Goal: Task Accomplishment & Management: Manage account settings

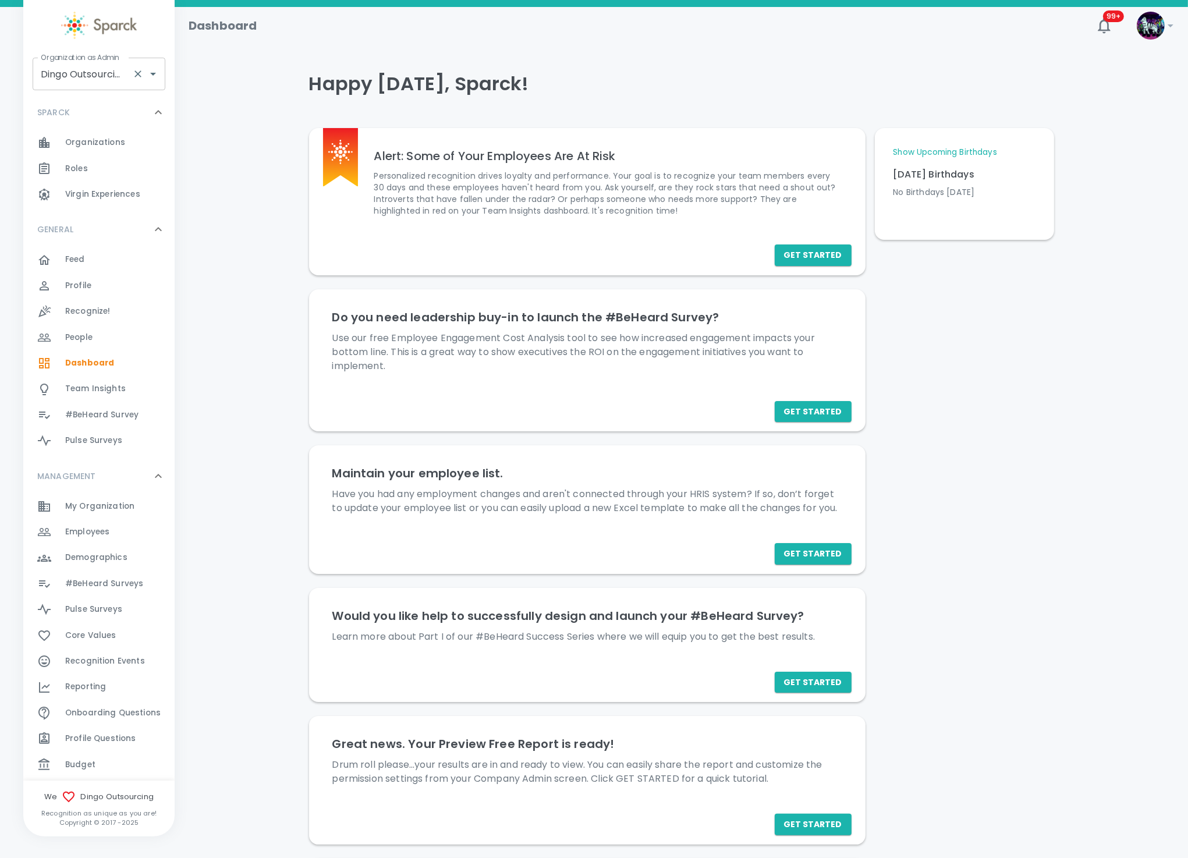
click at [76, 76] on input "Dingo Outsourcing • 793" at bounding box center [83, 74] width 90 height 22
click at [69, 104] on li "[US_STATE] Tech Credit Union • 760" at bounding box center [99, 112] width 133 height 35
type input "[US_STATE] Tech Credit Union • 760"
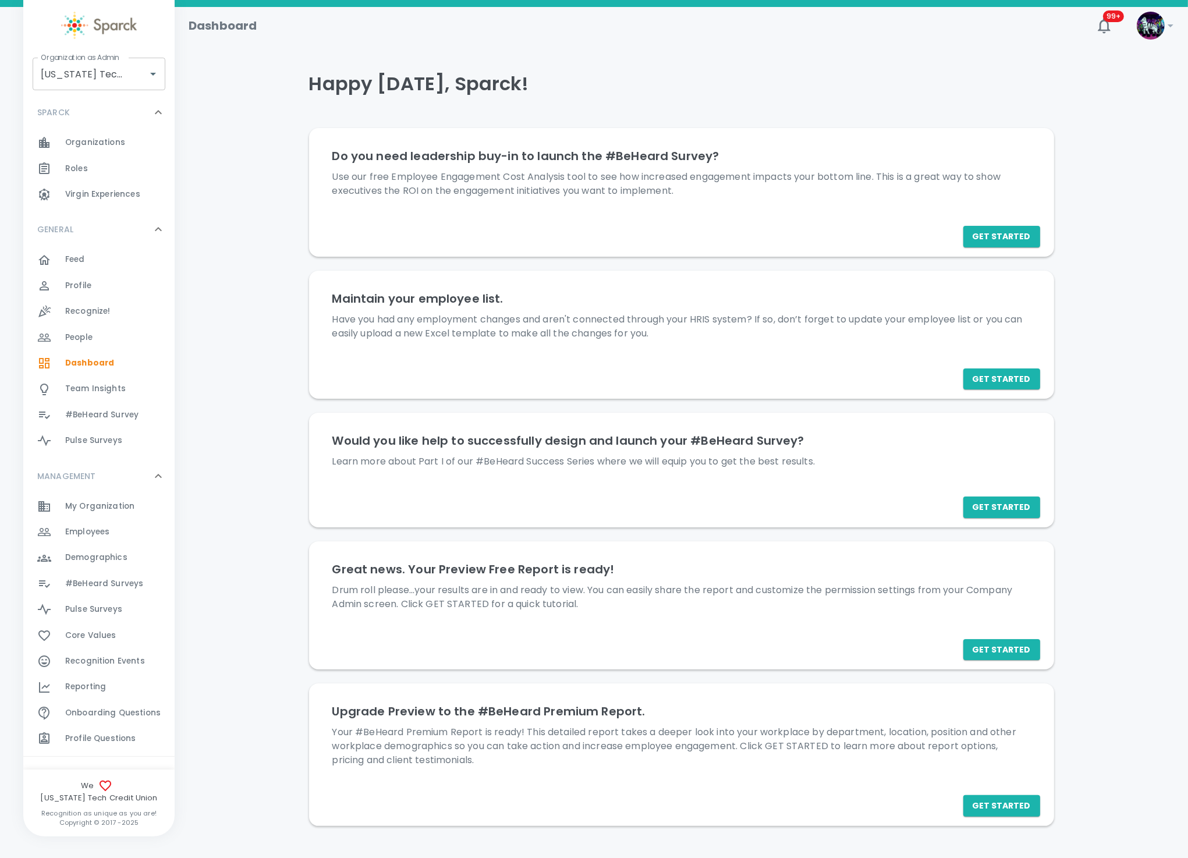
click at [123, 583] on span "#BeHeard Surveys" at bounding box center [104, 584] width 78 height 12
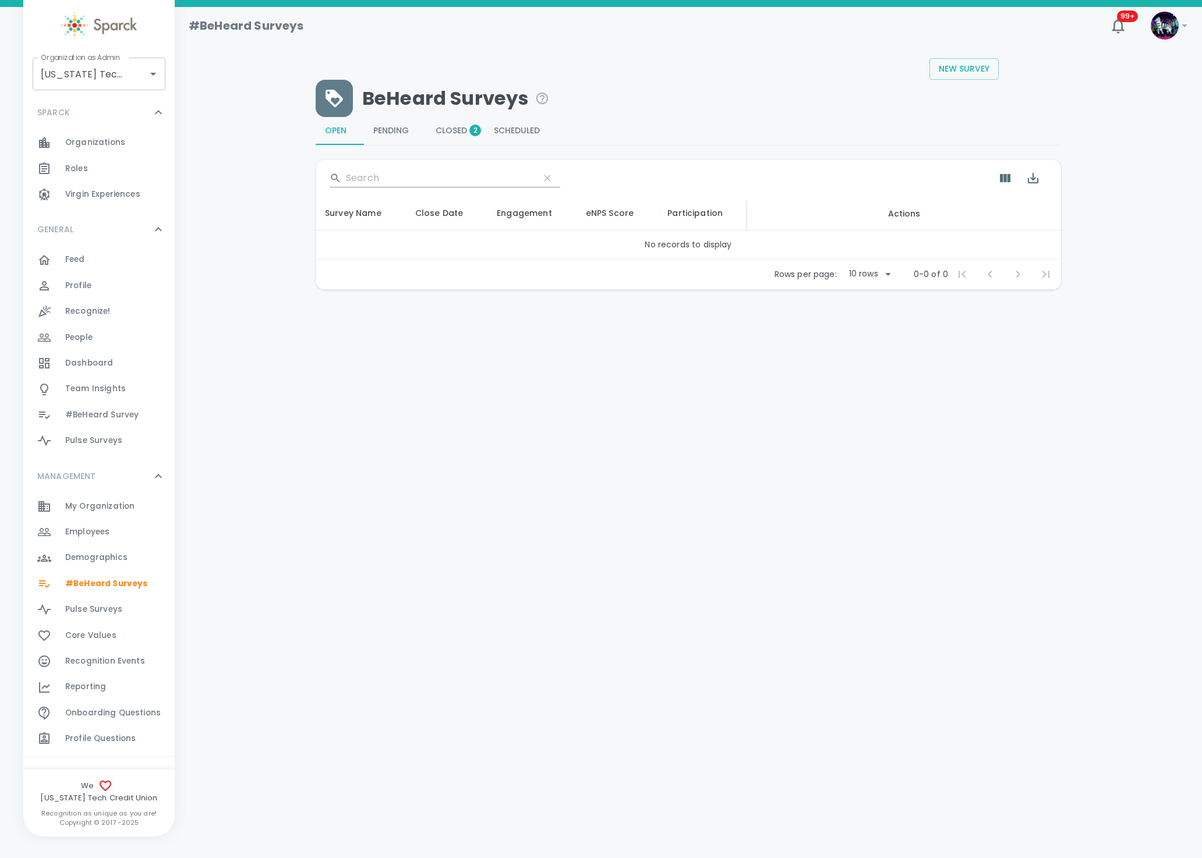
click at [449, 132] on button "Closed 2" at bounding box center [455, 131] width 58 height 28
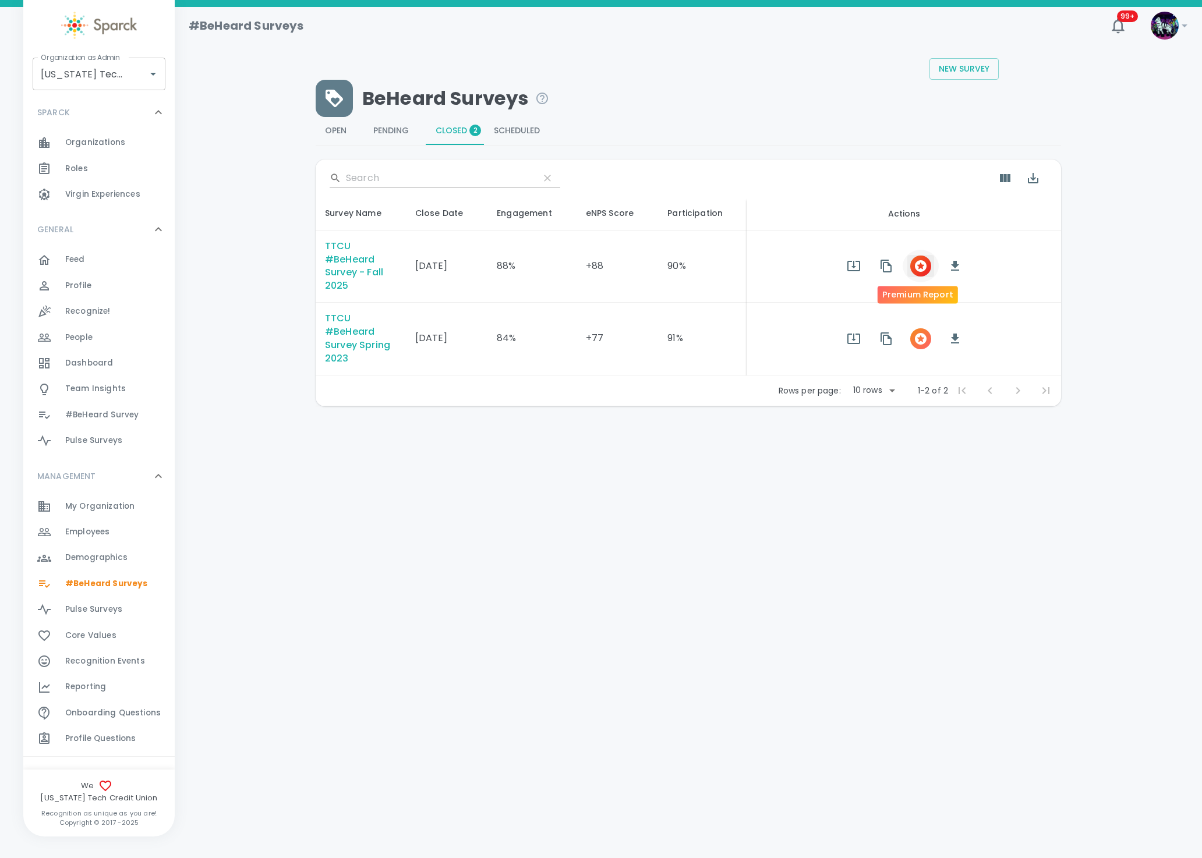
click at [916, 261] on icon "button" at bounding box center [921, 266] width 12 height 12
click at [64, 525] on div at bounding box center [51, 532] width 28 height 14
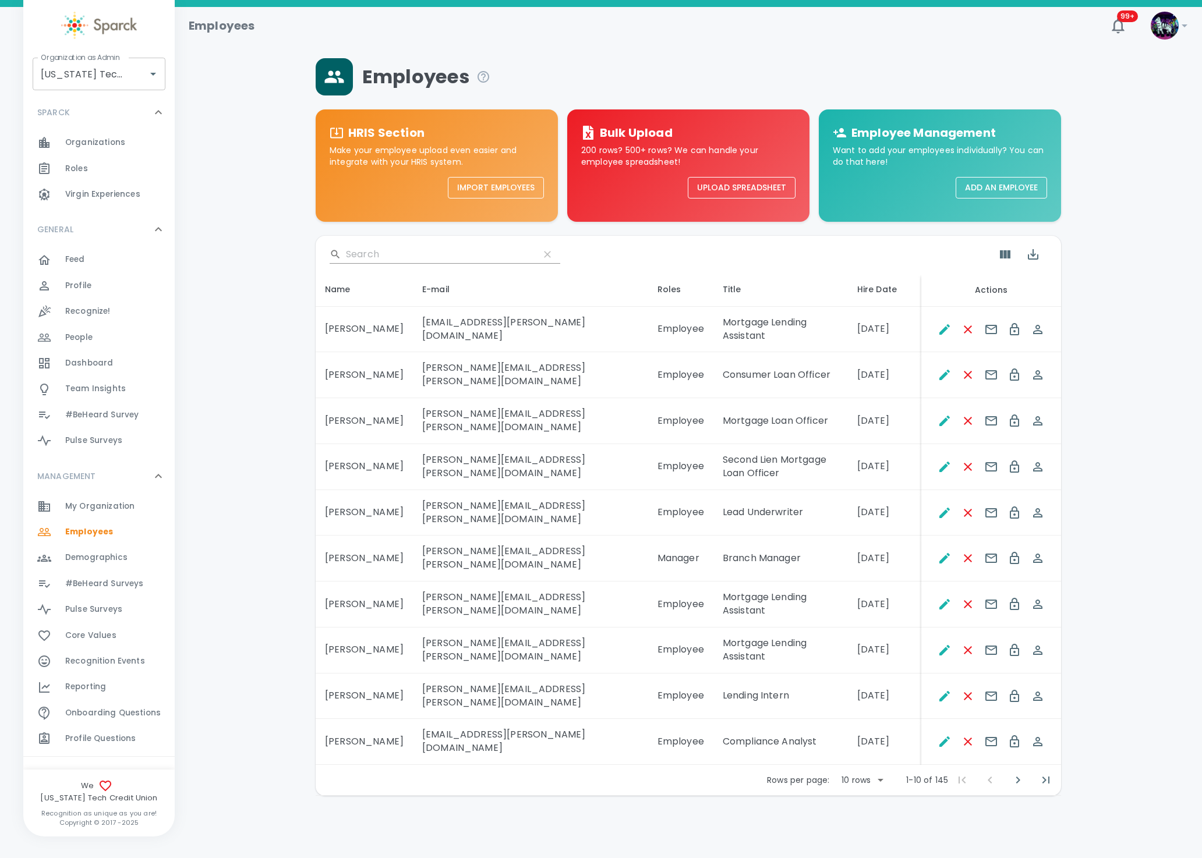
click at [363, 255] on input "Search" at bounding box center [438, 254] width 184 height 19
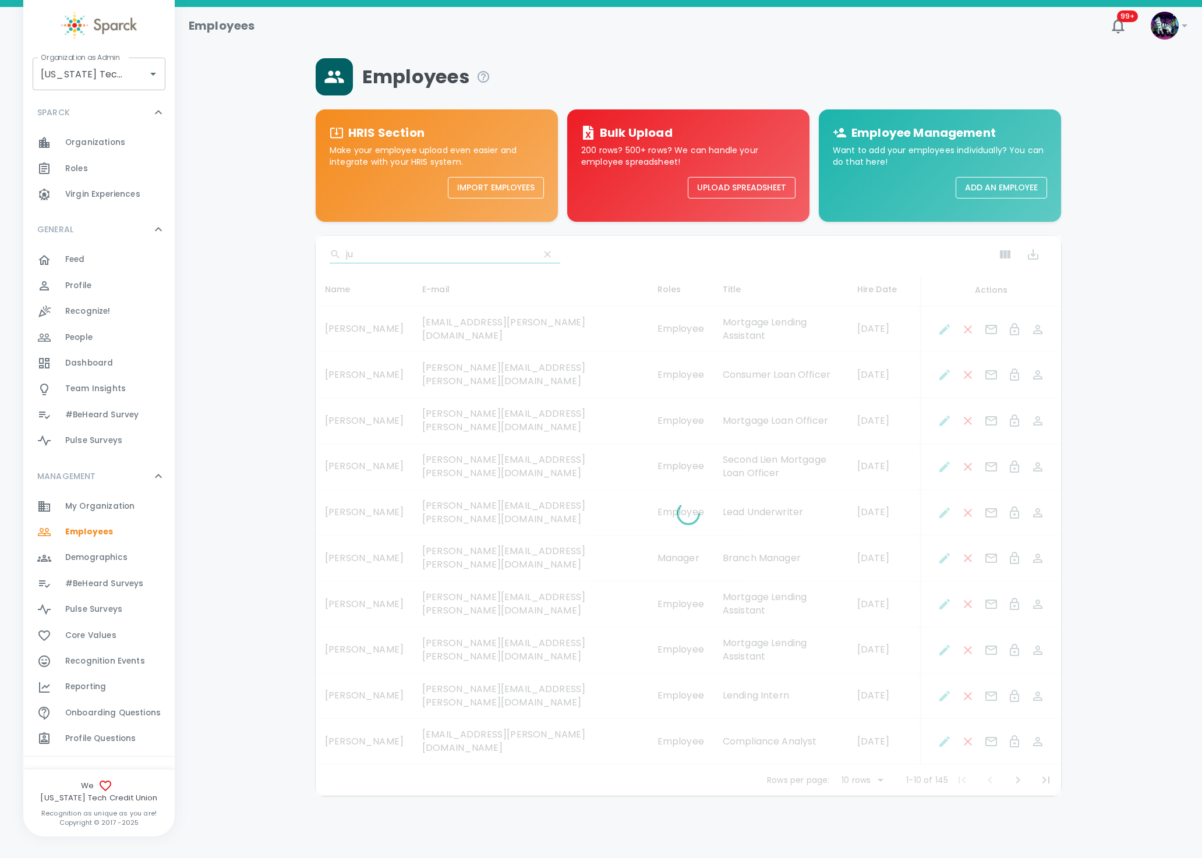
type input "j"
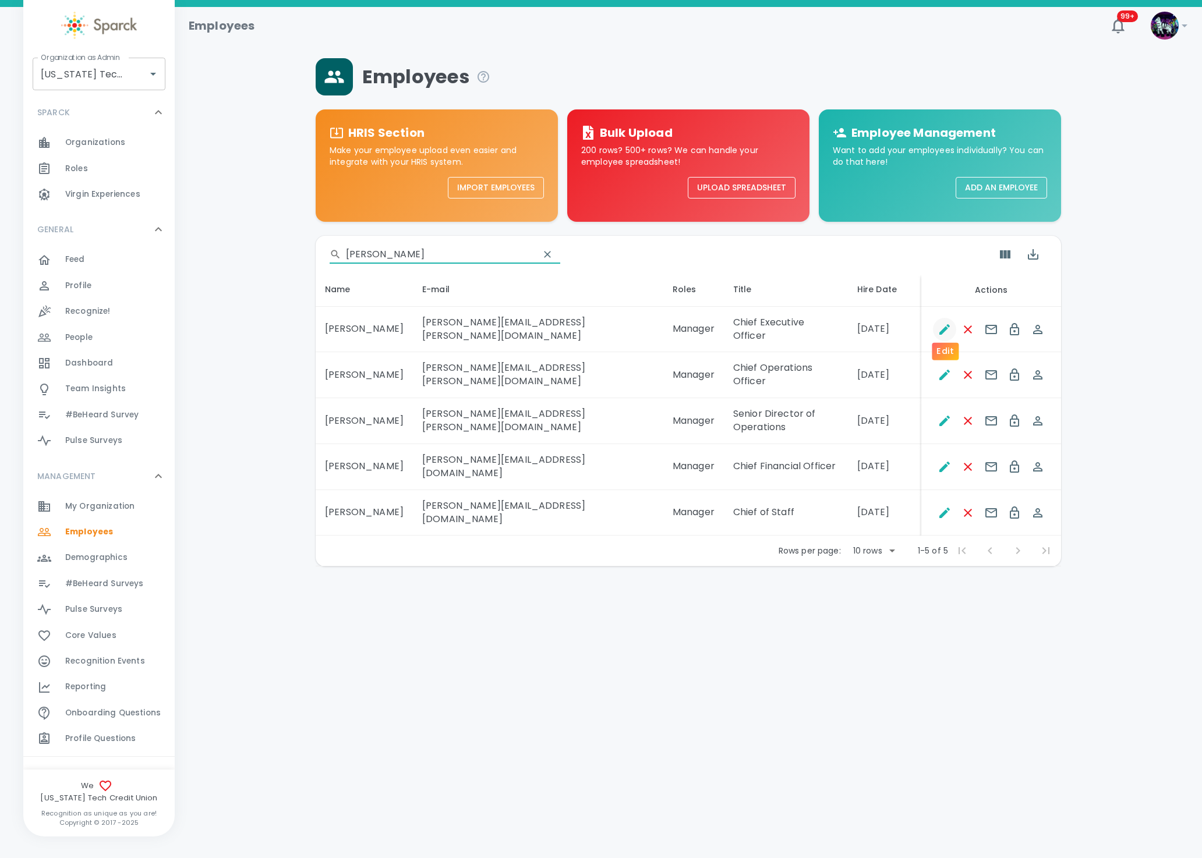
type input "hutson"
click at [944, 326] on icon "Edit" at bounding box center [944, 330] width 14 height 14
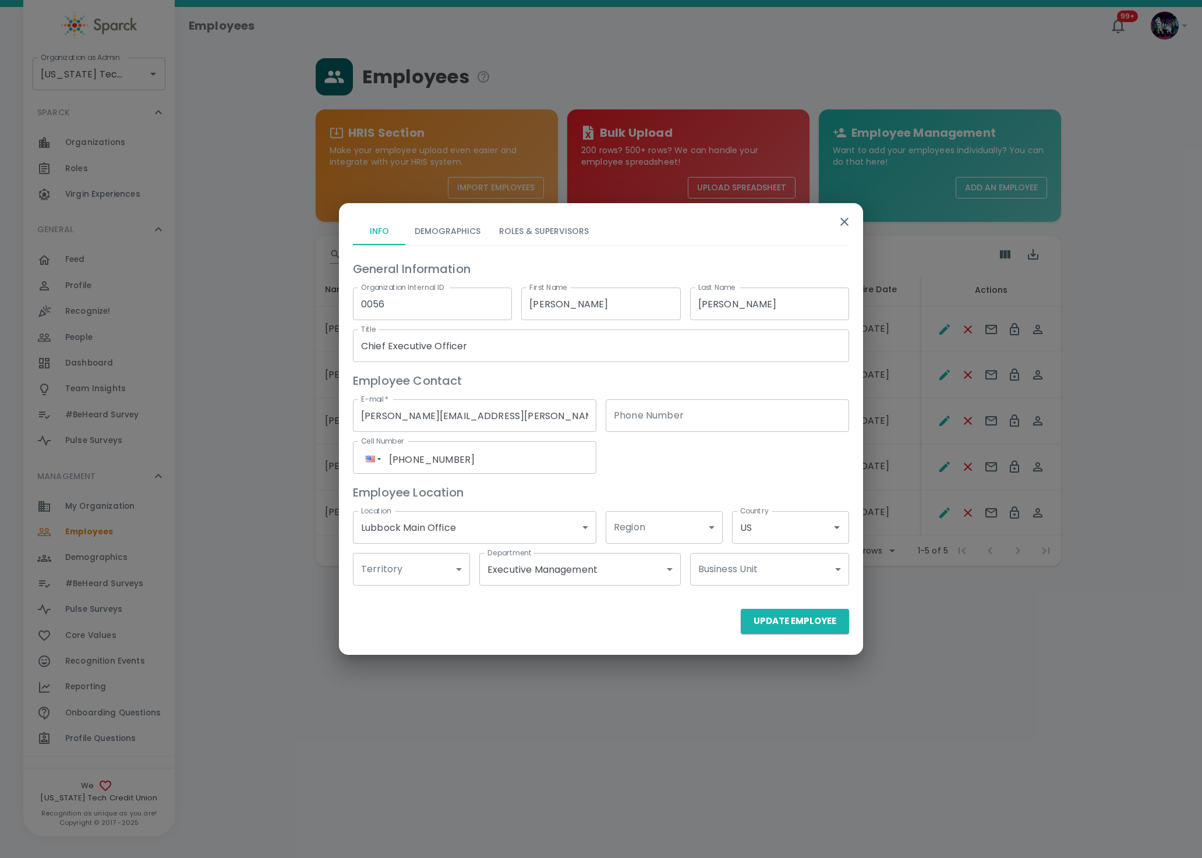
click at [554, 239] on button "Roles & Supervisors" at bounding box center [544, 231] width 108 height 28
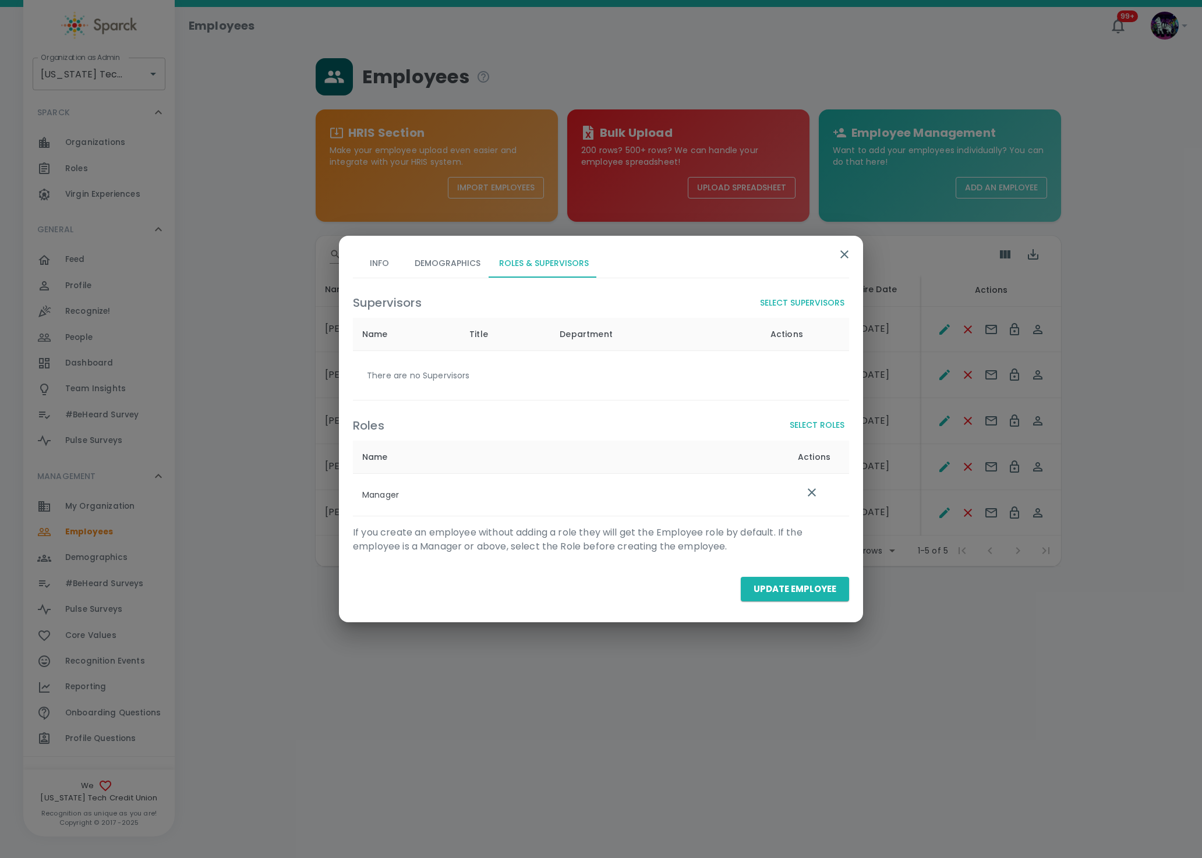
click at [808, 425] on button "Select Roles" at bounding box center [817, 426] width 64 height 22
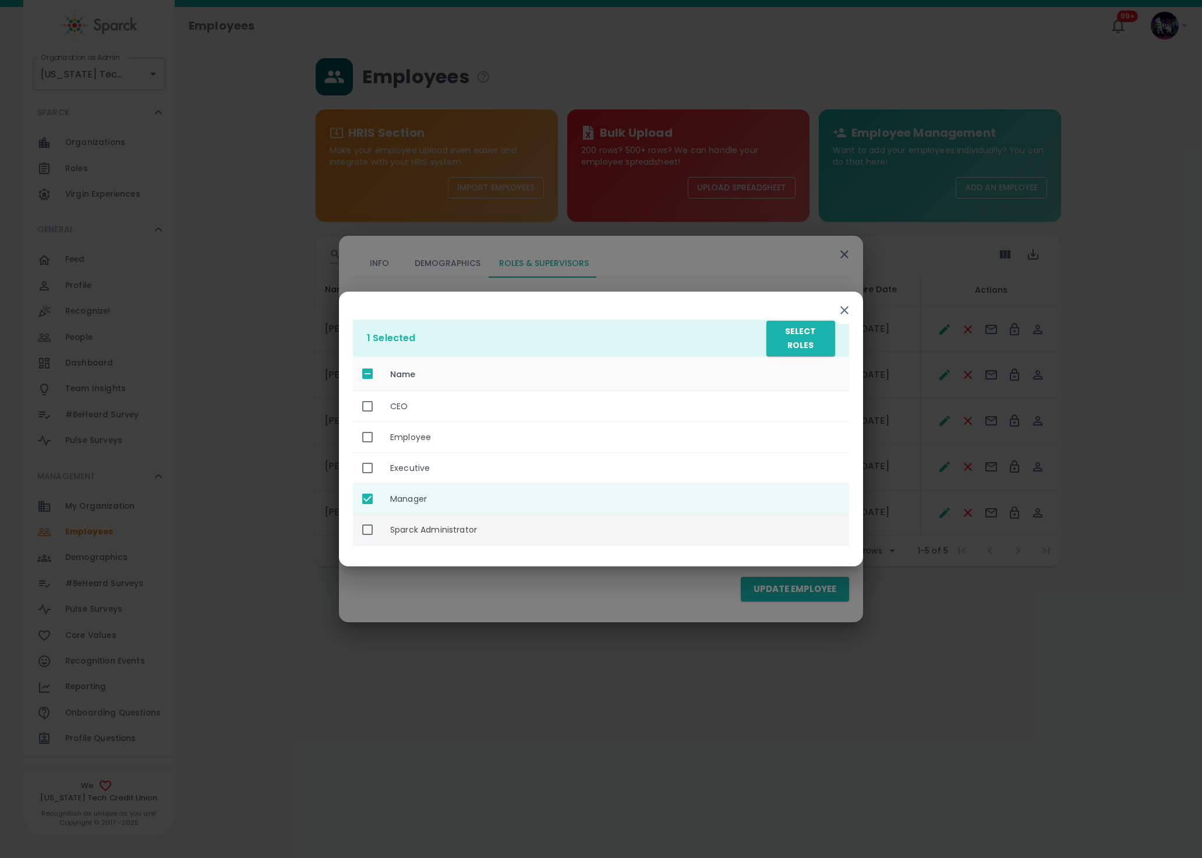
click at [403, 532] on th "Sparck Administrator" at bounding box center [615, 529] width 468 height 31
checkbox input "true"
click at [799, 346] on button "Select Roles" at bounding box center [800, 339] width 69 height 36
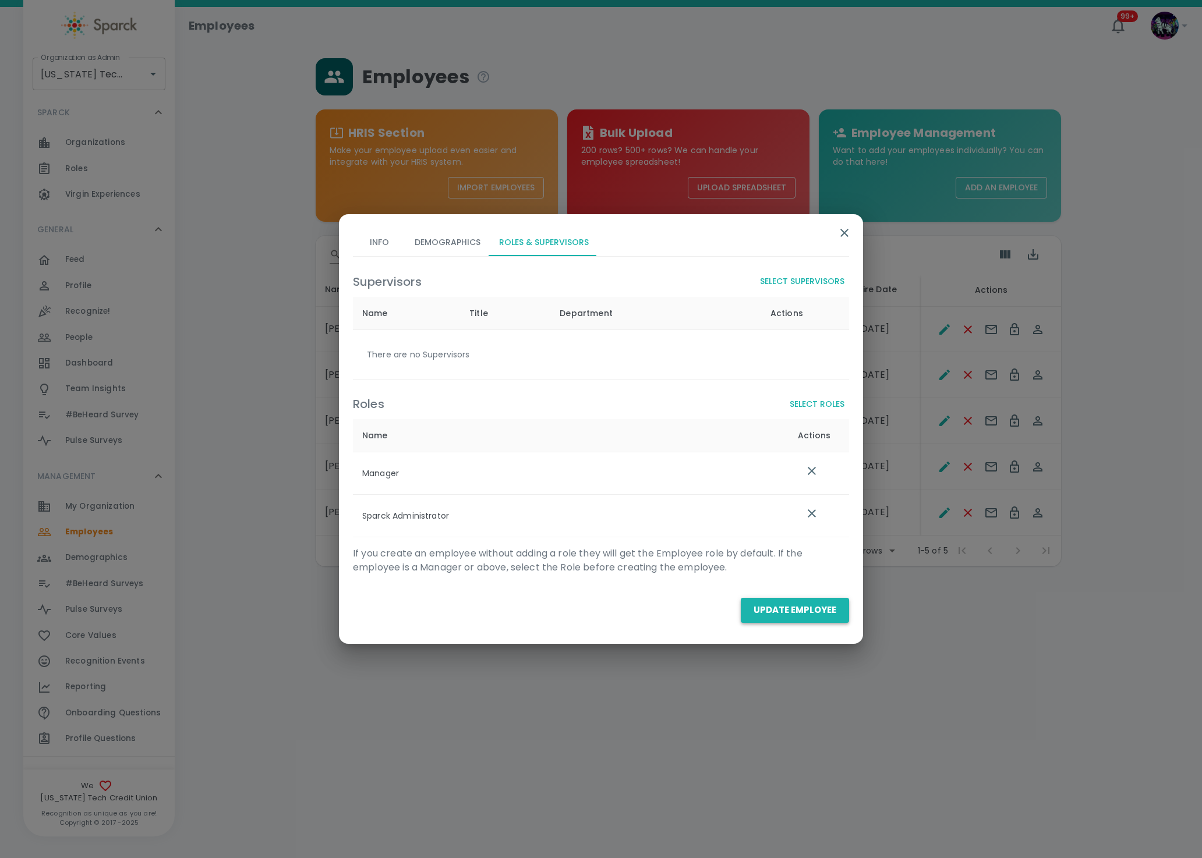
click at [778, 605] on button "Update Employee" at bounding box center [795, 610] width 108 height 24
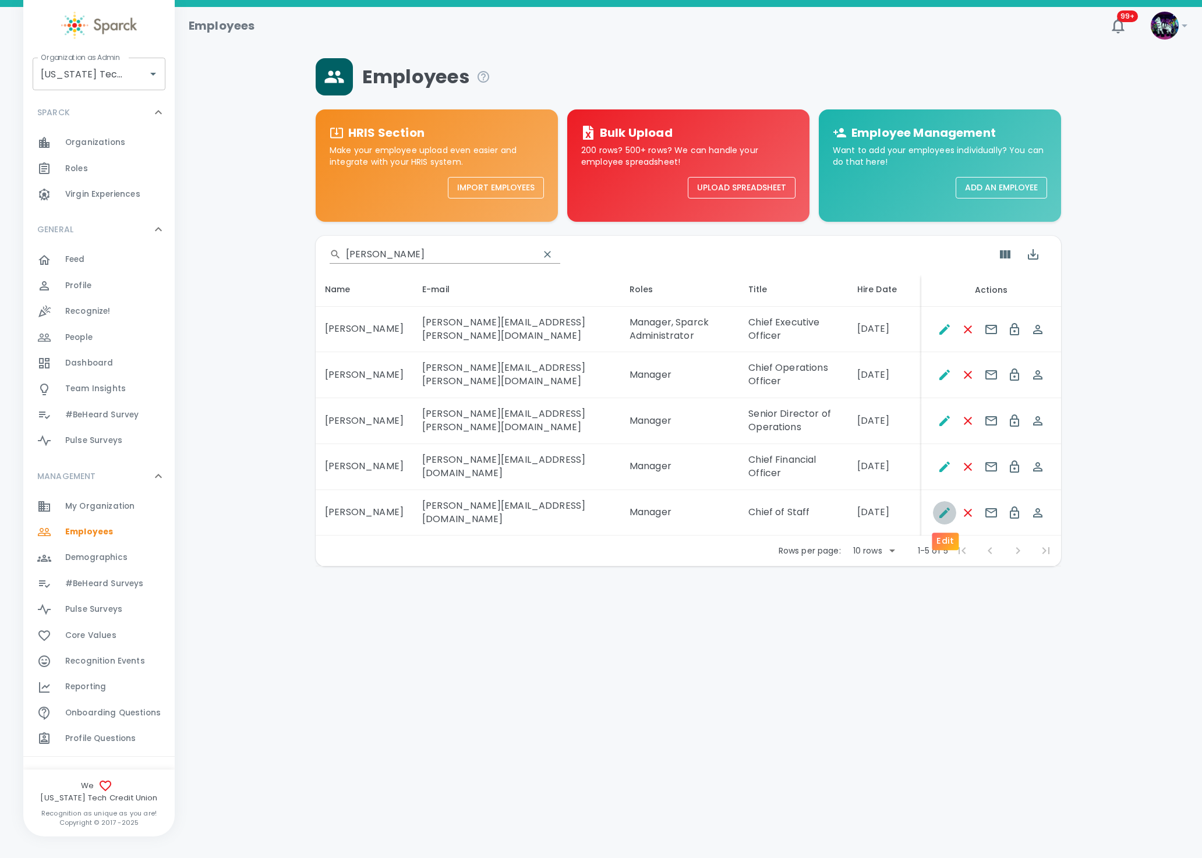
click at [944, 515] on icon "Edit" at bounding box center [944, 513] width 10 height 10
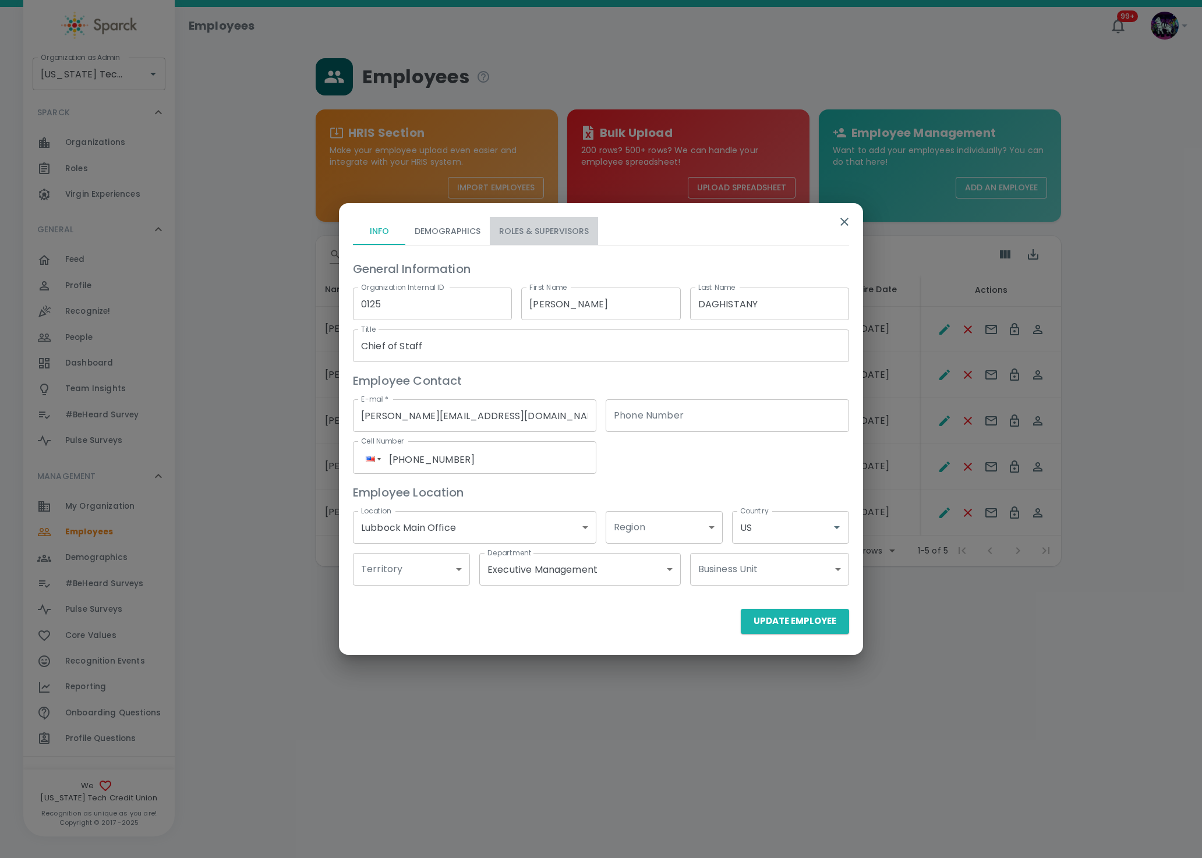
click at [561, 238] on button "Roles & Supervisors" at bounding box center [544, 231] width 108 height 28
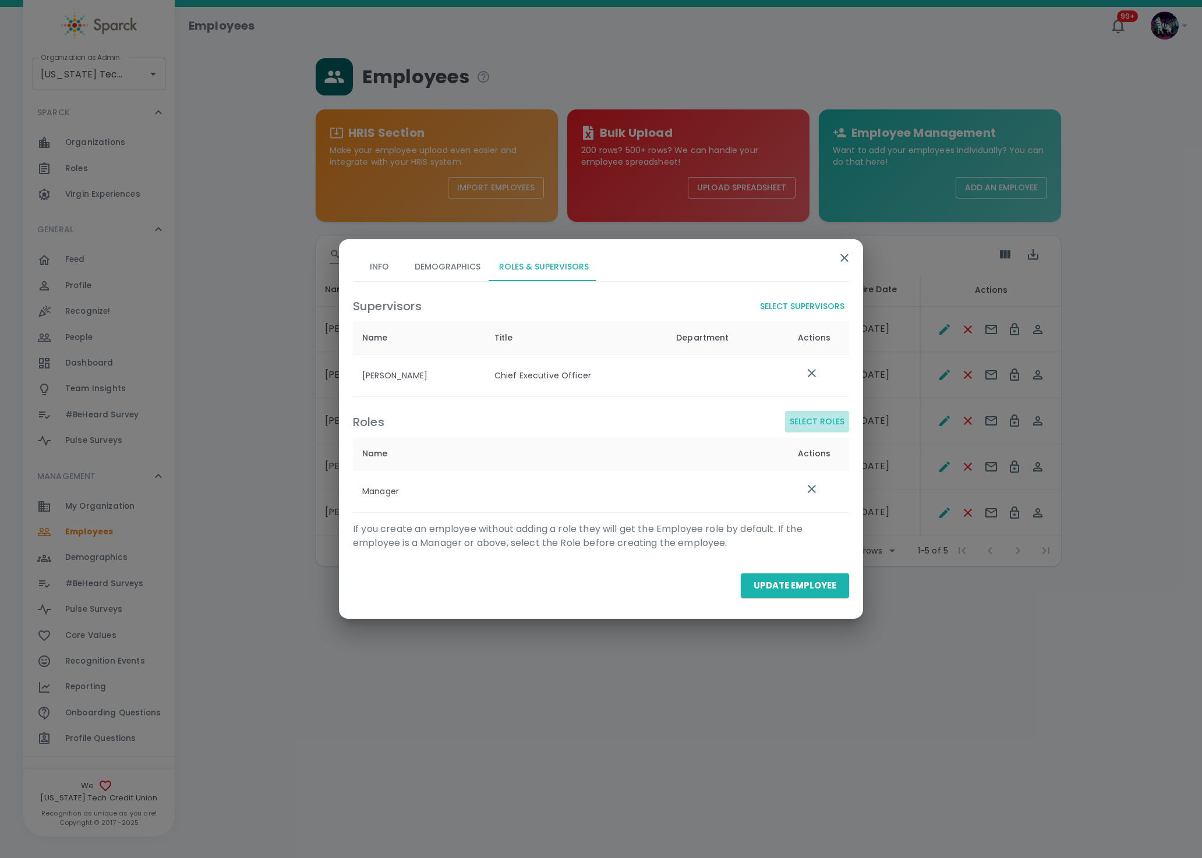
click at [822, 419] on button "Select Roles" at bounding box center [817, 422] width 64 height 22
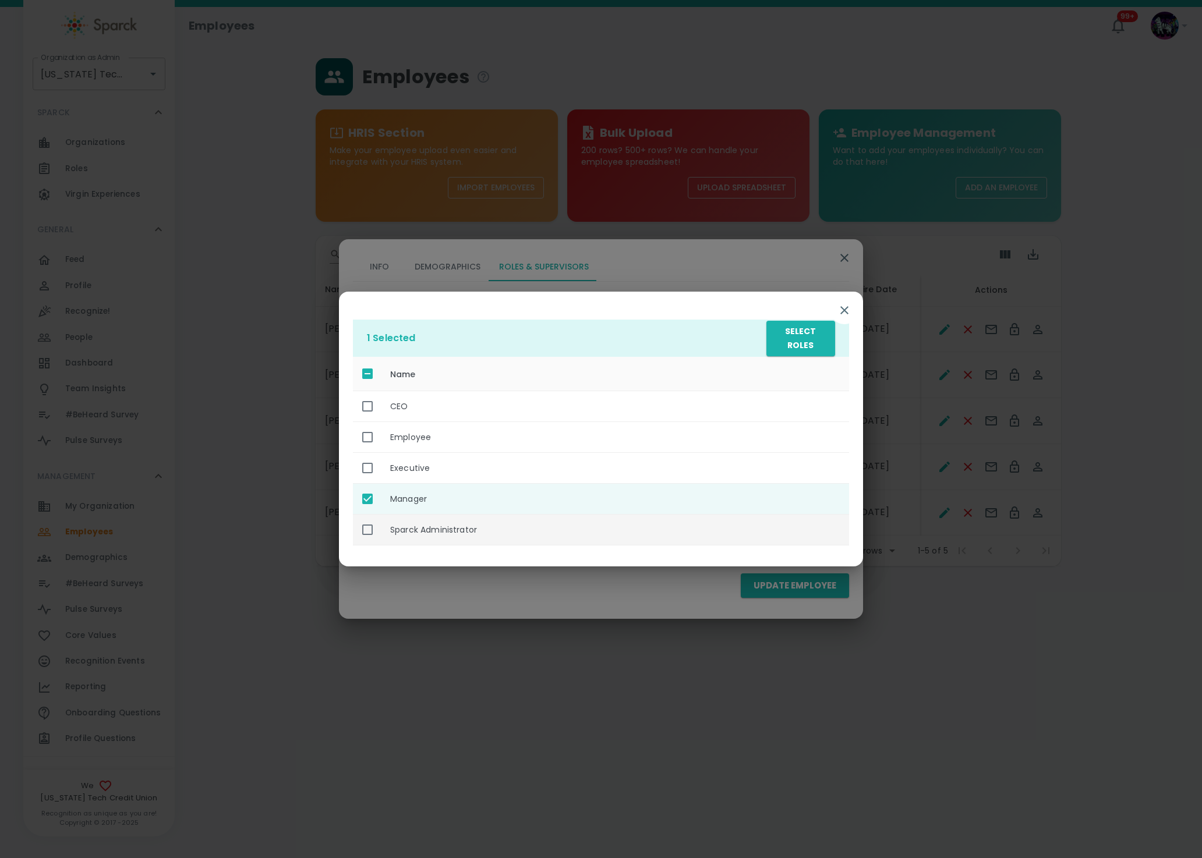
click at [442, 537] on th "Sparck Administrator" at bounding box center [615, 529] width 468 height 31
checkbox input "true"
click at [803, 348] on button "Select Roles" at bounding box center [800, 339] width 69 height 36
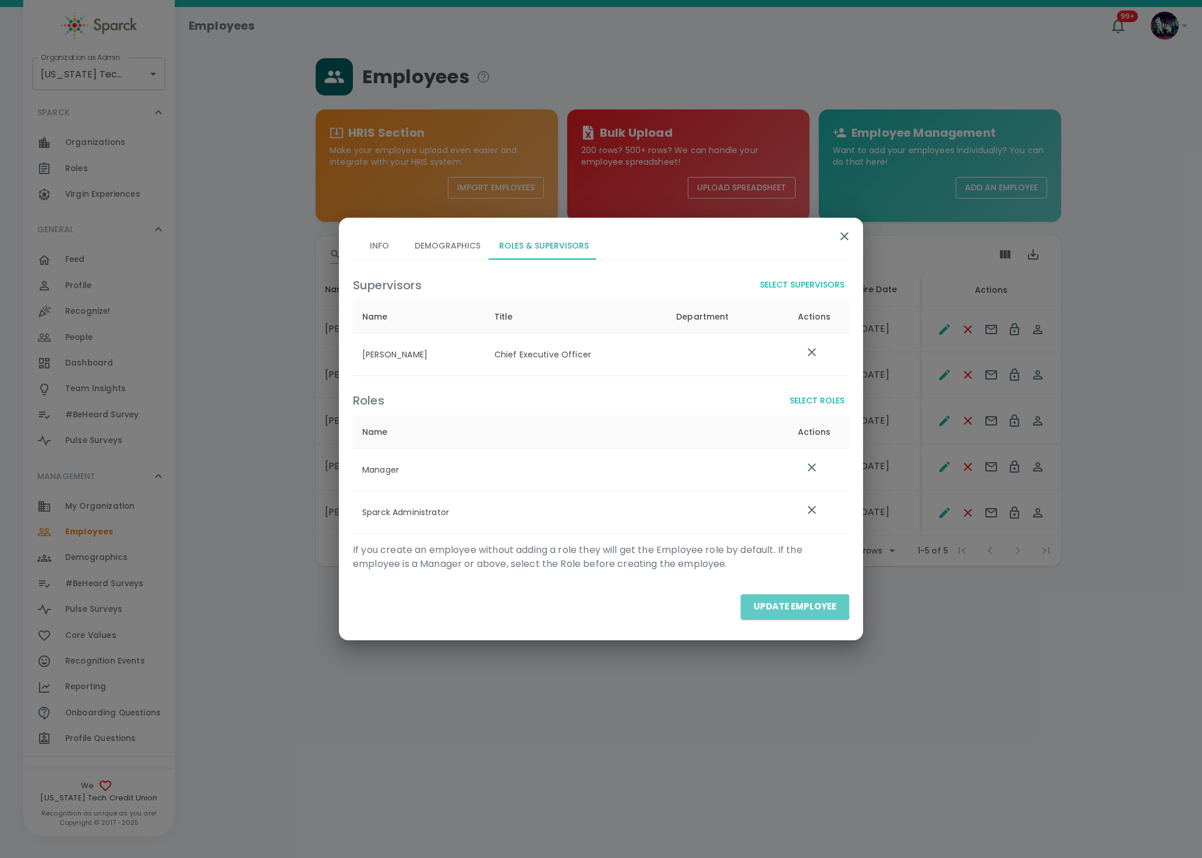
click at [781, 607] on button "Update Employee" at bounding box center [795, 606] width 108 height 24
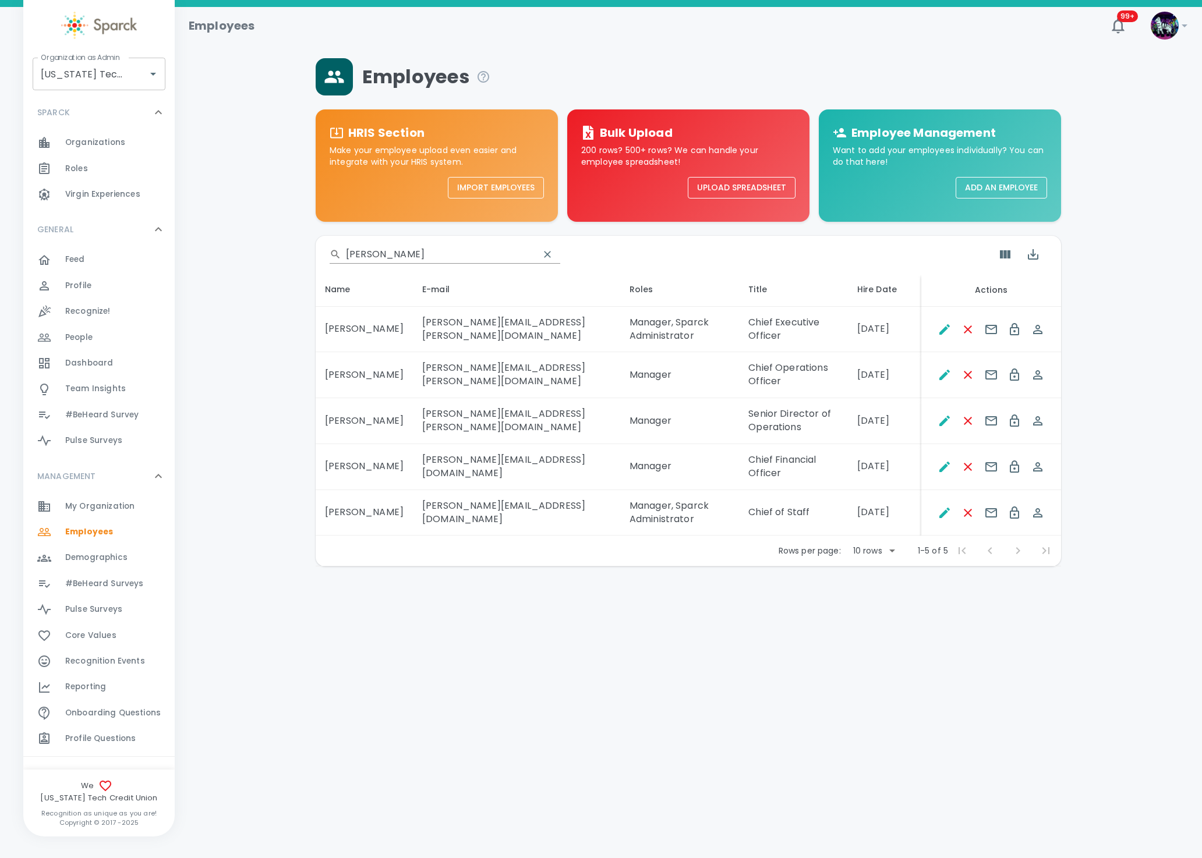
click at [734, 627] on html "Skip Navigation Employees 99+ ! Organization as Admin Texas Tech Credit Union •…" at bounding box center [601, 313] width 1202 height 627
click at [1038, 513] on icon "Spoof This Employee" at bounding box center [1037, 512] width 9 height 9
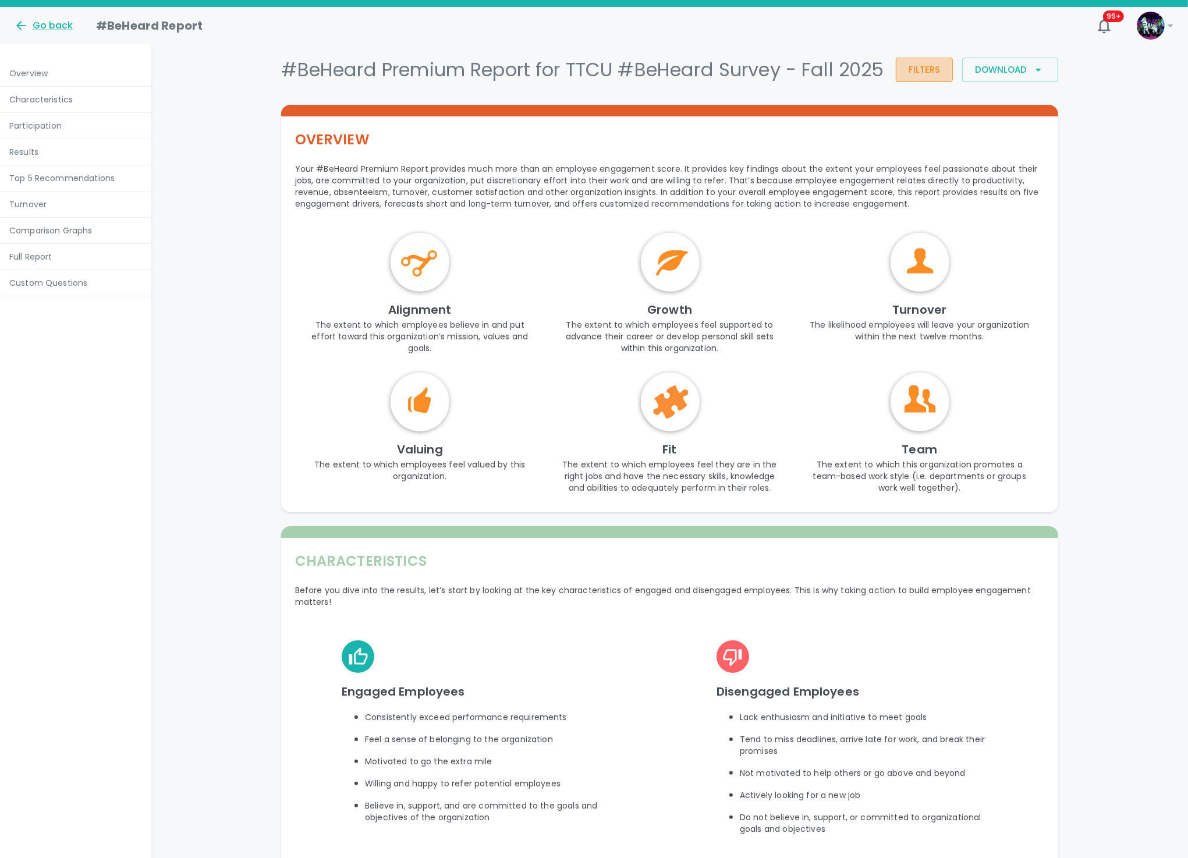
click at [927, 75] on button "Filters" at bounding box center [924, 70] width 57 height 24
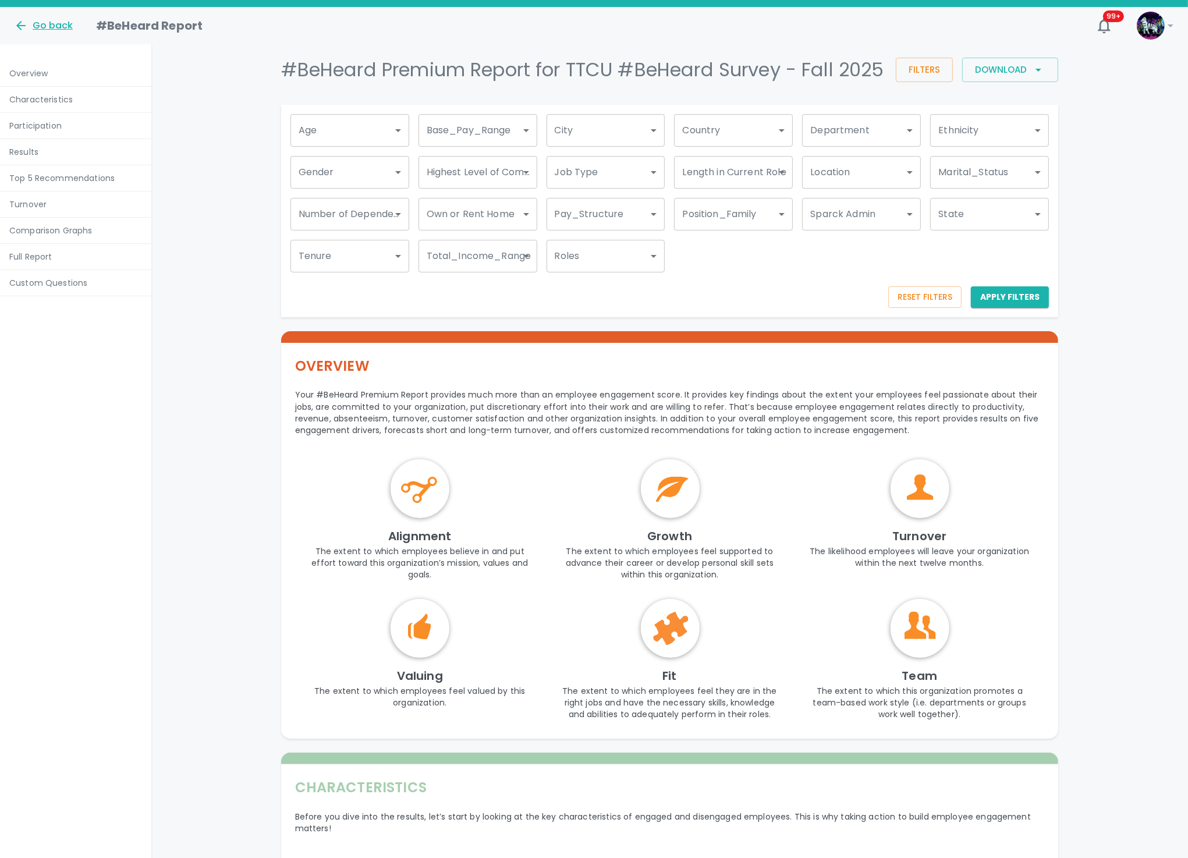
click at [29, 24] on div "Go back" at bounding box center [43, 26] width 59 height 14
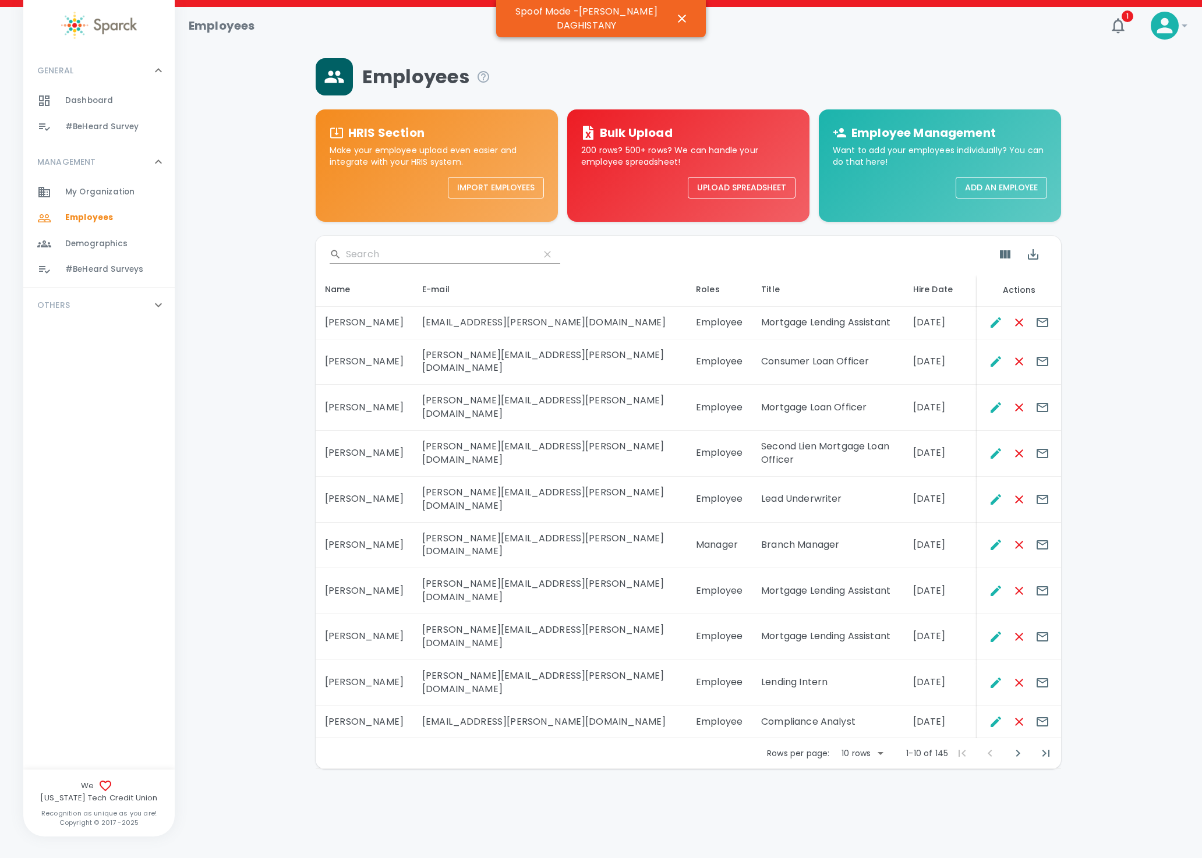
click at [108, 264] on span "#BeHeard Surveys" at bounding box center [104, 270] width 78 height 12
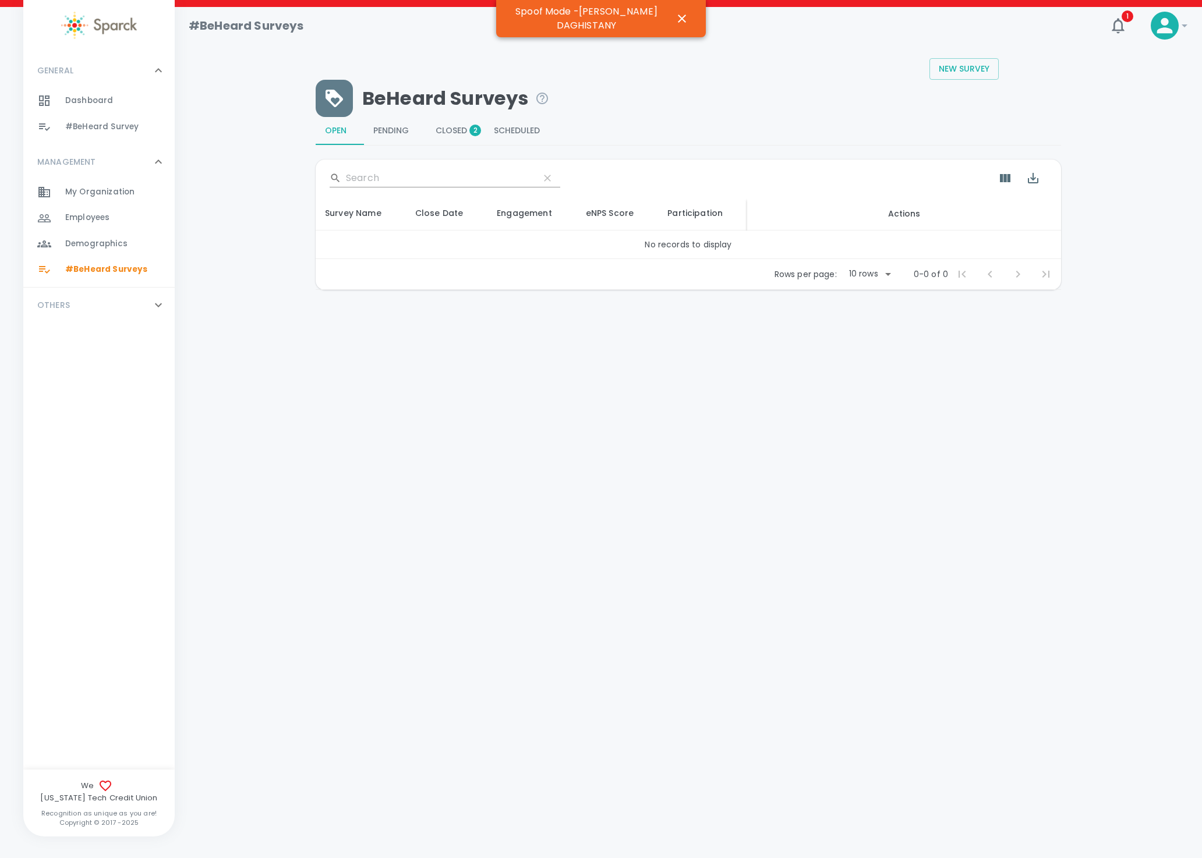
click at [449, 139] on button "Closed 2" at bounding box center [455, 131] width 58 height 28
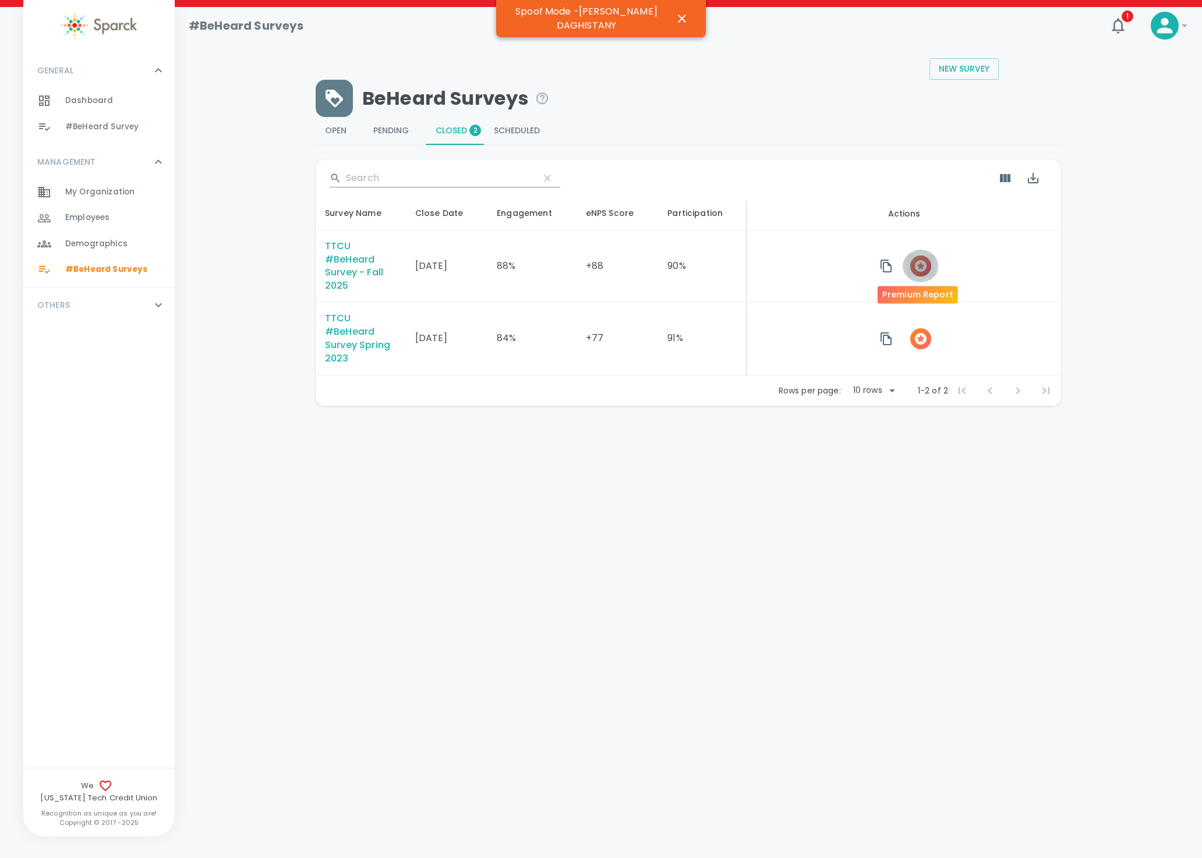
click at [918, 265] on icon "button" at bounding box center [920, 266] width 14 height 14
click at [672, 23] on button "button" at bounding box center [682, 19] width 20 height 20
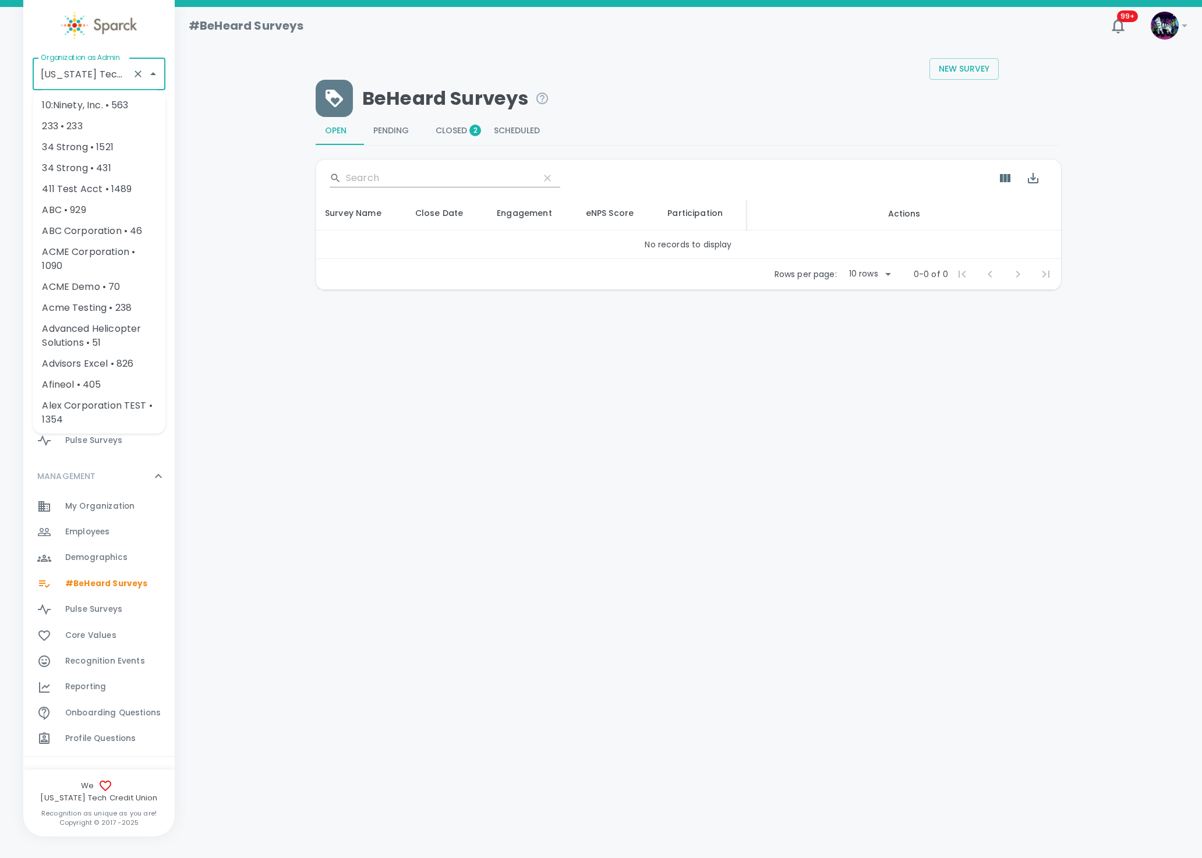
click at [88, 83] on input "[US_STATE] Tech Credit Union • 760" at bounding box center [83, 74] width 90 height 22
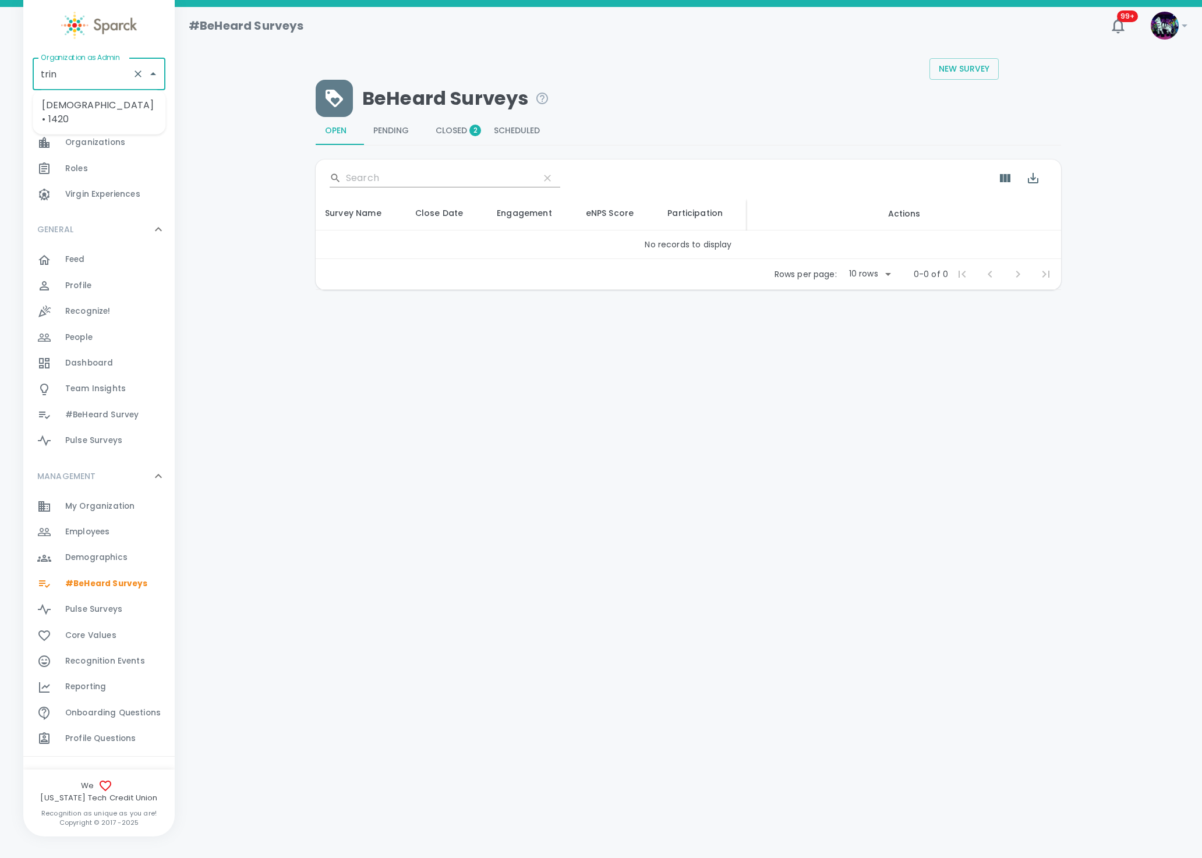
click at [90, 111] on li "[DEMOGRAPHIC_DATA] • 1420" at bounding box center [99, 112] width 133 height 35
type input "[DEMOGRAPHIC_DATA] • 1420"
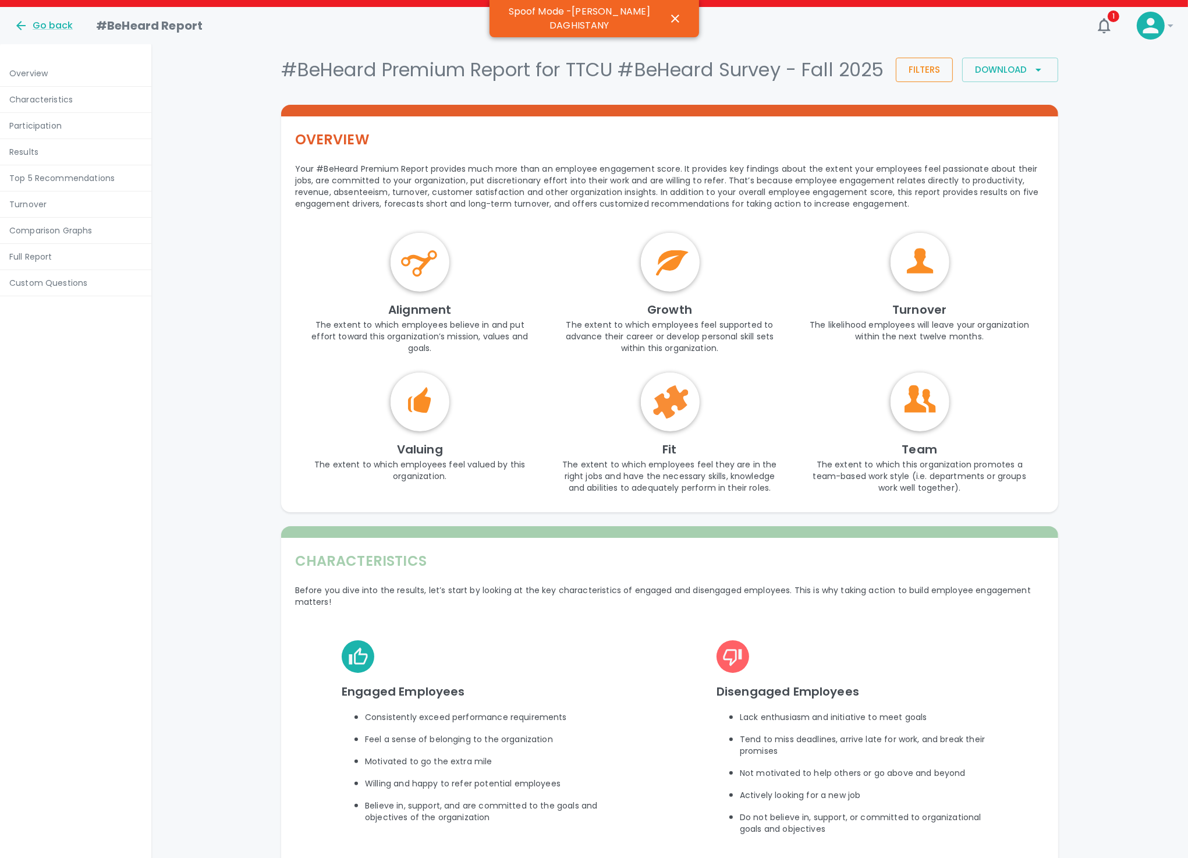
click at [921, 82] on button "Filters" at bounding box center [924, 70] width 57 height 24
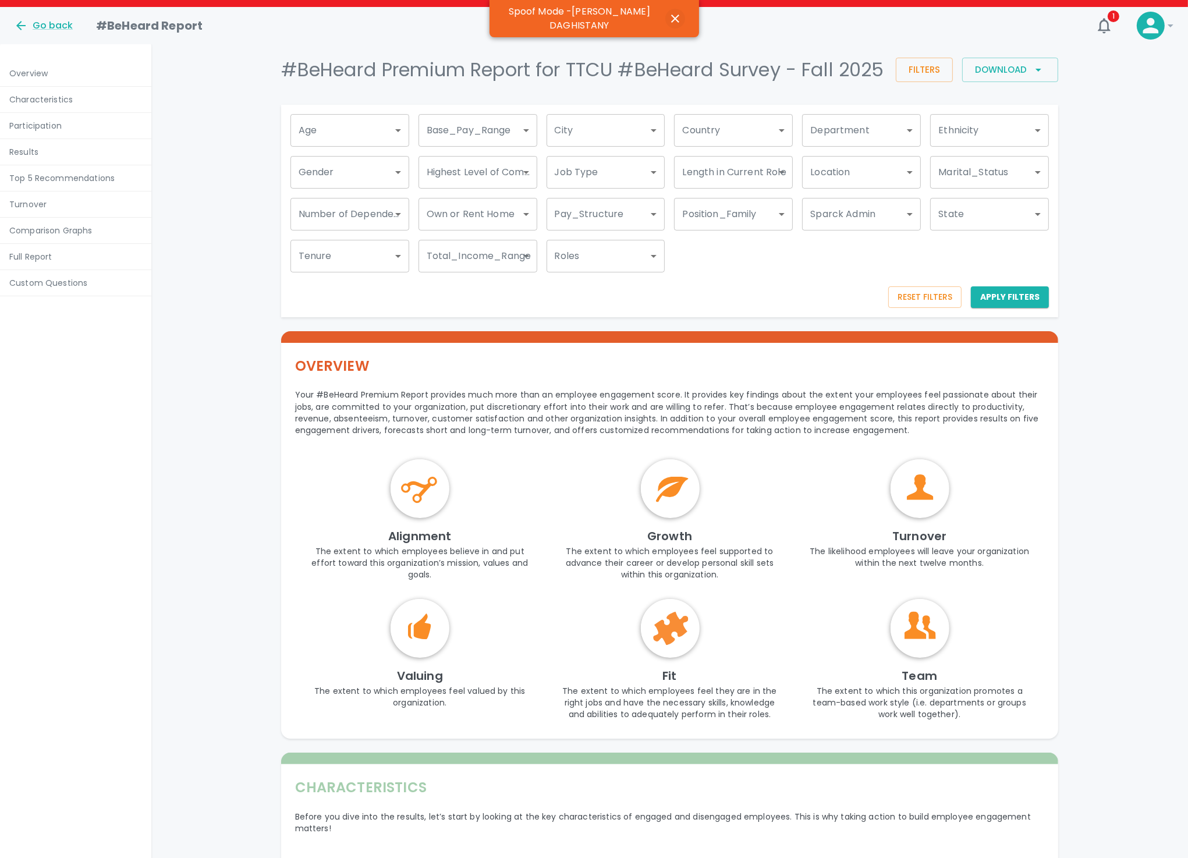
click at [668, 20] on icon "button" at bounding box center [675, 19] width 14 height 14
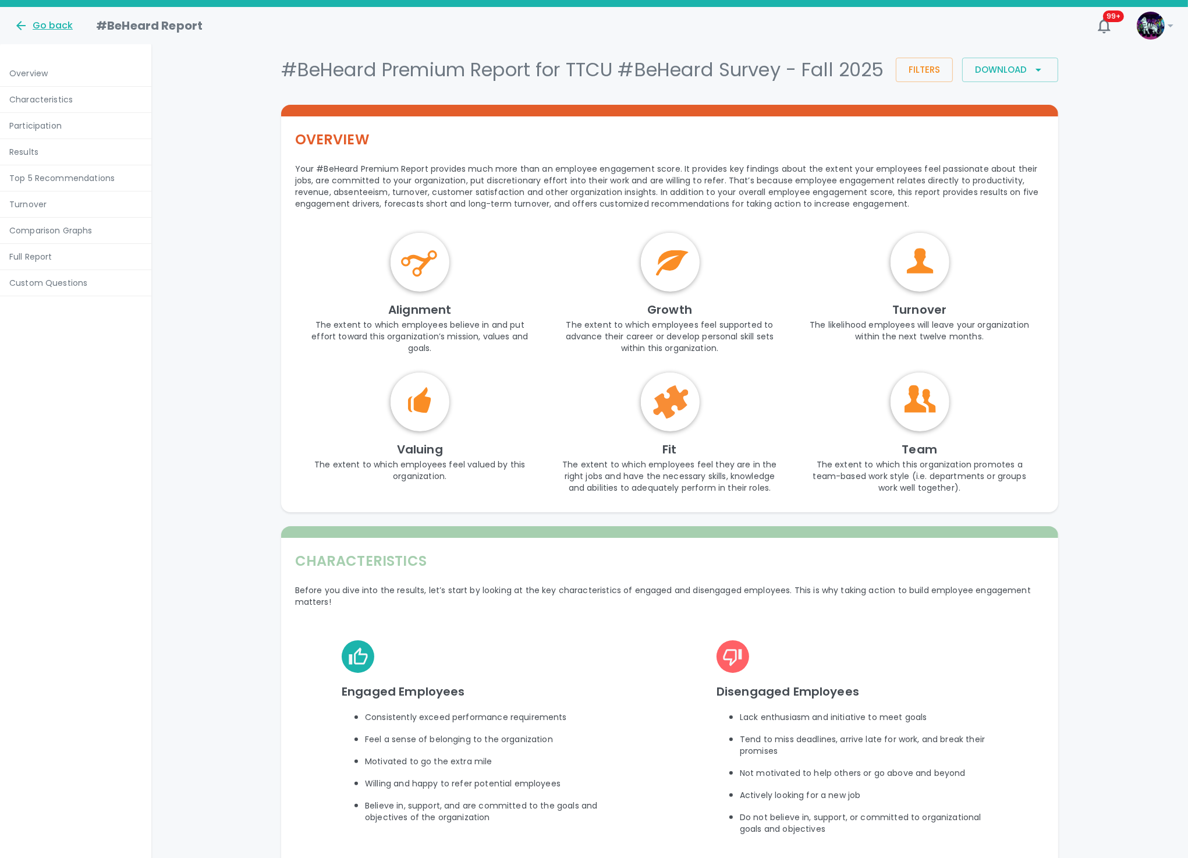
click at [54, 28] on div "Go back" at bounding box center [43, 26] width 59 height 14
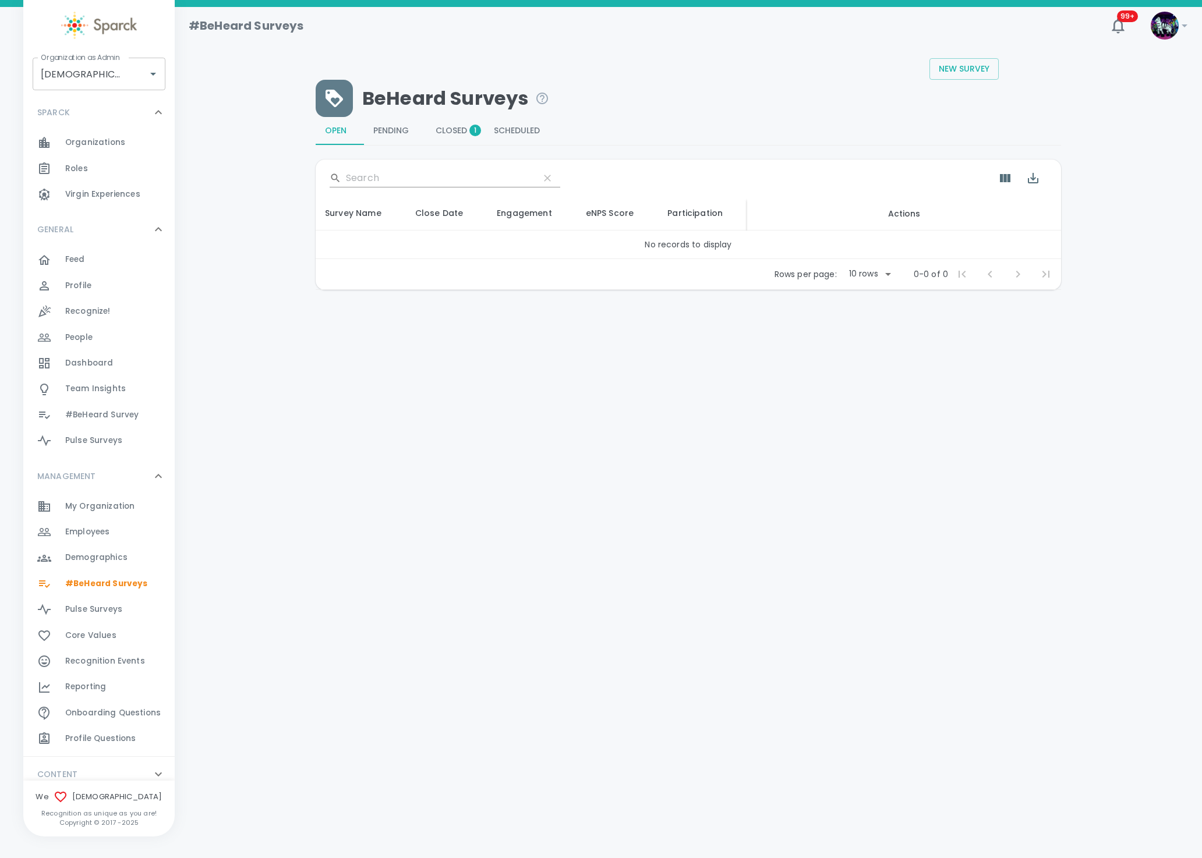
click at [97, 564] on span "Demographics 0" at bounding box center [96, 558] width 62 height 16
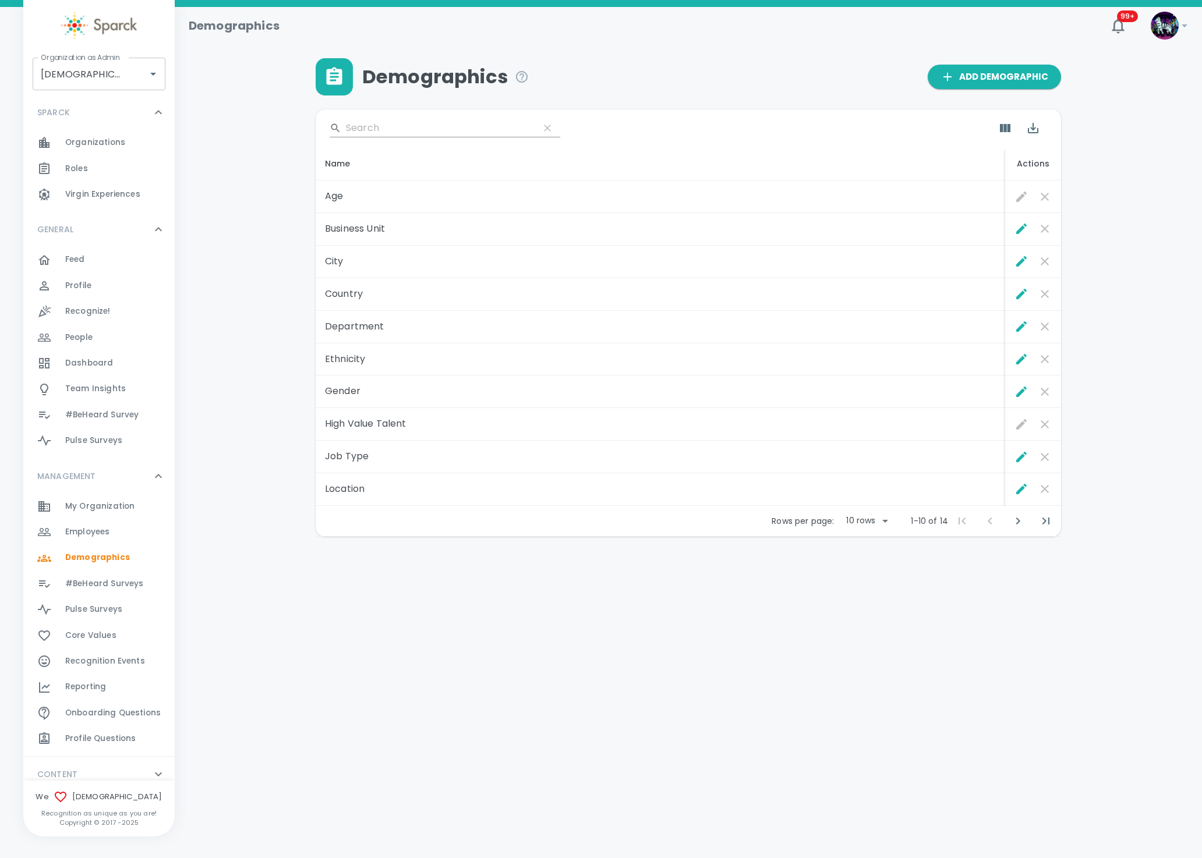
click at [878, 526] on body "Skip Navigation Demographics 99+ ! Organization as Admin Trinity Presbyterian C…" at bounding box center [601, 298] width 1202 height 597
click at [872, 610] on li "50" at bounding box center [867, 608] width 54 height 21
type input "50"
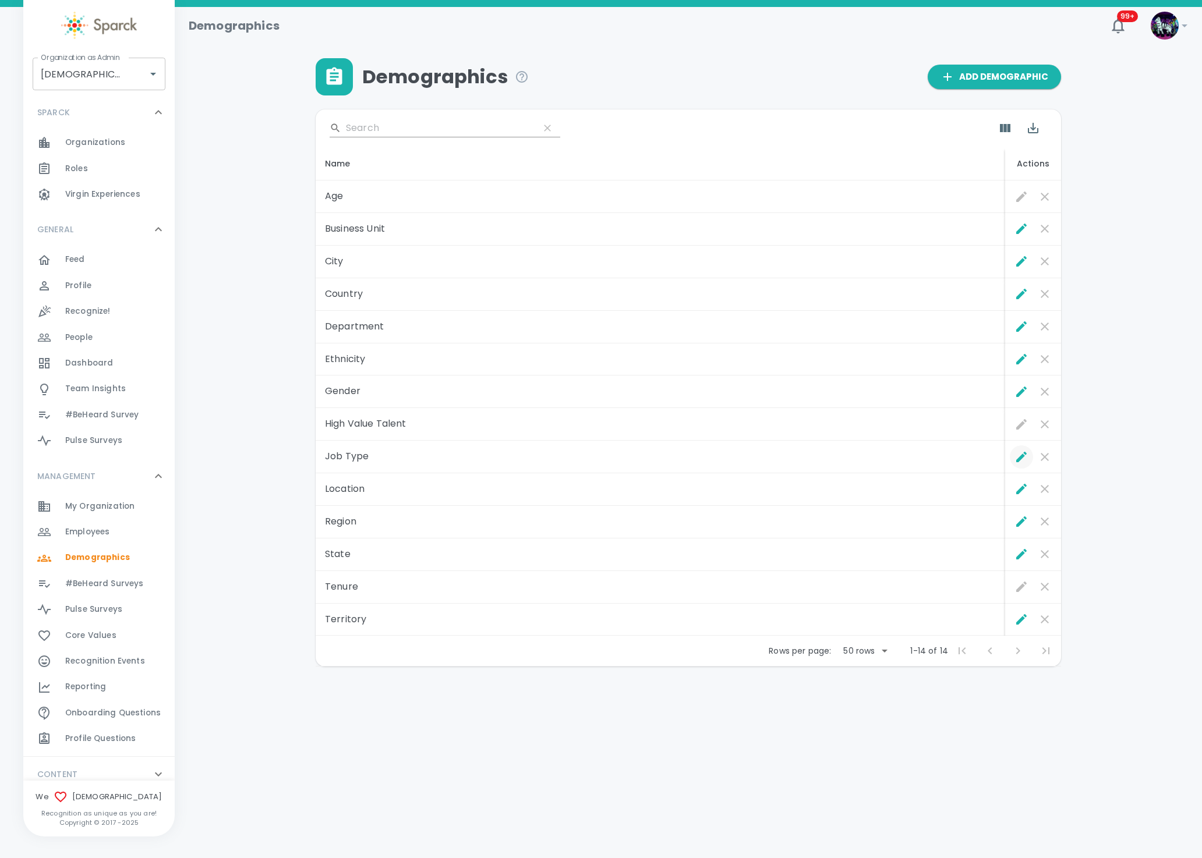
click at [1022, 456] on icon "Edit" at bounding box center [1021, 457] width 10 height 10
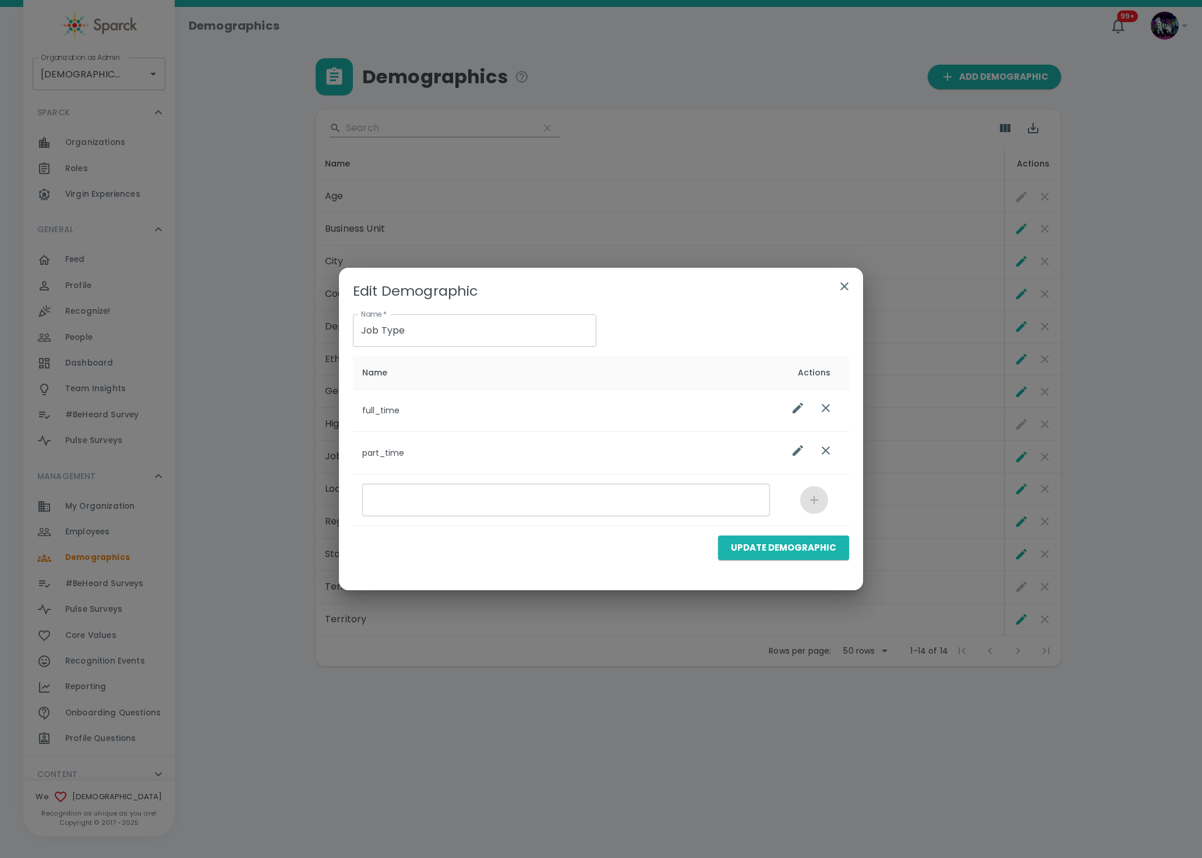
click at [847, 284] on icon "button" at bounding box center [844, 286] width 14 height 14
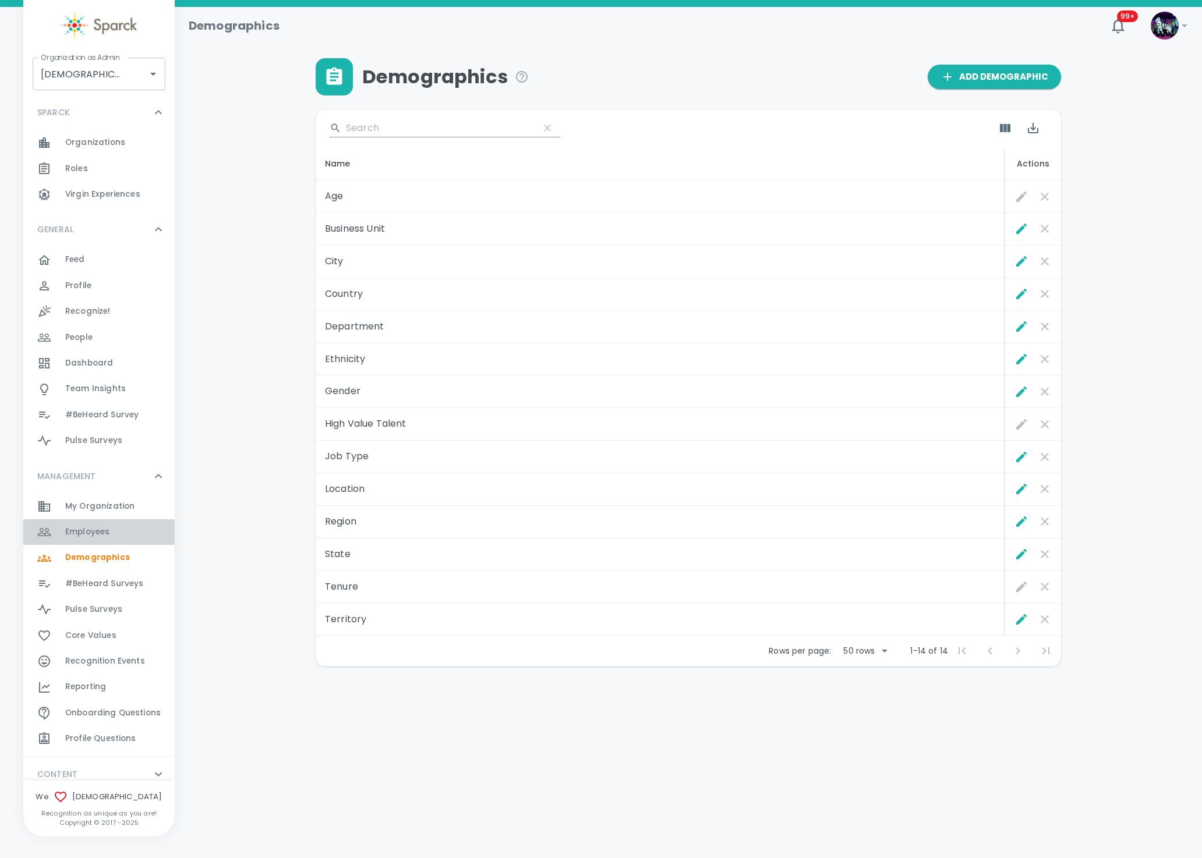
click at [112, 529] on div "Employees 0" at bounding box center [119, 532] width 109 height 16
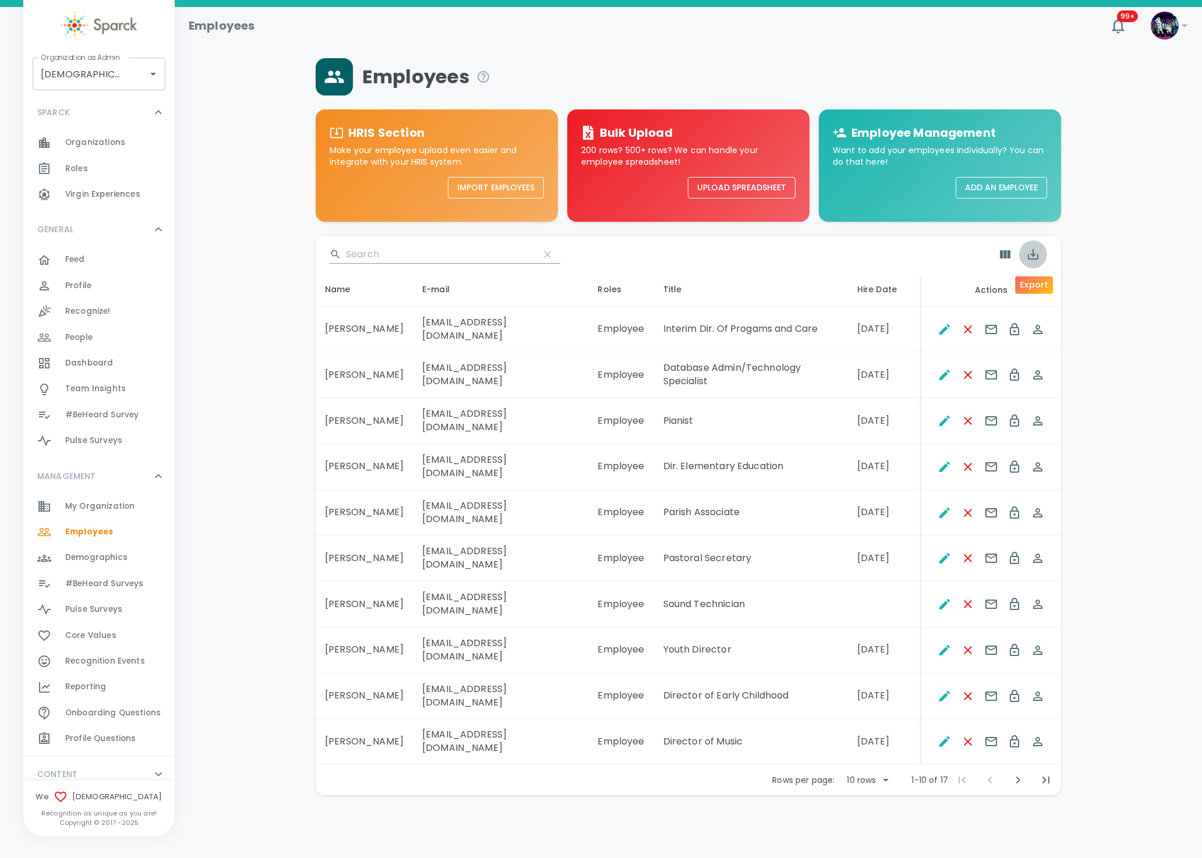
click at [1029, 260] on icon "Export" at bounding box center [1033, 254] width 14 height 14
click at [1054, 307] on li "Export as CSV" at bounding box center [1061, 304] width 84 height 21
click at [712, 180] on button "Upload Spreadsheet" at bounding box center [742, 188] width 108 height 22
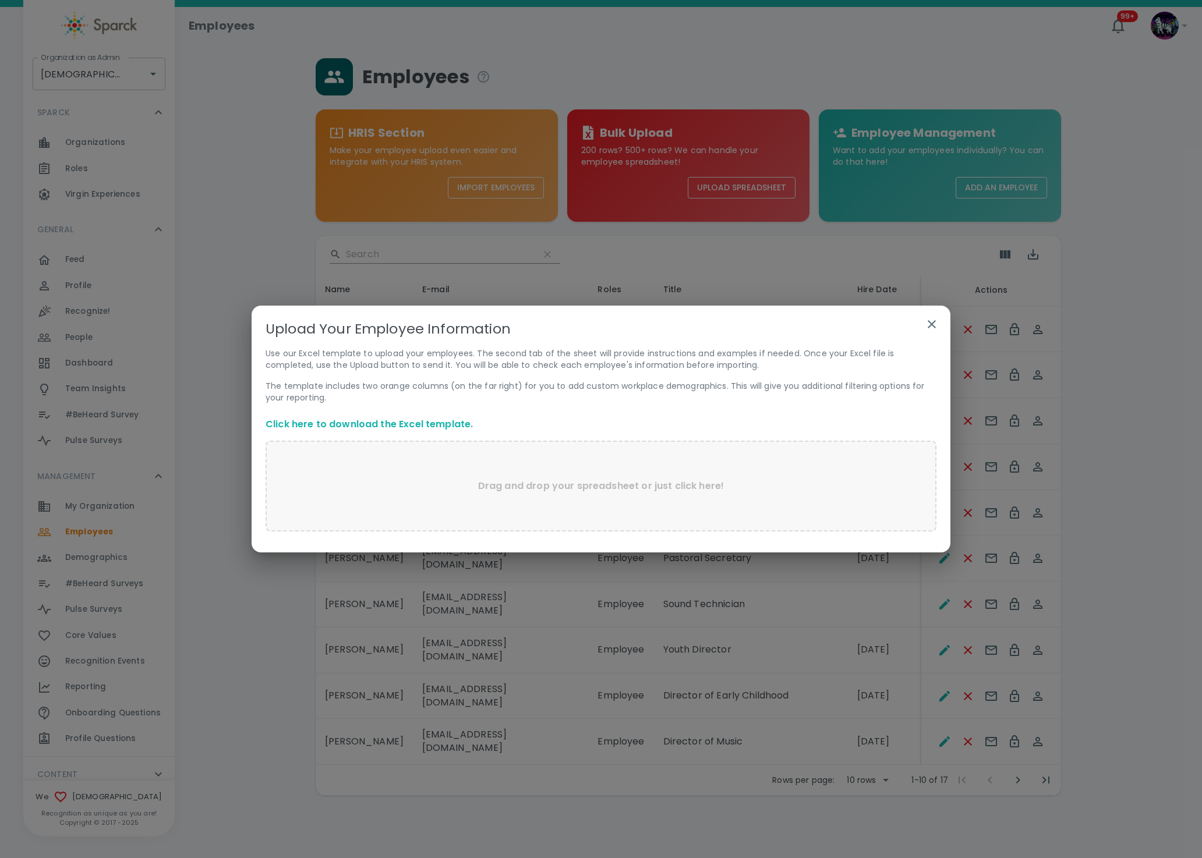
click at [343, 419] on link "Click here to download the Excel template." at bounding box center [368, 423] width 207 height 13
click at [927, 328] on icon "button" at bounding box center [931, 324] width 8 height 8
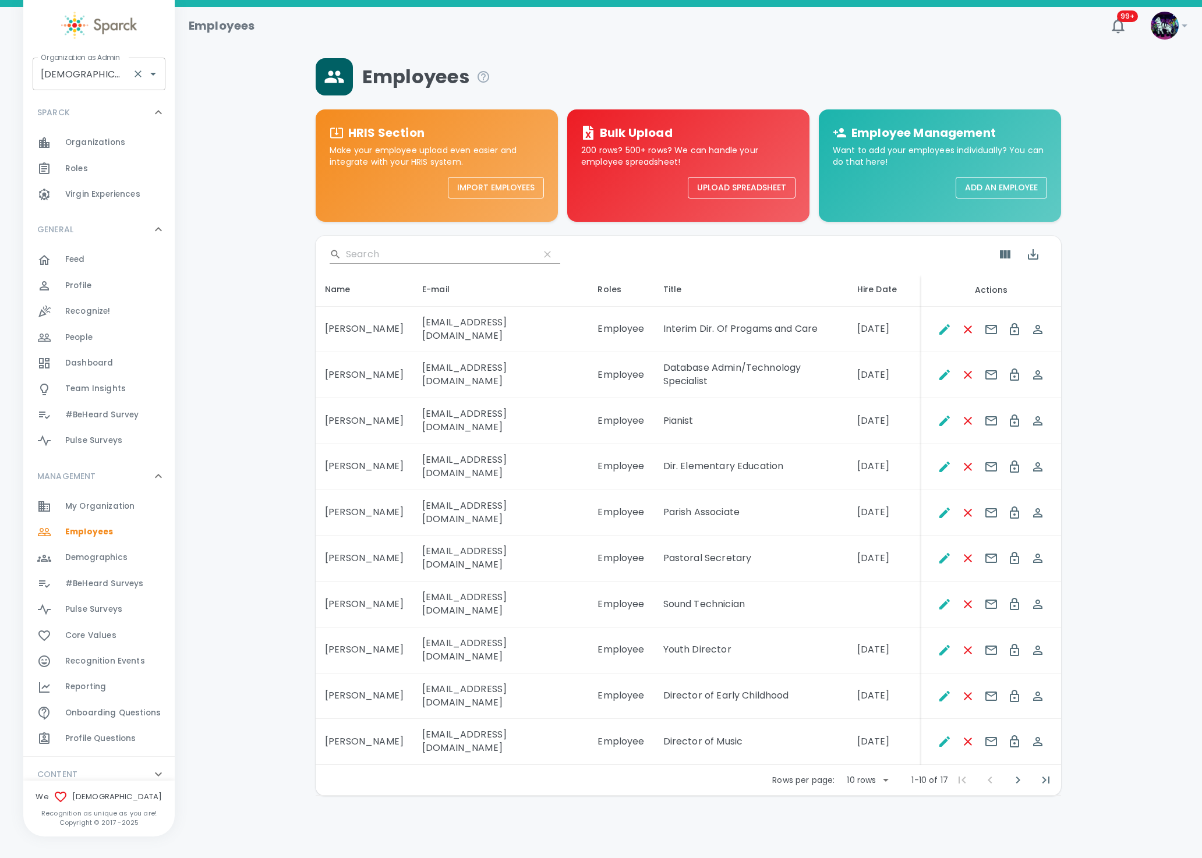
click at [82, 75] on input "Trinity Presbyterian Church • 1420" at bounding box center [83, 74] width 90 height 22
click at [69, 107] on li "Luxer One • 727" at bounding box center [99, 105] width 133 height 21
type input "Luxer One • 727"
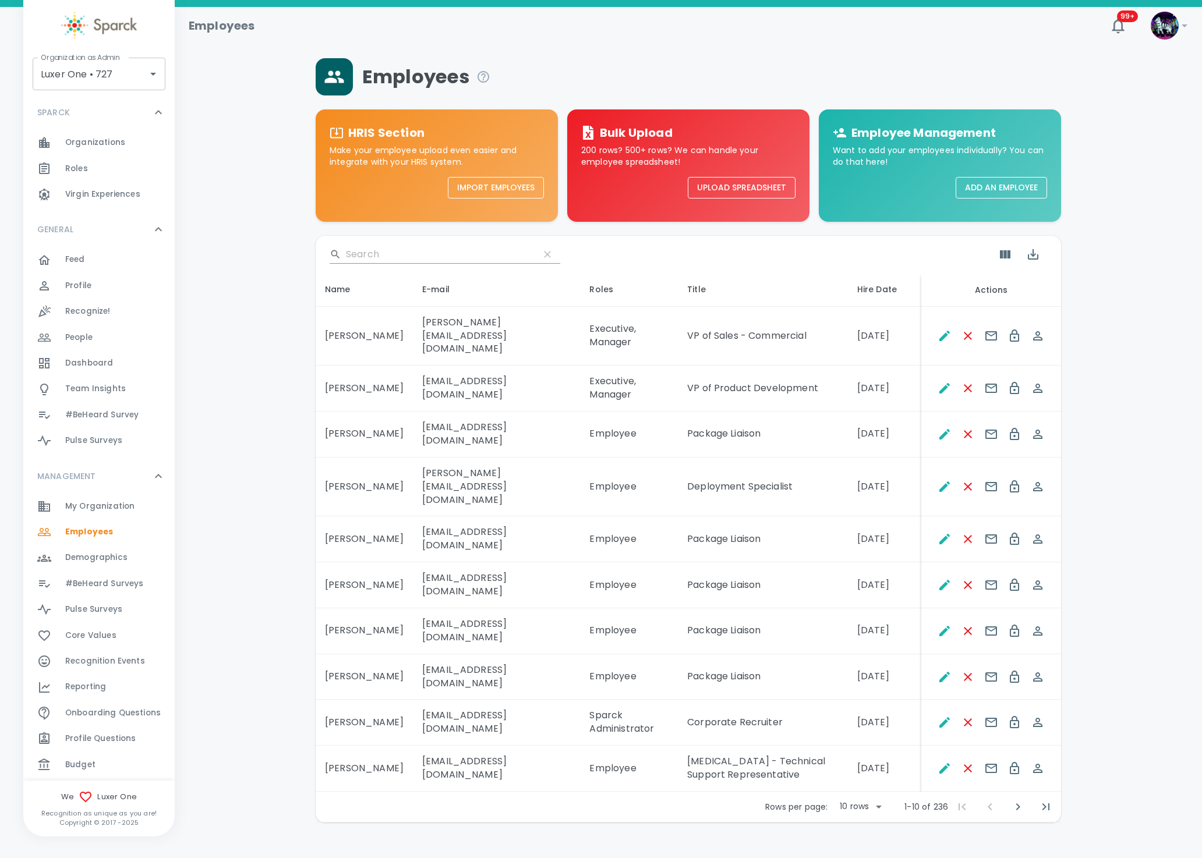
click at [209, 339] on div "Employees HRIS Section Make your employee upload even easier and integrate with…" at bounding box center [688, 440] width 999 height 764
click at [92, 763] on span "Budget" at bounding box center [80, 765] width 30 height 12
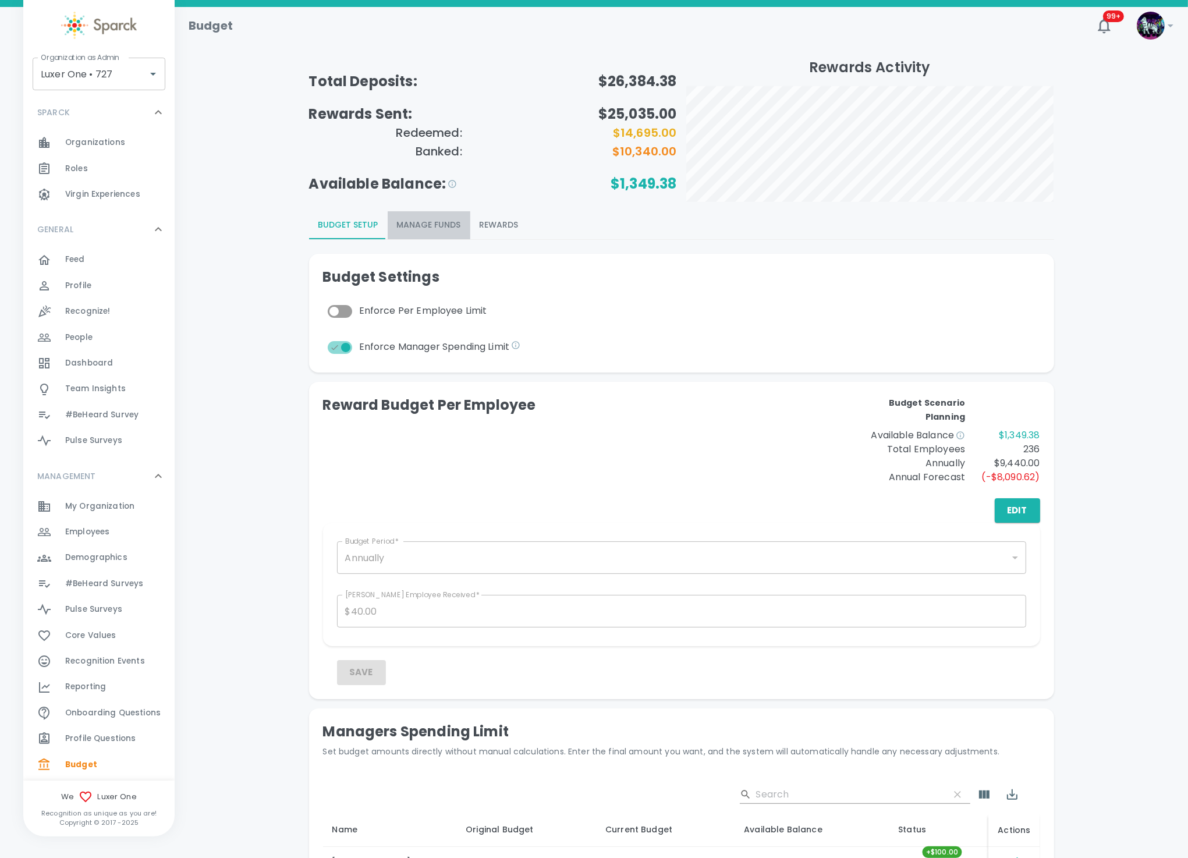
click at [436, 222] on button "Manage Funds" at bounding box center [429, 225] width 83 height 28
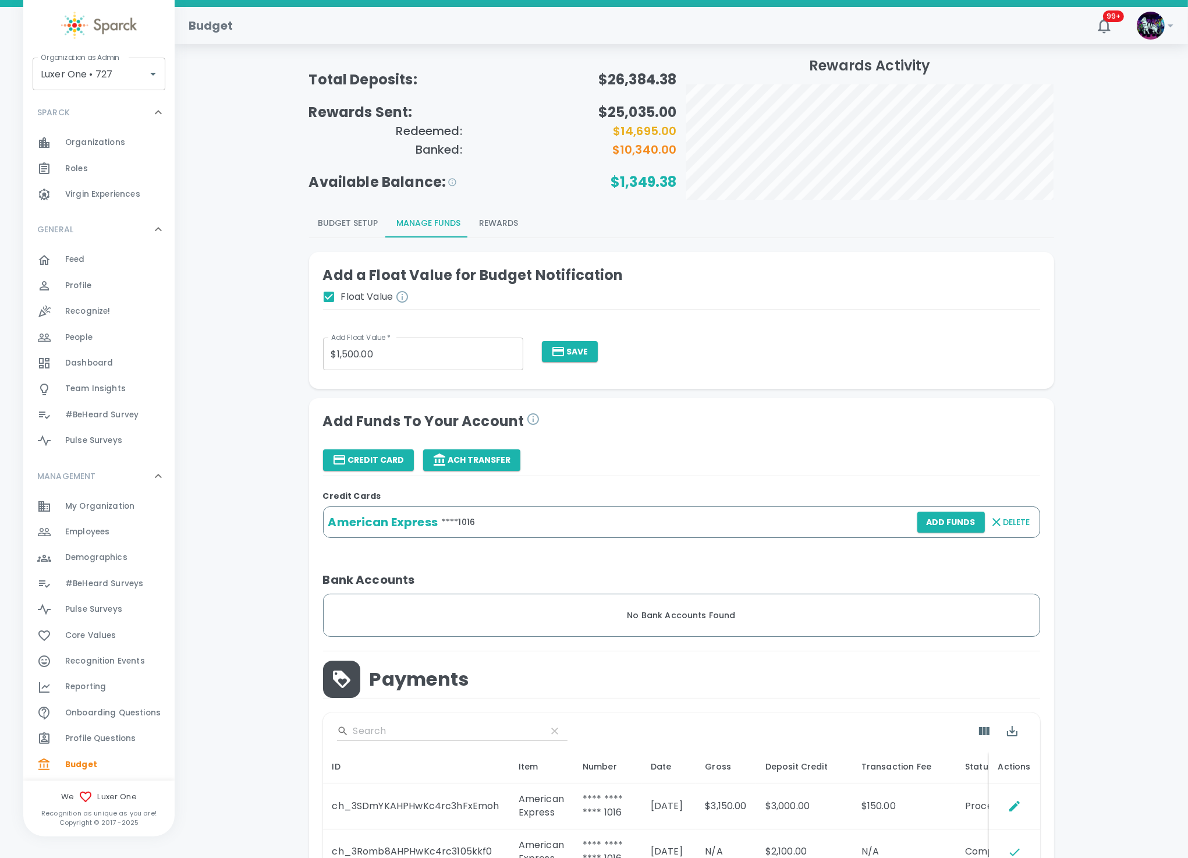
scroll to position [175, 0]
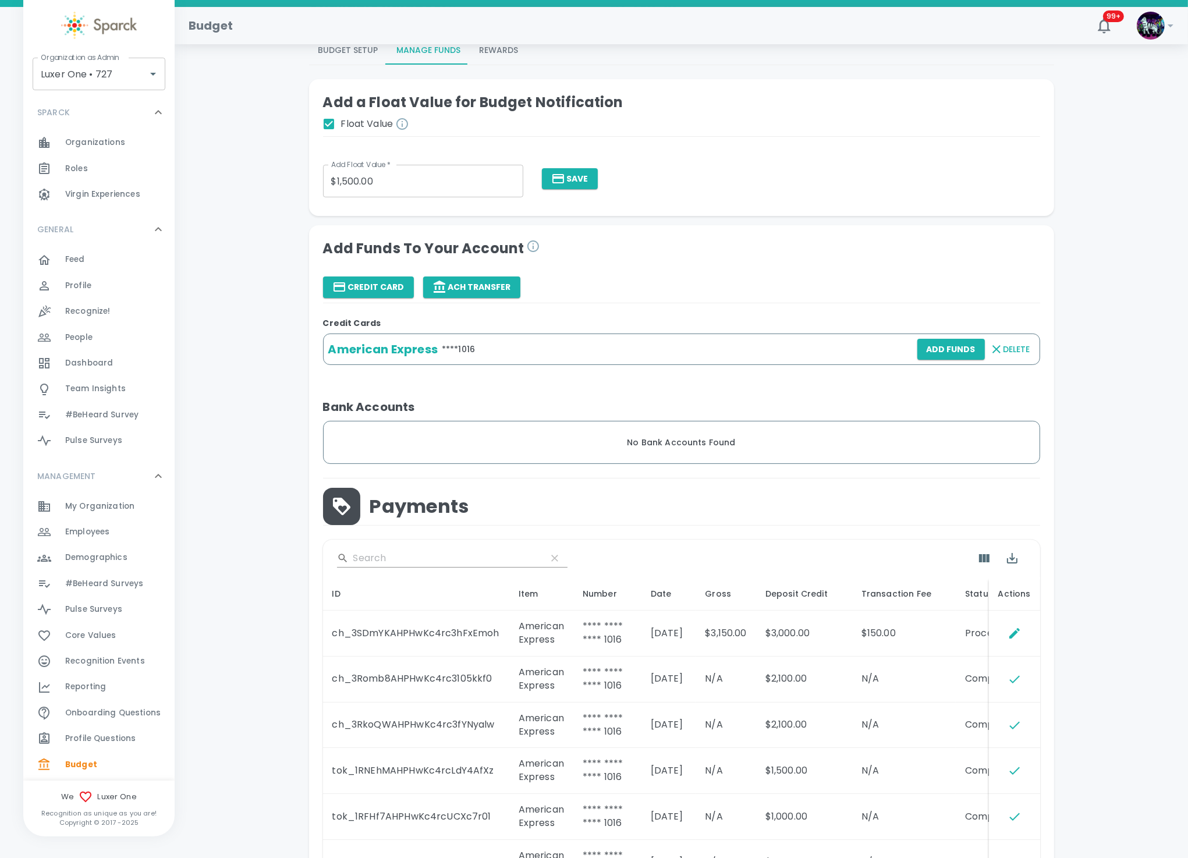
click at [859, 638] on td "$150.00" at bounding box center [904, 634] width 104 height 46
drag, startPoint x: 860, startPoint y: 638, endPoint x: 899, endPoint y: 644, distance: 39.5
click at [899, 644] on td "$150.00" at bounding box center [904, 634] width 104 height 46
click at [118, 364] on div "Dashboard 0" at bounding box center [119, 363] width 109 height 16
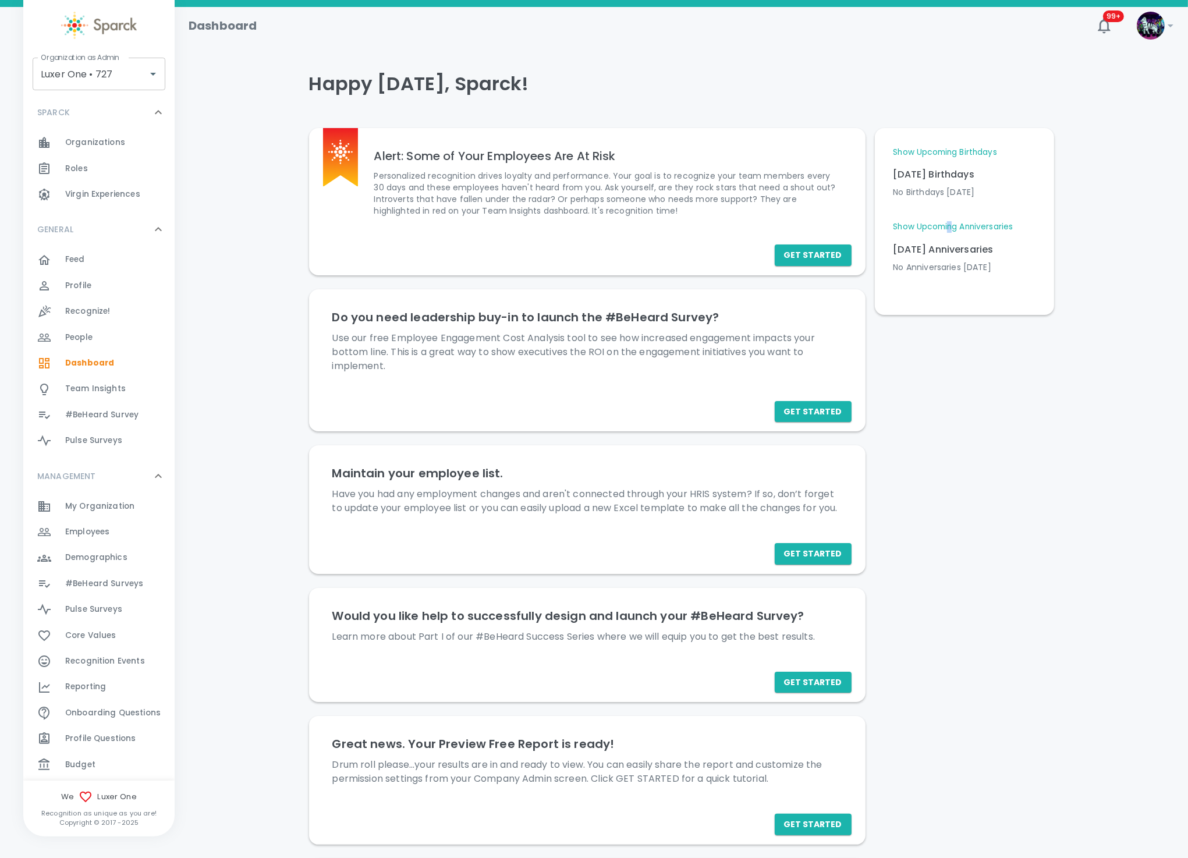
drag, startPoint x: 953, startPoint y: 219, endPoint x: 947, endPoint y: 224, distance: 7.1
click at [947, 224] on div "Show Upcoming Birthdays [DATE] Birthdays No Birthdays [DATE] Upcoming Birthdays…" at bounding box center [965, 222] width 142 height 150
click at [949, 224] on link "Show Upcoming Anniversaries" at bounding box center [954, 227] width 120 height 12
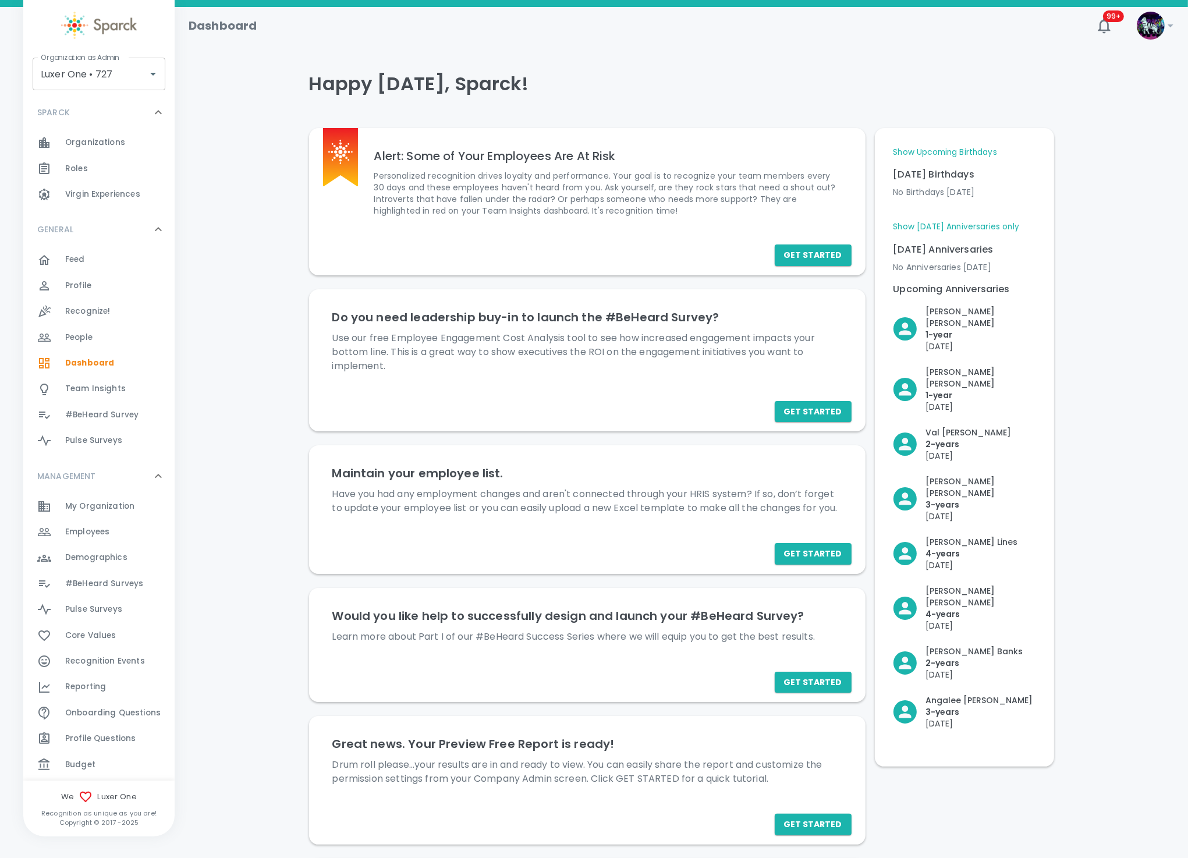
click at [112, 261] on div "Feed 0" at bounding box center [119, 260] width 109 height 16
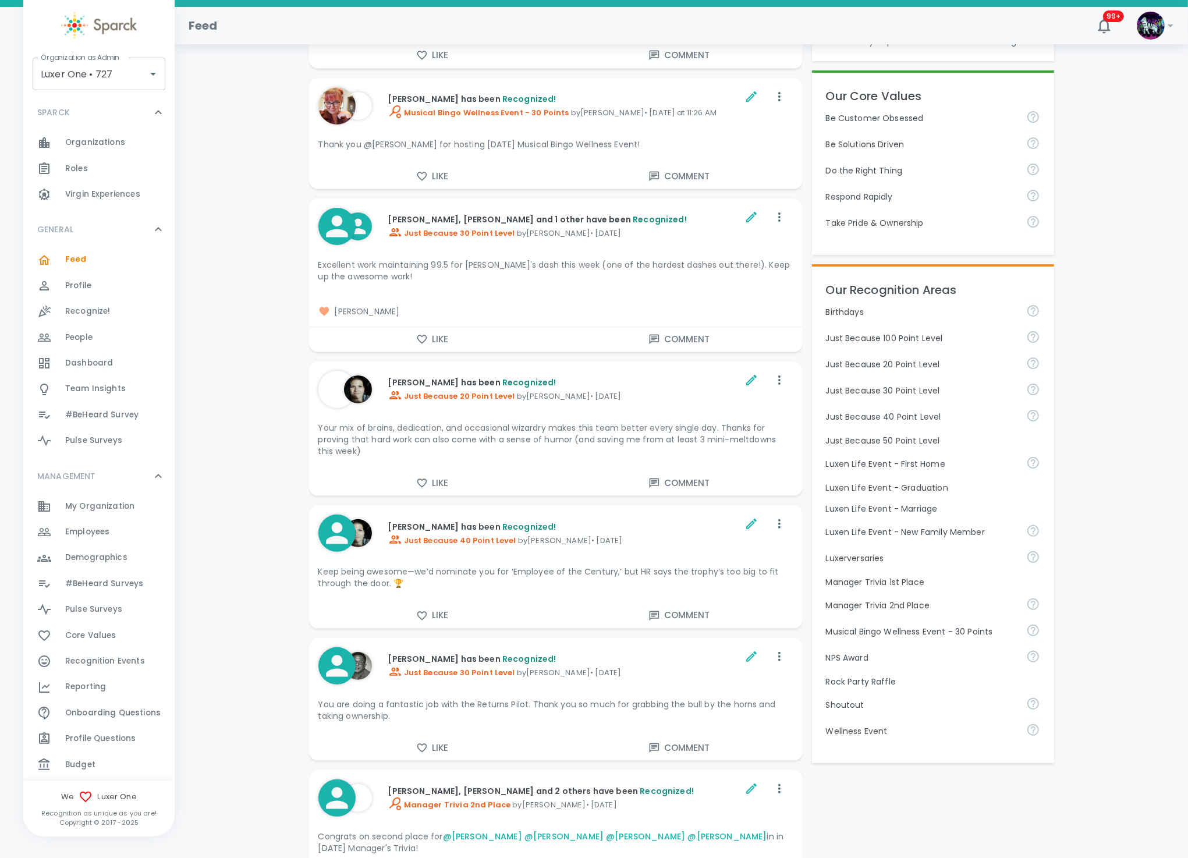
scroll to position [349, 0]
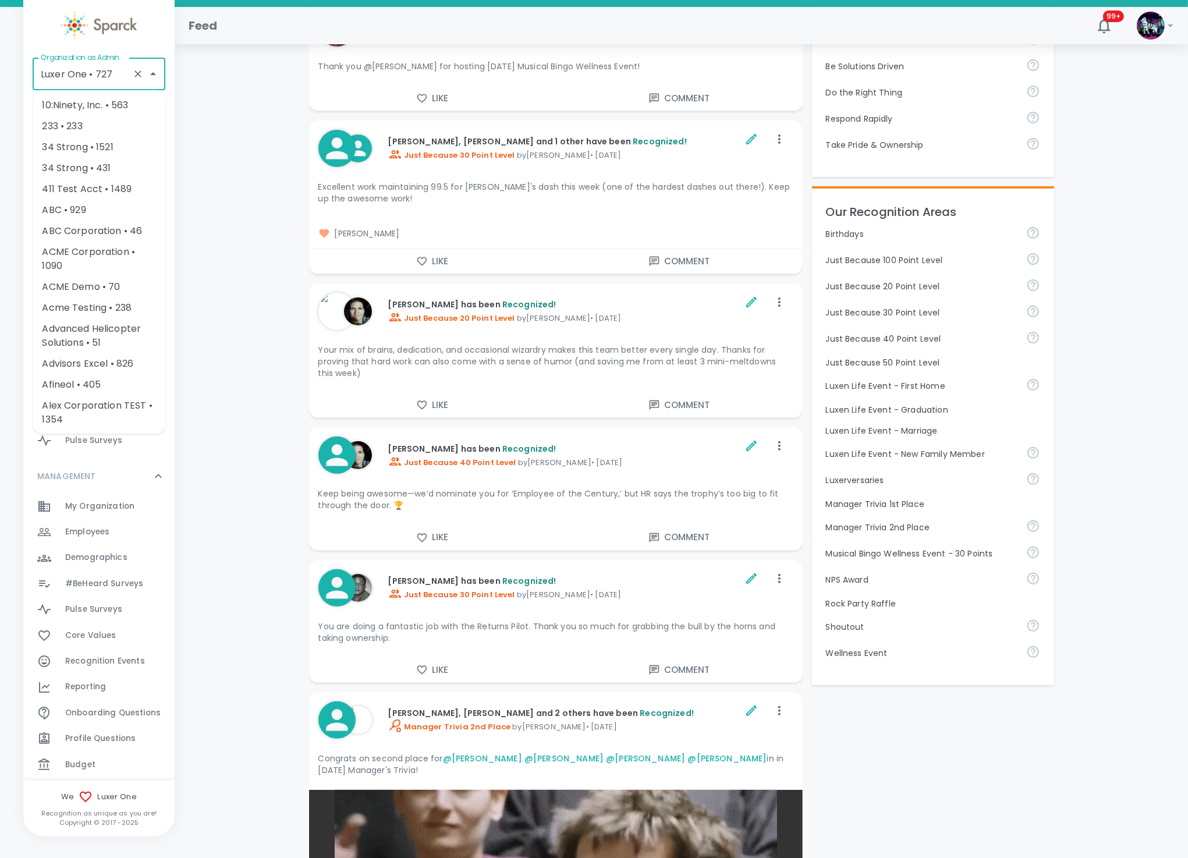
click at [61, 79] on input "Luxer One • 727" at bounding box center [83, 74] width 90 height 22
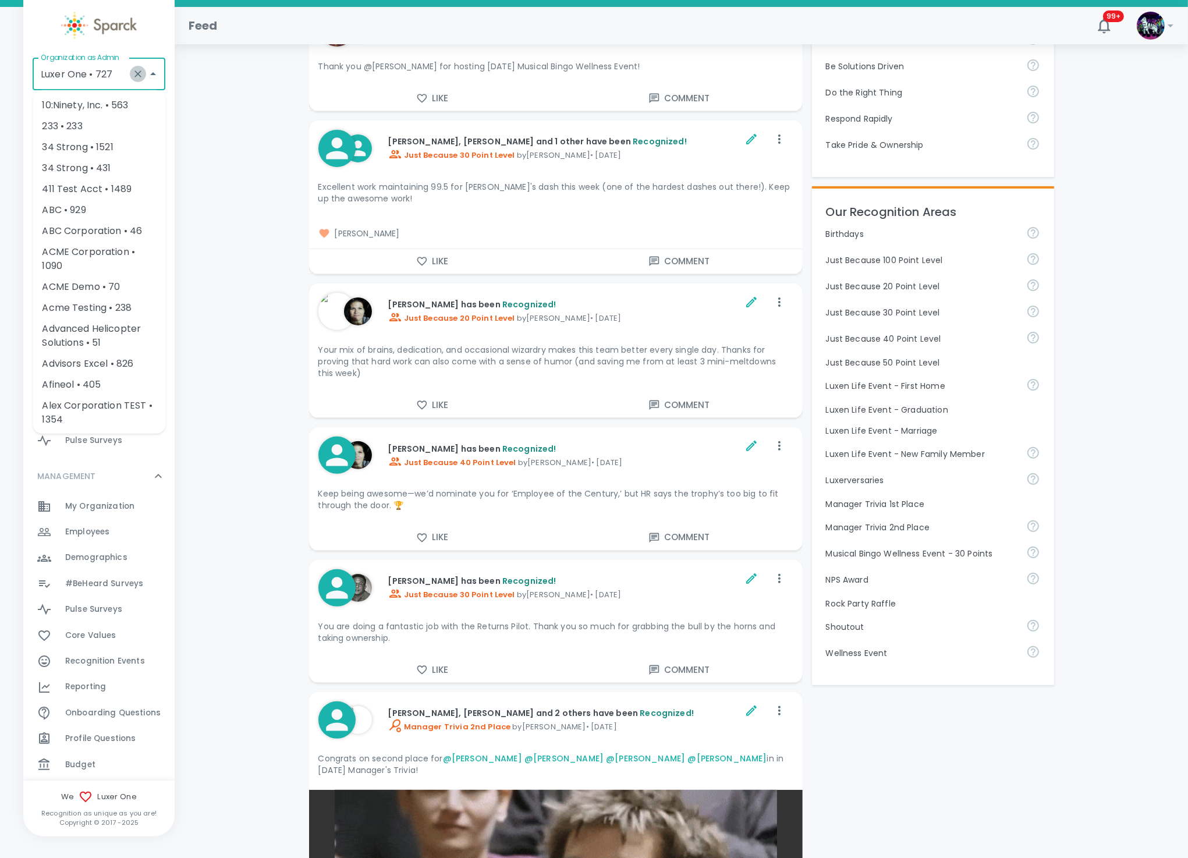
click at [133, 72] on icon "Clear" at bounding box center [138, 74] width 12 height 12
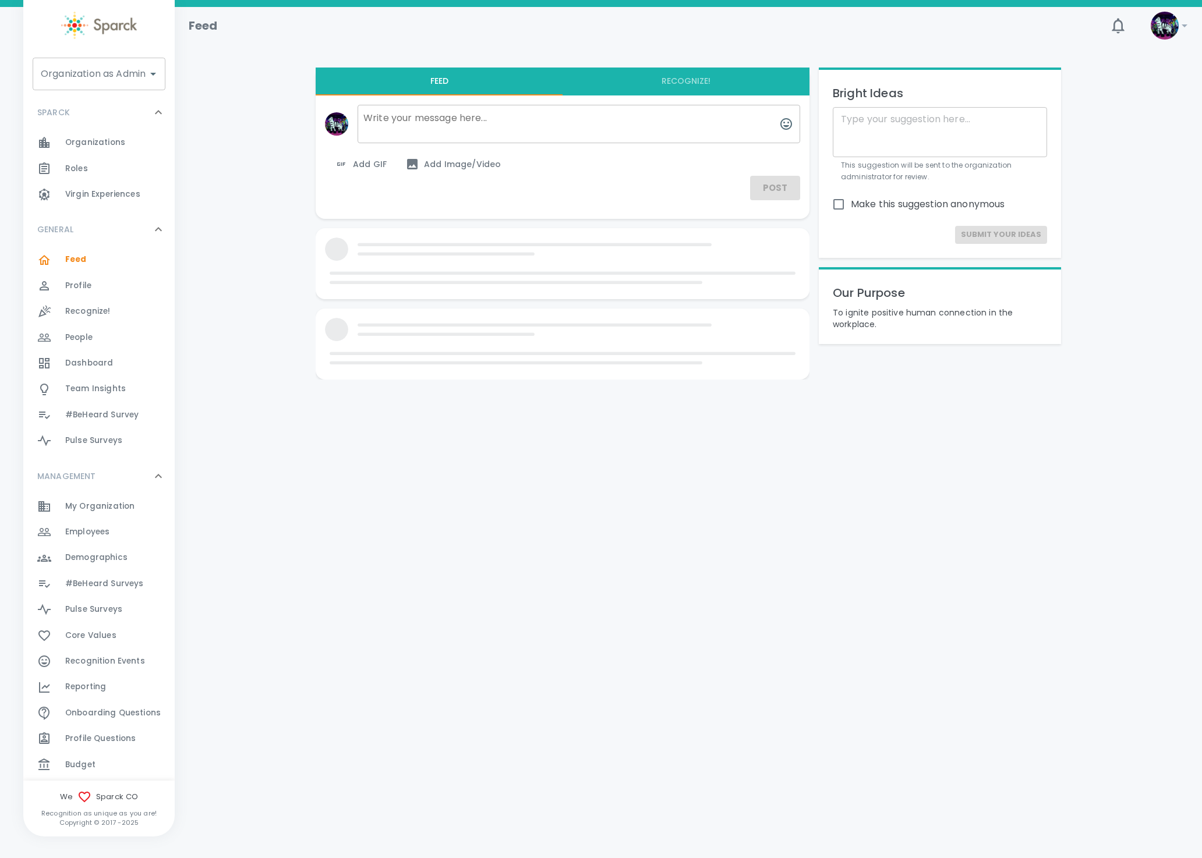
click at [129, 76] on input "Organization as Admin" at bounding box center [90, 74] width 105 height 22
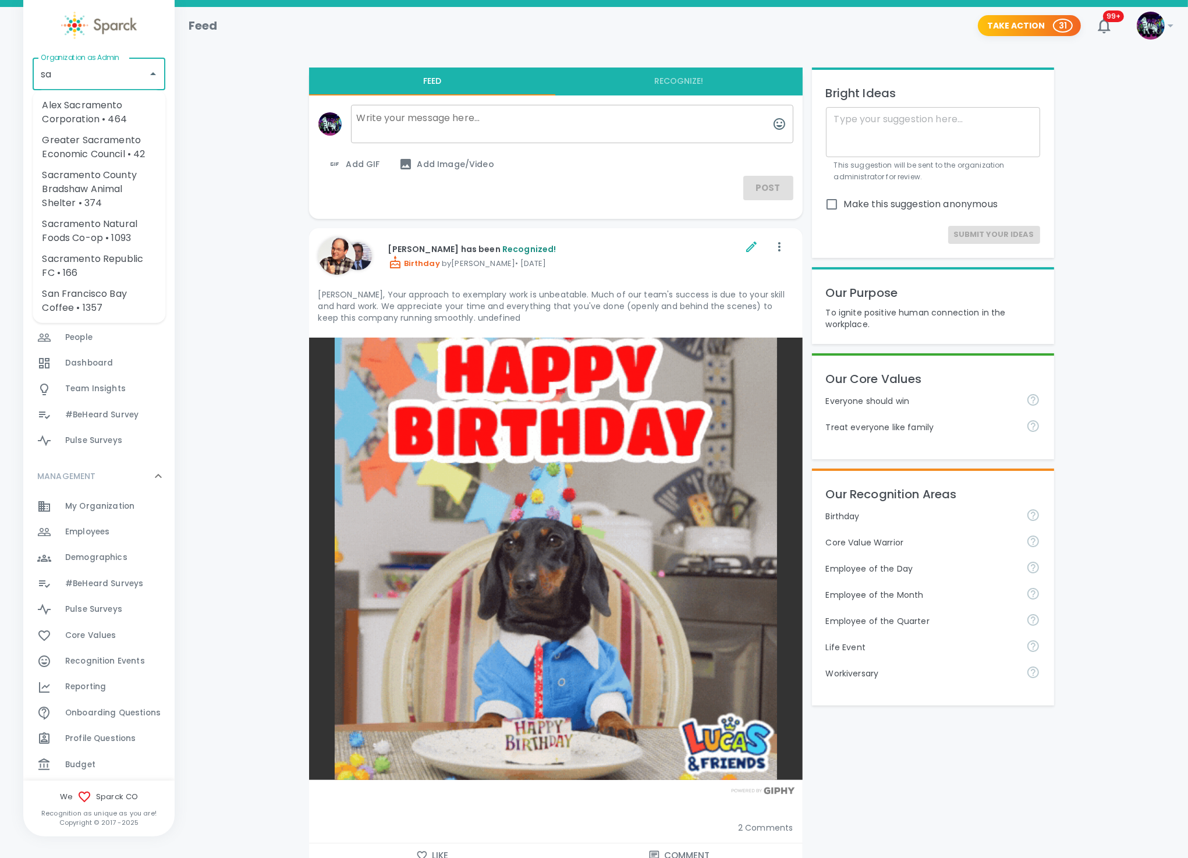
click at [82, 292] on li "San Francisco Bay Coffee • 1357" at bounding box center [99, 301] width 133 height 35
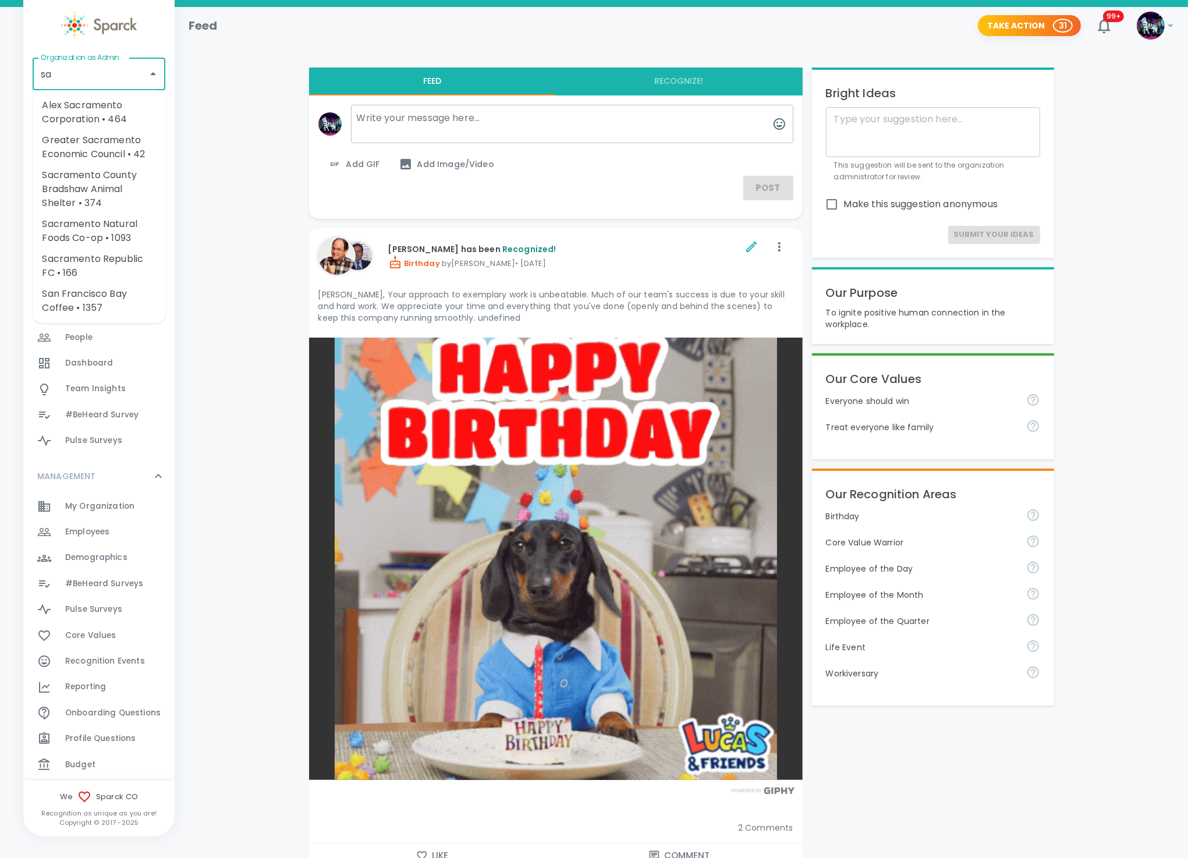
type input "San Francisco Bay Coffee • 1357"
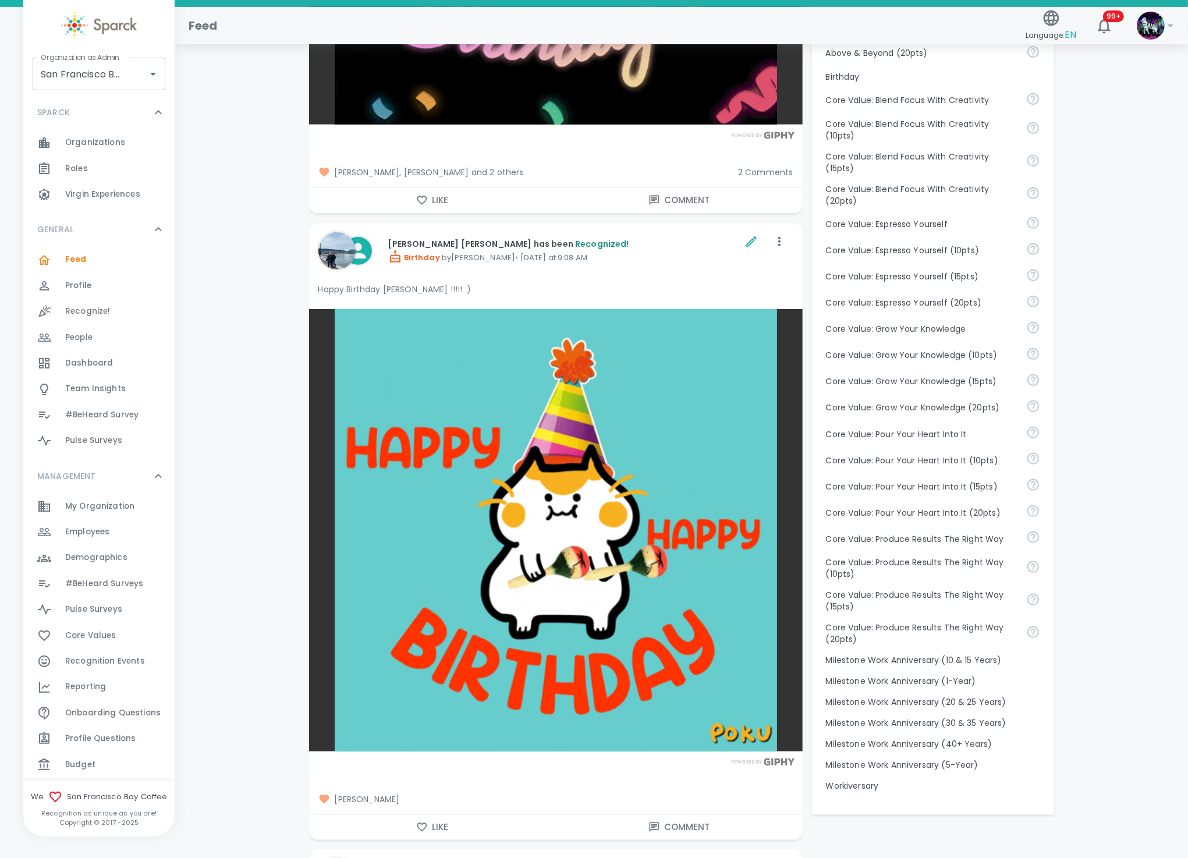
scroll to position [699, 0]
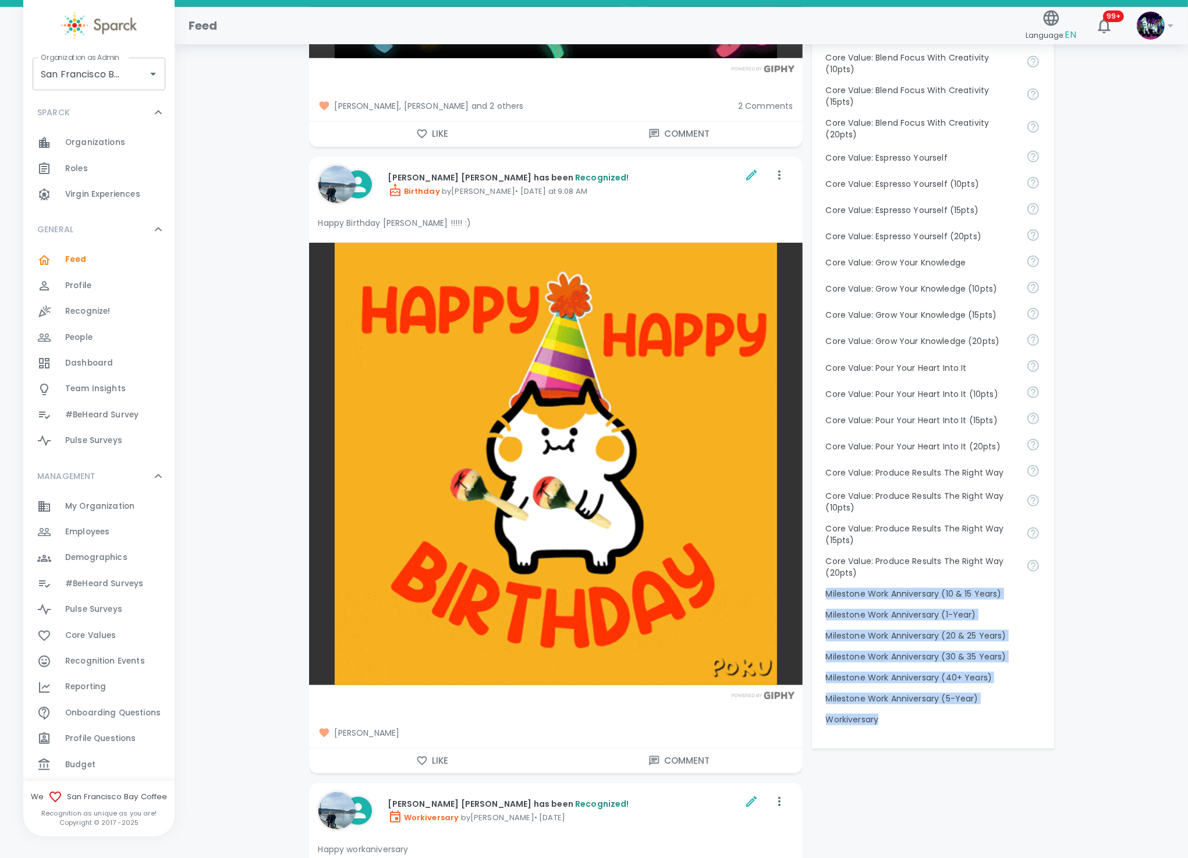
drag, startPoint x: 899, startPoint y: 736, endPoint x: 827, endPoint y: 604, distance: 151.1
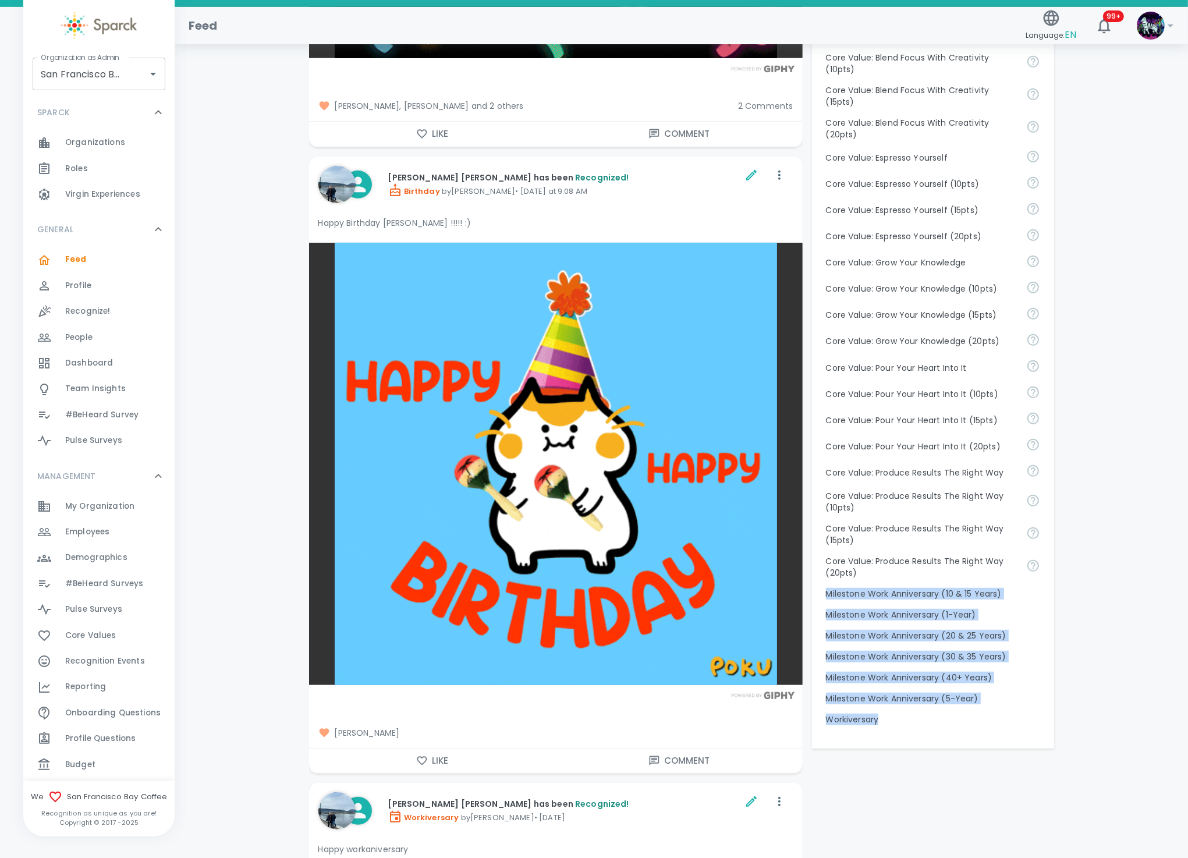
click at [827, 604] on div "Our Recognition Areas Above & Beyond Above & Beyond (10pts) Above & Beyond (15p…" at bounding box center [933, 306] width 242 height 887
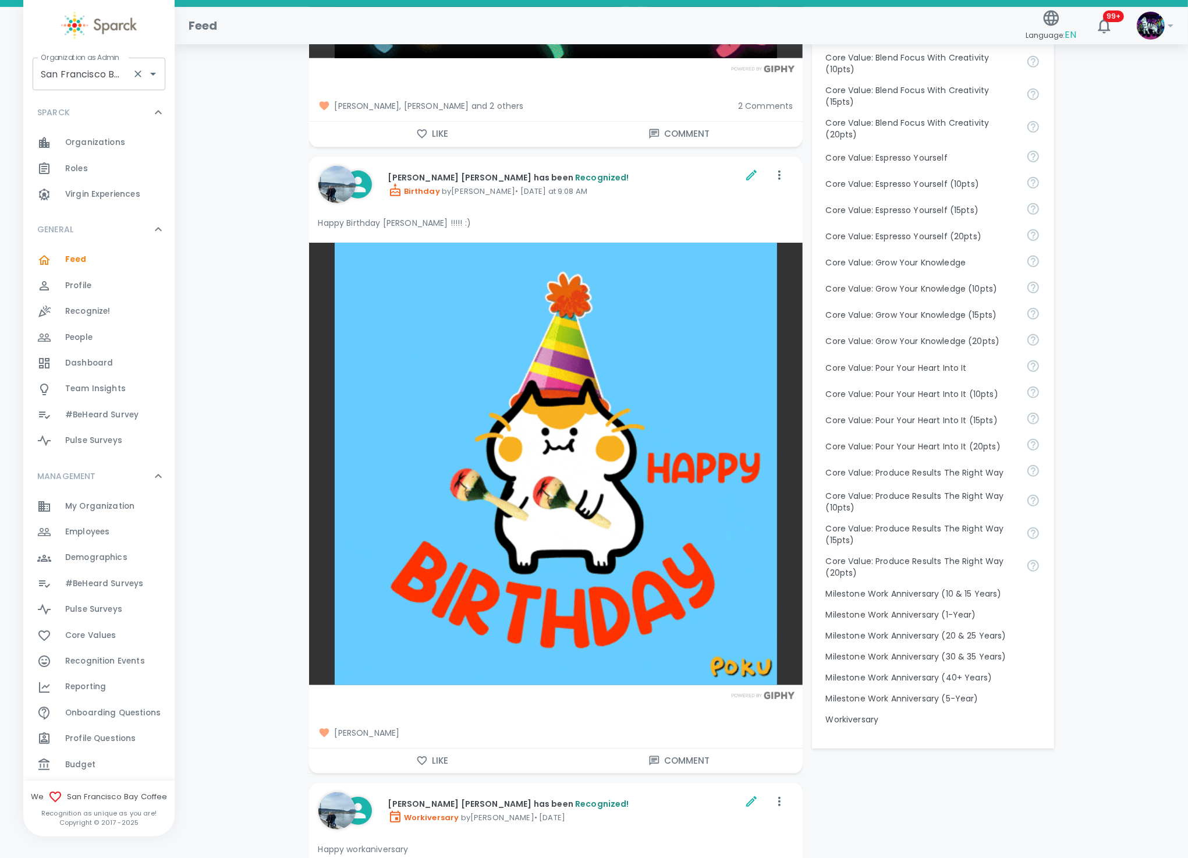
click at [120, 82] on input "San Francisco Bay Coffee • 1357" at bounding box center [83, 74] width 90 height 22
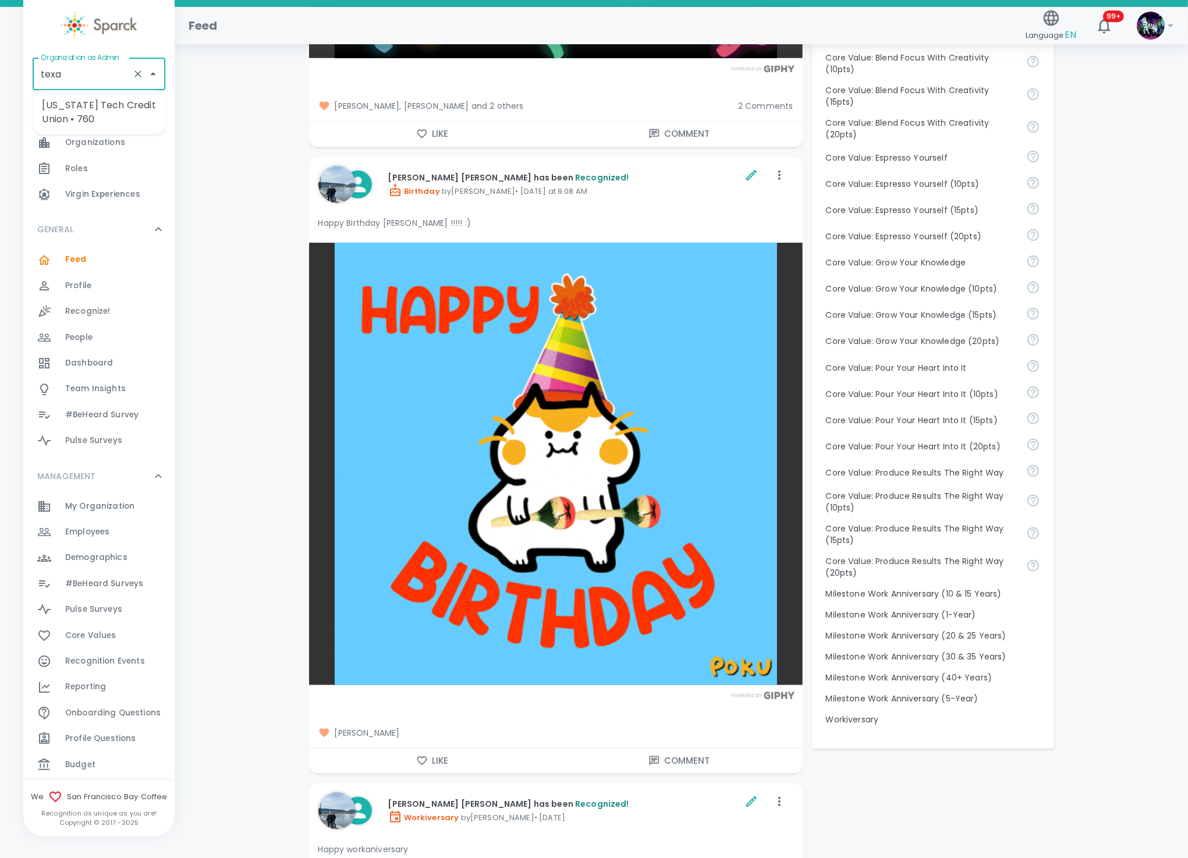
click at [128, 101] on li "[US_STATE] Tech Credit Union • 760" at bounding box center [99, 112] width 133 height 35
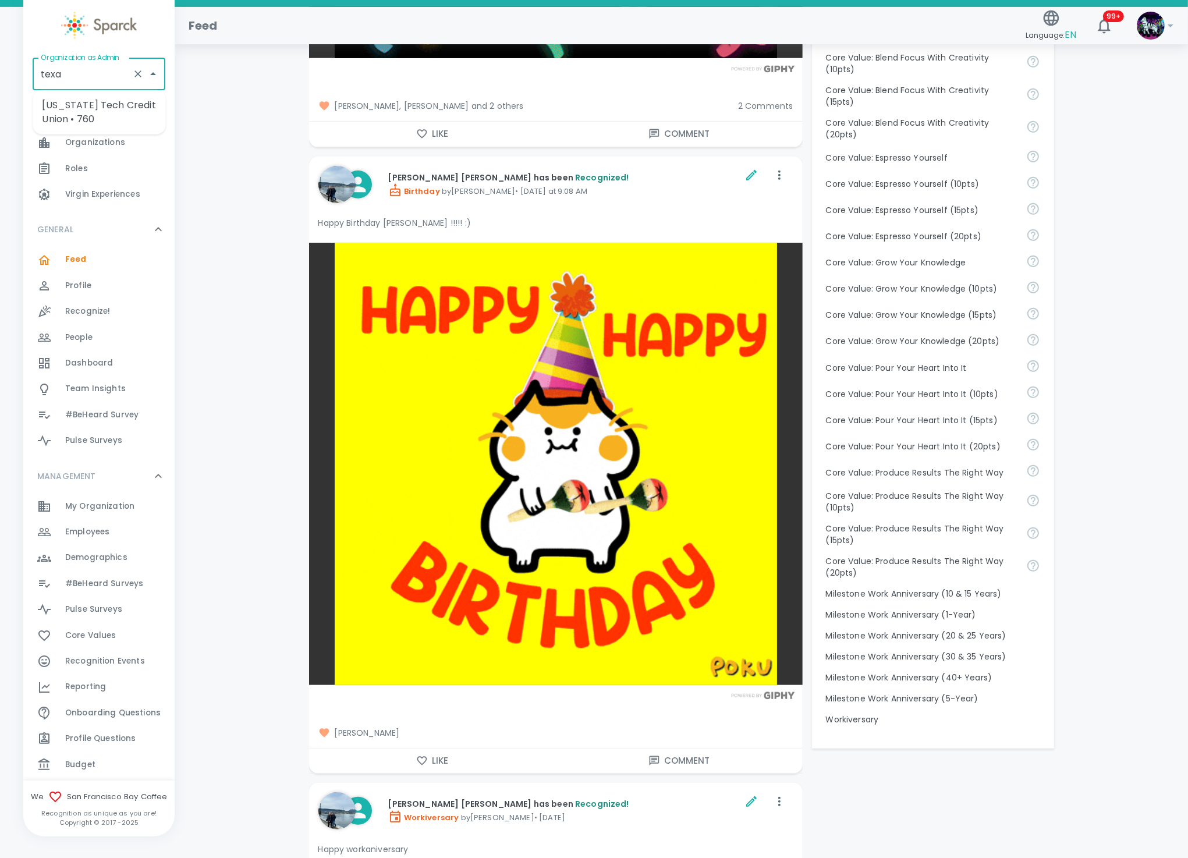
type input "[US_STATE] Tech Credit Union • 760"
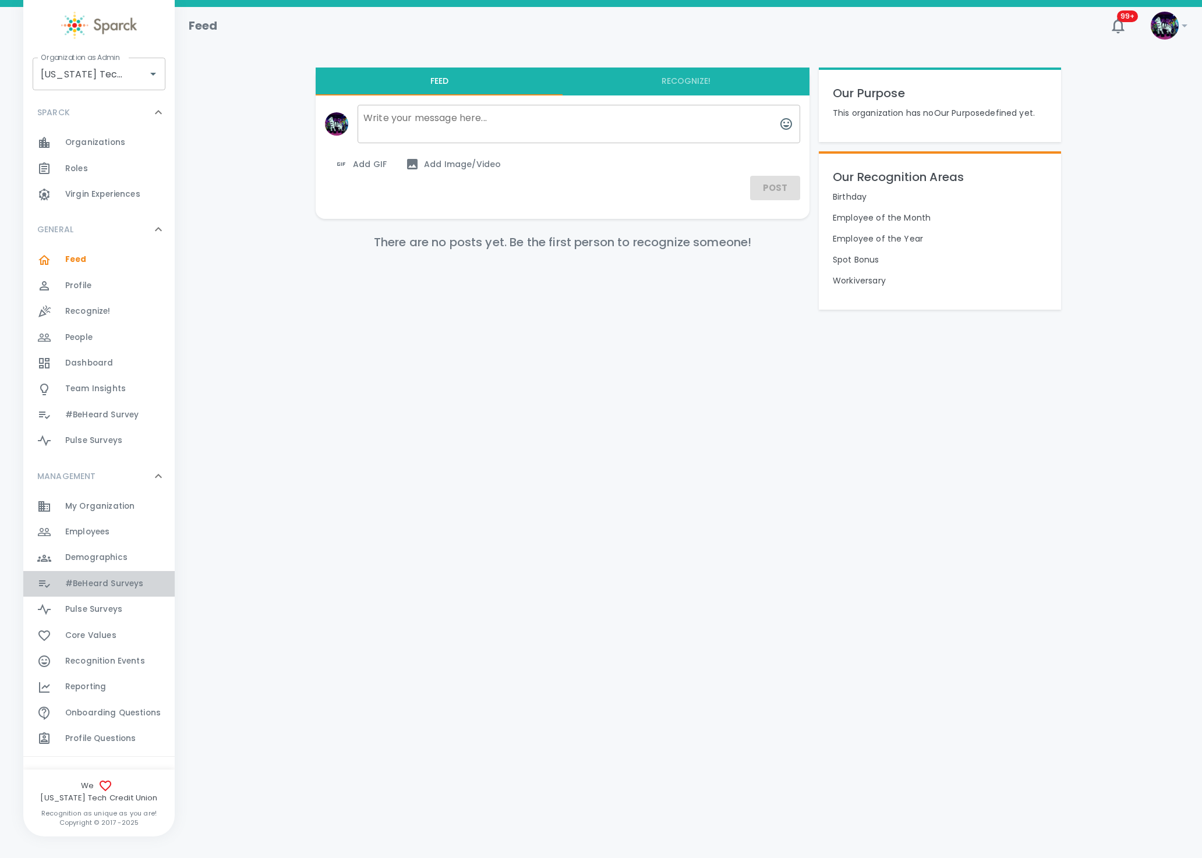
click at [123, 589] on span "#BeHeard Surveys 0" at bounding box center [104, 584] width 78 height 16
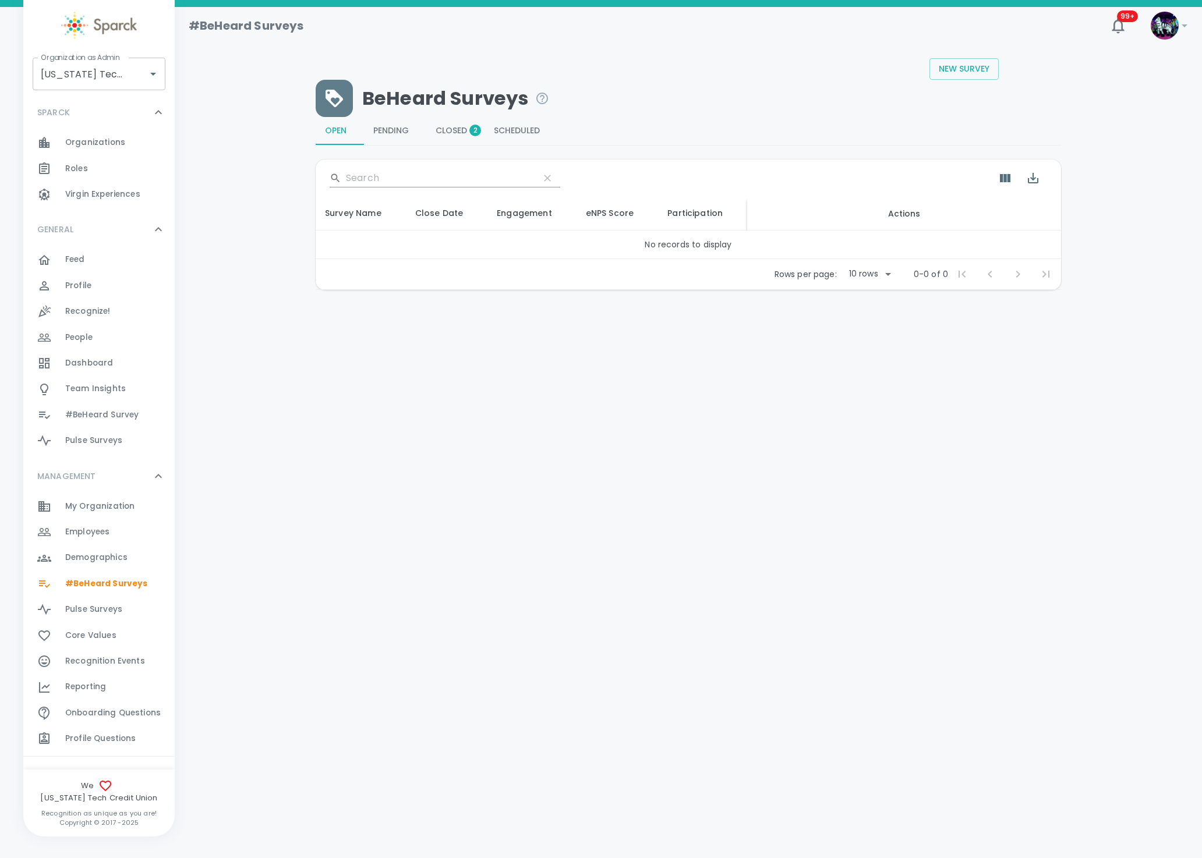
click at [462, 128] on span "Closed 2" at bounding box center [455, 131] width 40 height 10
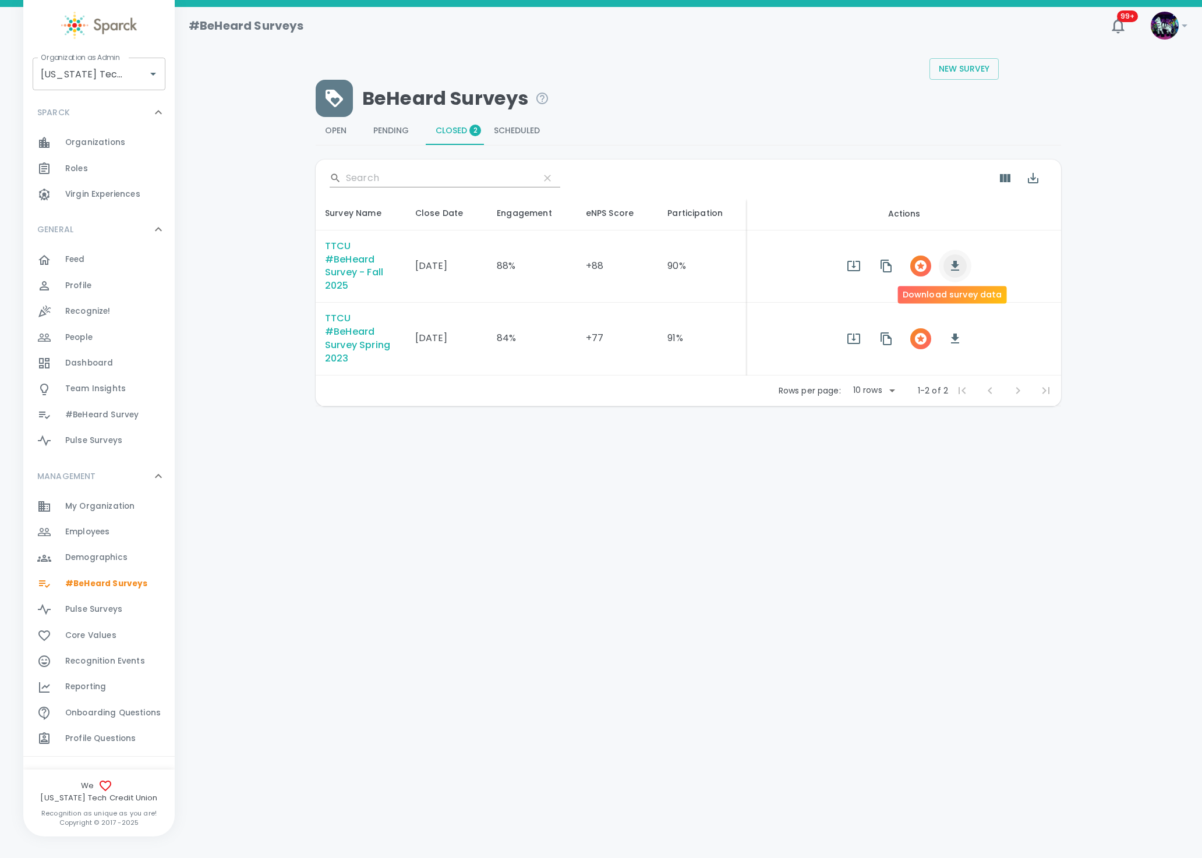
click at [953, 268] on icon "button" at bounding box center [955, 266] width 14 height 14
click at [916, 264] on icon "button" at bounding box center [920, 266] width 14 height 14
click at [952, 264] on icon "button" at bounding box center [955, 266] width 8 height 10
click at [648, 467] on html "Skip Navigation #BeHeard Surveys 99+ ! Organization as Admin Texas Tech Credit …" at bounding box center [601, 233] width 1202 height 467
click at [389, 467] on html "Skip Navigation #BeHeard Surveys 99+ ! Organization as Admin Texas Tech Credit …" at bounding box center [601, 233] width 1202 height 467
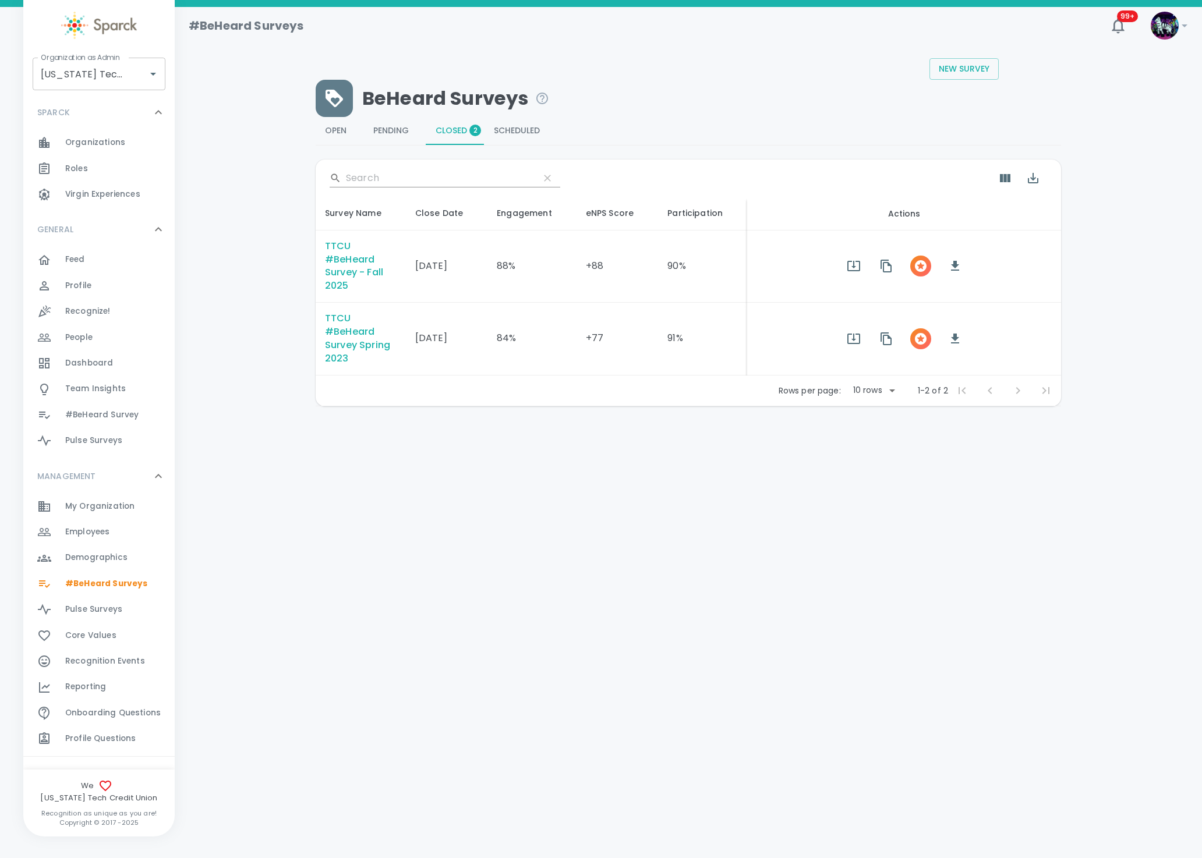
click at [109, 258] on div "Feed 0" at bounding box center [119, 260] width 109 height 16
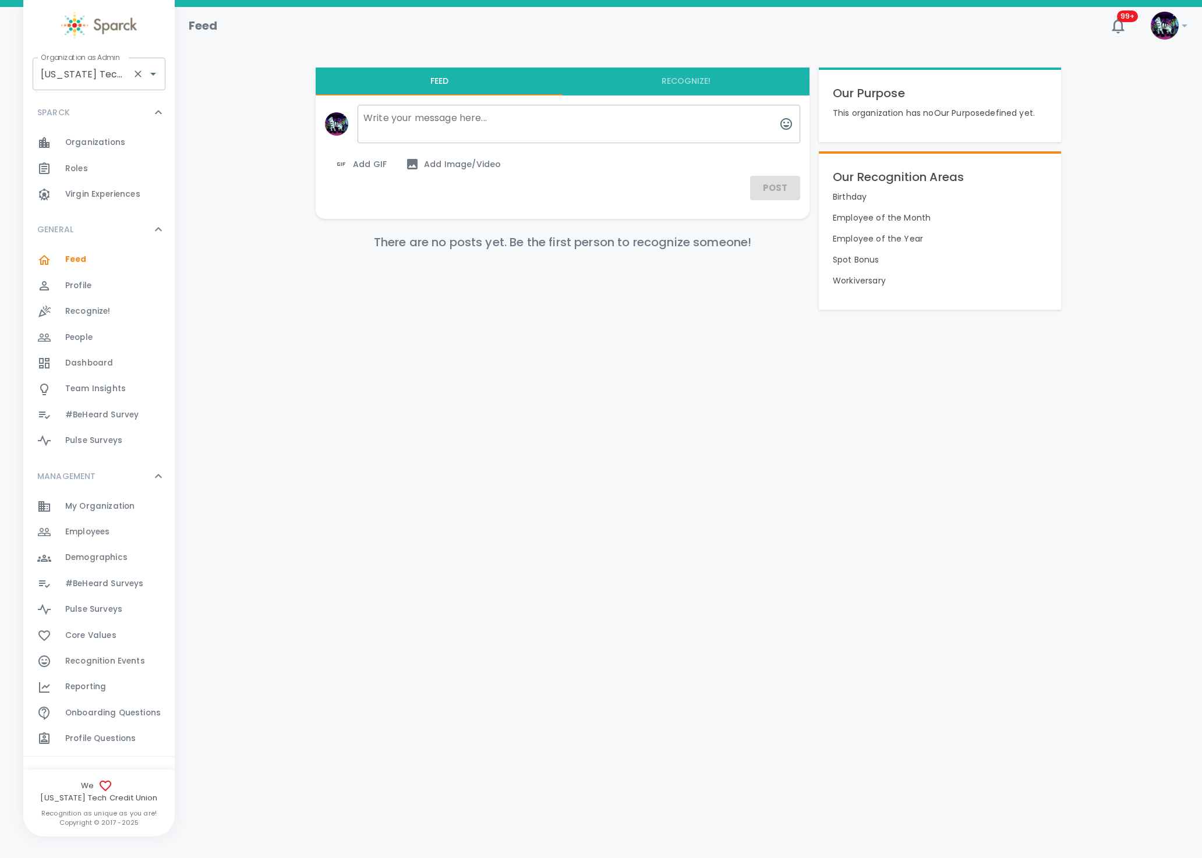
click at [102, 71] on input "Texas Tech Credit Union • 760" at bounding box center [83, 74] width 90 height 22
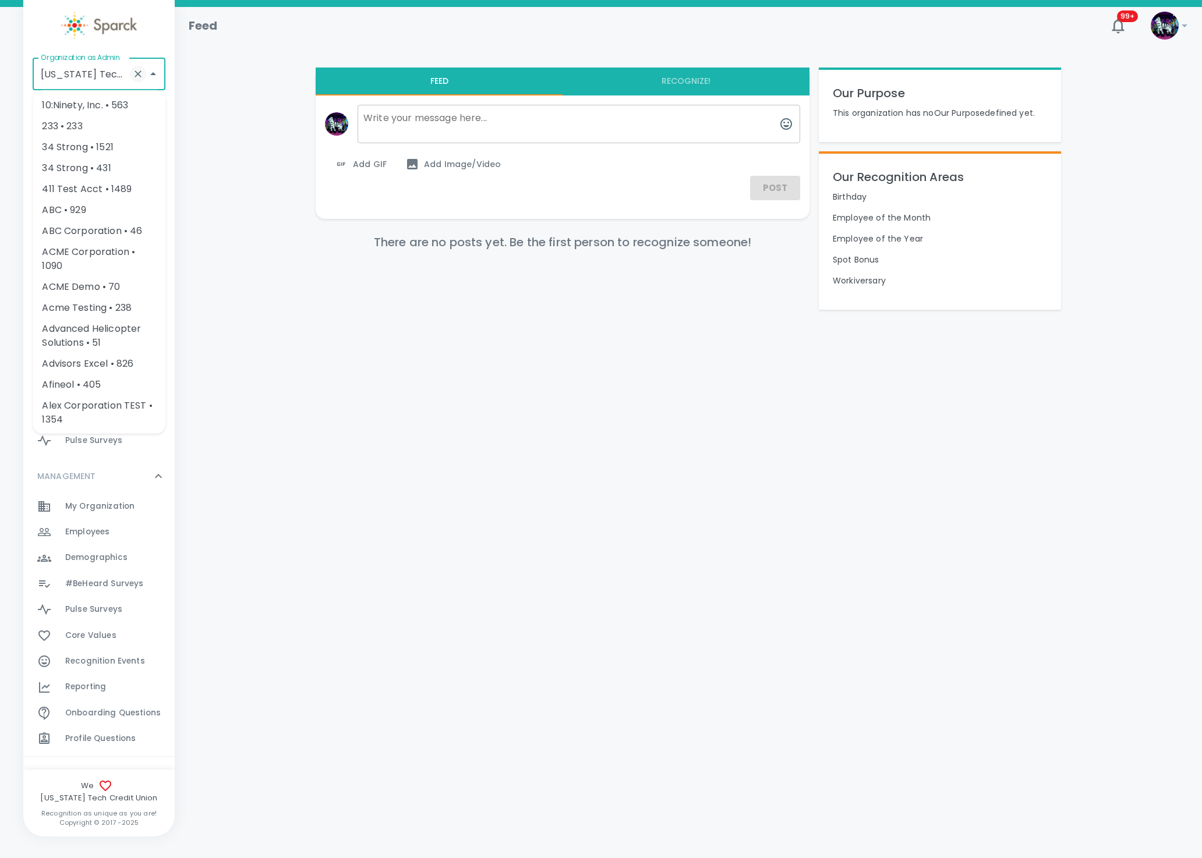
click at [139, 76] on icon "Clear" at bounding box center [138, 74] width 12 height 12
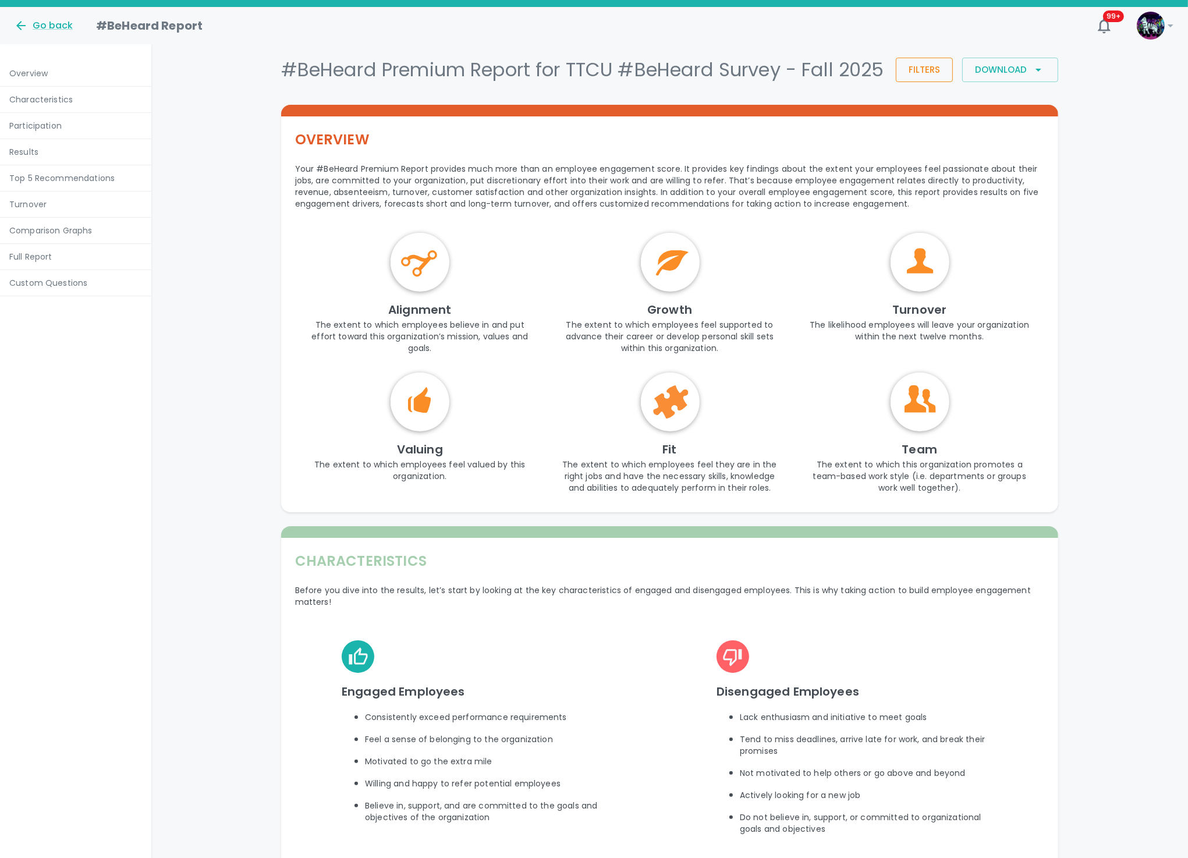
click at [946, 73] on button "Filters" at bounding box center [924, 70] width 57 height 24
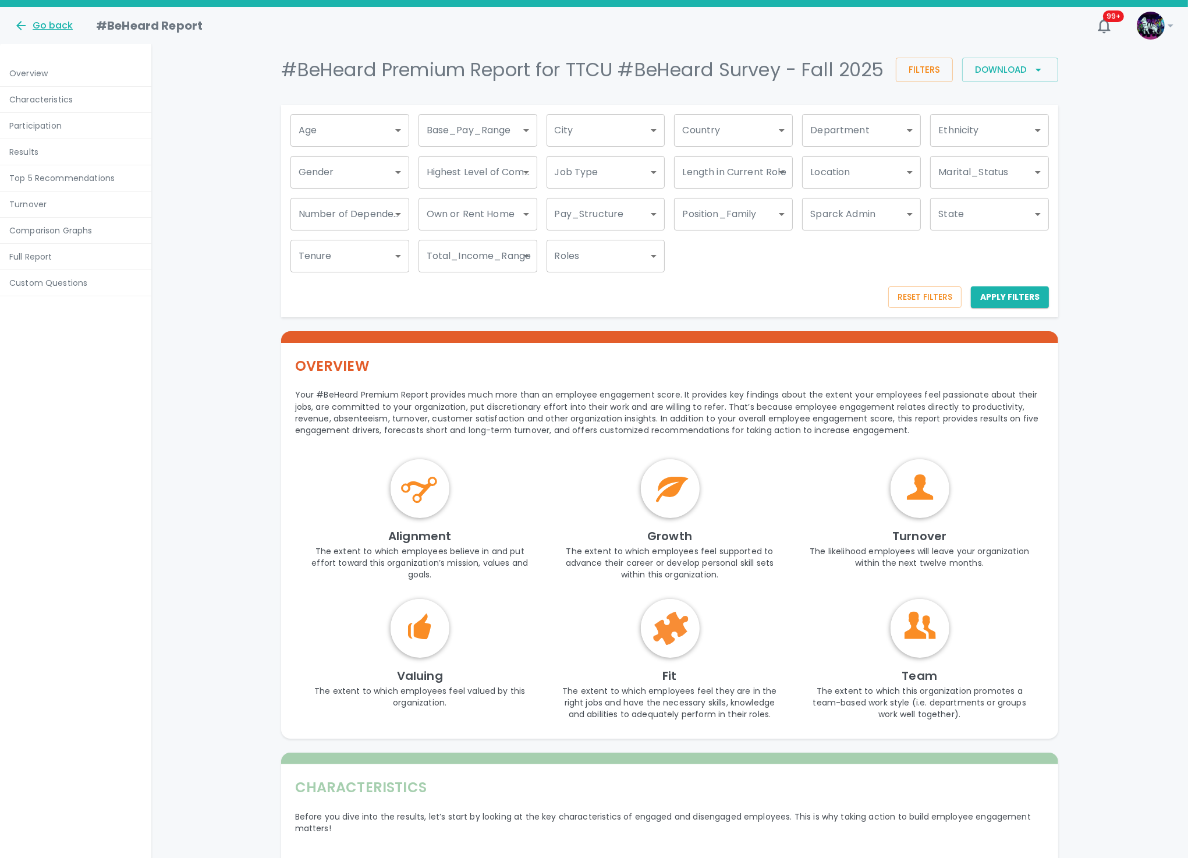
click at [51, 29] on div "Go back" at bounding box center [43, 26] width 59 height 14
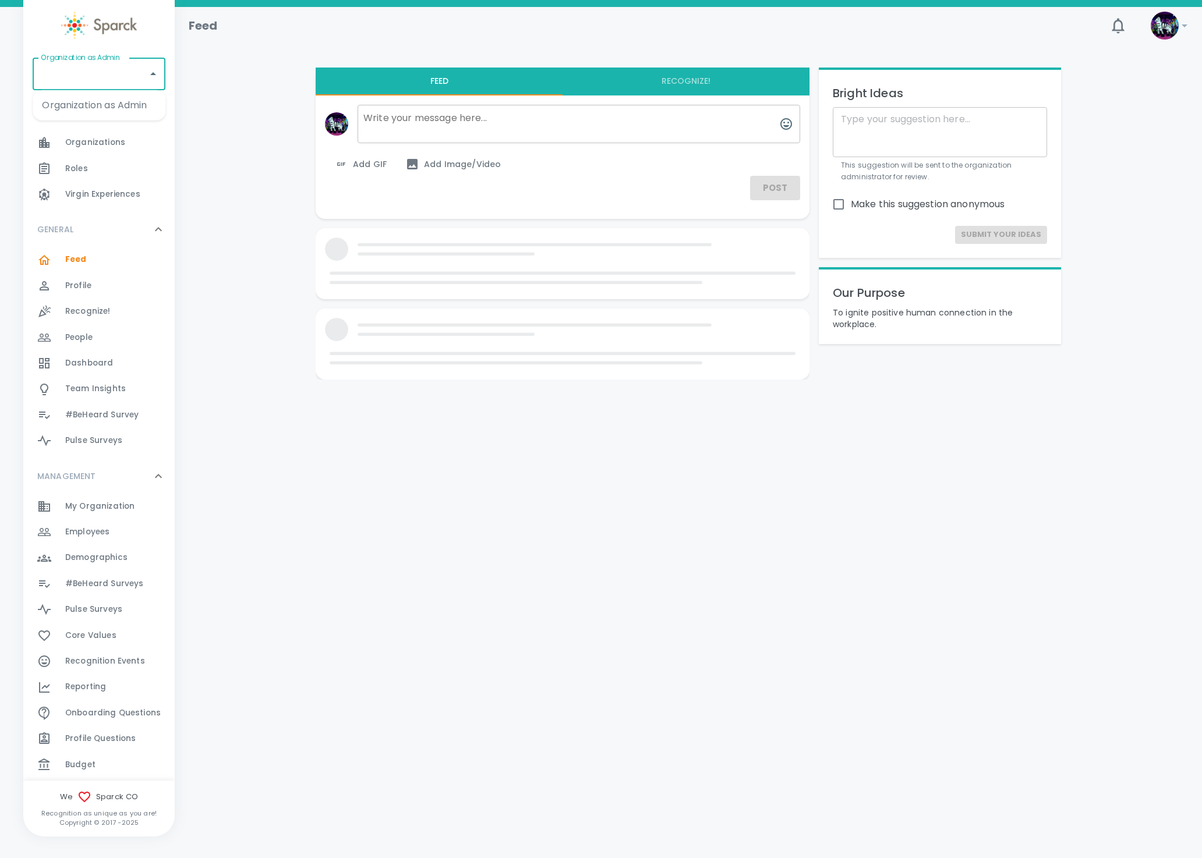
click at [122, 77] on input "Organization as Admin" at bounding box center [90, 74] width 105 height 22
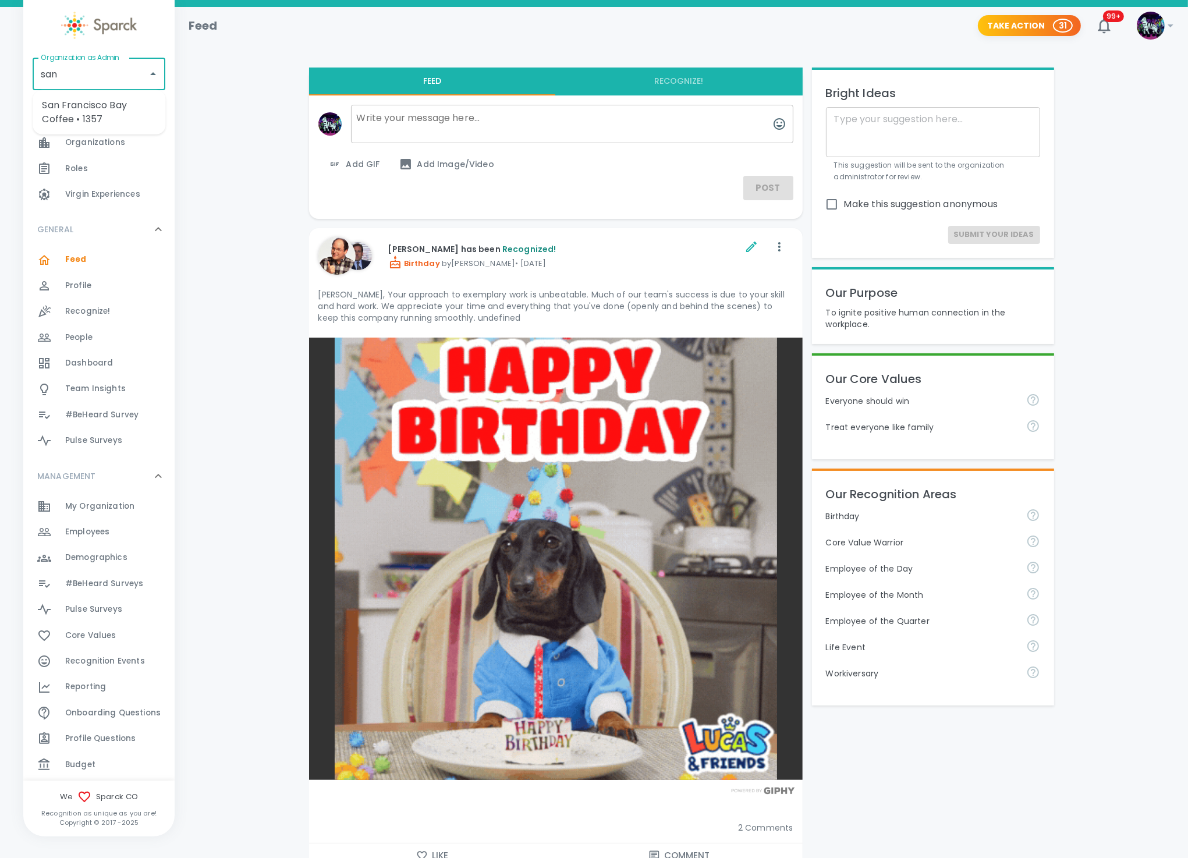
click at [73, 114] on li "San Francisco Bay Coffee • 1357" at bounding box center [99, 112] width 133 height 35
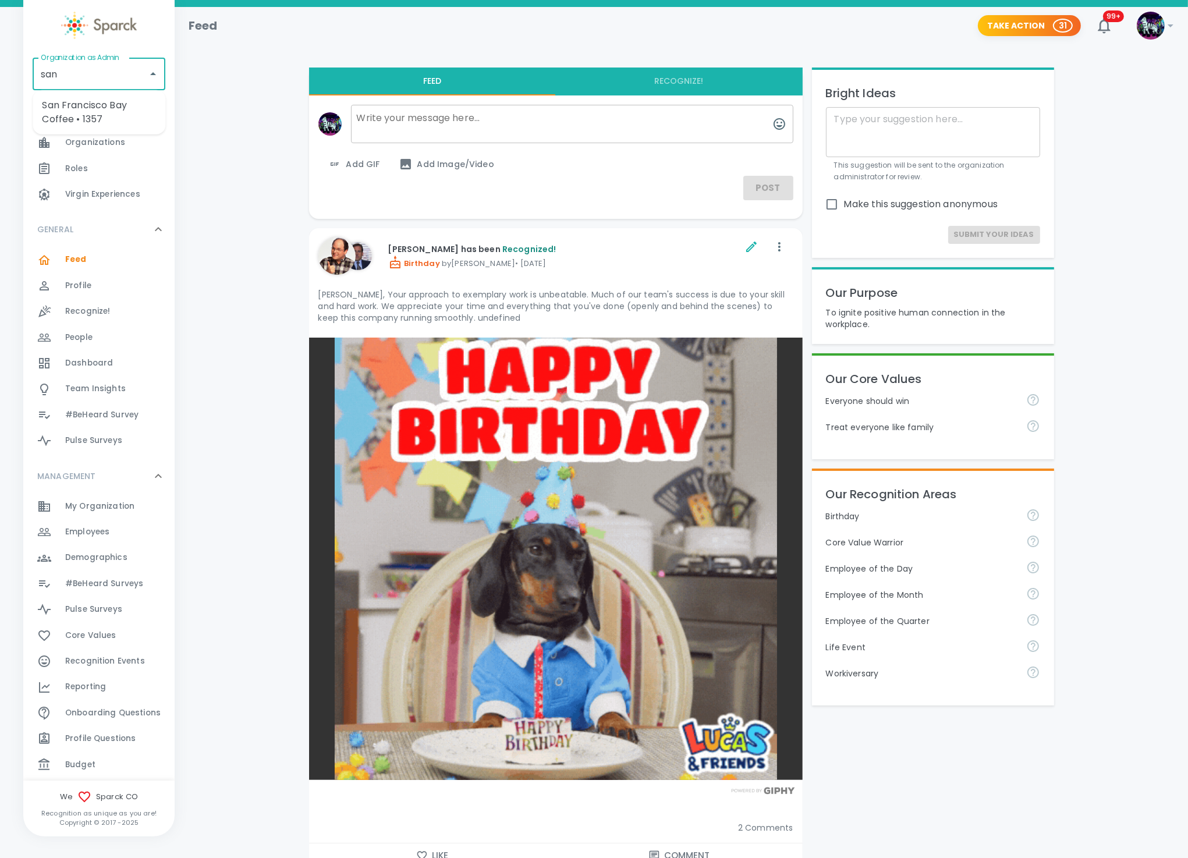
type input "San Francisco Bay Coffee • 1357"
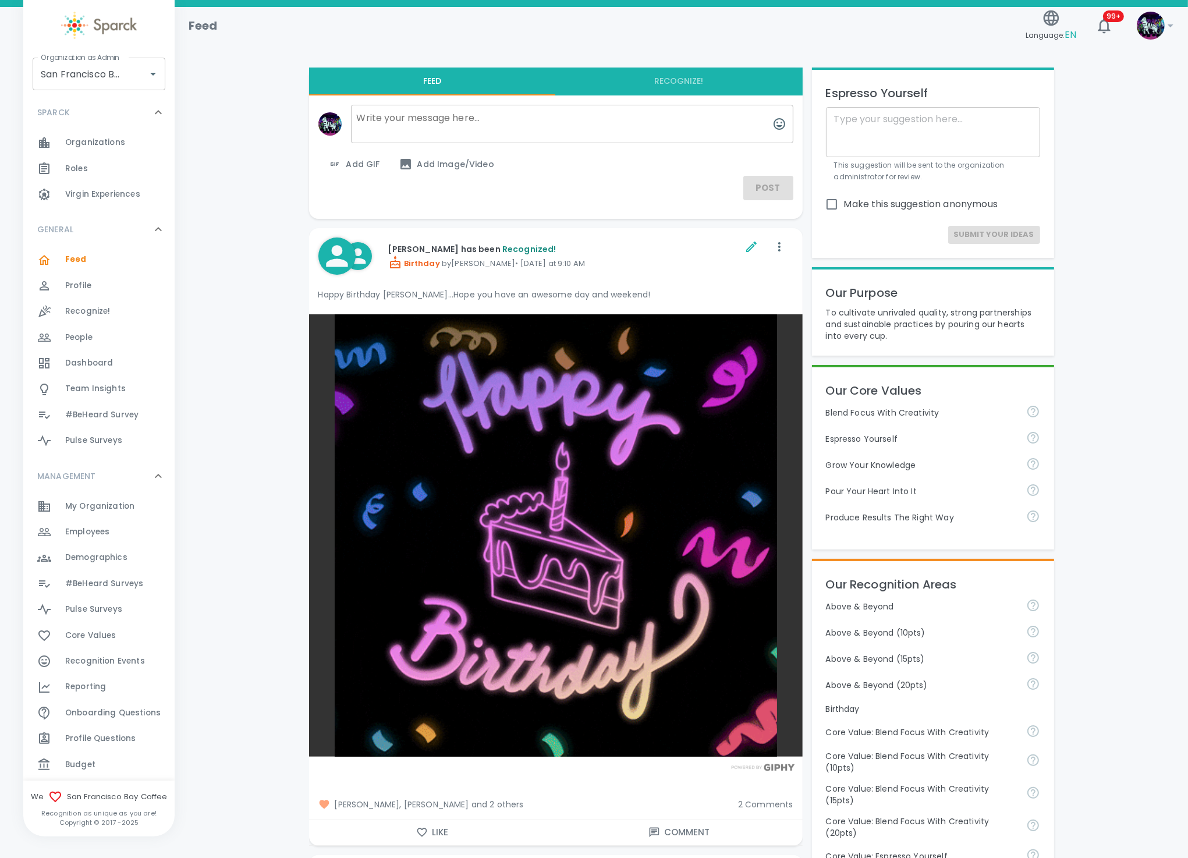
click at [105, 691] on div "Reporting 0" at bounding box center [119, 687] width 109 height 16
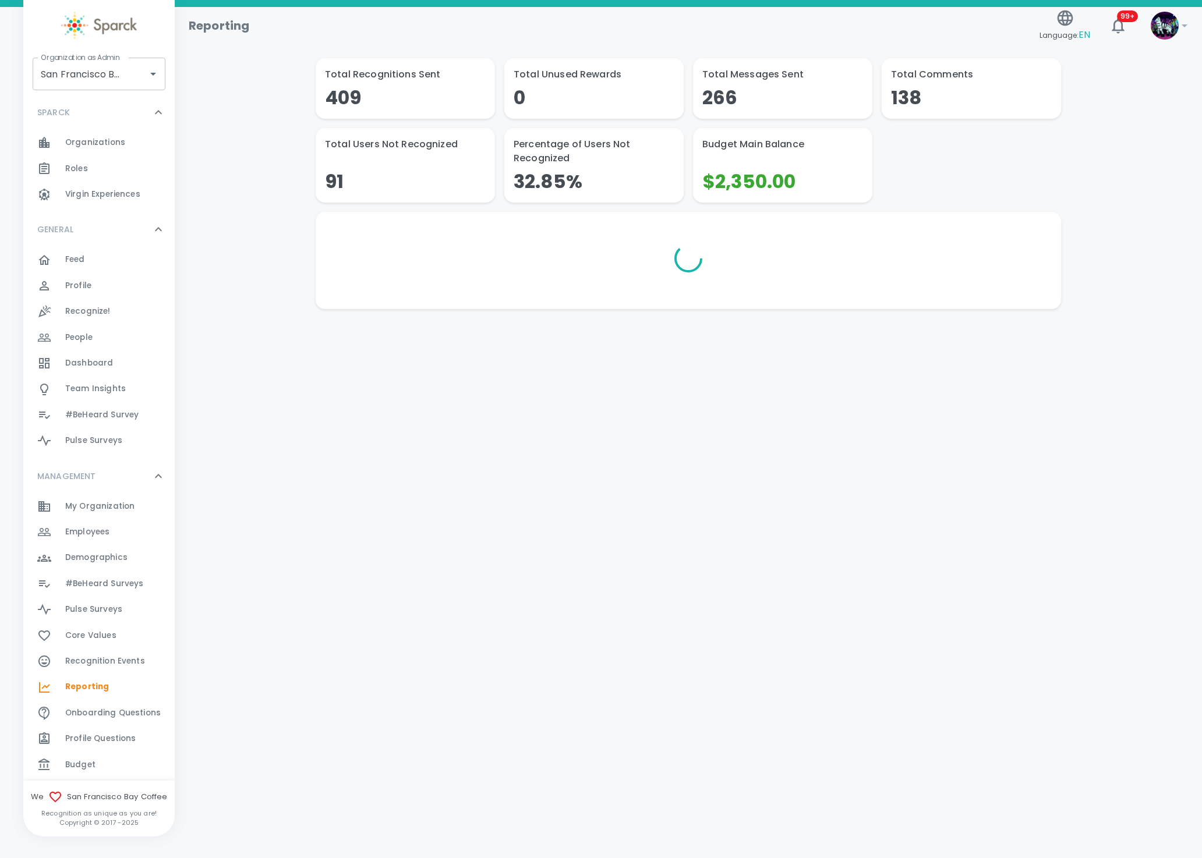
click at [93, 771] on div "Budget 0" at bounding box center [98, 765] width 151 height 26
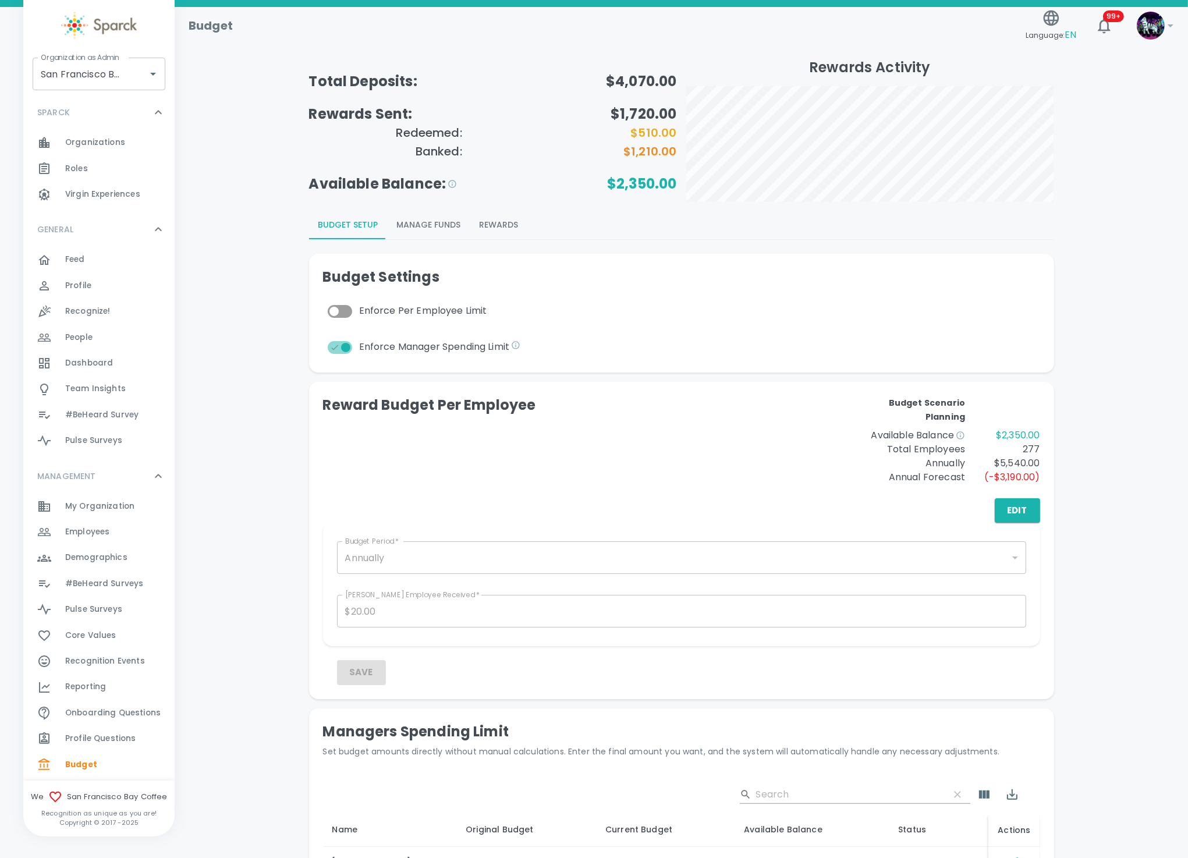
click at [379, 485] on div "Reward Budget Per Employee Budget Scenario Planning Available Balance $2,350.00…" at bounding box center [681, 459] width 717 height 127
click at [539, 229] on div "Budget Setup Manage Funds Rewards" at bounding box center [681, 225] width 745 height 28
click at [505, 223] on button "Rewards" at bounding box center [499, 225] width 58 height 28
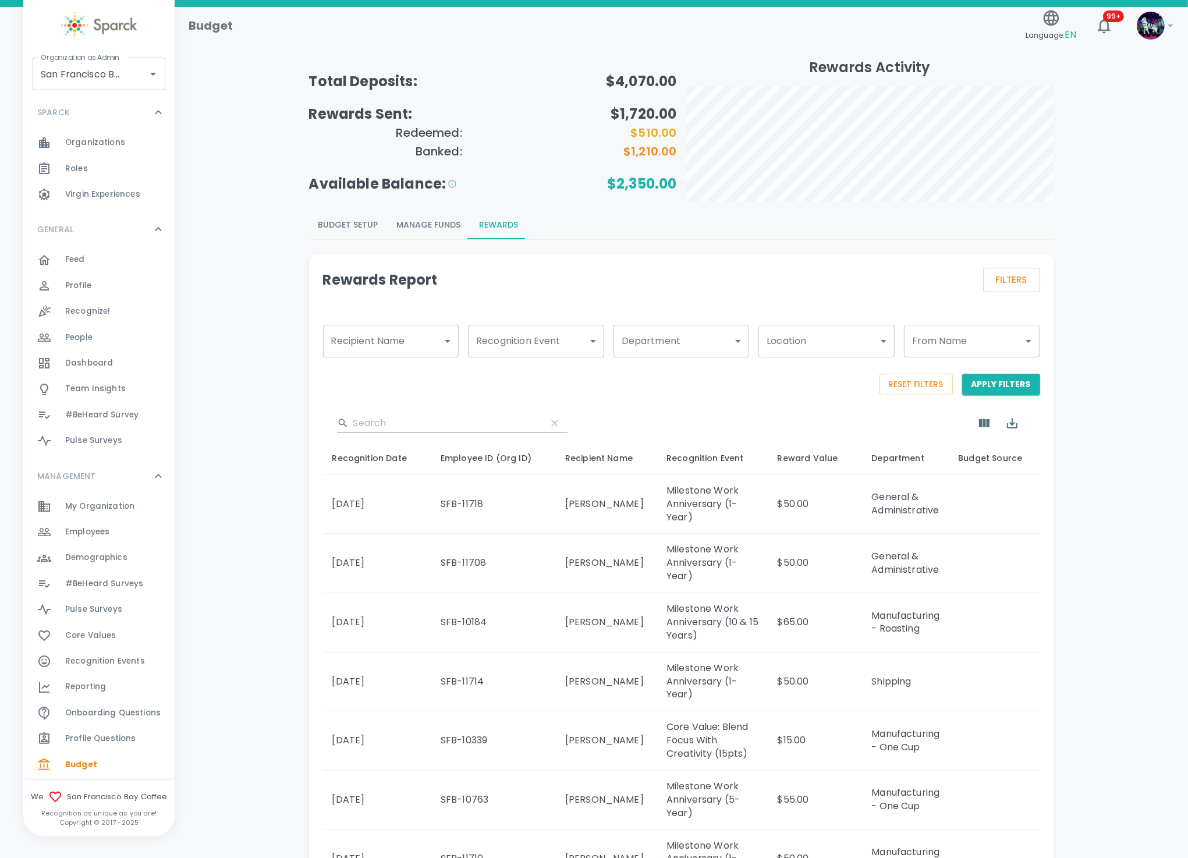
click at [104, 681] on span "Reporting" at bounding box center [85, 687] width 41 height 12
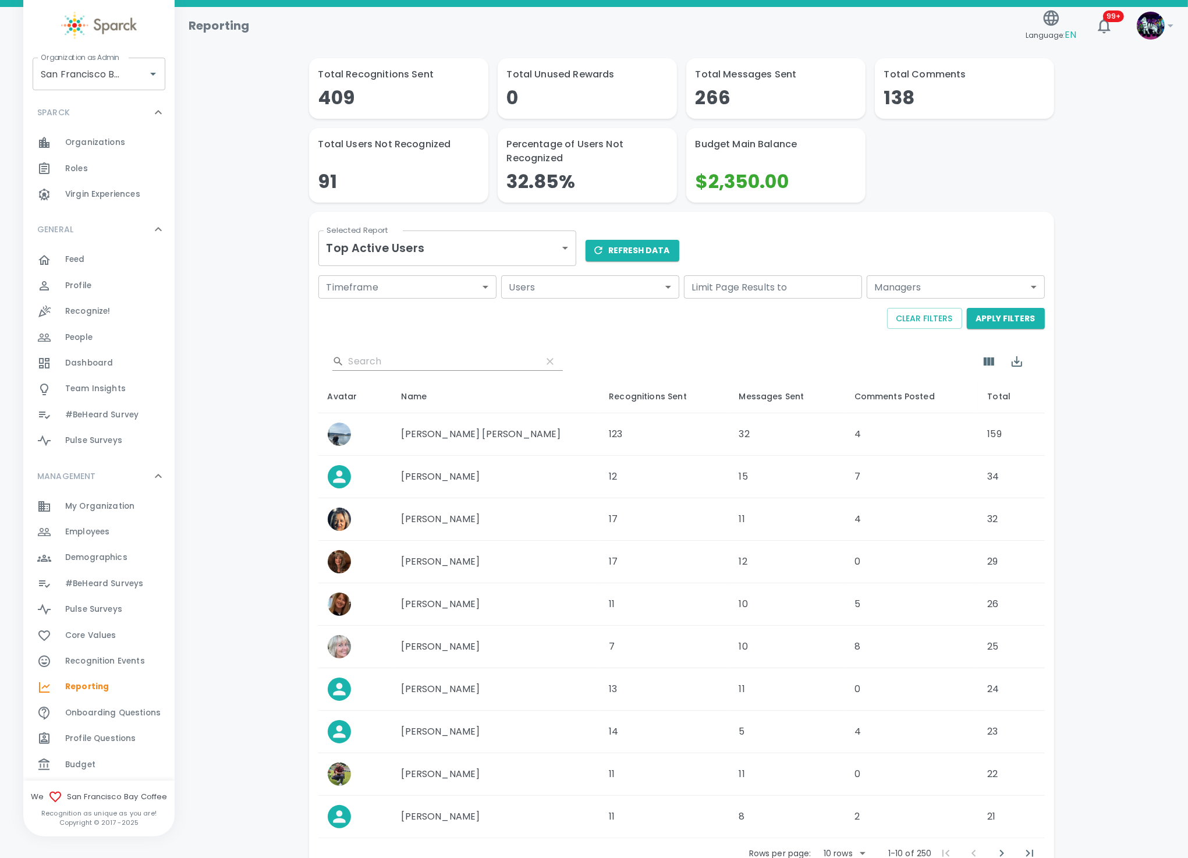
click at [440, 246] on body "Skip Navigation Reporting Language: EN 99+ ! Organization as Admin [GEOGRAPHIC_…" at bounding box center [594, 469] width 1188 height 939
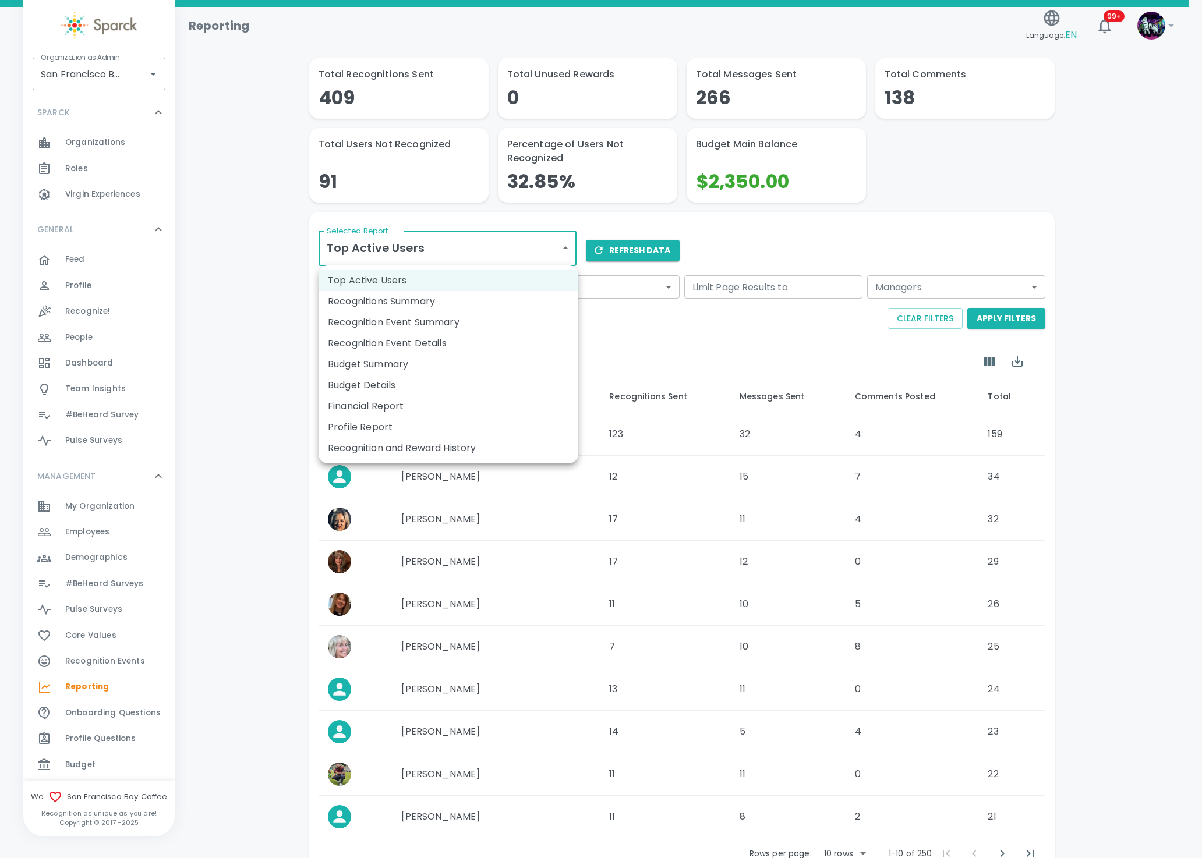
click at [392, 298] on li "Recognitions Summary" at bounding box center [448, 301] width 260 height 21
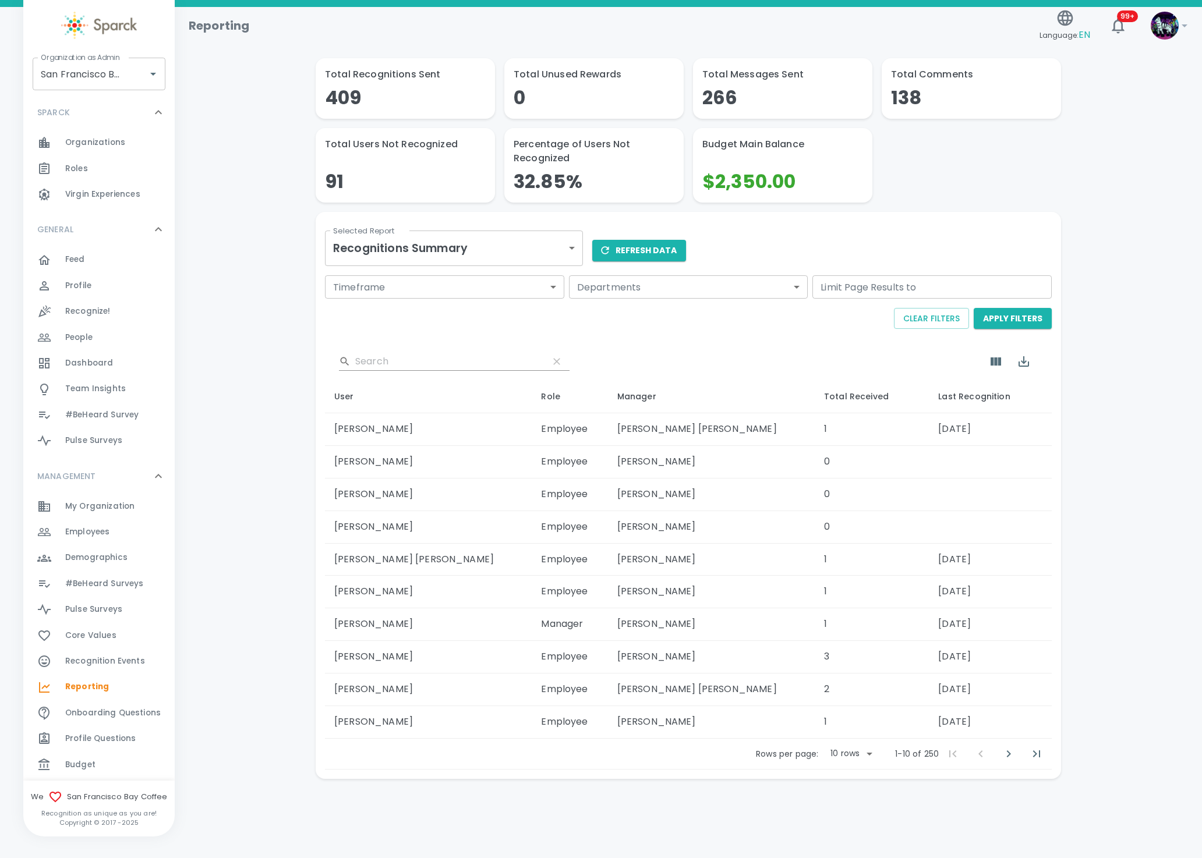
click at [81, 531] on span "Employees" at bounding box center [87, 532] width 44 height 12
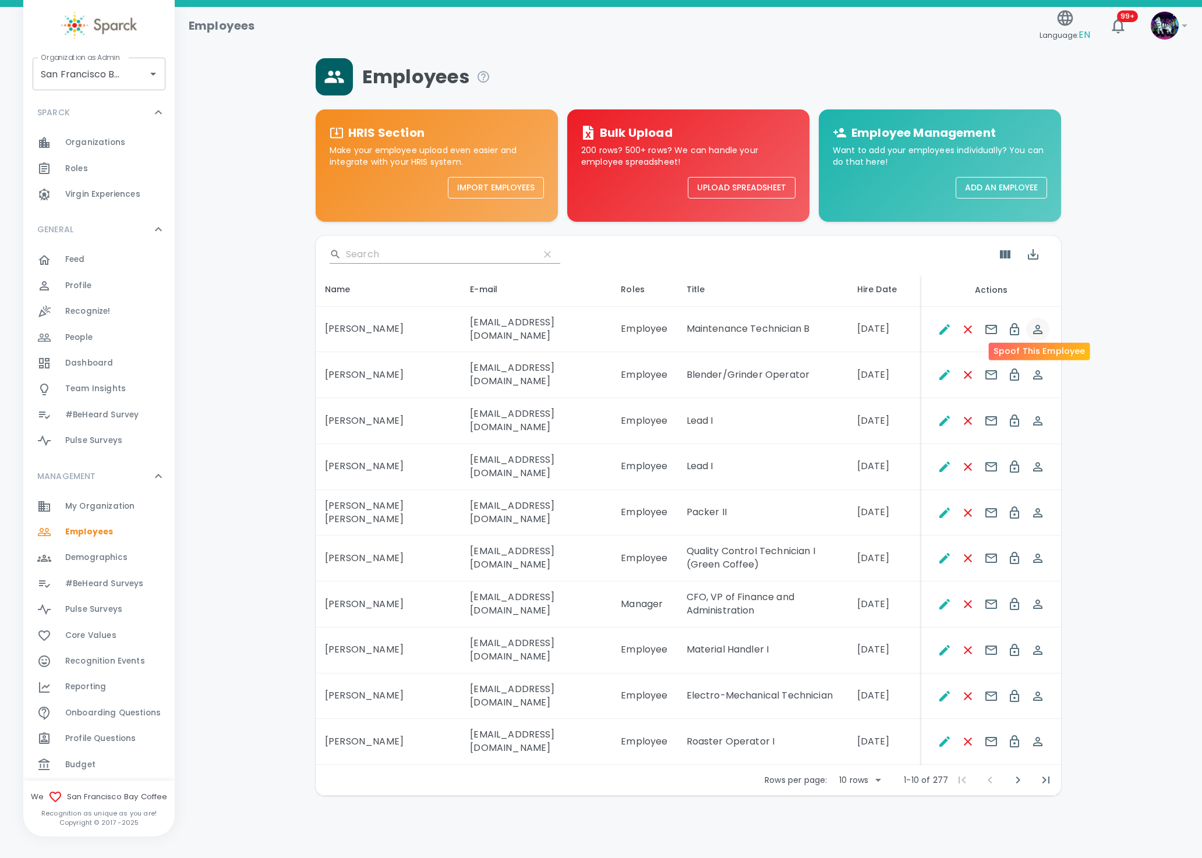
click at [1037, 328] on icon "Spoof This Employee" at bounding box center [1037, 330] width 14 height 14
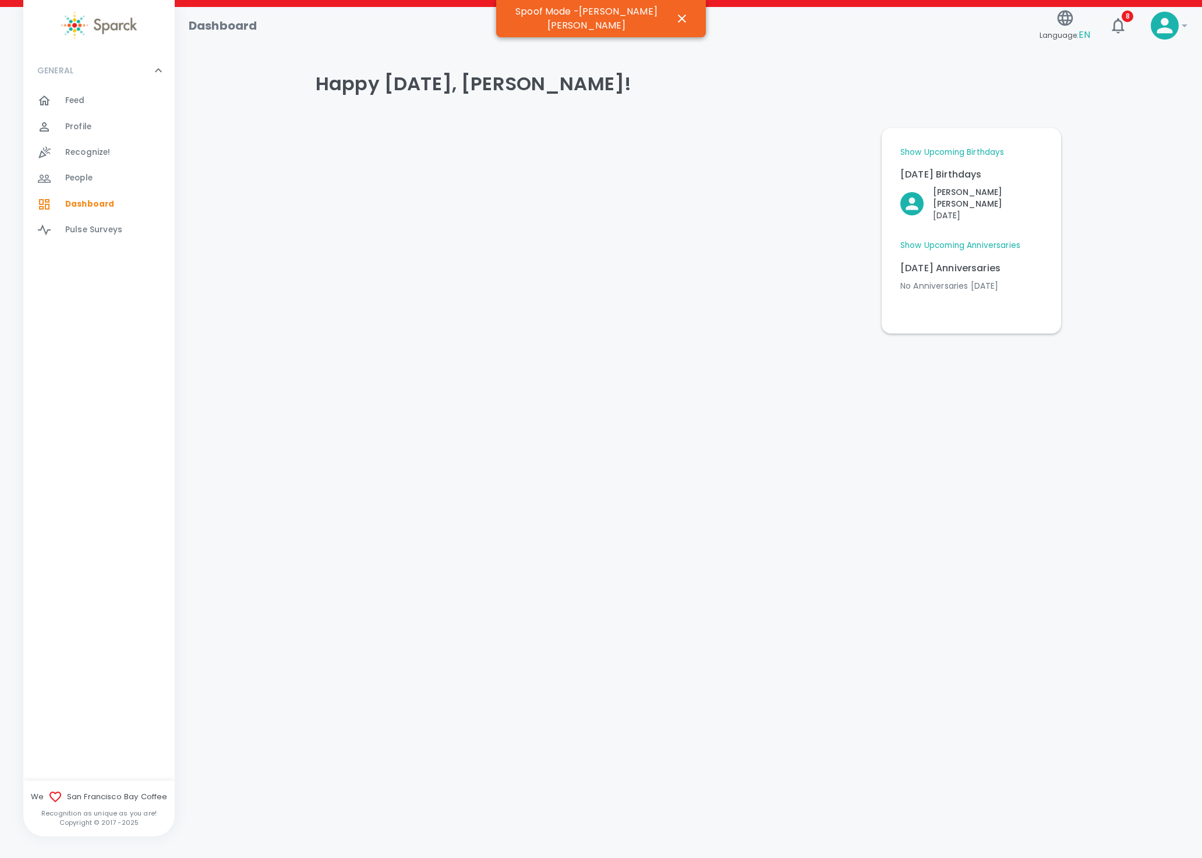
click at [75, 125] on span "Profile" at bounding box center [78, 127] width 26 height 12
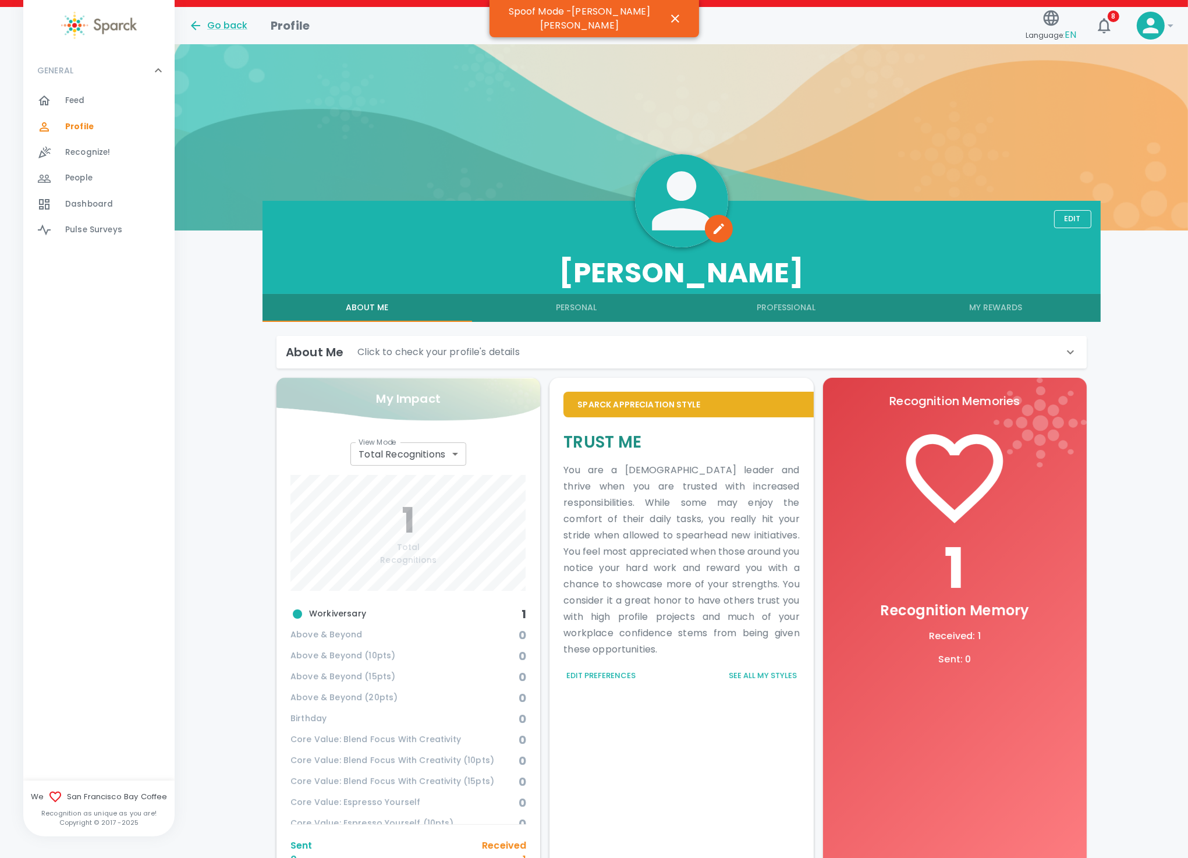
click at [1025, 300] on button "My Rewards" at bounding box center [996, 308] width 210 height 28
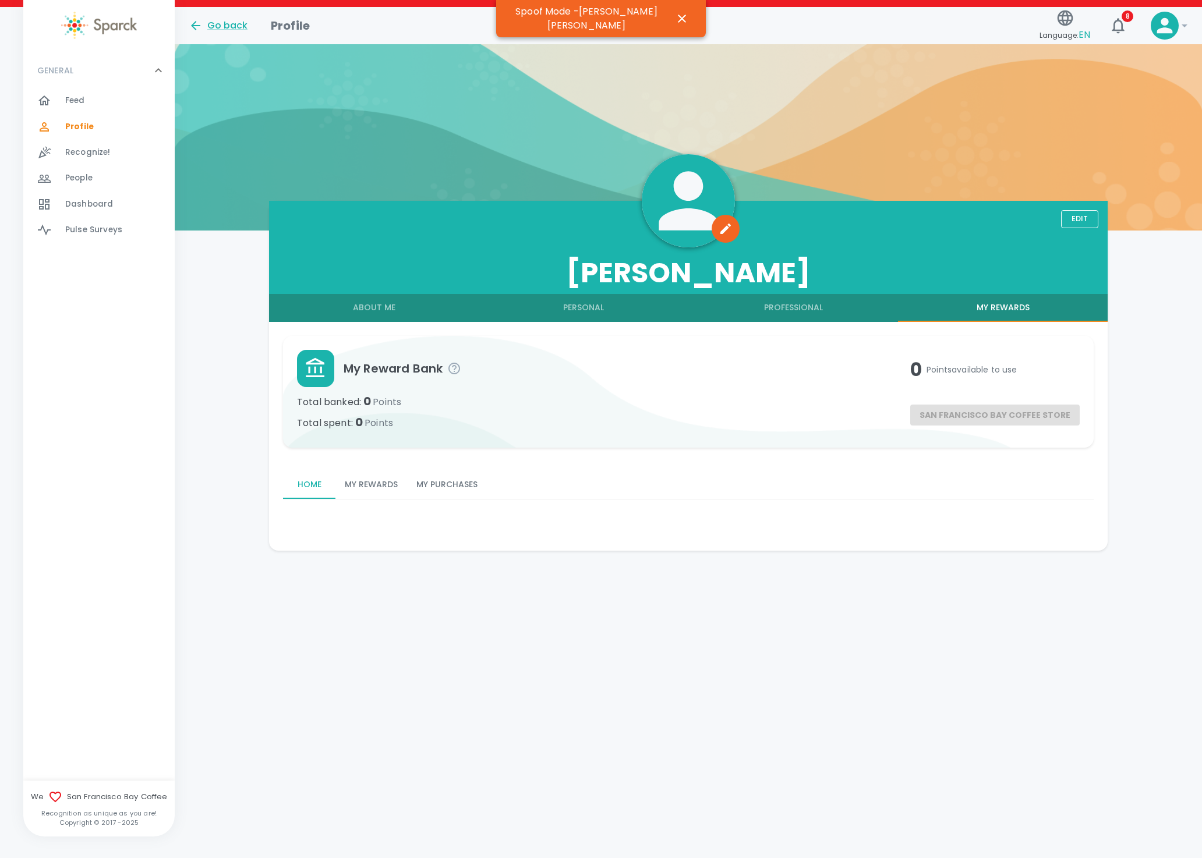
click at [446, 484] on button "My Purchases" at bounding box center [447, 485] width 80 height 28
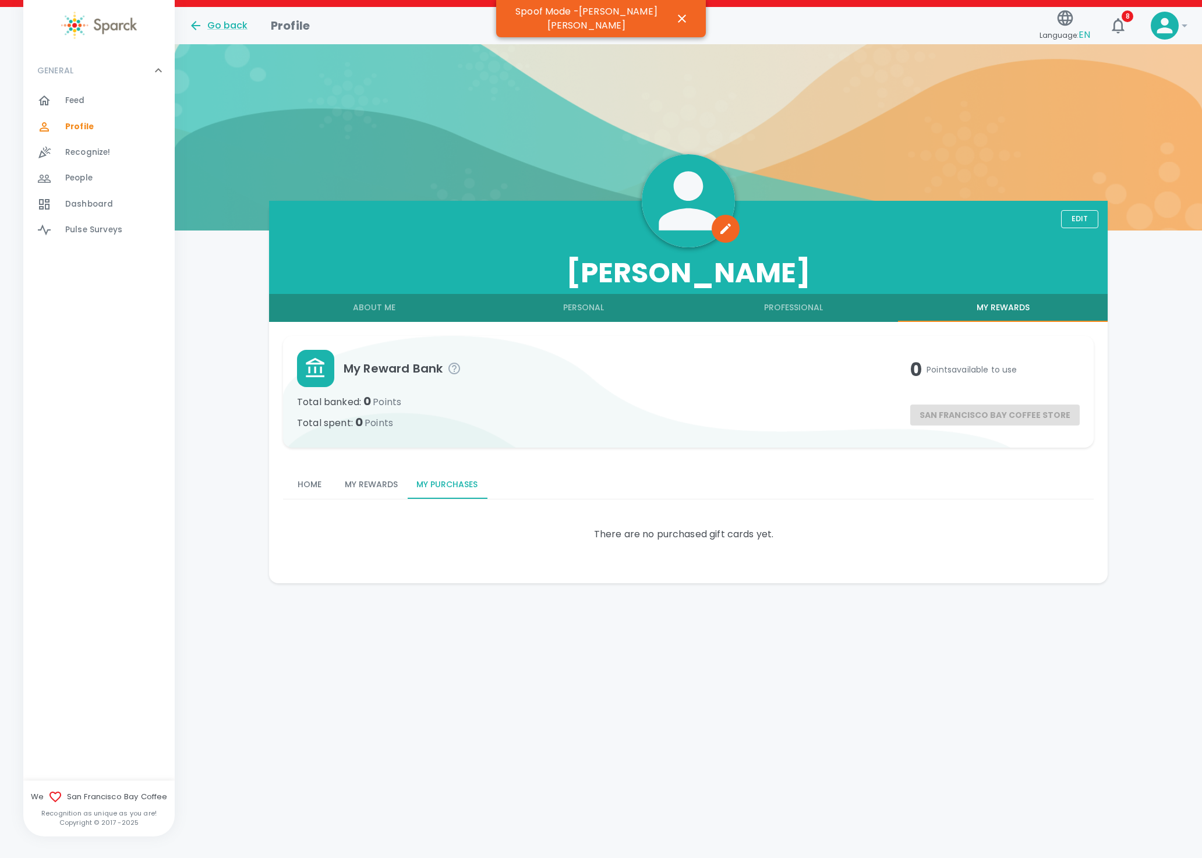
click at [389, 491] on button "My Rewards" at bounding box center [371, 485] width 72 height 28
click at [317, 490] on button "Home" at bounding box center [309, 485] width 52 height 28
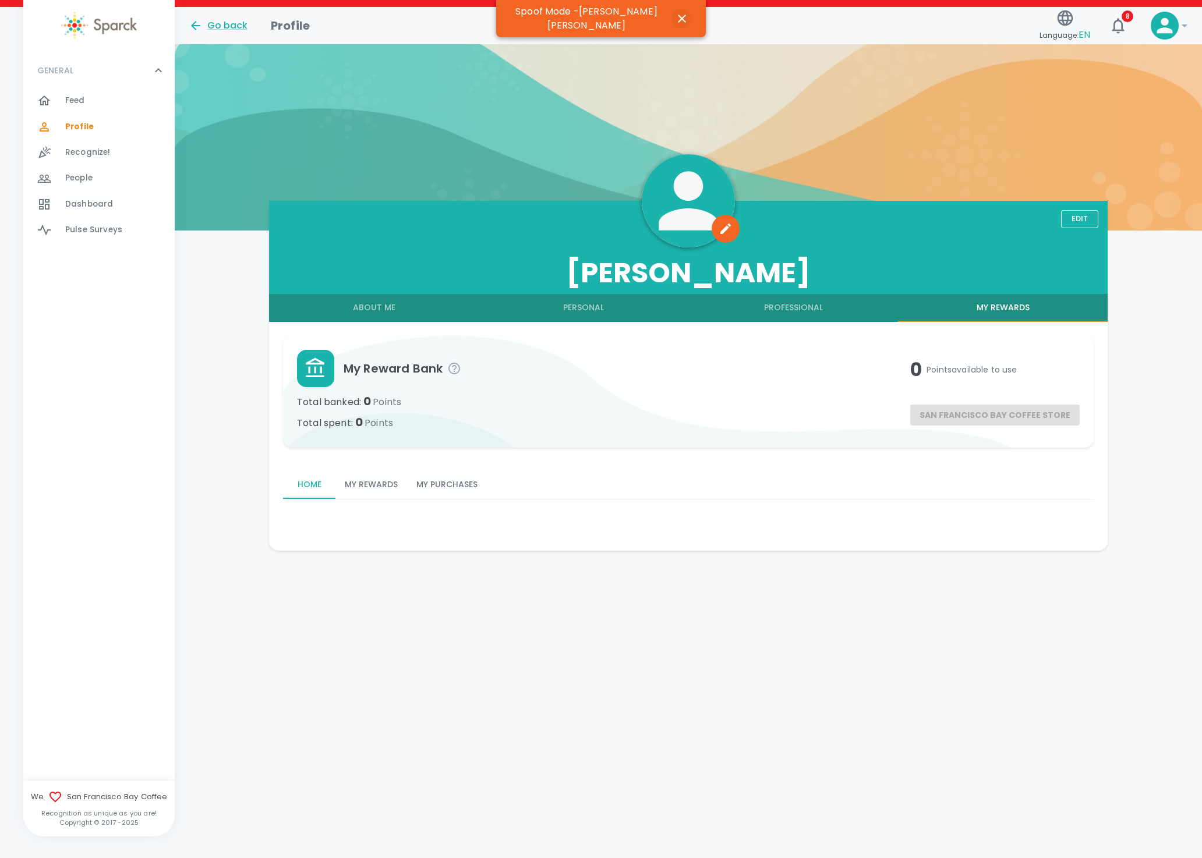
click at [675, 19] on icon "button" at bounding box center [682, 19] width 14 height 14
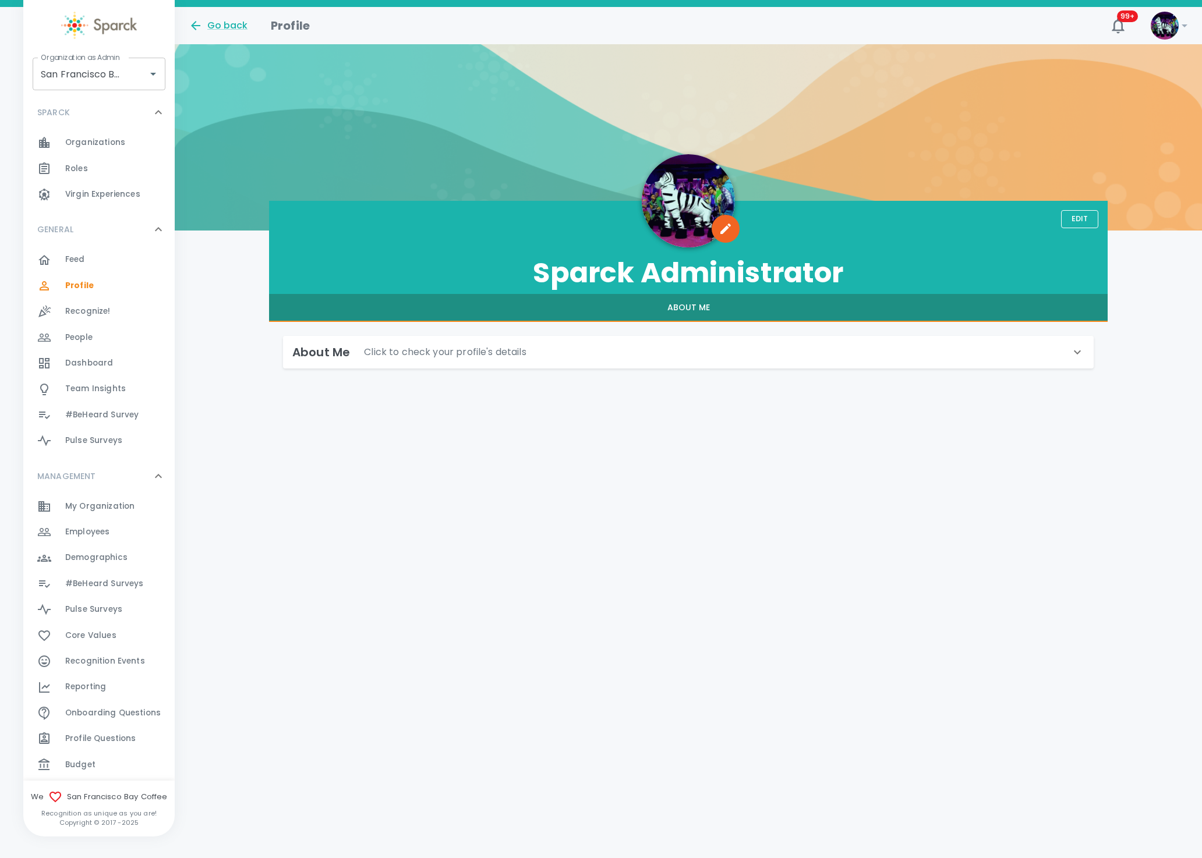
click at [121, 530] on div "Employees 0" at bounding box center [119, 532] width 109 height 16
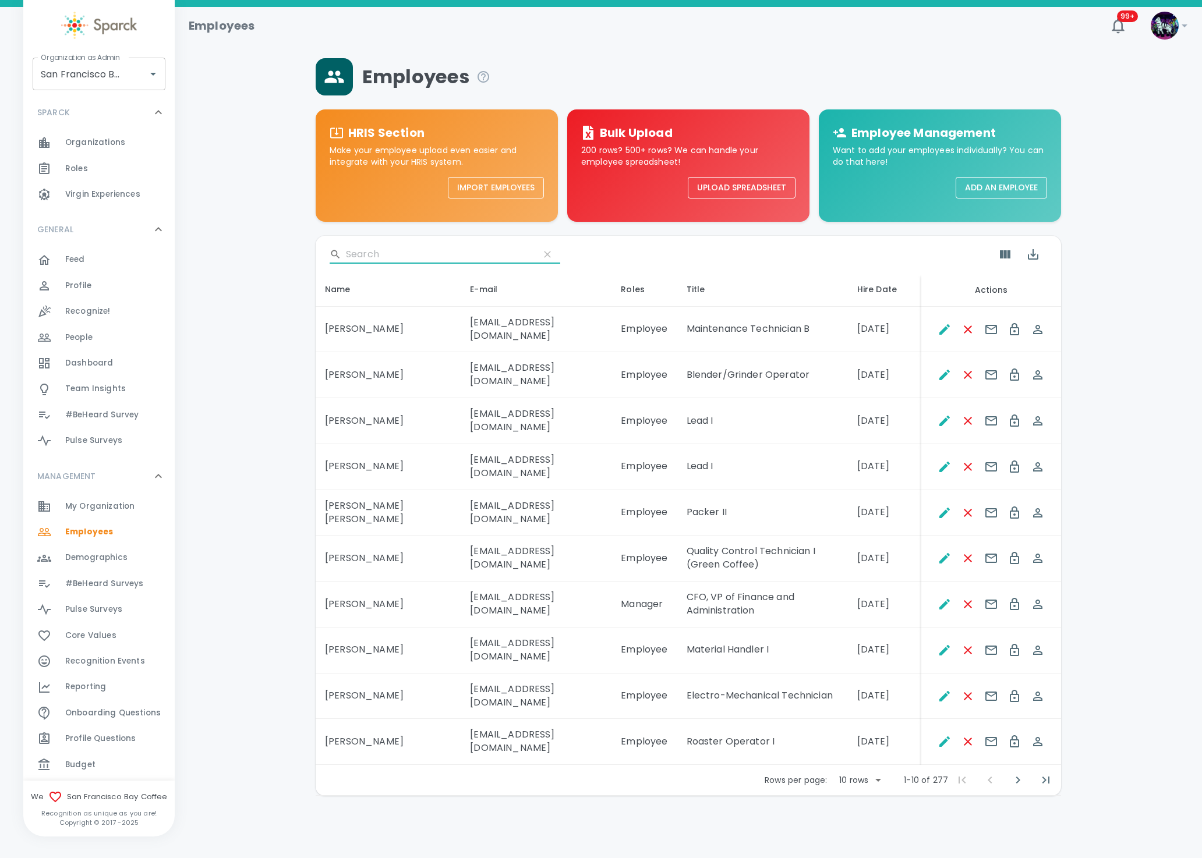
click at [394, 253] on input "Search" at bounding box center [438, 254] width 184 height 19
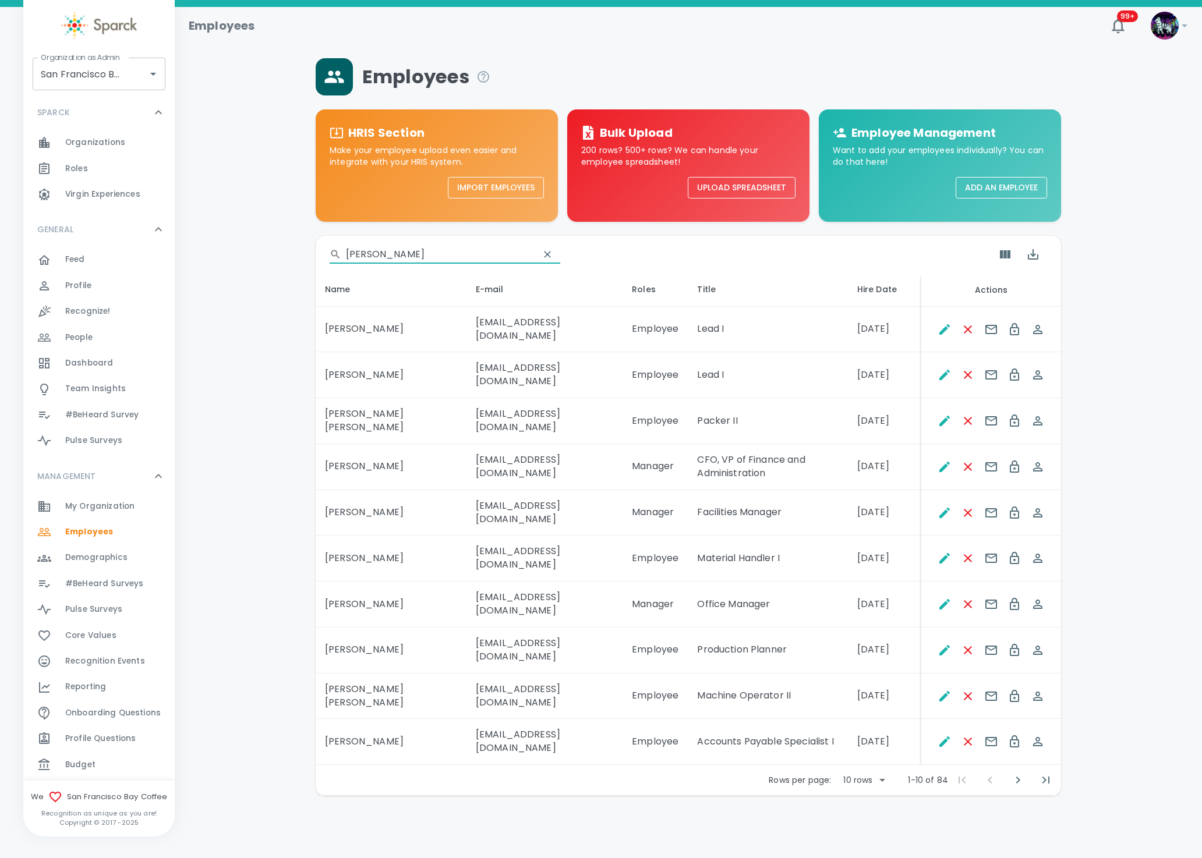
type input "ana"
click at [872, 702] on body "Skip Navigation Employees 99+ ! Organization as Admin San Francisco Bay Coffee …" at bounding box center [601, 428] width 1202 height 856
click at [80, 682] on div at bounding box center [601, 429] width 1202 height 858
click at [86, 679] on span "Reporting 0" at bounding box center [85, 687] width 41 height 16
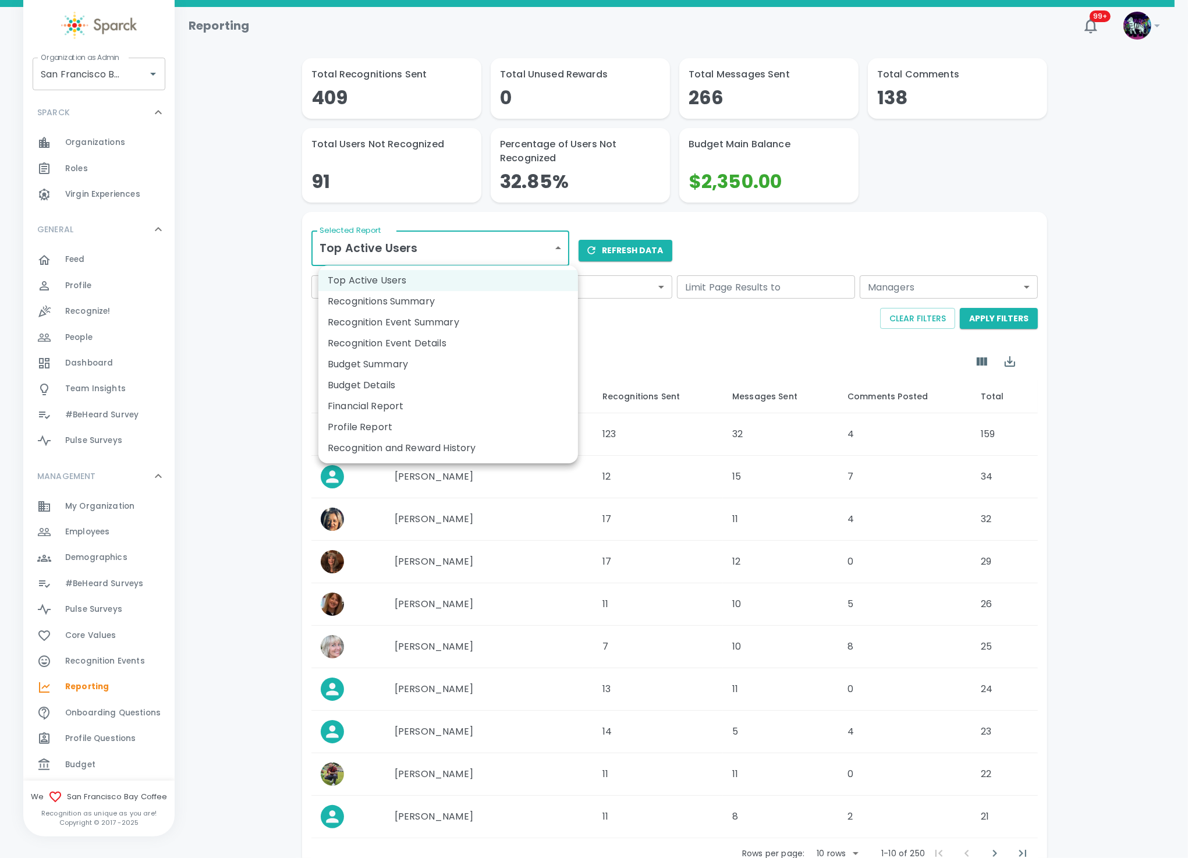
click at [453, 258] on body "Skip Navigation Reporting 99+ ! Organization as Admin San Francisco Bay Coffee …" at bounding box center [594, 469] width 1188 height 939
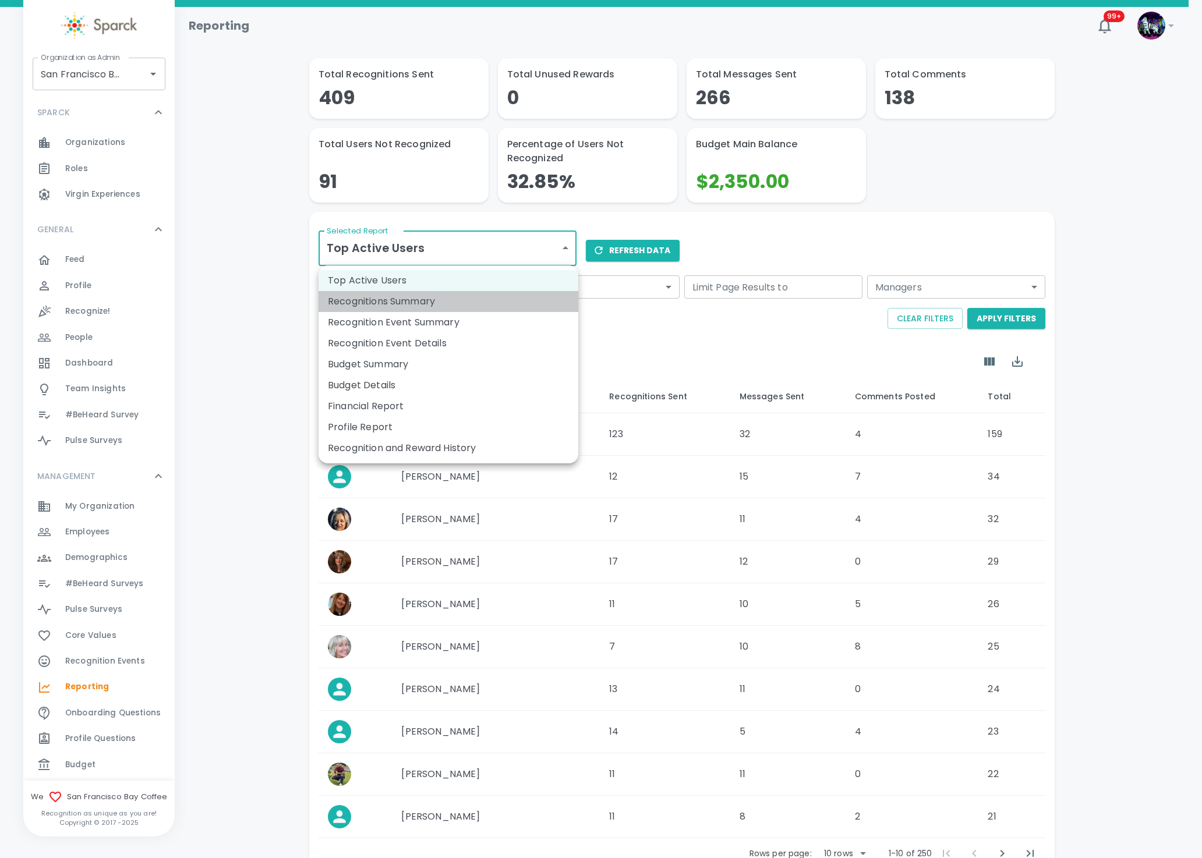
click at [448, 302] on li "Recognitions Summary" at bounding box center [448, 301] width 260 height 21
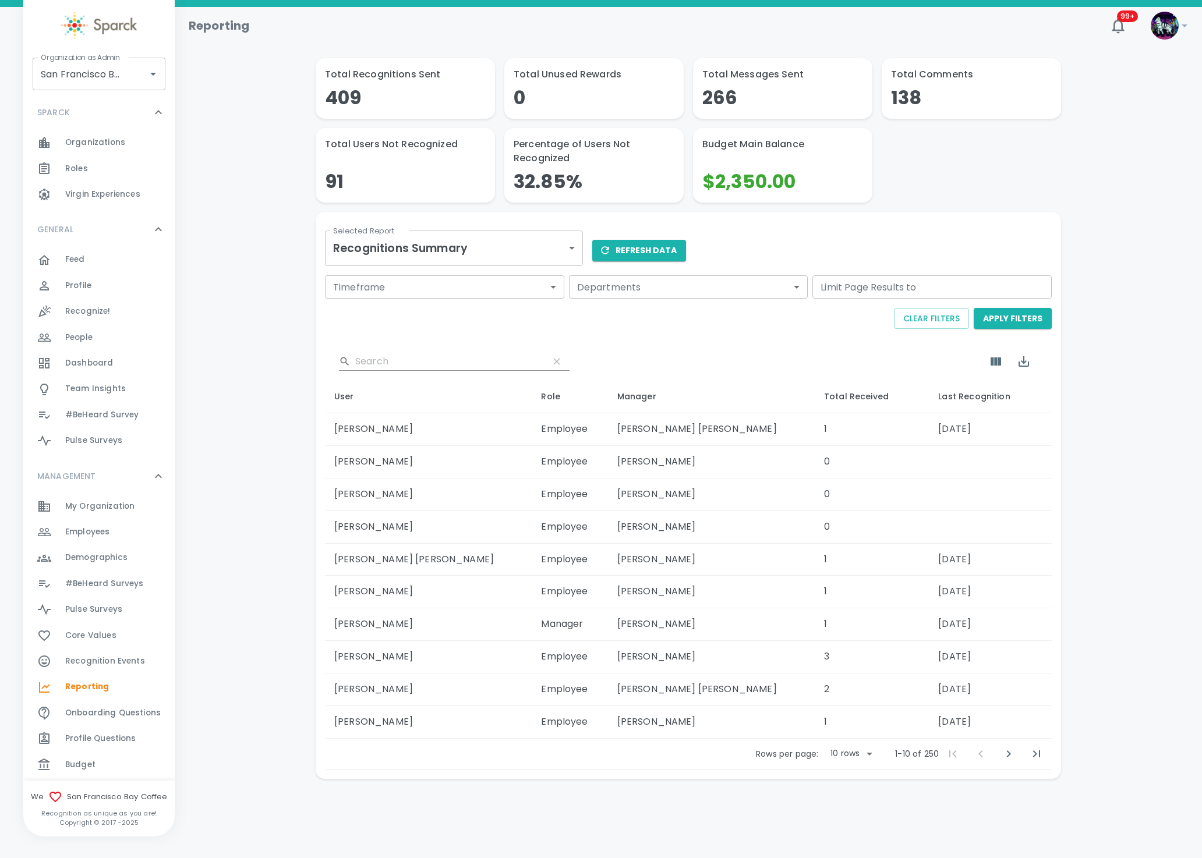
click at [851, 750] on div "Rows per page: 10 rows 10 1-10 of 250 1-10 of 250" at bounding box center [688, 754] width 727 height 30
click at [852, 755] on body "Skip Navigation Reporting 99+ ! Organization as Admin San Francisco Bay Coffee …" at bounding box center [601, 420] width 1202 height 840
click at [837, 833] on li "50" at bounding box center [850, 833] width 54 height 21
type input "50"
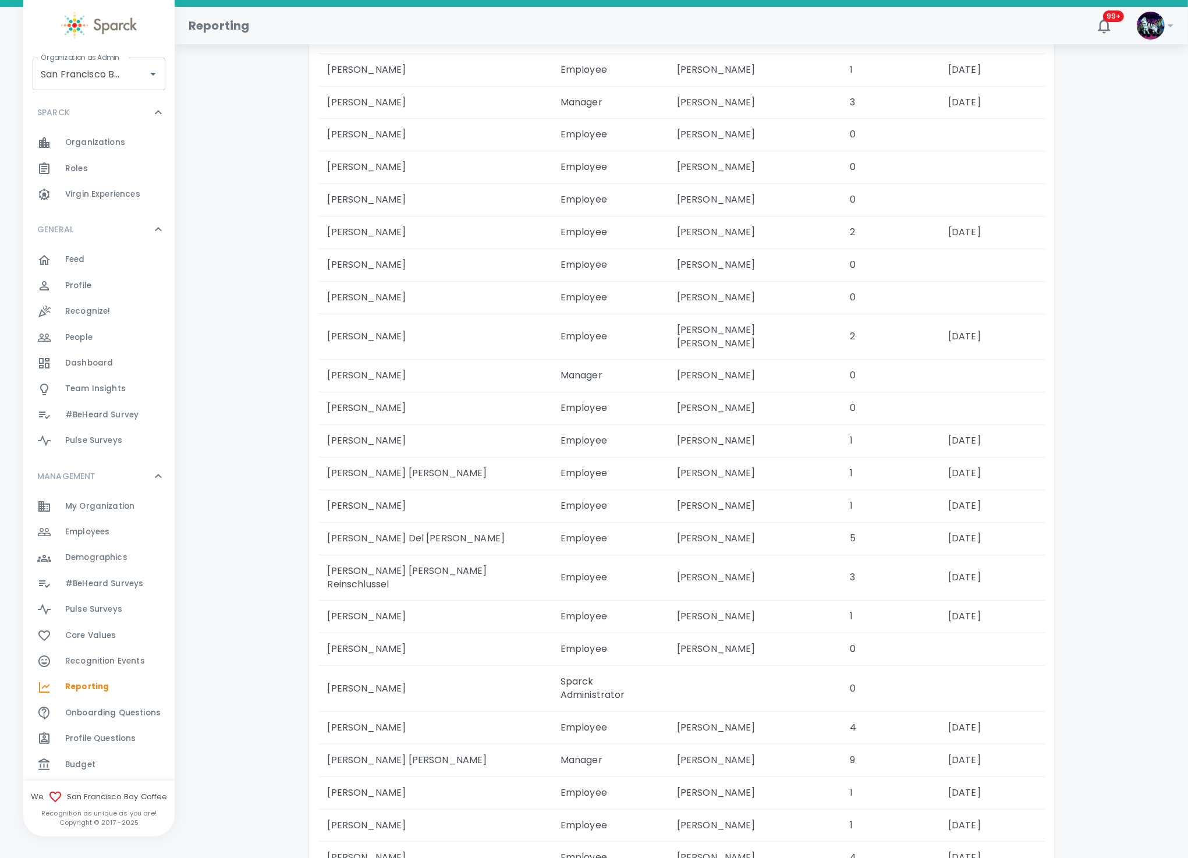
scroll to position [675, 0]
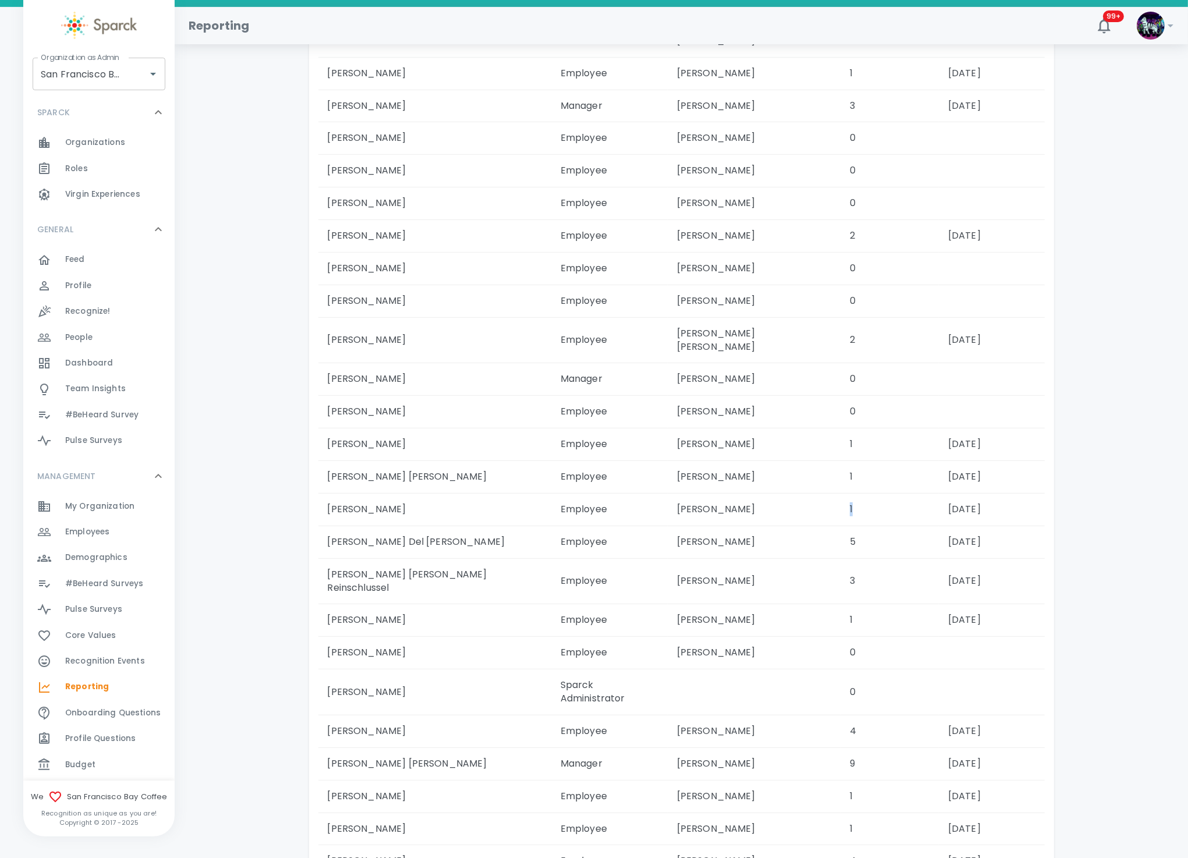
drag, startPoint x: 844, startPoint y: 473, endPoint x: 832, endPoint y: 476, distance: 12.6
click at [841, 493] on td "1" at bounding box center [890, 509] width 98 height 33
drag, startPoint x: 725, startPoint y: 474, endPoint x: 656, endPoint y: 474, distance: 69.3
click at [656, 493] on tr "Ana Villalpando Employee Jorge Lopez 1 2025-08-18" at bounding box center [681, 509] width 727 height 33
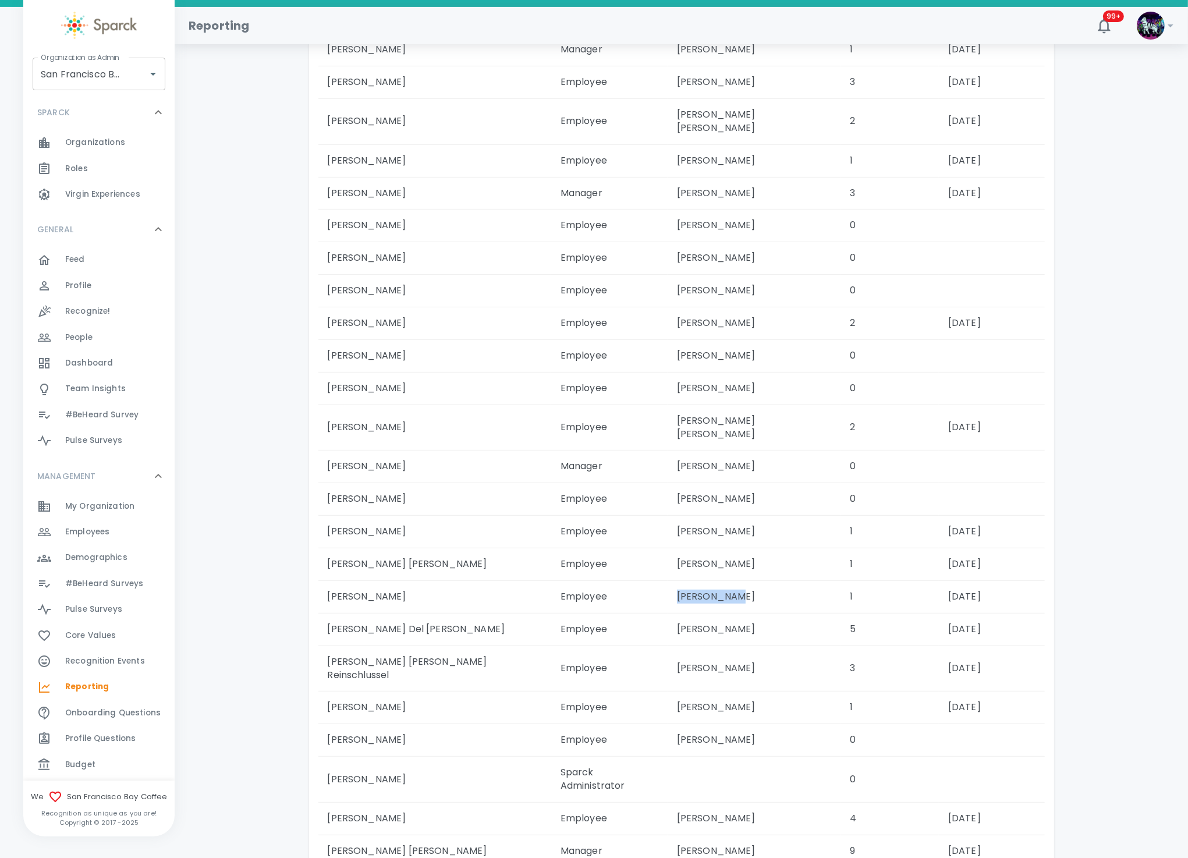
click at [102, 522] on div "Employees 0" at bounding box center [98, 532] width 151 height 26
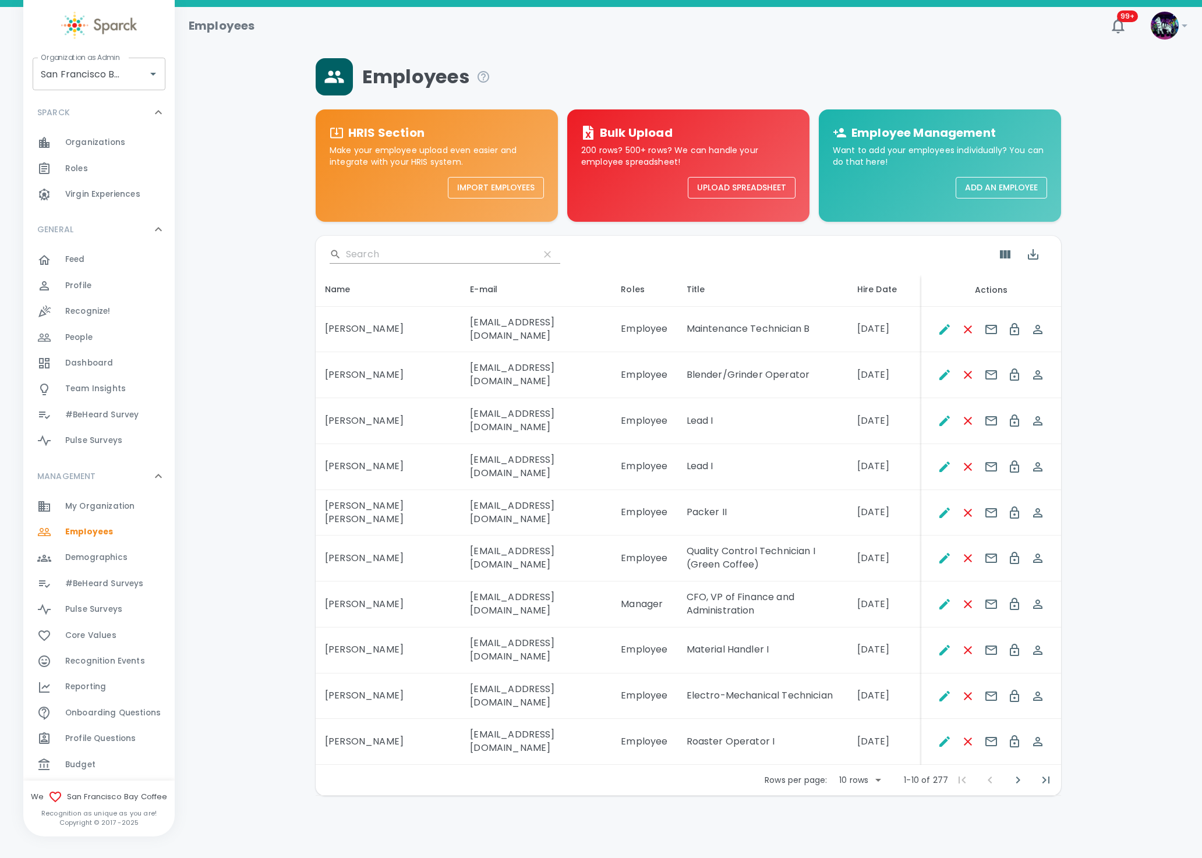
click at [869, 721] on body "Skip Navigation Employees 99+ ! Organization as Admin San Francisco Bay Coffee …" at bounding box center [601, 428] width 1202 height 856
click at [851, 798] on li "50" at bounding box center [861, 801] width 54 height 21
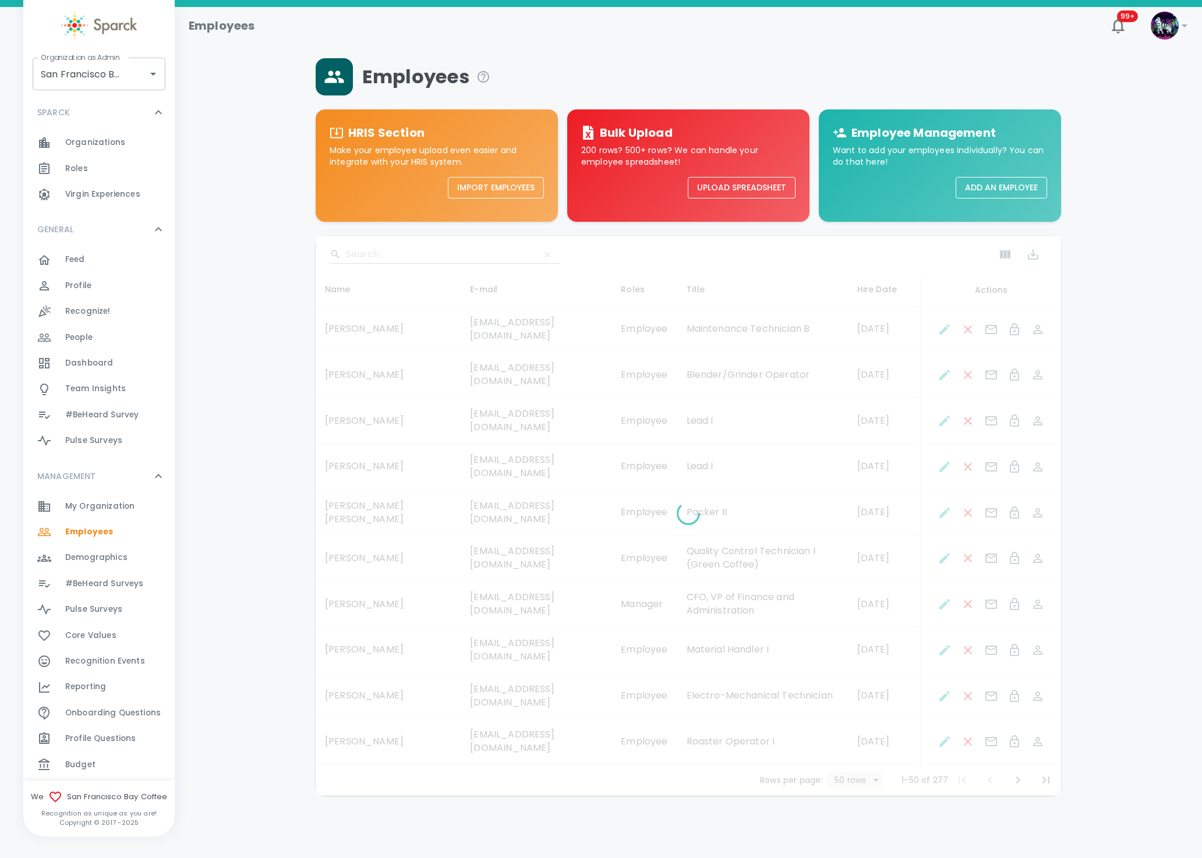
type input "50"
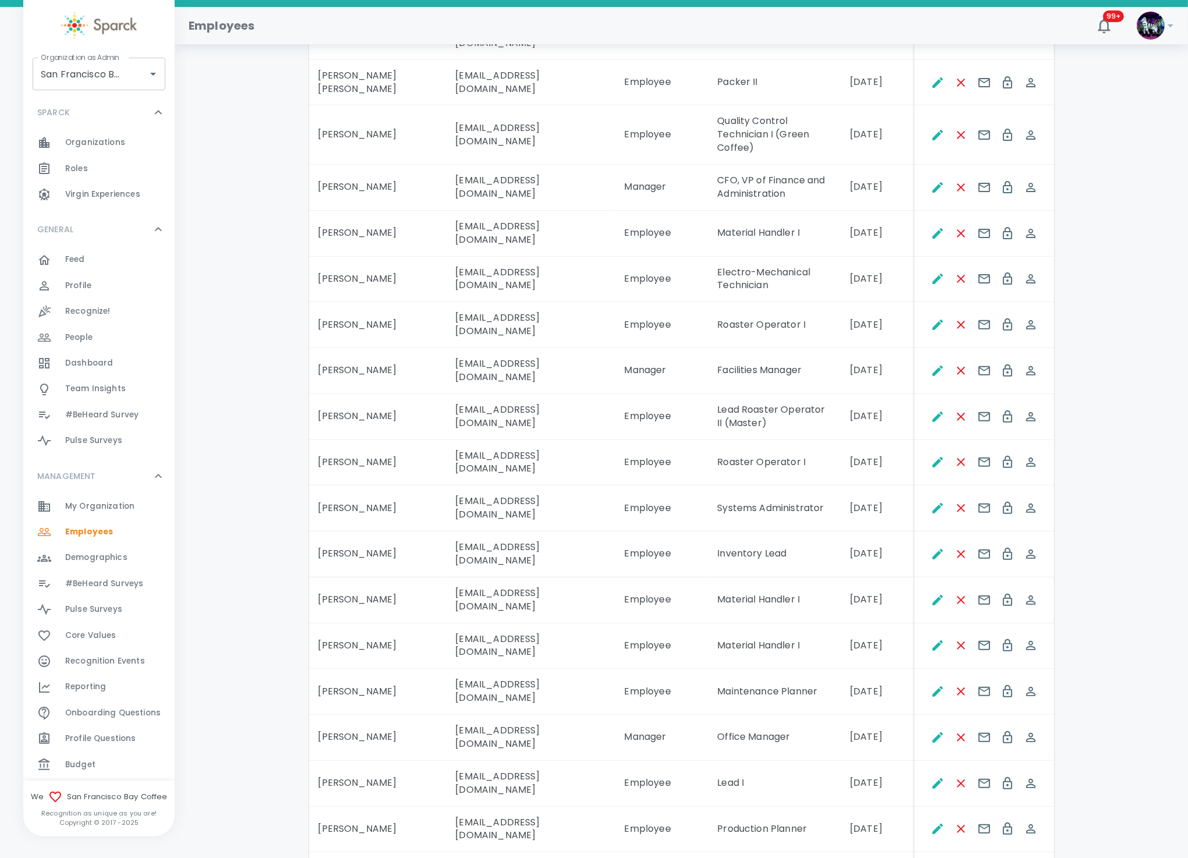
scroll to position [436, 0]
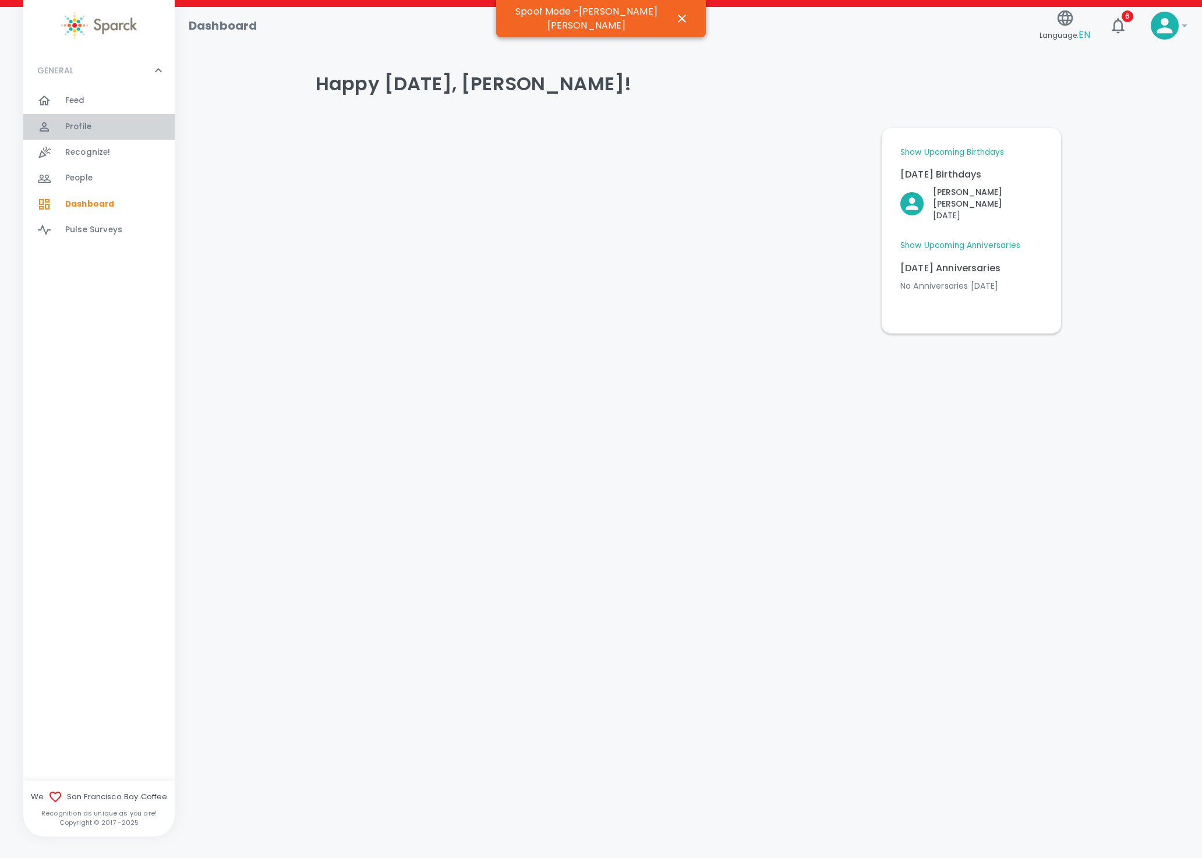
click at [88, 127] on span "Profile" at bounding box center [78, 127] width 26 height 12
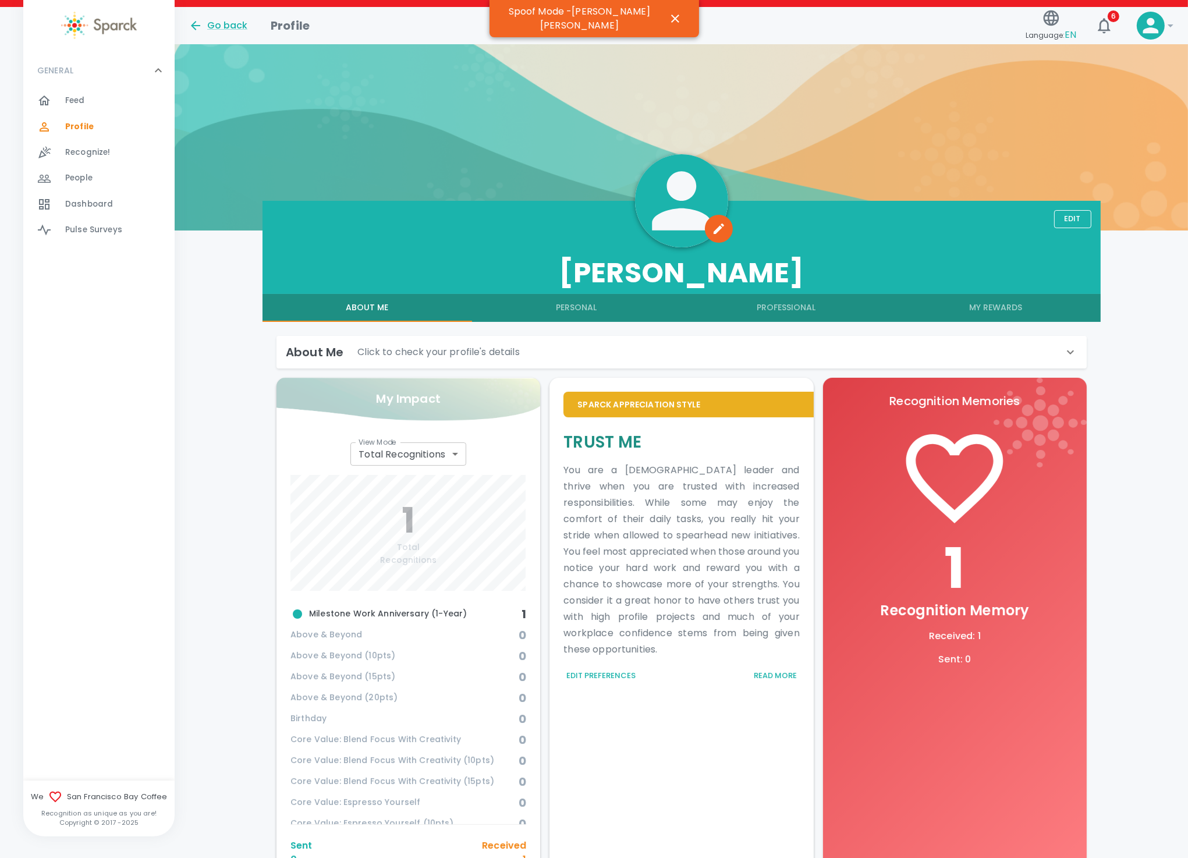
click at [998, 303] on button "My Rewards" at bounding box center [996, 308] width 210 height 28
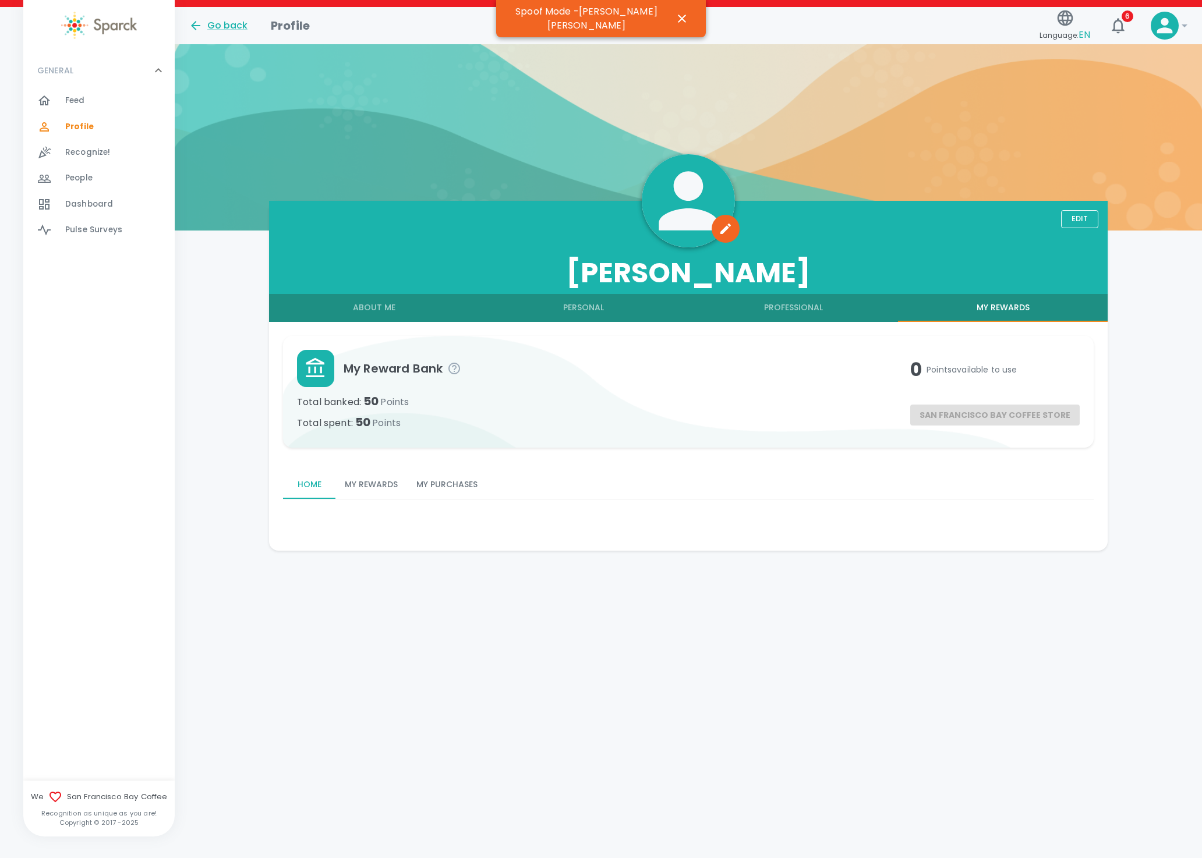
click at [307, 483] on button "Home" at bounding box center [309, 485] width 52 height 28
drag, startPoint x: 357, startPoint y: 487, endPoint x: 362, endPoint y: 478, distance: 9.9
click at [357, 482] on button "My Rewards" at bounding box center [371, 485] width 72 height 28
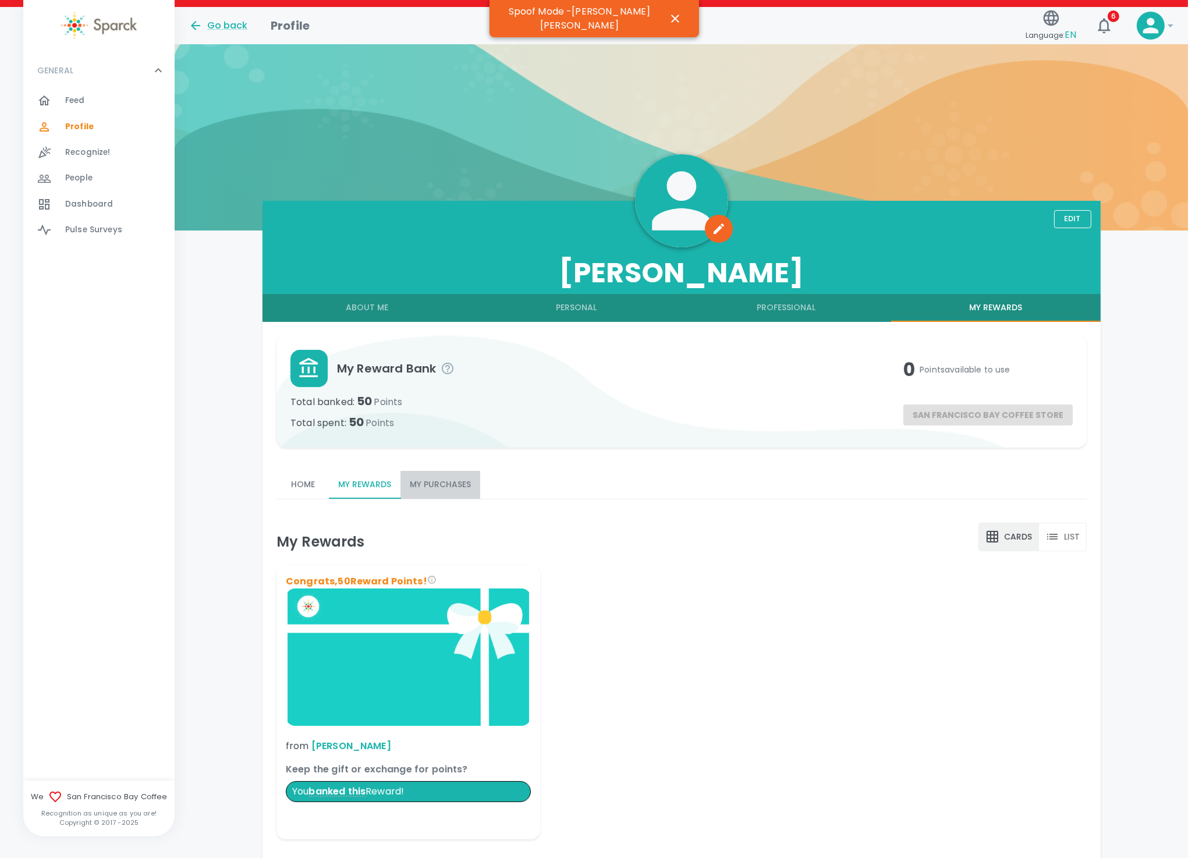
click at [435, 486] on button "My Purchases" at bounding box center [441, 485] width 80 height 28
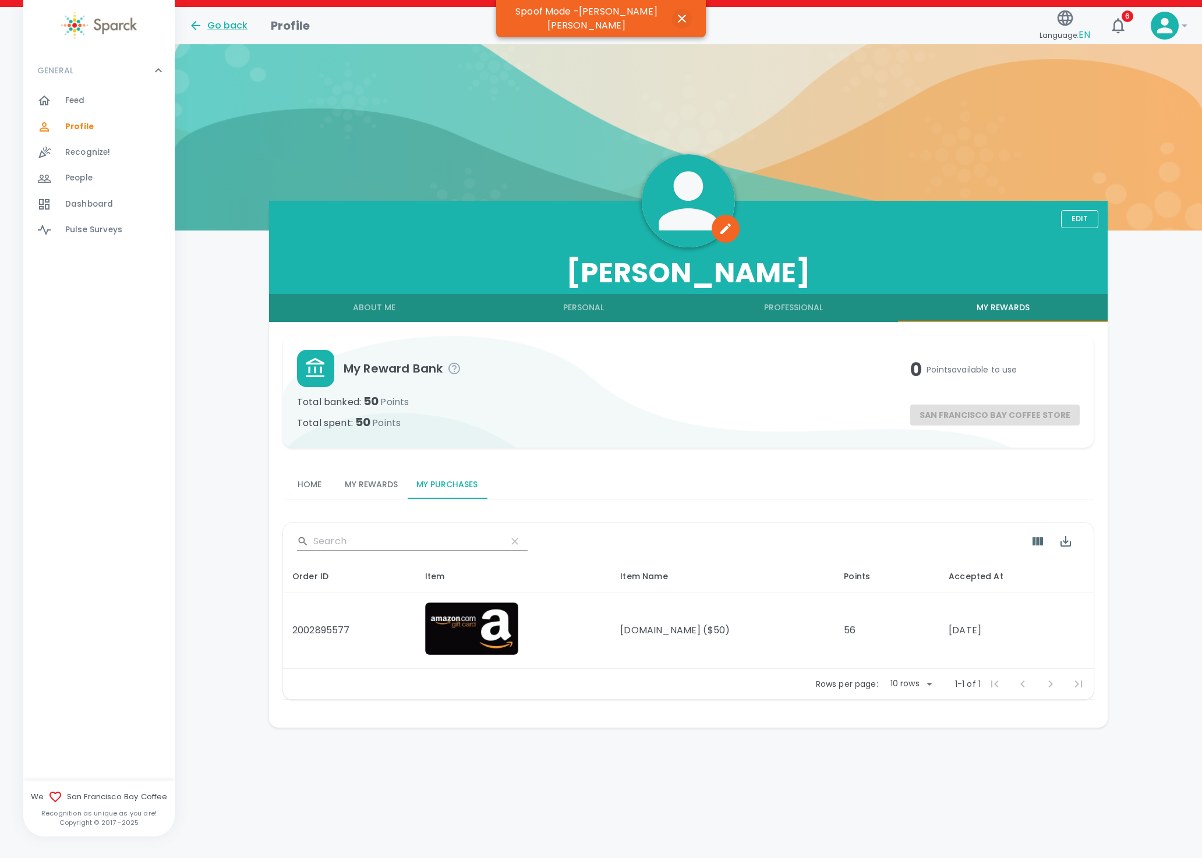
click at [678, 16] on icon "button" at bounding box center [682, 19] width 8 height 8
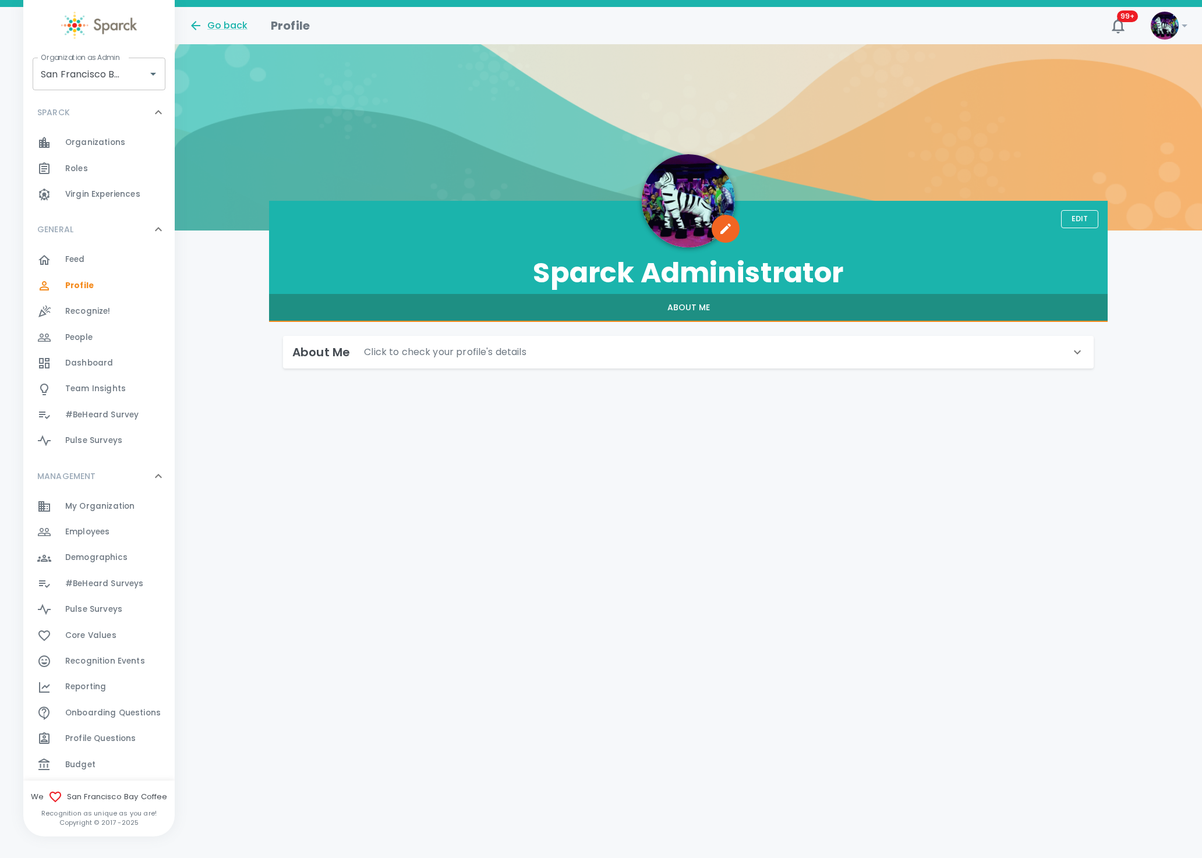
click at [110, 686] on div "Reporting 0" at bounding box center [119, 687] width 109 height 16
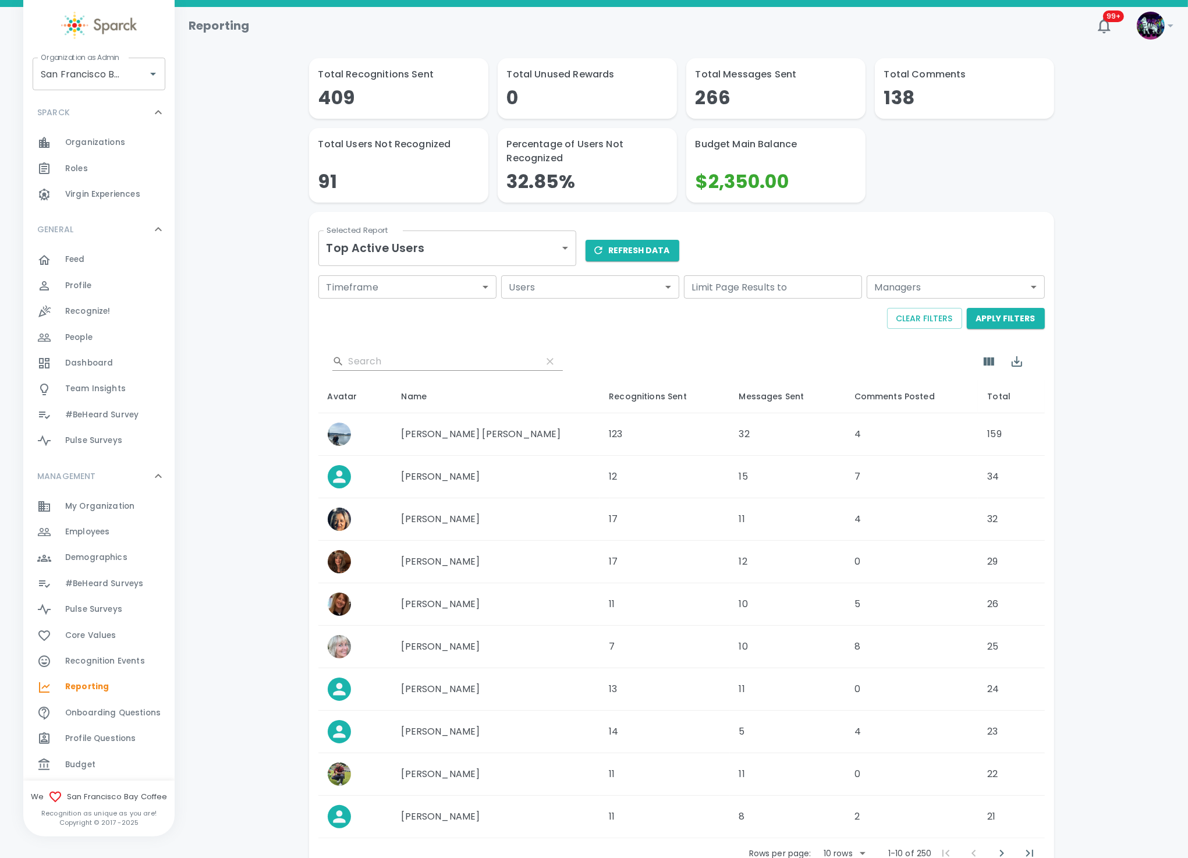
click at [446, 253] on body "Skip Navigation Reporting 99+ ! Organization as Admin San Francisco Bay Coffee …" at bounding box center [594, 469] width 1188 height 939
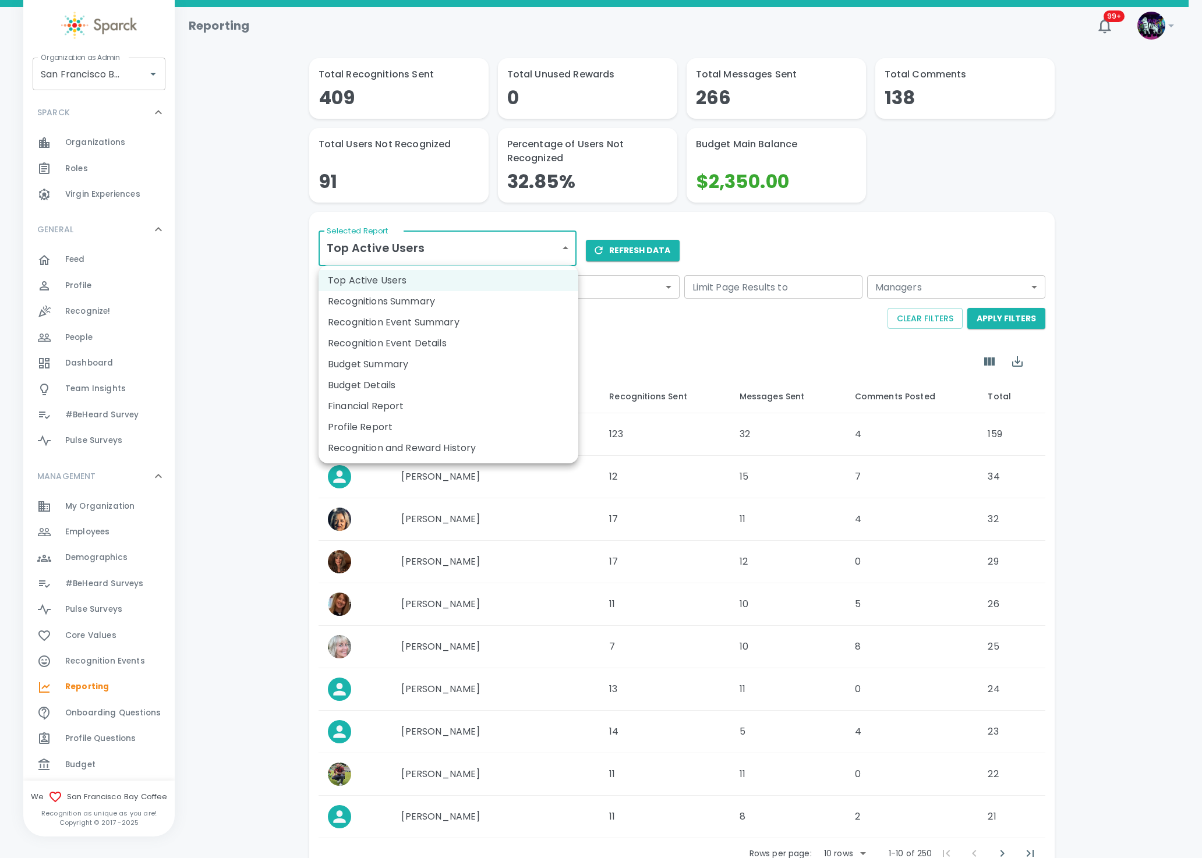
click at [467, 300] on li "Recognitions Summary" at bounding box center [448, 301] width 260 height 21
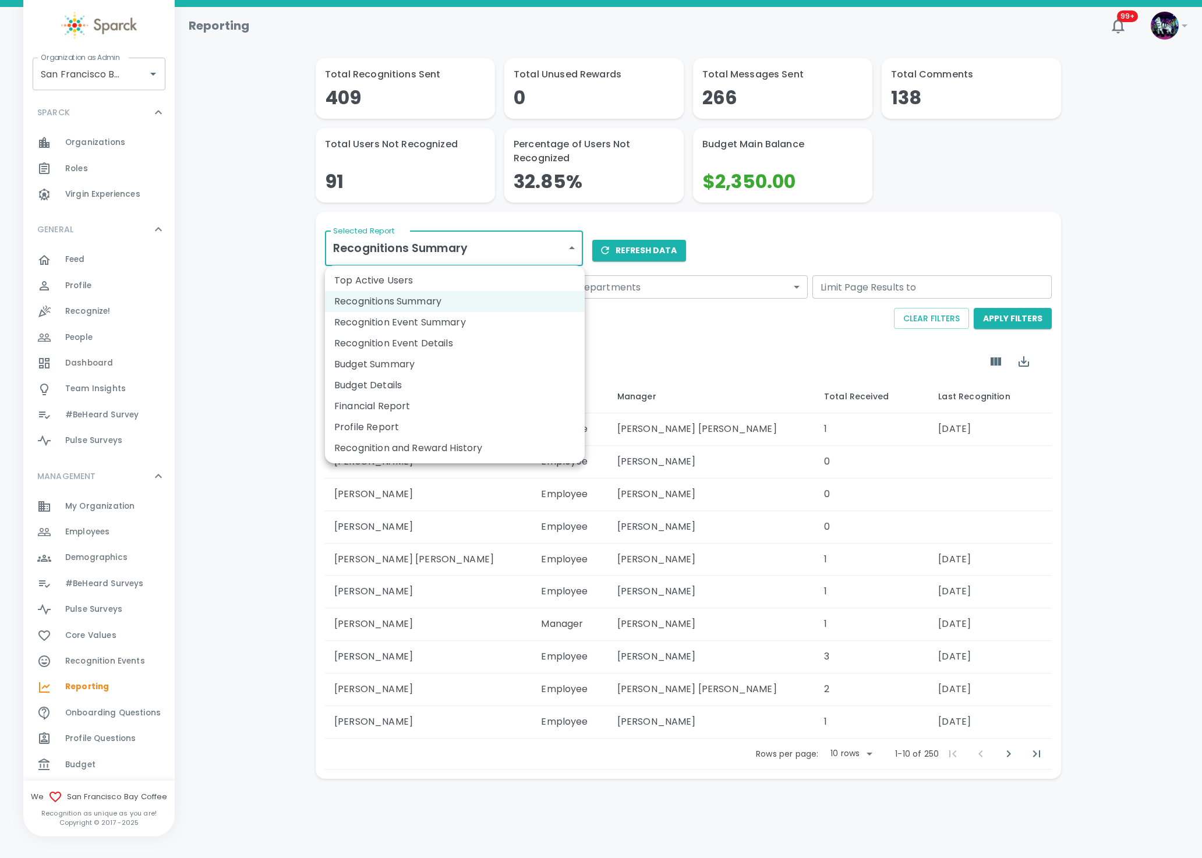
click at [565, 254] on body "Skip Navigation Reporting 99+ ! Organization as Admin San Francisco Bay Coffee …" at bounding box center [601, 420] width 1202 height 840
click at [369, 366] on li "Budget Summary" at bounding box center [455, 364] width 260 height 21
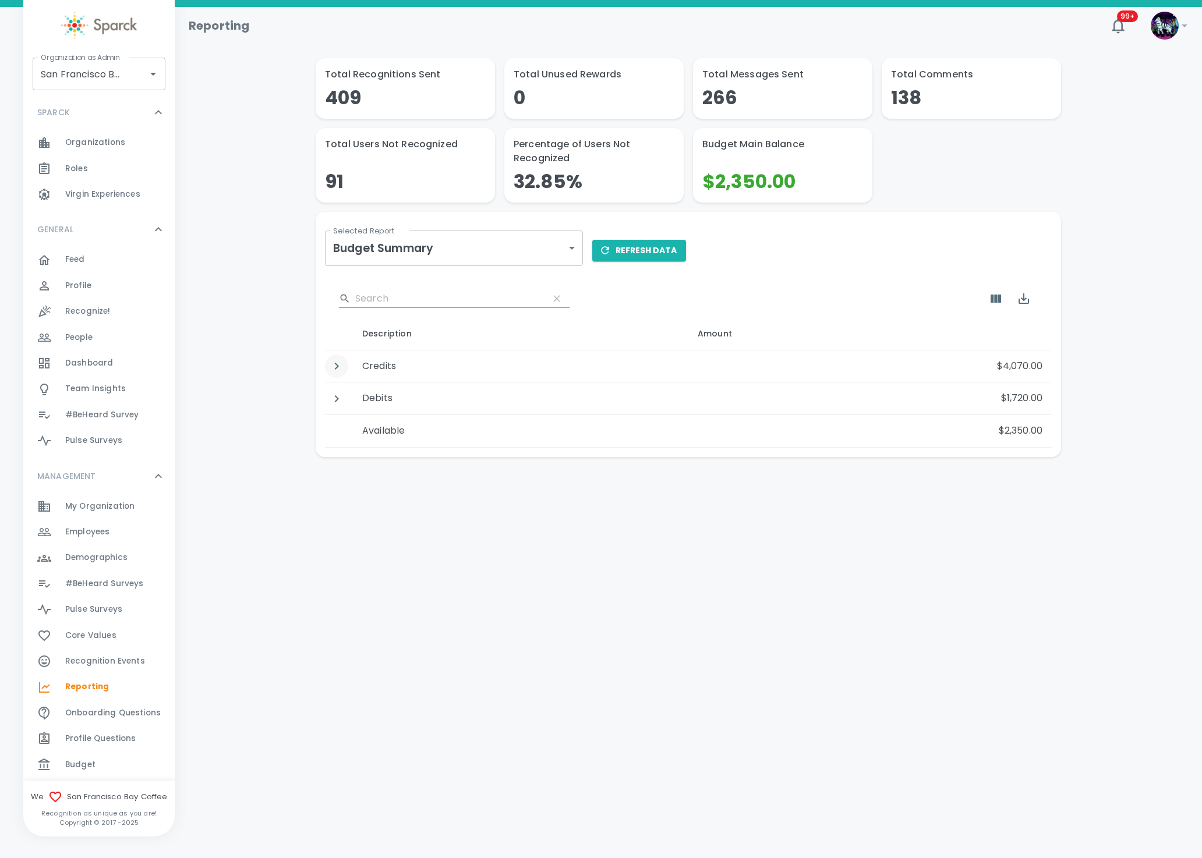
click at [334, 360] on icon "Detail panel visibility toggle" at bounding box center [337, 366] width 14 height 14
click at [336, 433] on icon "Detail panel visibility toggle" at bounding box center [337, 431] width 14 height 14
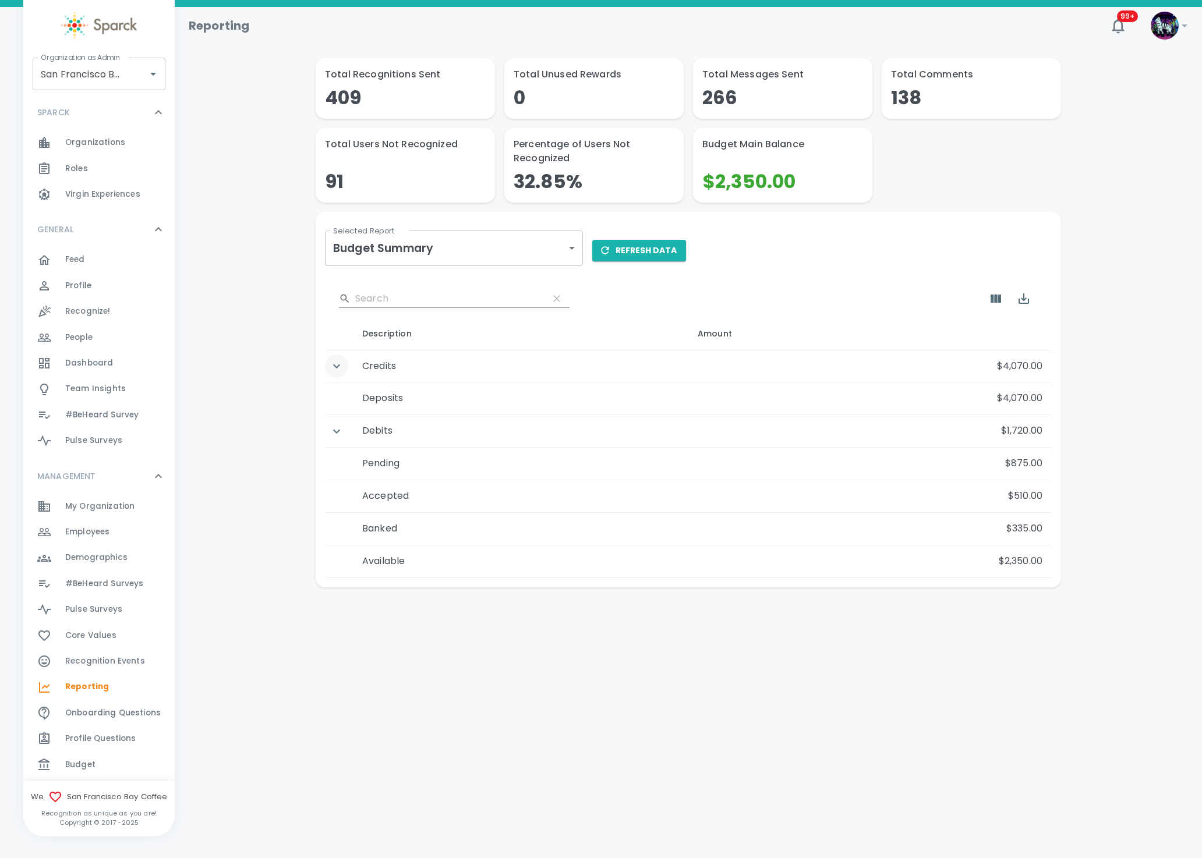
click at [338, 366] on icon "Detail panel visibility toggle" at bounding box center [336, 366] width 7 height 4
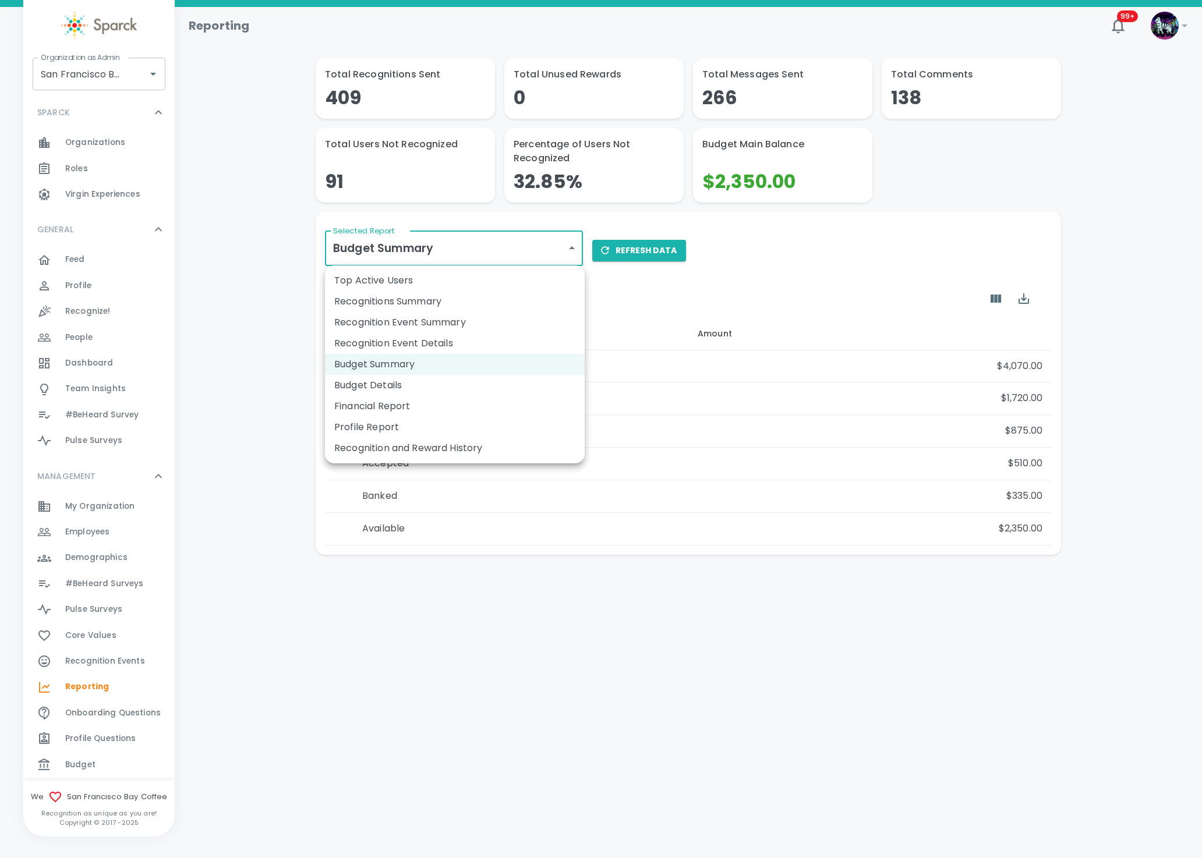
click at [574, 247] on body "Skip Navigation Reporting 99+ ! Organization as Admin San Francisco Bay Coffee …" at bounding box center [601, 307] width 1202 height 615
click at [436, 611] on div at bounding box center [601, 429] width 1202 height 858
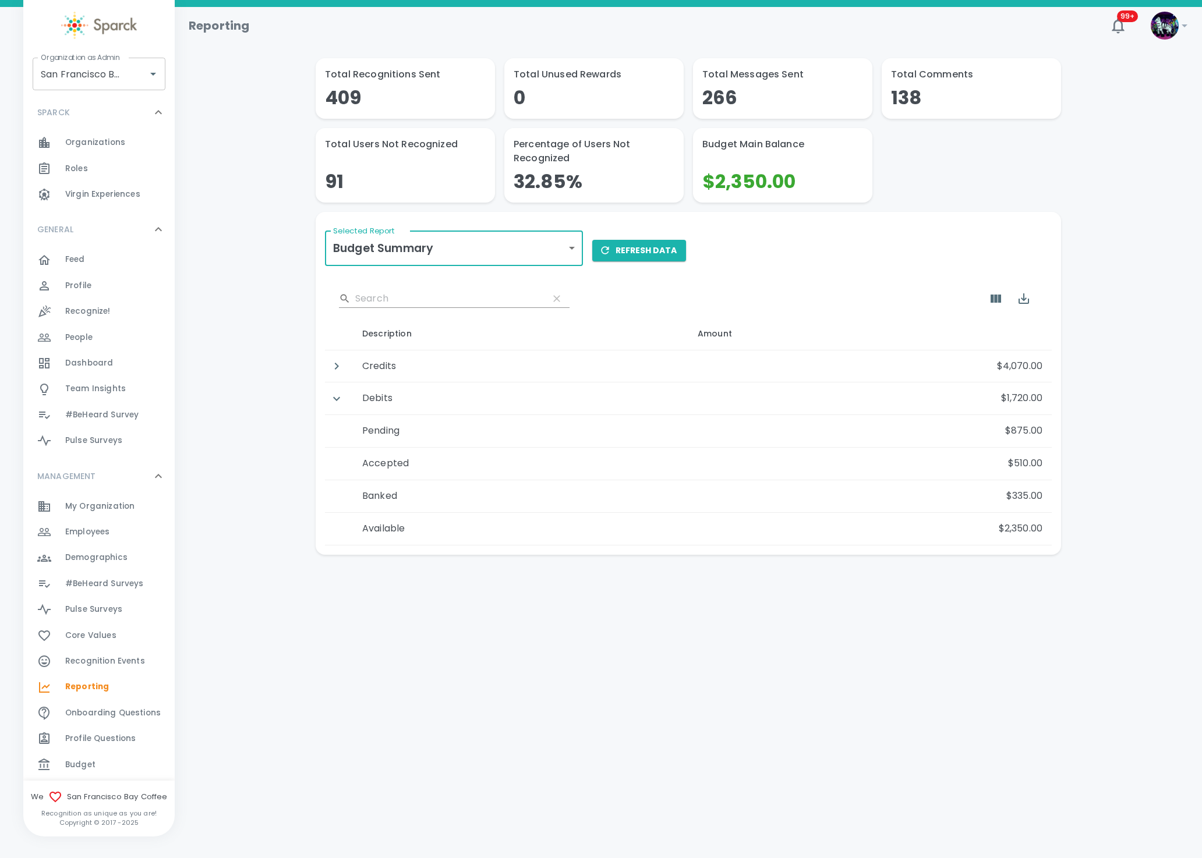
click at [578, 243] on body "Skip Navigation Reporting 99+ ! Organization as Admin San Francisco Bay Coffee …" at bounding box center [601, 307] width 1202 height 615
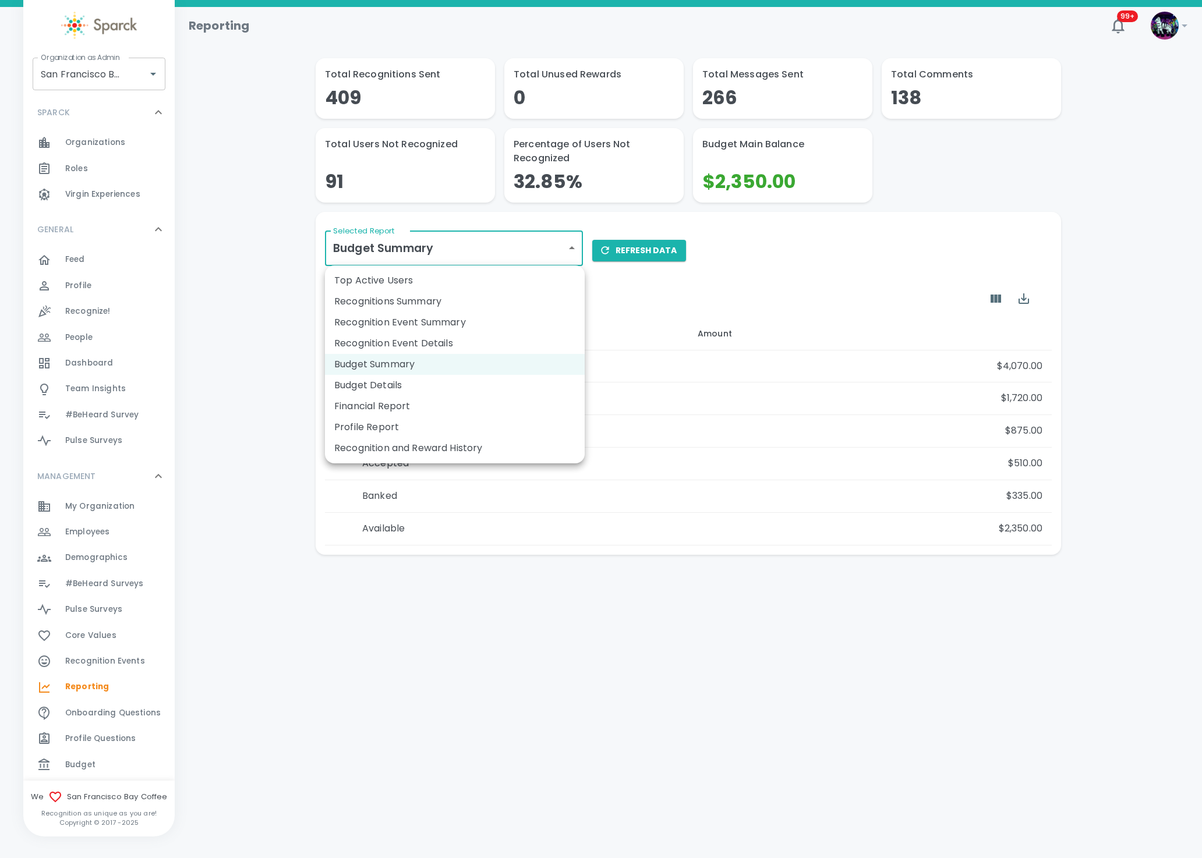
click at [717, 226] on div at bounding box center [601, 429] width 1202 height 858
click at [580, 245] on body "Skip Navigation Reporting 99+ ! Organization as Admin San Francisco Bay Coffee …" at bounding box center [601, 307] width 1202 height 615
click at [377, 277] on li "Top Active Users" at bounding box center [455, 280] width 260 height 21
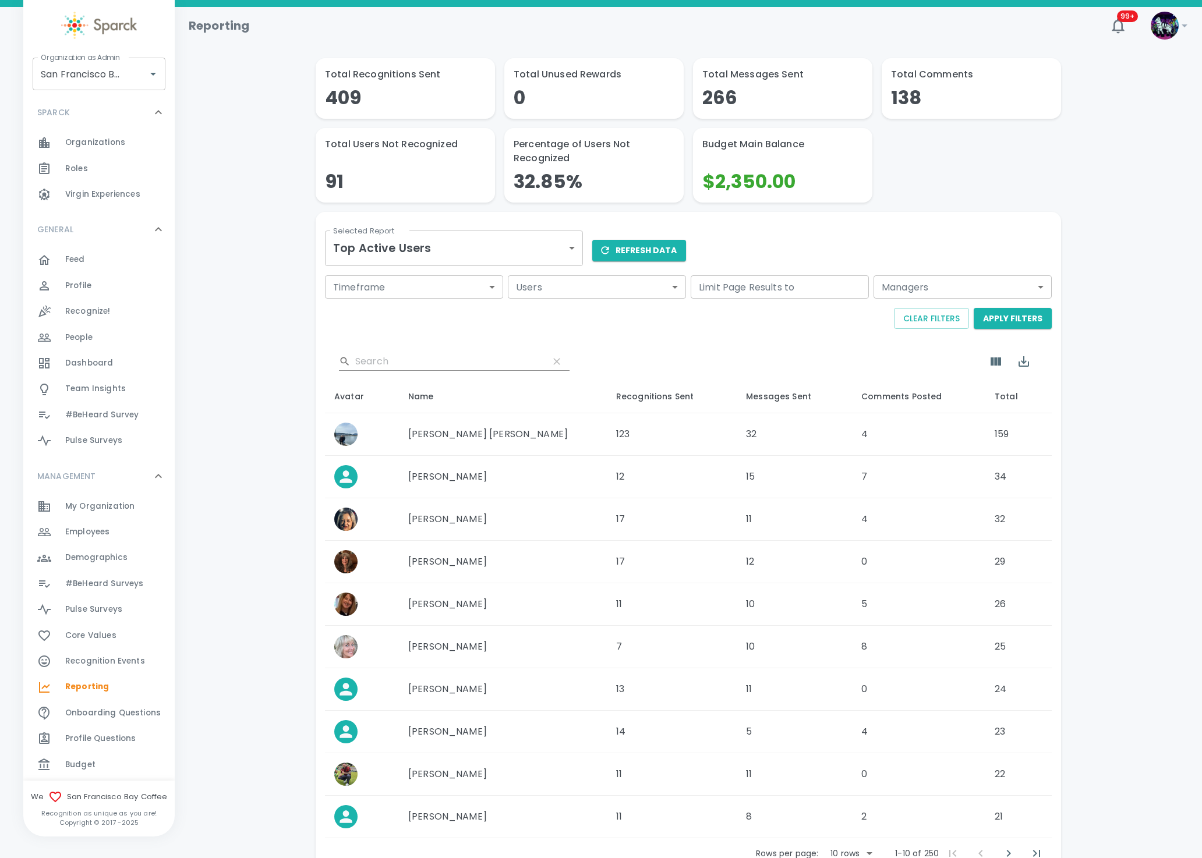
click at [420, 253] on body "Skip Navigation Reporting 99+ ! Organization as Admin San Francisco Bay Coffee …" at bounding box center [601, 469] width 1202 height 939
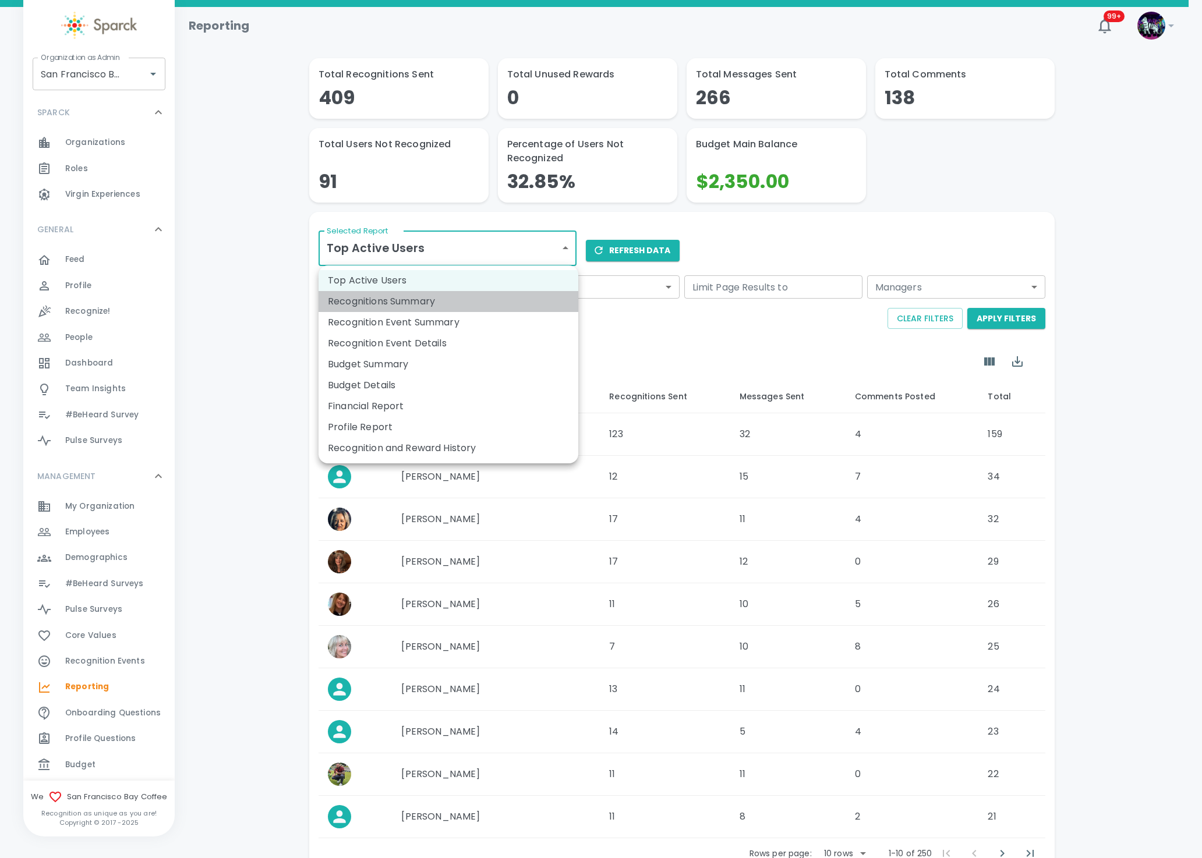
click at [408, 300] on li "Recognitions Summary" at bounding box center [448, 301] width 260 height 21
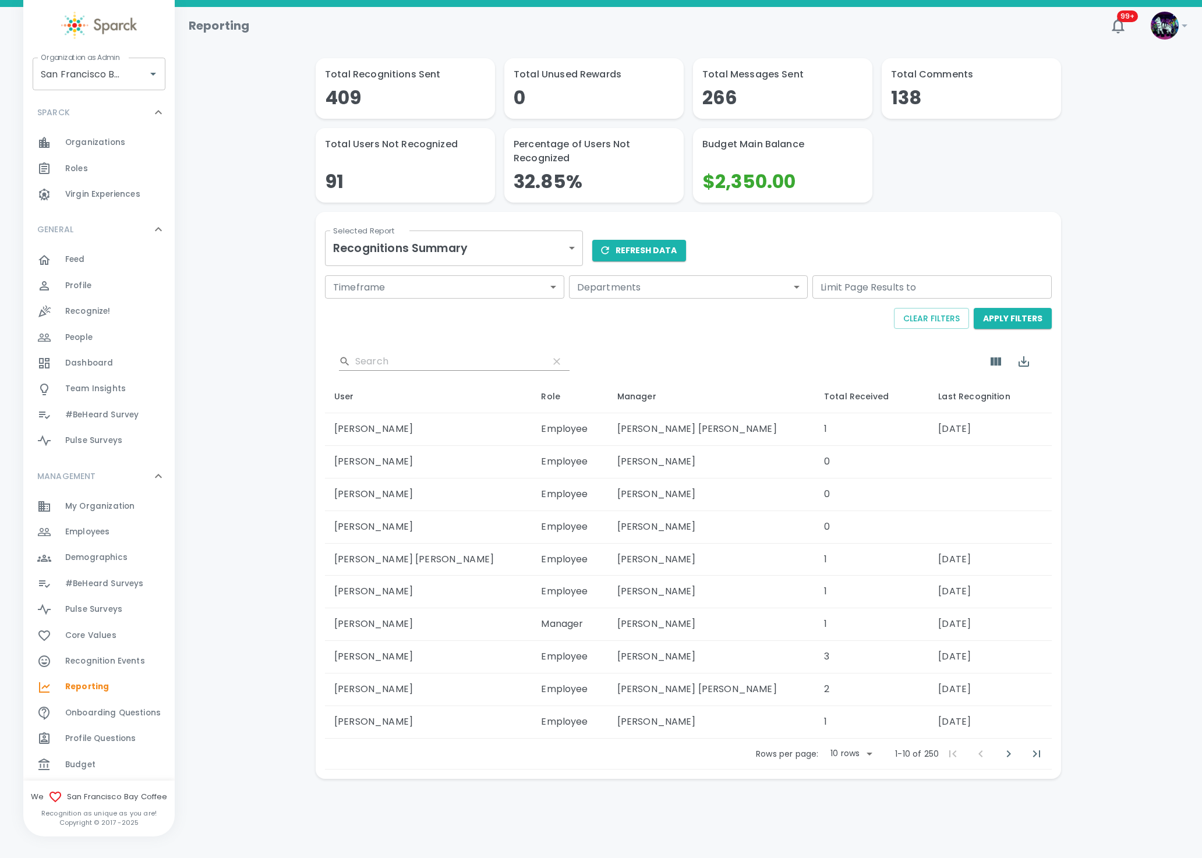
click at [443, 251] on body "Skip Navigation Reporting 99+ ! Organization as Admin San Francisco Bay Coffee …" at bounding box center [601, 420] width 1202 height 840
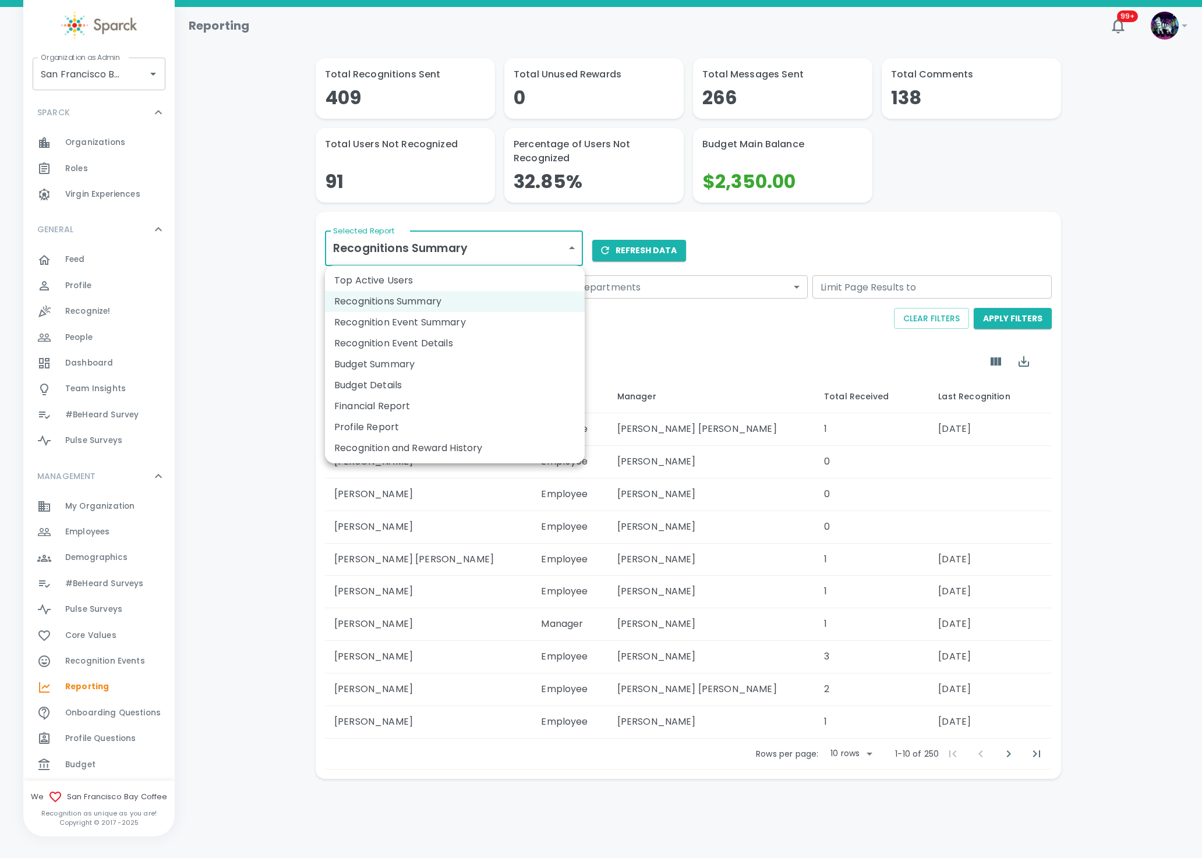
click at [441, 251] on div at bounding box center [601, 429] width 1202 height 858
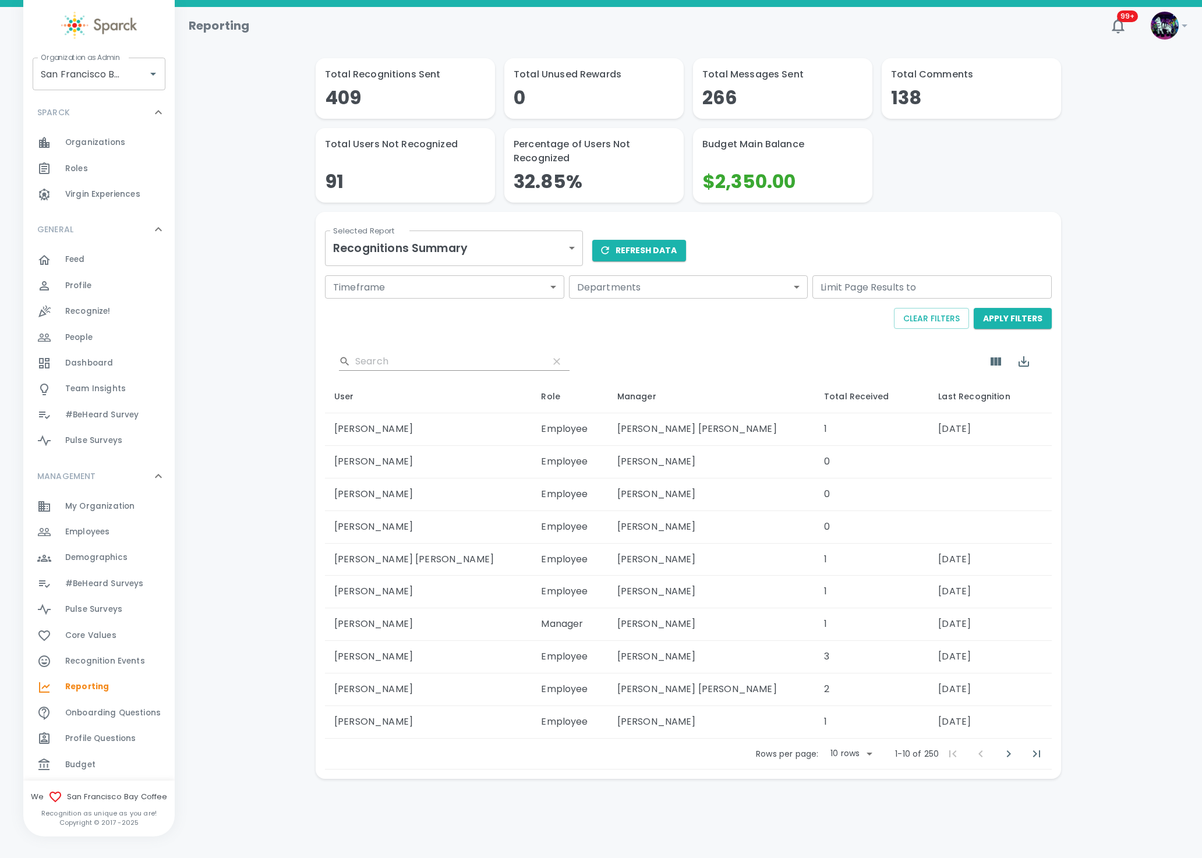
click at [256, 407] on div "Total Recognitions Sent 409 Total Unused Rewards 0 Total Messages Sent 266 Tota…" at bounding box center [688, 418] width 999 height 721
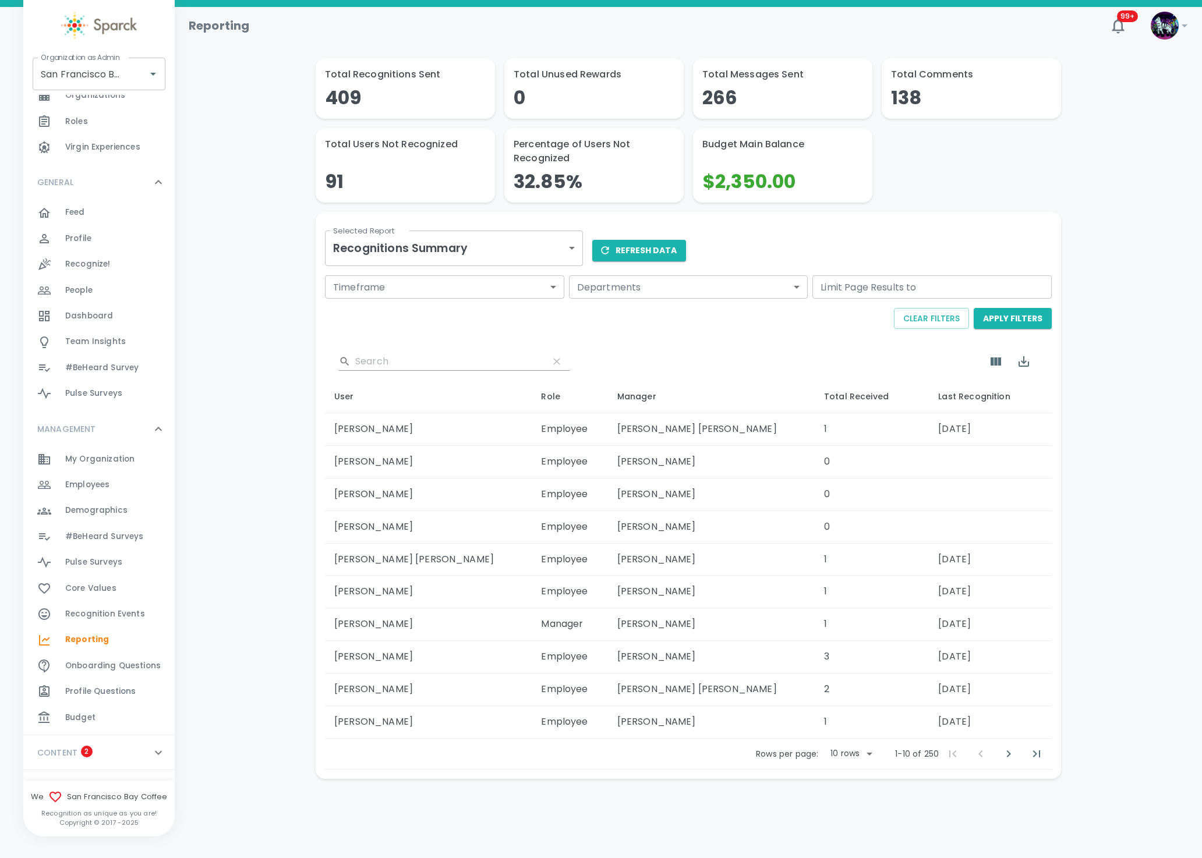
scroll to position [70, 0]
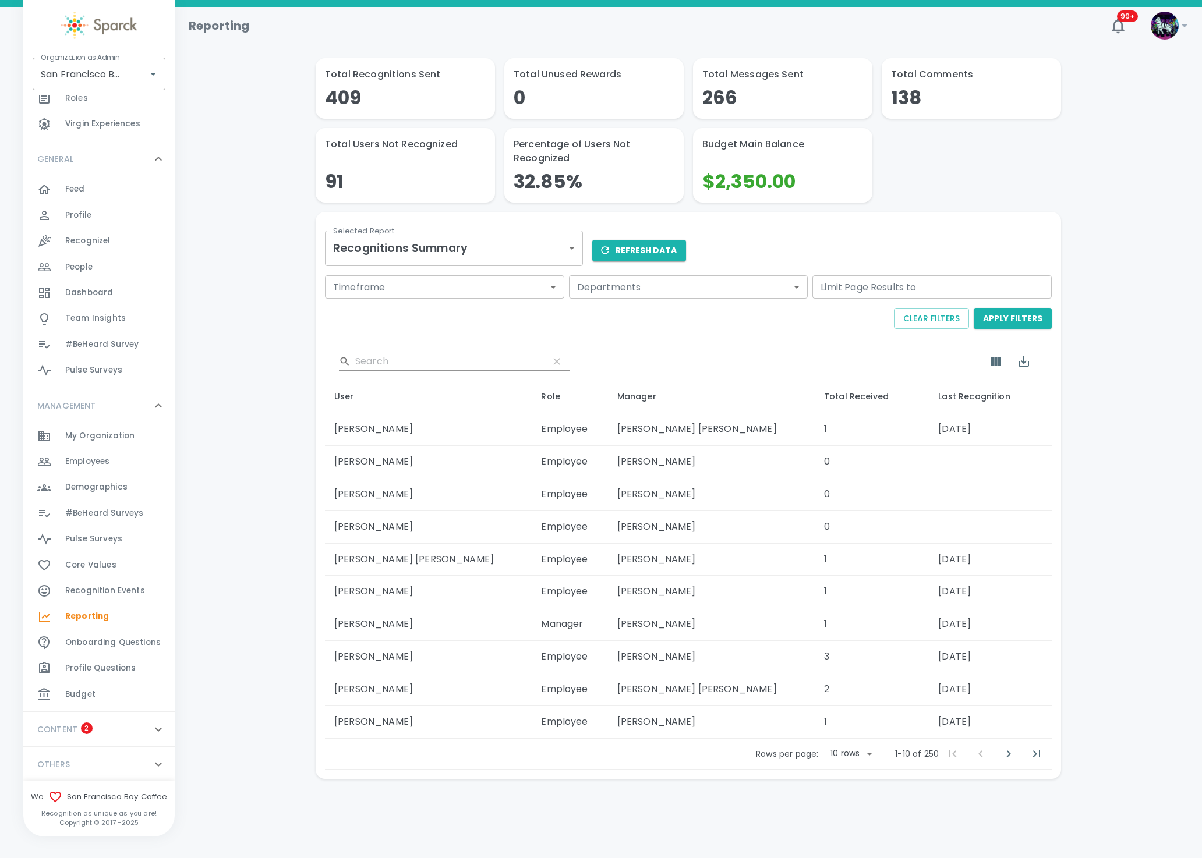
click at [64, 774] on div "OTHERS 0" at bounding box center [98, 764] width 151 height 35
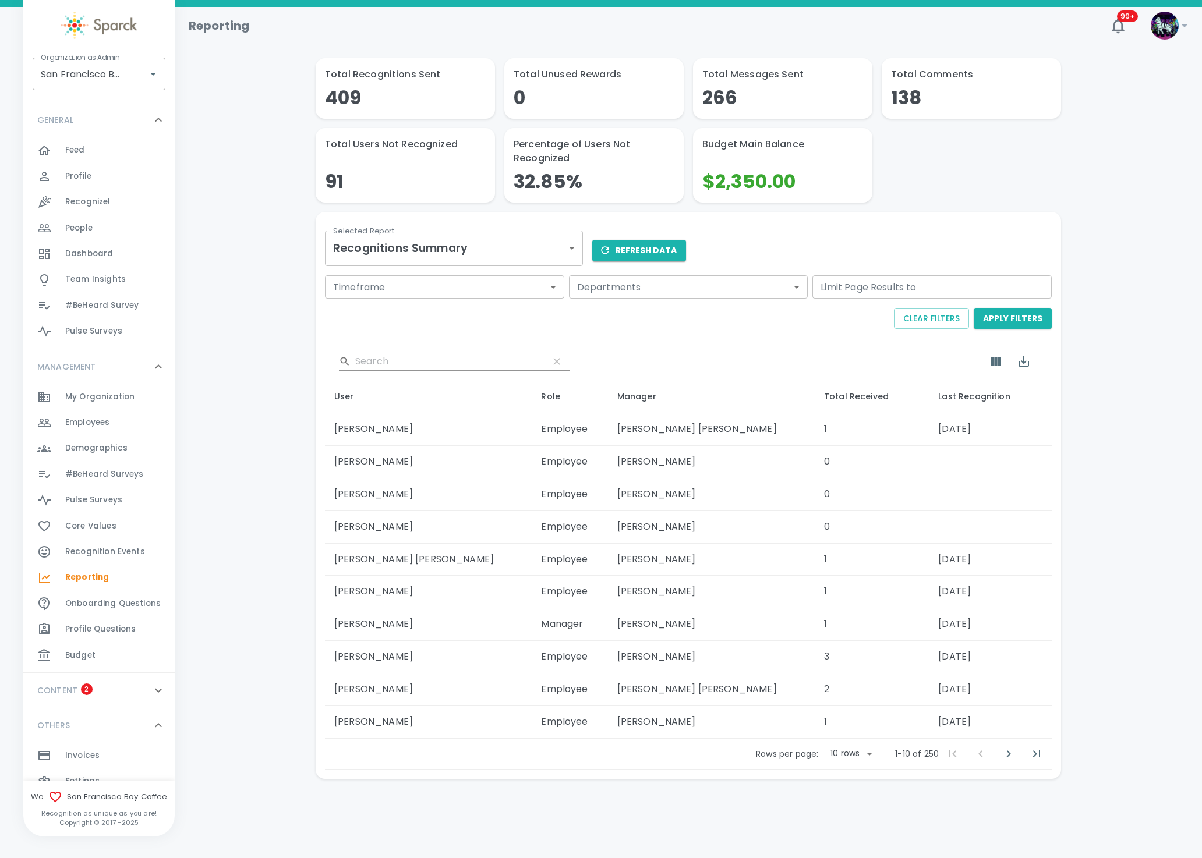
scroll to position [127, 0]
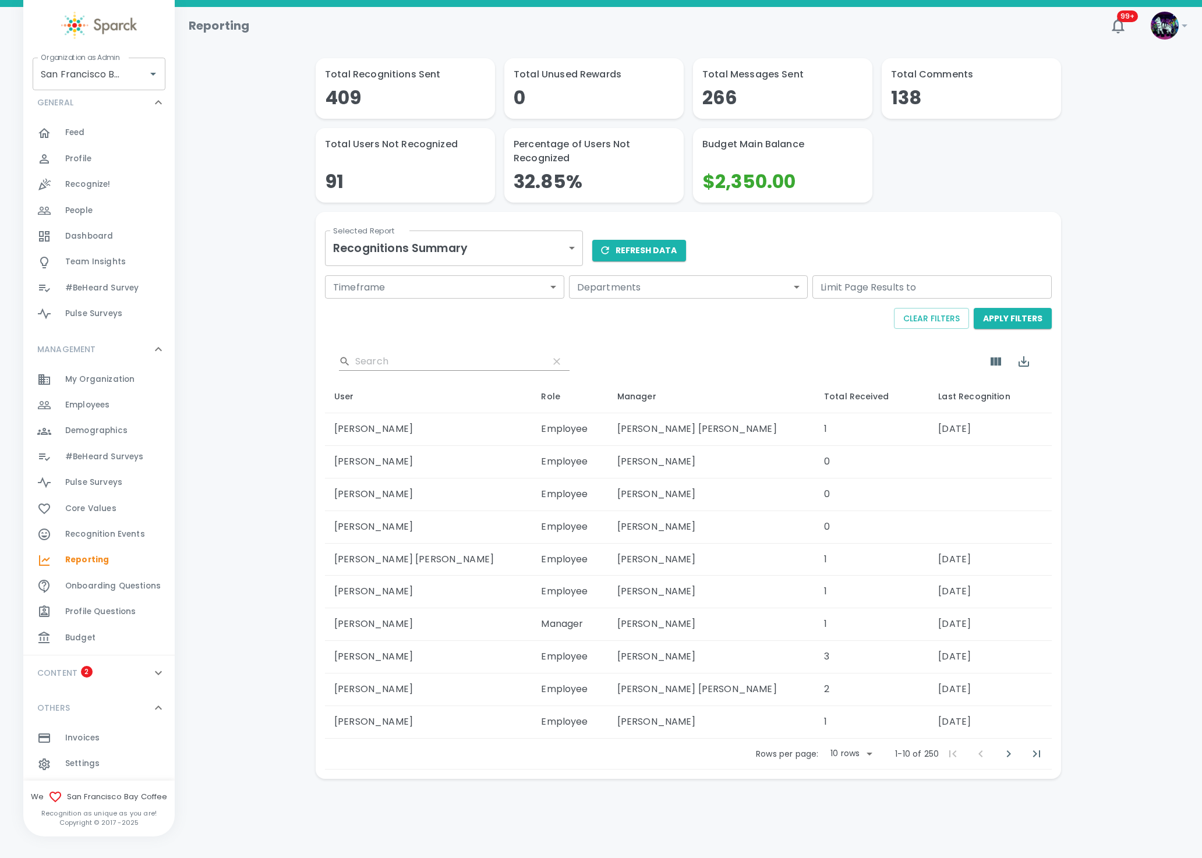
click at [114, 762] on div "Settings 0" at bounding box center [119, 764] width 109 height 16
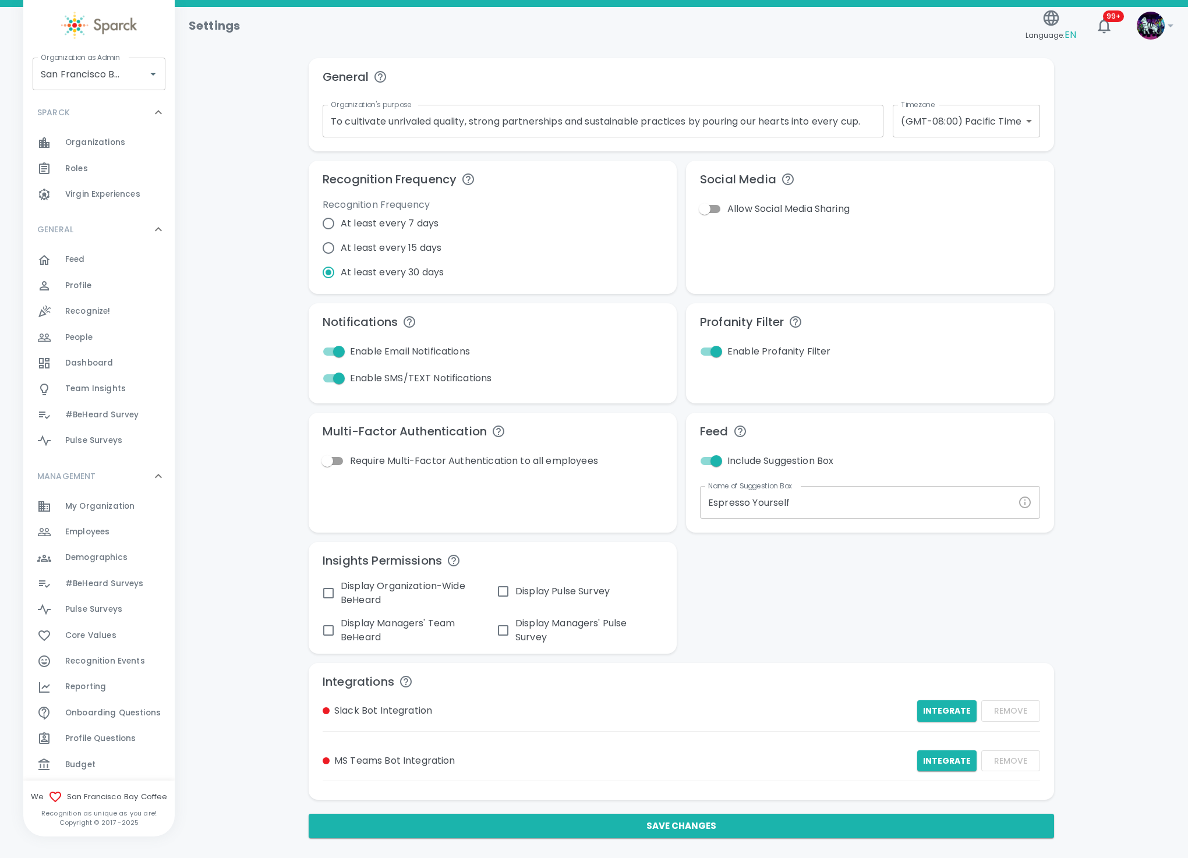
click at [109, 690] on div "Reporting 0" at bounding box center [119, 687] width 109 height 16
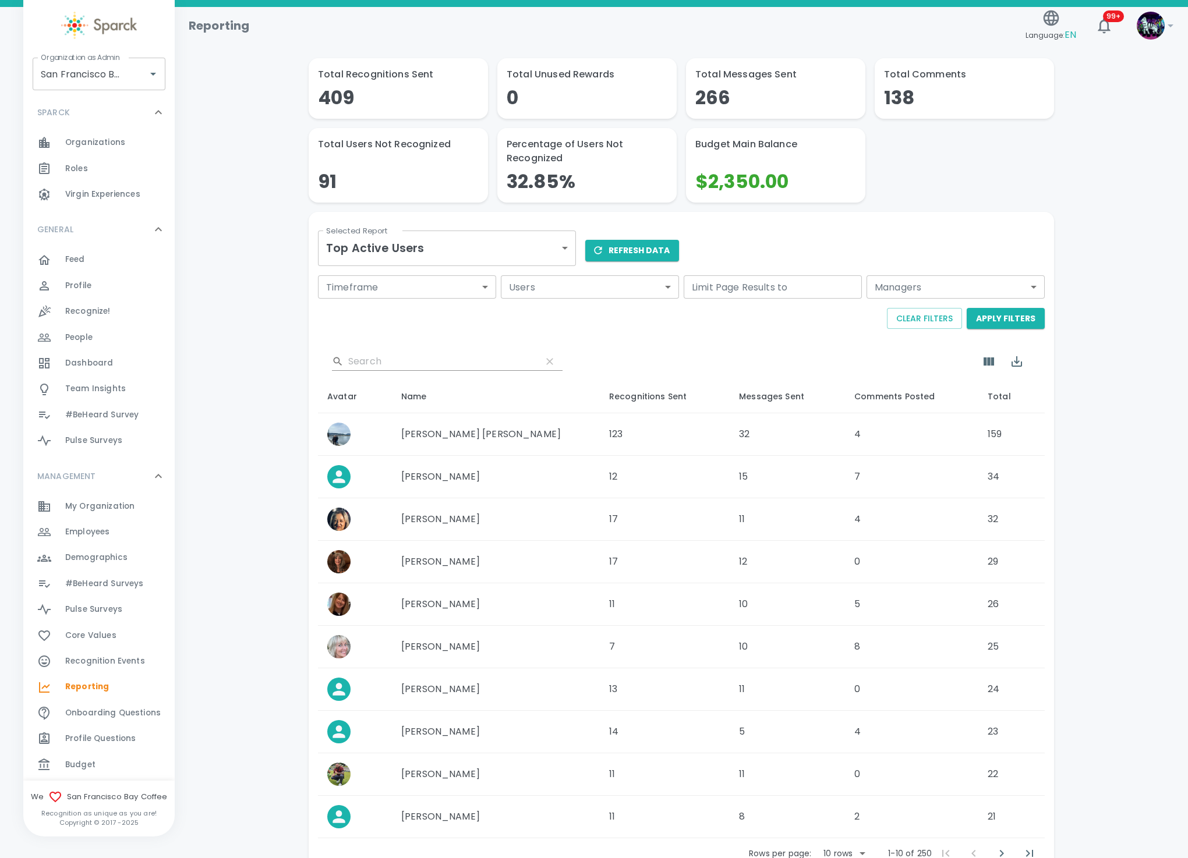
click at [295, 430] on div "Total Recognitions Sent 409 Total Unused Rewards 0 Total Messages Sent 266 Tota…" at bounding box center [681, 468] width 985 height 820
click at [86, 761] on span "Budget" at bounding box center [80, 765] width 30 height 12
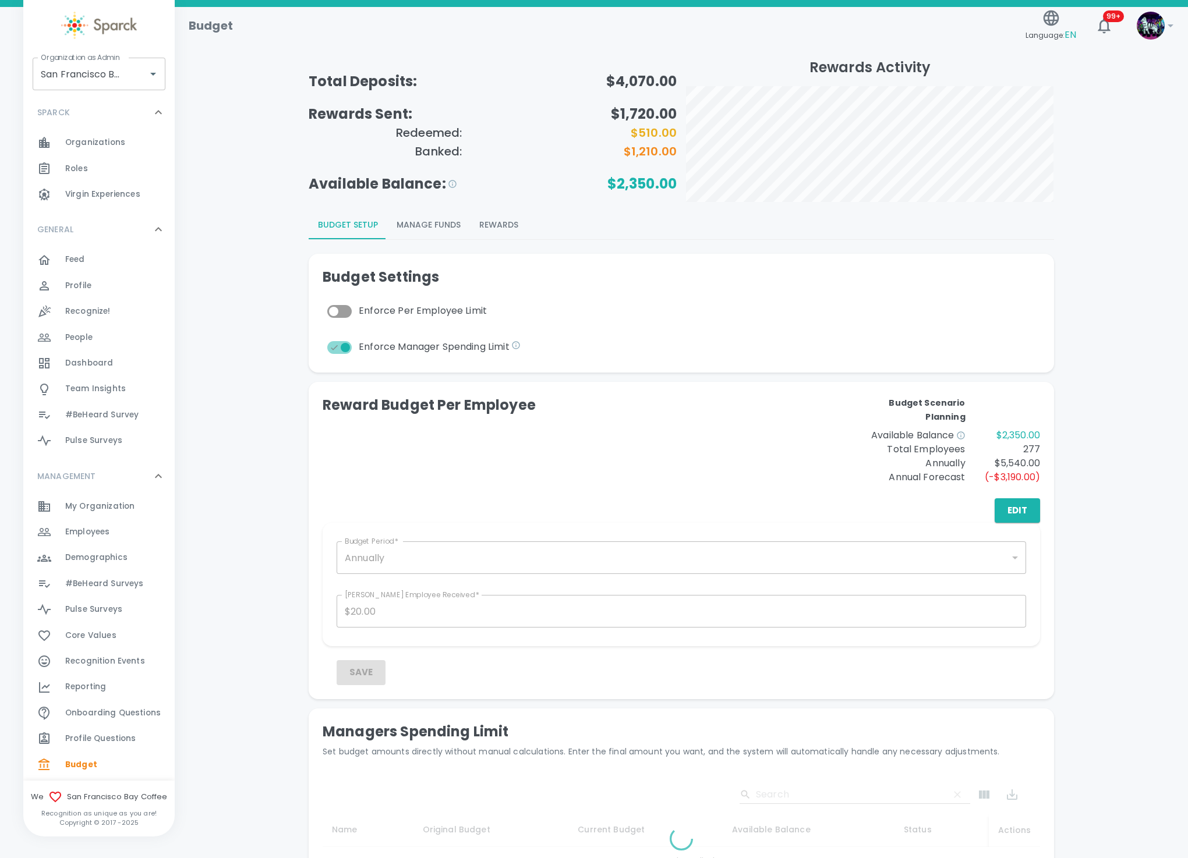
click at [494, 226] on button "Rewards" at bounding box center [499, 225] width 58 height 28
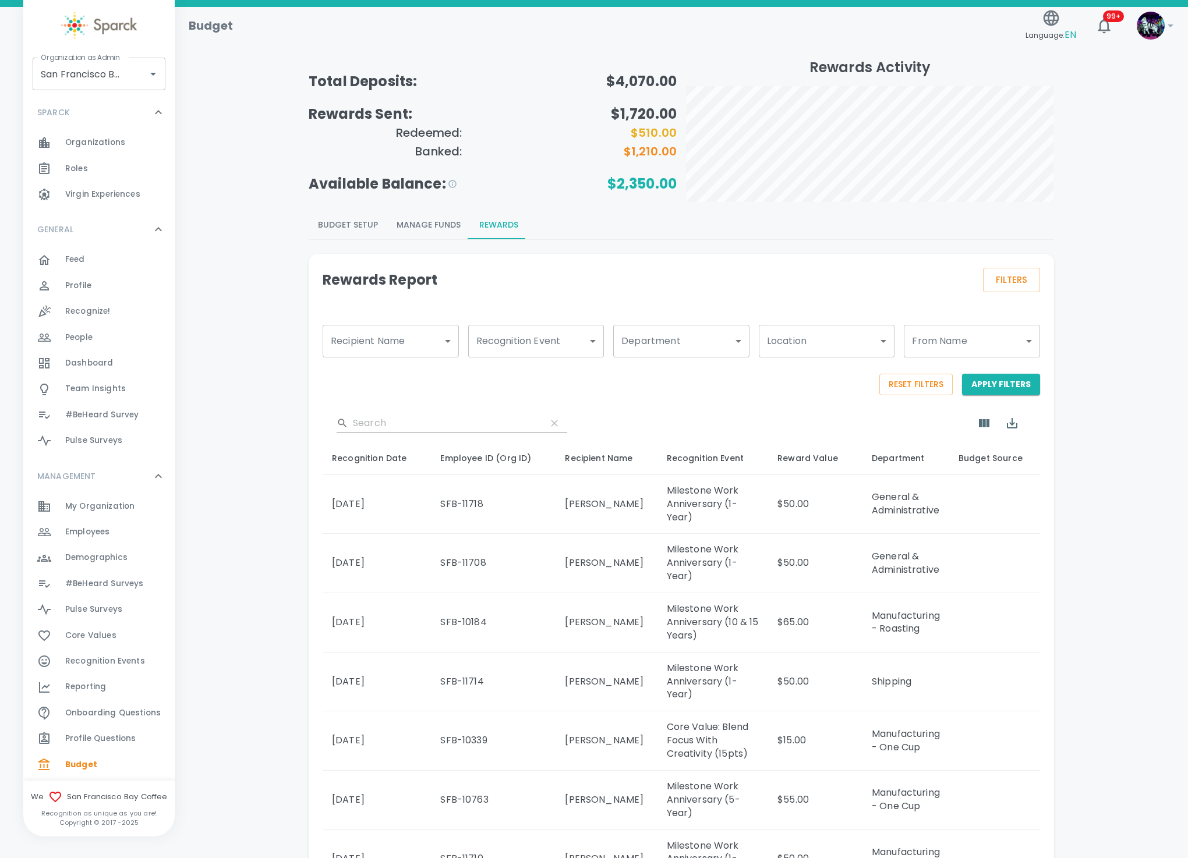
drag, startPoint x: 330, startPoint y: 509, endPoint x: 380, endPoint y: 507, distance: 49.5
click at [380, 507] on td "[DATE]" at bounding box center [377, 503] width 108 height 59
click at [90, 690] on span "Reporting" at bounding box center [85, 687] width 41 height 12
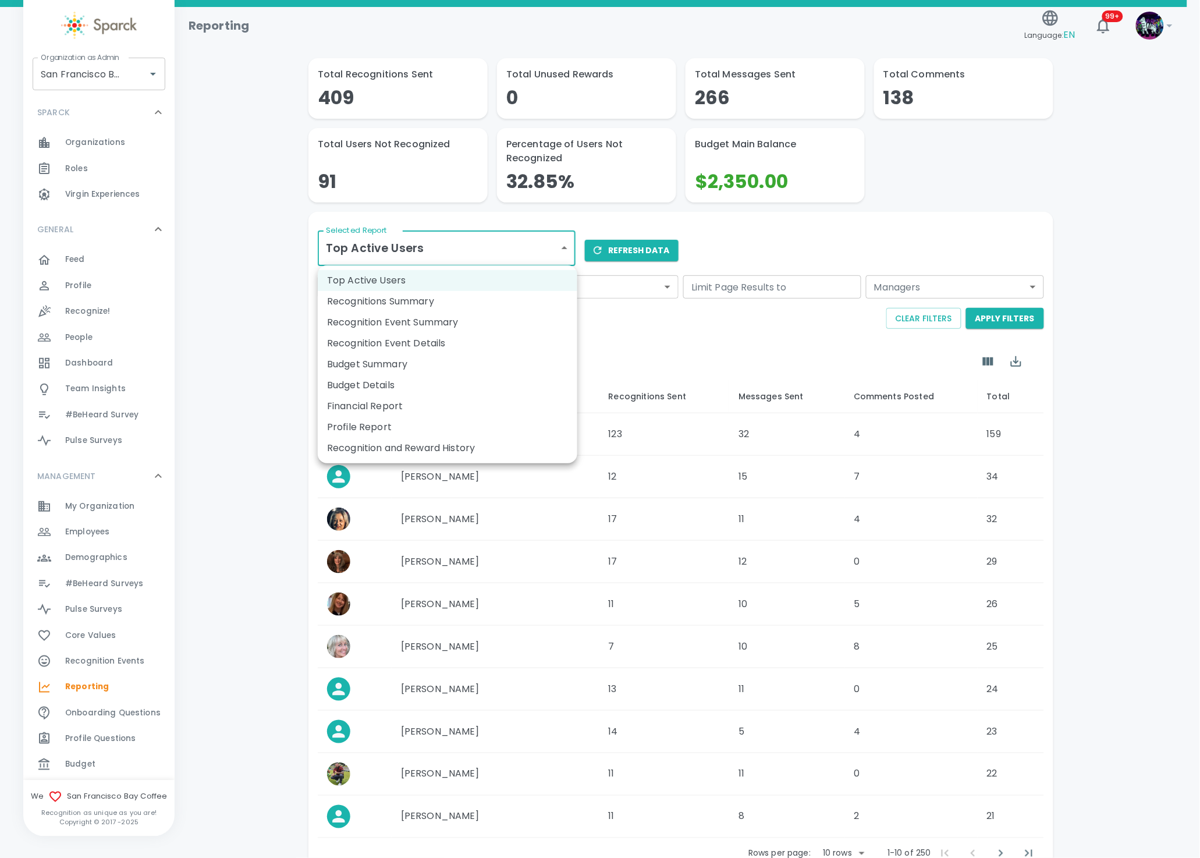
click at [487, 242] on body "Skip Navigation Reporting Language: EN 99+ ! Organization as Admin [GEOGRAPHIC_…" at bounding box center [600, 469] width 1200 height 939
click at [493, 303] on li "Recognitions Summary" at bounding box center [448, 301] width 260 height 21
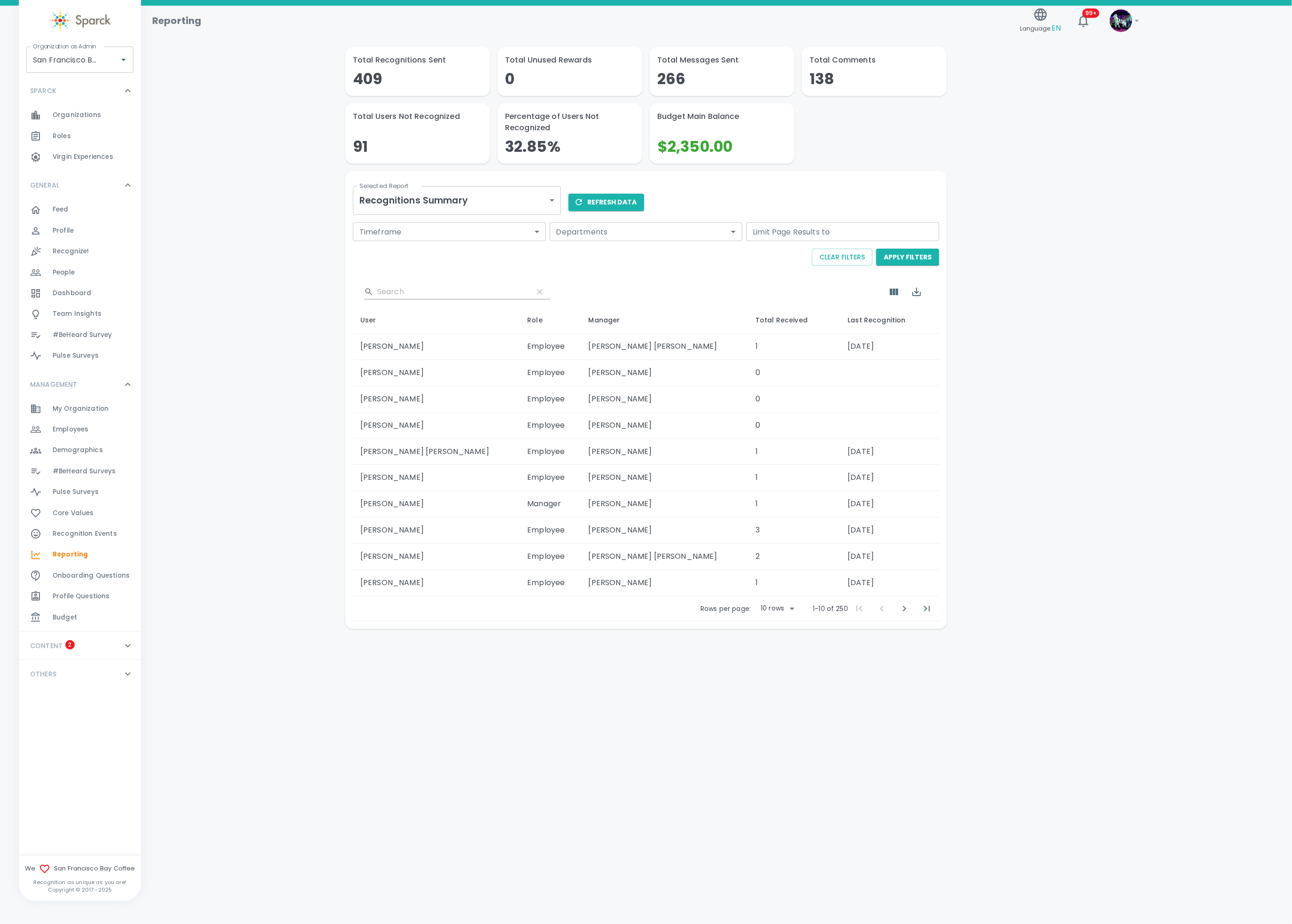
drag, startPoint x: 962, startPoint y: 2, endPoint x: 629, endPoint y: 275, distance: 430.6
click at [629, 275] on div "​ User Role Manager Total Received Last Recognition Aaron Forshee Employee Juan…" at bounding box center [644, 446] width 590 height 348
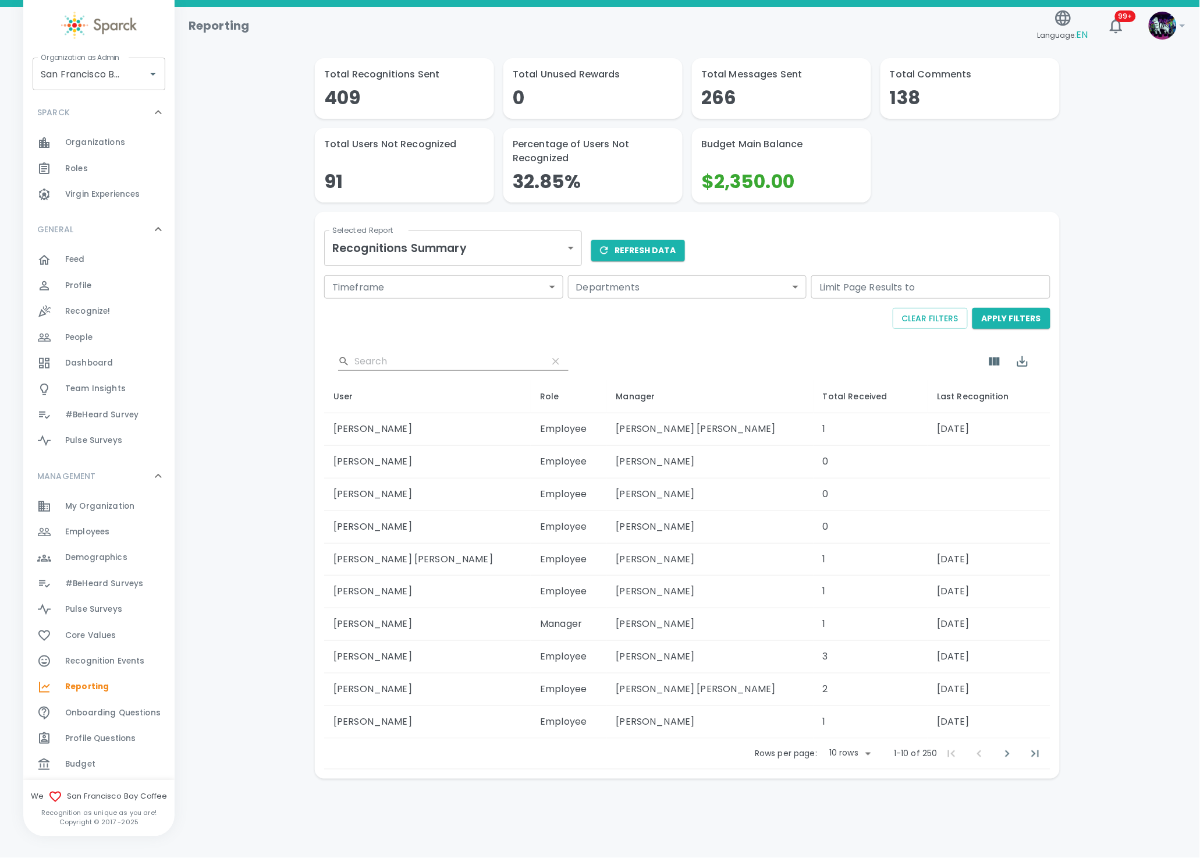
drag, startPoint x: 1582, startPoint y: 19, endPoint x: 682, endPoint y: 335, distance: 954.0
click at [682, 335] on div "Timeframe ​ Timeframe Departments ​ Departments Limit Page Results to Limit Pag…" at bounding box center [685, 305] width 731 height 68
click at [989, 364] on icon "Show Columns" at bounding box center [995, 362] width 14 height 14
click at [998, 482] on input "Manager" at bounding box center [998, 476] width 24 height 24
checkbox input "false"
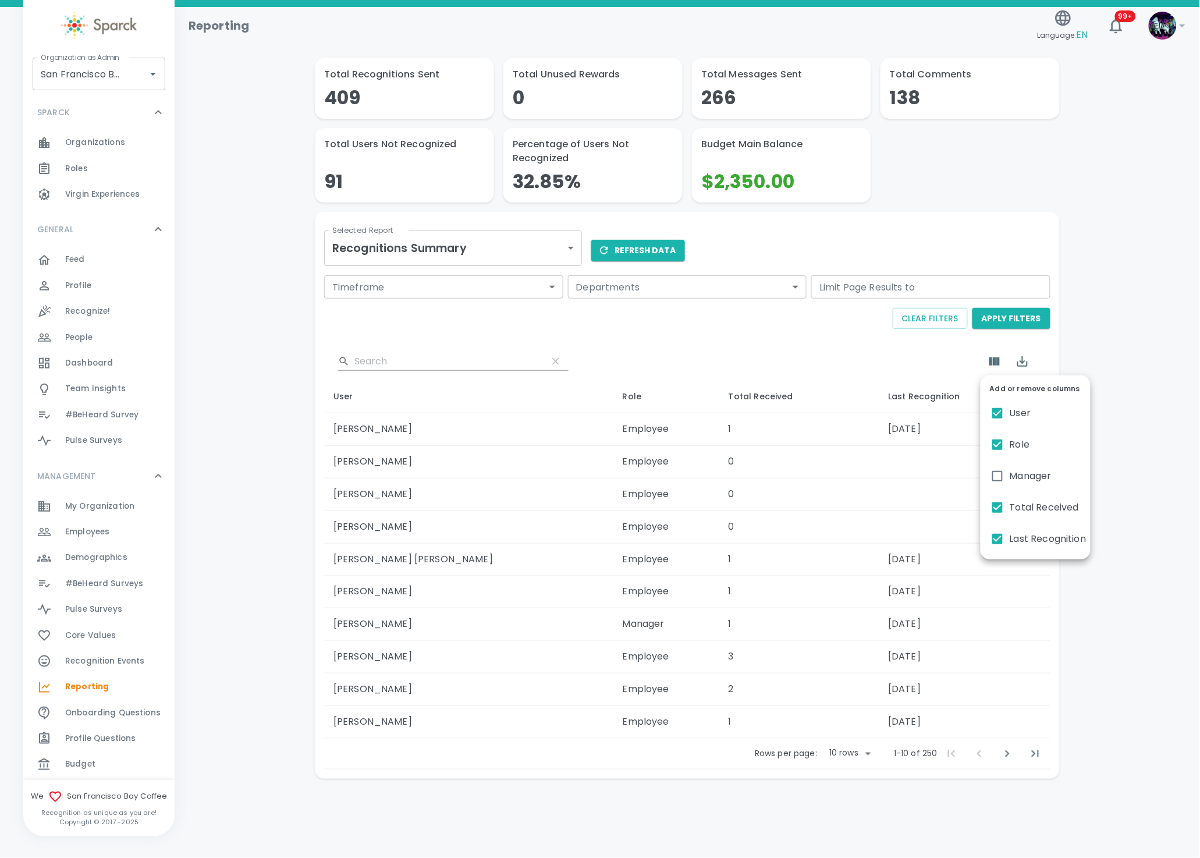
click at [1135, 423] on div at bounding box center [600, 429] width 1200 height 858
click at [110, 531] on div "Employees 0" at bounding box center [119, 532] width 109 height 16
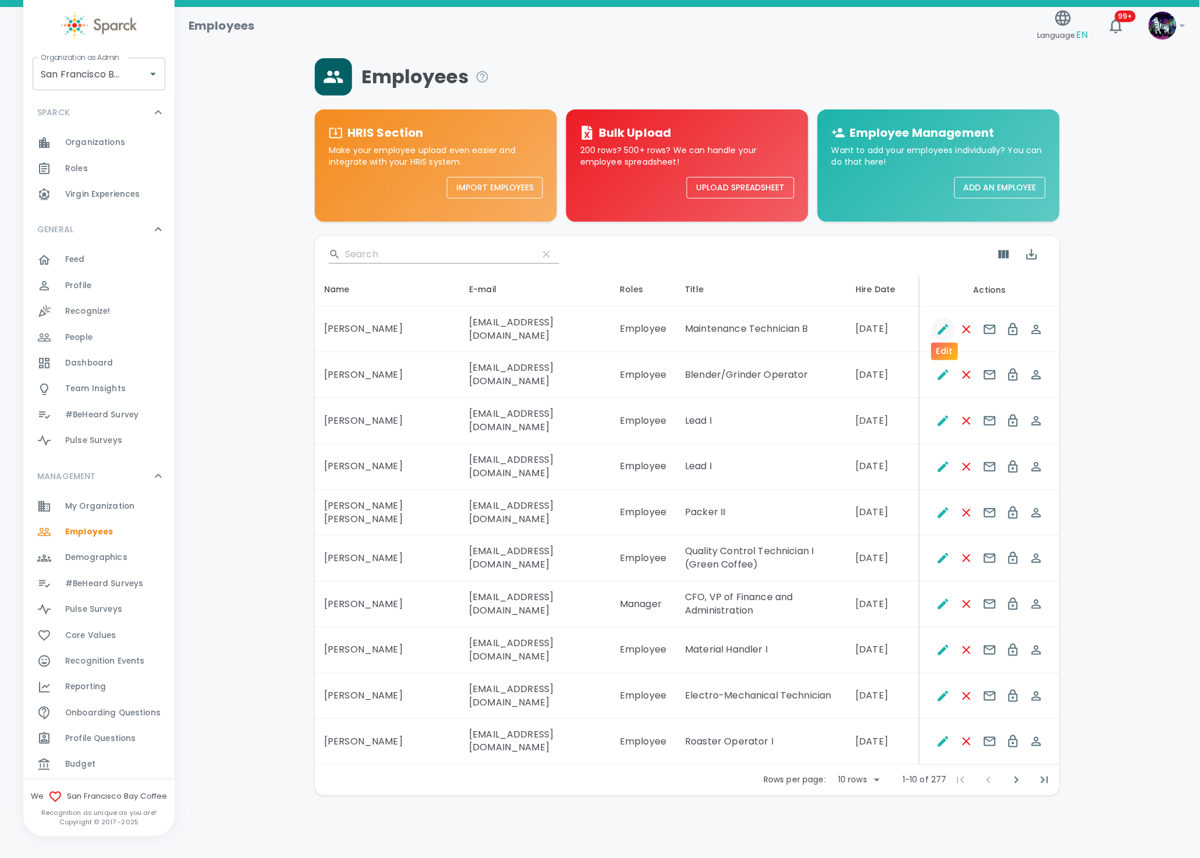
click at [944, 323] on icon "Edit" at bounding box center [944, 330] width 14 height 14
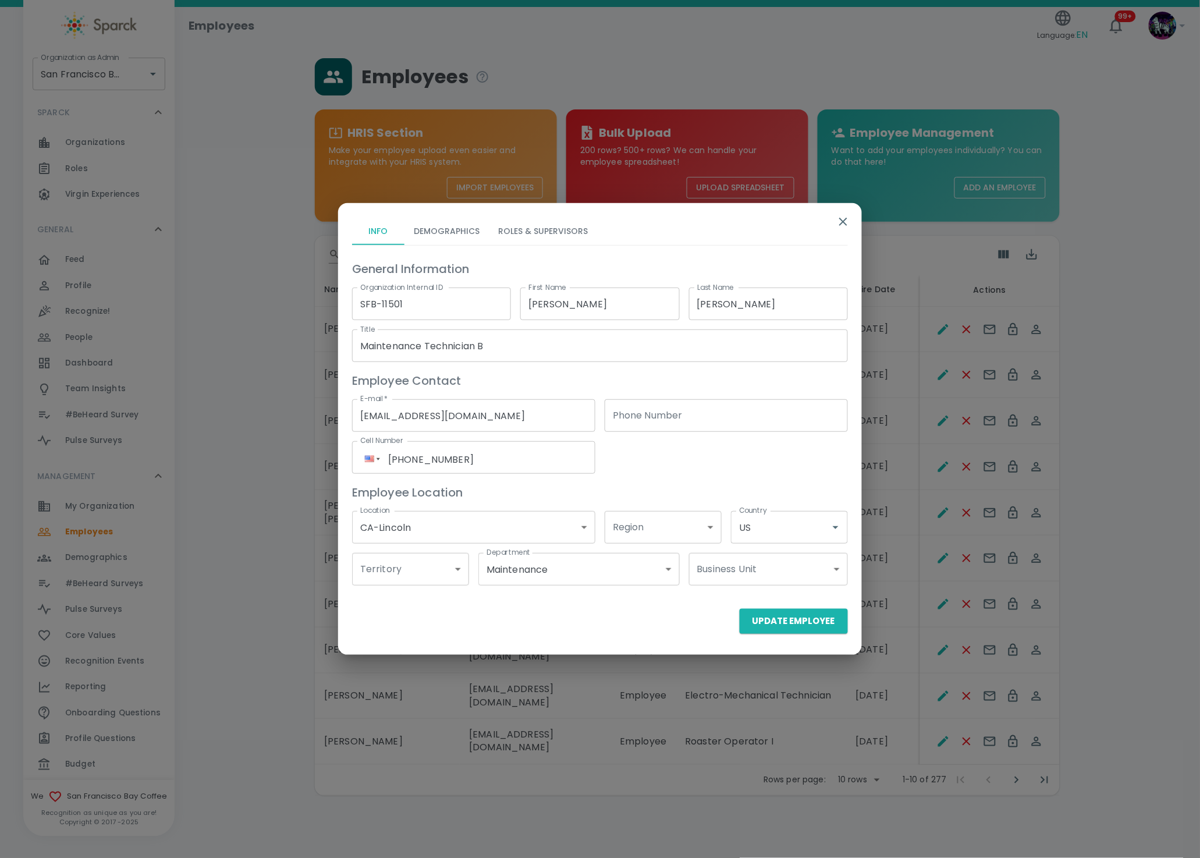
click at [848, 224] on icon "button" at bounding box center [844, 222] width 14 height 14
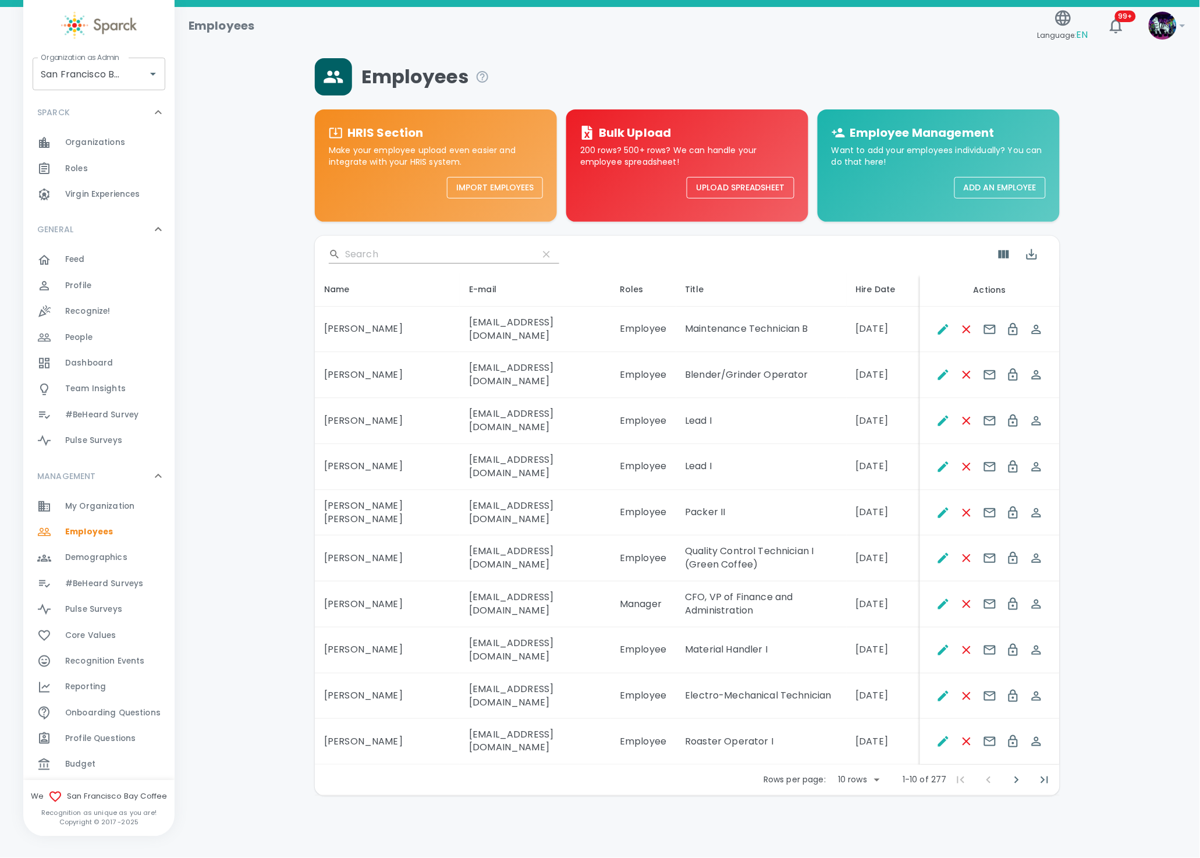
click at [93, 686] on span "Reporting" at bounding box center [85, 687] width 41 height 12
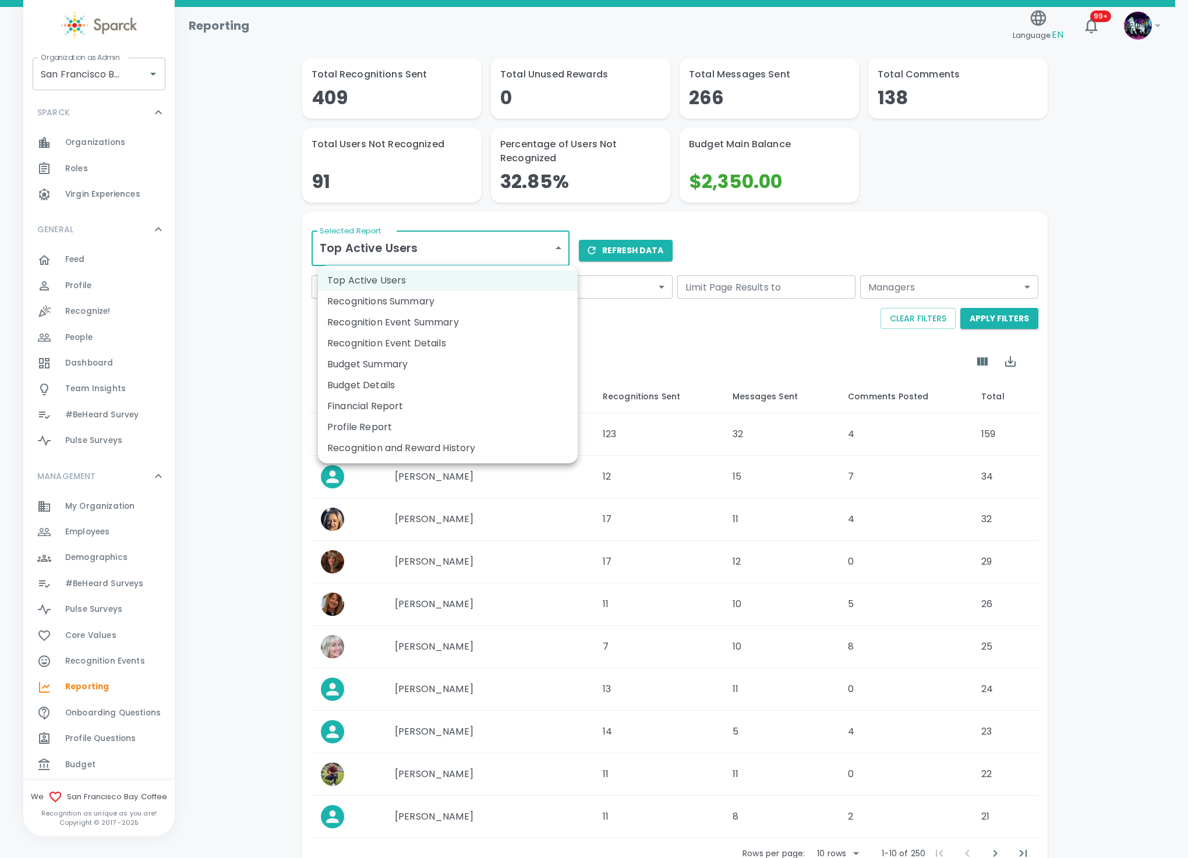
click at [442, 252] on body "Skip Navigation Reporting Language: EN 99+ ! Organization as Admin San Francisc…" at bounding box center [594, 469] width 1188 height 939
click at [430, 303] on li "Recognitions Summary" at bounding box center [448, 301] width 260 height 21
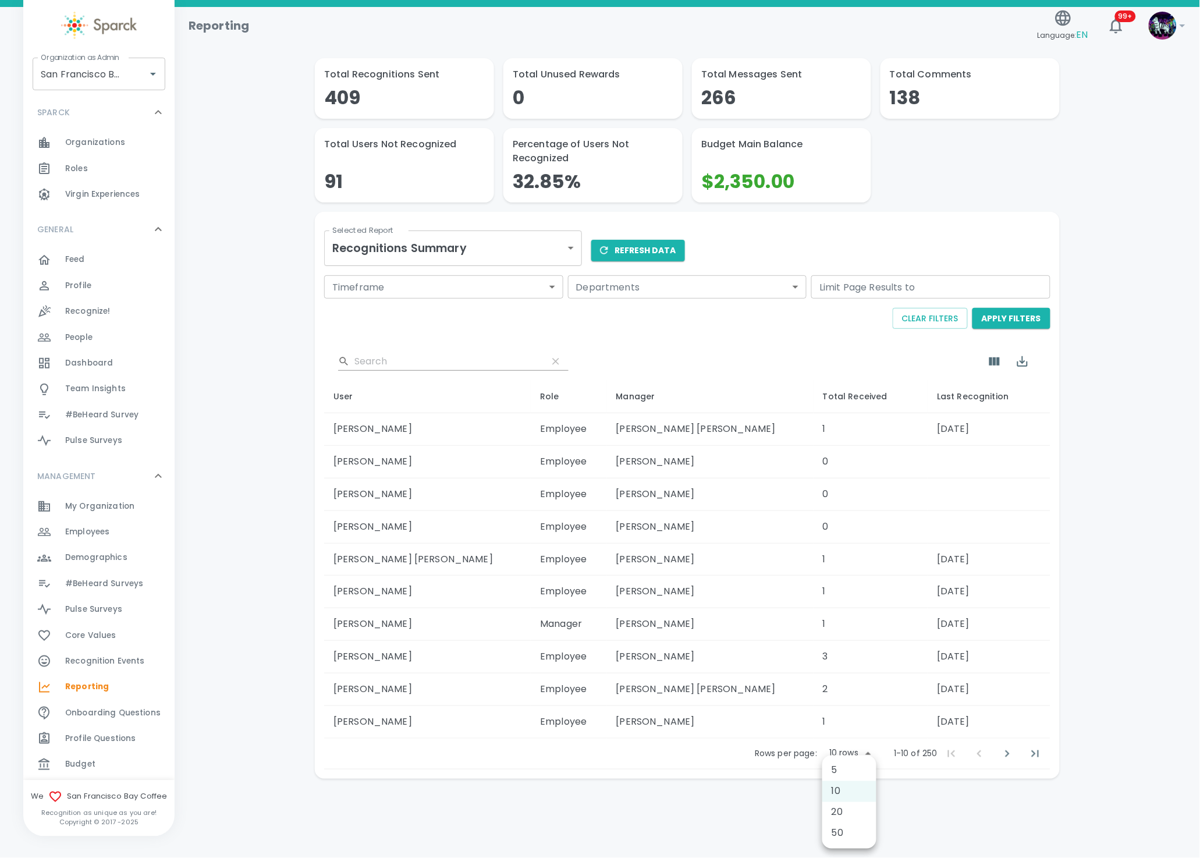
click at [840, 753] on body "Skip Navigation Reporting Language: EN 99+ ! Organization as Admin San Francisc…" at bounding box center [600, 420] width 1200 height 840
click at [853, 829] on li "50" at bounding box center [850, 833] width 54 height 21
type input "50"
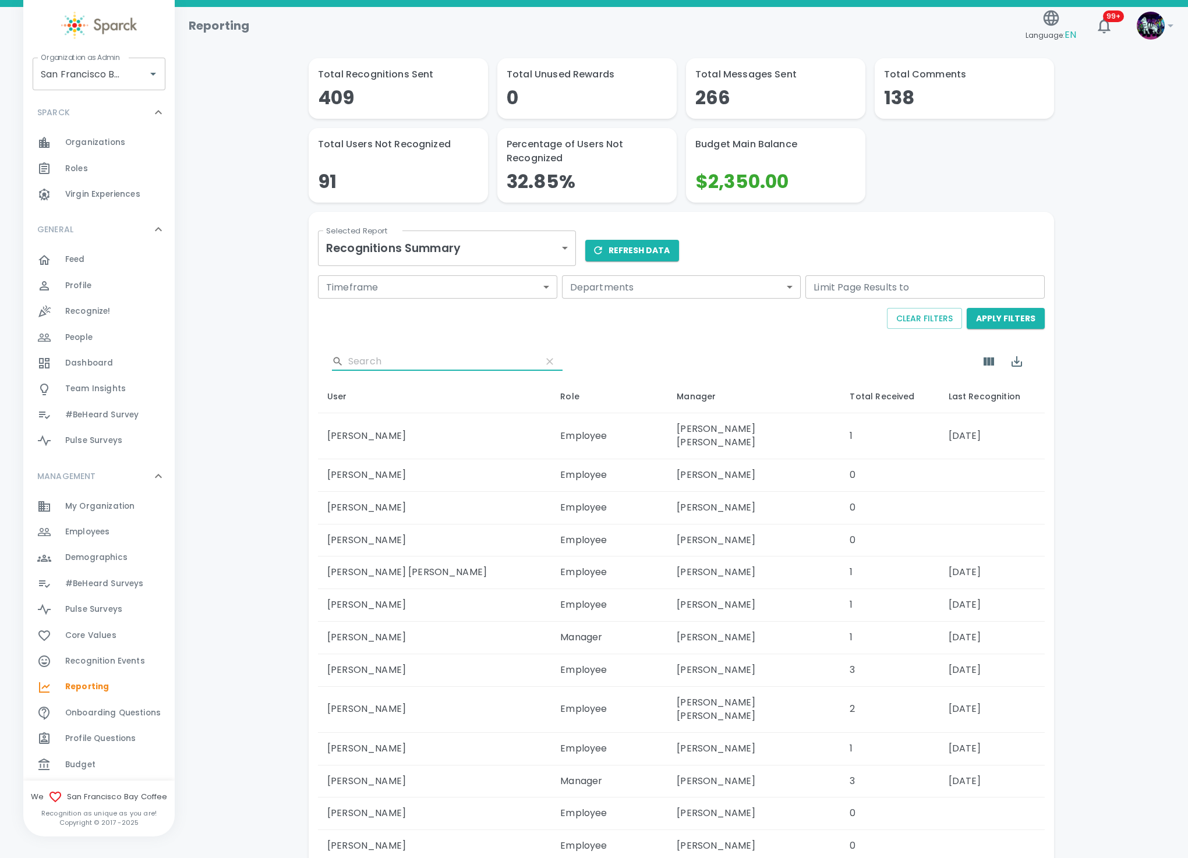
click at [385, 366] on input "Search" at bounding box center [440, 361] width 184 height 19
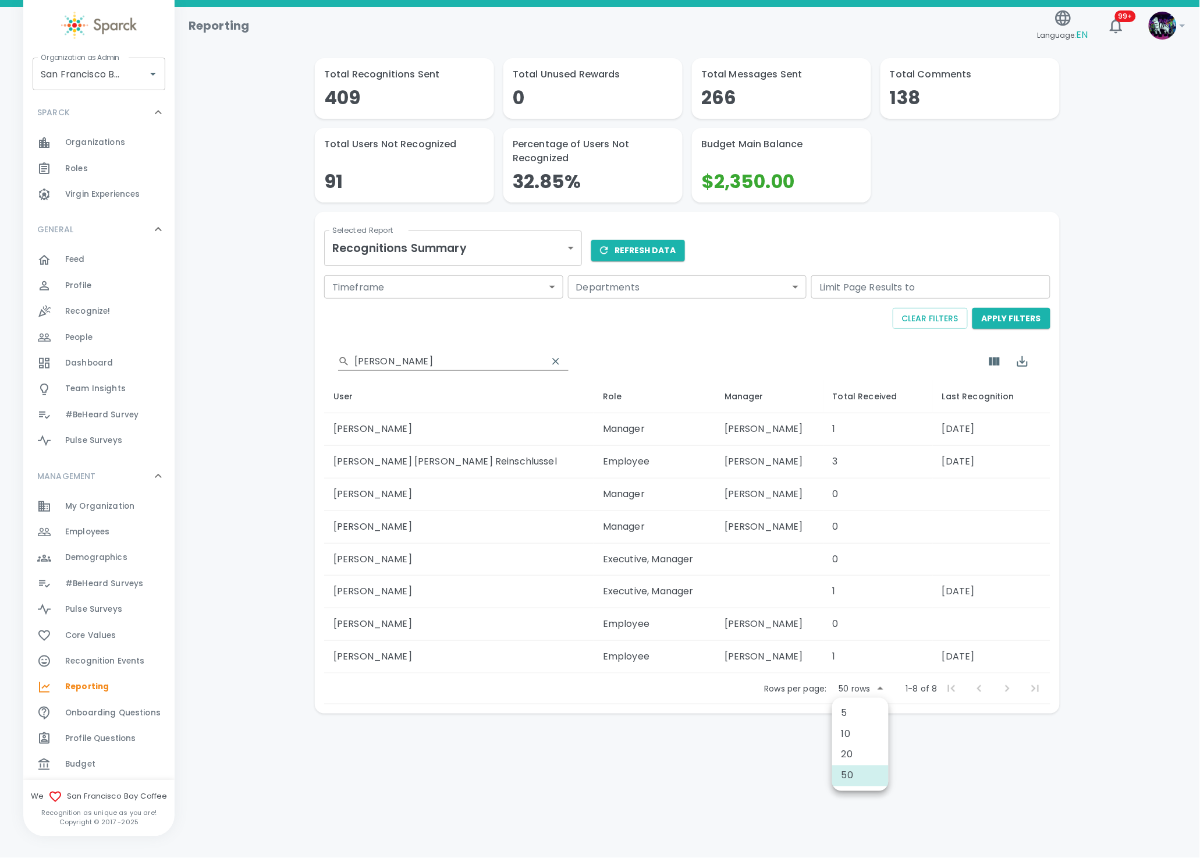
click at [855, 692] on body "Skip Navigation Reporting Language: EN 99+ ! Organization as Admin San Francisc…" at bounding box center [600, 387] width 1200 height 774
click at [855, 691] on div at bounding box center [600, 429] width 1200 height 858
click at [394, 359] on input "rogers" at bounding box center [447, 361] width 184 height 19
drag, startPoint x: 399, startPoint y: 359, endPoint x: 324, endPoint y: 362, distance: 75.2
click at [324, 362] on div "​ rogers" at bounding box center [687, 361] width 727 height 37
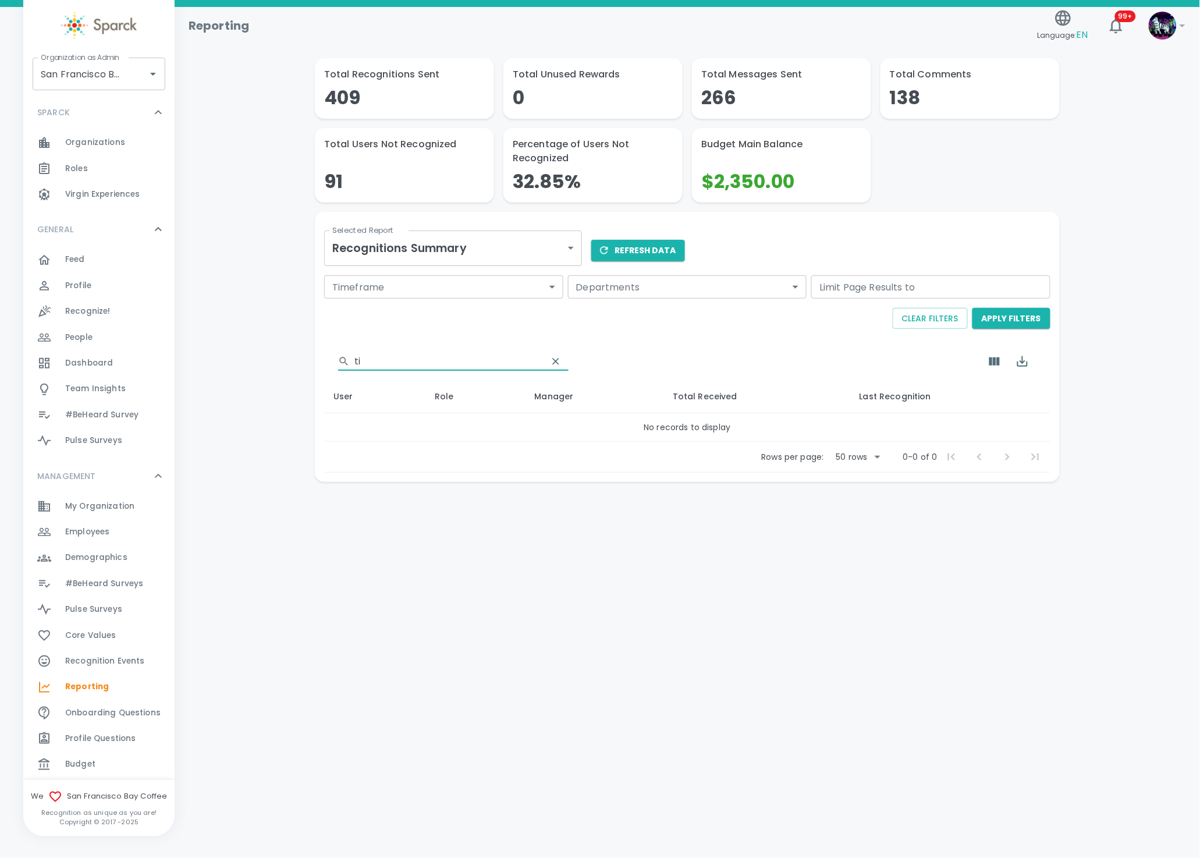
type input "t"
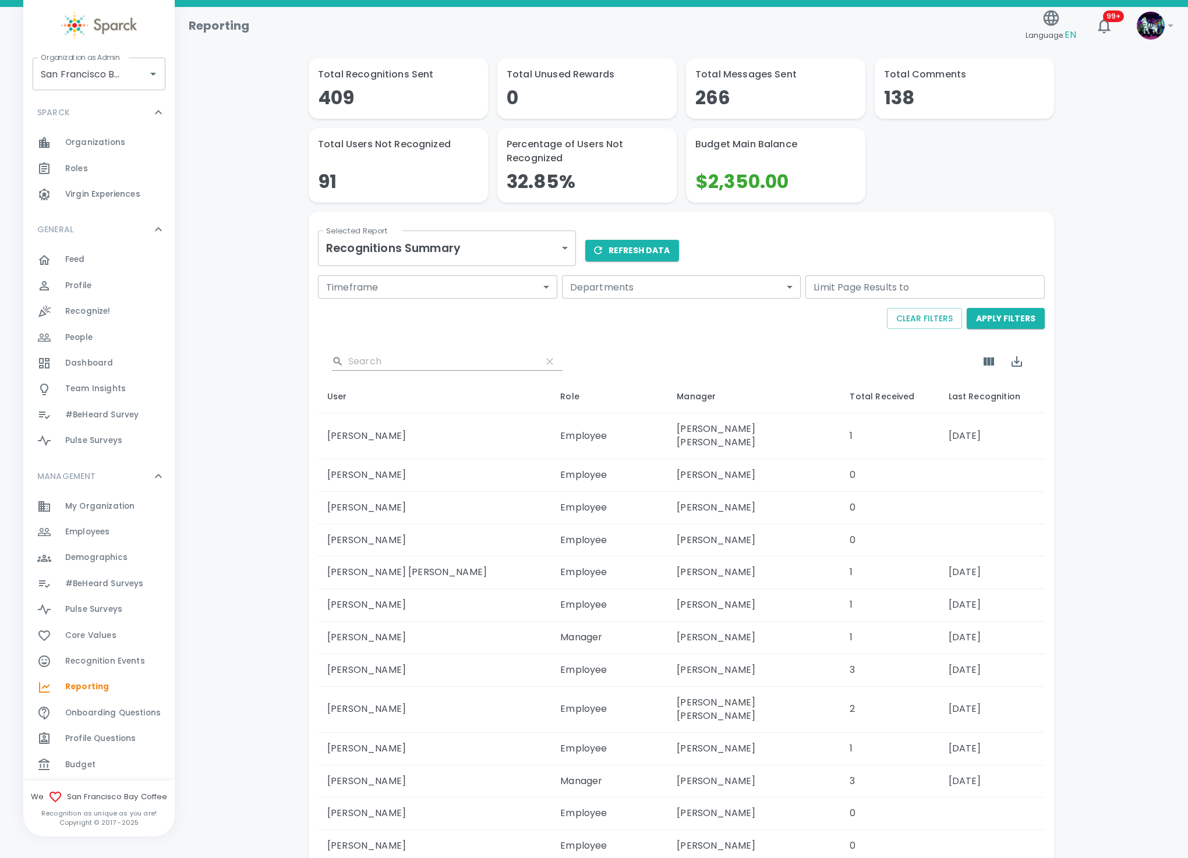
click at [387, 348] on div "​" at bounding box center [681, 361] width 727 height 37
click at [359, 355] on input "Search" at bounding box center [440, 361] width 184 height 19
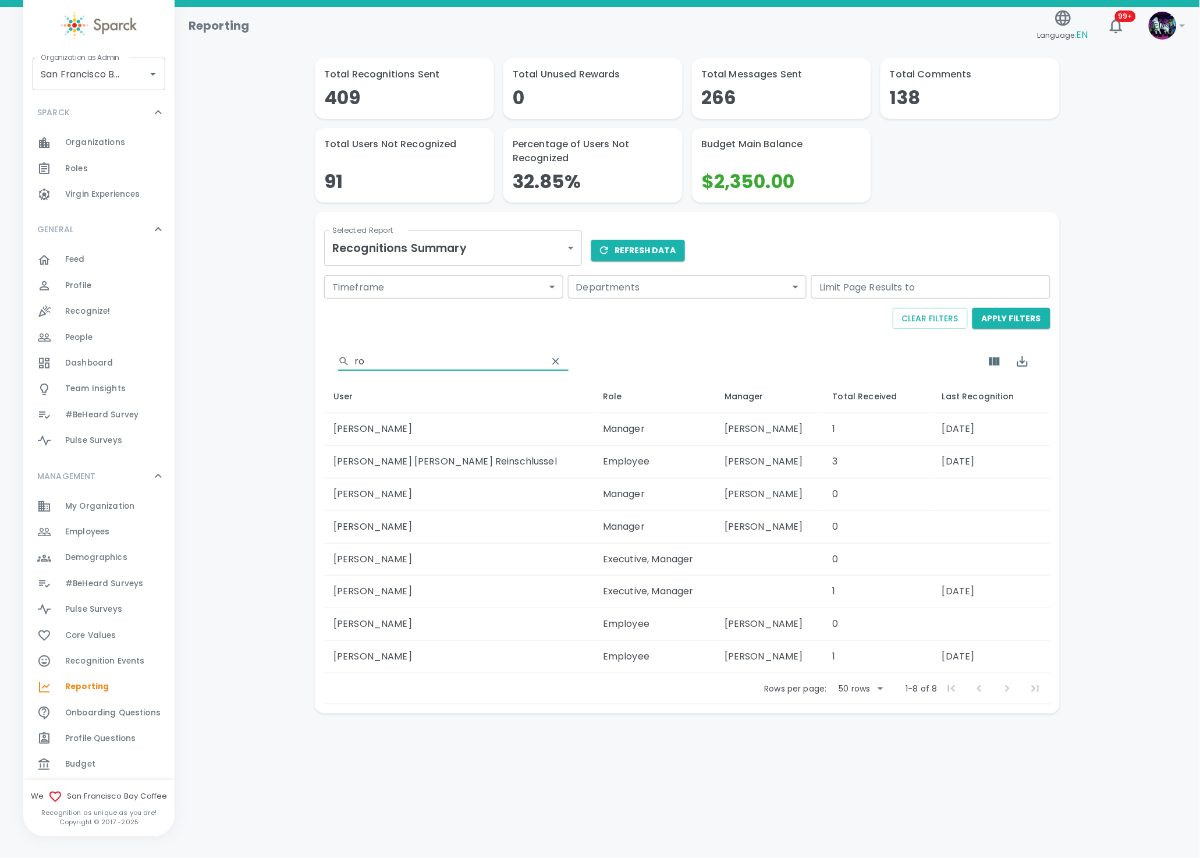
type input "r"
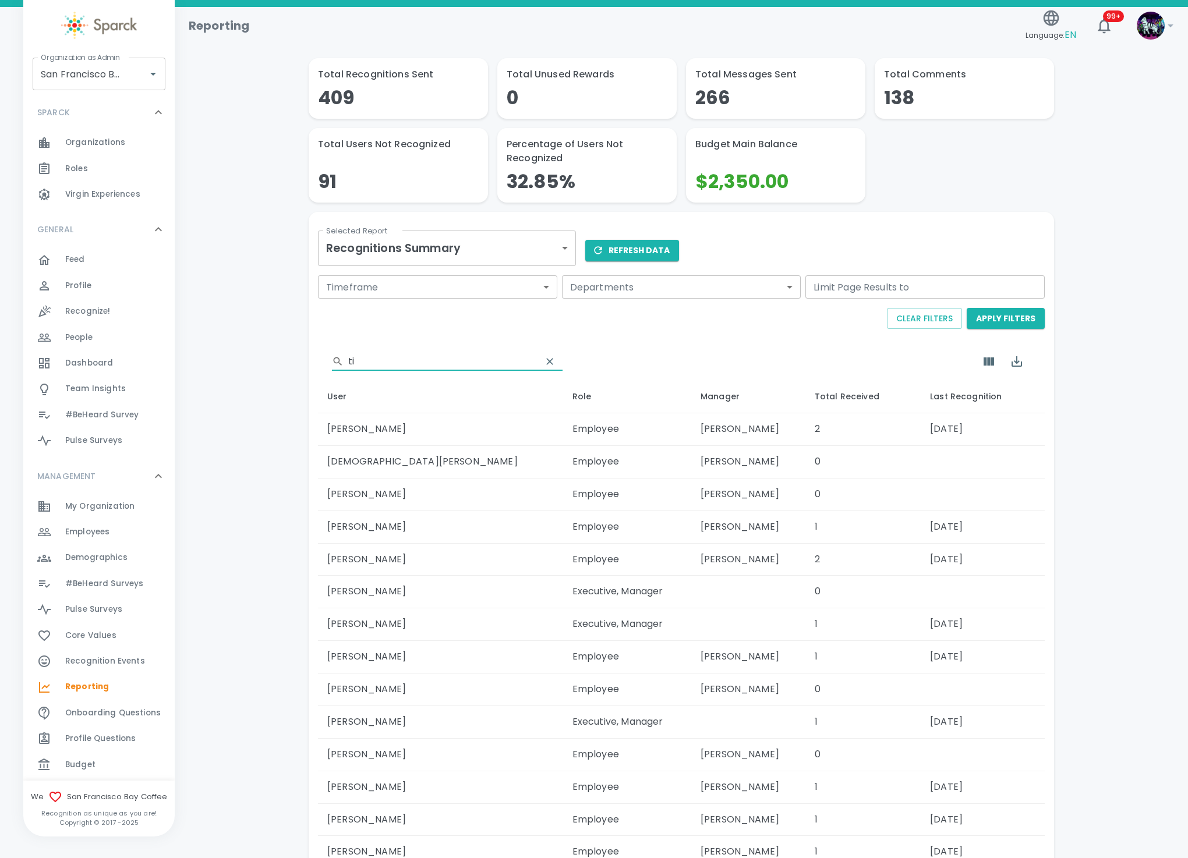
type input "t"
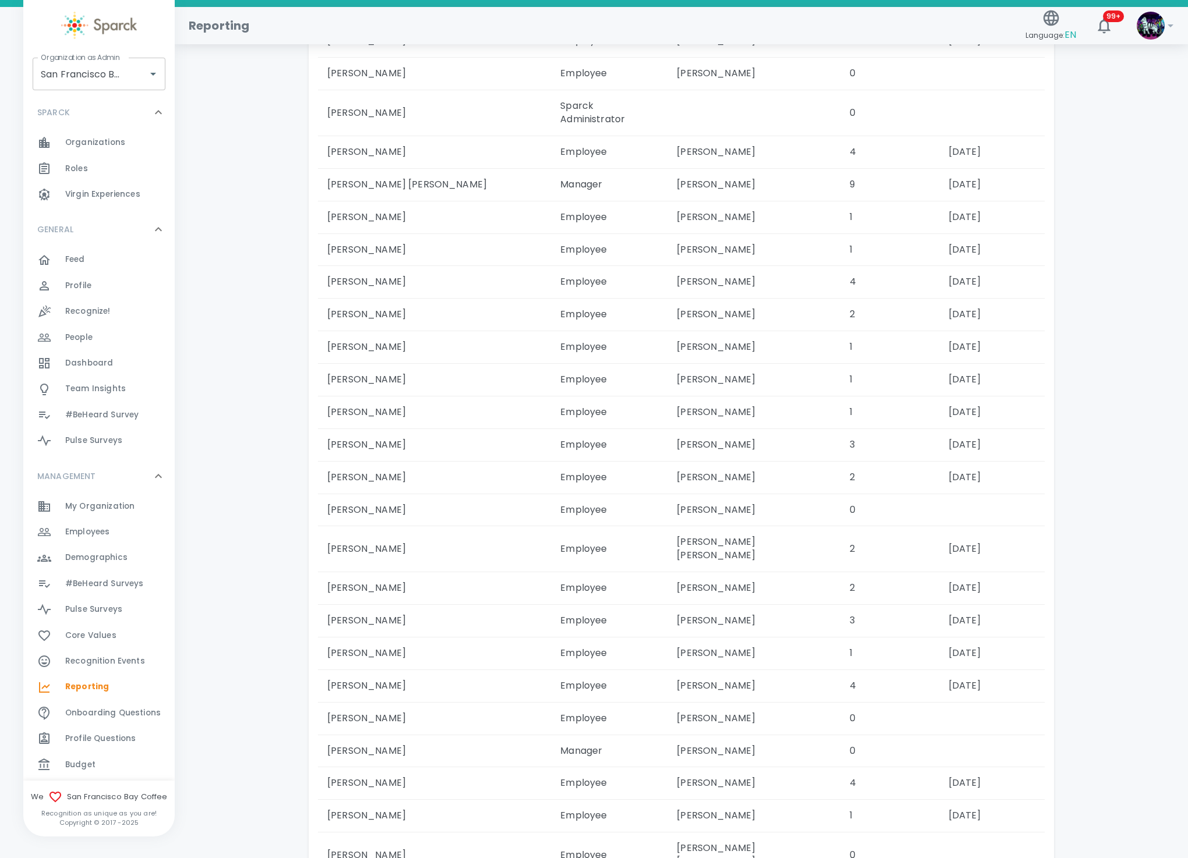
scroll to position [1287, 0]
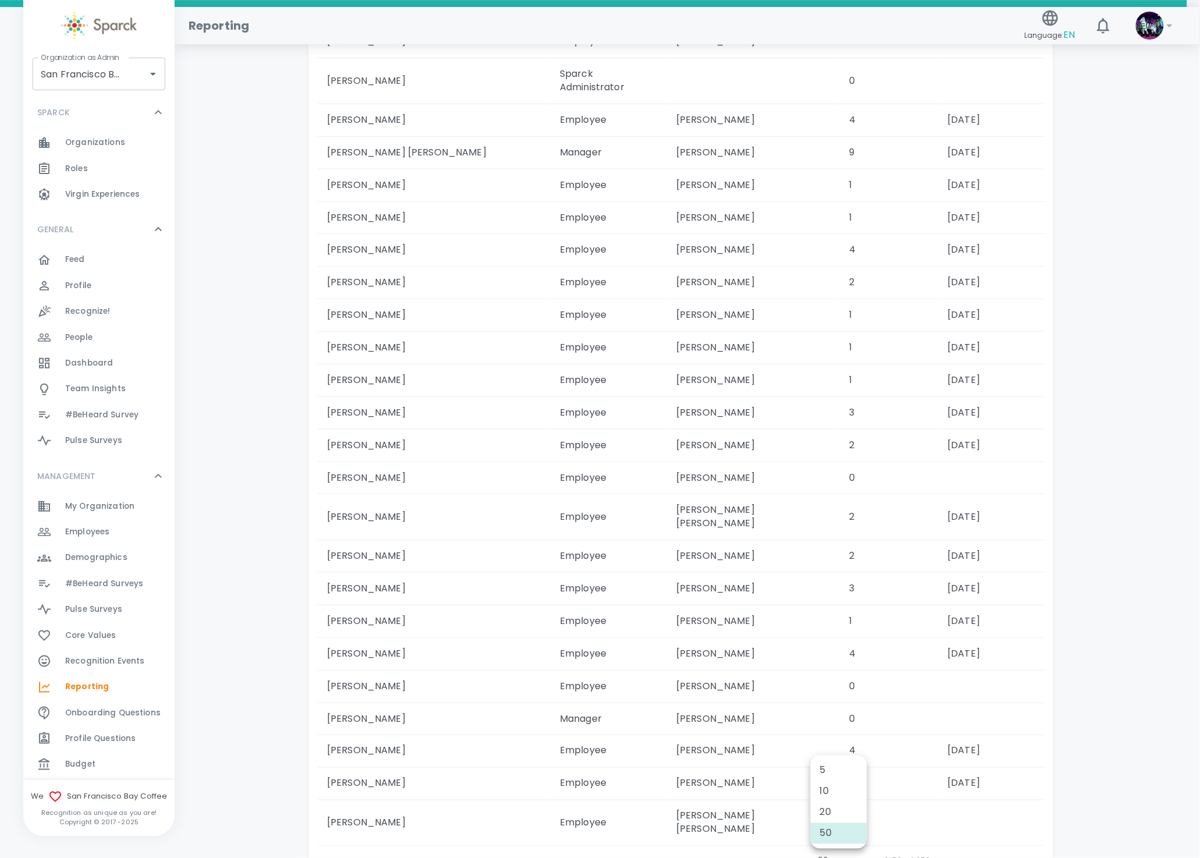
click at [847, 728] on div at bounding box center [600, 429] width 1200 height 858
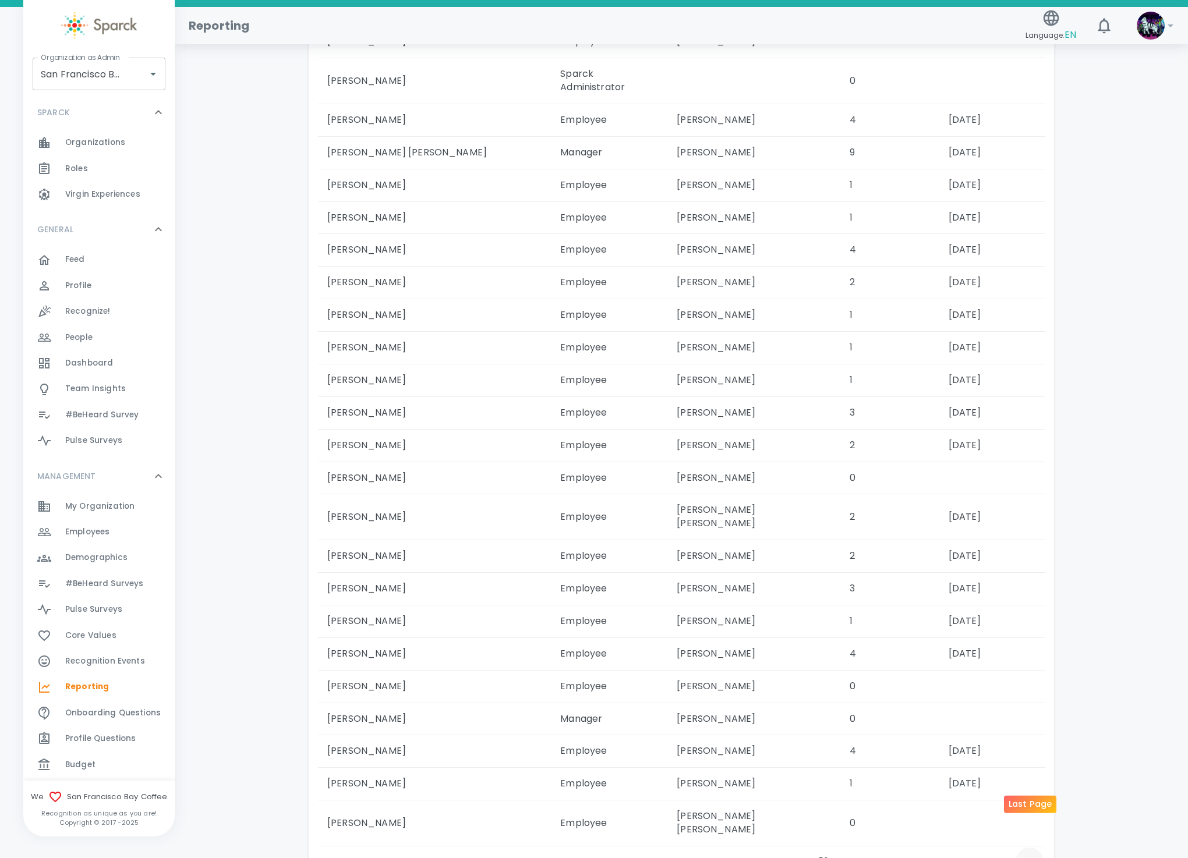
click at [1028, 855] on icon "Last Page" at bounding box center [1029, 862] width 14 height 14
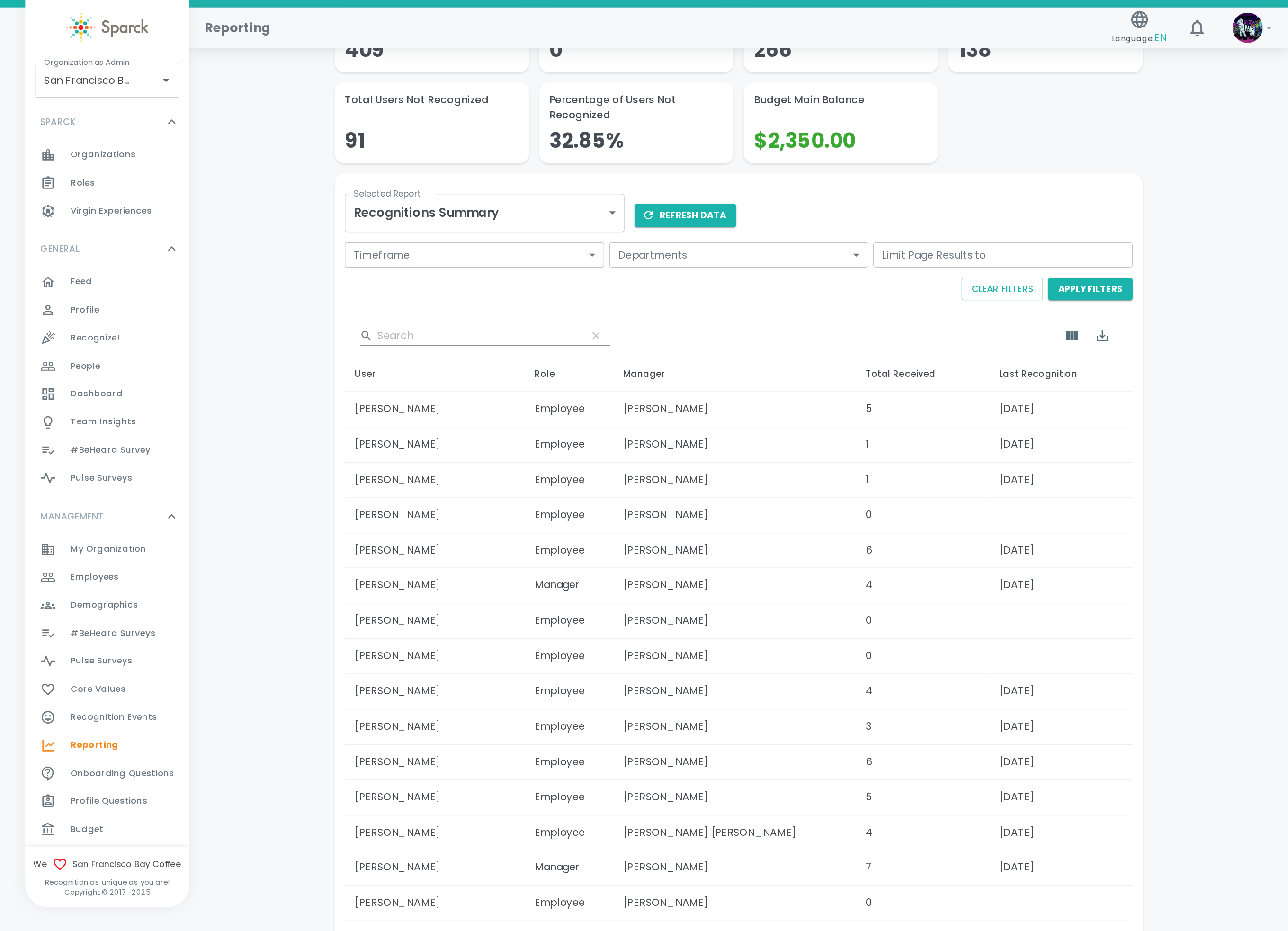
scroll to position [0, 0]
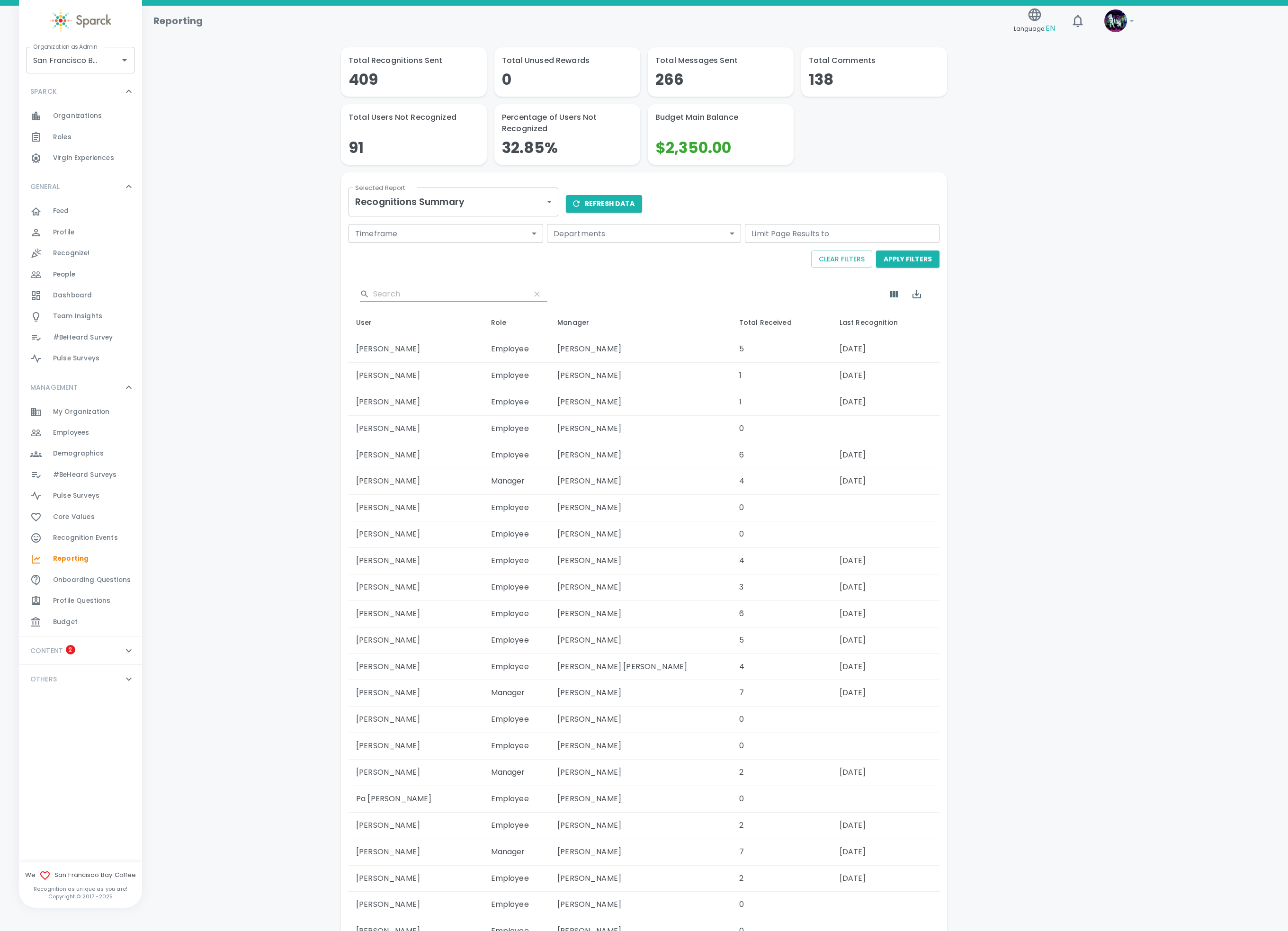
drag, startPoint x: 934, startPoint y: 2, endPoint x: 1020, endPoint y: 790, distance: 792.7
click at [977, 698] on div "Total Recognitions Sent 409 Total Unused Rewards 0 Total Messages Sent 266 Tota…" at bounding box center [715, 869] width 1123 height 1644
click at [420, 207] on body "Skip Navigation Reporting Language: EN 99+ ! Organization as Admin San Francisc…" at bounding box center [651, 870] width 1302 height 1741
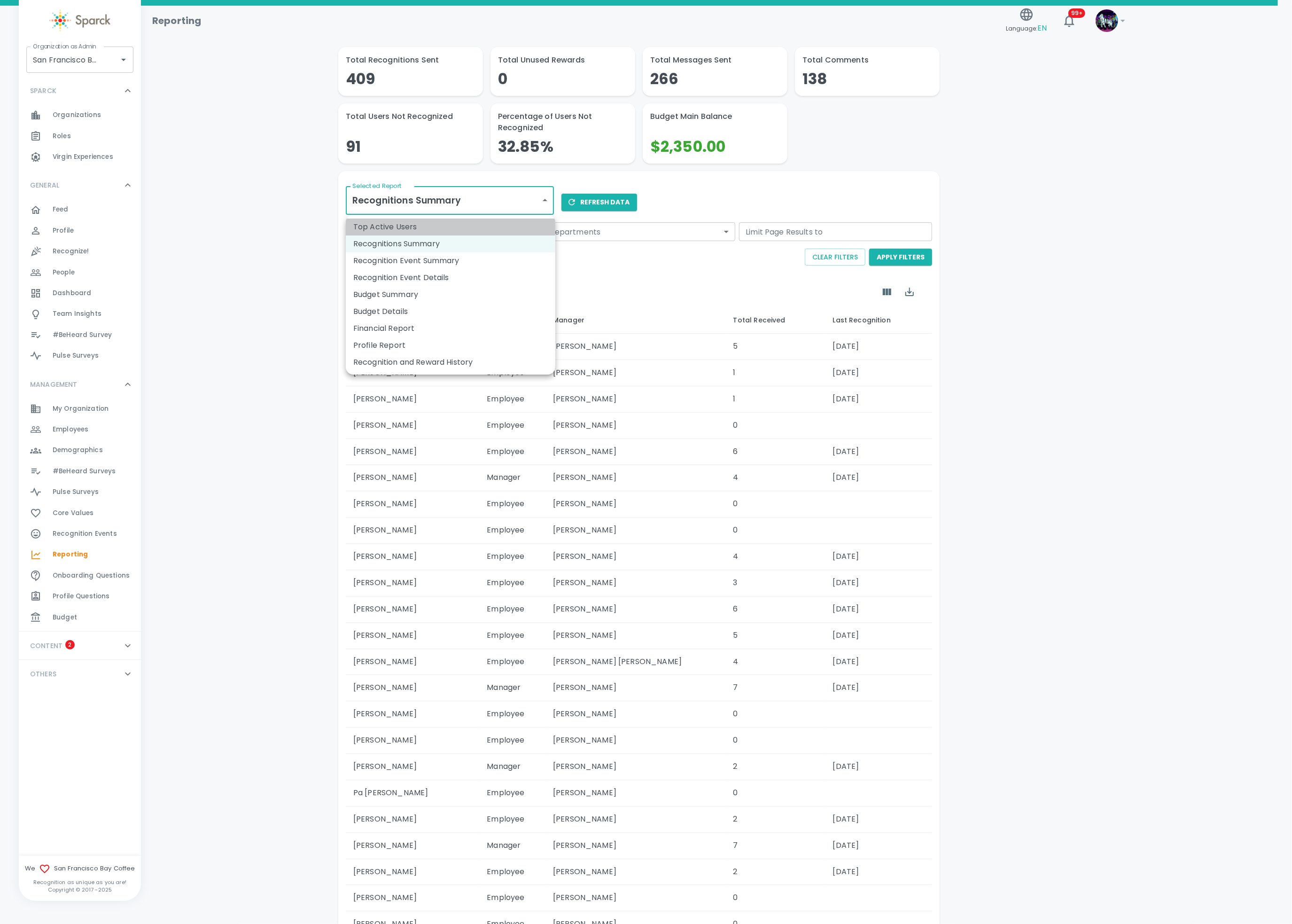
click at [414, 219] on li "Top Active Users" at bounding box center [450, 227] width 210 height 17
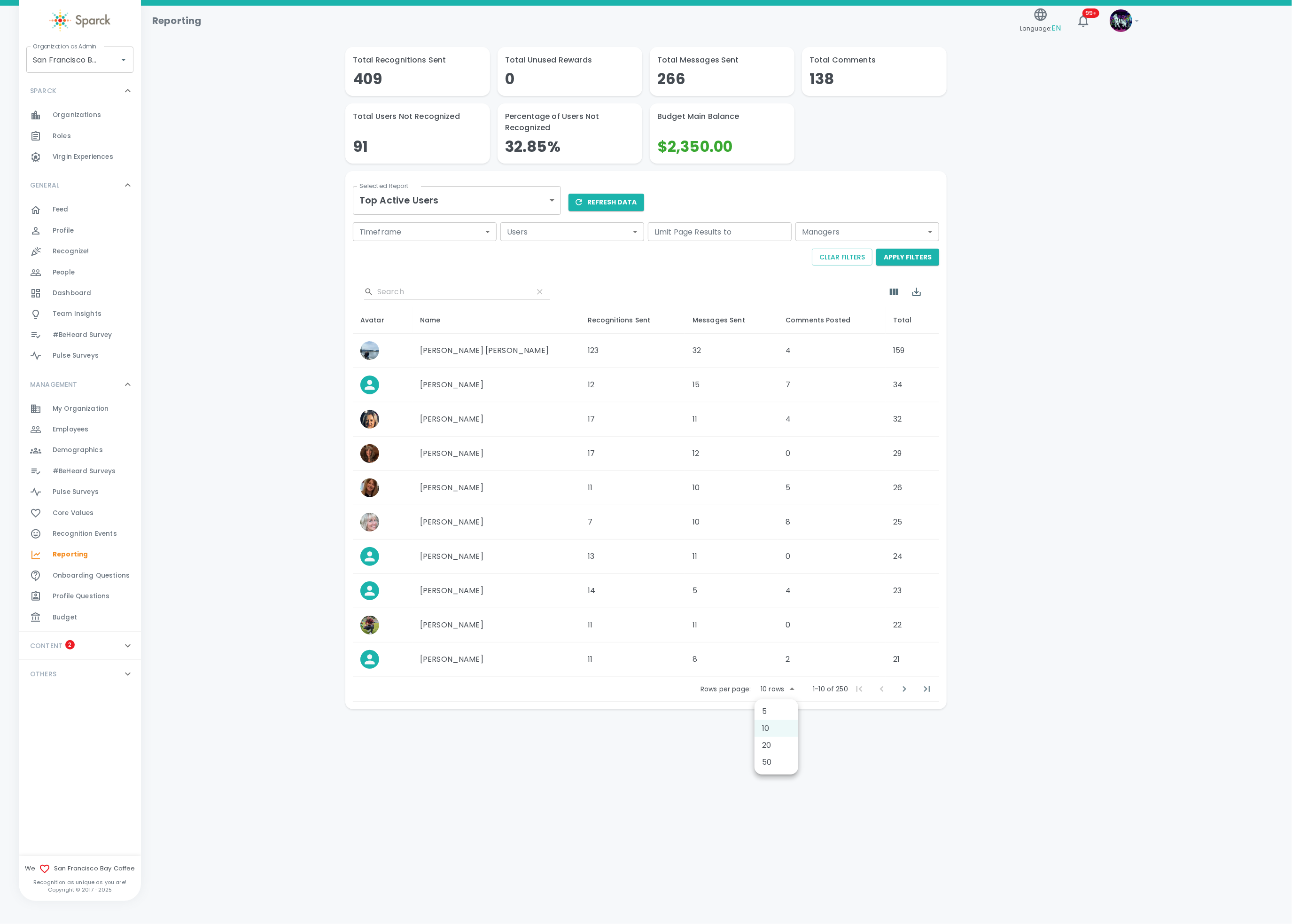
drag, startPoint x: 787, startPoint y: 691, endPoint x: 782, endPoint y: 698, distance: 8.6
click at [784, 692] on body "Skip Navigation Reporting Language: EN 99+ ! Organization as Admin San Francisc…" at bounding box center [646, 378] width 1292 height 758
click at [774, 692] on li "50" at bounding box center [776, 762] width 44 height 17
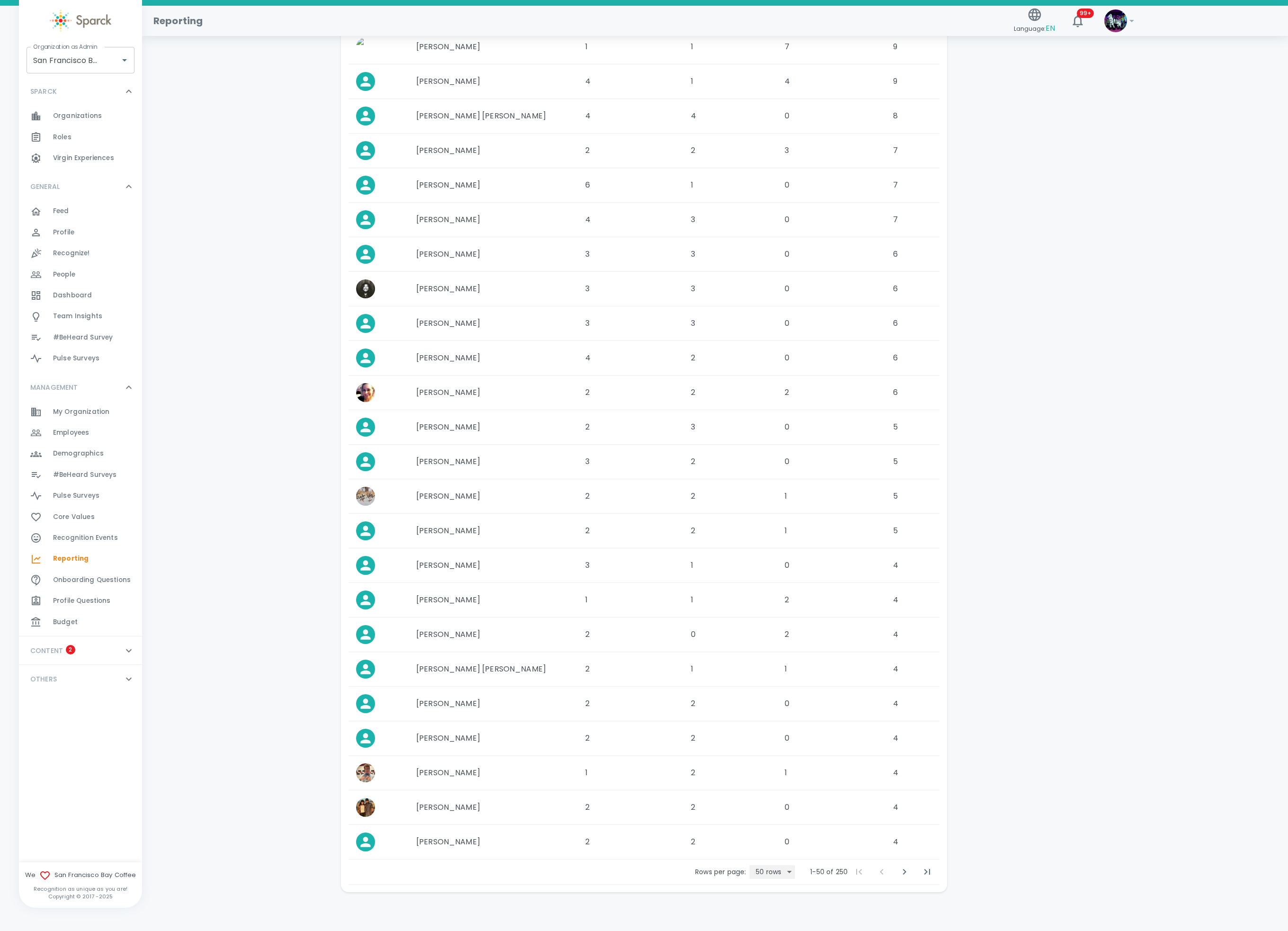
scroll to position [1230, 0]
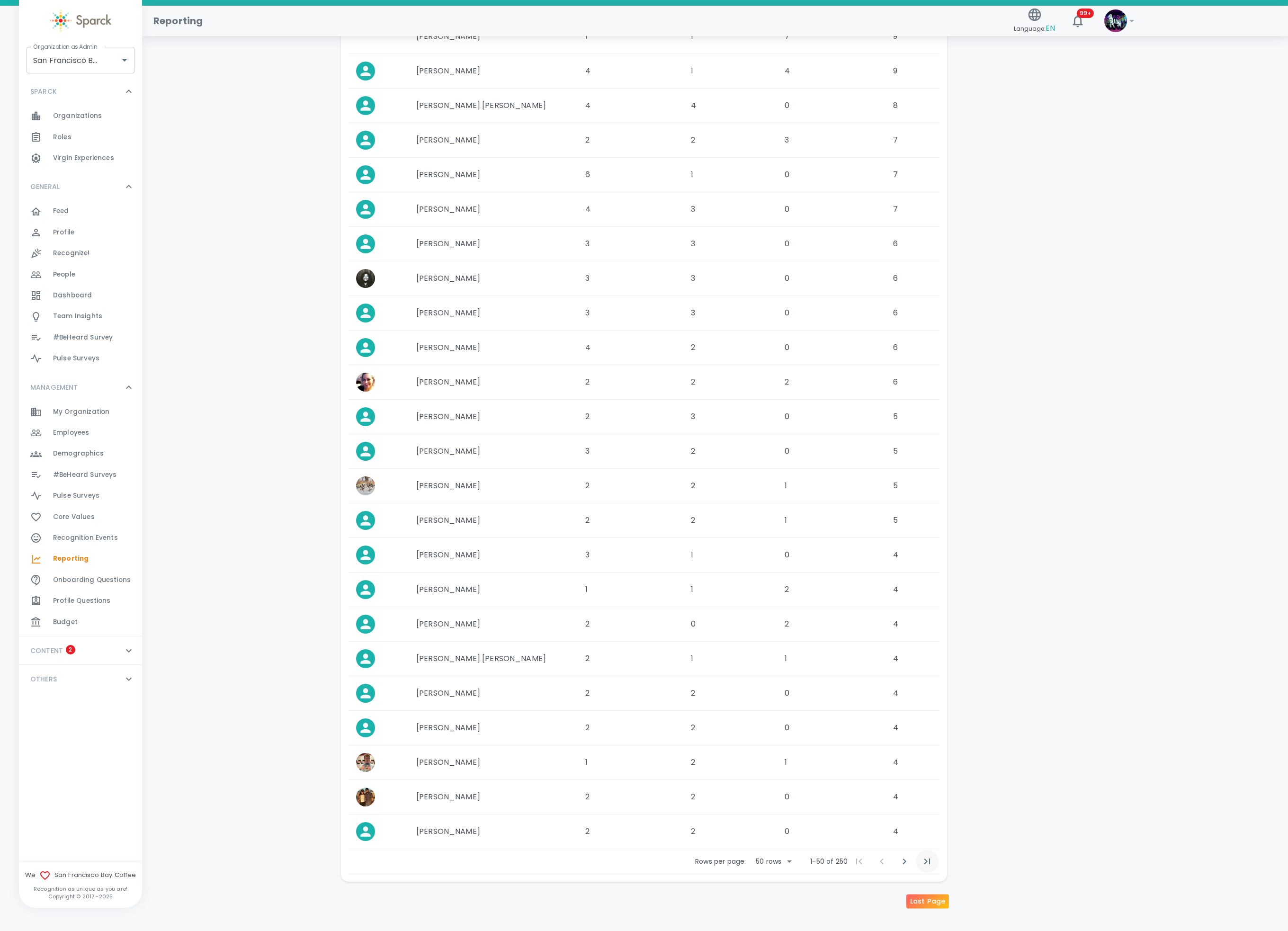
click at [925, 698] on icon "Last Page" at bounding box center [927, 861] width 11 height 11
click at [924, 698] on span "Last Page" at bounding box center [927, 861] width 23 height 23
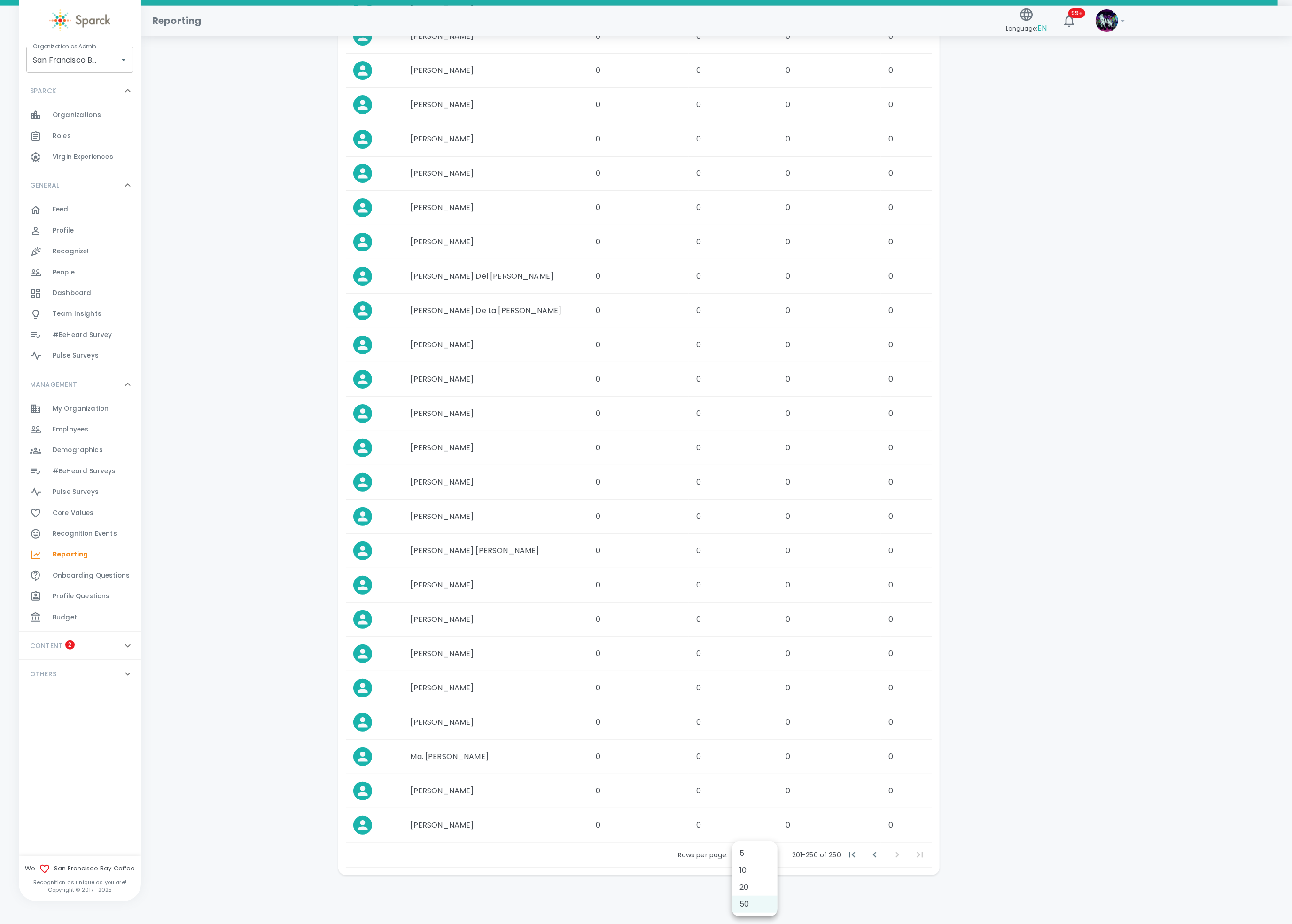
click at [748, 692] on li "20" at bounding box center [755, 887] width 45 height 17
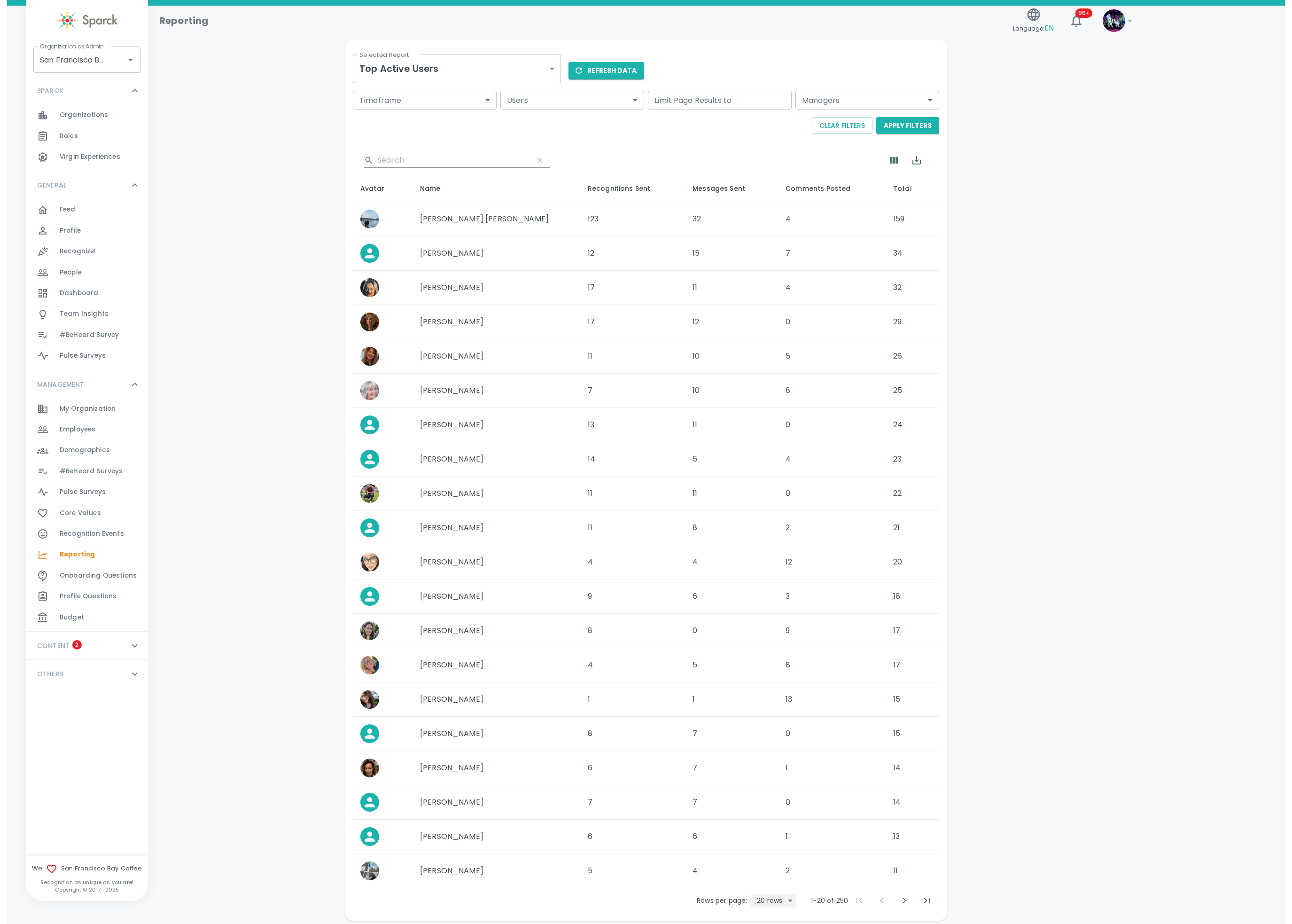
scroll to position [183, 0]
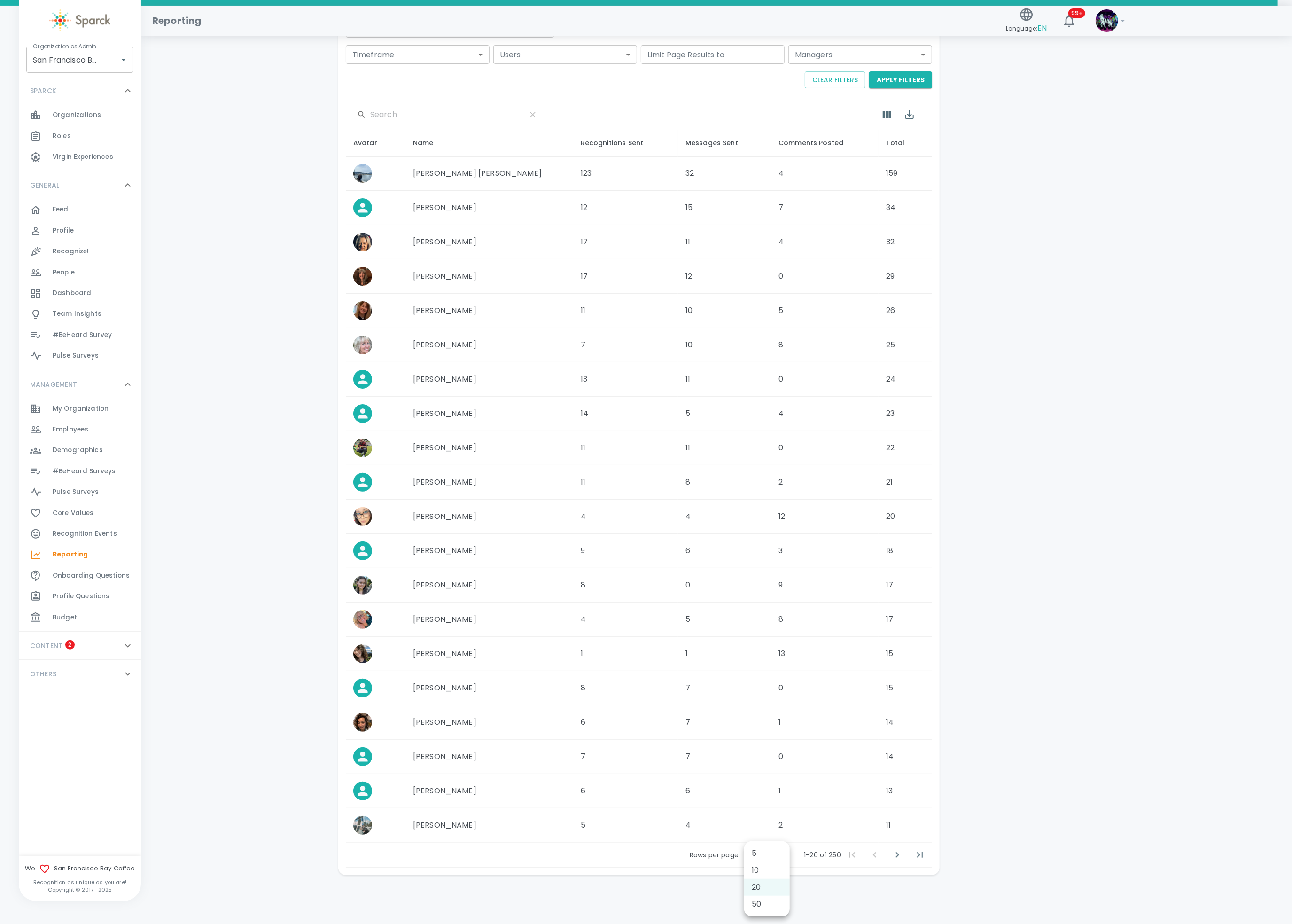
click at [763, 692] on body "Skip Navigation Reporting Language: EN 99+ ! Organization as Admin San Francisc…" at bounding box center [646, 374] width 1292 height 1101
click at [768, 692] on li "10" at bounding box center [767, 870] width 45 height 17
type input "10"
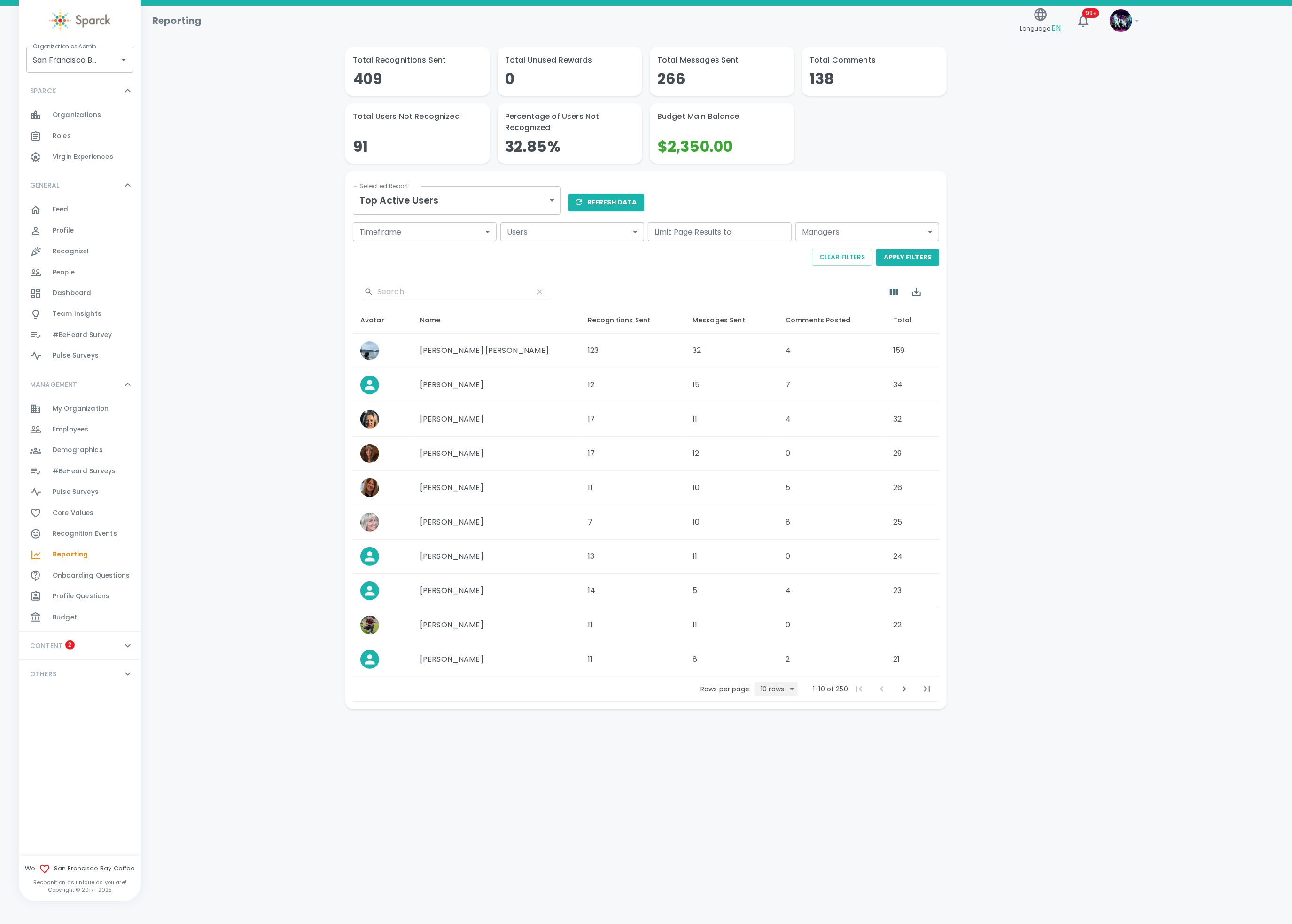
scroll to position [0, 0]
click at [922, 692] on icon "Last Page" at bounding box center [927, 688] width 11 height 11
click at [444, 205] on body "Skip Navigation Reporting Language: EN 99+ ! Organization as Admin San Francisc…" at bounding box center [646, 378] width 1292 height 758
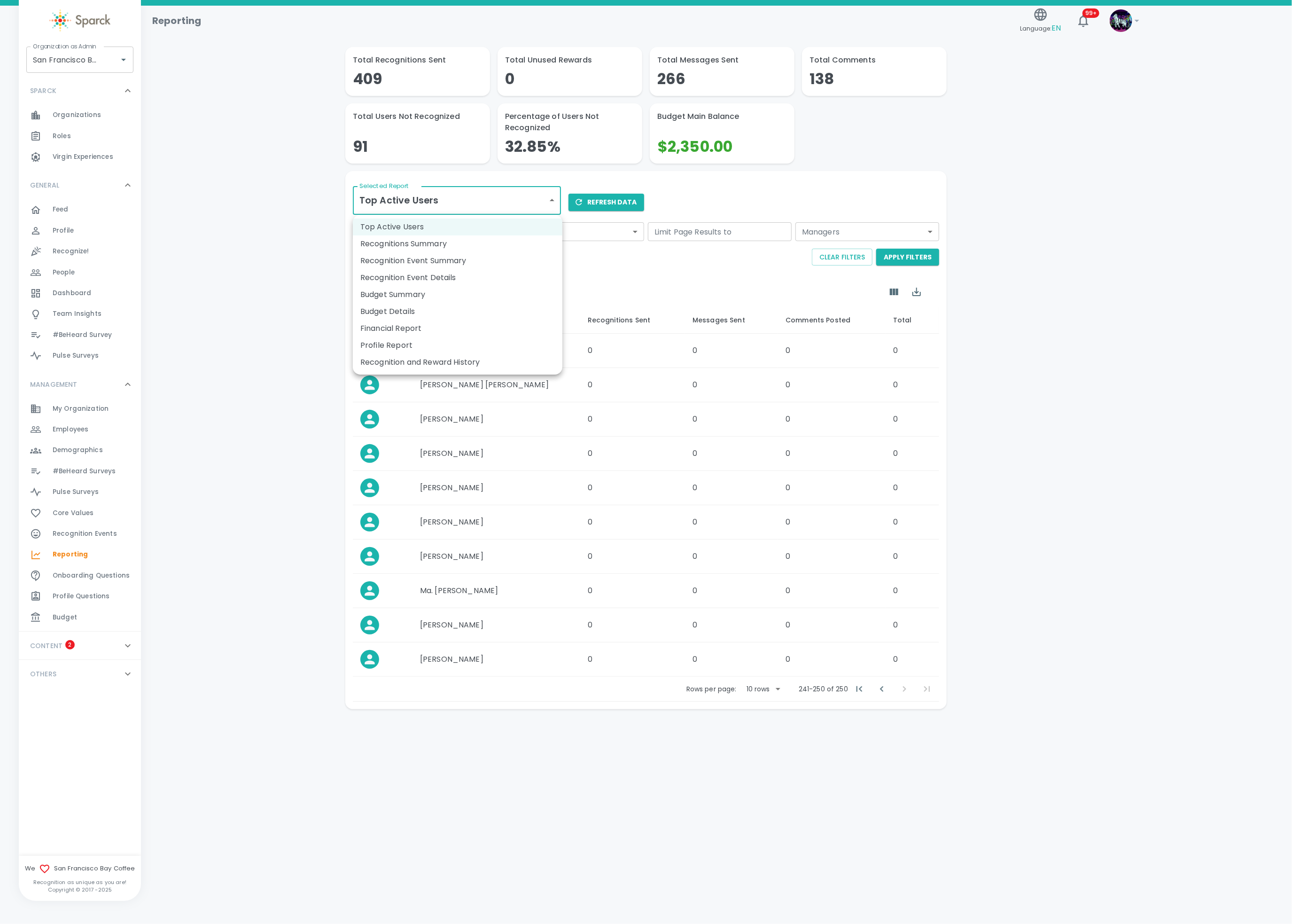
click at [429, 241] on li "Recognitions Summary" at bounding box center [458, 244] width 210 height 17
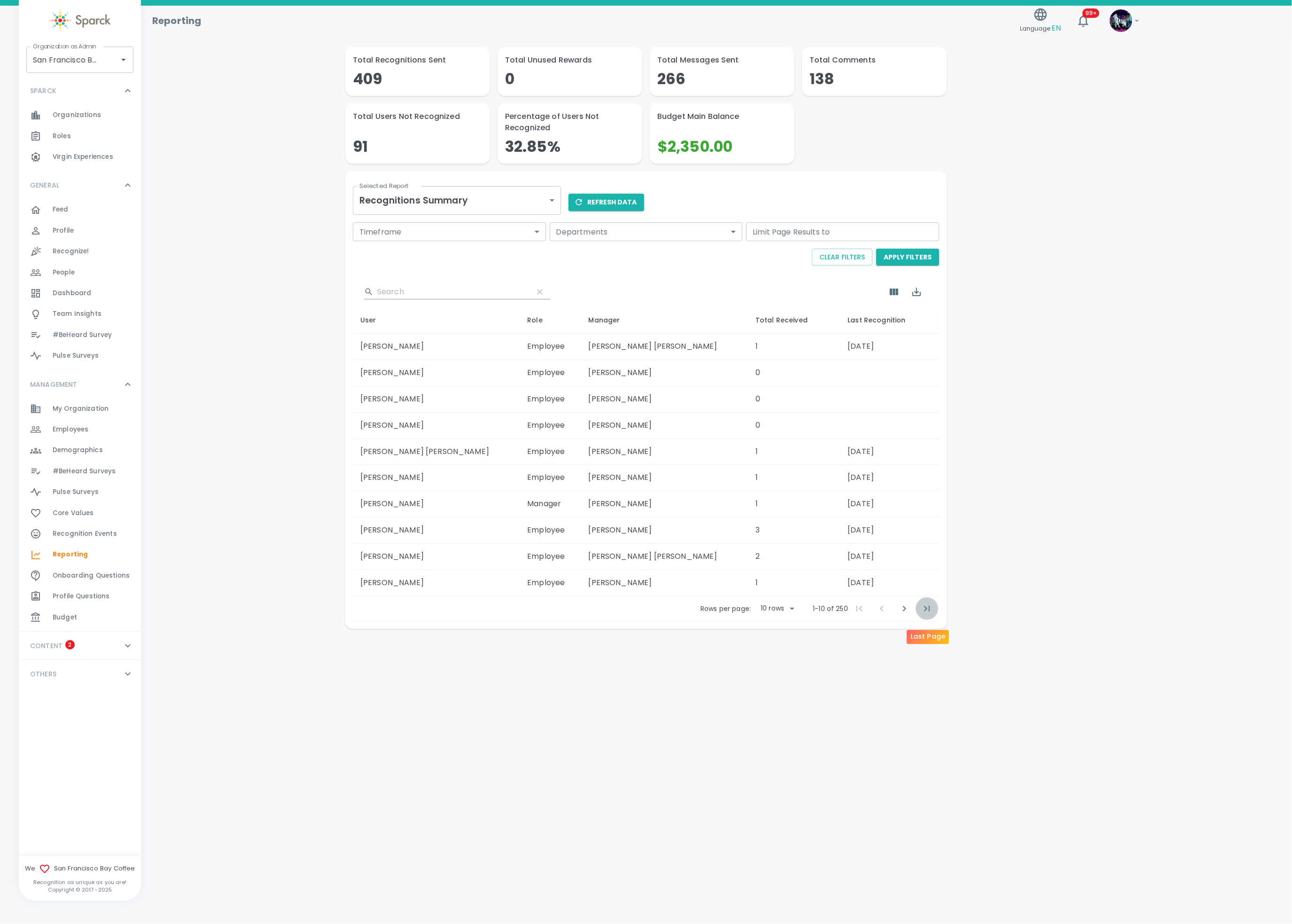
click at [928, 614] on icon "Last Page" at bounding box center [927, 608] width 11 height 11
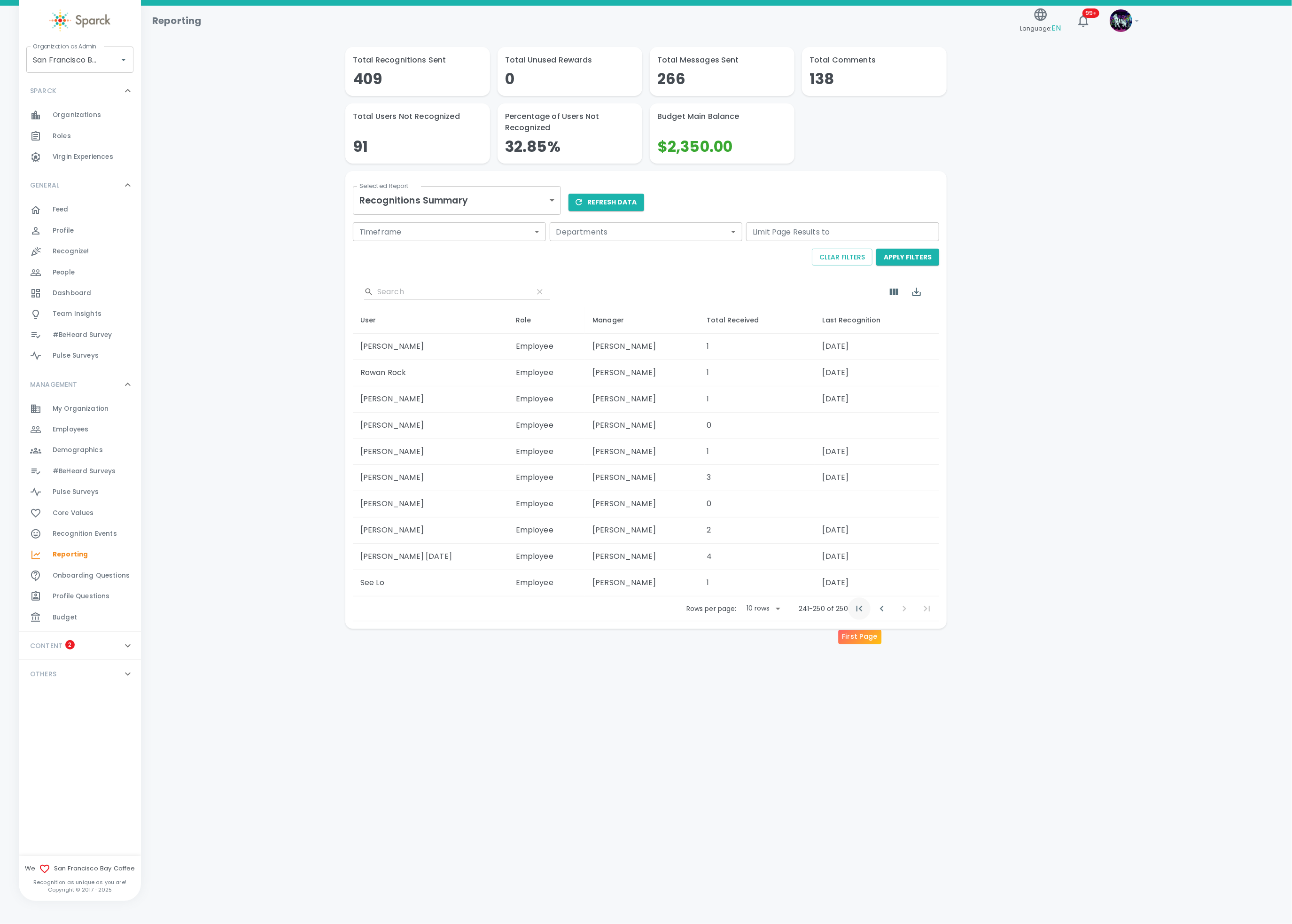
click at [856, 614] on icon "First Page" at bounding box center [859, 608] width 11 height 11
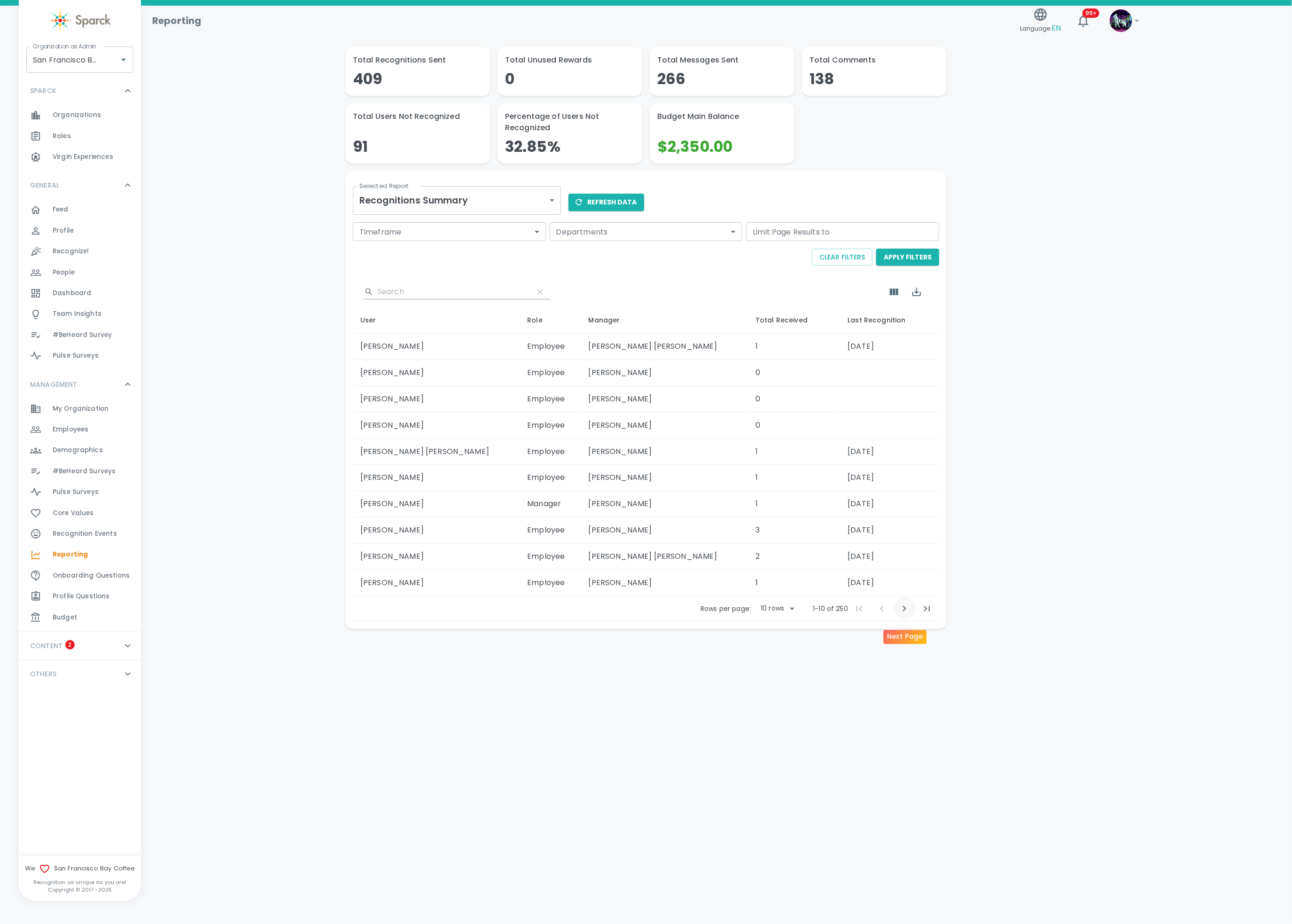
click at [900, 614] on icon "Next Page" at bounding box center [905, 608] width 11 height 11
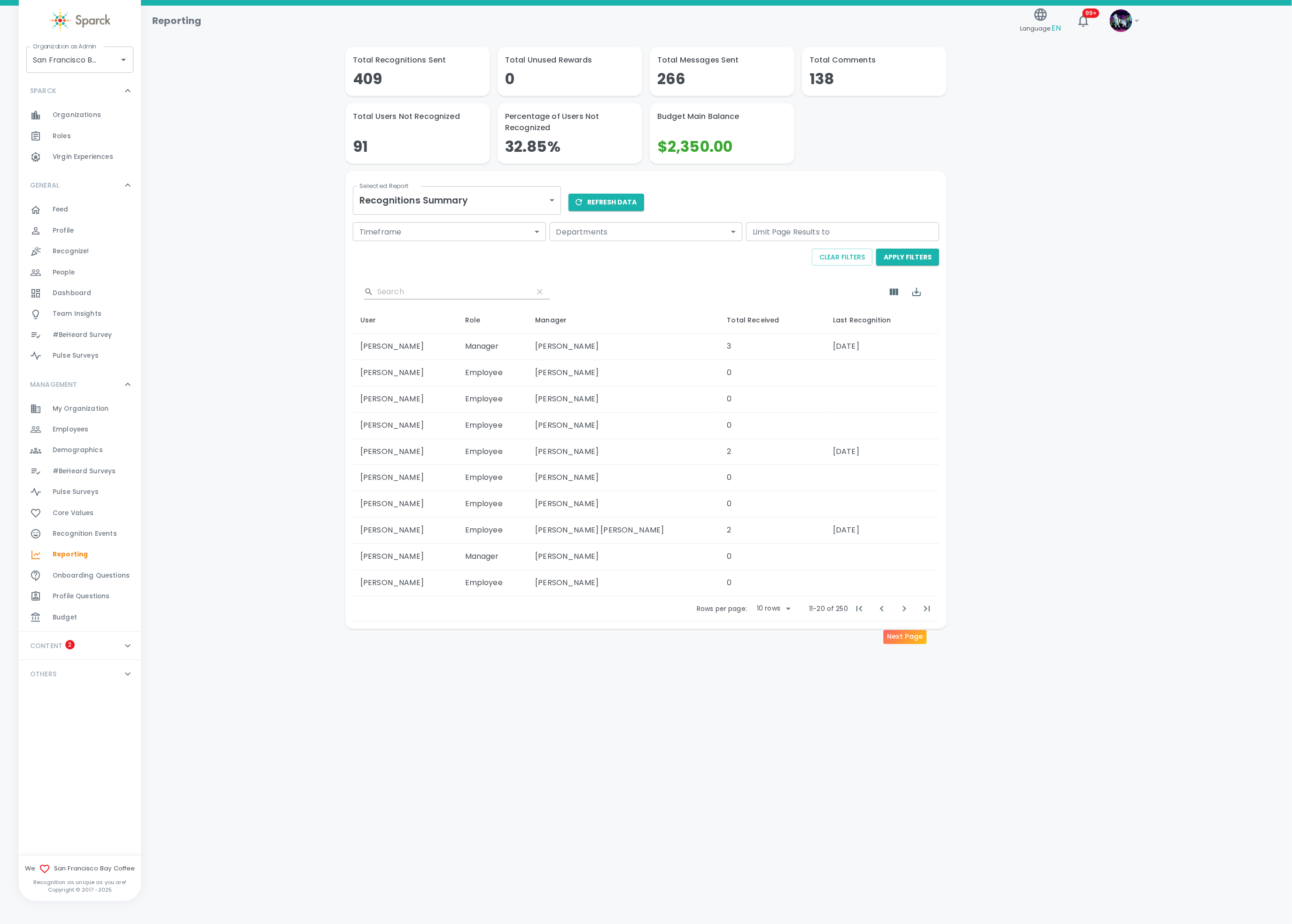
click at [900, 614] on icon "Next Page" at bounding box center [905, 608] width 11 height 11
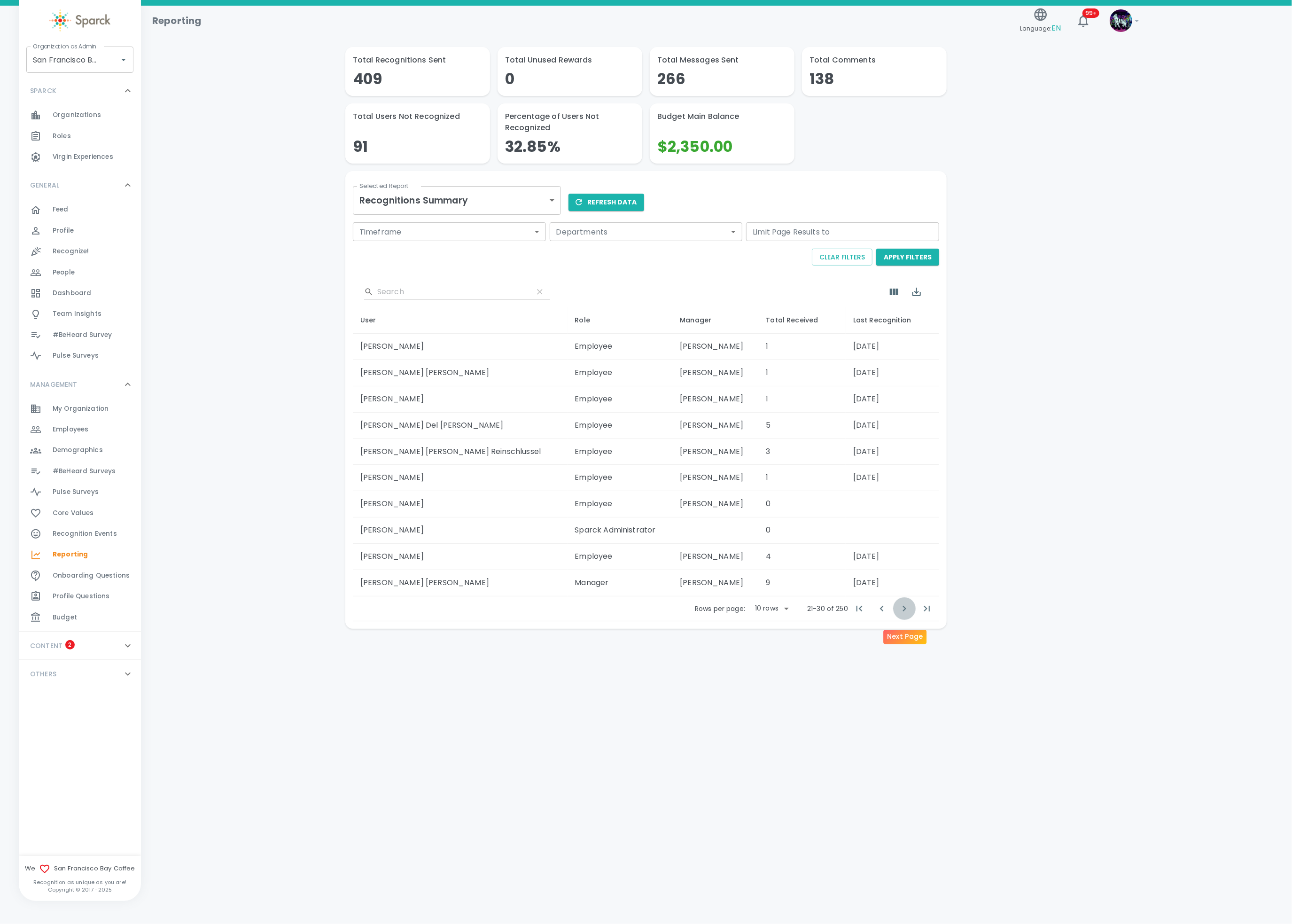
click at [901, 614] on icon "Next Page" at bounding box center [905, 608] width 11 height 11
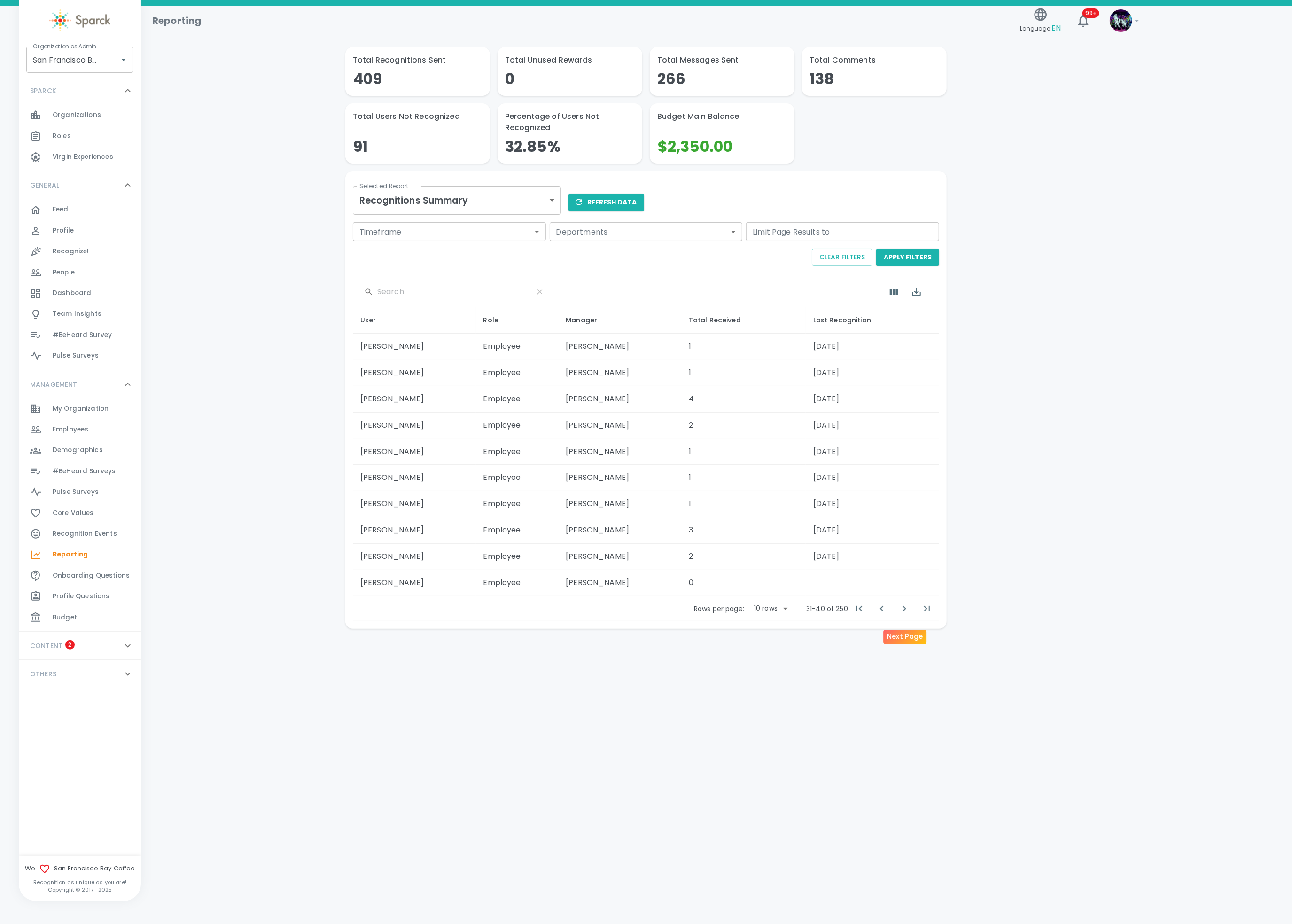
click at [901, 614] on icon "Next Page" at bounding box center [905, 608] width 11 height 11
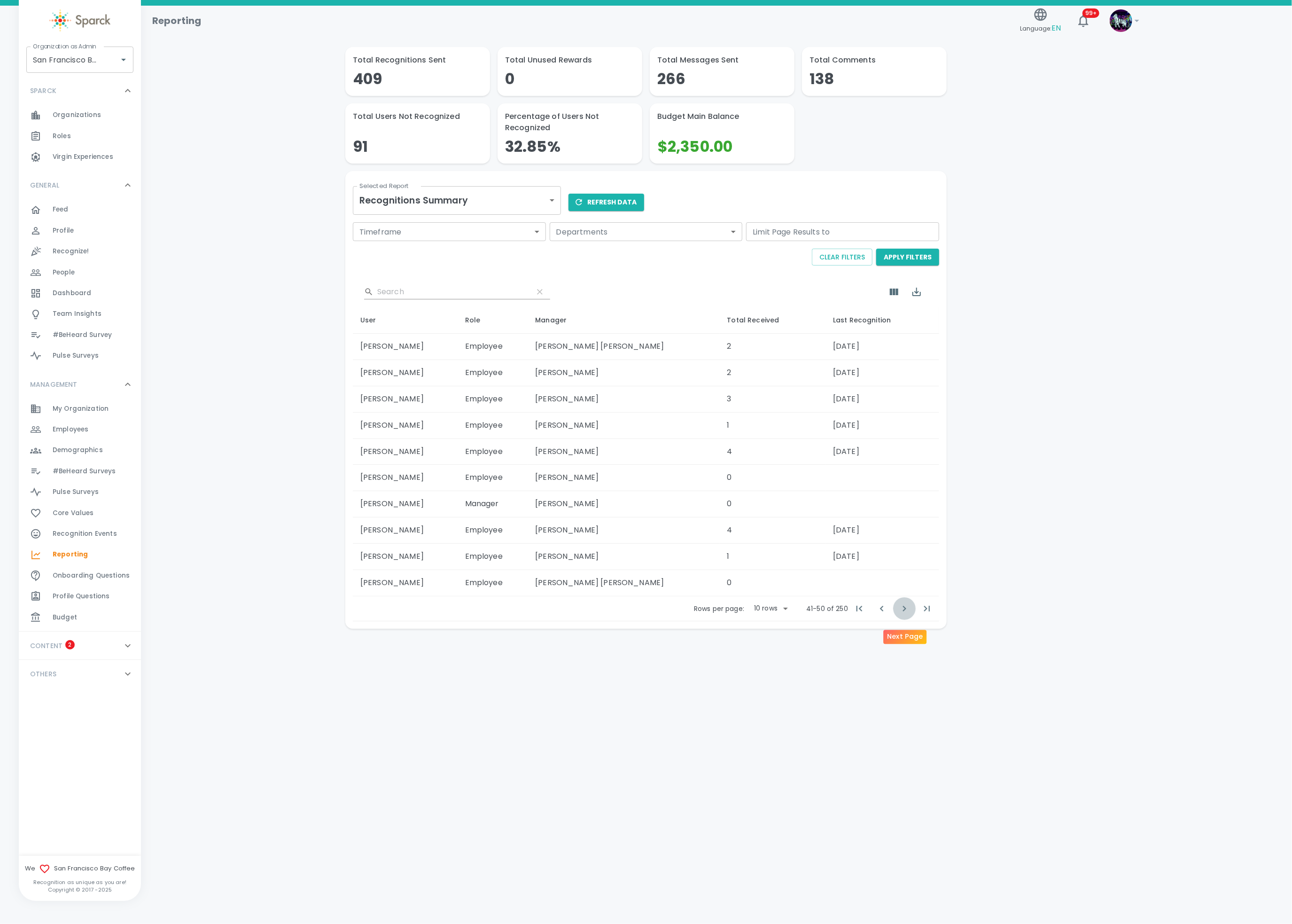
click at [901, 614] on icon "Next Page" at bounding box center [905, 608] width 11 height 11
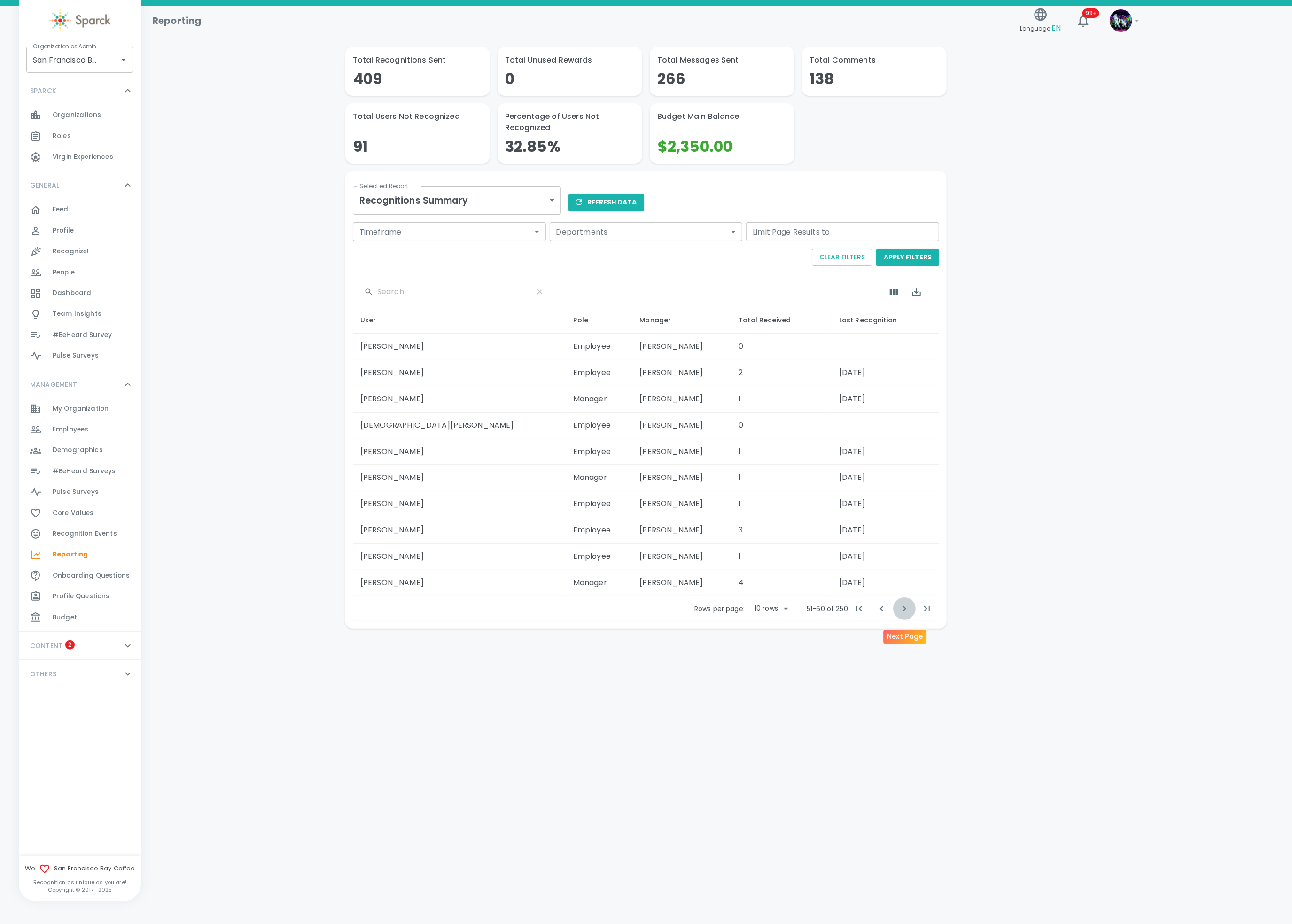
click at [901, 614] on icon "Next Page" at bounding box center [905, 608] width 11 height 11
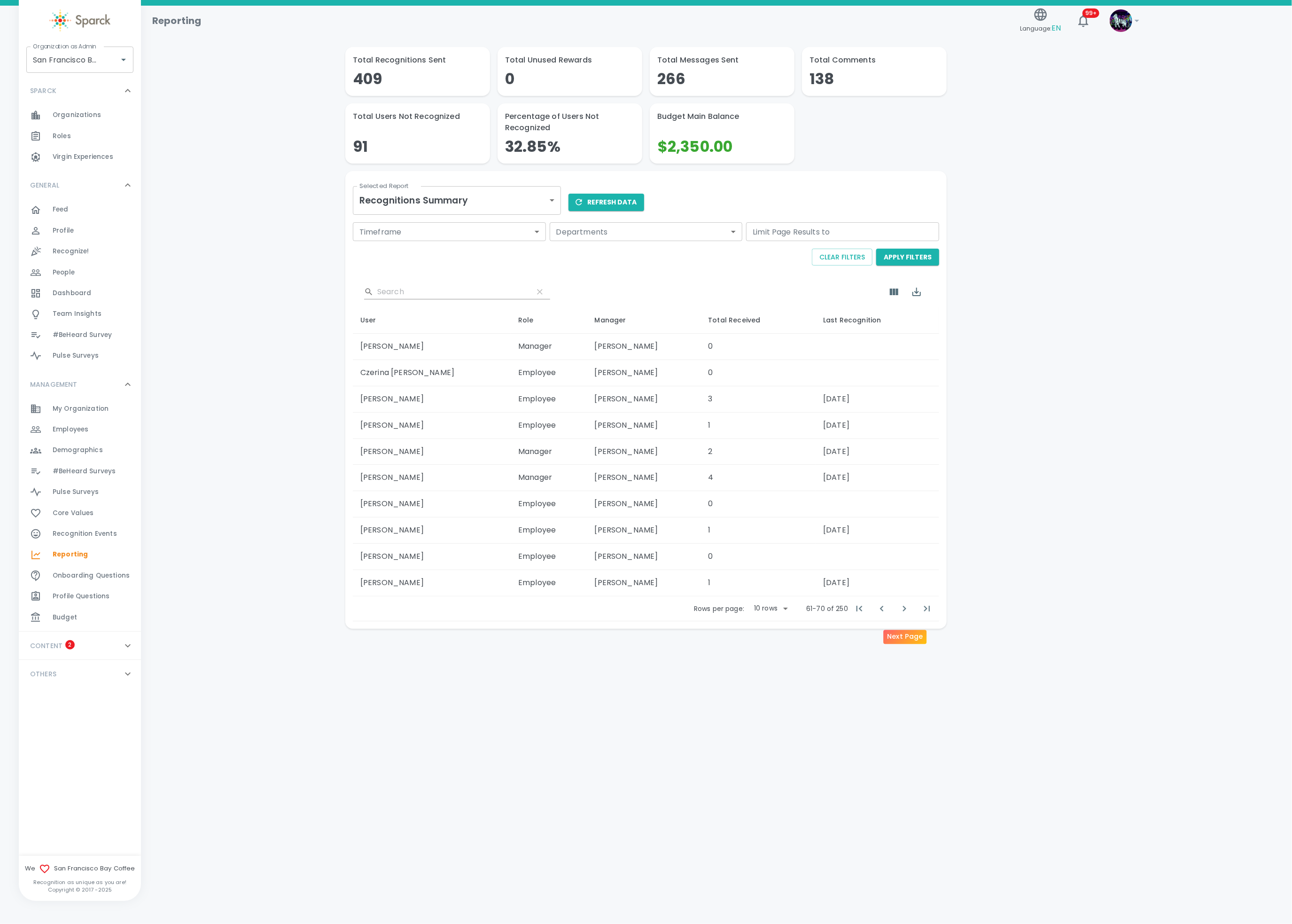
click at [901, 614] on icon "Next Page" at bounding box center [905, 608] width 11 height 11
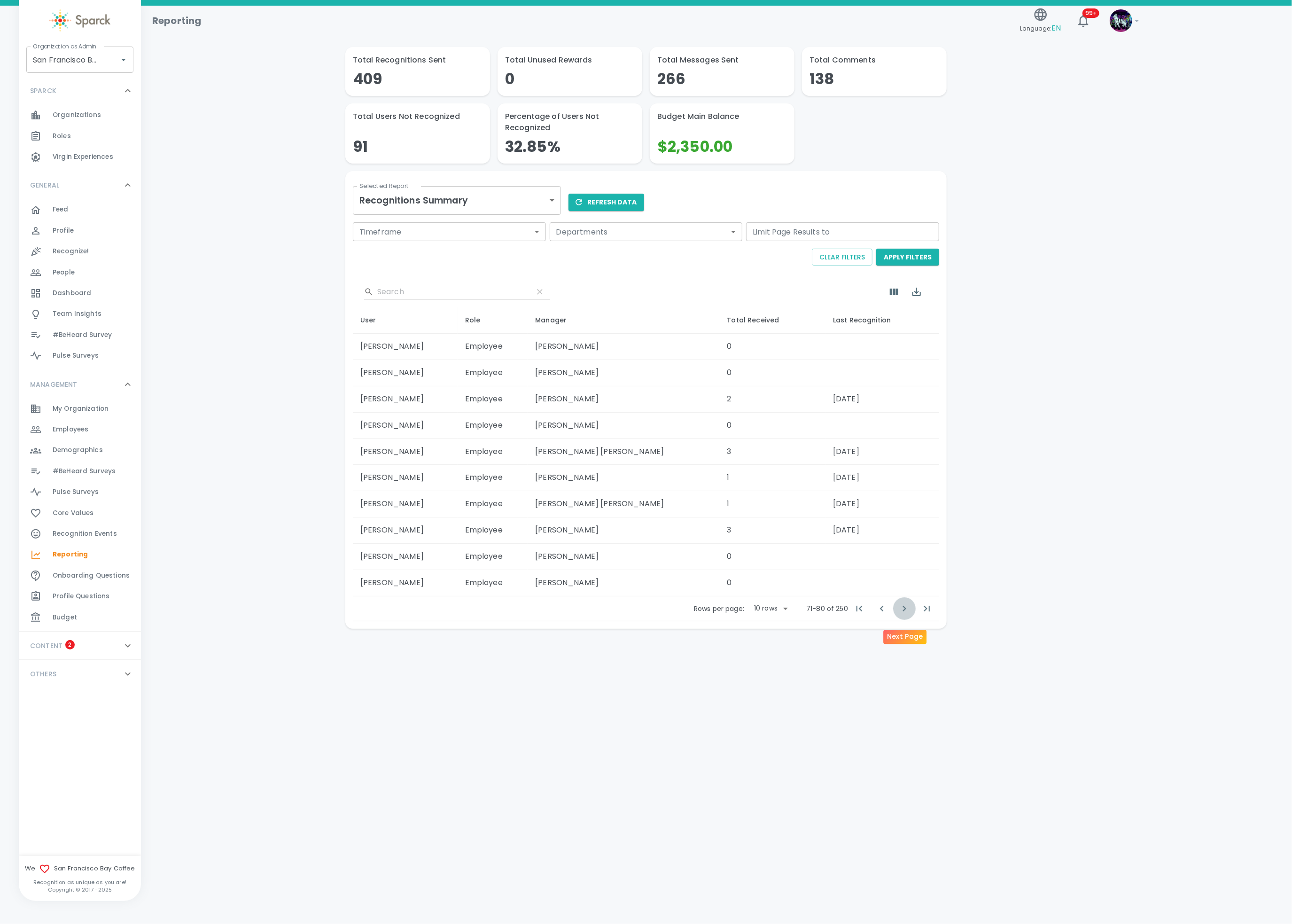
click at [901, 614] on icon "Next Page" at bounding box center [905, 608] width 11 height 11
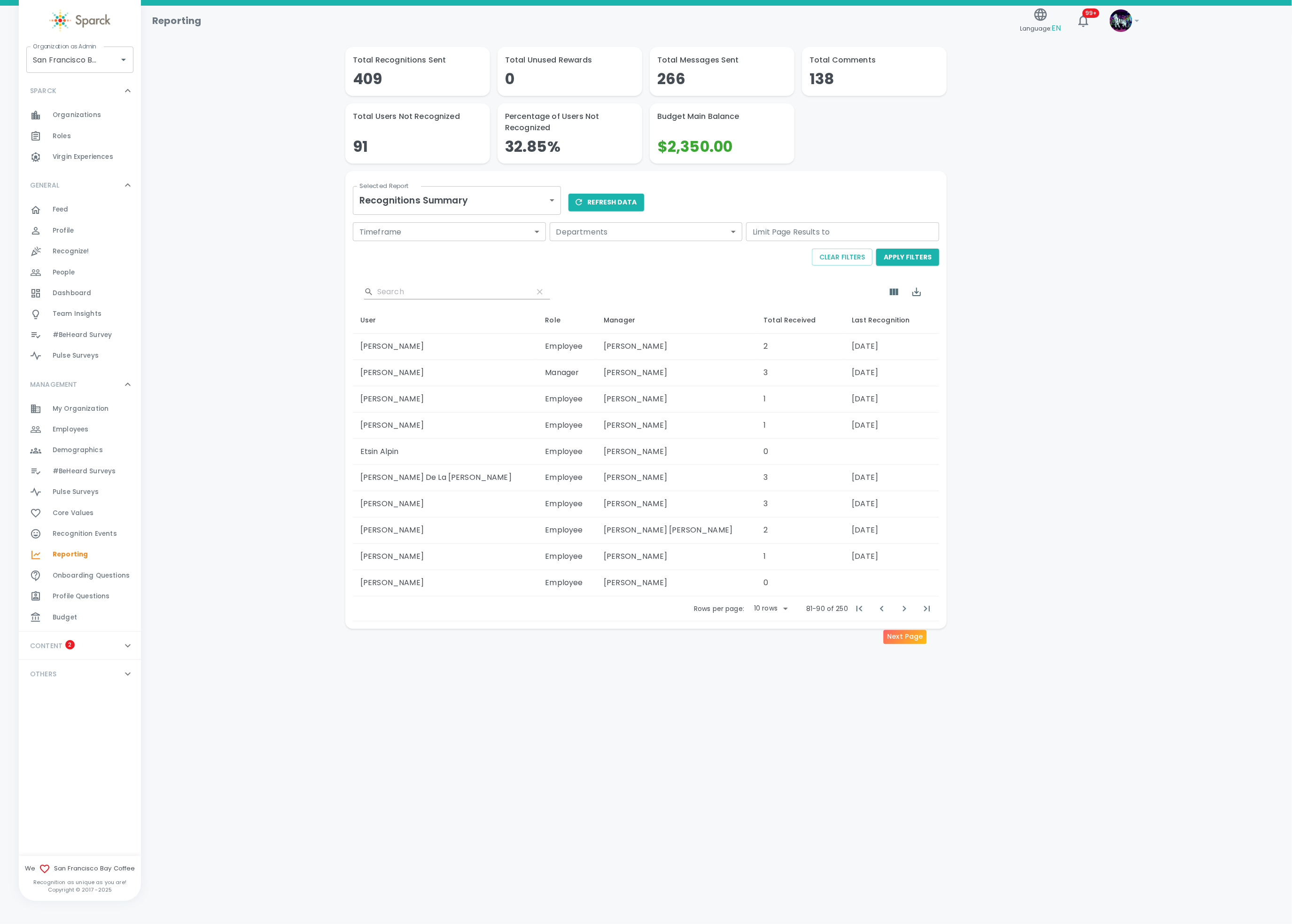
click at [901, 614] on icon "Next Page" at bounding box center [905, 608] width 11 height 11
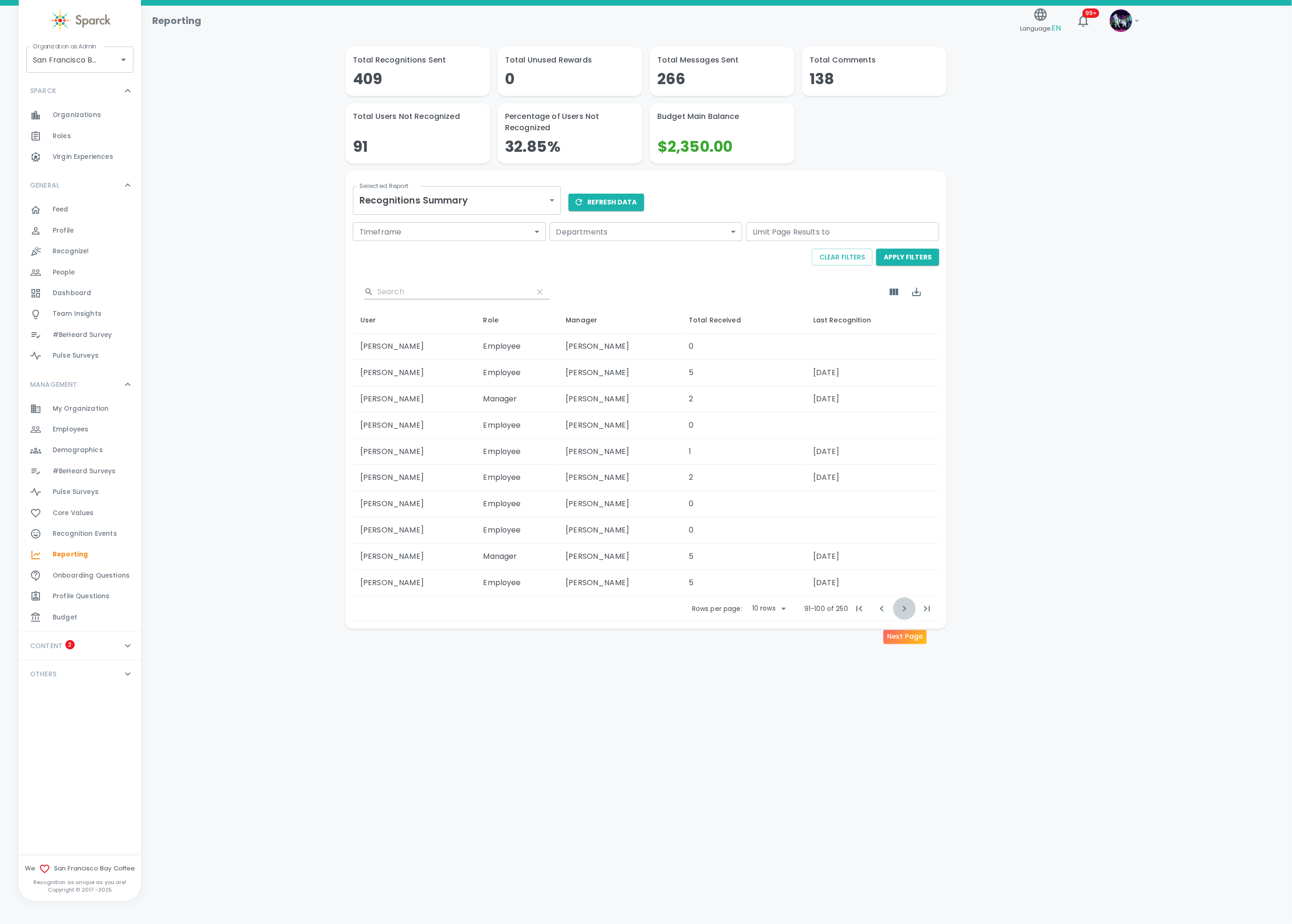
click at [901, 614] on icon "Next Page" at bounding box center [905, 608] width 11 height 11
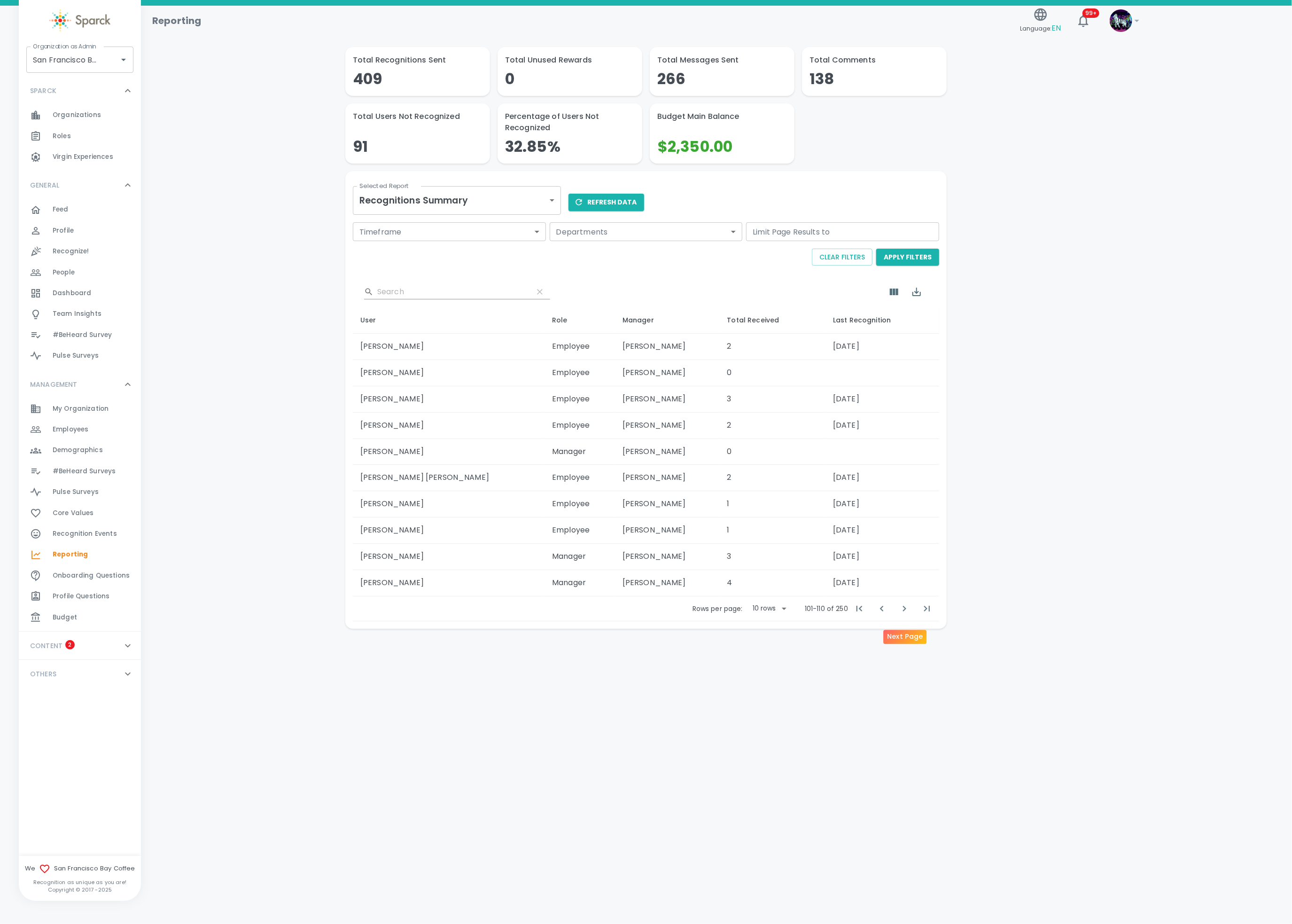
click at [901, 614] on icon "Next Page" at bounding box center [905, 608] width 11 height 11
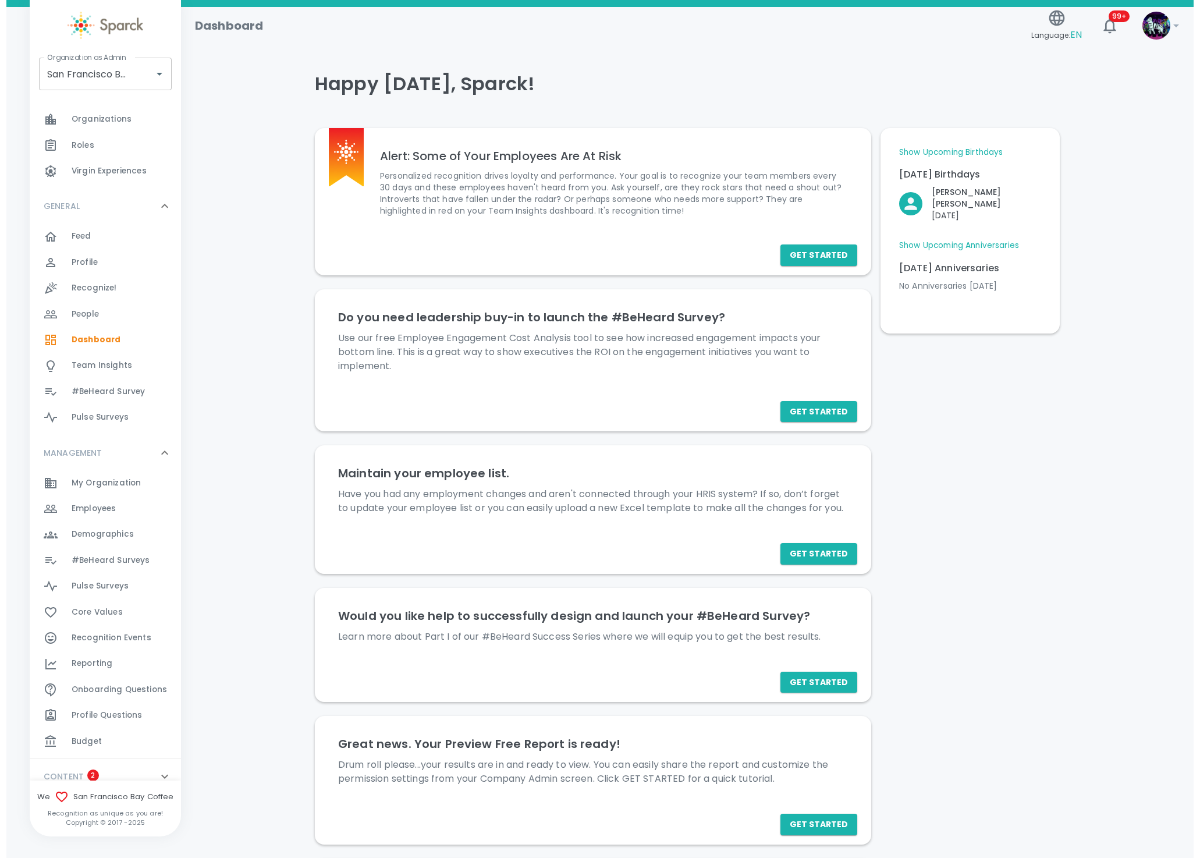
scroll to position [70, 0]
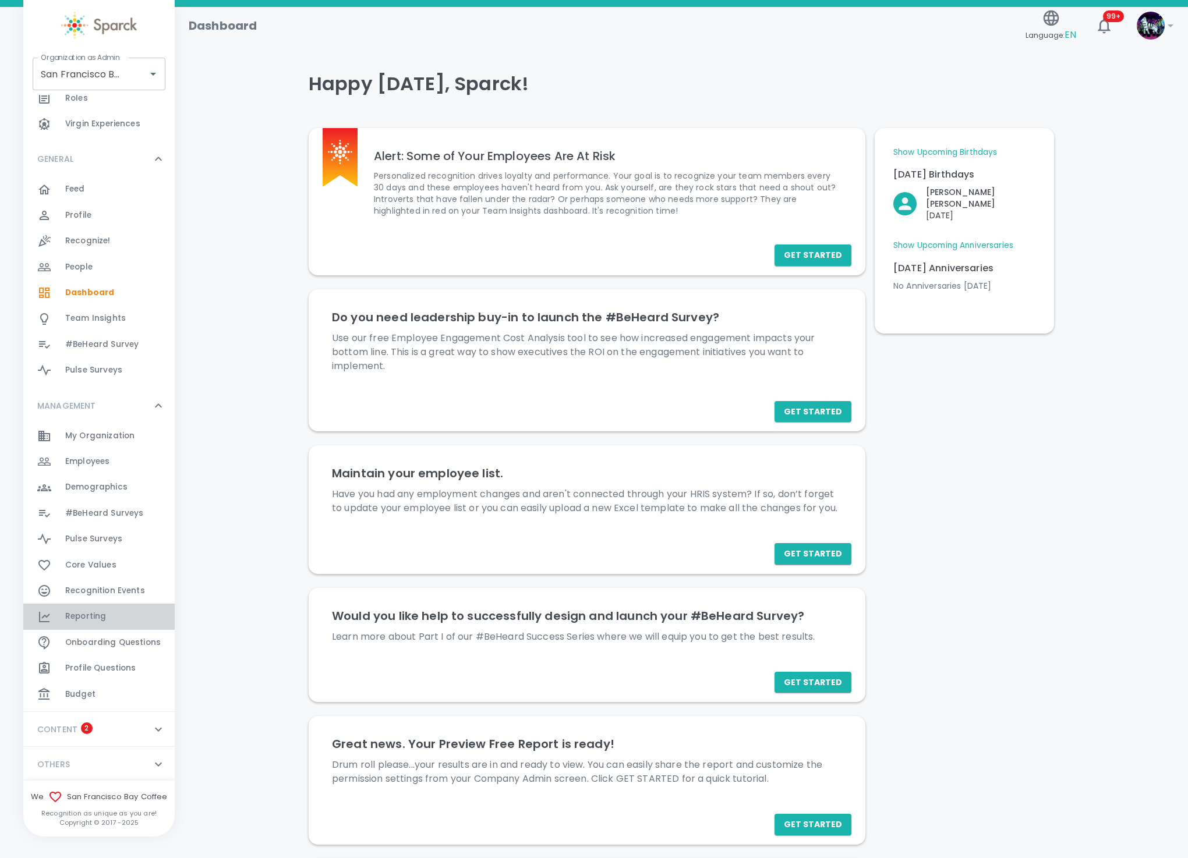
click at [104, 625] on div "Reporting 0" at bounding box center [98, 617] width 151 height 26
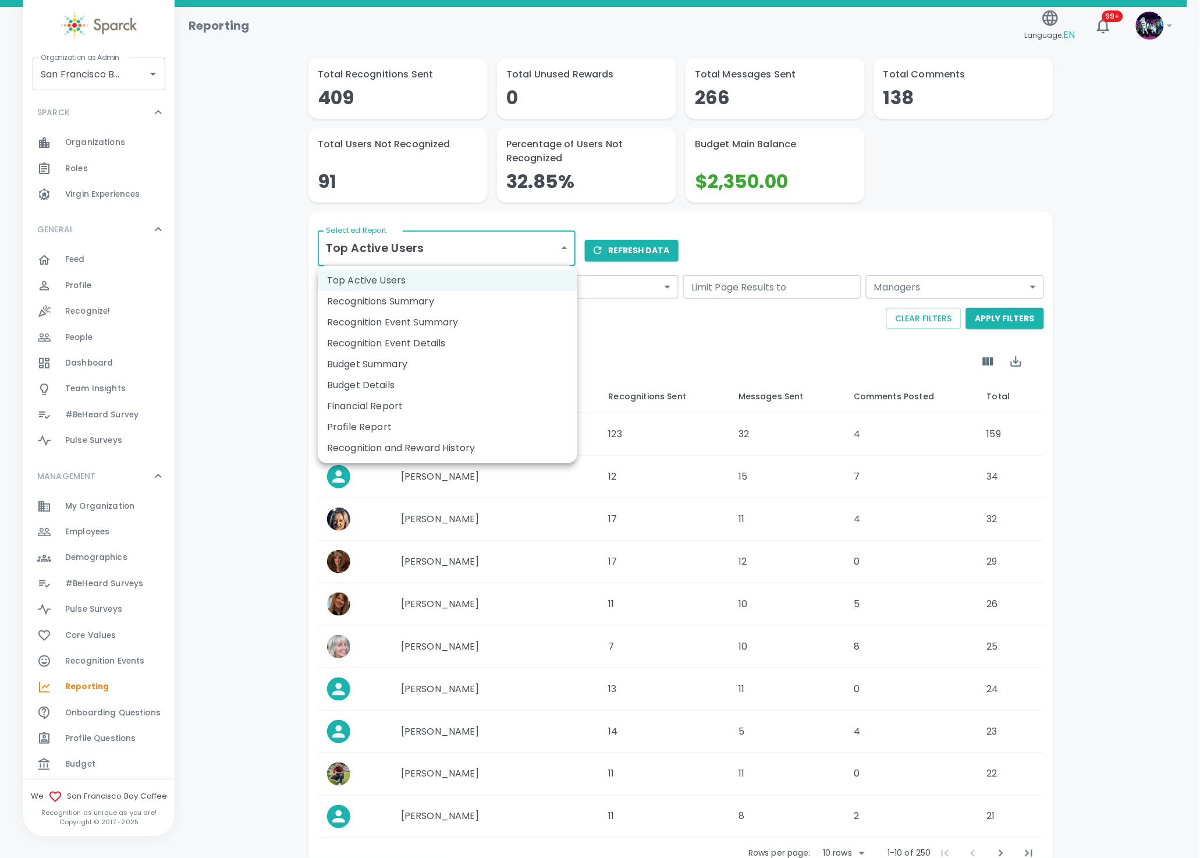
click at [424, 256] on body "Skip Navigation Reporting Language: EN 99+ ! Organization as Admin [GEOGRAPHIC_…" at bounding box center [600, 469] width 1200 height 939
drag, startPoint x: 415, startPoint y: 434, endPoint x: 412, endPoint y: 411, distance: 23.5
click at [412, 411] on ul "Top Active Users Recognitions Summary Recognition Event Summary Recognition Eve…" at bounding box center [448, 364] width 260 height 198
click at [412, 411] on li "Financial Report" at bounding box center [448, 406] width 260 height 21
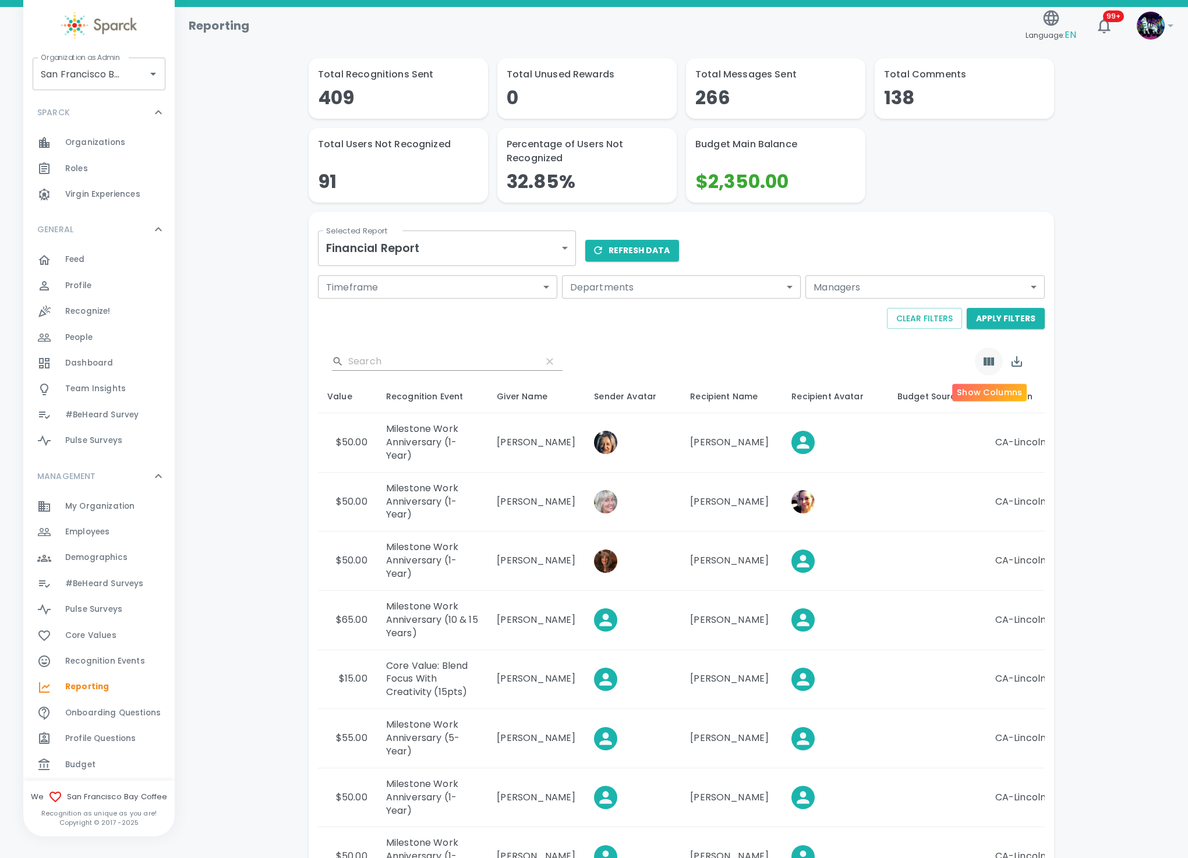
click at [977, 363] on button "Show Columns" at bounding box center [989, 362] width 28 height 28
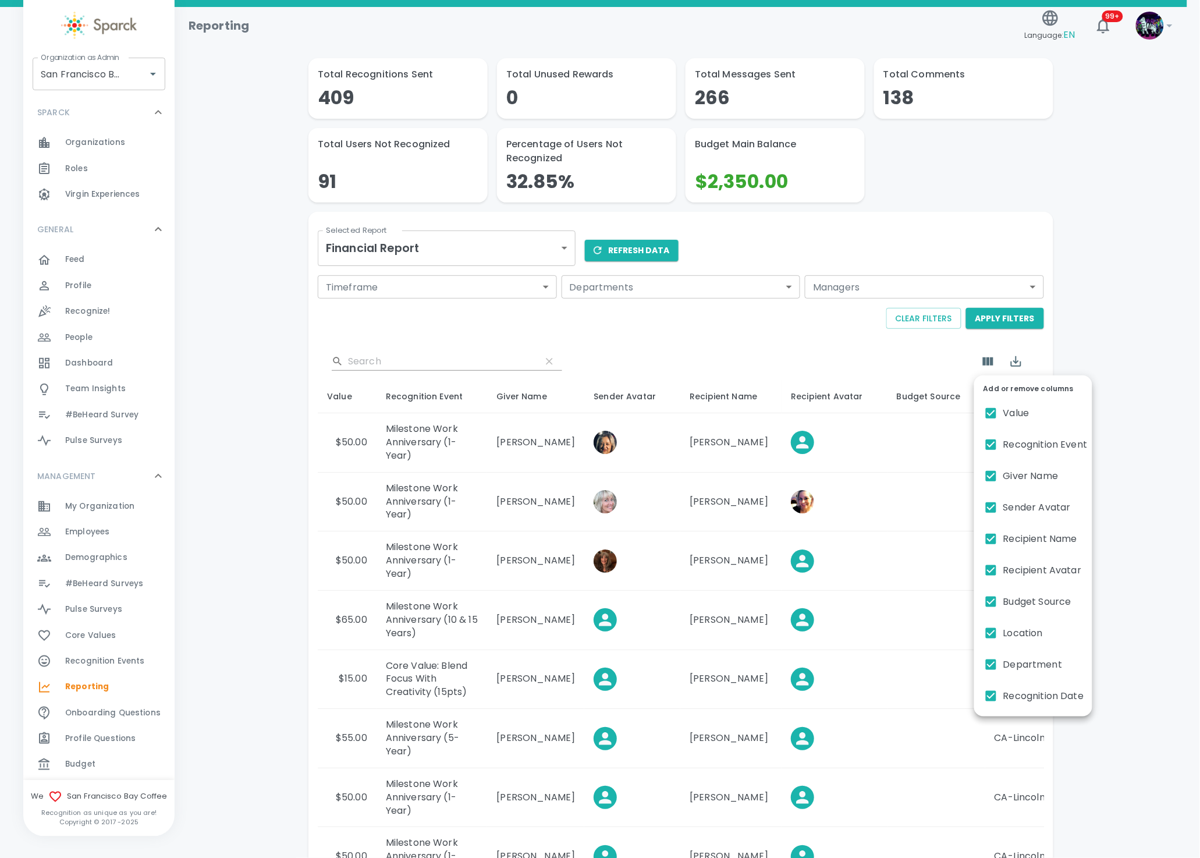
click at [993, 512] on input "Sender Avatar" at bounding box center [991, 507] width 24 height 24
checkbox input "false"
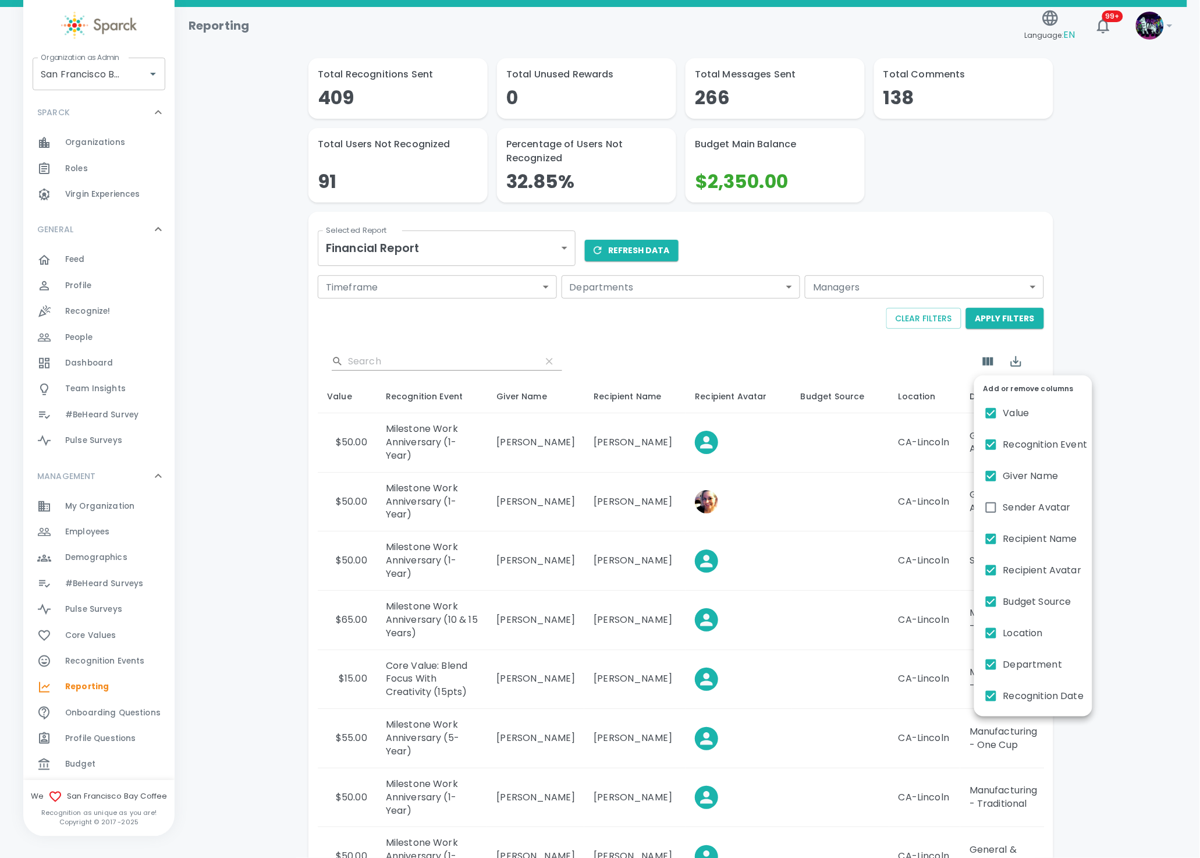
click at [988, 574] on input "Recipient Avatar" at bounding box center [991, 570] width 24 height 24
checkbox input "false"
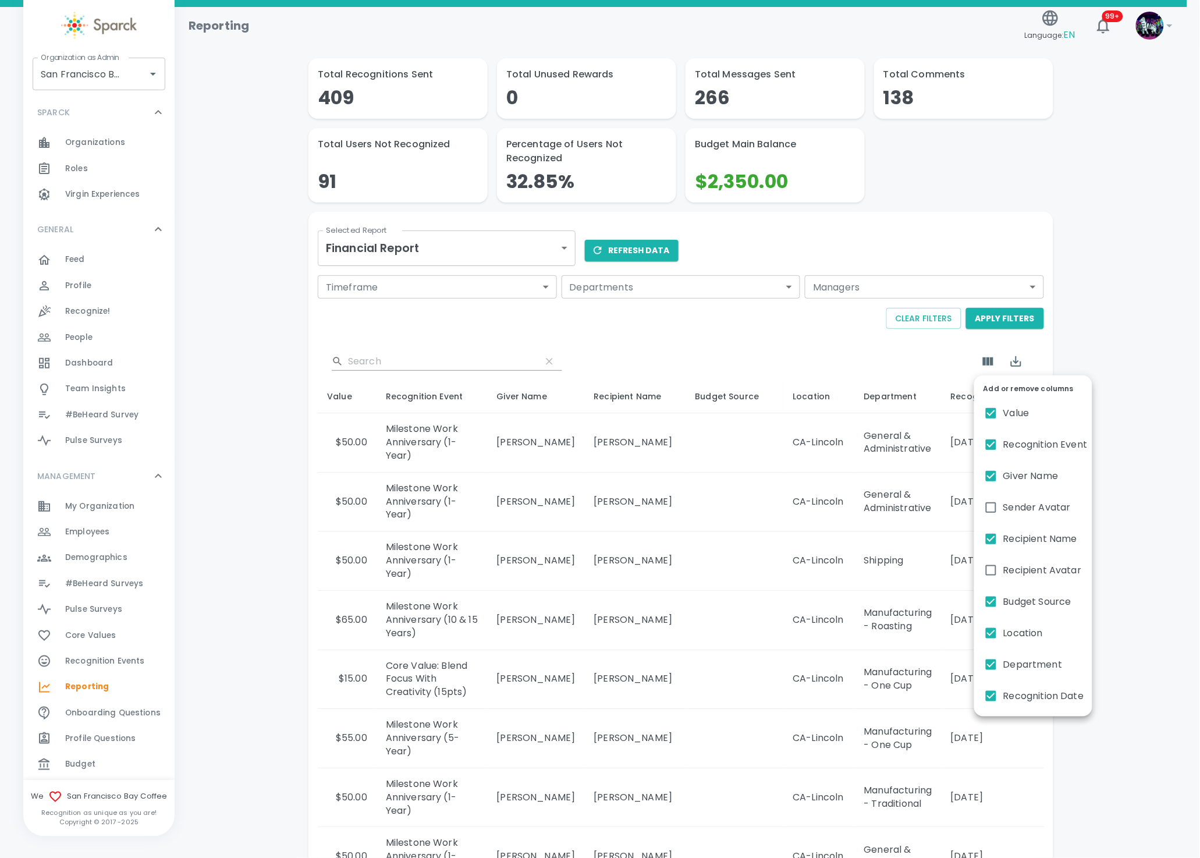
click at [767, 701] on div at bounding box center [600, 429] width 1200 height 858
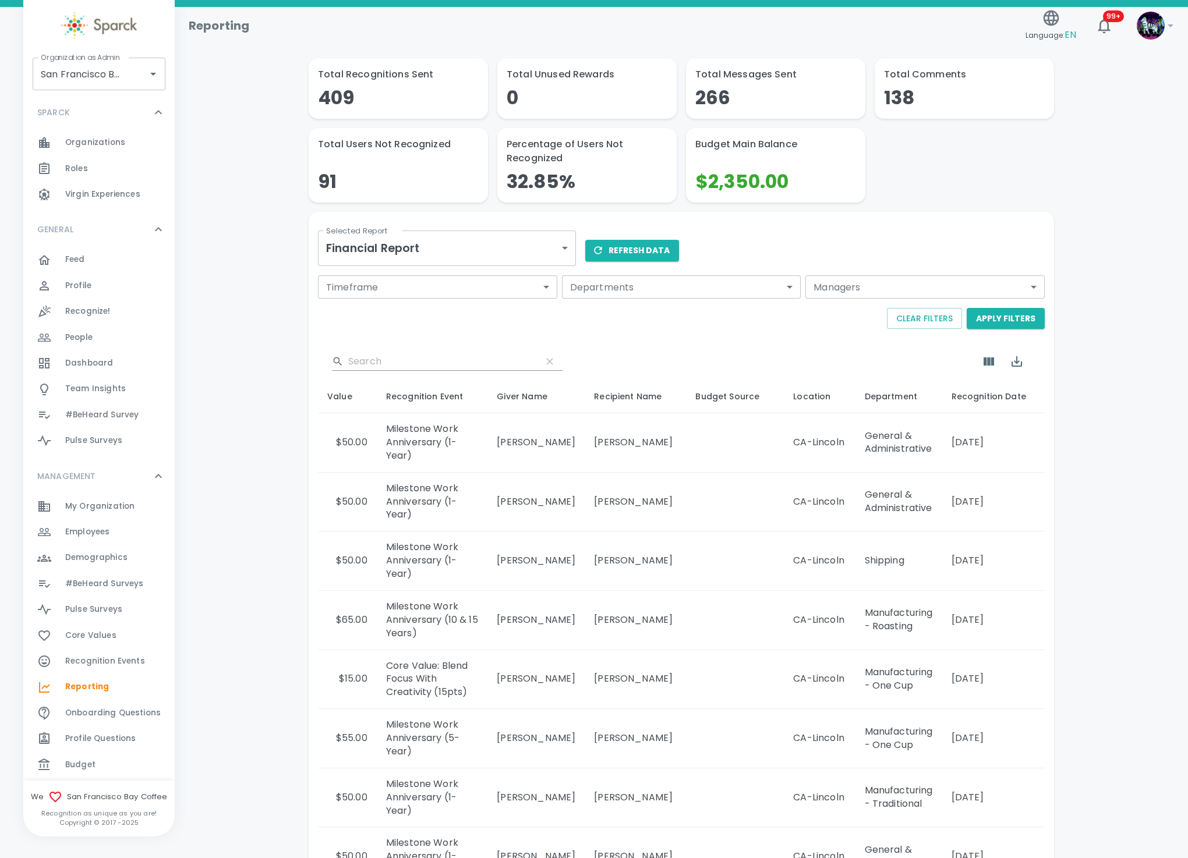
drag, startPoint x: 950, startPoint y: 445, endPoint x: 1016, endPoint y: 439, distance: 66.7
click at [1016, 439] on td "2025-09-22" at bounding box center [996, 442] width 108 height 59
click at [105, 524] on span "Employees 0" at bounding box center [87, 532] width 44 height 16
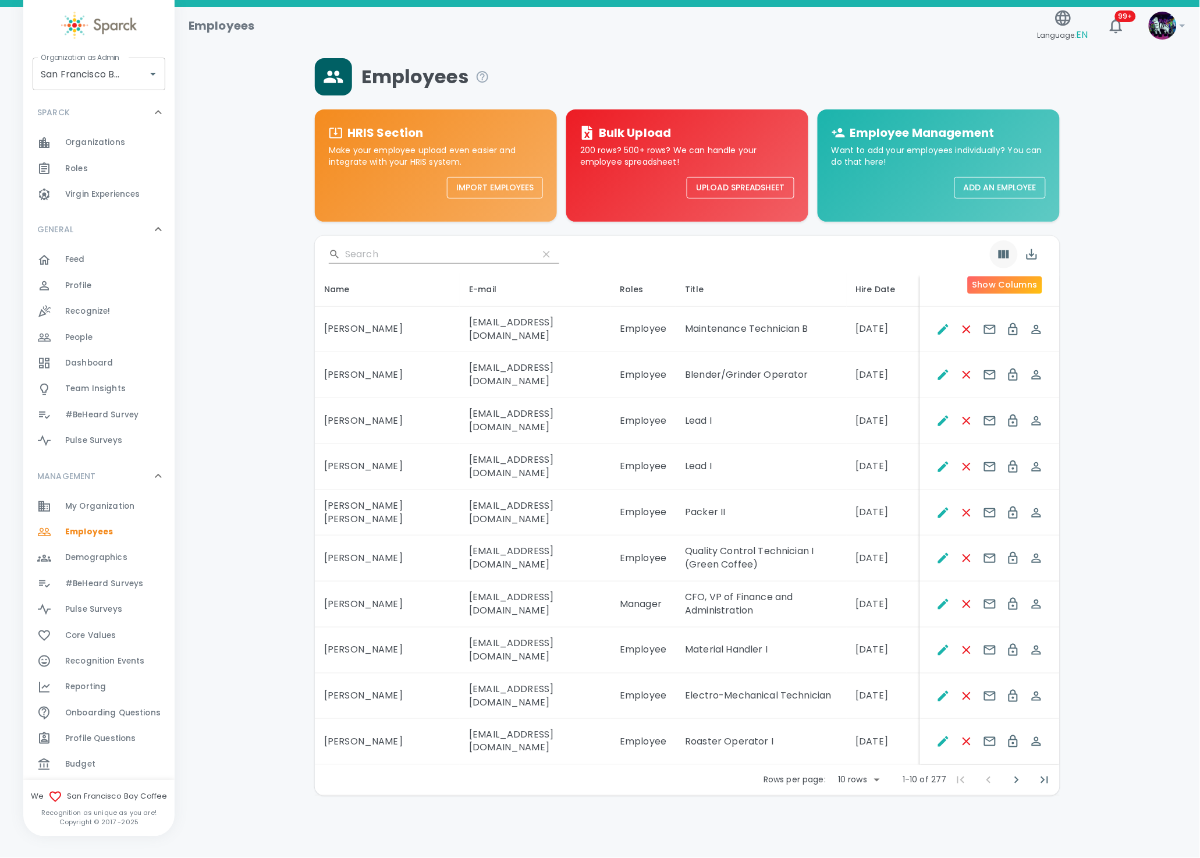
drag, startPoint x: 1007, startPoint y: 265, endPoint x: 1000, endPoint y: 263, distance: 7.4
click at [1000, 263] on button "Show Columns" at bounding box center [1004, 254] width 28 height 28
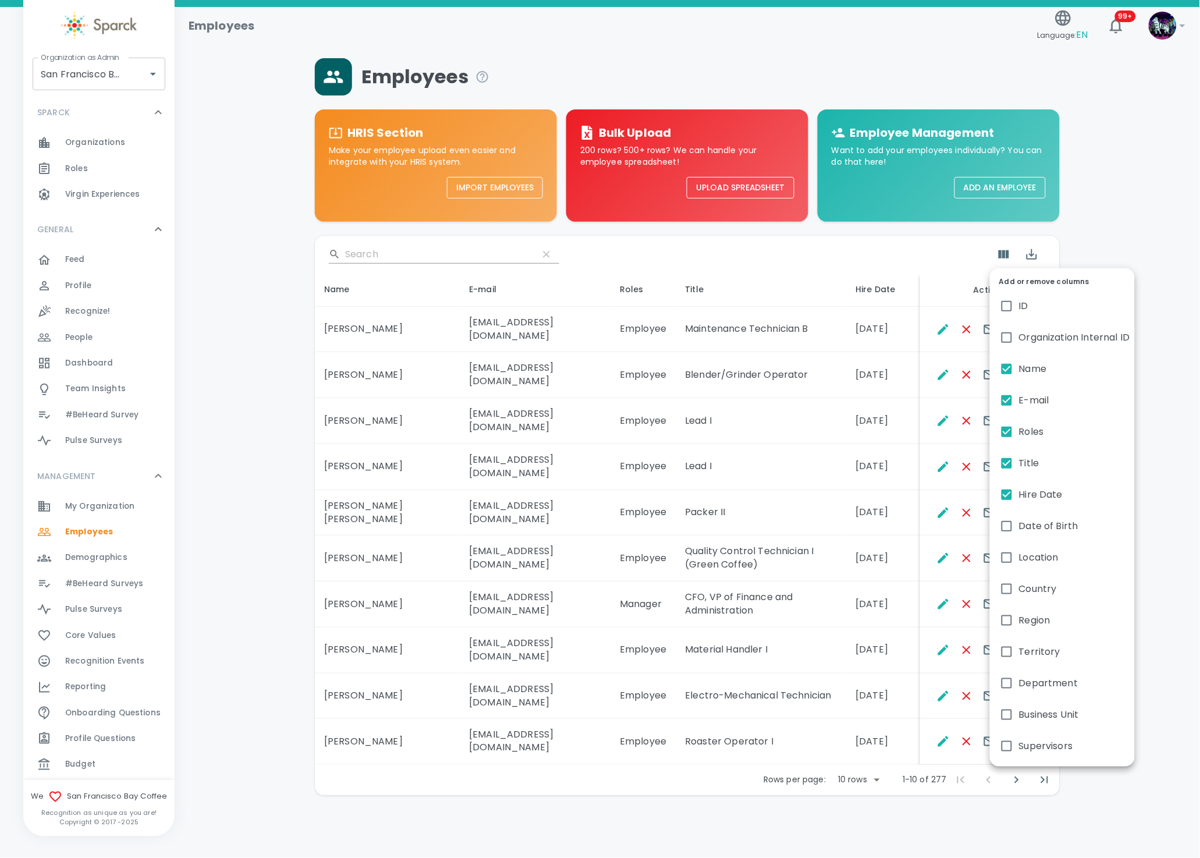
drag, startPoint x: 1000, startPoint y: 263, endPoint x: 1007, endPoint y: 282, distance: 20.6
drag, startPoint x: 1007, startPoint y: 282, endPoint x: 1026, endPoint y: 340, distance: 60.8
click at [1026, 340] on span "Organization Internal ID" at bounding box center [1074, 338] width 111 height 14
click at [1019, 340] on input "Organization Internal ID" at bounding box center [1007, 337] width 24 height 24
checkbox input "true"
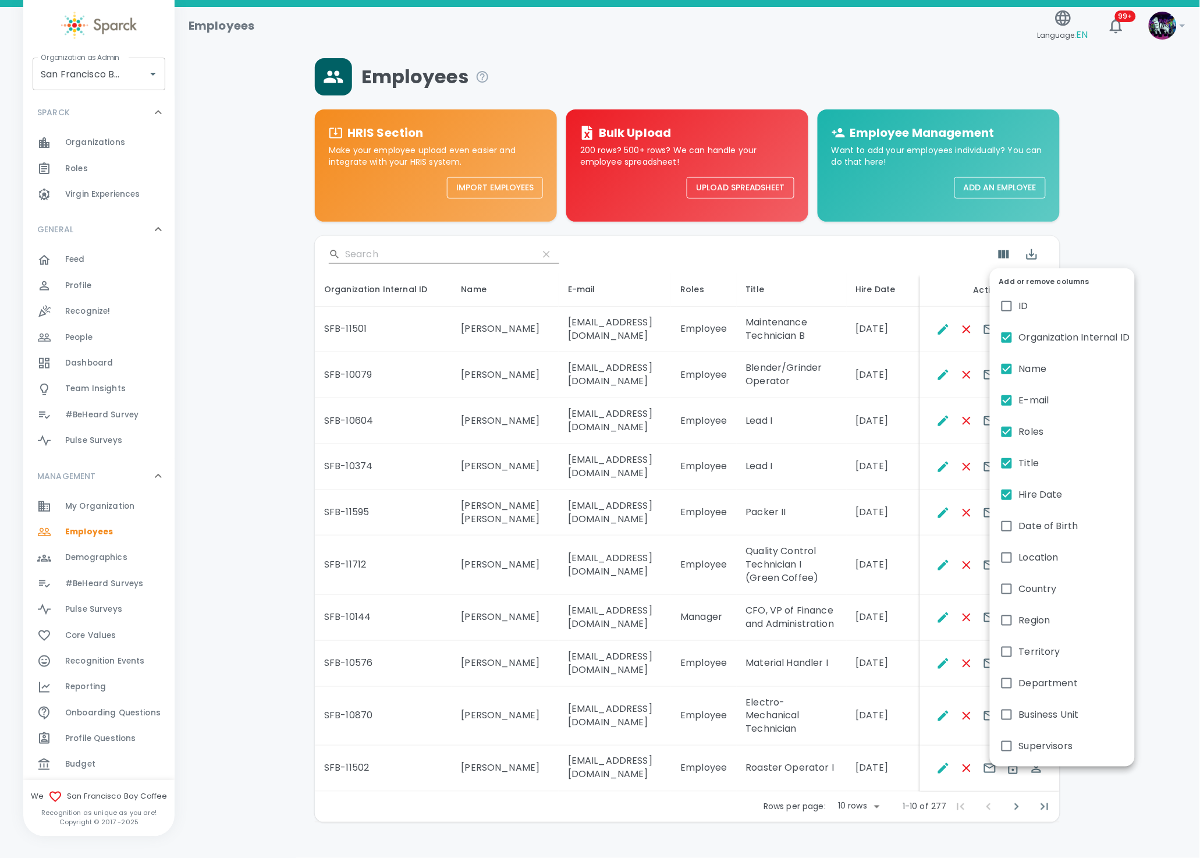
click at [680, 582] on div at bounding box center [600, 429] width 1200 height 858
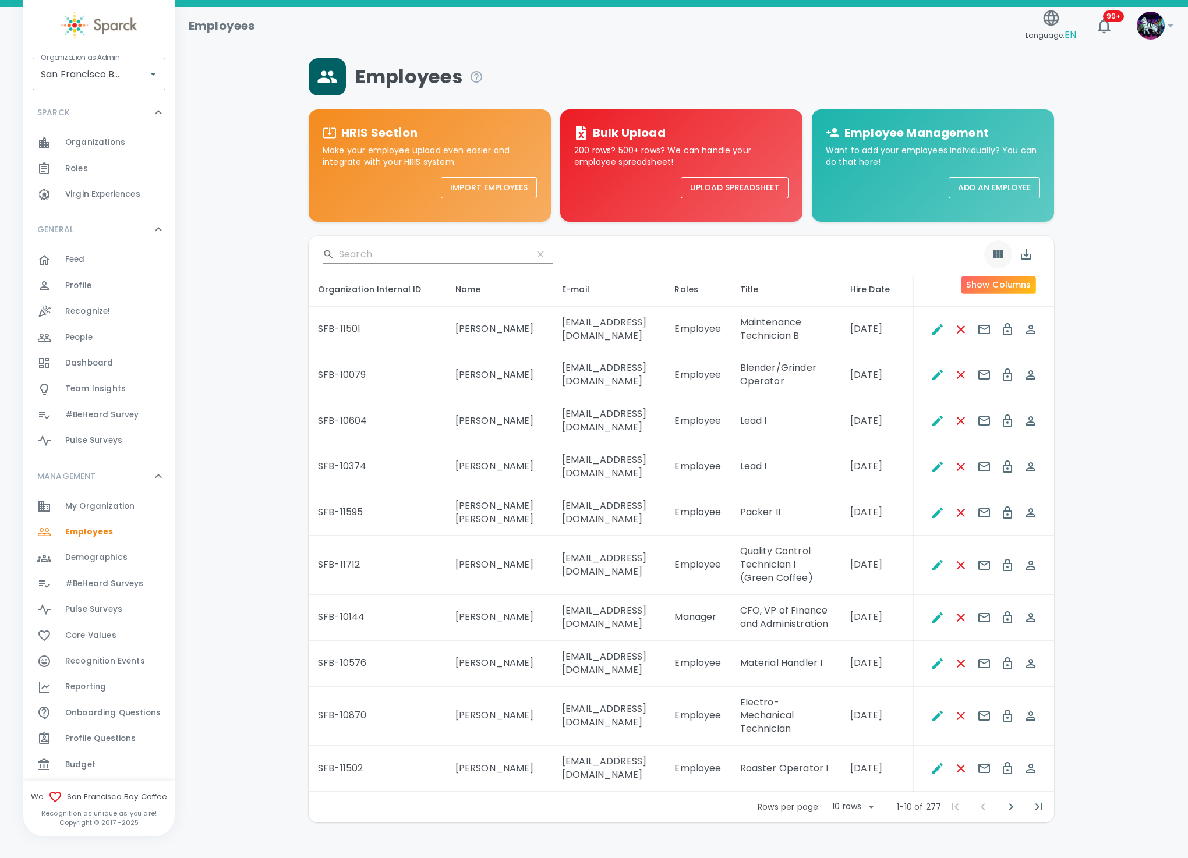
click at [1000, 258] on icon "Show Columns" at bounding box center [998, 254] width 14 height 14
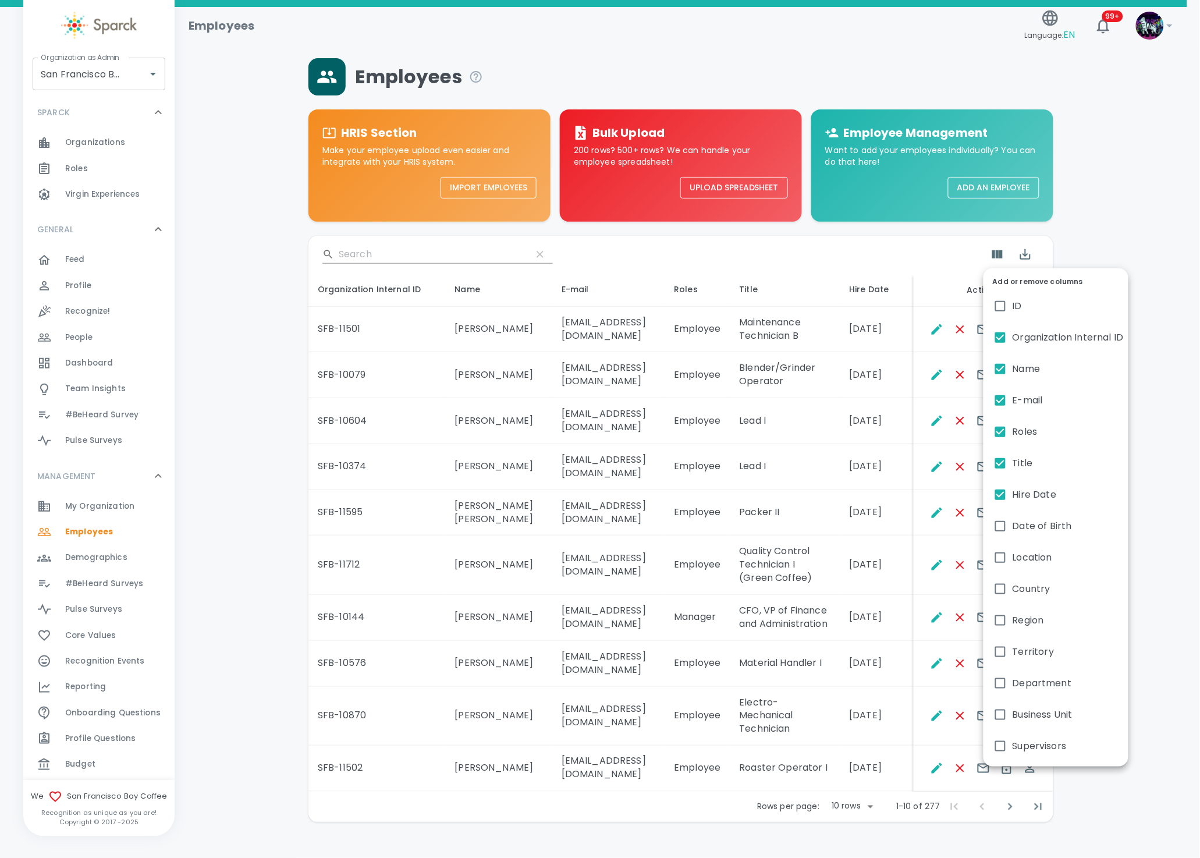
click at [1000, 339] on input "Organization Internal ID" at bounding box center [1001, 337] width 24 height 24
checkbox input "false"
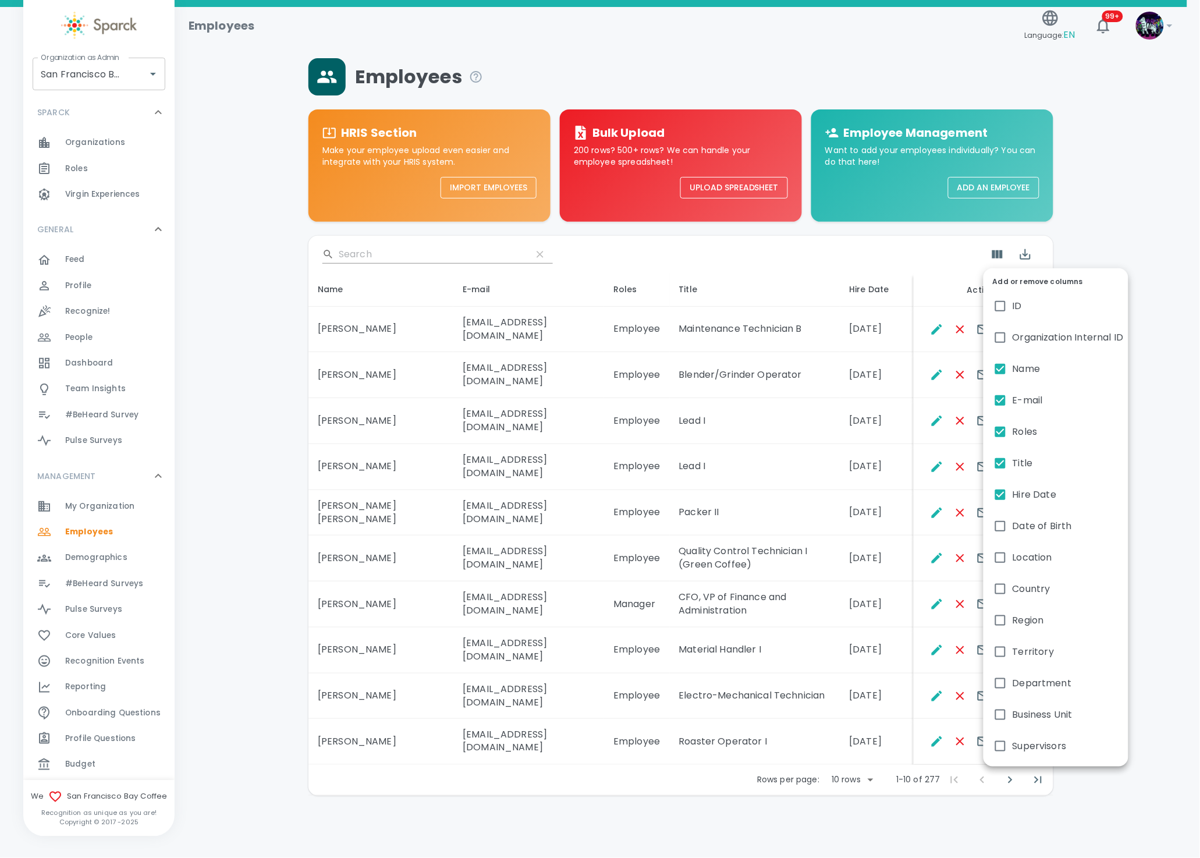
drag, startPoint x: 718, startPoint y: 715, endPoint x: 734, endPoint y: 710, distance: 16.4
click at [703, 722] on div at bounding box center [600, 429] width 1200 height 858
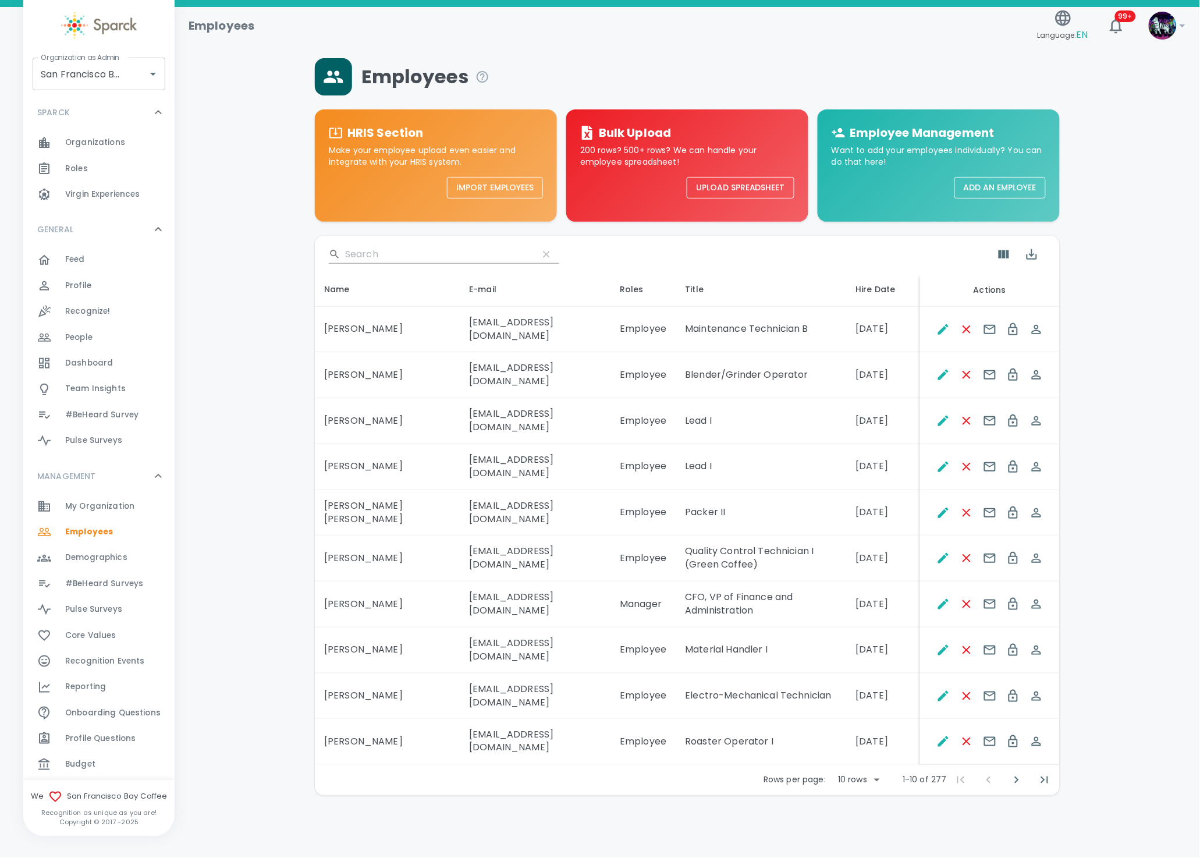
click at [876, 718] on body "Skip Navigation Employees Language: EN 99+ ! Organization as Admin San Francisc…" at bounding box center [600, 428] width 1200 height 856
click at [860, 799] on li "50" at bounding box center [860, 801] width 54 height 21
type input "50"
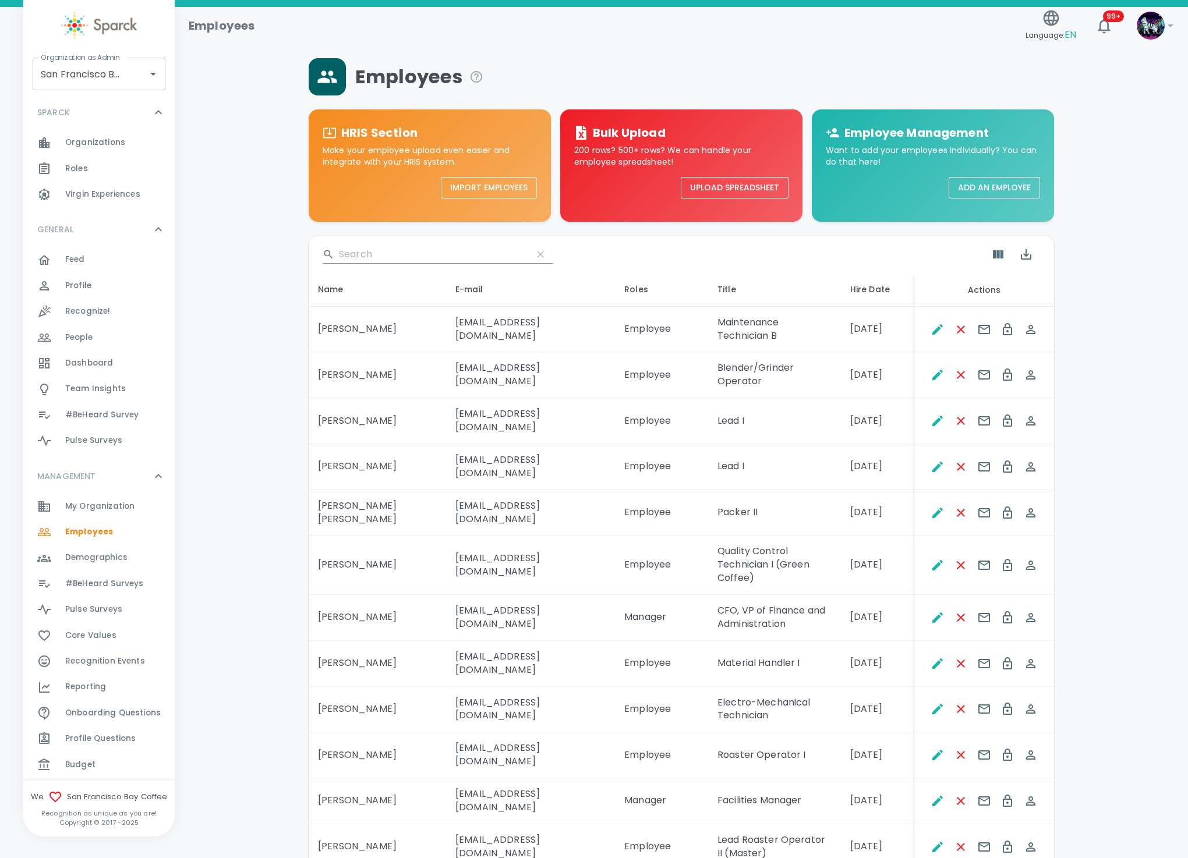
click at [343, 255] on input "Search" at bounding box center [431, 254] width 184 height 19
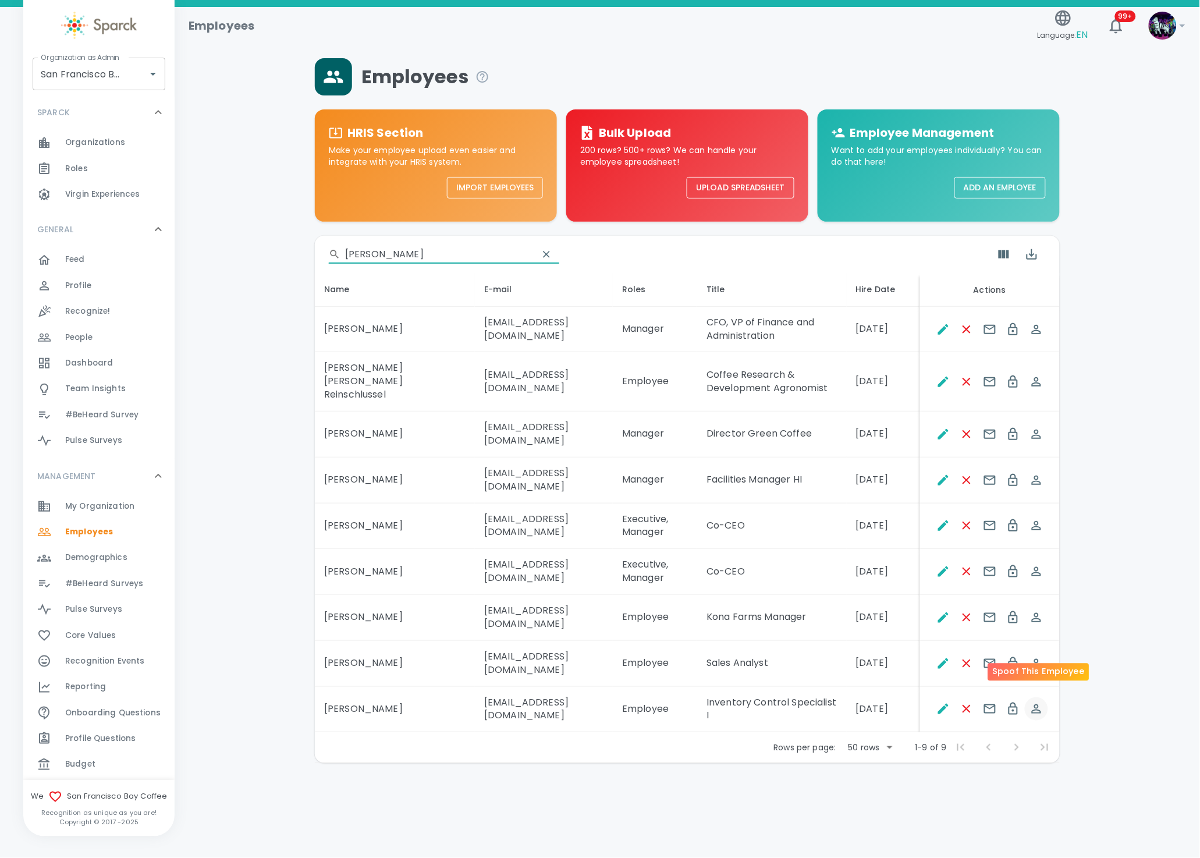
type input "rogers"
click at [1036, 704] on icon "Spoof This Employee" at bounding box center [1036, 708] width 9 height 9
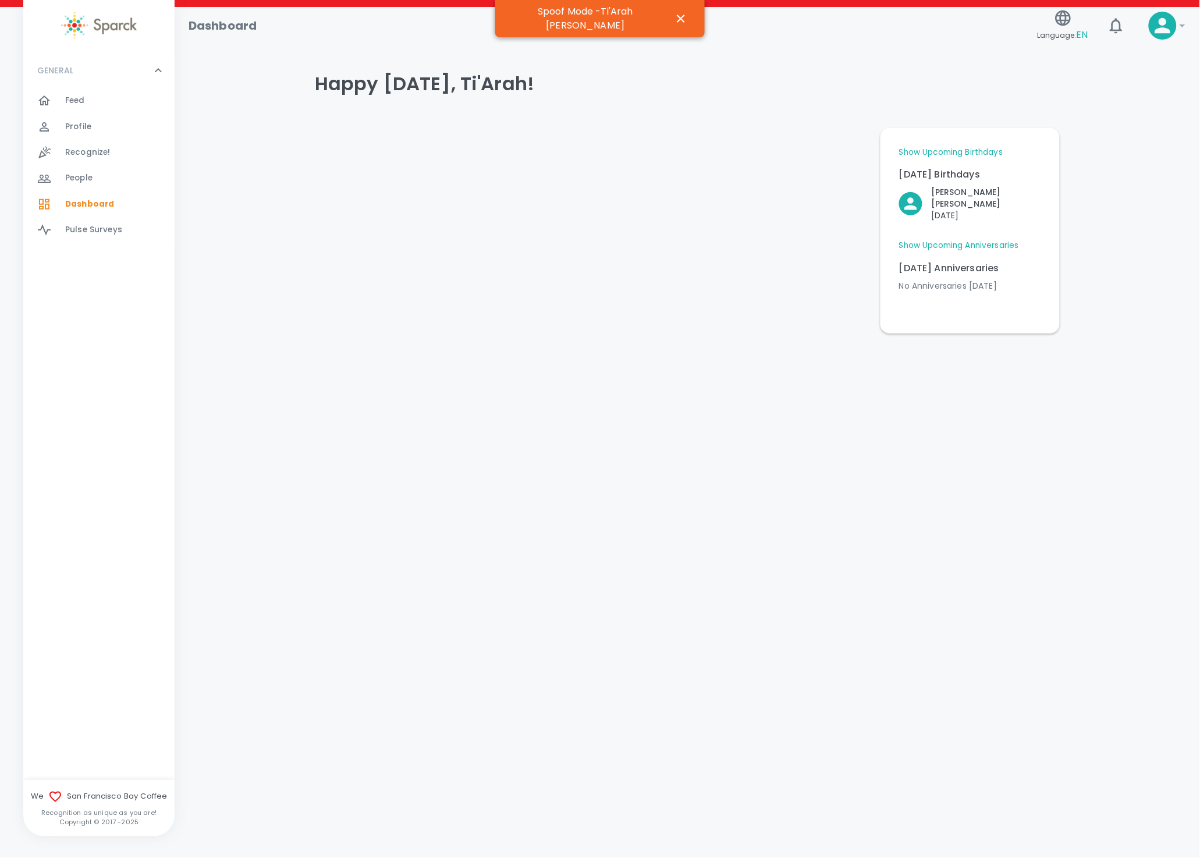
click at [59, 131] on div at bounding box center [51, 127] width 28 height 14
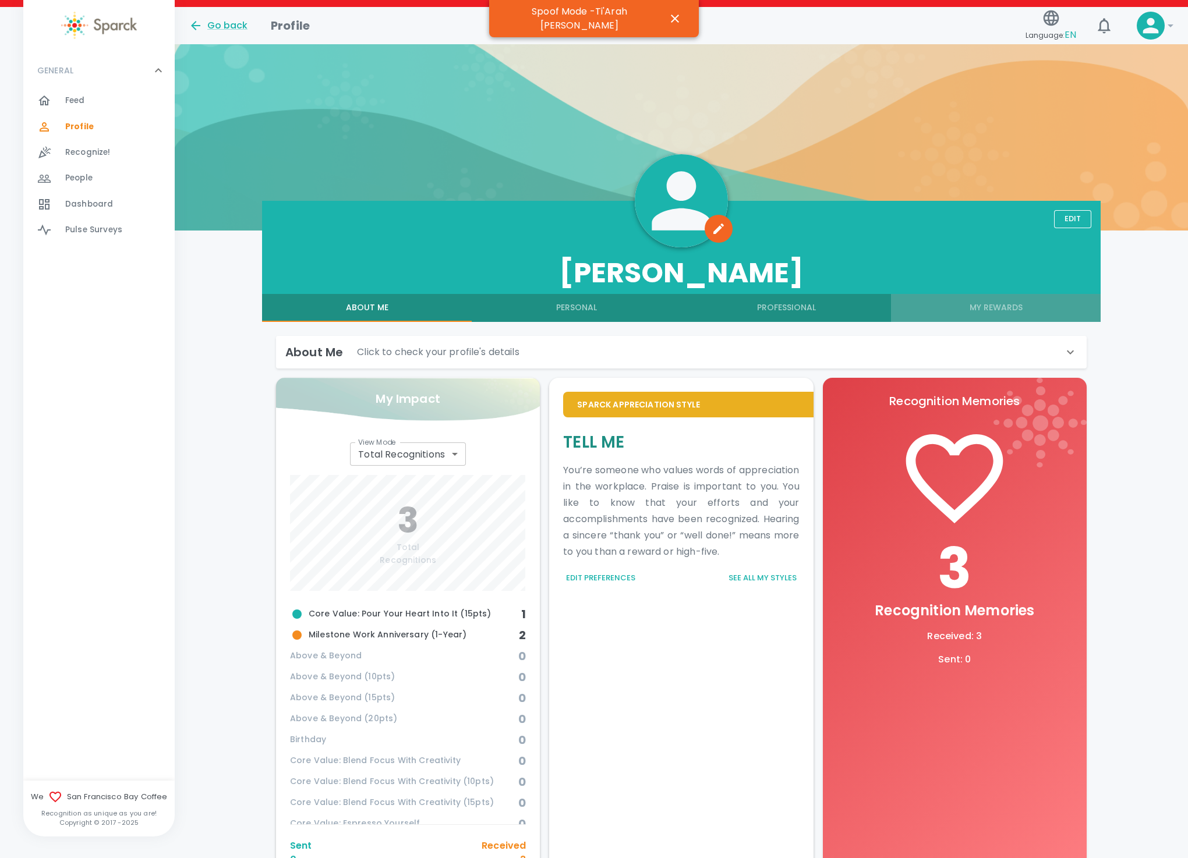
click at [1023, 307] on button "My Rewards" at bounding box center [996, 308] width 210 height 28
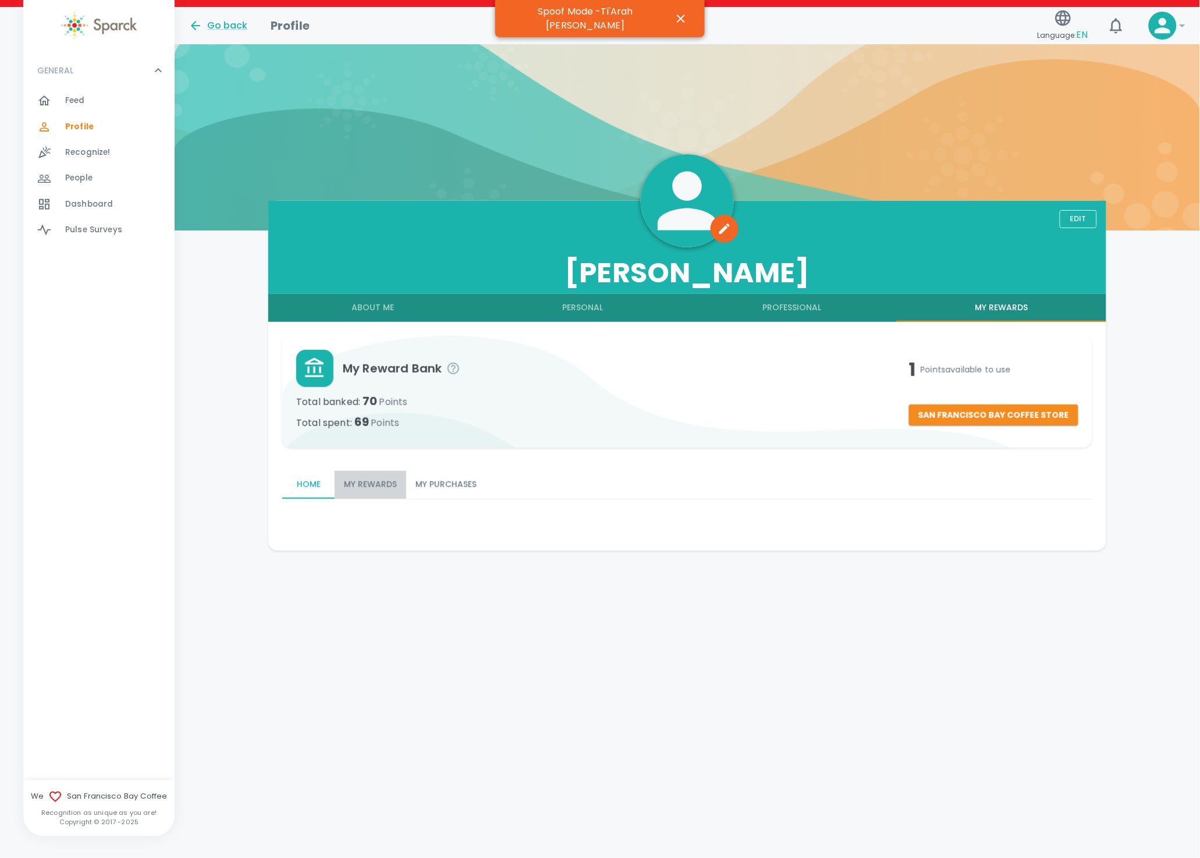
click at [378, 484] on button "My Rewards" at bounding box center [371, 485] width 72 height 28
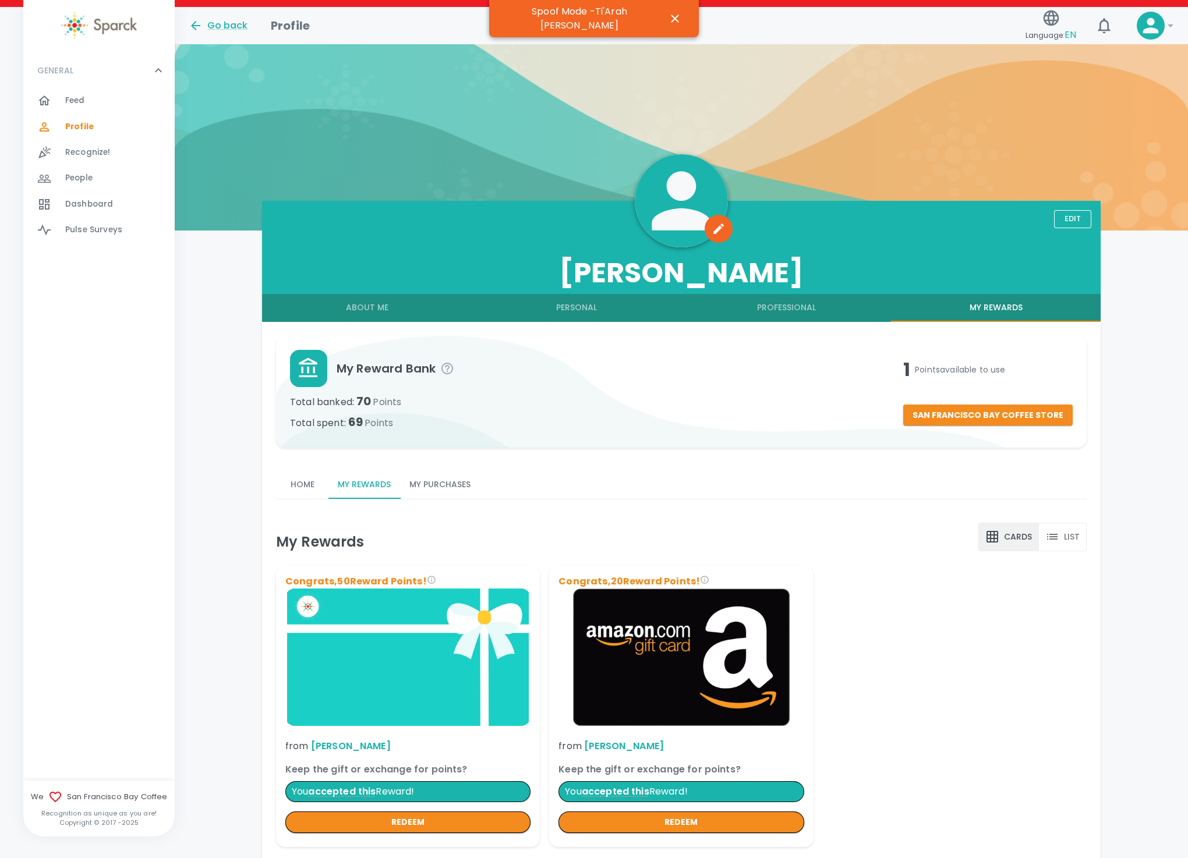
scroll to position [63, 0]
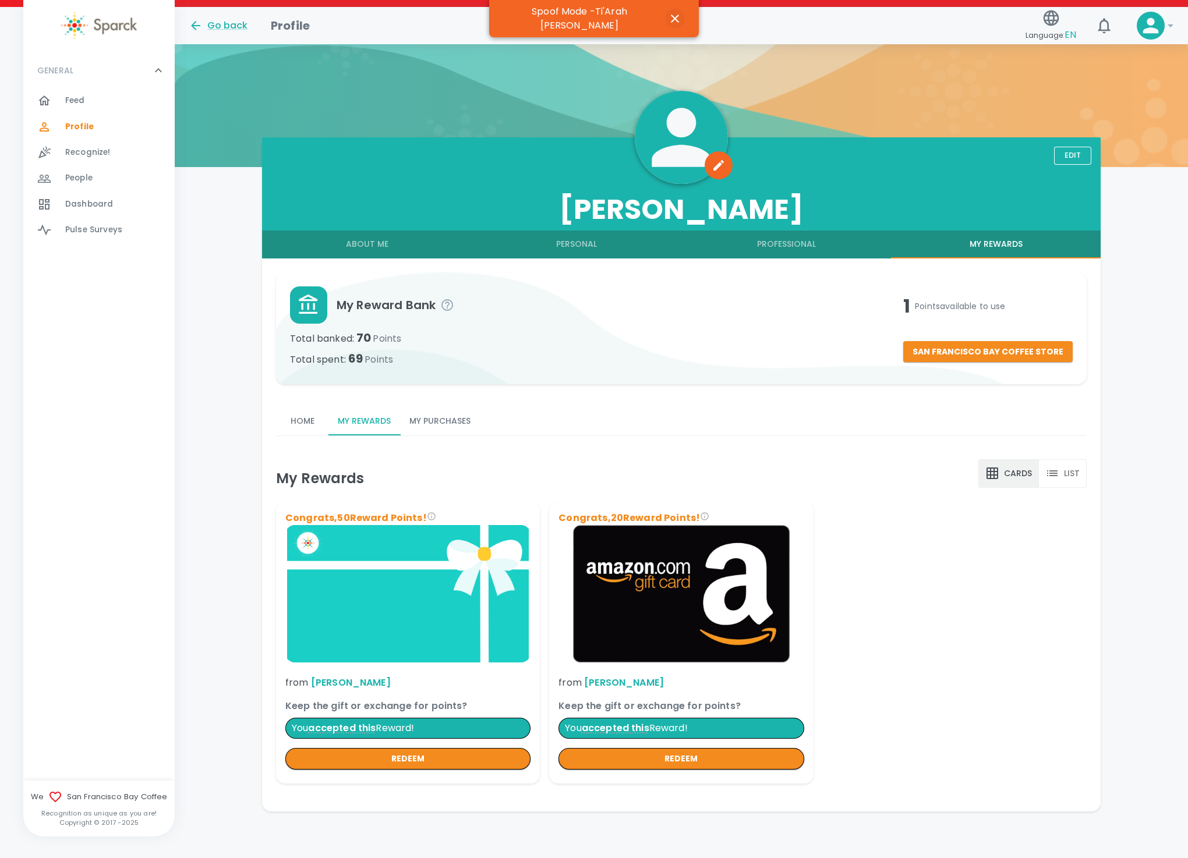
drag, startPoint x: 642, startPoint y: 162, endPoint x: 667, endPoint y: 21, distance: 143.6
click at [668, 21] on icon "button" at bounding box center [675, 19] width 14 height 14
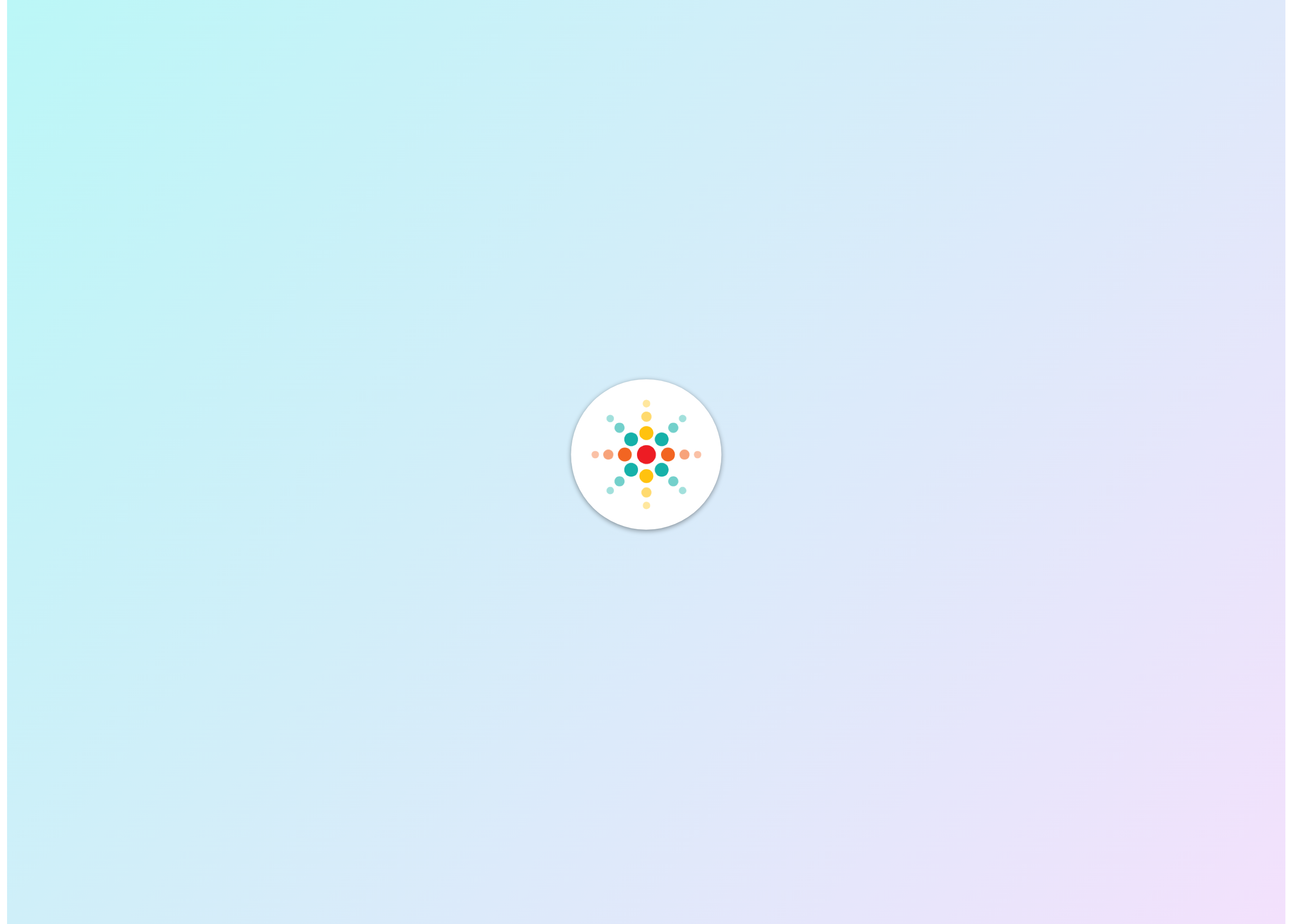
scroll to position [0, 0]
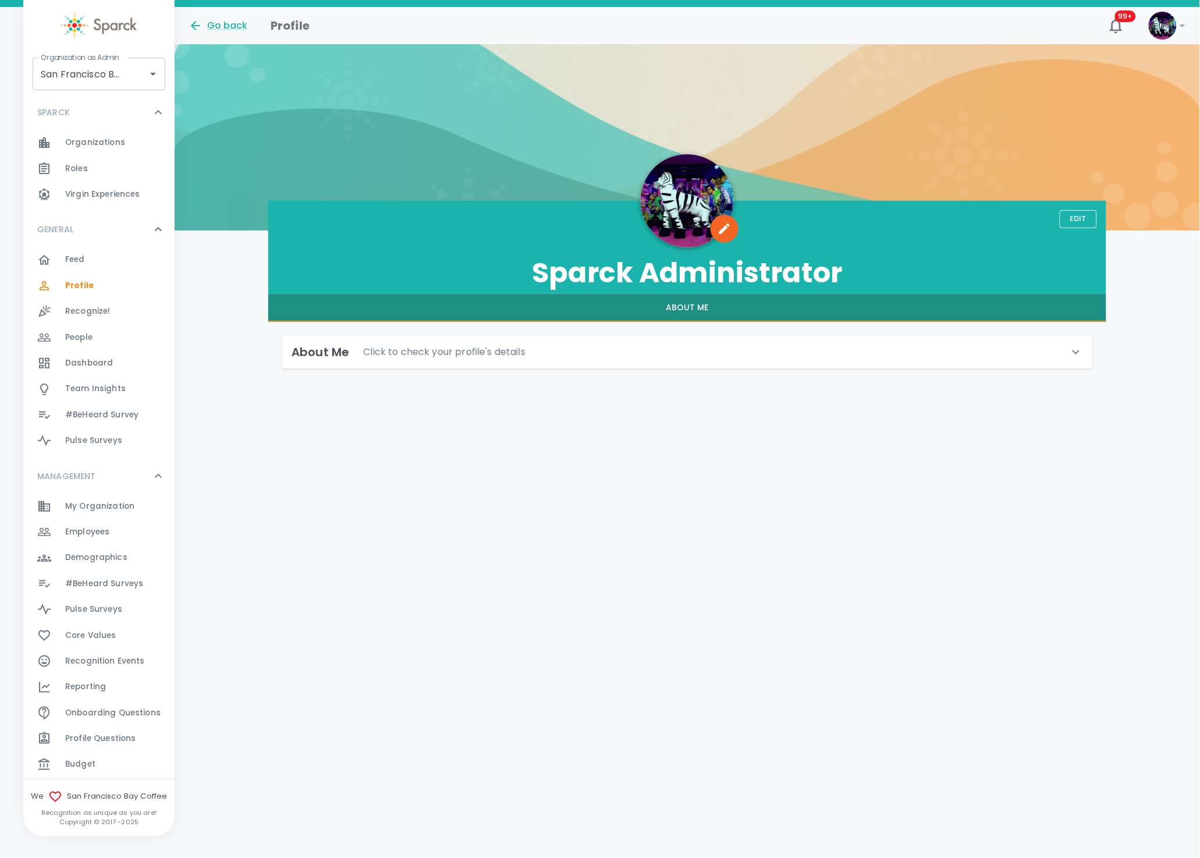
click at [111, 533] on div "Employees 0" at bounding box center [119, 532] width 109 height 16
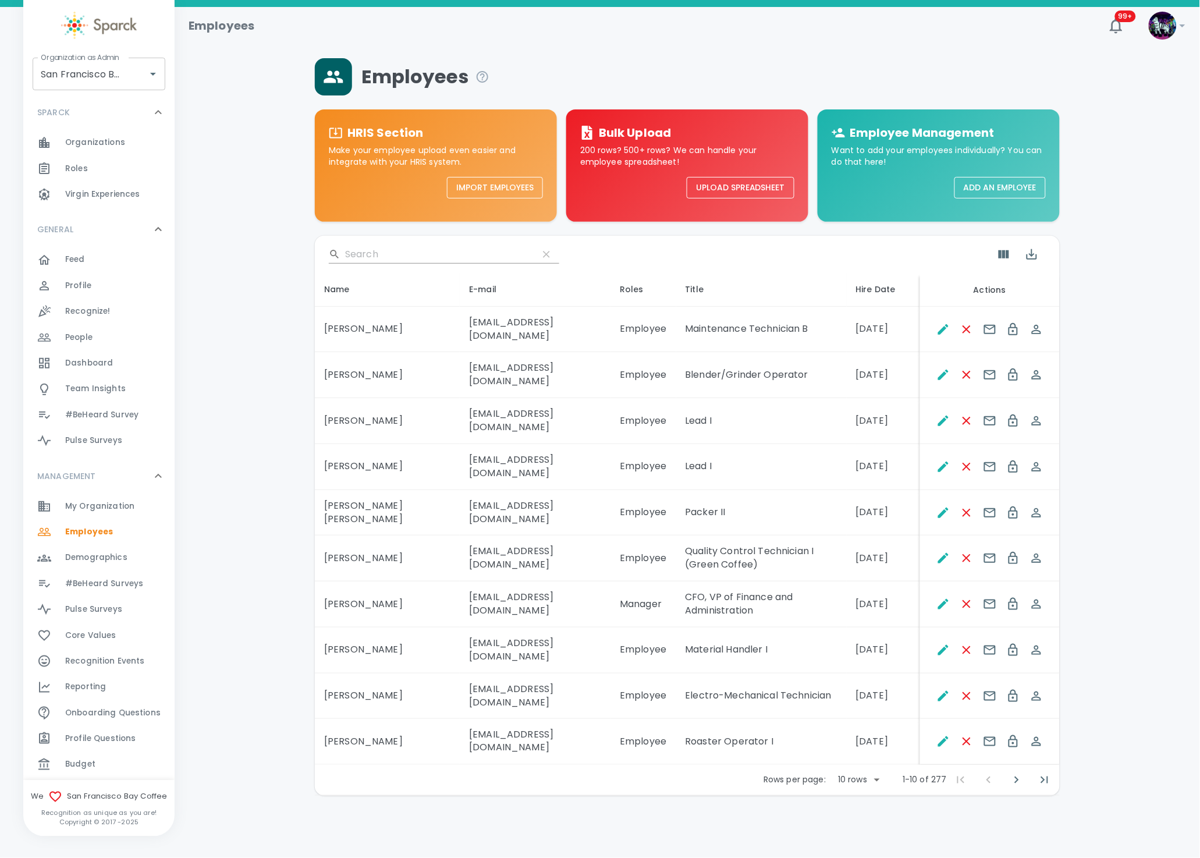
click at [116, 506] on span "My Organization" at bounding box center [99, 507] width 69 height 12
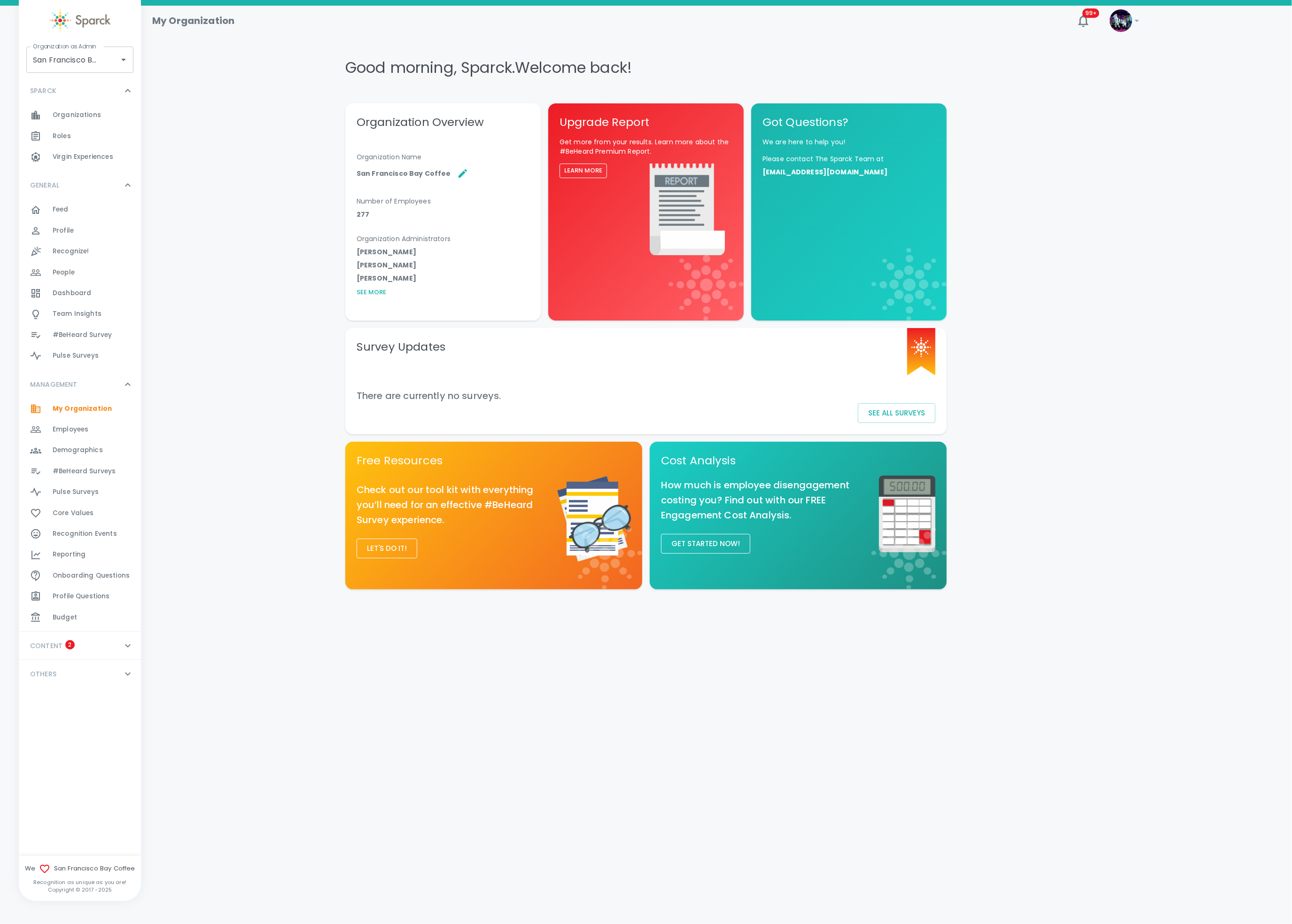
click at [97, 429] on div "Employees 0" at bounding box center [96, 429] width 88 height 13
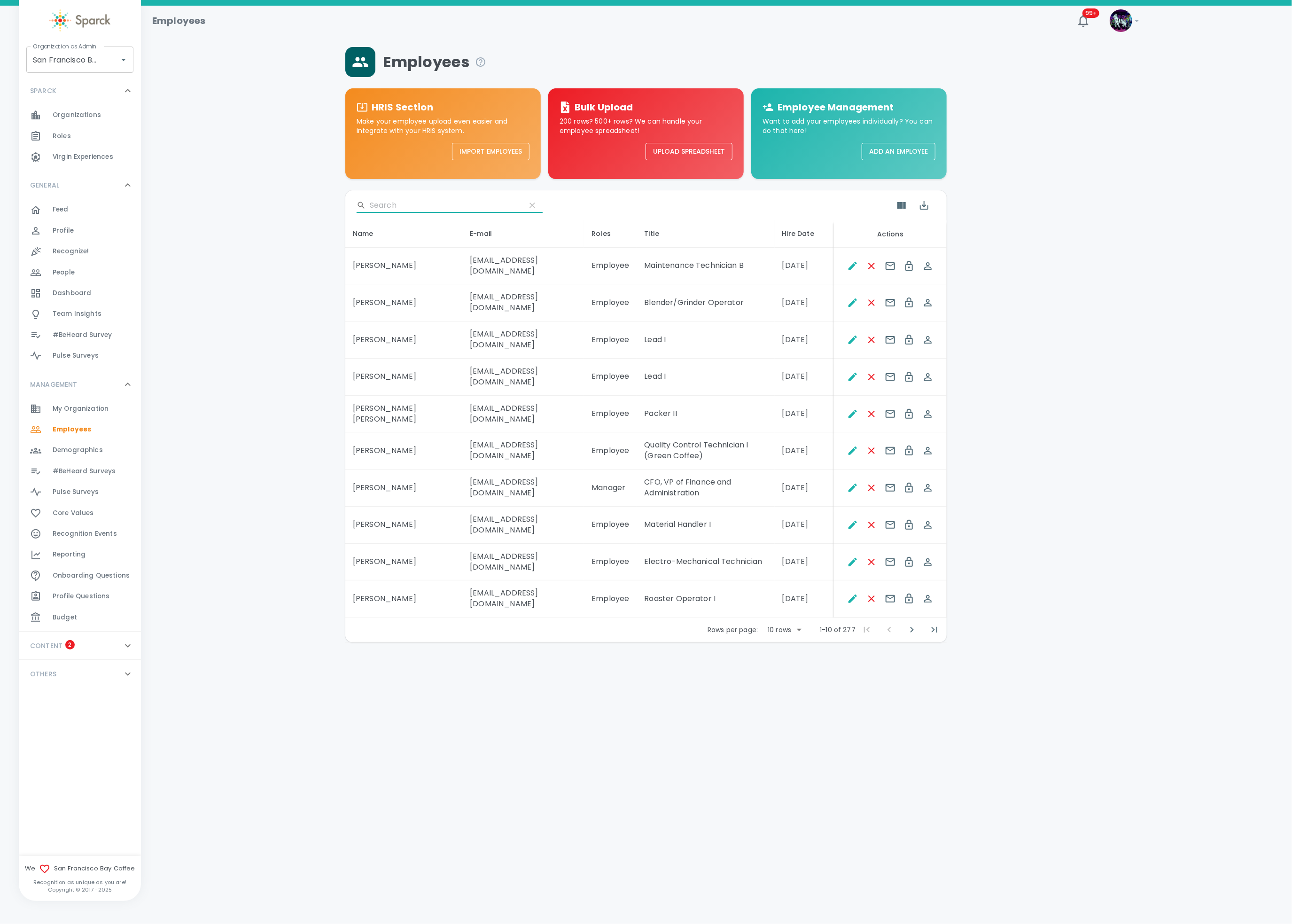
click at [417, 204] on input "Search" at bounding box center [444, 205] width 148 height 15
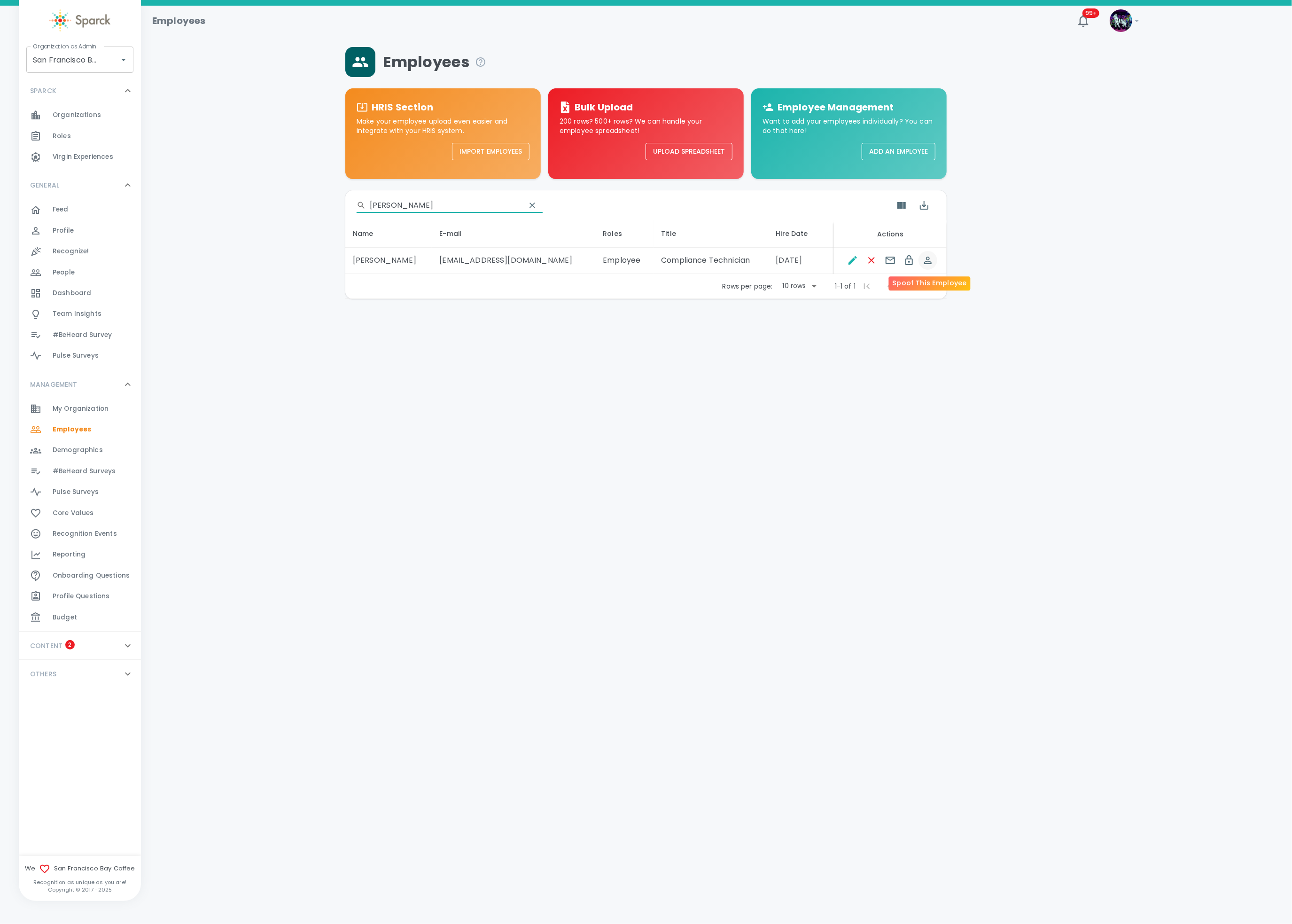
type input "[PERSON_NAME]"
click at [931, 259] on icon "Spoof This Employee" at bounding box center [928, 261] width 11 height 11
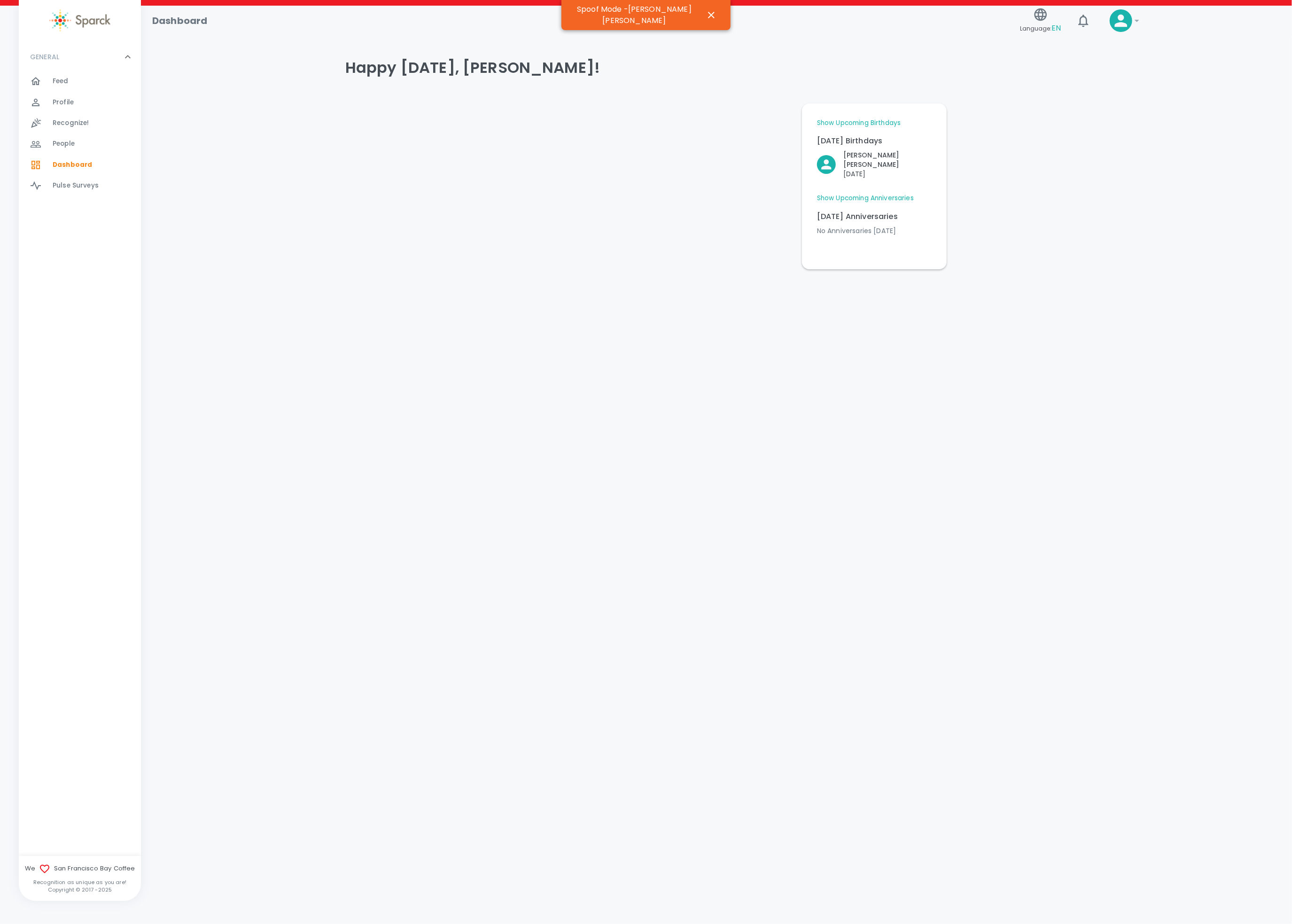
click at [88, 106] on div "Profile 0" at bounding box center [96, 102] width 88 height 13
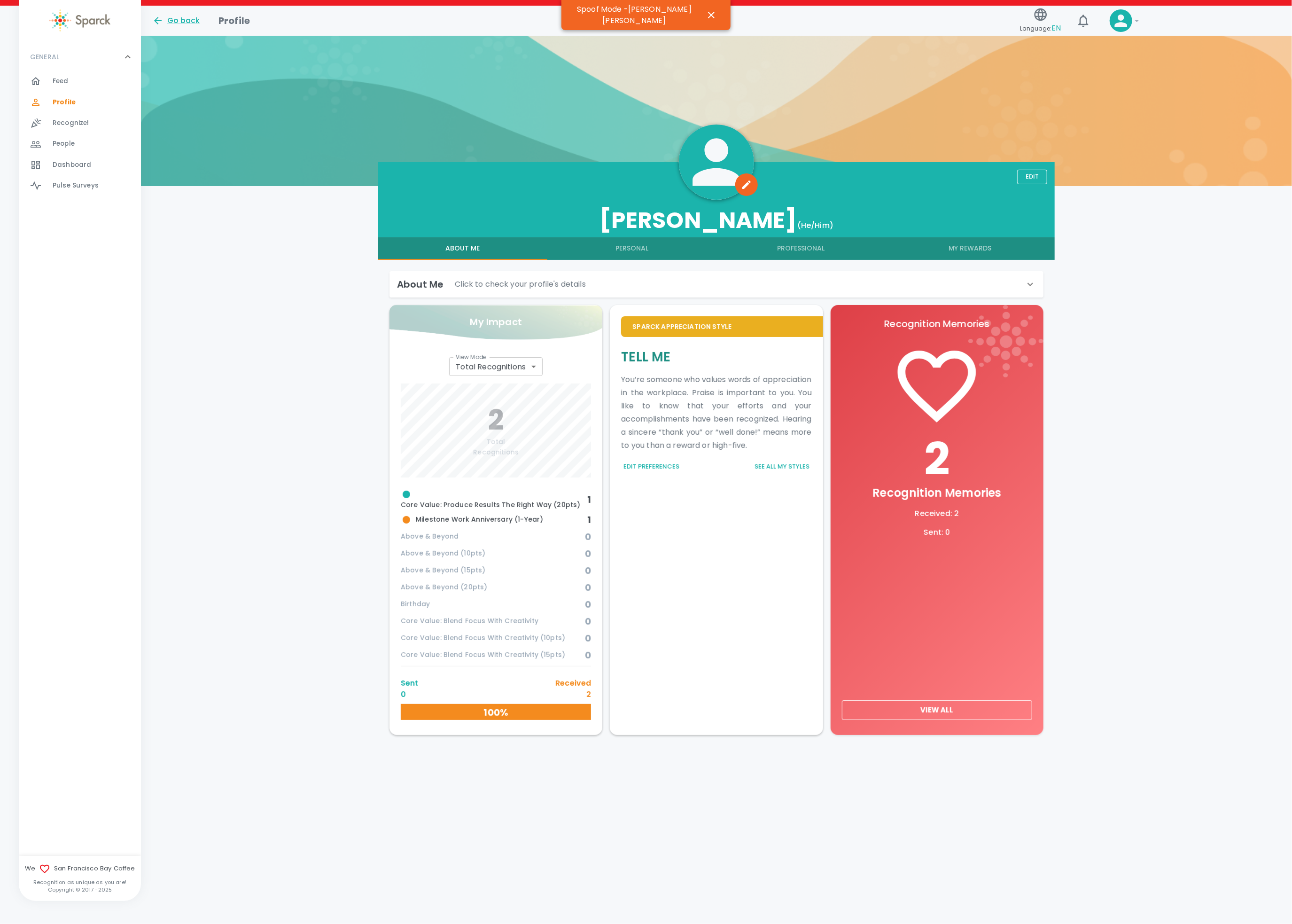
click at [964, 244] on button "My Rewards" at bounding box center [970, 249] width 169 height 23
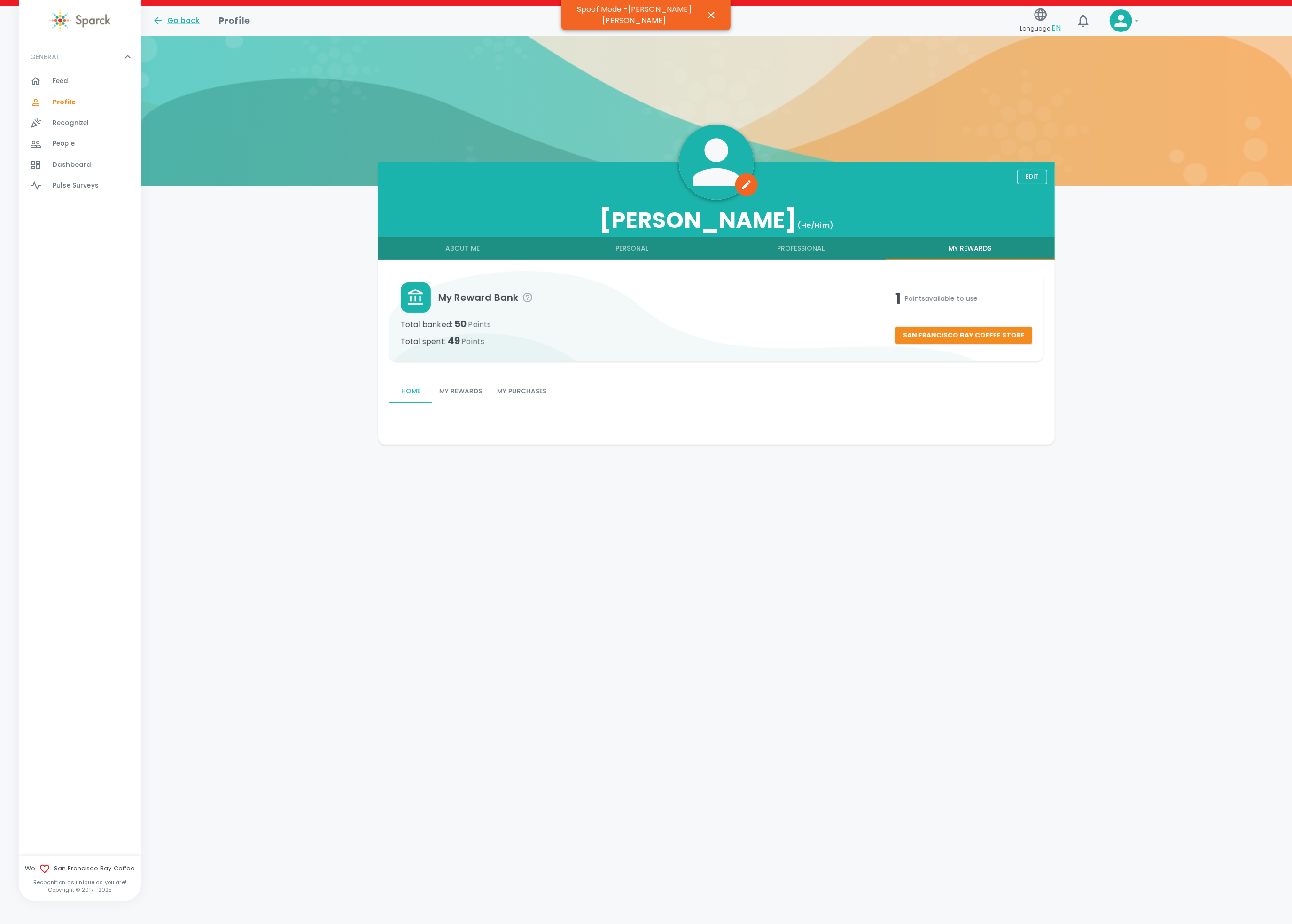
click at [451, 387] on button "My Rewards" at bounding box center [461, 391] width 58 height 23
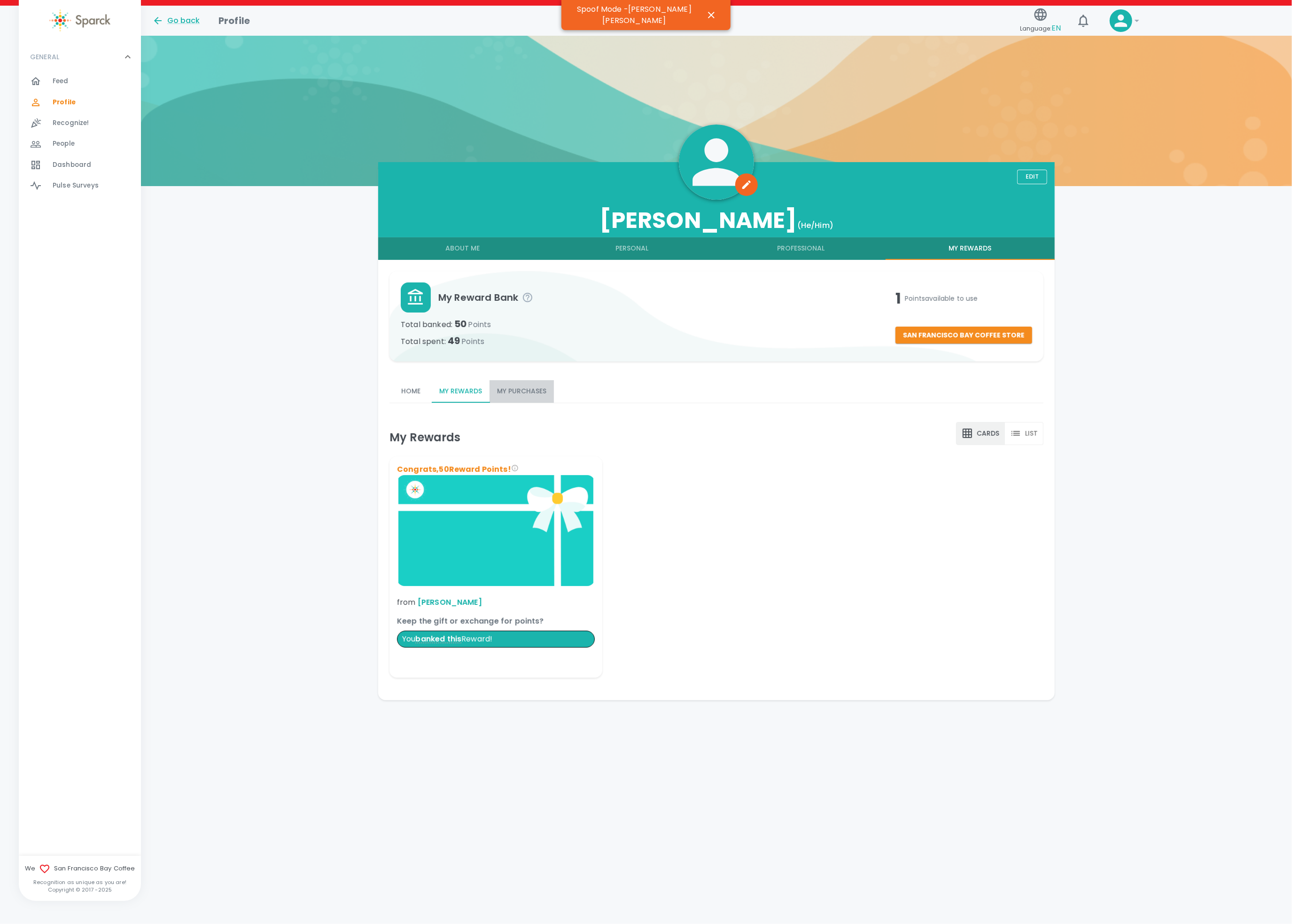
click at [533, 391] on button "My Purchases" at bounding box center [522, 391] width 65 height 23
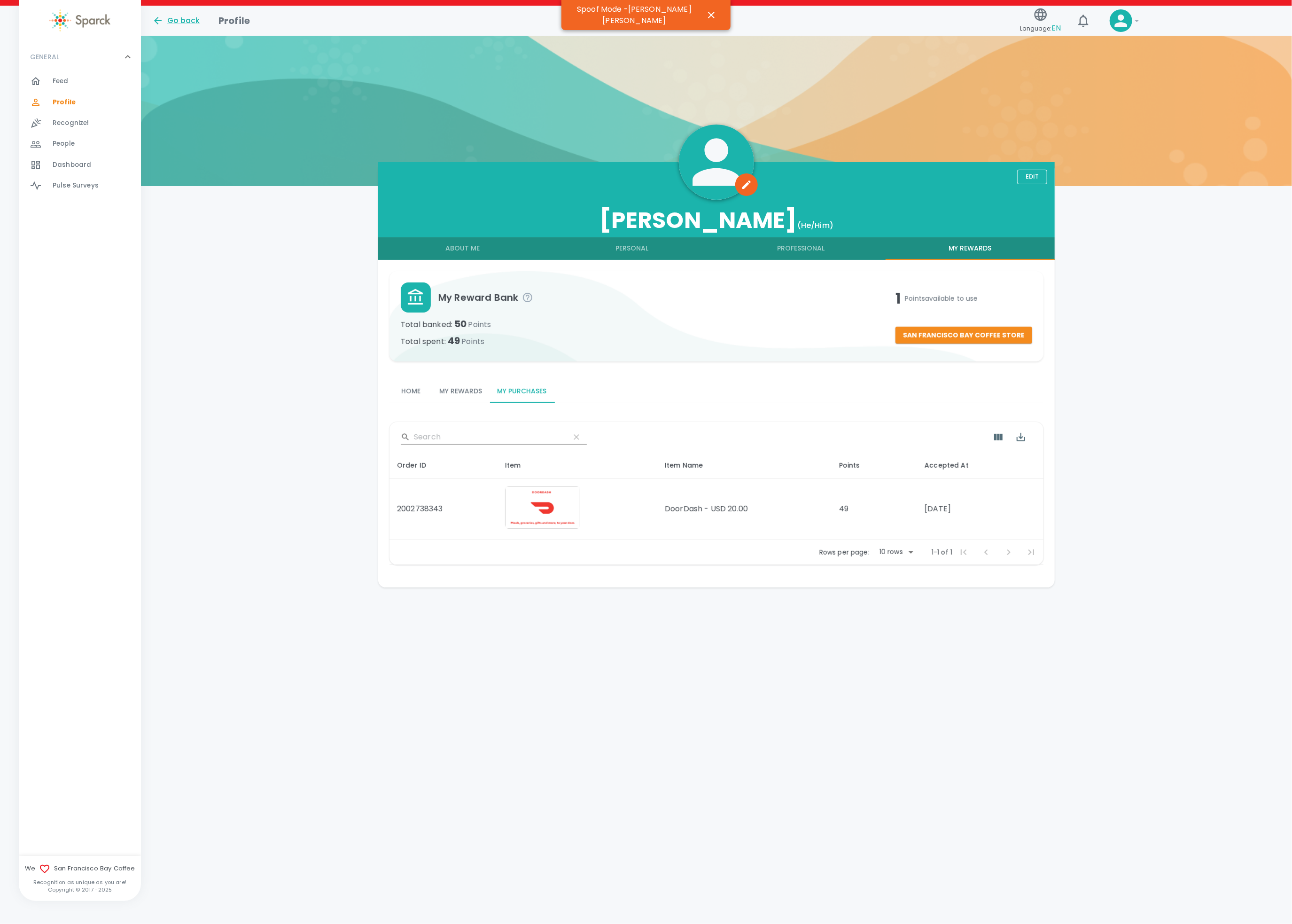
click at [475, 394] on button "My Rewards" at bounding box center [461, 391] width 58 height 23
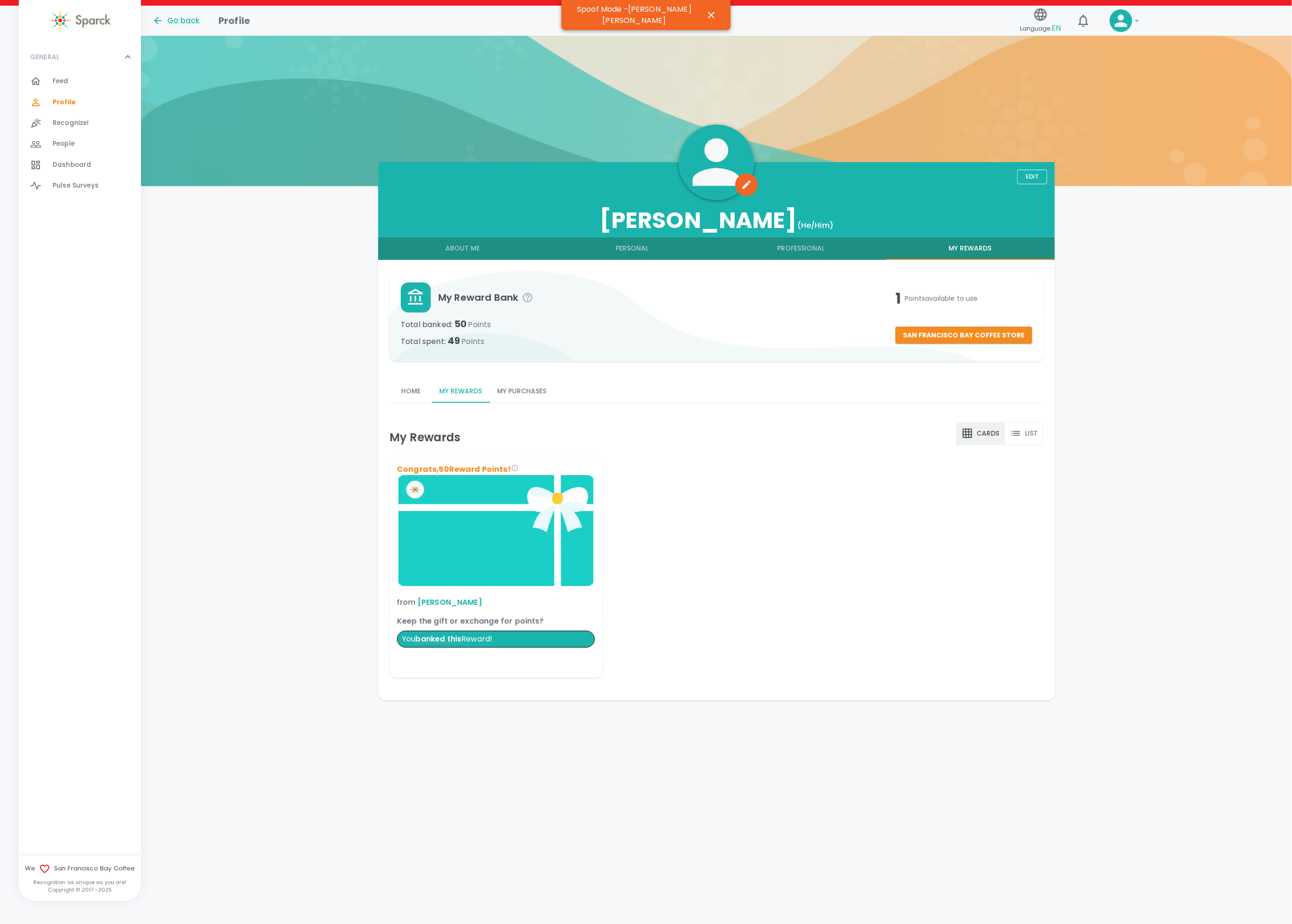
click at [412, 389] on button "Home" at bounding box center [411, 391] width 42 height 23
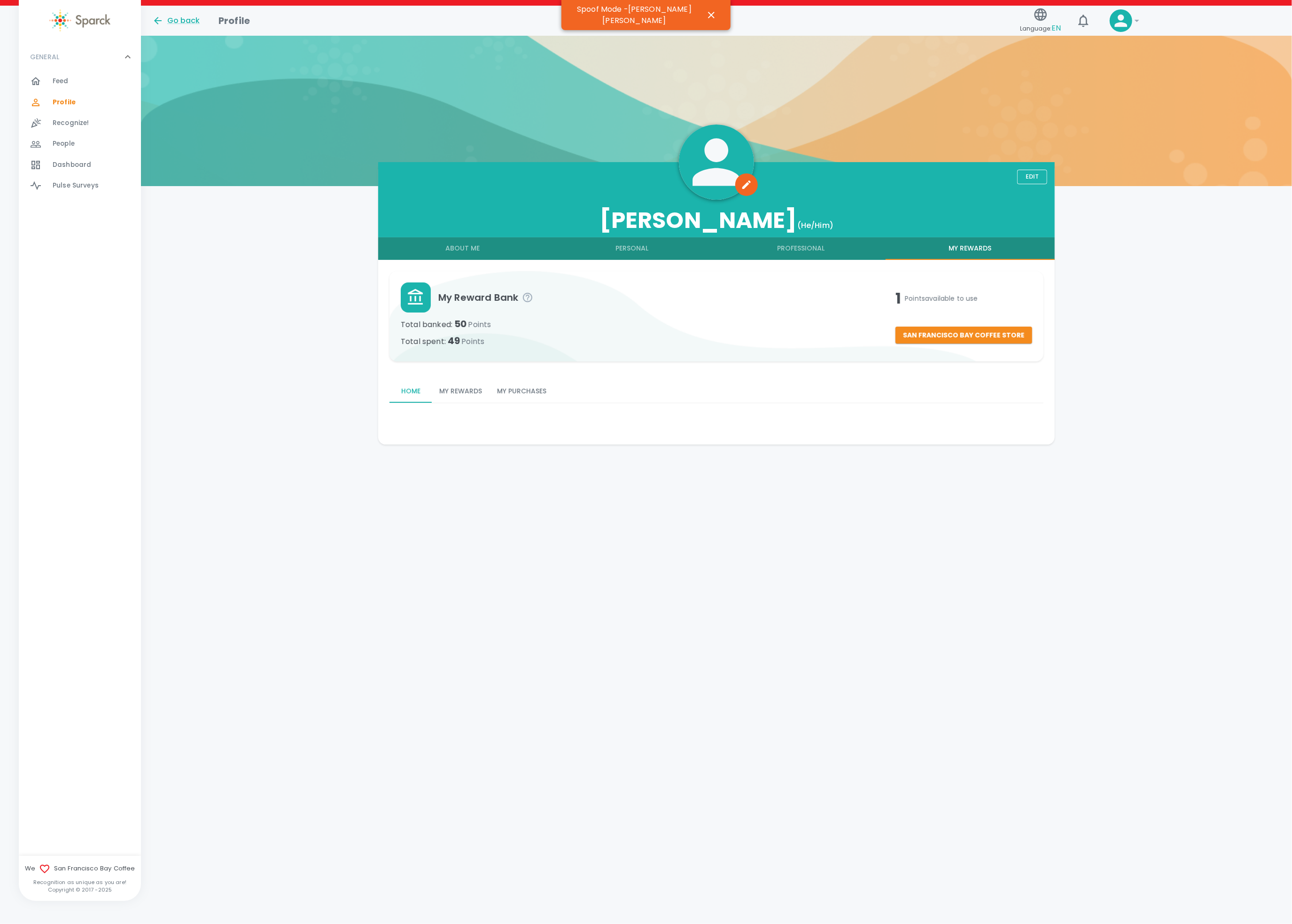
click at [515, 388] on button "My Purchases" at bounding box center [522, 391] width 65 height 23
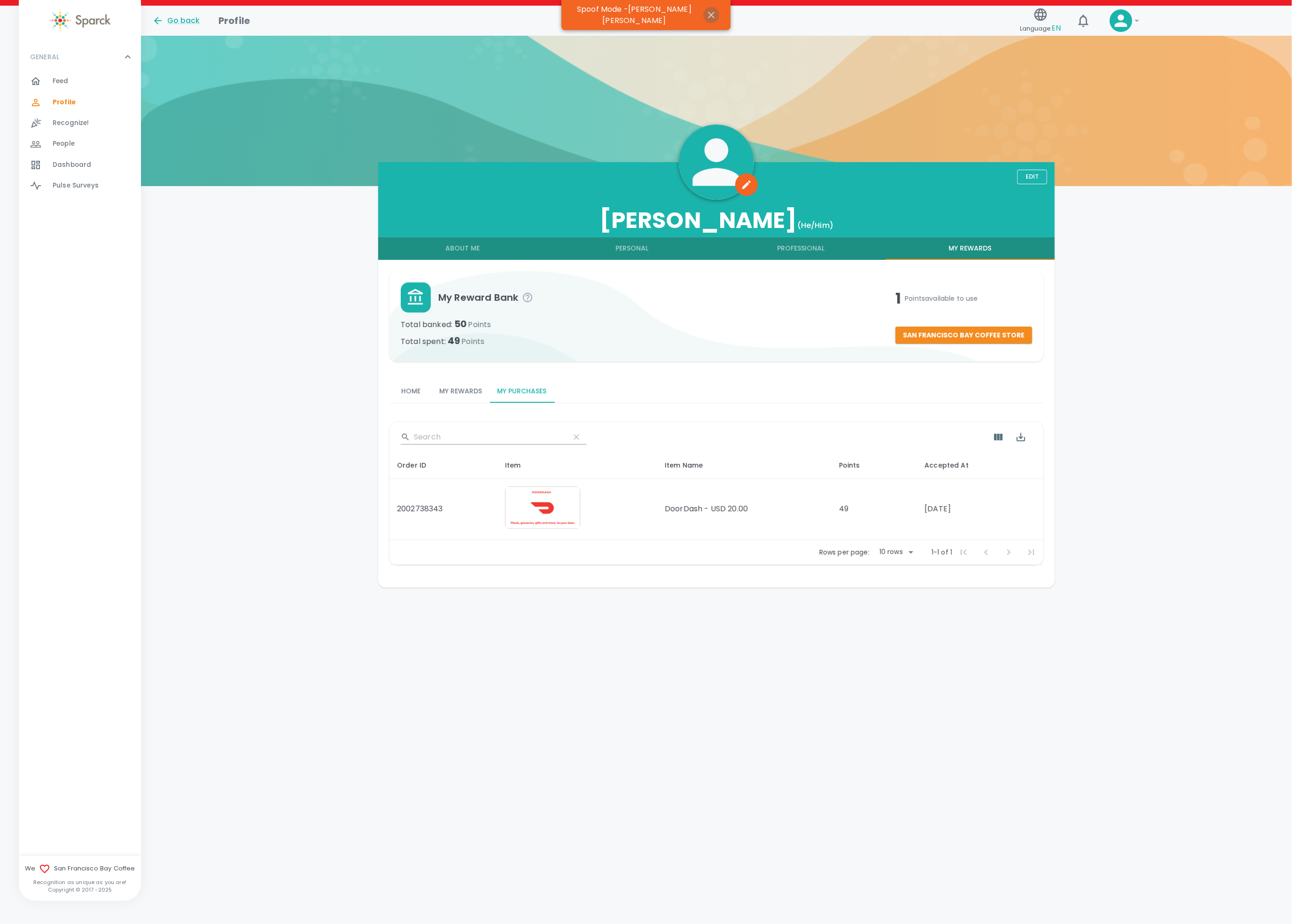
click at [708, 12] on icon "button" at bounding box center [711, 15] width 6 height 6
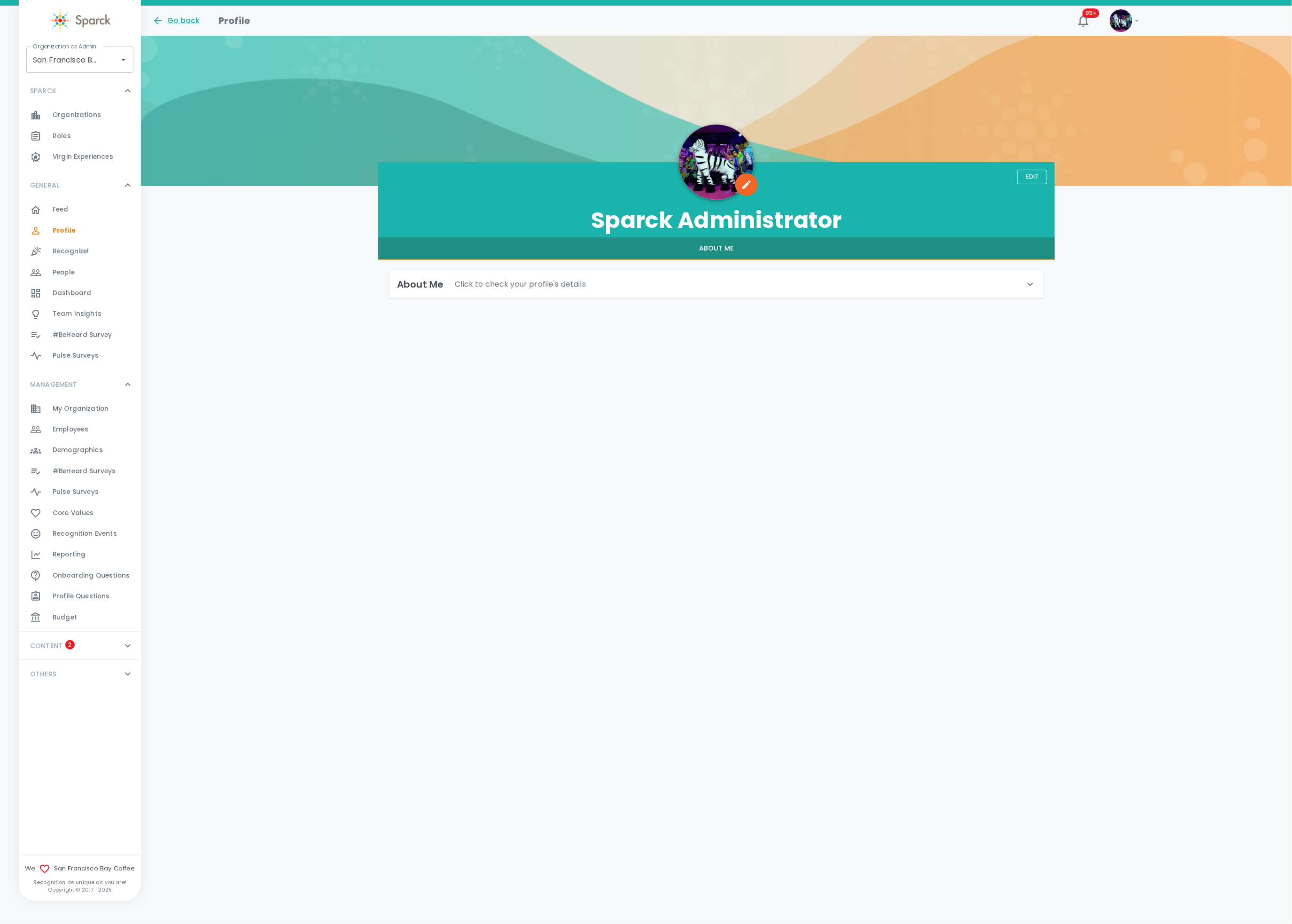
click at [102, 555] on div "Reporting 0" at bounding box center [96, 554] width 88 height 13
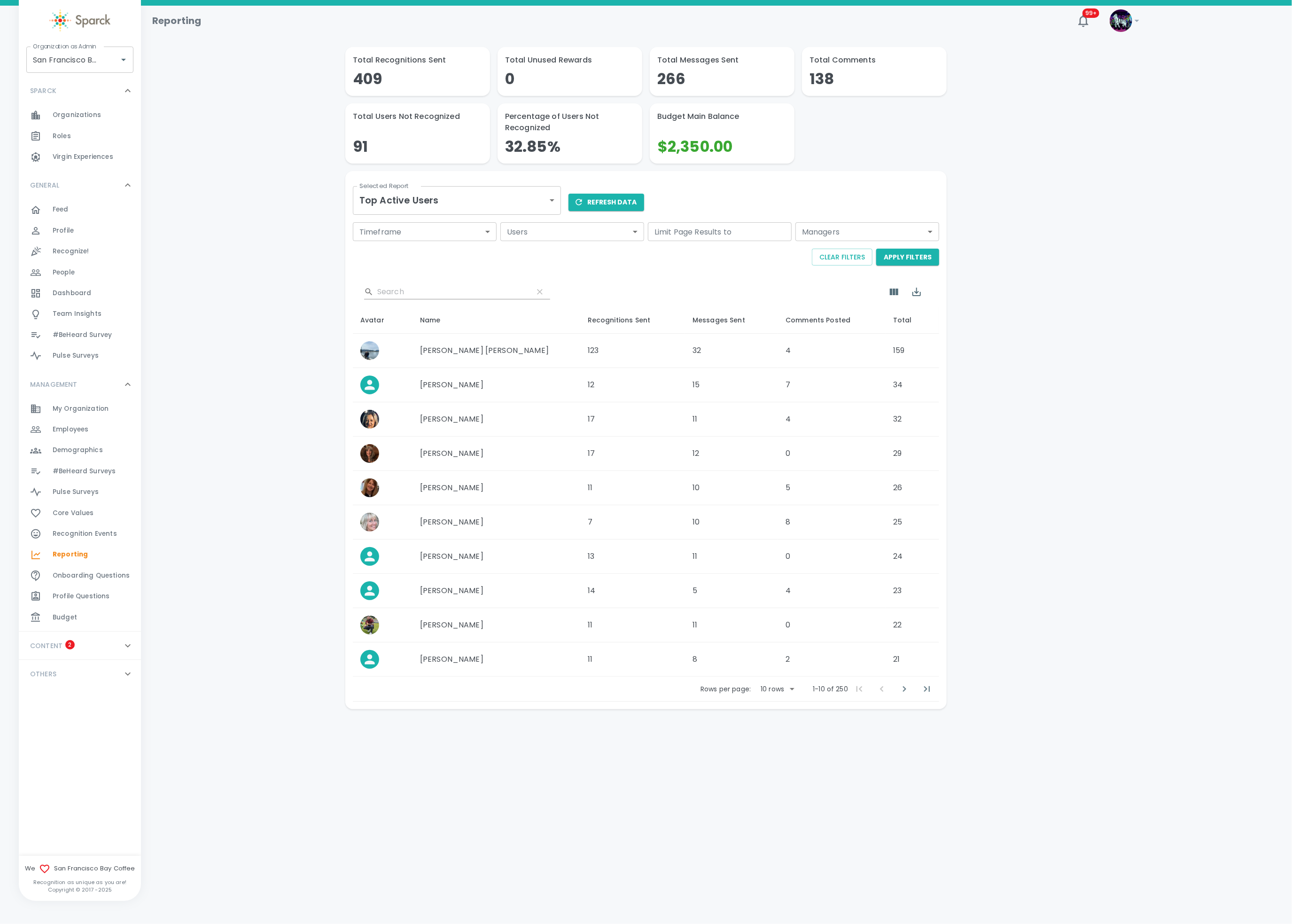
click at [474, 205] on body "Skip Navigation Reporting 99+ ! Organization as Admin San Francisco Bay Coffee …" at bounding box center [646, 378] width 1292 height 758
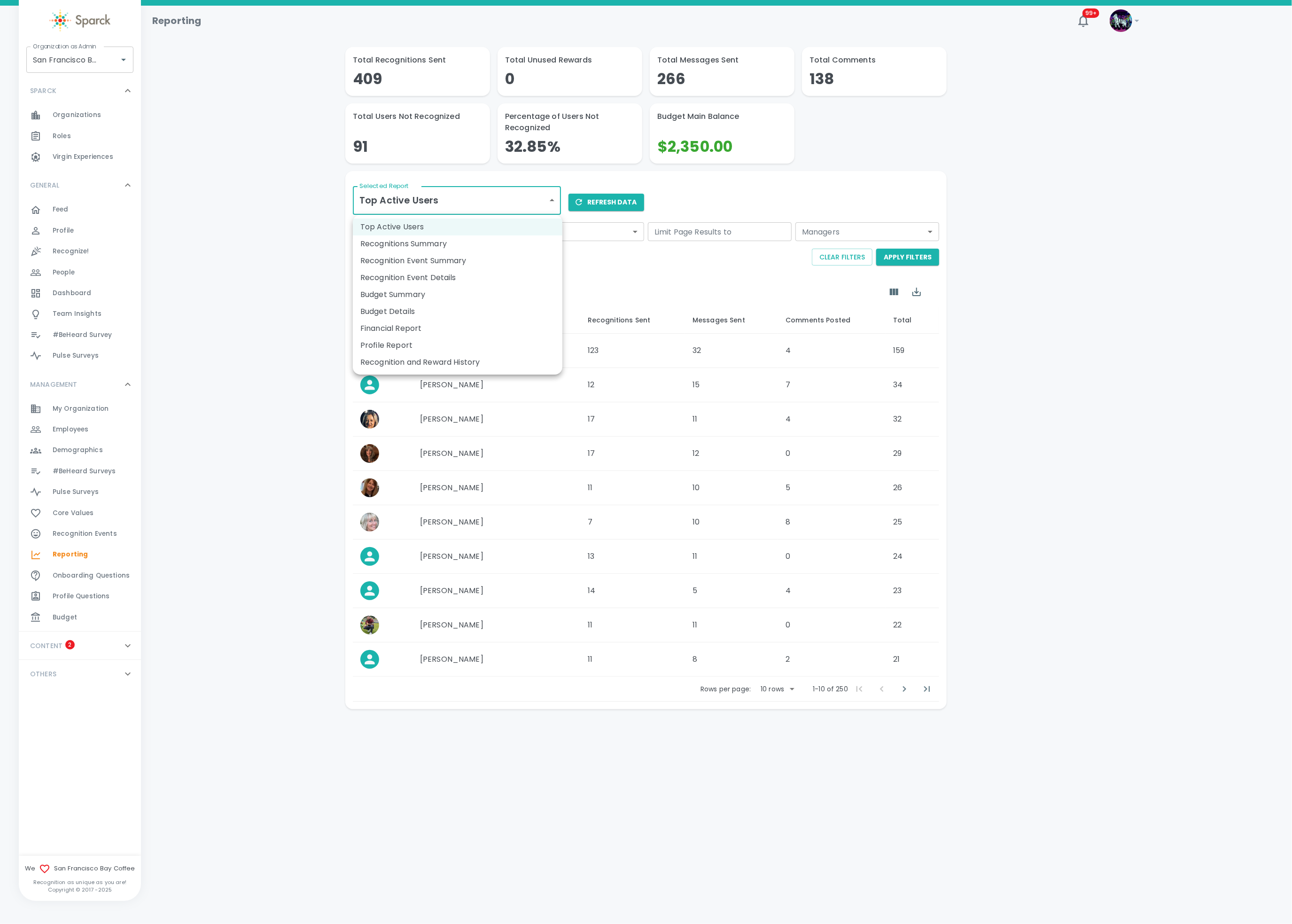
click at [479, 199] on div at bounding box center [646, 462] width 1292 height 924
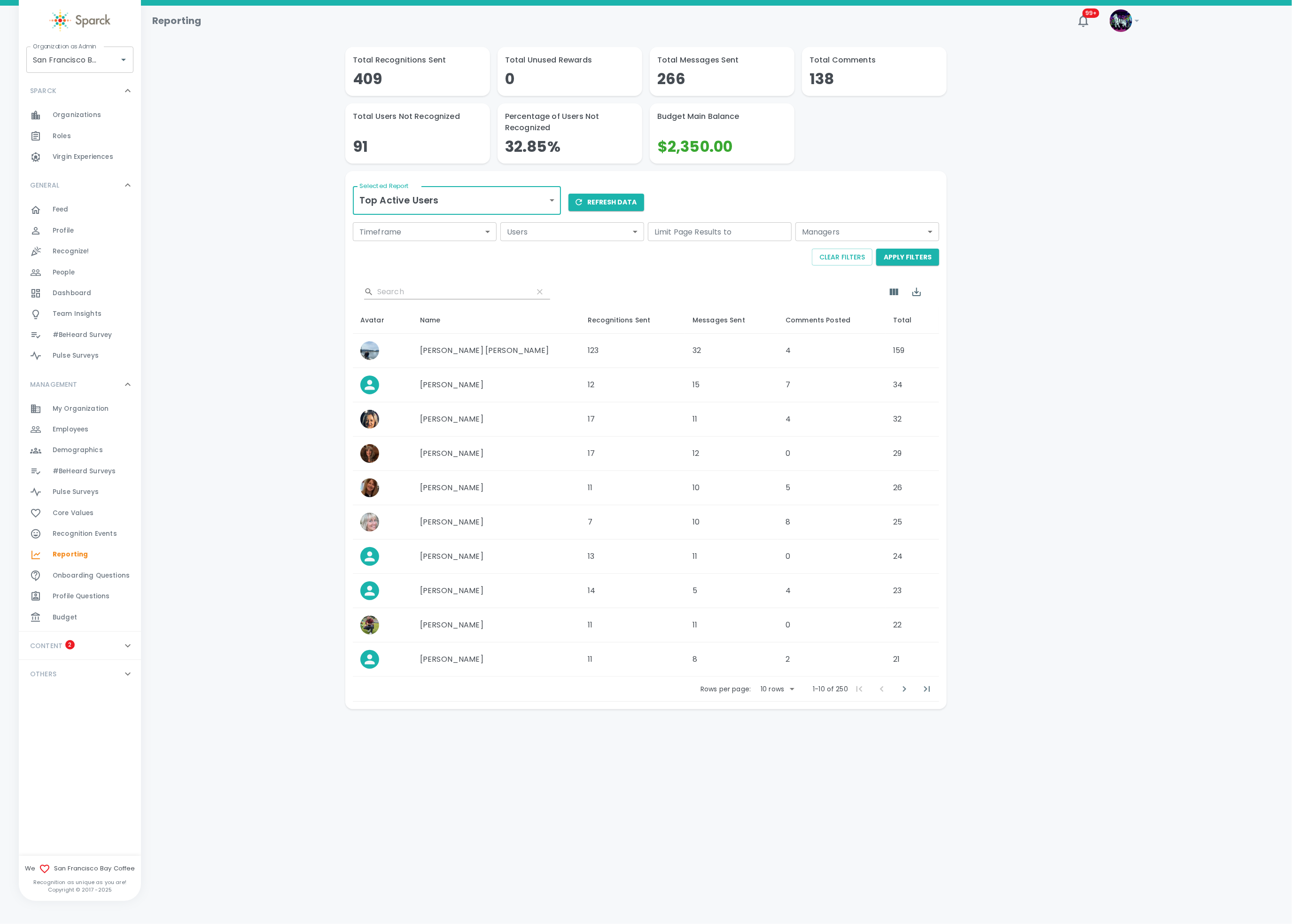
click at [475, 204] on body "Skip Navigation Reporting 99+ ! Organization as Admin San Francisco Bay Coffee …" at bounding box center [646, 378] width 1292 height 758
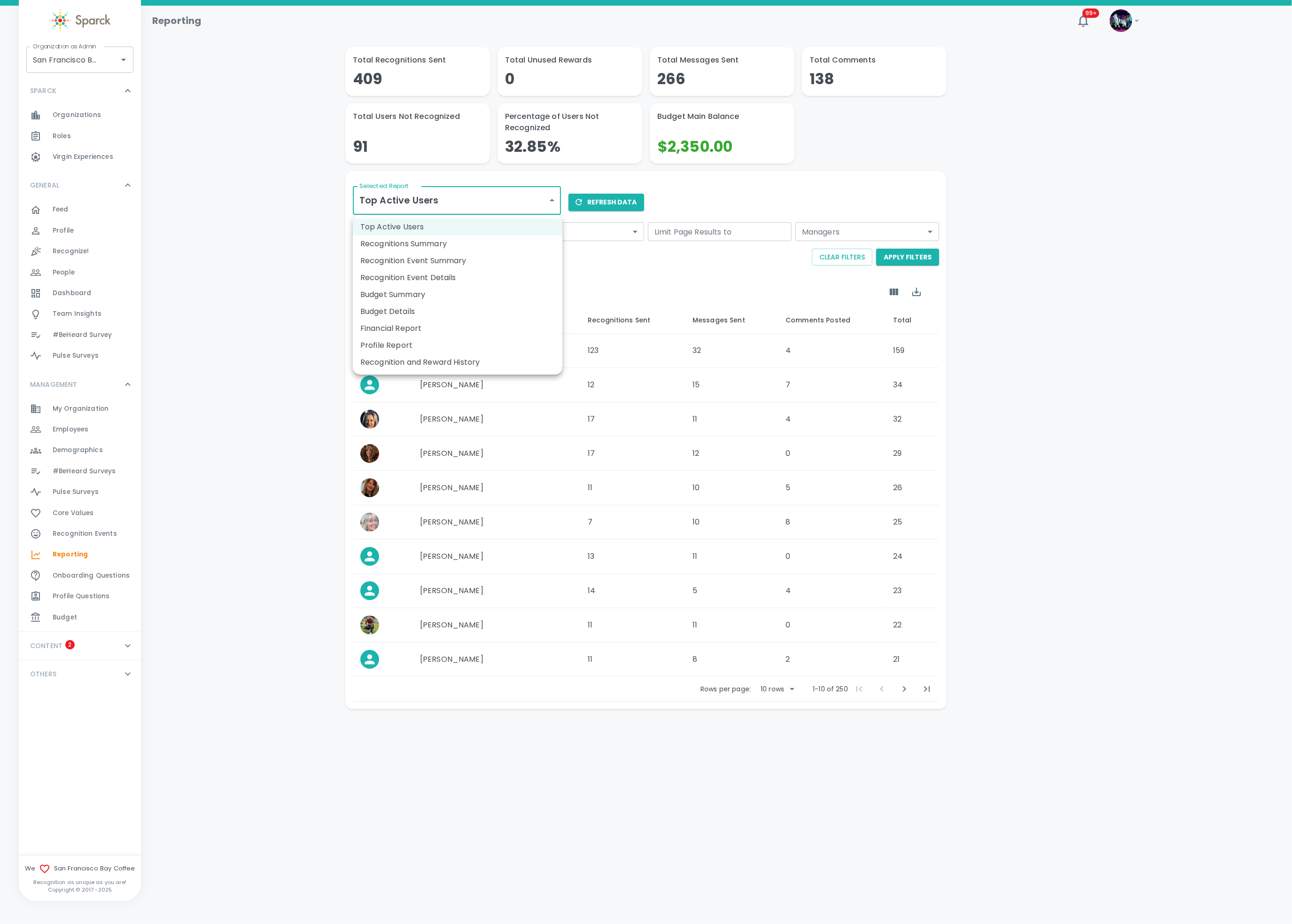
click at [444, 246] on li "Recognitions Summary" at bounding box center [458, 244] width 210 height 17
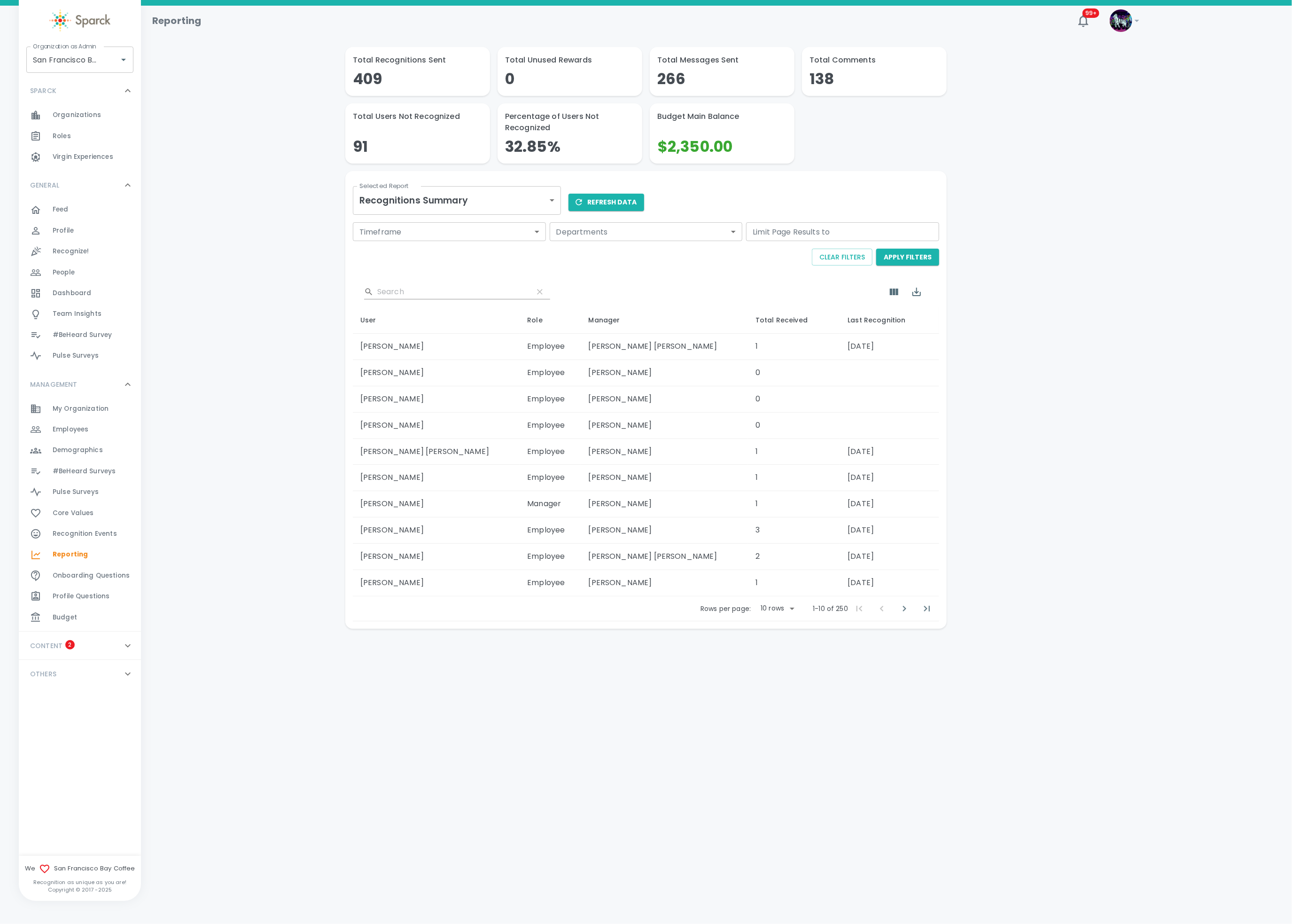
click at [465, 190] on body "Skip Navigation Reporting 99+ ! Organization as Admin San Francisco Bay Coffee …" at bounding box center [646, 339] width 1292 height 678
click at [449, 253] on li "Recognition Event Summary" at bounding box center [458, 261] width 210 height 17
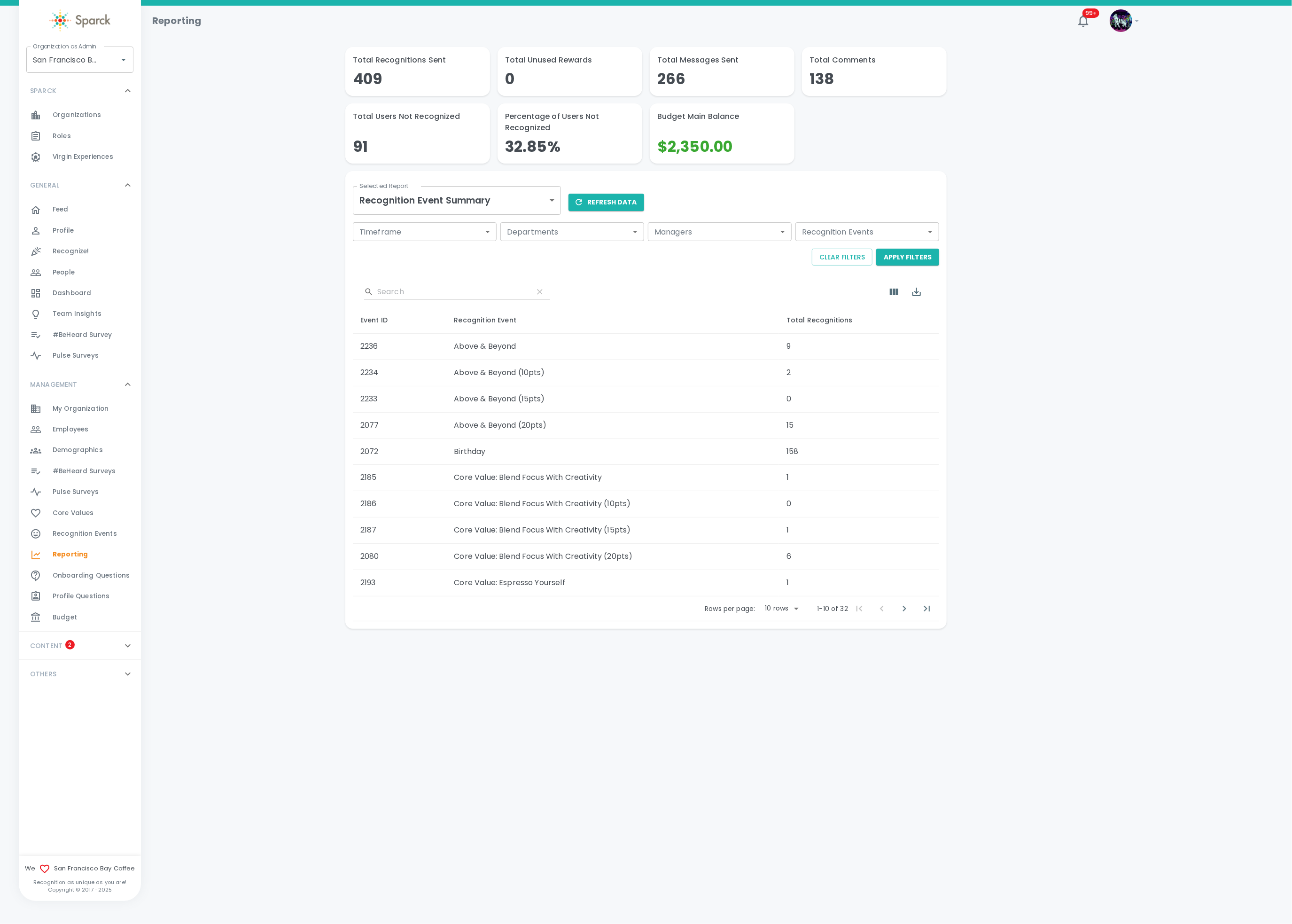
click at [462, 194] on body "Skip Navigation Reporting 99+ ! Organization as Admin San Francisco Bay Coffee …" at bounding box center [646, 339] width 1292 height 678
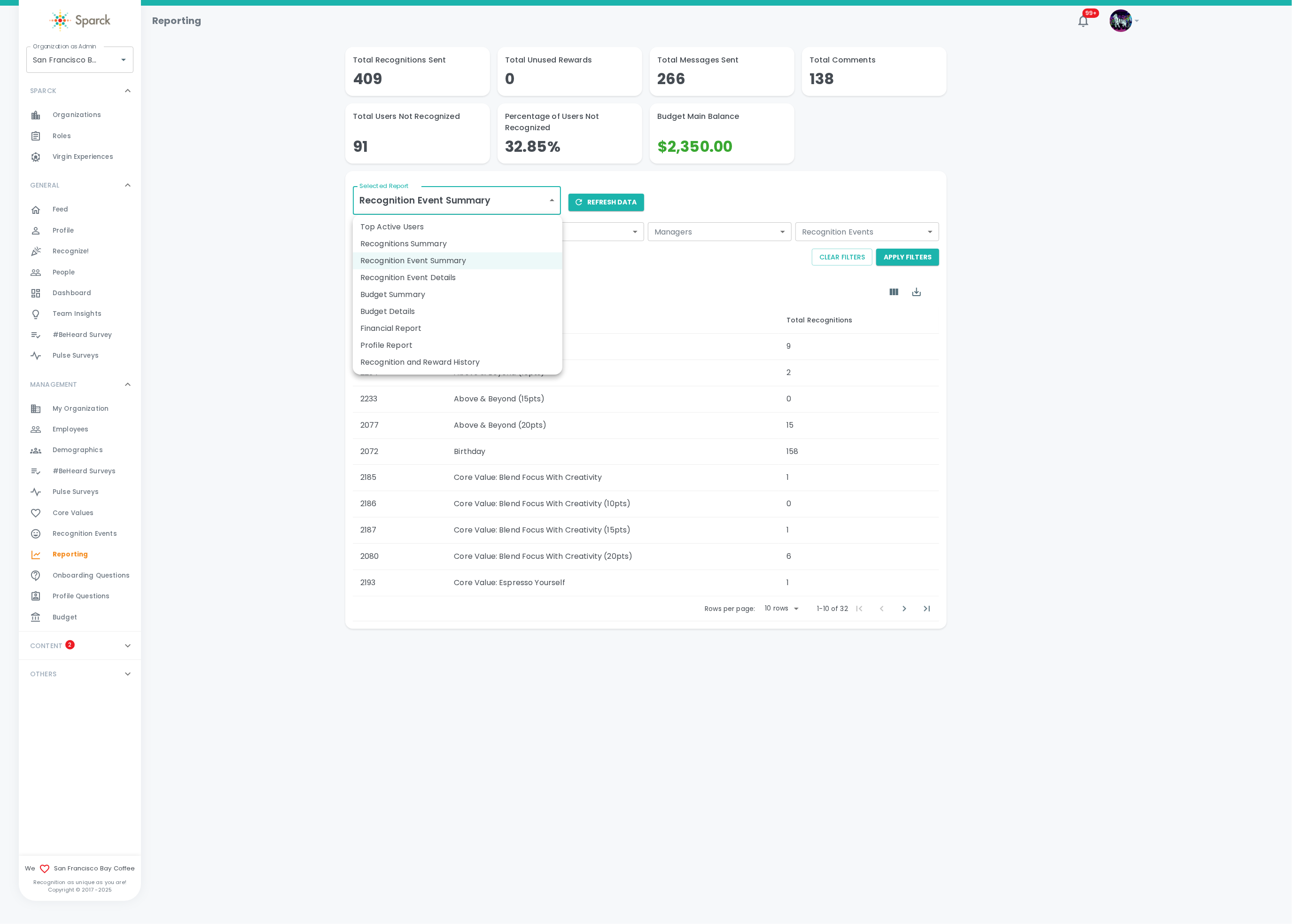
click at [424, 357] on li "Recognition and Reward History" at bounding box center [458, 362] width 210 height 17
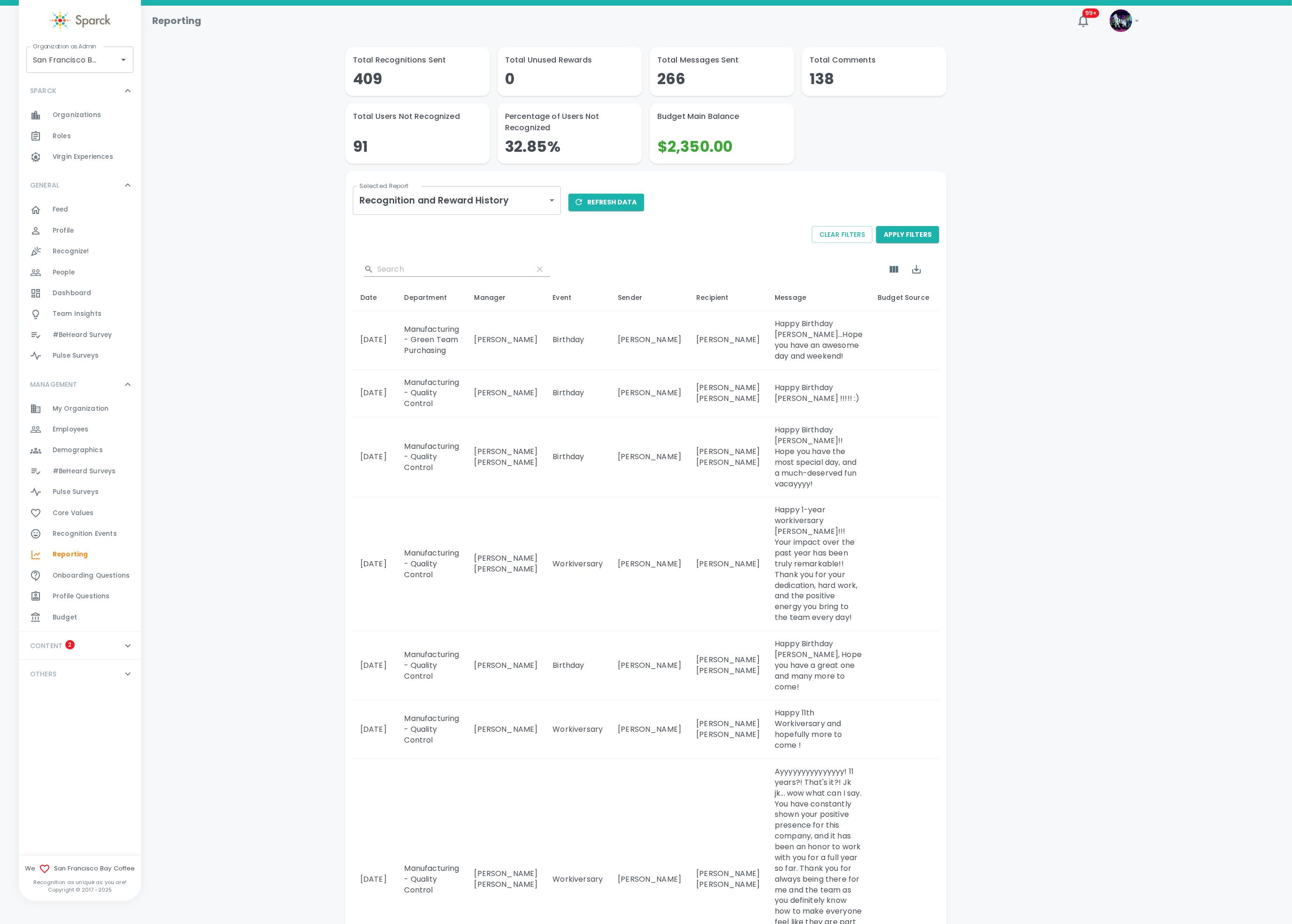
click at [528, 196] on body "Skip Navigation Reporting 99+ ! Organization as Admin San Francisco Bay Coffee …" at bounding box center [646, 698] width 1292 height 1396
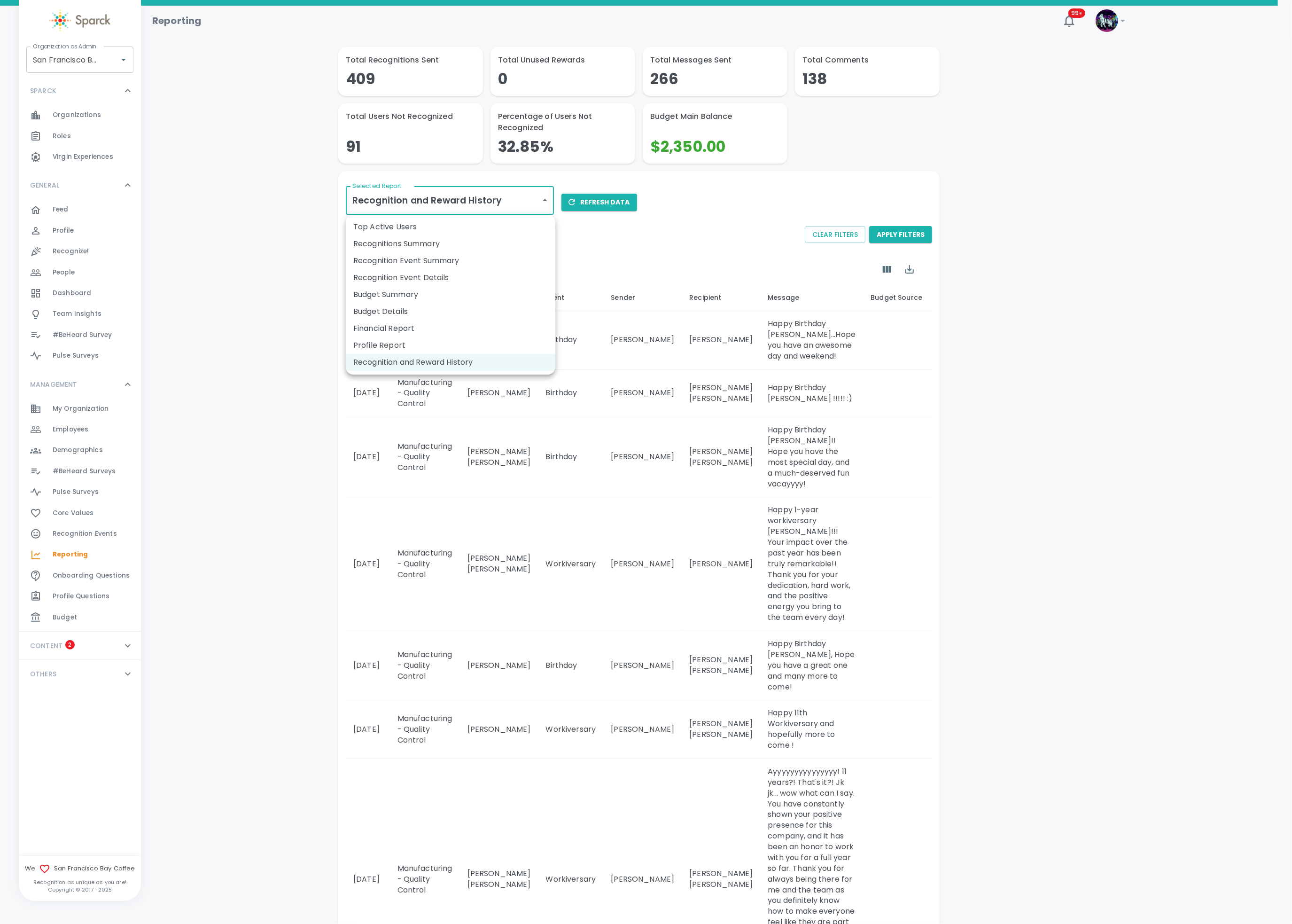
click at [398, 344] on li "Profile Report" at bounding box center [450, 345] width 210 height 17
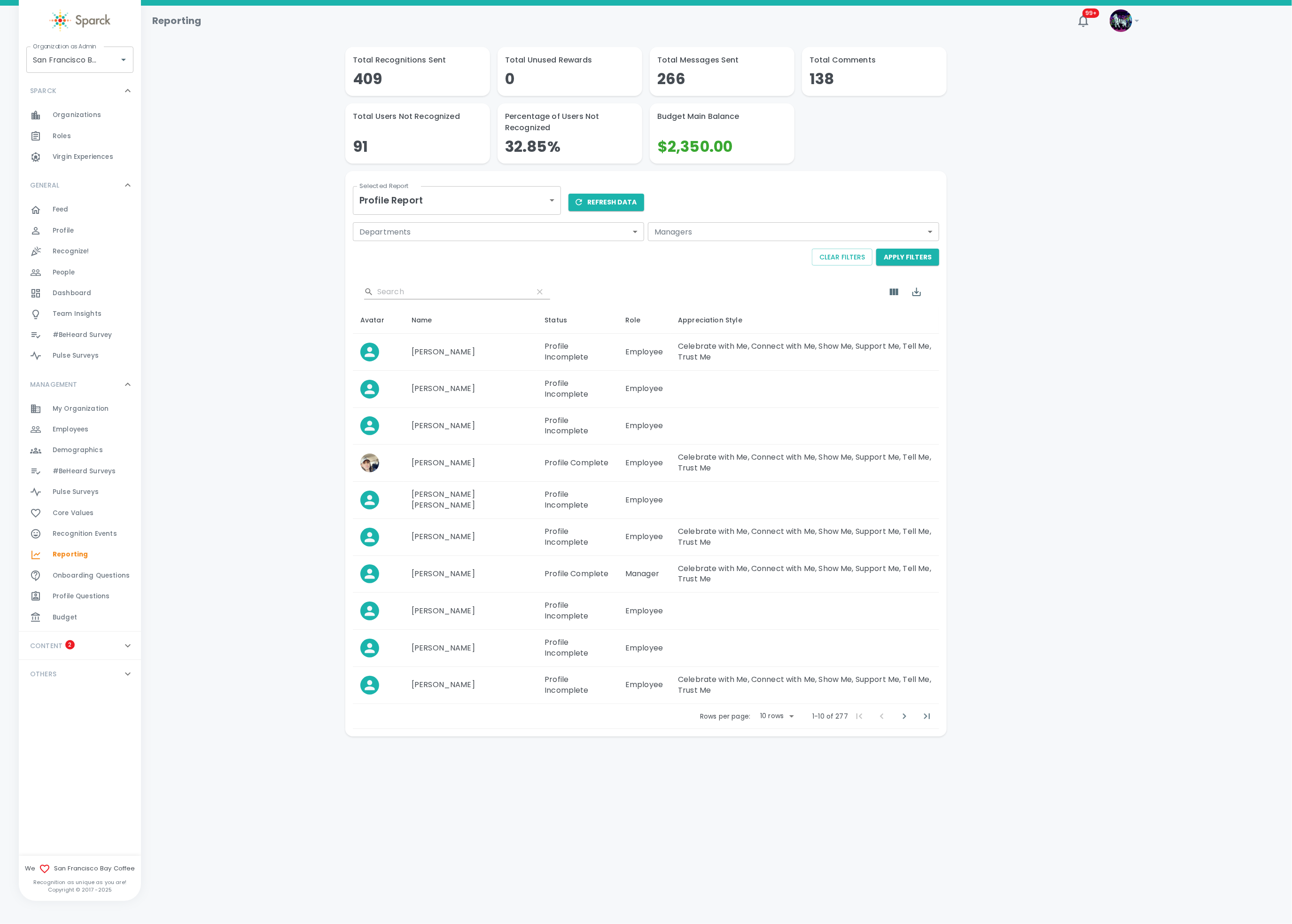
click at [449, 199] on body "Skip Navigation Reporting 99+ ! Organization as Admin San Francisco Bay Coffee …" at bounding box center [646, 392] width 1292 height 785
click at [416, 333] on li "Financial Report" at bounding box center [458, 328] width 210 height 17
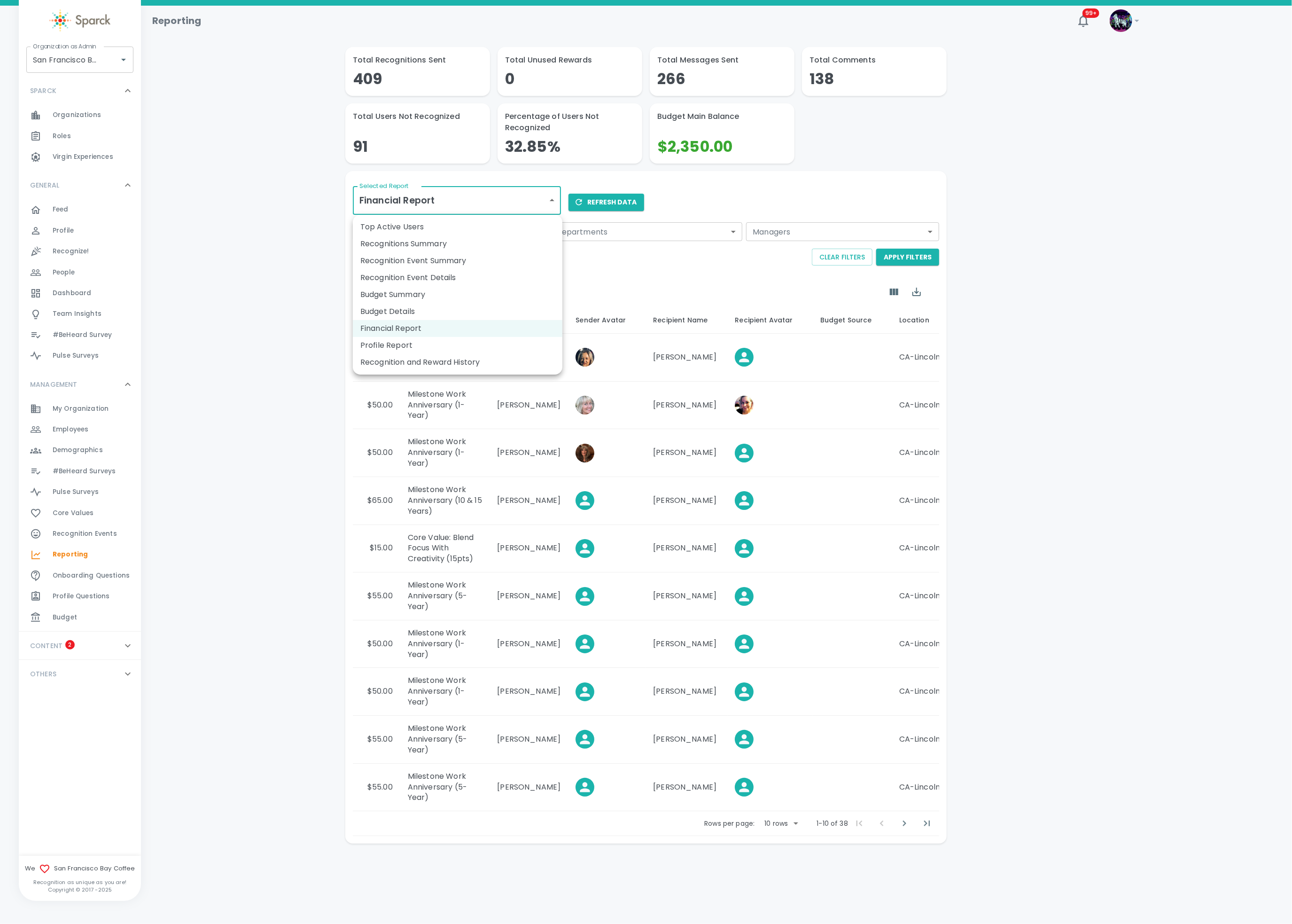
click at [450, 196] on body "Skip Navigation Reporting 99+ ! Organization as Admin San Francisco Bay Coffee …" at bounding box center [646, 446] width 1292 height 893
click at [425, 292] on li "Budget Summary" at bounding box center [458, 295] width 210 height 17
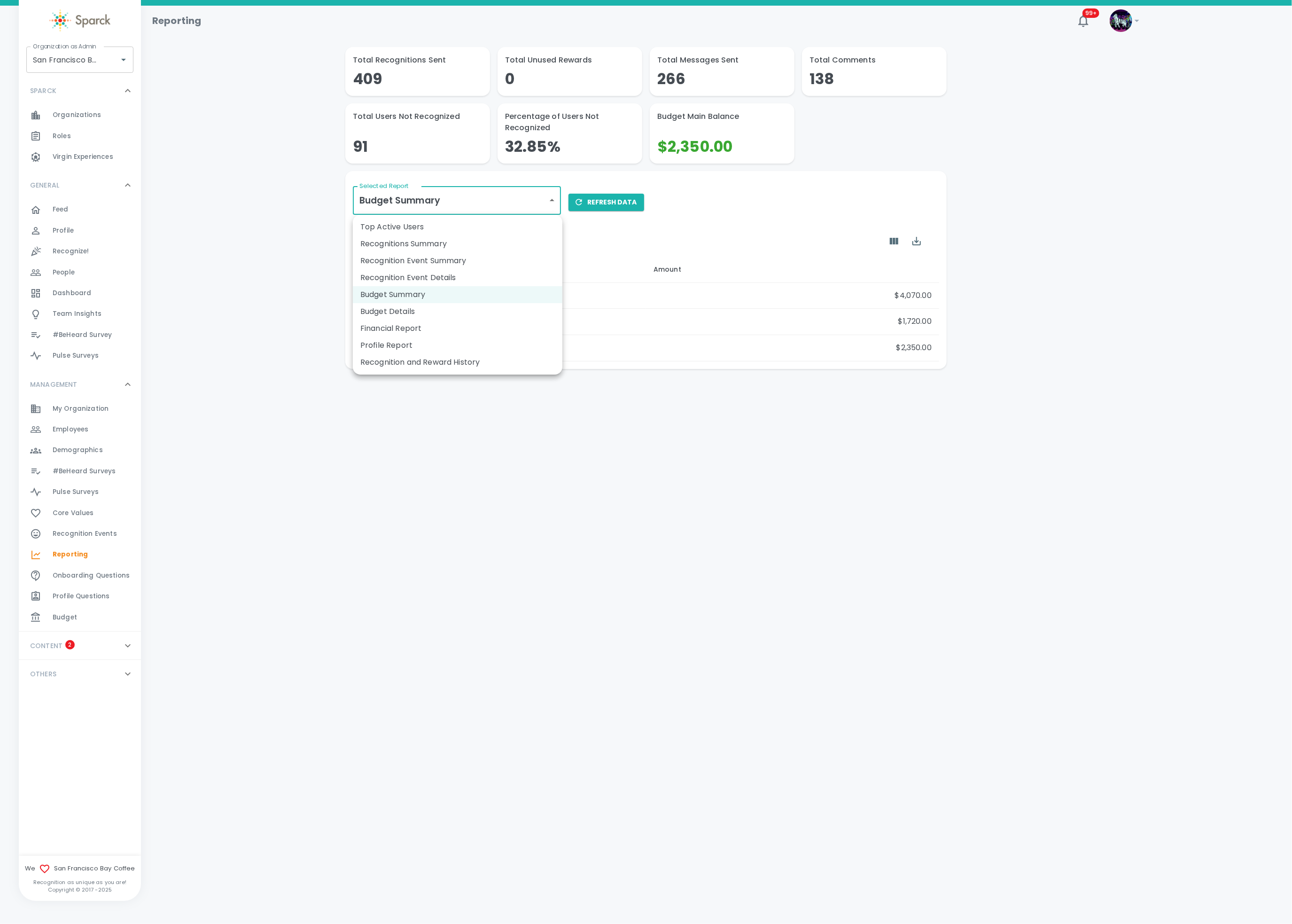
click at [466, 198] on body "Skip Navigation Reporting 99+ ! Organization as Admin San Francisco Bay Coffee …" at bounding box center [646, 209] width 1292 height 418
click at [447, 275] on li "Recognition Event Details" at bounding box center [458, 278] width 210 height 17
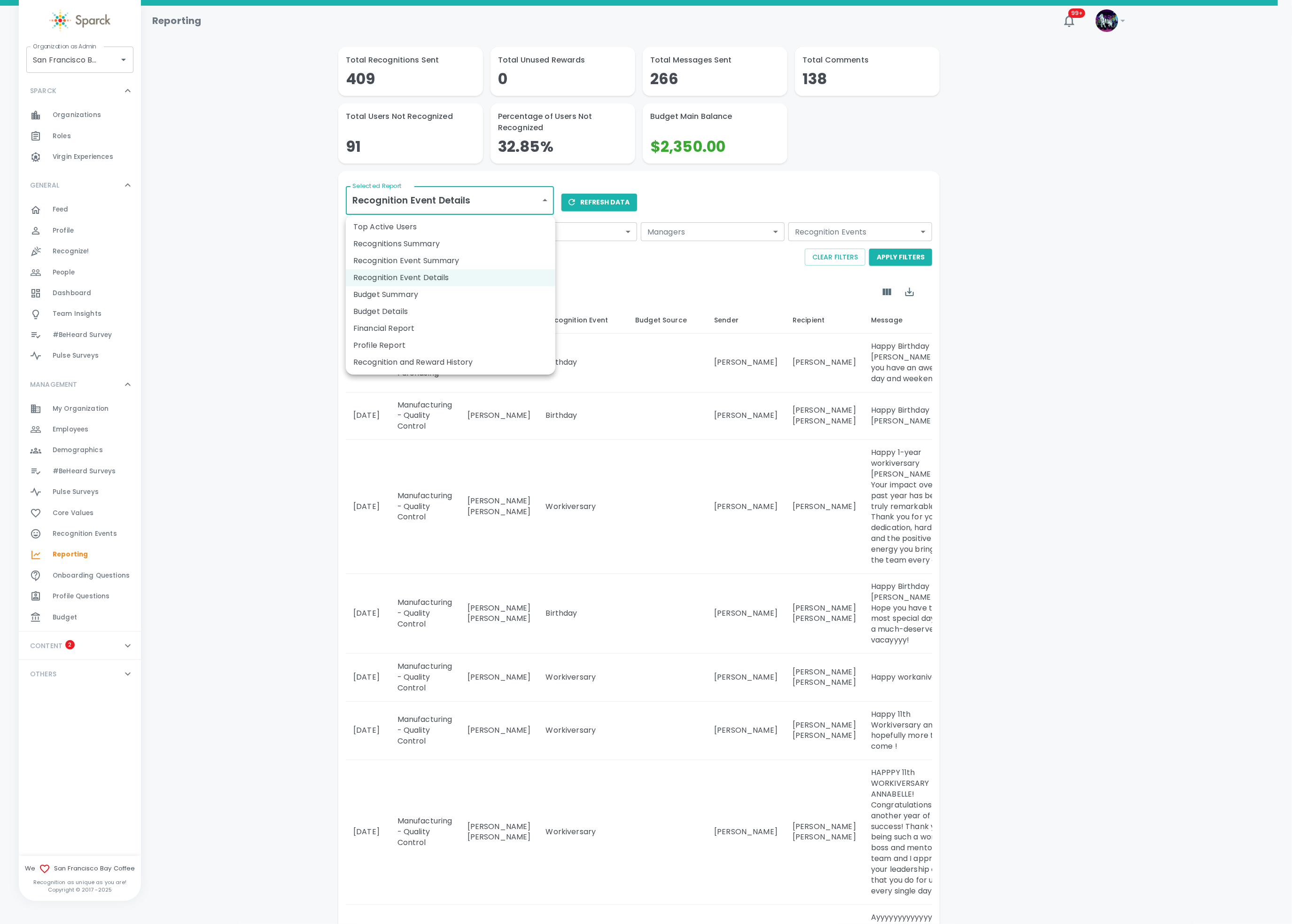
click at [466, 200] on body "Skip Navigation Reporting 99+ ! Organization as Admin San Francisco Bay Coffee …" at bounding box center [646, 709] width 1292 height 1419
click at [444, 261] on li "Recognition Event Summary" at bounding box center [450, 261] width 210 height 17
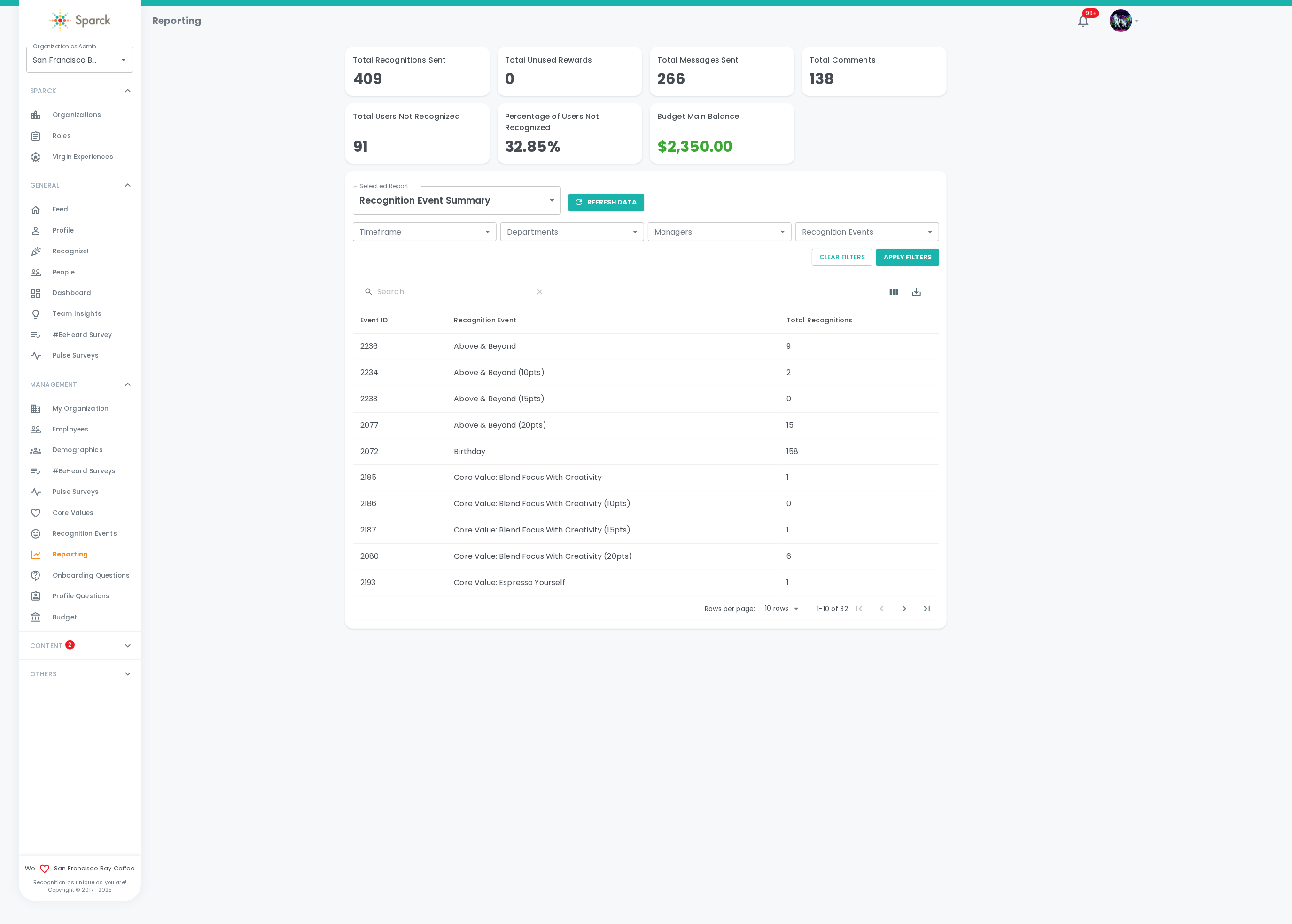
click at [449, 202] on body "Skip Navigation Reporting 99+ ! Organization as Admin San Francisco Bay Coffee …" at bounding box center [646, 339] width 1292 height 678
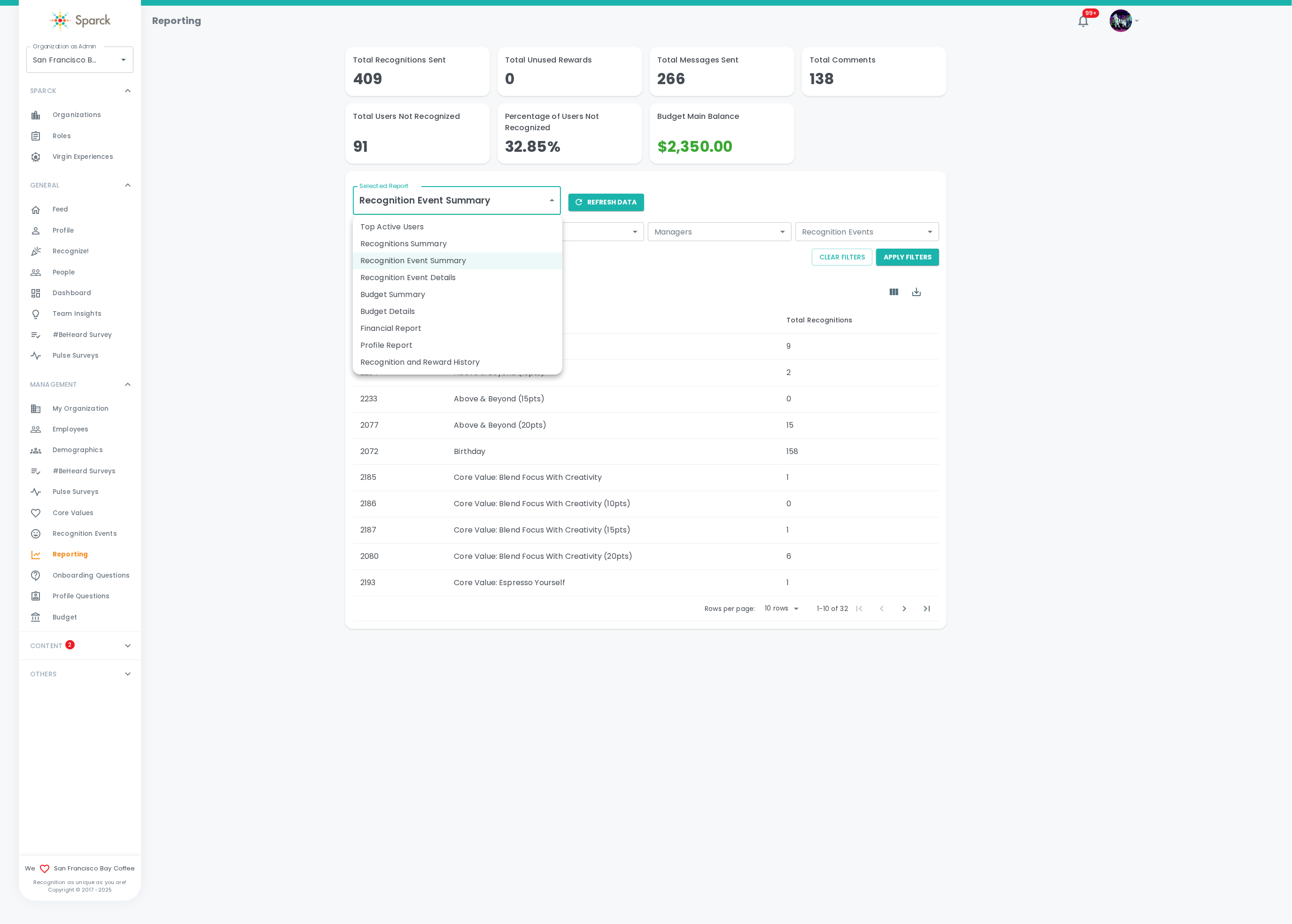
click at [441, 246] on li "Recognitions Summary" at bounding box center [458, 244] width 210 height 17
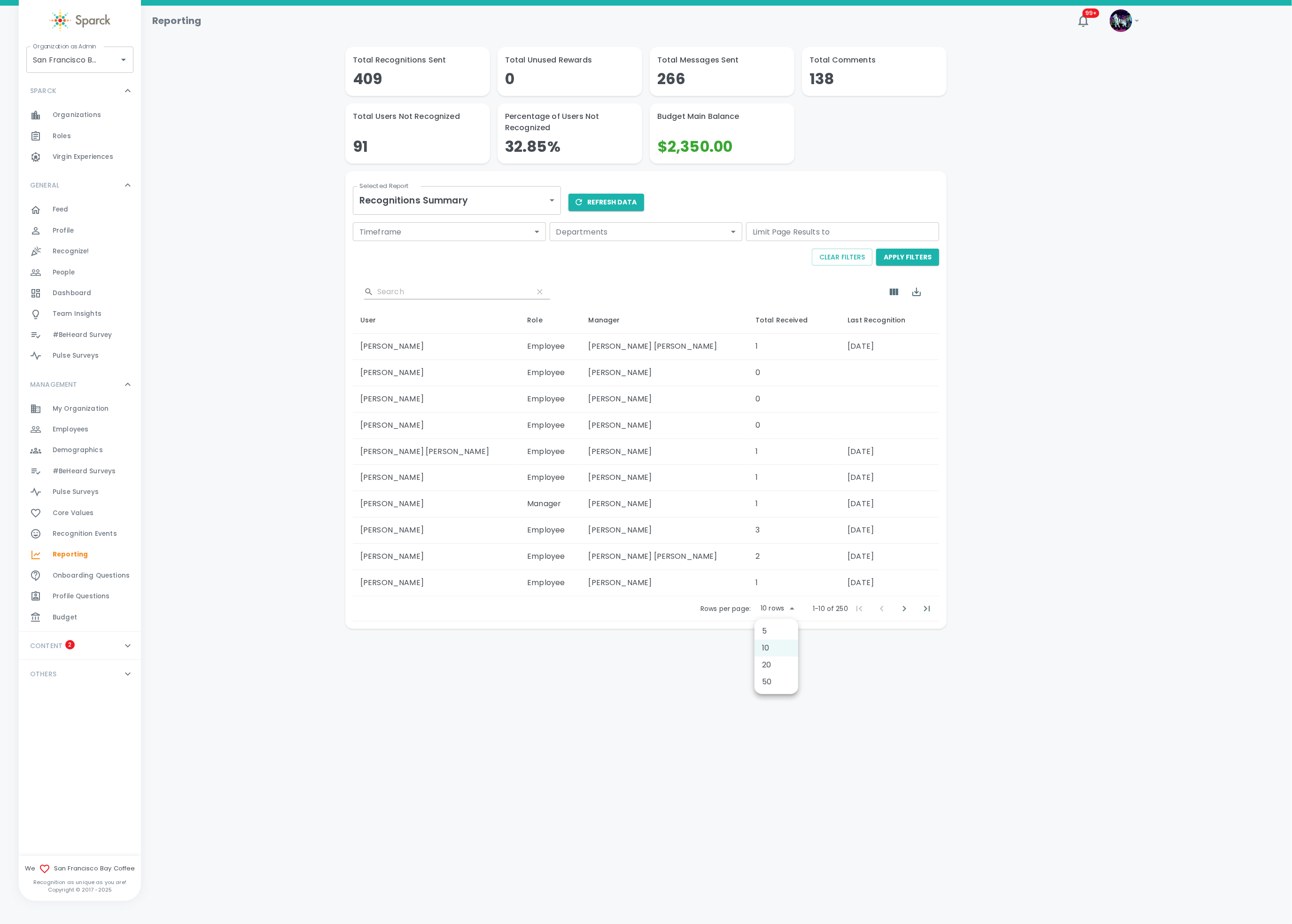
click at [792, 611] on body "Skip Navigation Reporting 99+ ! Organization as Admin San Francisco Bay Coffee …" at bounding box center [646, 339] width 1292 height 678
click at [778, 684] on li "50" at bounding box center [776, 681] width 44 height 17
type input "50"
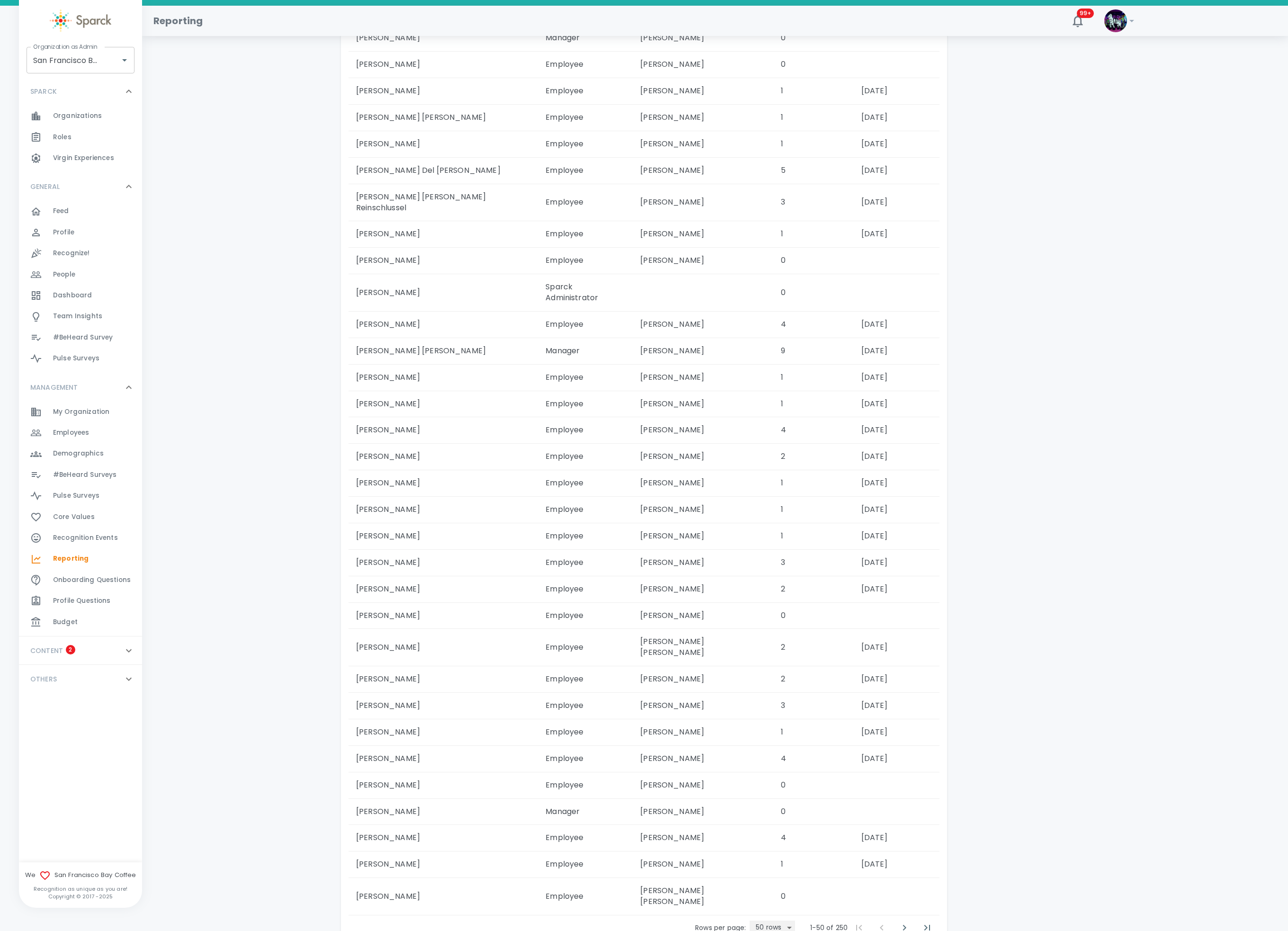
scroll to position [824, 0]
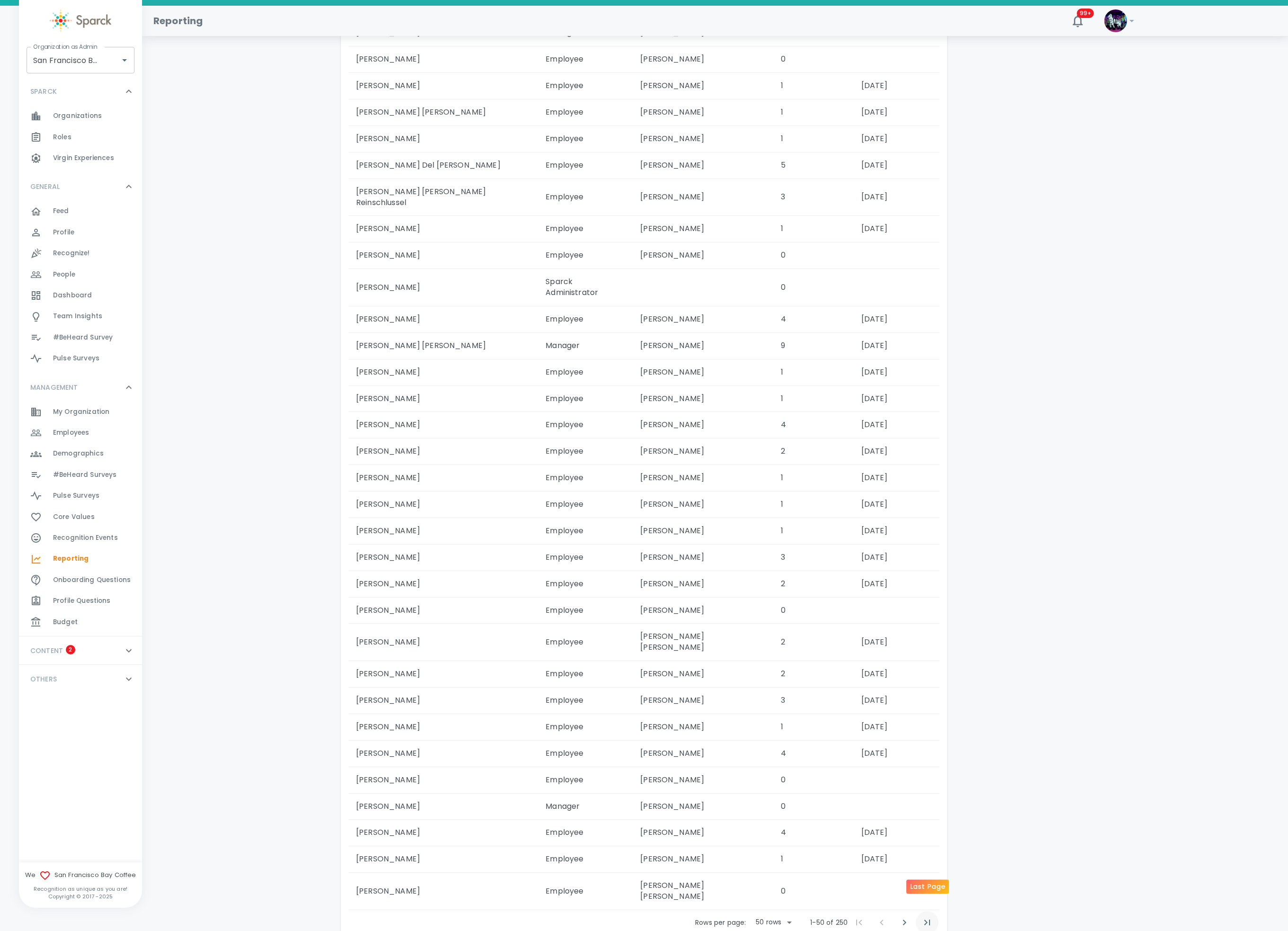
click at [922, 916] on icon "Last Page" at bounding box center [927, 922] width 11 height 11
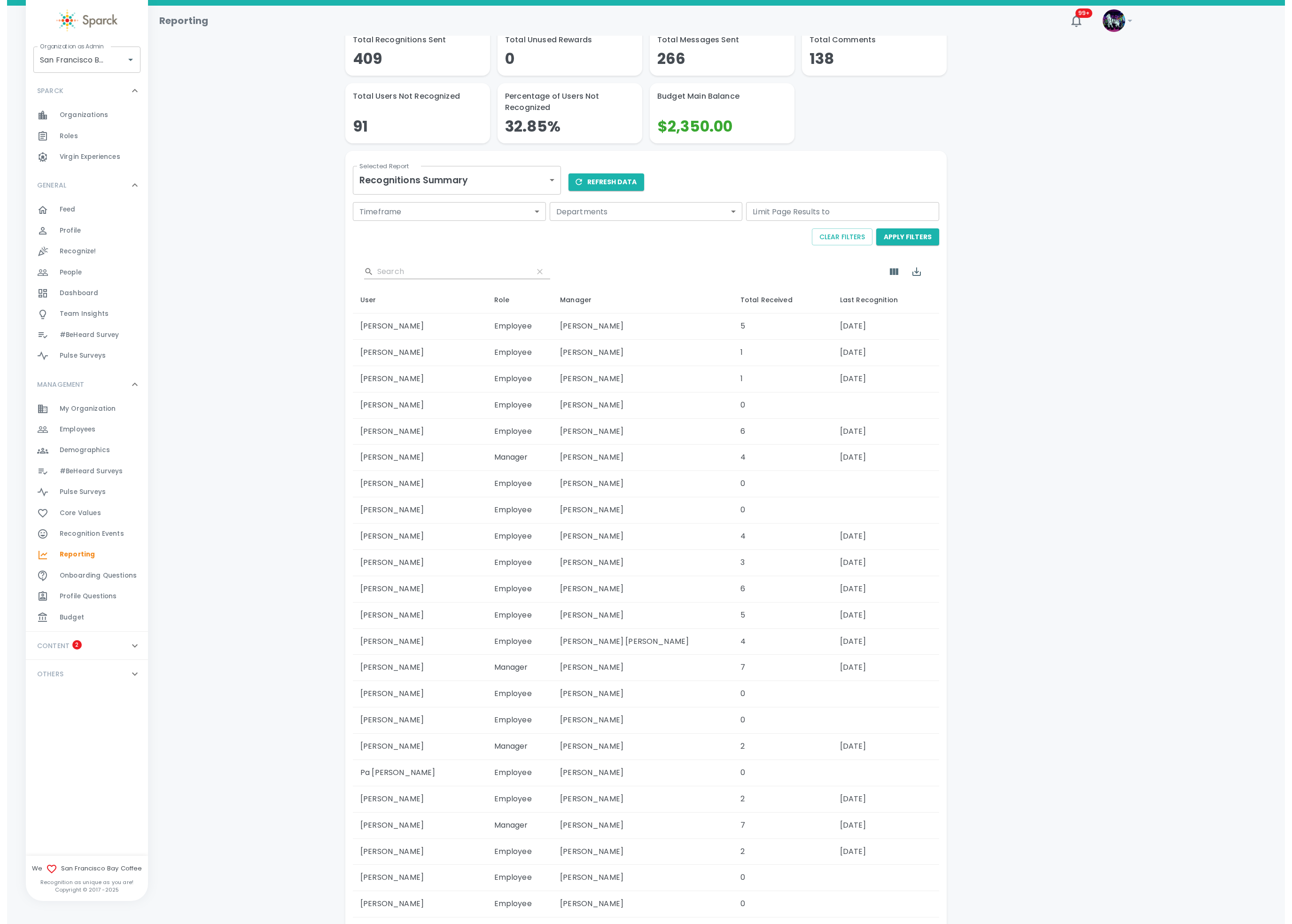
scroll to position [0, 0]
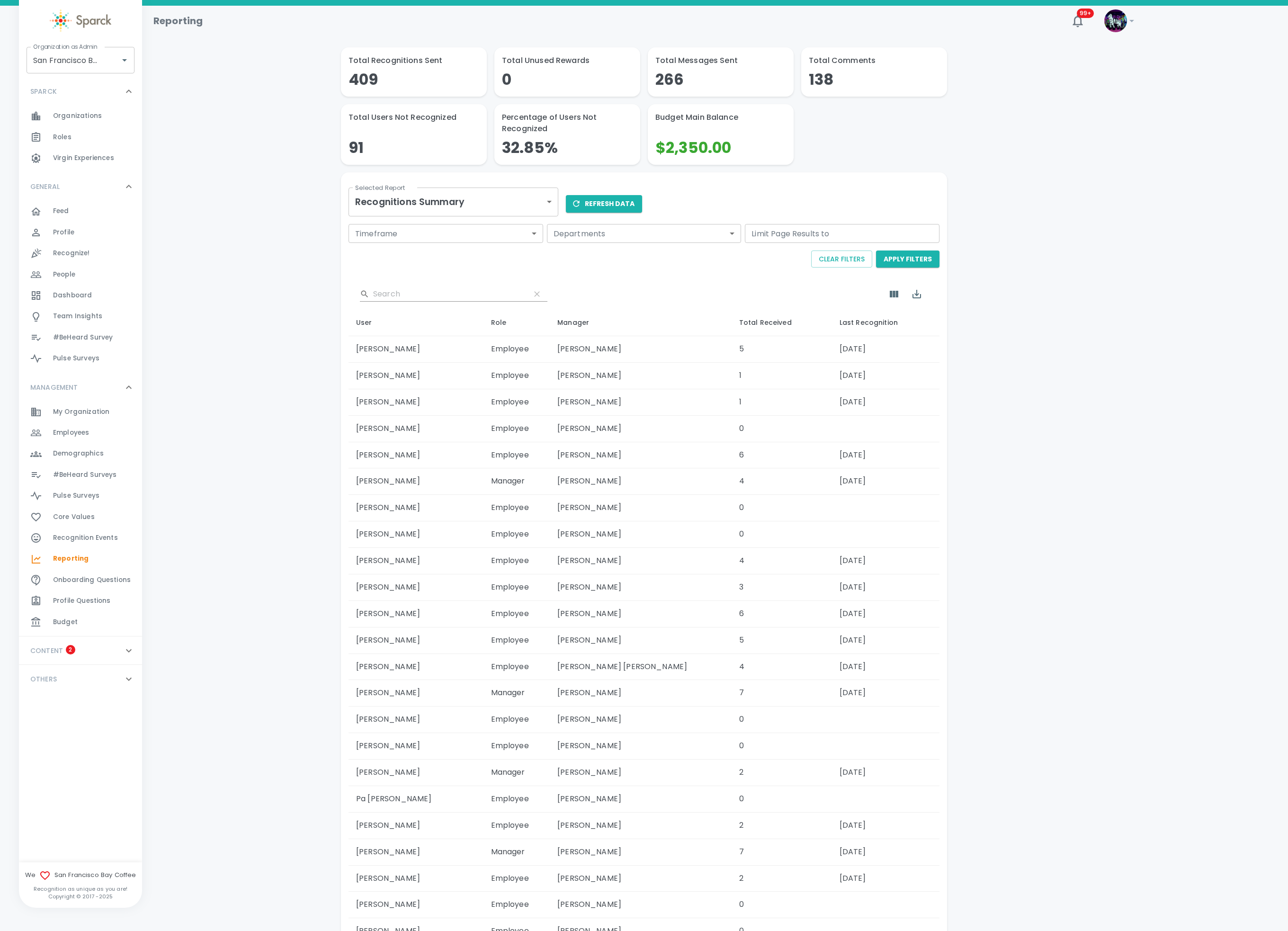
click at [445, 202] on body "Skip Navigation Reporting 99+ ! Organization as Admin San Francisco Bay Coffee …" at bounding box center [644, 870] width 1288 height 1741
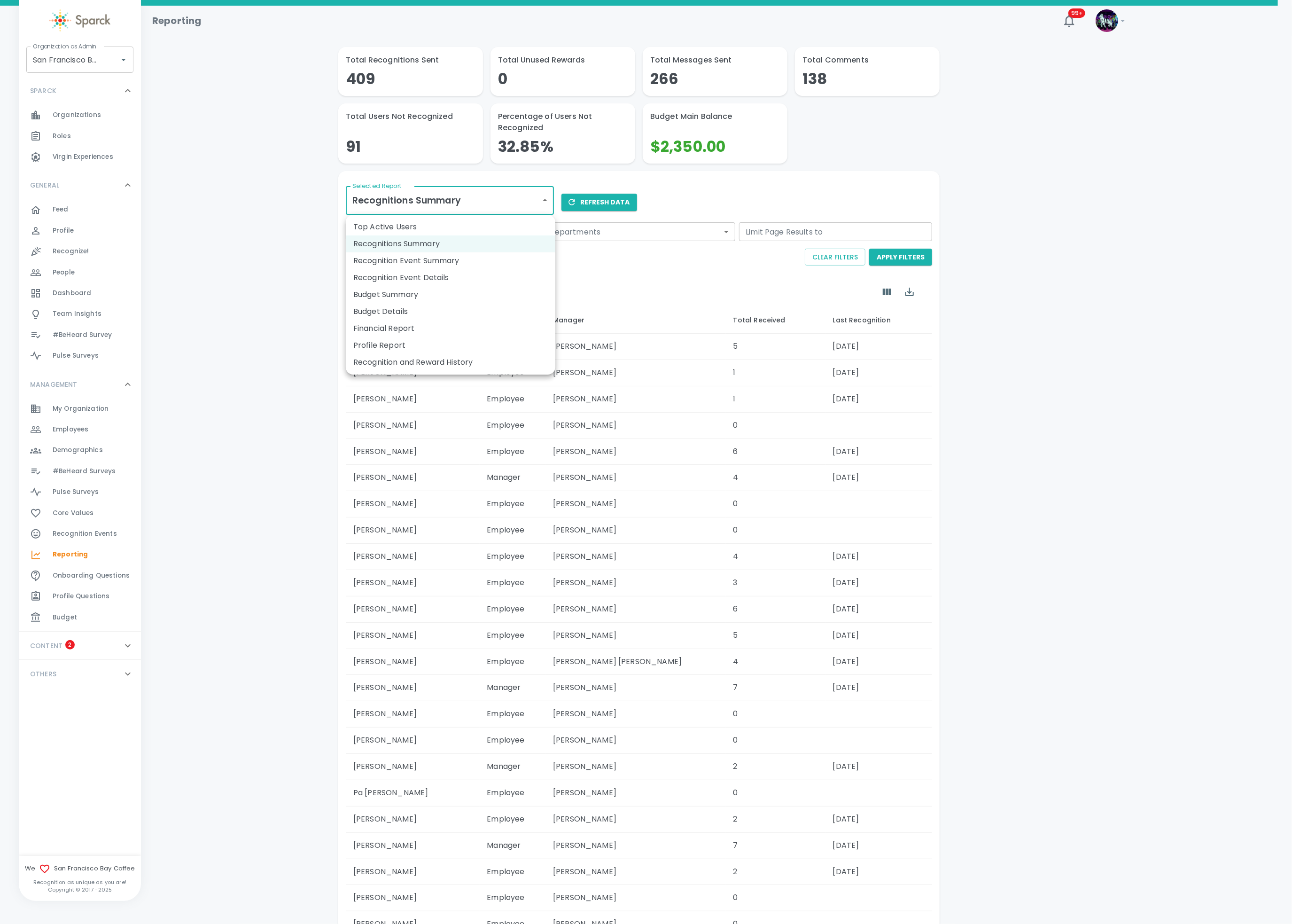
click at [420, 230] on li "Top Active Users" at bounding box center [450, 227] width 210 height 17
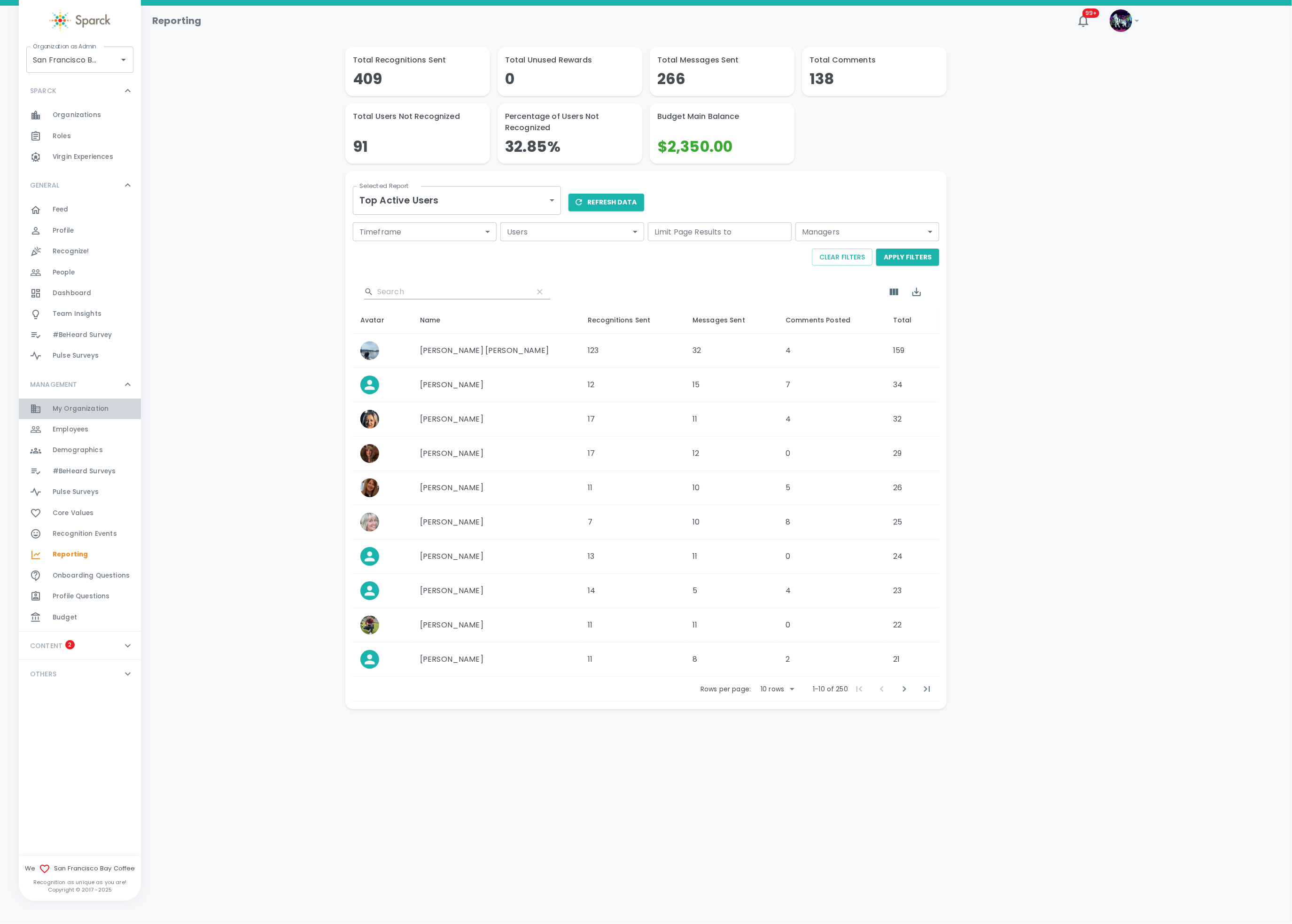
click at [82, 405] on span "My Organization" at bounding box center [80, 409] width 56 height 10
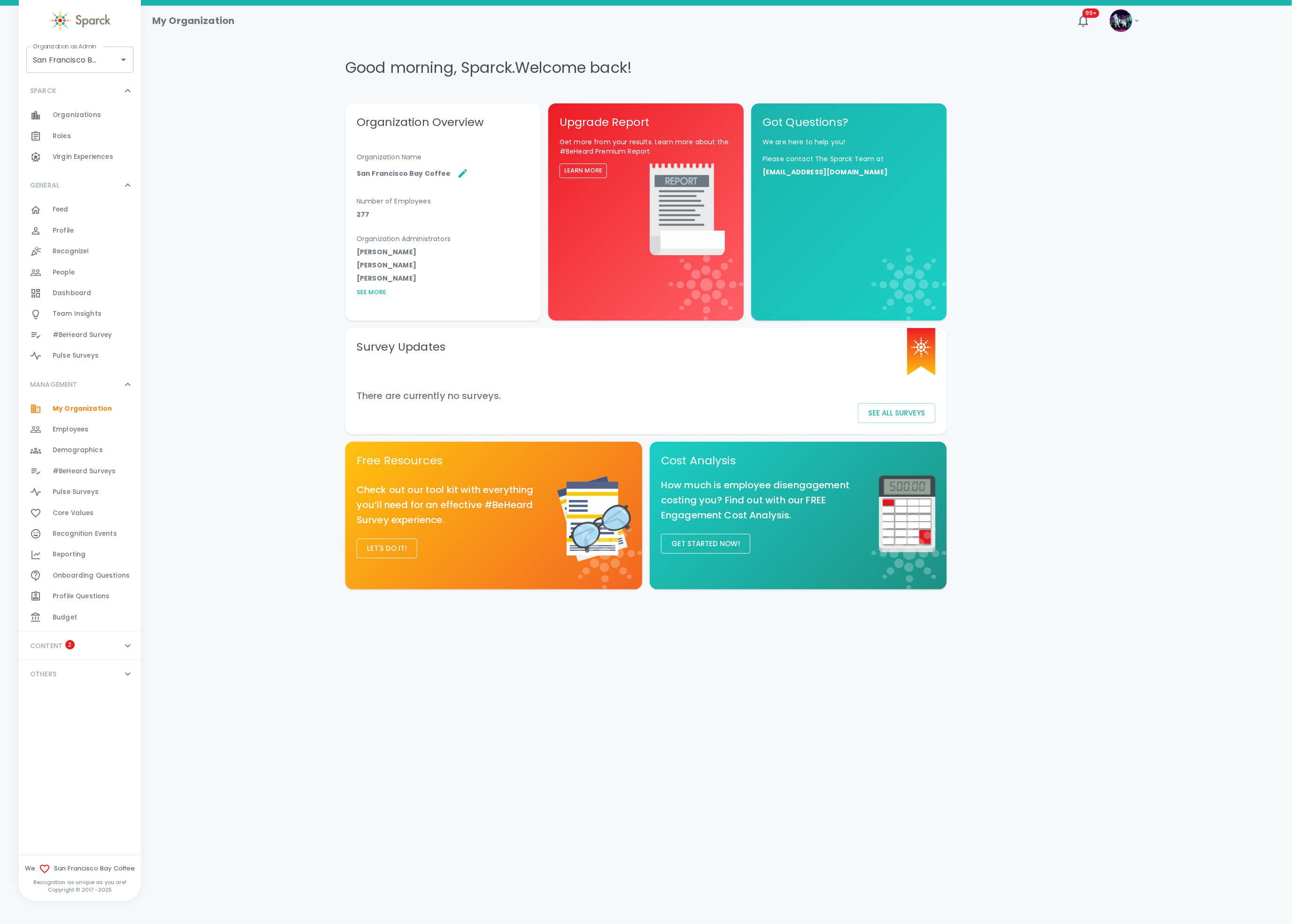
click at [61, 432] on span "Employees" at bounding box center [70, 429] width 36 height 10
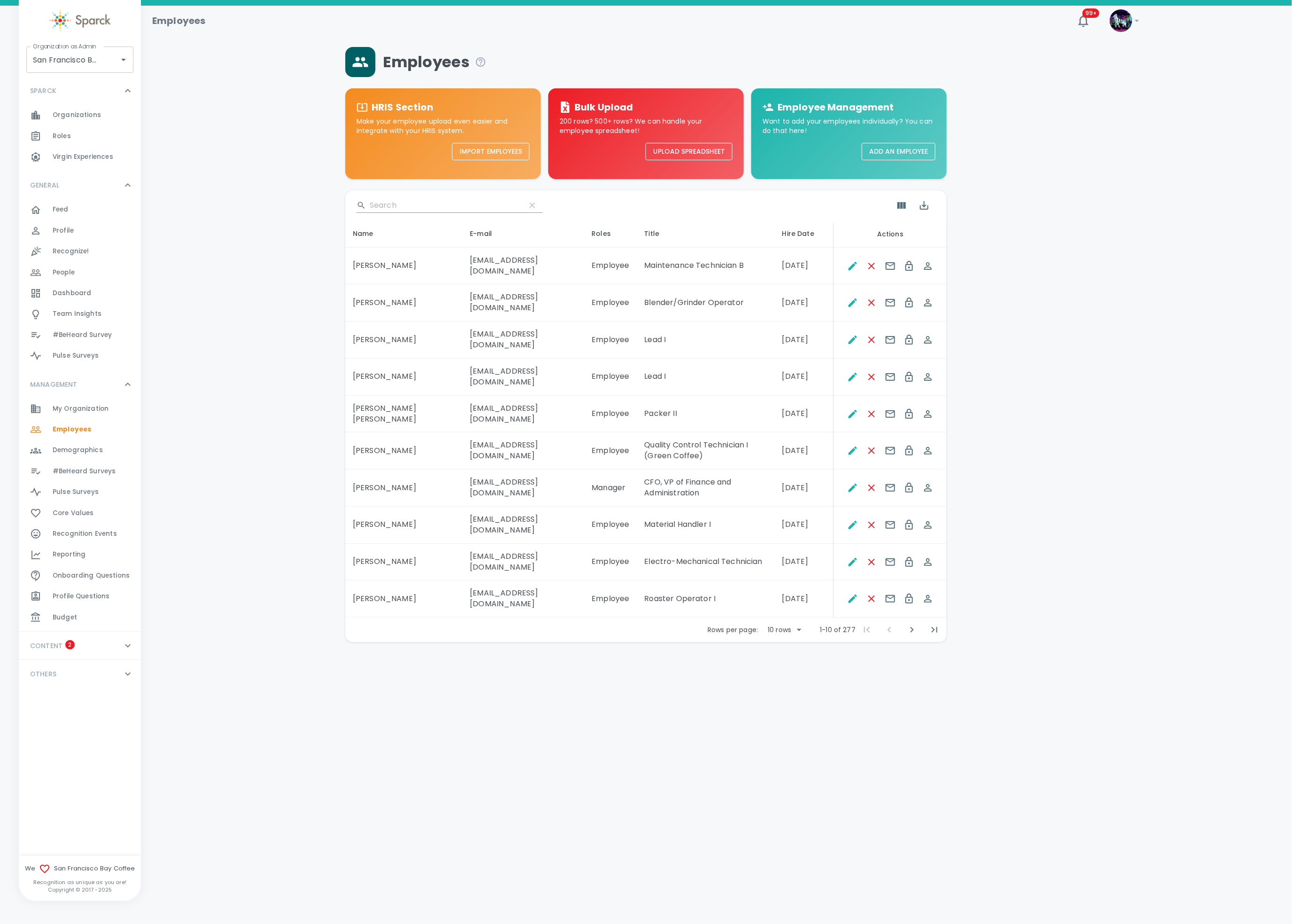
click at [68, 557] on span "Reporting" at bounding box center [69, 554] width 33 height 10
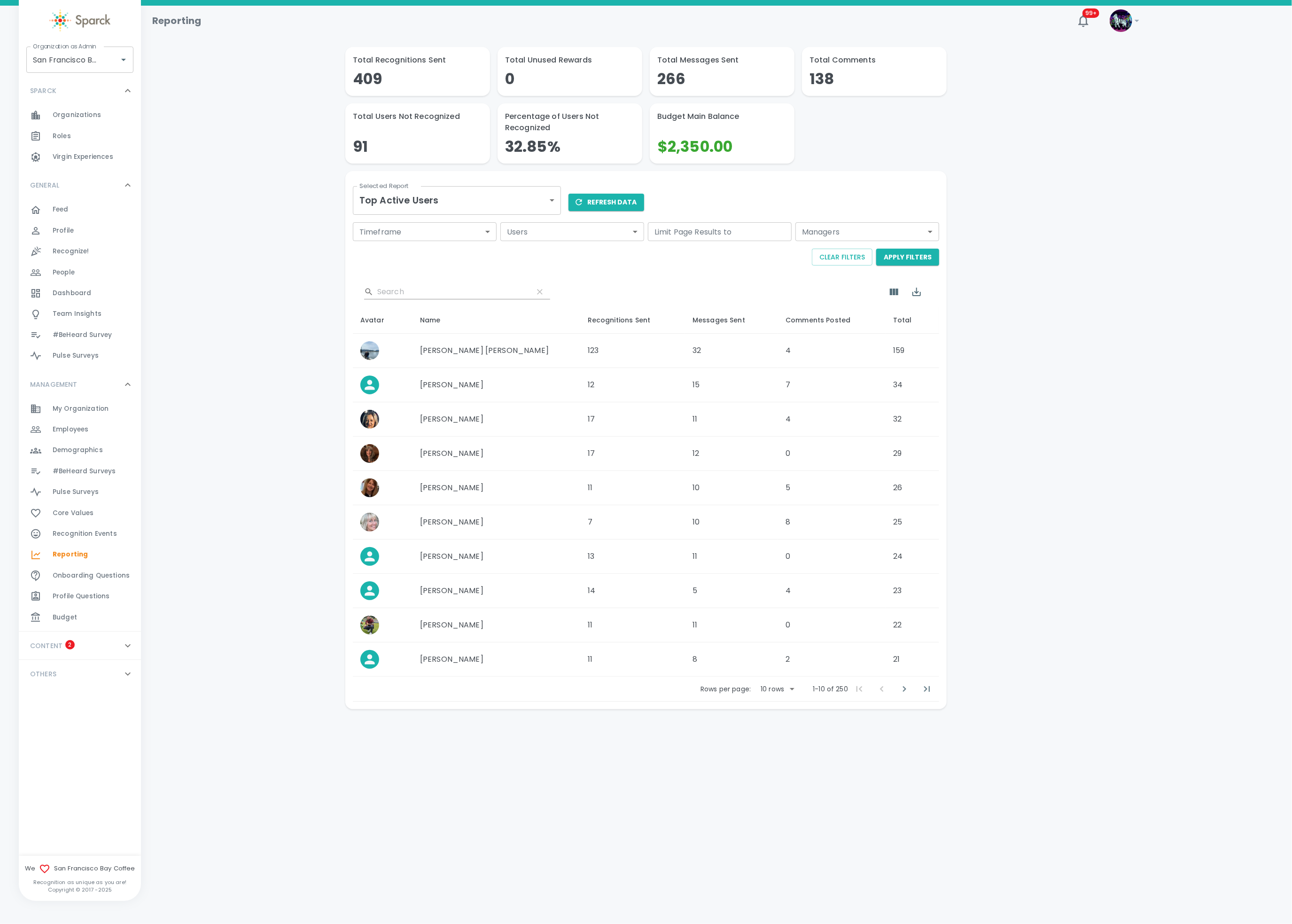
click at [109, 436] on div "Employees 0" at bounding box center [96, 429] width 88 height 13
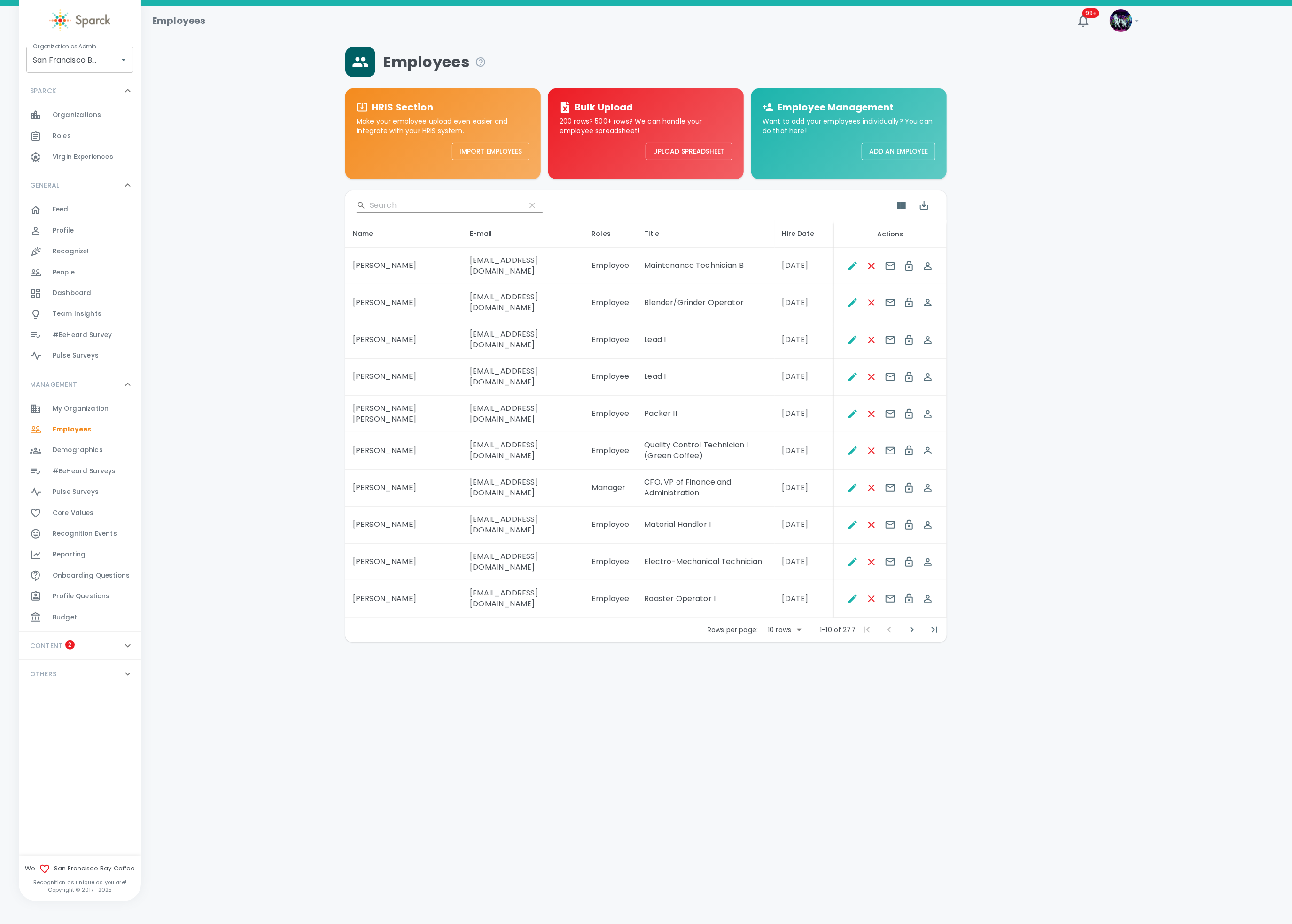
click at [401, 207] on input "Search" at bounding box center [444, 205] width 148 height 15
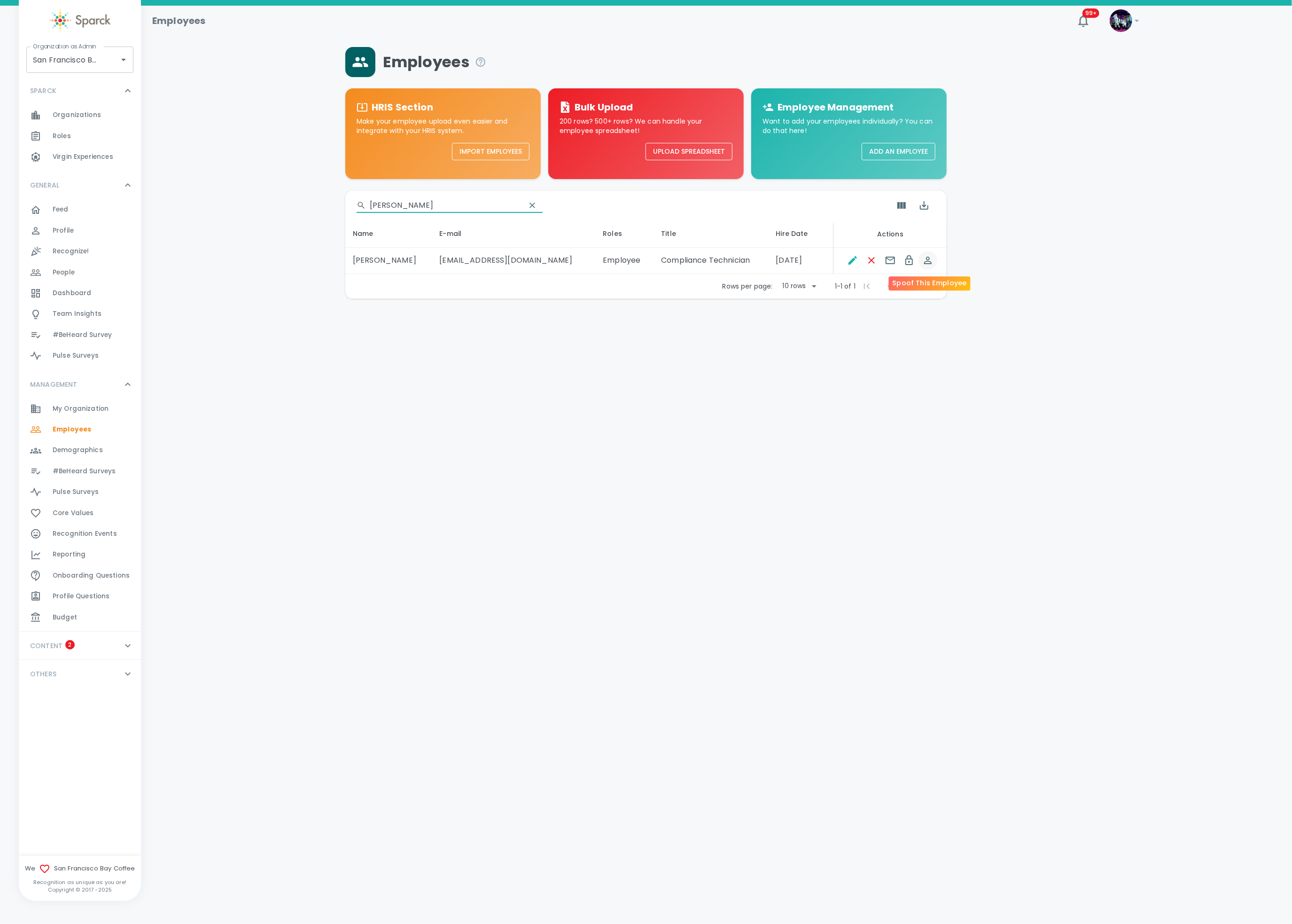
type input "jake"
click at [926, 264] on icon "Spoof This Employee" at bounding box center [928, 261] width 11 height 11
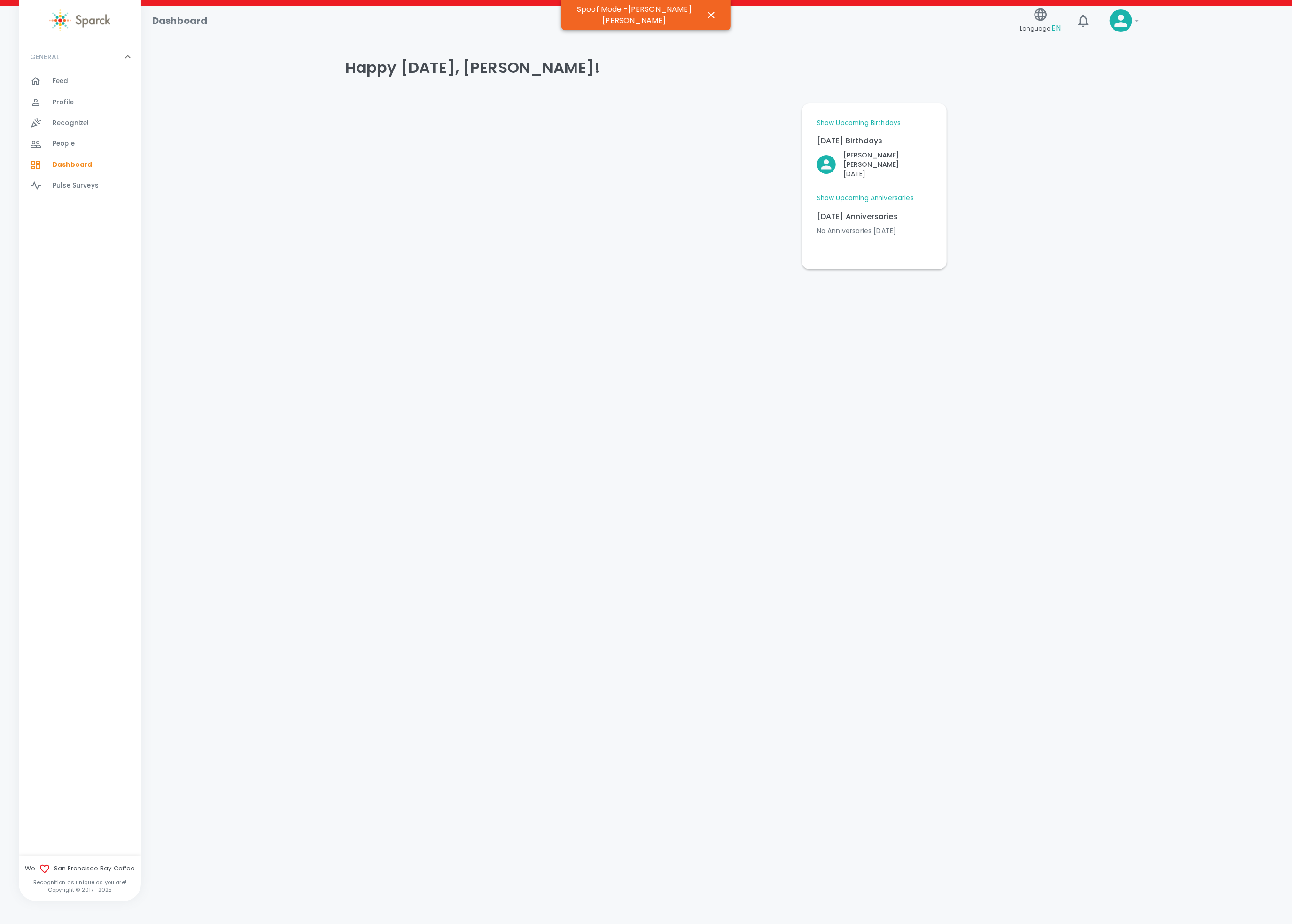
click at [86, 102] on div "Profile 0" at bounding box center [96, 102] width 88 height 13
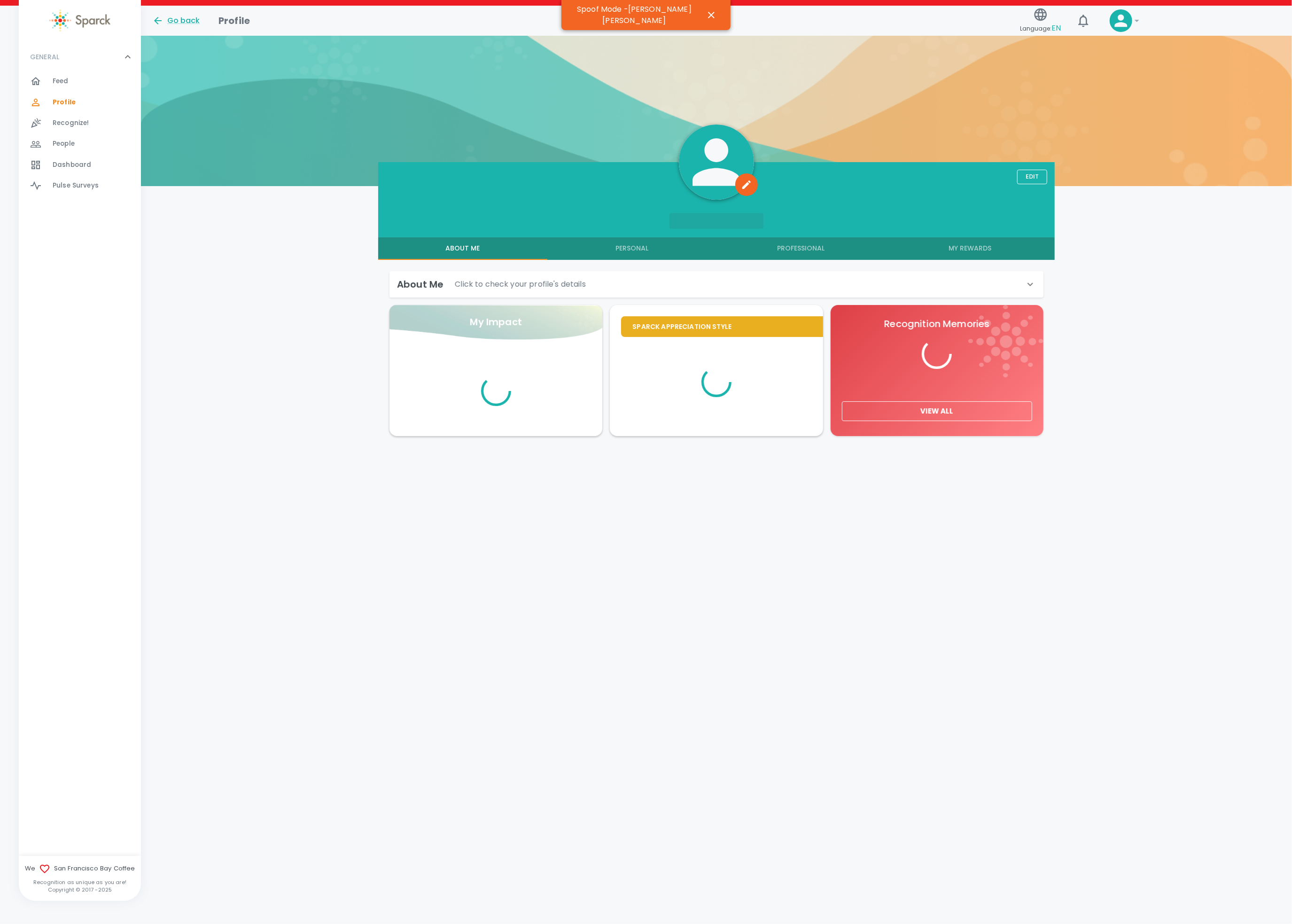
click at [965, 245] on button "My Rewards" at bounding box center [970, 249] width 169 height 23
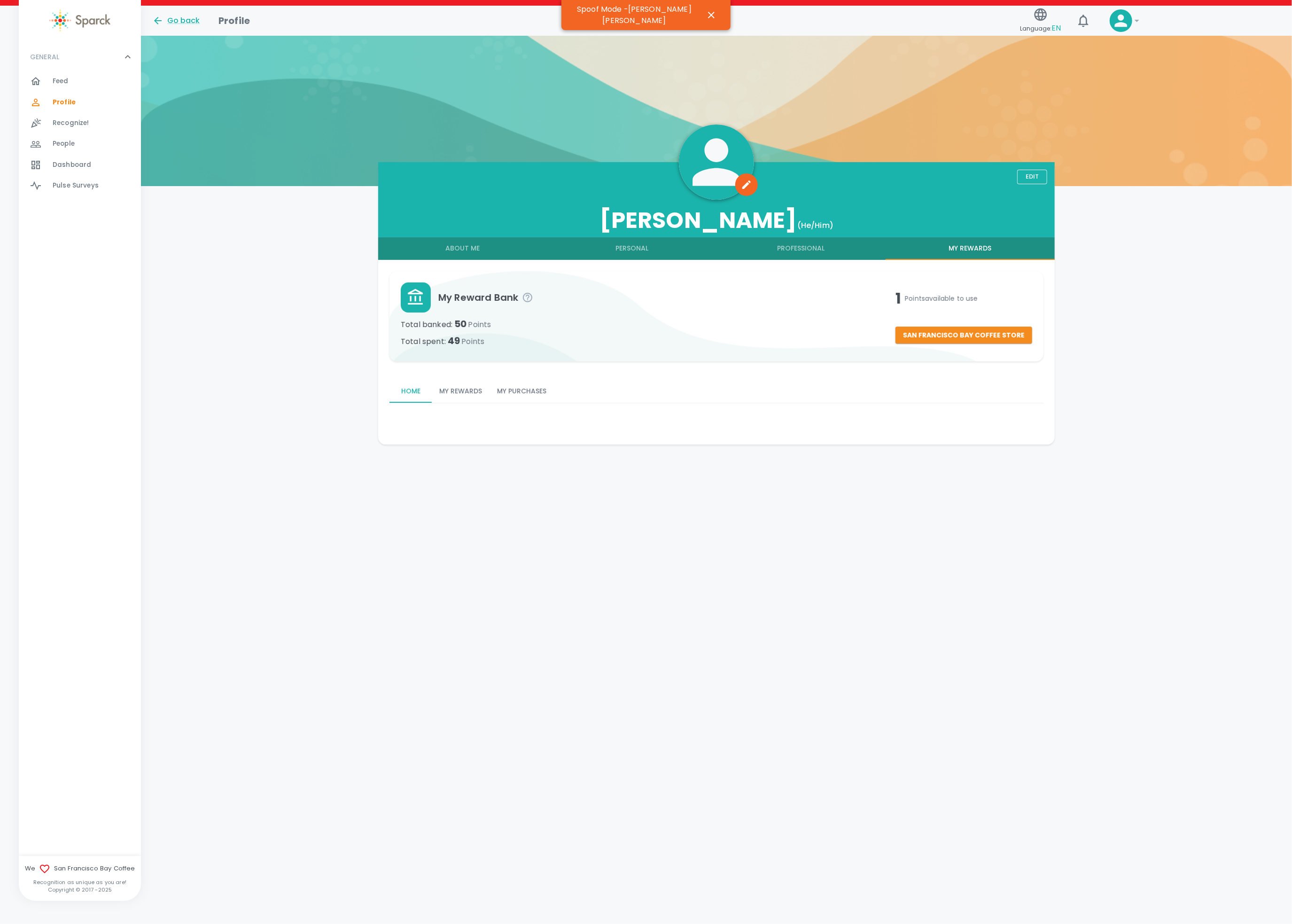
click at [411, 398] on button "Home" at bounding box center [411, 391] width 42 height 23
drag, startPoint x: 465, startPoint y: 387, endPoint x: 456, endPoint y: 391, distance: 9.8
click at [456, 391] on button "My Rewards" at bounding box center [461, 391] width 58 height 23
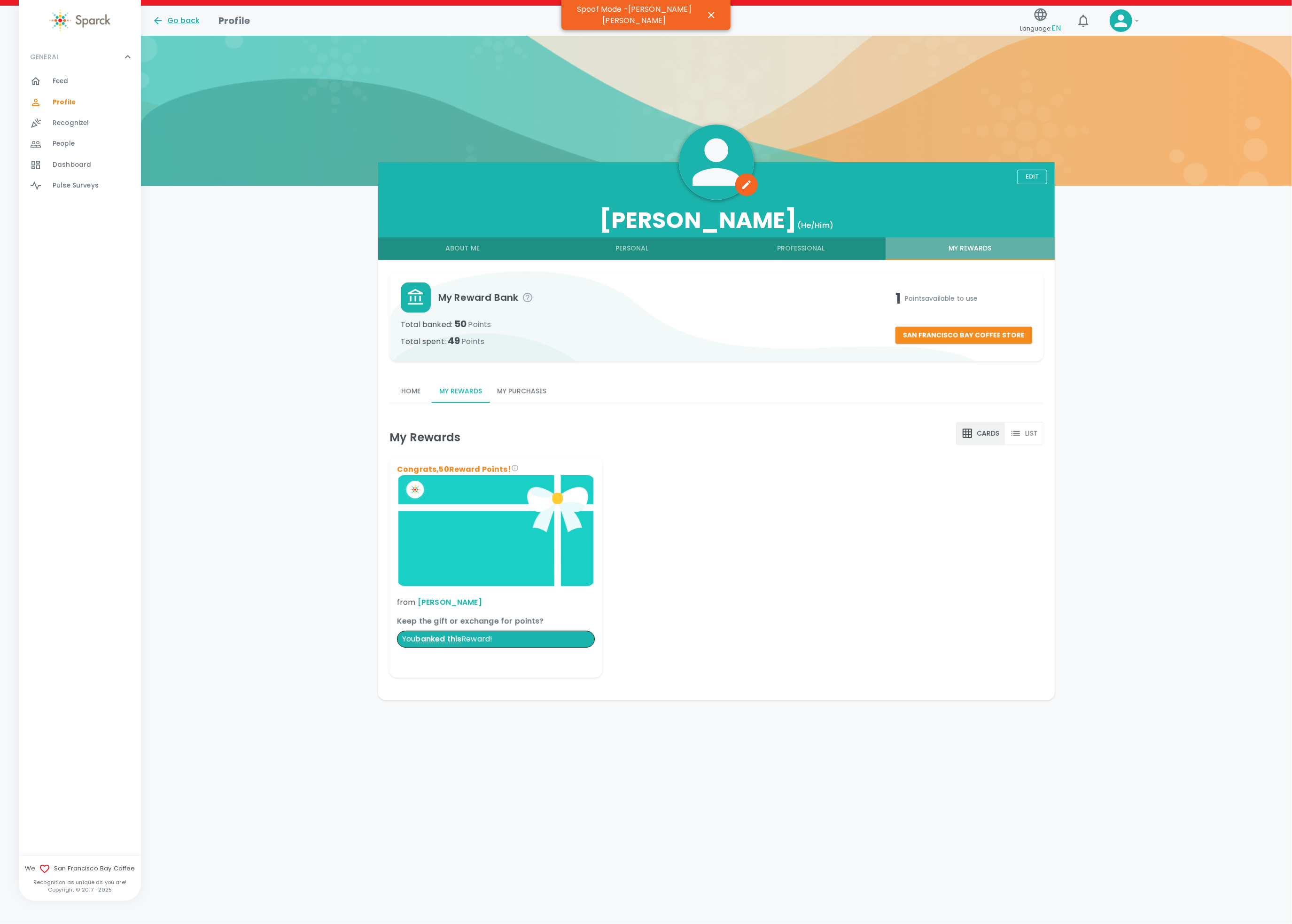
click at [970, 242] on button "My Rewards" at bounding box center [970, 249] width 169 height 23
click at [399, 391] on button "Home" at bounding box center [411, 391] width 42 height 23
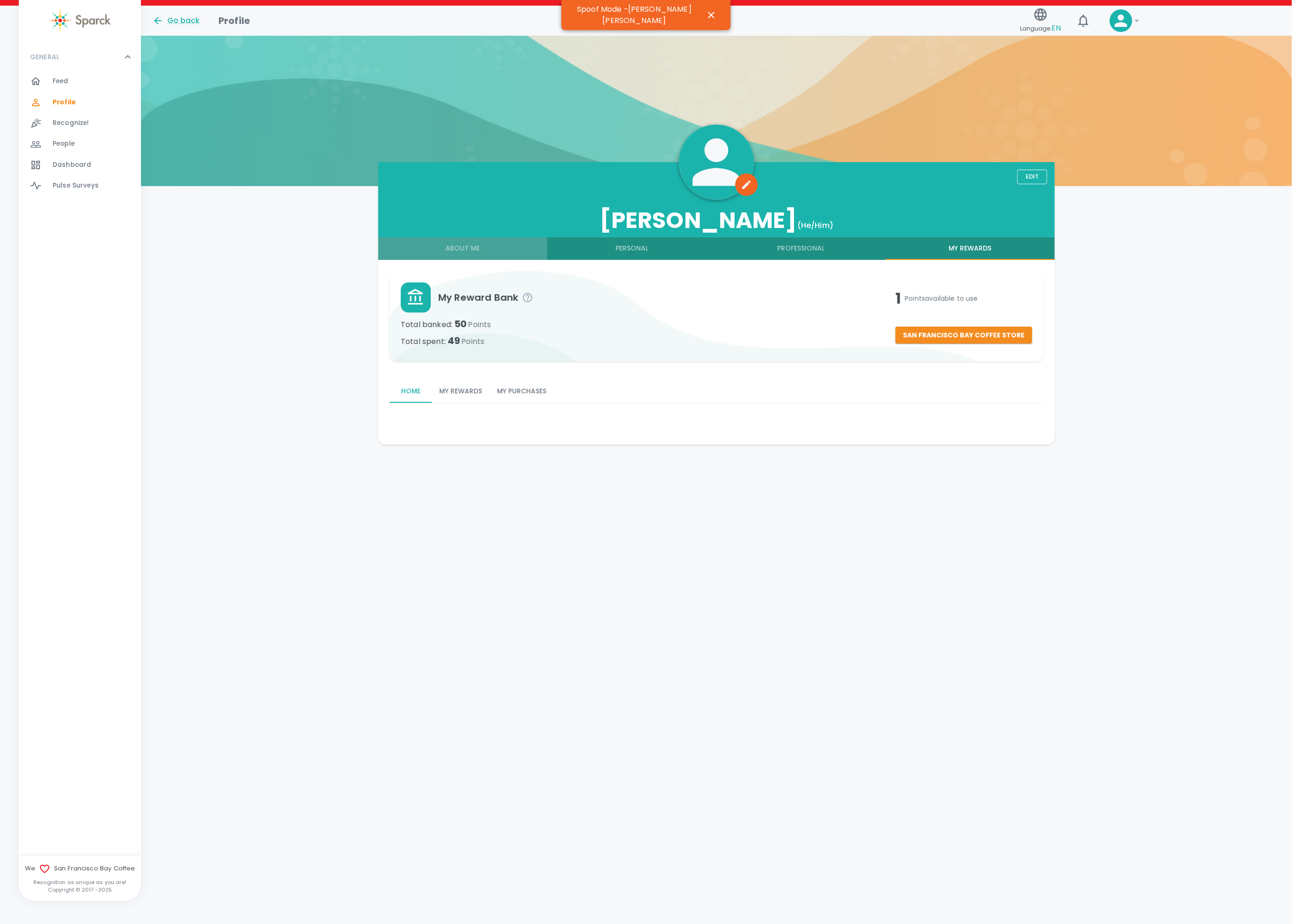
click at [466, 247] on button "About Me" at bounding box center [463, 249] width 169 height 23
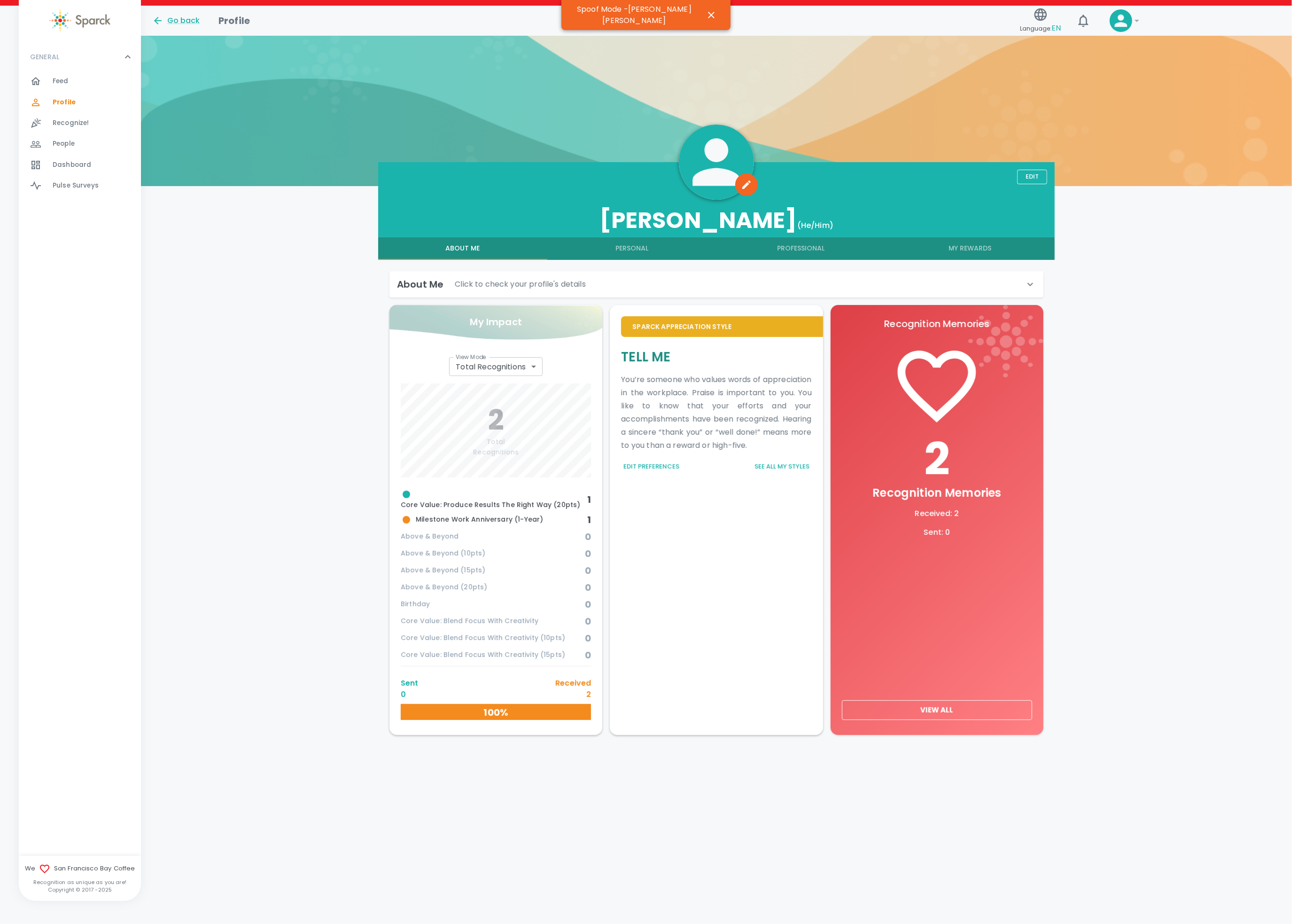
click at [936, 704] on button "View All" at bounding box center [937, 709] width 190 height 19
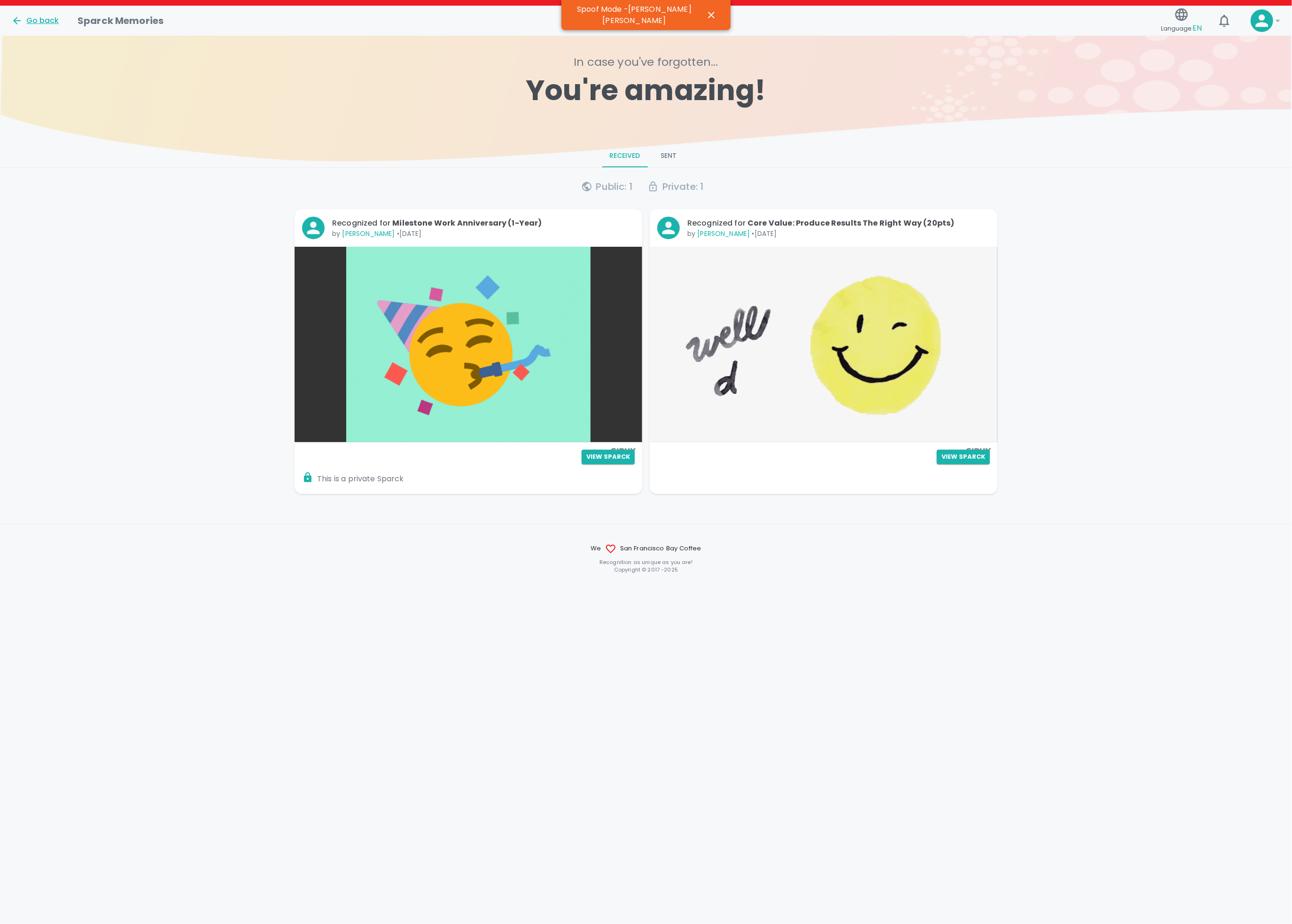
click at [49, 19] on div "Go back" at bounding box center [35, 21] width 48 height 11
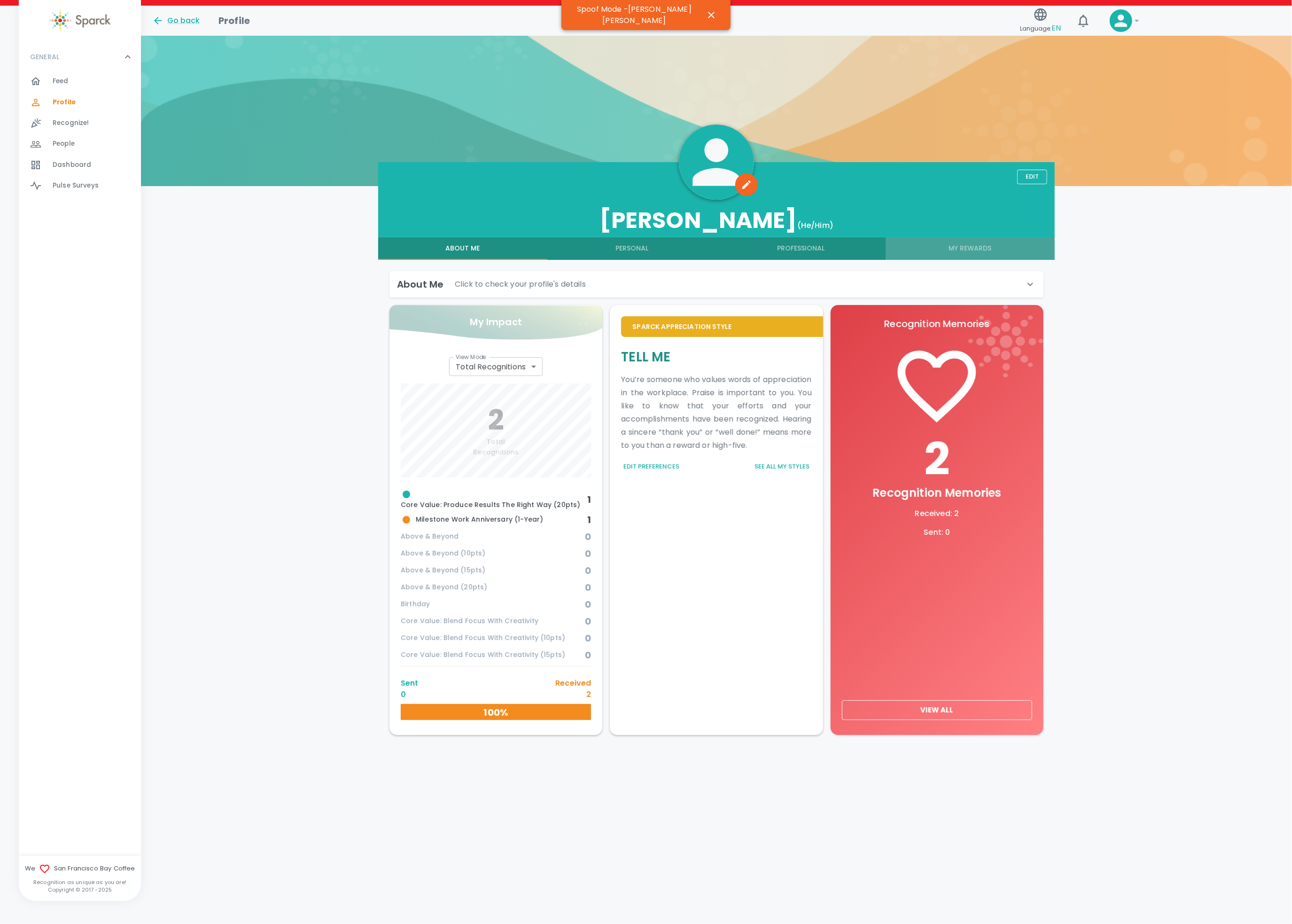
drag, startPoint x: 993, startPoint y: 244, endPoint x: 987, endPoint y: 248, distance: 7.2
click at [987, 248] on button "My Rewards" at bounding box center [970, 249] width 169 height 23
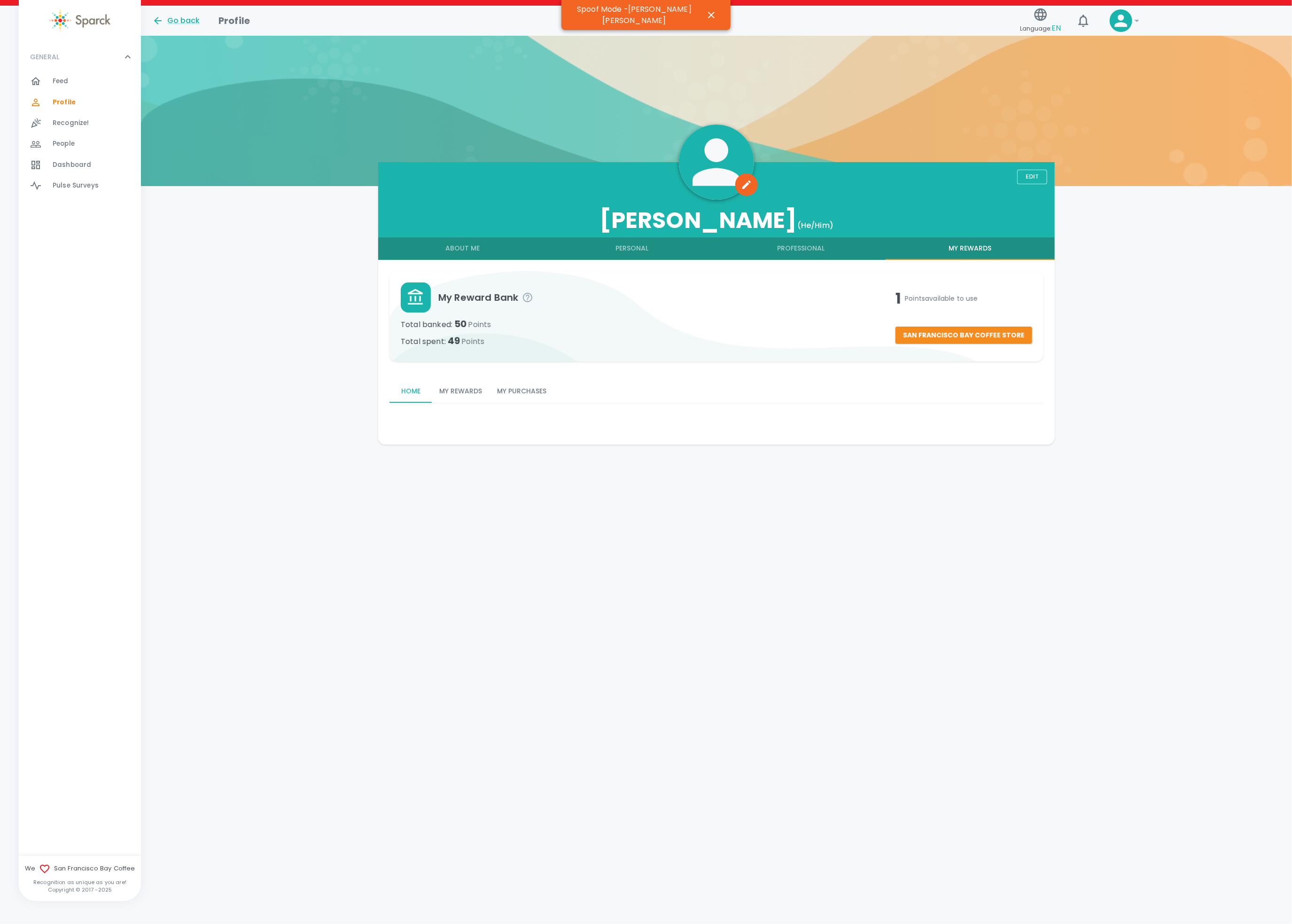
click at [464, 395] on button "My Rewards" at bounding box center [461, 391] width 58 height 23
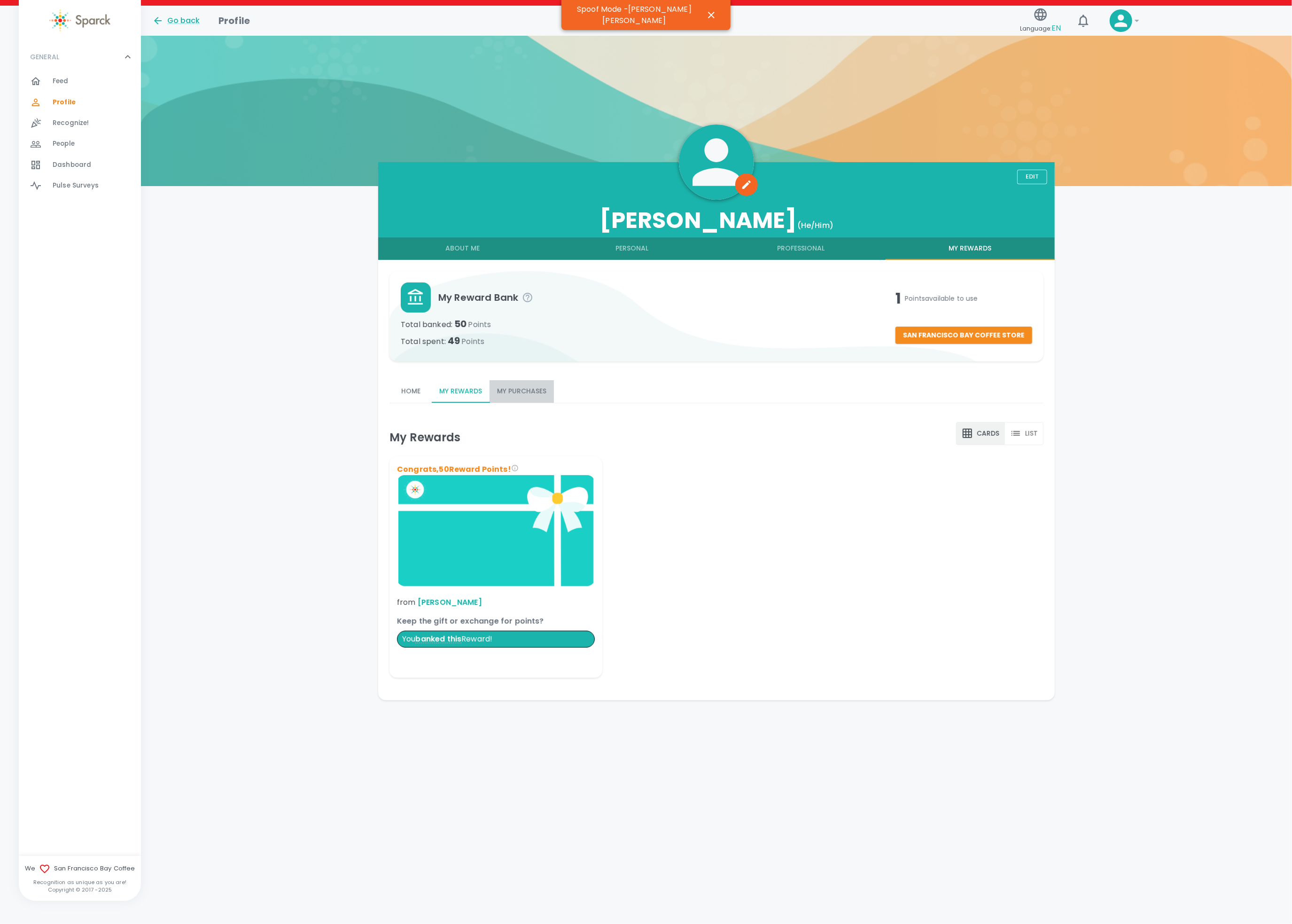
click at [510, 391] on button "My Purchases" at bounding box center [522, 391] width 65 height 23
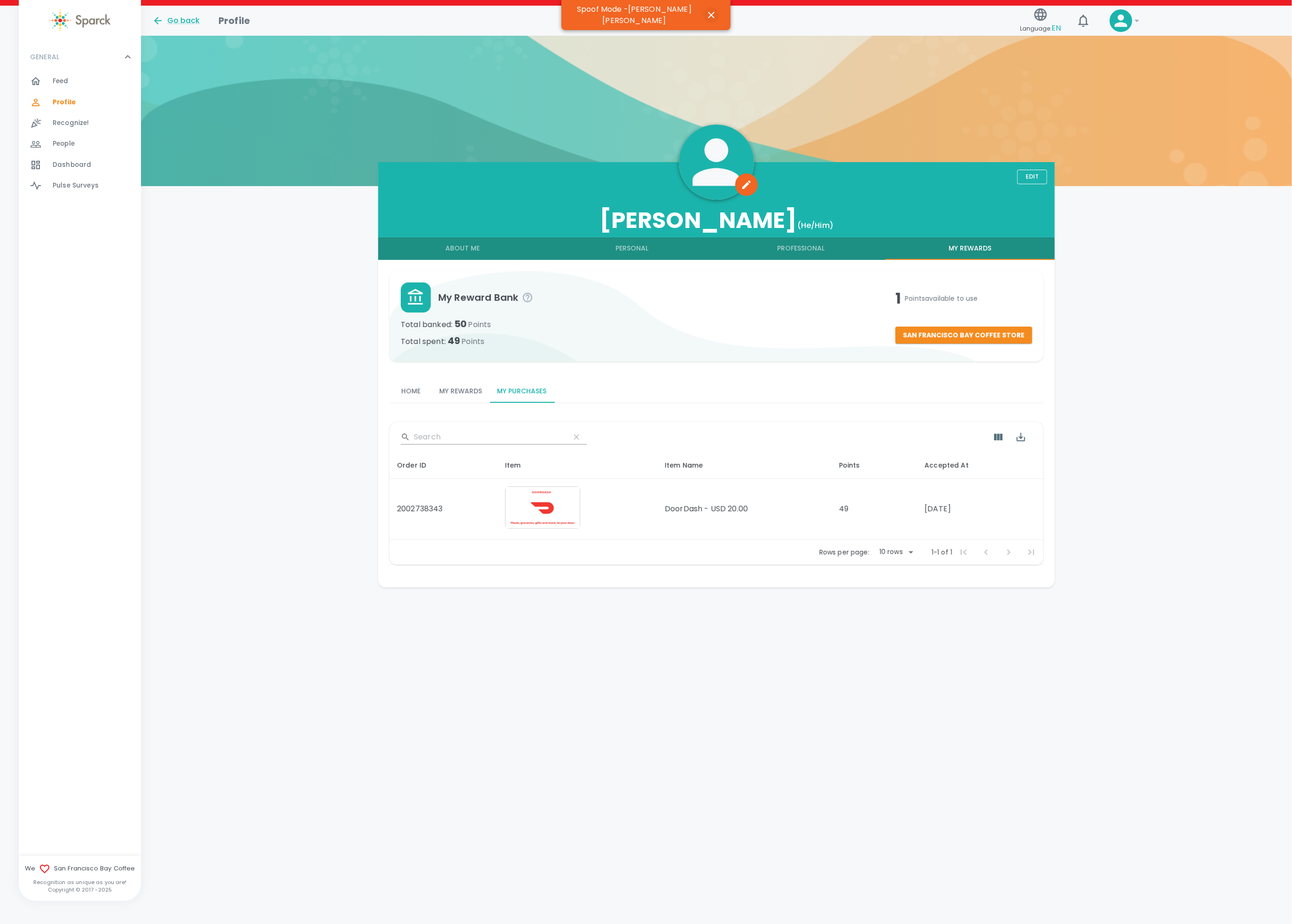
click at [705, 10] on icon "button" at bounding box center [711, 15] width 11 height 11
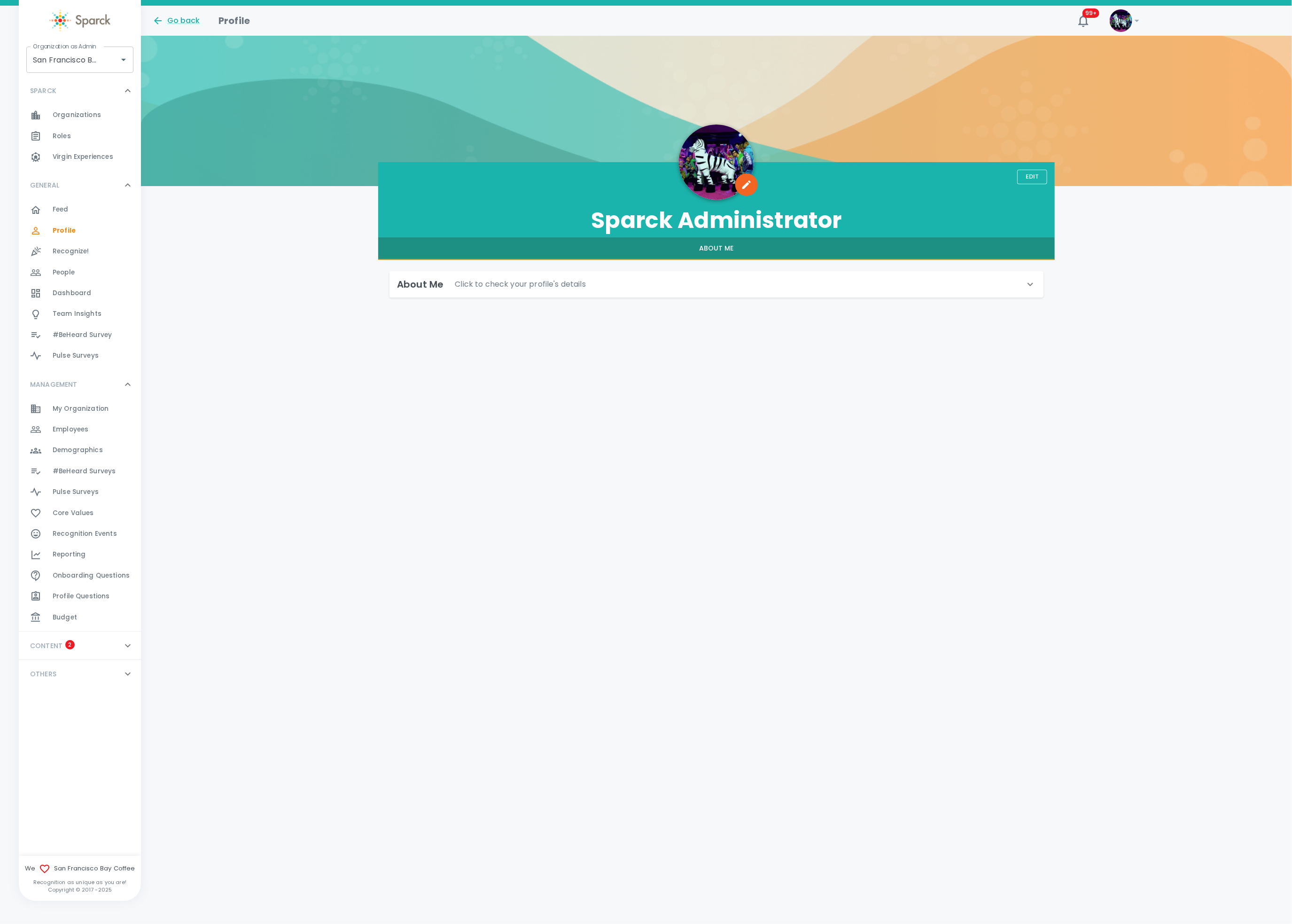
click at [93, 428] on div "Employees 0" at bounding box center [96, 429] width 88 height 13
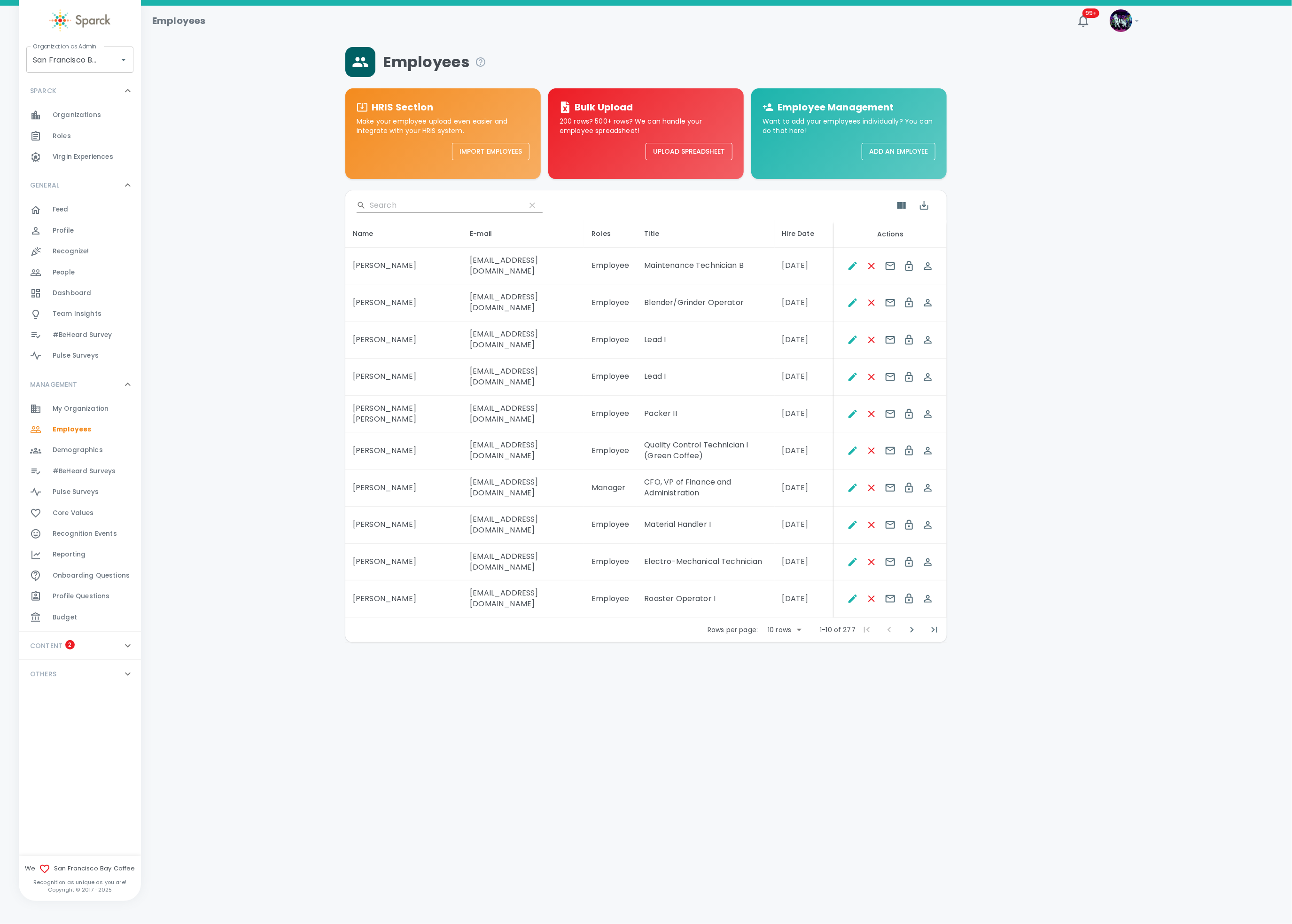
click at [426, 211] on input "Search" at bounding box center [444, 205] width 148 height 15
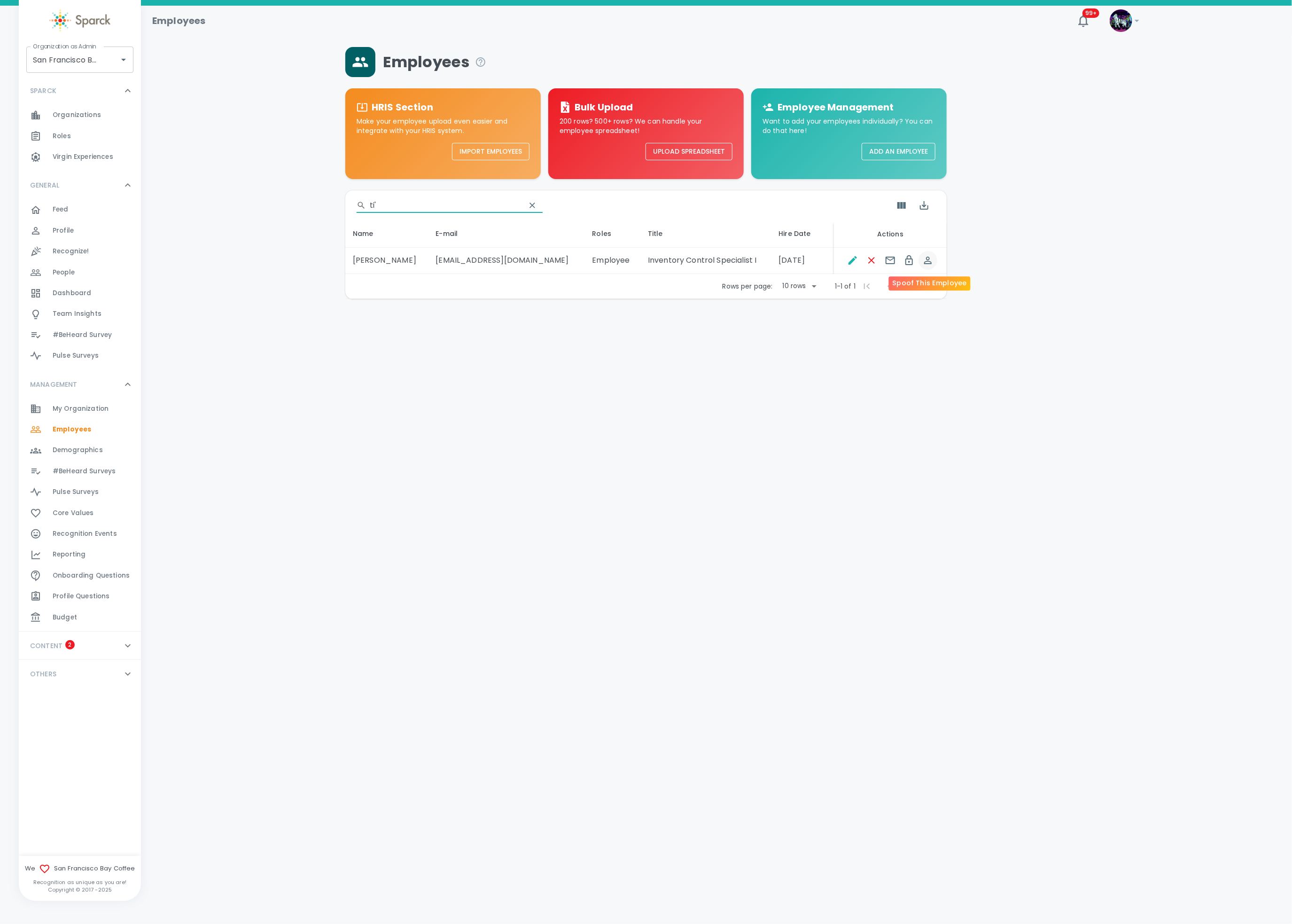
type input "ti'"
click at [926, 261] on icon "Spoof This Employee" at bounding box center [928, 261] width 11 height 11
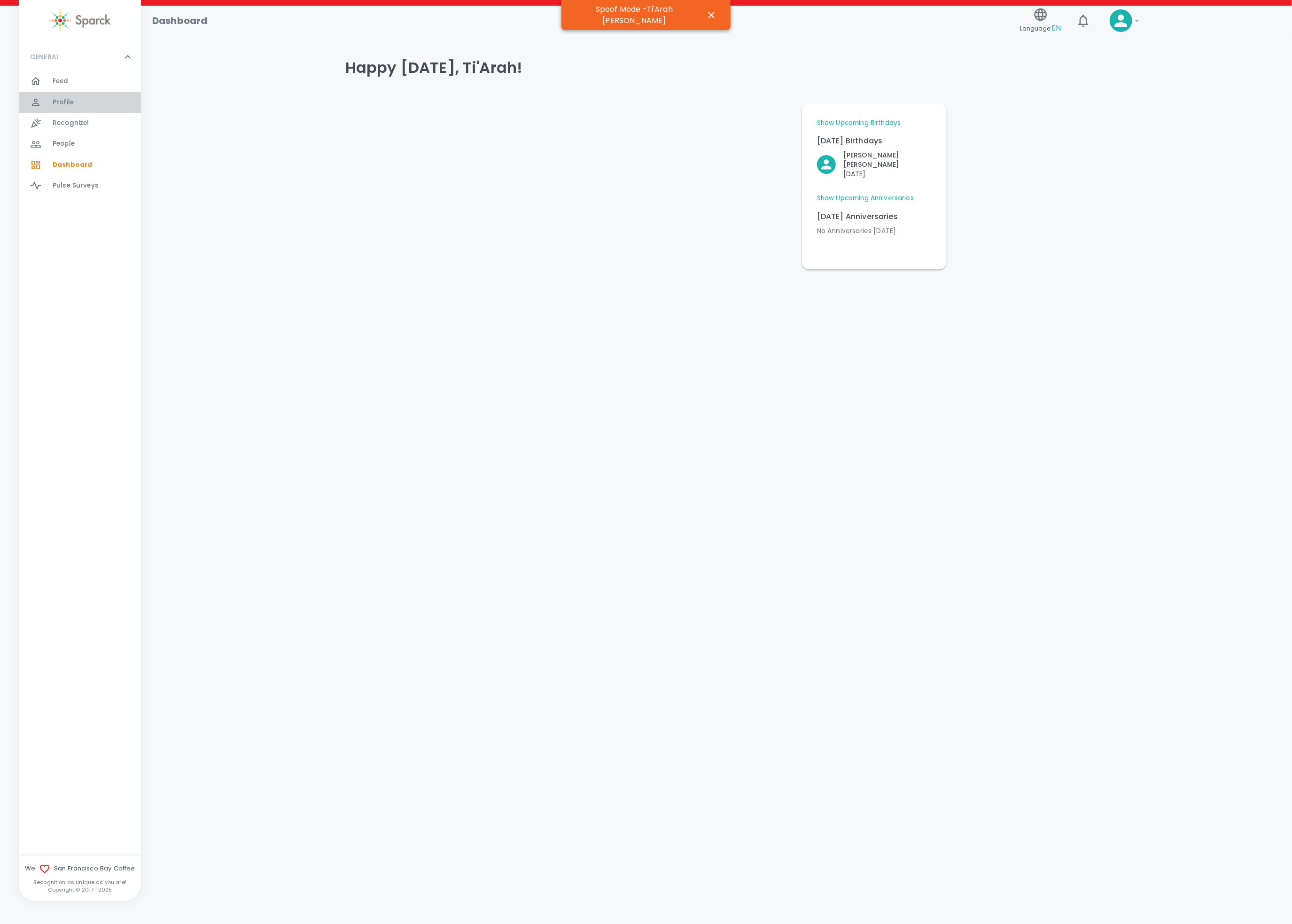
click at [72, 101] on div "Profile 0" at bounding box center [96, 102] width 88 height 13
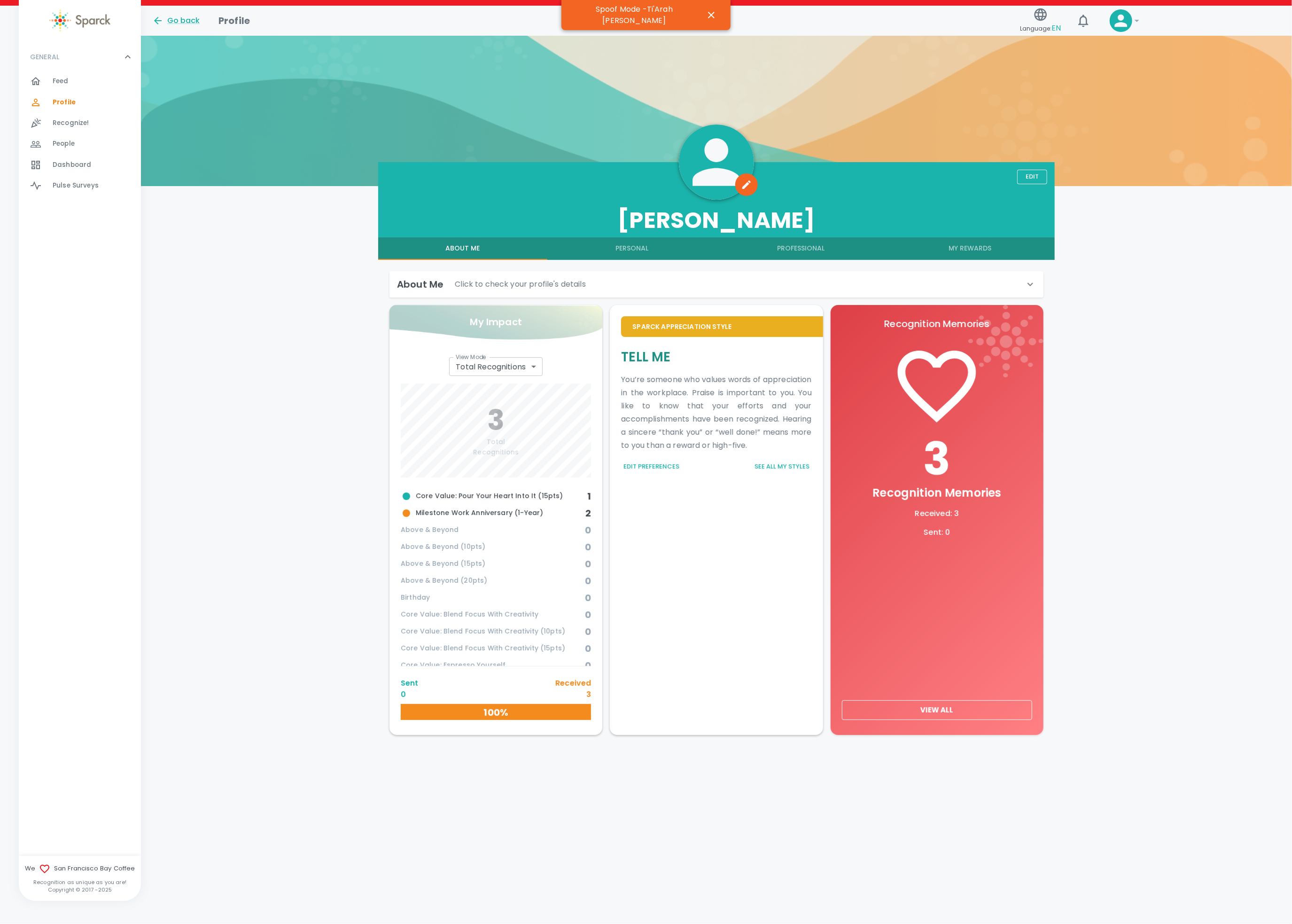
click at [964, 242] on button "My Rewards" at bounding box center [970, 249] width 169 height 23
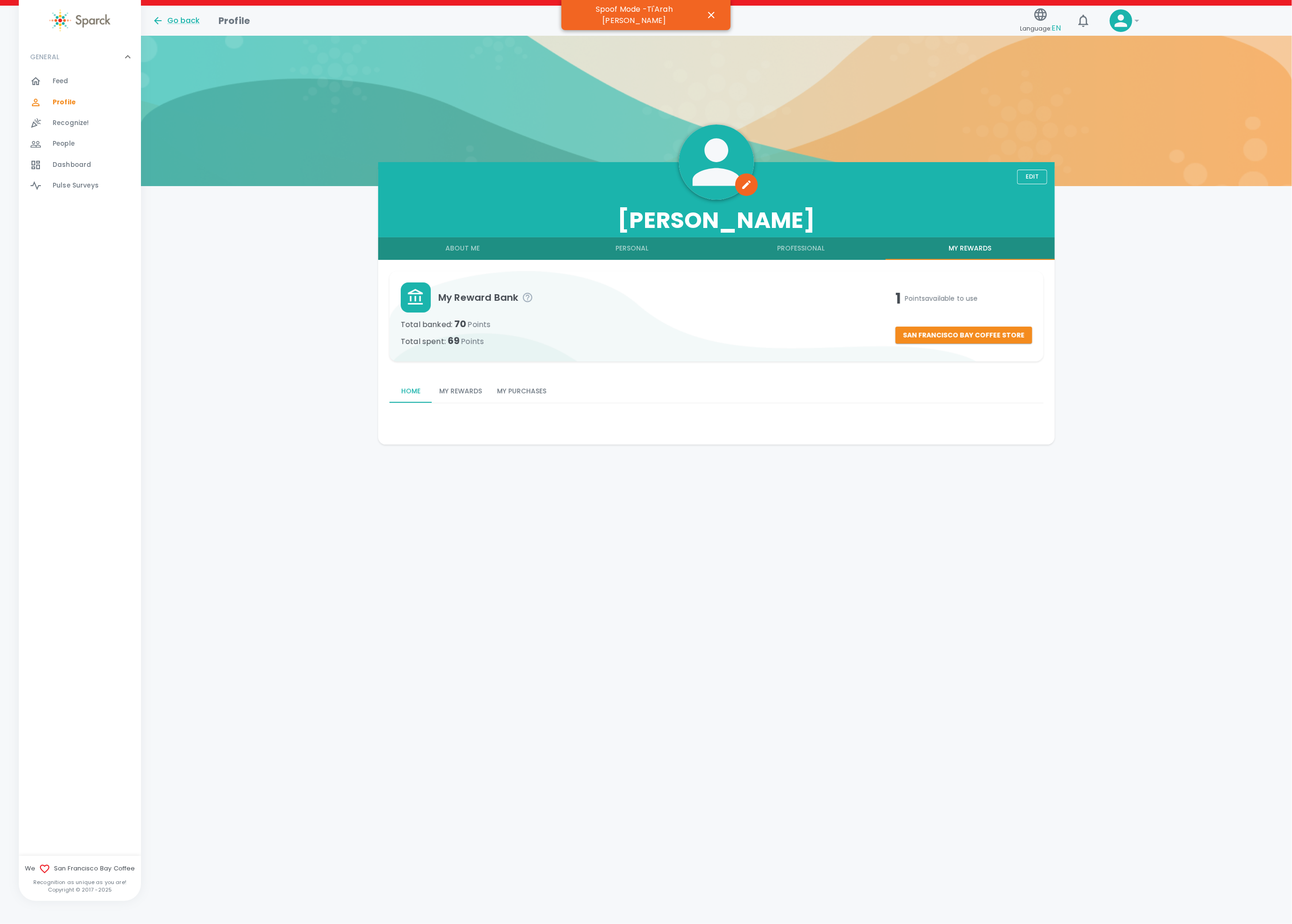
drag, startPoint x: 453, startPoint y: 391, endPoint x: 444, endPoint y: 392, distance: 9.1
click at [442, 393] on button "My Rewards" at bounding box center [461, 391] width 58 height 23
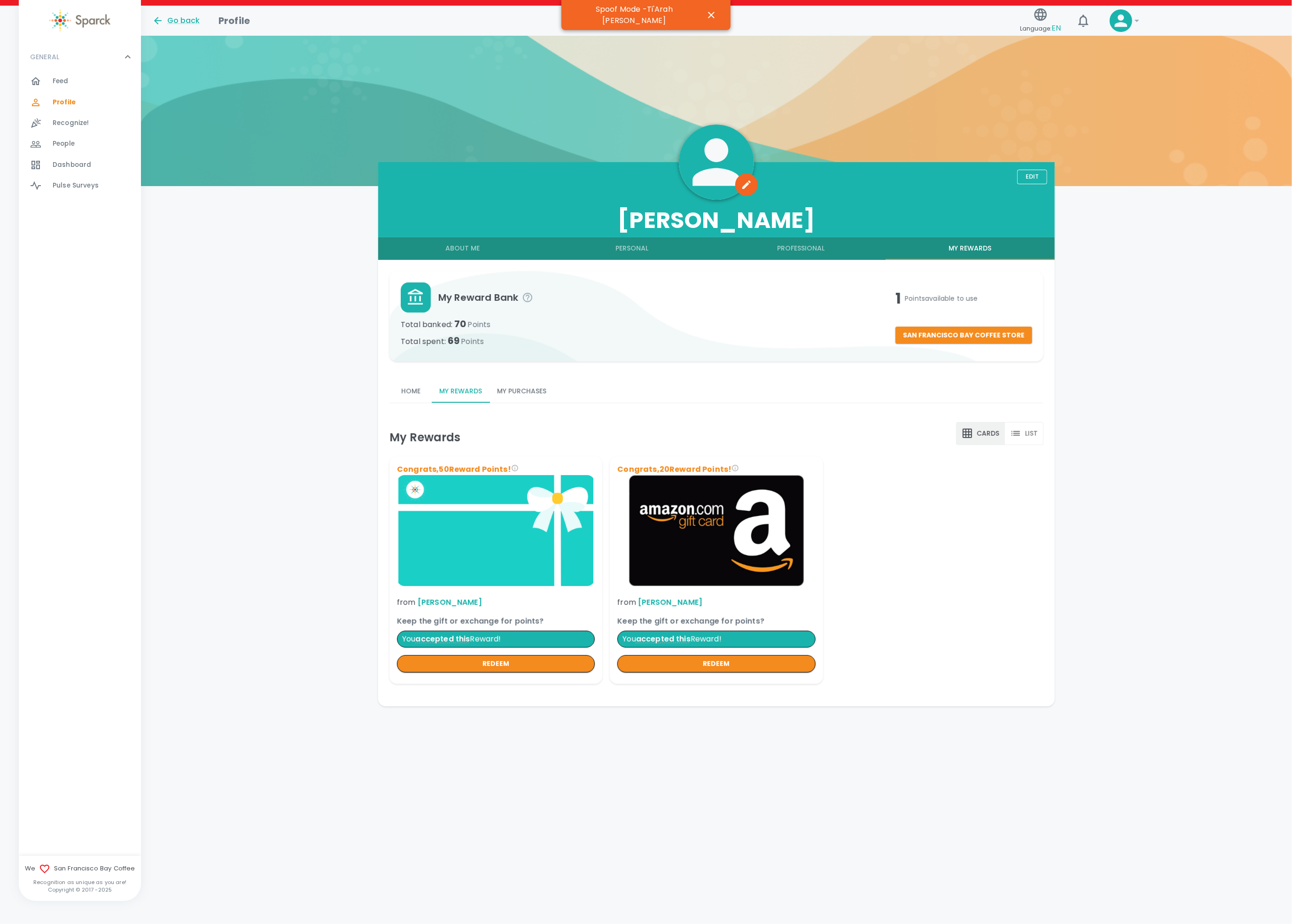
click at [515, 390] on button "My Purchases" at bounding box center [522, 391] width 65 height 23
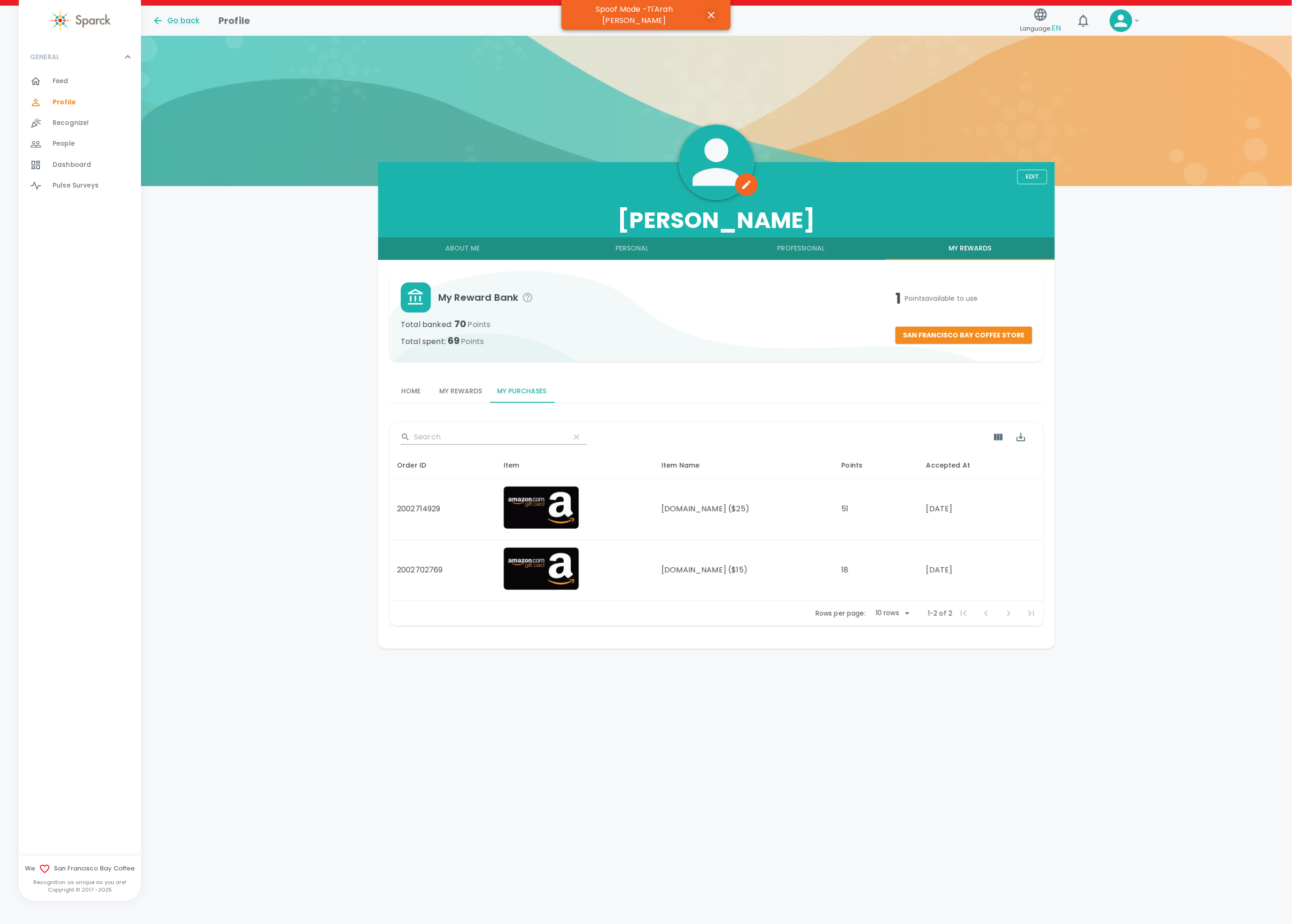
click at [705, 12] on icon "button" at bounding box center [711, 15] width 11 height 11
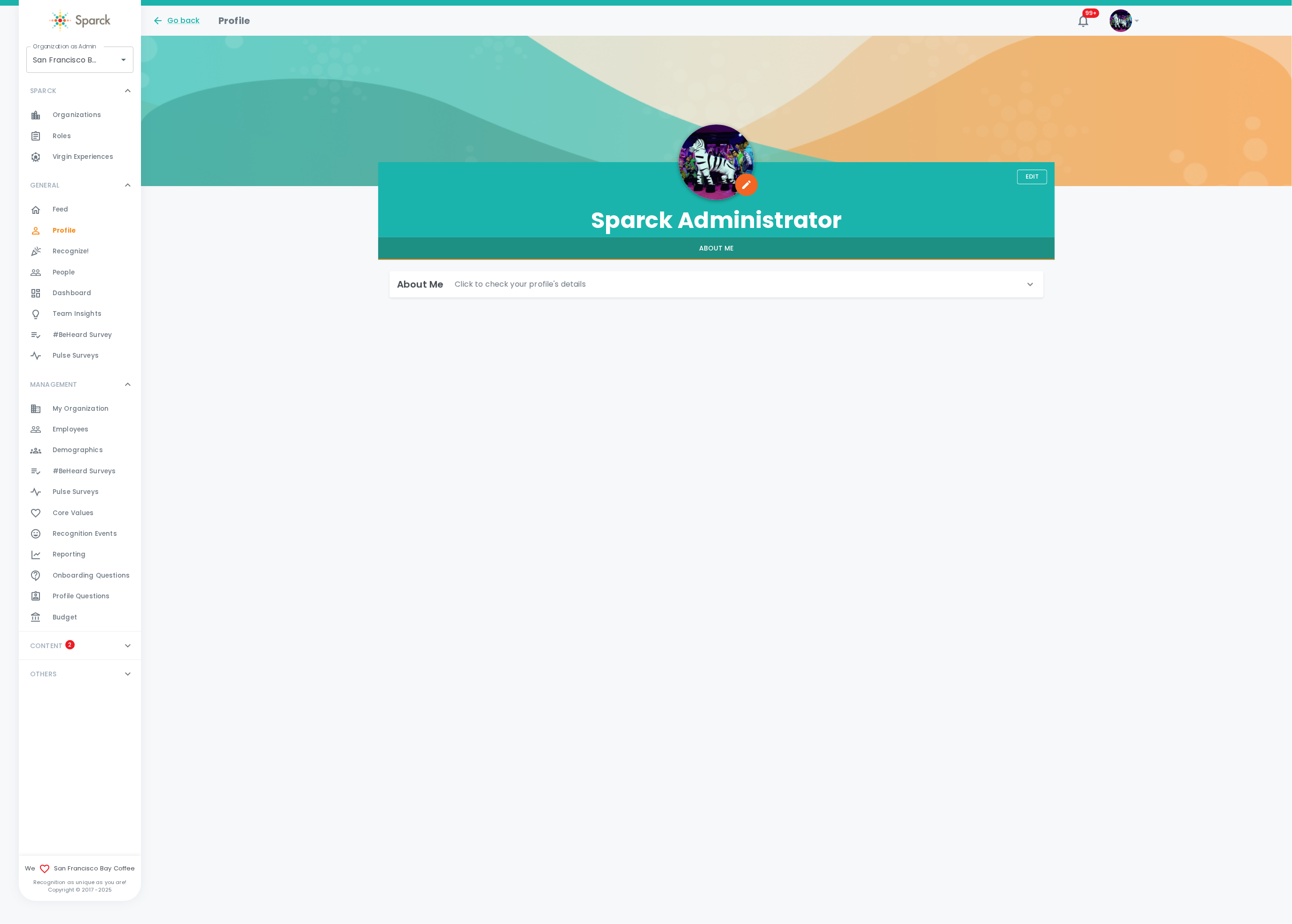
click at [86, 429] on span "Employees" at bounding box center [70, 429] width 36 height 10
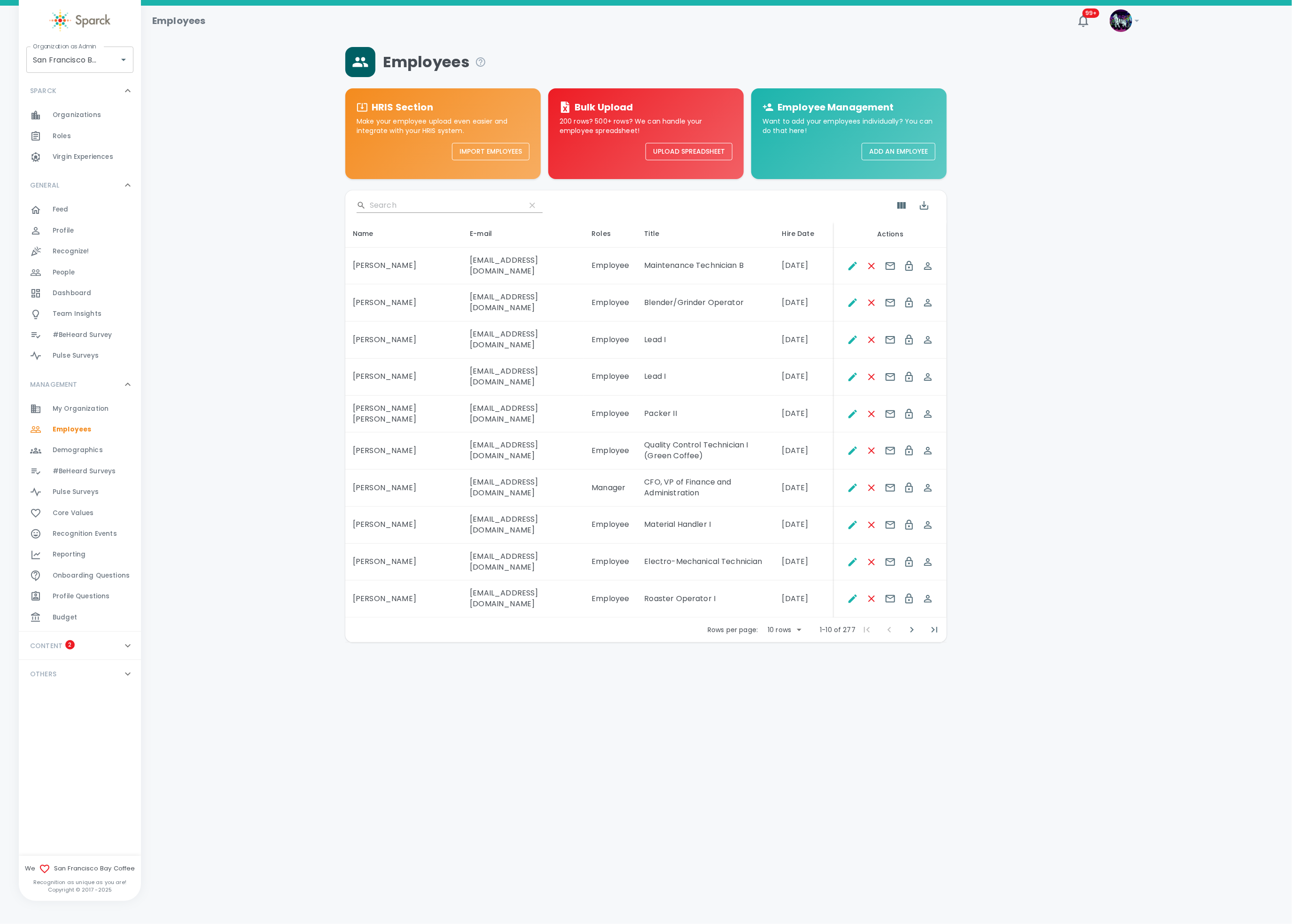
click at [383, 205] on input "Search" at bounding box center [444, 205] width 148 height 15
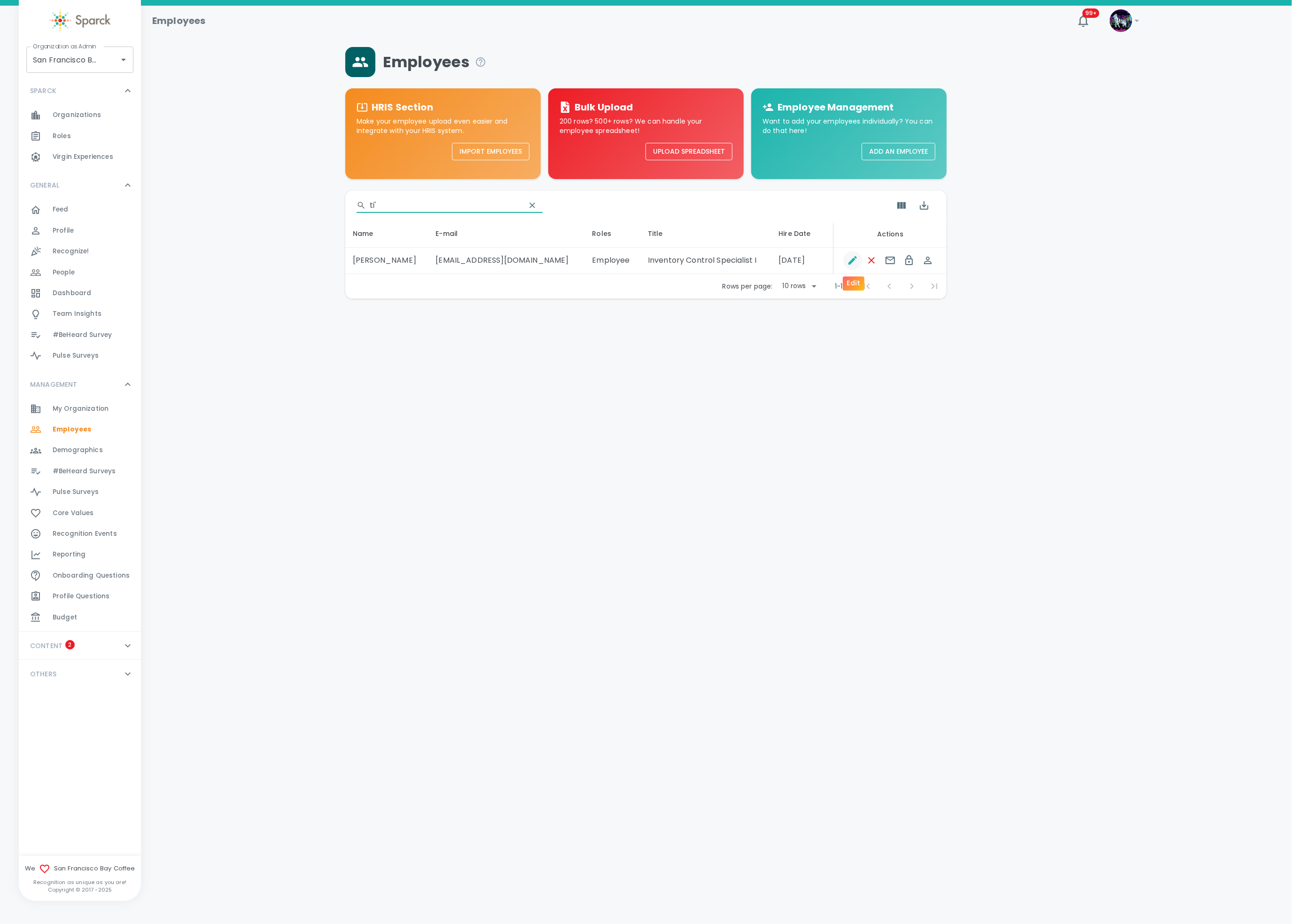
type input "ti'"
click at [851, 261] on icon "Edit" at bounding box center [853, 261] width 11 height 11
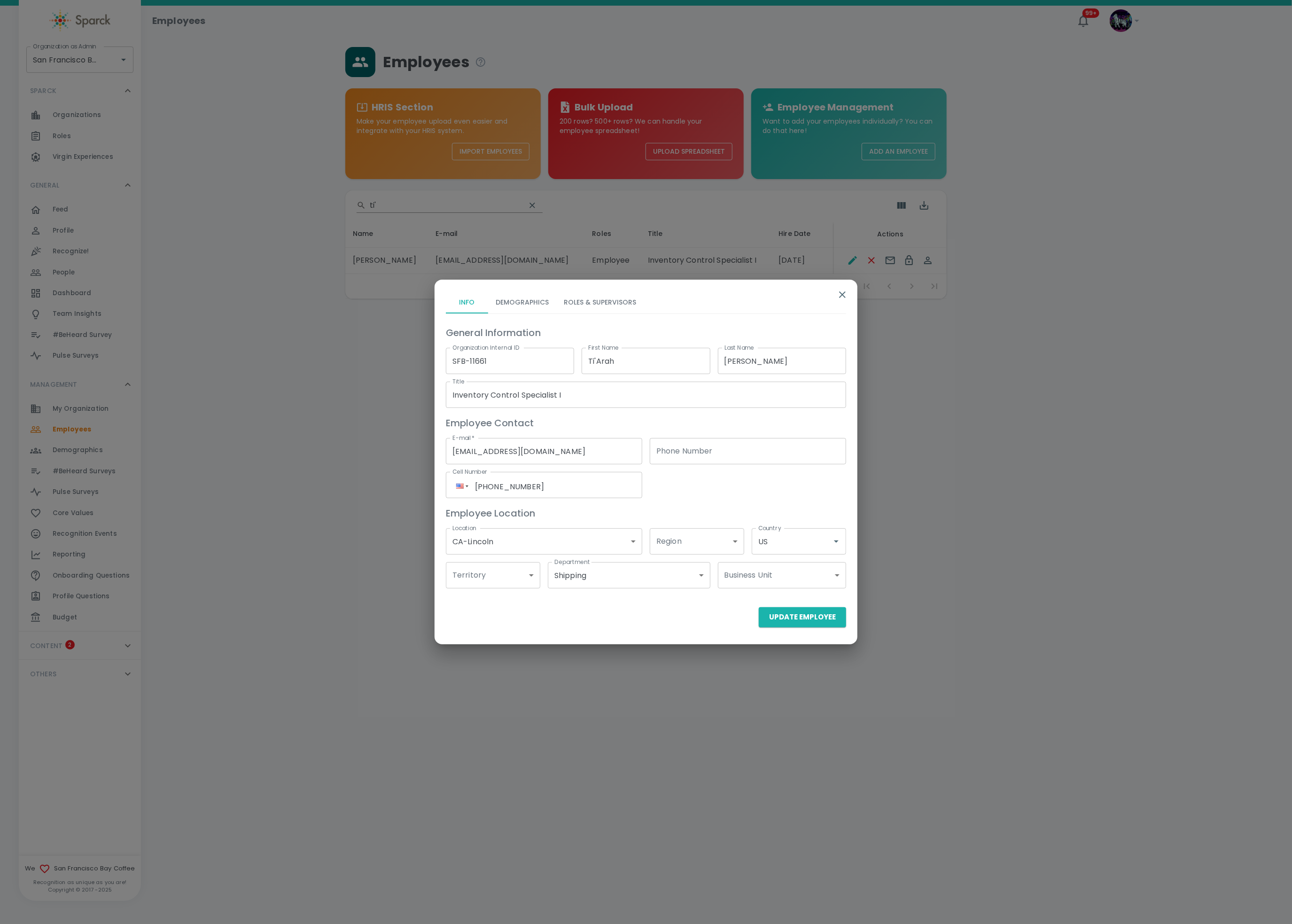
click at [614, 296] on button "Roles & Supervisors" at bounding box center [600, 302] width 87 height 23
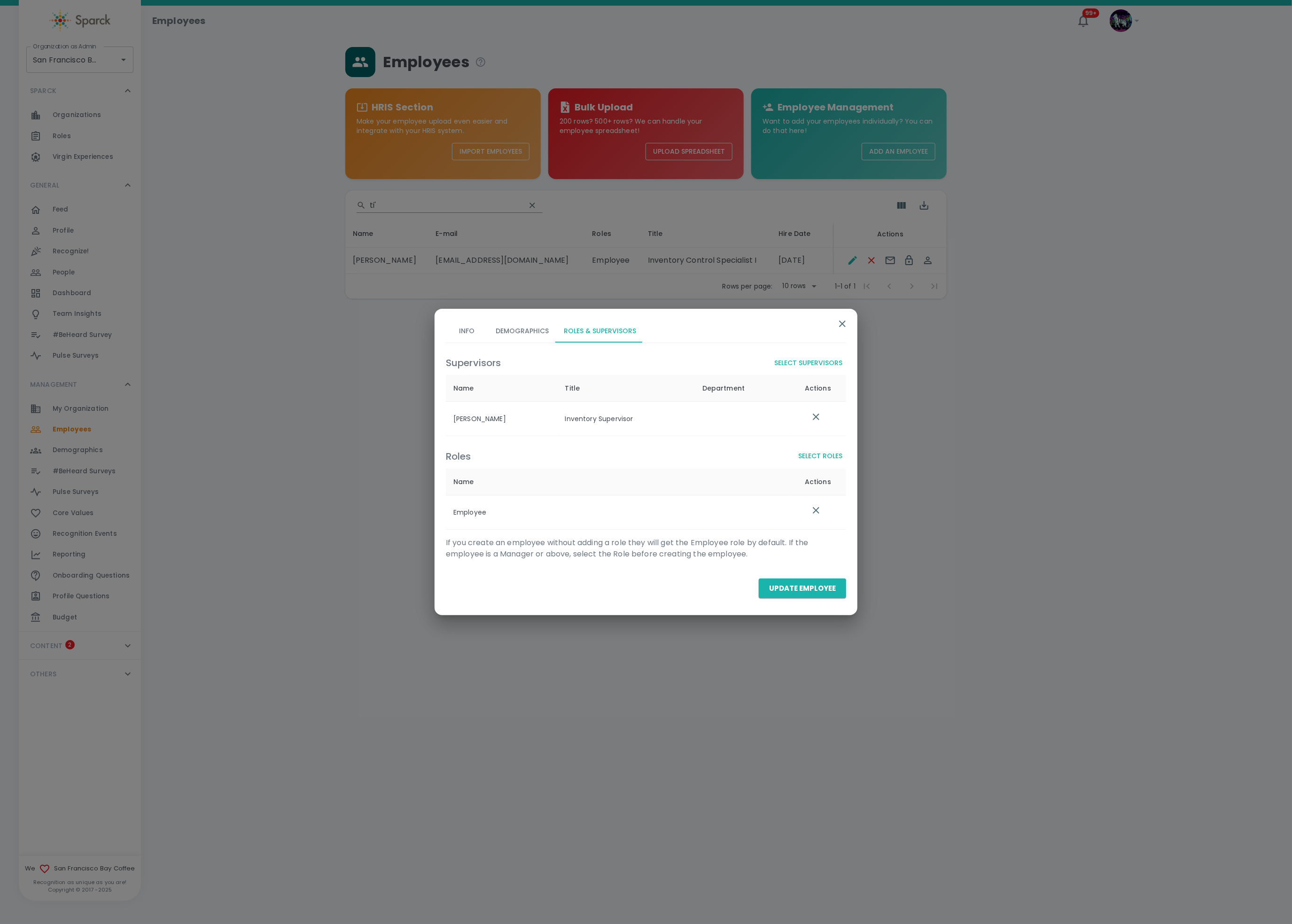
drag, startPoint x: 521, startPoint y: 420, endPoint x: 451, endPoint y: 422, distance: 70.0
click at [451, 422] on th "[PERSON_NAME]" at bounding box center [501, 419] width 112 height 34
click at [841, 331] on button "button" at bounding box center [843, 324] width 23 height 23
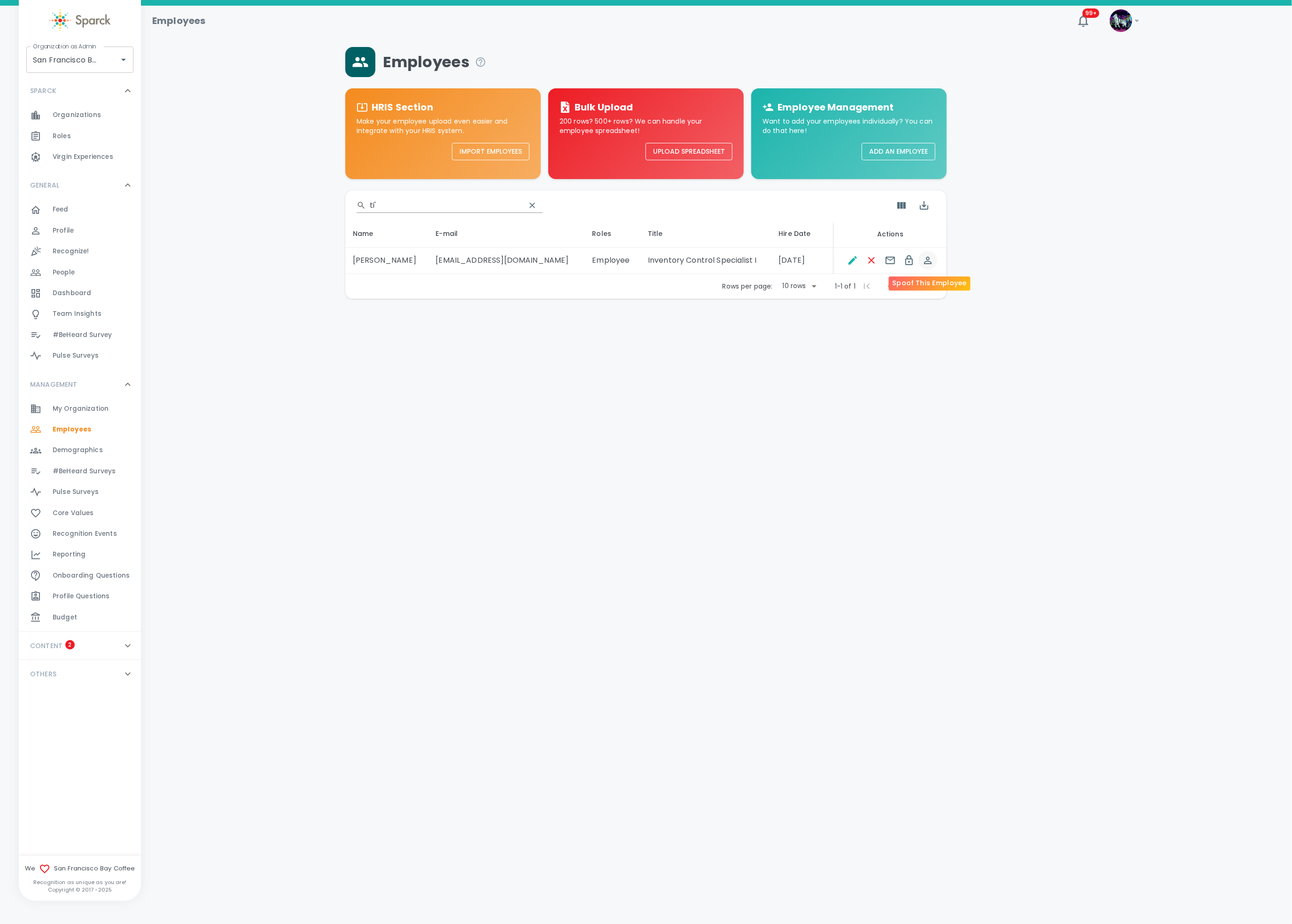
click at [926, 261] on icon "Spoof This Employee" at bounding box center [927, 260] width 7 height 7
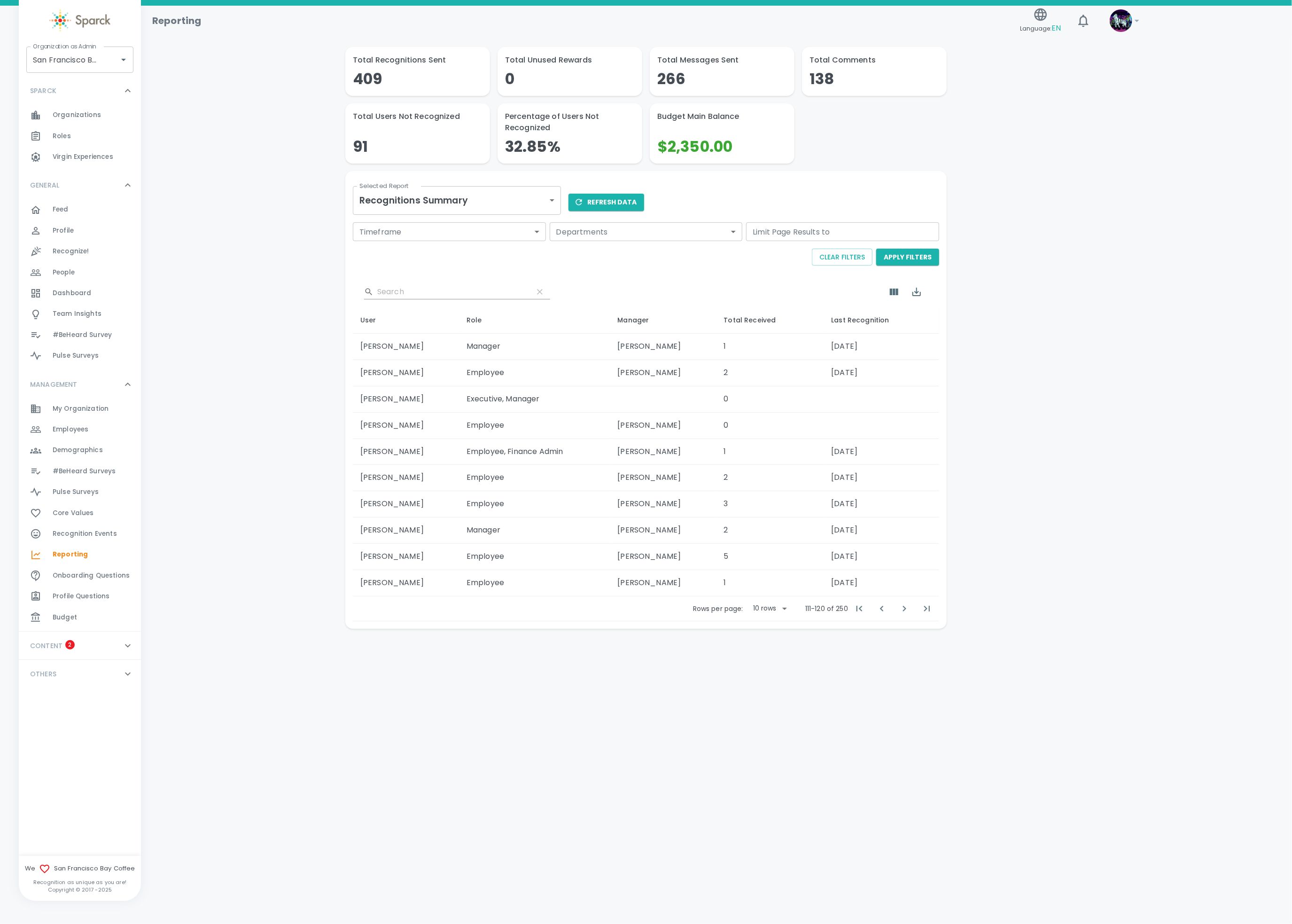
click at [682, 370] on td "[PERSON_NAME]" at bounding box center [663, 372] width 107 height 27
click at [682, 370] on td "[PERSON_NAME]" at bounding box center [663, 372] width 107 height 27
copy td "[PERSON_NAME]"
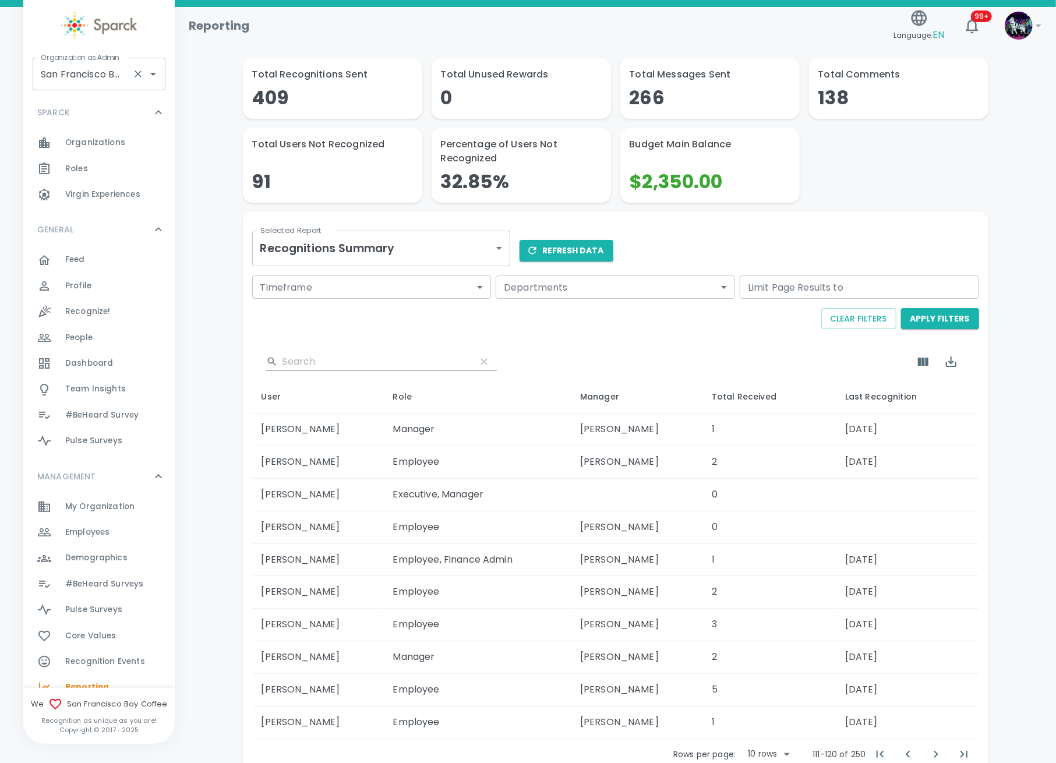
drag, startPoint x: 1469, startPoint y: 3, endPoint x: 108, endPoint y: 70, distance: 1362.2
click at [108, 70] on input "San Francisco Bay Coffee • 1357" at bounding box center [83, 74] width 90 height 22
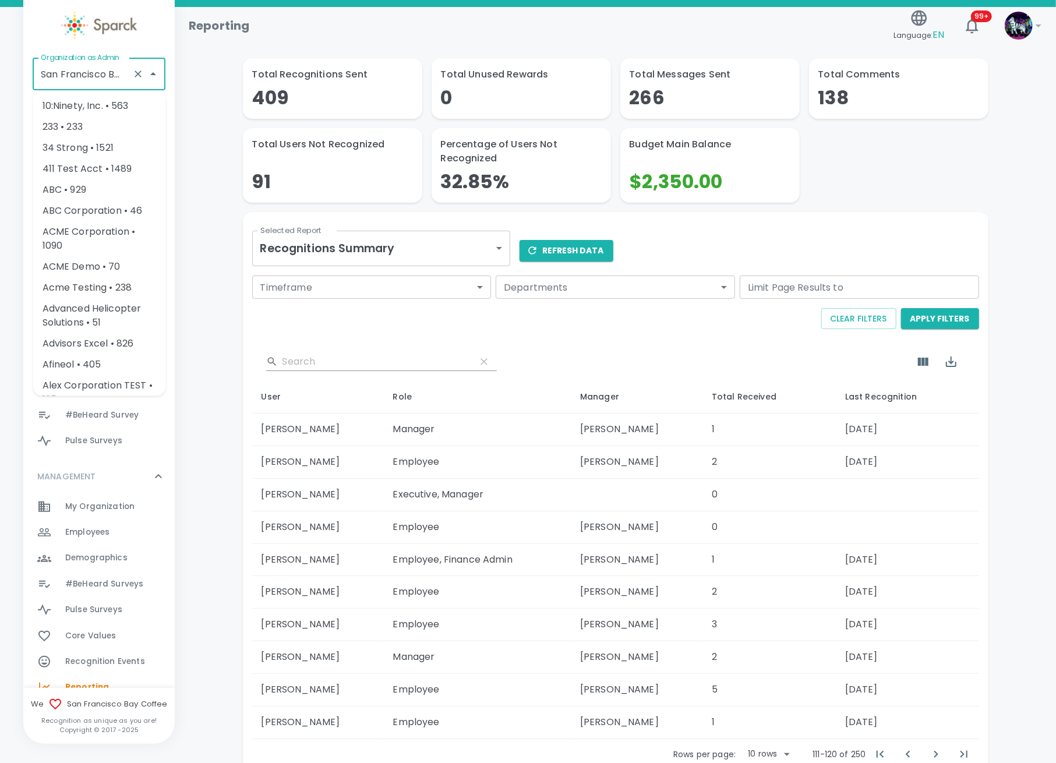
click at [107, 70] on input "San Francisco Bay Coffee • 1357" at bounding box center [83, 74] width 90 height 22
click at [134, 73] on icon "Clear" at bounding box center [138, 74] width 12 height 12
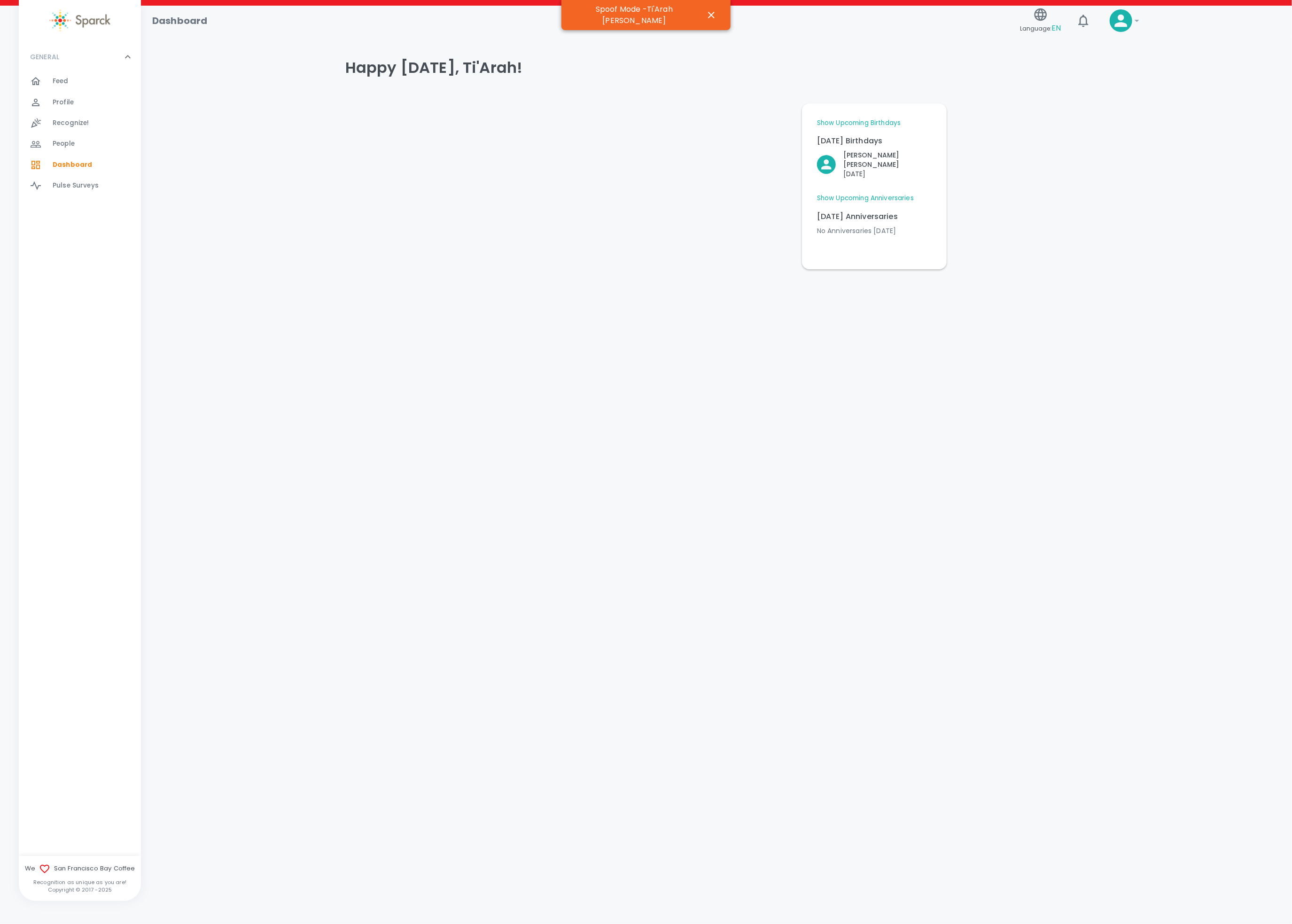
click at [69, 106] on span "Profile" at bounding box center [63, 102] width 21 height 10
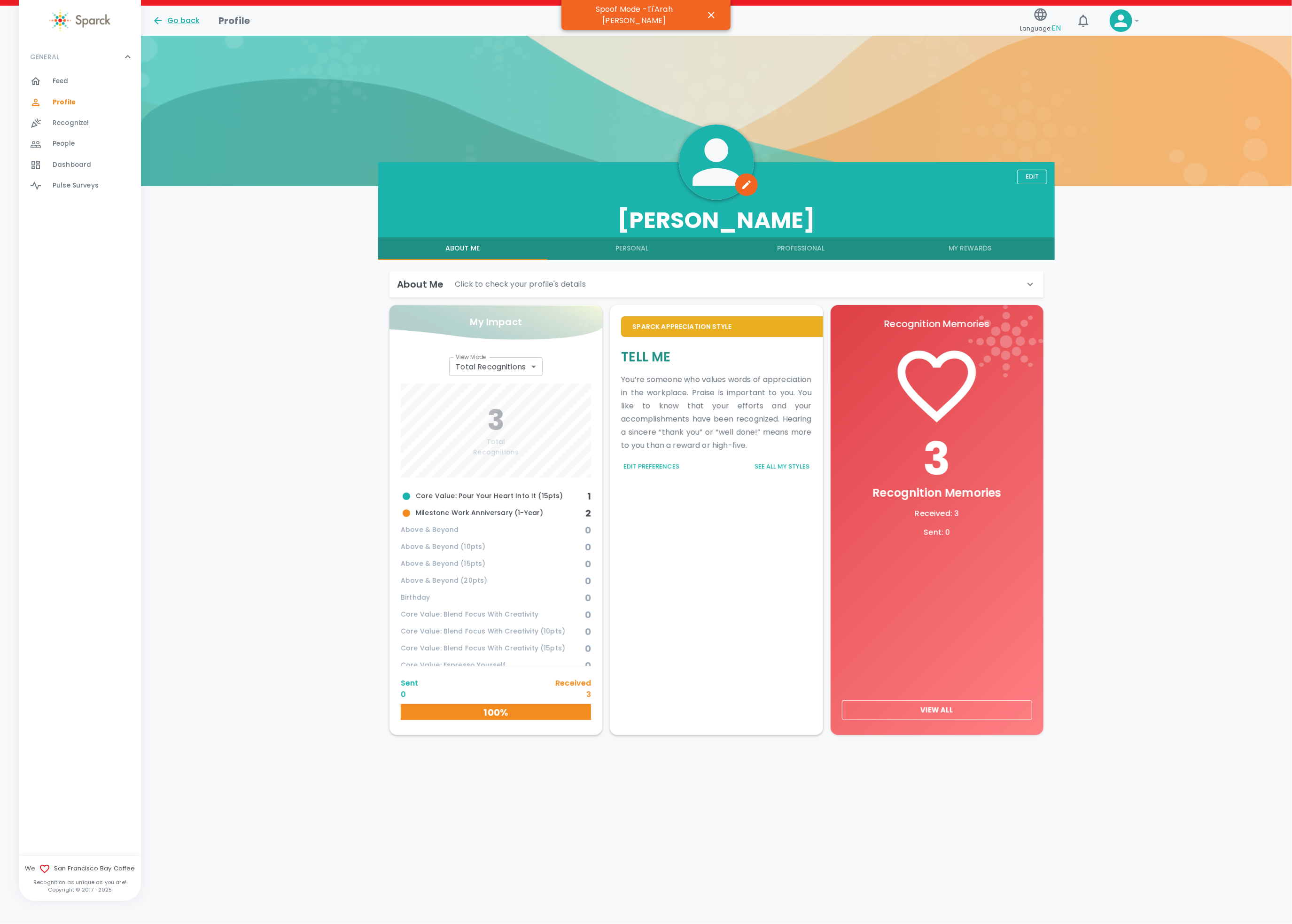
click at [959, 251] on button "My Rewards" at bounding box center [970, 249] width 169 height 23
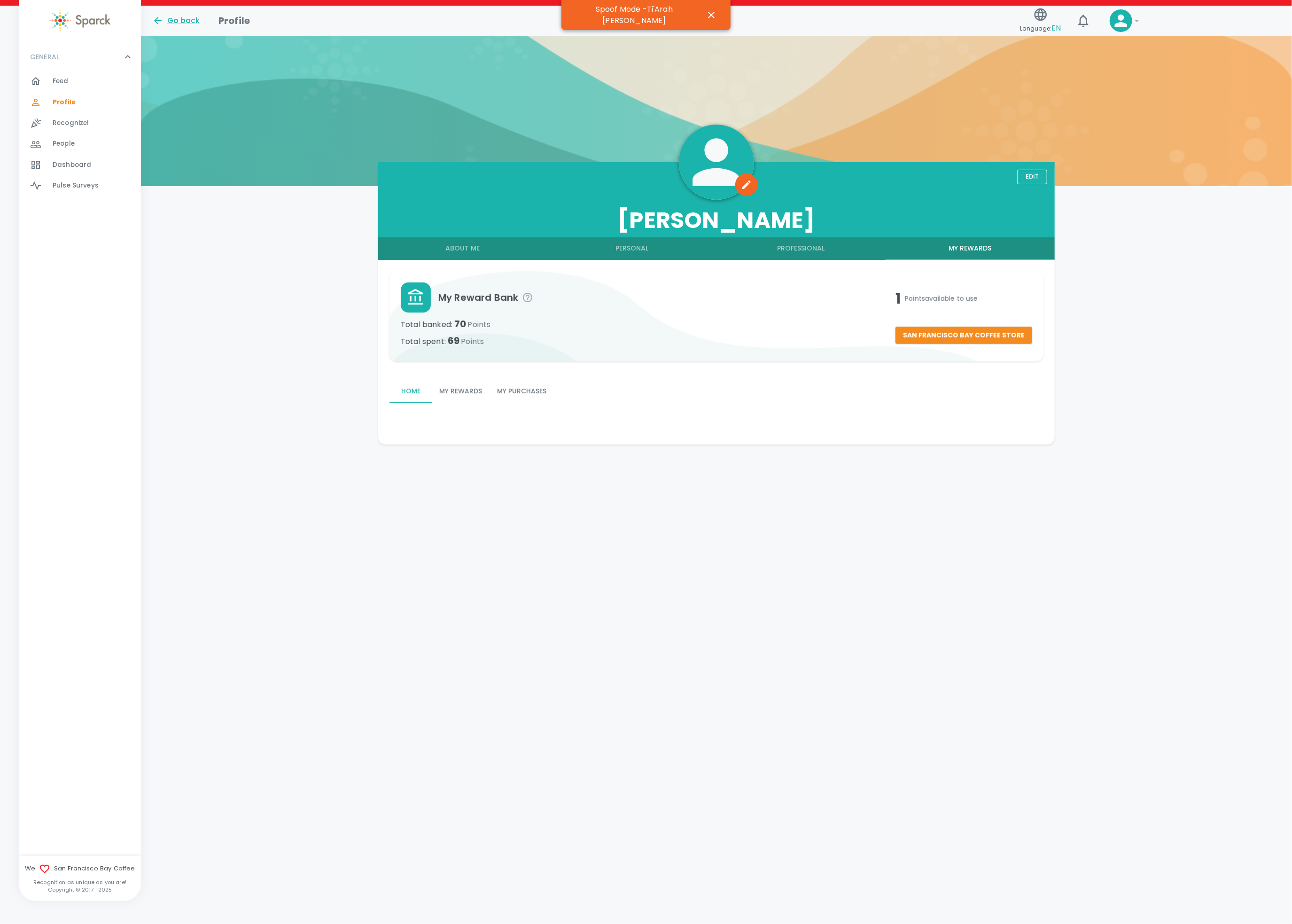
click at [456, 393] on button "My Rewards" at bounding box center [461, 391] width 58 height 23
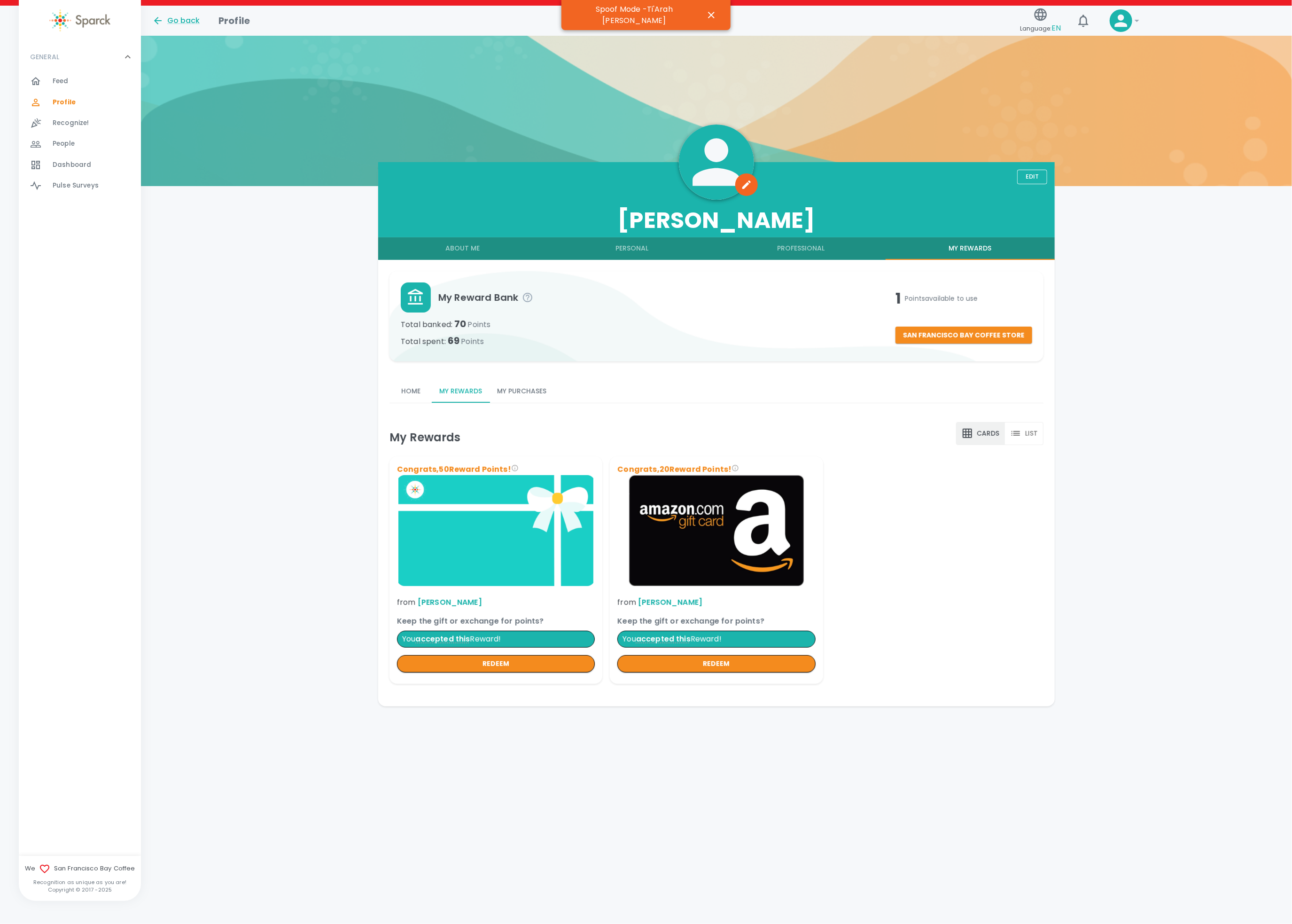
click at [829, 390] on div "Home My Rewards My Purchases" at bounding box center [717, 391] width 654 height 23
click at [483, 253] on button "About Me" at bounding box center [463, 249] width 169 height 23
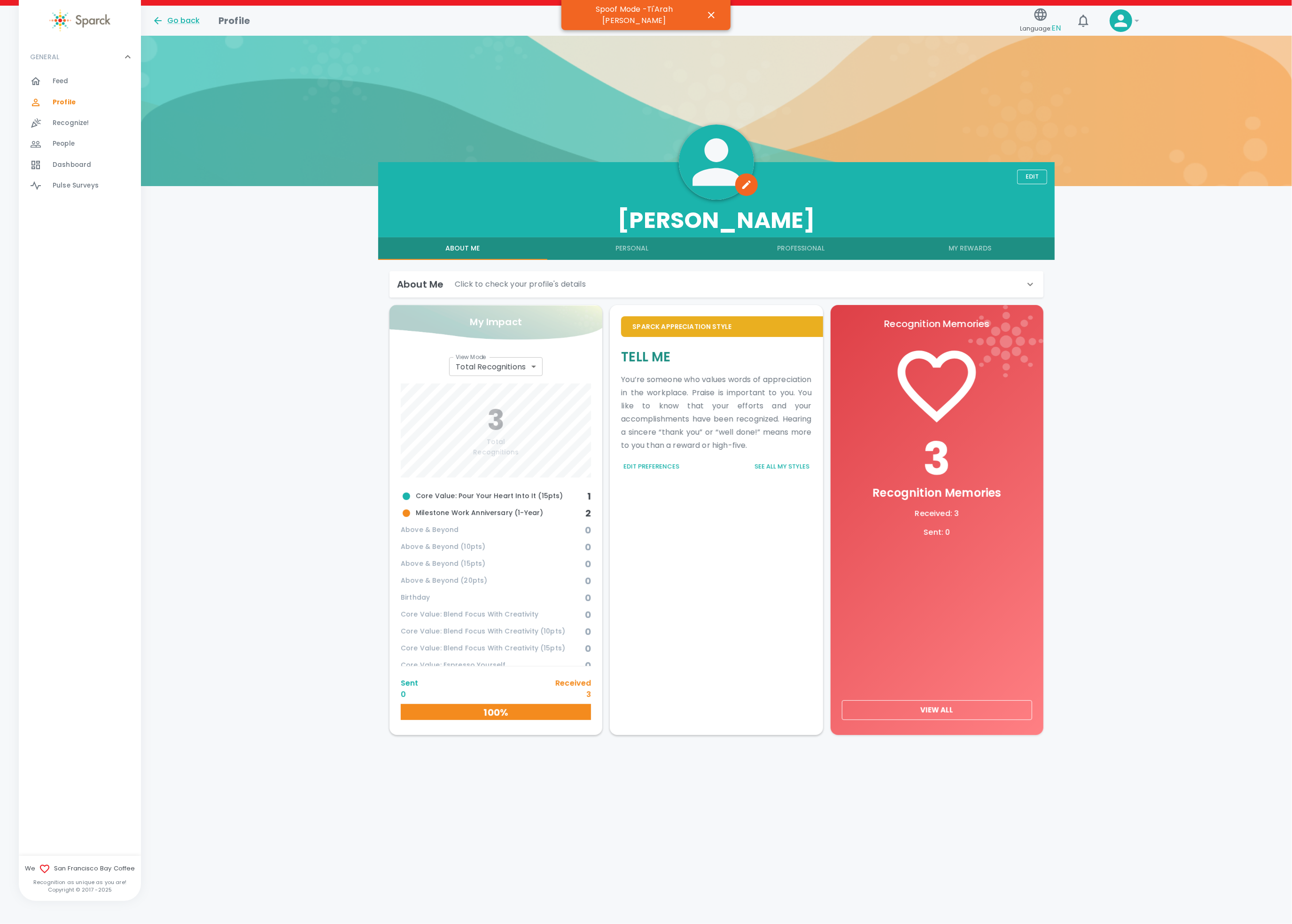
drag, startPoint x: 957, startPoint y: 696, endPoint x: 952, endPoint y: 700, distance: 6.4
click at [952, 700] on div "3 Recognition Memories Received : 3 Sent : 0 View All" at bounding box center [937, 542] width 190 height 408
click at [949, 704] on button "View All" at bounding box center [937, 709] width 190 height 19
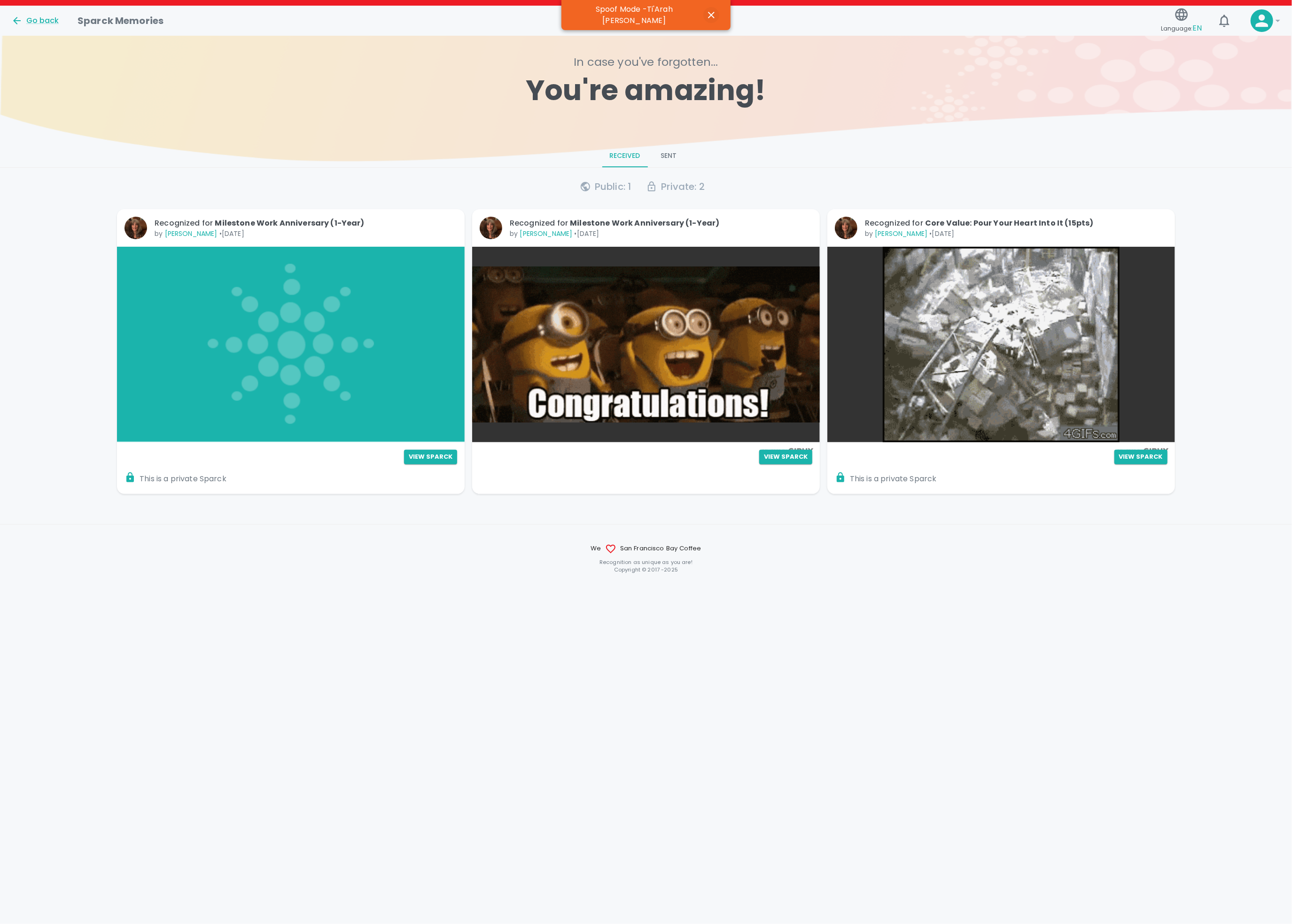
click at [705, 10] on icon "button" at bounding box center [711, 15] width 11 height 11
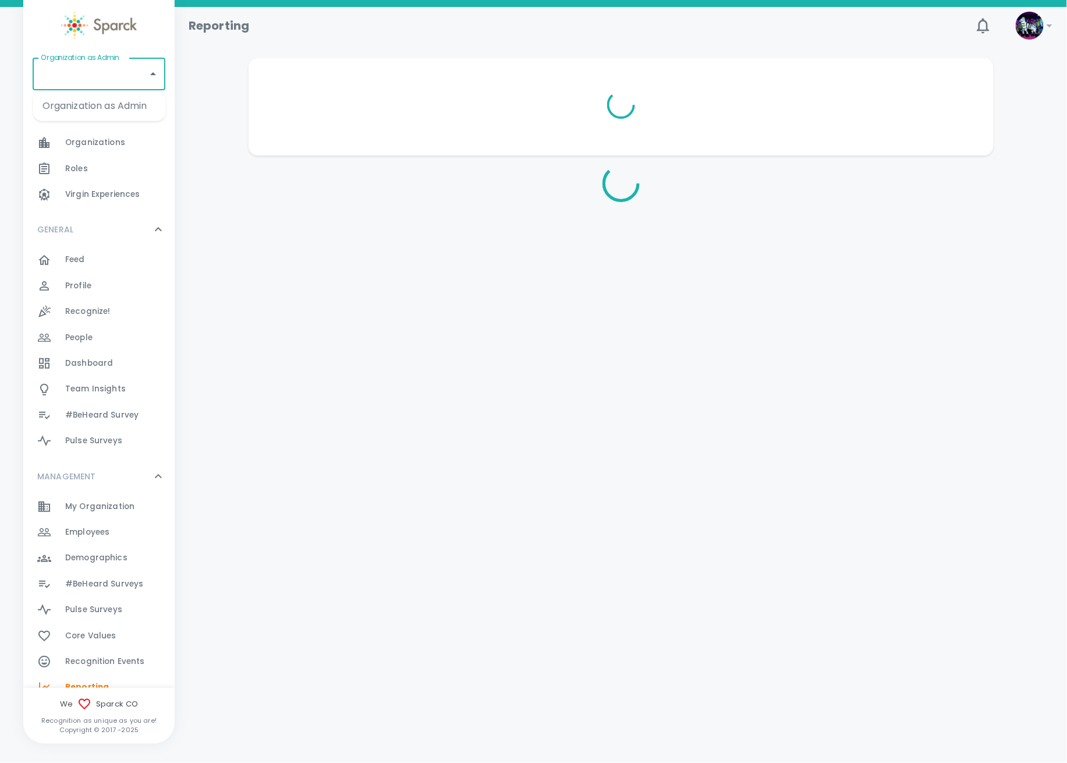
click at [100, 80] on input "Organization as Admin" at bounding box center [90, 74] width 105 height 22
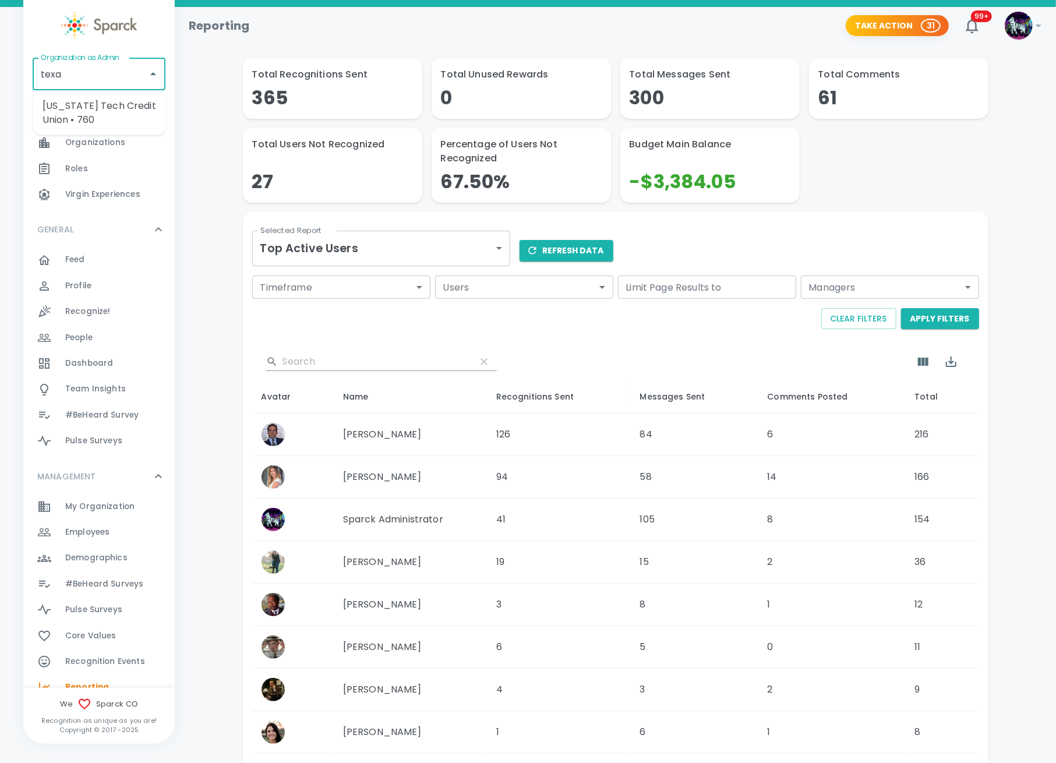
click at [122, 109] on li "[US_STATE] Tech Credit Union • 760" at bounding box center [99, 112] width 133 height 35
type input "[US_STATE] Tech Credit Union • 760"
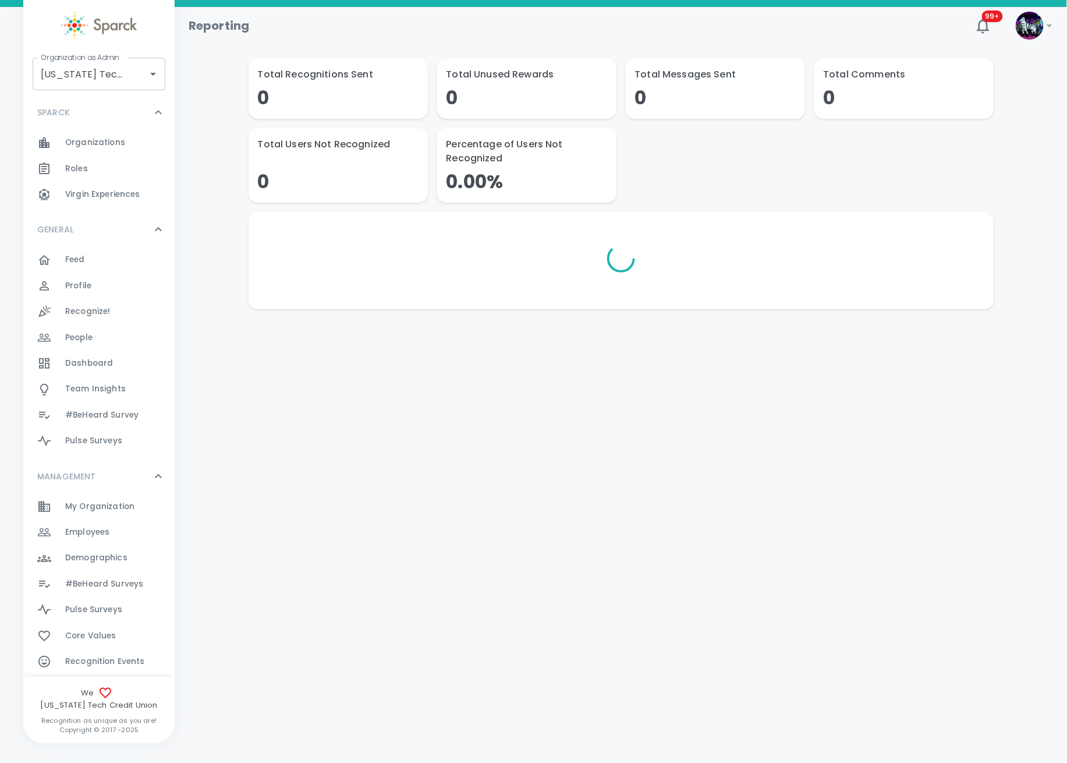
click at [123, 539] on div "Employees 0" at bounding box center [119, 532] width 109 height 16
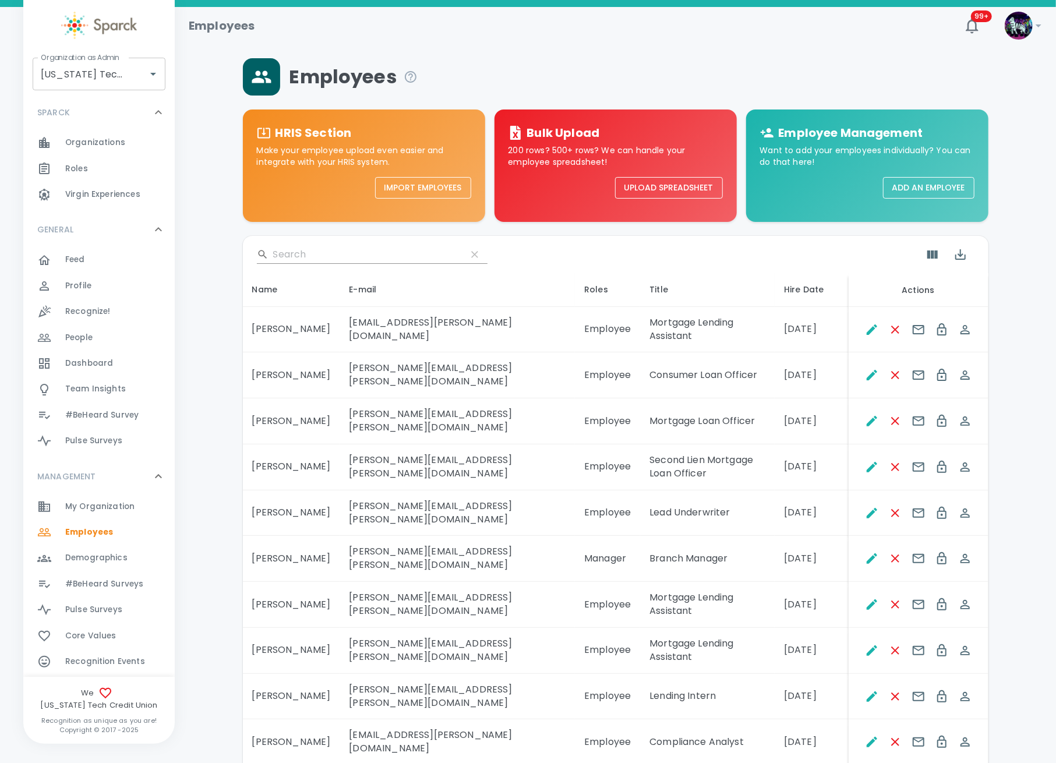
click at [331, 257] on input "Search" at bounding box center [365, 254] width 184 height 19
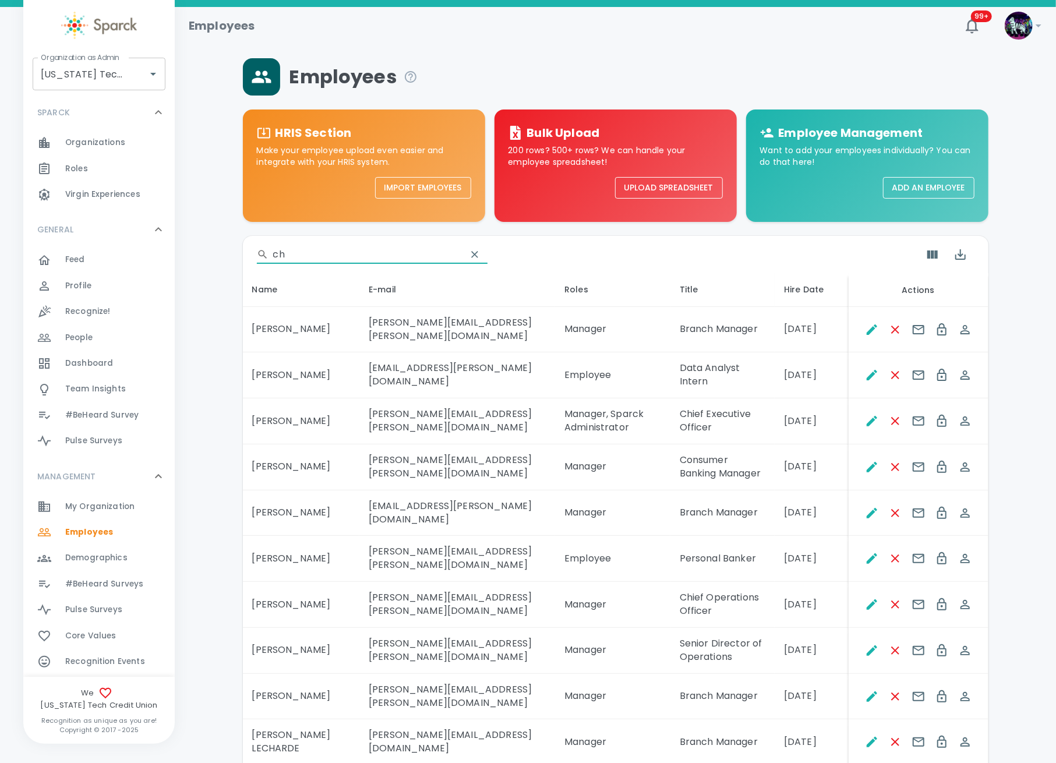
type input "c"
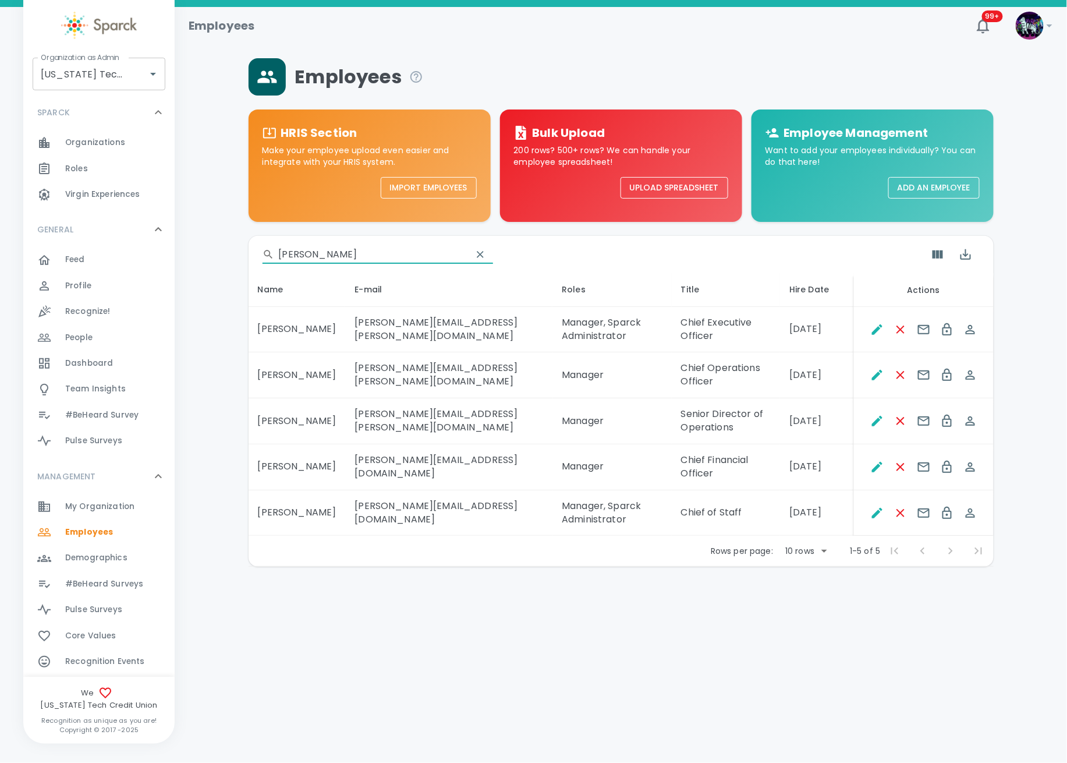
type input "hutson"
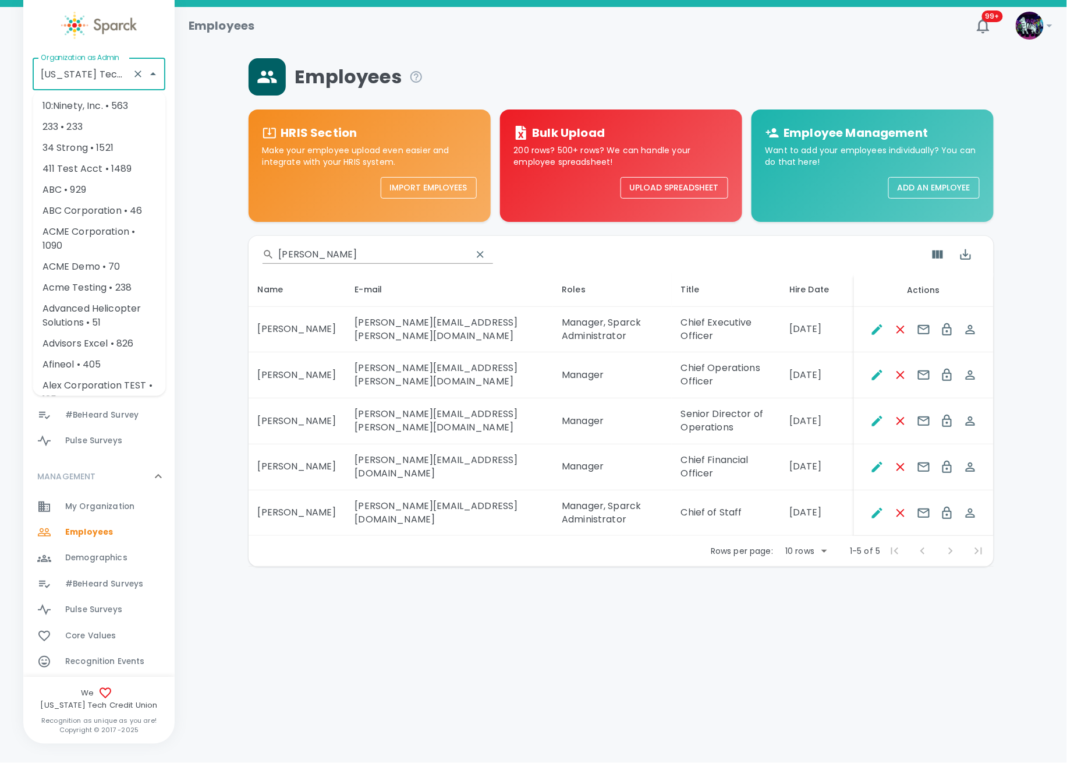
click at [98, 71] on input "Texas Tech Credit Union • 760" at bounding box center [83, 74] width 90 height 22
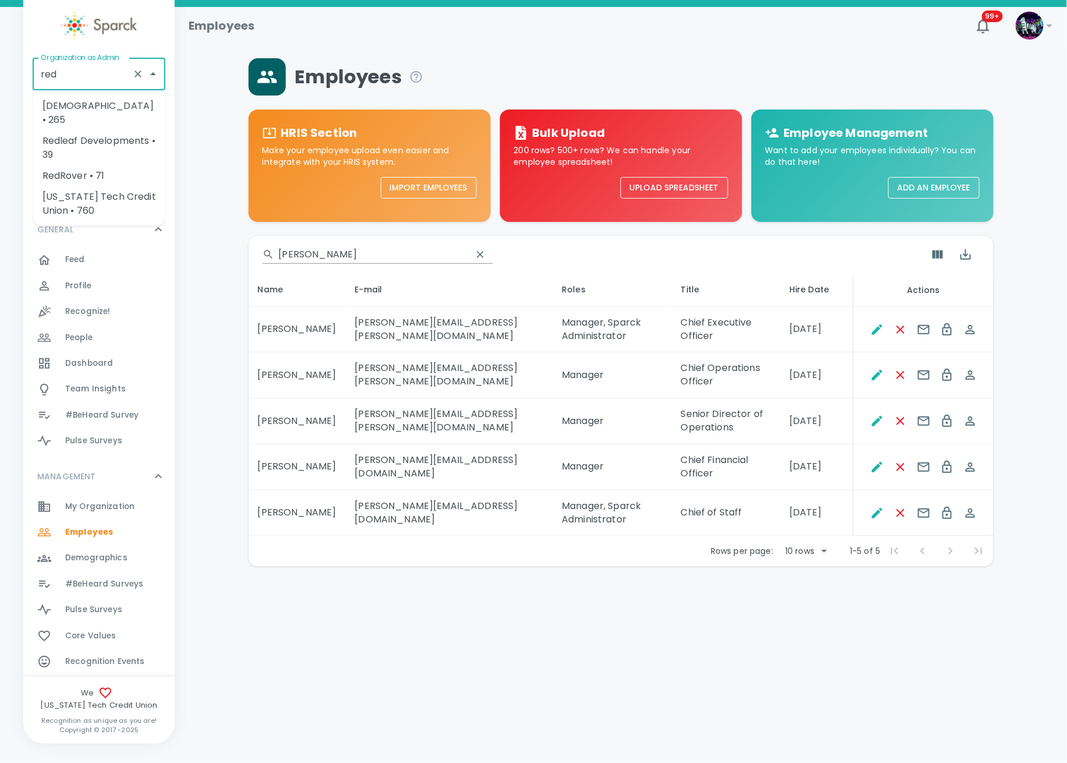
click at [90, 111] on li "[DEMOGRAPHIC_DATA] • 265" at bounding box center [99, 112] width 133 height 35
type input "[DEMOGRAPHIC_DATA] • 265"
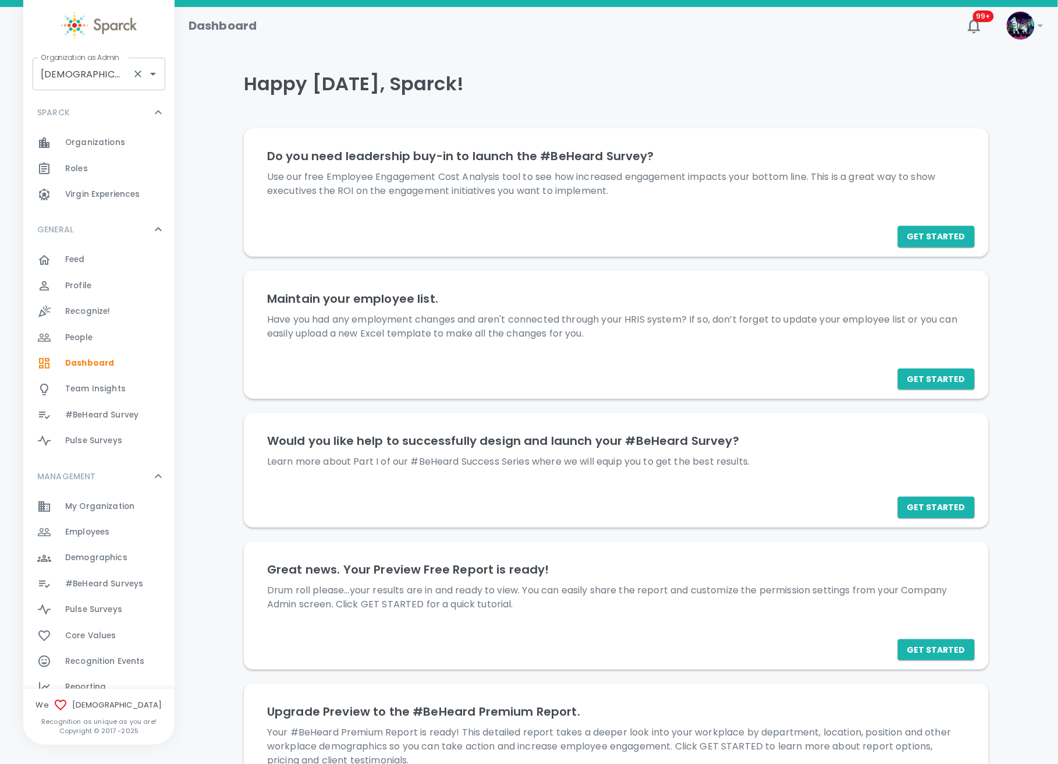
click at [107, 79] on input "[DEMOGRAPHIC_DATA] • 265" at bounding box center [83, 74] width 90 height 22
click at [72, 108] on li "Luxer One • 727" at bounding box center [99, 105] width 133 height 21
type input "Luxer One • 727"
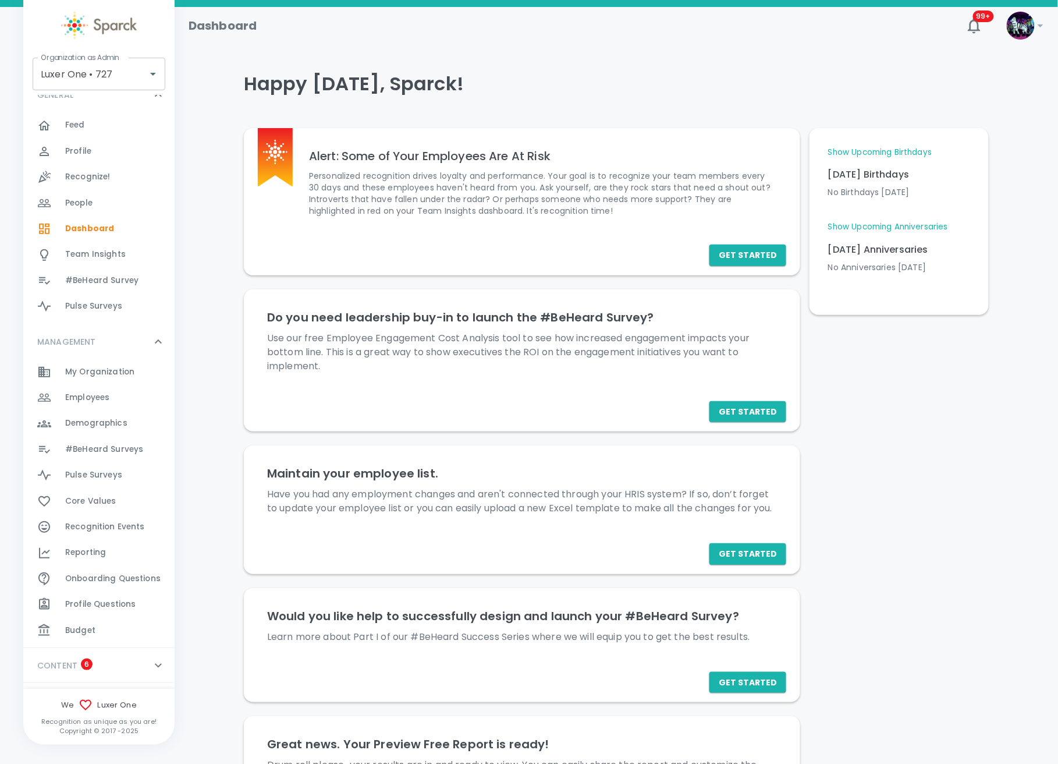
scroll to position [155, 0]
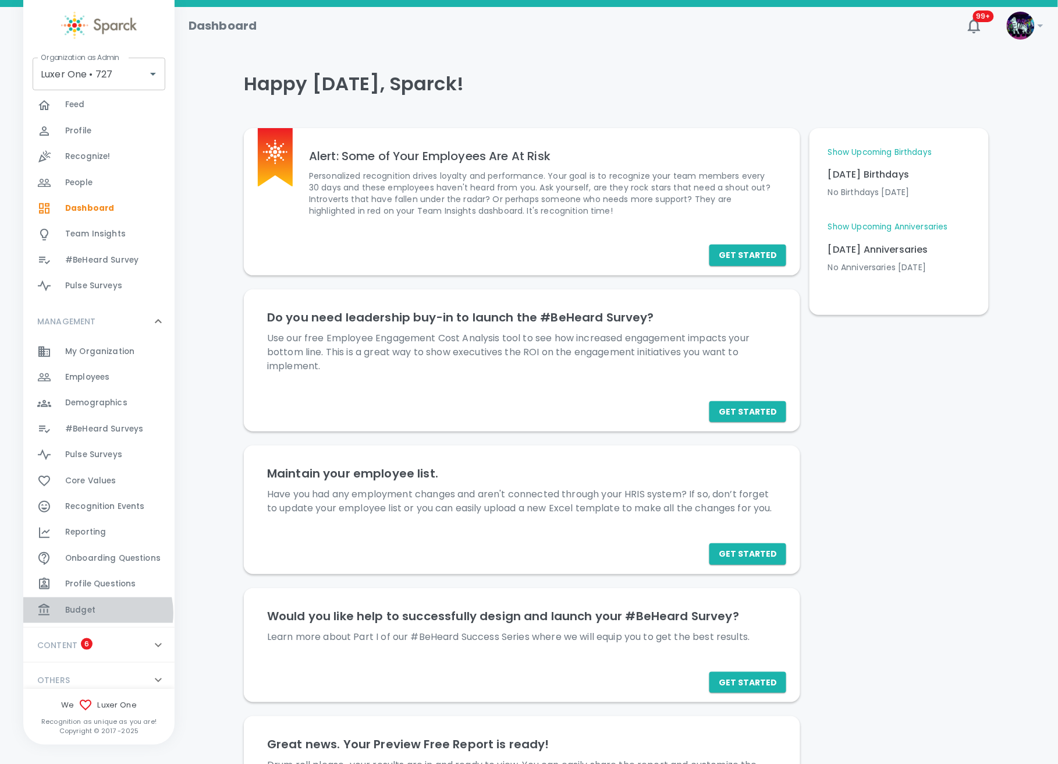
click at [97, 612] on div "Budget 0" at bounding box center [119, 610] width 109 height 16
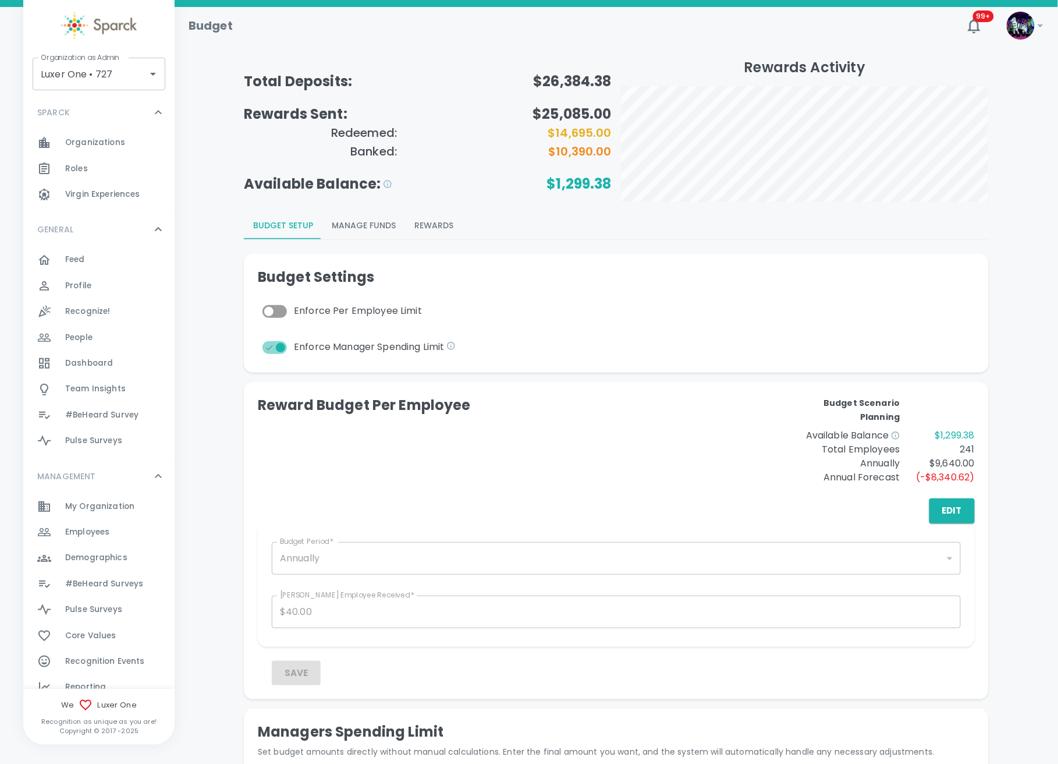
click at [374, 230] on button "Manage Funds" at bounding box center [364, 225] width 83 height 28
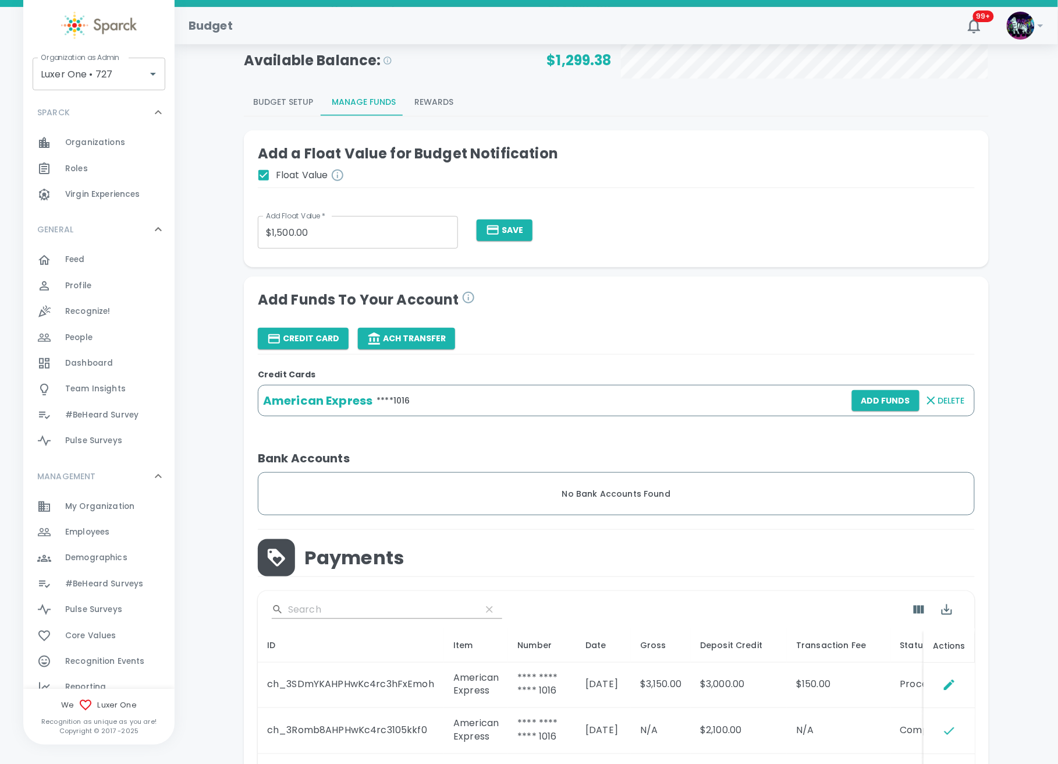
scroll to position [310, 0]
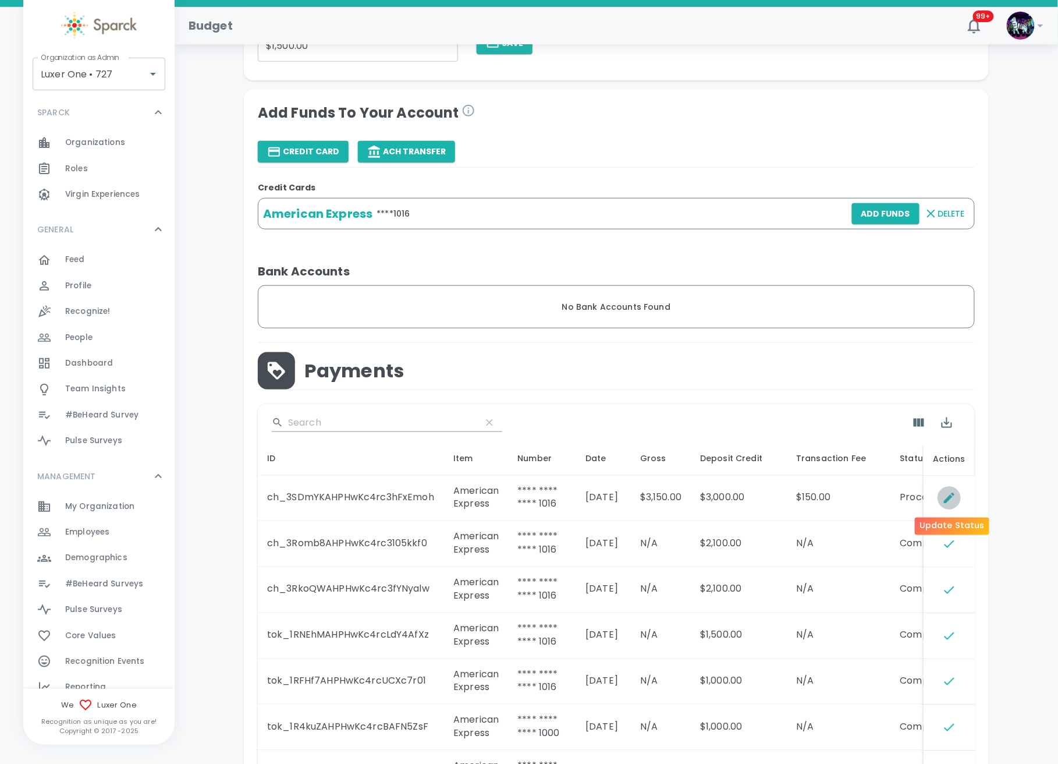
click at [951, 494] on icon "Update Status" at bounding box center [949, 498] width 10 height 10
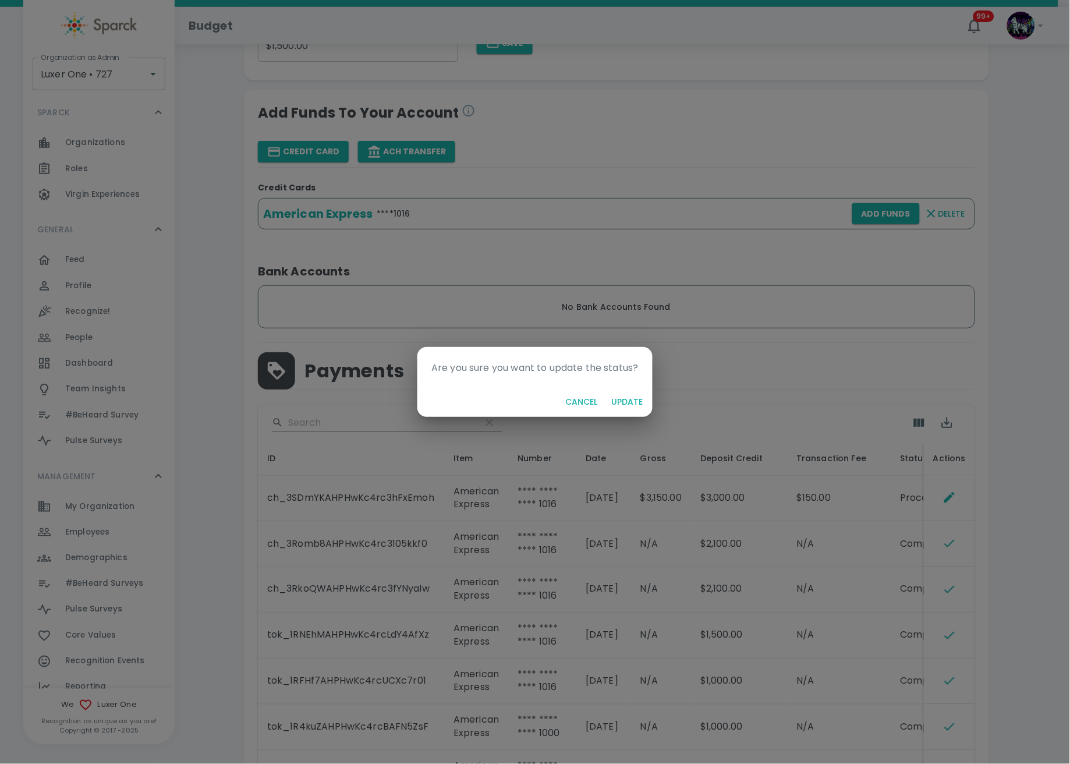
click at [639, 401] on button "Update" at bounding box center [627, 402] width 41 height 22
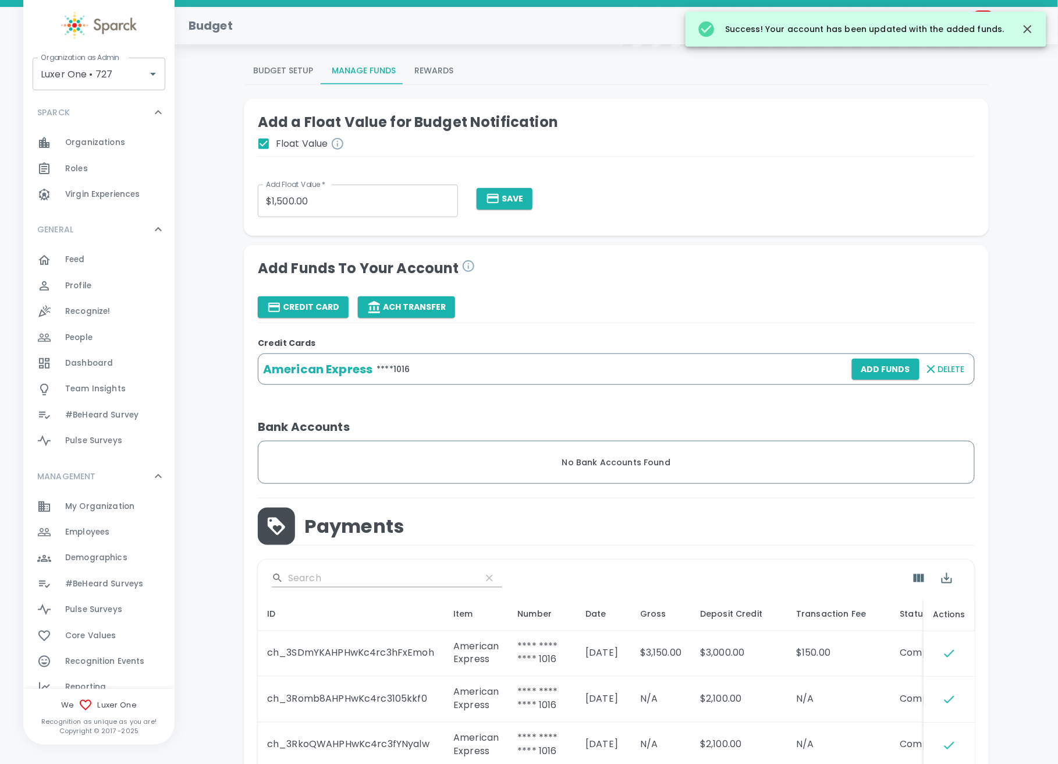
scroll to position [0, 0]
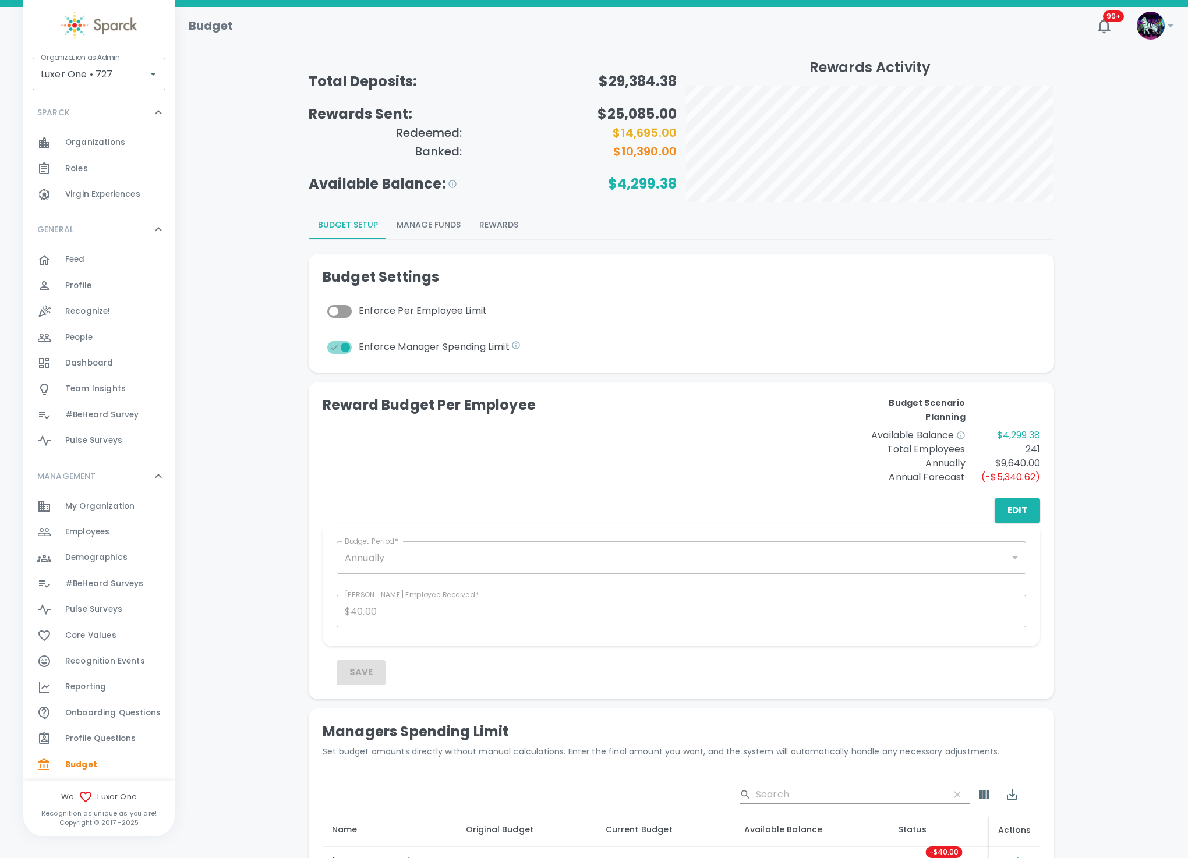
drag, startPoint x: 1046, startPoint y: 8, endPoint x: 795, endPoint y: 334, distance: 411.9
click at [795, 334] on div "Budget Settings Enforce Per Employee Limit Enforce Manager Spending Limit" at bounding box center [681, 313] width 717 height 91
click at [423, 216] on button "Manage Funds" at bounding box center [428, 225] width 83 height 28
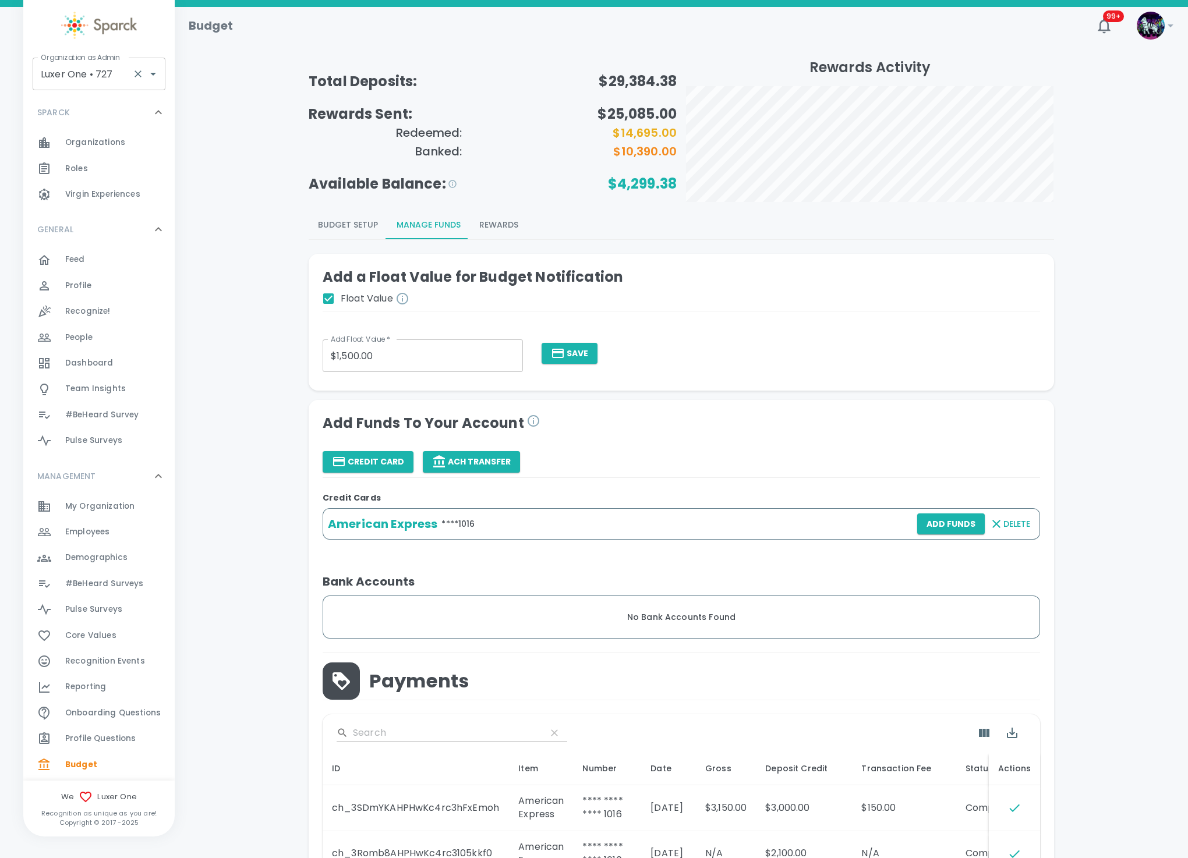
click at [79, 80] on input "Luxer One • 727" at bounding box center [83, 74] width 90 height 22
click at [111, 108] on li "[DEMOGRAPHIC_DATA] • 265" at bounding box center [99, 112] width 133 height 35
type input "[DEMOGRAPHIC_DATA] • 265"
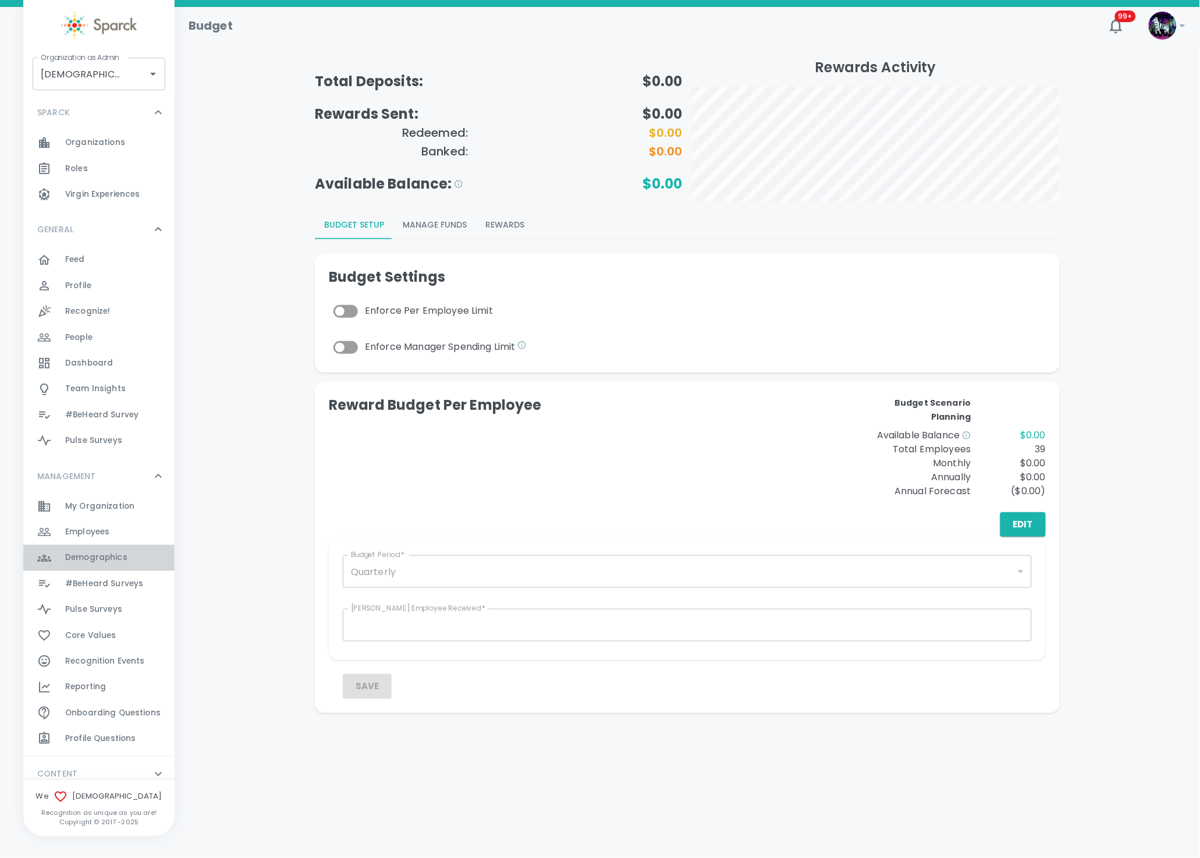
click at [106, 552] on span "Demographics" at bounding box center [96, 558] width 62 height 12
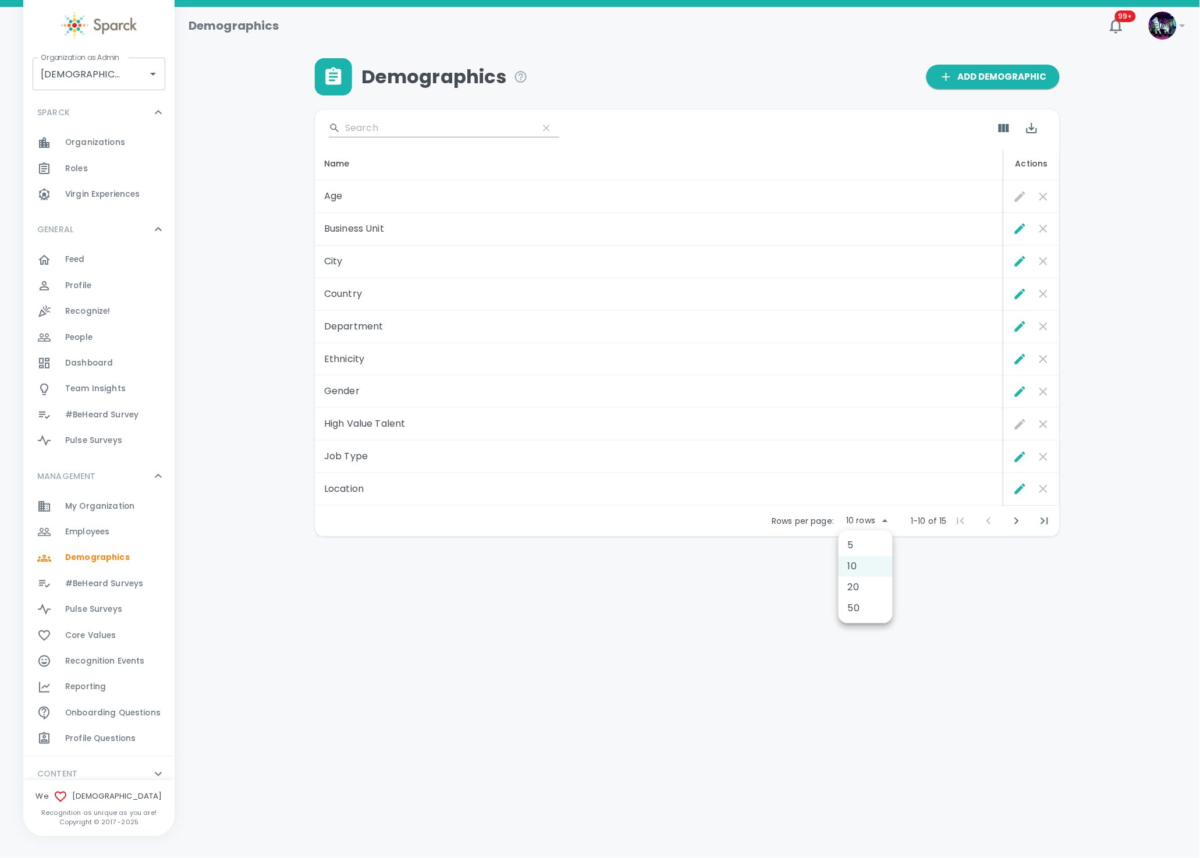
click at [874, 526] on body "Skip Navigation Demographics 99+ ! Organization as Admin Redeemer Church • 265 …" at bounding box center [600, 298] width 1200 height 597
click at [860, 601] on li "50" at bounding box center [866, 608] width 54 height 21
type input "50"
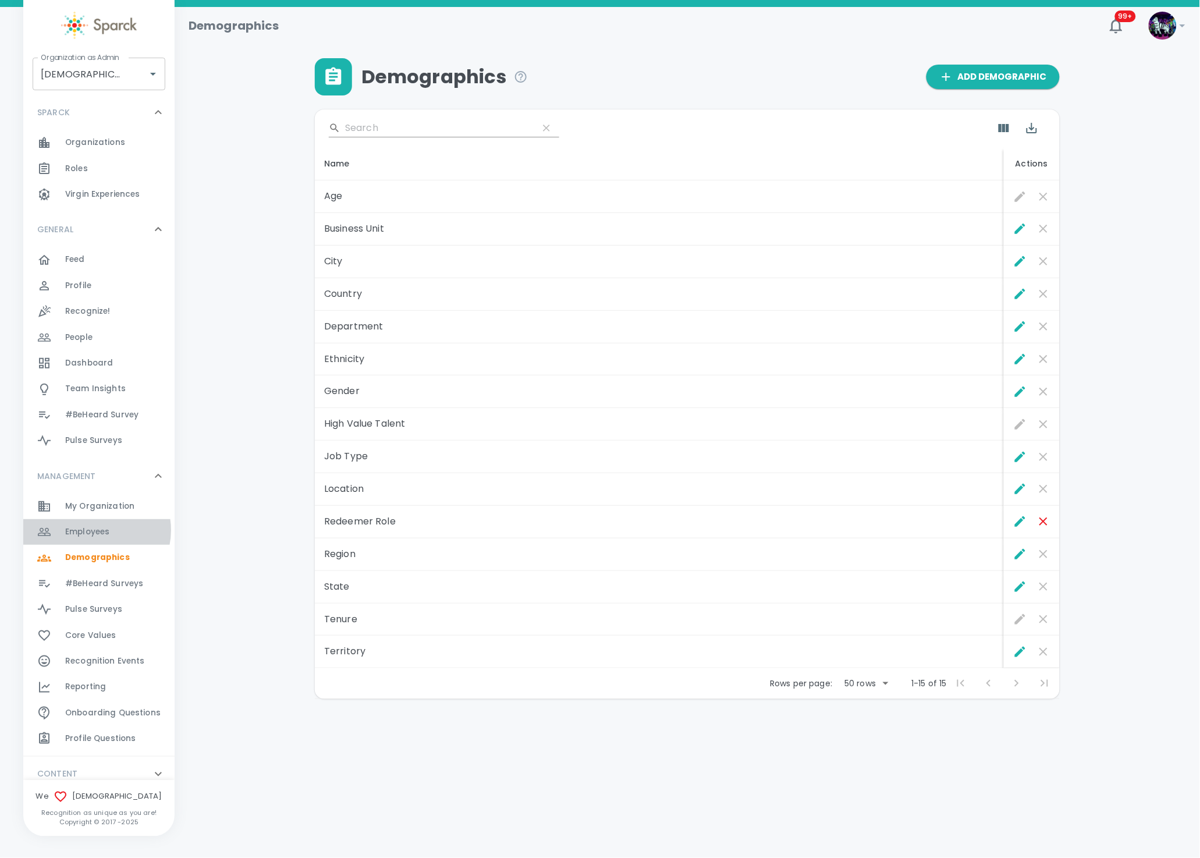
click at [96, 530] on span "Employees" at bounding box center [87, 532] width 44 height 12
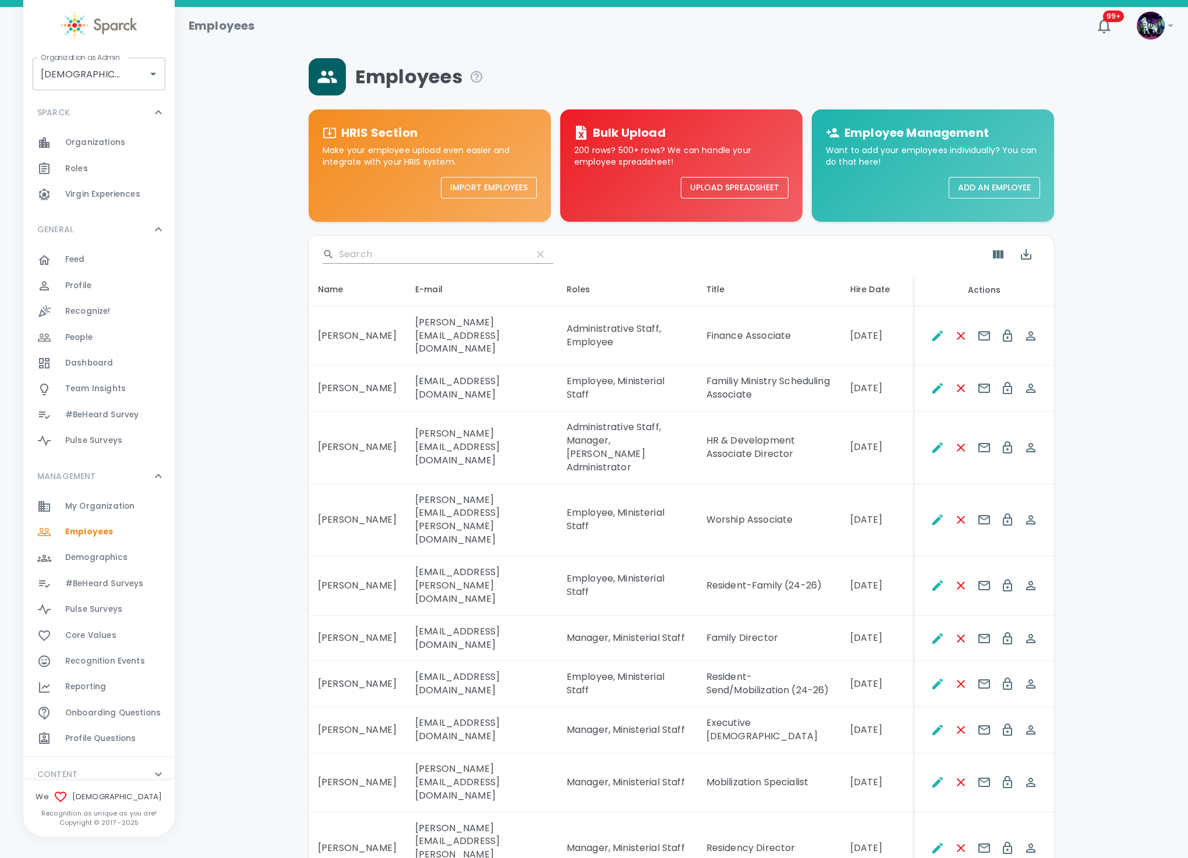
click at [111, 555] on span "Demographics" at bounding box center [96, 558] width 62 height 12
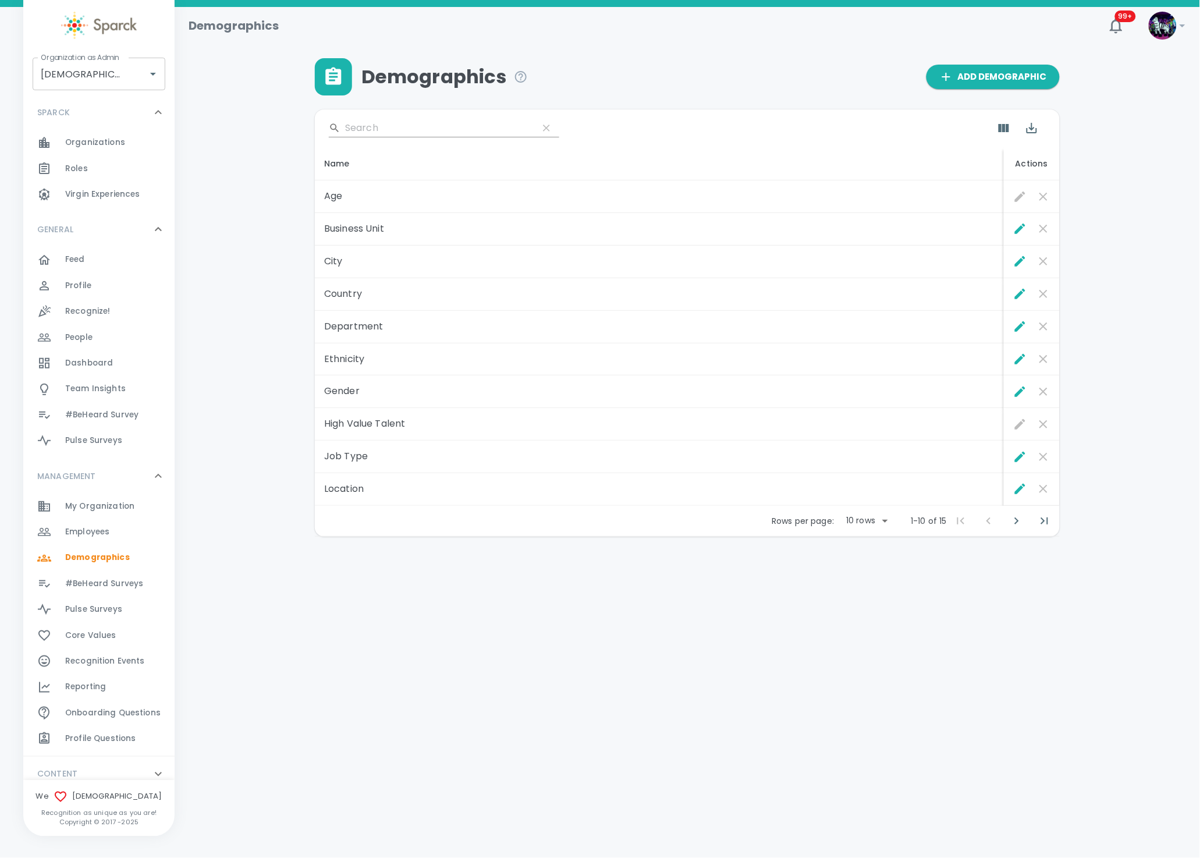
click at [865, 516] on body "Skip Navigation Demographics 99+ ! Organization as Admin Redeemer Church • 265 …" at bounding box center [600, 298] width 1200 height 597
click at [869, 607] on li "50" at bounding box center [866, 608] width 54 height 21
type input "50"
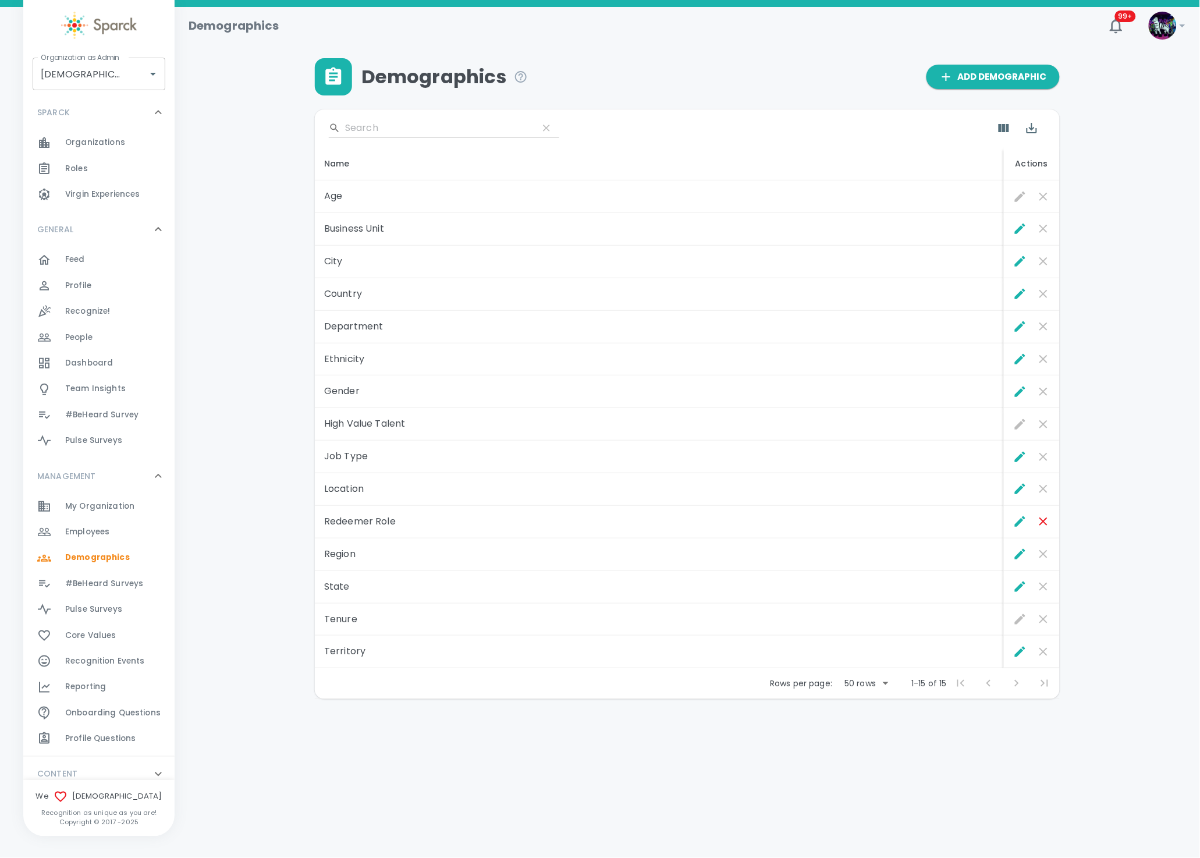
click at [135, 534] on div "Employees 0" at bounding box center [119, 532] width 109 height 16
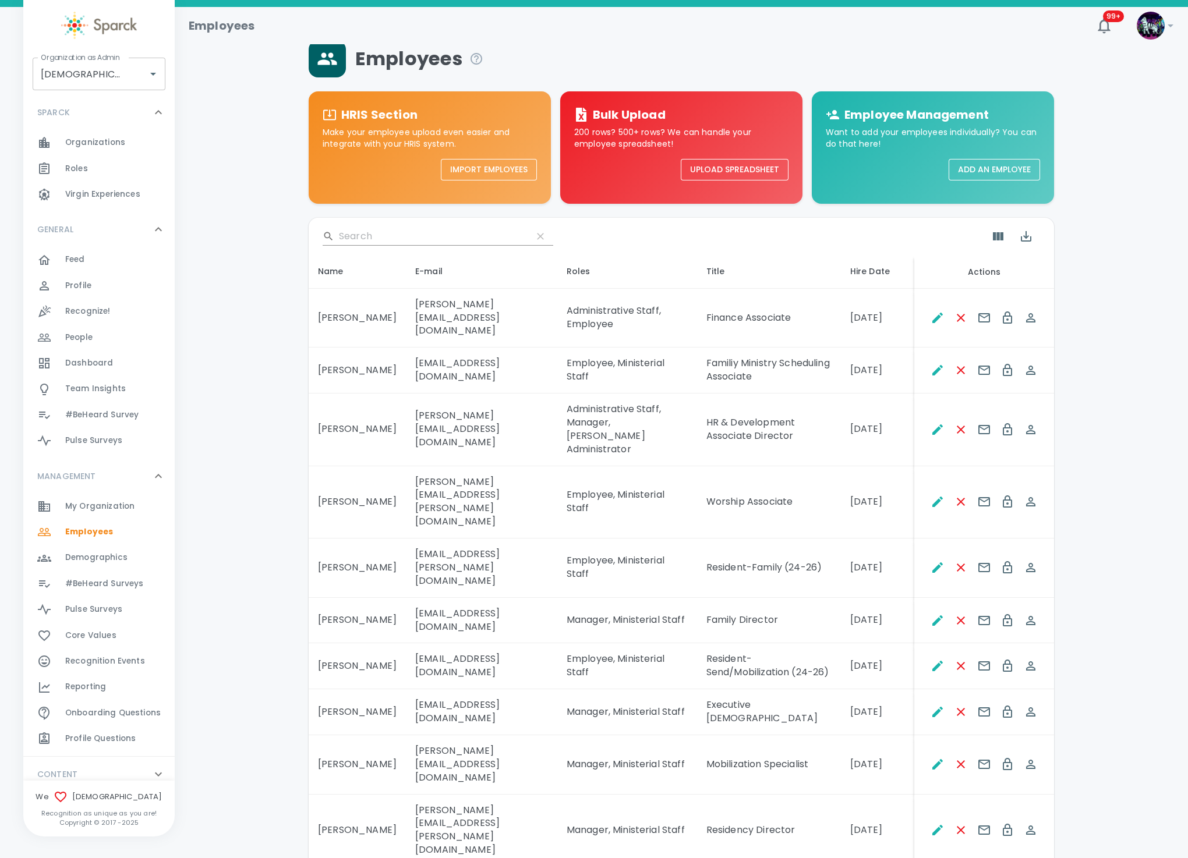
scroll to position [26, 0]
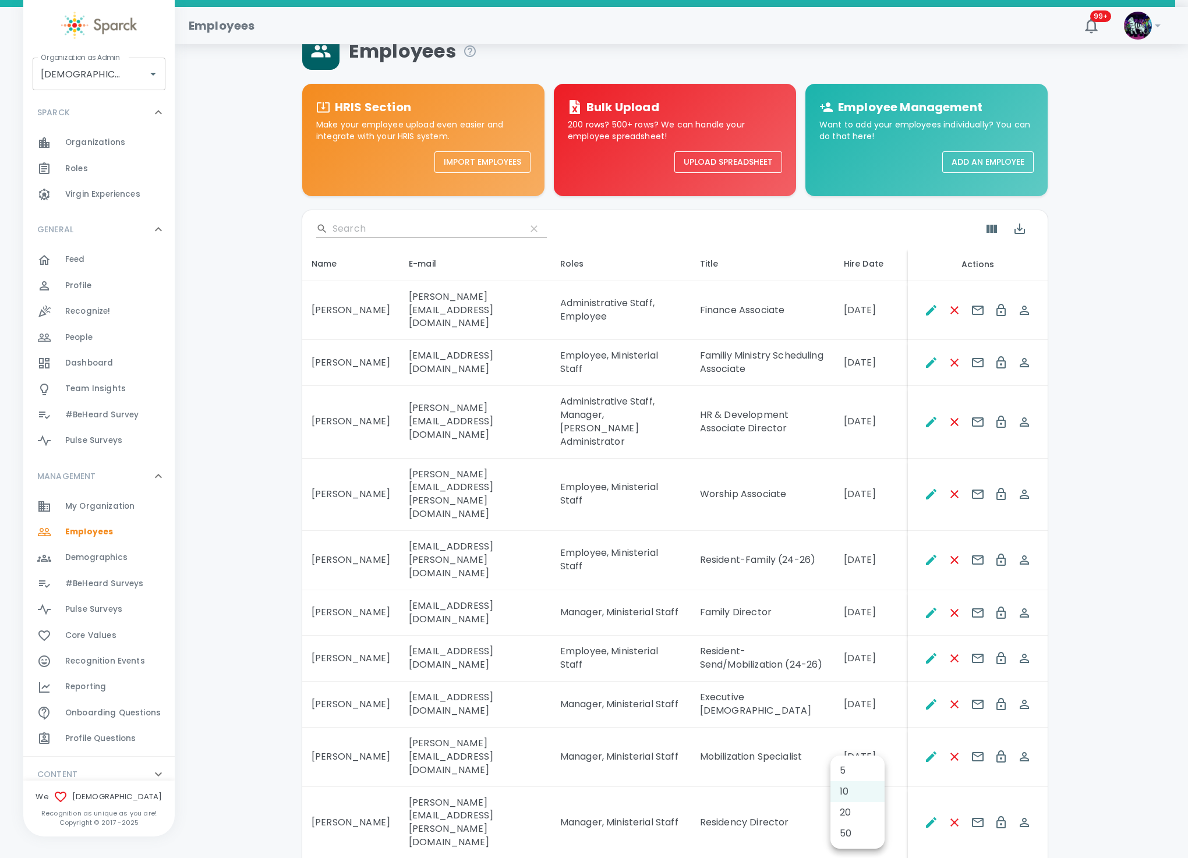
click at [860, 780] on body "Skip Navigation Employees 99+ ! Organization as Admin Redeemer Church • 265 Org…" at bounding box center [594, 462] width 1188 height 976
click at [626, 798] on div at bounding box center [600, 429] width 1200 height 858
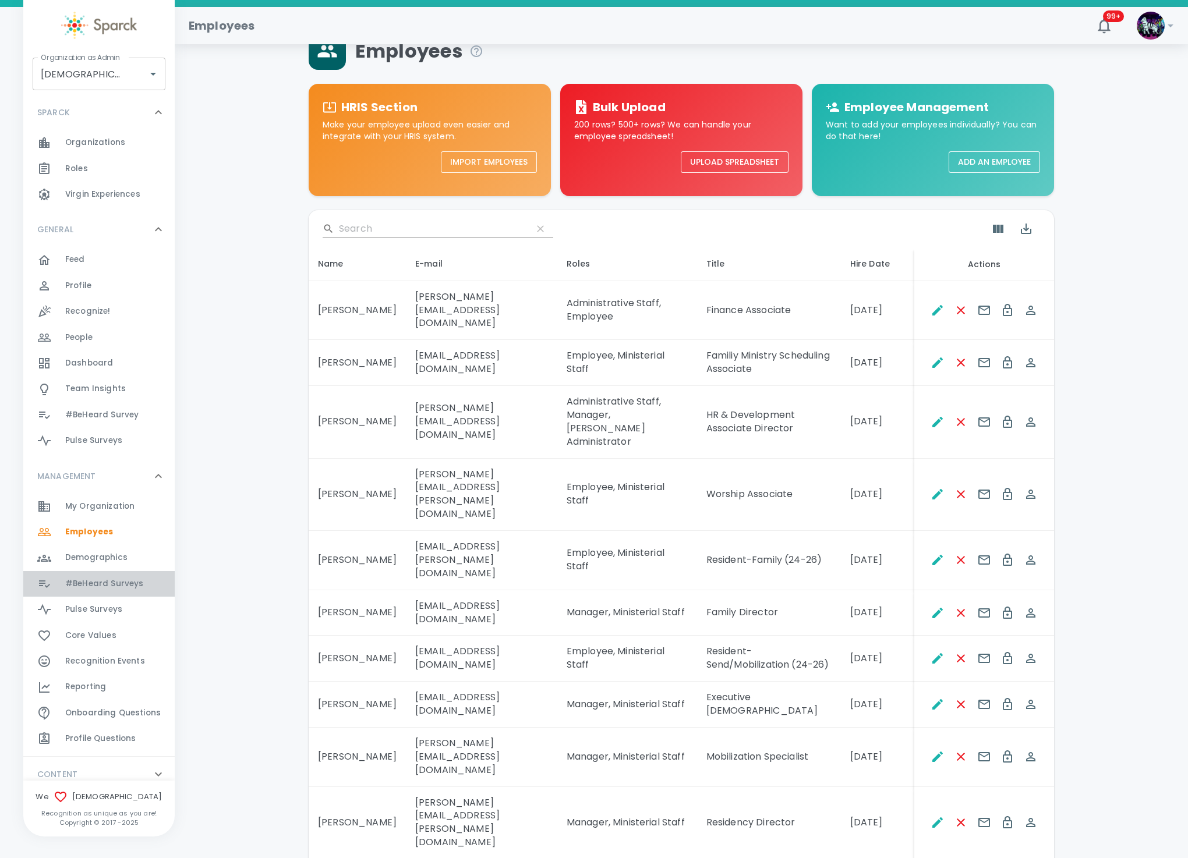
click at [99, 583] on span "#BeHeard Surveys" at bounding box center [104, 584] width 78 height 12
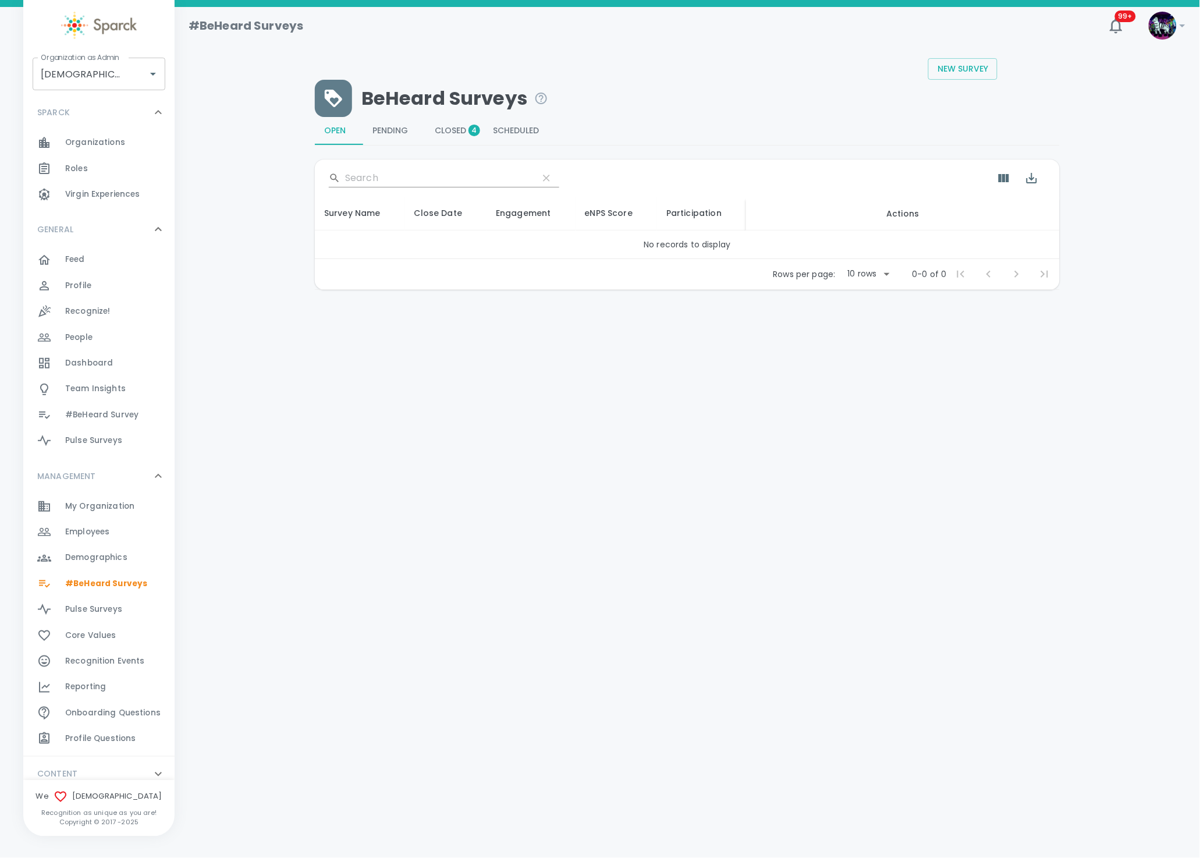
click at [446, 132] on span "Closed 4" at bounding box center [455, 131] width 40 height 10
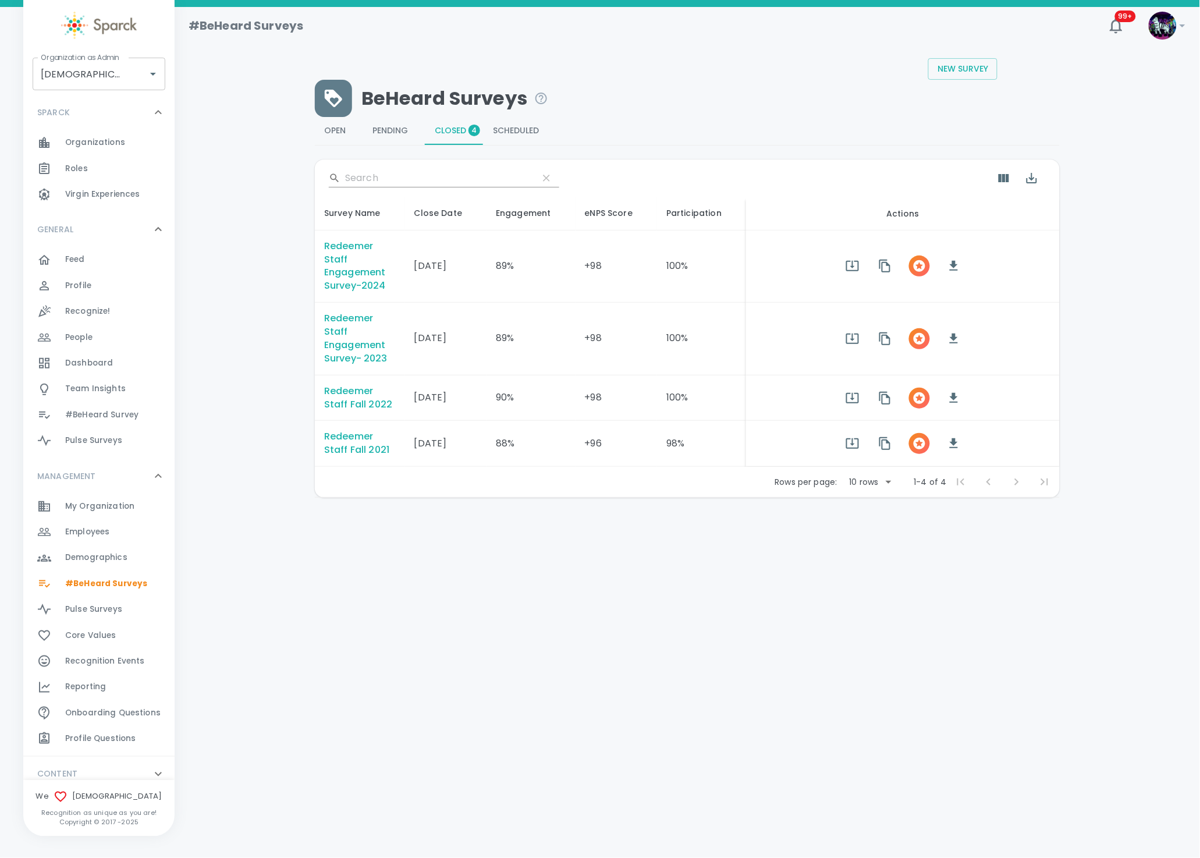
click at [101, 531] on span "Employees" at bounding box center [87, 532] width 44 height 12
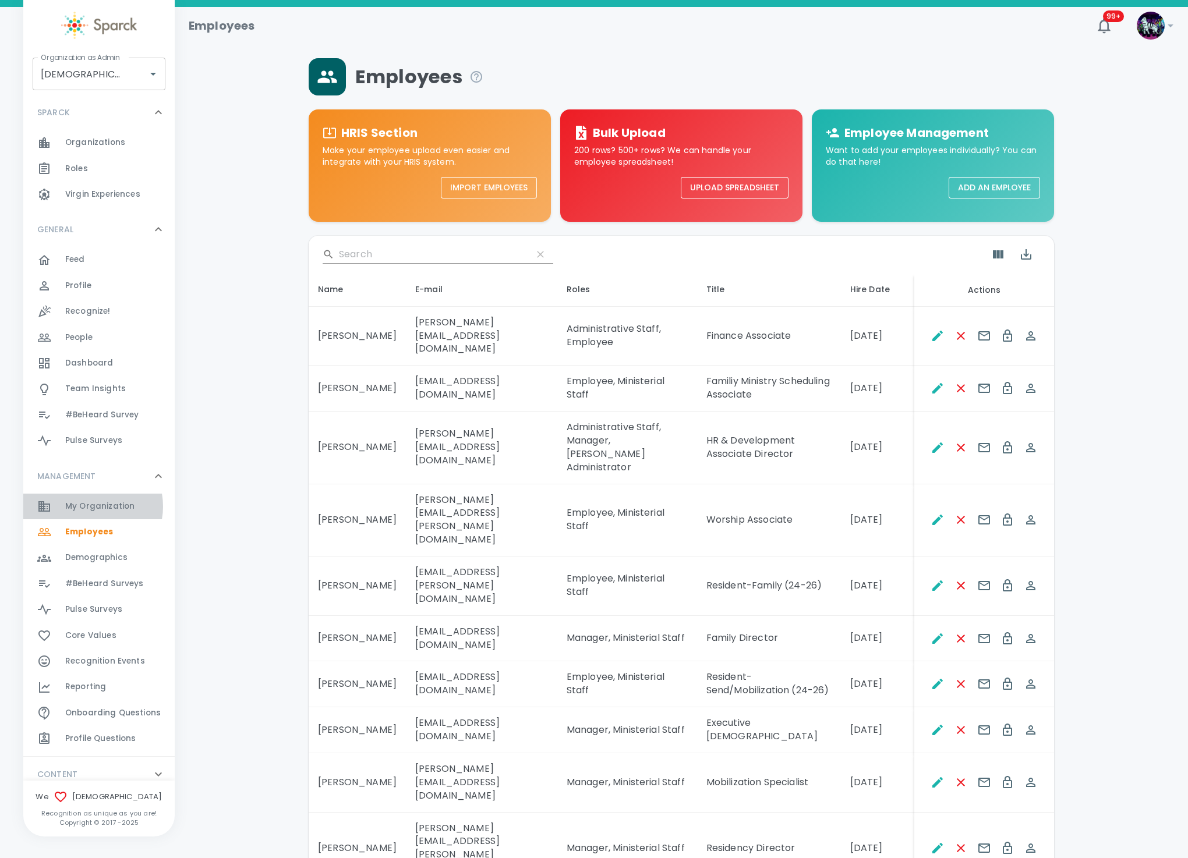
click at [90, 506] on span "My Organization" at bounding box center [99, 507] width 69 height 12
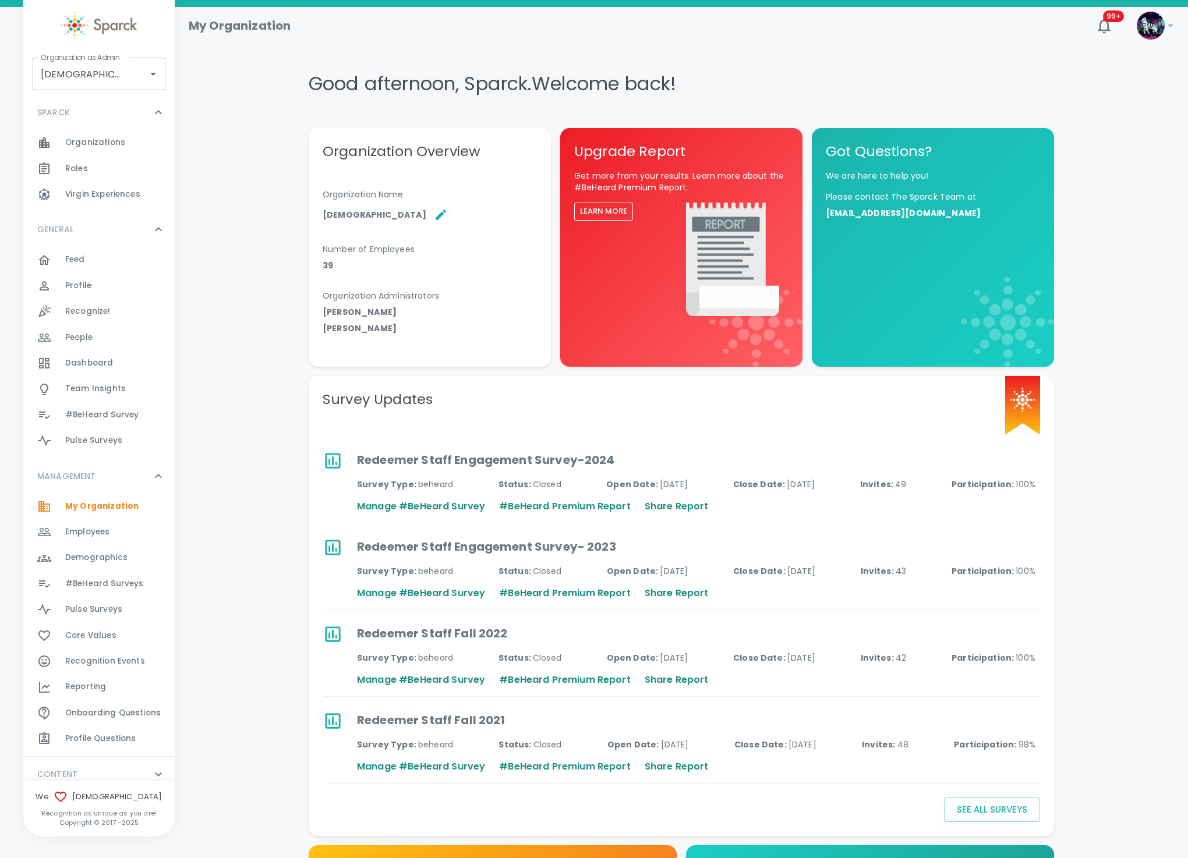
click at [126, 527] on div "Employees 0" at bounding box center [119, 532] width 109 height 16
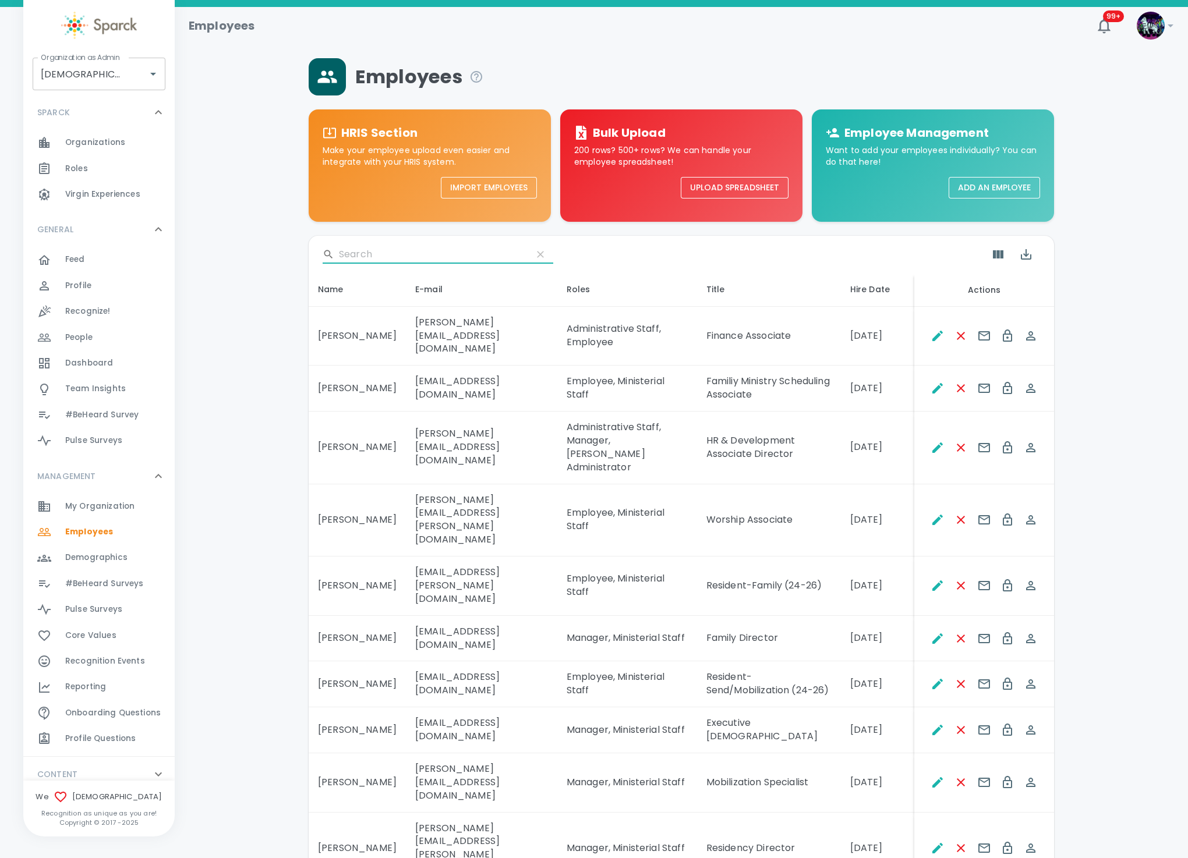
click at [382, 245] on input "Search" at bounding box center [431, 254] width 184 height 19
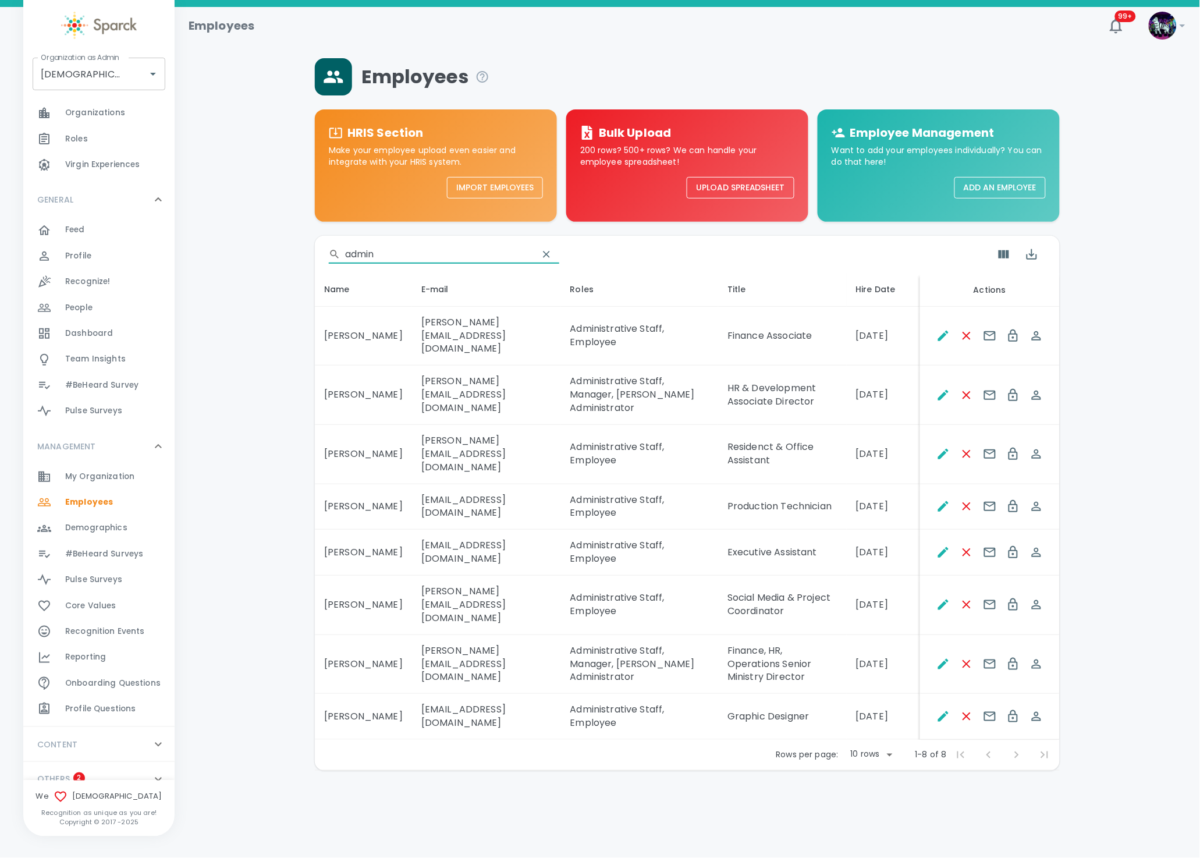
scroll to position [44, 0]
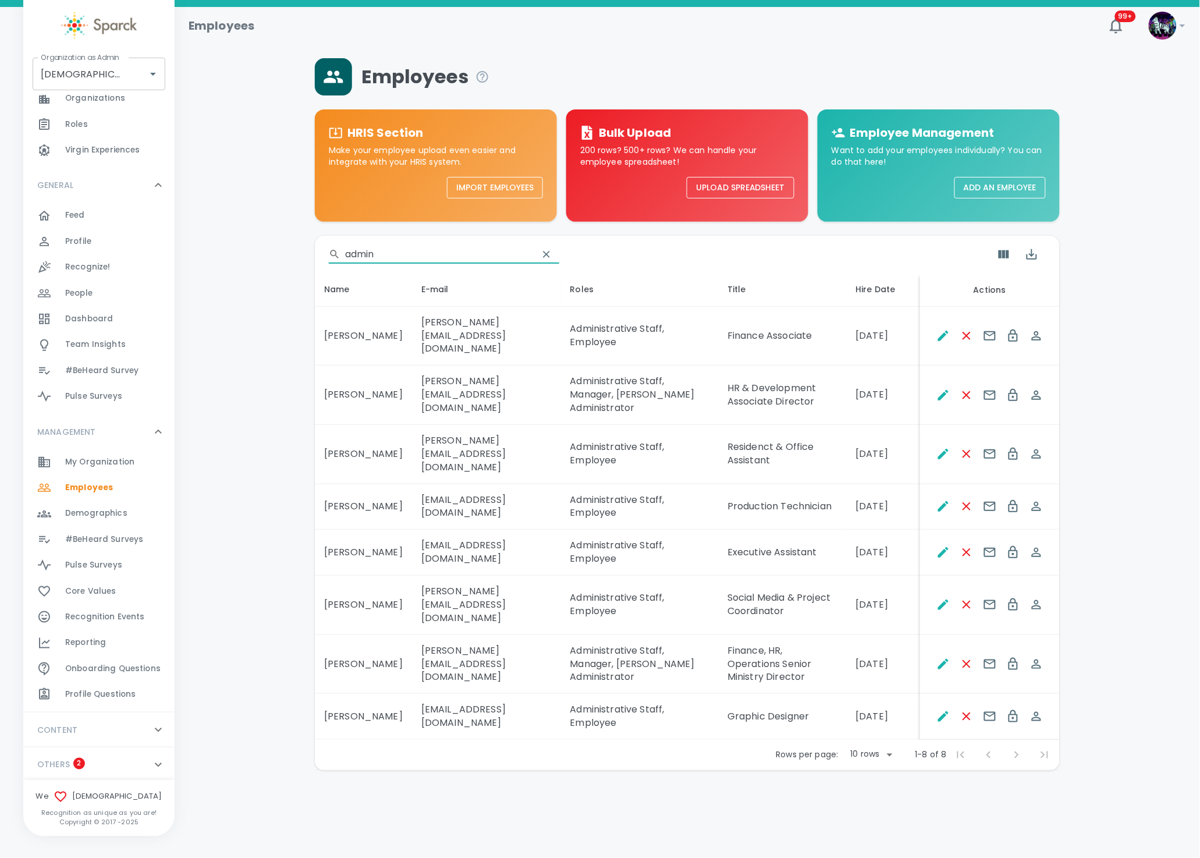
type input "admin"
click at [151, 764] on icon at bounding box center [158, 765] width 14 height 14
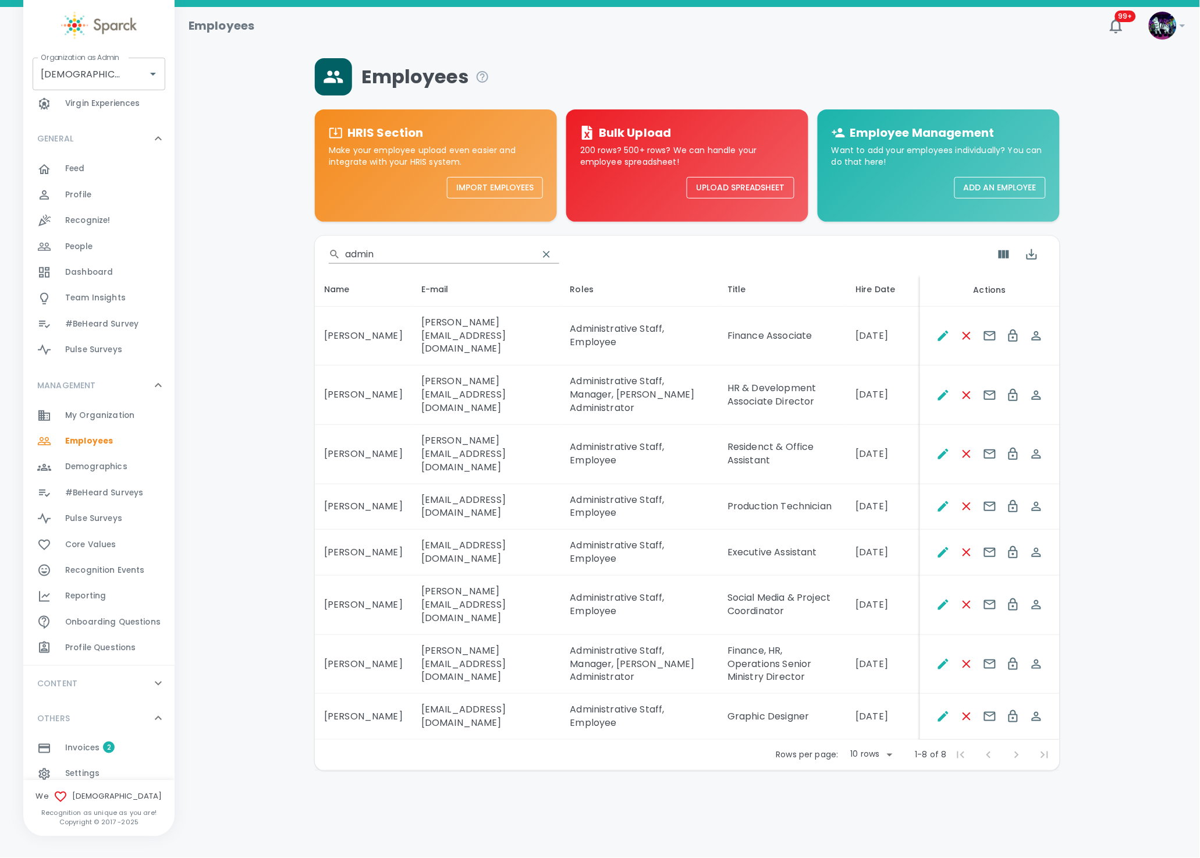
scroll to position [101, 0]
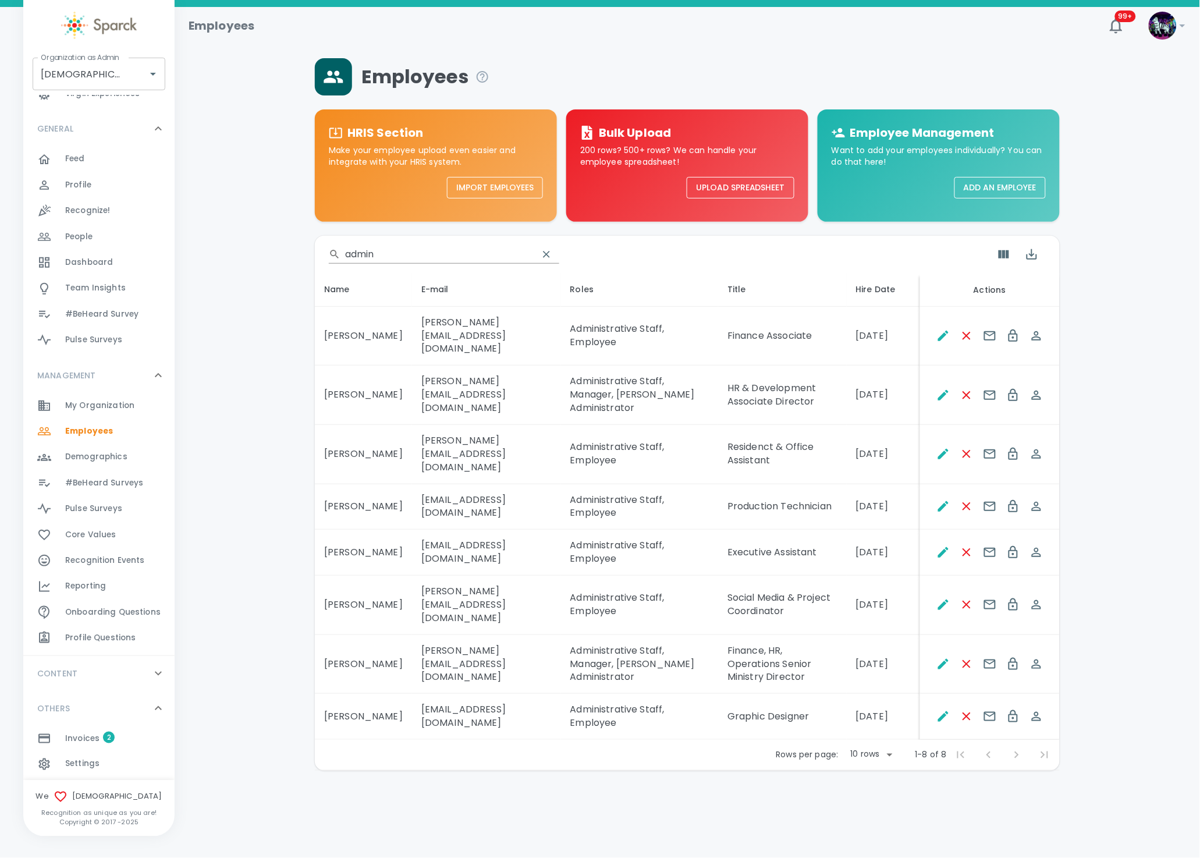
click at [75, 760] on span "Settings" at bounding box center [82, 765] width 34 height 12
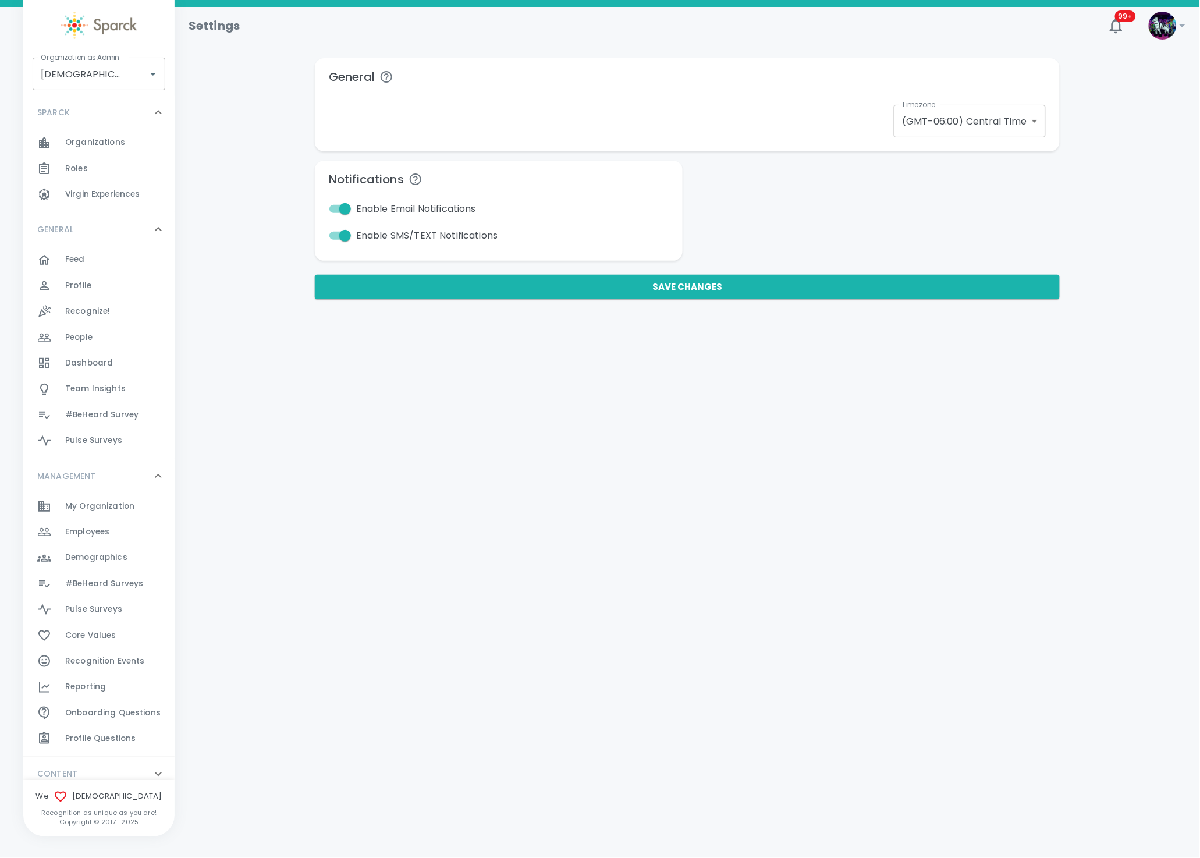
click at [334, 211] on input "Enable Email Notifications" at bounding box center [345, 209] width 66 height 22
checkbox input "false"
click at [336, 233] on input "Enable SMS/TEXT Notifications" at bounding box center [345, 236] width 66 height 22
checkbox input "false"
click at [572, 291] on button "Save Changes" at bounding box center [687, 287] width 745 height 24
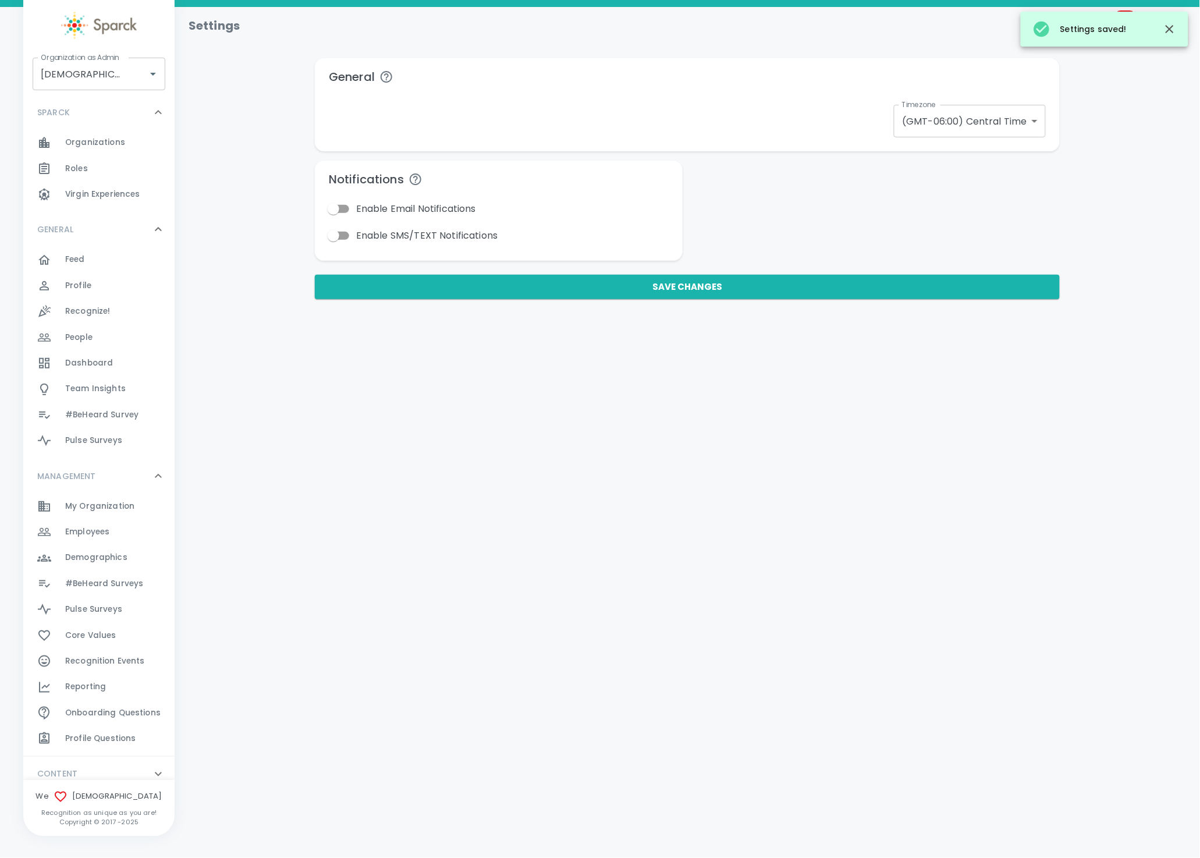
click at [102, 531] on span "Employees" at bounding box center [87, 532] width 44 height 12
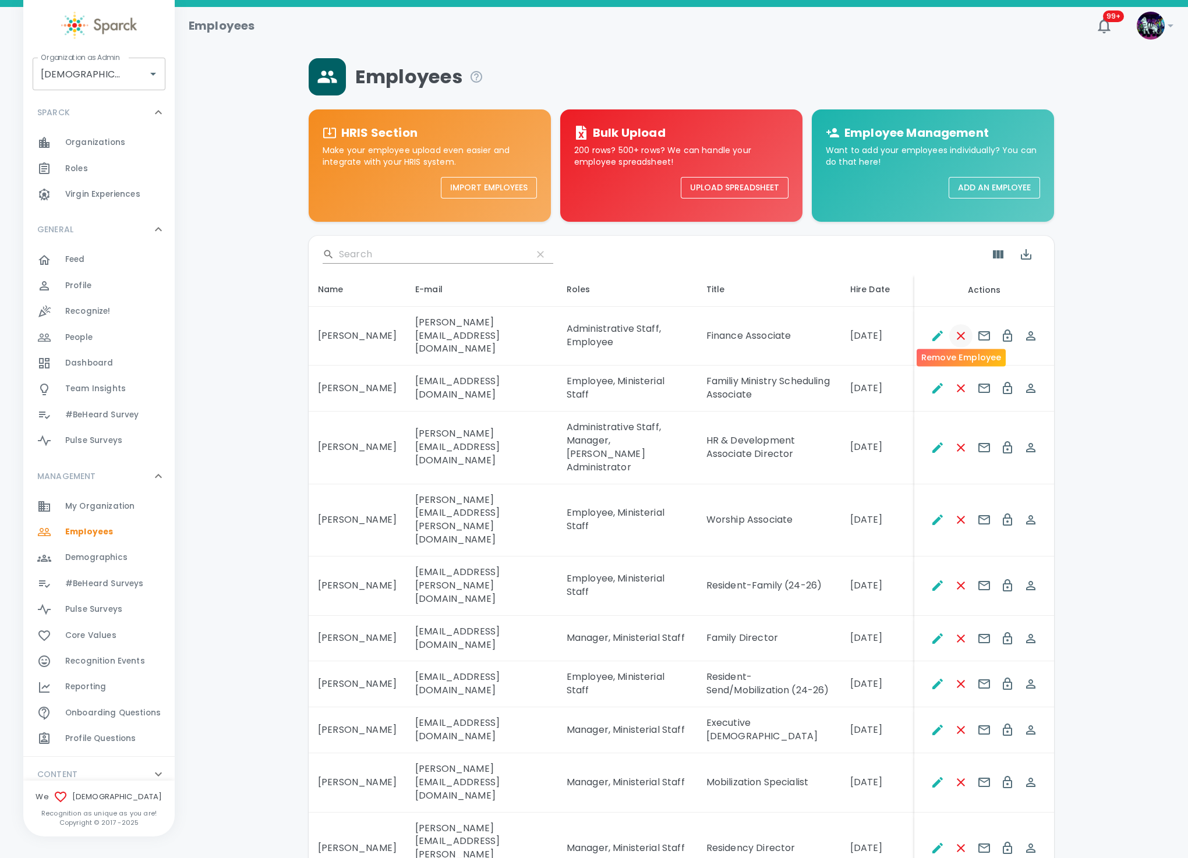
click at [959, 332] on icon "Remove Employee" at bounding box center [961, 336] width 8 height 8
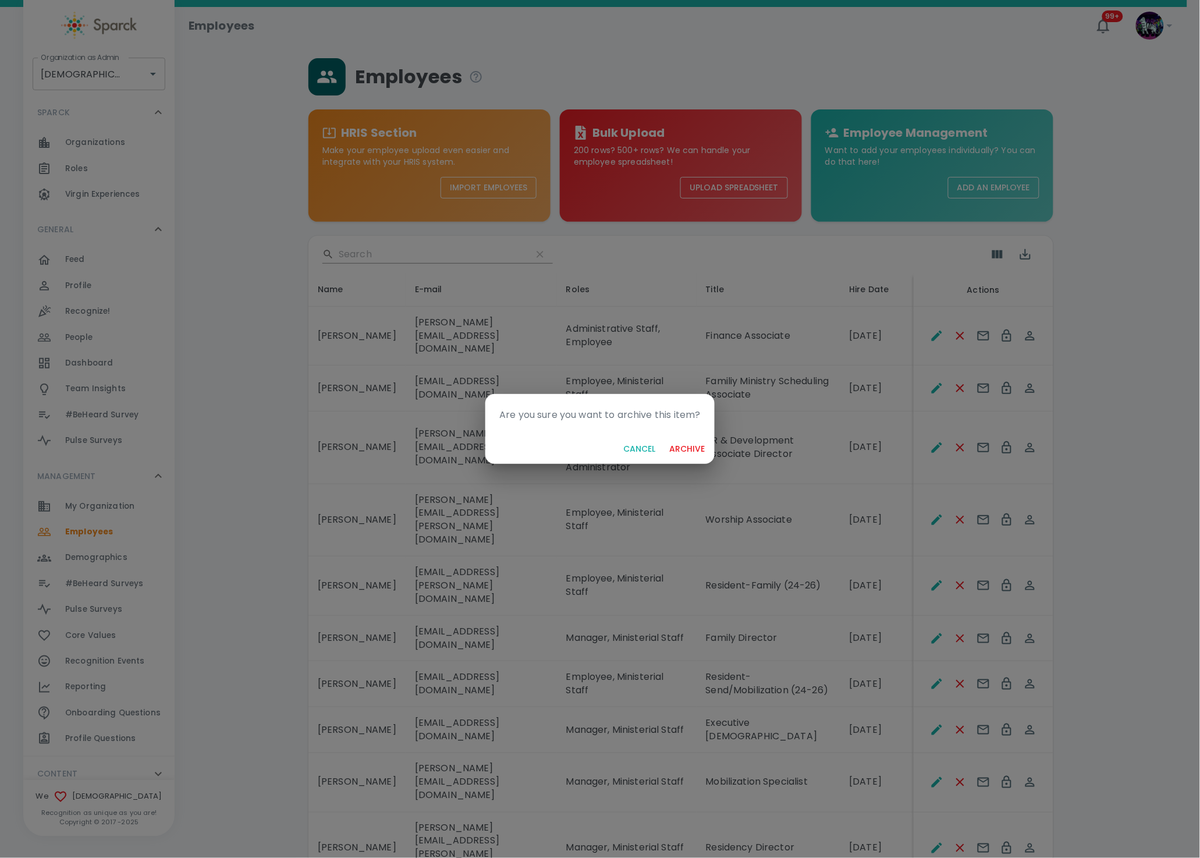
click at [665, 438] on button "archive" at bounding box center [687, 449] width 45 height 22
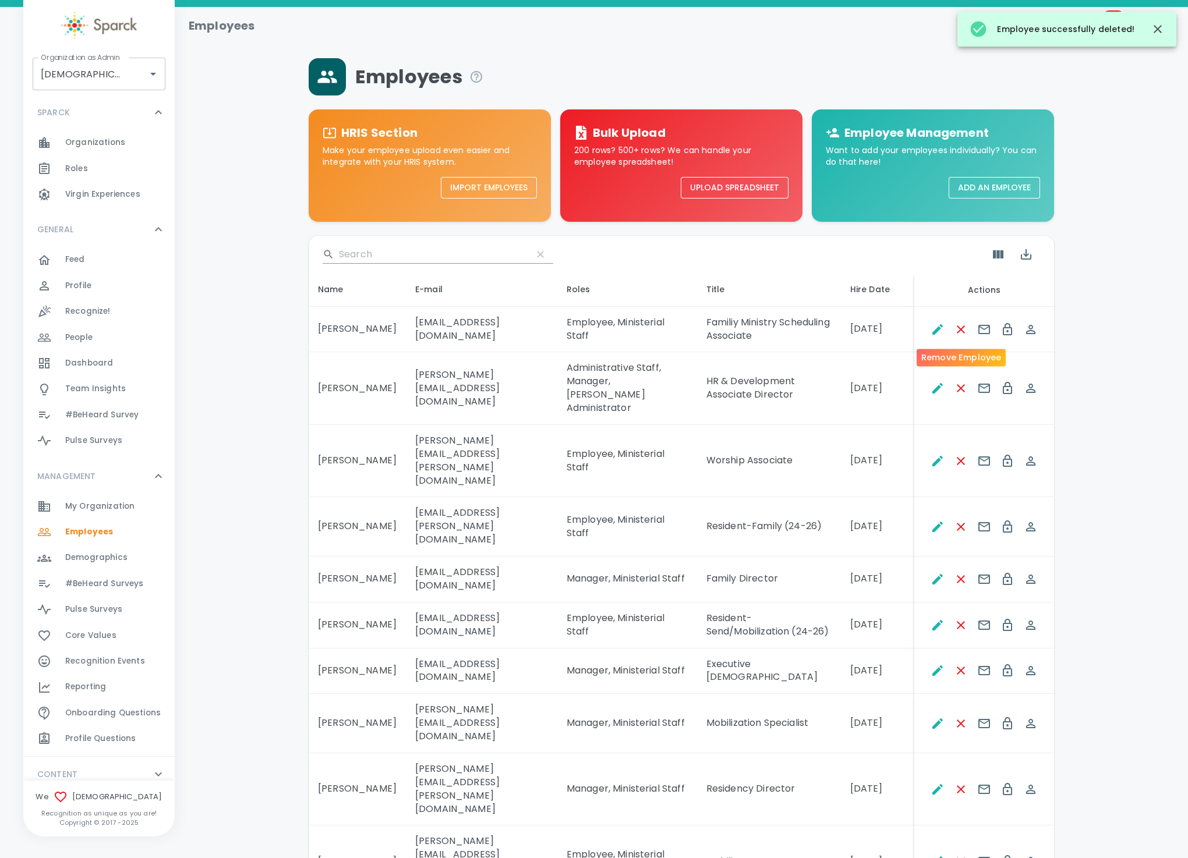
click at [960, 328] on icon "Remove Employee" at bounding box center [961, 329] width 8 height 8
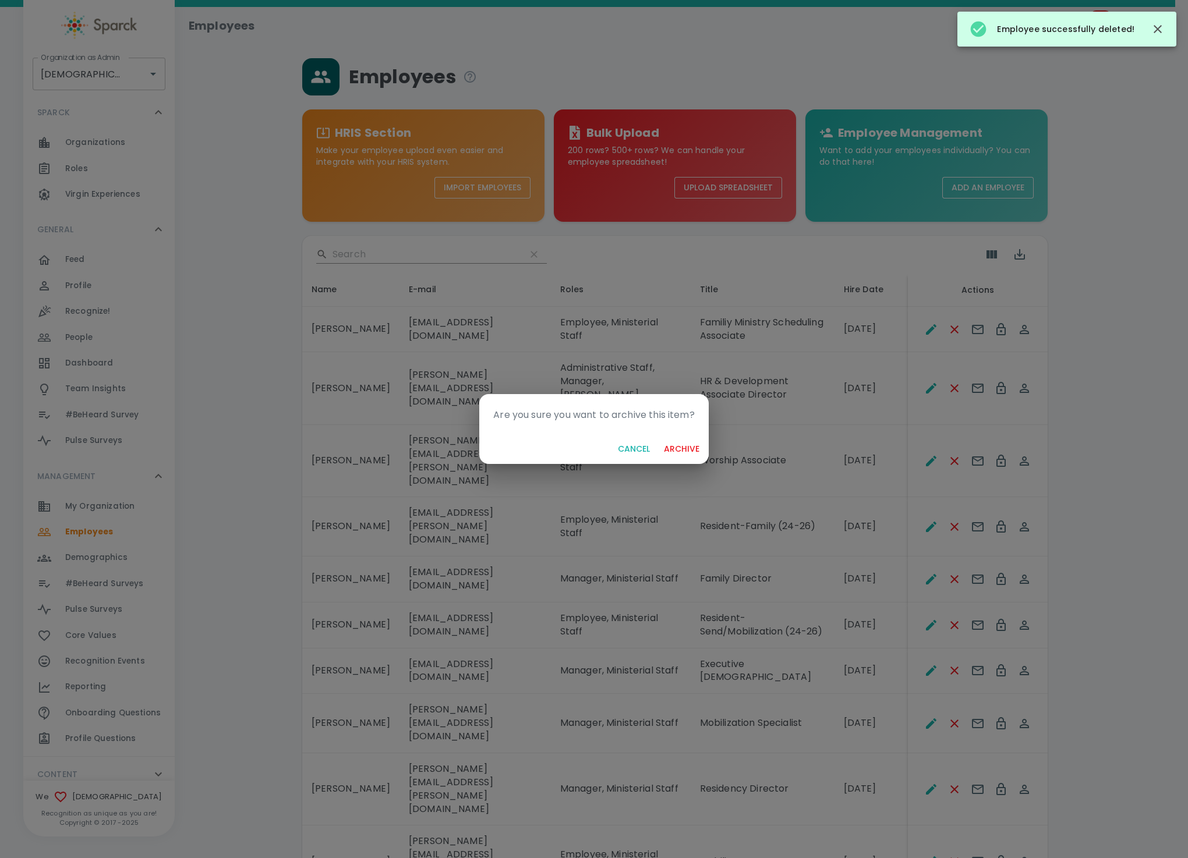
click at [659, 438] on button "archive" at bounding box center [681, 449] width 45 height 22
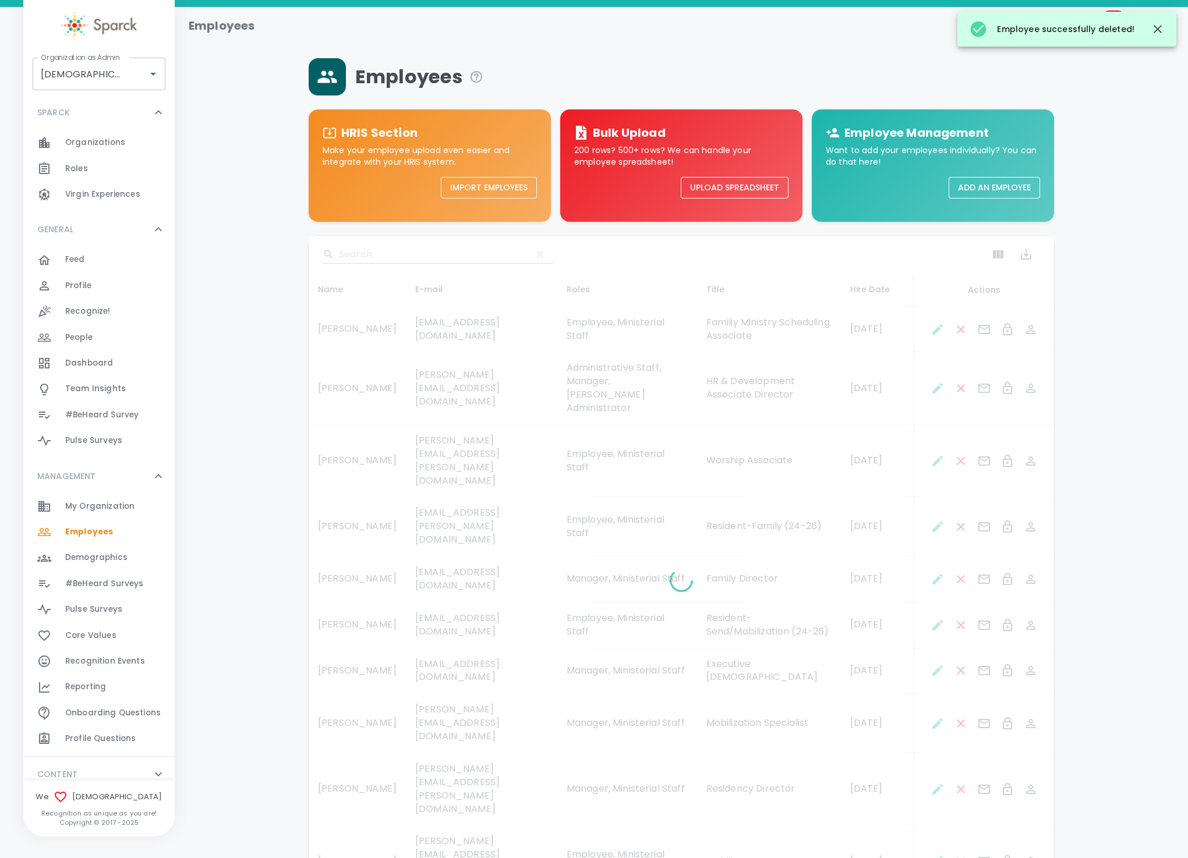
click at [960, 381] on icon "Remove Employee" at bounding box center [961, 388] width 14 height 14
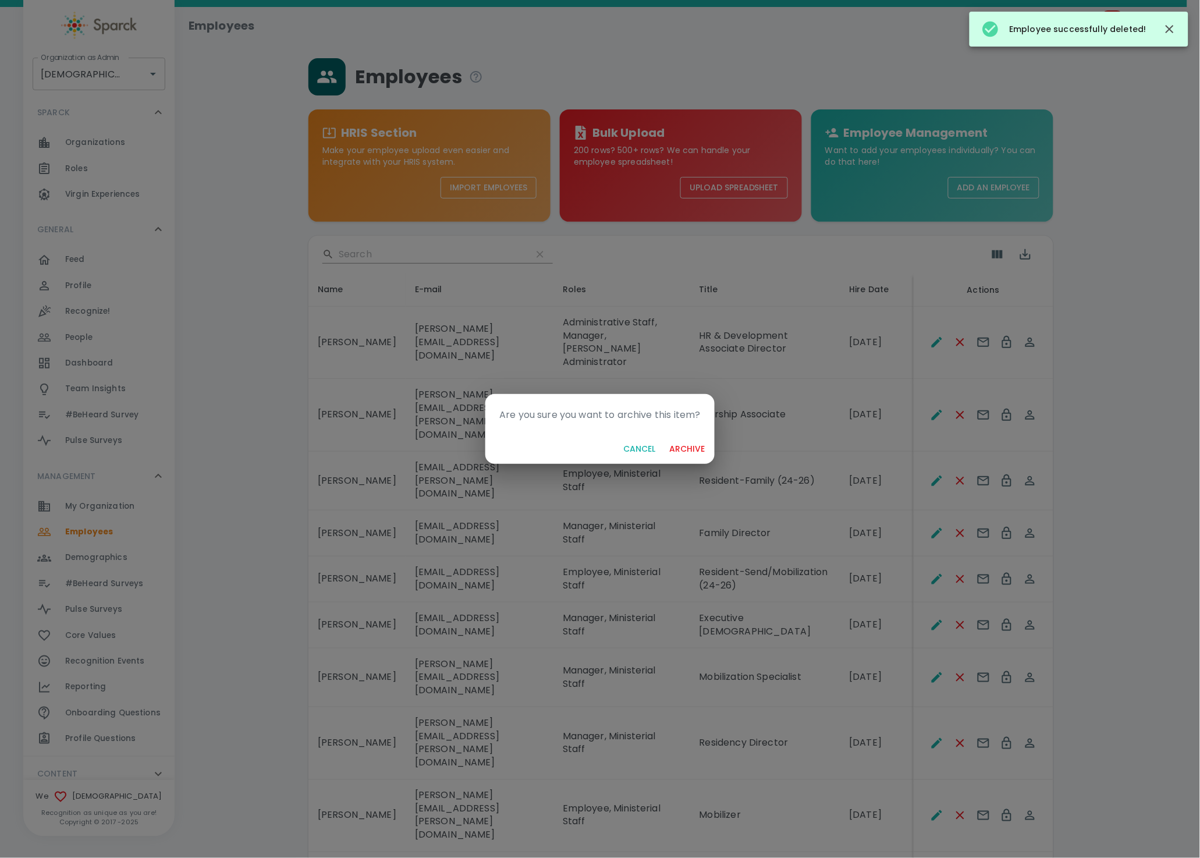
click at [665, 438] on button "archive" at bounding box center [687, 449] width 45 height 22
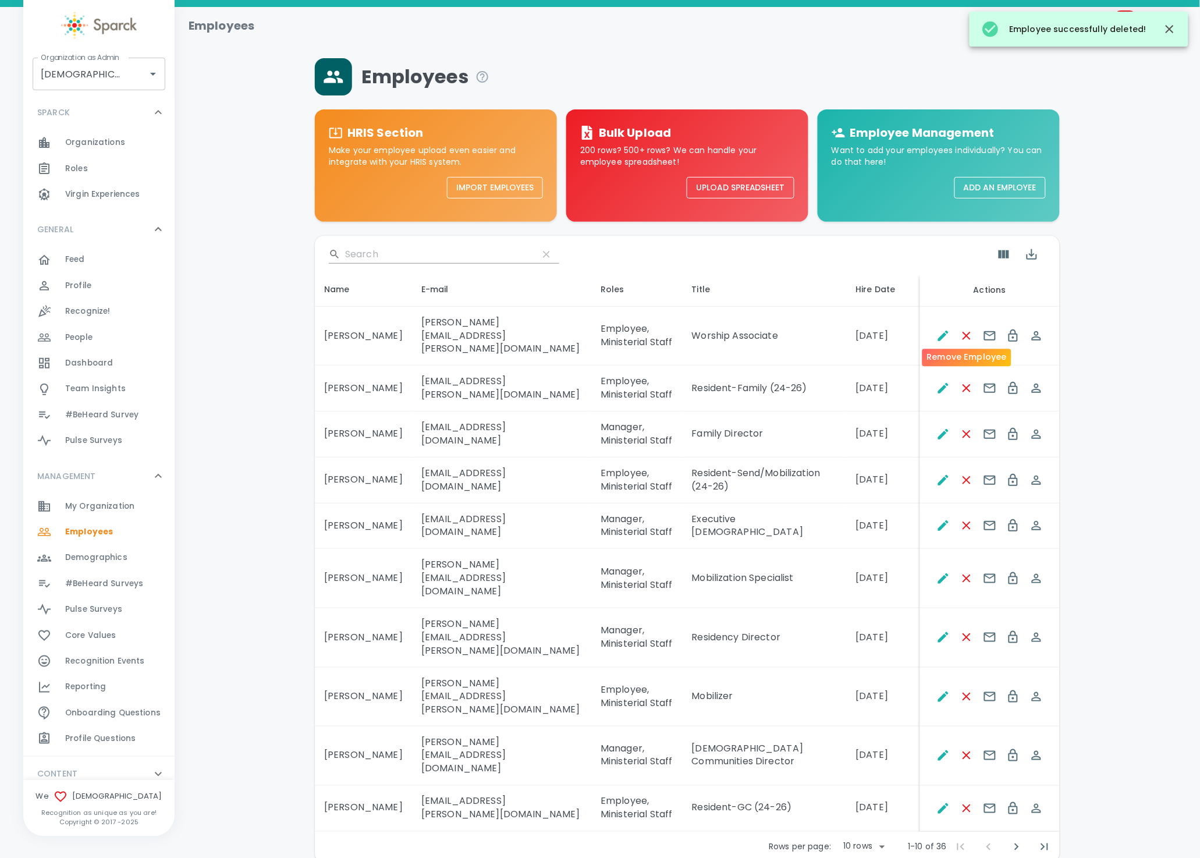
click at [960, 329] on icon "Remove Employee" at bounding box center [967, 336] width 14 height 14
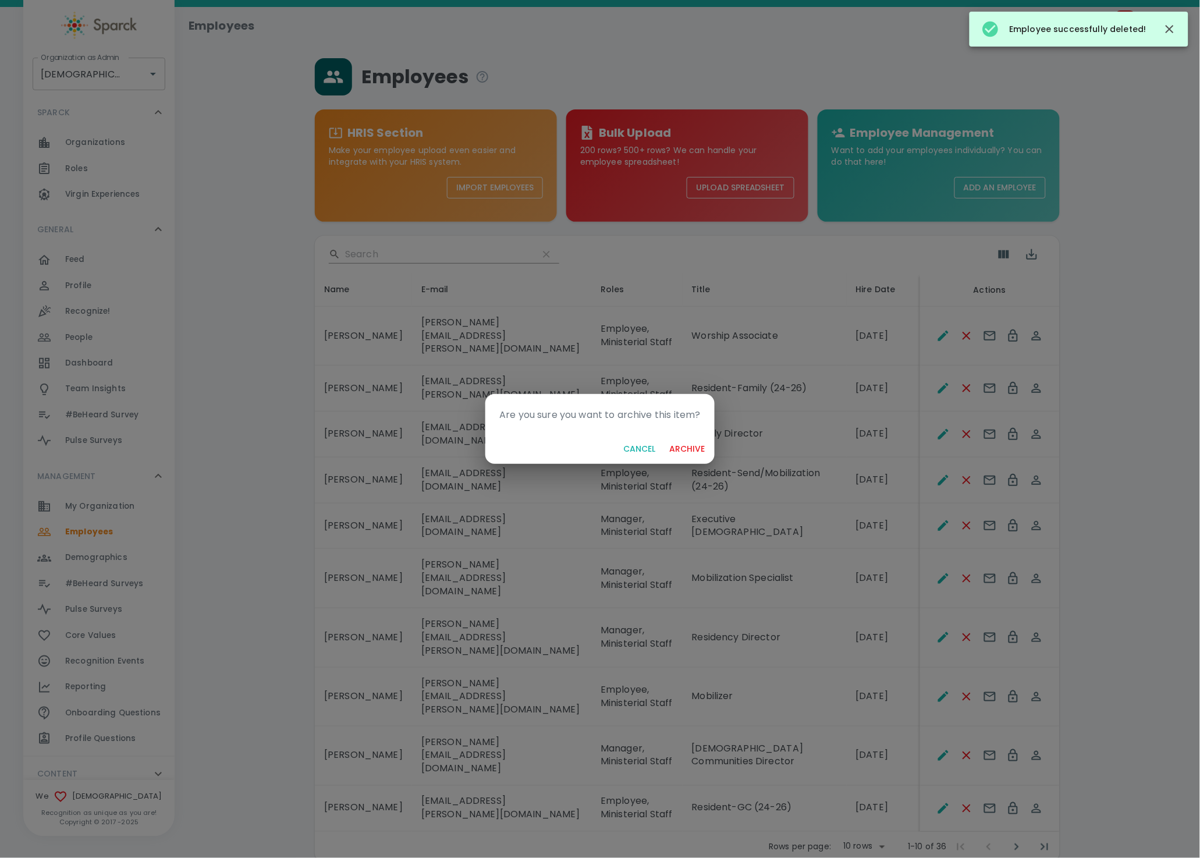
click at [665, 438] on button "archive" at bounding box center [687, 449] width 45 height 22
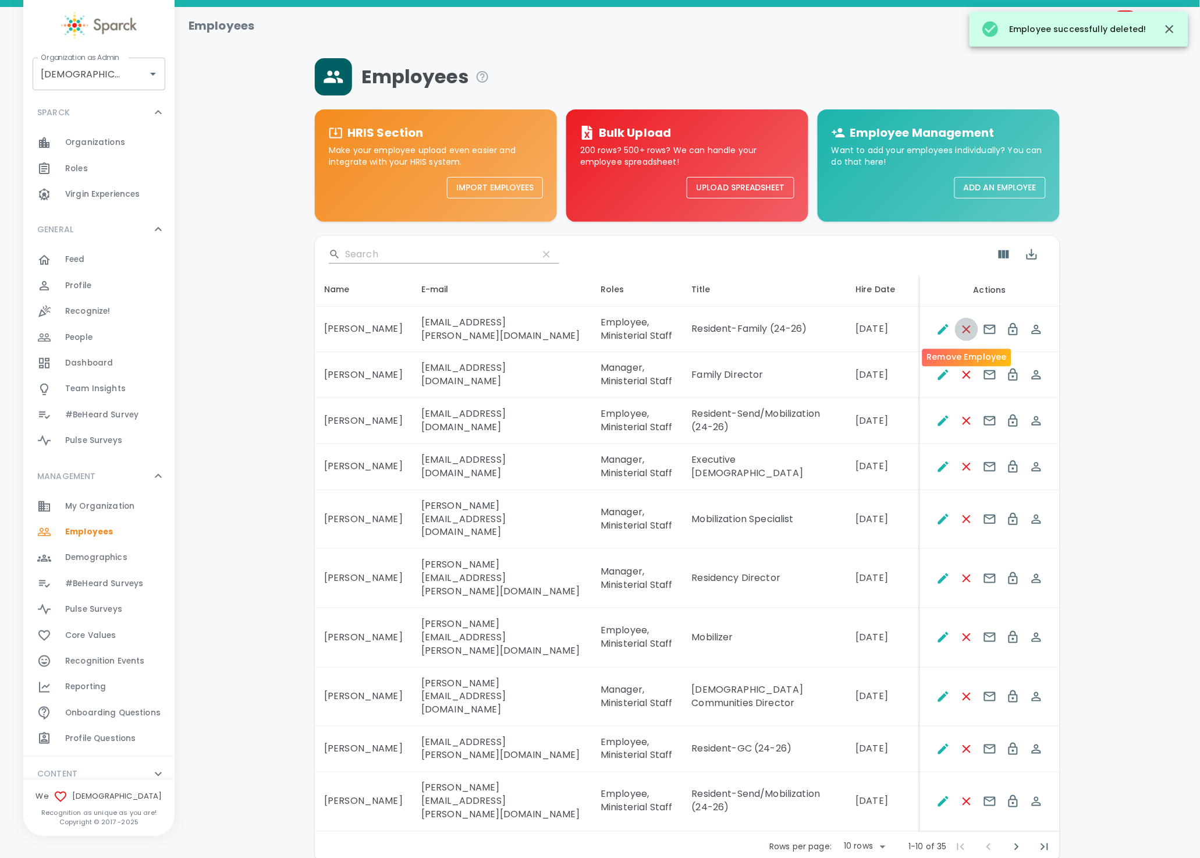
click at [965, 331] on icon "Remove Employee" at bounding box center [967, 329] width 8 height 8
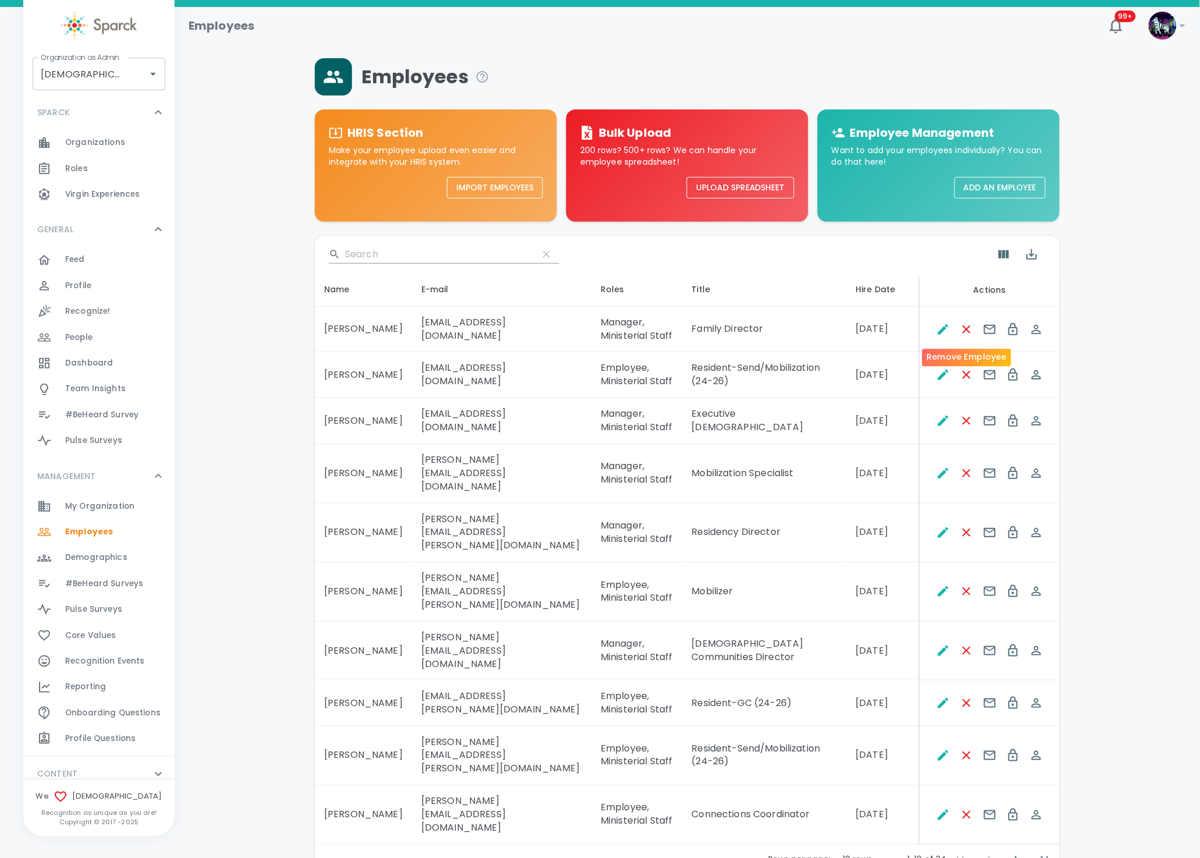
click at [965, 331] on icon "Remove Employee" at bounding box center [967, 329] width 8 height 8
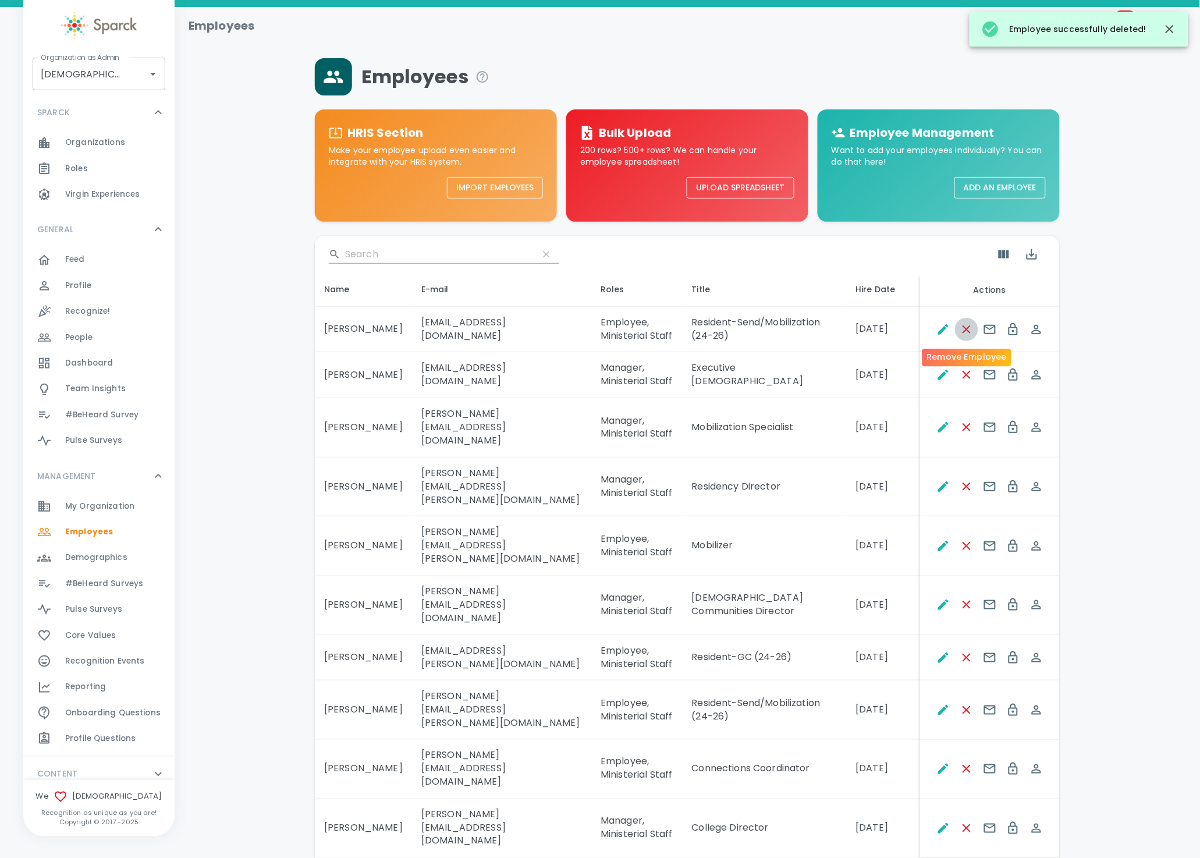
click at [965, 331] on icon "Remove Employee" at bounding box center [967, 329] width 8 height 8
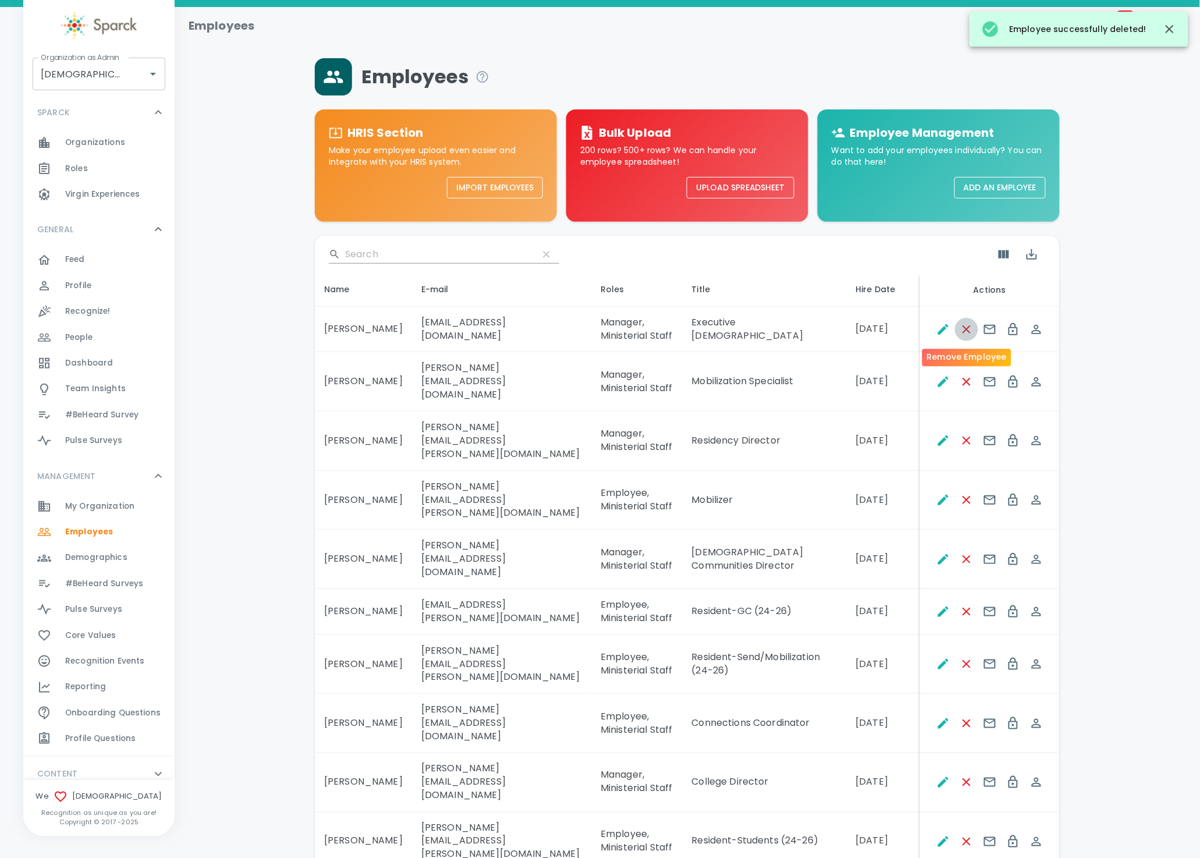
click at [965, 331] on icon "Remove Employee" at bounding box center [967, 329] width 8 height 8
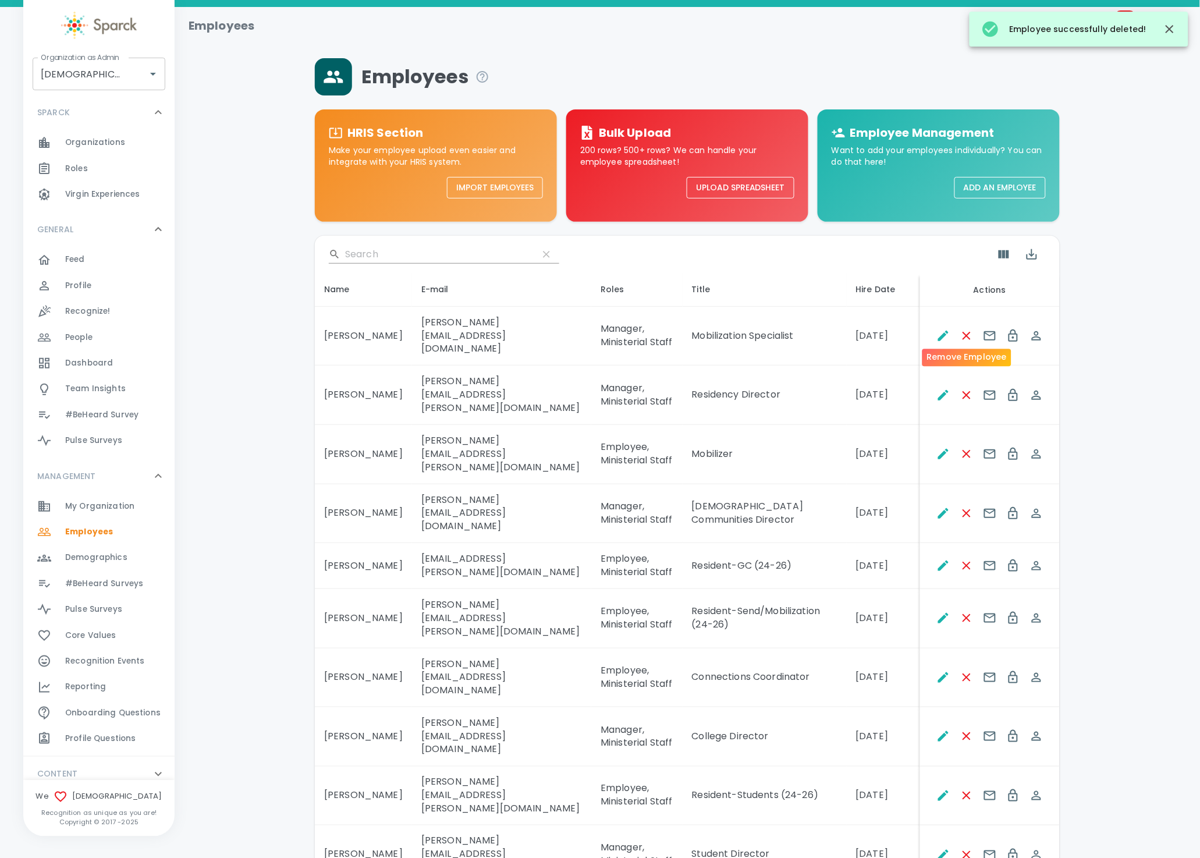
click at [965, 332] on icon "Remove Employee" at bounding box center [967, 336] width 8 height 8
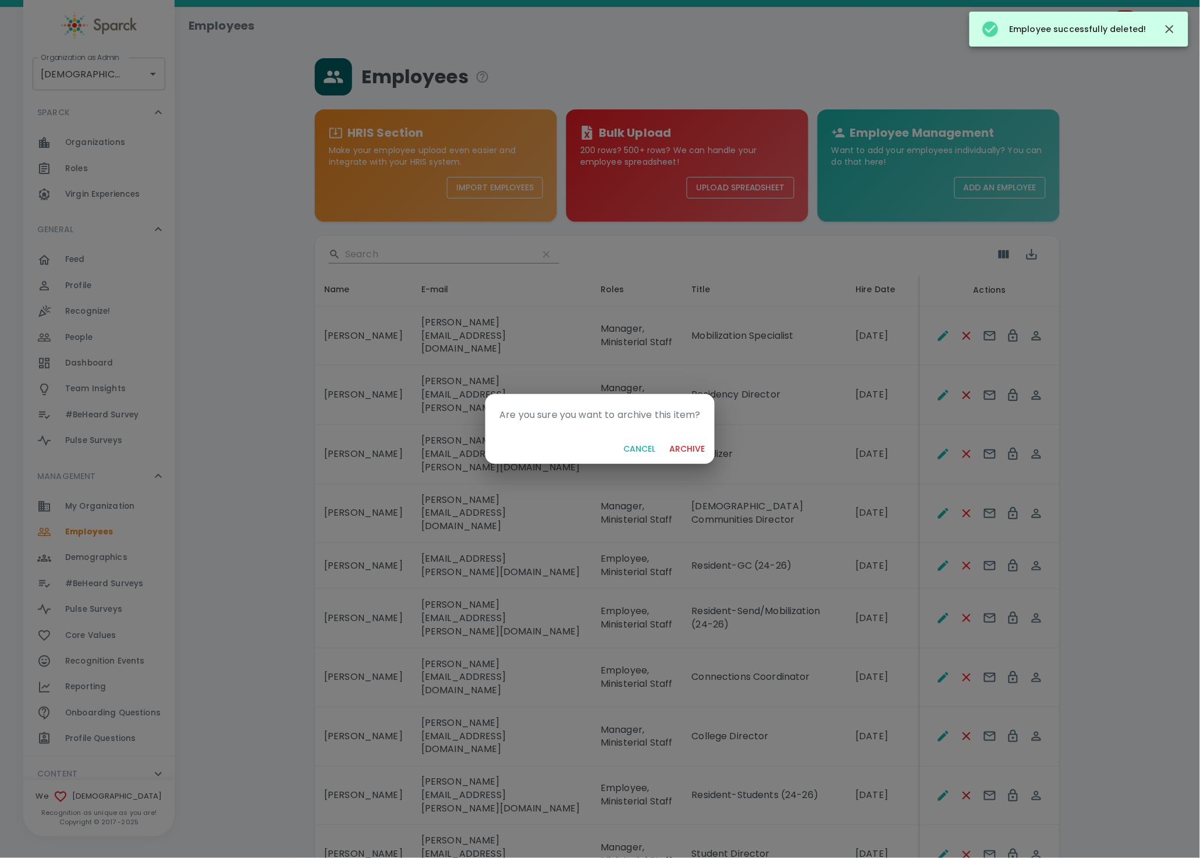
click at [665, 438] on button "archive" at bounding box center [687, 449] width 45 height 22
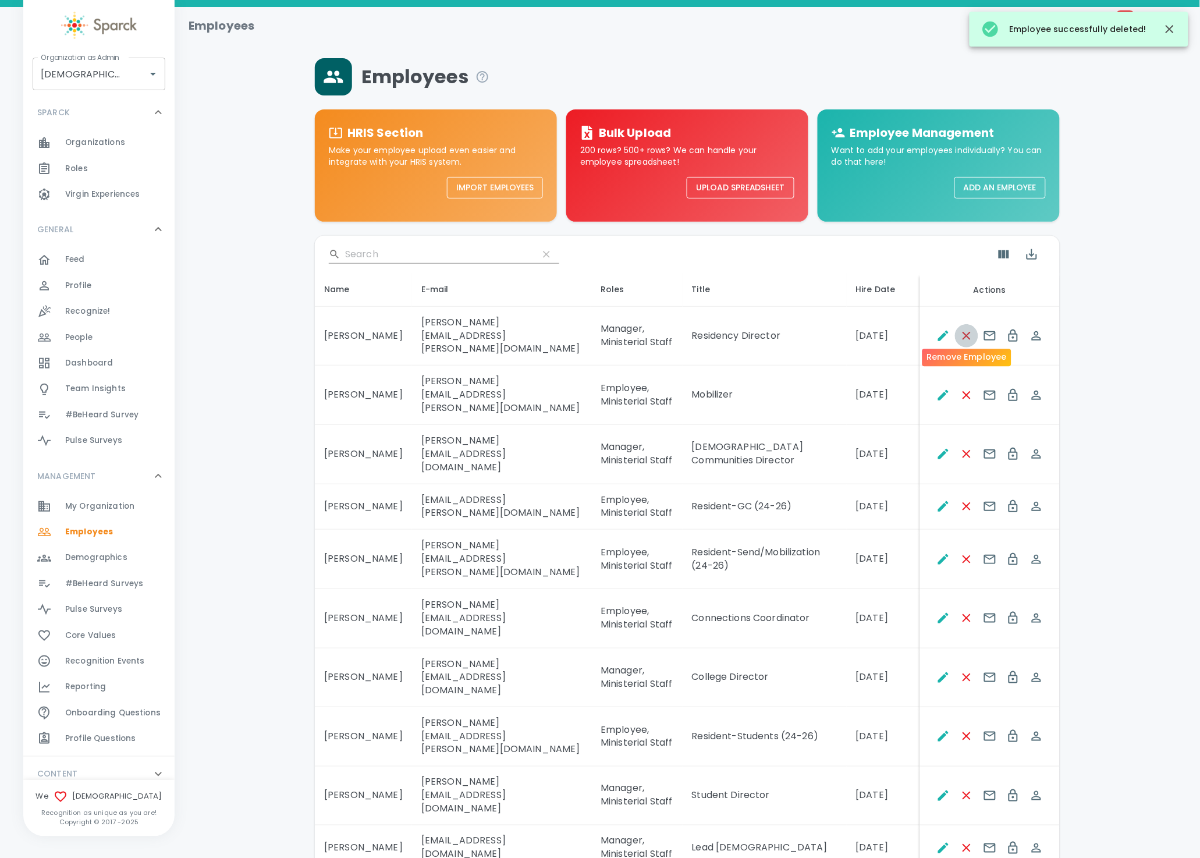
click at [965, 332] on icon "Remove Employee" at bounding box center [967, 336] width 8 height 8
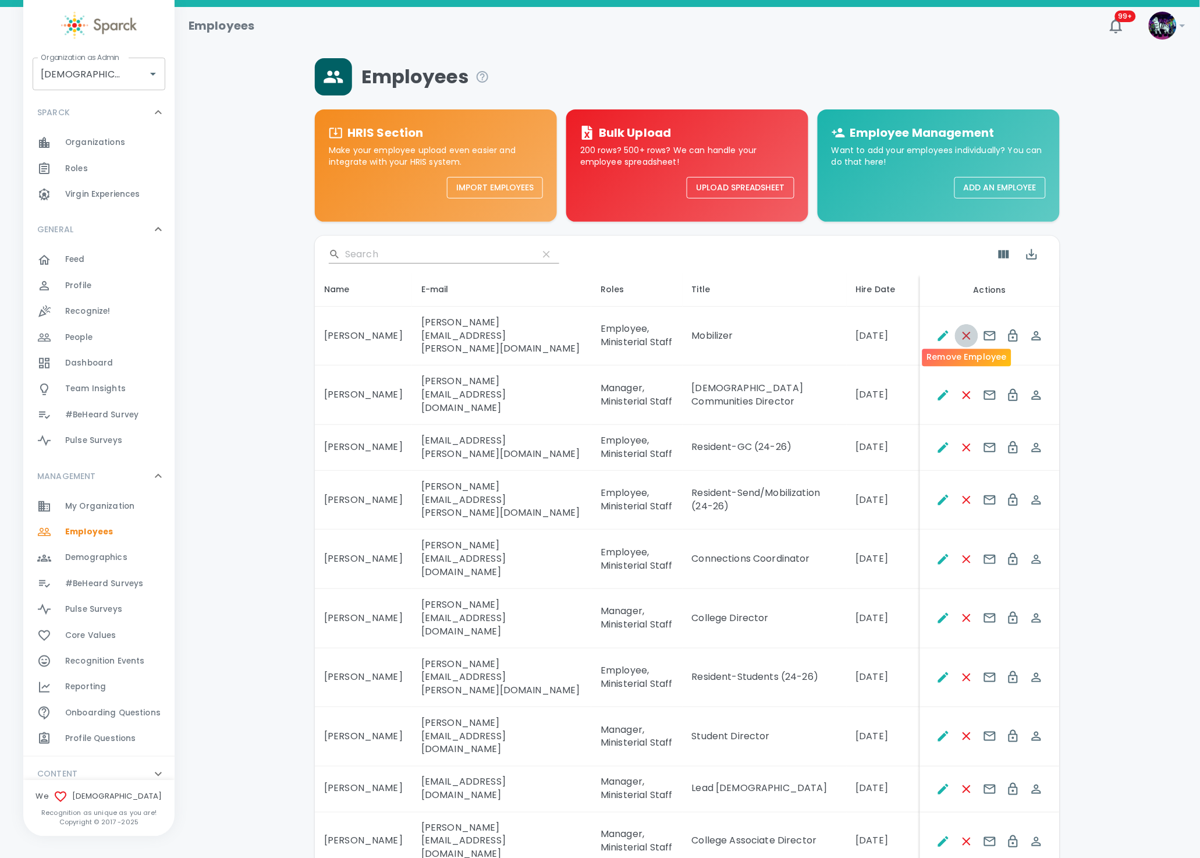
click at [965, 332] on icon "Remove Employee" at bounding box center [967, 336] width 8 height 8
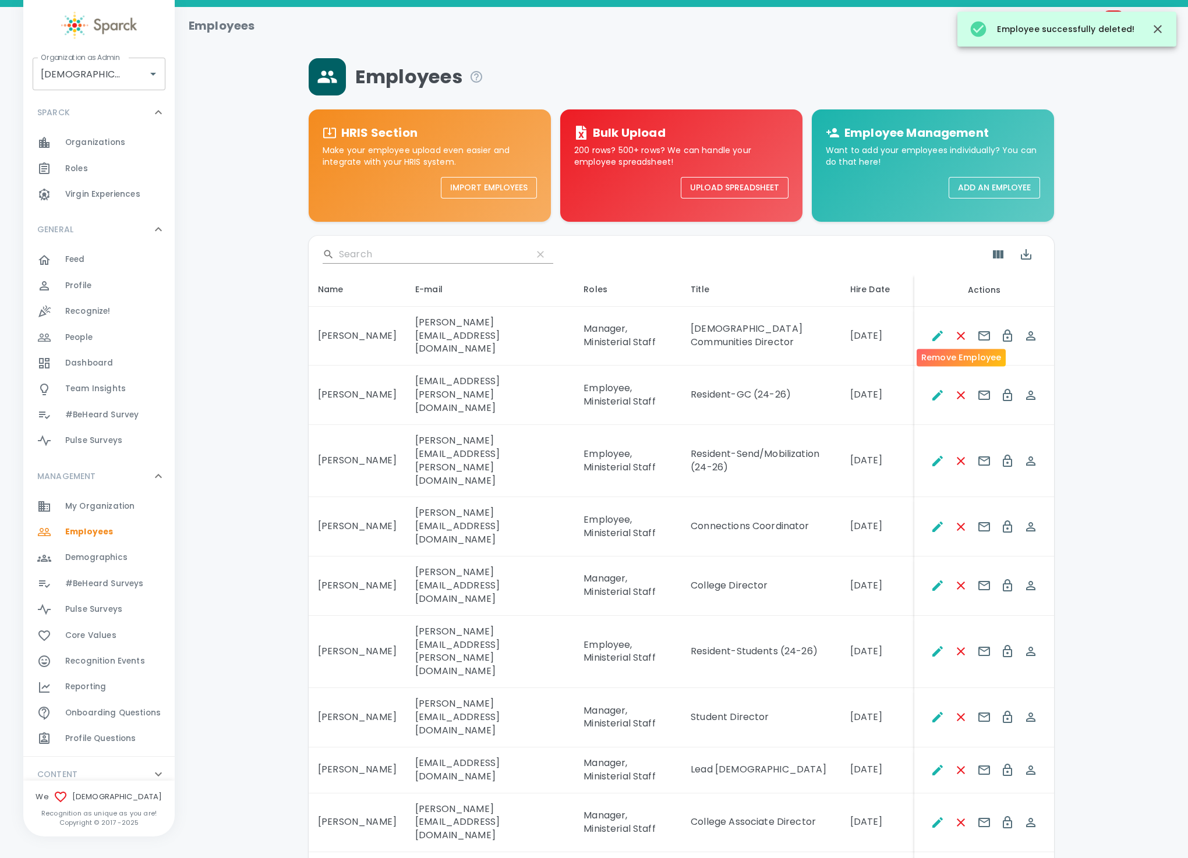
click at [965, 331] on icon "Remove Employee" at bounding box center [961, 336] width 14 height 14
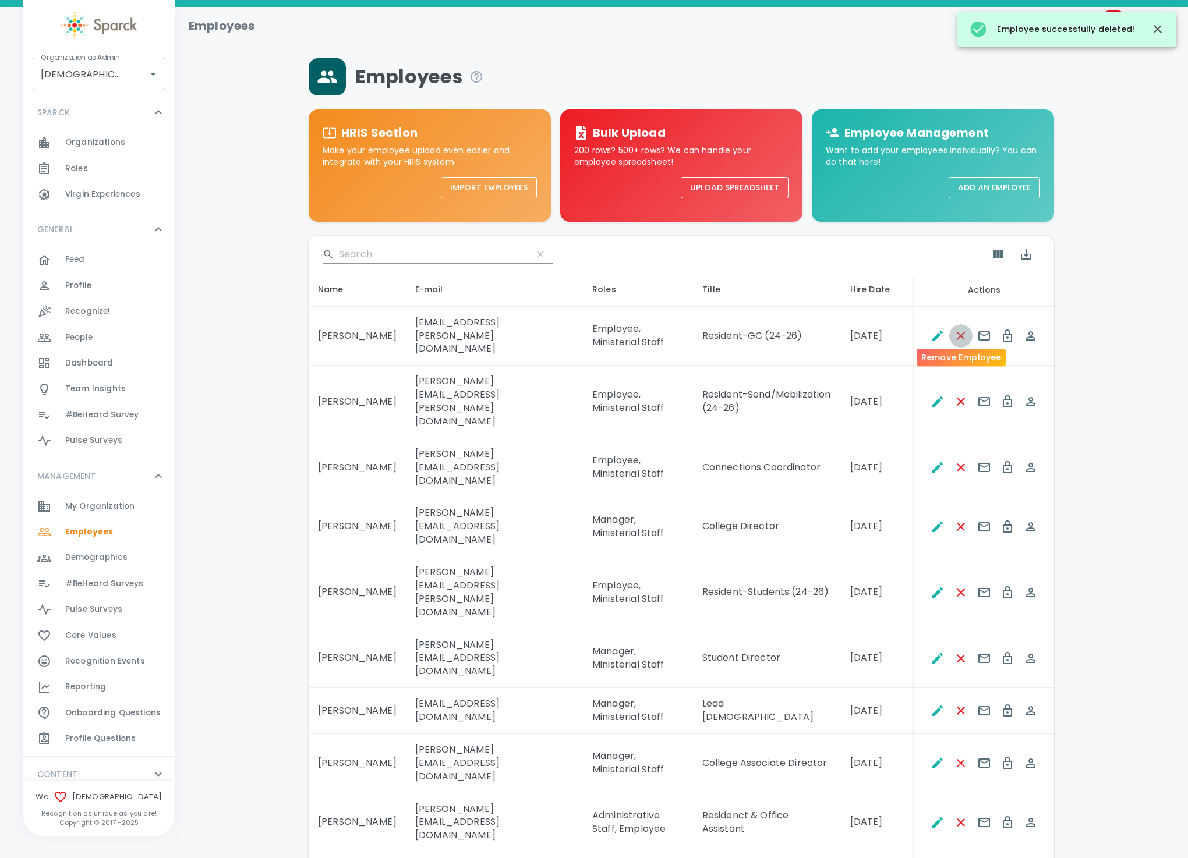
click at [963, 332] on icon "Remove Employee" at bounding box center [961, 336] width 8 height 8
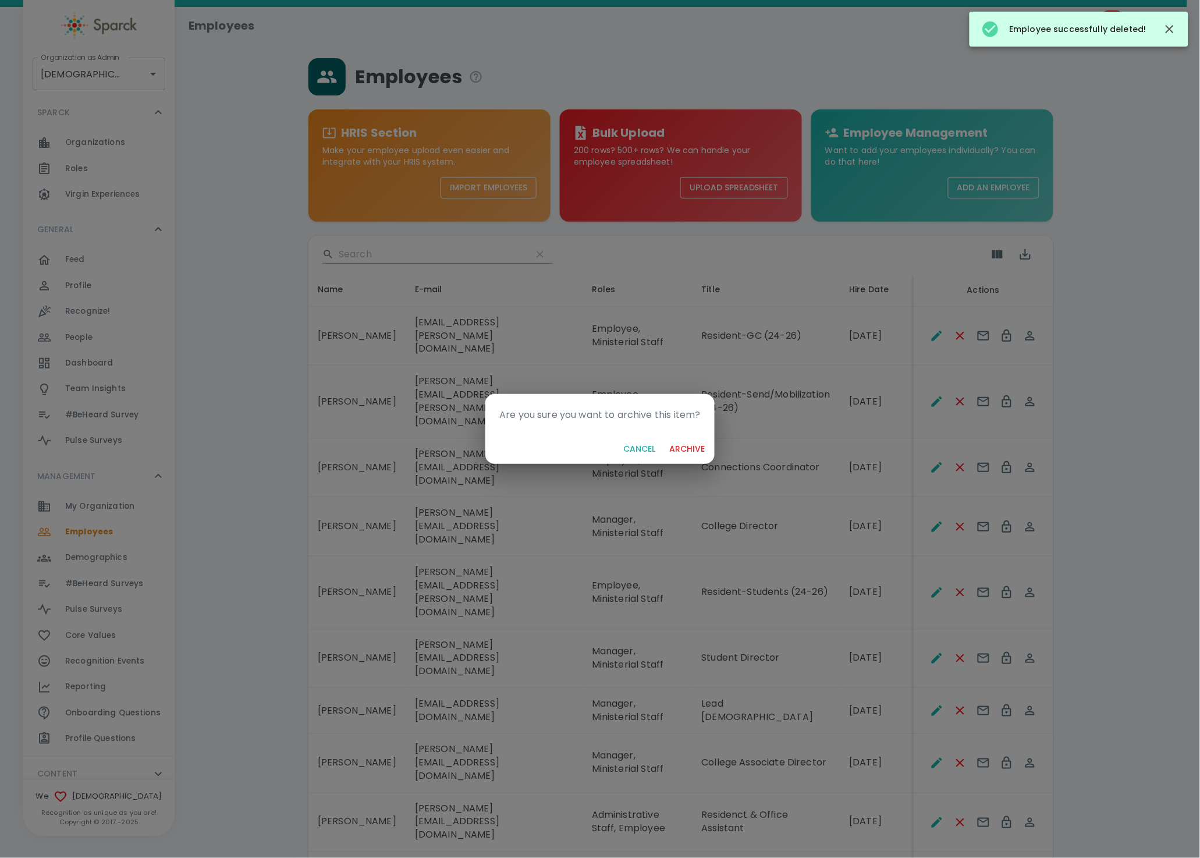
click at [665, 438] on button "archive" at bounding box center [687, 449] width 45 height 22
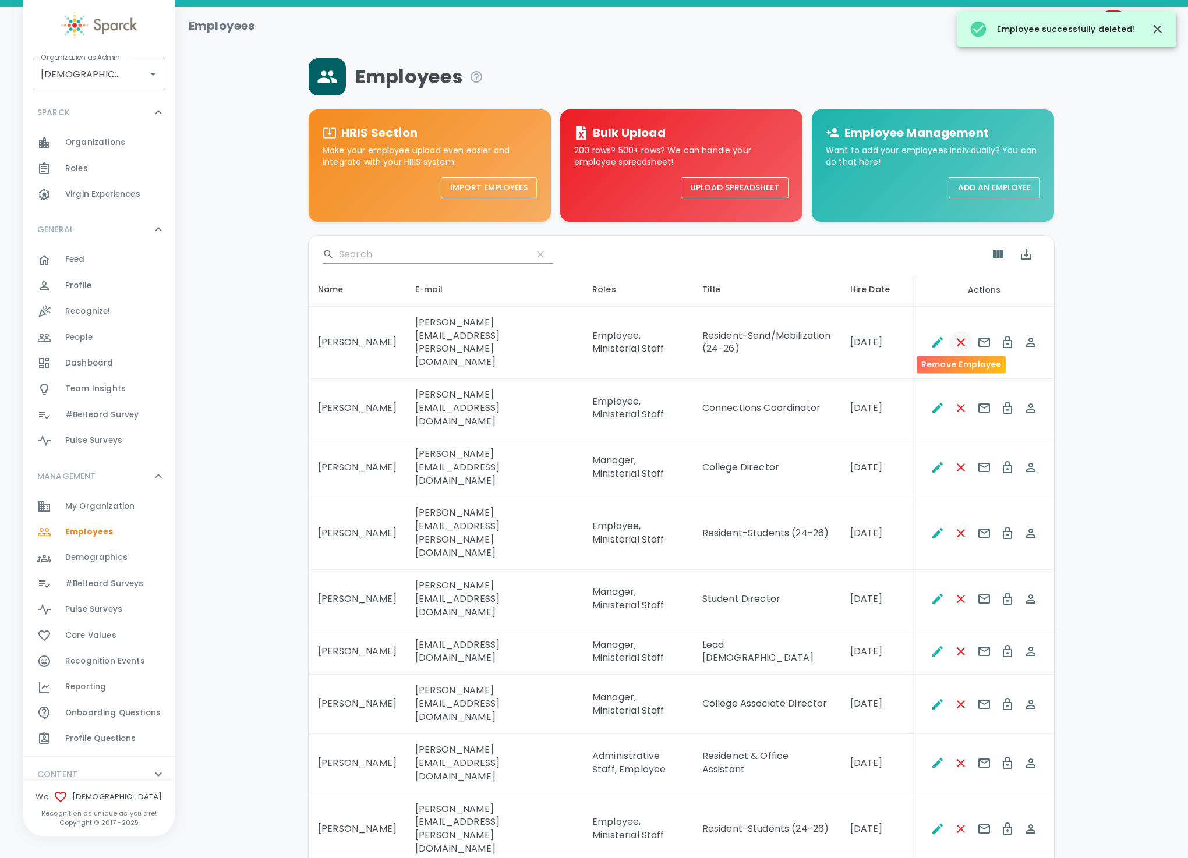
click at [962, 335] on icon "Remove Employee" at bounding box center [961, 342] width 14 height 14
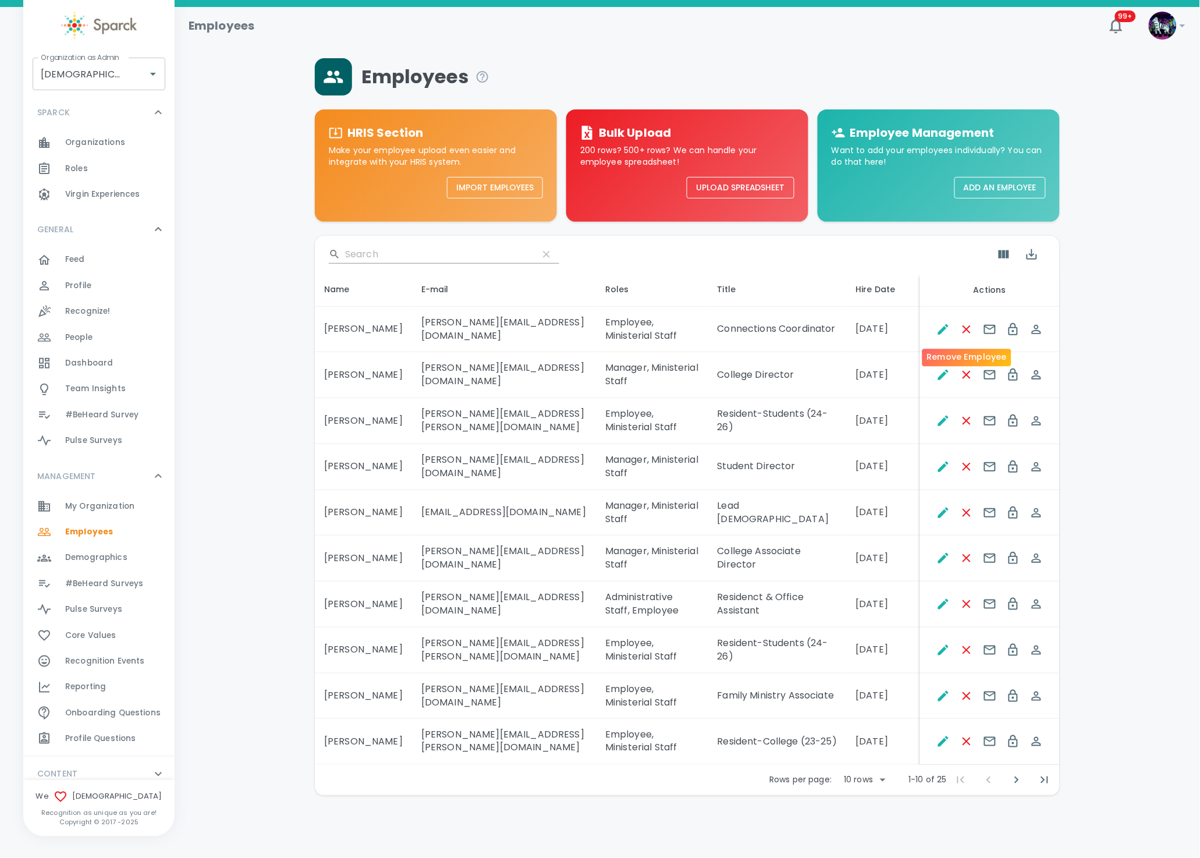
click at [962, 331] on icon "Remove Employee" at bounding box center [967, 330] width 14 height 14
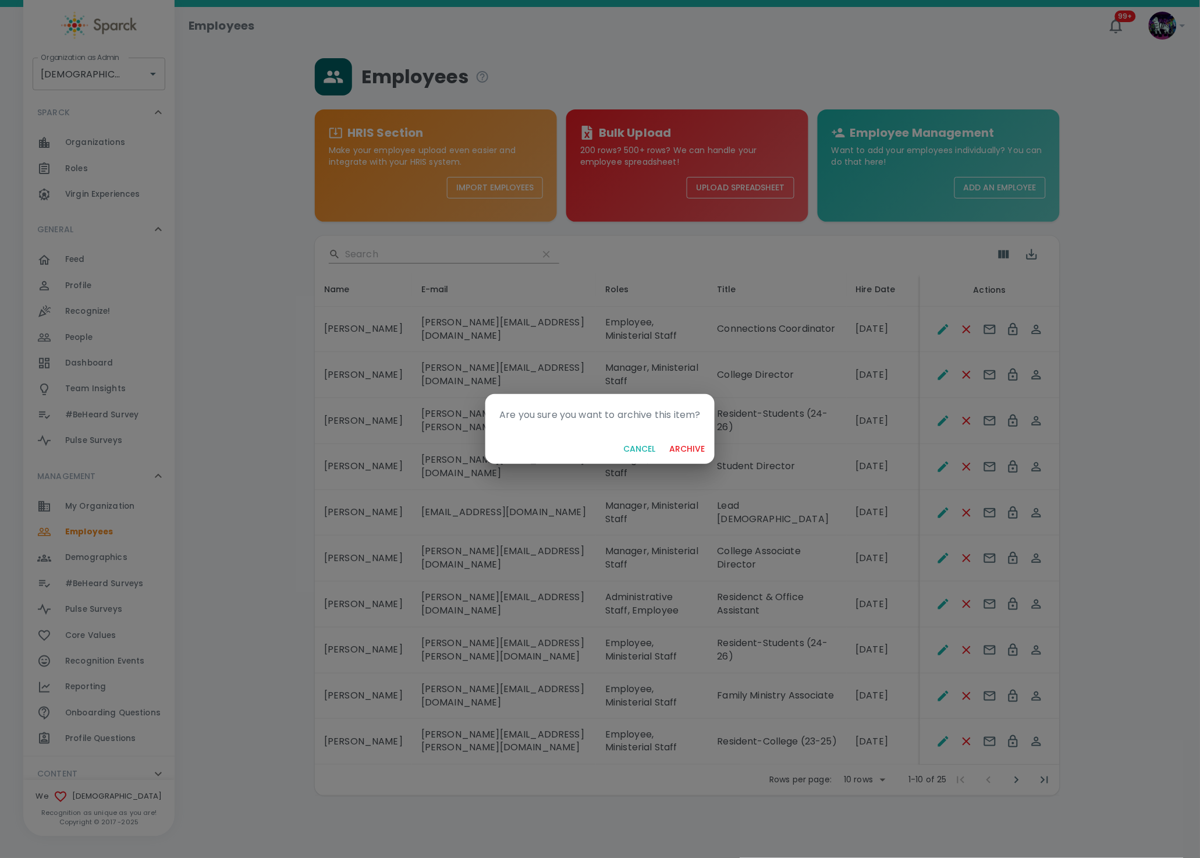
click at [665, 438] on button "archive" at bounding box center [687, 449] width 45 height 22
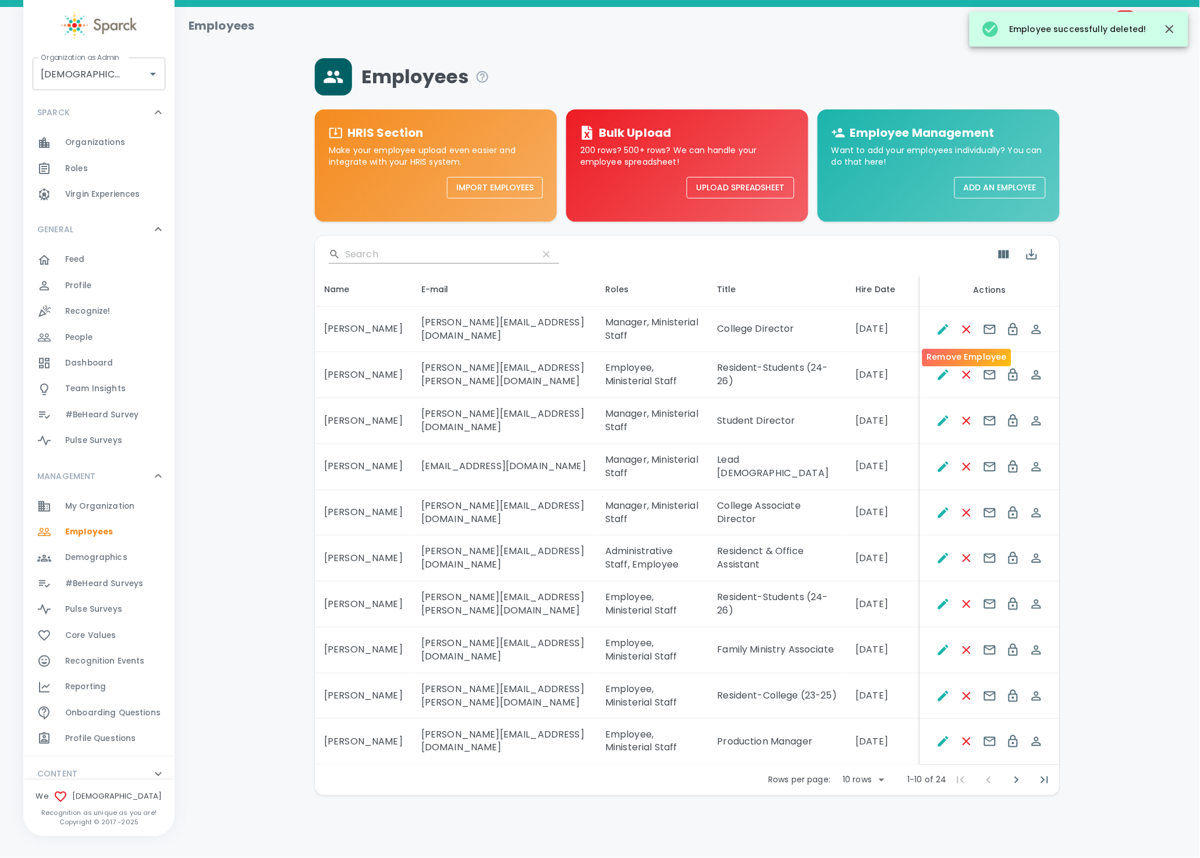
click at [962, 331] on icon "Remove Employee" at bounding box center [967, 330] width 14 height 14
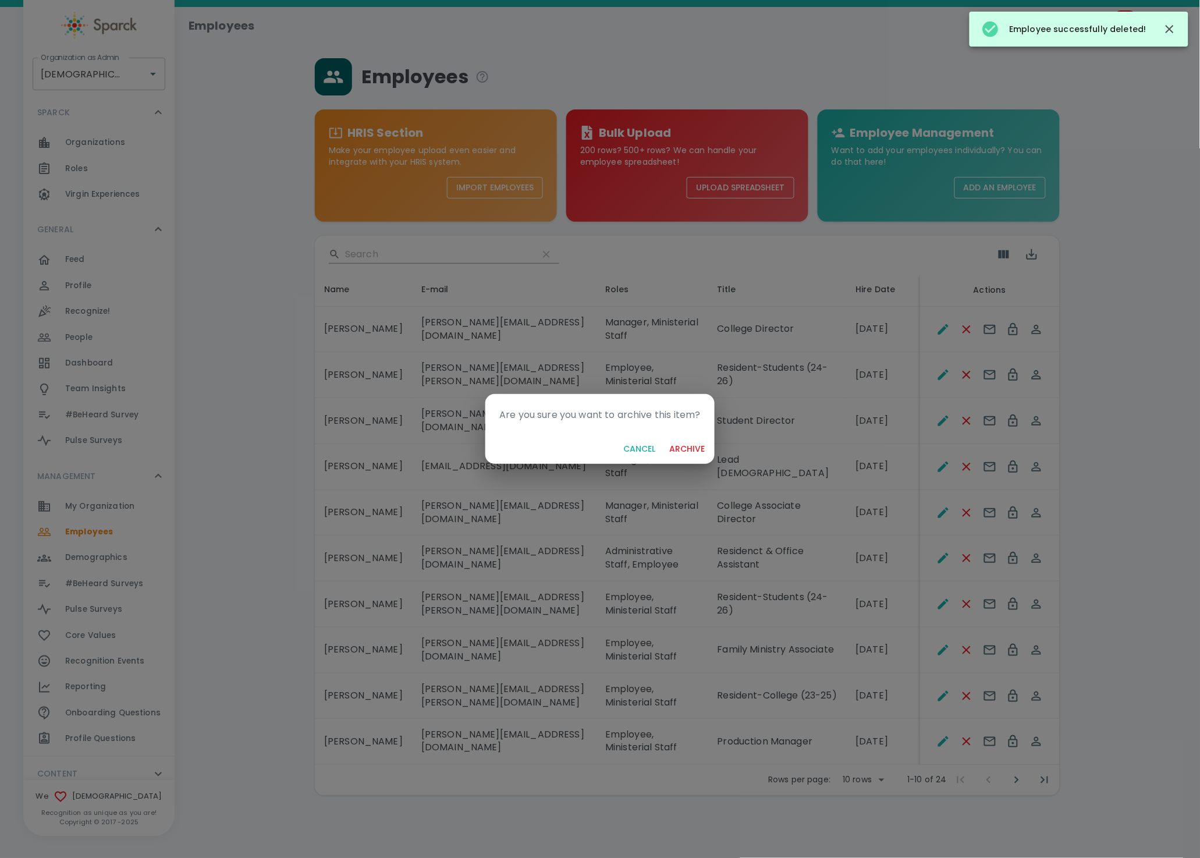
click at [665, 438] on button "archive" at bounding box center [687, 449] width 45 height 22
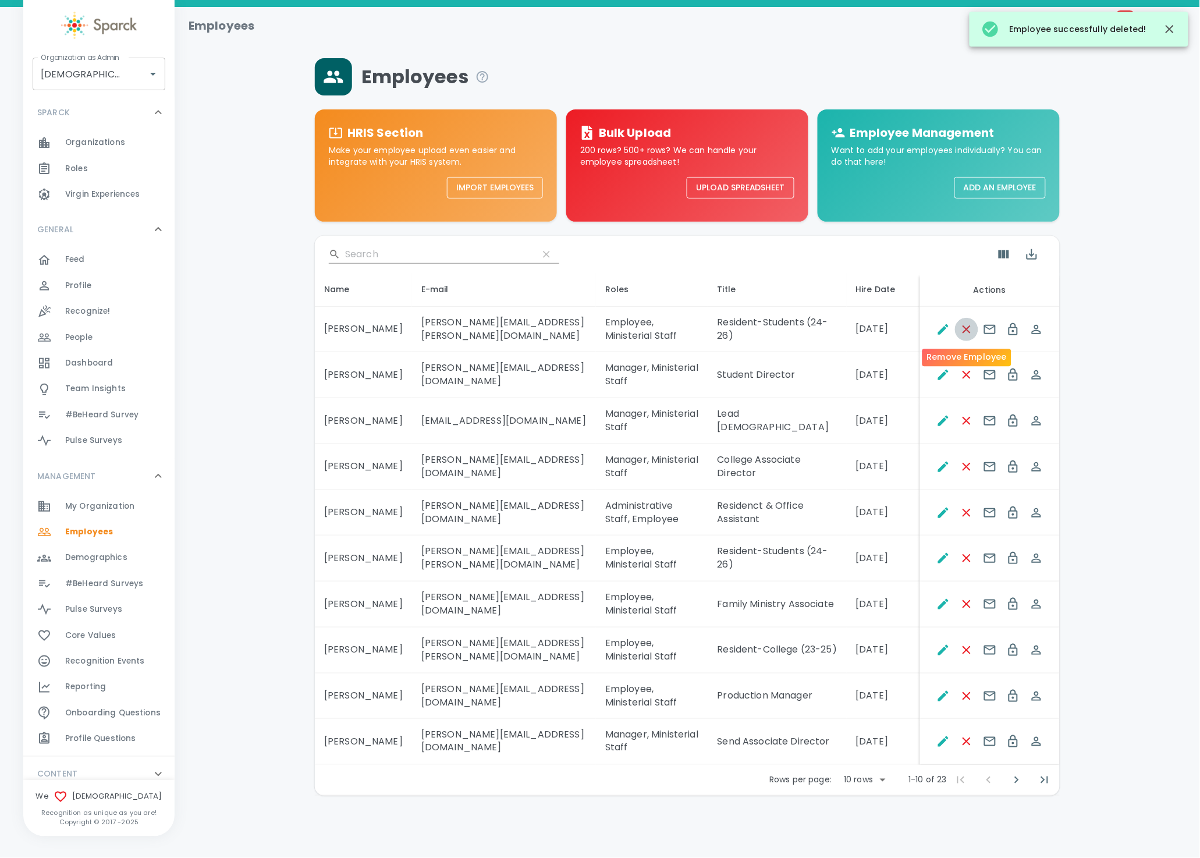
click at [962, 331] on icon "Remove Employee" at bounding box center [967, 330] width 14 height 14
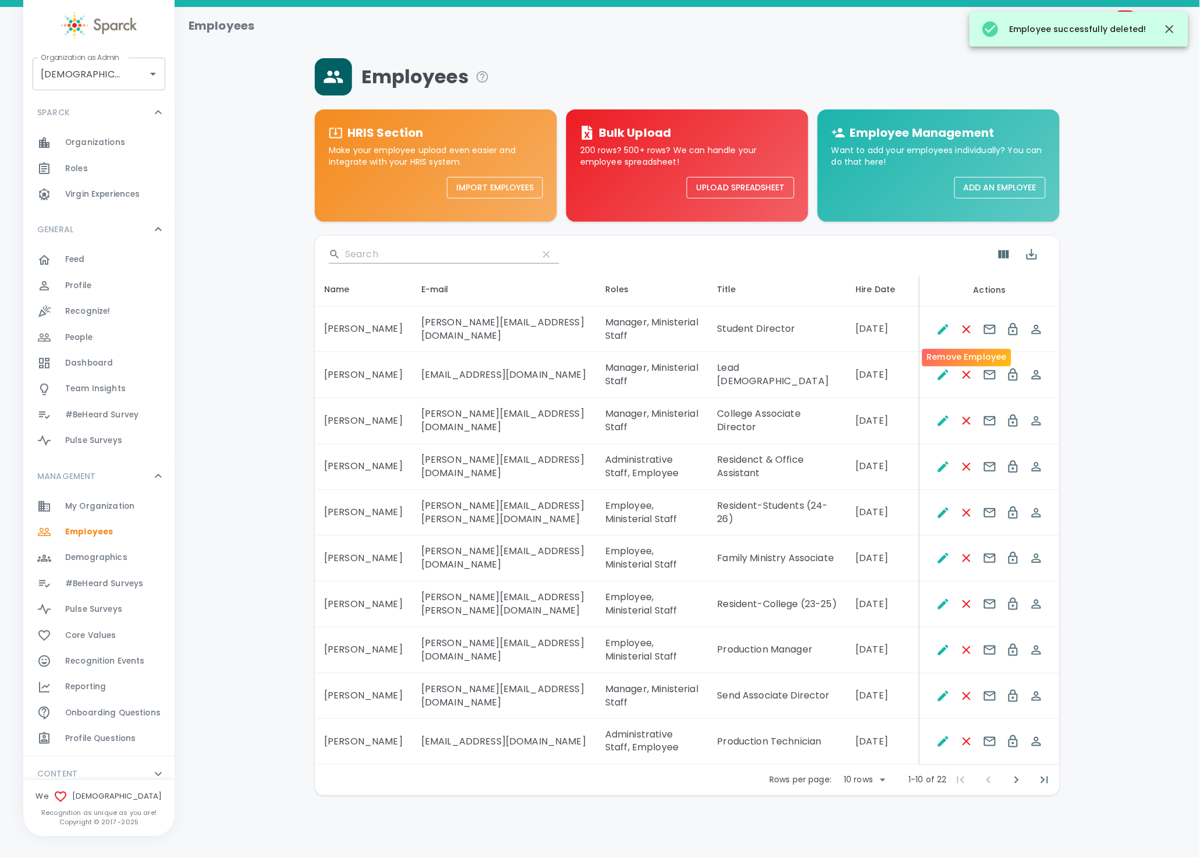
click at [962, 331] on icon "Remove Employee" at bounding box center [967, 330] width 14 height 14
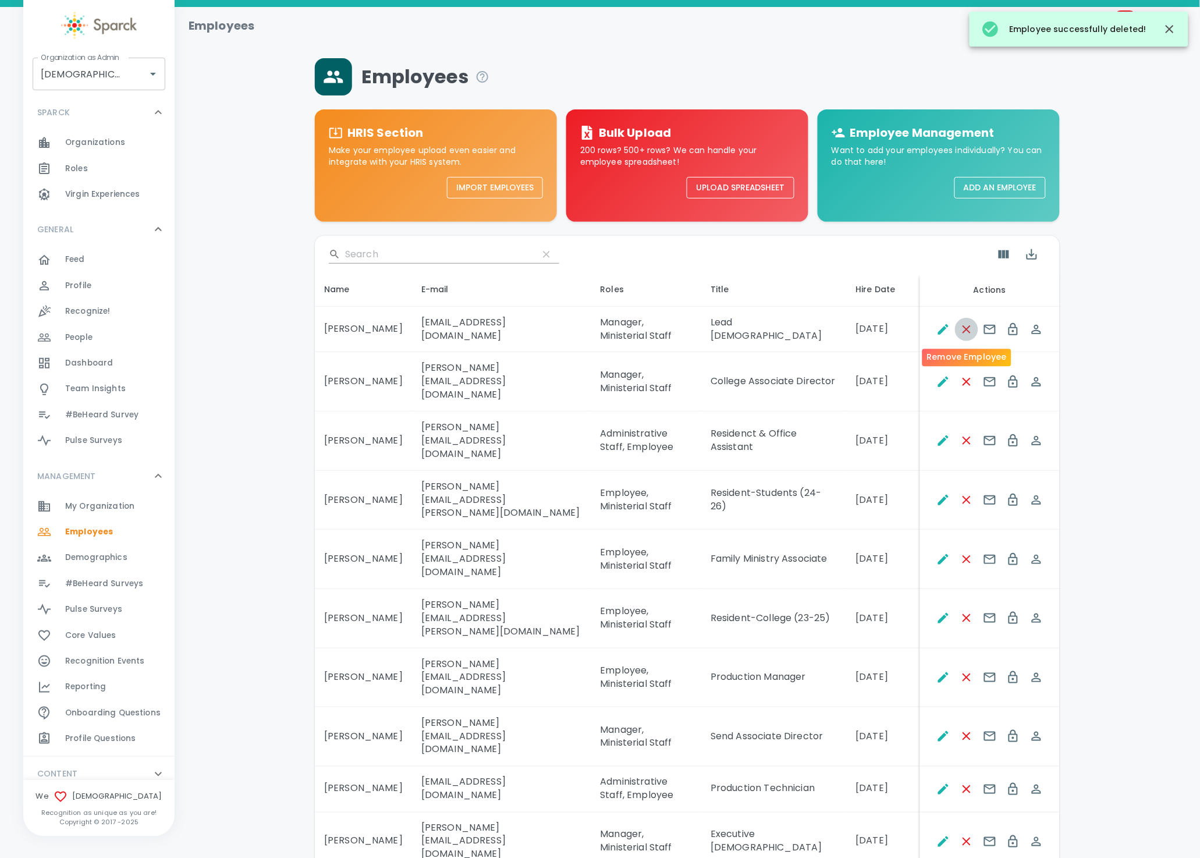
click at [962, 331] on icon "Remove Employee" at bounding box center [967, 330] width 14 height 14
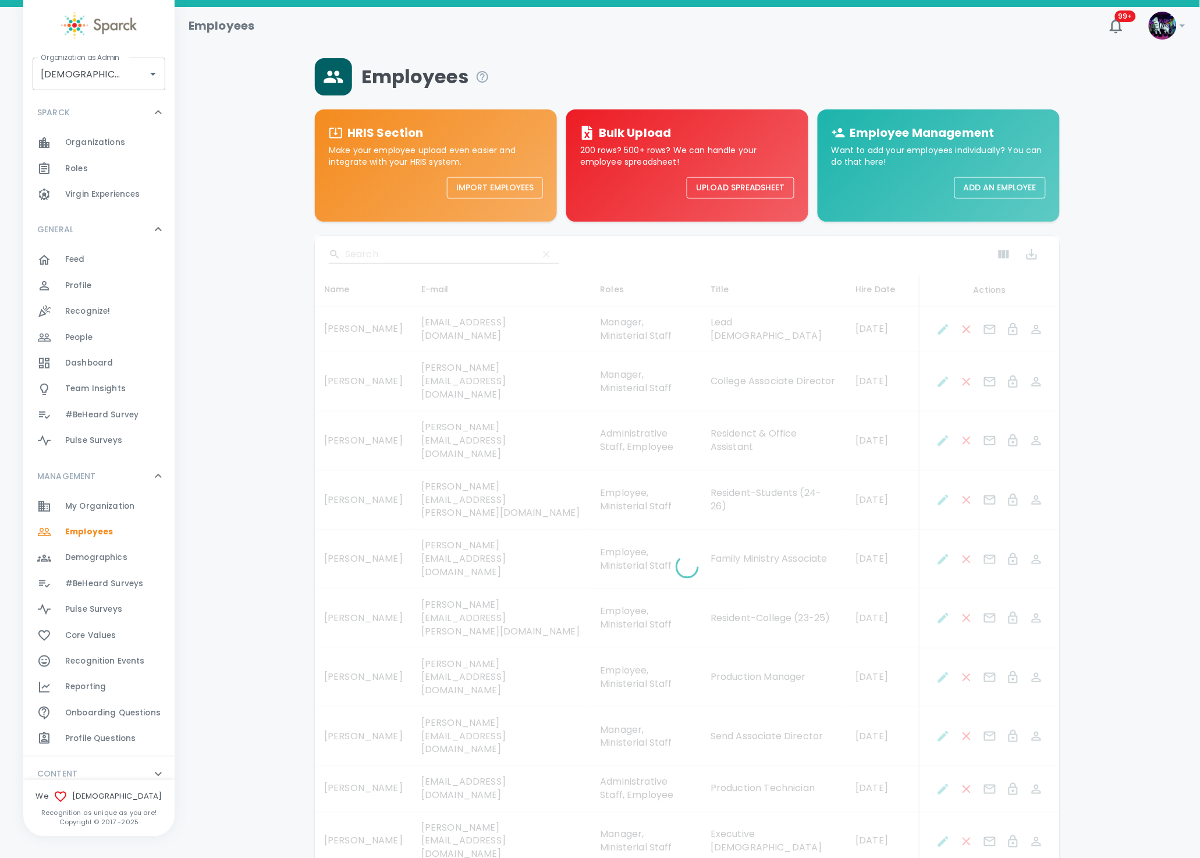
click at [962, 331] on div at bounding box center [687, 569] width 745 height 667
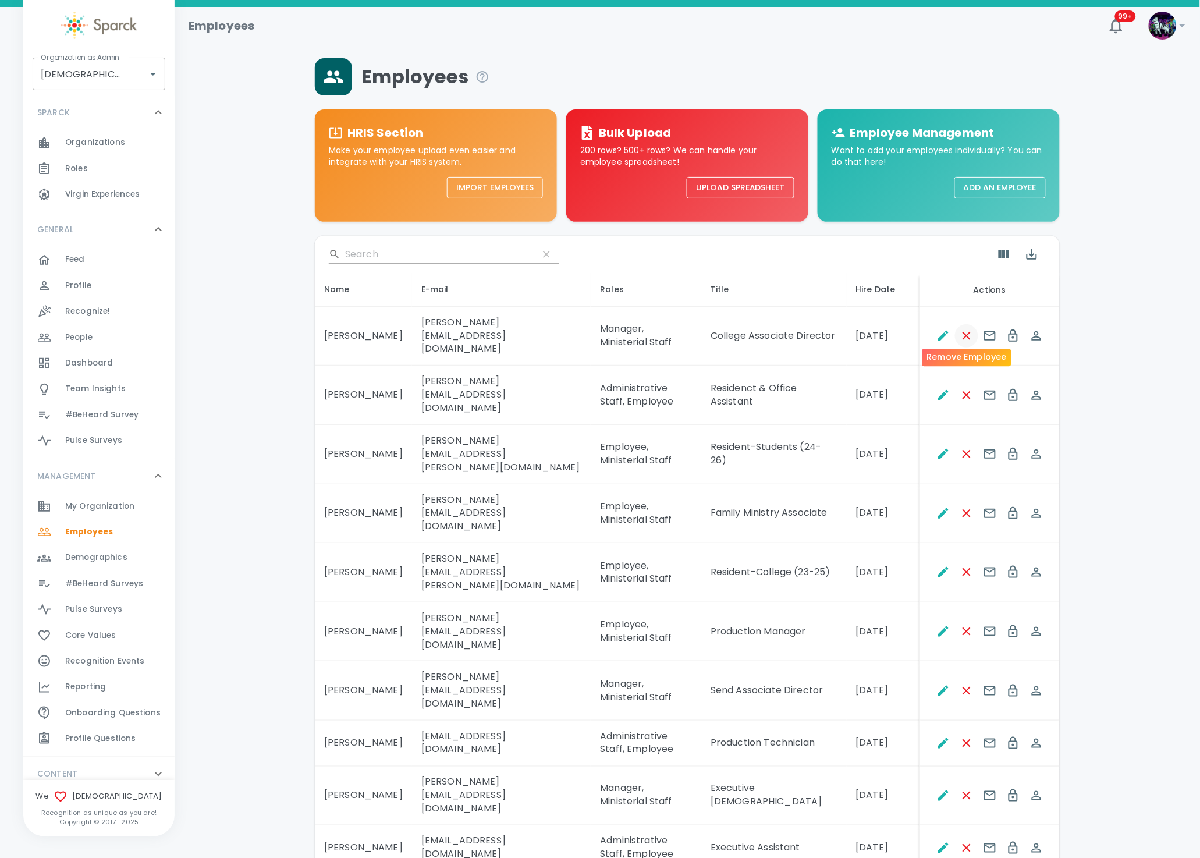
click at [965, 332] on icon "Remove Employee" at bounding box center [967, 336] width 8 height 8
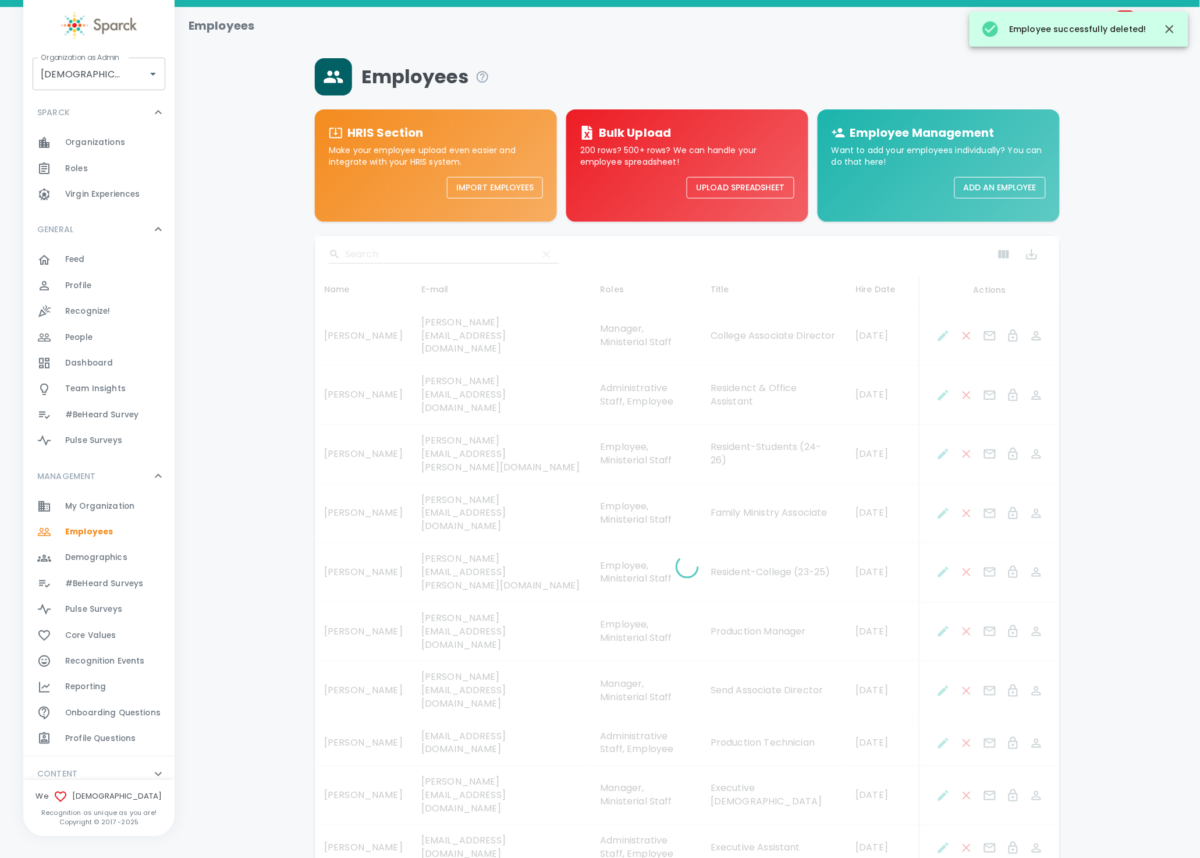
click at [965, 331] on div at bounding box center [687, 569] width 745 height 667
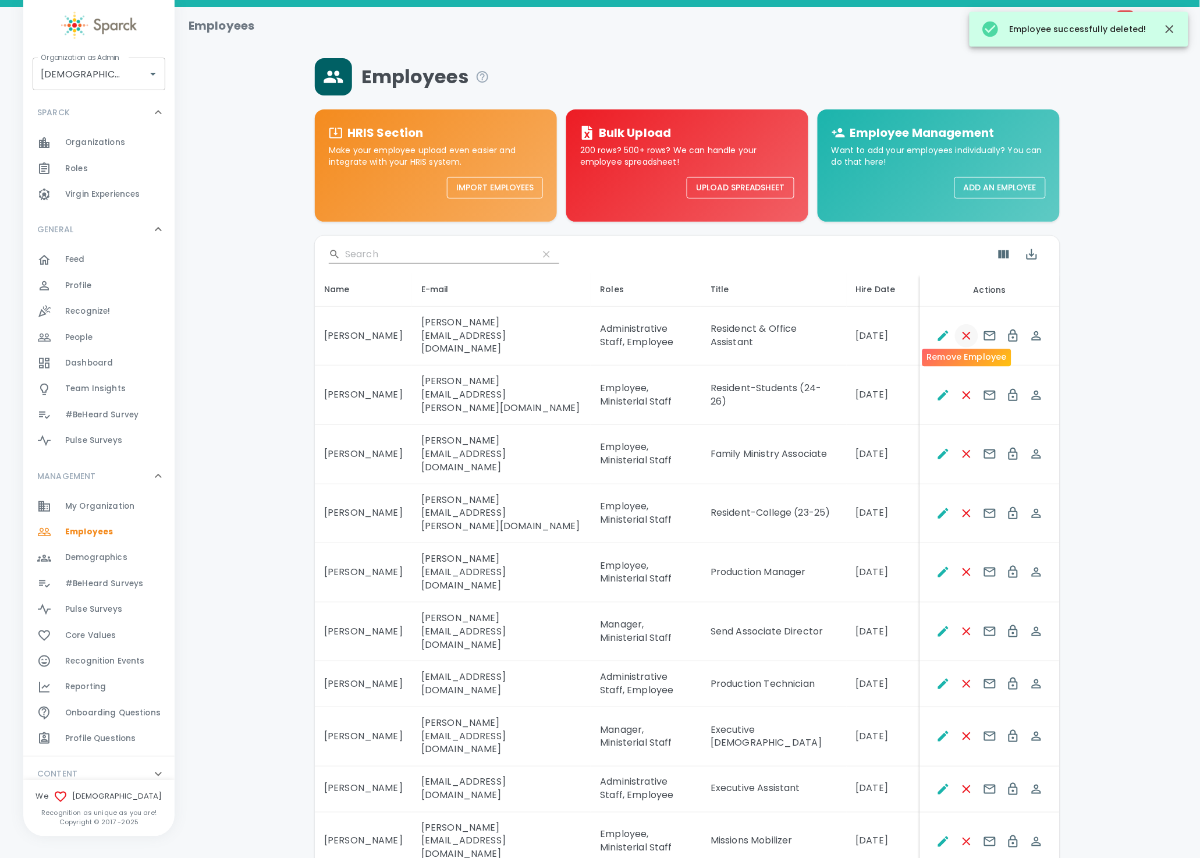
click at [965, 332] on icon "Remove Employee" at bounding box center [967, 336] width 14 height 14
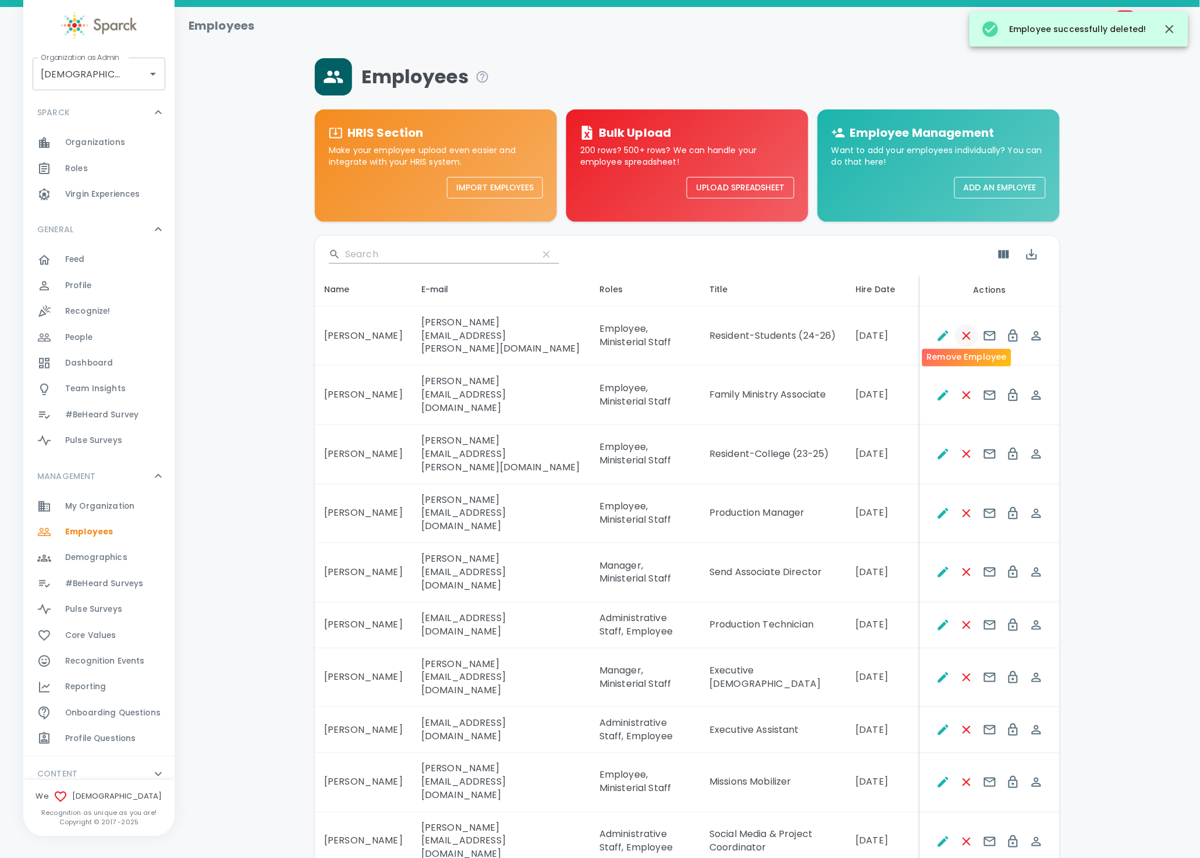
click at [965, 332] on icon "Remove Employee" at bounding box center [967, 336] width 14 height 14
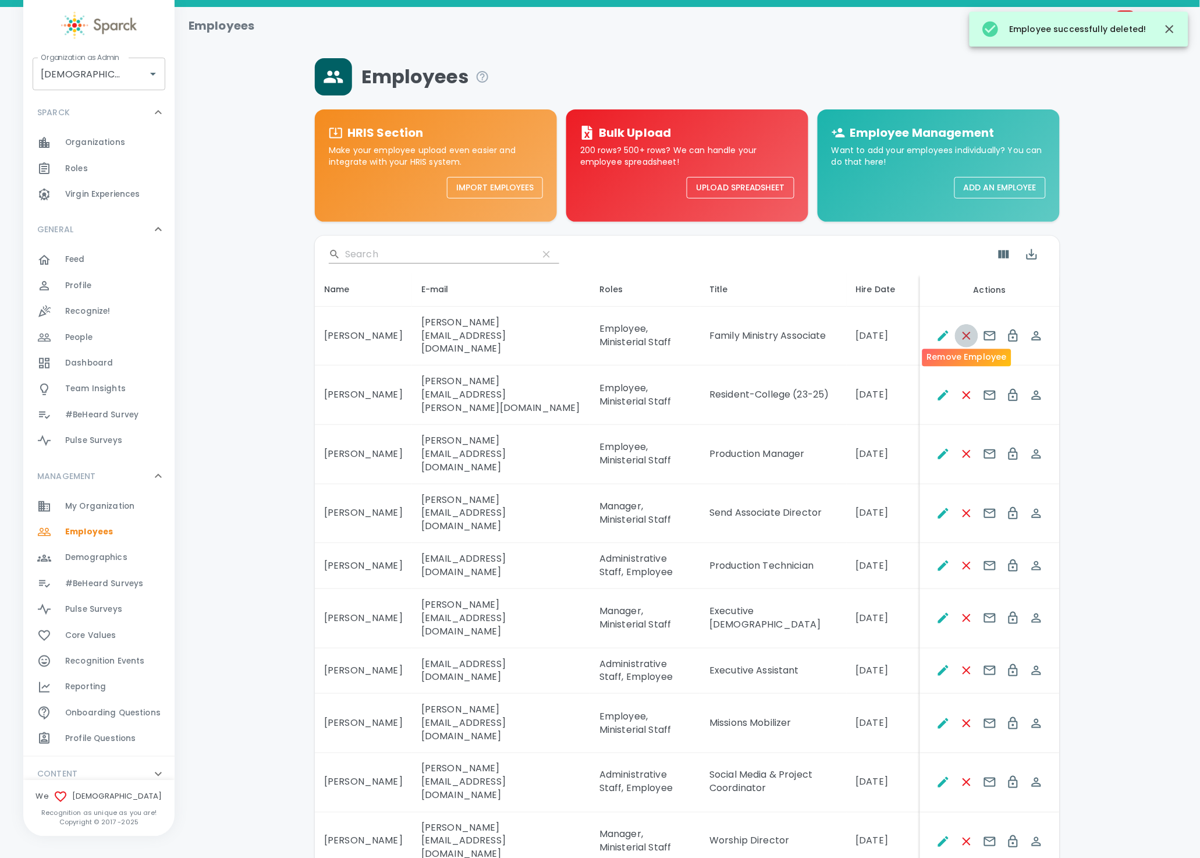
click at [965, 332] on icon "Remove Employee" at bounding box center [967, 336] width 8 height 8
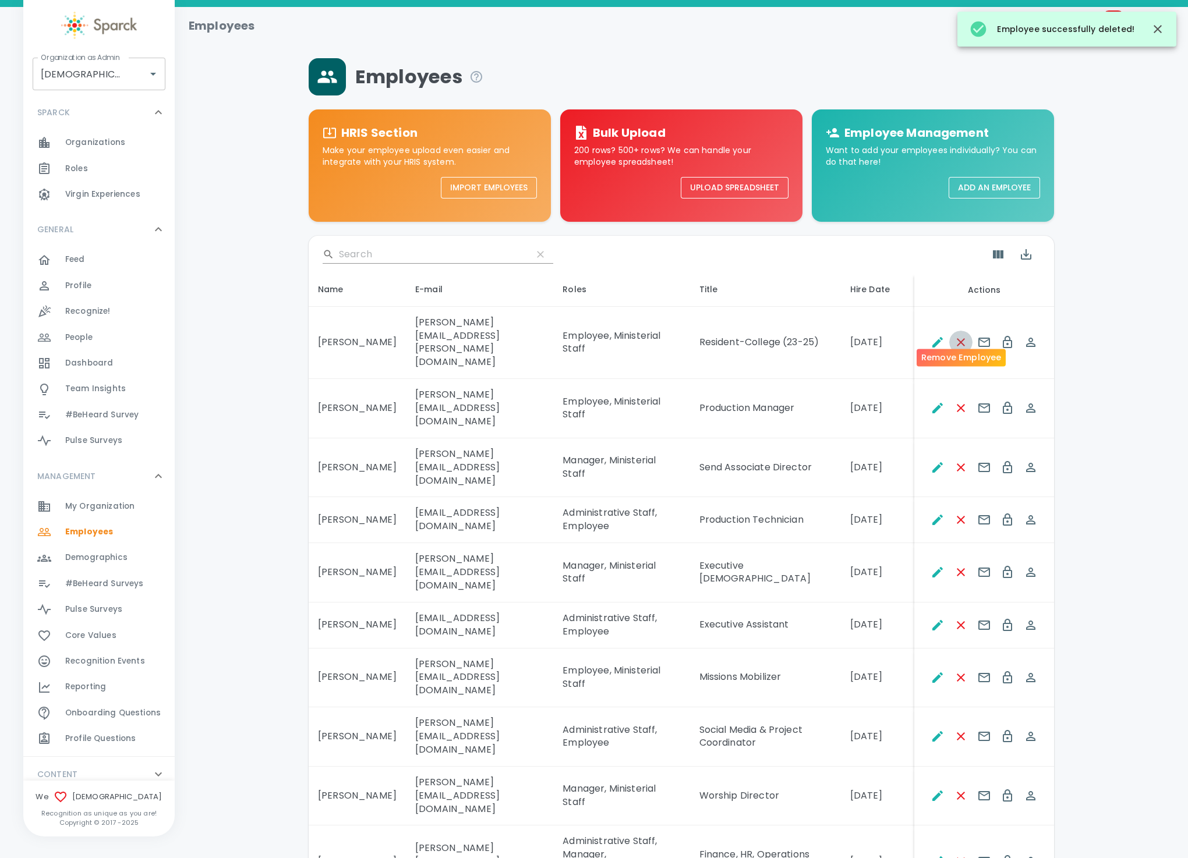
click at [965, 335] on icon "Remove Employee" at bounding box center [961, 342] width 14 height 14
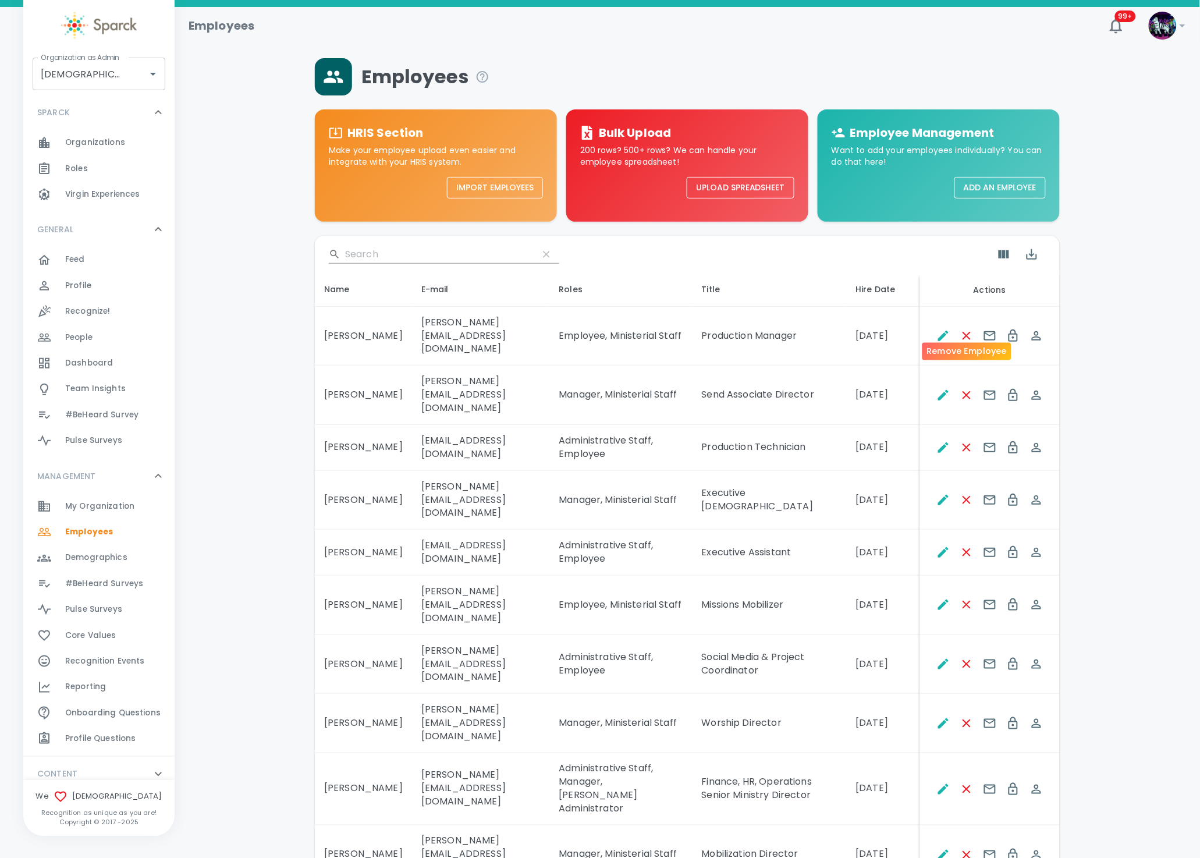
click at [965, 332] on button "Remove Employee" at bounding box center [966, 335] width 23 height 23
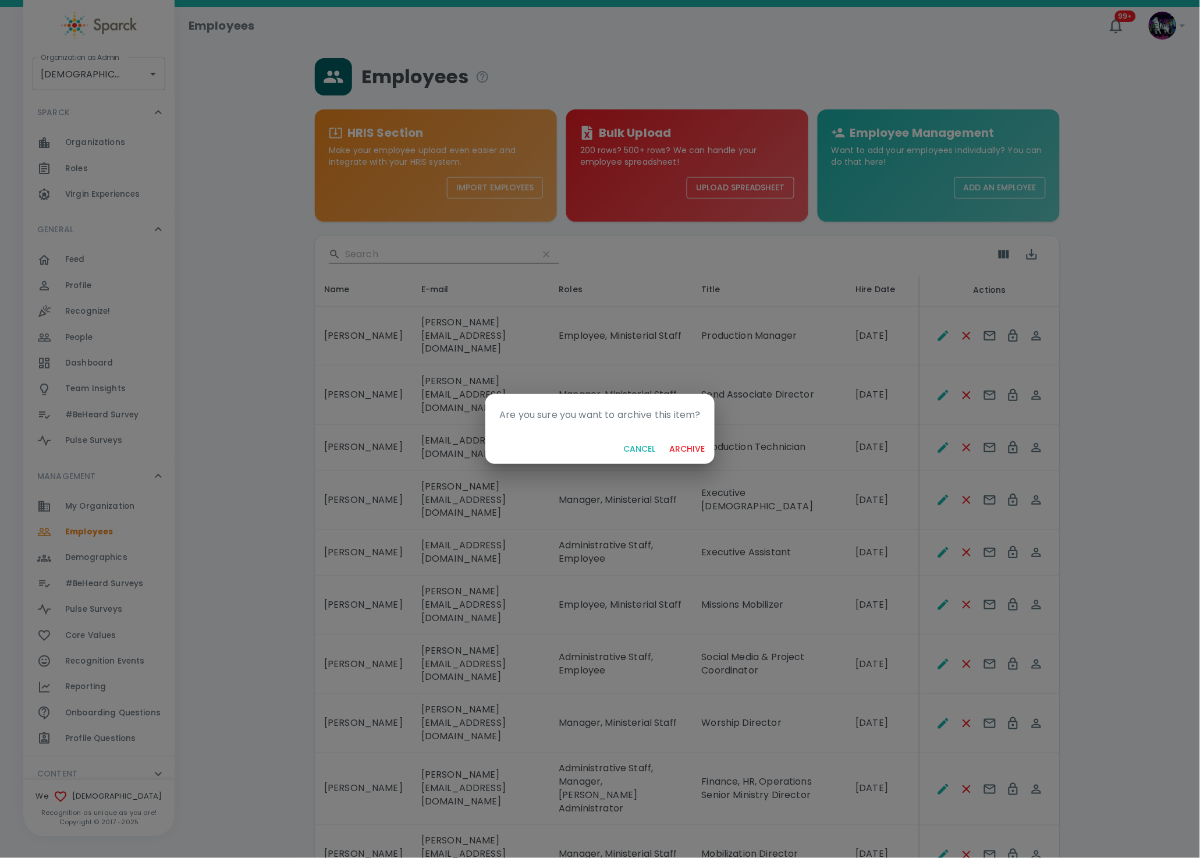
click at [665, 438] on button "archive" at bounding box center [687, 449] width 45 height 22
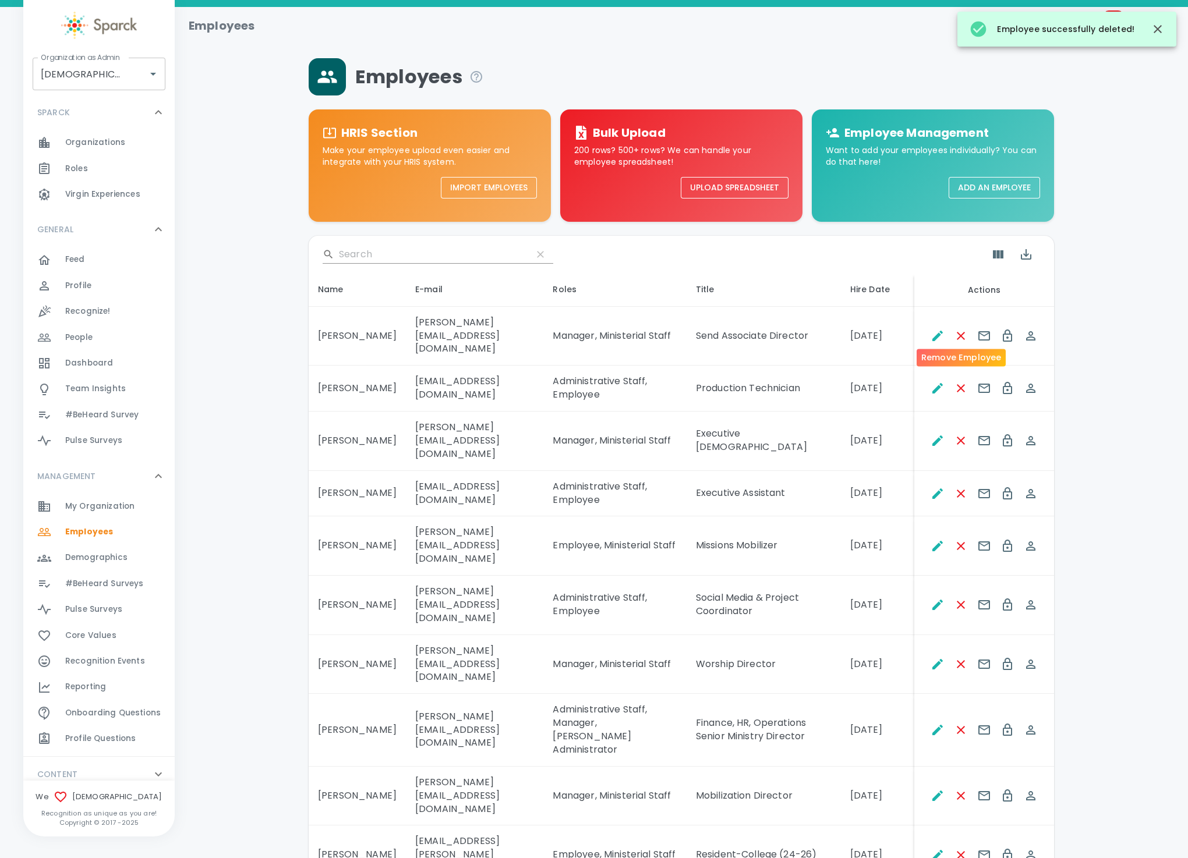
click at [965, 332] on icon "Remove Employee" at bounding box center [961, 336] width 14 height 14
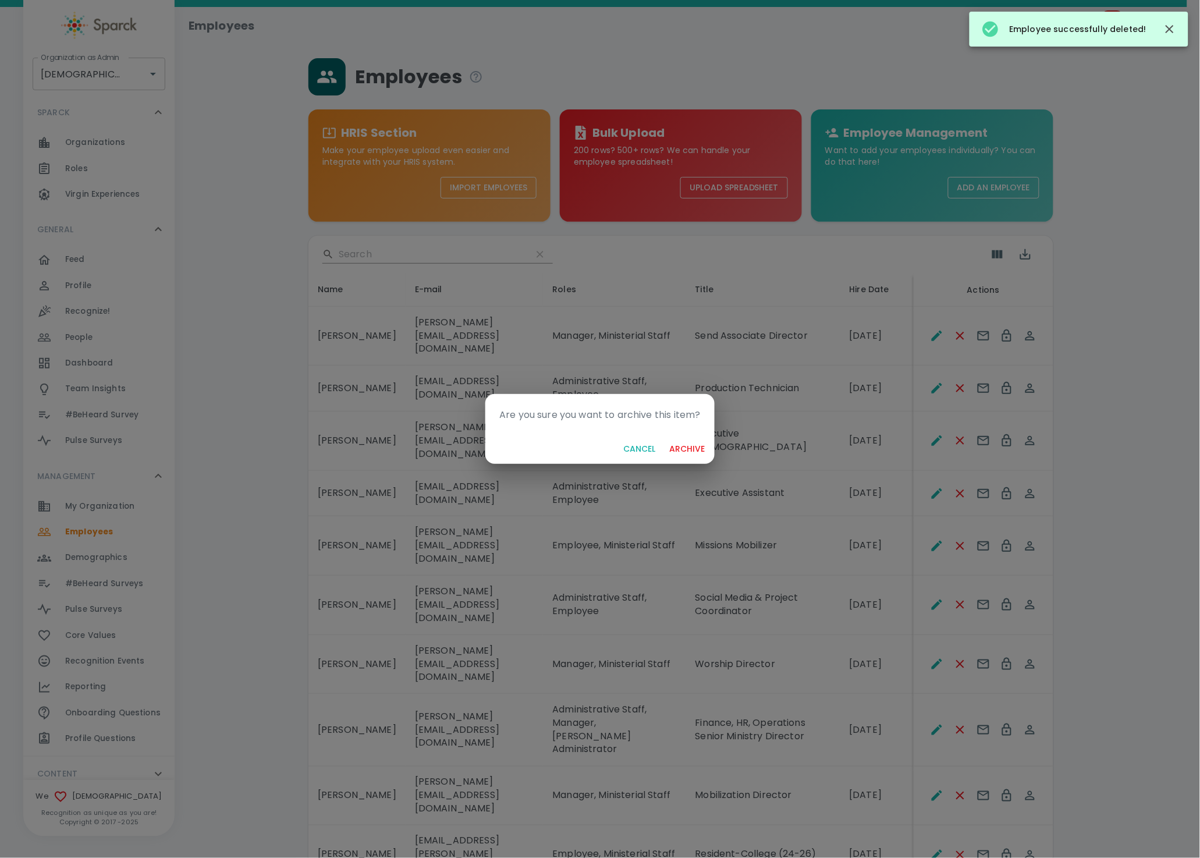
click at [665, 438] on button "archive" at bounding box center [687, 449] width 45 height 22
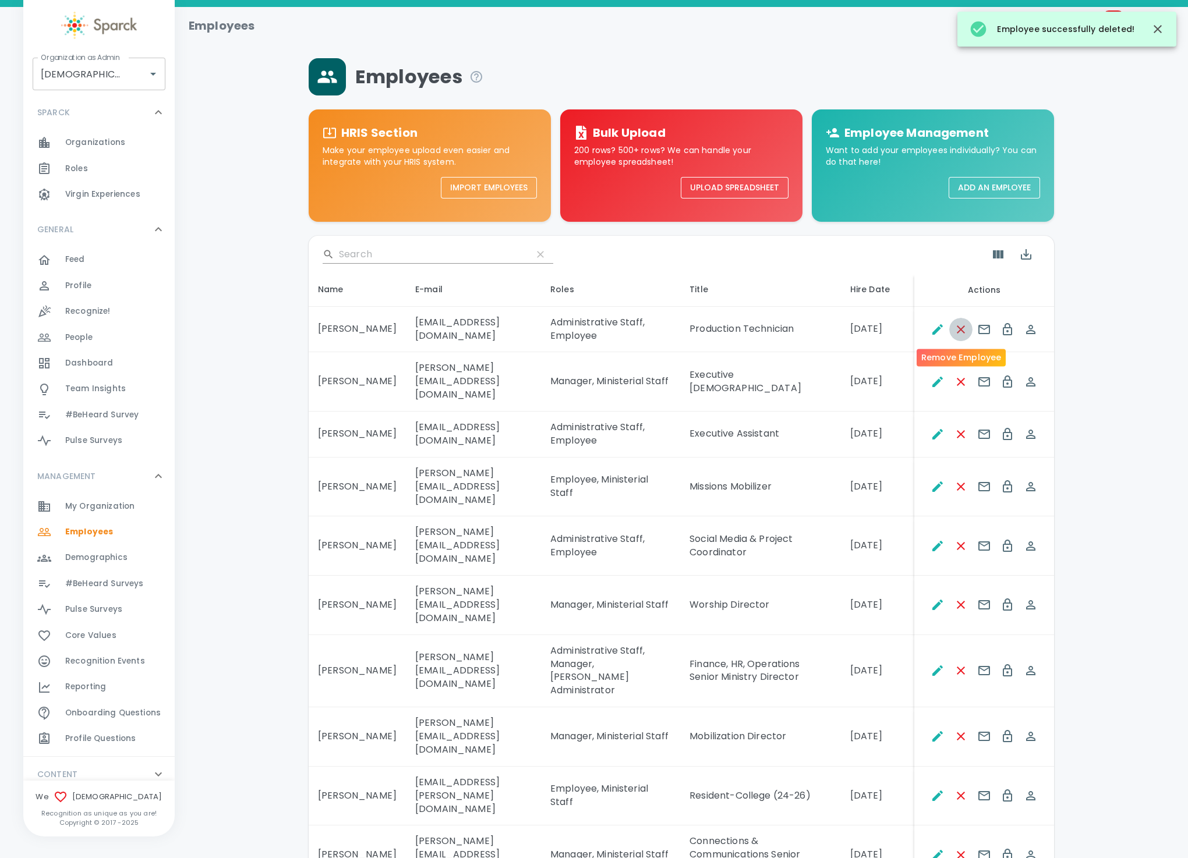
click at [965, 332] on icon "Remove Employee" at bounding box center [961, 330] width 14 height 14
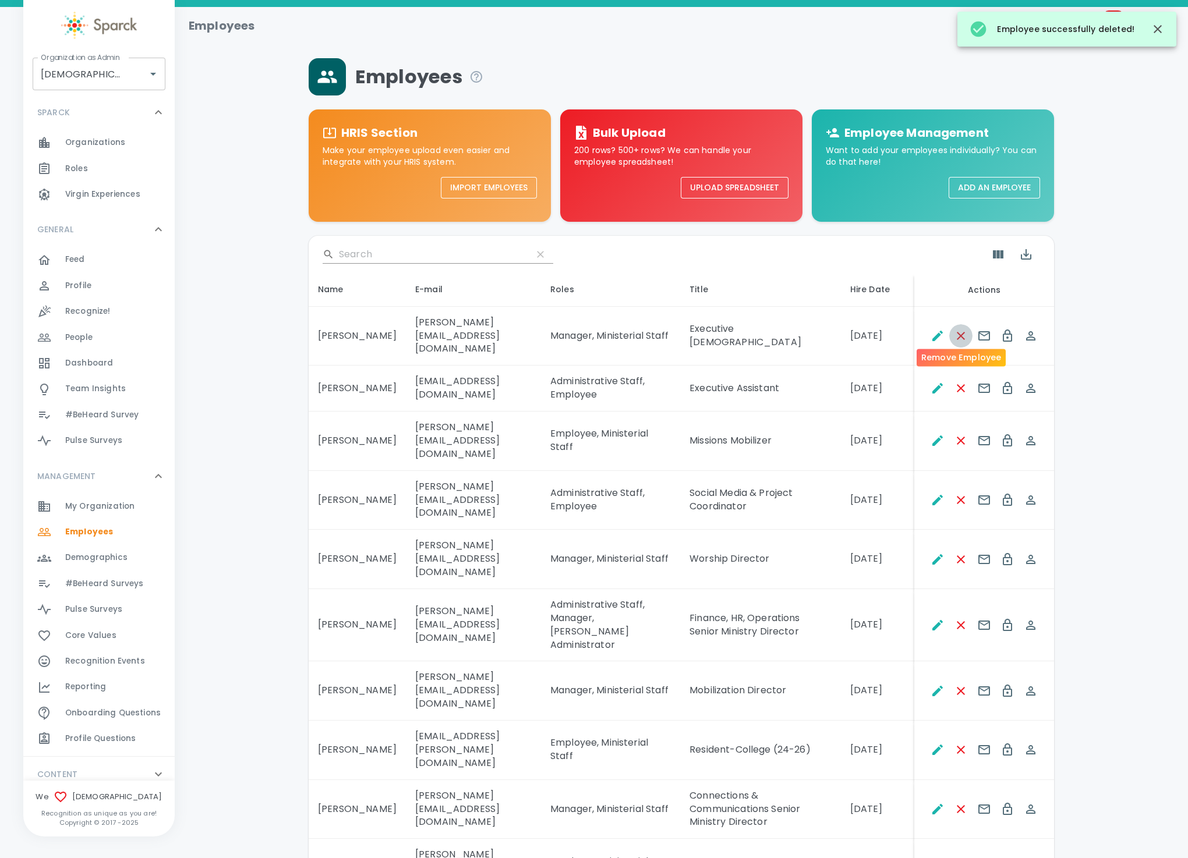
click at [965, 332] on icon "Remove Employee" at bounding box center [961, 336] width 14 height 14
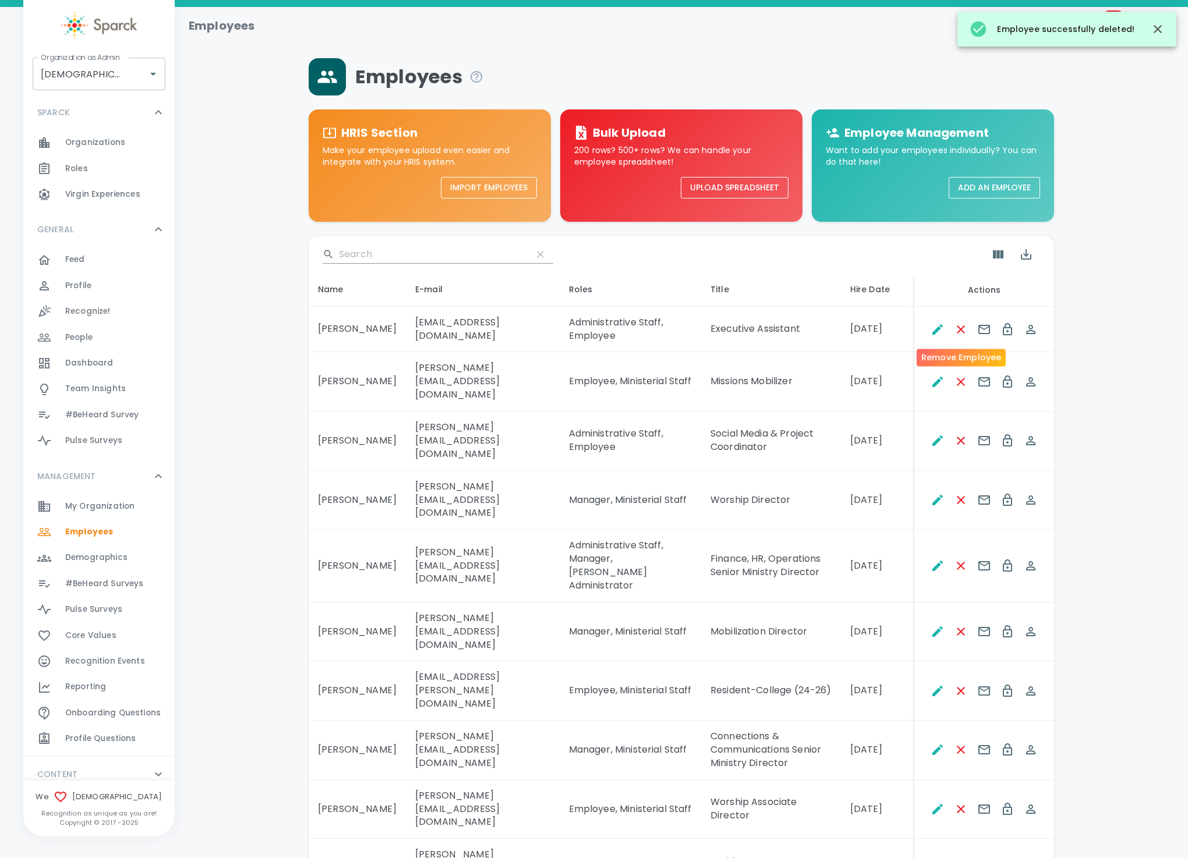
click at [965, 332] on icon "Remove Employee" at bounding box center [961, 330] width 14 height 14
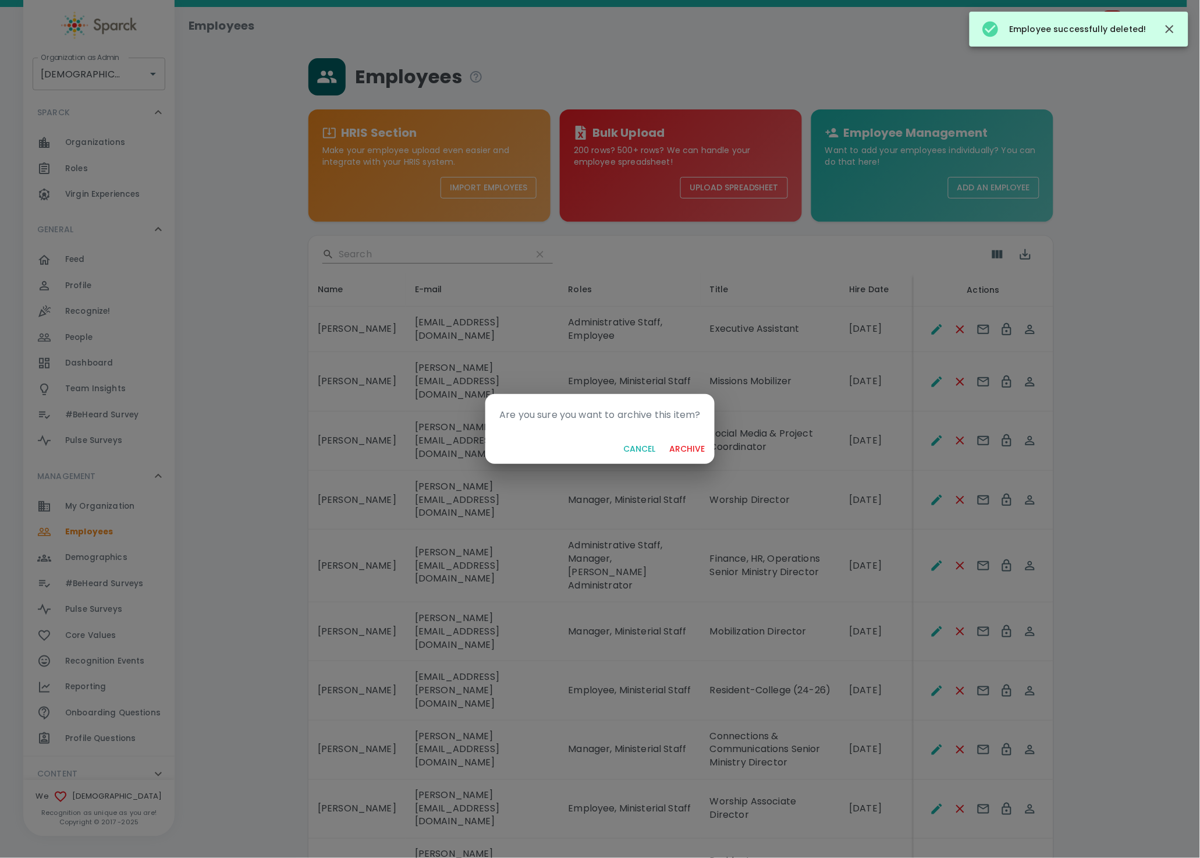
click at [665, 438] on button "archive" at bounding box center [687, 449] width 45 height 22
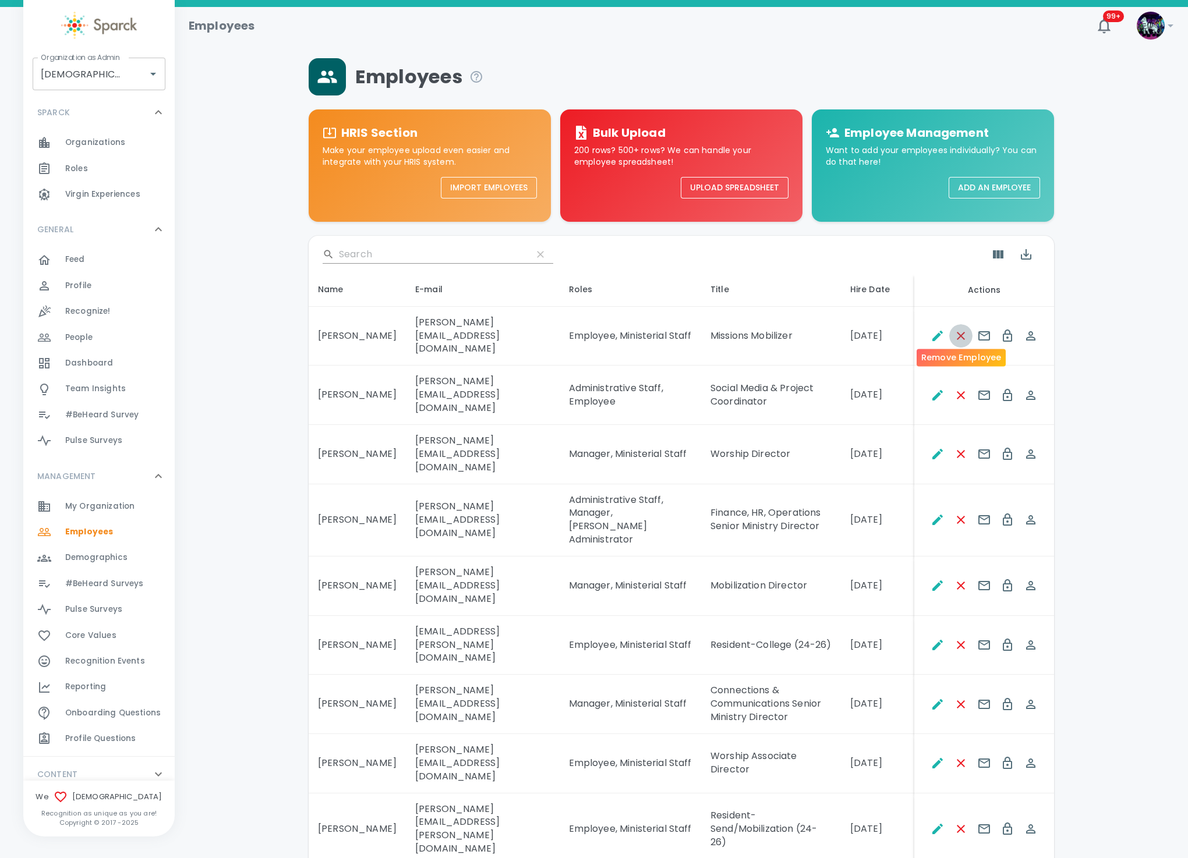
click at [965, 332] on icon "Remove Employee" at bounding box center [961, 336] width 14 height 14
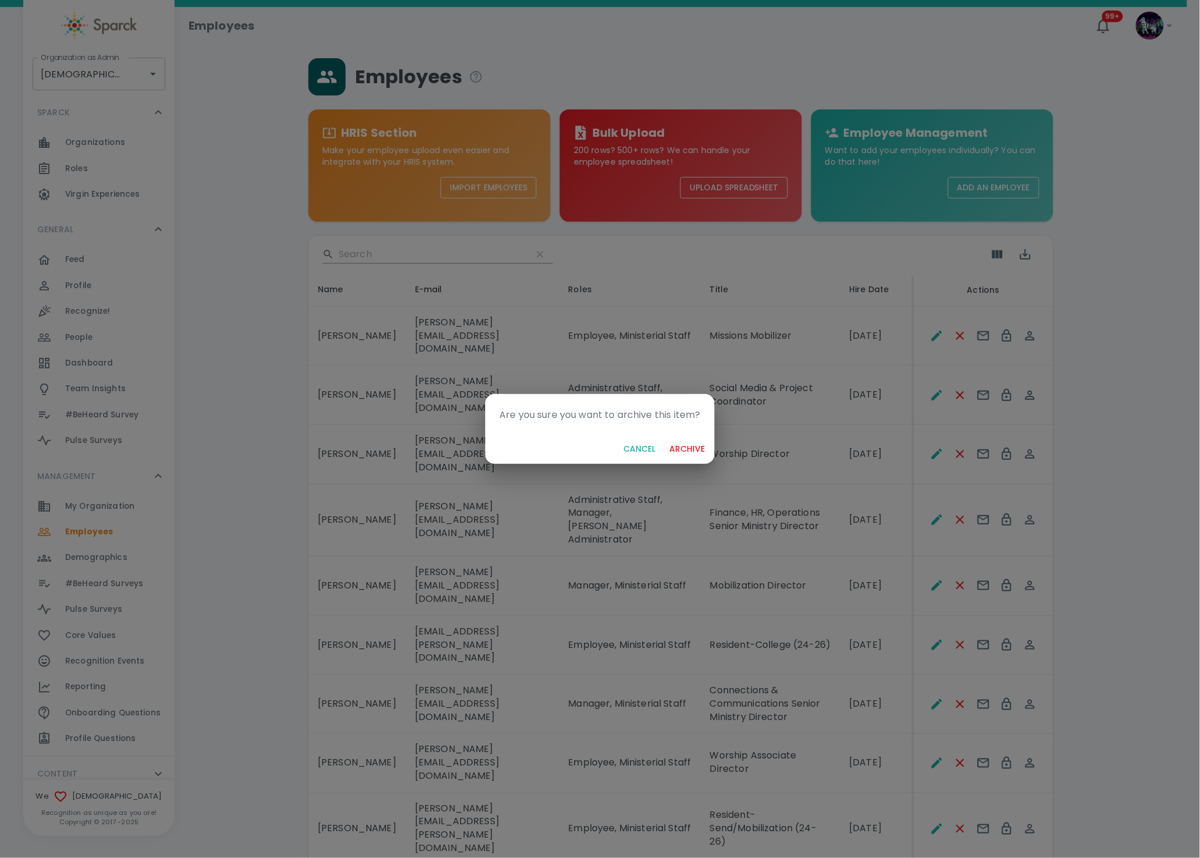
click at [665, 438] on button "archive" at bounding box center [687, 449] width 45 height 22
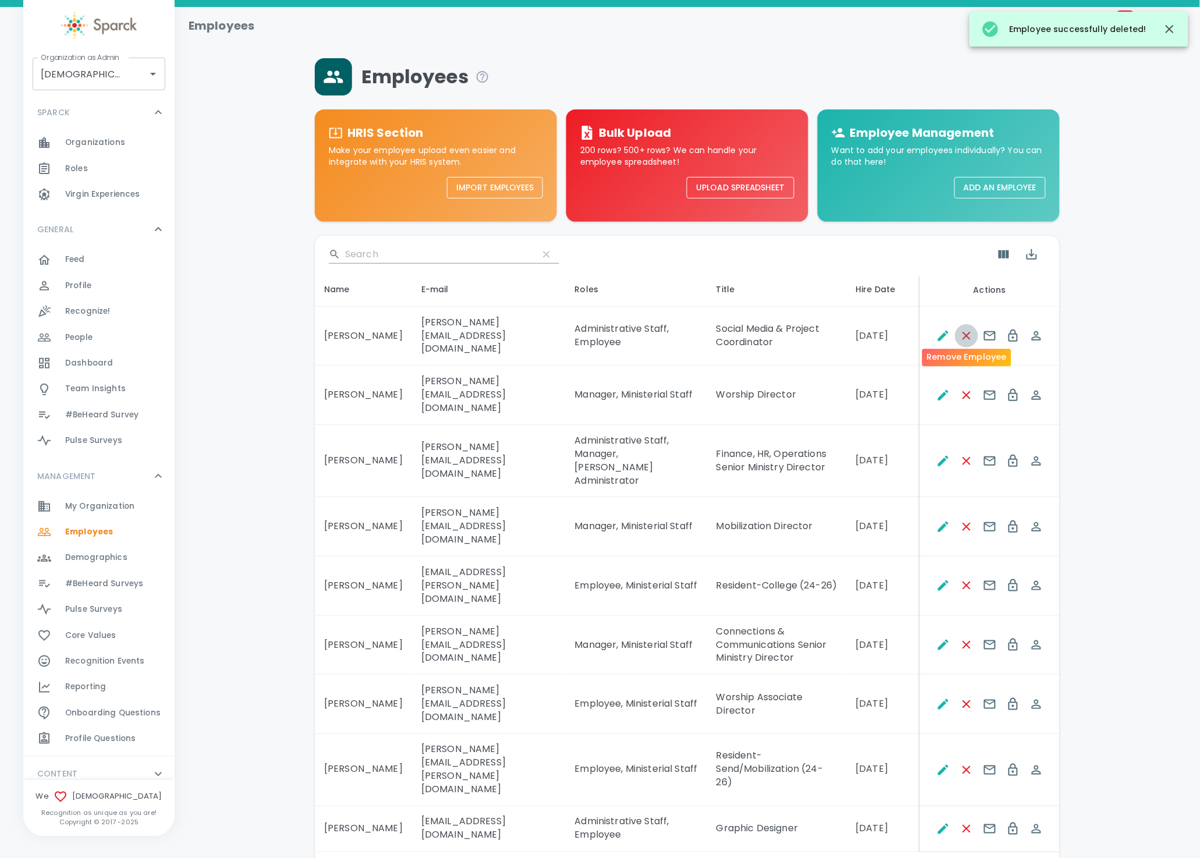
click at [965, 333] on icon "Remove Employee" at bounding box center [967, 336] width 14 height 14
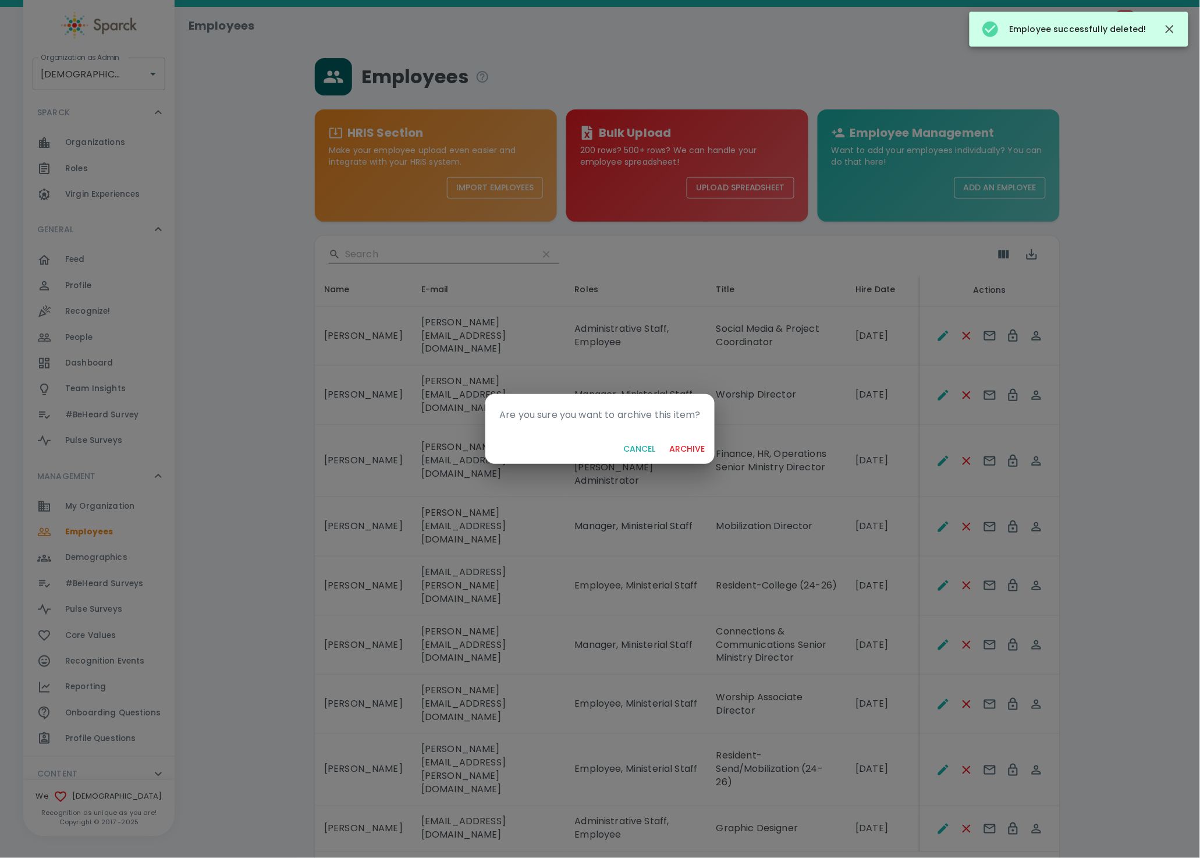
click at [665, 438] on button "archive" at bounding box center [687, 449] width 45 height 22
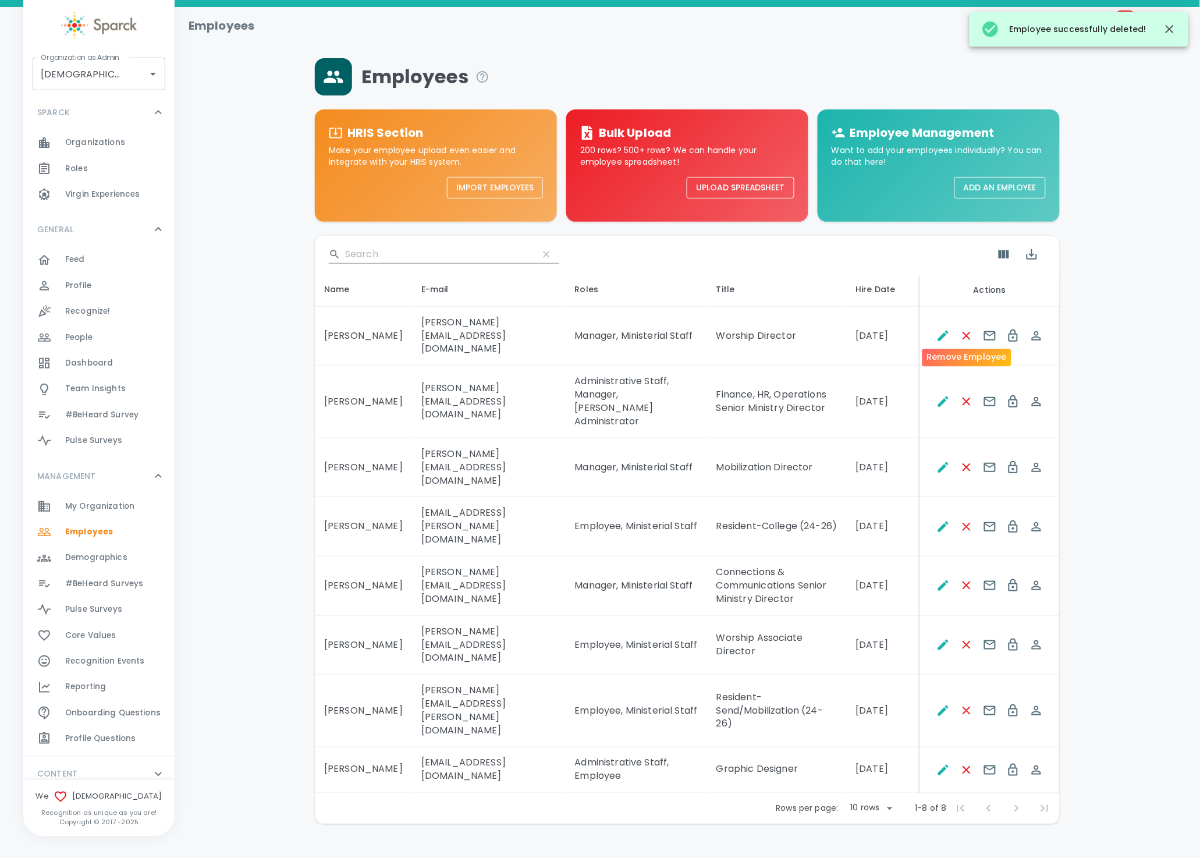
click at [965, 333] on icon "Remove Employee" at bounding box center [967, 336] width 14 height 14
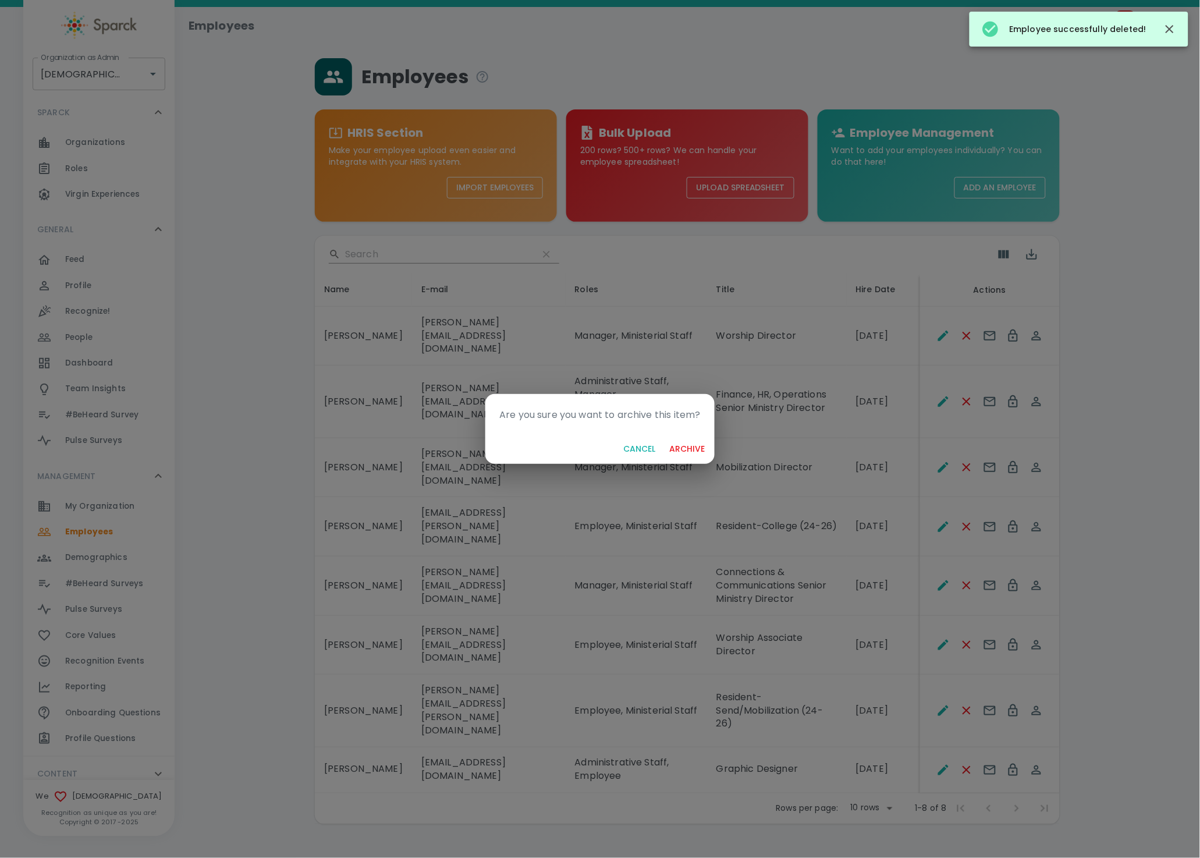
click at [665, 438] on button "archive" at bounding box center [687, 449] width 45 height 22
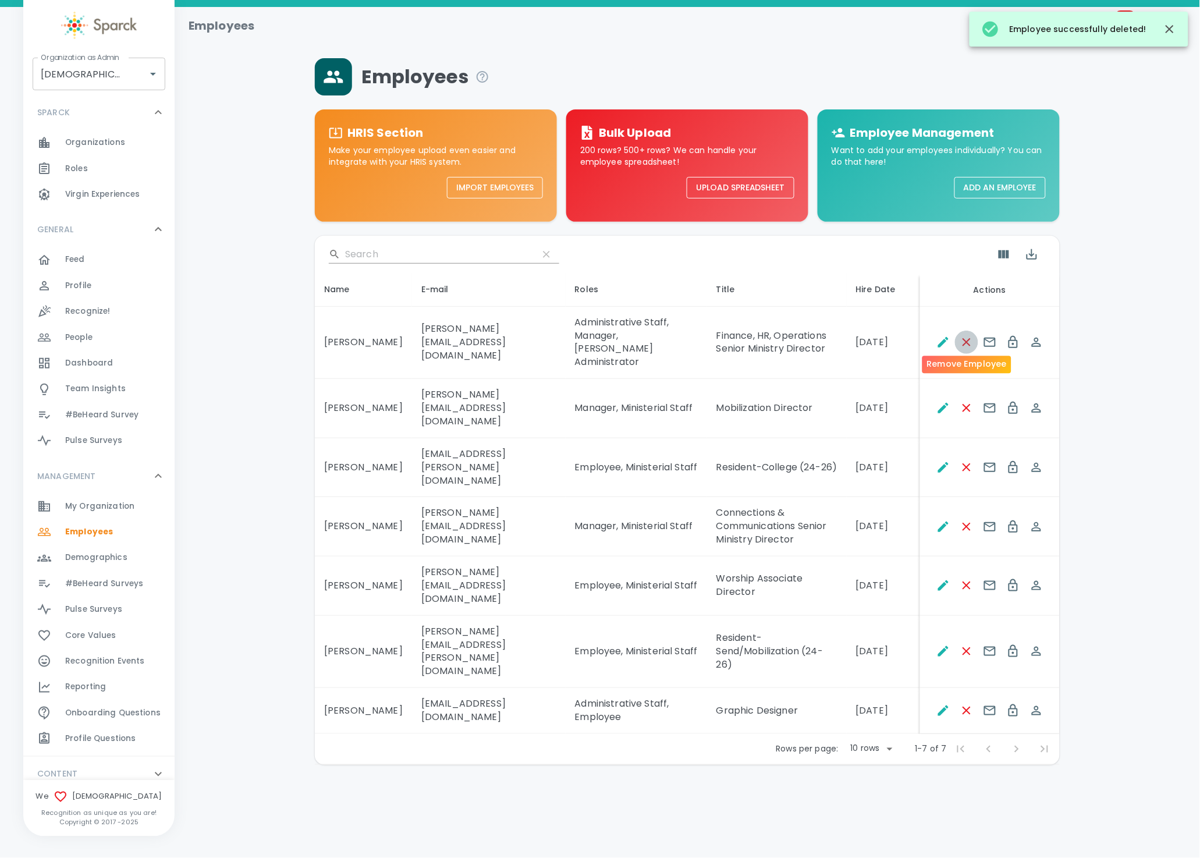
click at [965, 335] on icon "Remove Employee" at bounding box center [967, 342] width 14 height 14
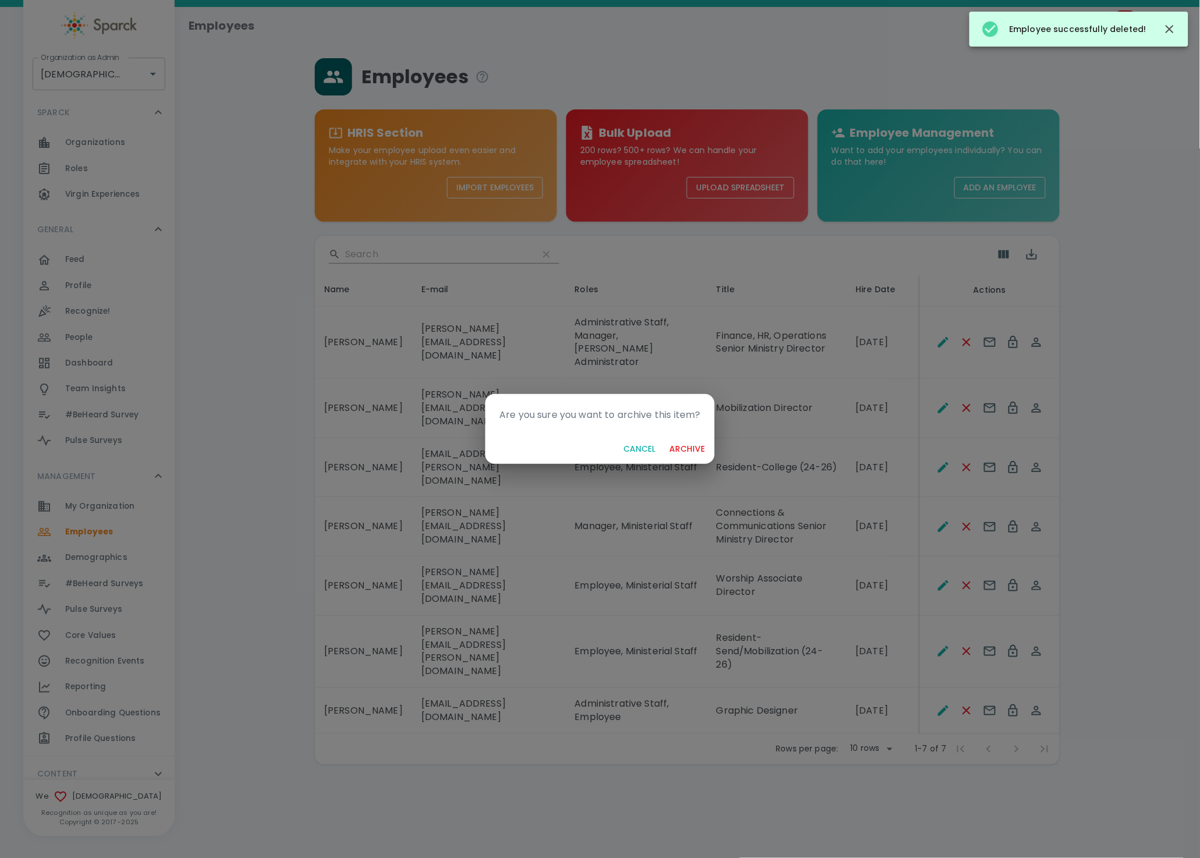
click at [665, 438] on button "archive" at bounding box center [687, 449] width 45 height 22
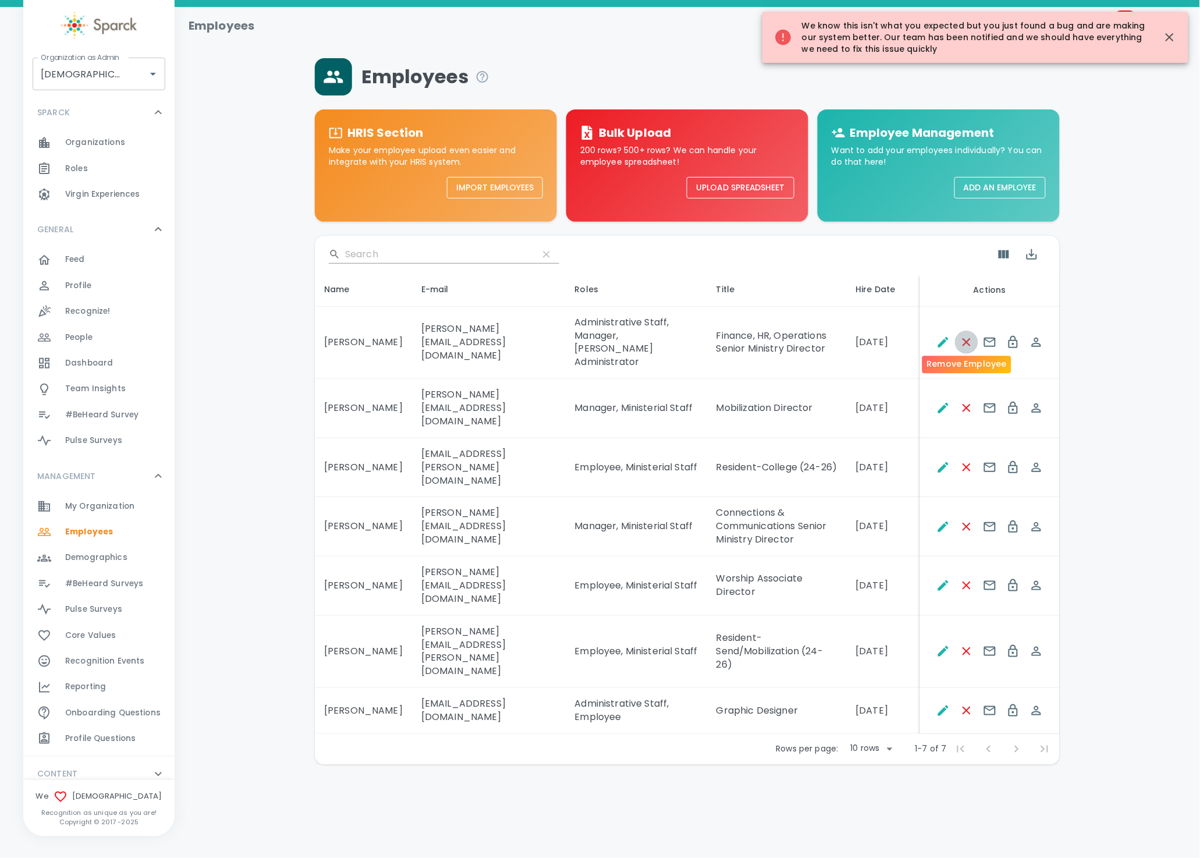
click at [965, 335] on icon "Remove Employee" at bounding box center [967, 342] width 14 height 14
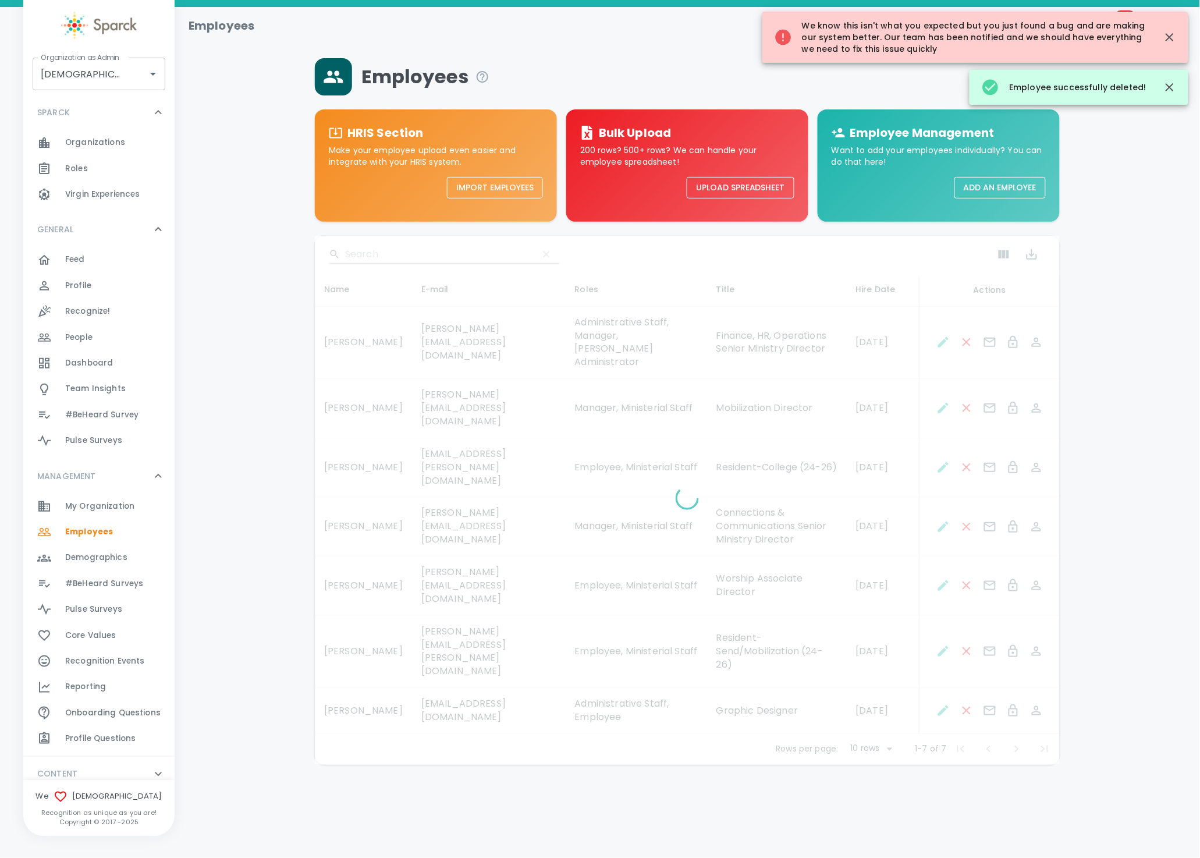
click at [965, 335] on icon "Remove Employee" at bounding box center [967, 342] width 14 height 14
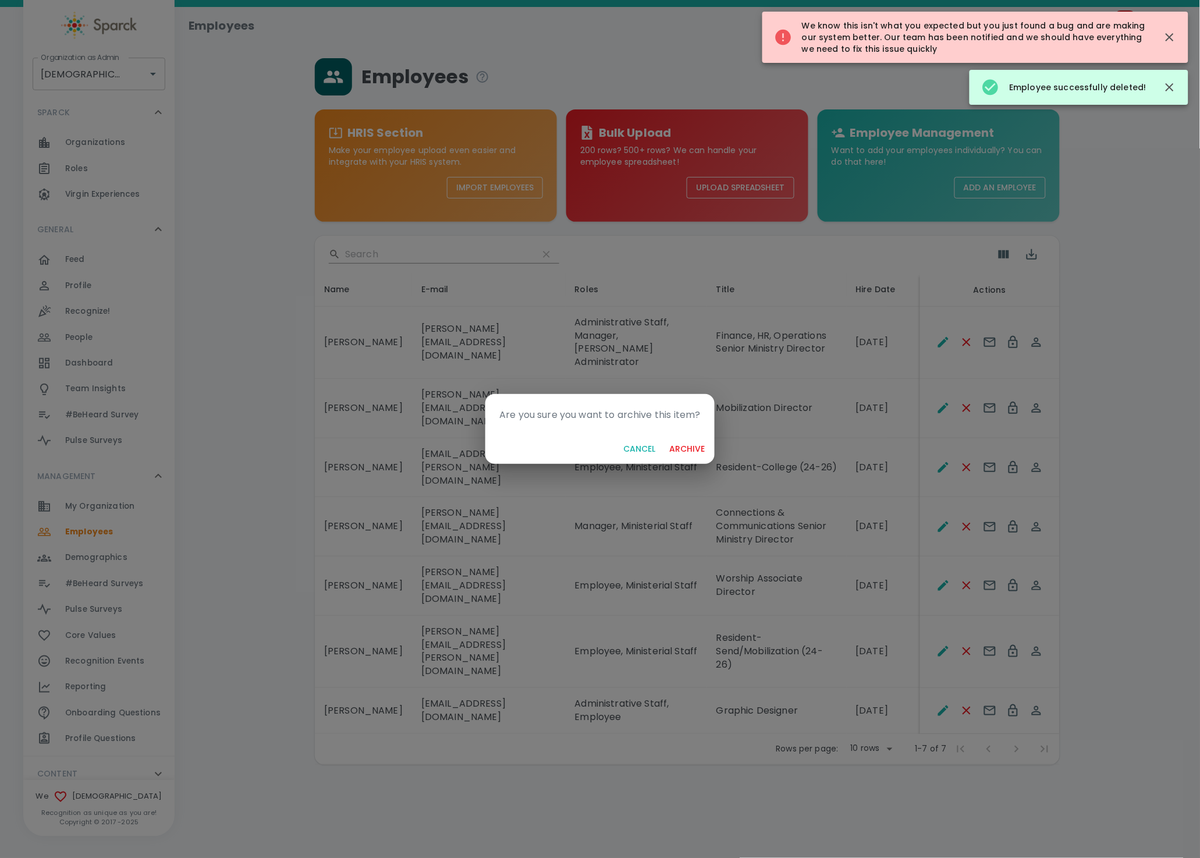
click at [665, 438] on button "archive" at bounding box center [687, 449] width 45 height 22
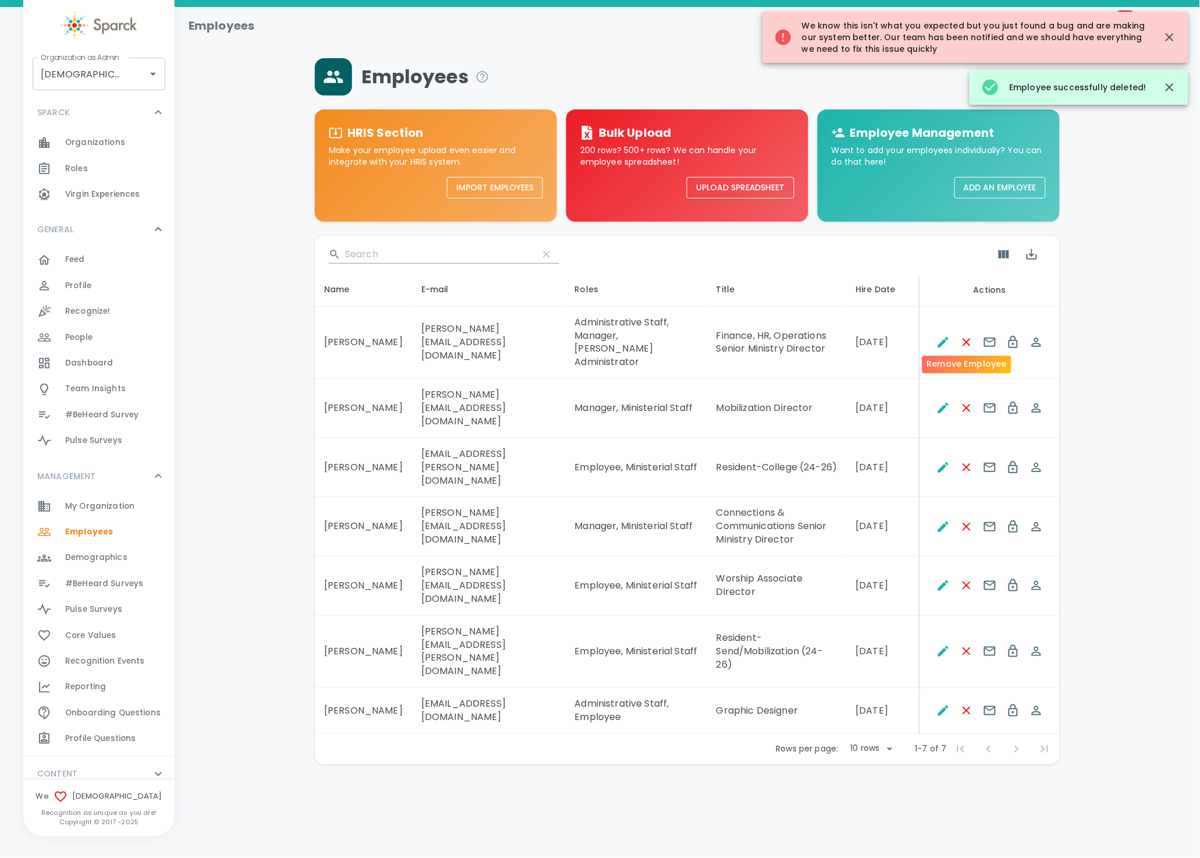
click at [965, 335] on icon "Remove Employee" at bounding box center [967, 342] width 14 height 14
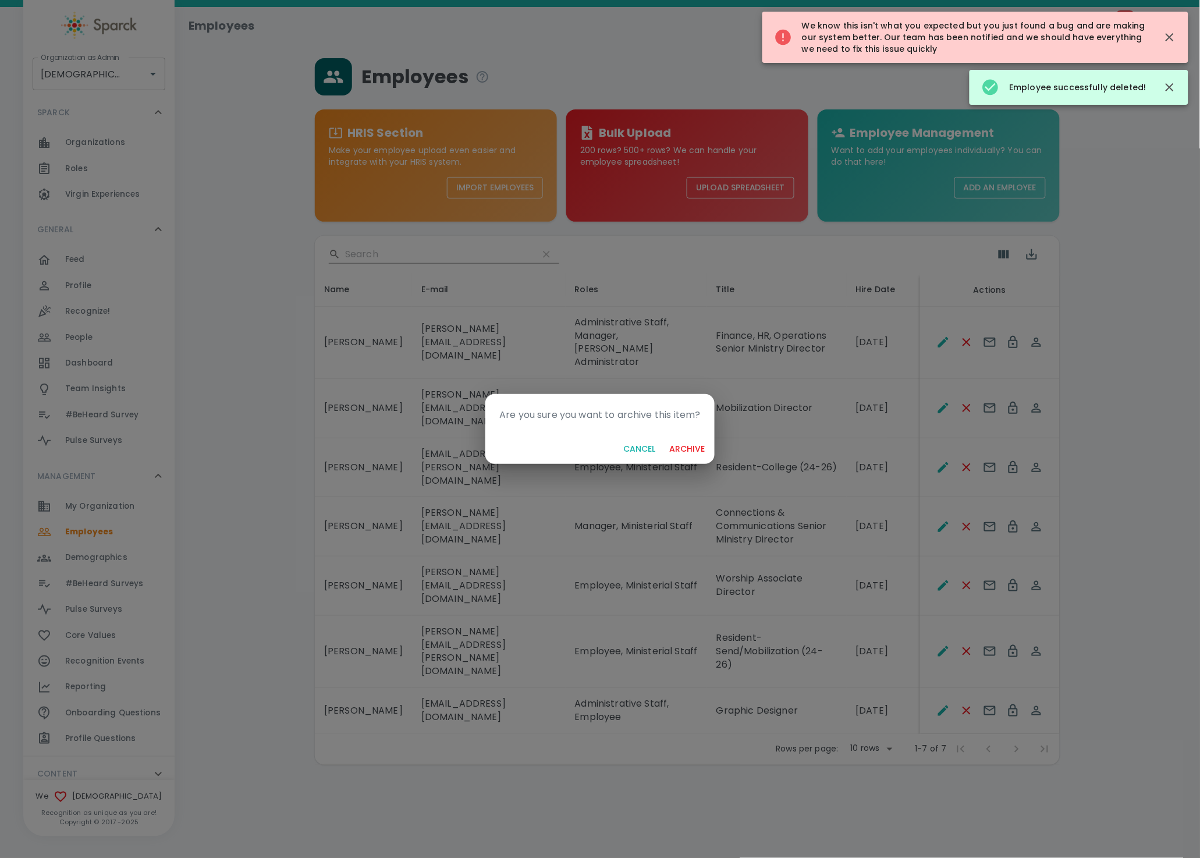
click at [665, 438] on button "archive" at bounding box center [687, 449] width 45 height 22
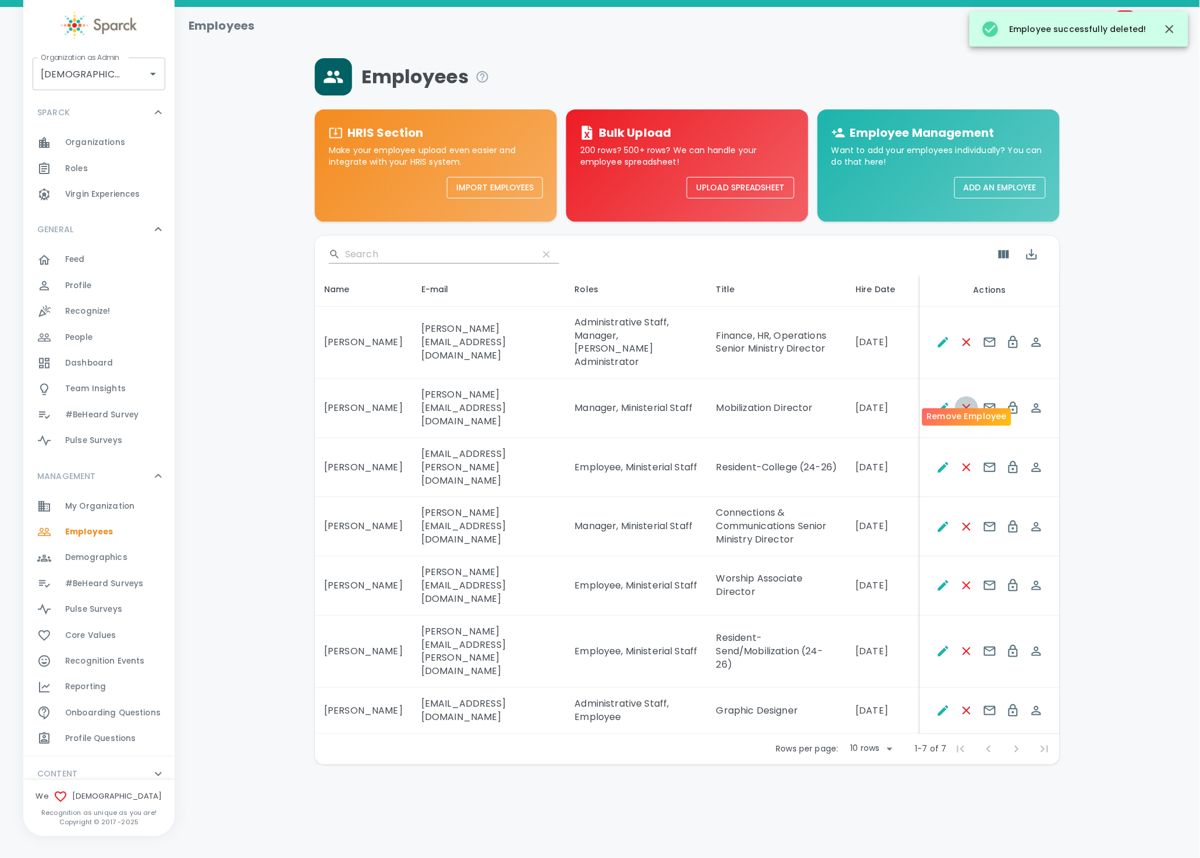
click at [968, 401] on icon "Remove Employee" at bounding box center [967, 408] width 14 height 14
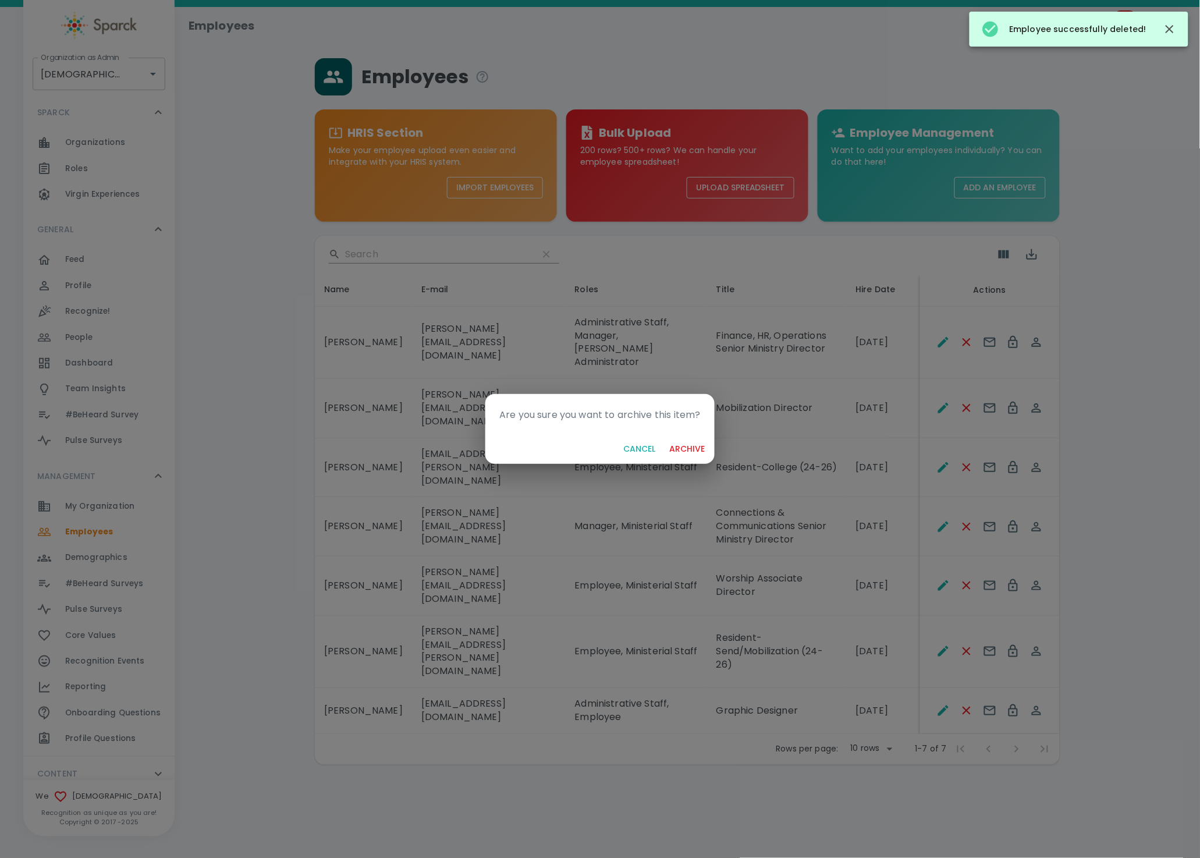
click at [665, 438] on button "archive" at bounding box center [687, 449] width 45 height 22
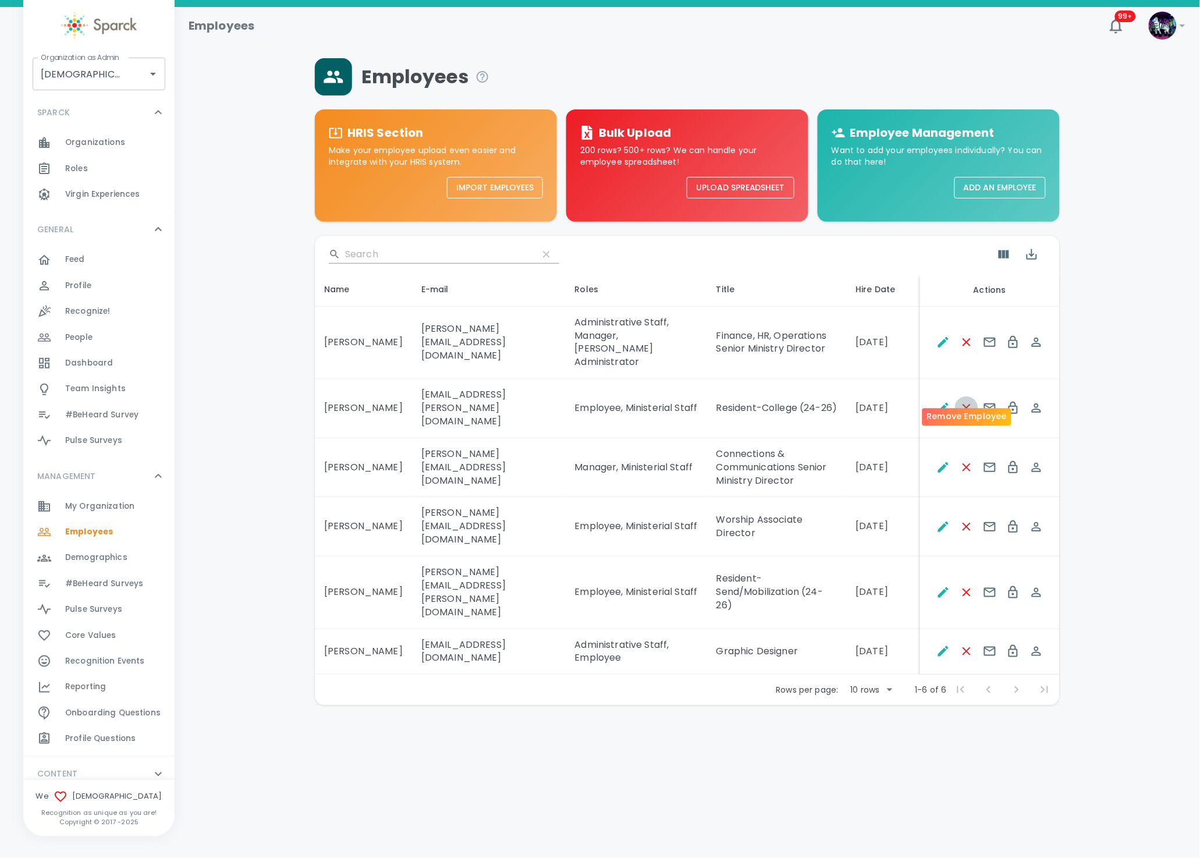
click at [968, 401] on icon "Remove Employee" at bounding box center [967, 408] width 14 height 14
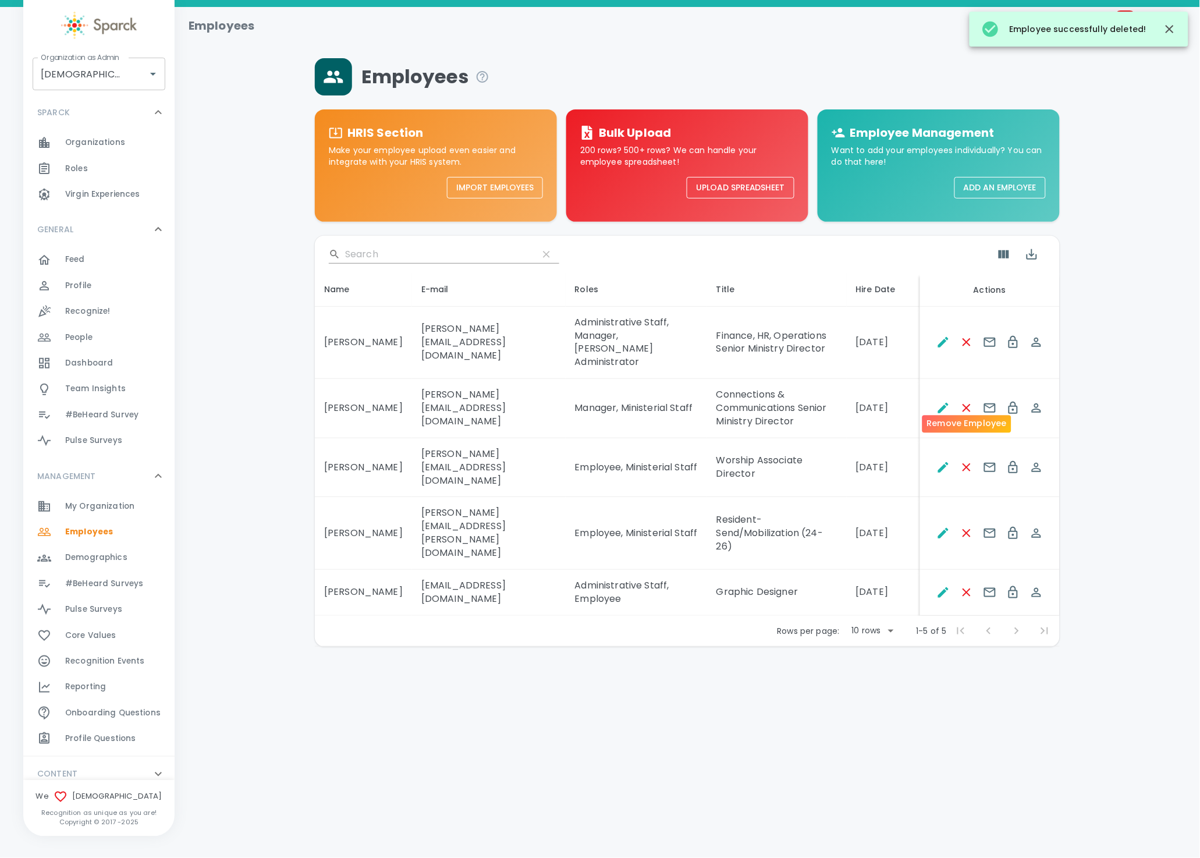
click at [969, 396] on button "Remove Employee" at bounding box center [966, 407] width 23 height 23
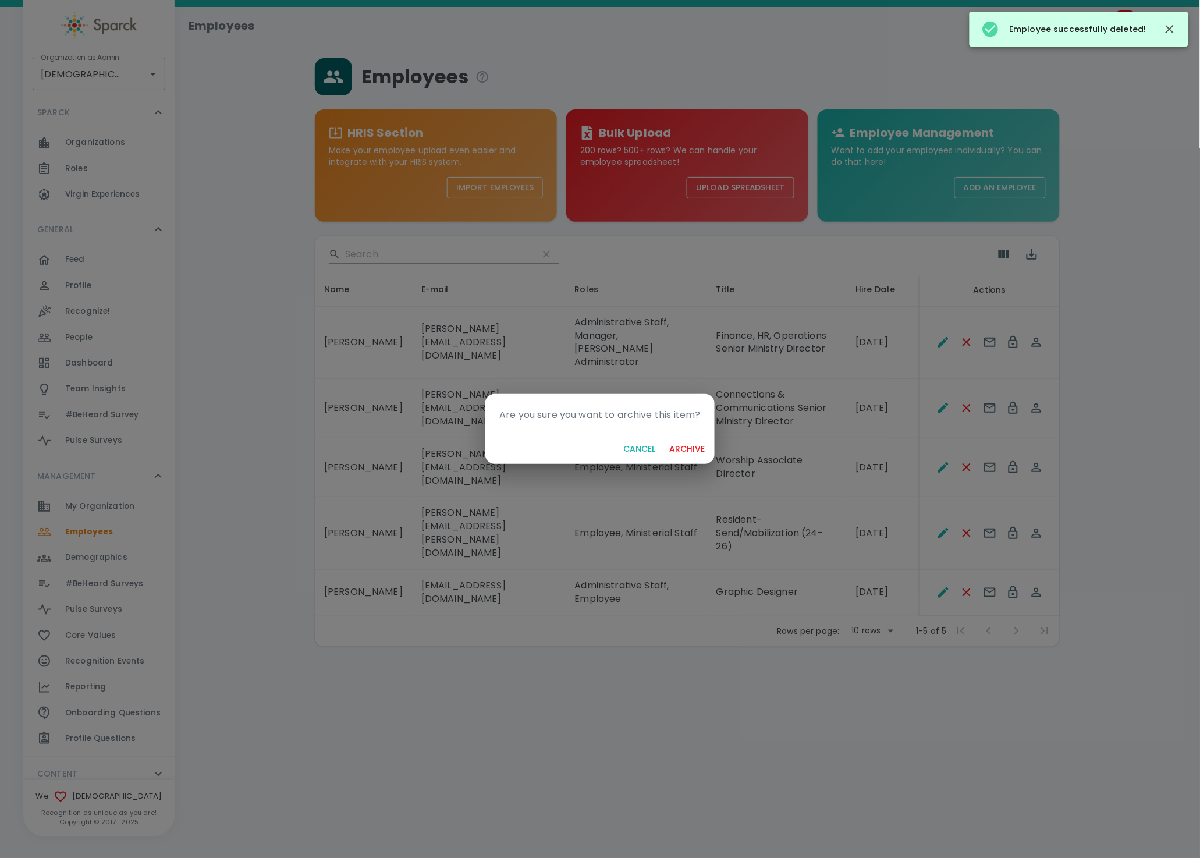
click at [665, 438] on button "archive" at bounding box center [687, 449] width 45 height 22
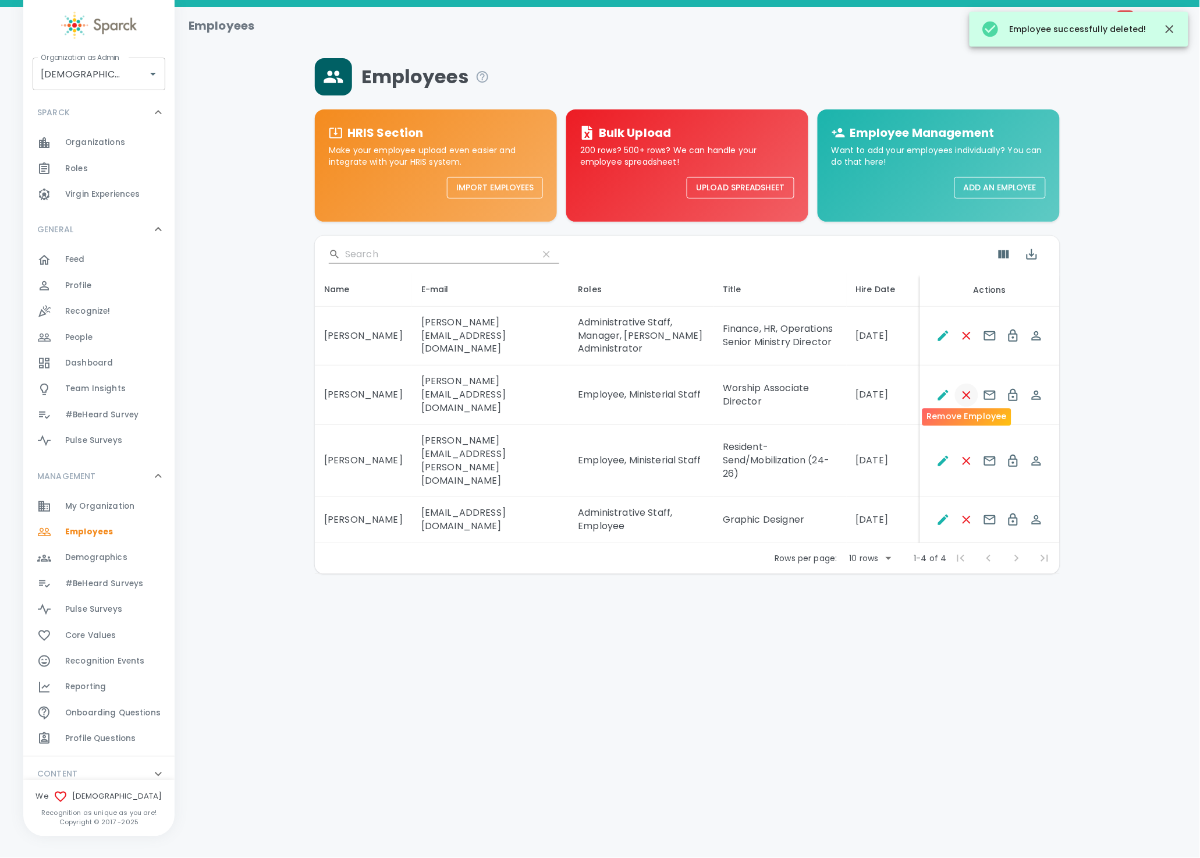
click at [969, 394] on icon "Remove Employee" at bounding box center [967, 395] width 14 height 14
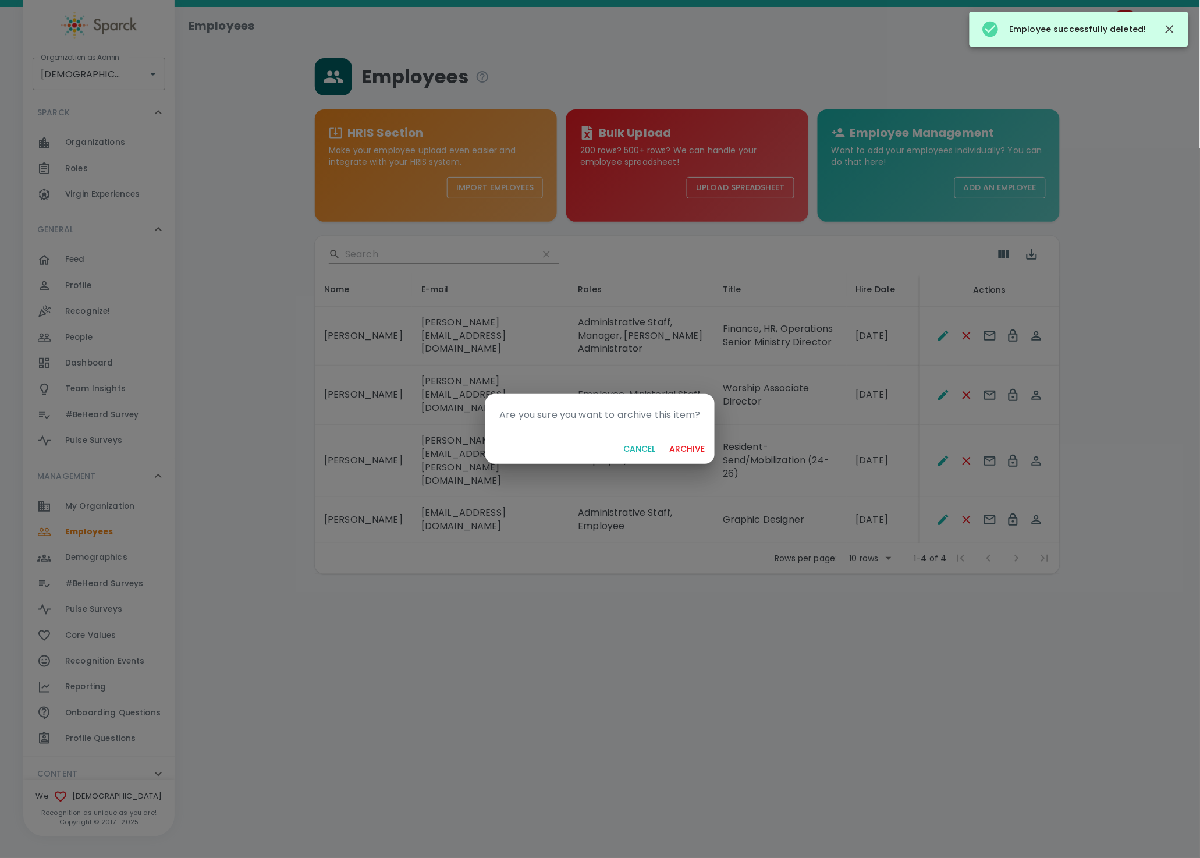
click at [665, 438] on button "archive" at bounding box center [687, 449] width 45 height 22
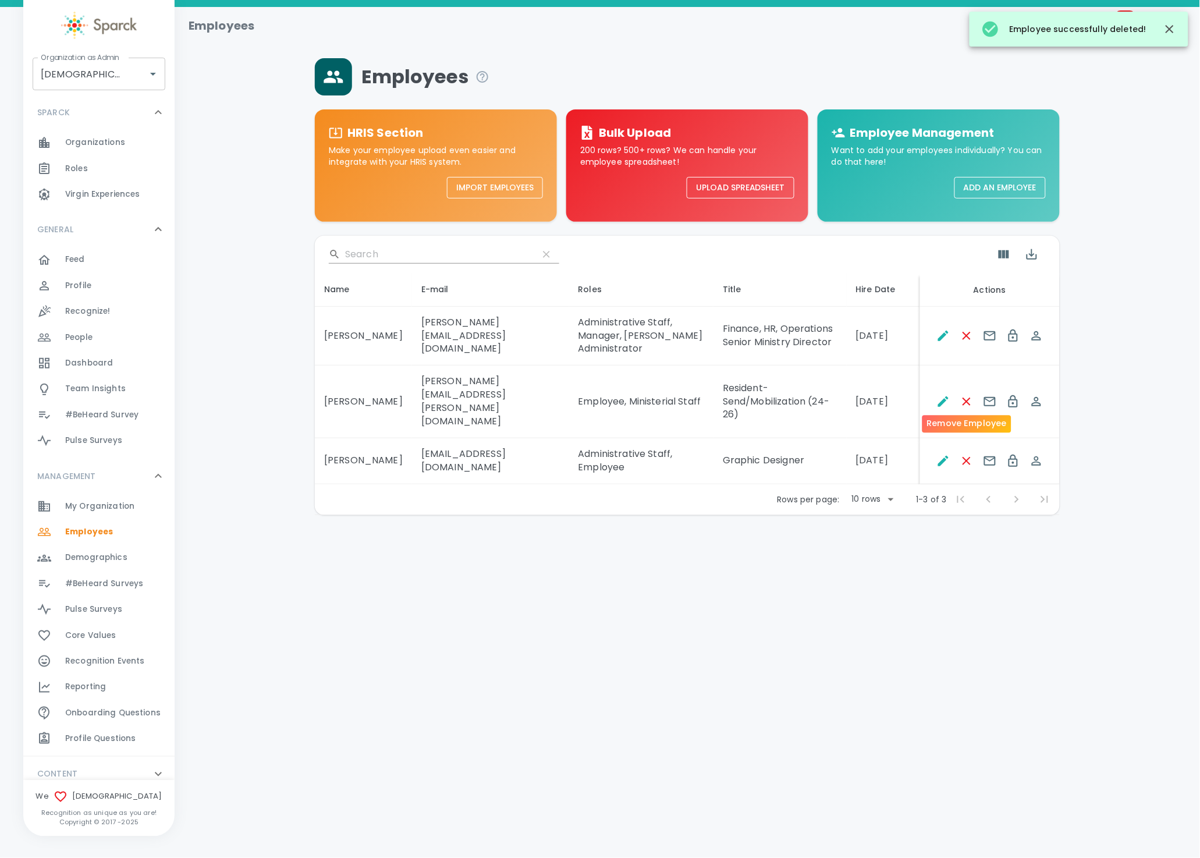
click at [969, 395] on icon "Remove Employee" at bounding box center [967, 402] width 14 height 14
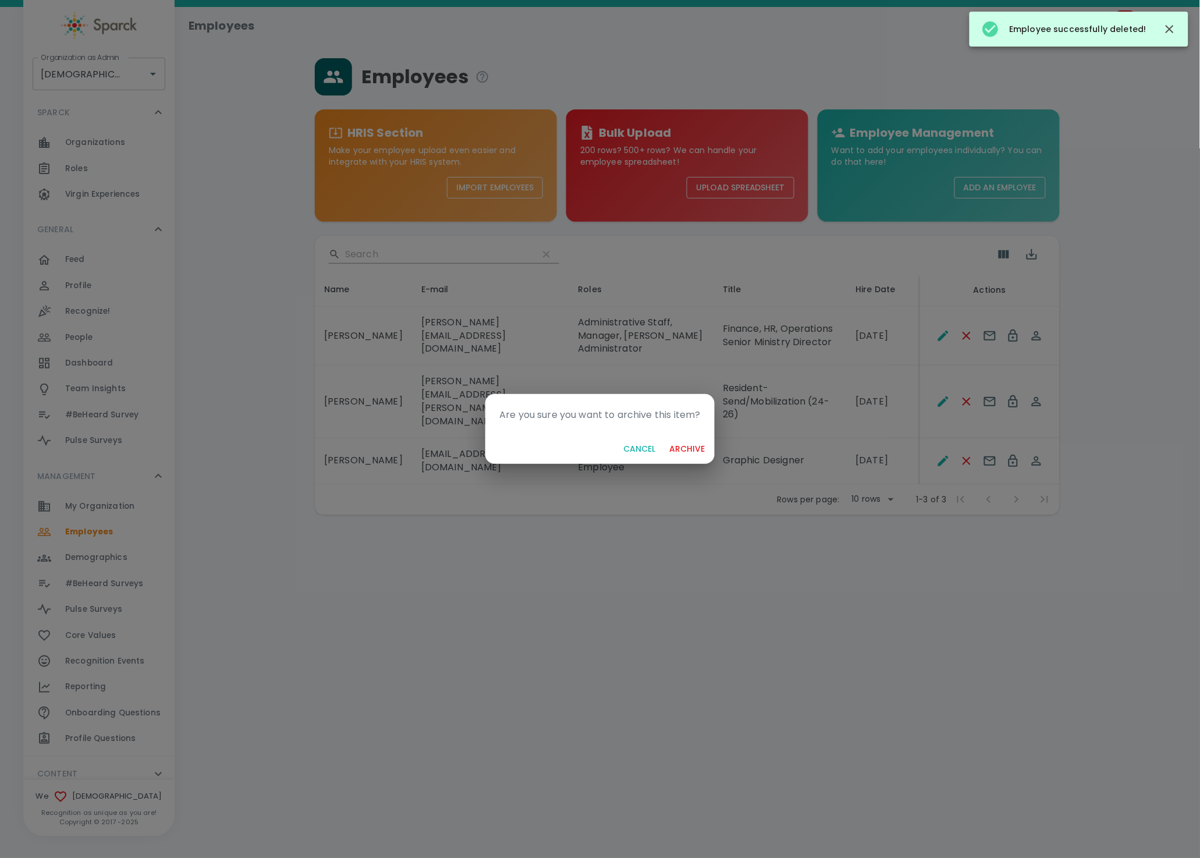
click at [665, 438] on button "archive" at bounding box center [687, 449] width 45 height 22
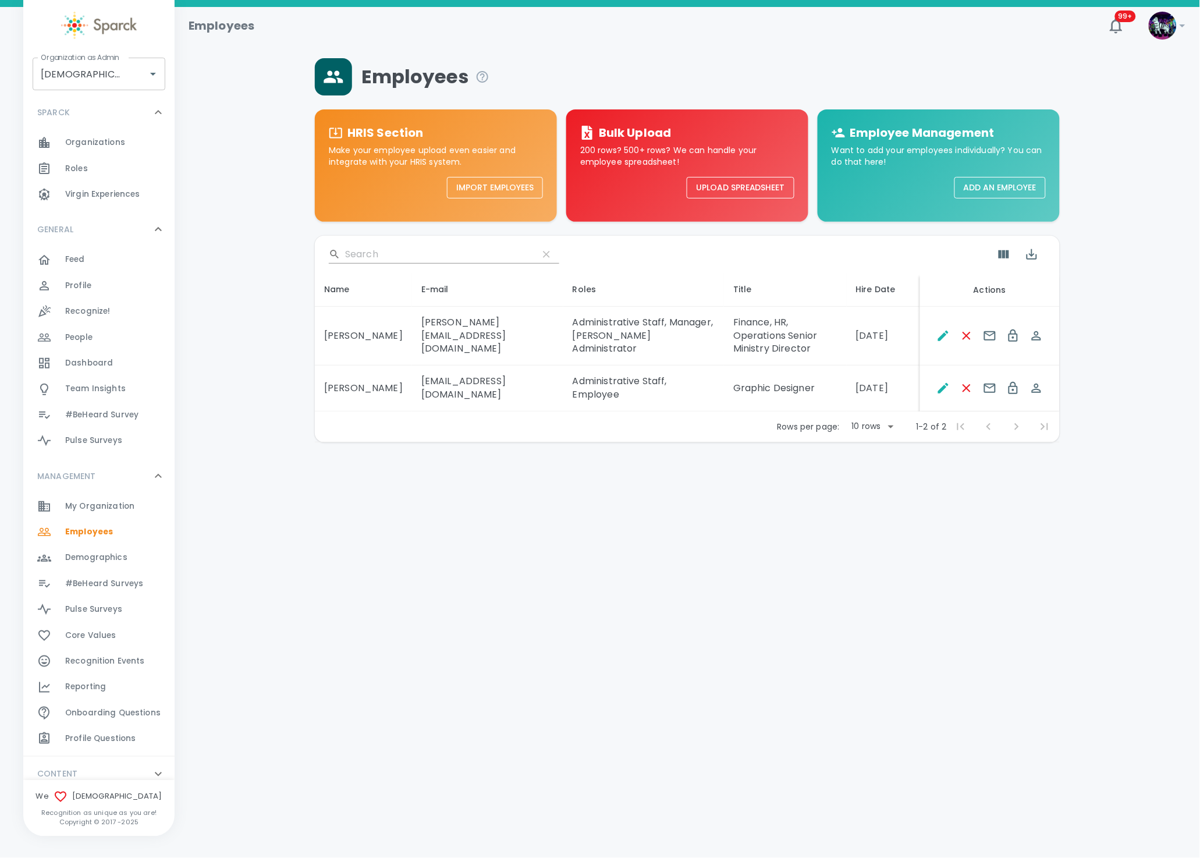
click at [969, 387] on td at bounding box center [990, 389] width 140 height 46
click at [970, 384] on icon "Remove Employee" at bounding box center [967, 388] width 8 height 8
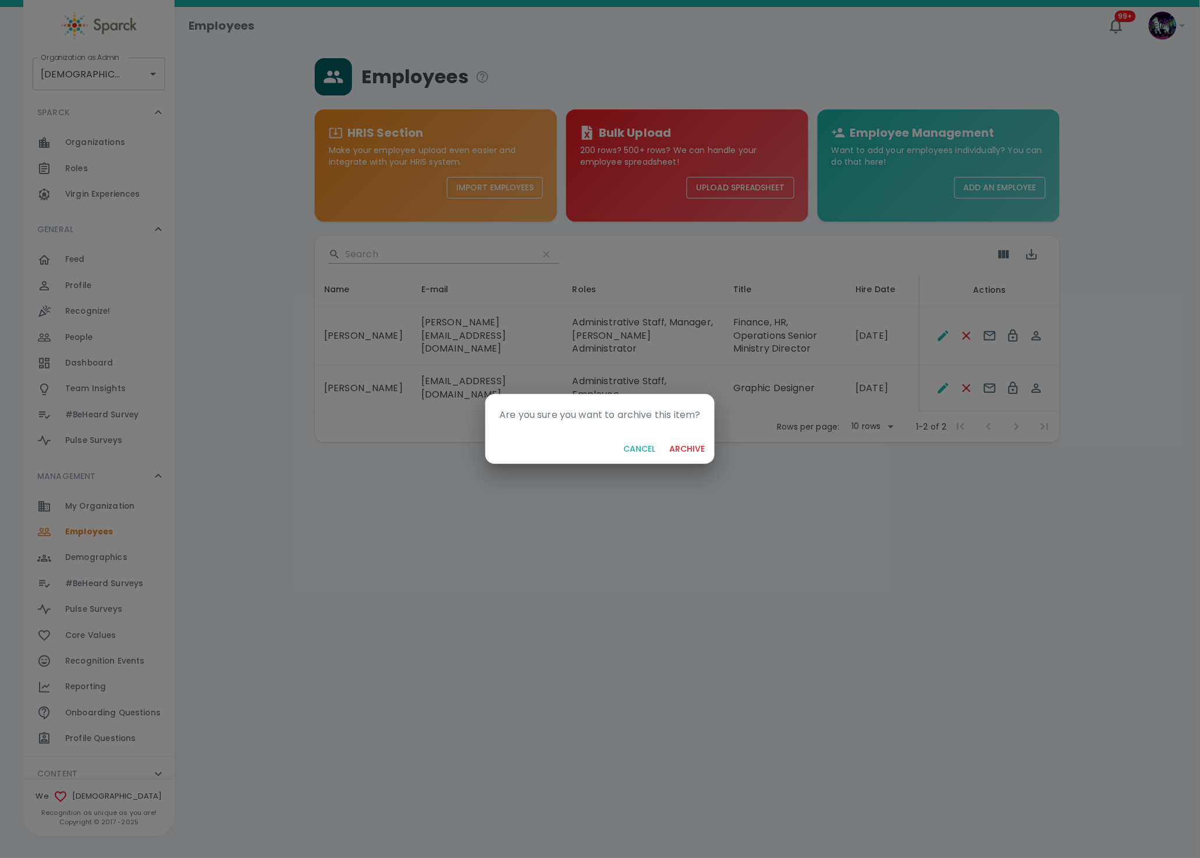
click at [665, 438] on button "archive" at bounding box center [687, 449] width 45 height 22
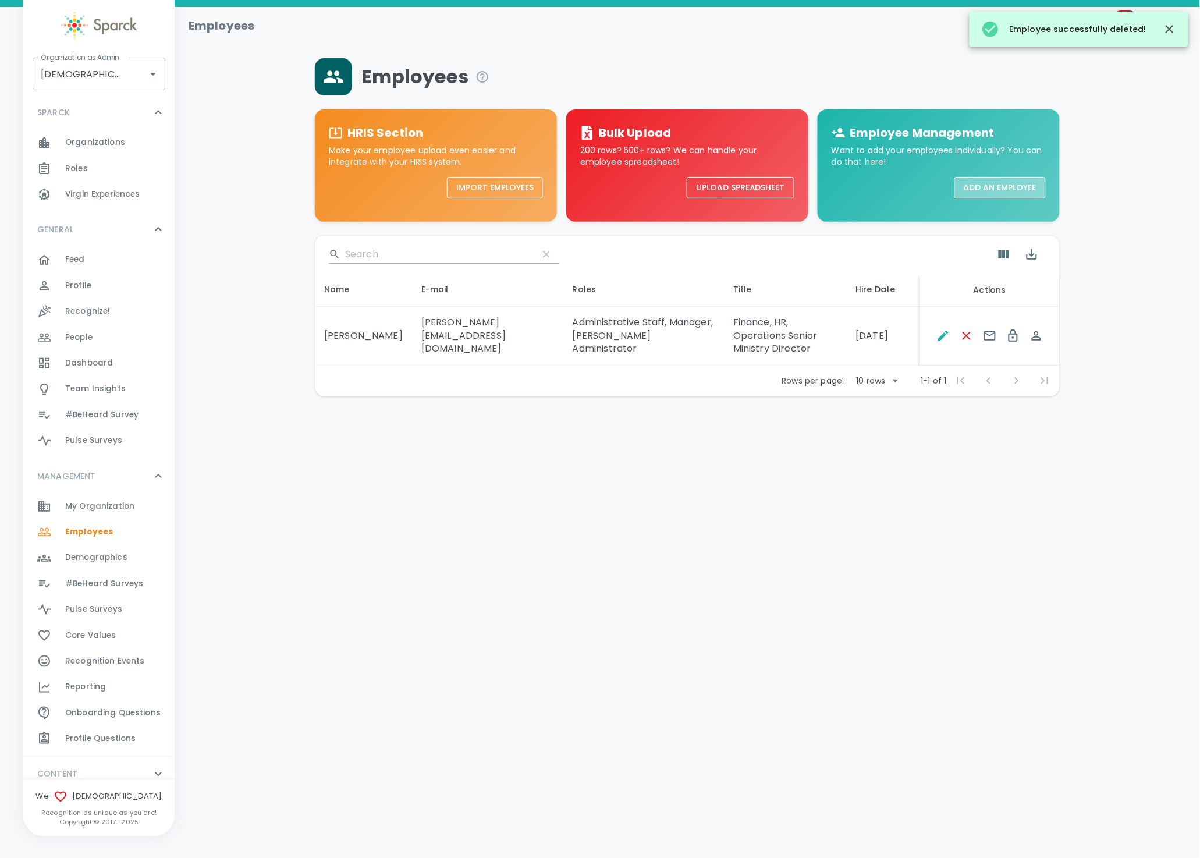
click at [987, 180] on button "Add an Employee" at bounding box center [1000, 188] width 91 height 22
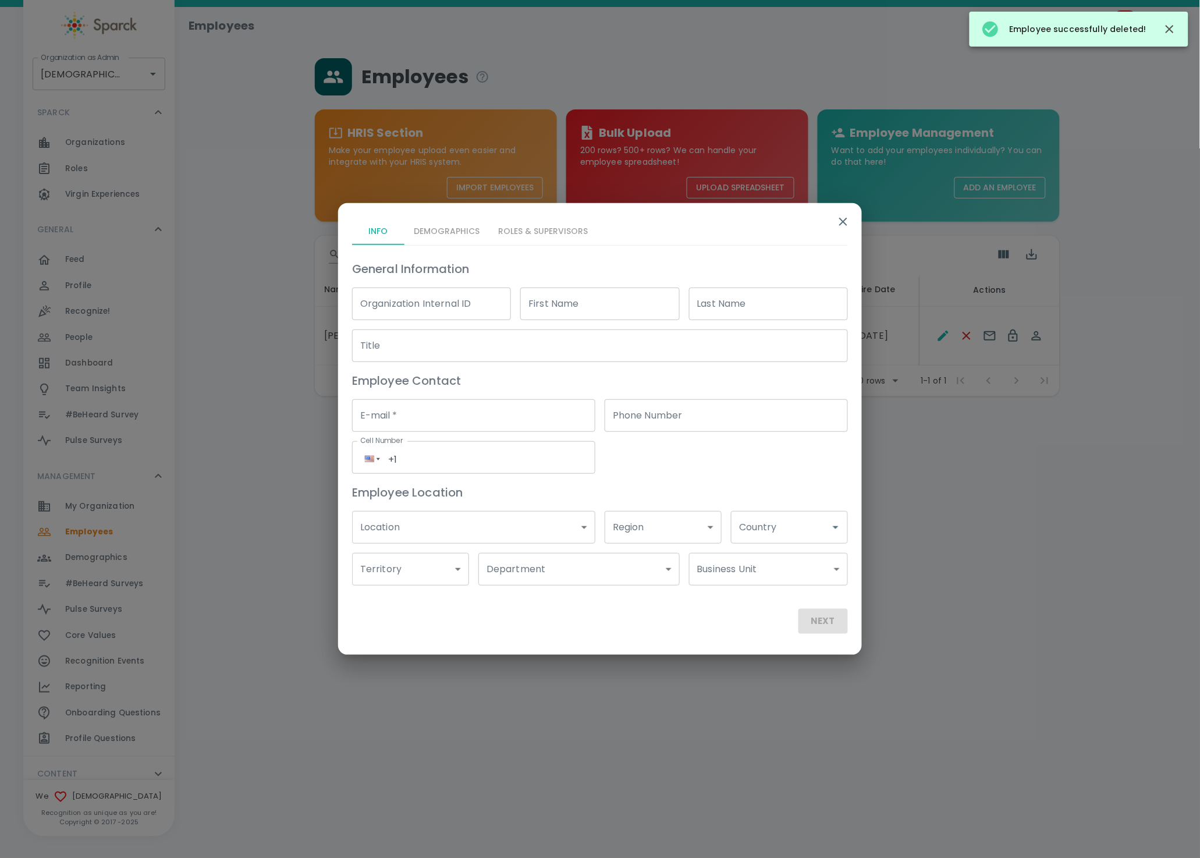
click at [431, 299] on input "Organization Internal ID" at bounding box center [431, 304] width 159 height 33
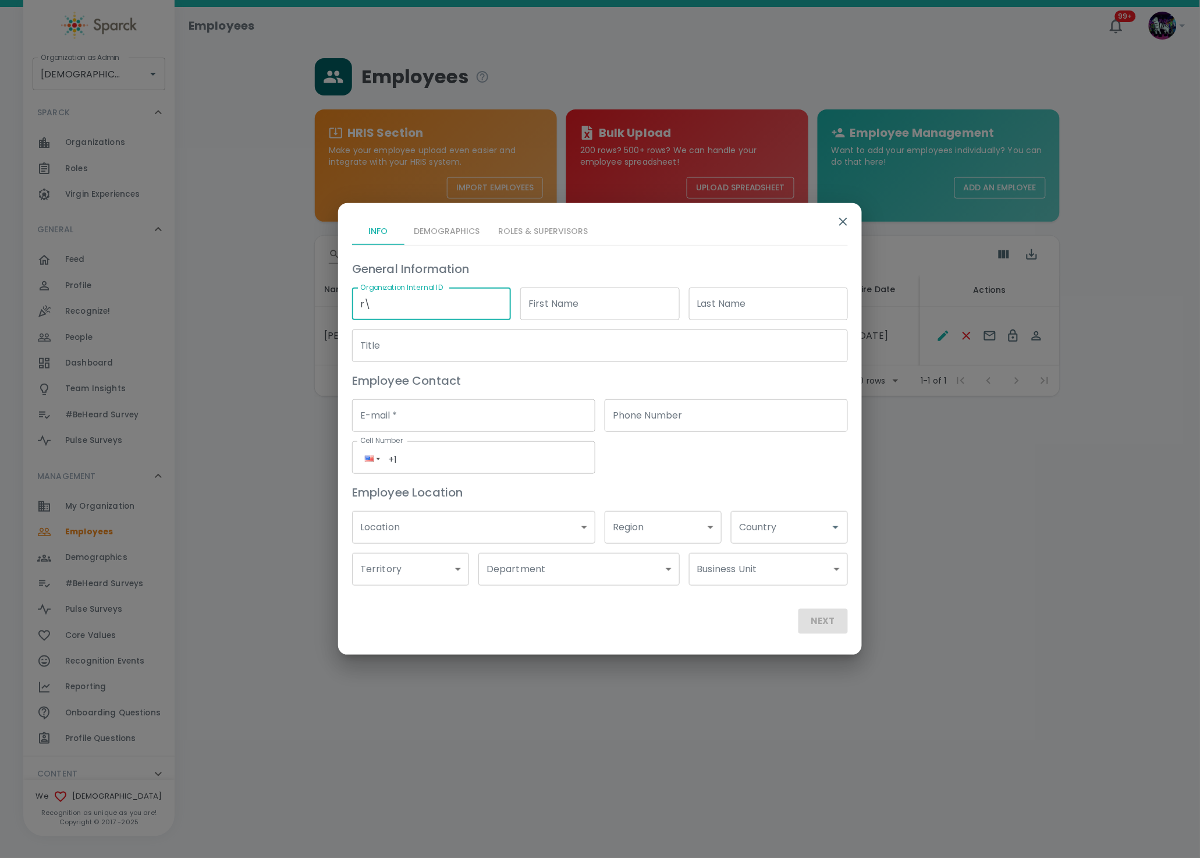
type input "r"
type input "a"
type input "setup"
type input "admin"
type input "(___) ___-____"
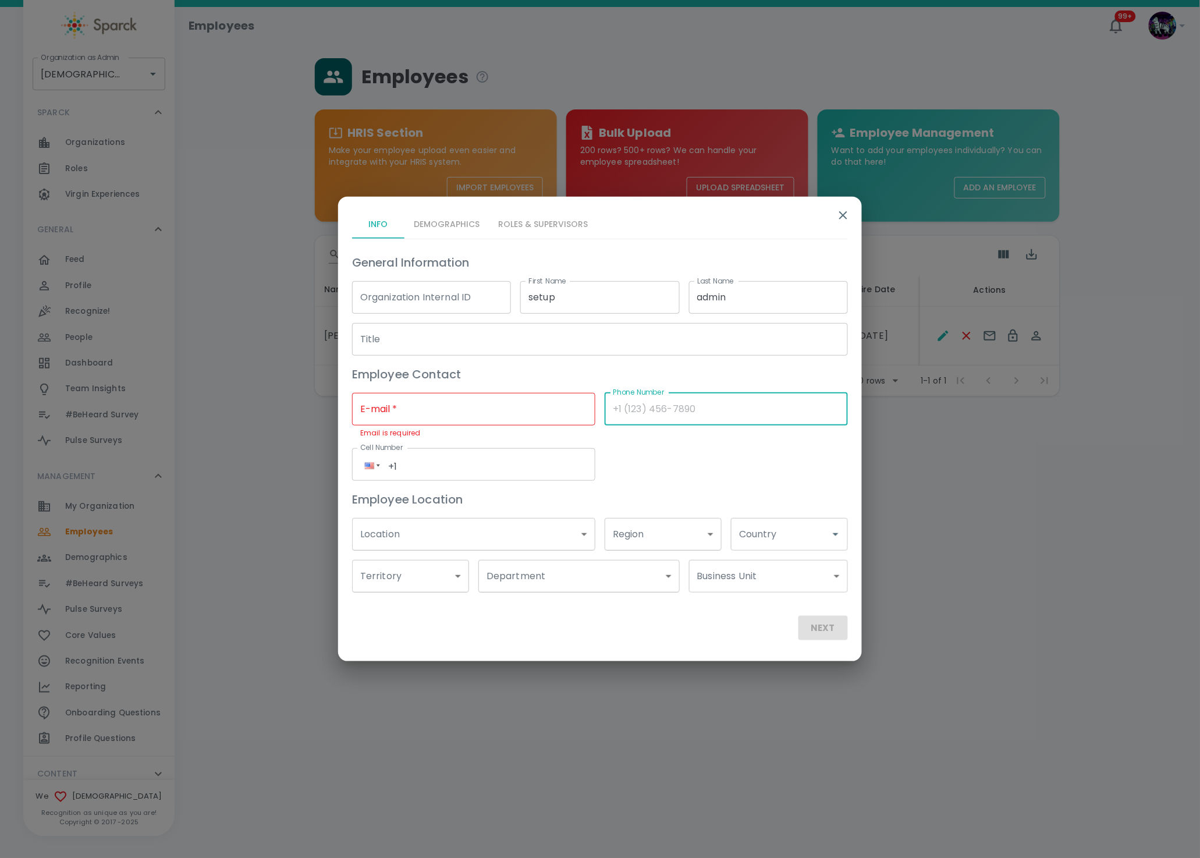
click at [412, 414] on input "E-mail   *" at bounding box center [473, 409] width 243 height 33
type input "Ron.thornburg@sparckco.com"
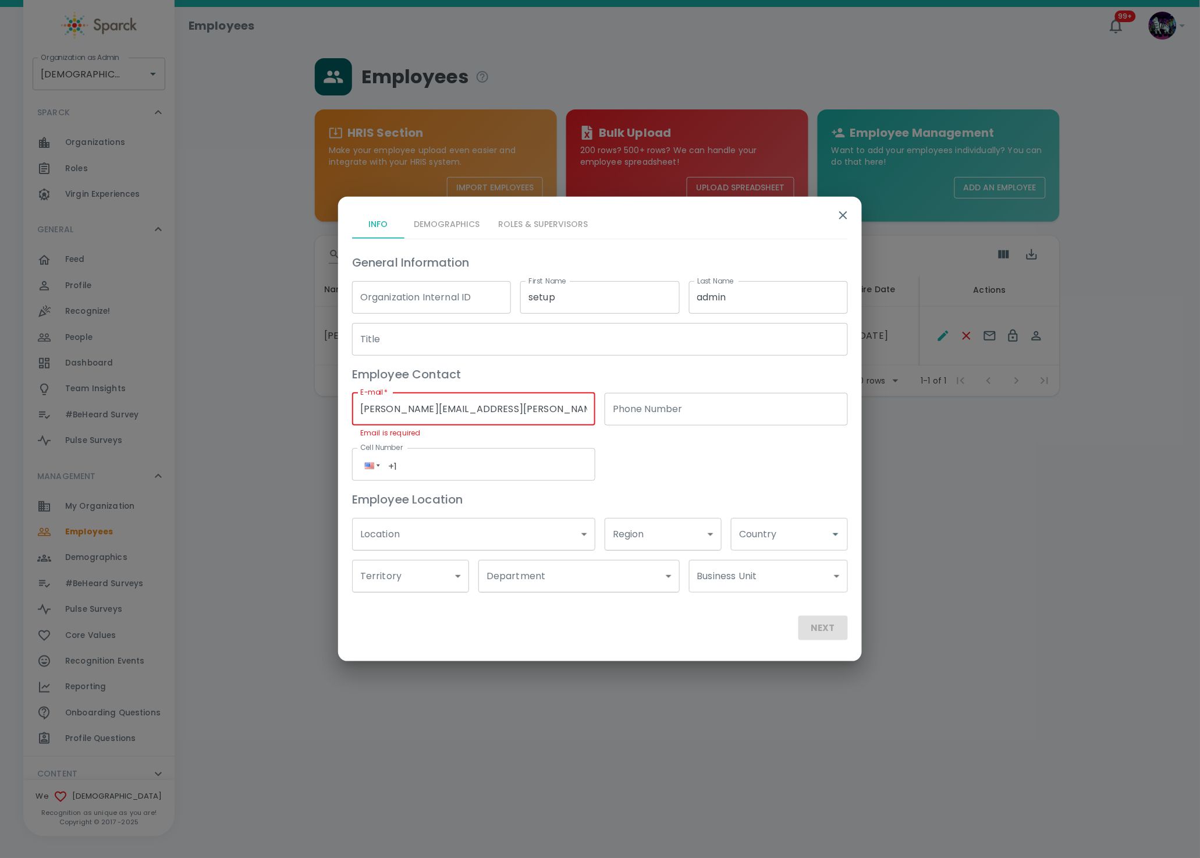
type input "(191) 623-9528"
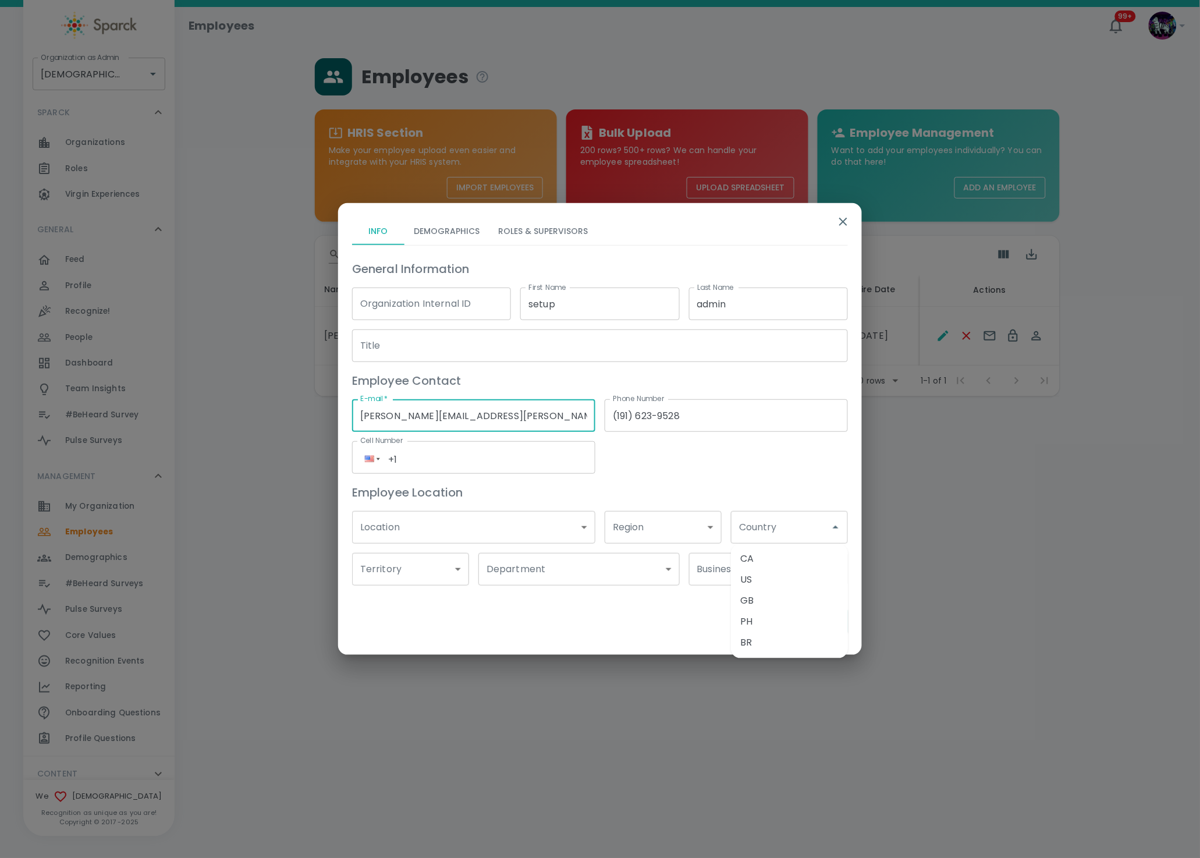
click at [426, 417] on input "Ron.thornburg@sparckco.com" at bounding box center [473, 415] width 243 height 33
type input "Ron.thornburg+redeemersetup@sparckco.com"
drag, startPoint x: 773, startPoint y: 467, endPoint x: 735, endPoint y: 466, distance: 37.3
click at [774, 466] on div "General Information Organization Internal ID Organization Internal ID First Nam…" at bounding box center [595, 417] width 505 height 335
click at [720, 417] on input "(191) 623-9528" at bounding box center [726, 415] width 243 height 33
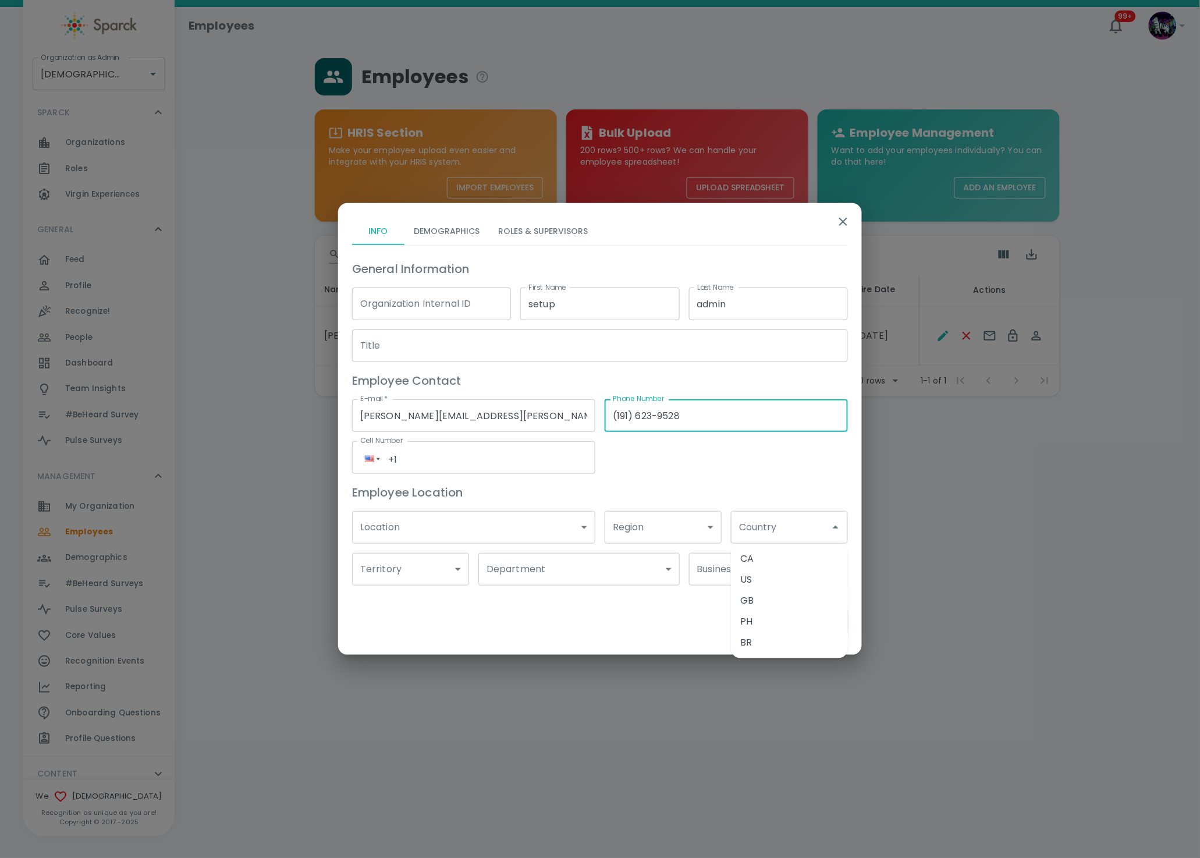
drag, startPoint x: 438, startPoint y: 421, endPoint x: 537, endPoint y: 408, distance: 99.9
click at [537, 408] on div "General Information Organization Internal ID Organization Internal ID First Nam…" at bounding box center [595, 417] width 505 height 335
type input "(___) ___-____"
click at [654, 476] on div "Employee Location" at bounding box center [595, 488] width 505 height 28
click at [526, 230] on button "Roles & Supervisors" at bounding box center [543, 231] width 108 height 28
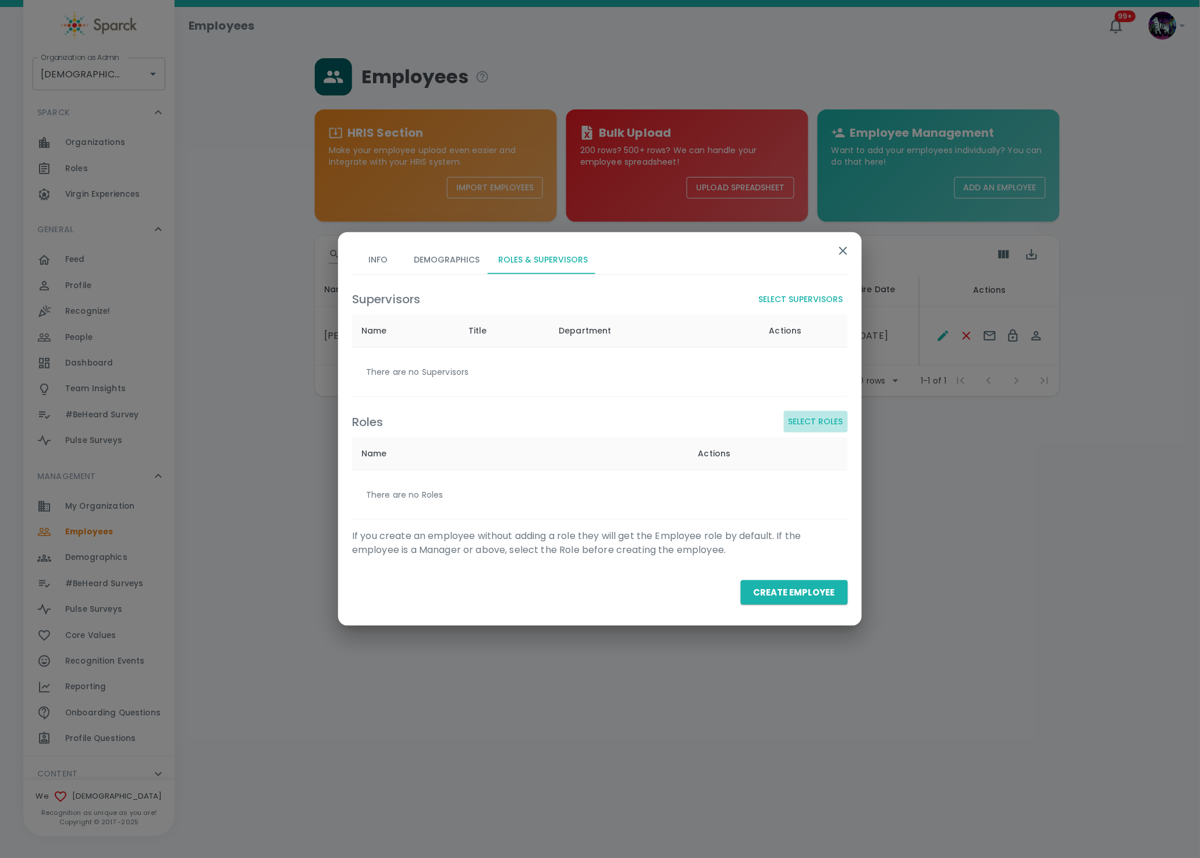
click at [821, 424] on button "Select Roles" at bounding box center [816, 422] width 64 height 22
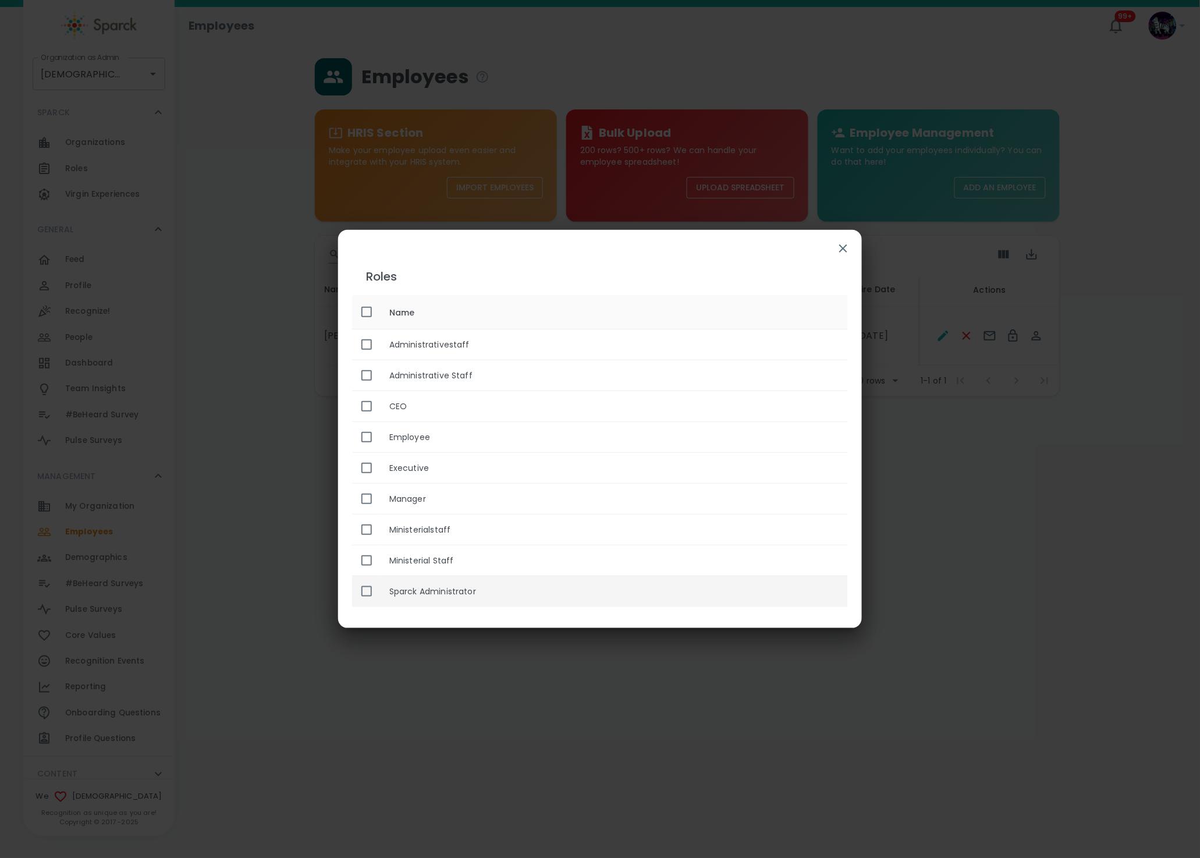
click at [427, 594] on th "Sparck Administrator" at bounding box center [614, 591] width 468 height 31
checkbox input "true"
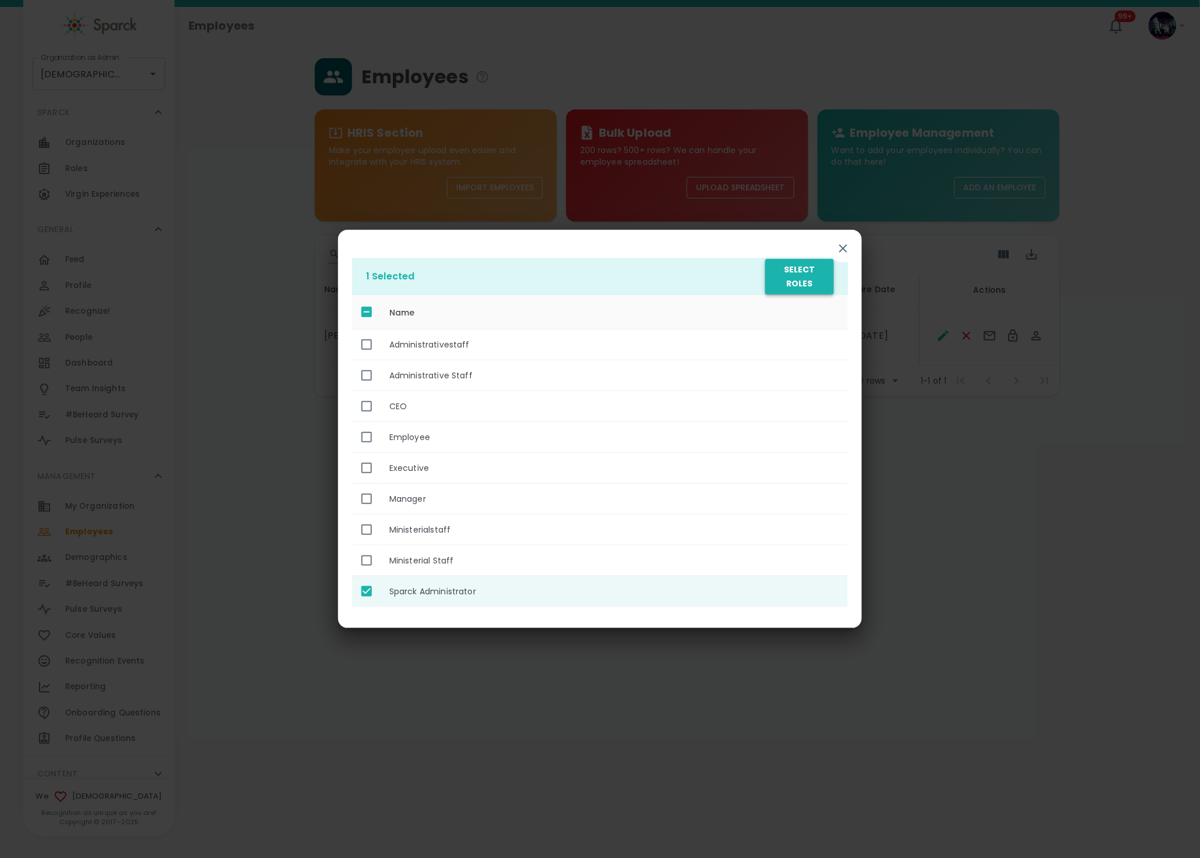
click at [783, 286] on button "Select Roles" at bounding box center [800, 277] width 69 height 36
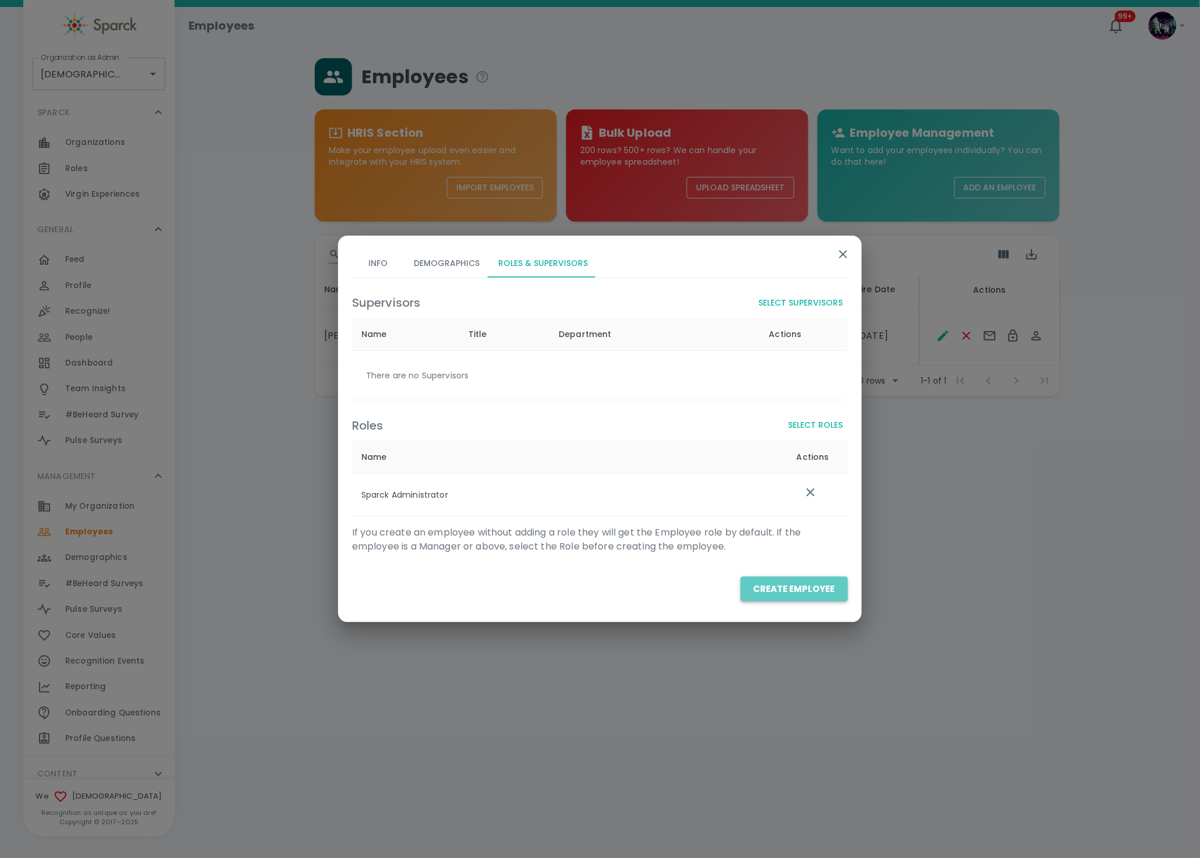
click at [798, 588] on button "Create Employee" at bounding box center [794, 589] width 107 height 24
click at [757, 592] on button "Create Employee" at bounding box center [794, 589] width 107 height 24
click at [382, 274] on button "Info" at bounding box center [378, 264] width 52 height 28
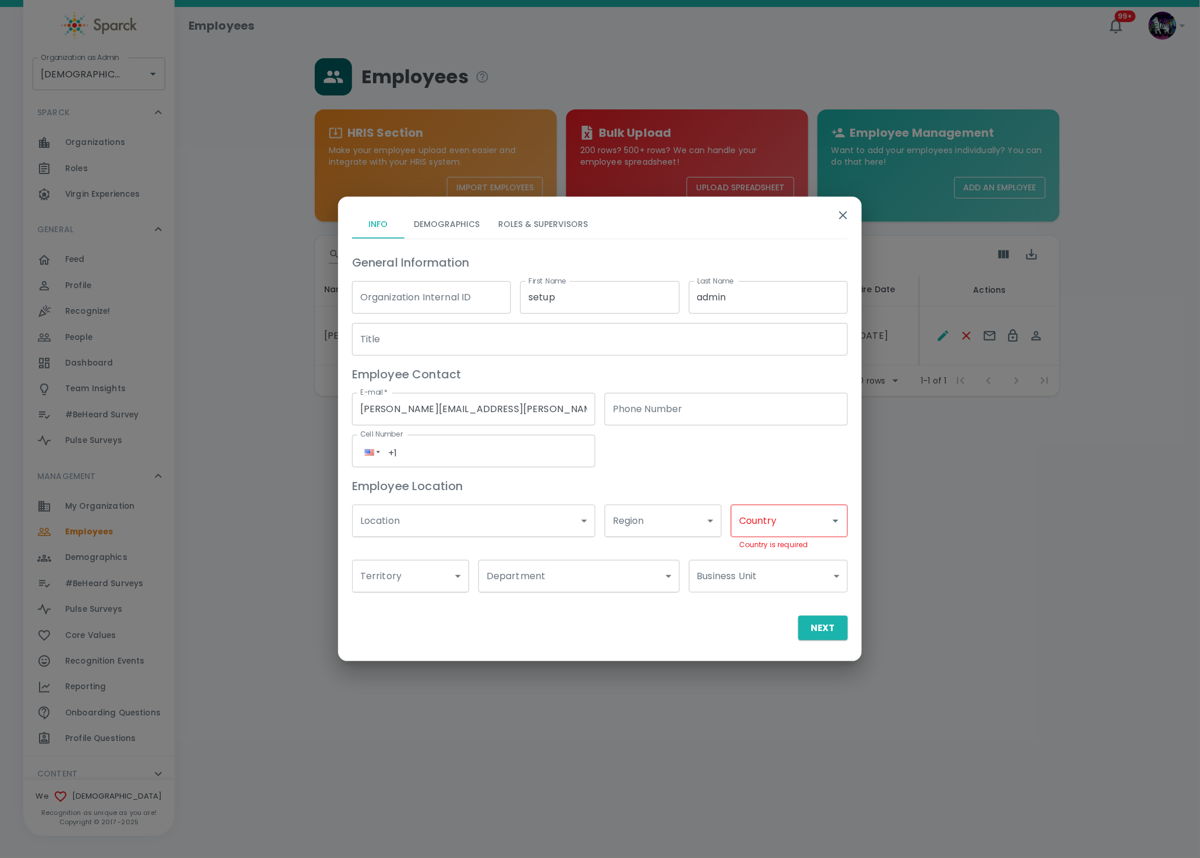
click at [820, 515] on input "Country" at bounding box center [780, 521] width 89 height 22
click at [770, 571] on li "US" at bounding box center [789, 574] width 117 height 21
type input "US"
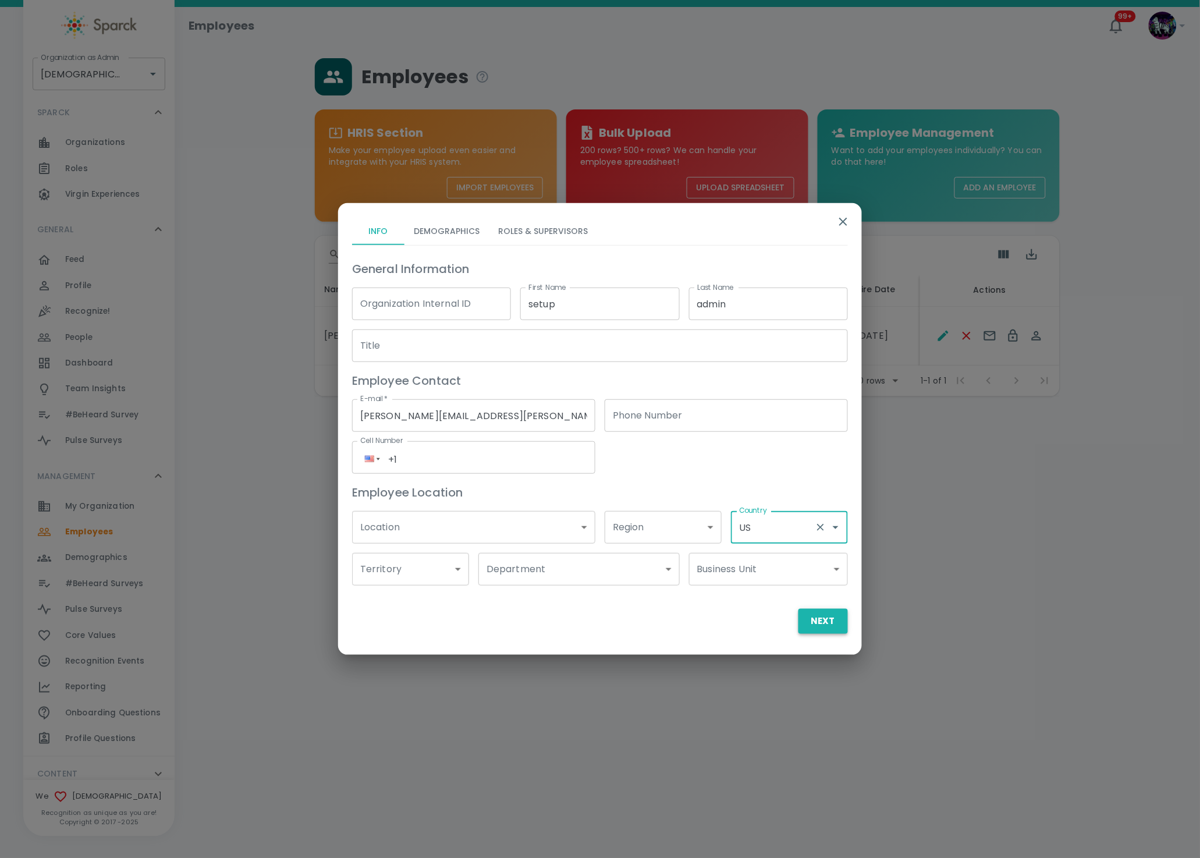
click at [819, 628] on button "Next" at bounding box center [823, 621] width 49 height 24
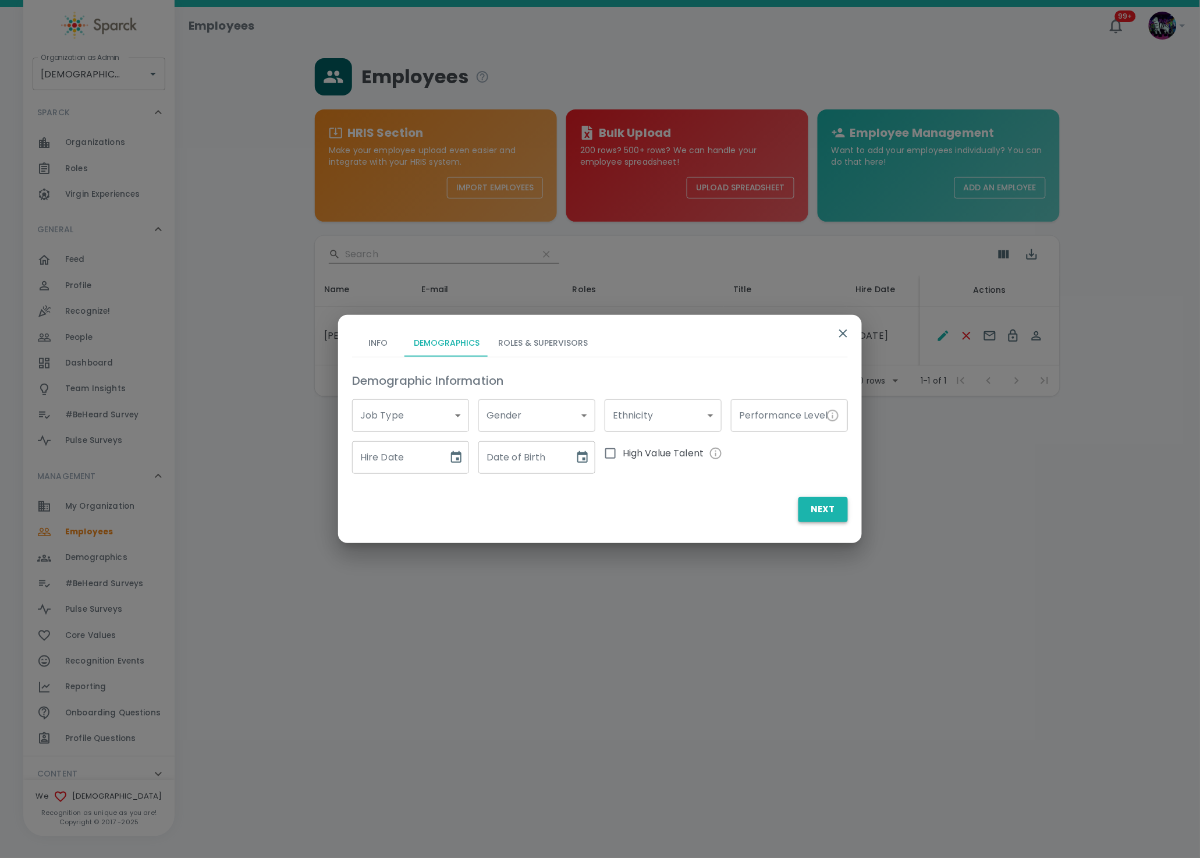
click at [830, 508] on button "Next" at bounding box center [823, 509] width 49 height 24
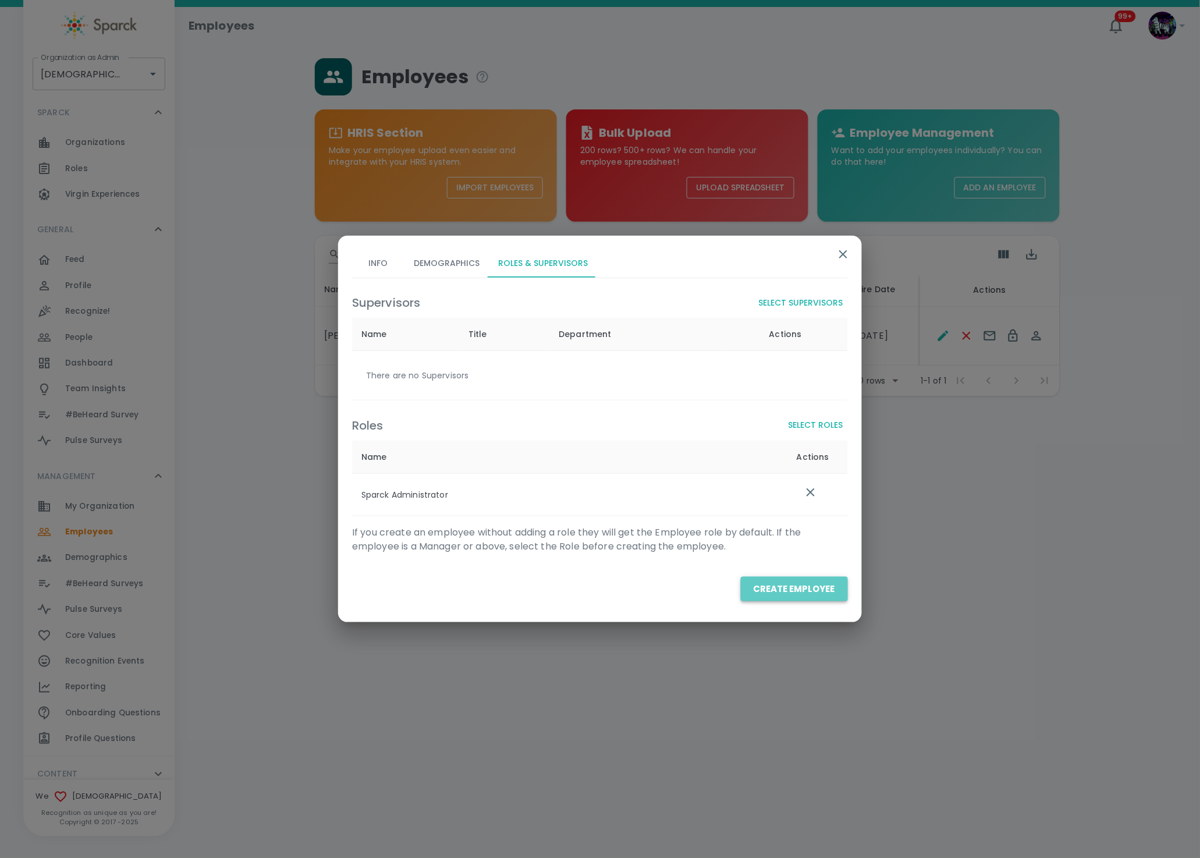
click at [804, 587] on button "Create Employee" at bounding box center [794, 589] width 107 height 24
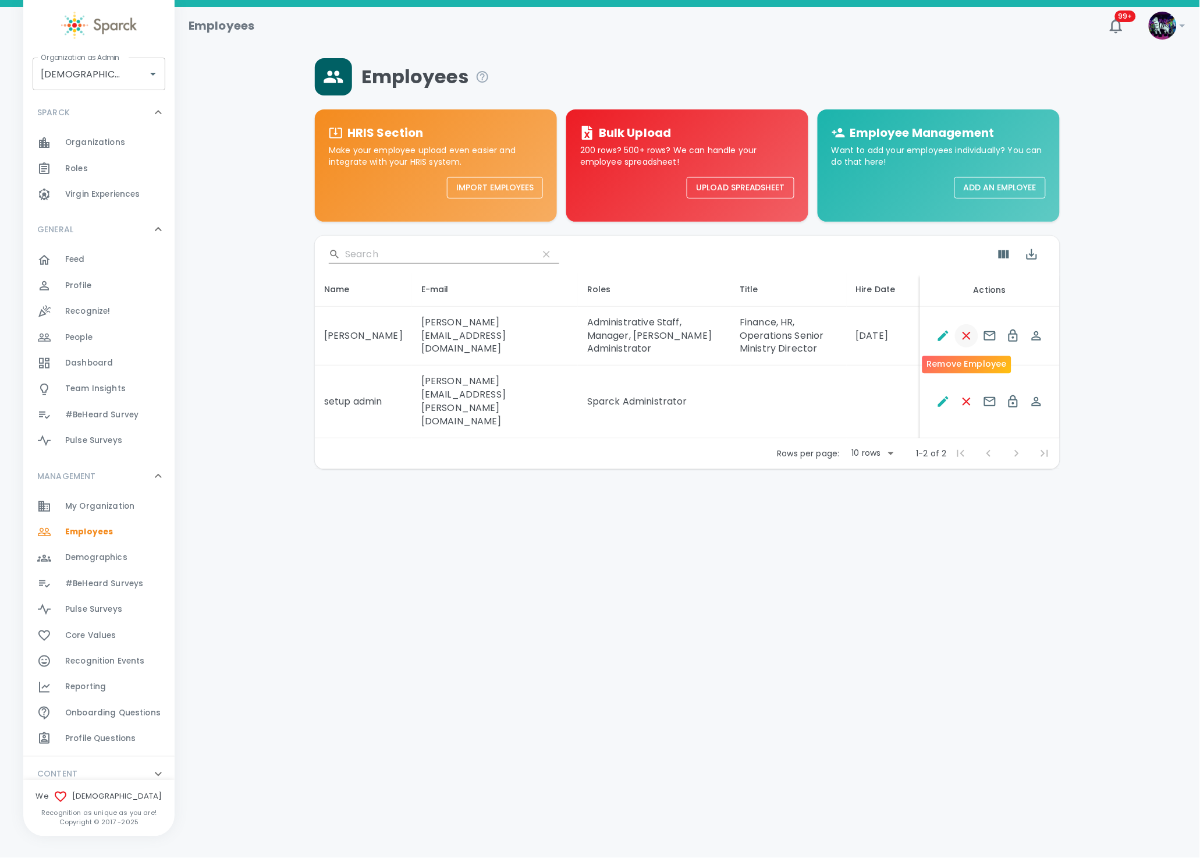
click at [970, 332] on icon "Remove Employee" at bounding box center [967, 336] width 8 height 8
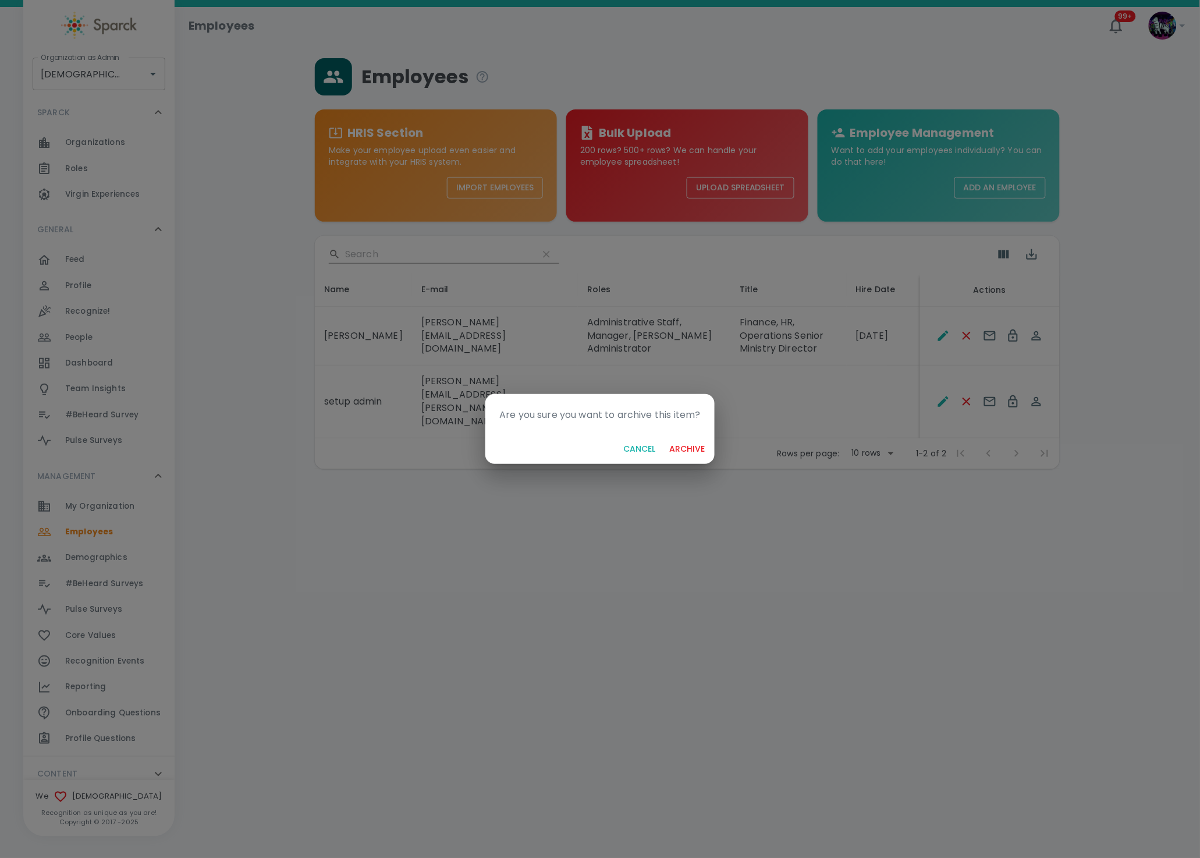
click at [693, 443] on button "archive" at bounding box center [687, 449] width 45 height 22
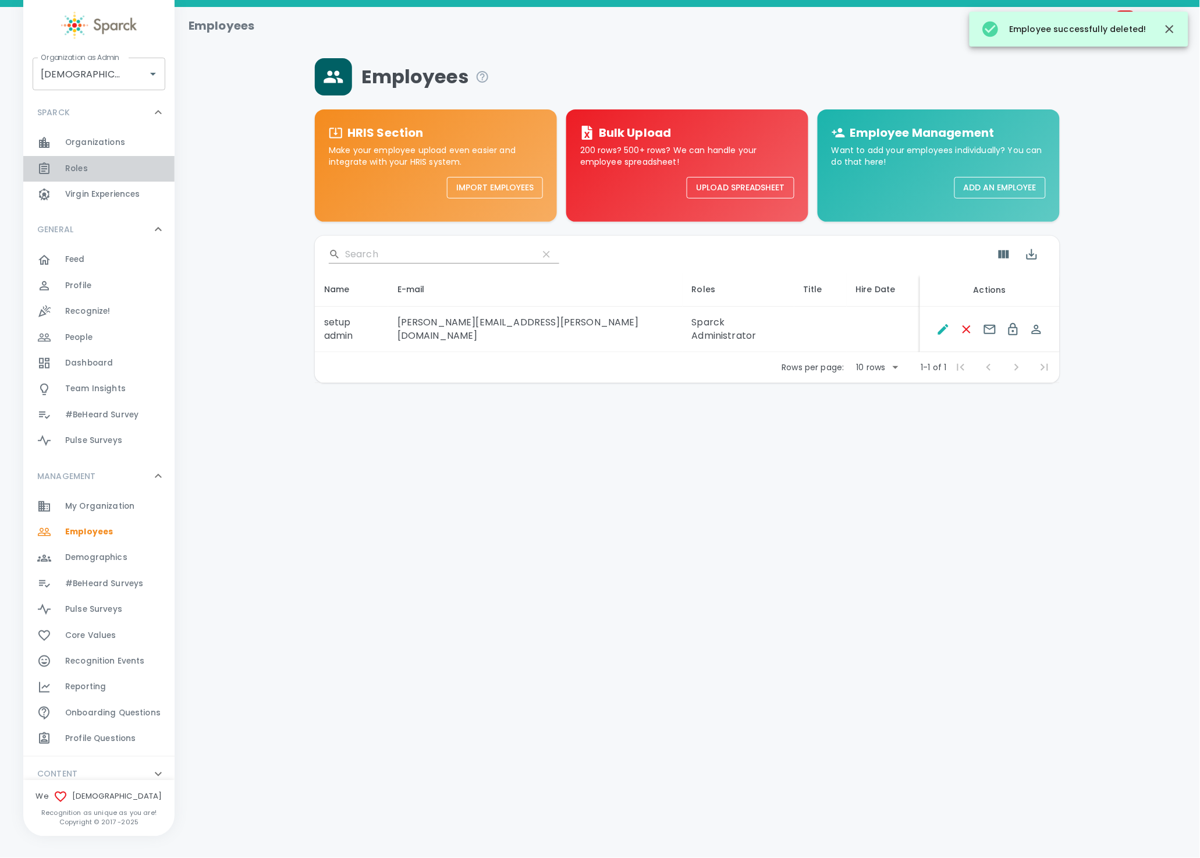
click at [112, 173] on div "Roles 0" at bounding box center [119, 169] width 109 height 16
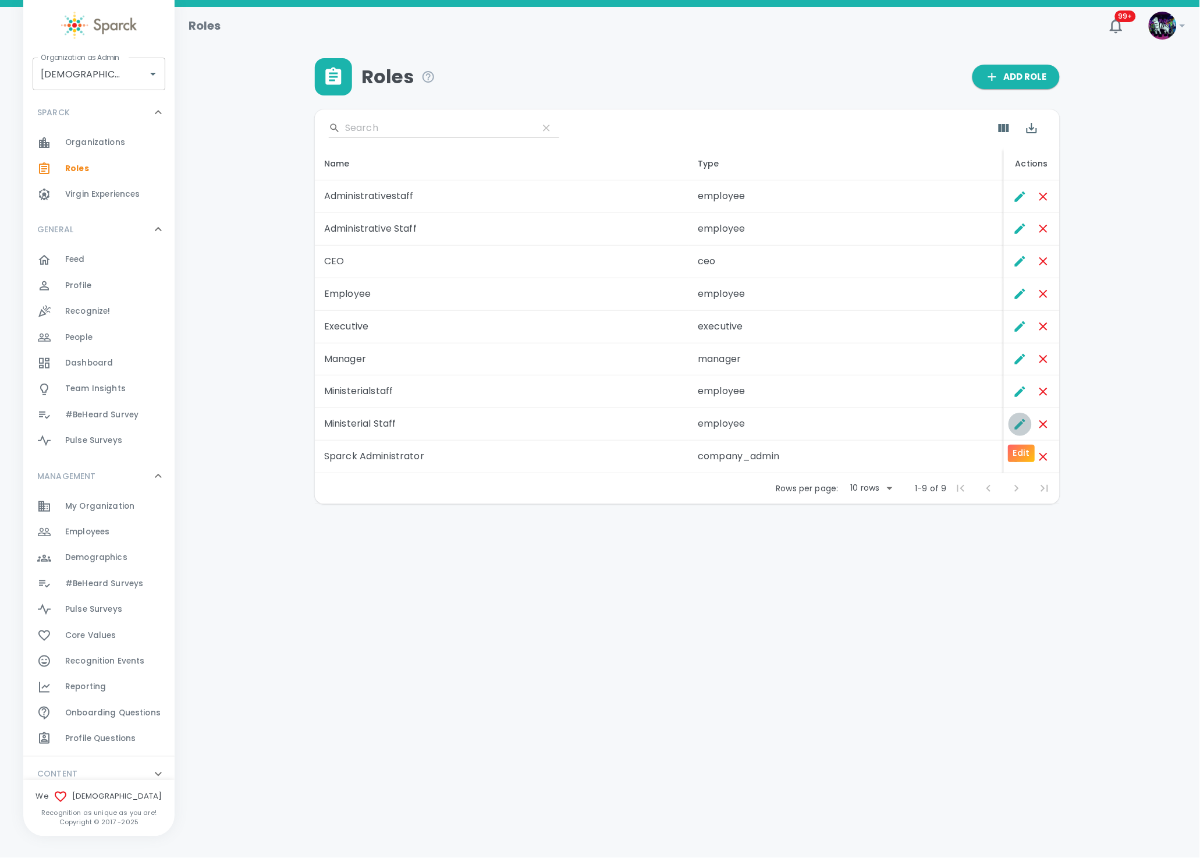
click at [1024, 429] on icon "Edit" at bounding box center [1021, 424] width 14 height 14
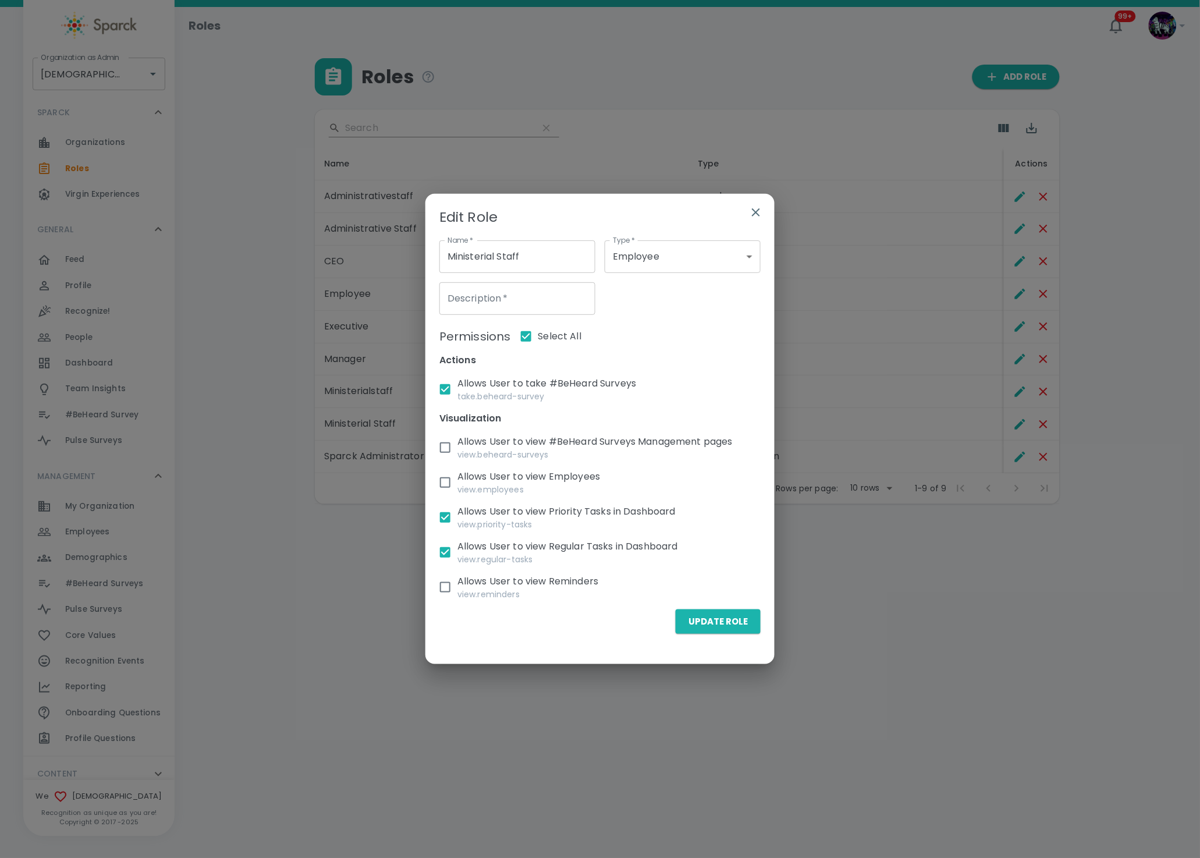
click at [756, 208] on icon "button" at bounding box center [756, 213] width 14 height 14
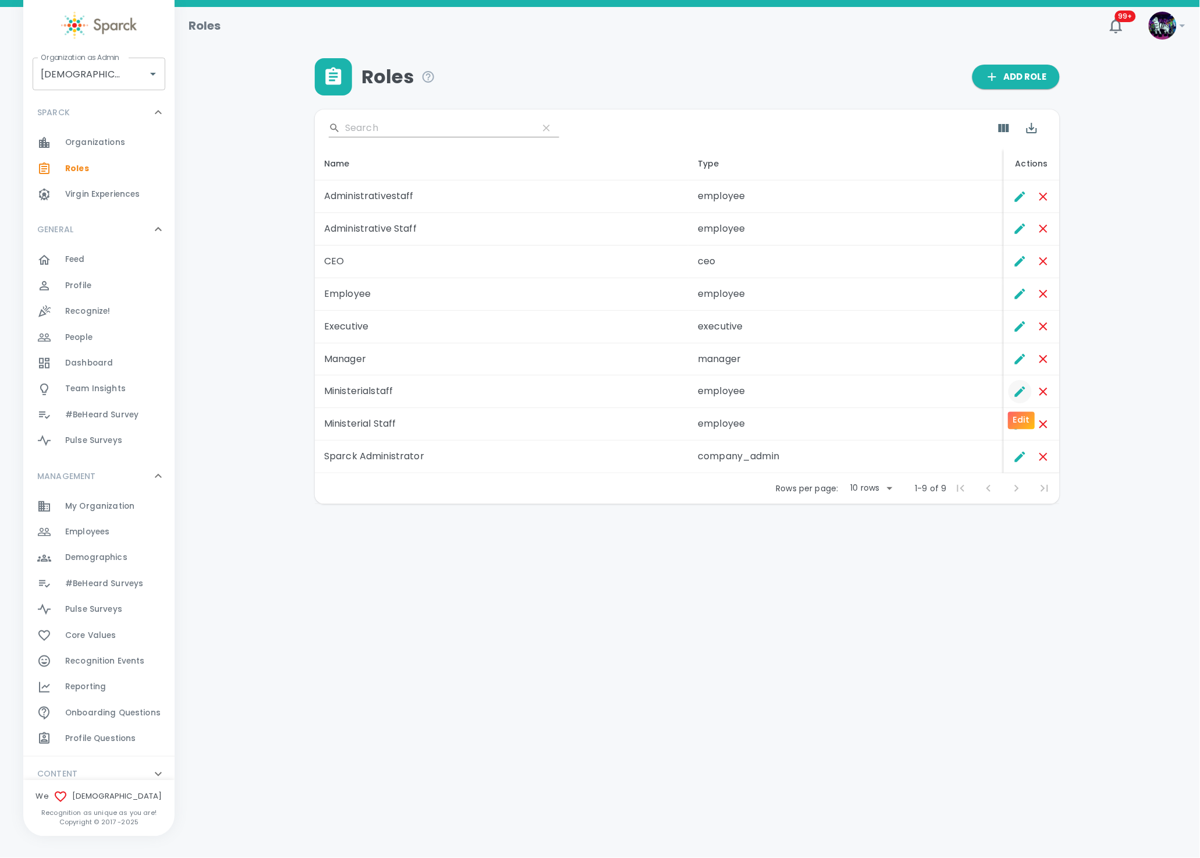
click at [1024, 389] on icon "Edit" at bounding box center [1021, 392] width 14 height 14
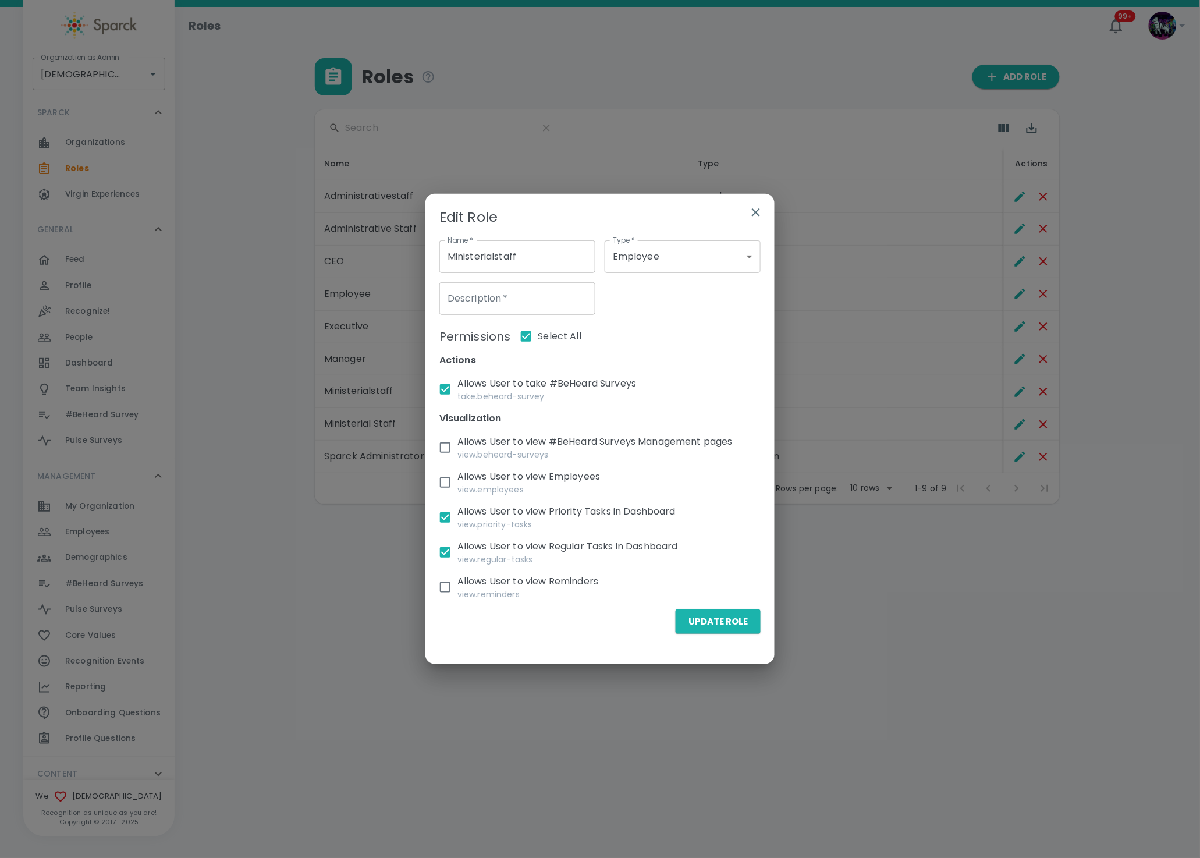
click at [755, 214] on icon "button" at bounding box center [756, 212] width 8 height 8
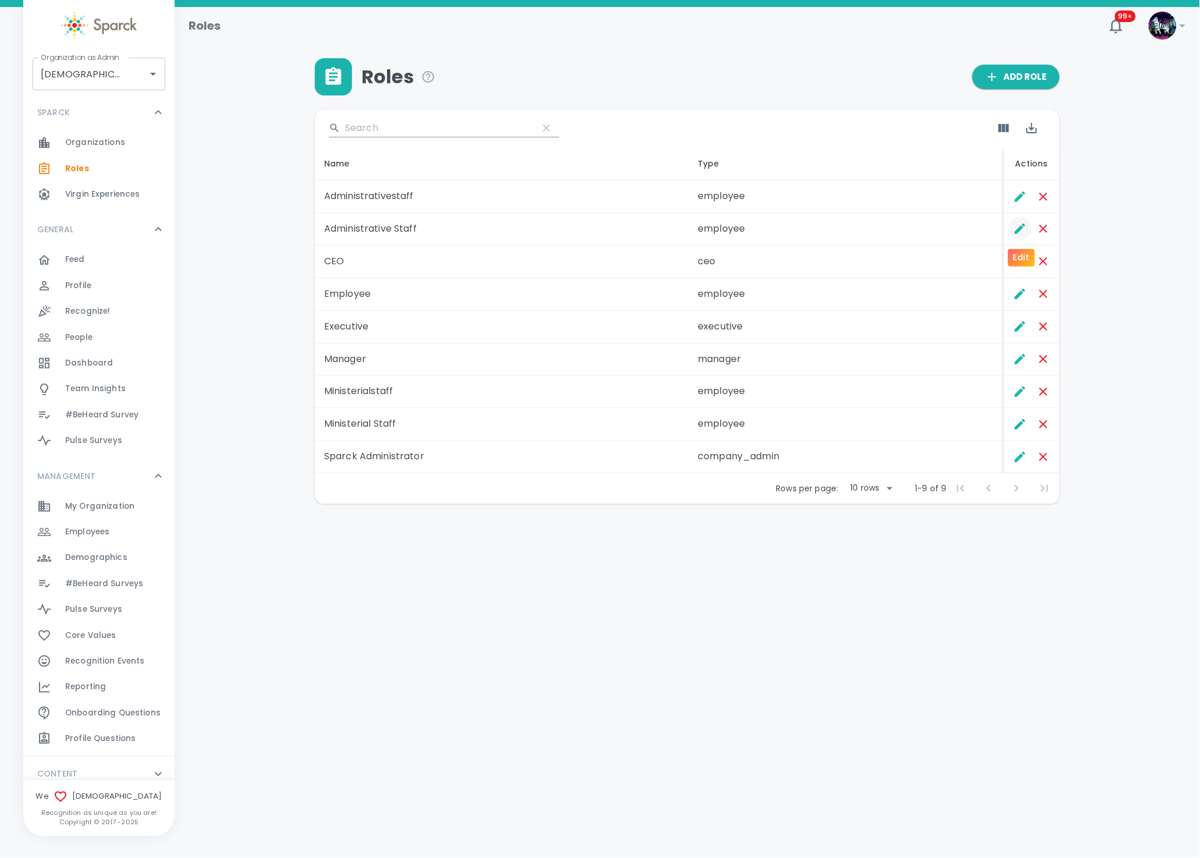
click at [1012, 230] on button "Edit" at bounding box center [1020, 228] width 23 height 23
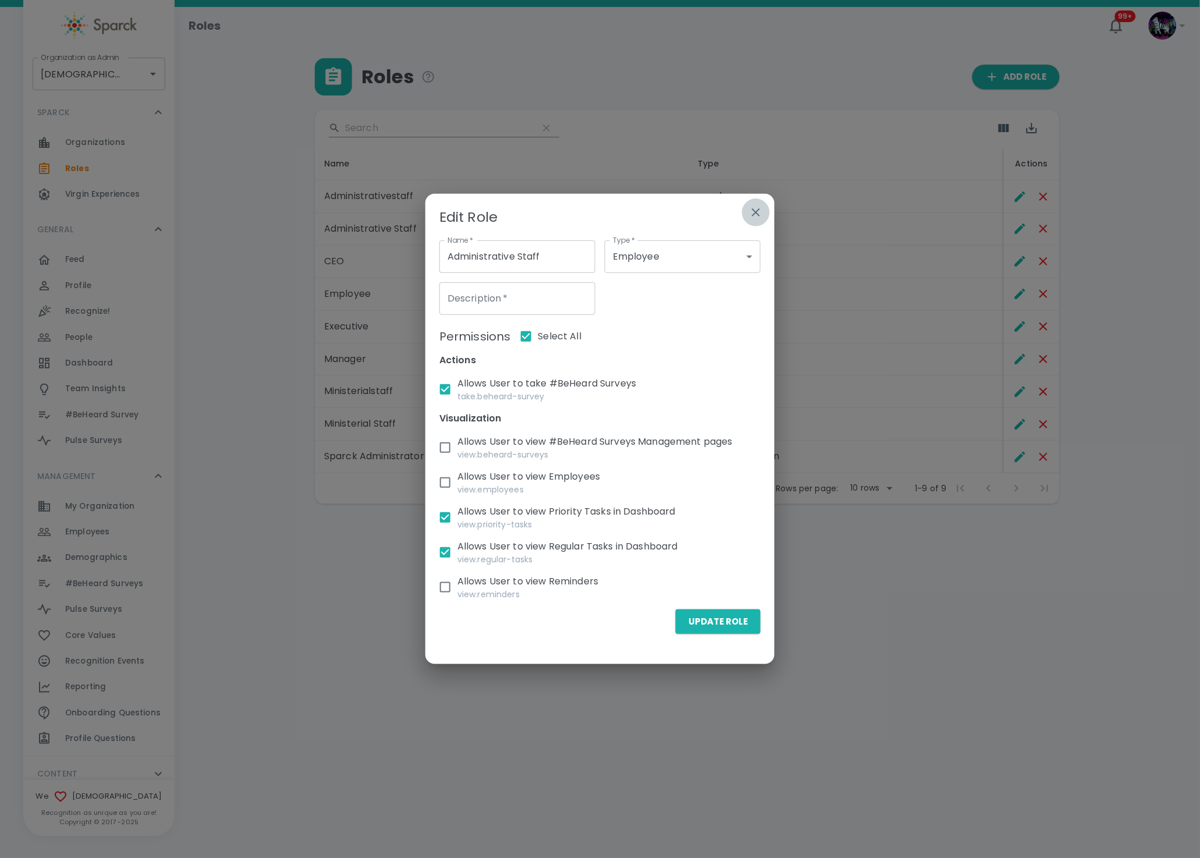
click at [756, 210] on icon "button" at bounding box center [756, 213] width 14 height 14
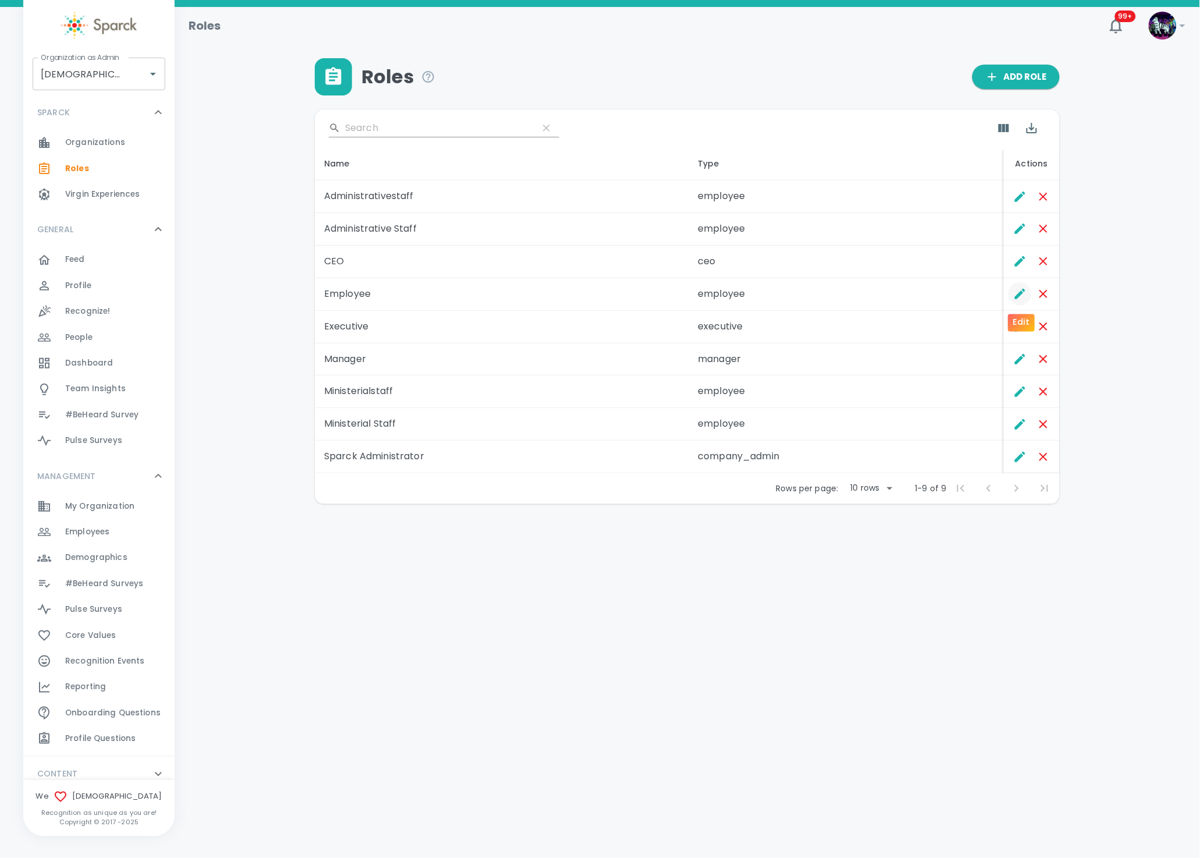
click at [1016, 288] on icon "Edit" at bounding box center [1021, 294] width 14 height 14
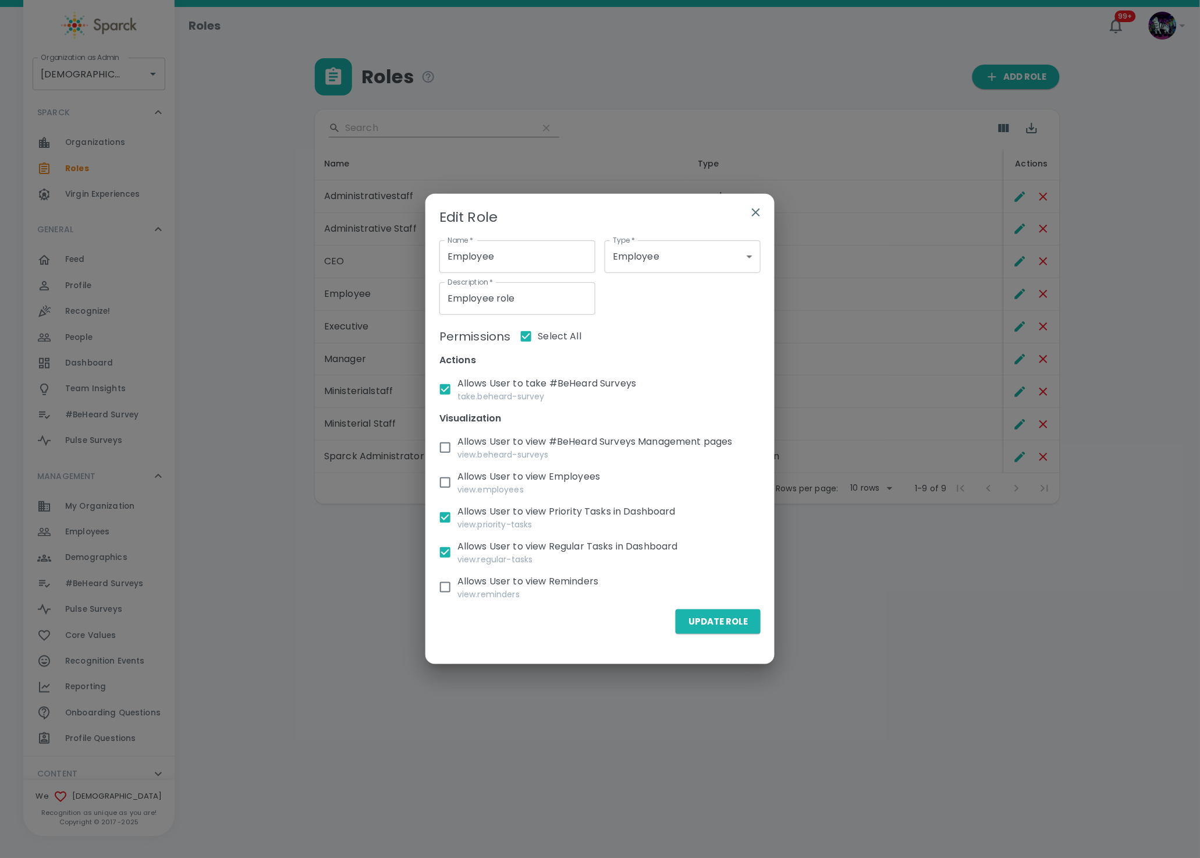
click at [452, 552] on input "Allows User to view Regular Tasks in Dashboard view.regular-tasks" at bounding box center [445, 552] width 24 height 24
checkbox input "false"
click at [461, 505] on p "Allows User to view Priority Tasks in Dashboard" at bounding box center [604, 512] width 293 height 14
click at [458, 505] on input "Allows User to view Priority Tasks in Dashboard view.priority-tasks" at bounding box center [445, 517] width 24 height 24
checkbox input "false"
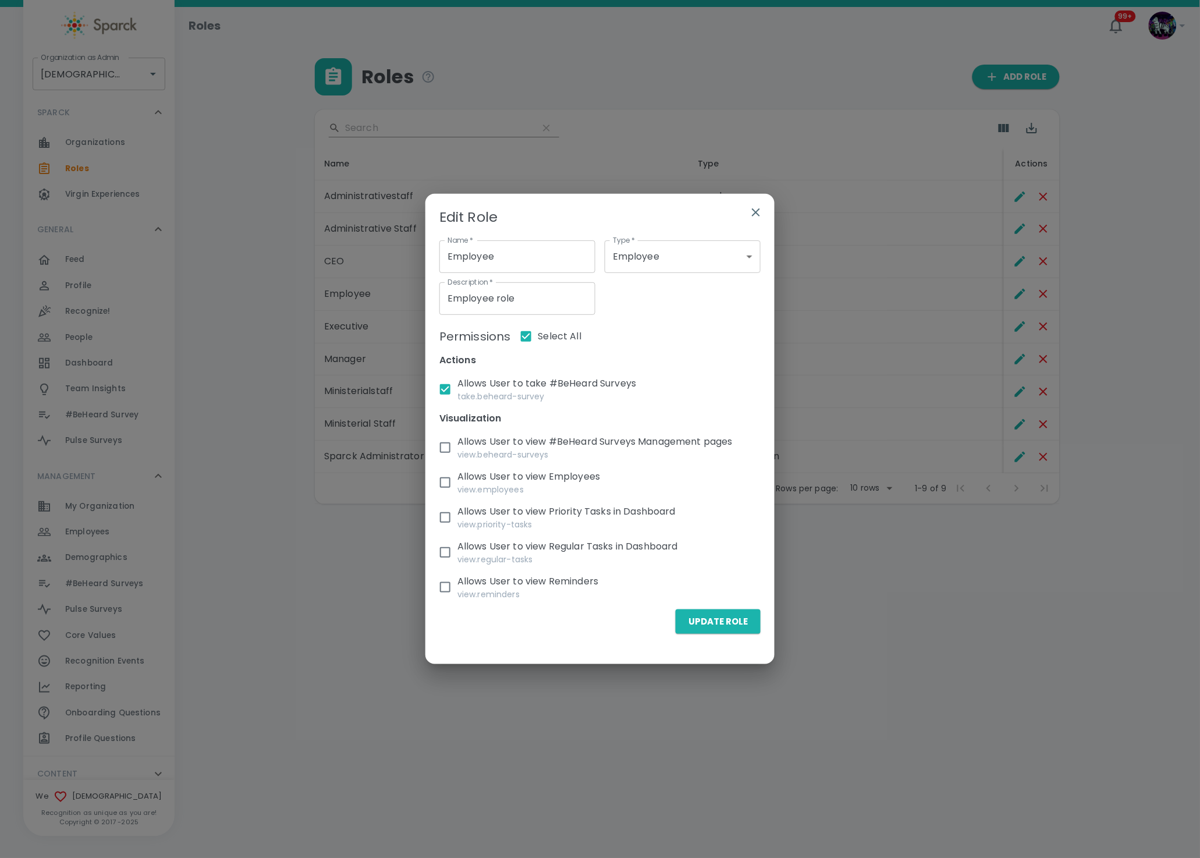
click at [454, 585] on label "Allows User to view Reminders view.reminders" at bounding box center [547, 588] width 228 height 26
click at [454, 585] on input "Allows User to view Reminders view.reminders" at bounding box center [445, 587] width 24 height 24
checkbox input "true"
click at [716, 622] on button "Update Role" at bounding box center [718, 622] width 85 height 24
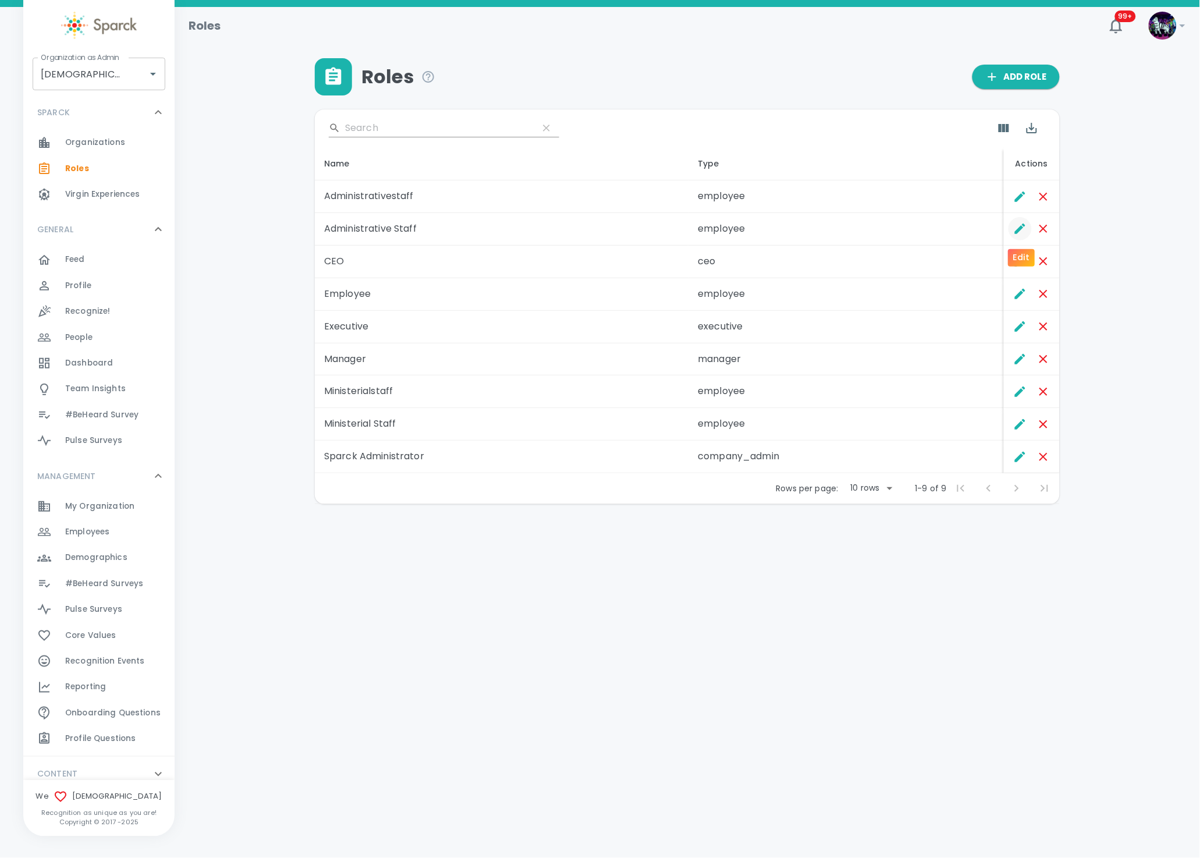
click at [1019, 231] on icon "Edit" at bounding box center [1020, 229] width 10 height 10
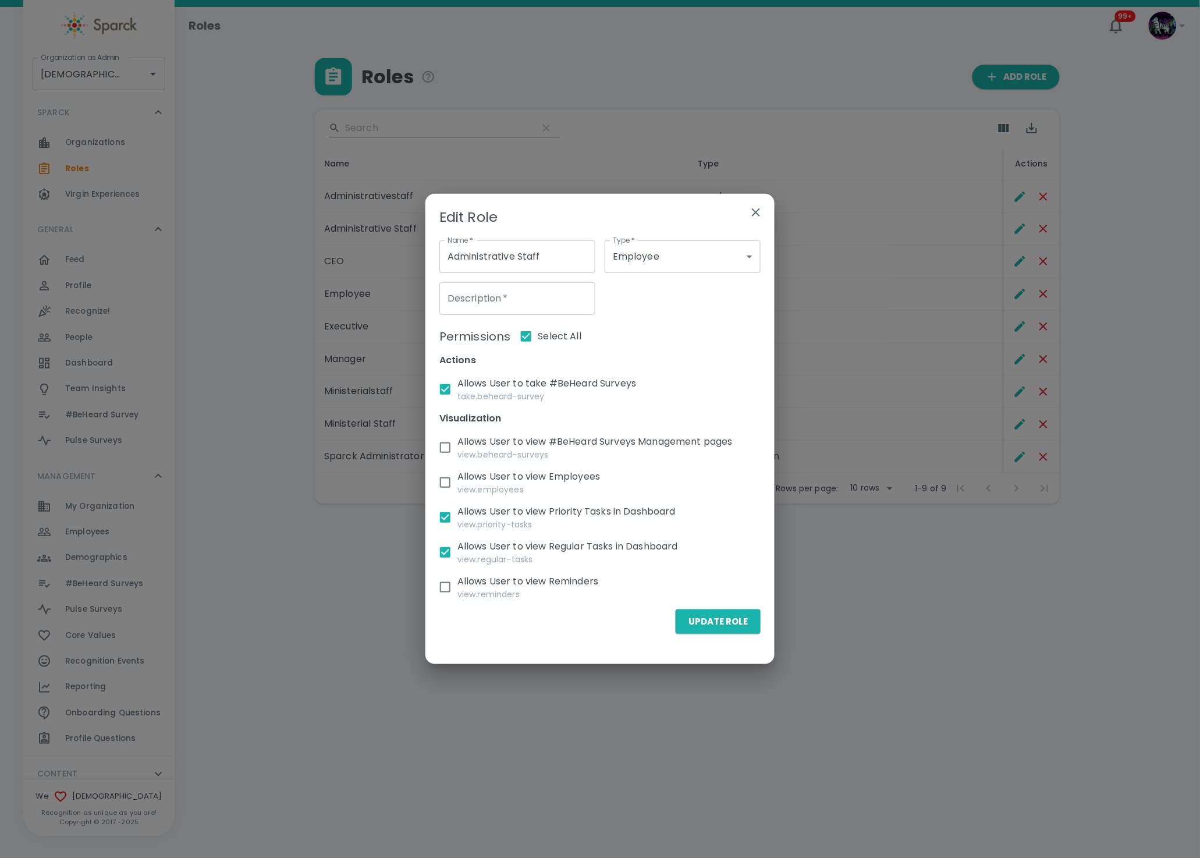
click at [472, 545] on p "Allows User to view Regular Tasks in Dashboard" at bounding box center [605, 547] width 294 height 14
click at [458, 545] on input "Allows User to view Regular Tasks in Dashboard view.regular-tasks" at bounding box center [445, 552] width 24 height 24
checkbox input "false"
click at [480, 512] on p "Allows User to view Priority Tasks in Dashboard" at bounding box center [604, 512] width 293 height 14
click at [458, 512] on input "Allows User to view Priority Tasks in Dashboard view.priority-tasks" at bounding box center [445, 517] width 24 height 24
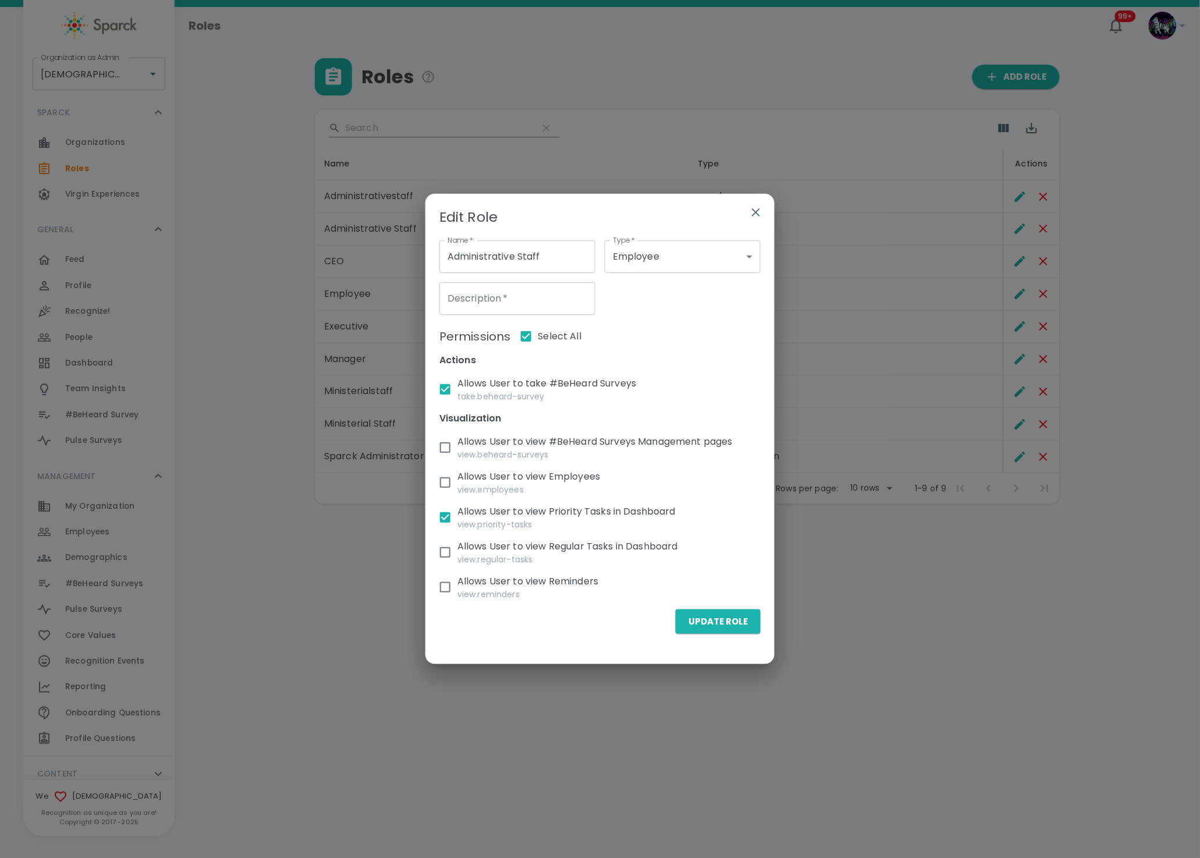
checkbox input "false"
click at [451, 558] on input "Allows User to view Regular Tasks in Dashboard view.regular-tasks" at bounding box center [445, 552] width 24 height 24
click at [451, 559] on input "Allows User to view Regular Tasks in Dashboard view.regular-tasks" at bounding box center [445, 552] width 24 height 24
checkbox input "false"
click at [470, 592] on p "view.reminders" at bounding box center [559, 595] width 203 height 12
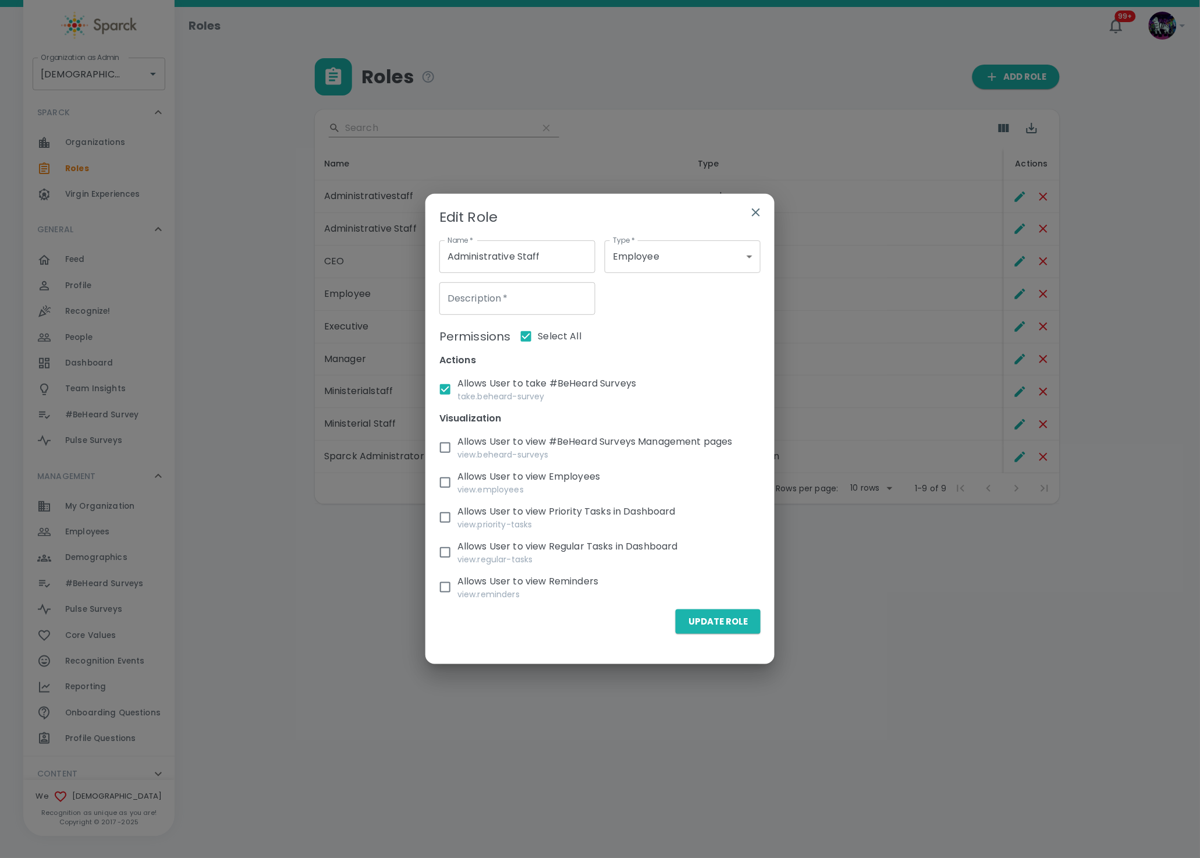
click at [458, 592] on input "Allows User to view Reminders view.reminders" at bounding box center [445, 587] width 24 height 24
checkbox input "true"
click at [702, 619] on button "Update Role" at bounding box center [718, 622] width 85 height 24
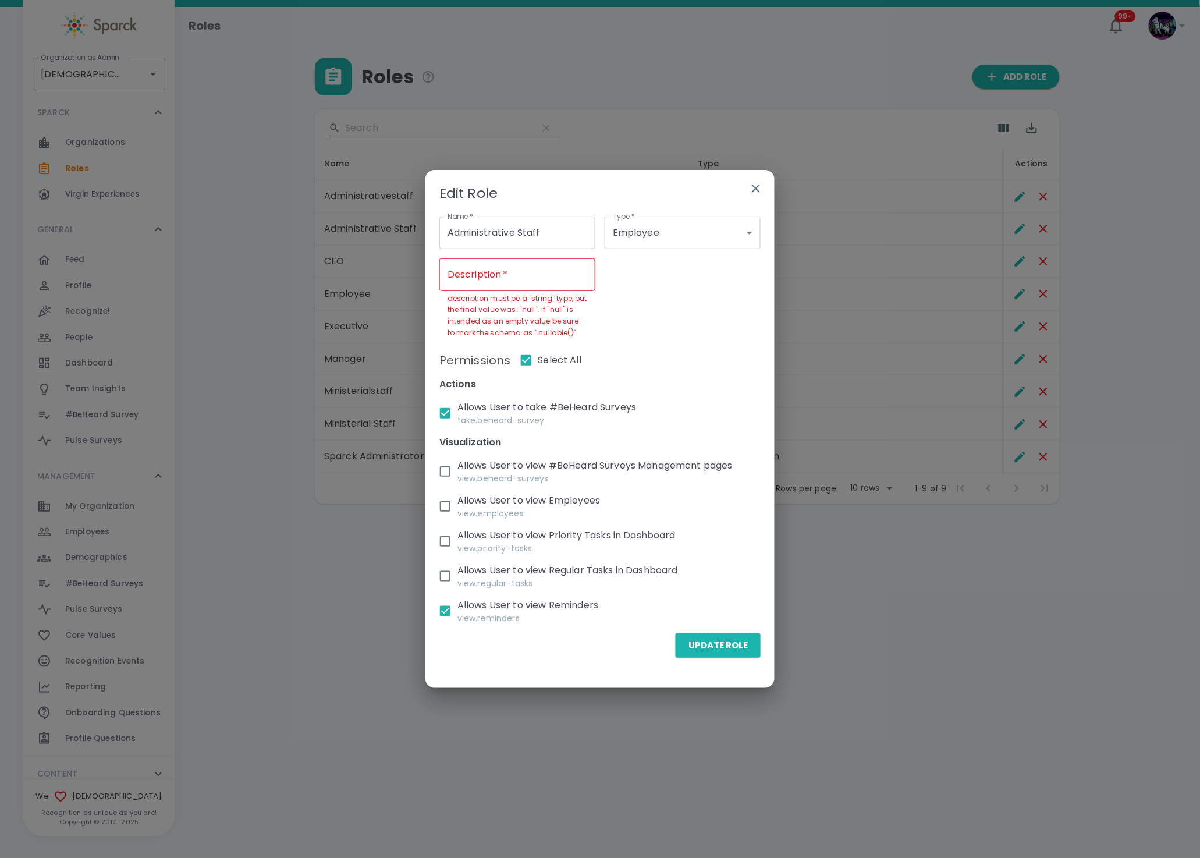
click at [716, 390] on div "Actions Allows User to take #BeHeard Surveys take.beheard-survey Visualization …" at bounding box center [595, 496] width 331 height 256
click at [470, 263] on div "Description   * Description   * description must be a `string` type, but the fi…" at bounding box center [518, 298] width 156 height 81
type input "Employee role"
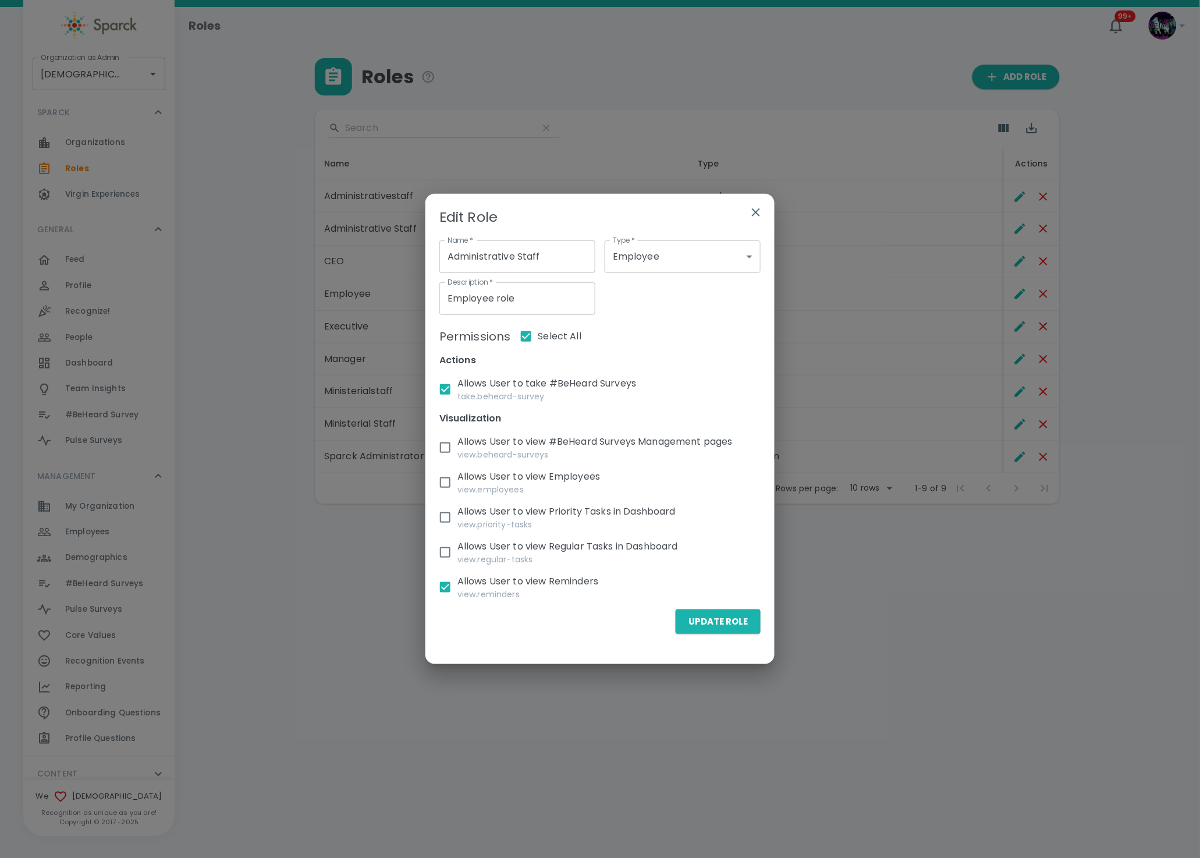
click at [704, 357] on p "Actions" at bounding box center [600, 360] width 321 height 14
click at [729, 617] on div "Update Role" at bounding box center [714, 617] width 94 height 34
click at [717, 624] on button "Update Role" at bounding box center [718, 622] width 85 height 24
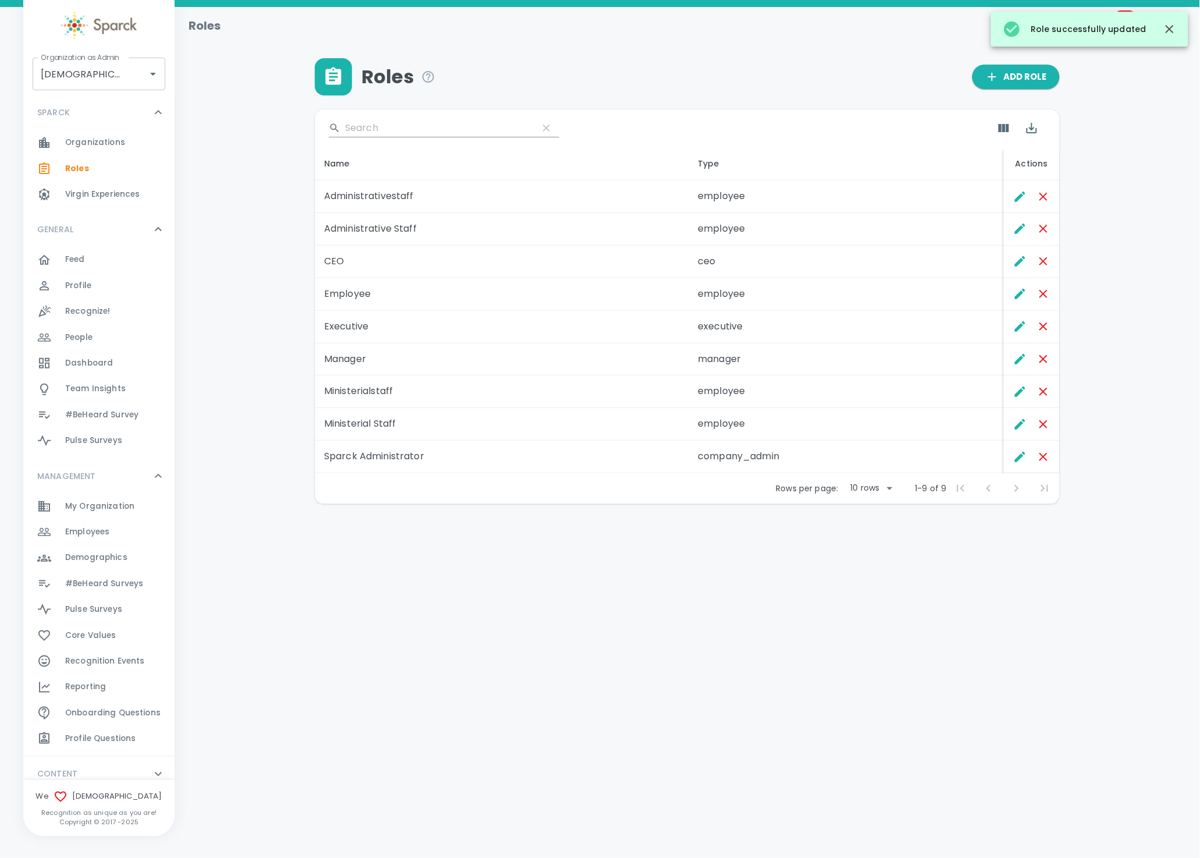
click at [104, 558] on span "Demographics" at bounding box center [96, 558] width 62 height 12
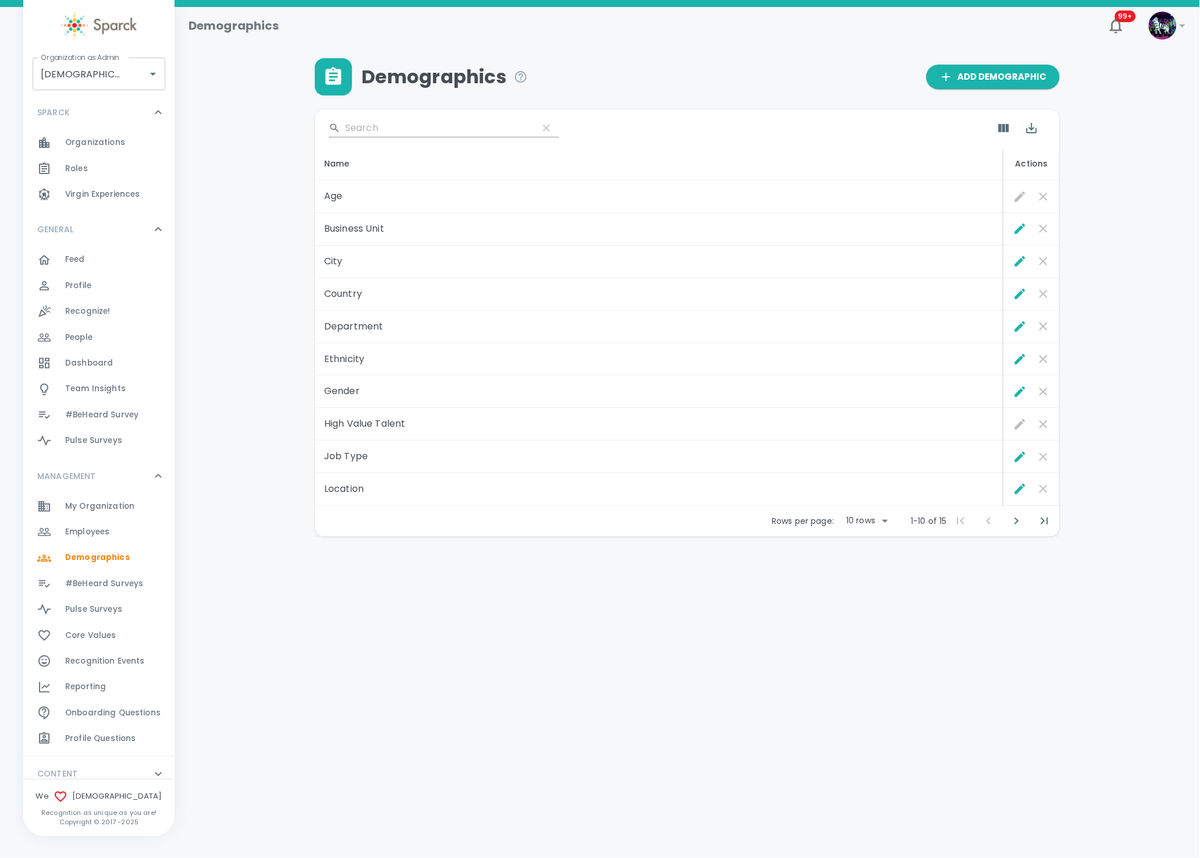
click at [866, 519] on body "Skip Navigation Demographics 99+ ! Organization as Admin Redeemer Church • 265 …" at bounding box center [600, 298] width 1200 height 597
click at [861, 615] on li "50" at bounding box center [866, 608] width 54 height 21
type input "50"
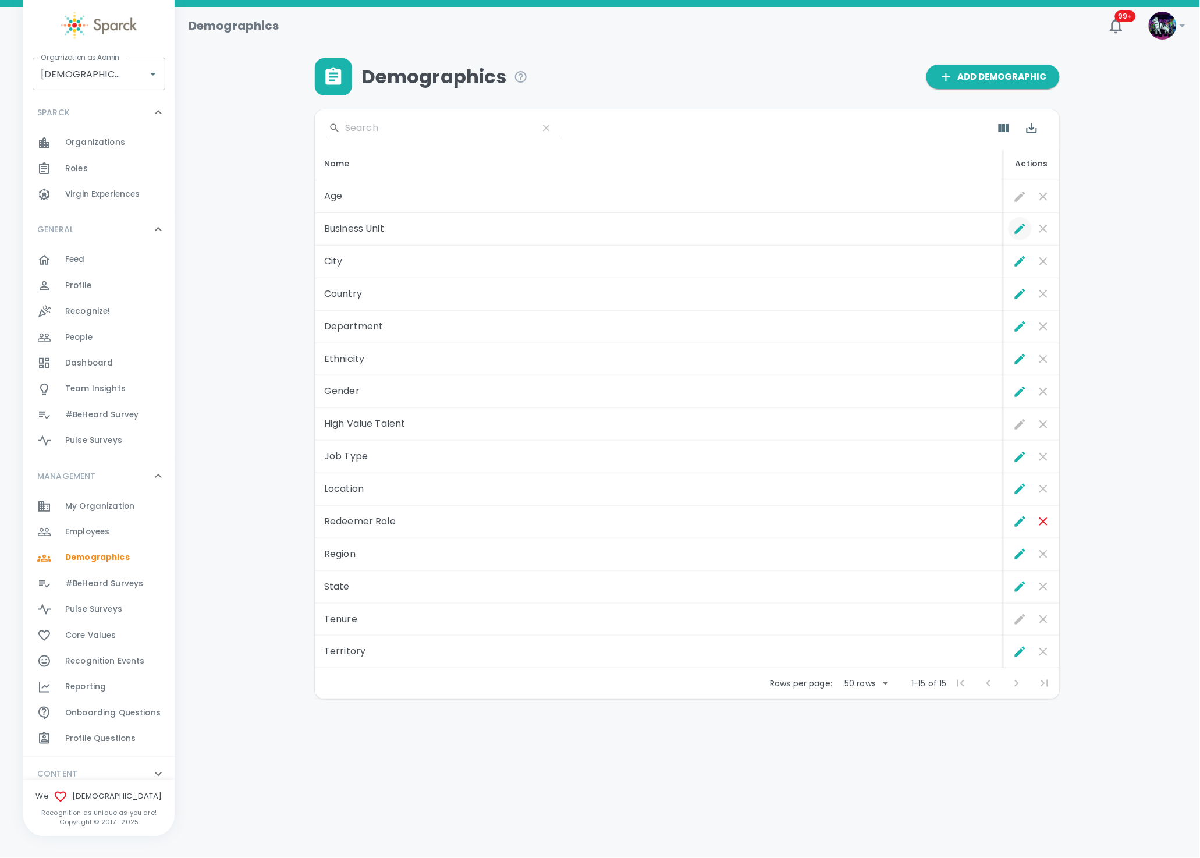
click at [1018, 224] on icon "Edit" at bounding box center [1021, 229] width 14 height 14
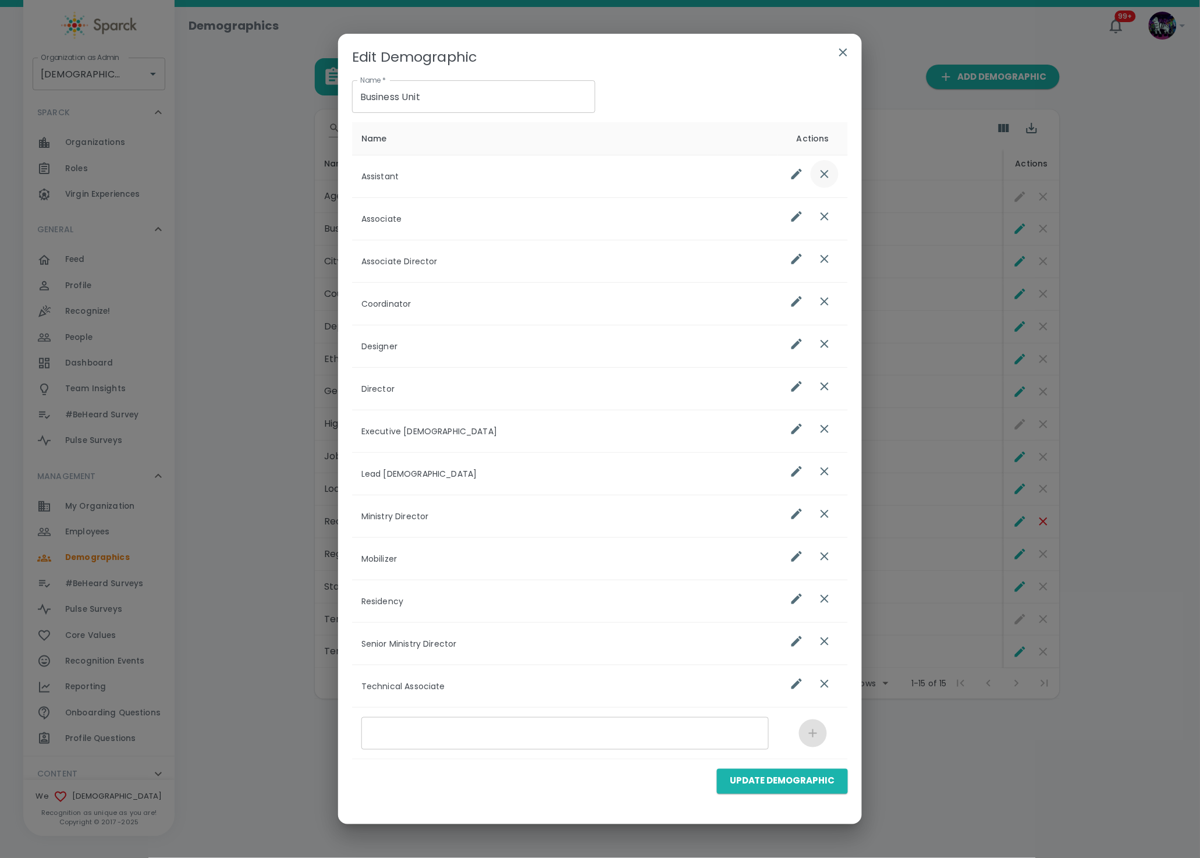
click at [827, 170] on icon "list table" at bounding box center [825, 174] width 14 height 14
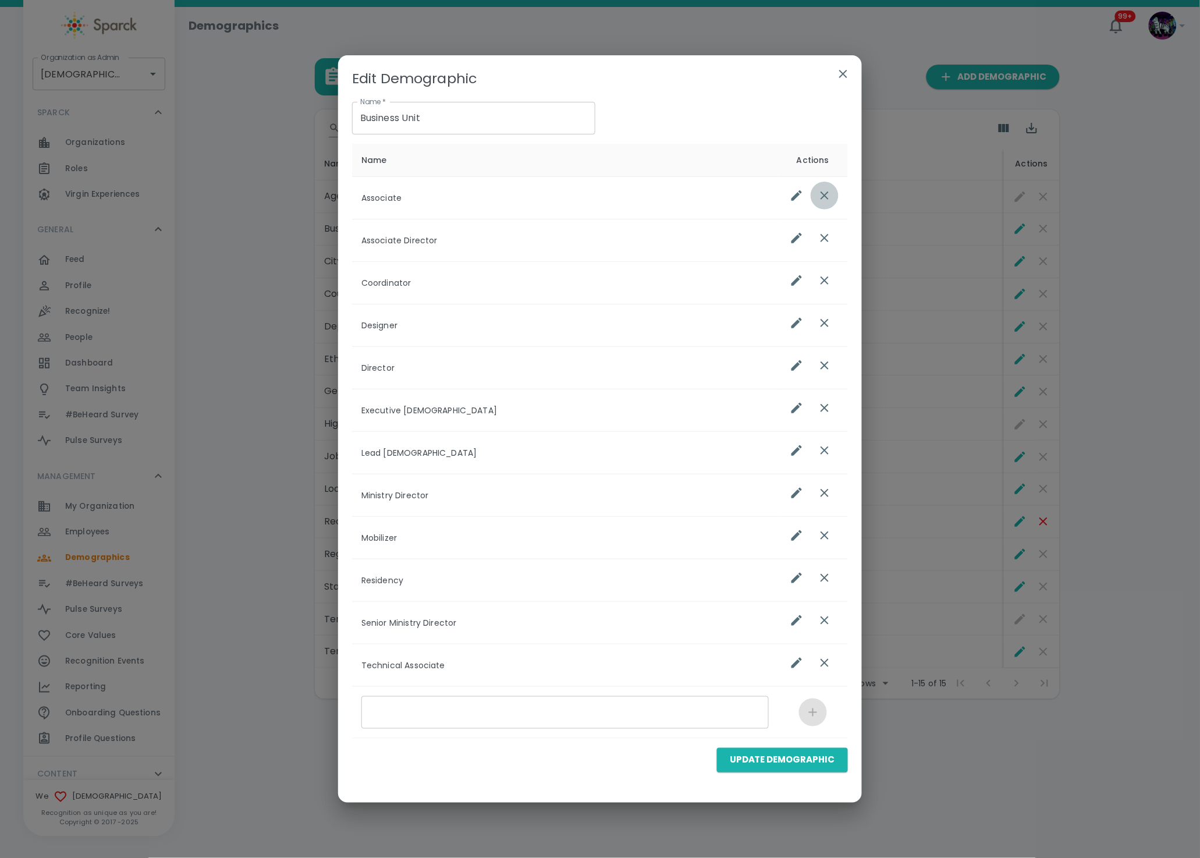
click at [827, 192] on icon "list table" at bounding box center [825, 196] width 14 height 14
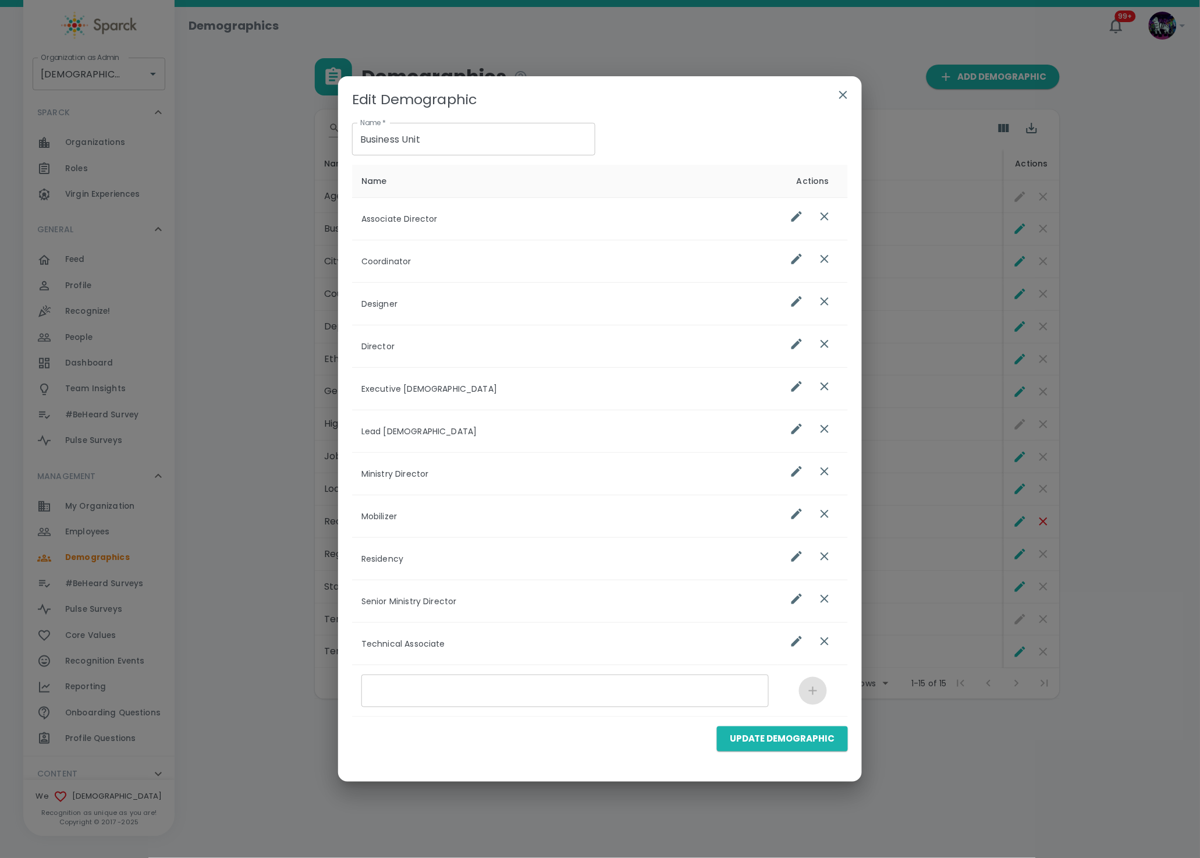
click at [827, 192] on th "Actions" at bounding box center [813, 181] width 70 height 33
click at [828, 217] on icon "list table" at bounding box center [825, 217] width 14 height 14
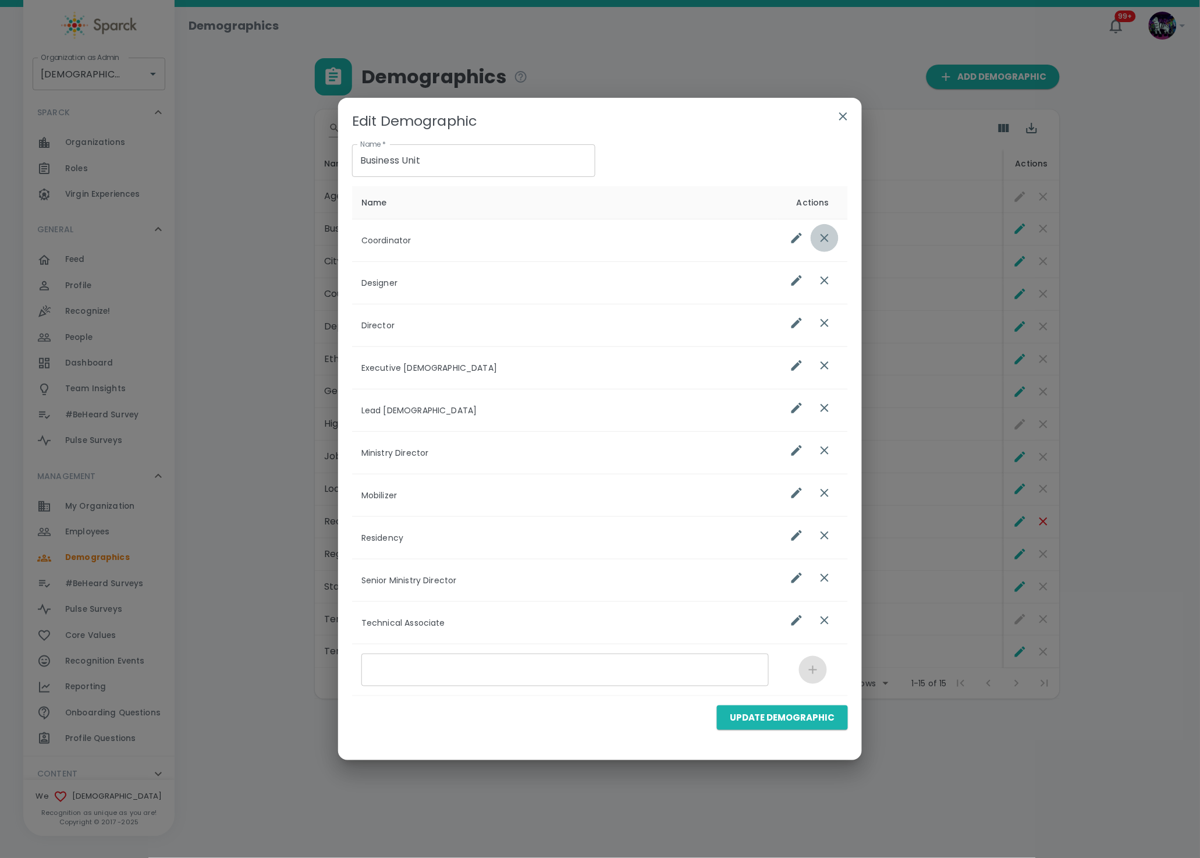
click at [826, 233] on icon "list table" at bounding box center [825, 238] width 14 height 14
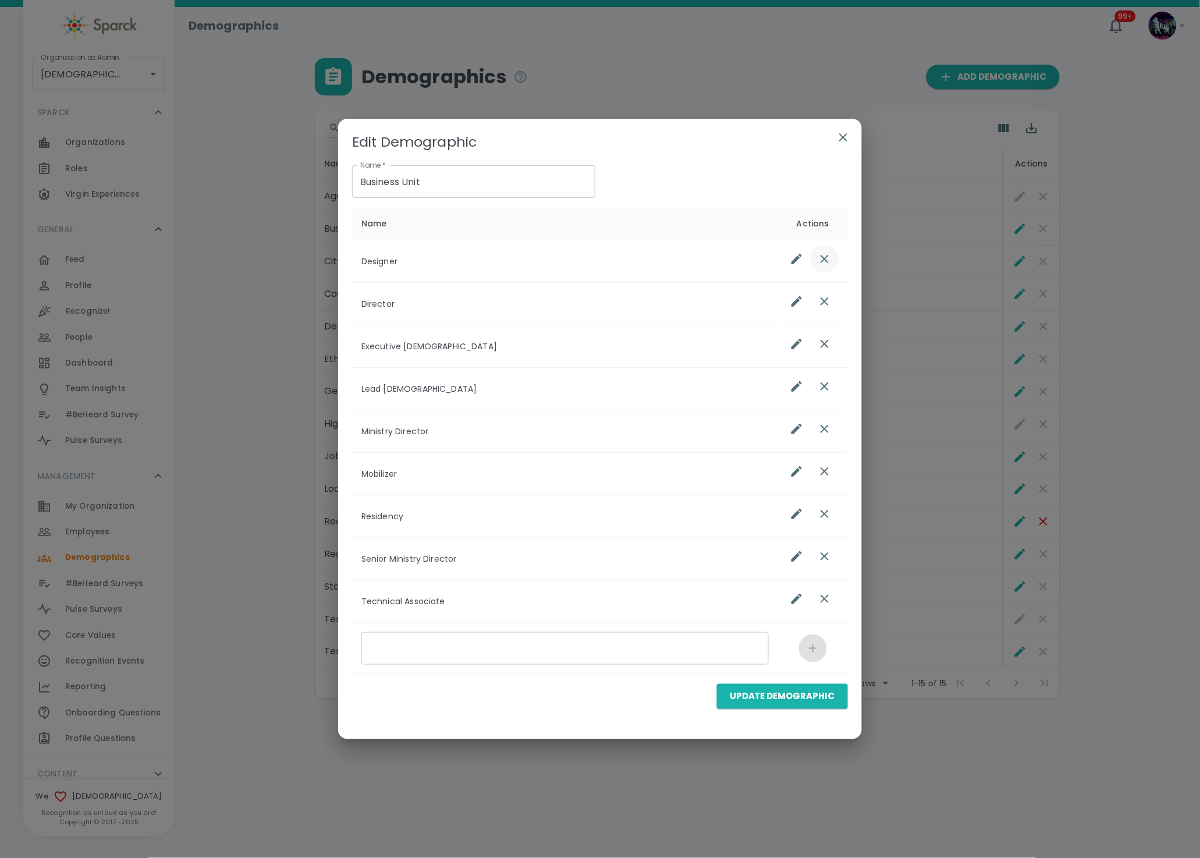
click at [827, 271] on button "list table" at bounding box center [825, 259] width 28 height 28
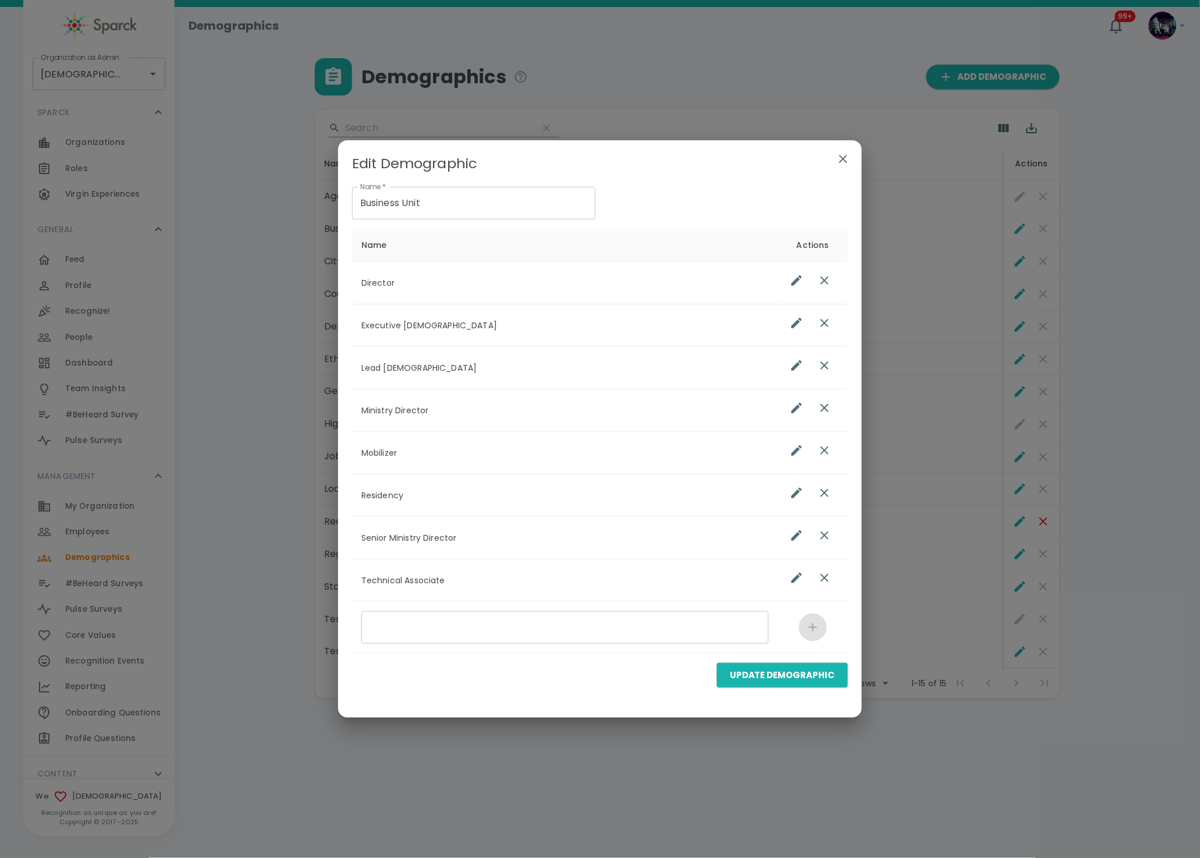
click at [823, 282] on icon "list table" at bounding box center [825, 281] width 8 height 8
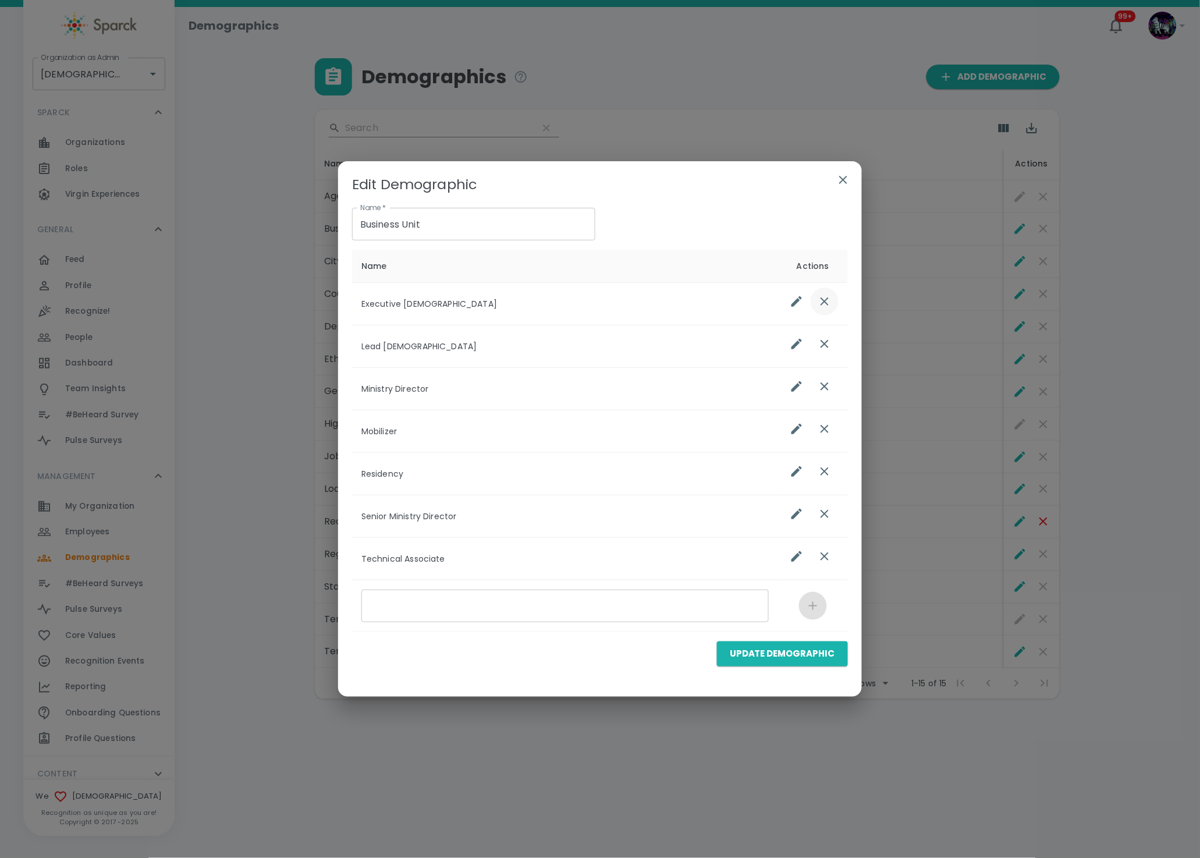
click at [820, 309] on button "list table" at bounding box center [825, 302] width 28 height 28
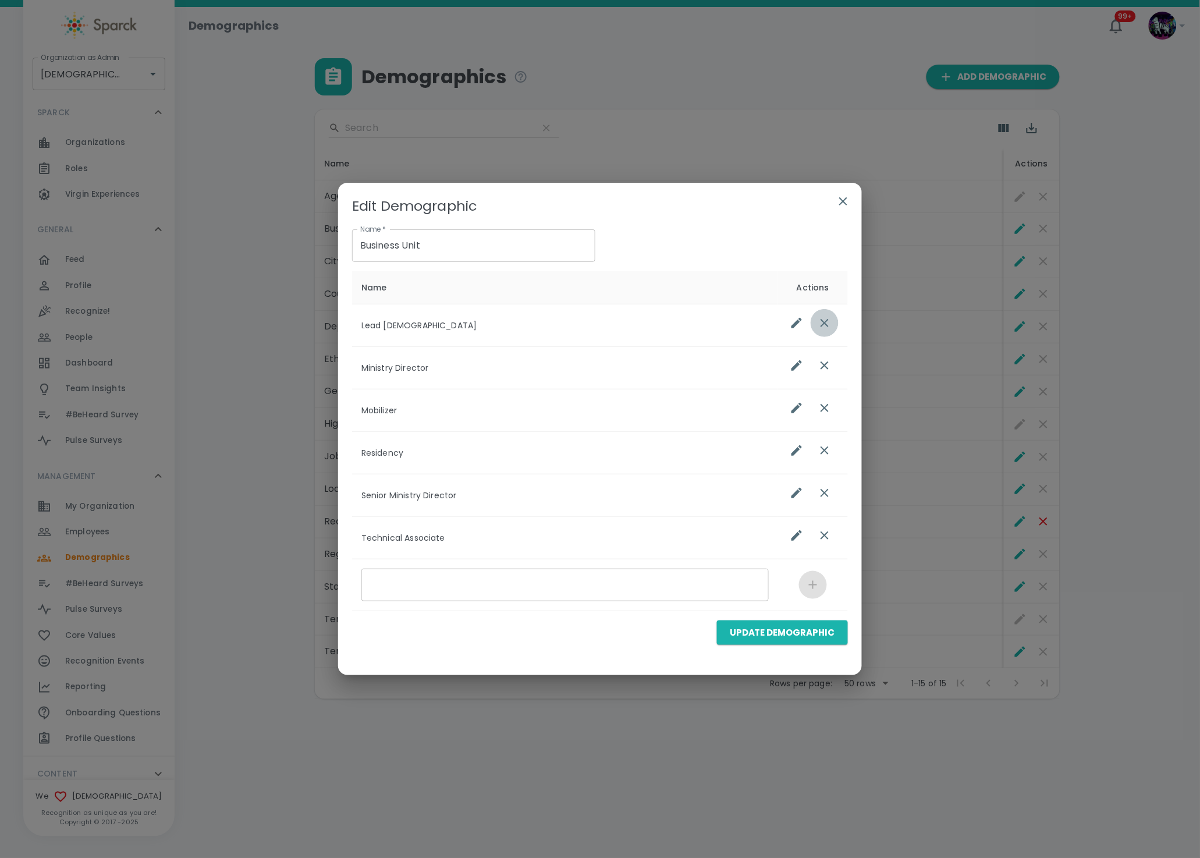
click at [824, 328] on icon "list table" at bounding box center [825, 323] width 14 height 14
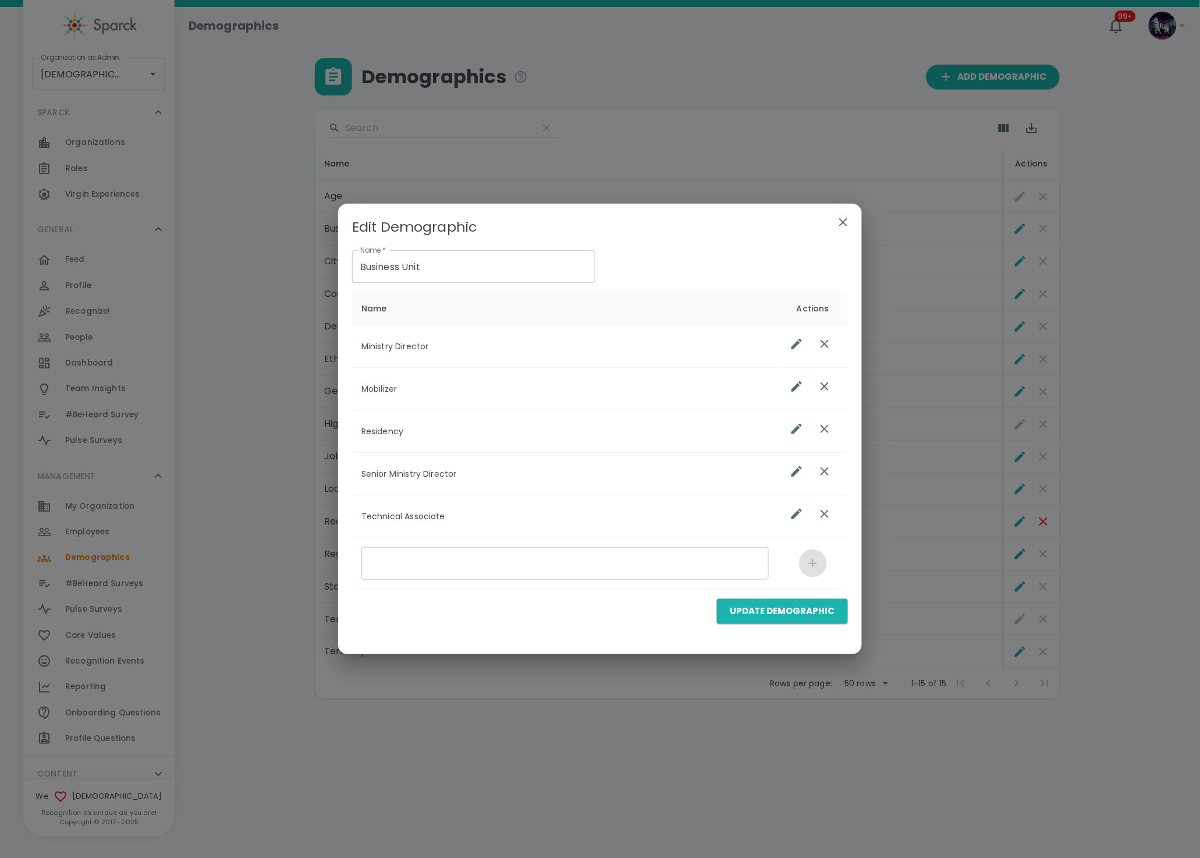
click at [828, 345] on icon "list table" at bounding box center [825, 344] width 14 height 14
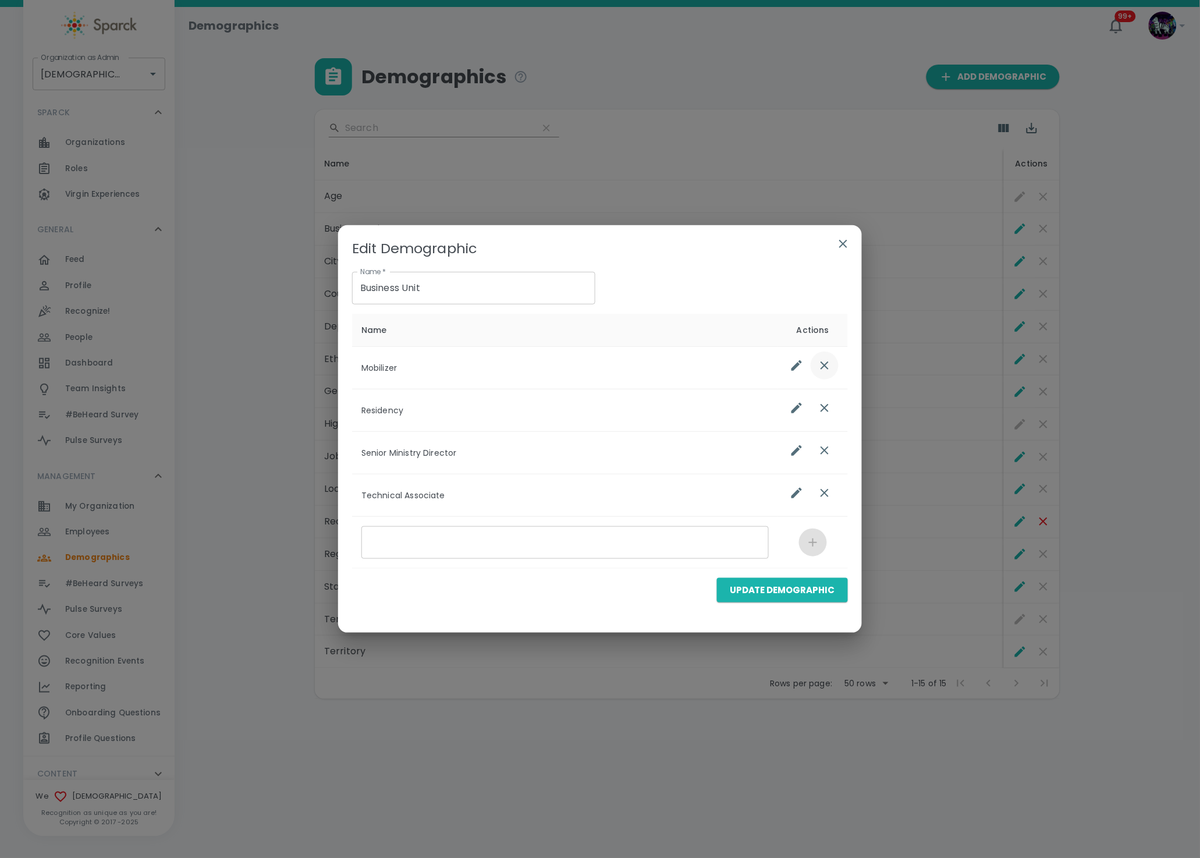
click at [822, 373] on button "list table" at bounding box center [825, 366] width 28 height 28
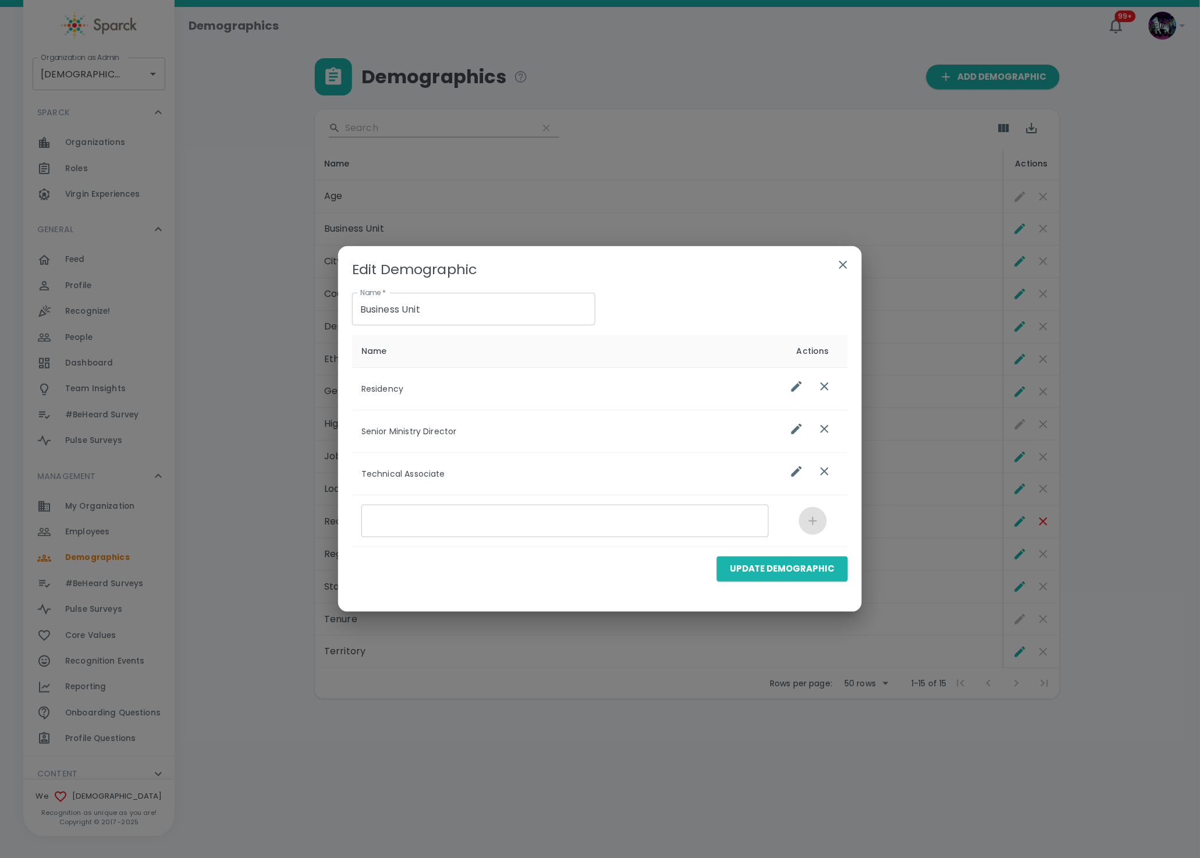
click at [822, 390] on icon "list table" at bounding box center [825, 387] width 14 height 14
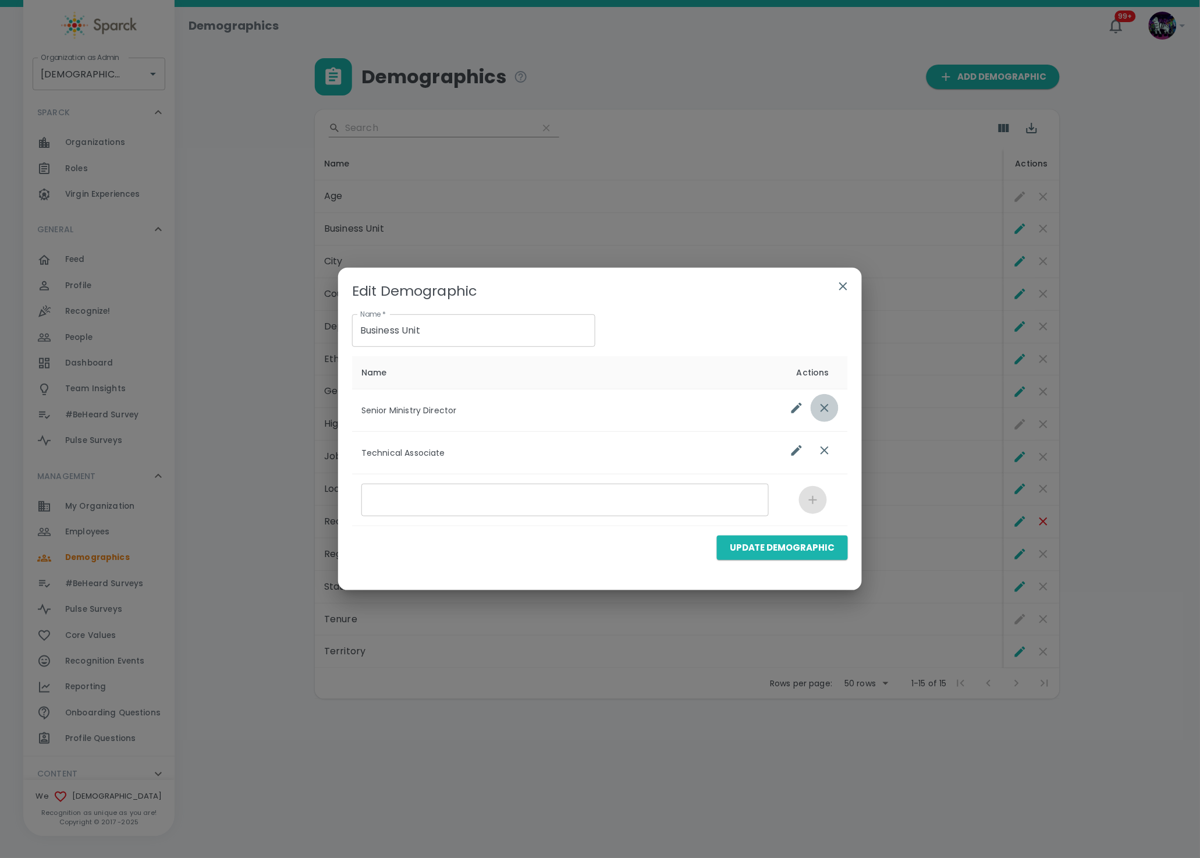
click at [827, 404] on icon "list table" at bounding box center [825, 408] width 14 height 14
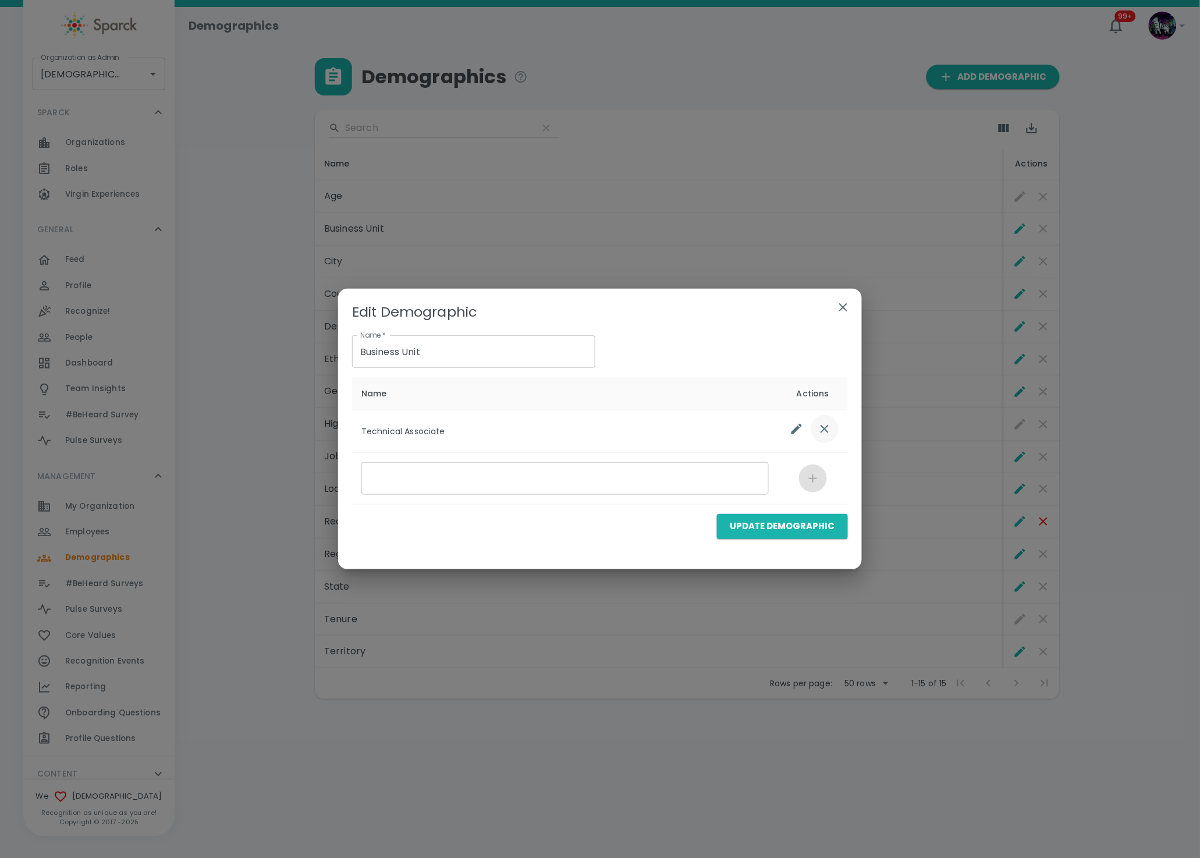
click at [826, 428] on icon "list table" at bounding box center [825, 429] width 8 height 8
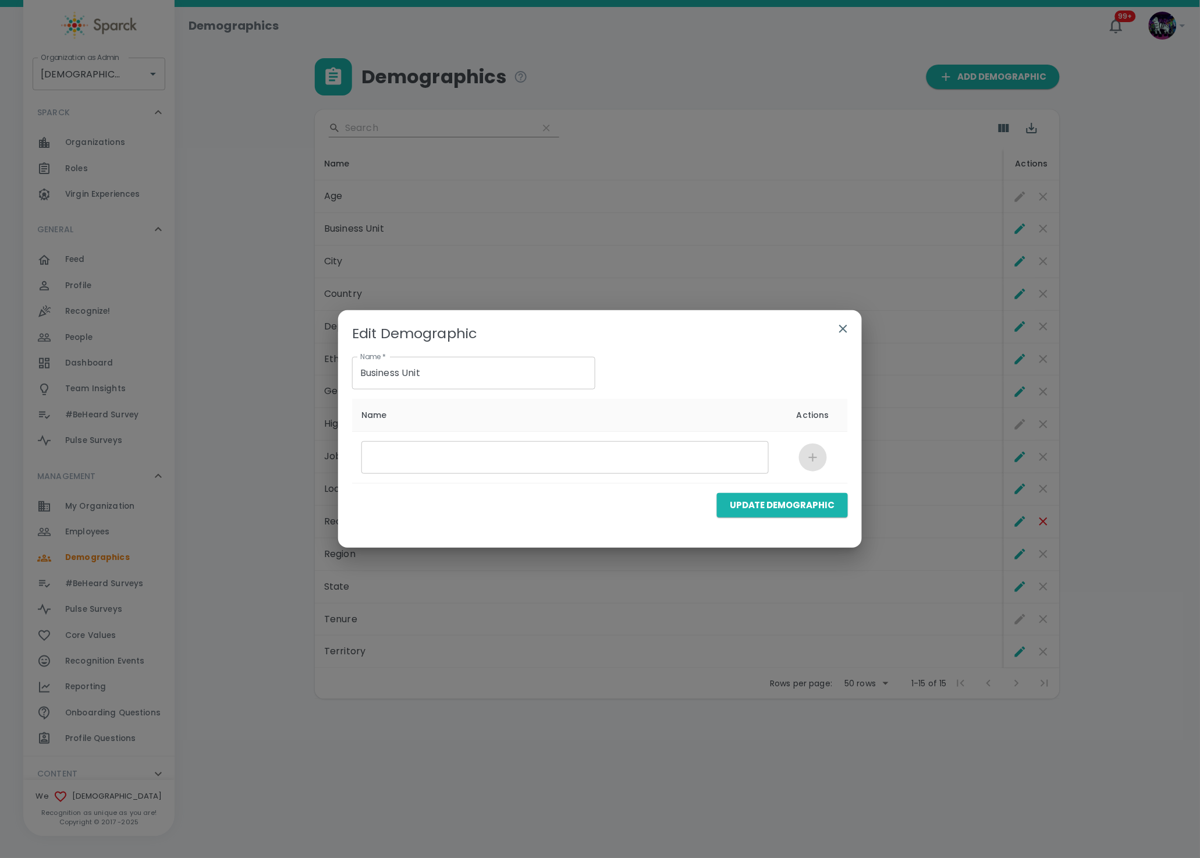
click at [909, 279] on div "Edit Demographic Name   * Business Unit Name   * Name Actions ​ Update Demograp…" at bounding box center [600, 429] width 1200 height 858
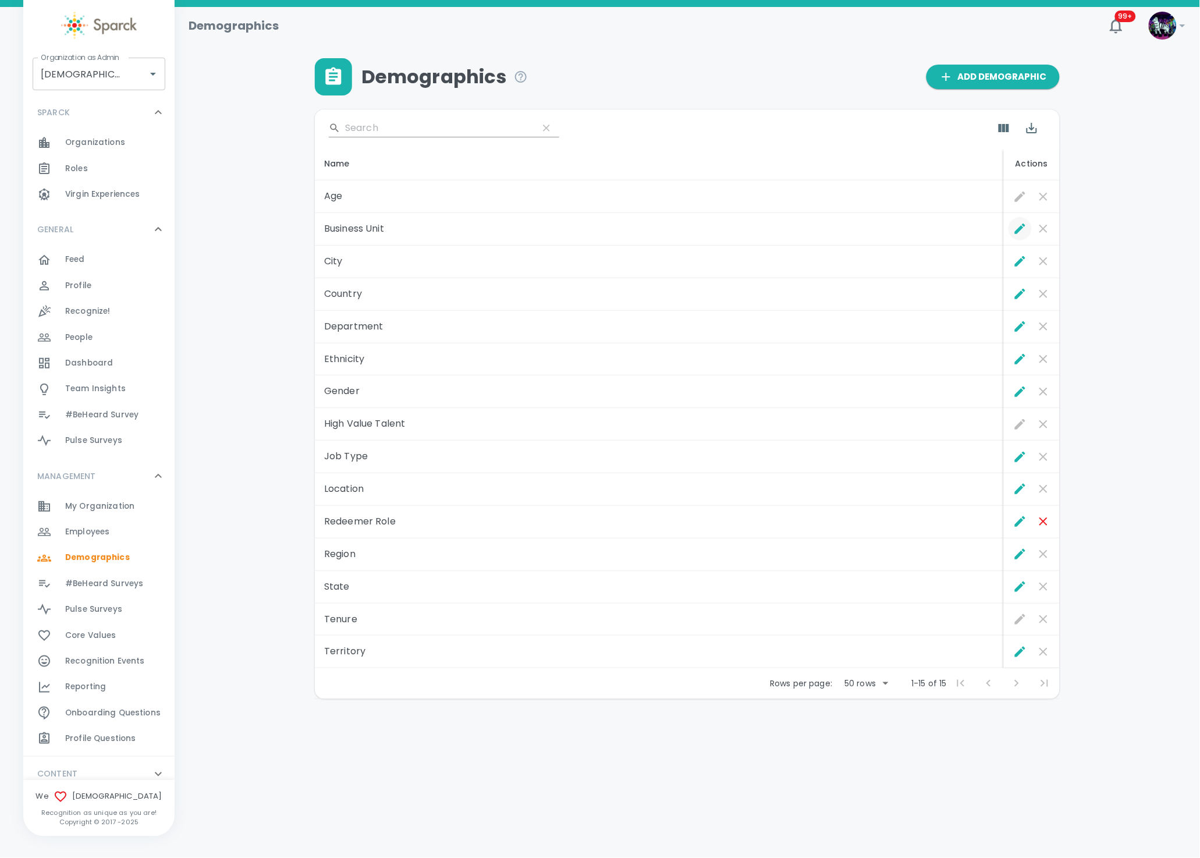
click at [1002, 232] on td "Business Unit" at bounding box center [659, 229] width 689 height 33
click at [1015, 227] on icon "Edit" at bounding box center [1021, 229] width 14 height 14
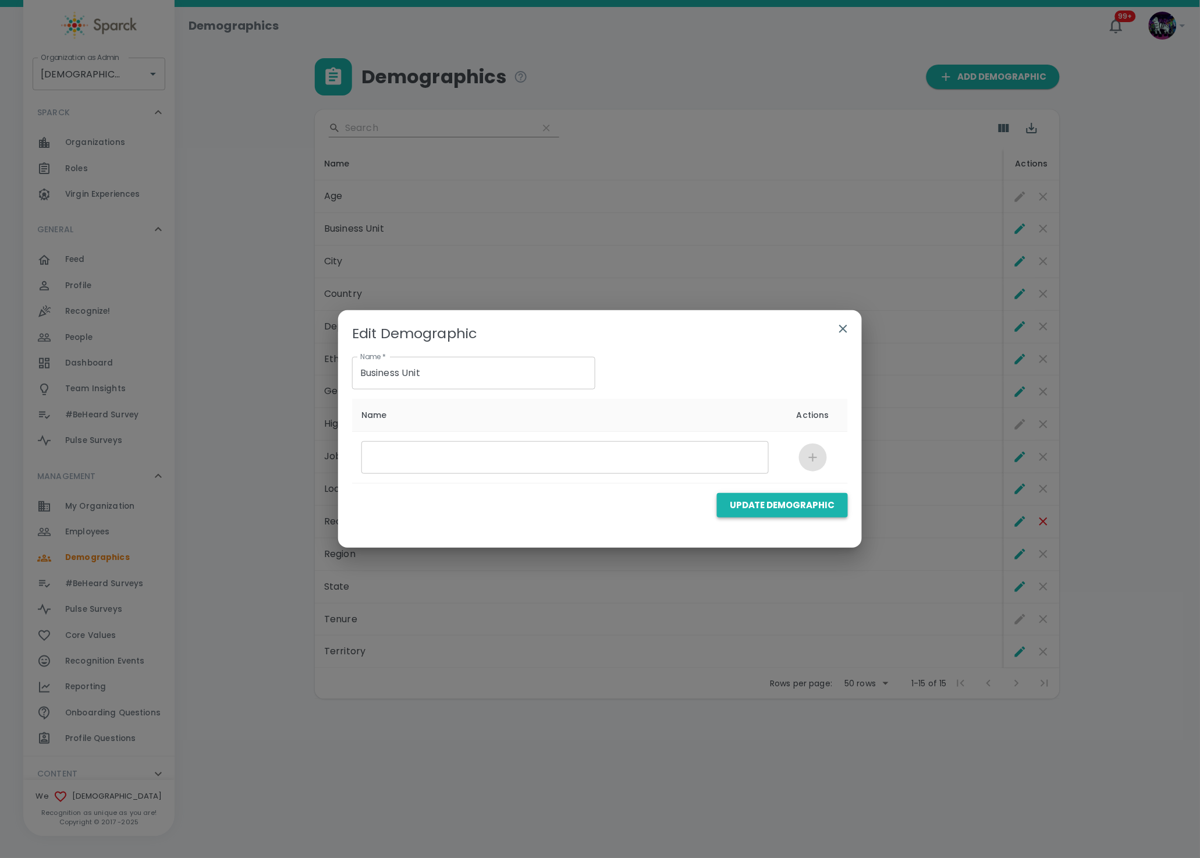
click at [778, 506] on button "Update Demographic" at bounding box center [782, 505] width 131 height 24
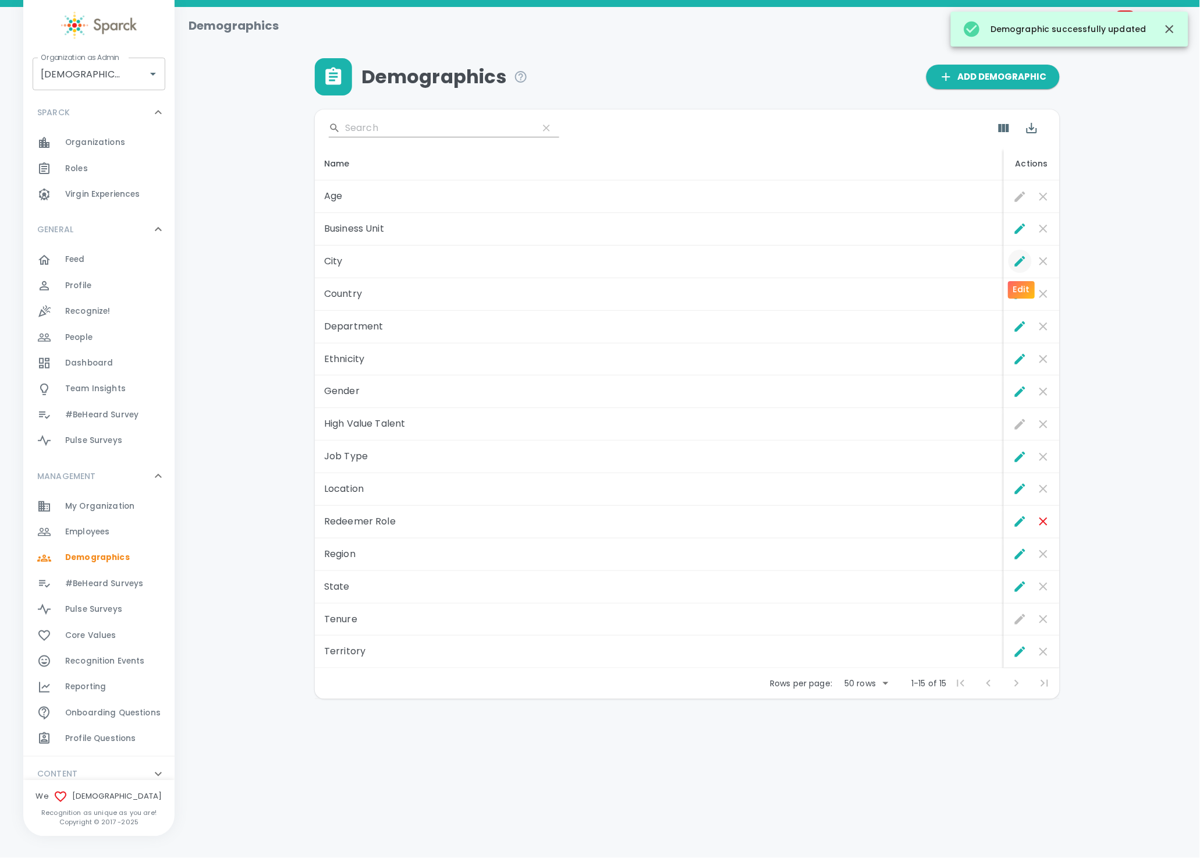
click at [1019, 261] on icon "Edit" at bounding box center [1020, 261] width 10 height 10
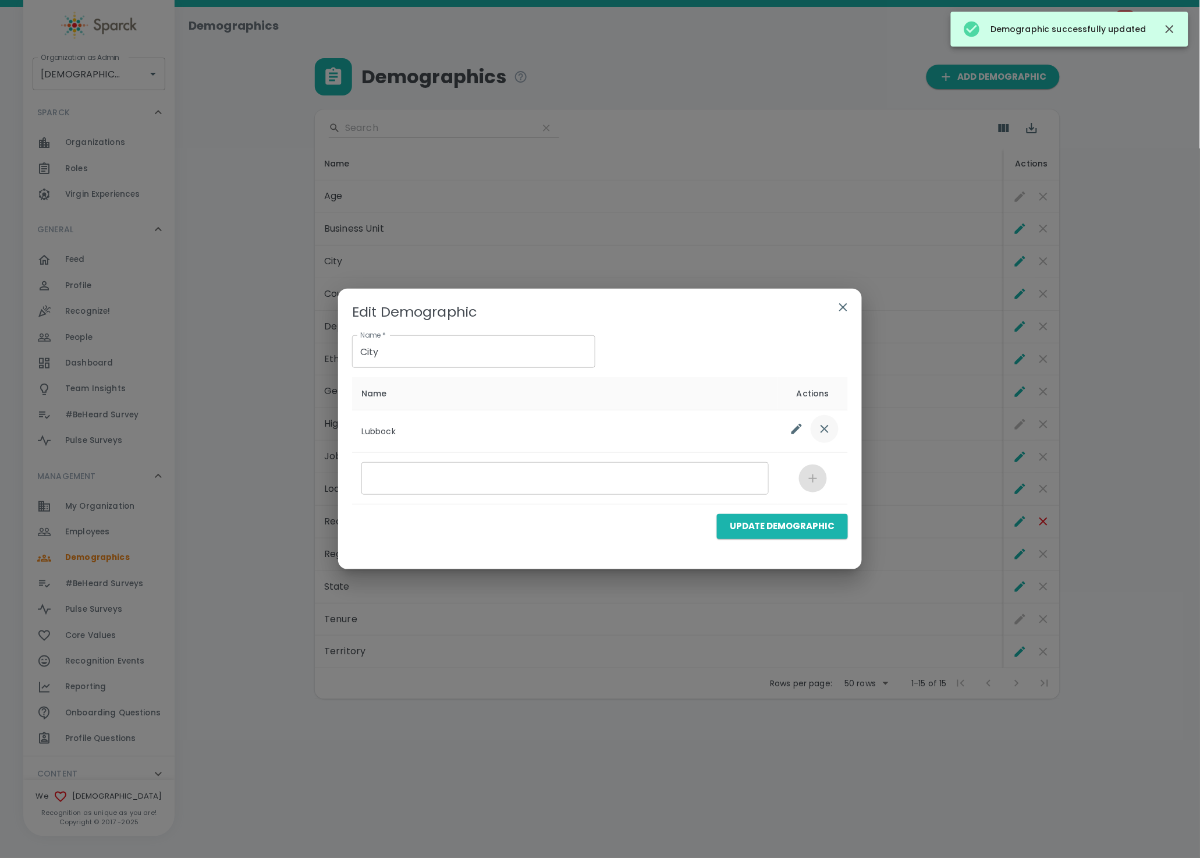
click at [825, 430] on icon "list table" at bounding box center [825, 429] width 8 height 8
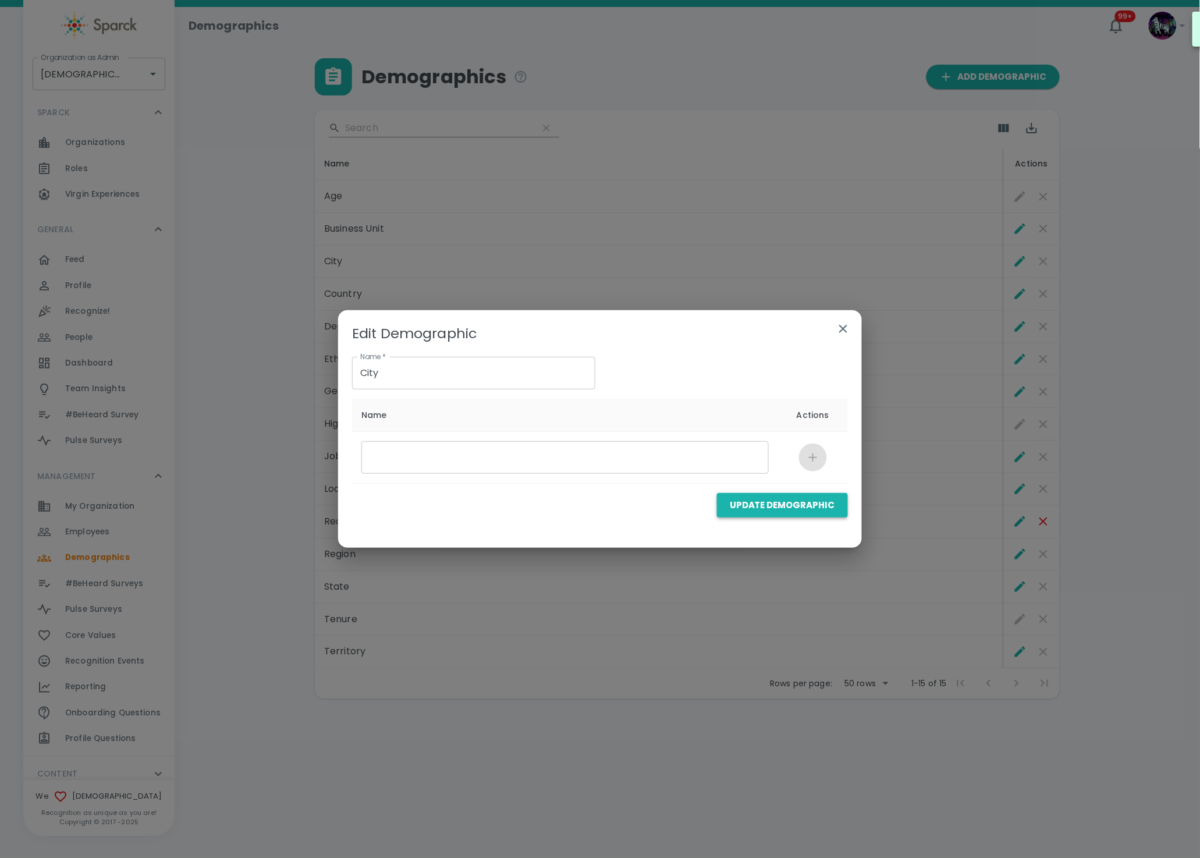
click at [776, 504] on button "Update Demographic" at bounding box center [782, 505] width 131 height 24
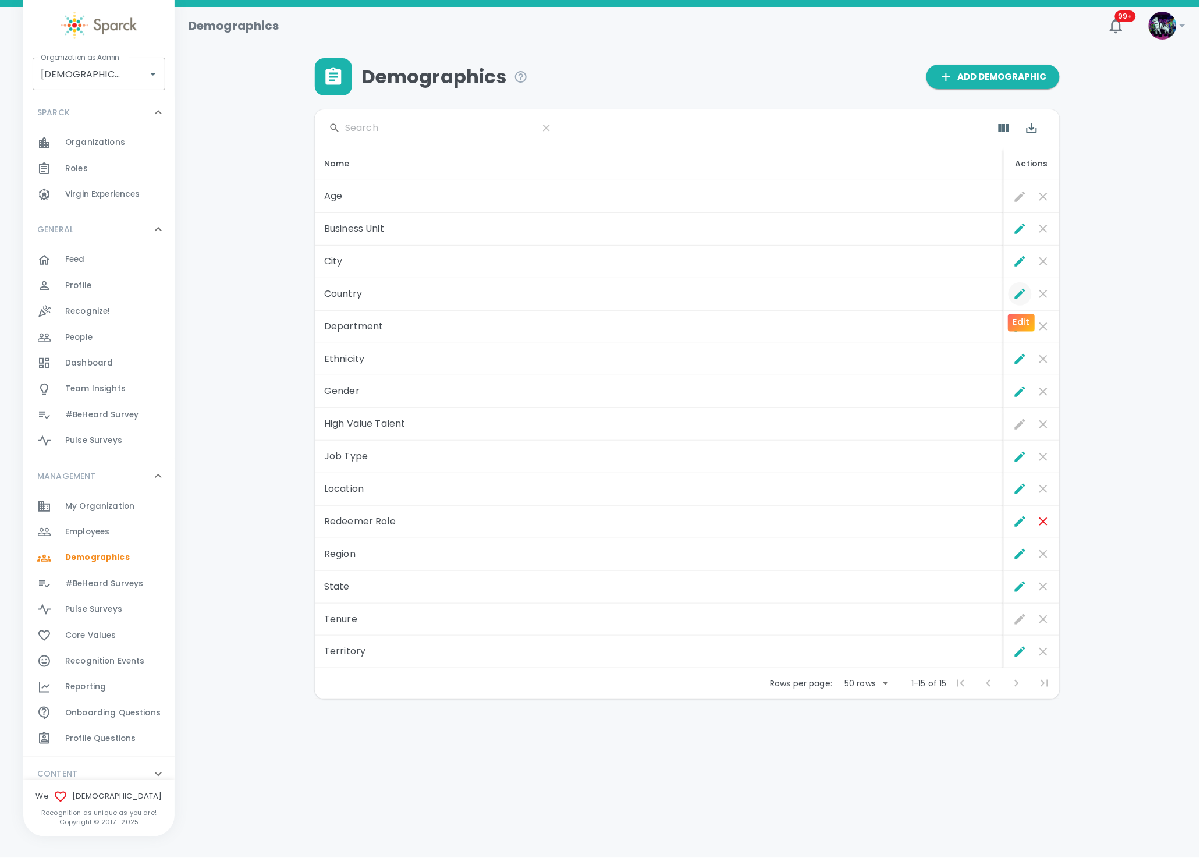
click at [1021, 295] on icon "Edit" at bounding box center [1020, 294] width 10 height 10
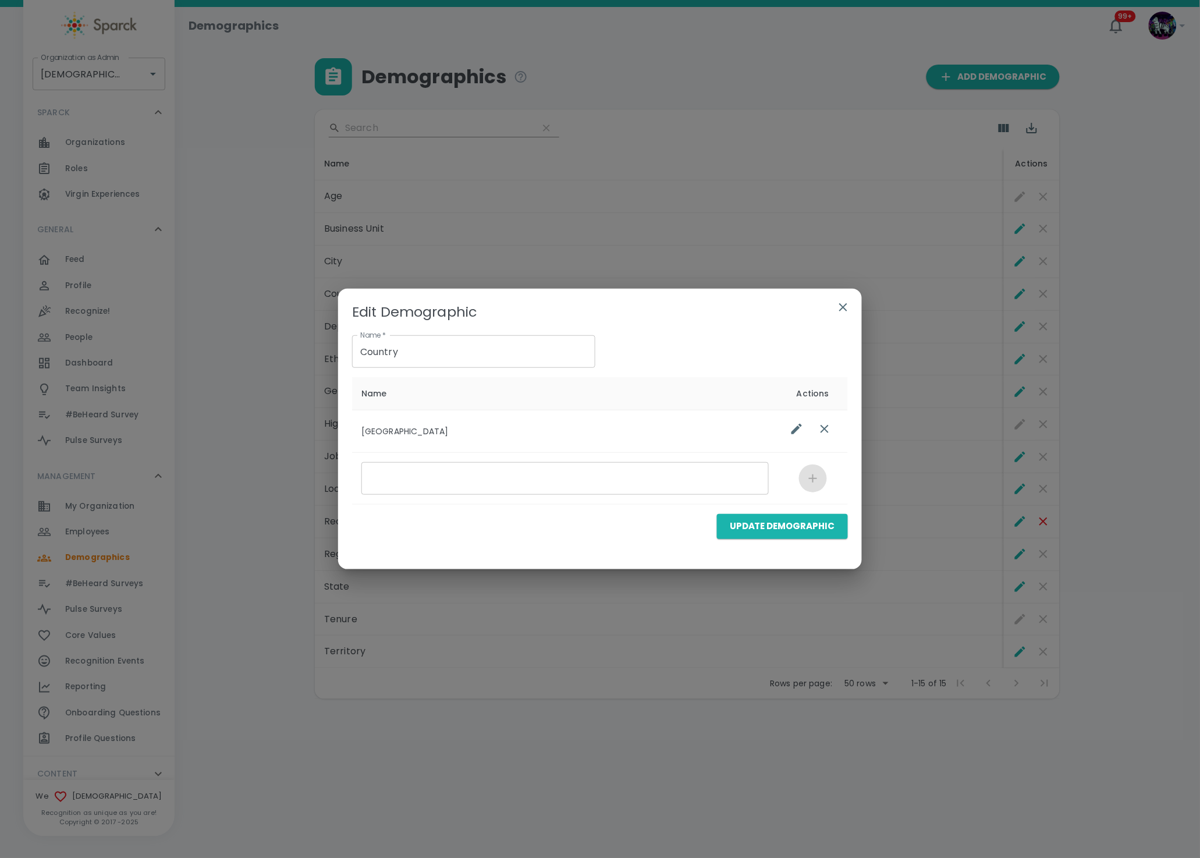
click at [926, 288] on div "Edit Demographic Name   * Country Name   * Name Actions United States ​ Update …" at bounding box center [600, 429] width 1200 height 858
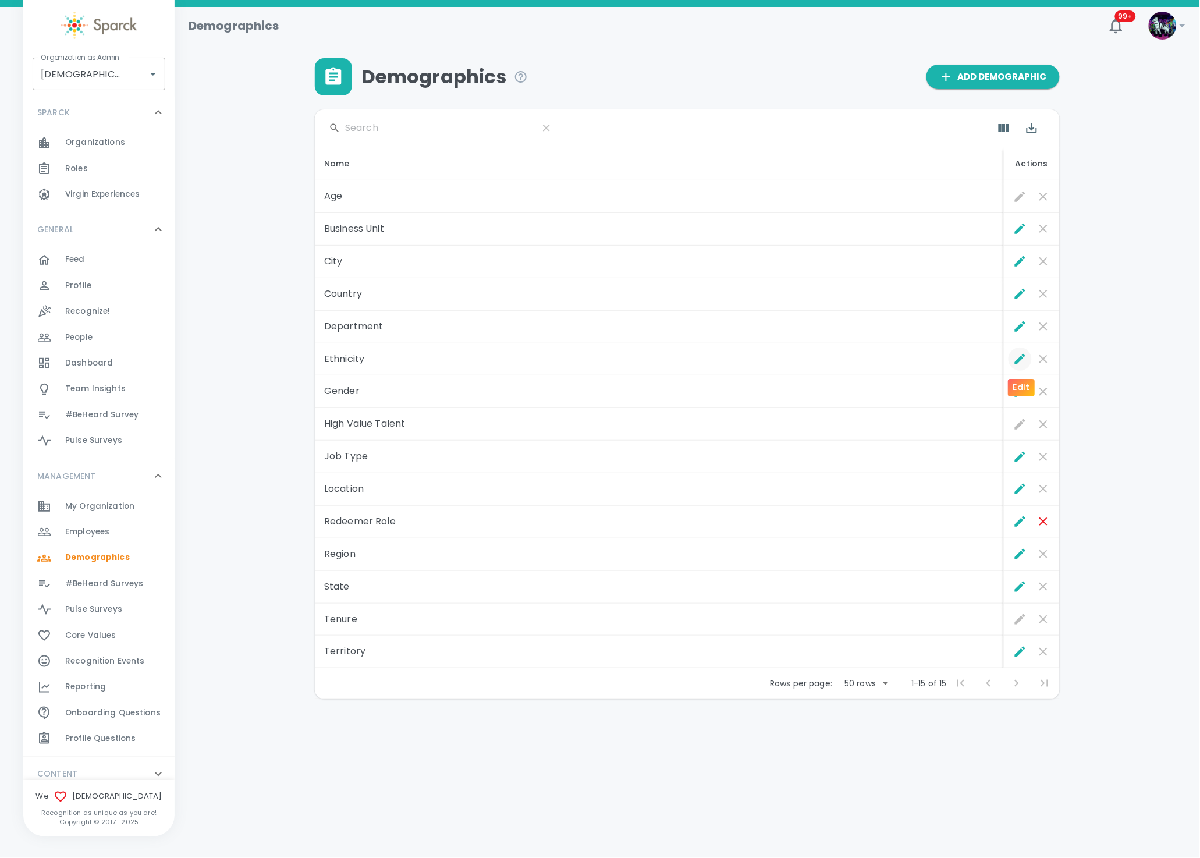
click at [1019, 359] on icon "Edit" at bounding box center [1021, 359] width 14 height 14
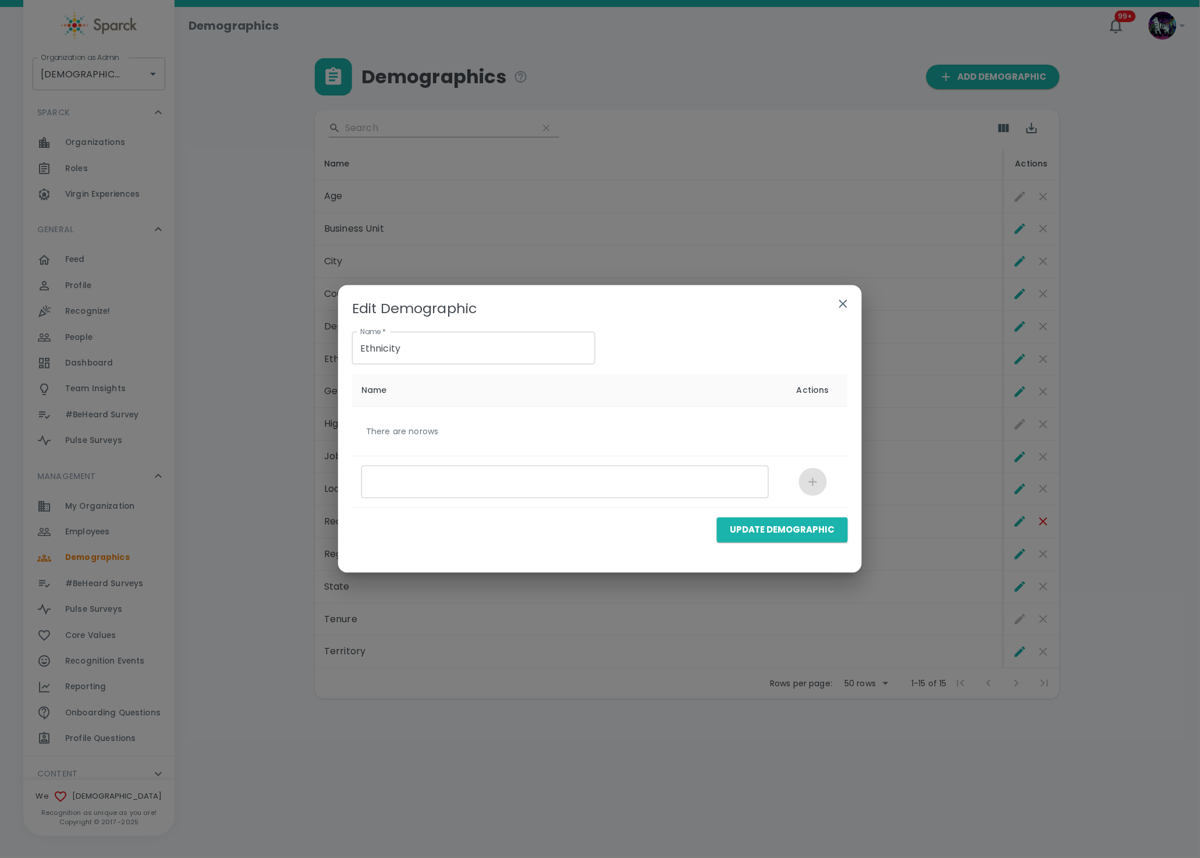
click at [843, 302] on icon "button" at bounding box center [844, 304] width 14 height 14
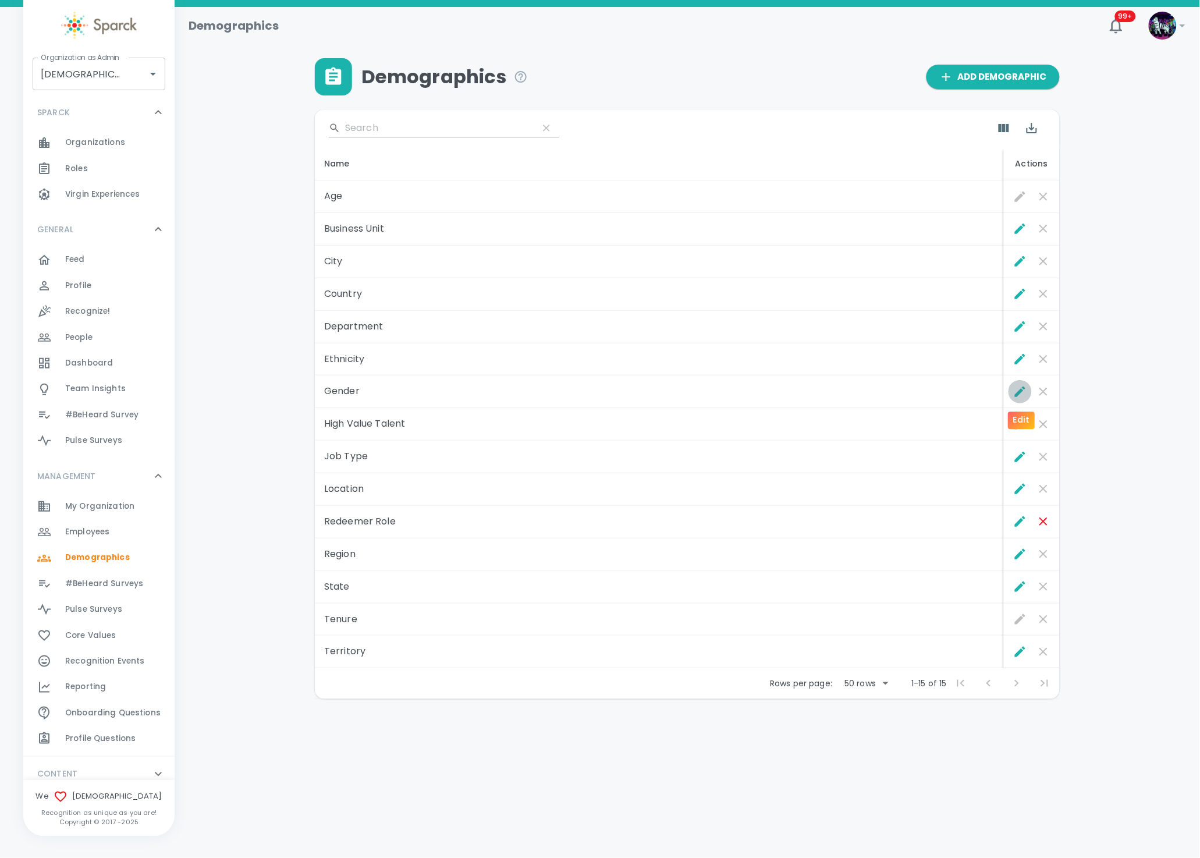
click at [1015, 394] on icon "Edit" at bounding box center [1021, 392] width 14 height 14
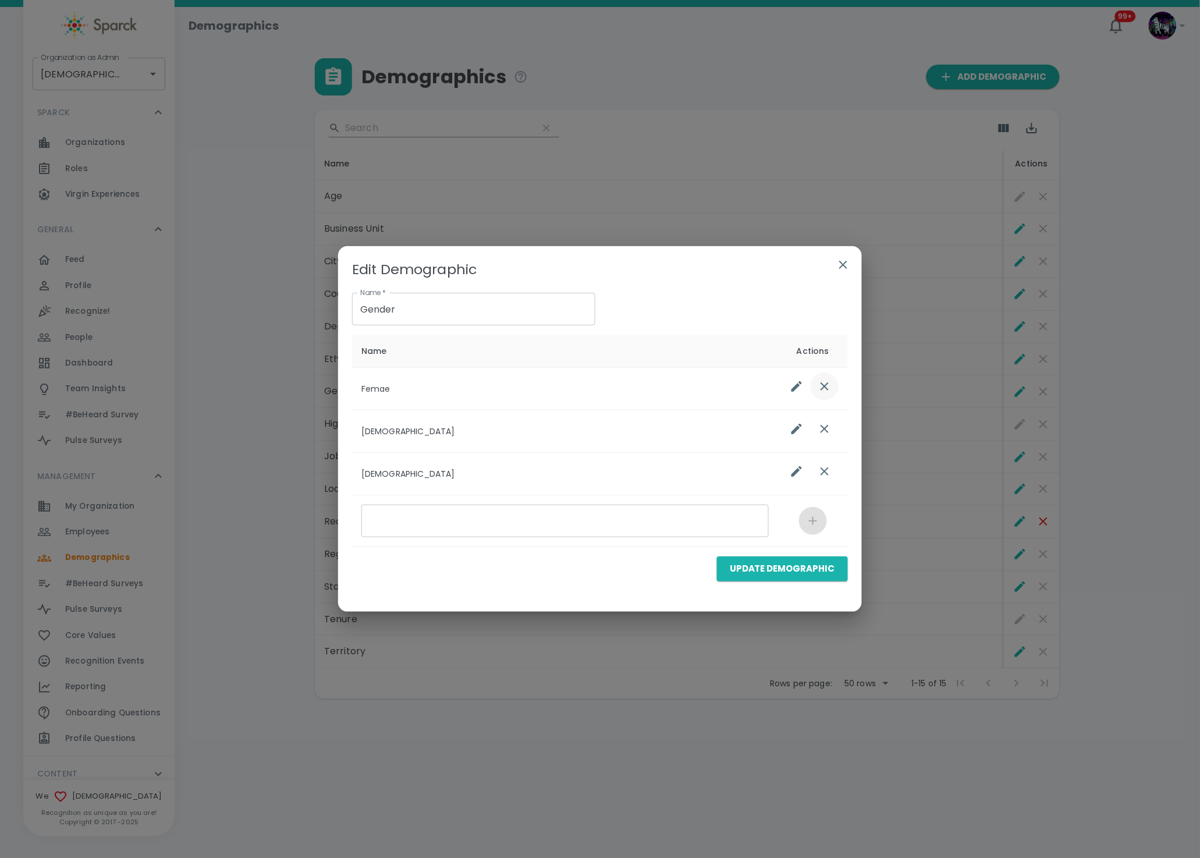
click at [819, 390] on icon "list table" at bounding box center [825, 387] width 14 height 14
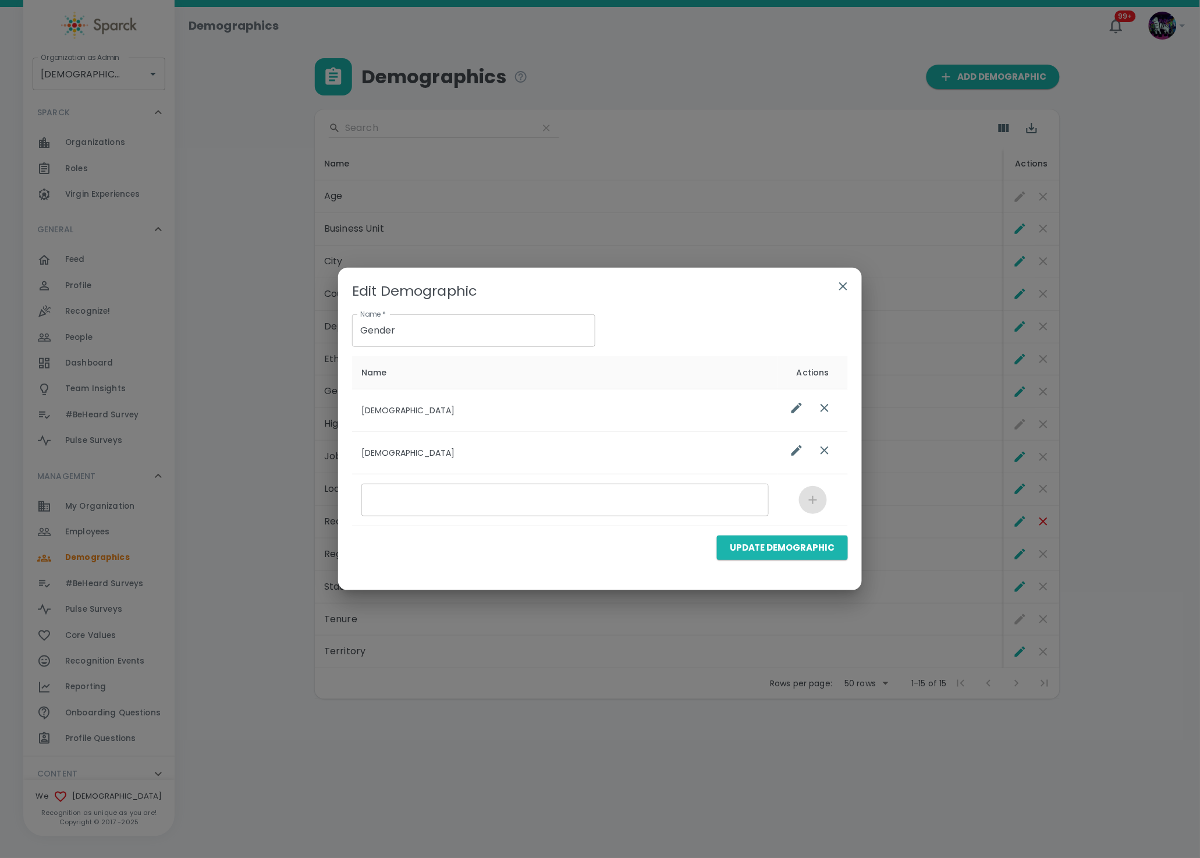
click at [841, 285] on icon "button" at bounding box center [844, 286] width 14 height 14
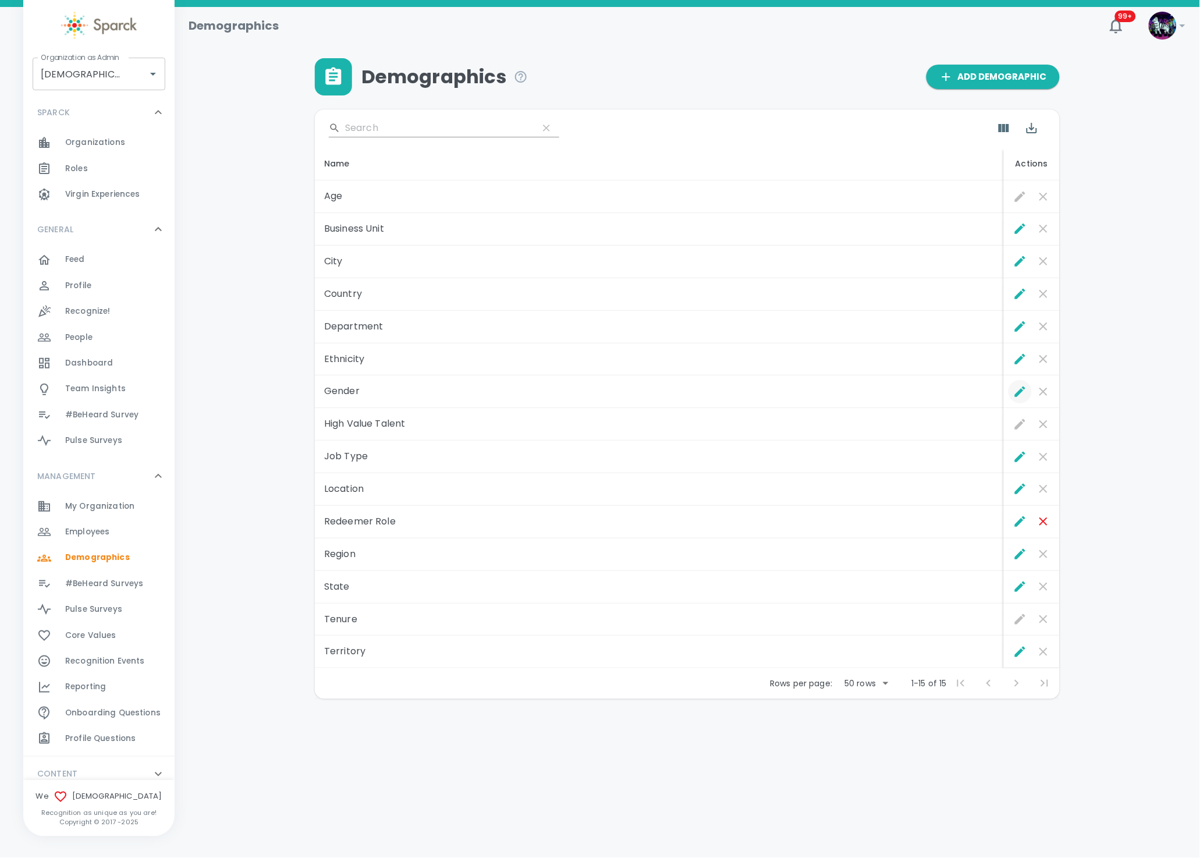
click at [1016, 390] on icon "Edit" at bounding box center [1021, 392] width 14 height 14
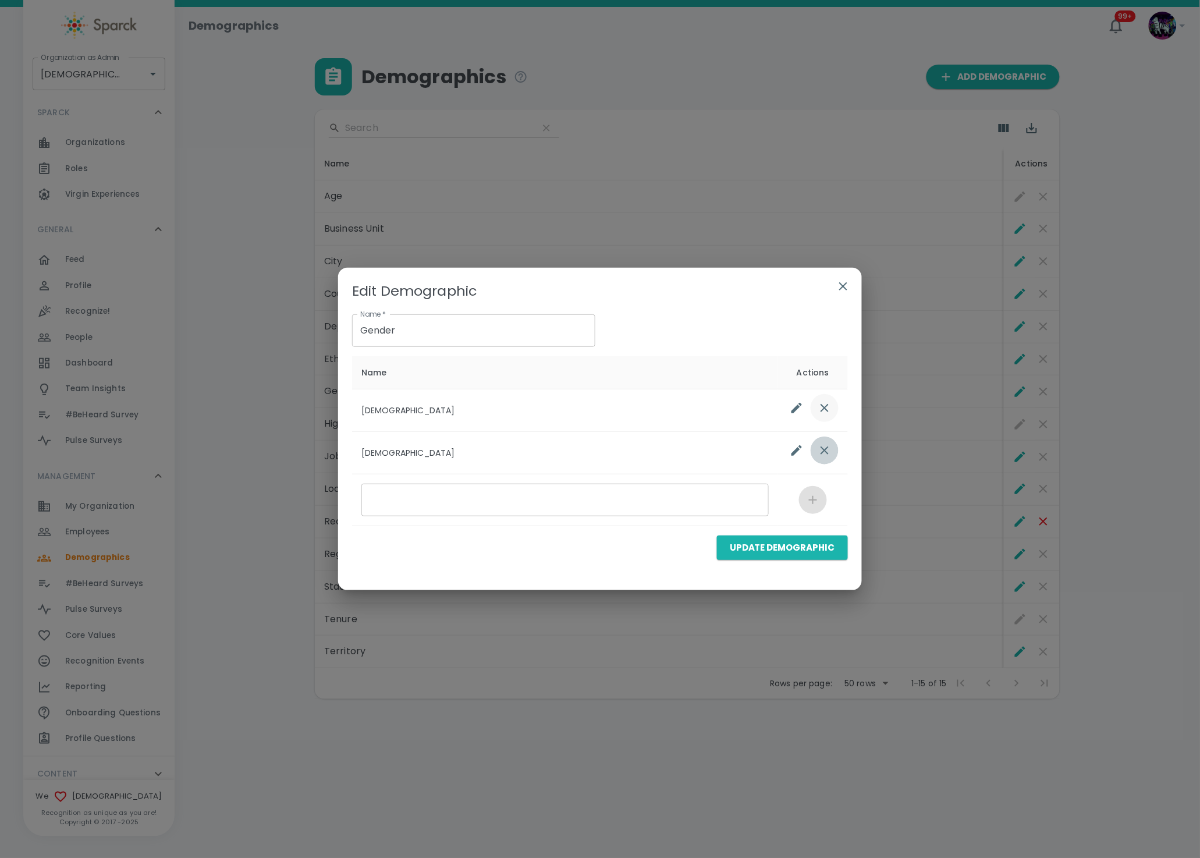
drag, startPoint x: 827, startPoint y: 450, endPoint x: 829, endPoint y: 440, distance: 10.6
click at [827, 449] on icon "list table" at bounding box center [825, 451] width 14 height 14
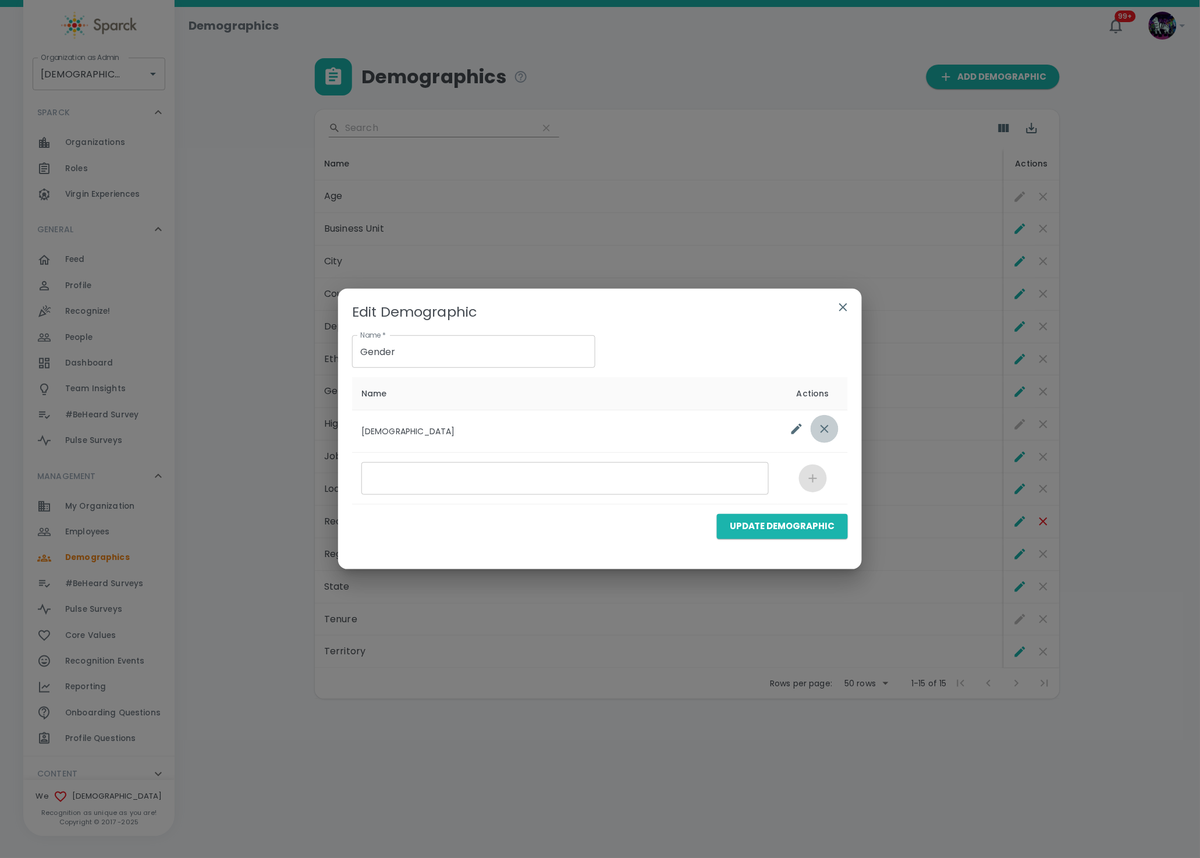
click at [826, 437] on button "list table" at bounding box center [825, 429] width 28 height 28
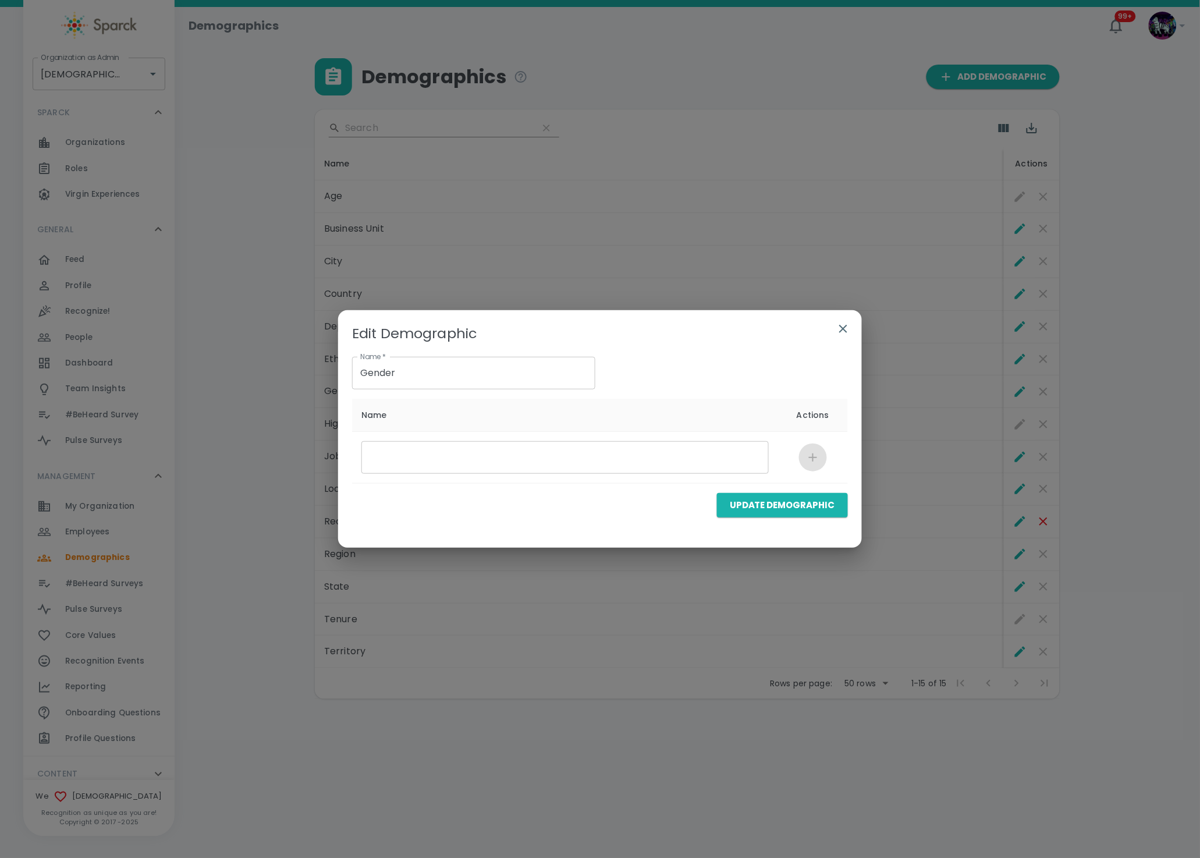
click at [853, 328] on button "button" at bounding box center [844, 329] width 28 height 28
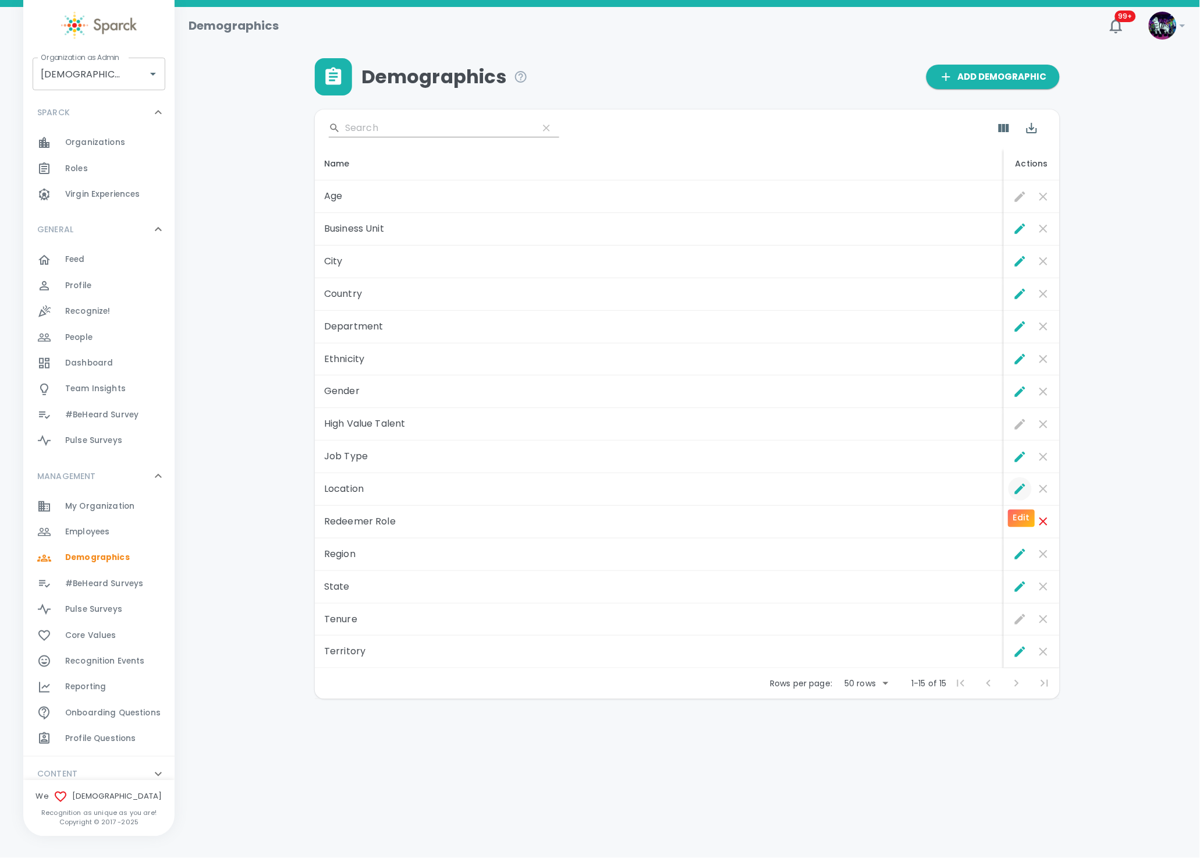
click at [1018, 491] on icon "Edit" at bounding box center [1020, 489] width 10 height 10
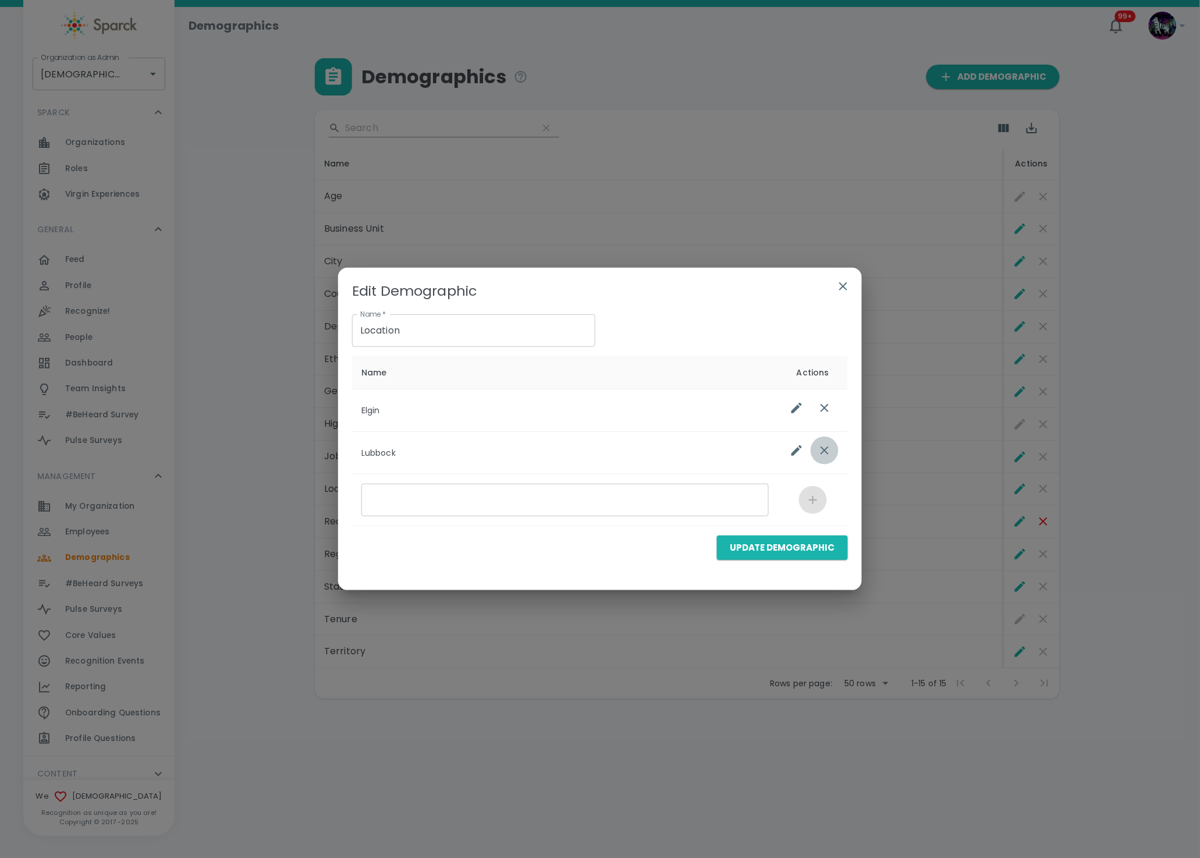
click at [827, 445] on icon "list table" at bounding box center [825, 451] width 14 height 14
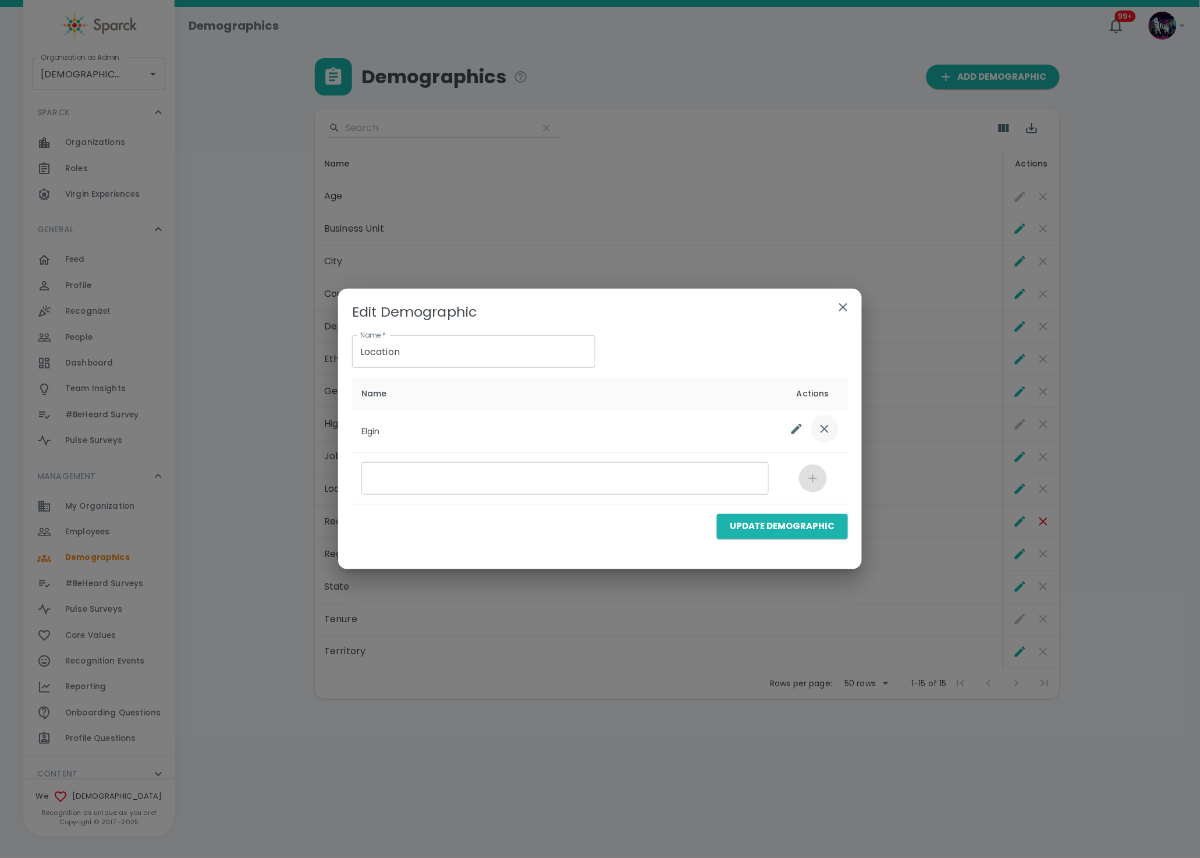
click at [828, 427] on icon "list table" at bounding box center [825, 429] width 14 height 14
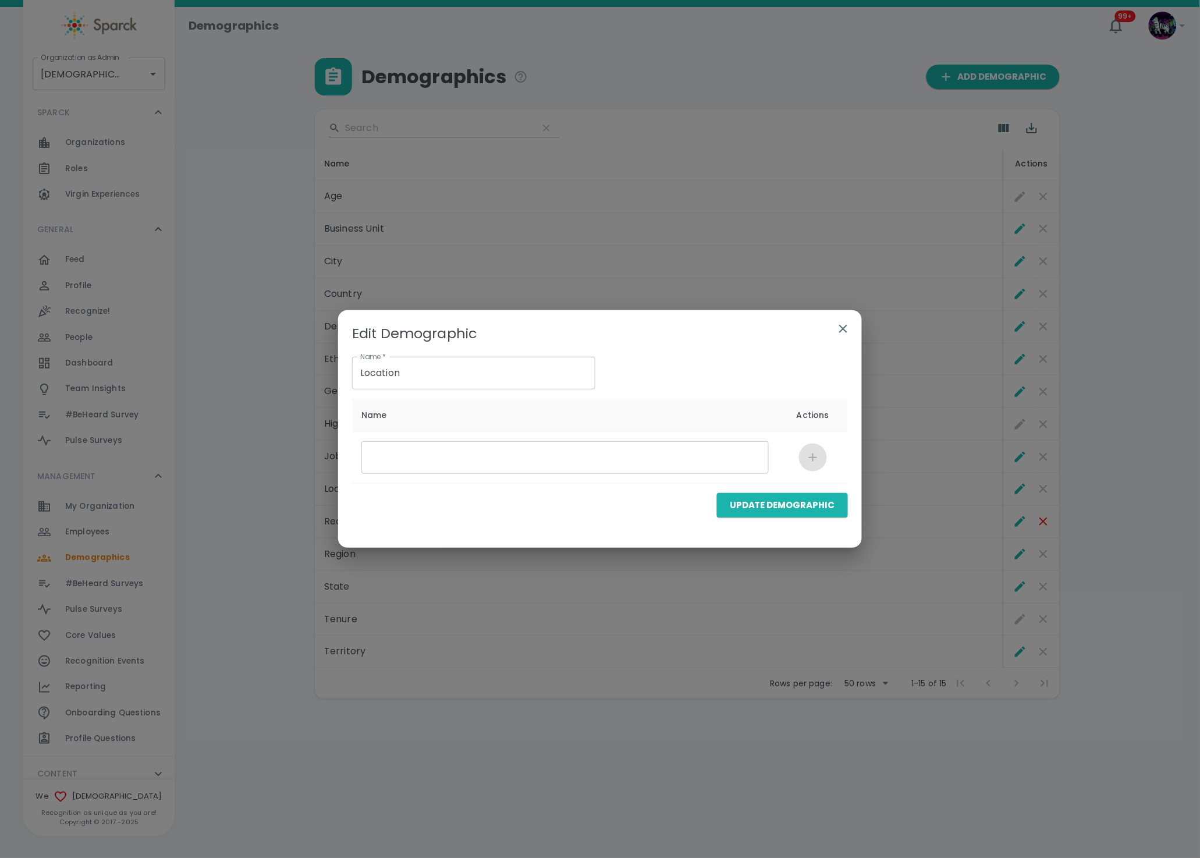
click at [851, 324] on button "button" at bounding box center [844, 329] width 28 height 28
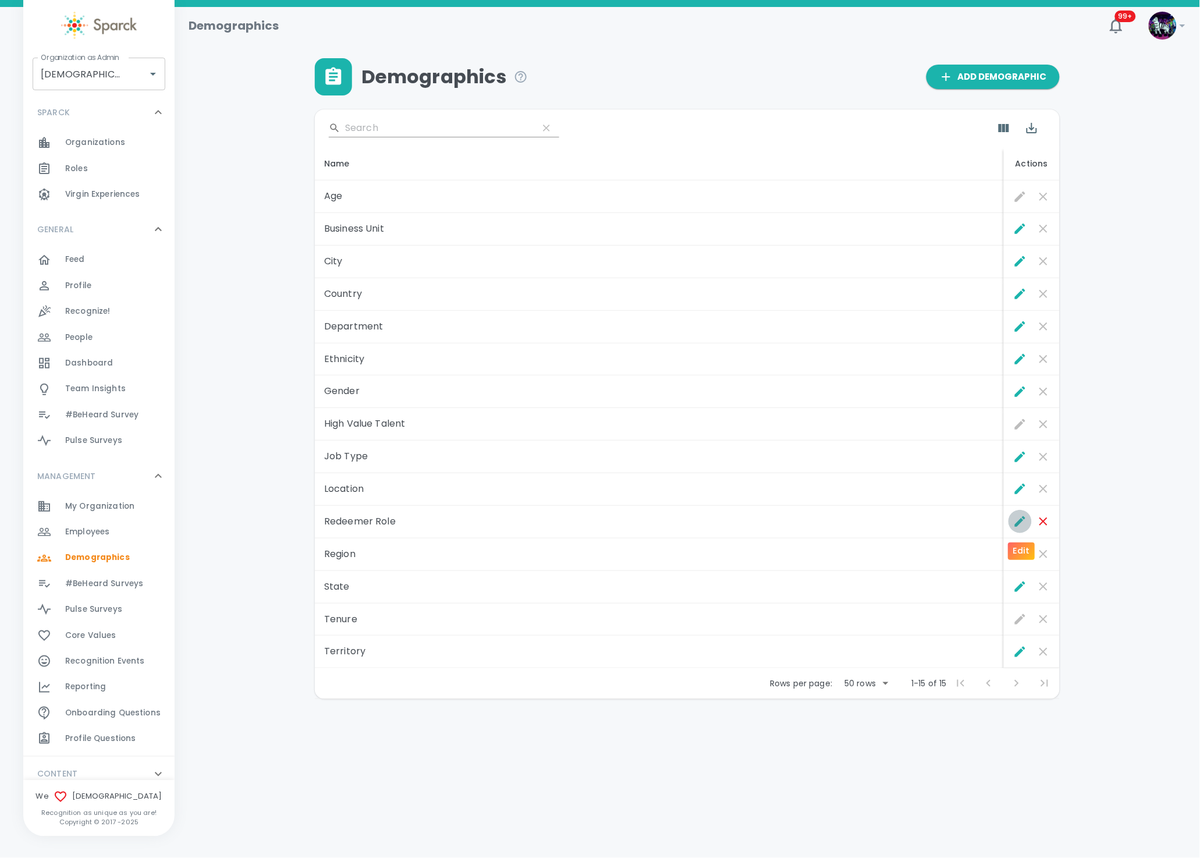
click at [1016, 523] on icon "Edit" at bounding box center [1021, 522] width 14 height 14
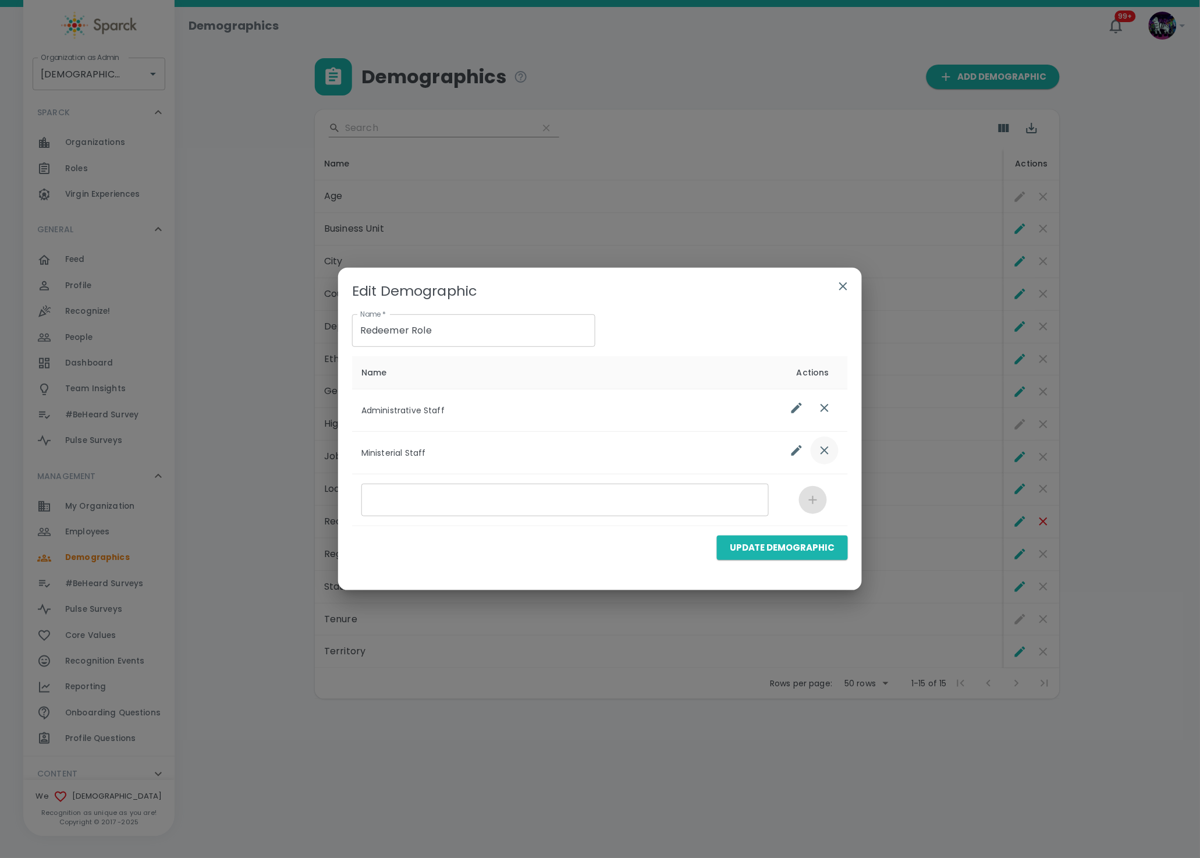
click at [829, 450] on icon "list table" at bounding box center [825, 451] width 14 height 14
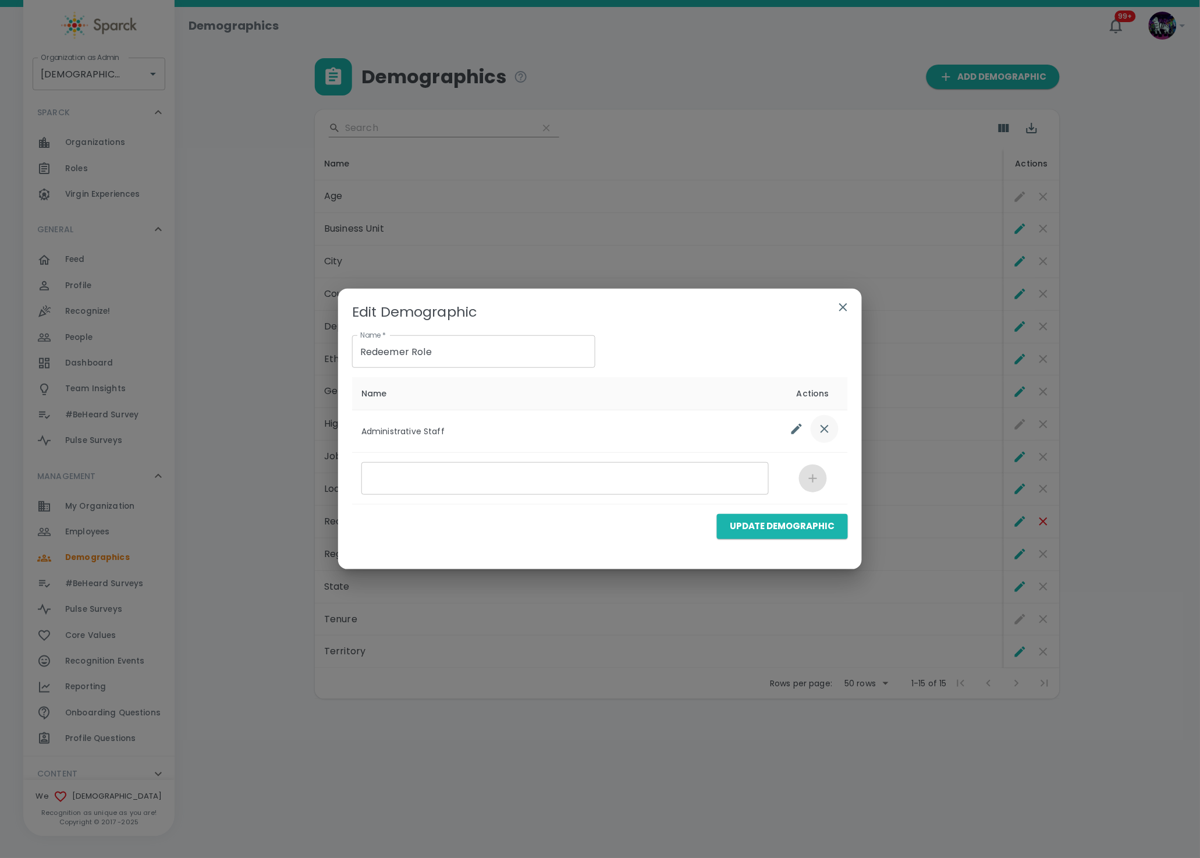
click at [823, 429] on icon "list table" at bounding box center [825, 429] width 14 height 14
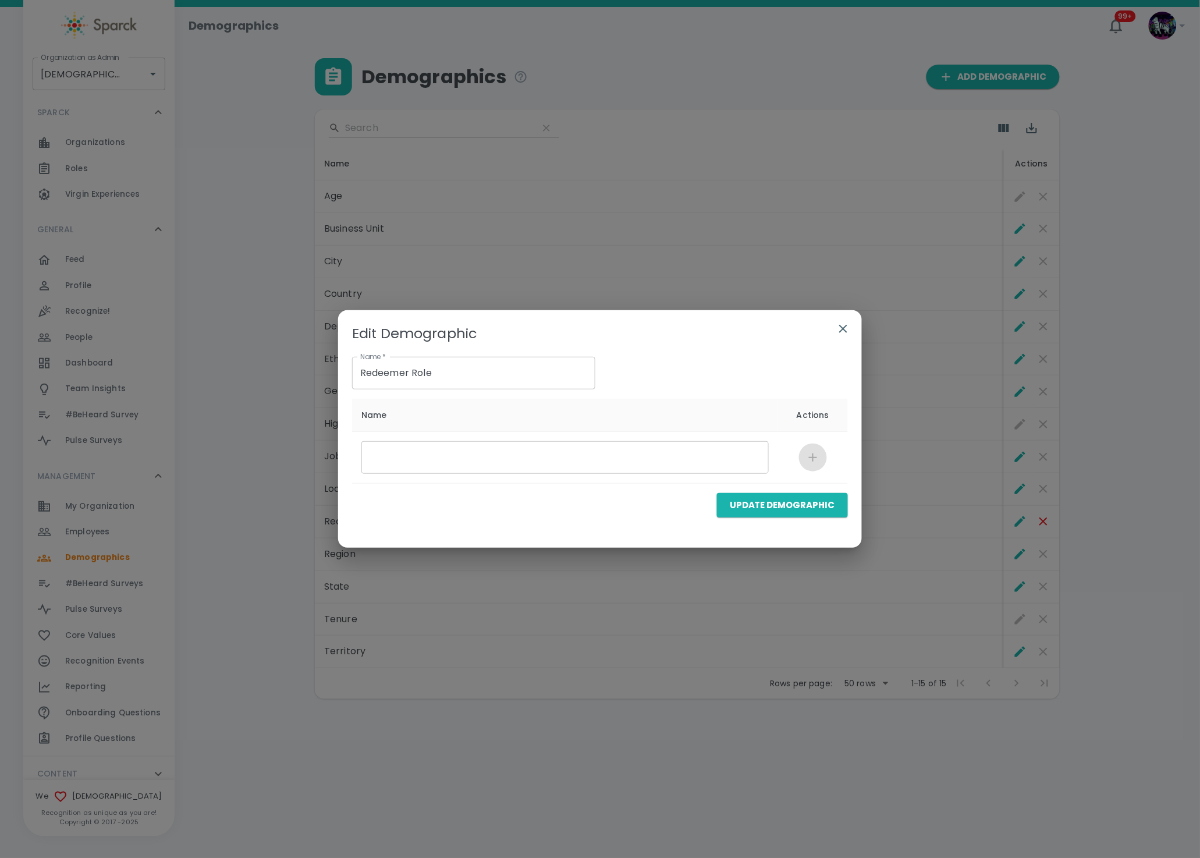
click at [845, 334] on icon "button" at bounding box center [844, 329] width 14 height 14
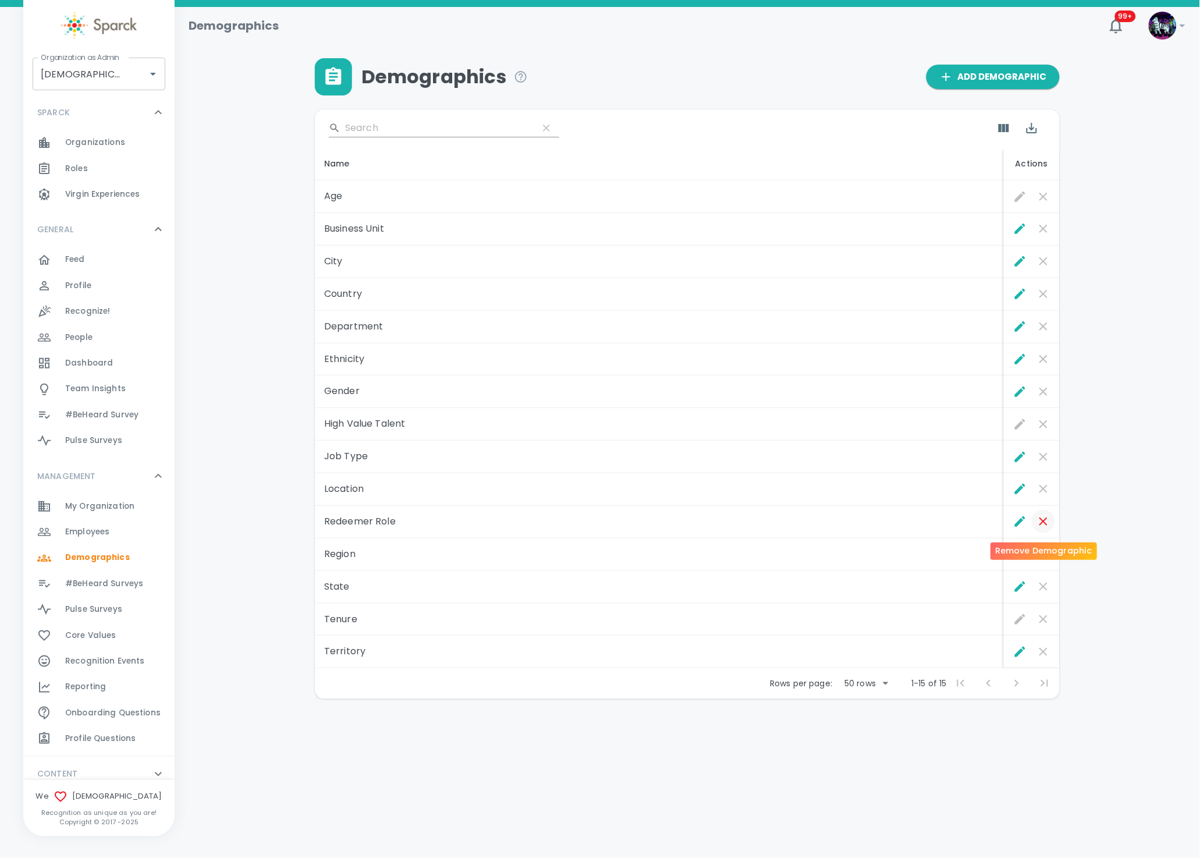
click at [1039, 529] on icon "Remove Demographic" at bounding box center [1044, 522] width 14 height 14
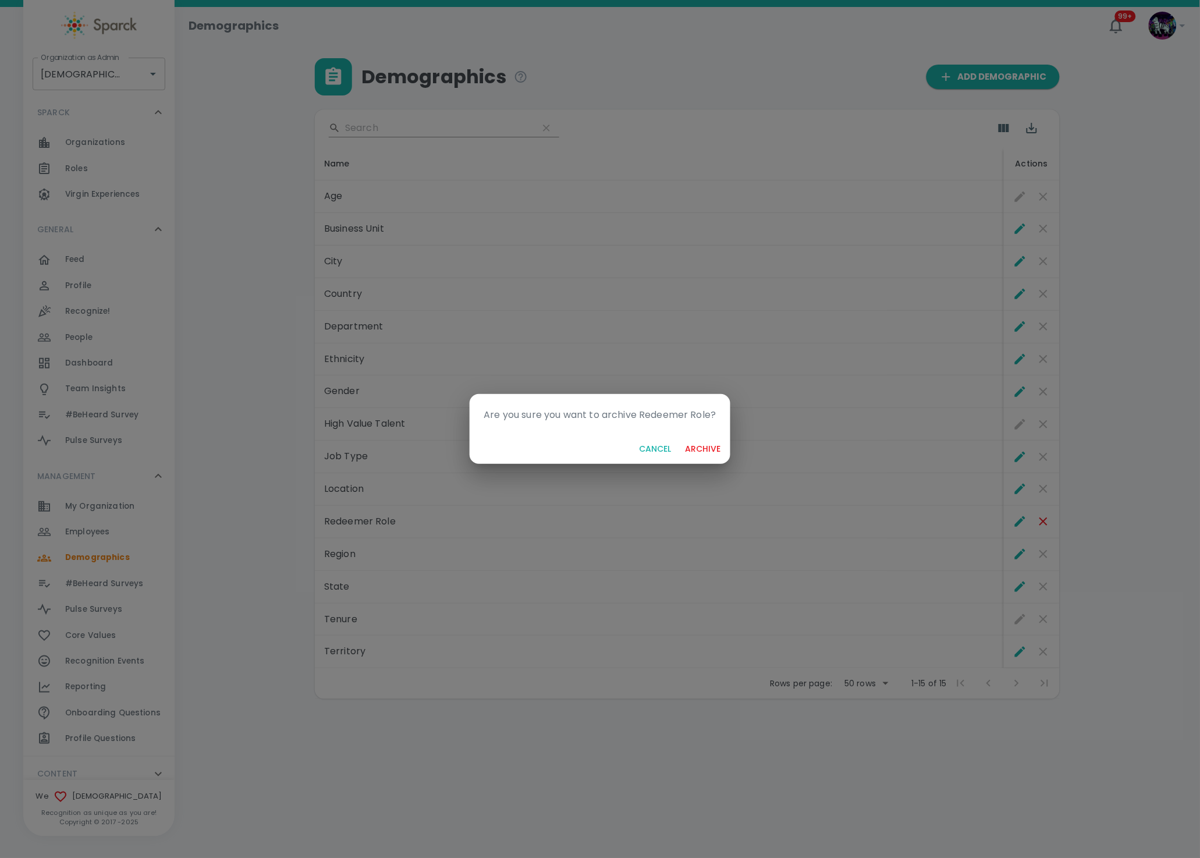
click at [707, 449] on button "archive" at bounding box center [703, 449] width 45 height 22
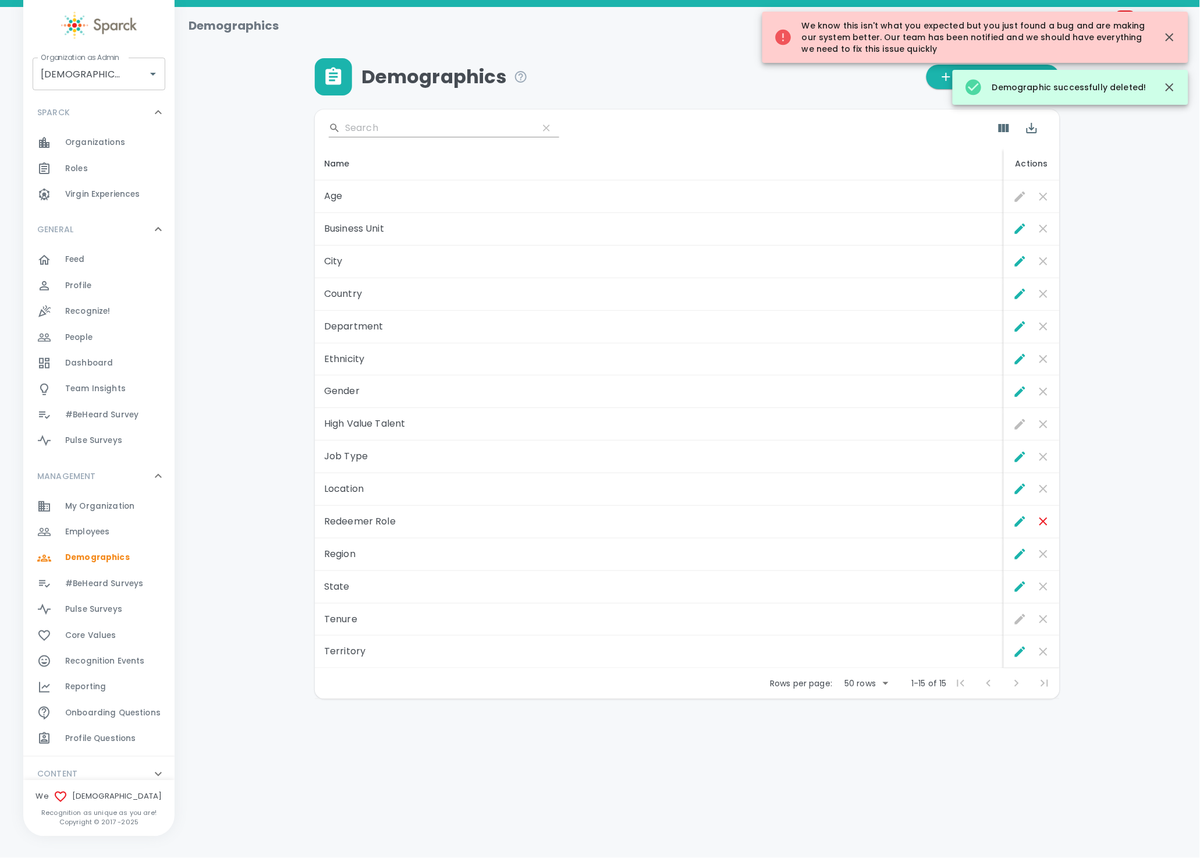
click at [703, 452] on td "Job Type" at bounding box center [659, 457] width 689 height 33
click at [410, 531] on td "Redeemer Role" at bounding box center [659, 522] width 689 height 33
click at [1021, 523] on icon "Edit" at bounding box center [1020, 521] width 10 height 10
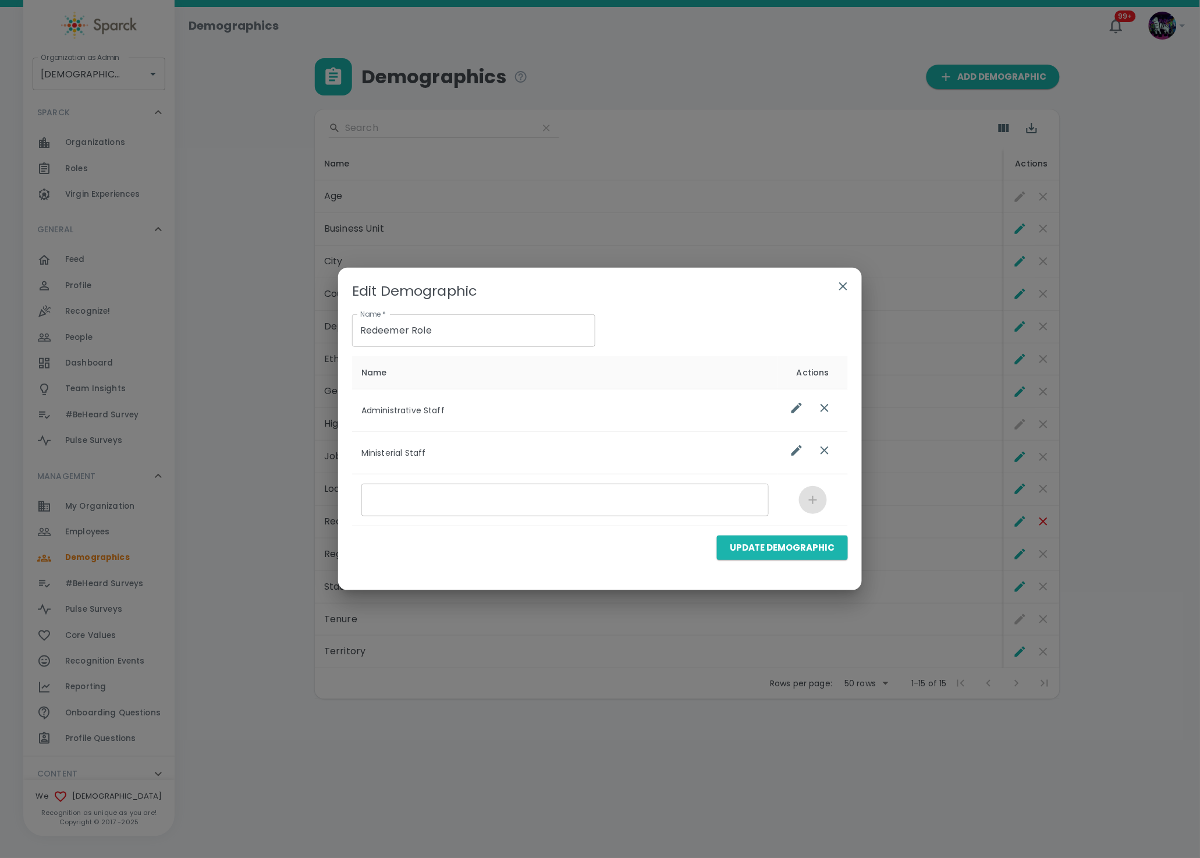
click at [827, 454] on button "list table" at bounding box center [825, 451] width 28 height 28
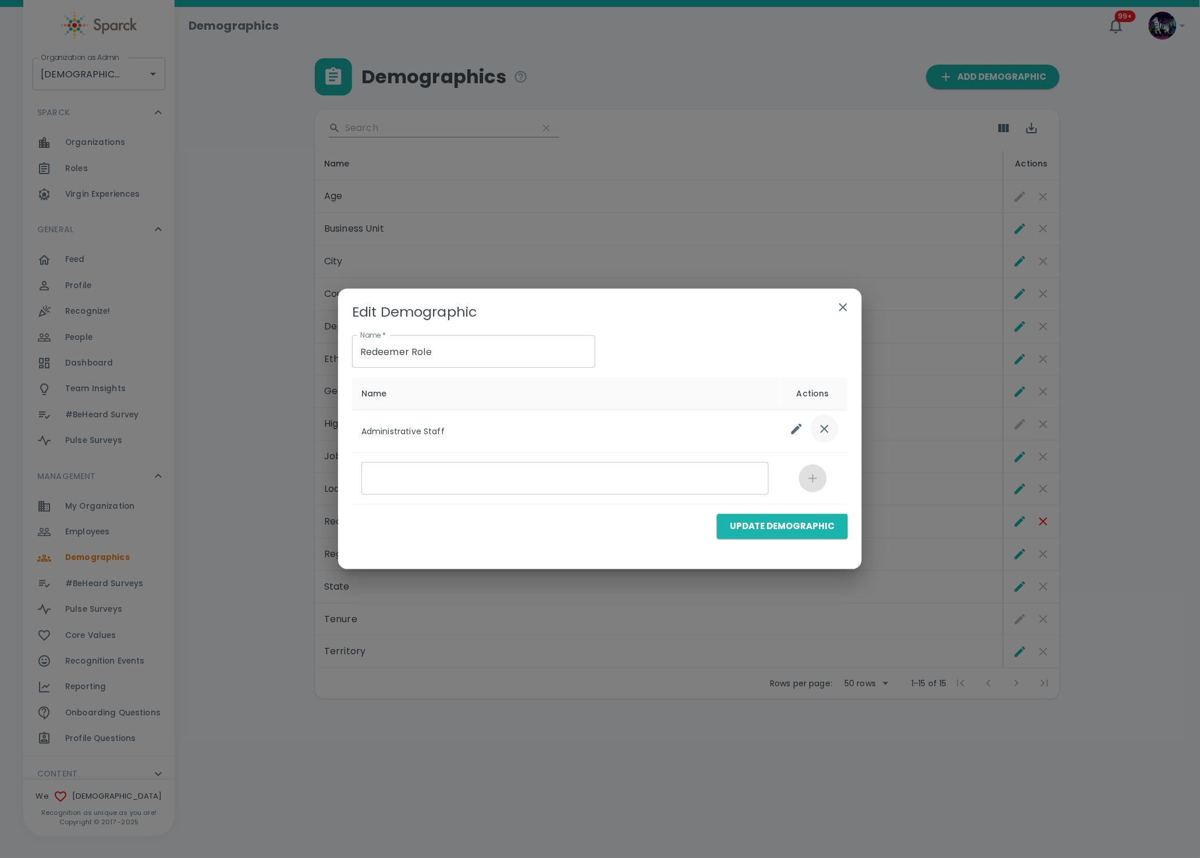
click at [830, 422] on icon "list table" at bounding box center [825, 429] width 14 height 14
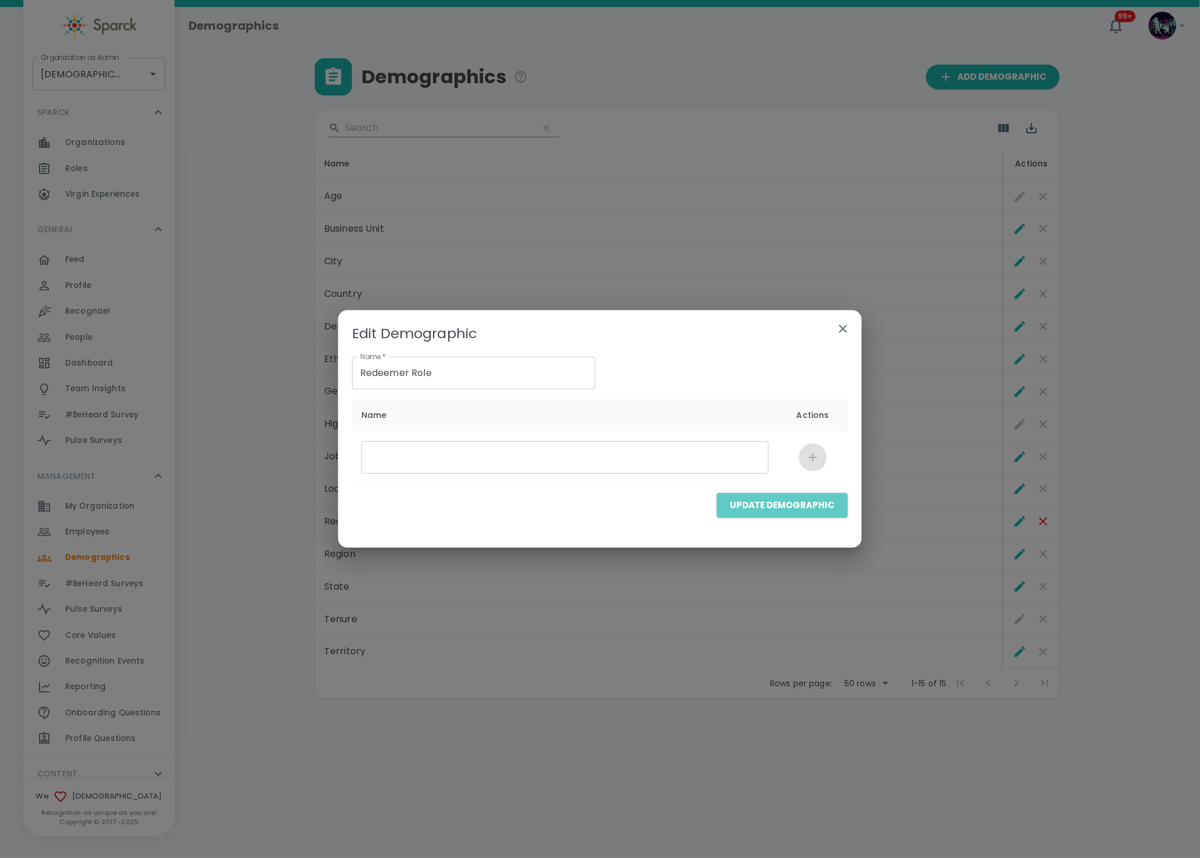
click at [813, 502] on button "Update Demographic" at bounding box center [782, 505] width 131 height 24
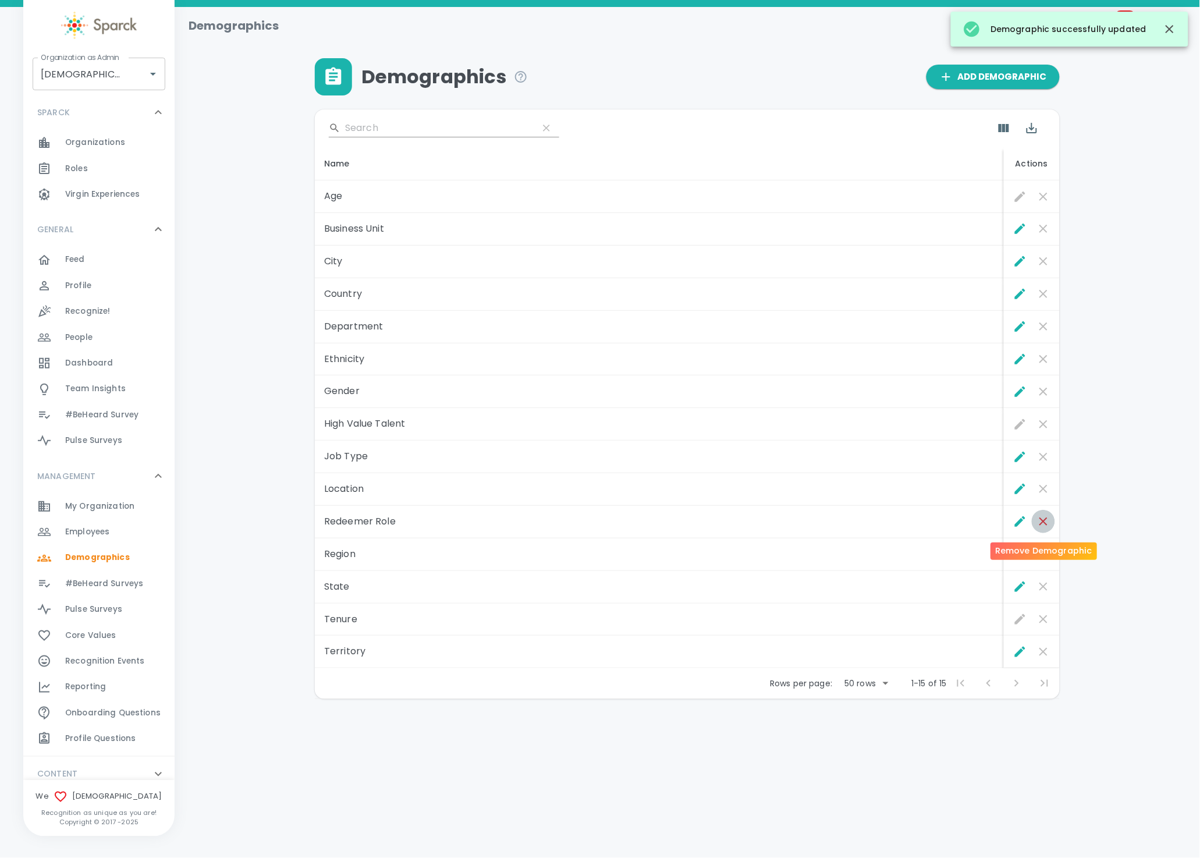
click at [1037, 524] on icon "Remove Demographic" at bounding box center [1044, 522] width 14 height 14
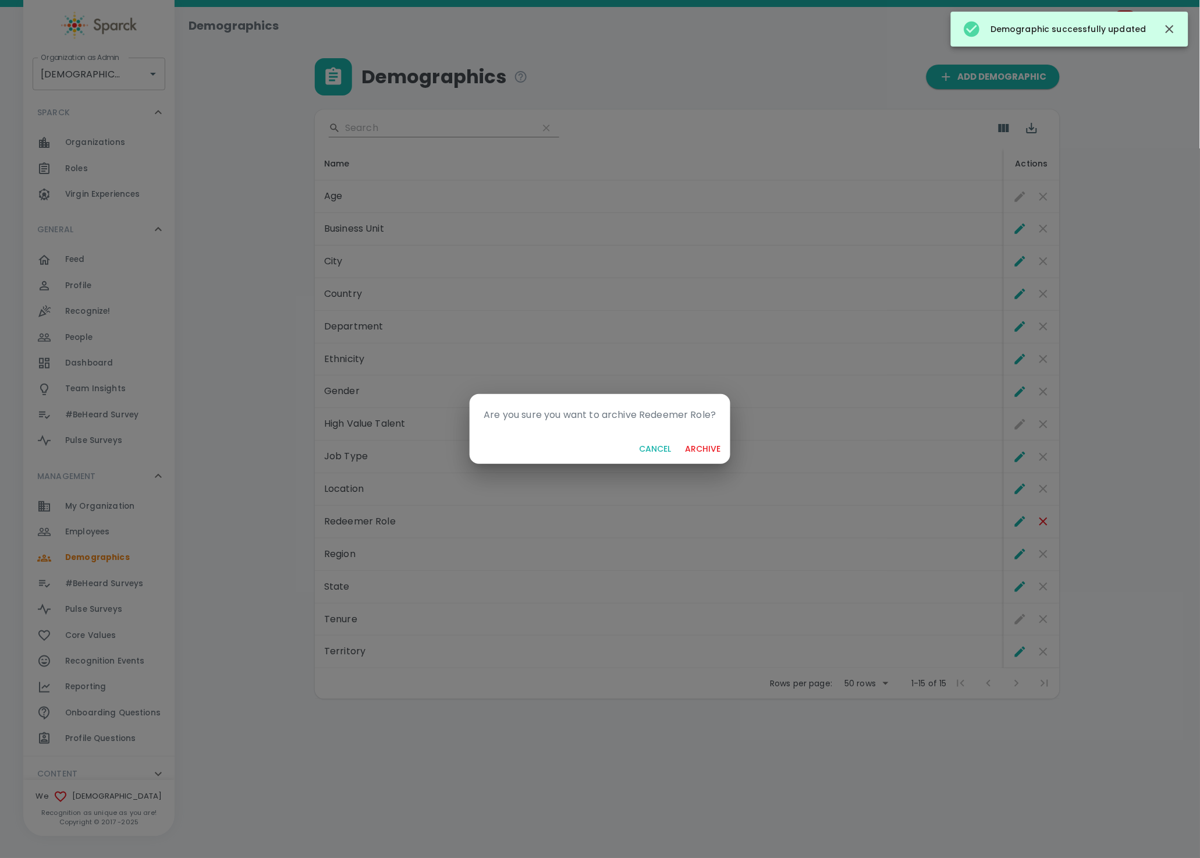
click at [706, 449] on button "archive" at bounding box center [703, 449] width 45 height 22
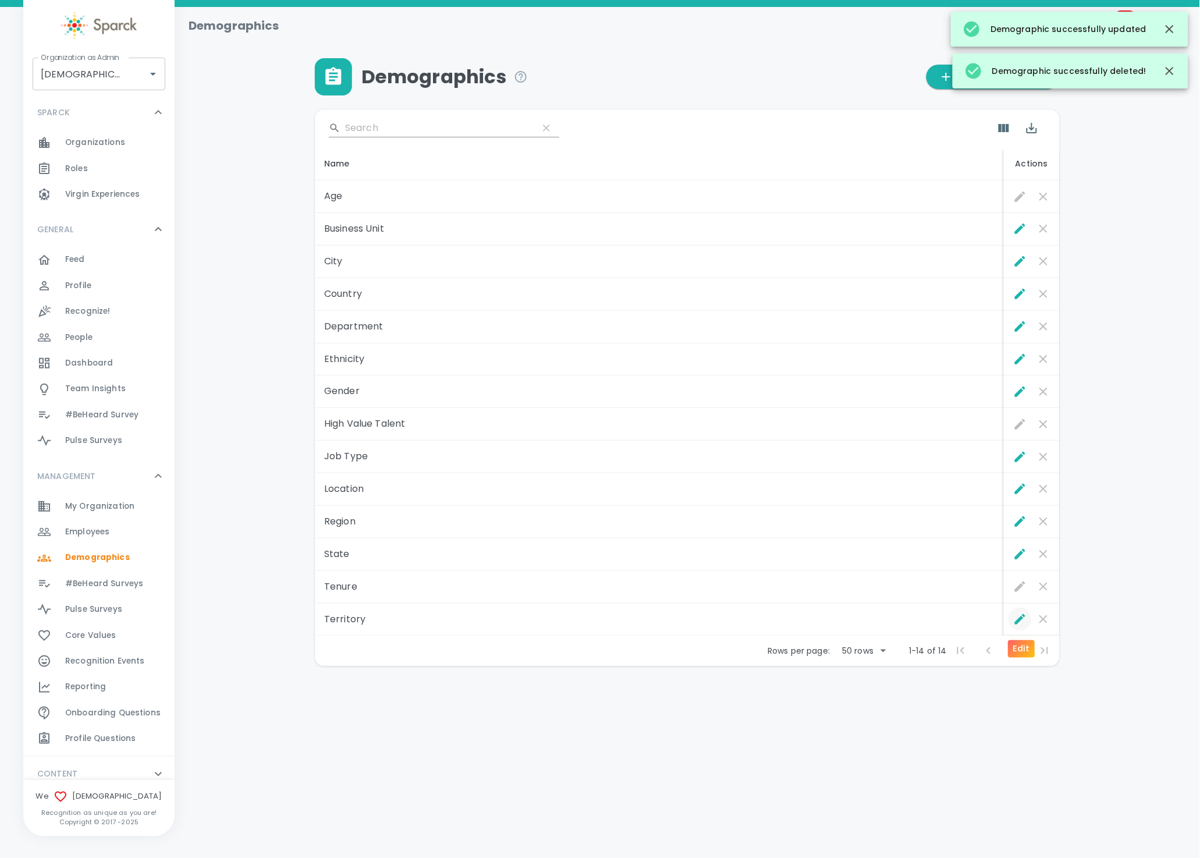
click at [1016, 623] on icon "Edit" at bounding box center [1020, 619] width 10 height 10
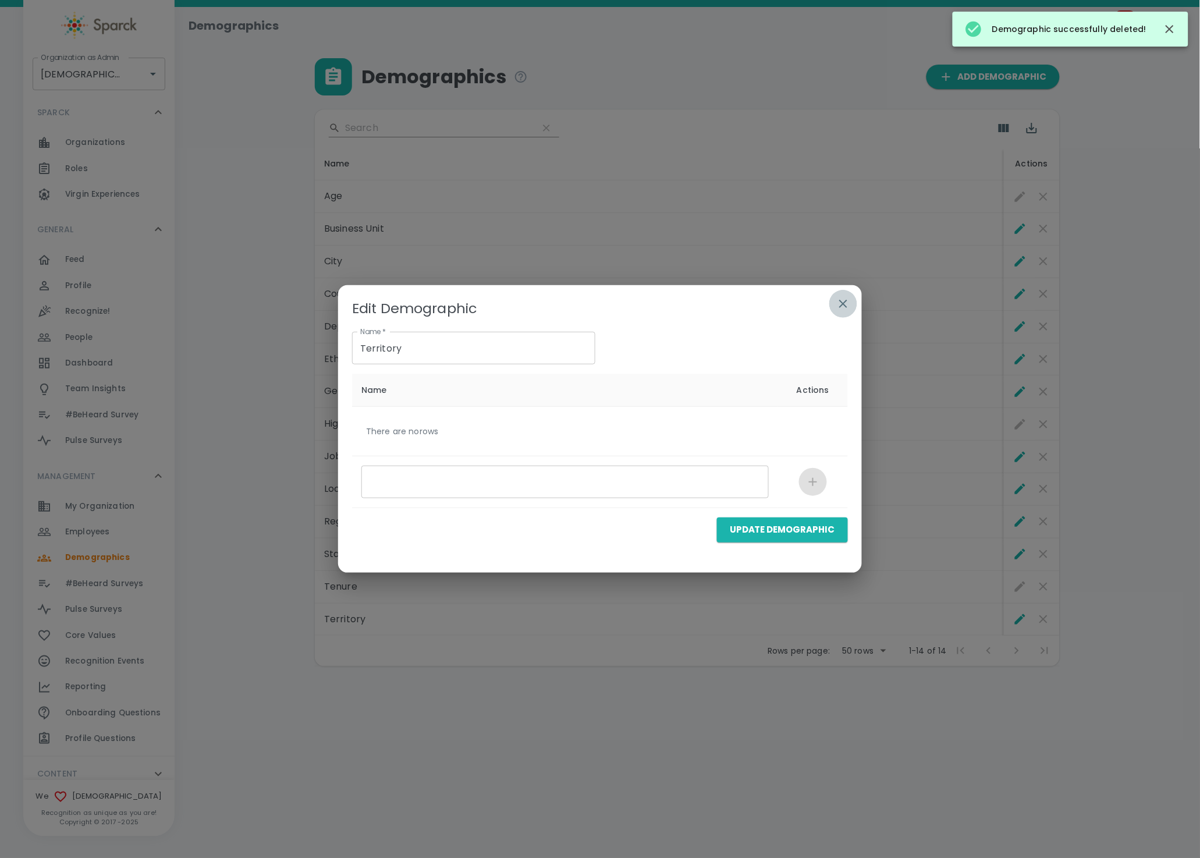
click at [842, 303] on icon "button" at bounding box center [844, 304] width 8 height 8
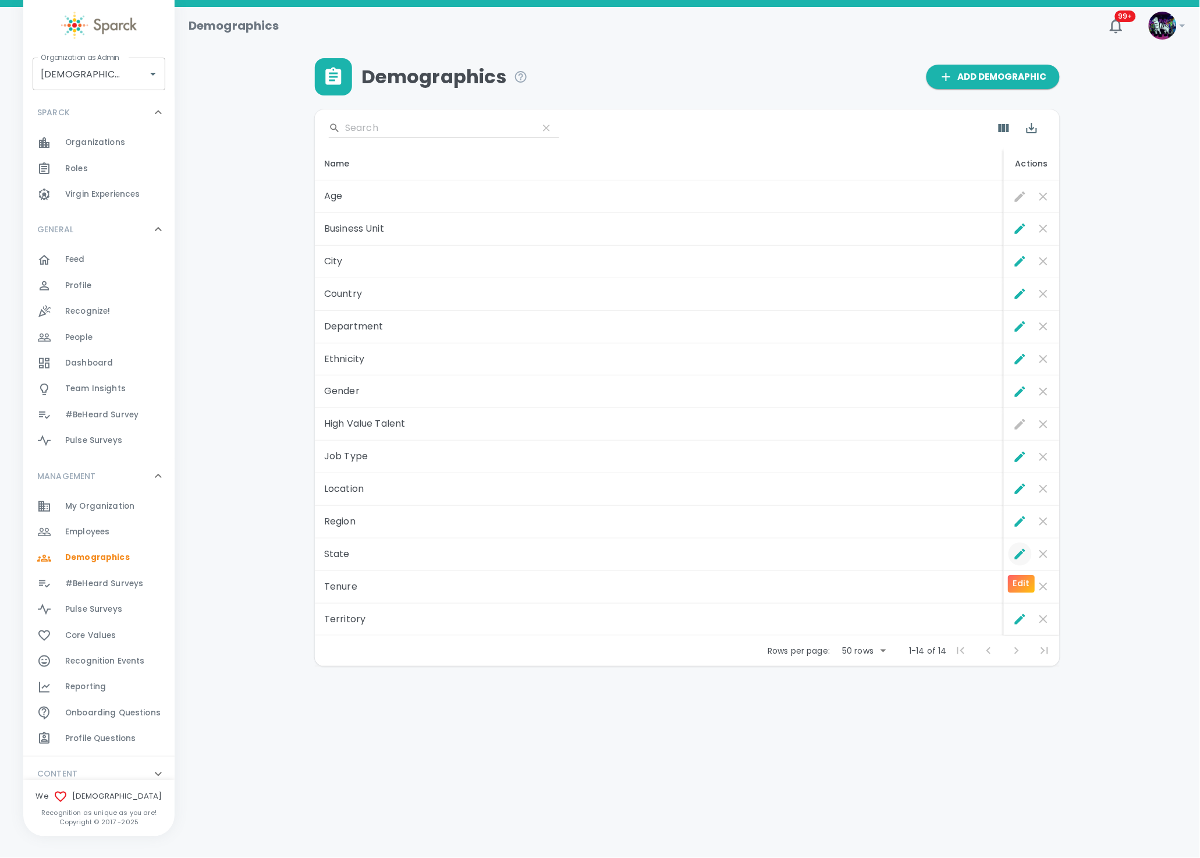
click at [1023, 557] on icon "Edit" at bounding box center [1021, 554] width 14 height 14
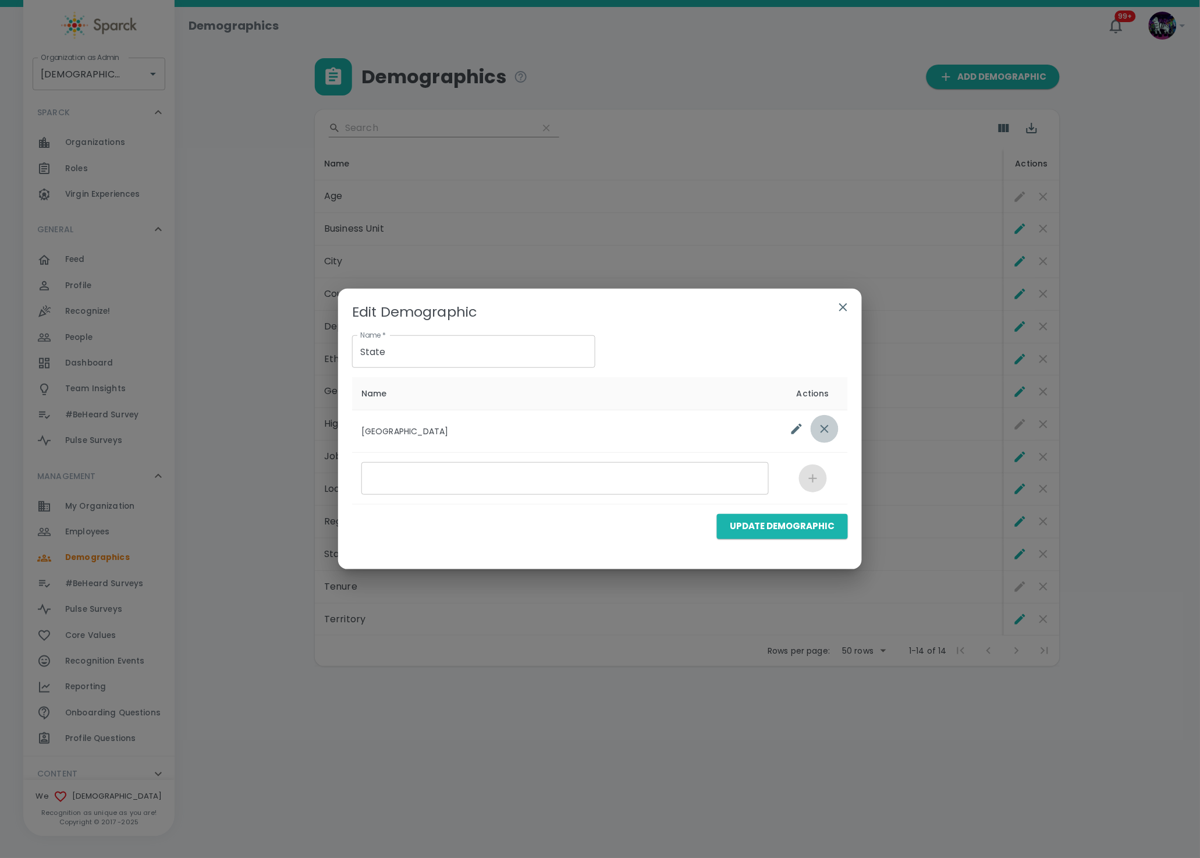
click at [827, 426] on icon "list table" at bounding box center [825, 429] width 8 height 8
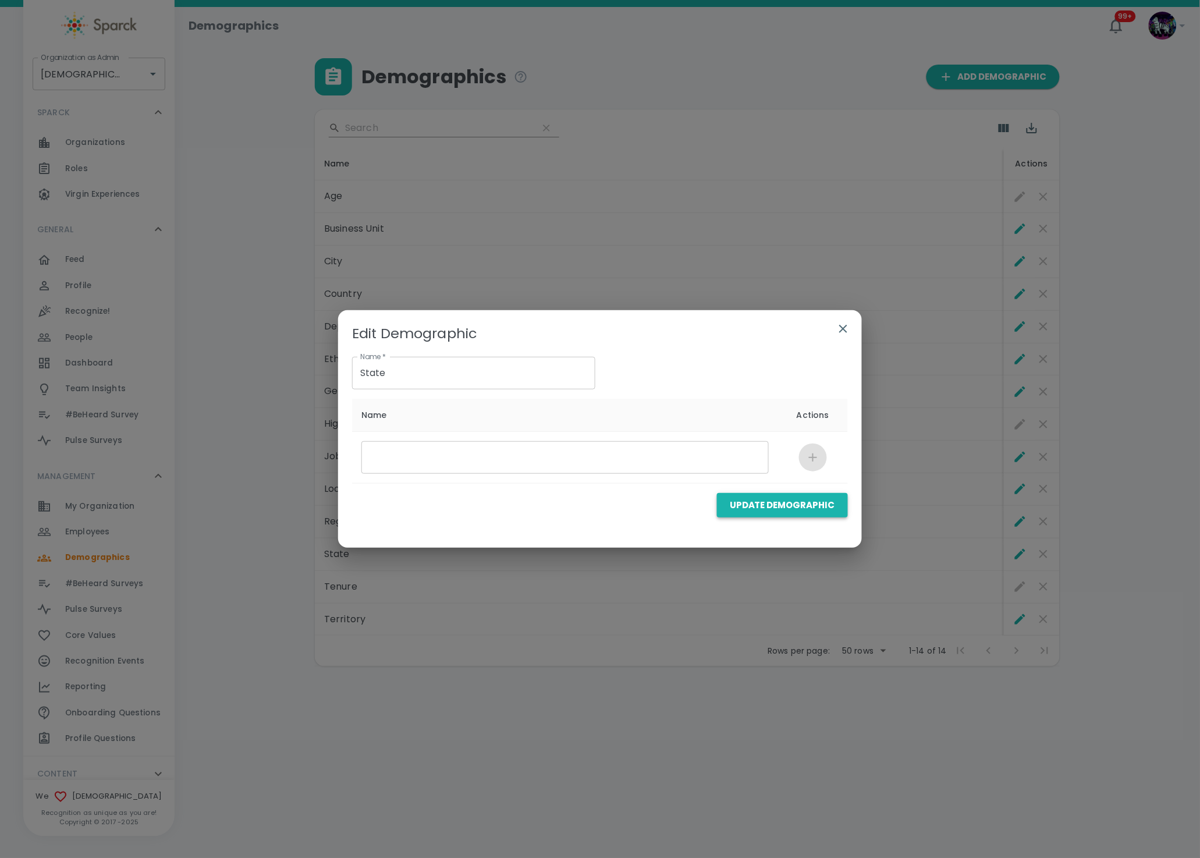
click at [798, 502] on button "Update Demographic" at bounding box center [782, 505] width 131 height 24
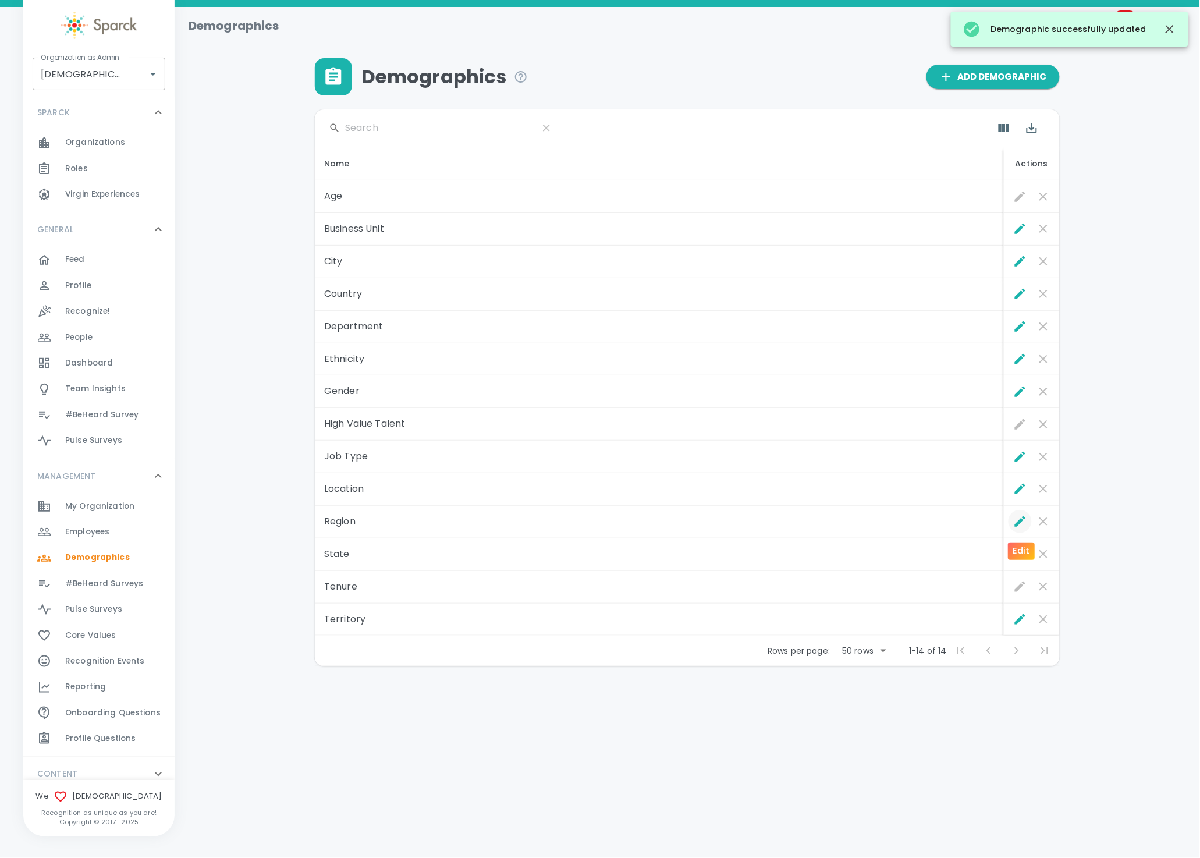
click at [1018, 523] on icon "Edit" at bounding box center [1020, 521] width 10 height 10
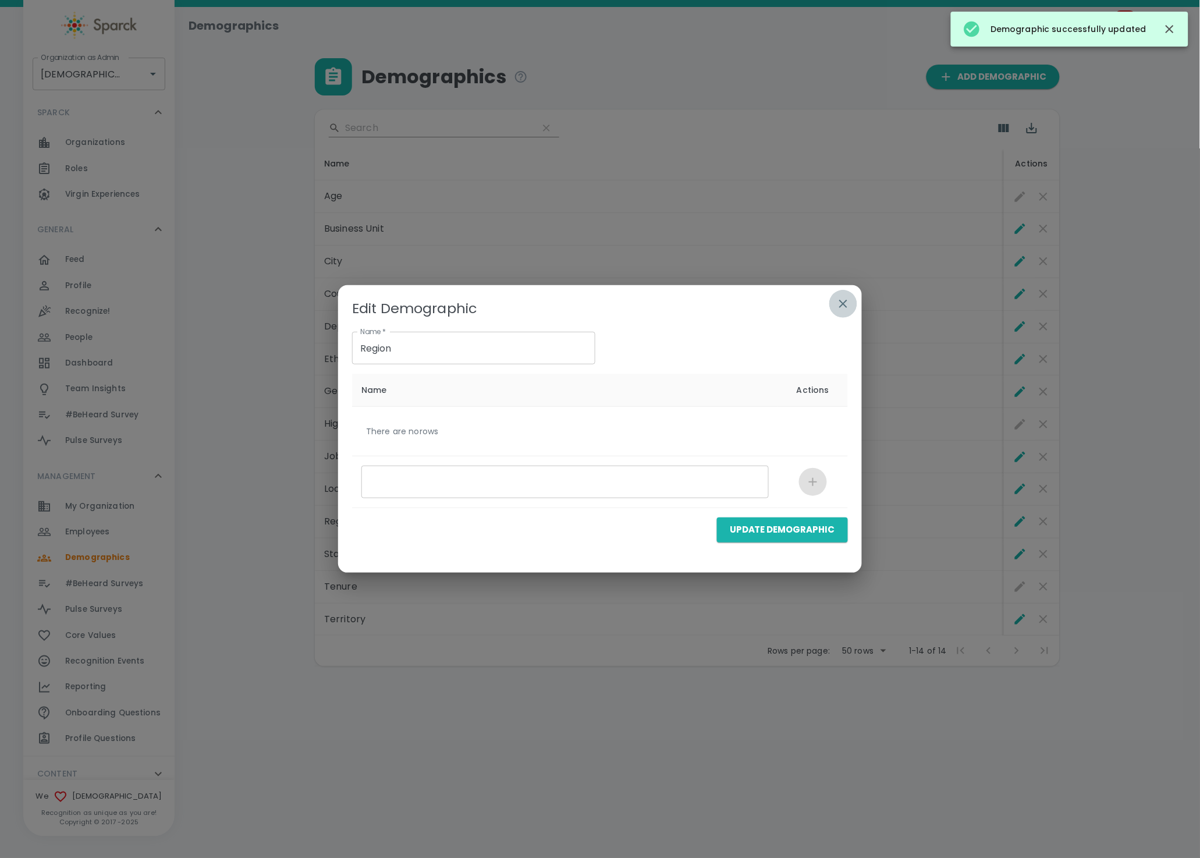
click at [844, 302] on icon "button" at bounding box center [844, 304] width 14 height 14
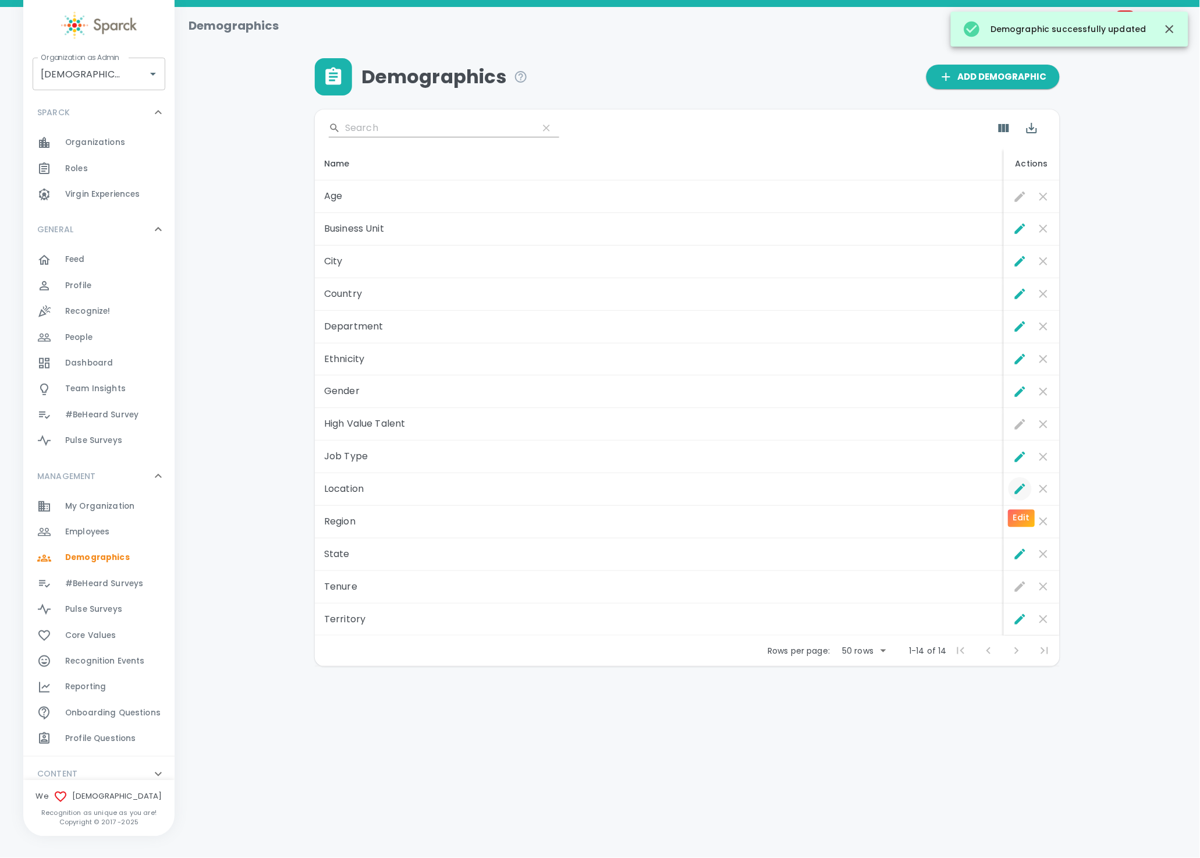
click at [1017, 486] on icon "Edit" at bounding box center [1021, 489] width 14 height 14
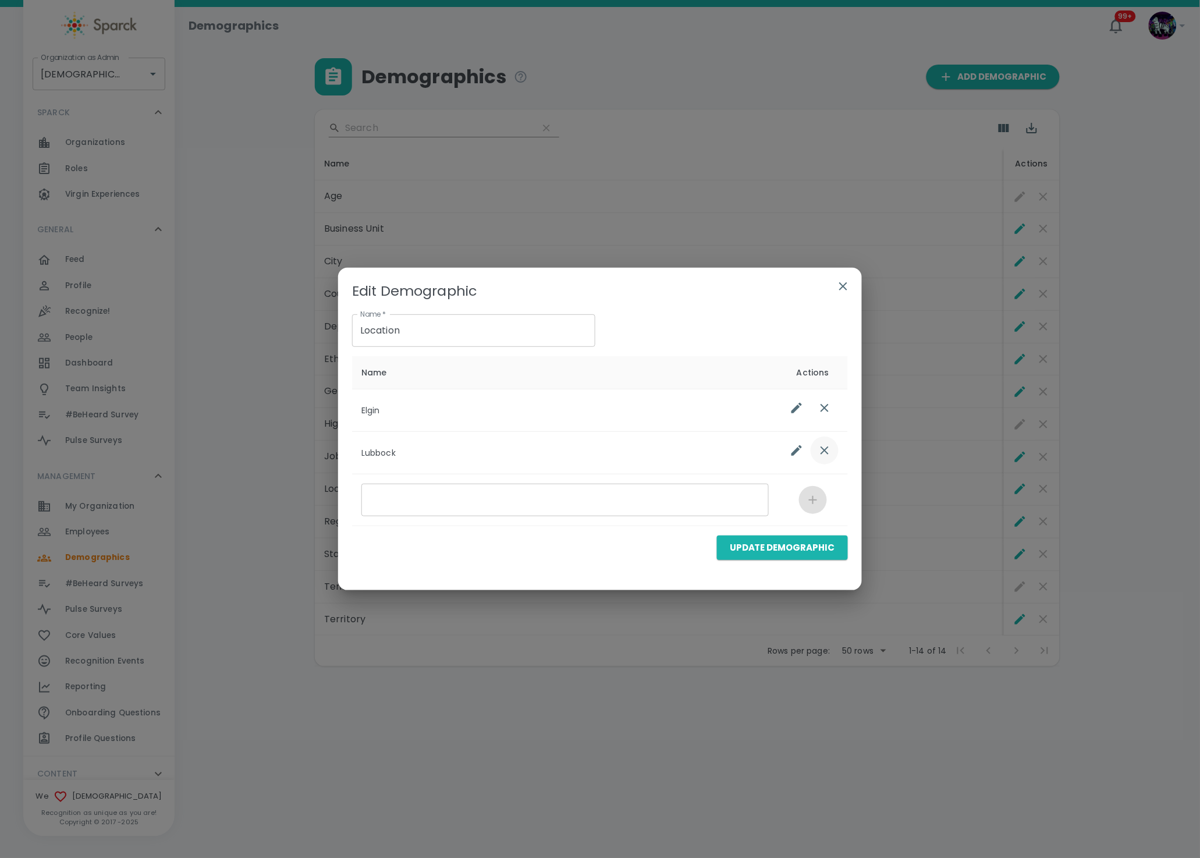
click at [834, 459] on div "list table" at bounding box center [811, 451] width 56 height 28
click at [823, 454] on icon "list table" at bounding box center [825, 451] width 14 height 14
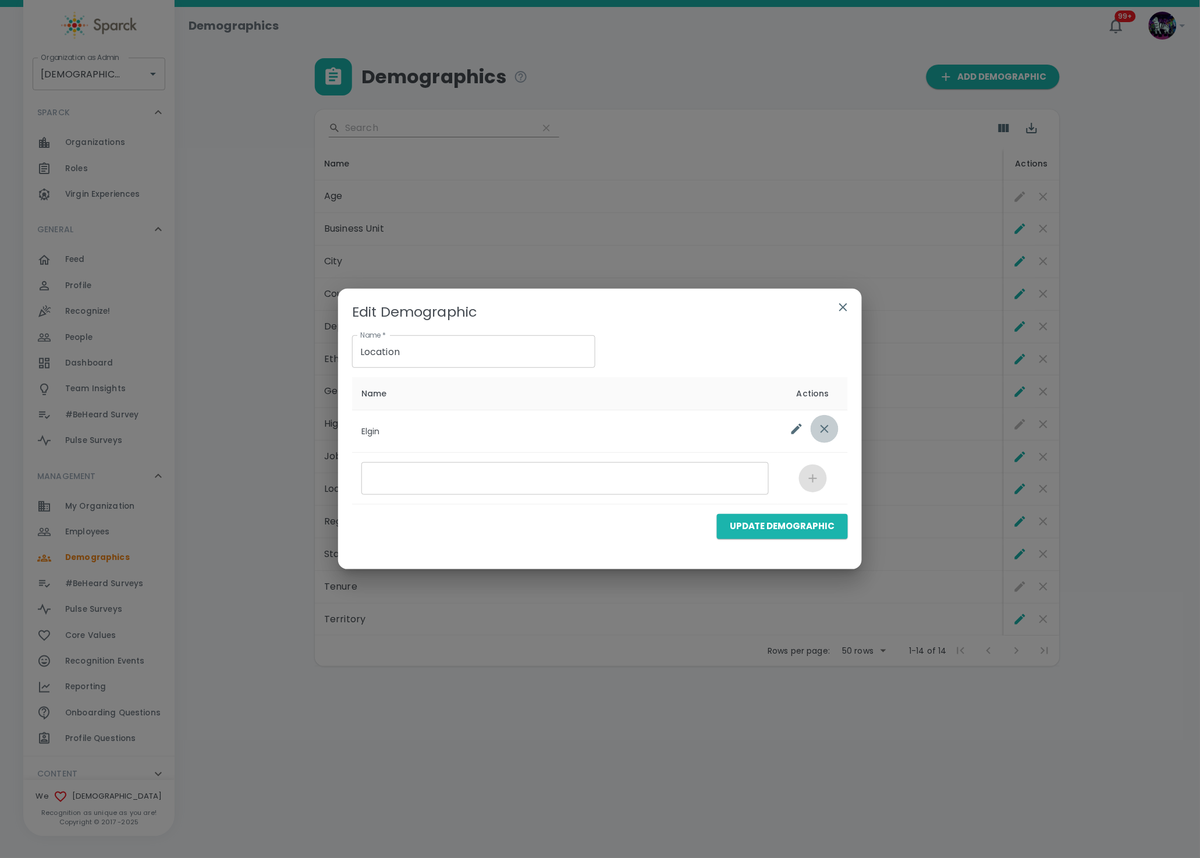
click at [824, 417] on button "list table" at bounding box center [825, 429] width 28 height 28
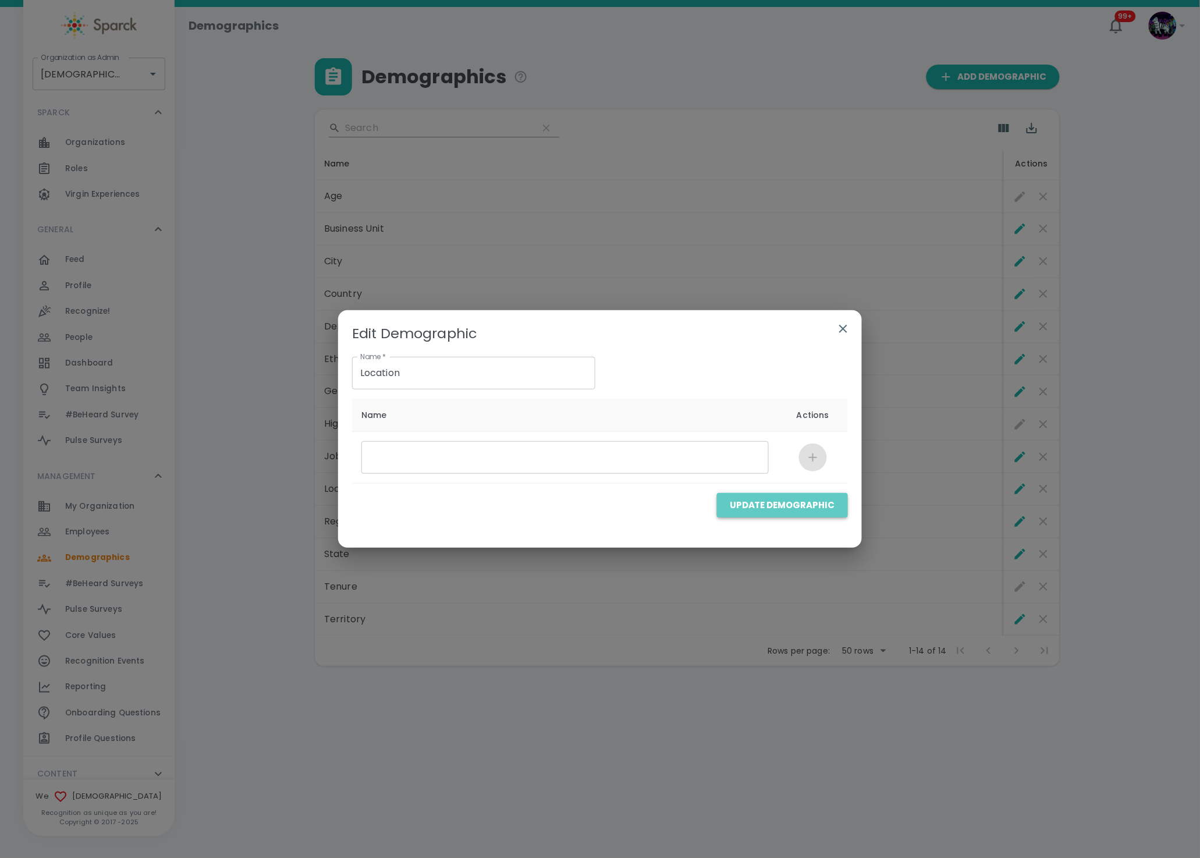
click at [830, 502] on button "Update Demographic" at bounding box center [782, 505] width 131 height 24
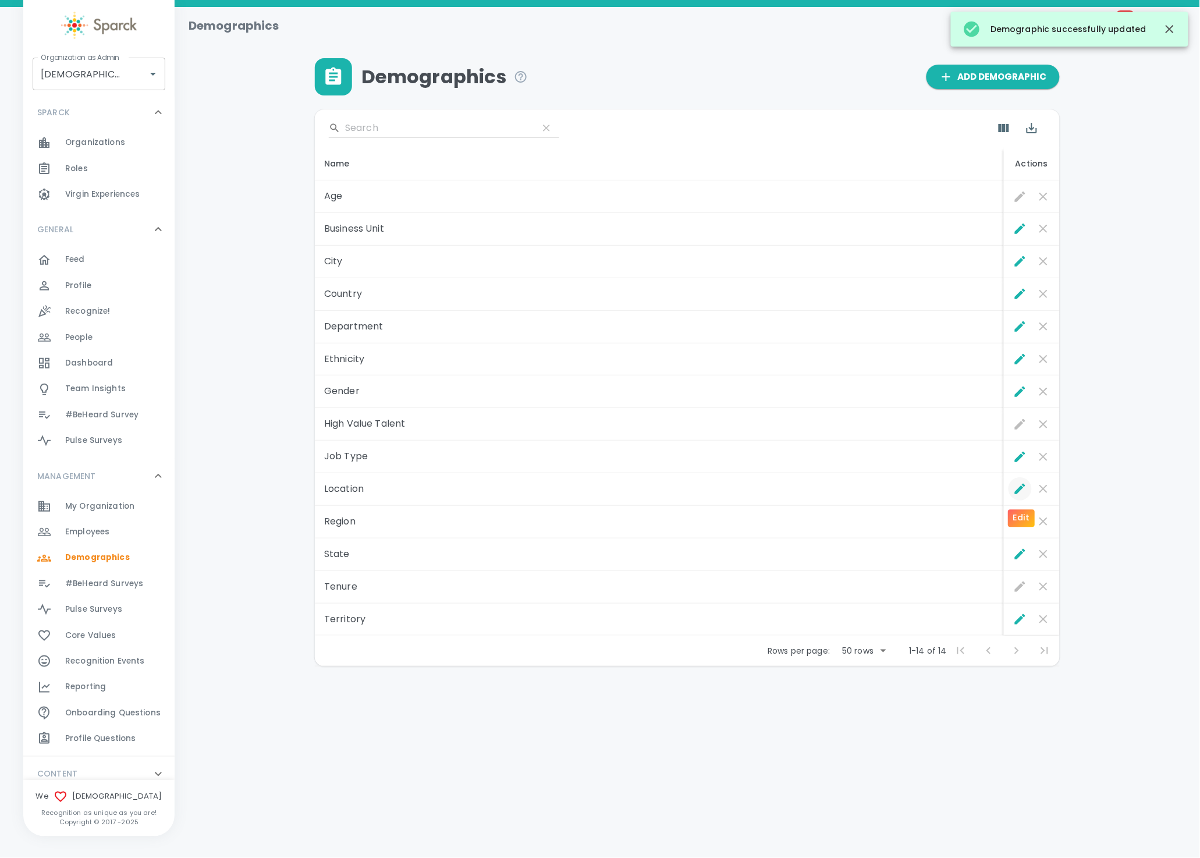
click at [1021, 491] on icon "Edit" at bounding box center [1020, 489] width 10 height 10
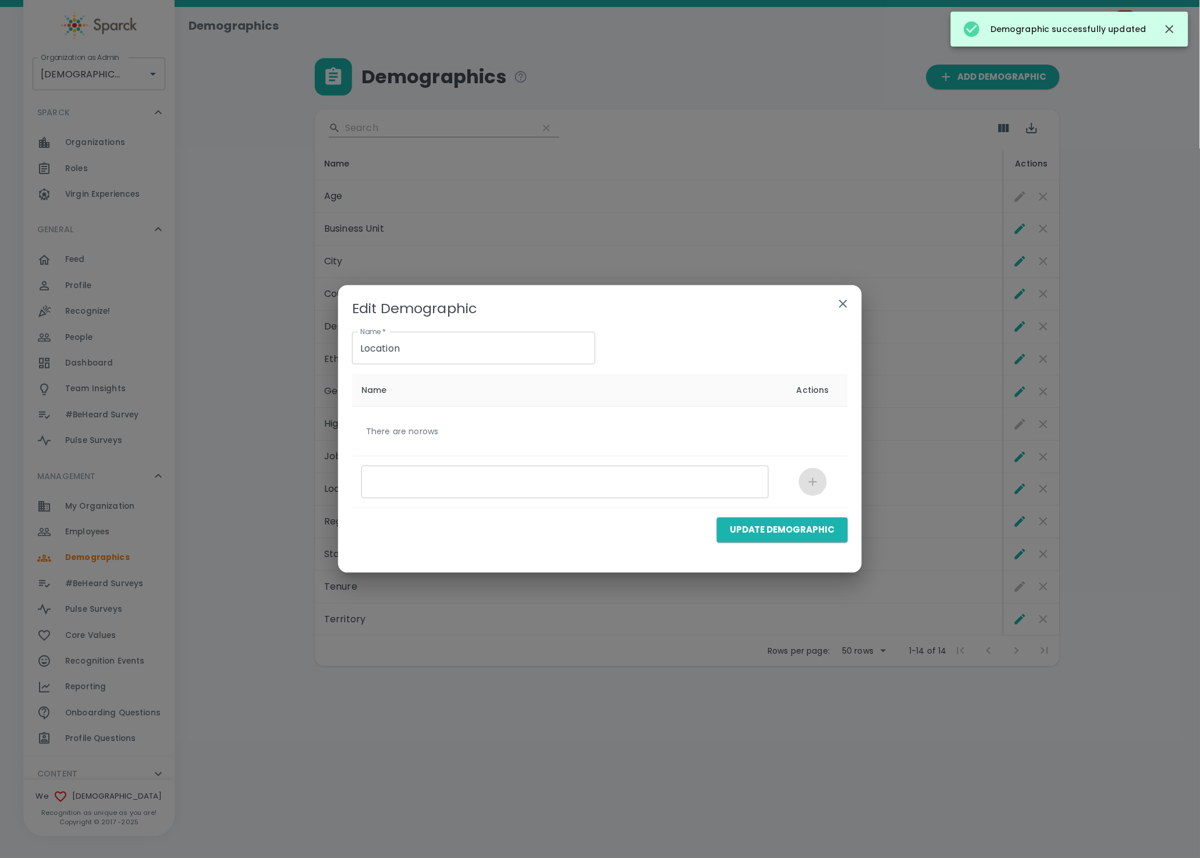
click at [842, 309] on icon "button" at bounding box center [844, 304] width 14 height 14
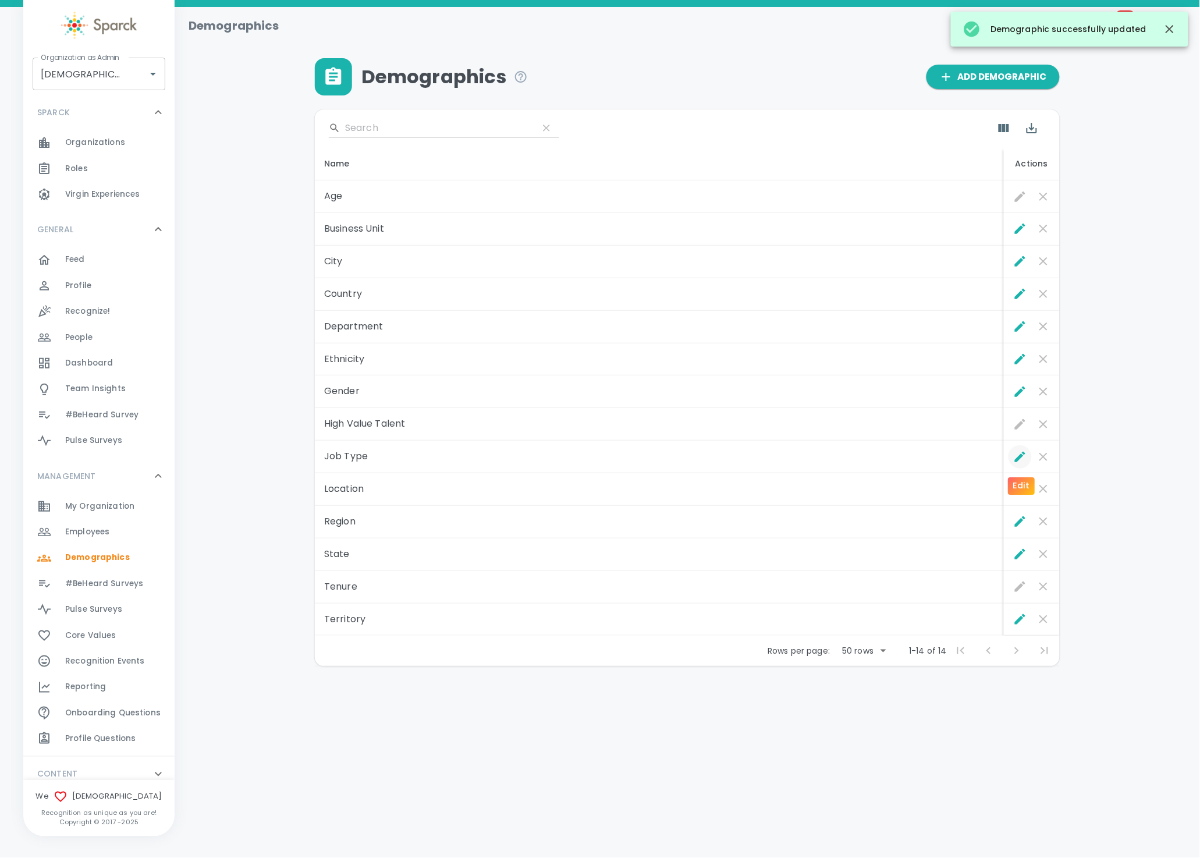
click at [1023, 454] on icon "Edit" at bounding box center [1021, 457] width 14 height 14
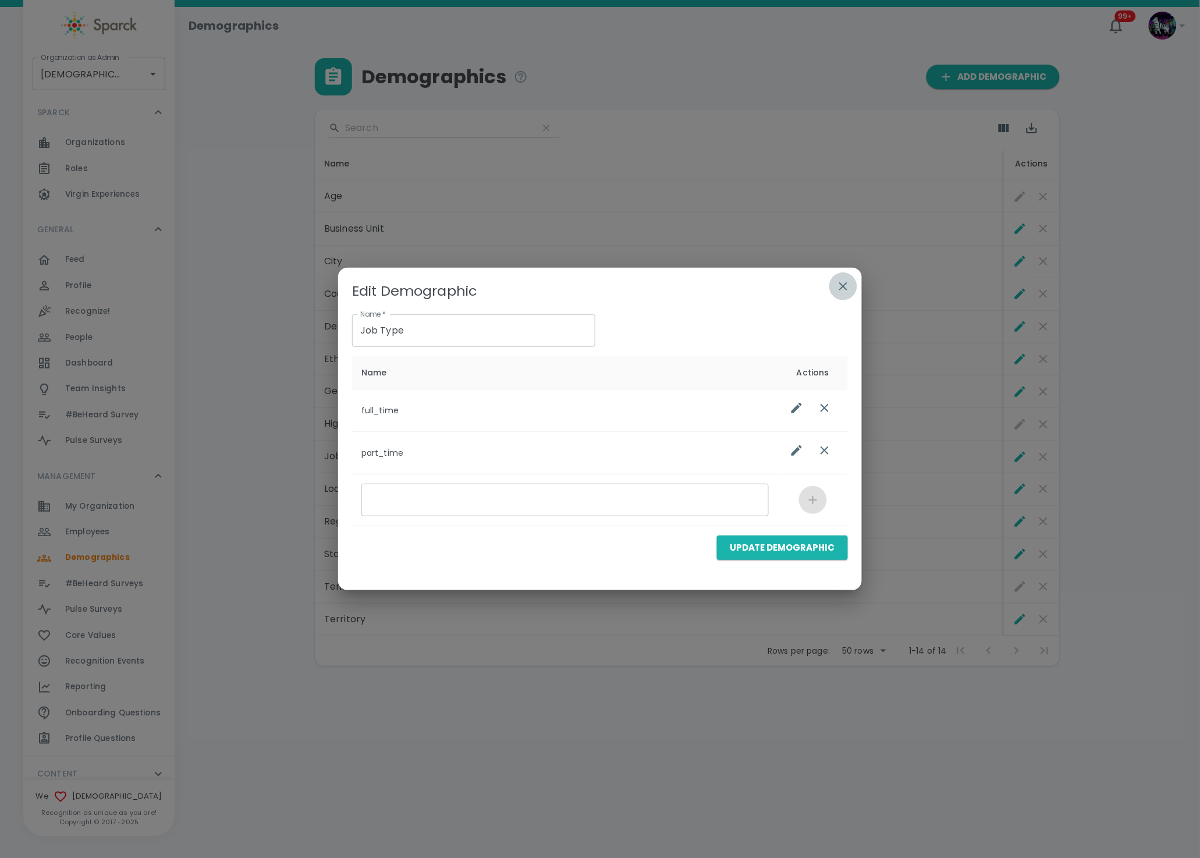
click at [844, 286] on icon "button" at bounding box center [844, 286] width 8 height 8
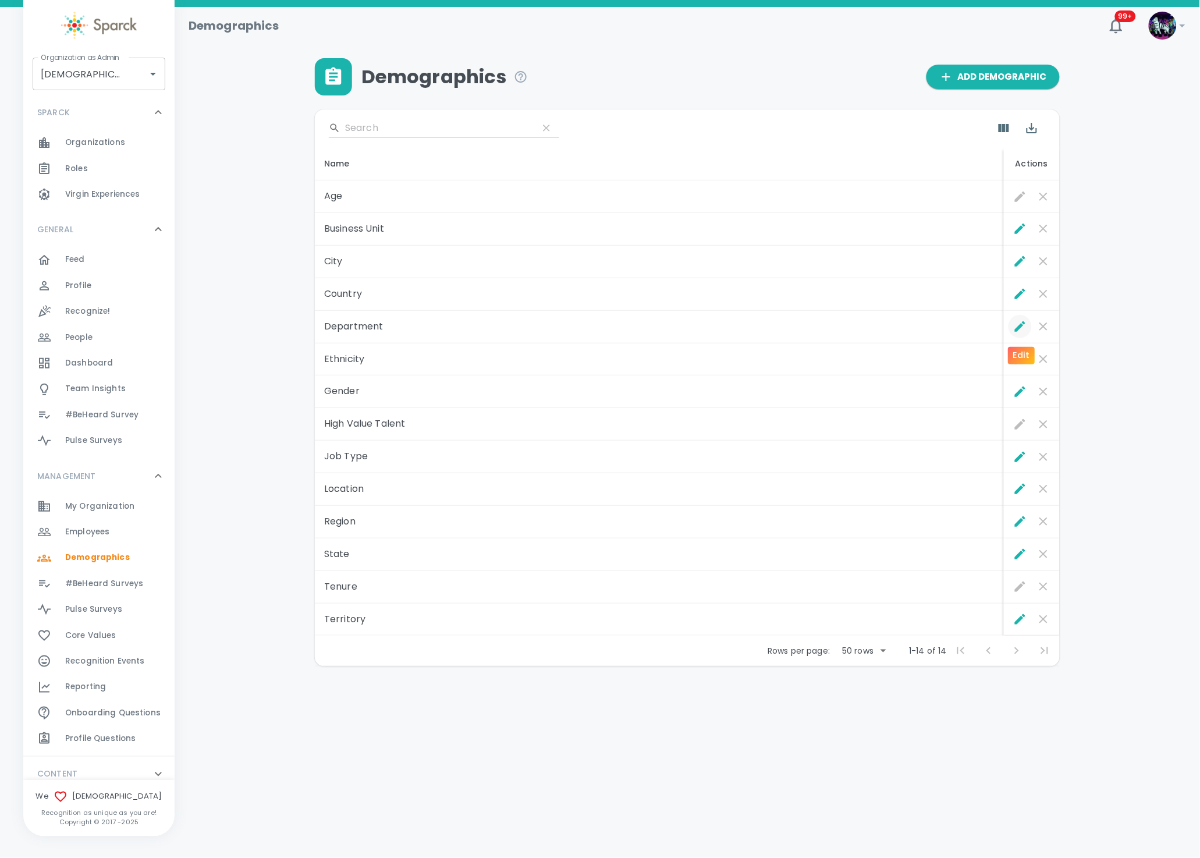
click at [1025, 331] on icon "Edit" at bounding box center [1021, 327] width 14 height 14
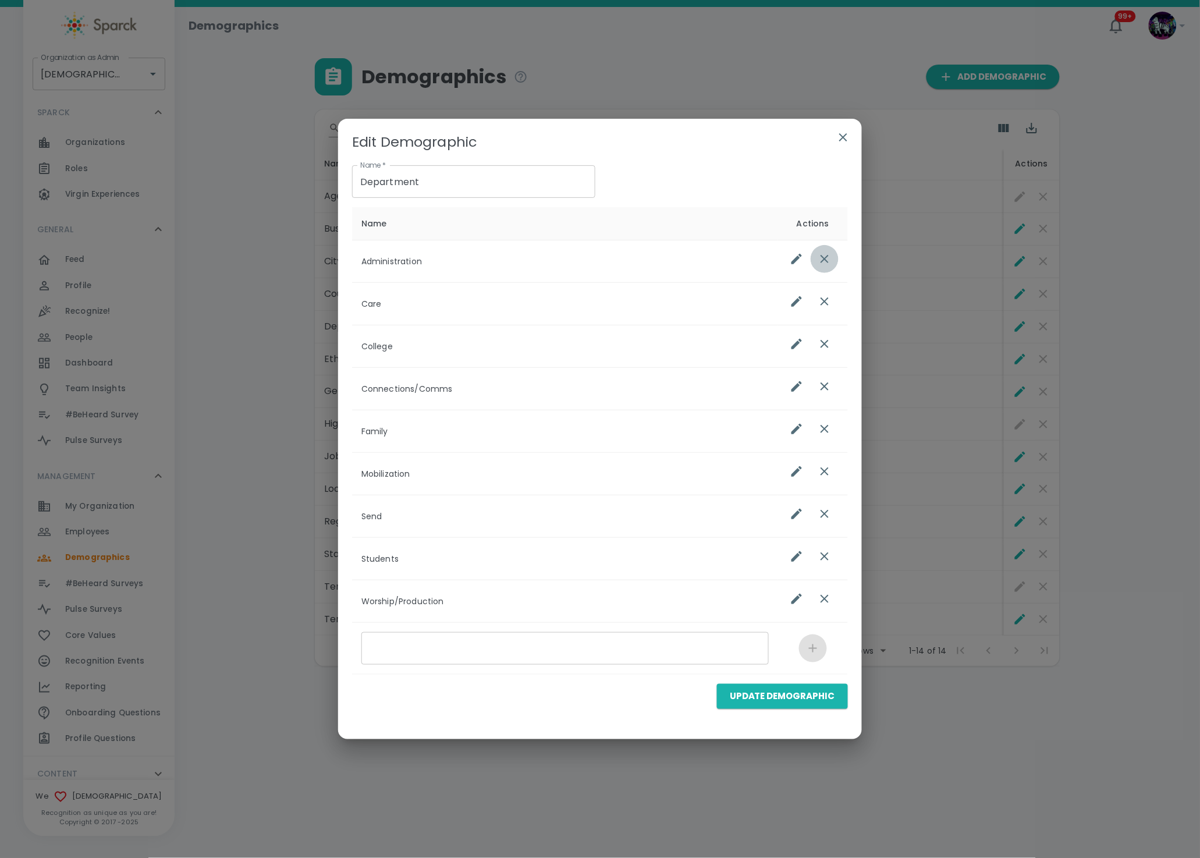
click at [826, 258] on icon "list table" at bounding box center [825, 259] width 8 height 8
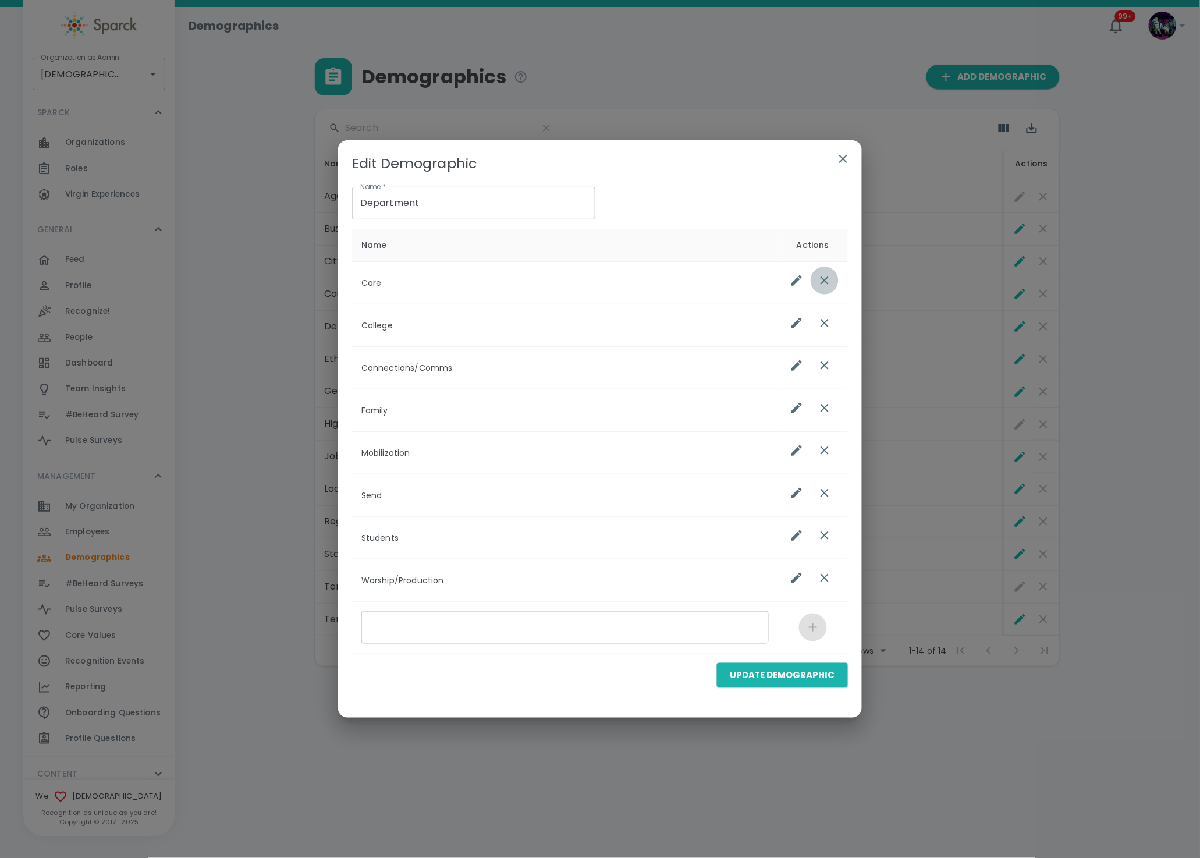
click at [824, 285] on icon "list table" at bounding box center [825, 281] width 14 height 14
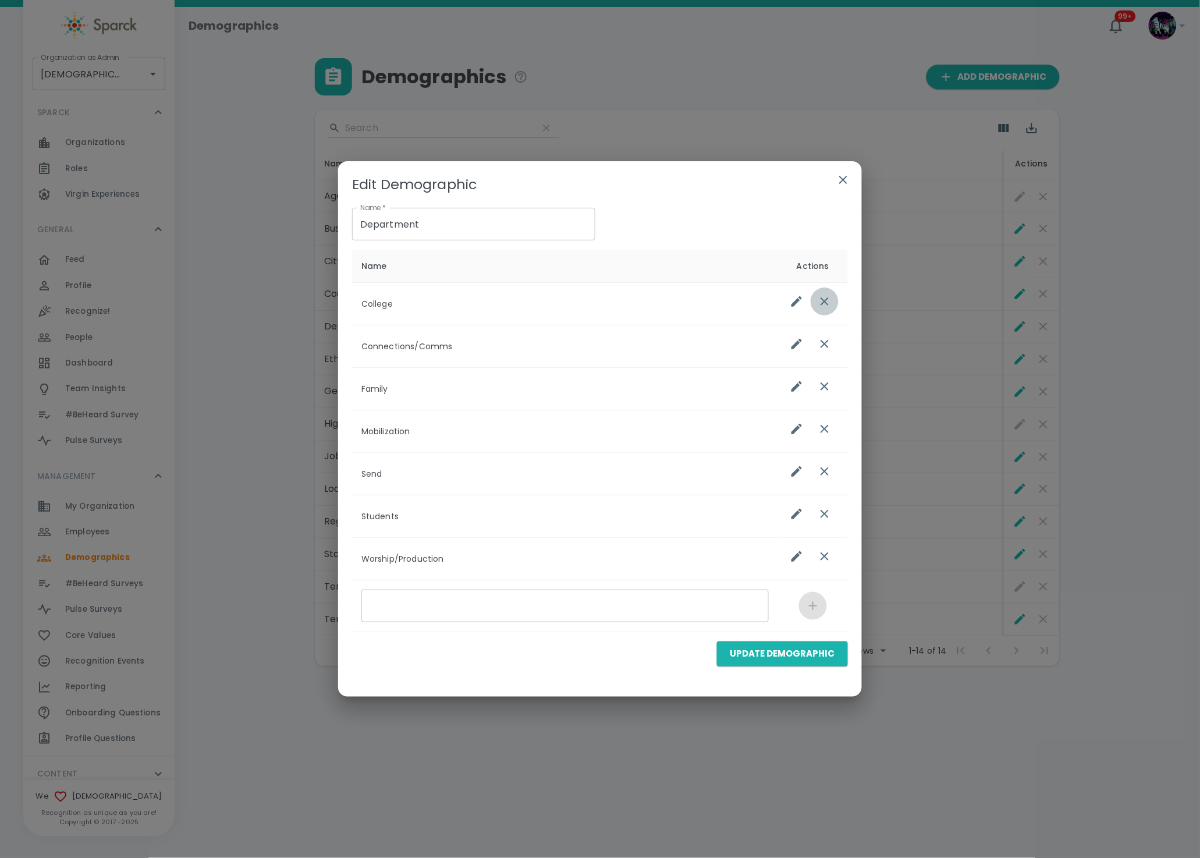
click at [824, 299] on icon "list table" at bounding box center [825, 302] width 14 height 14
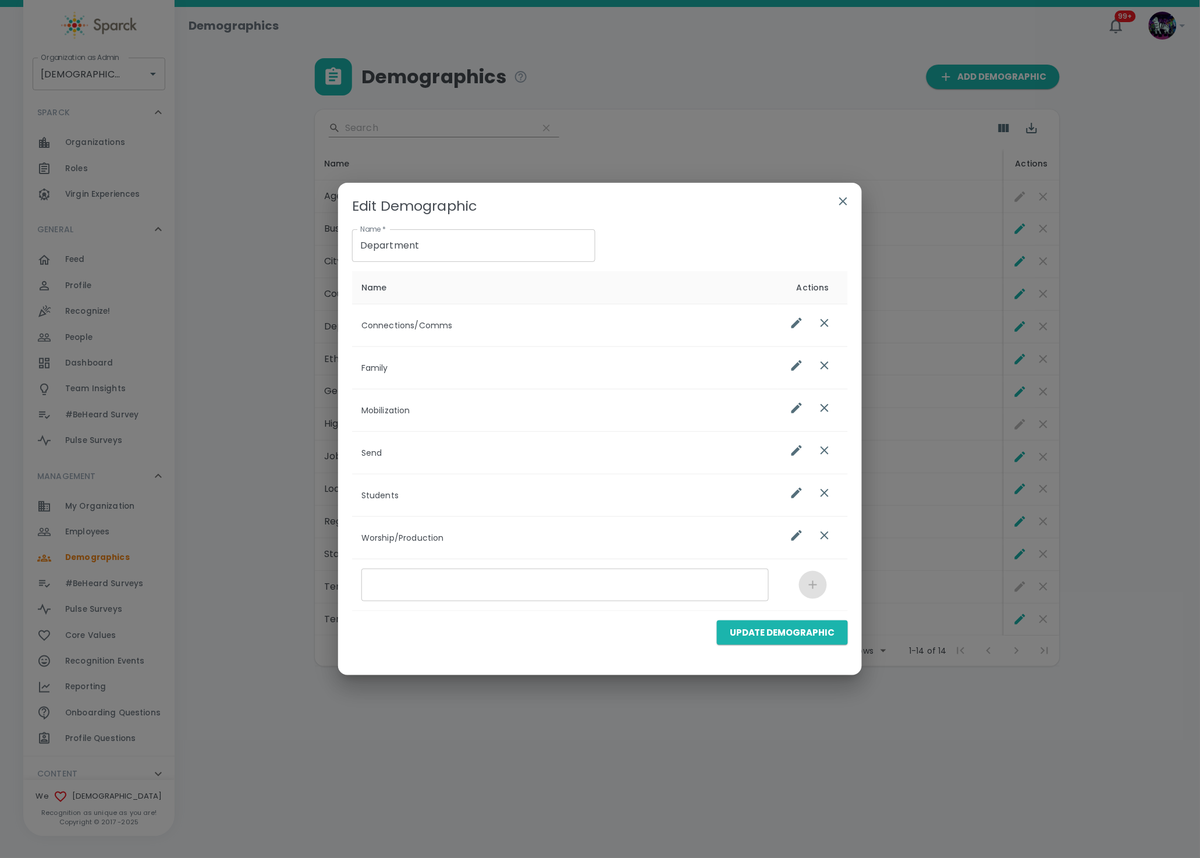
click at [825, 321] on icon "list table" at bounding box center [825, 323] width 14 height 14
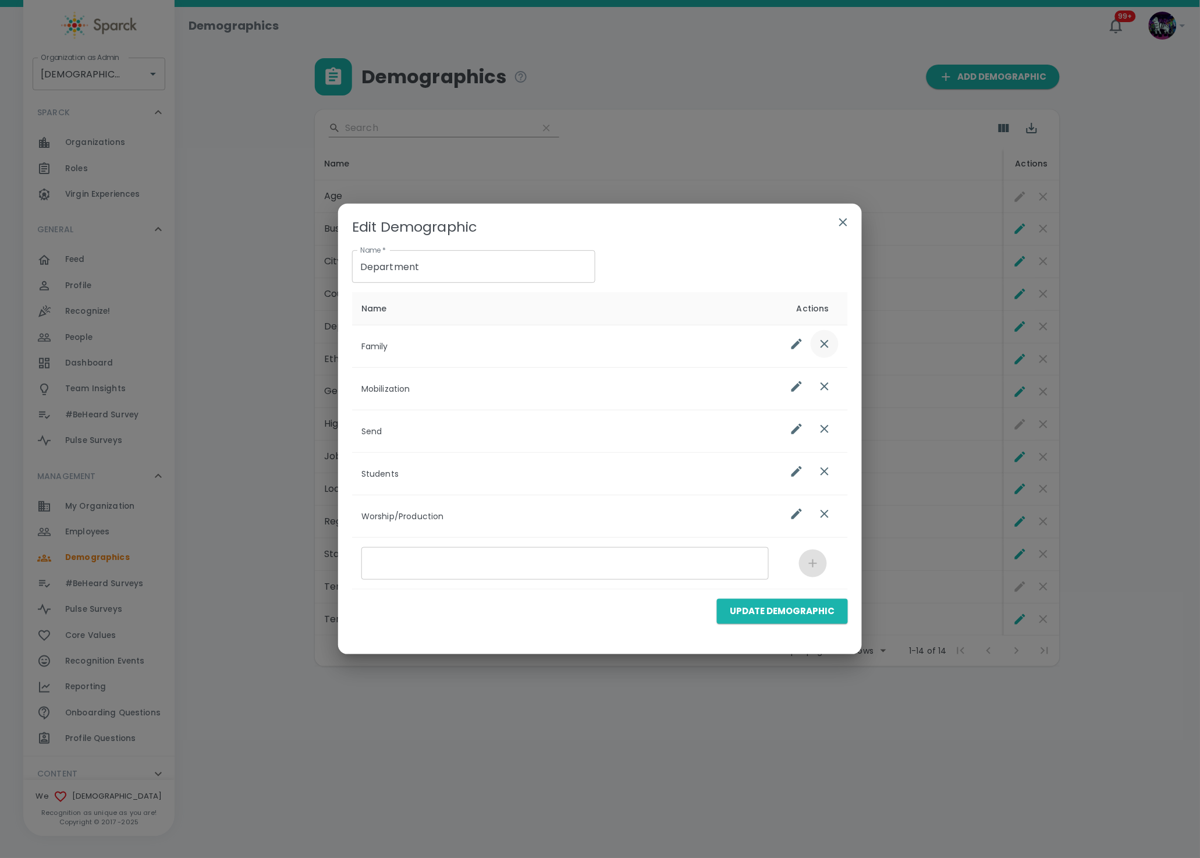
click at [823, 342] on icon "list table" at bounding box center [825, 344] width 8 height 8
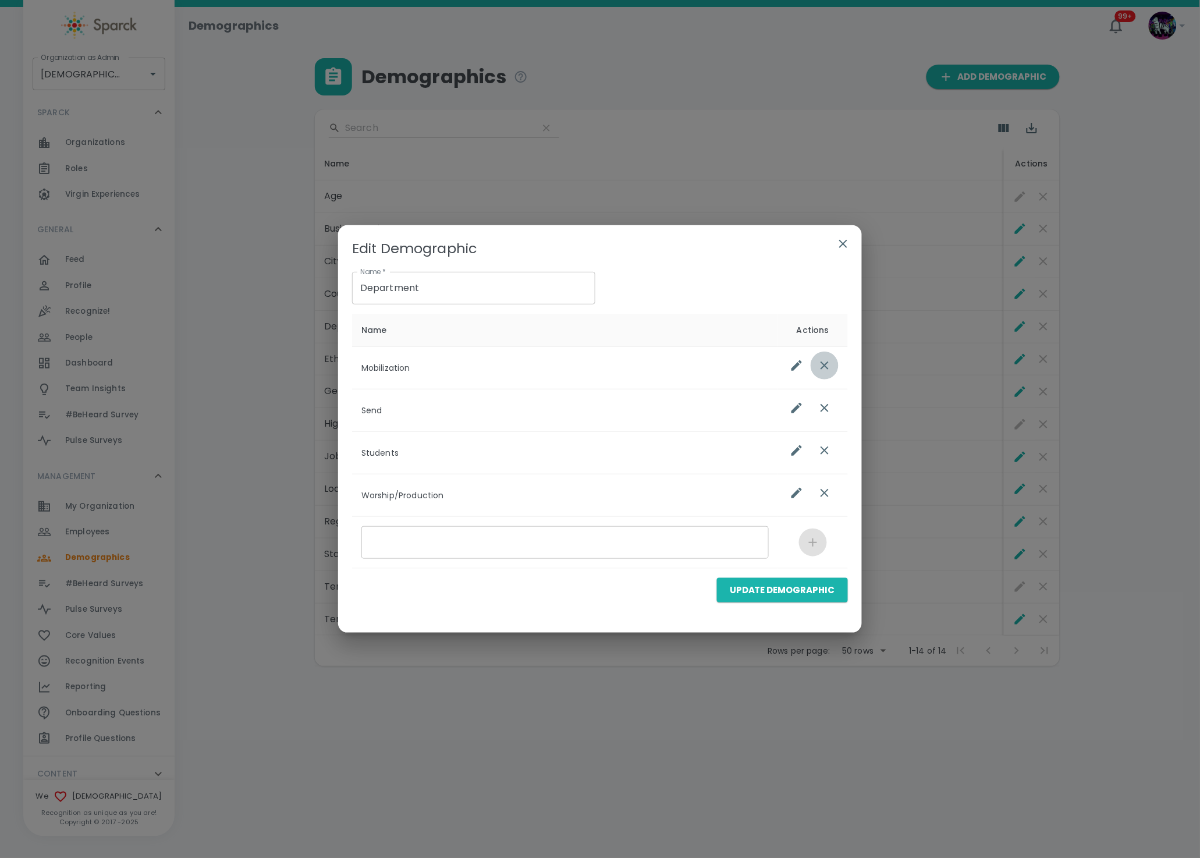
click at [826, 366] on icon "list table" at bounding box center [825, 366] width 8 height 8
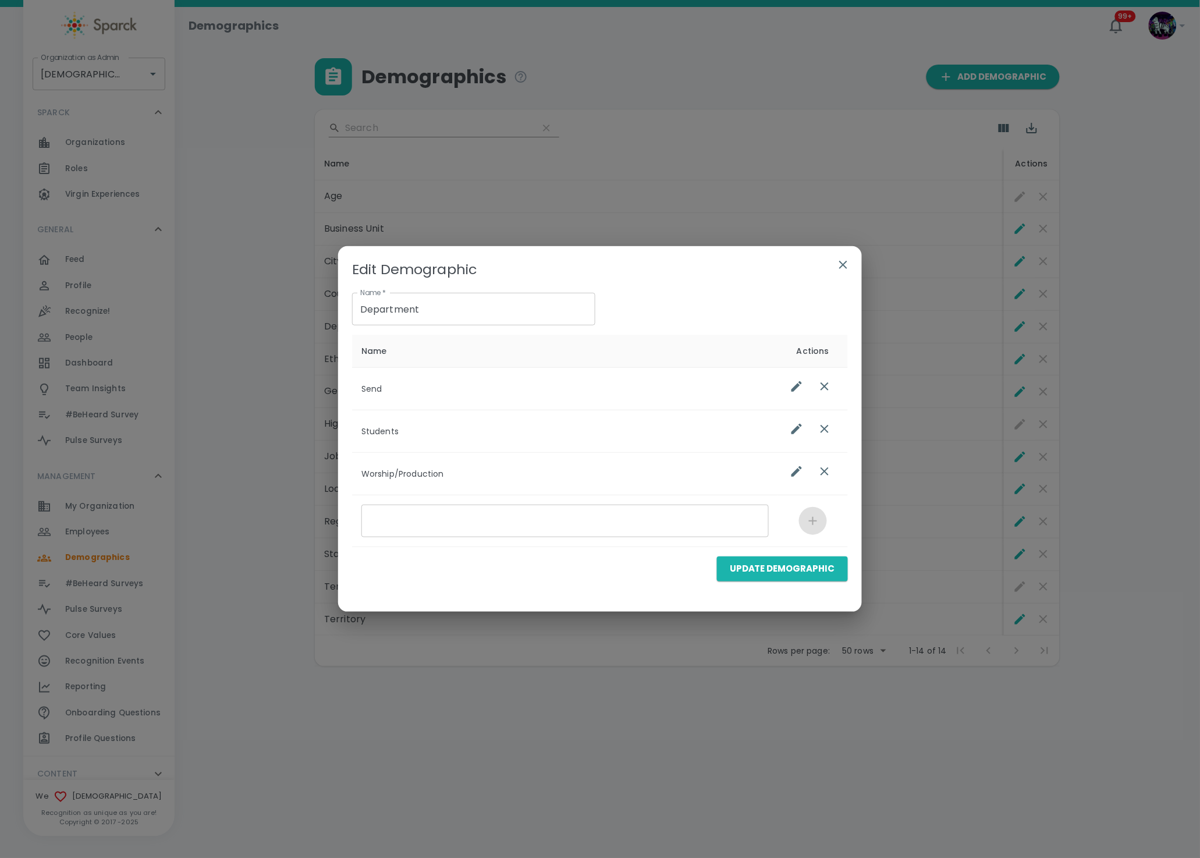
click at [823, 388] on icon "list table" at bounding box center [825, 387] width 14 height 14
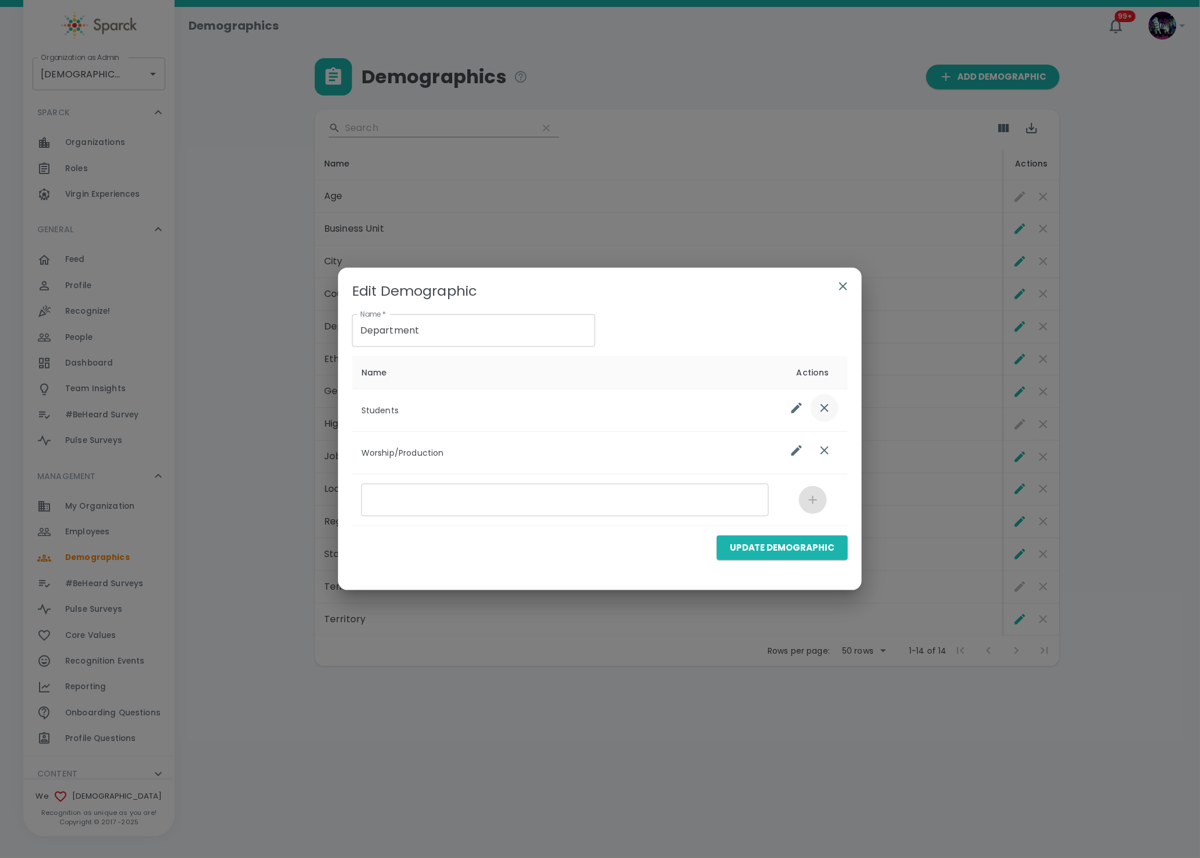
click at [830, 403] on button "list table" at bounding box center [825, 408] width 28 height 28
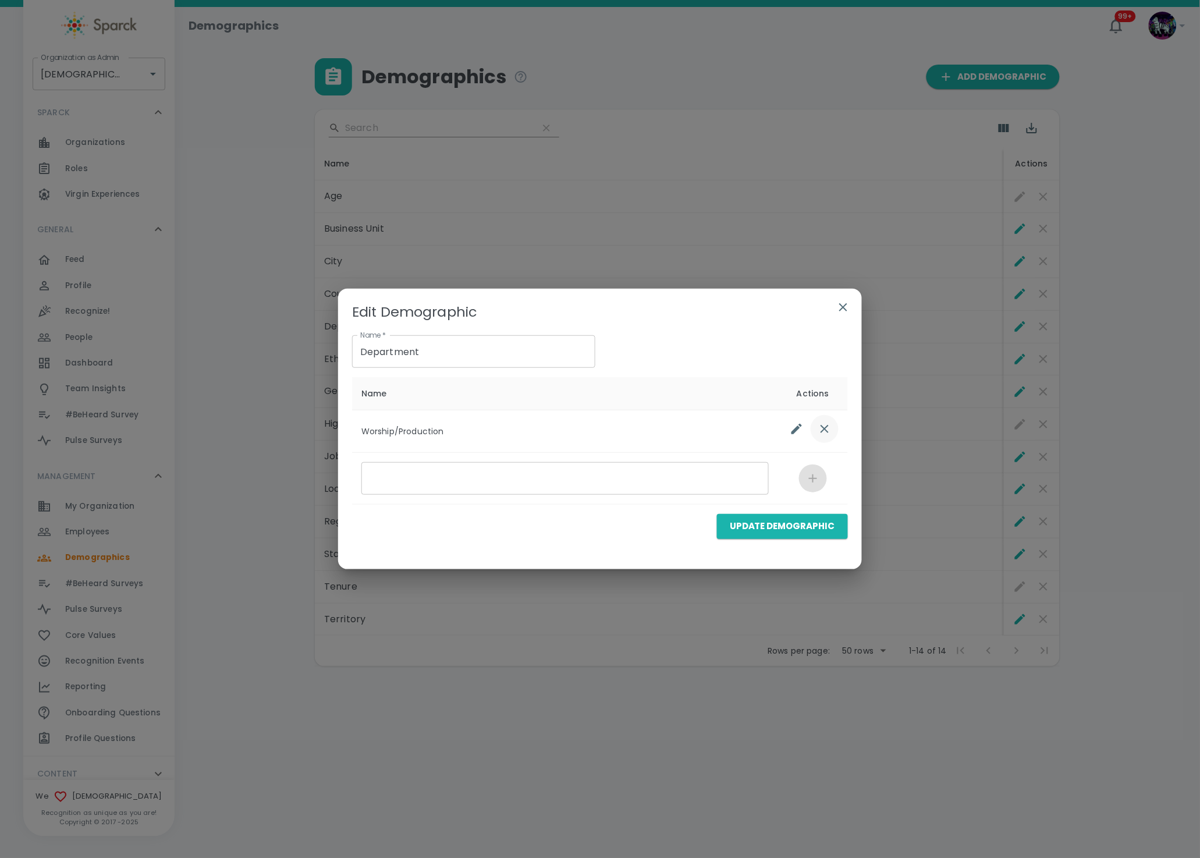
click at [828, 435] on icon "list table" at bounding box center [825, 429] width 14 height 14
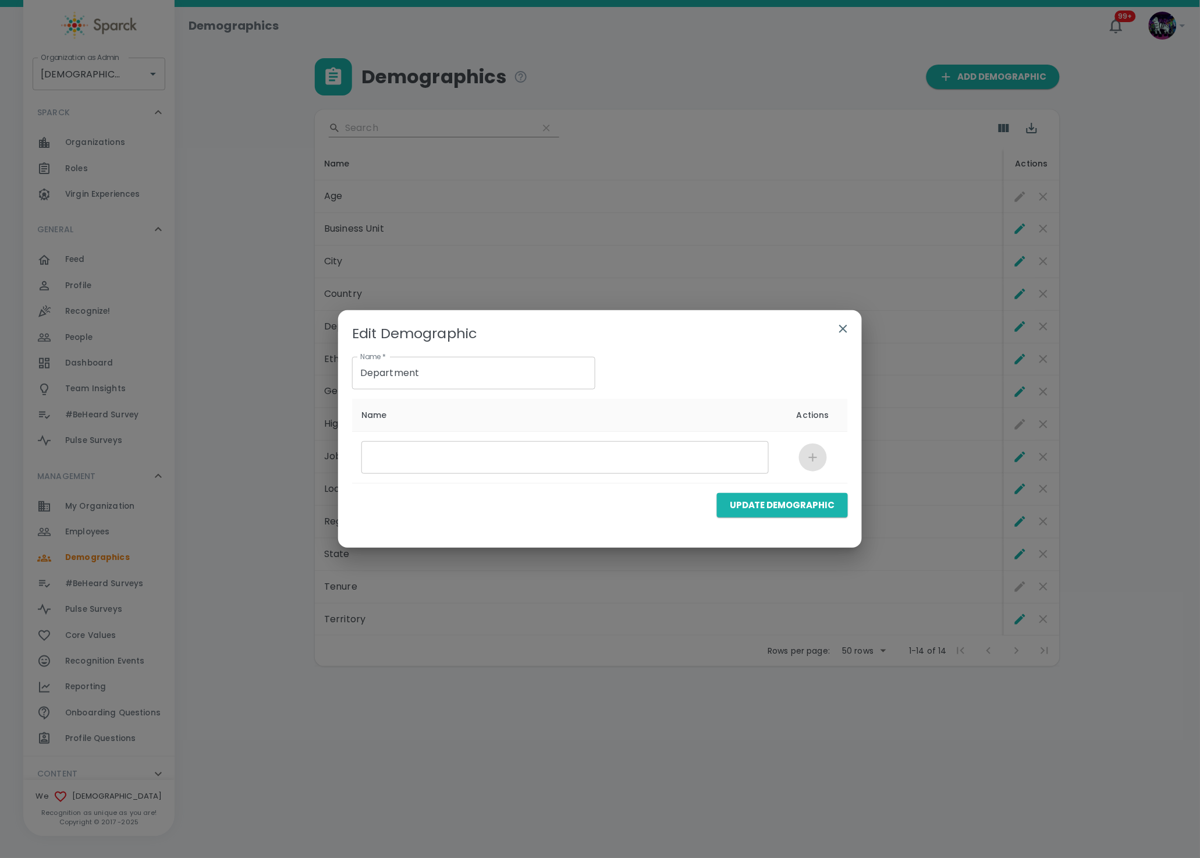
click at [816, 509] on button "Update Demographic" at bounding box center [782, 505] width 131 height 24
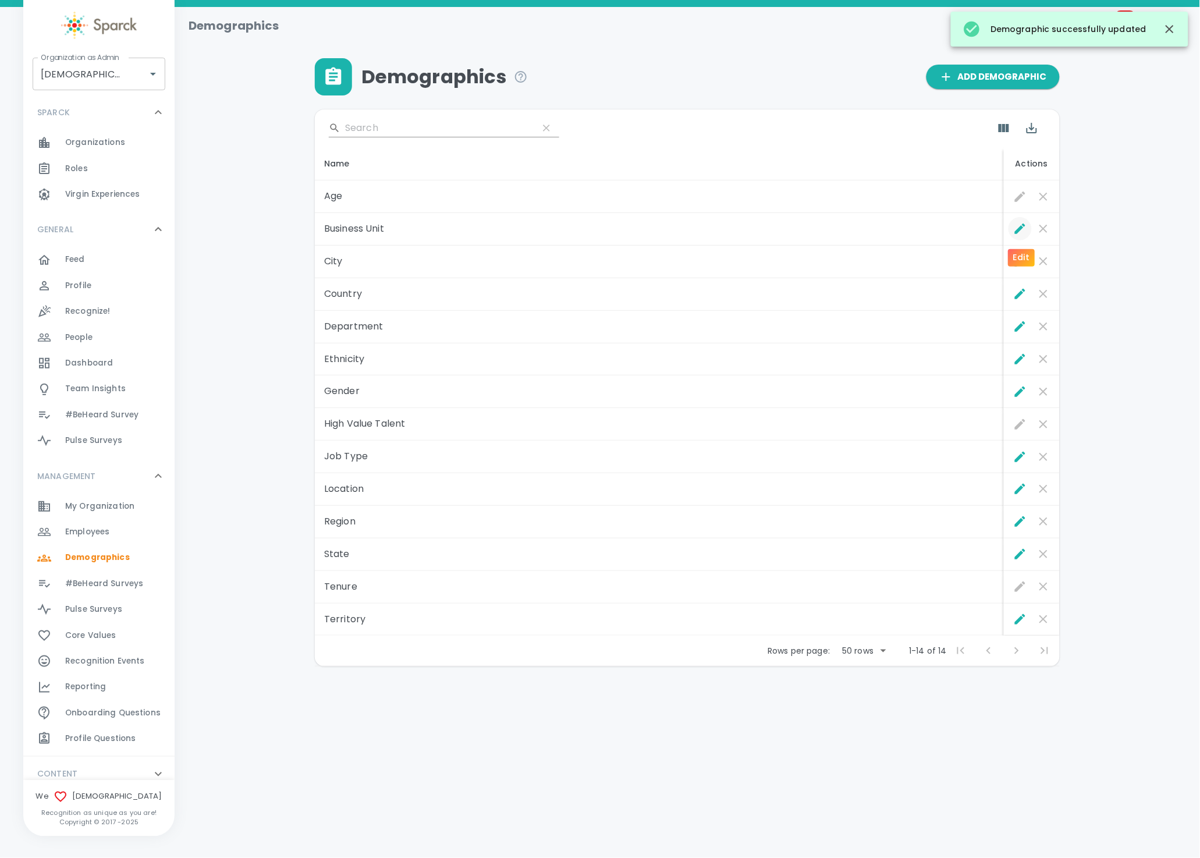
click at [1021, 229] on icon "Edit" at bounding box center [1020, 229] width 10 height 10
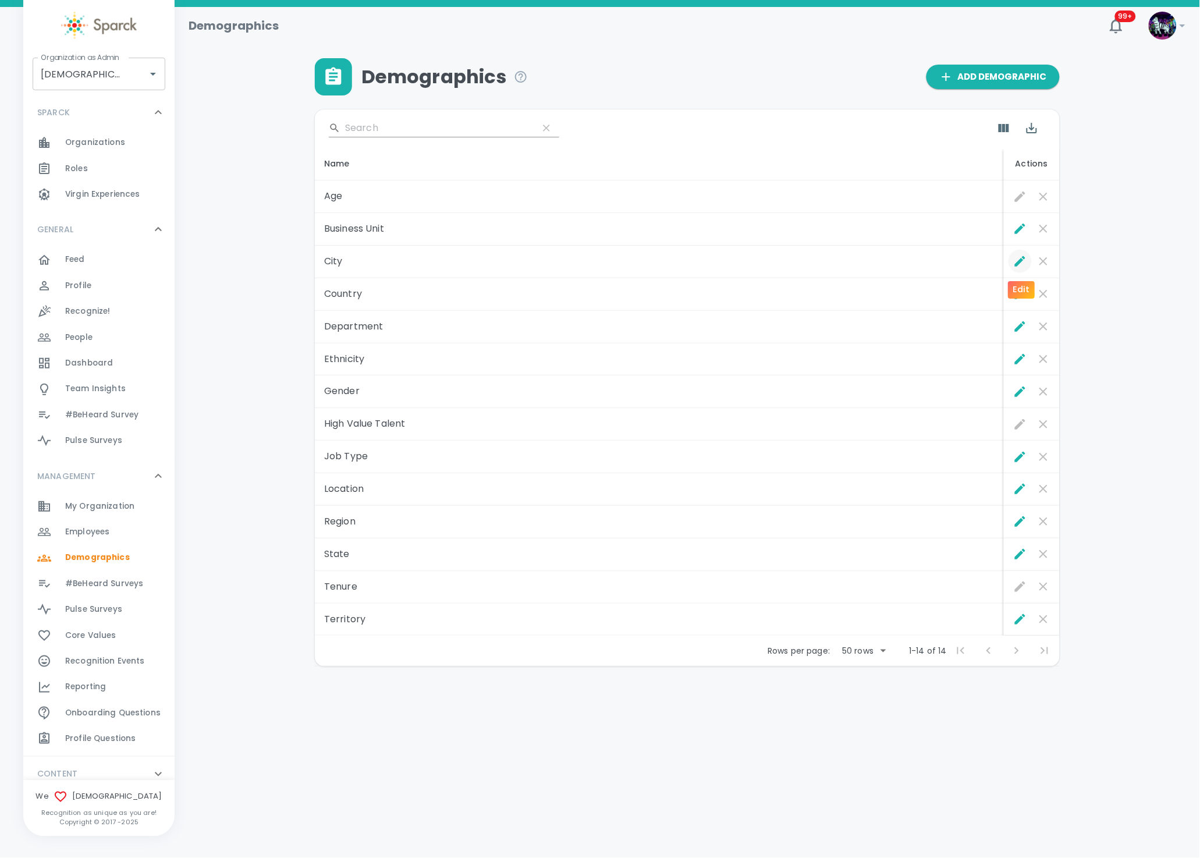
click at [1025, 261] on icon "Edit" at bounding box center [1021, 261] width 14 height 14
click at [1021, 289] on icon "Edit" at bounding box center [1021, 294] width 14 height 14
click at [1019, 323] on icon "Edit" at bounding box center [1021, 327] width 14 height 14
click at [1021, 359] on icon "Edit" at bounding box center [1020, 359] width 10 height 10
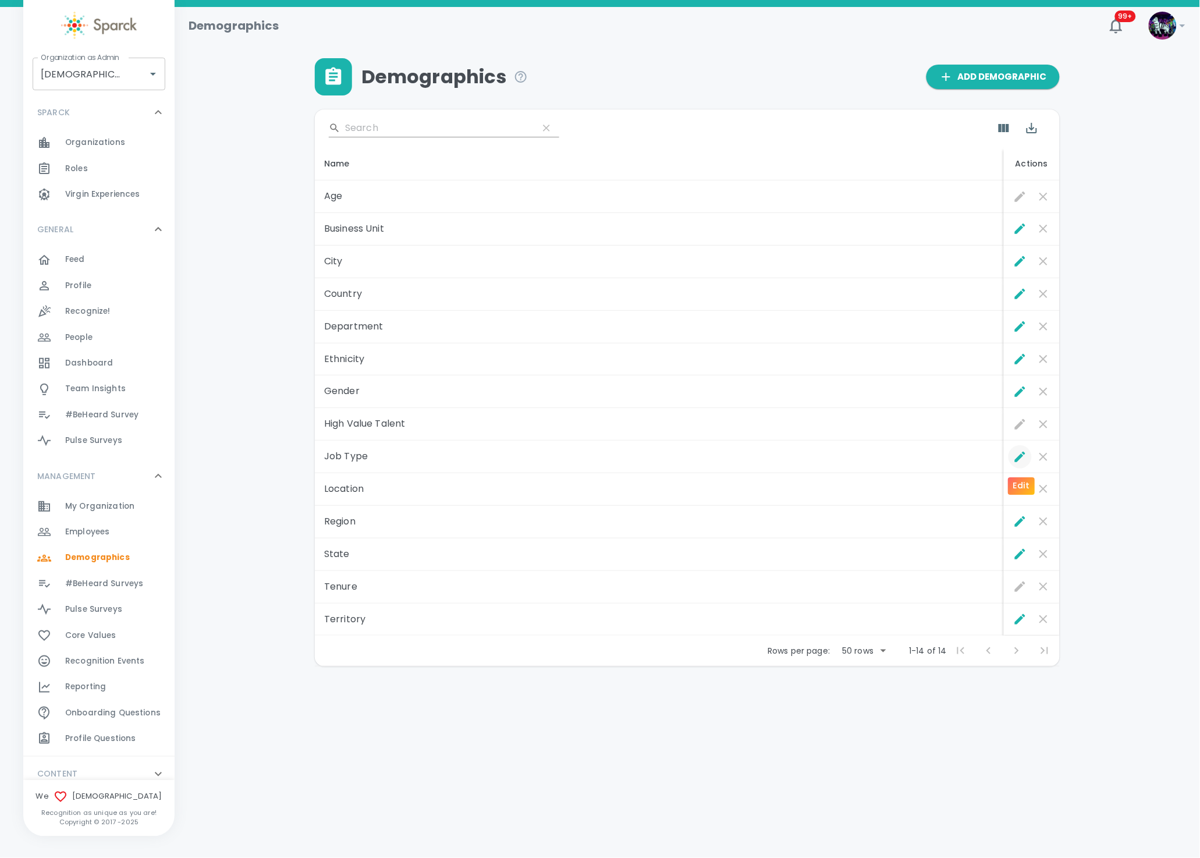
click at [1022, 459] on icon "Edit" at bounding box center [1021, 457] width 14 height 14
click at [1023, 485] on icon "Edit" at bounding box center [1020, 489] width 10 height 10
click at [1018, 522] on icon "Edit" at bounding box center [1021, 522] width 14 height 14
click at [1019, 620] on icon "Edit" at bounding box center [1020, 619] width 10 height 10
click at [96, 522] on div "Employees 0" at bounding box center [98, 532] width 151 height 26
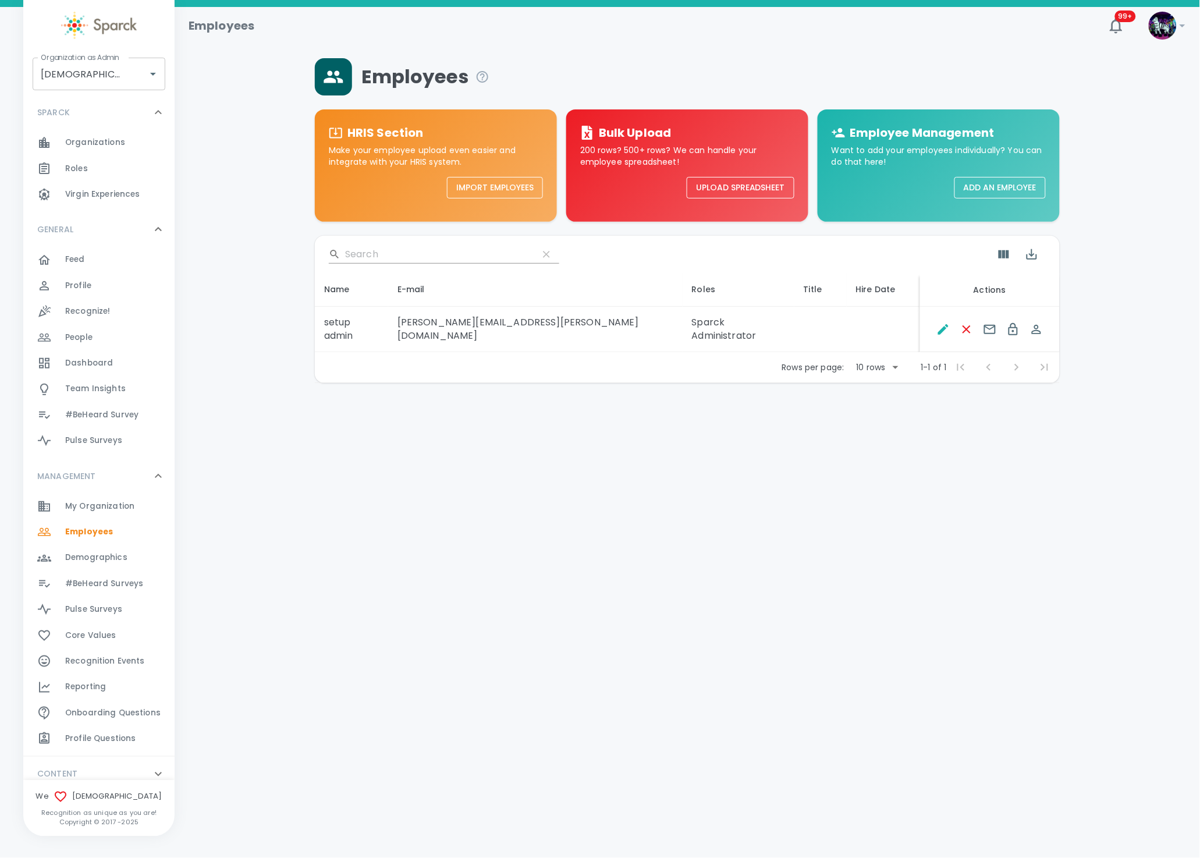
click at [729, 192] on button "Upload Spreadsheet" at bounding box center [741, 188] width 108 height 22
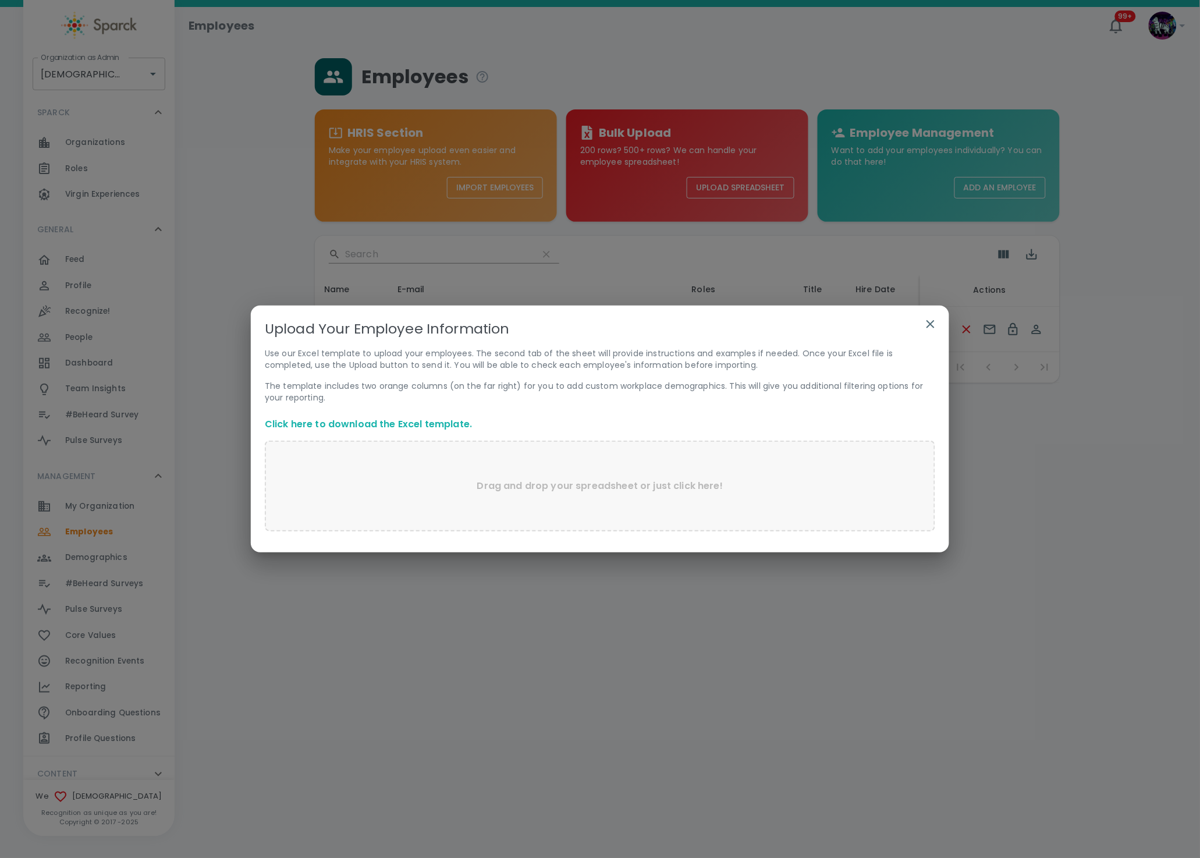
click at [530, 488] on p "Drag and drop your spreadsheet or just click here!" at bounding box center [600, 486] width 246 height 14
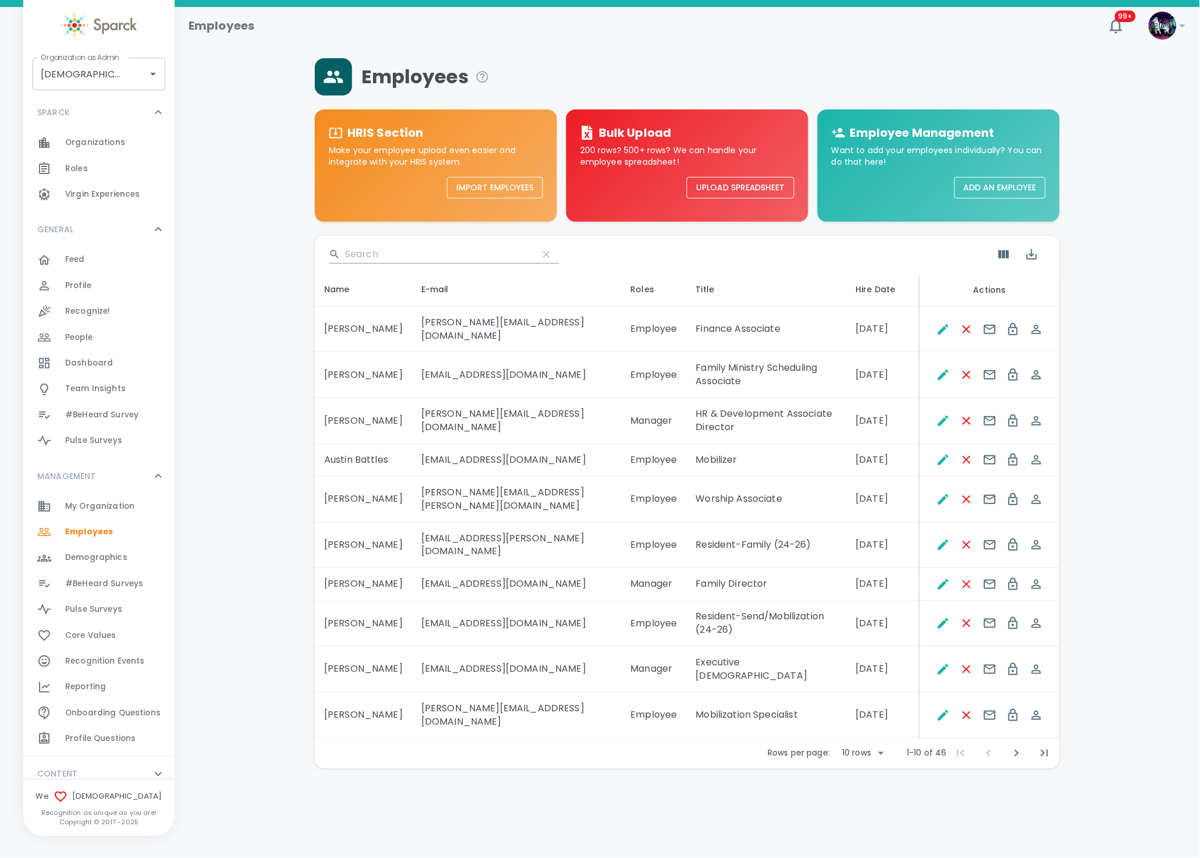
click at [99, 554] on span "Demographics" at bounding box center [96, 558] width 62 height 12
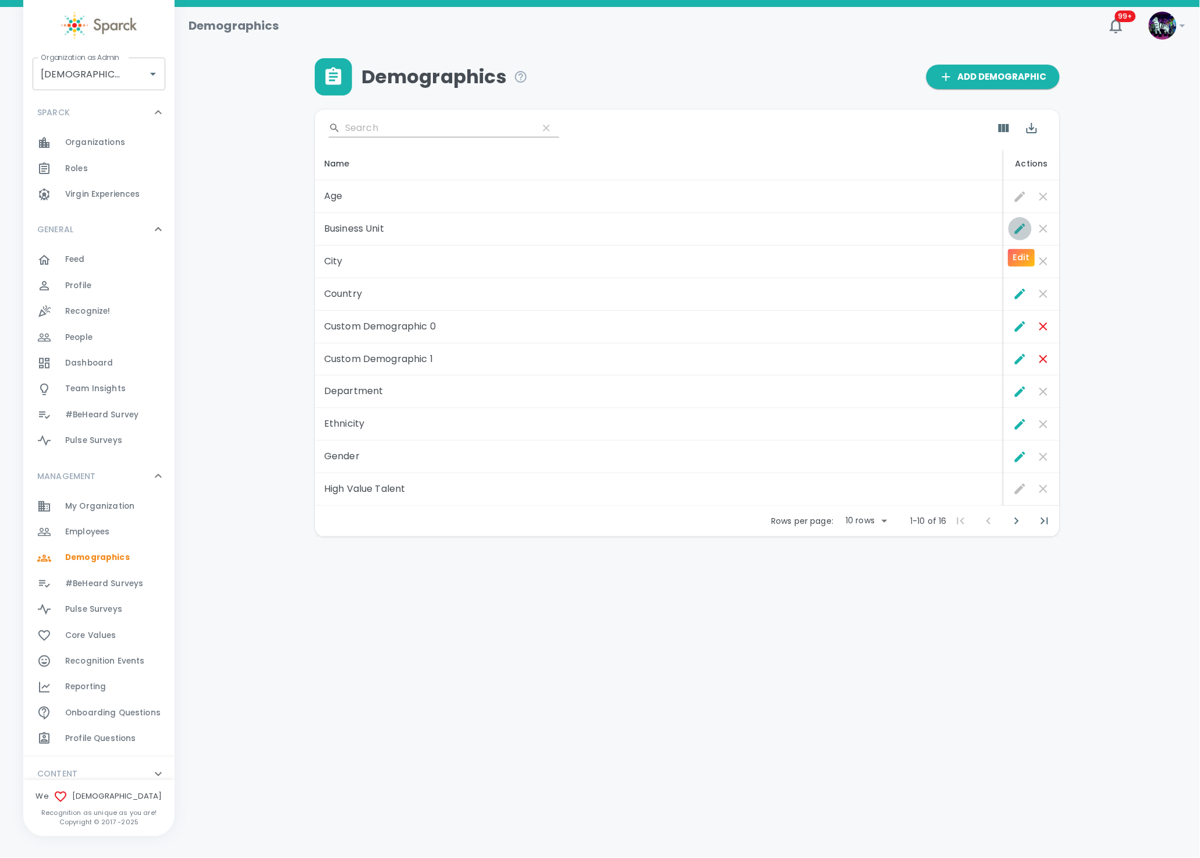
click at [1019, 229] on icon "Edit" at bounding box center [1020, 229] width 10 height 10
click at [1021, 264] on icon "Edit" at bounding box center [1021, 261] width 14 height 14
click at [1026, 291] on icon "Edit" at bounding box center [1021, 294] width 14 height 14
click at [1022, 323] on icon "Edit" at bounding box center [1021, 327] width 14 height 14
click at [1021, 361] on icon "Edit" at bounding box center [1020, 359] width 10 height 10
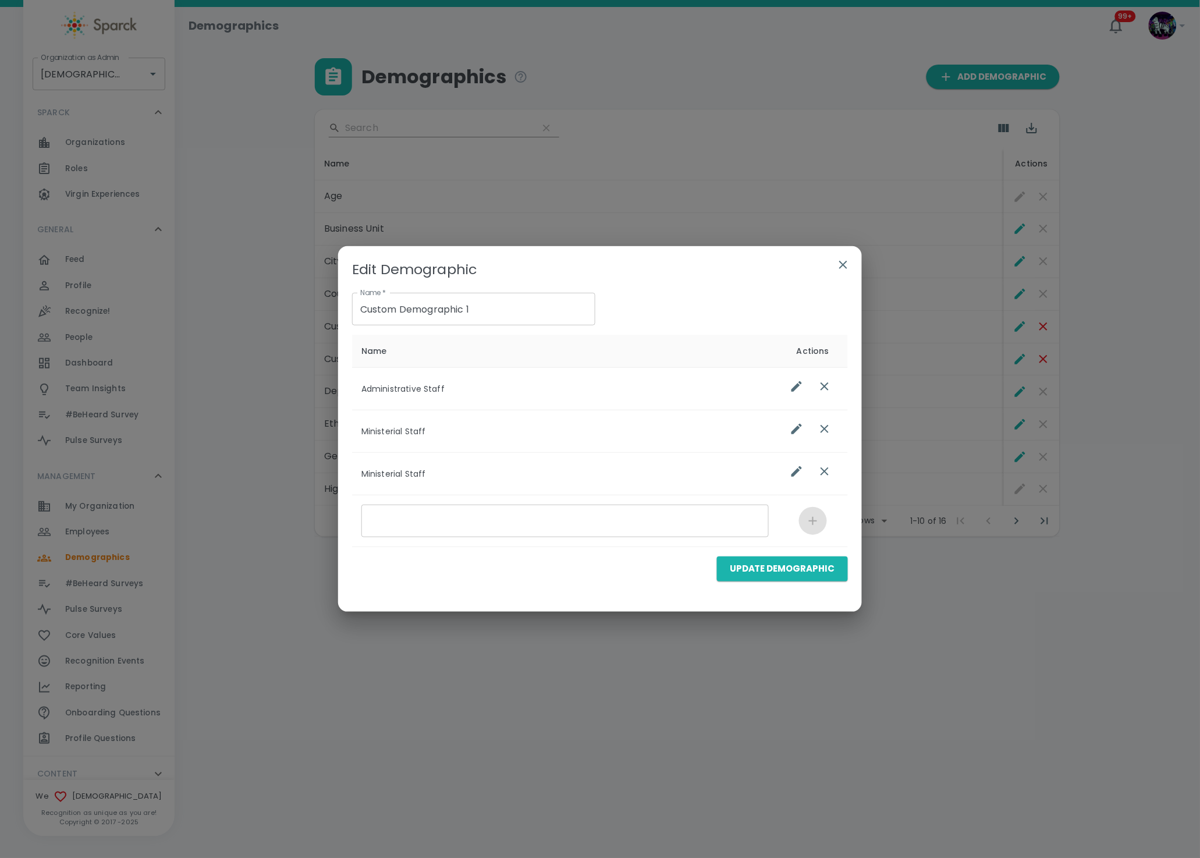
click at [845, 262] on icon "button" at bounding box center [844, 265] width 14 height 14
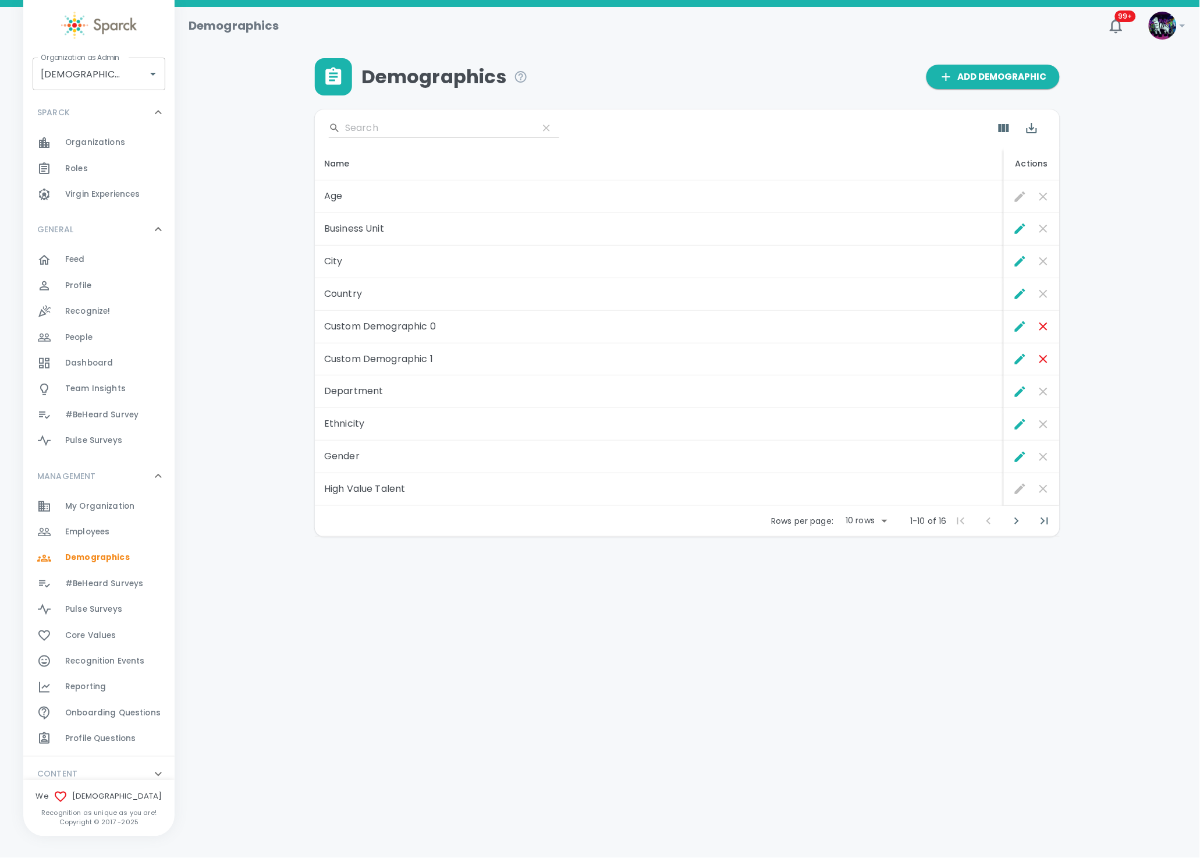
click at [722, 490] on td "High Value Talent" at bounding box center [659, 489] width 689 height 33
click at [1040, 358] on icon "Remove Demographic" at bounding box center [1044, 359] width 14 height 14
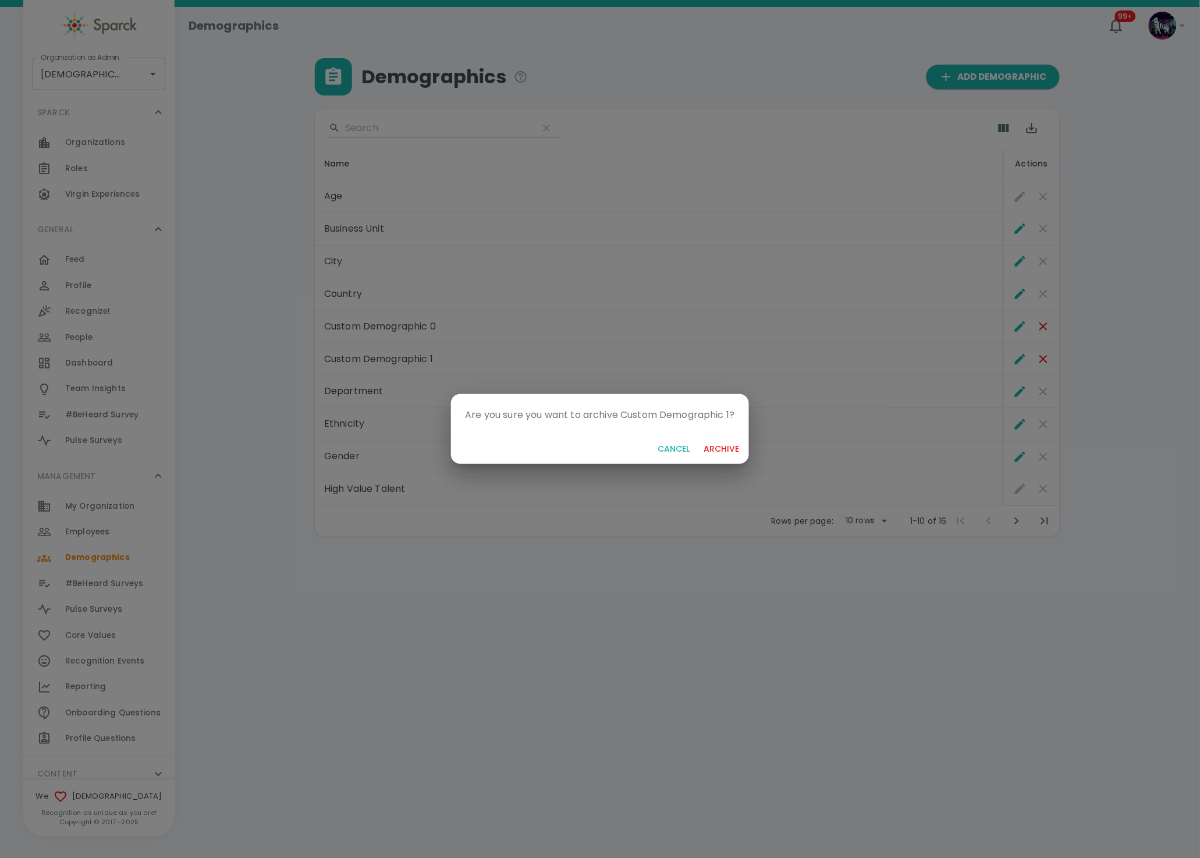
click at [732, 447] on button "archive" at bounding box center [722, 449] width 45 height 22
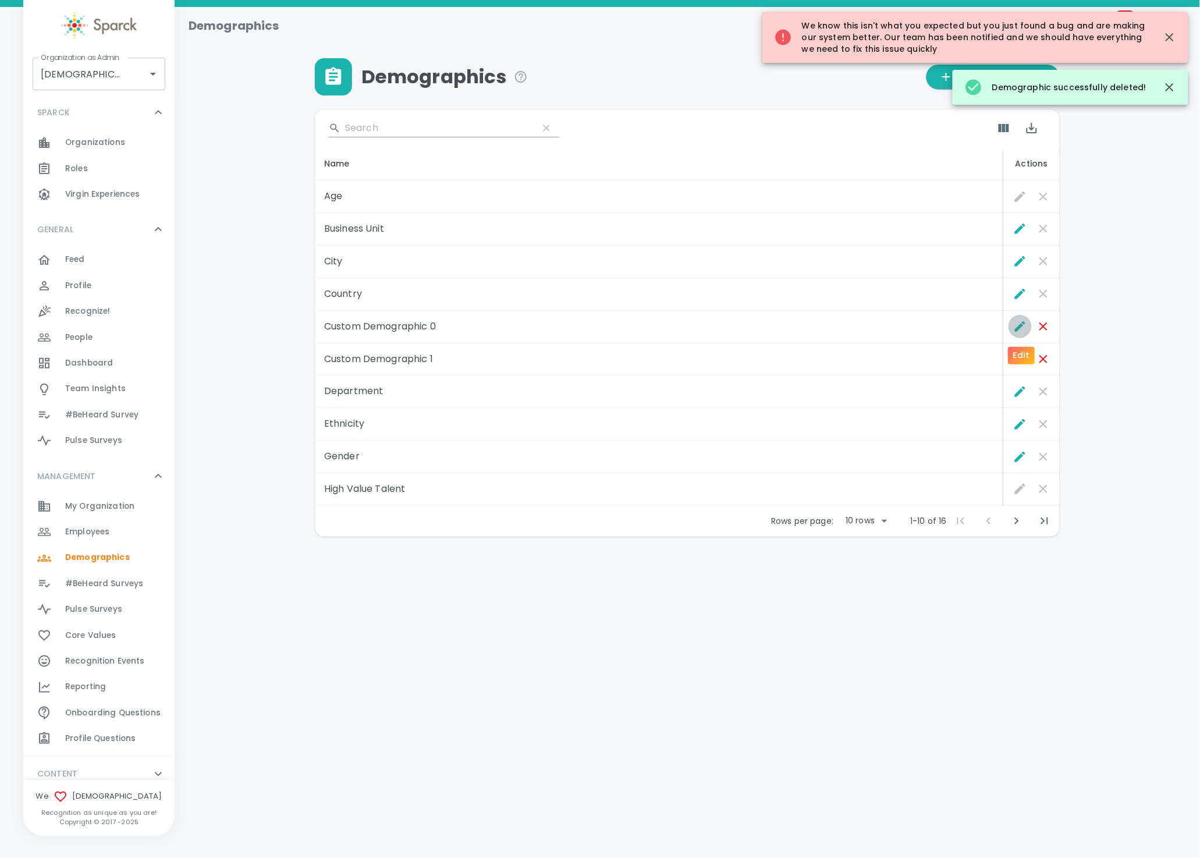
click at [1021, 323] on icon "Edit" at bounding box center [1021, 327] width 14 height 14
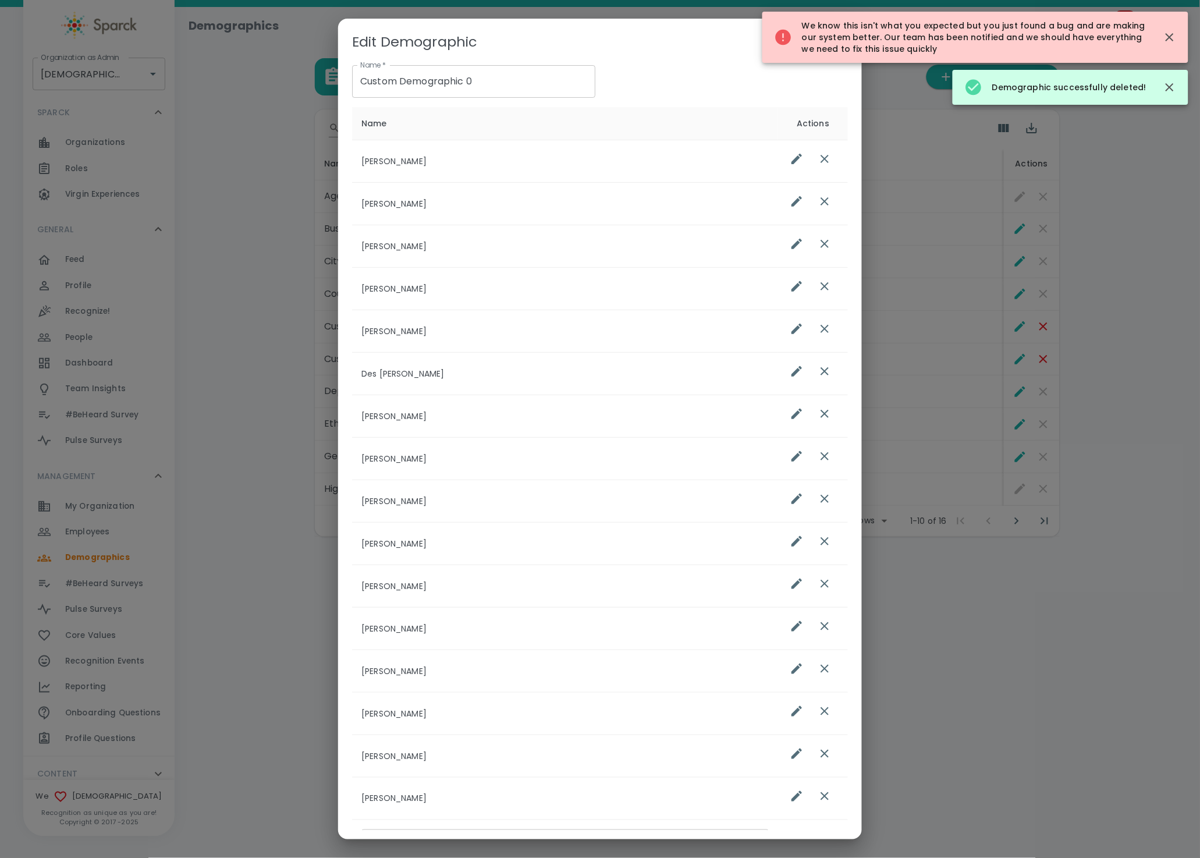
click at [937, 201] on div "Edit Demographic Name   * Custom Demographic 0 Name   * Name Actions [PERSON_NA…" at bounding box center [600, 429] width 1200 height 858
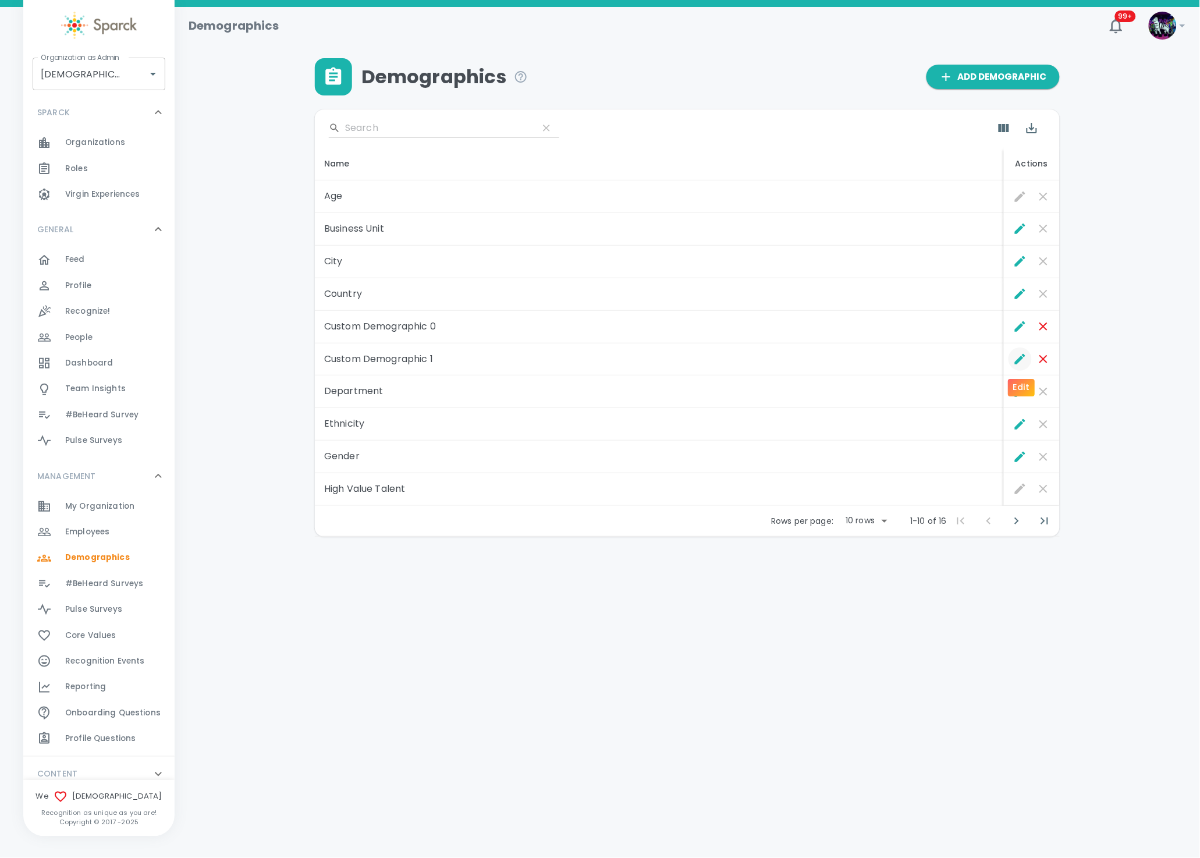
click at [1019, 356] on icon "Edit" at bounding box center [1021, 359] width 14 height 14
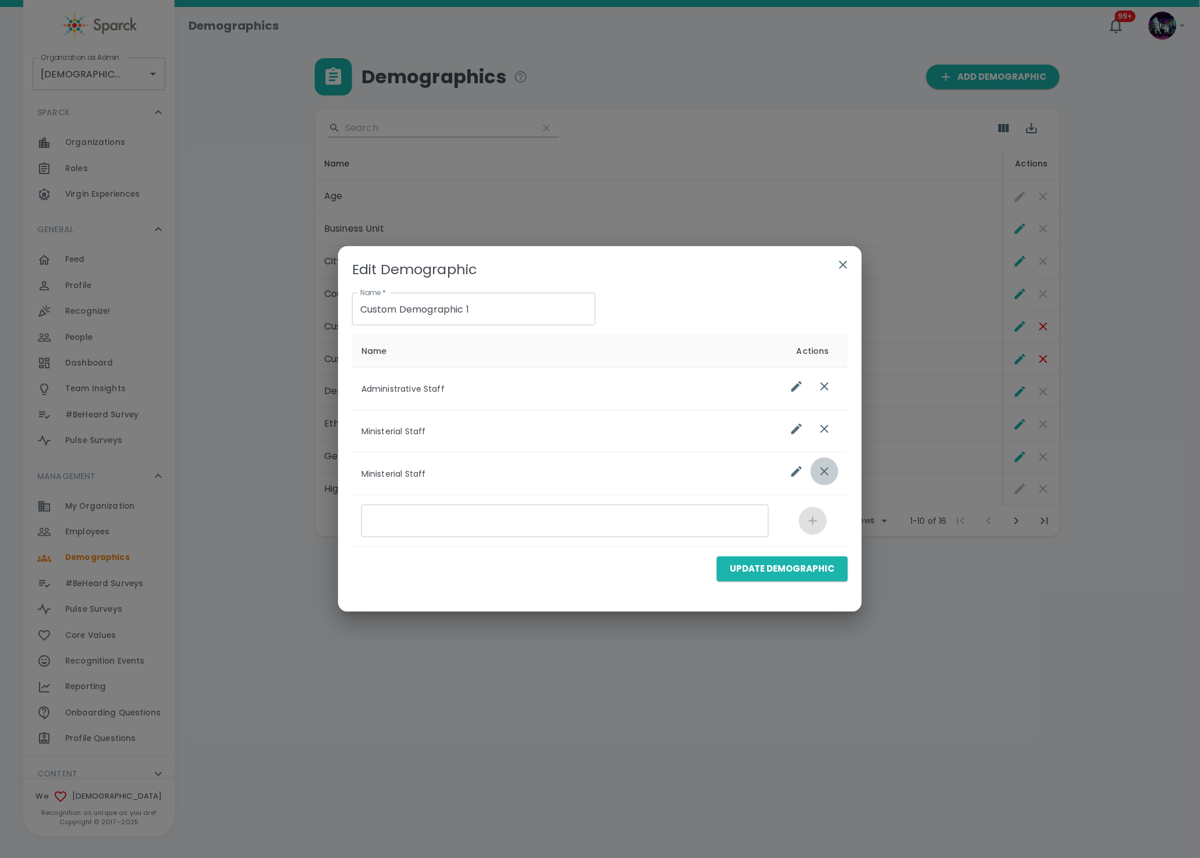
click at [827, 471] on icon "list table" at bounding box center [825, 472] width 14 height 14
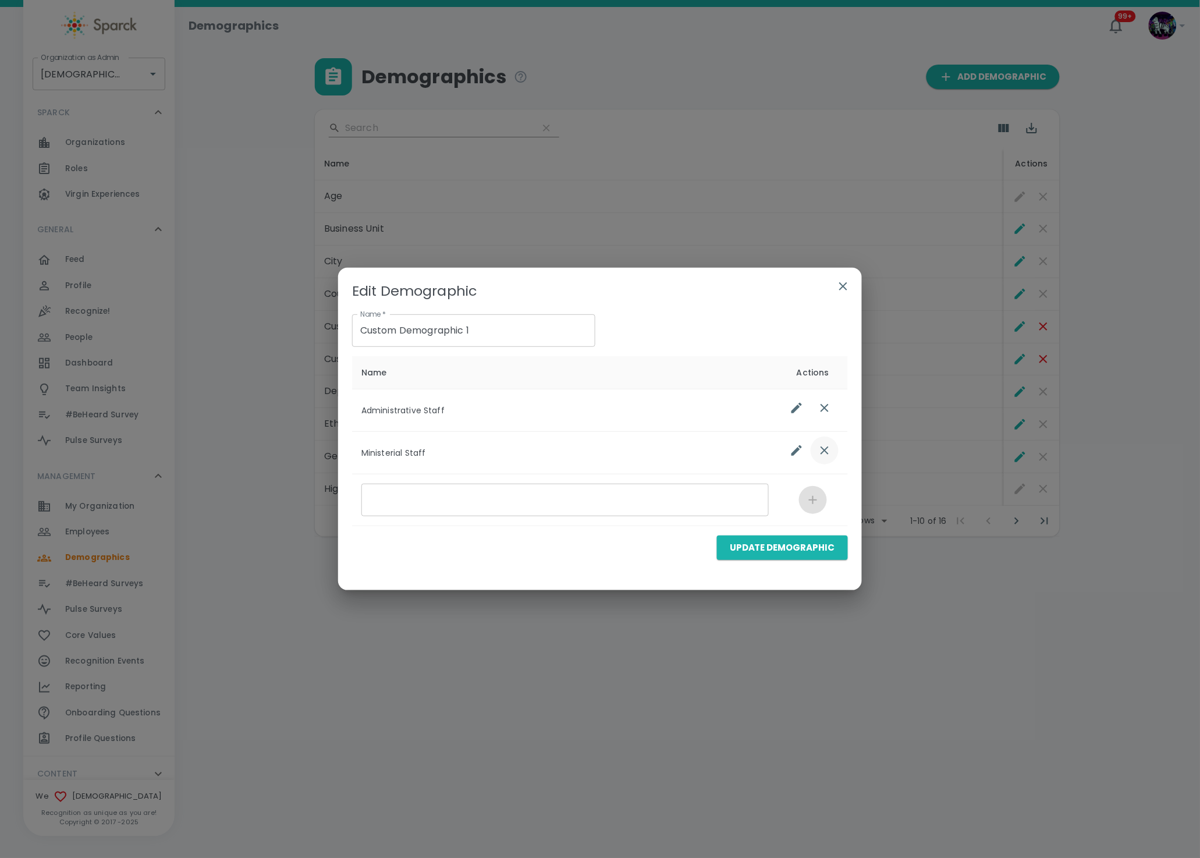
click at [823, 449] on icon "list table" at bounding box center [825, 451] width 8 height 8
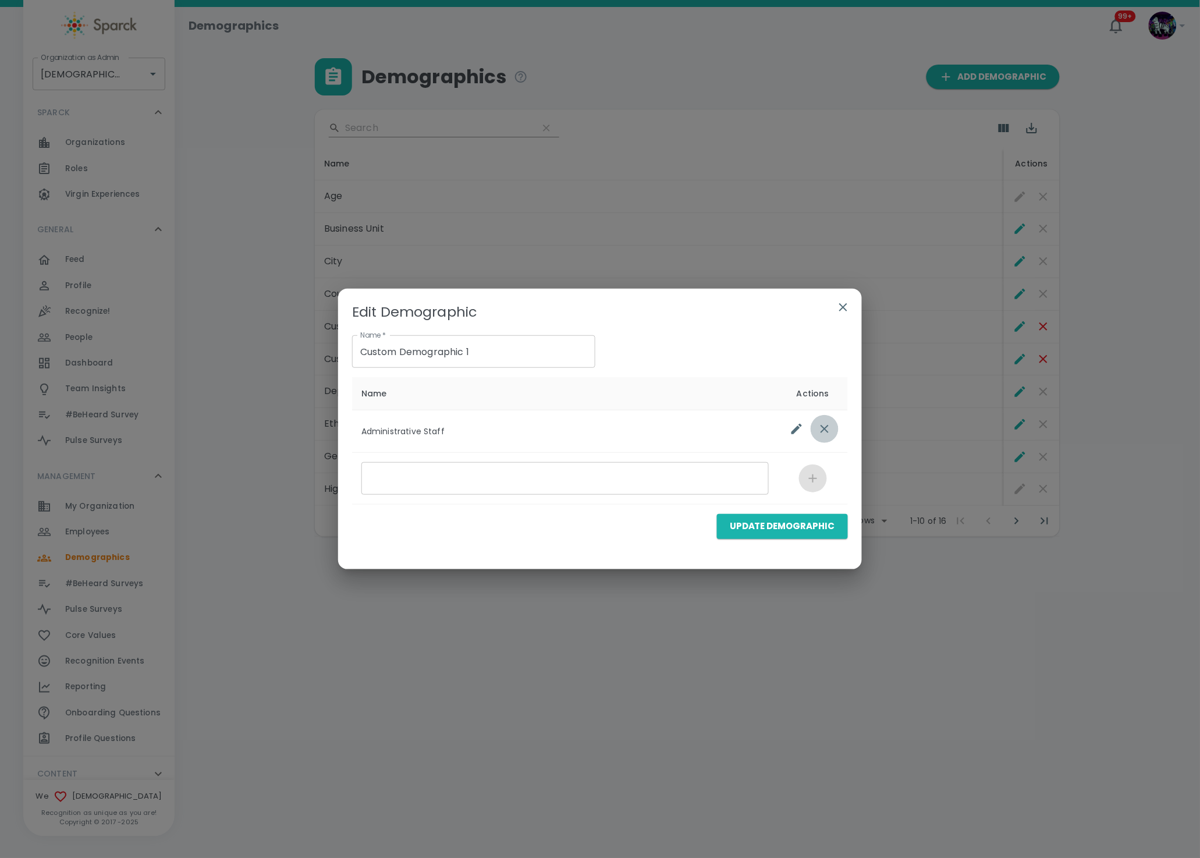
click at [824, 436] on button "list table" at bounding box center [825, 429] width 28 height 28
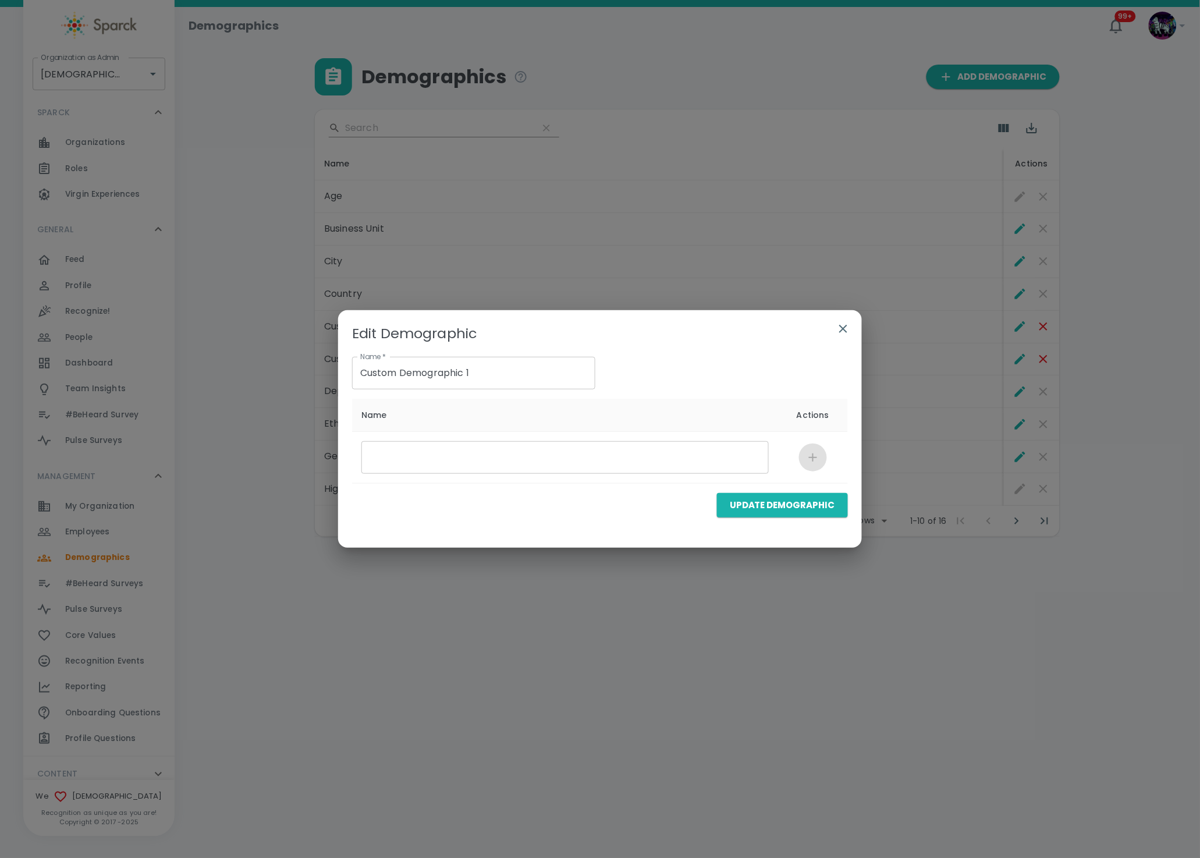
click at [757, 505] on button "Update Demographic" at bounding box center [782, 505] width 131 height 24
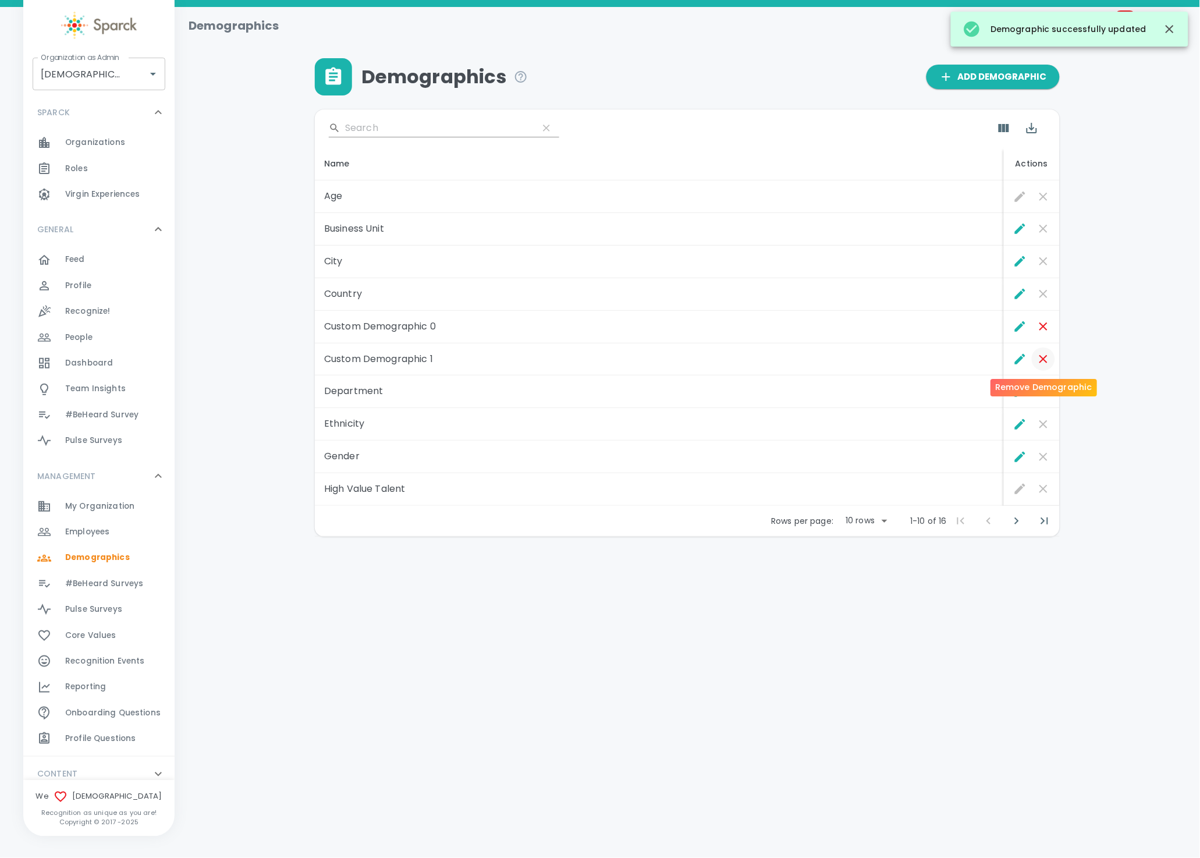
click at [1047, 360] on icon "Remove Demographic" at bounding box center [1044, 359] width 14 height 14
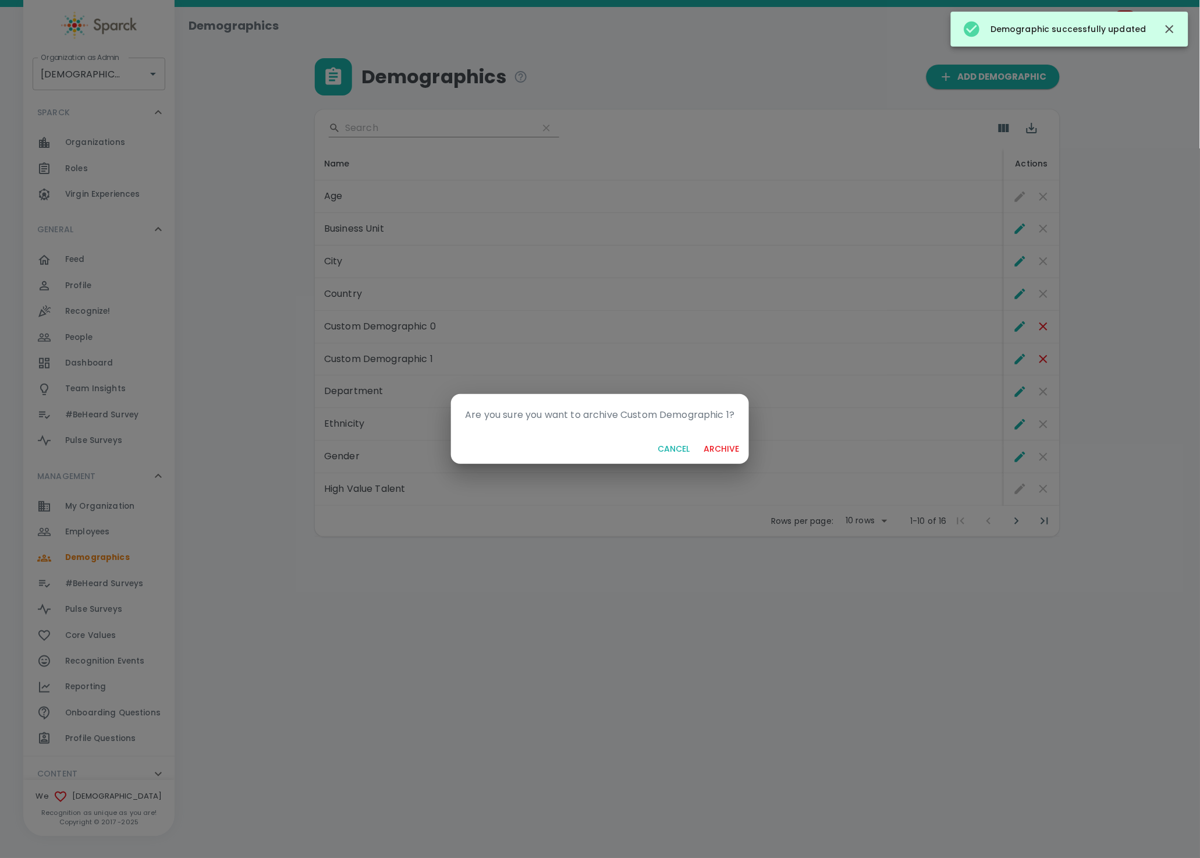
click at [727, 443] on button "archive" at bounding box center [722, 449] width 45 height 22
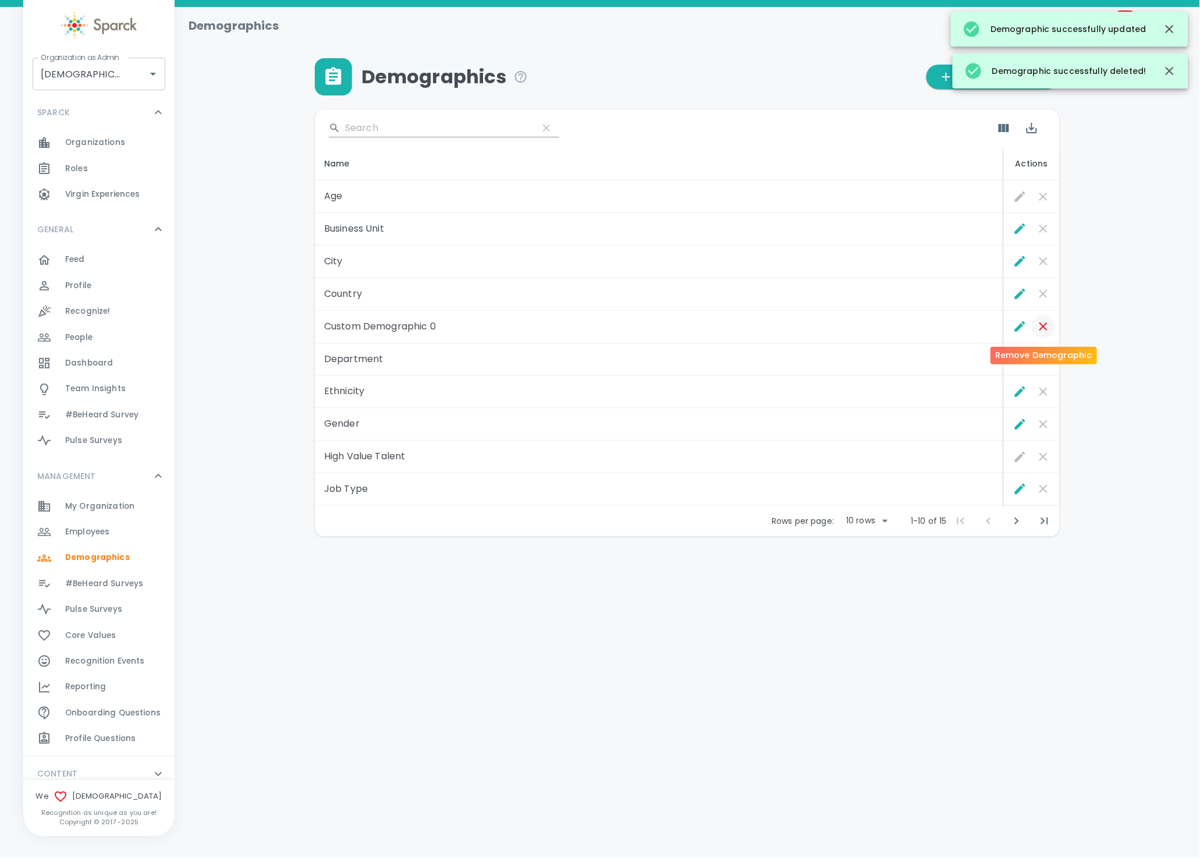
click at [1042, 327] on icon "Remove Demographic" at bounding box center [1044, 327] width 14 height 14
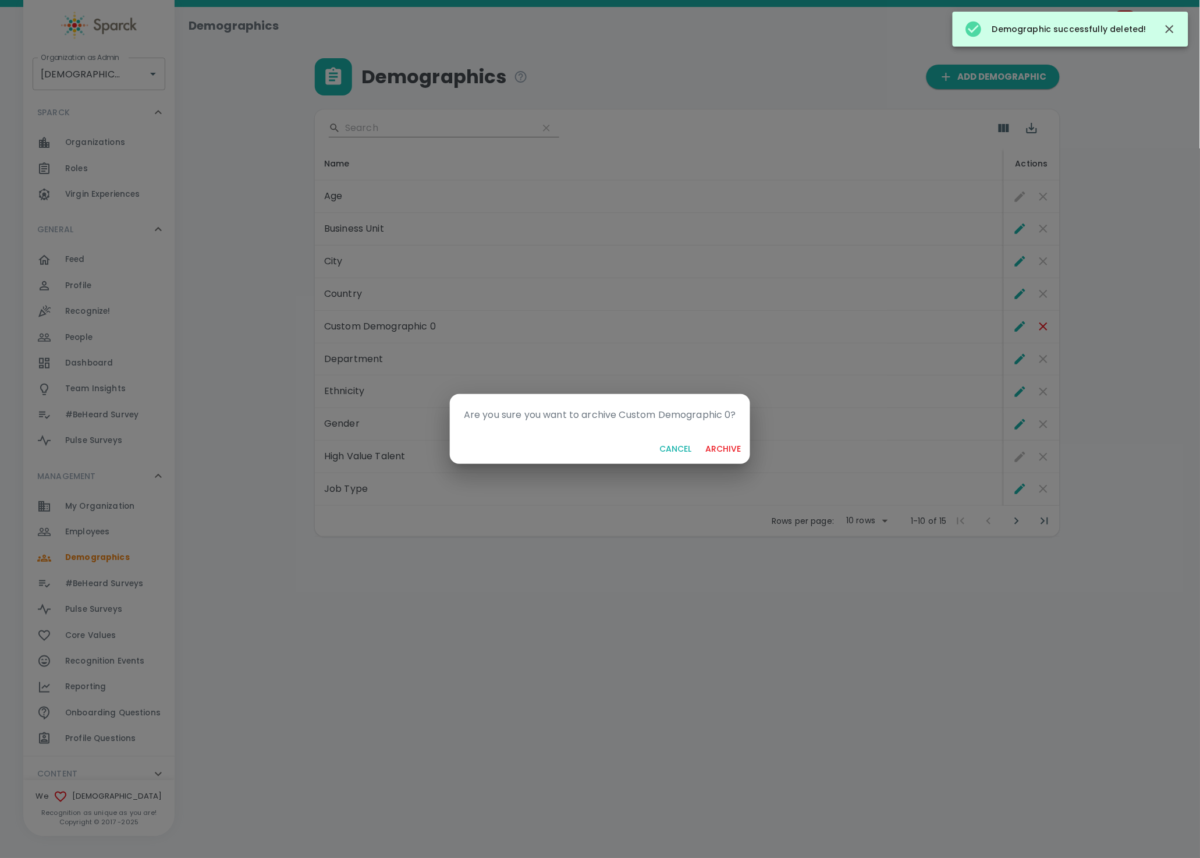
click at [725, 449] on button "archive" at bounding box center [723, 449] width 45 height 22
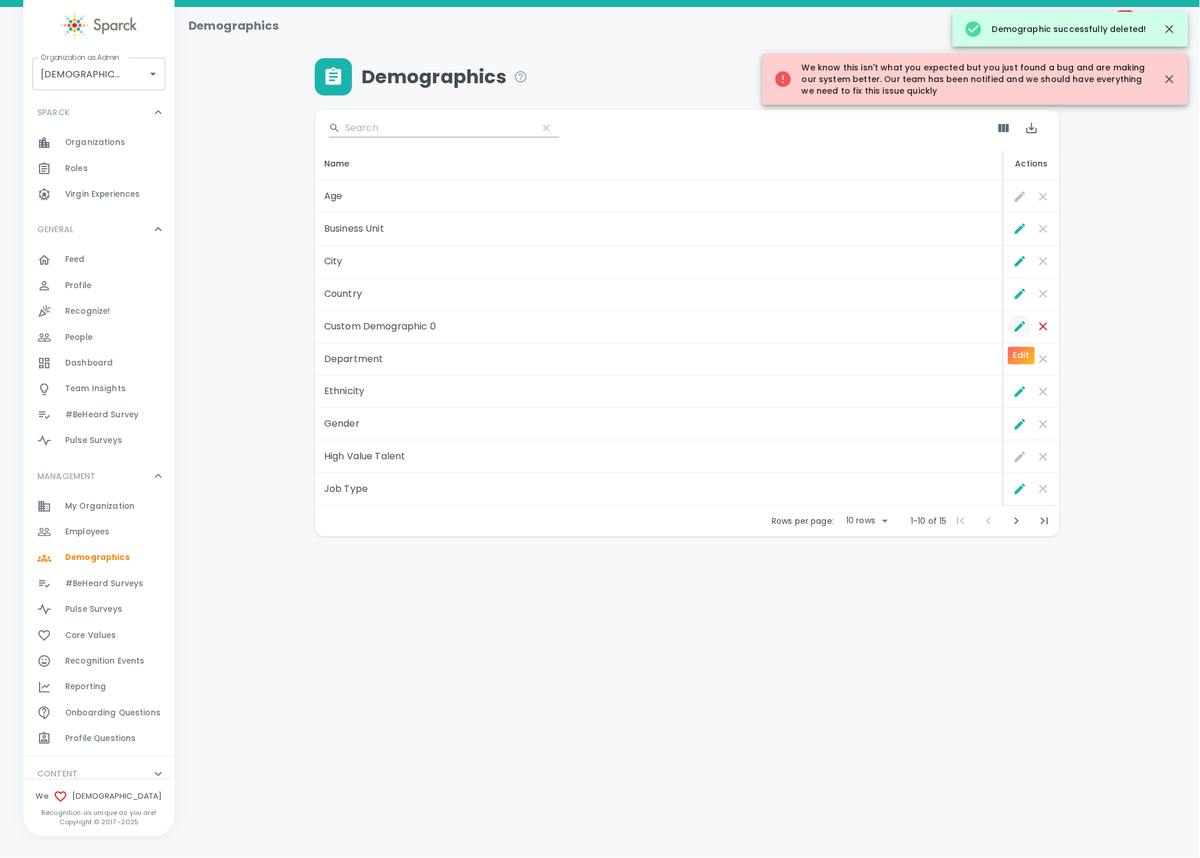
click at [1025, 324] on icon "Edit" at bounding box center [1021, 327] width 14 height 14
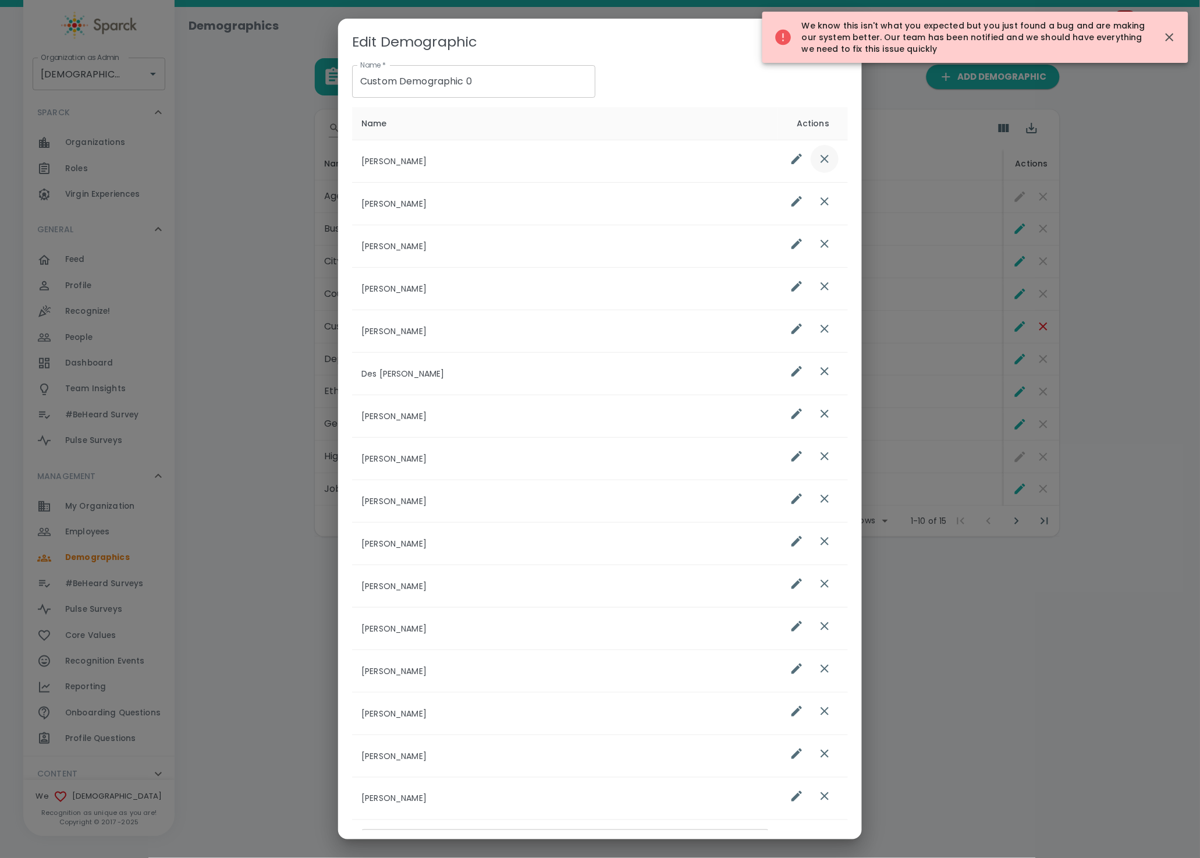
click at [821, 159] on icon "list table" at bounding box center [825, 159] width 8 height 8
click at [818, 160] on icon "list table" at bounding box center [825, 159] width 14 height 14
click at [813, 160] on div "list table" at bounding box center [811, 159] width 56 height 28
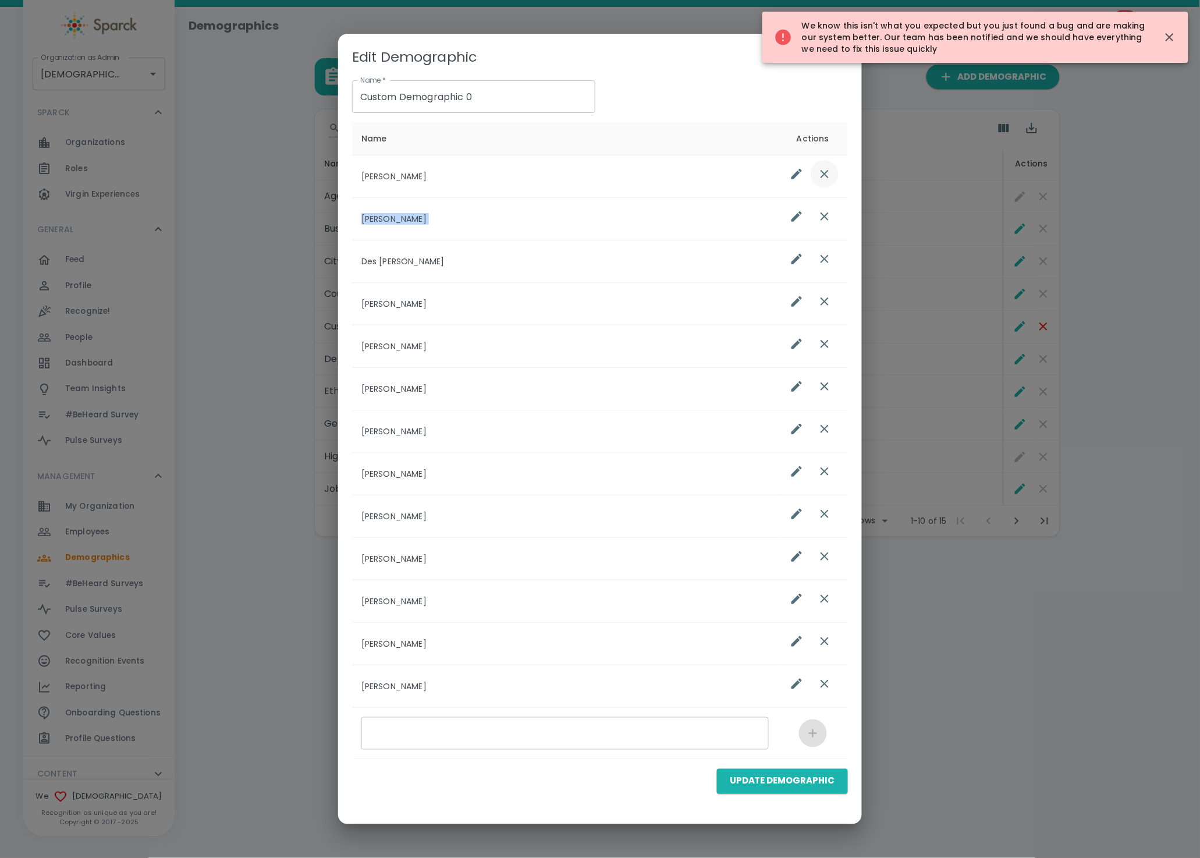
click at [813, 160] on div "list table" at bounding box center [811, 174] width 56 height 28
click at [819, 180] on button "list table" at bounding box center [825, 174] width 28 height 28
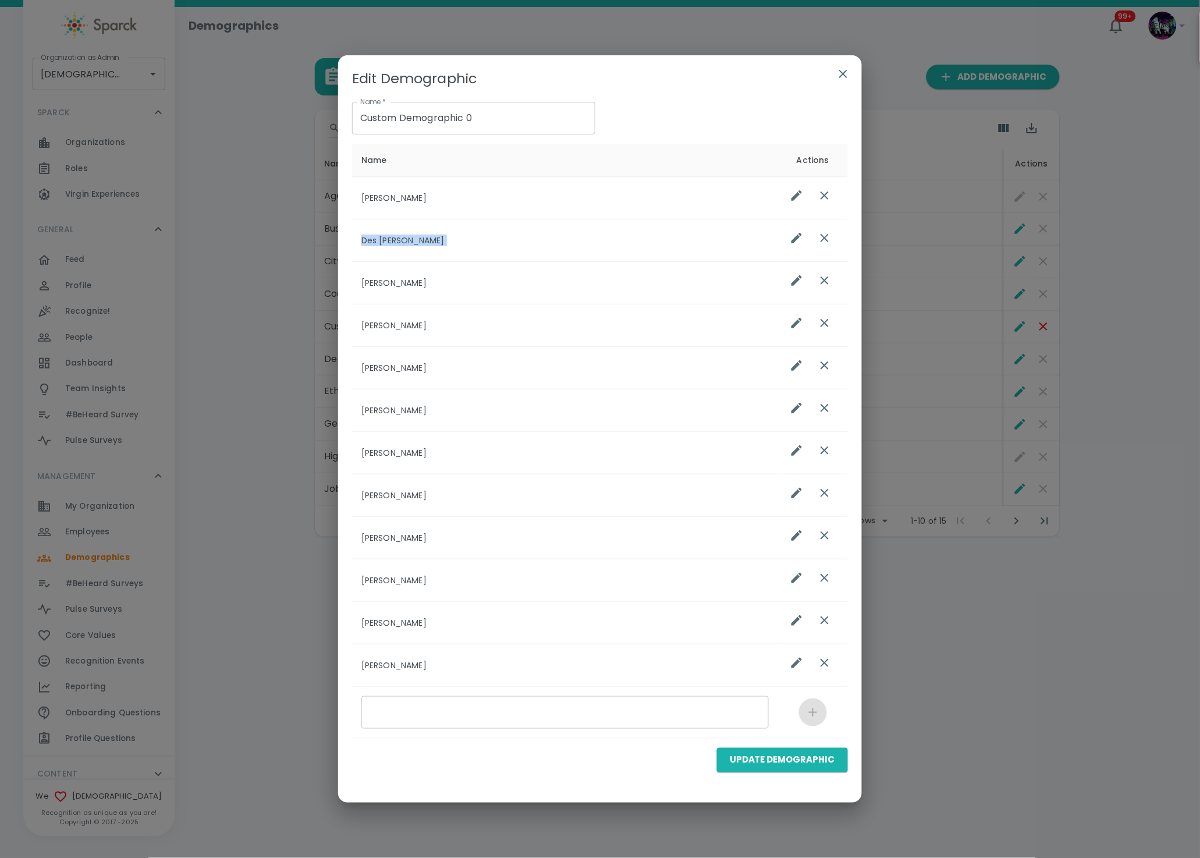
click at [826, 201] on icon "list table" at bounding box center [825, 196] width 14 height 14
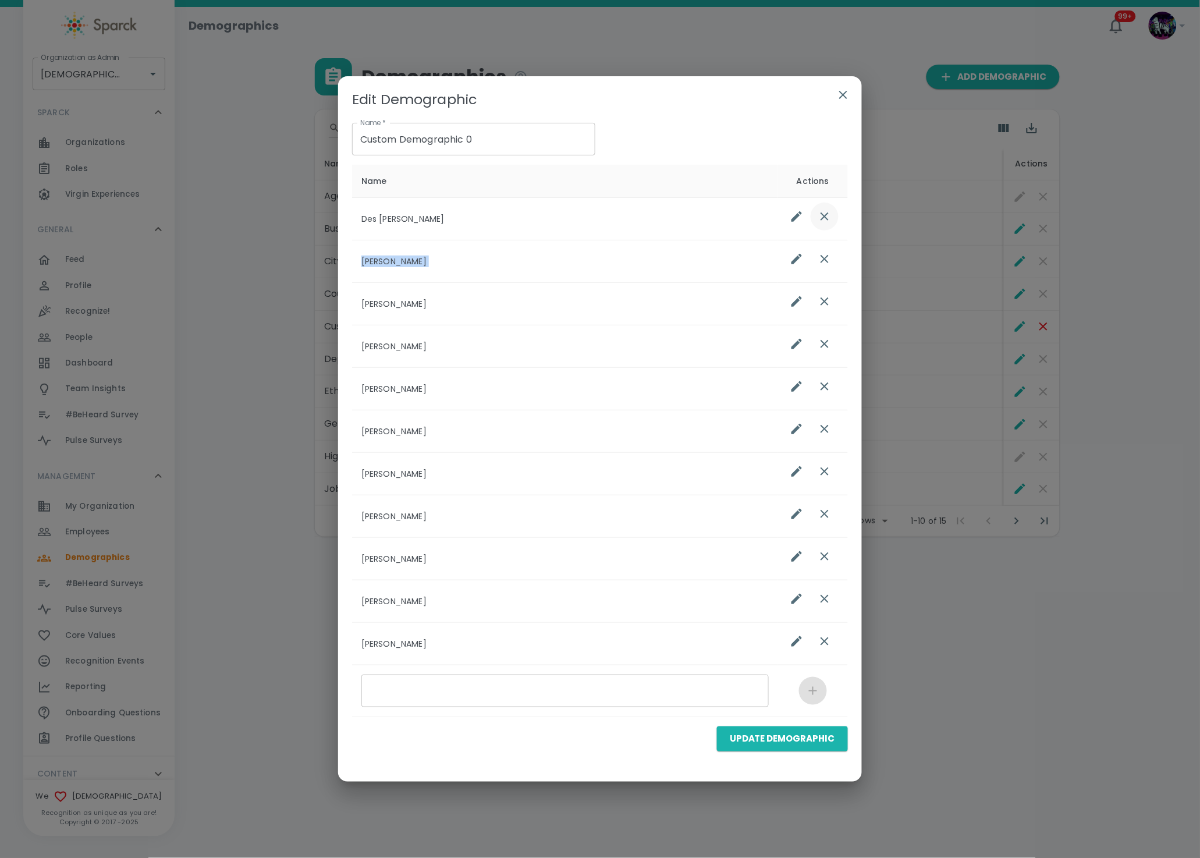
click at [830, 215] on icon "list table" at bounding box center [825, 217] width 14 height 14
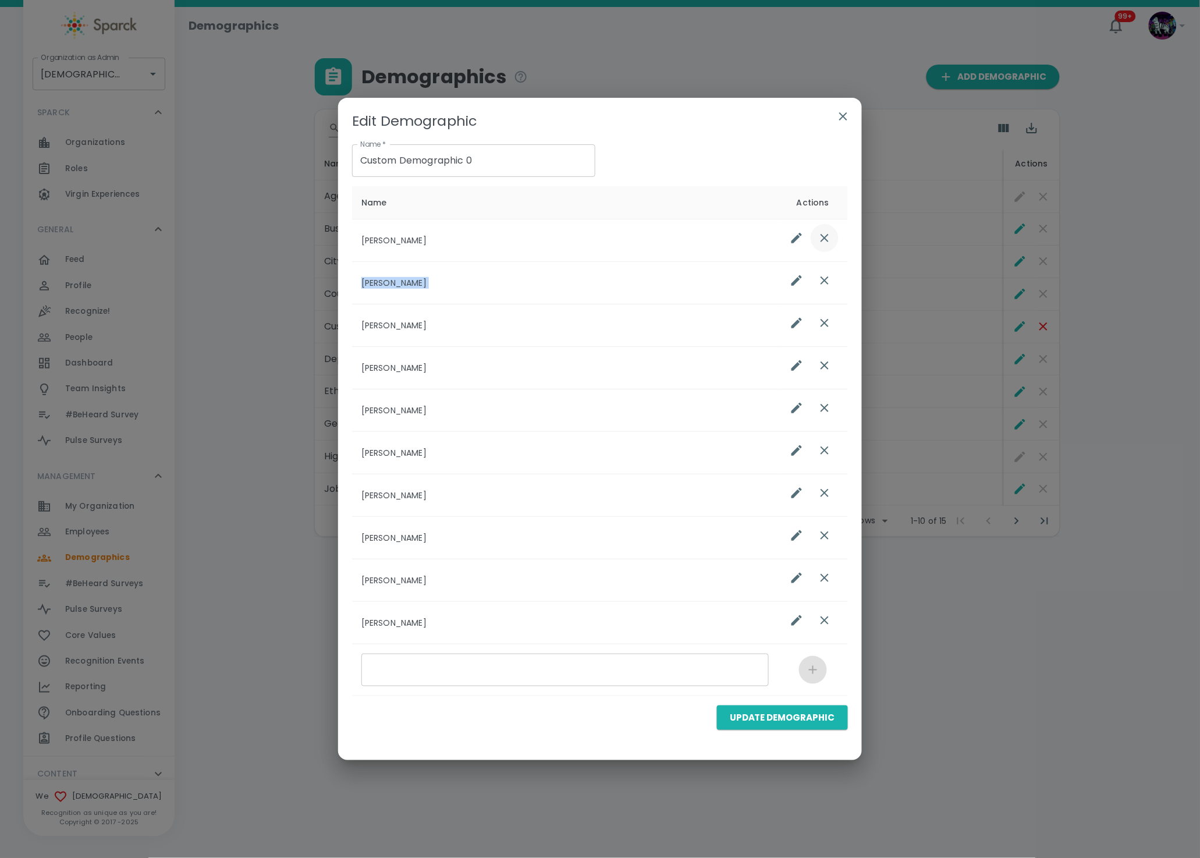
click at [824, 238] on icon "list table" at bounding box center [825, 238] width 8 height 8
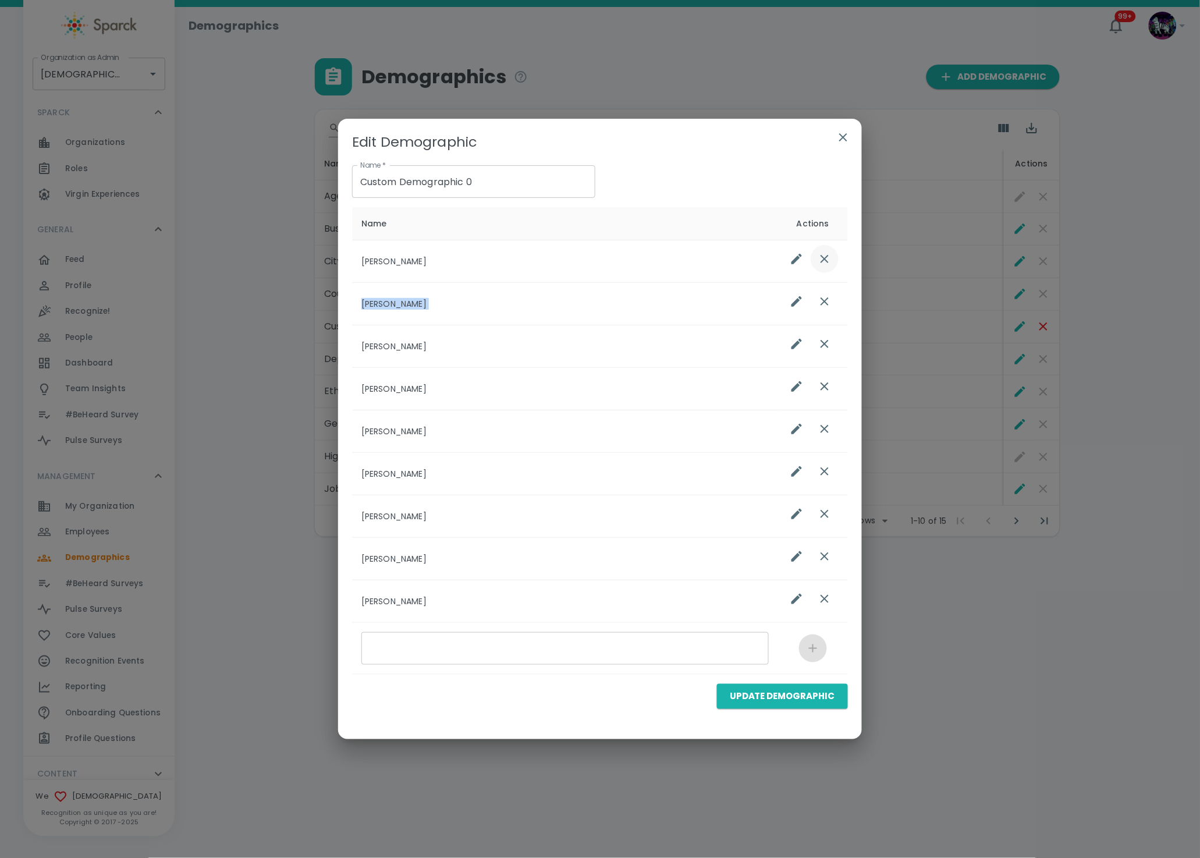
click at [827, 260] on icon "list table" at bounding box center [825, 259] width 14 height 14
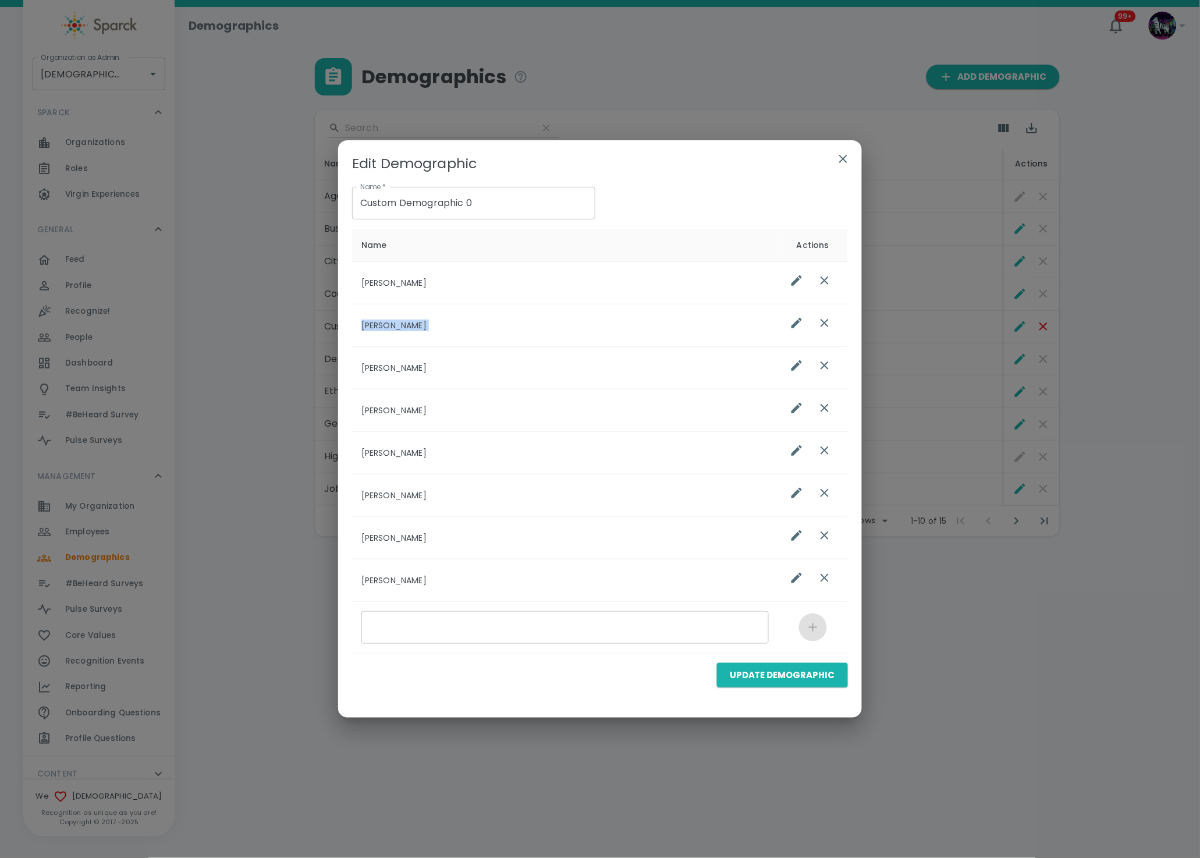
click at [821, 282] on icon "list table" at bounding box center [825, 281] width 14 height 14
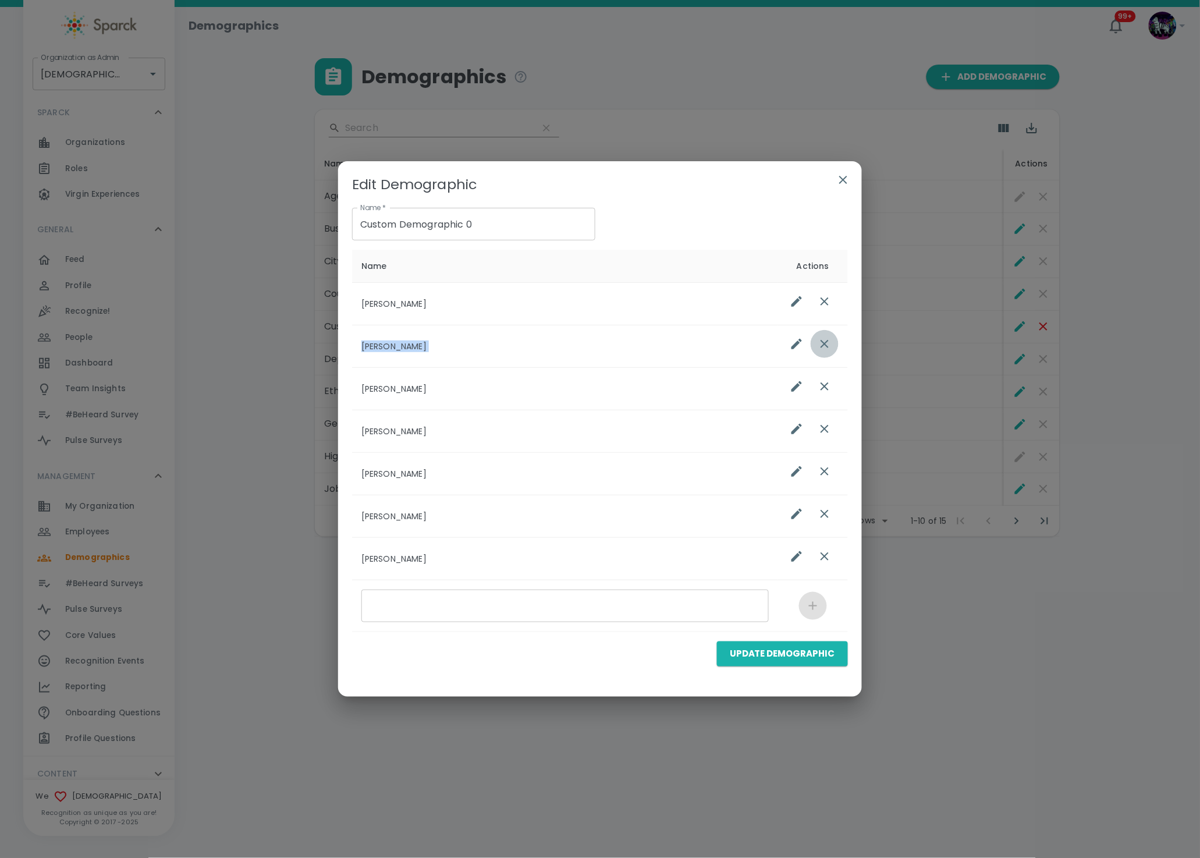
click at [827, 334] on button "list table" at bounding box center [825, 344] width 28 height 28
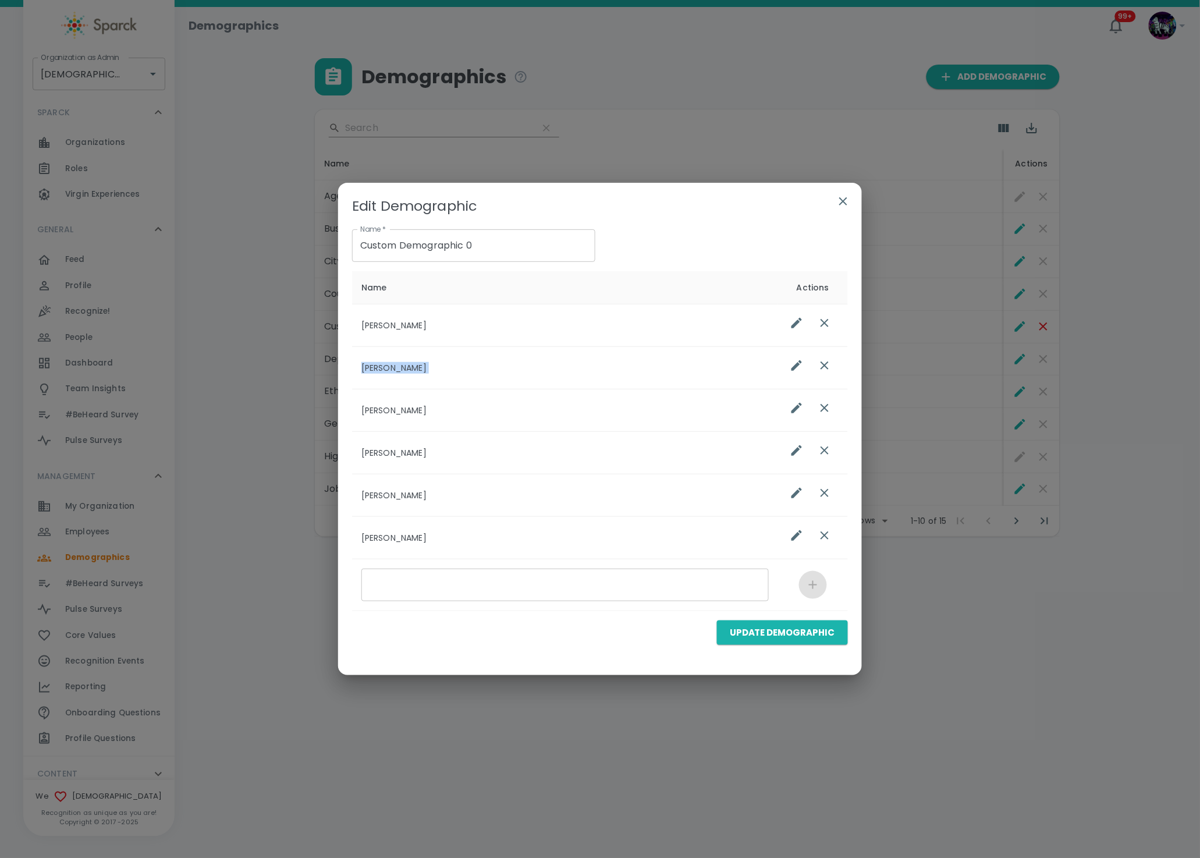
click at [826, 309] on button "list table" at bounding box center [825, 323] width 28 height 28
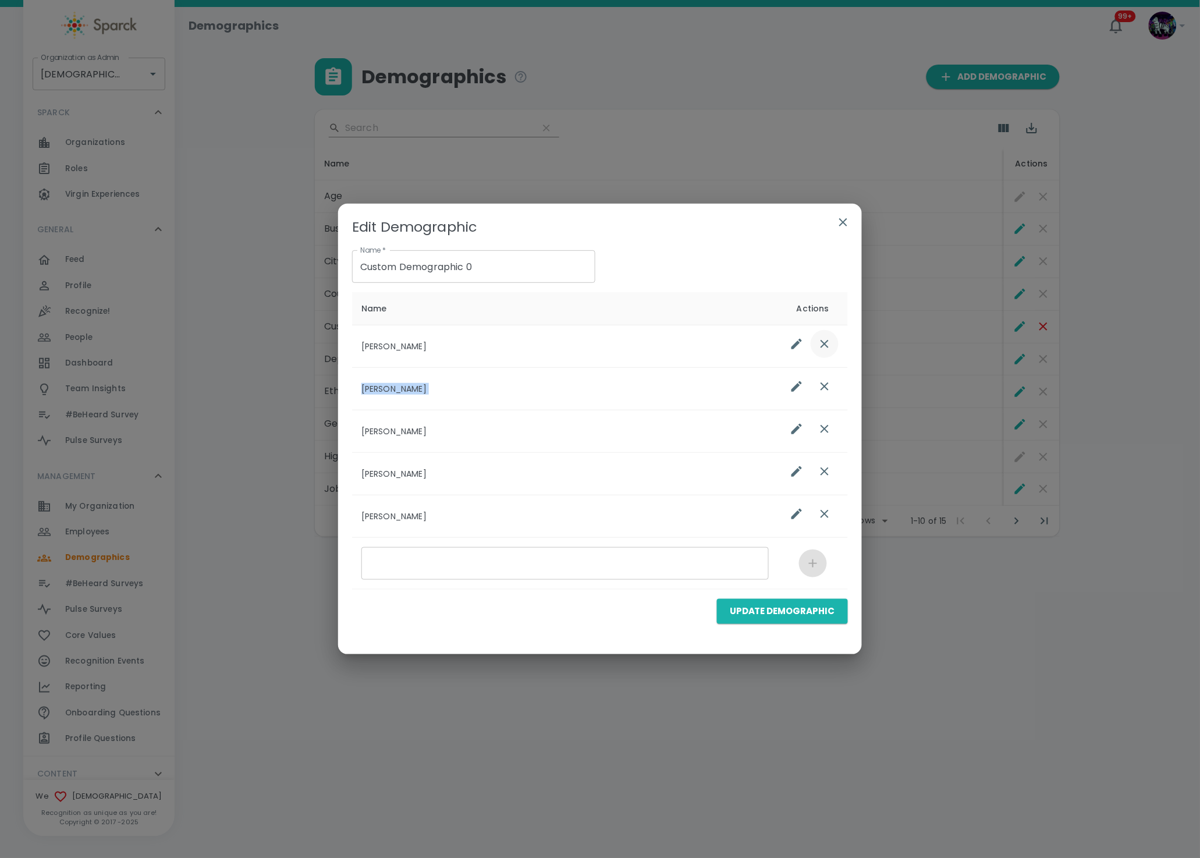
click at [825, 341] on icon "list table" at bounding box center [825, 344] width 14 height 14
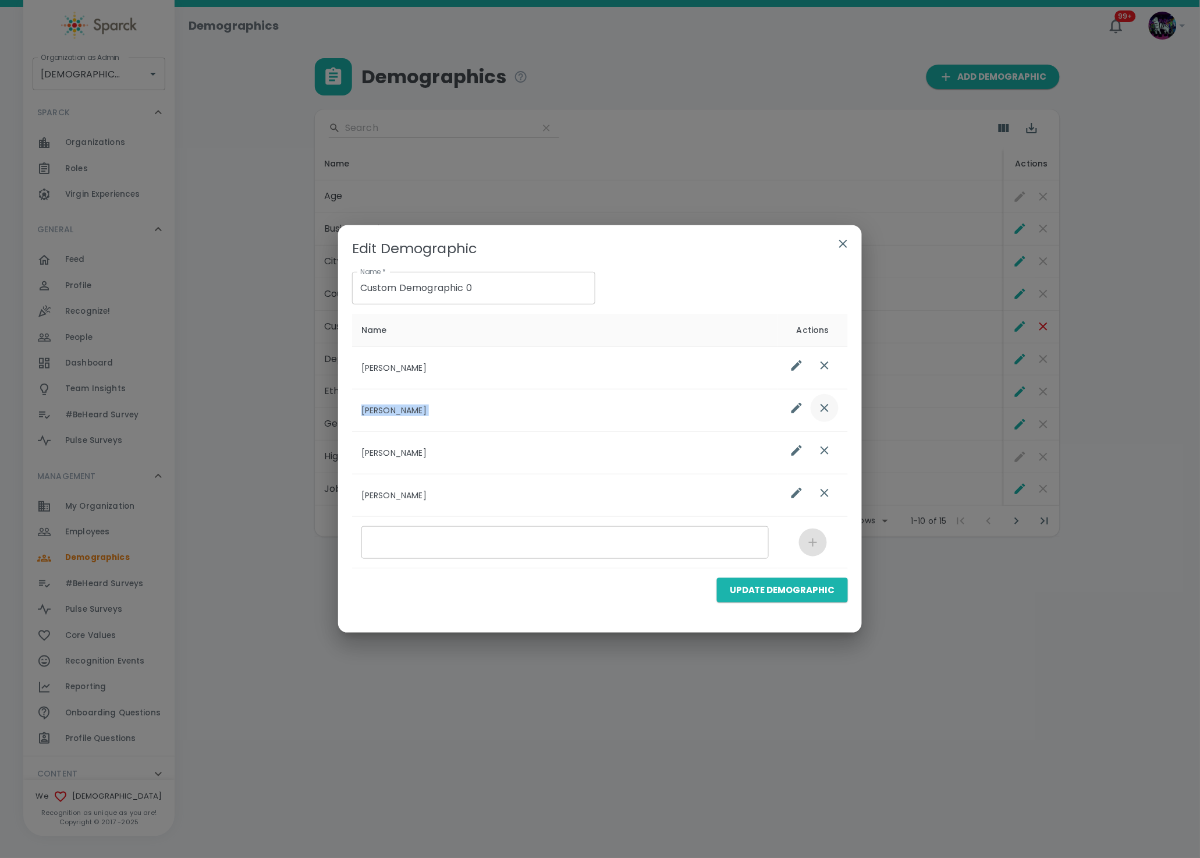
click at [819, 410] on icon "list table" at bounding box center [825, 408] width 14 height 14
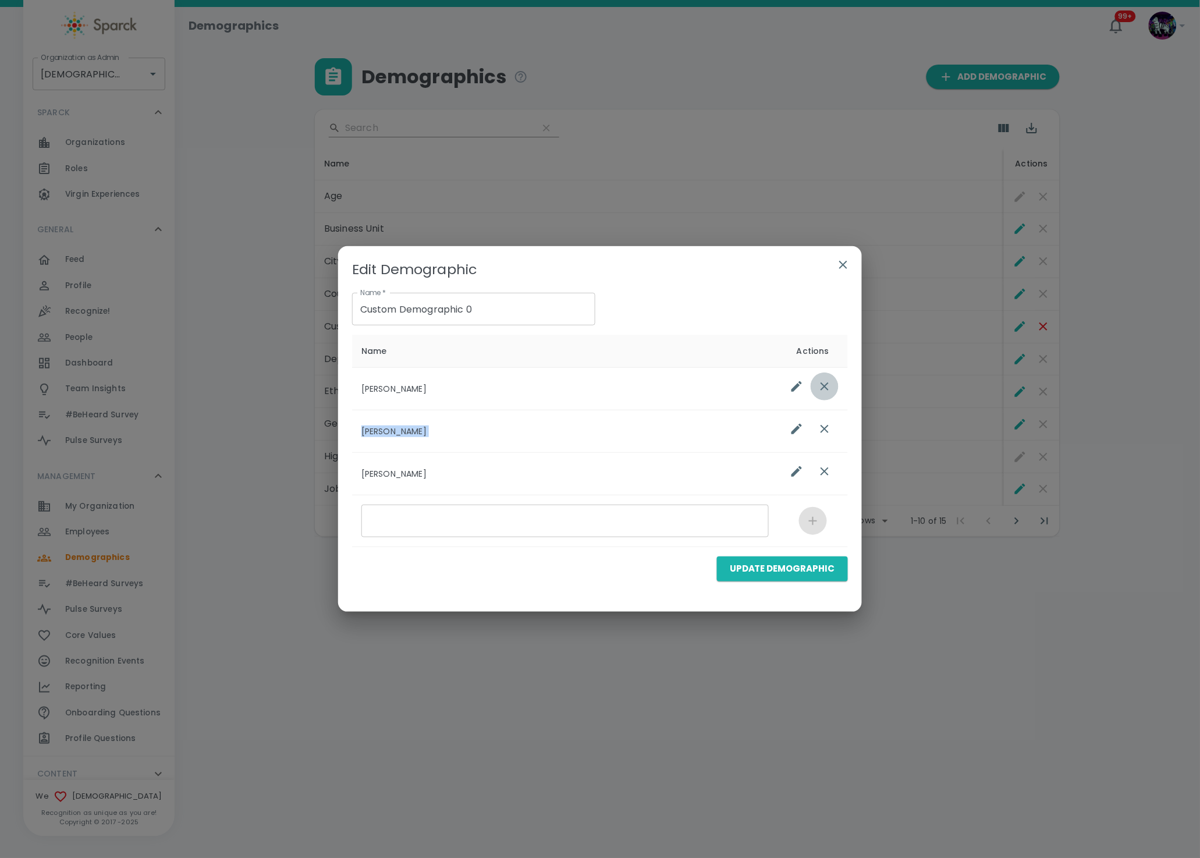
drag, startPoint x: 820, startPoint y: 382, endPoint x: 822, endPoint y: 408, distance: 26.3
click at [820, 384] on icon "list table" at bounding box center [825, 387] width 14 height 14
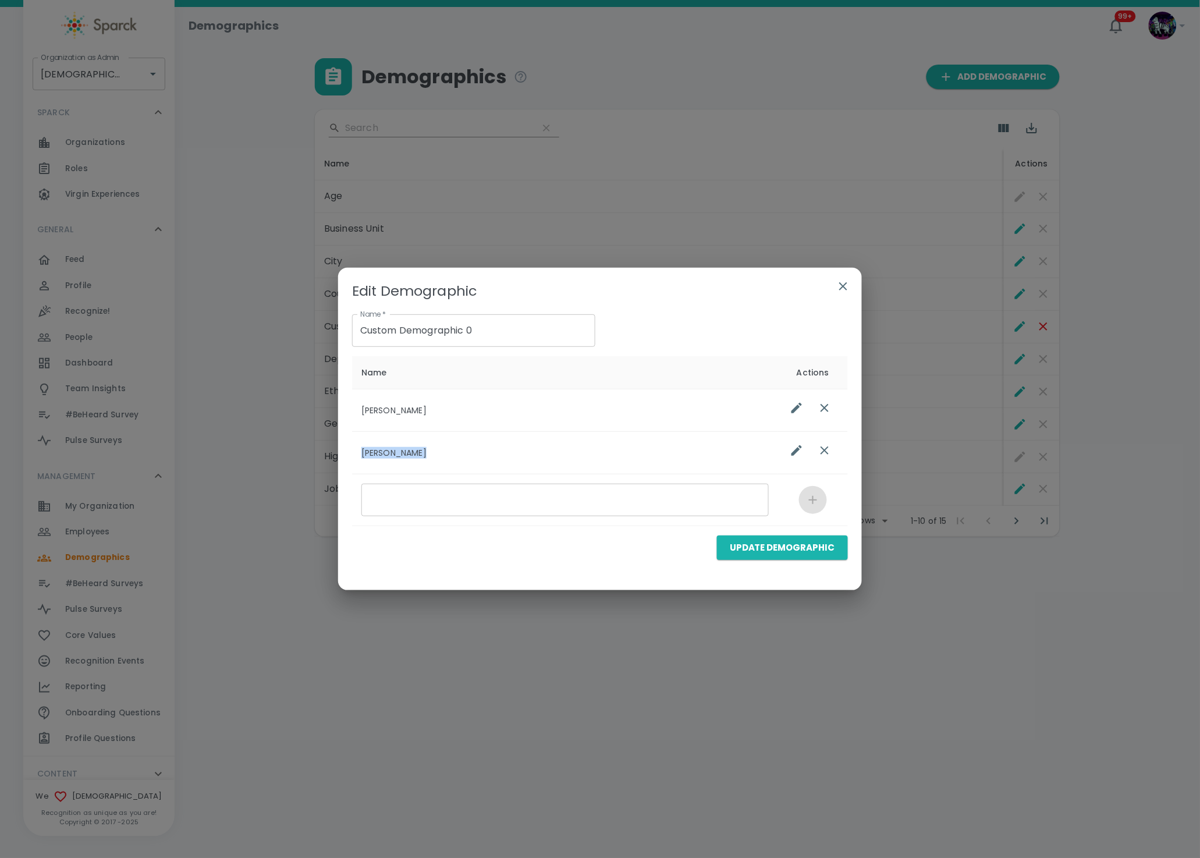
click at [824, 407] on icon "list table" at bounding box center [825, 408] width 14 height 14
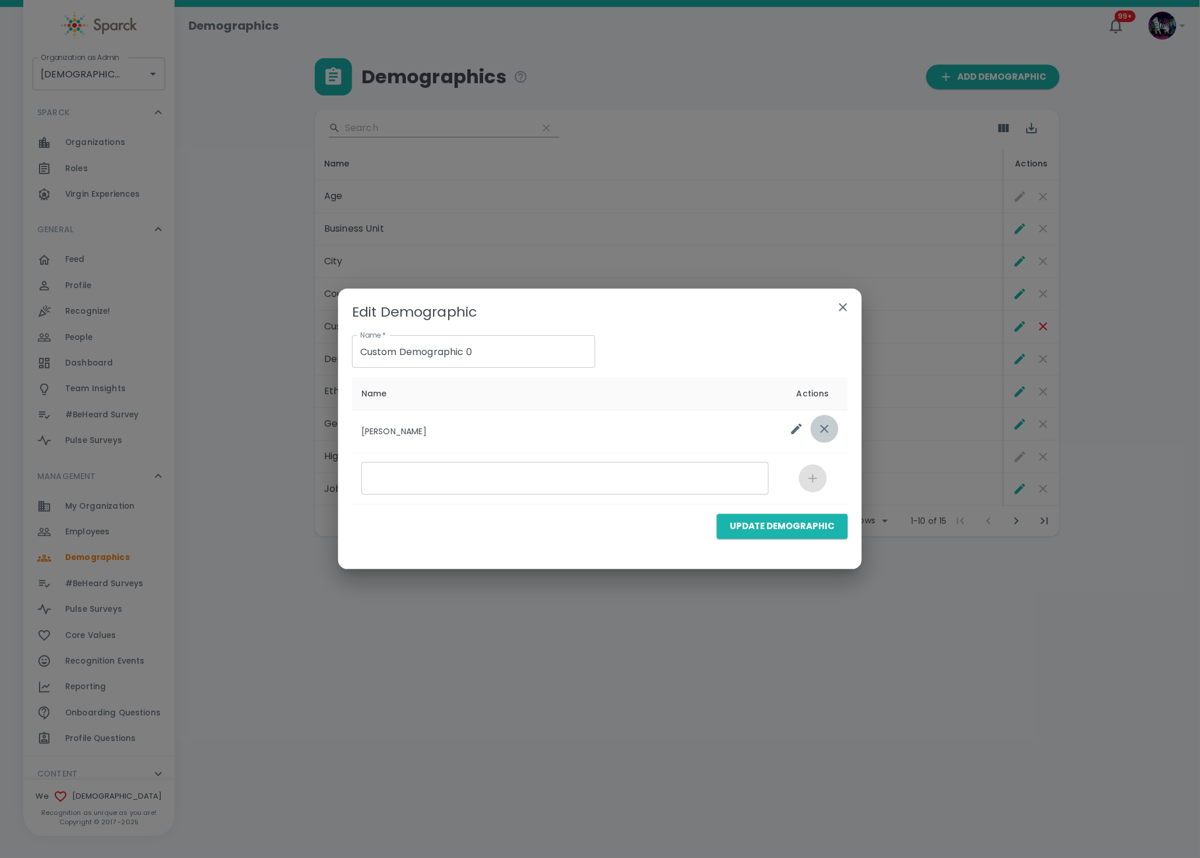
click at [830, 421] on button "list table" at bounding box center [825, 429] width 28 height 28
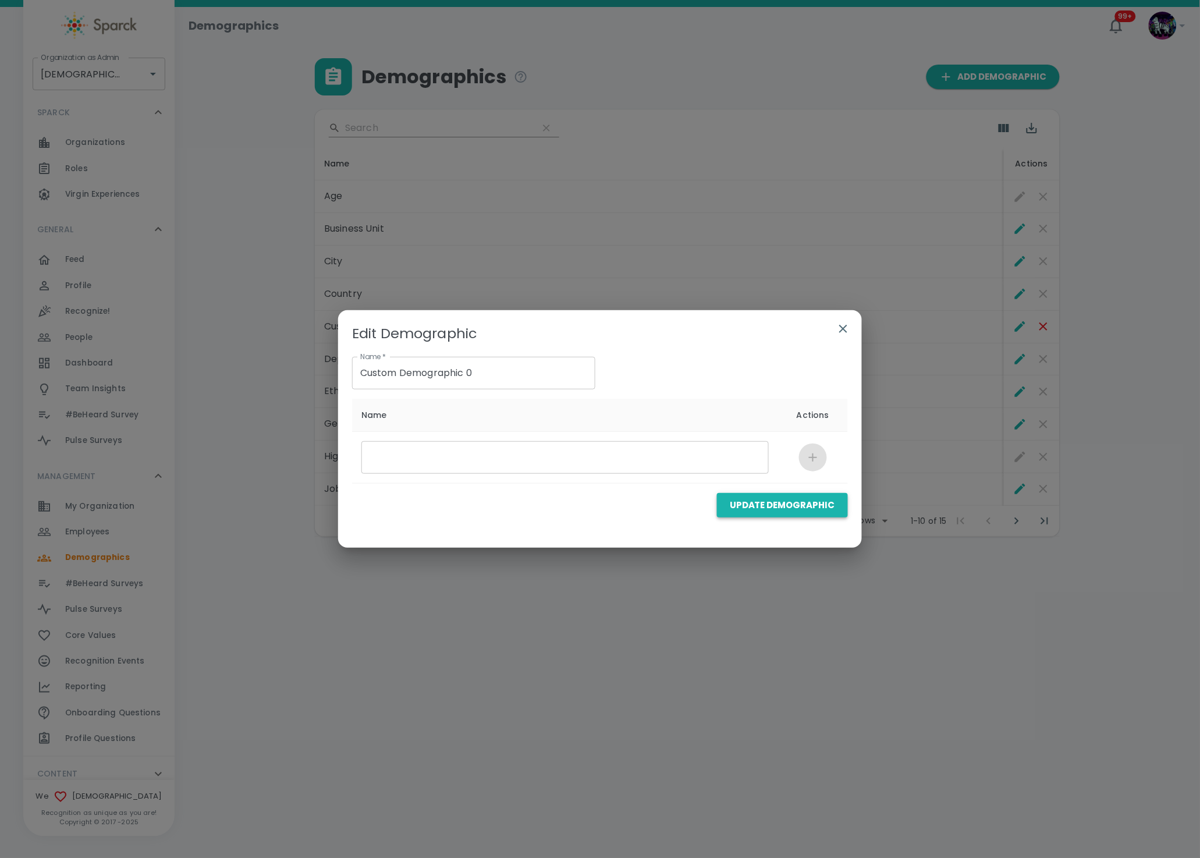
click at [776, 508] on button "Update Demographic" at bounding box center [782, 505] width 131 height 24
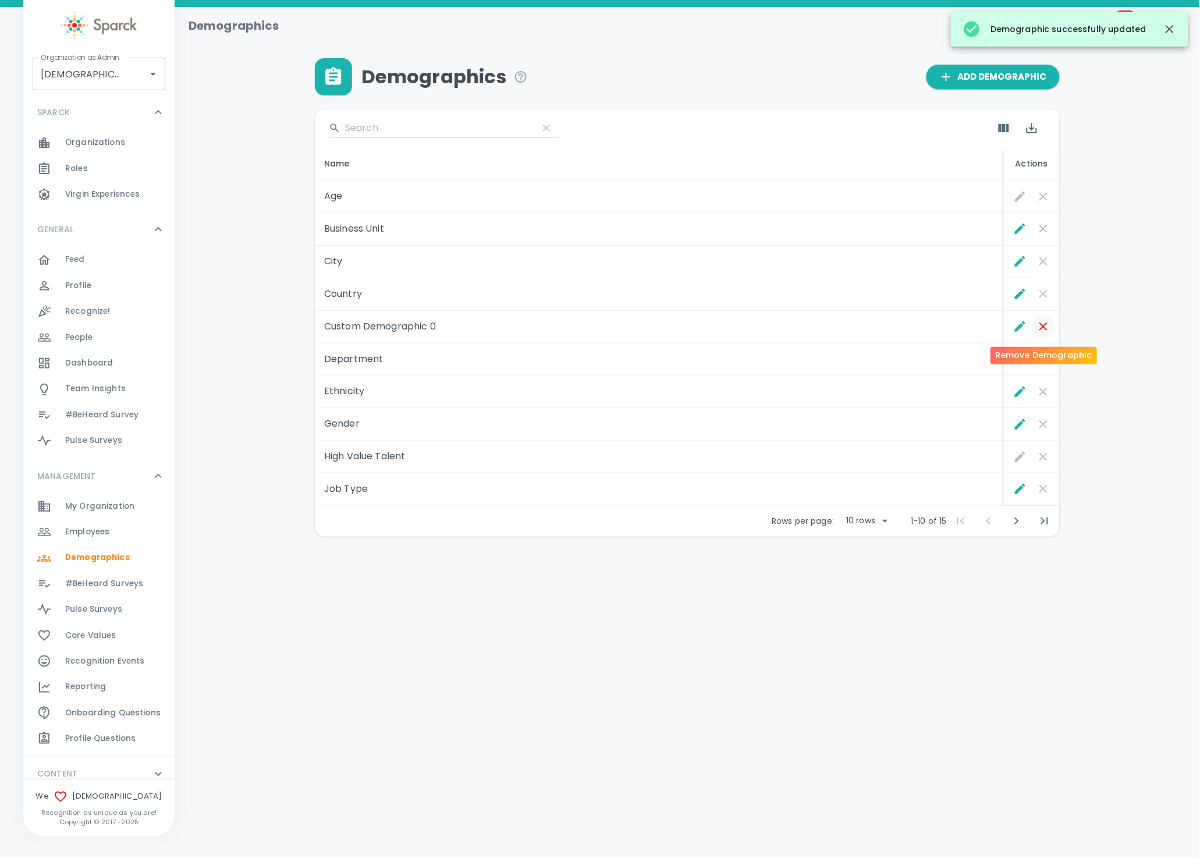
click at [1033, 330] on button "Remove Demographic" at bounding box center [1043, 326] width 23 height 23
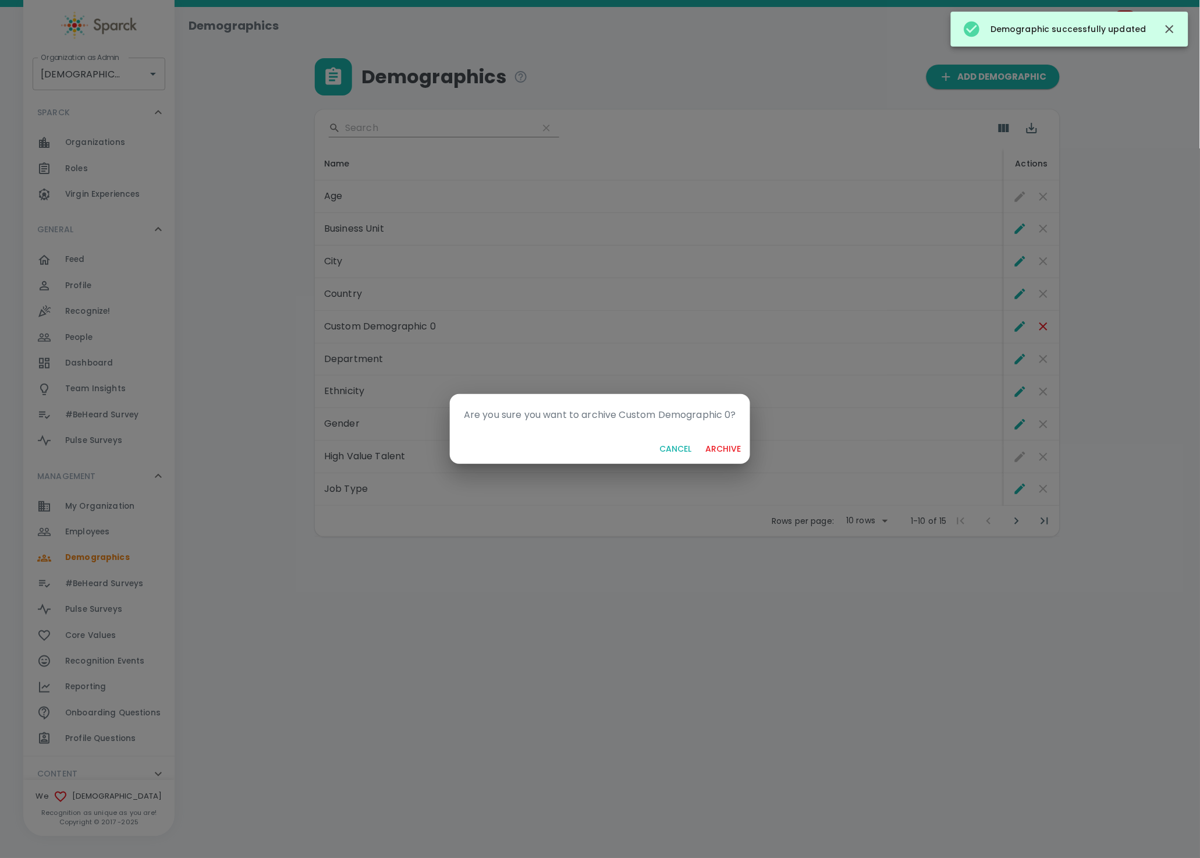
click at [749, 440] on div "Cancel archive" at bounding box center [600, 449] width 300 height 31
drag, startPoint x: 732, startPoint y: 452, endPoint x: 738, endPoint y: 447, distance: 7.8
click at [732, 452] on button "archive" at bounding box center [723, 449] width 45 height 22
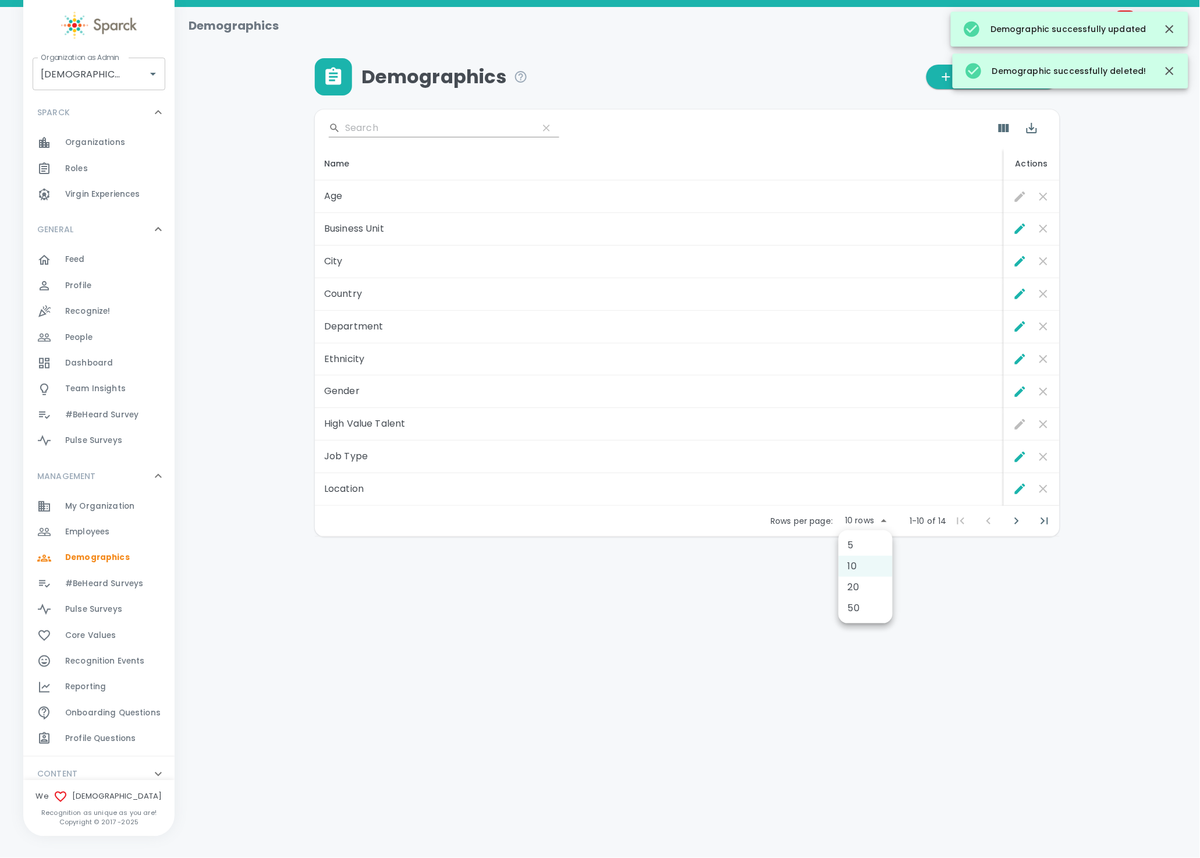
click at [872, 526] on body "Skip Navigation Demographics 99+ ! Organization as [DEMOGRAPHIC_DATA] • 265 Org…" at bounding box center [600, 298] width 1200 height 597
click at [867, 606] on li "50" at bounding box center [866, 608] width 54 height 21
type input "50"
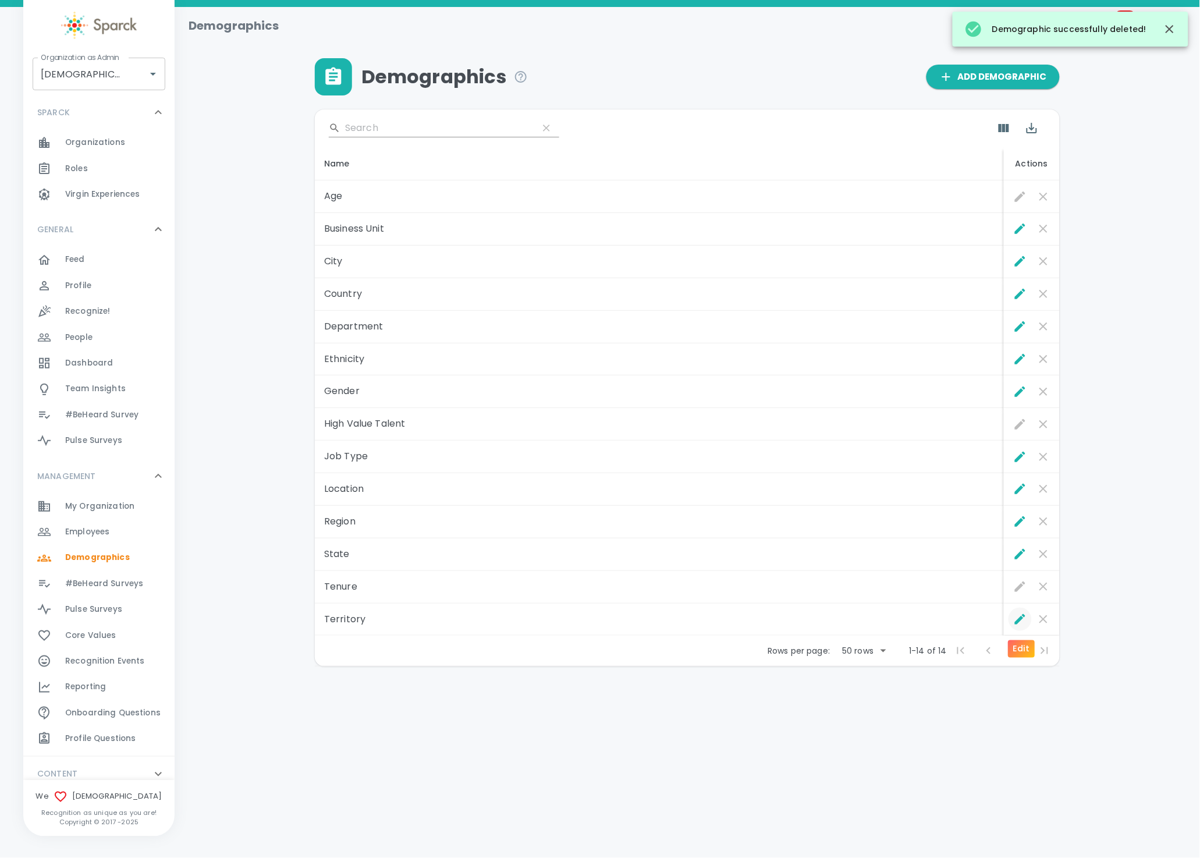
click at [1009, 624] on button "Edit" at bounding box center [1020, 619] width 23 height 23
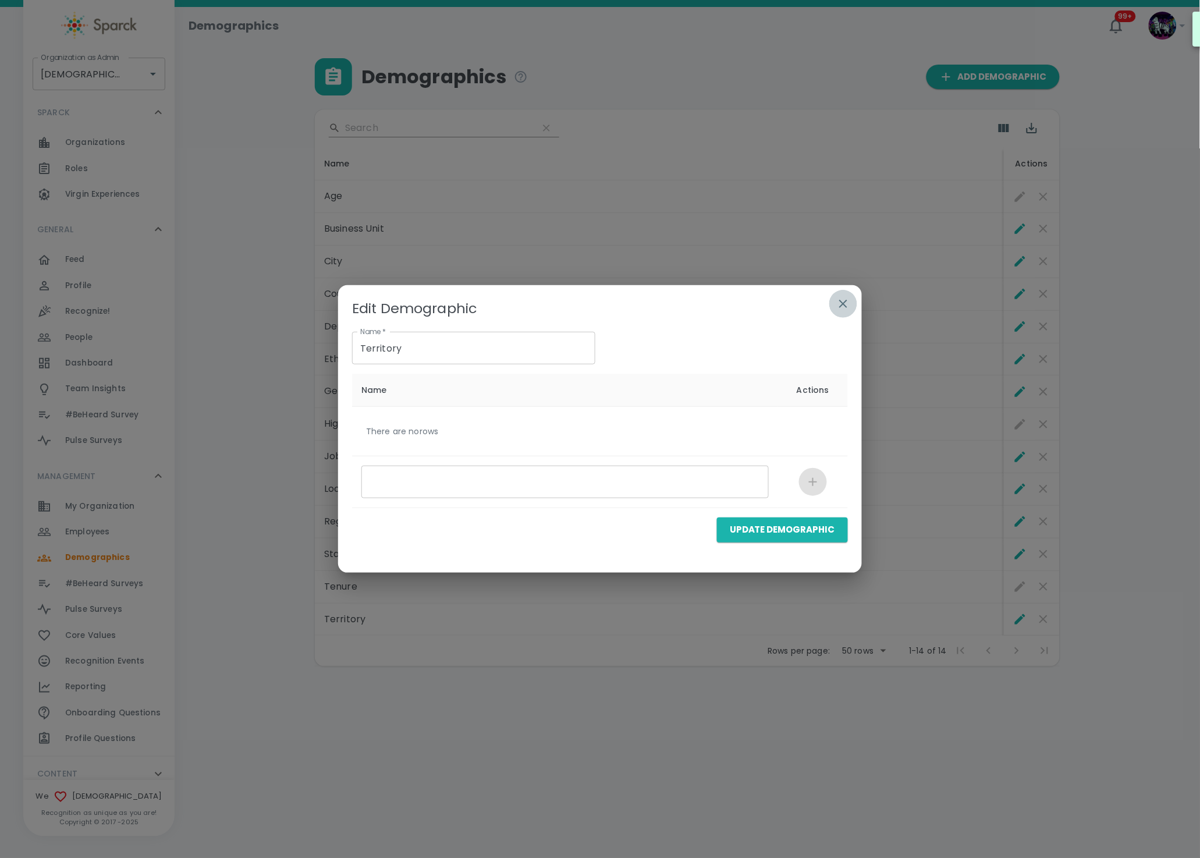
click at [846, 302] on icon "button" at bounding box center [844, 304] width 14 height 14
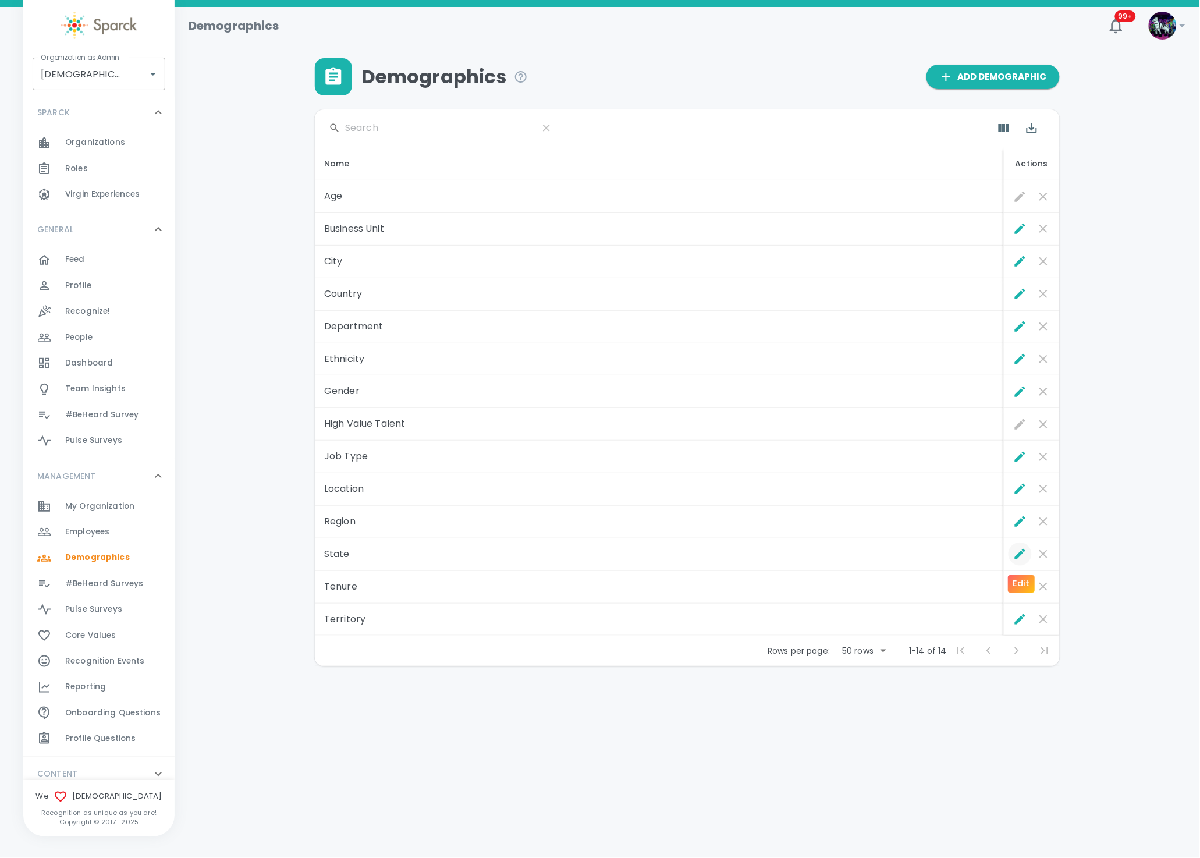
click at [1024, 558] on icon "Edit" at bounding box center [1021, 554] width 14 height 14
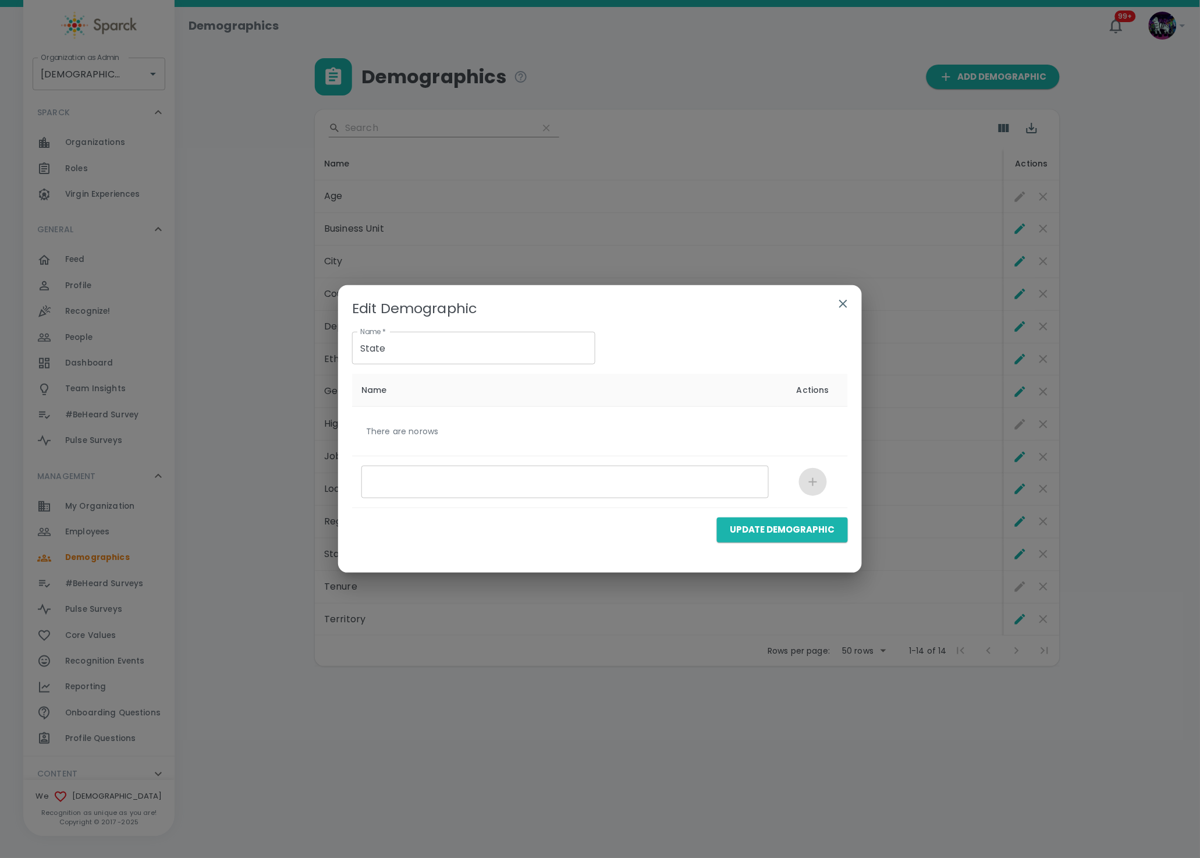
click at [840, 303] on icon "button" at bounding box center [844, 304] width 14 height 14
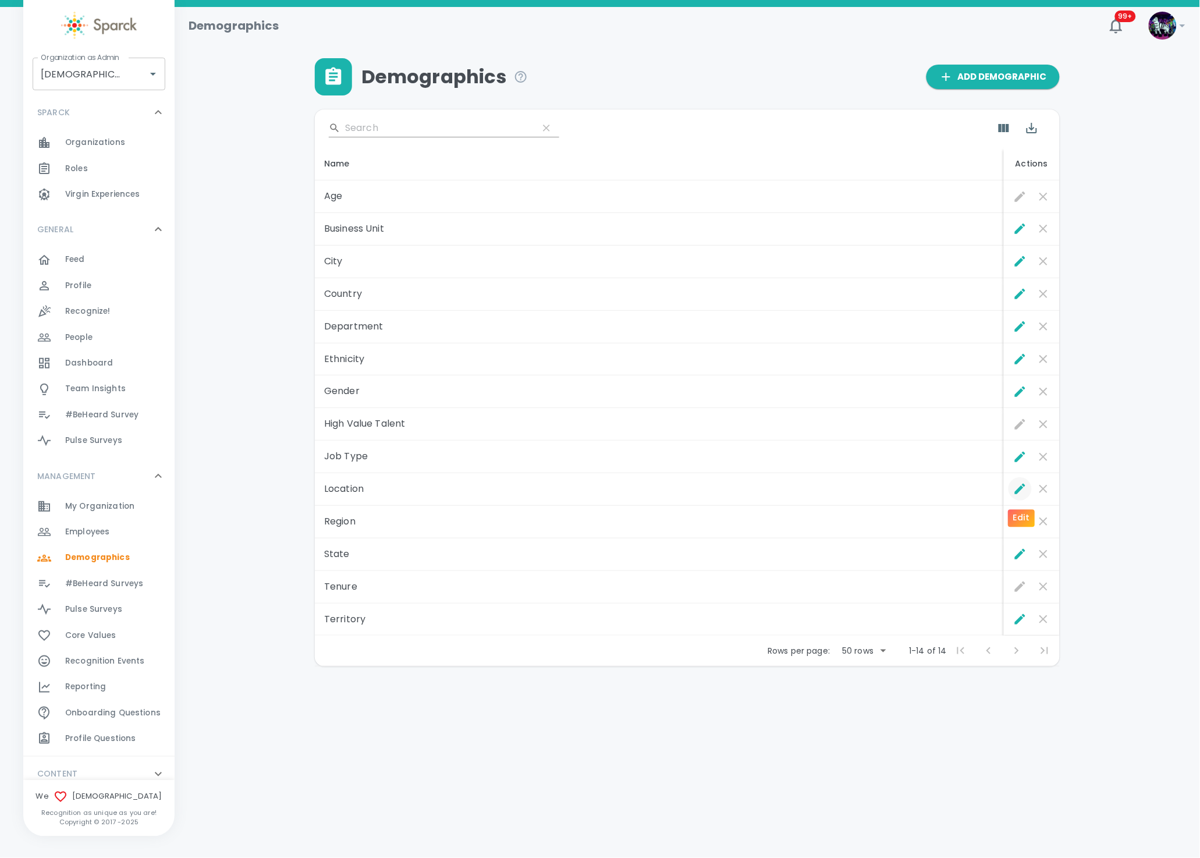
click at [1018, 488] on icon "Edit" at bounding box center [1021, 489] width 14 height 14
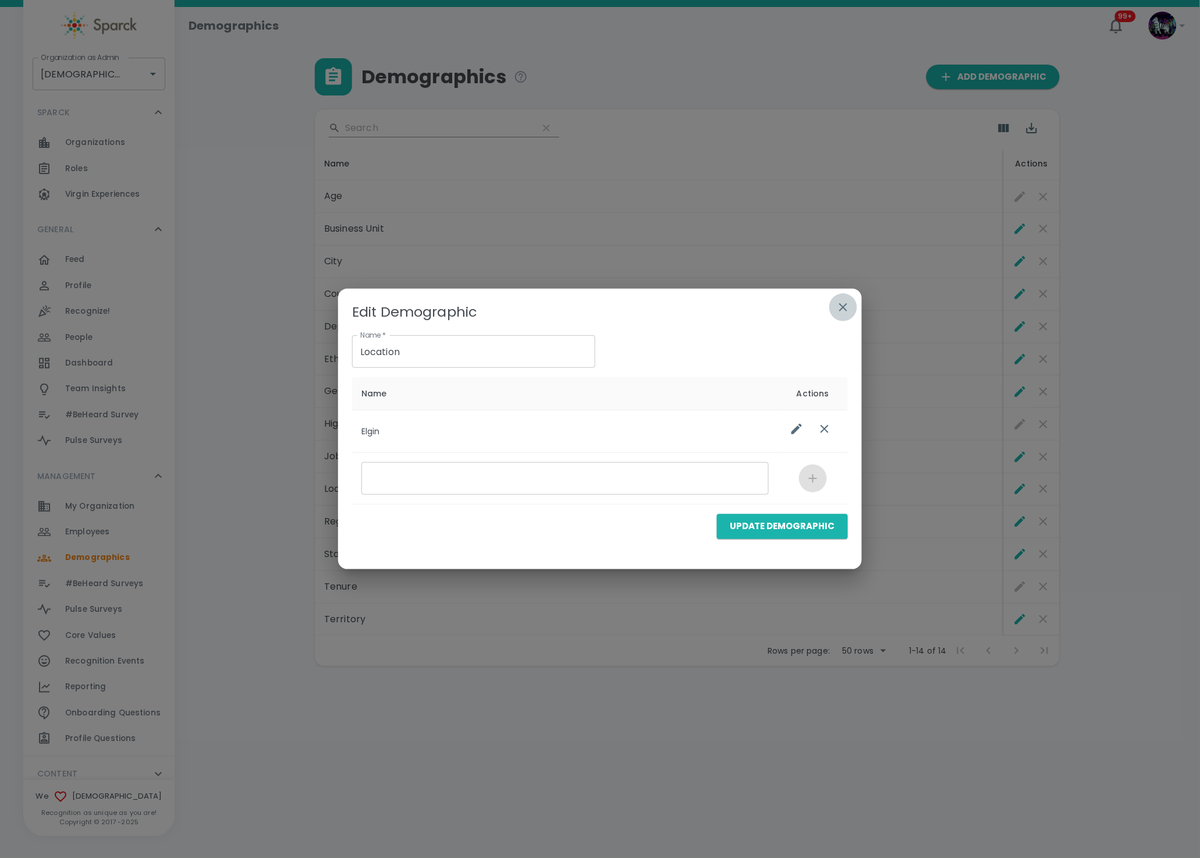
click at [849, 307] on icon "button" at bounding box center [844, 307] width 14 height 14
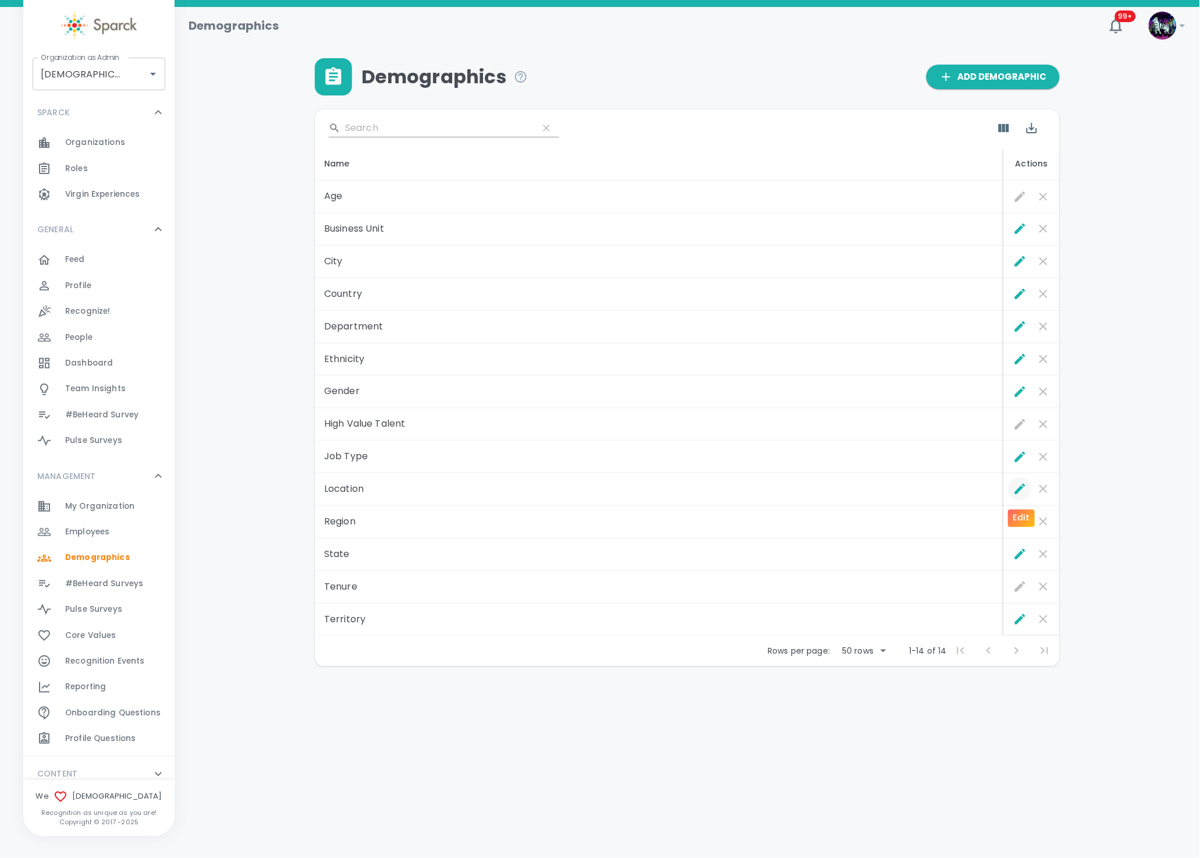
click at [1018, 492] on icon "Edit" at bounding box center [1020, 489] width 10 height 10
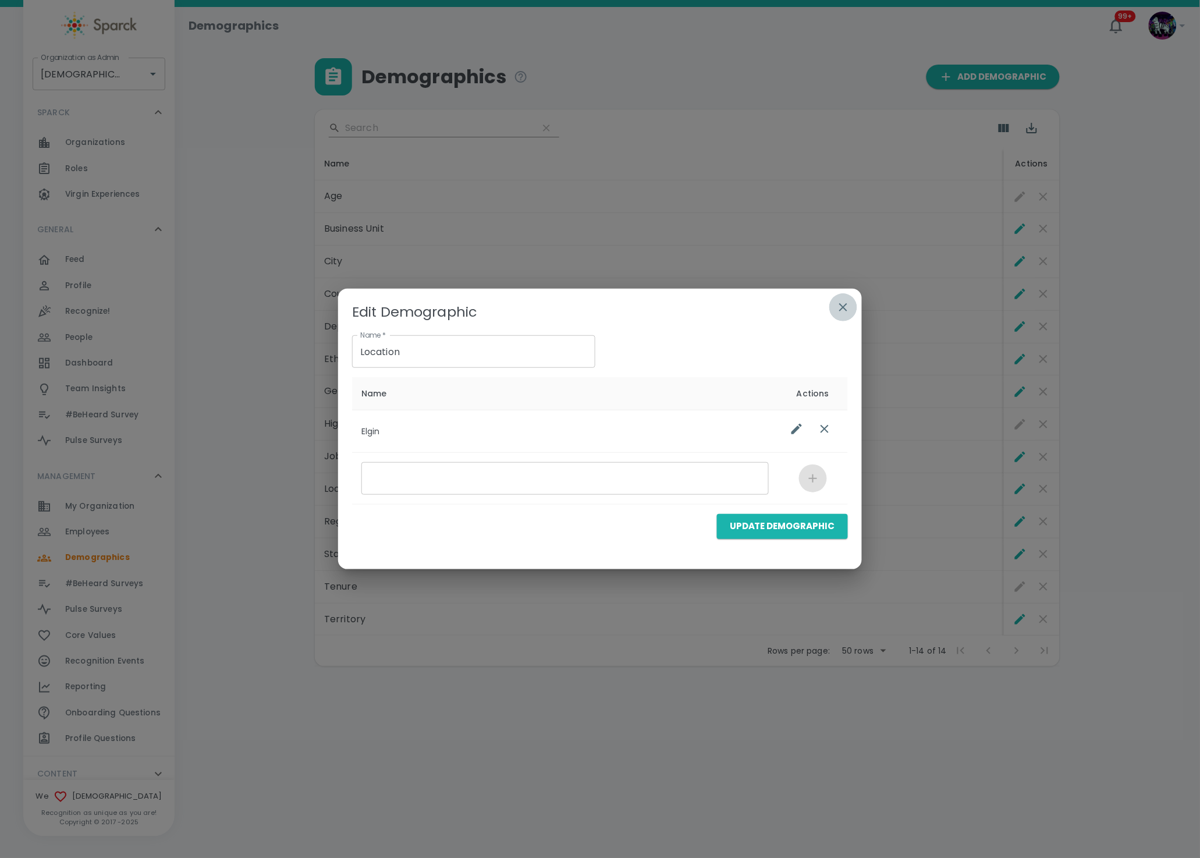
click at [841, 306] on icon "button" at bounding box center [844, 307] width 14 height 14
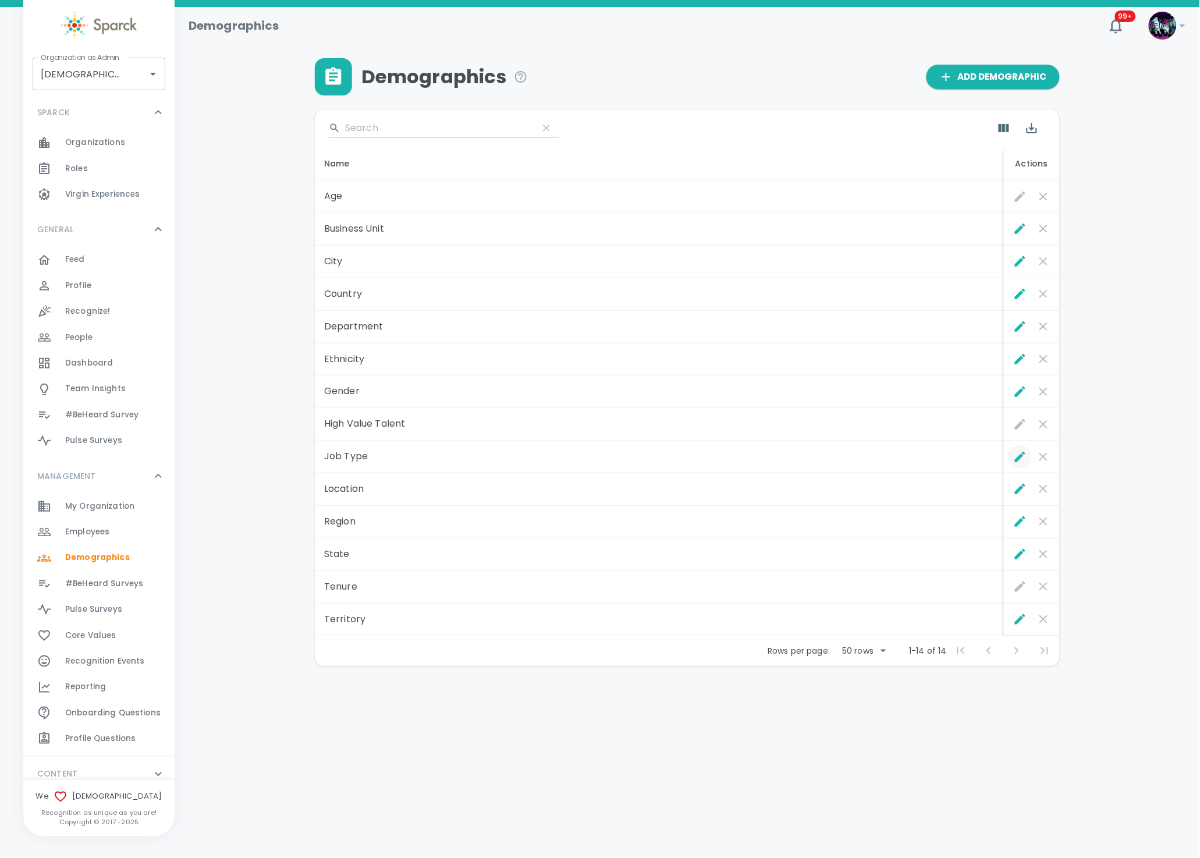
click at [1018, 461] on icon "Edit" at bounding box center [1020, 457] width 10 height 10
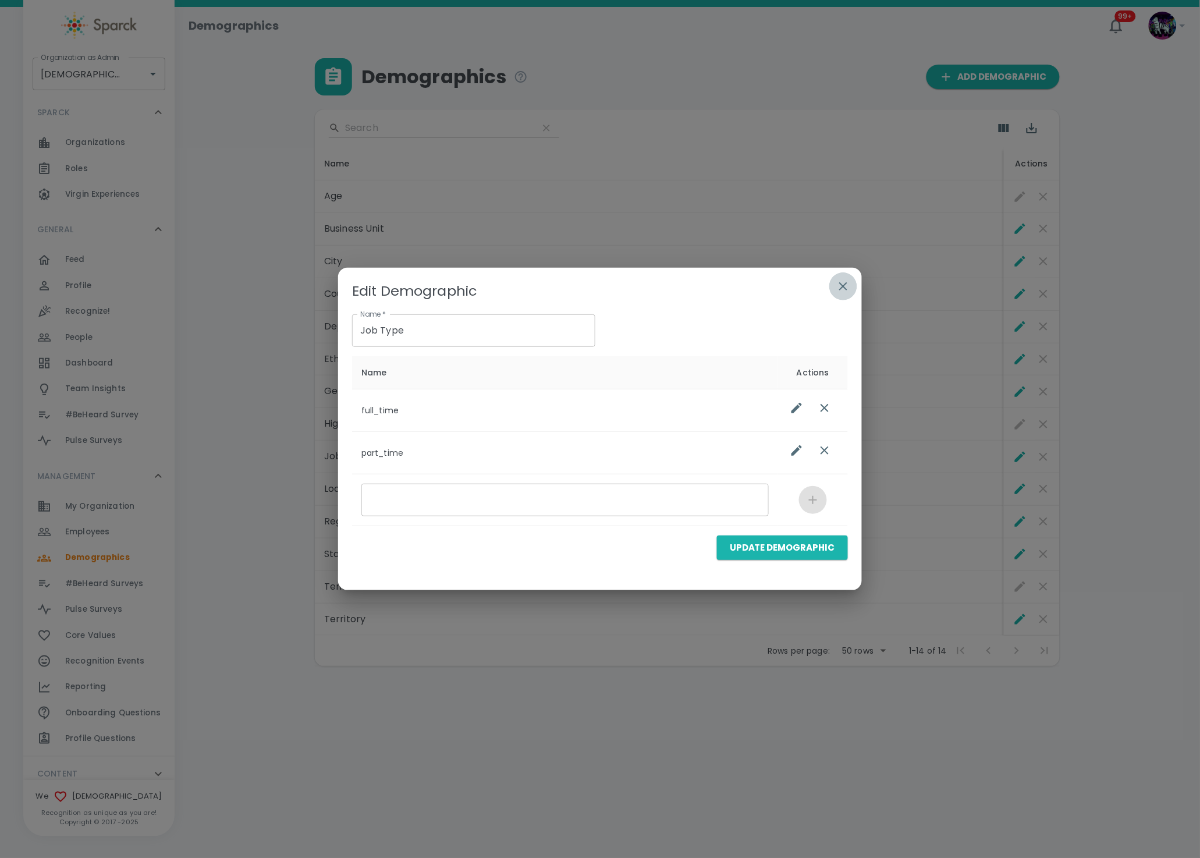
click at [844, 286] on icon "button" at bounding box center [844, 286] width 8 height 8
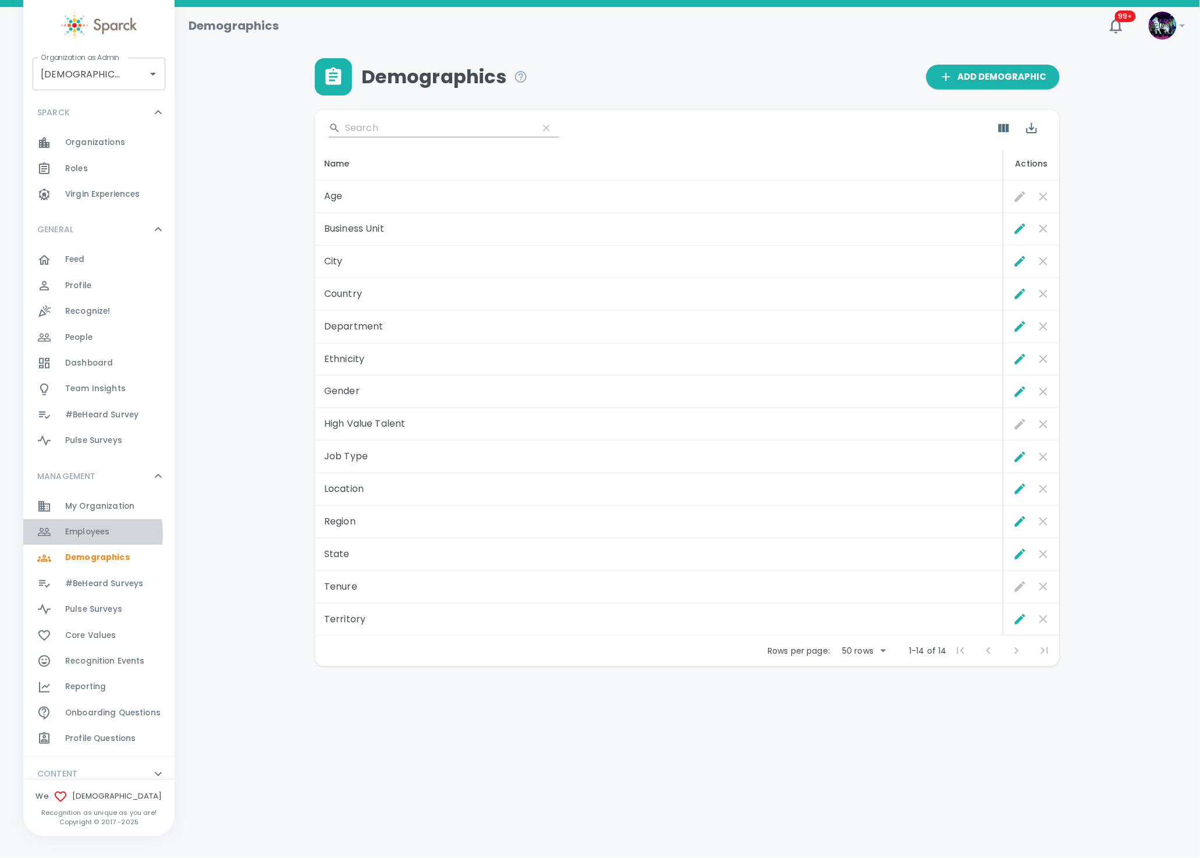
click at [67, 534] on span "Employees" at bounding box center [87, 532] width 44 height 12
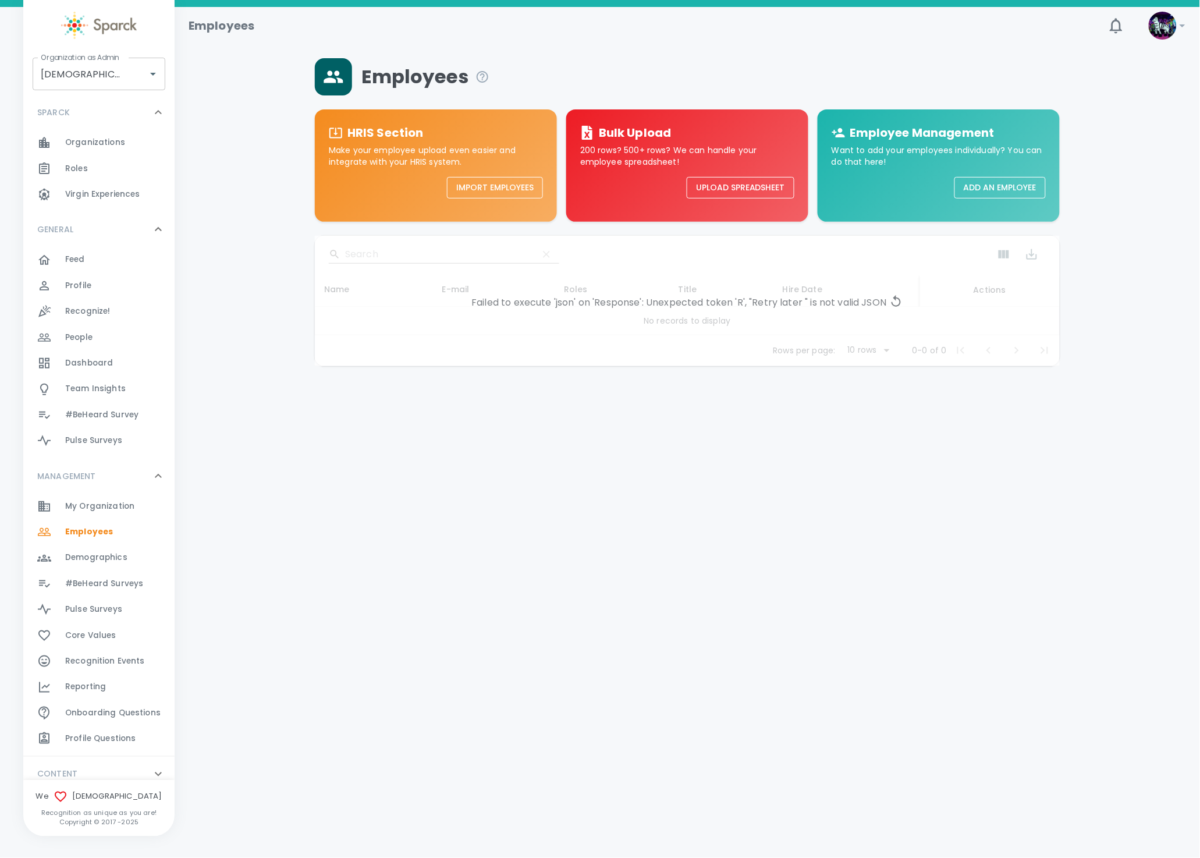
click at [728, 314] on div "Failed to execute 'json' on 'Response': Unexpected token 'R', "Retry later " is…" at bounding box center [687, 301] width 745 height 130
drag, startPoint x: 899, startPoint y: 296, endPoint x: 894, endPoint y: 300, distance: 6.3
click at [894, 300] on icon at bounding box center [897, 302] width 14 height 14
click at [900, 305] on icon at bounding box center [897, 302] width 14 height 14
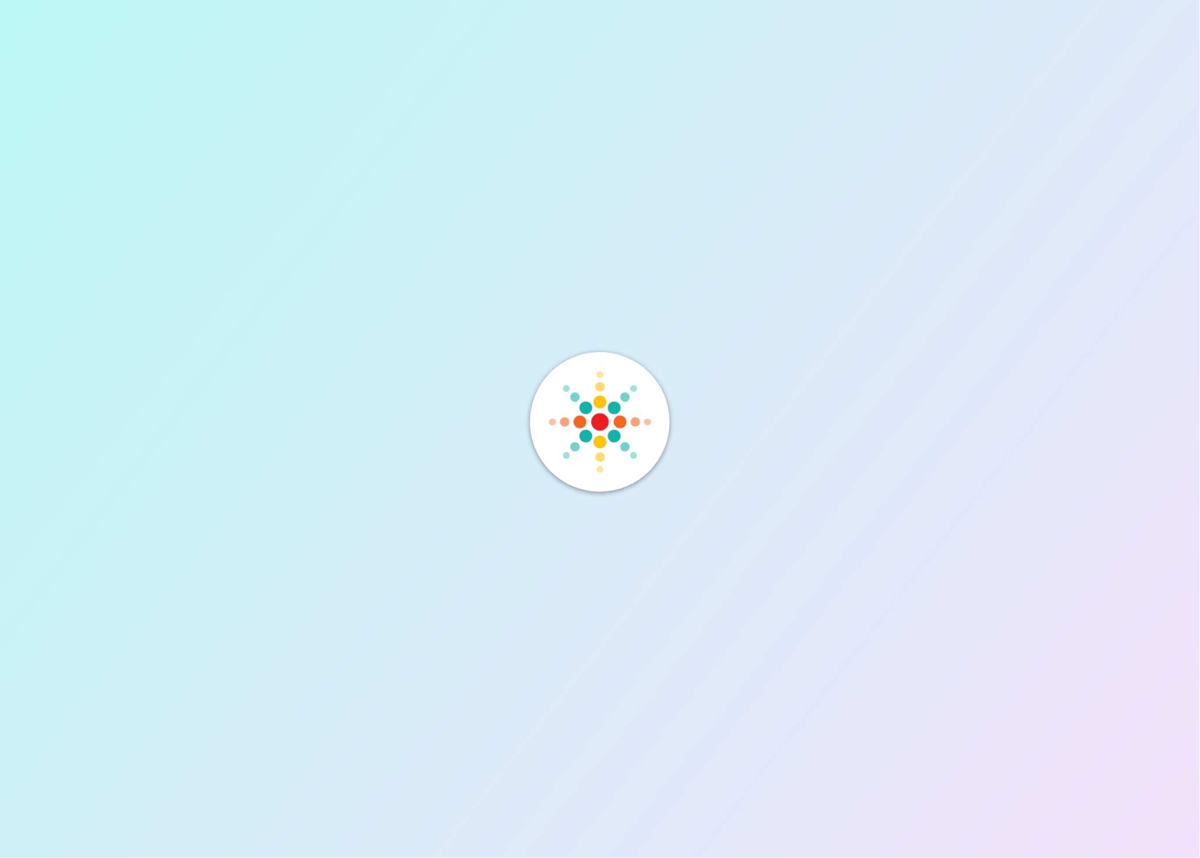
click at [701, 347] on div at bounding box center [600, 429] width 1200 height 858
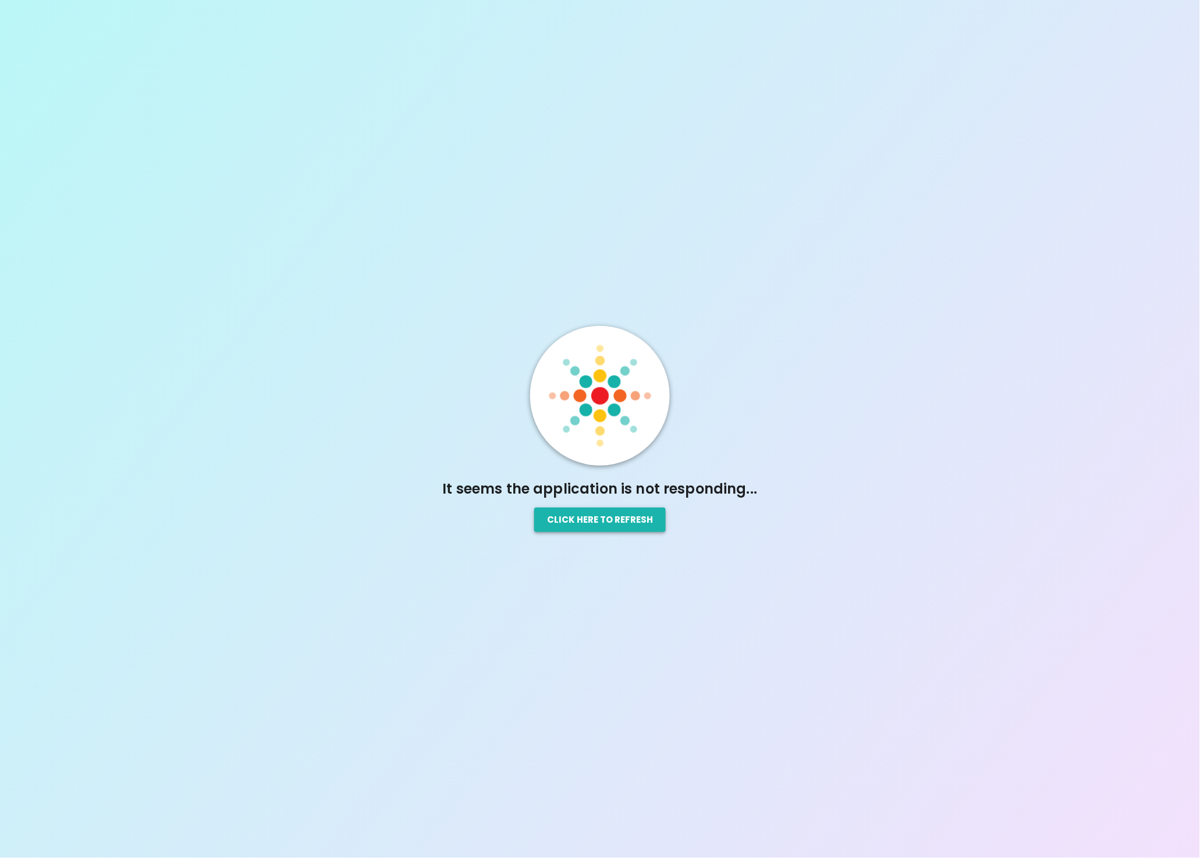
click at [602, 527] on button "Click here to refresh" at bounding box center [600, 520] width 132 height 24
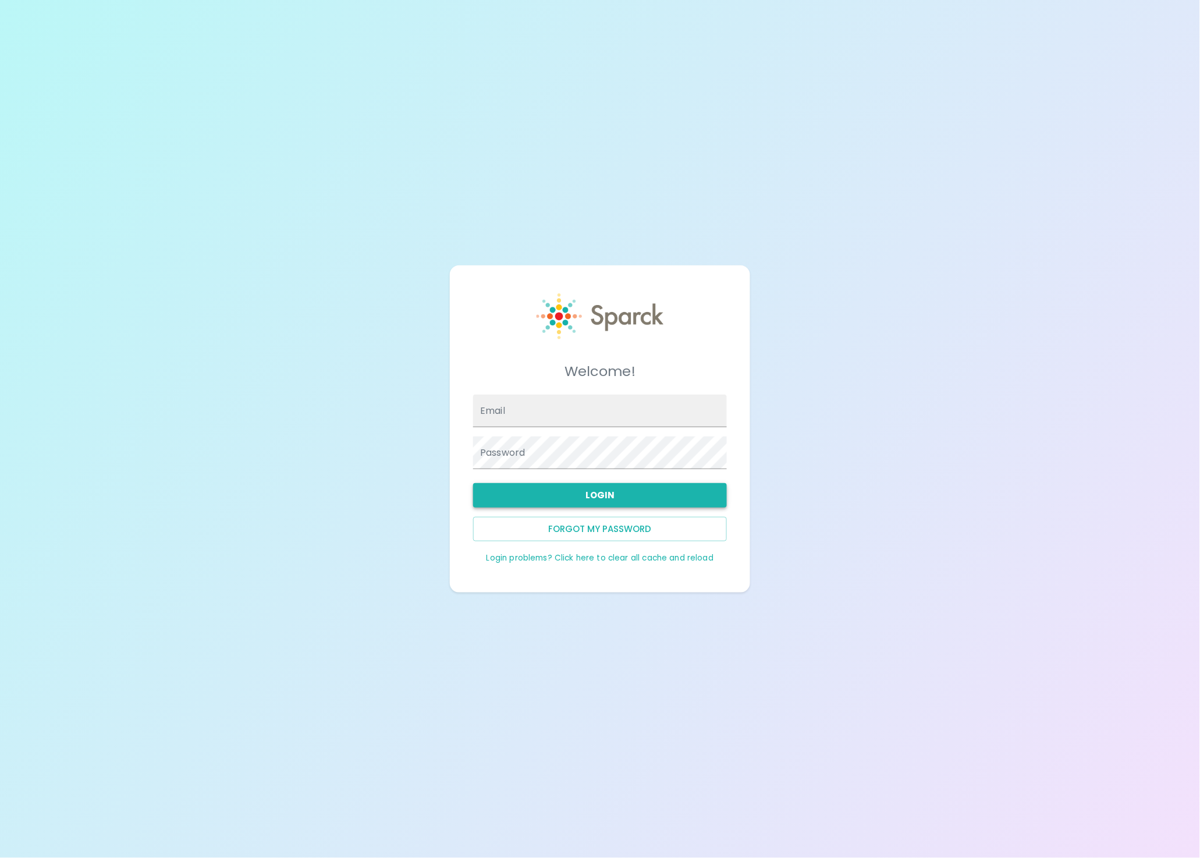
type input "[EMAIL_ADDRESS][DOMAIN_NAME]"
click at [619, 499] on button "Login" at bounding box center [600, 495] width 254 height 24
click at [613, 497] on button "Login" at bounding box center [600, 495] width 254 height 24
click at [554, 559] on link "Login problems? Click here to clear all cache and reload" at bounding box center [600, 557] width 227 height 11
type input "admin@sparckco.com"
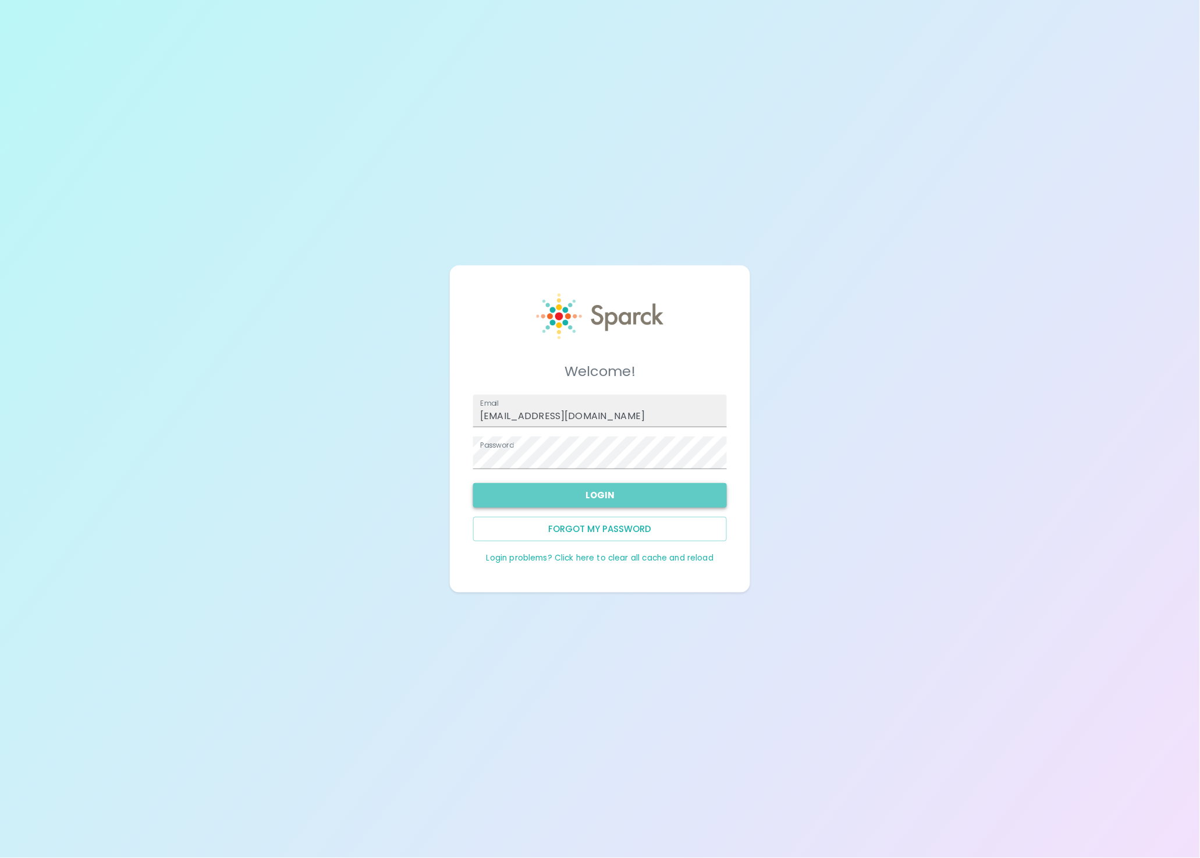
click at [583, 497] on button "Login" at bounding box center [600, 495] width 254 height 24
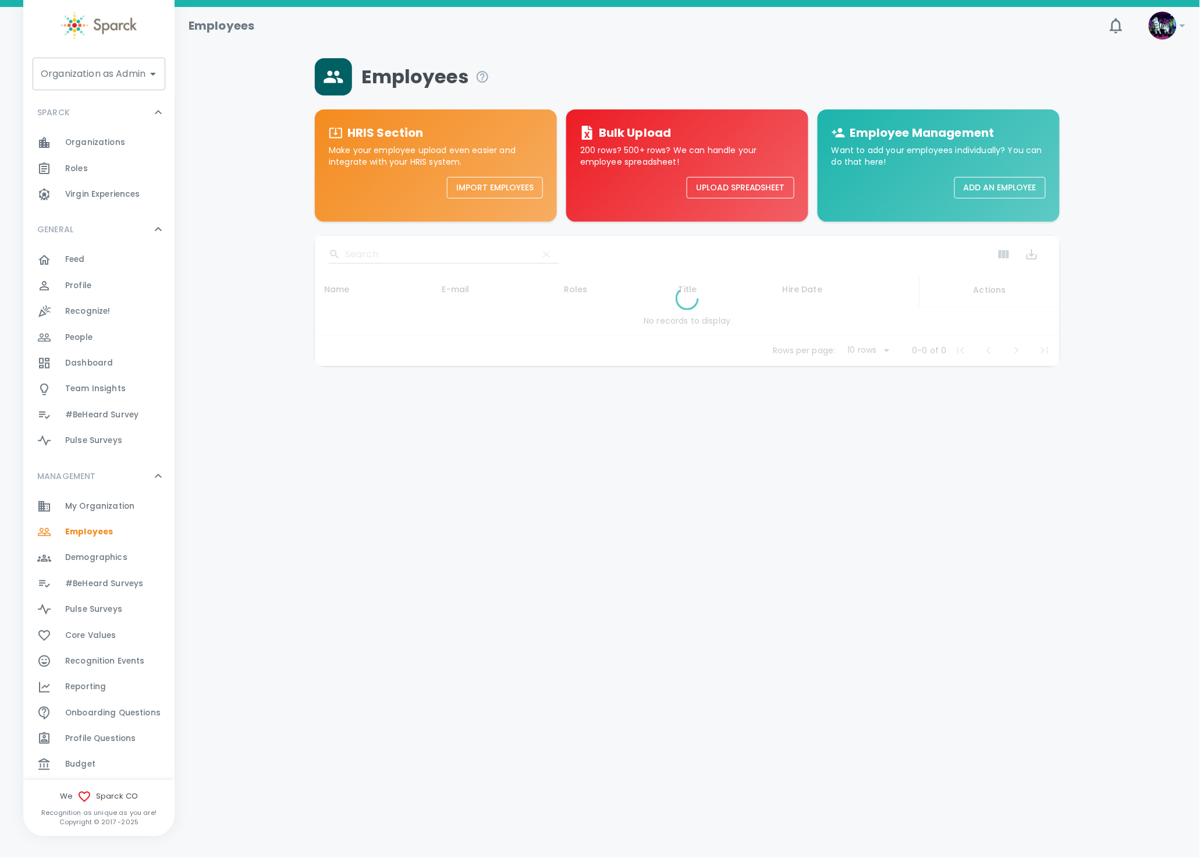
click at [104, 72] on input "Organization as Admin" at bounding box center [90, 74] width 105 height 22
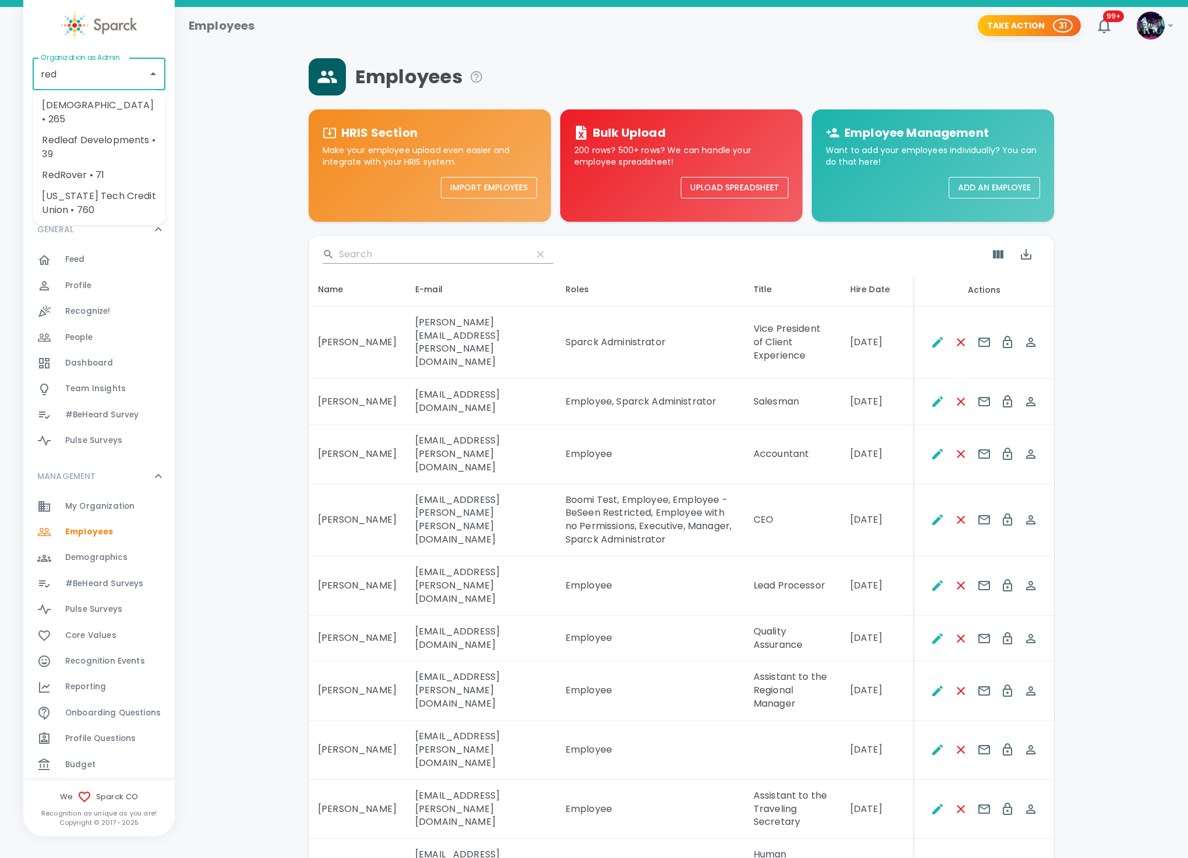
click at [95, 108] on li "[DEMOGRAPHIC_DATA] • 265" at bounding box center [99, 112] width 133 height 35
type input "[DEMOGRAPHIC_DATA] • 265"
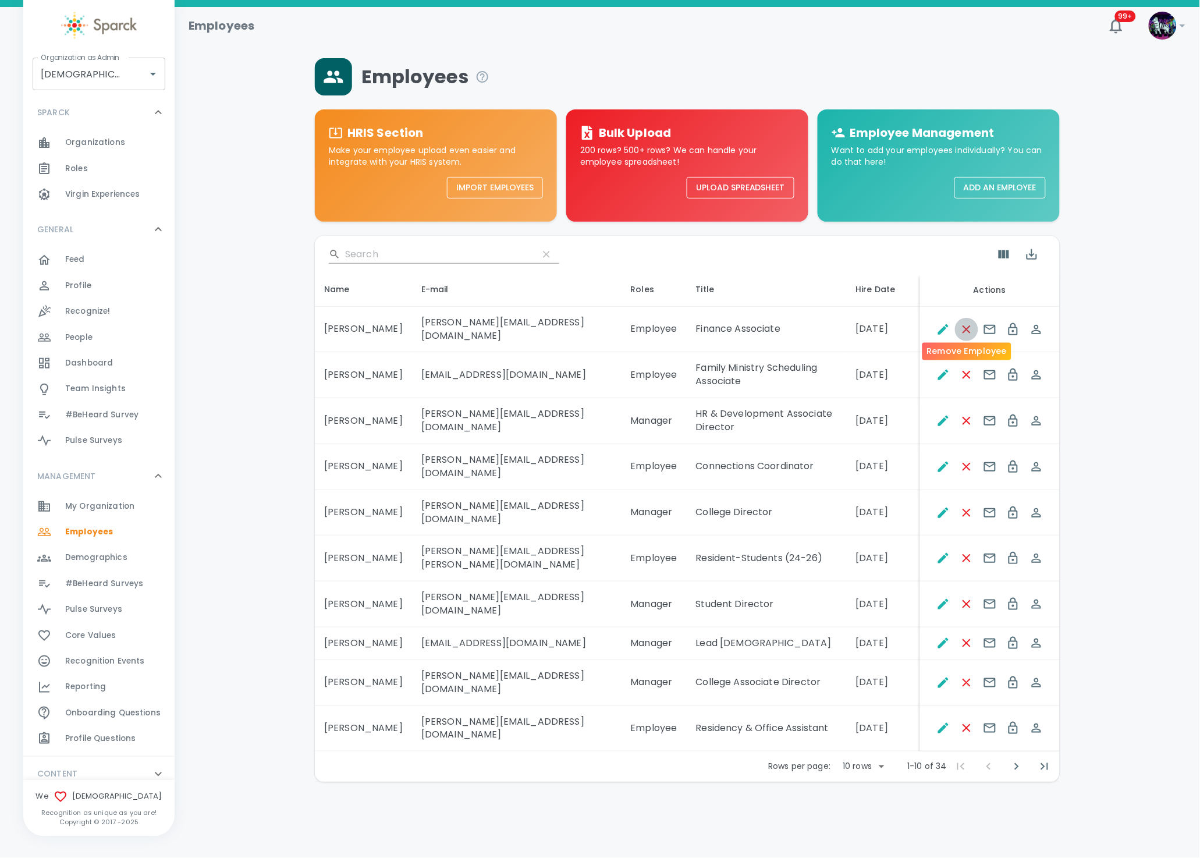
click at [966, 327] on icon "Remove Employee" at bounding box center [967, 330] width 14 height 14
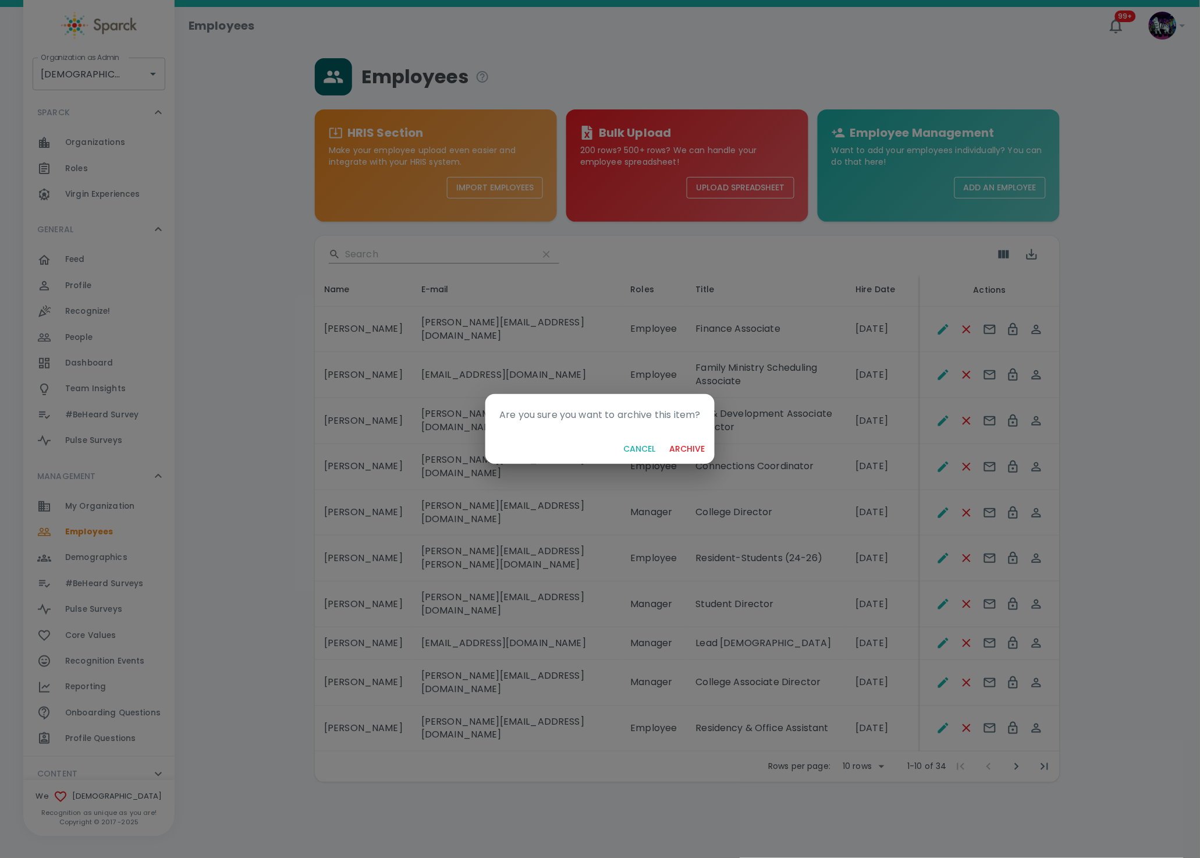
click at [665, 438] on button "archive" at bounding box center [687, 449] width 45 height 22
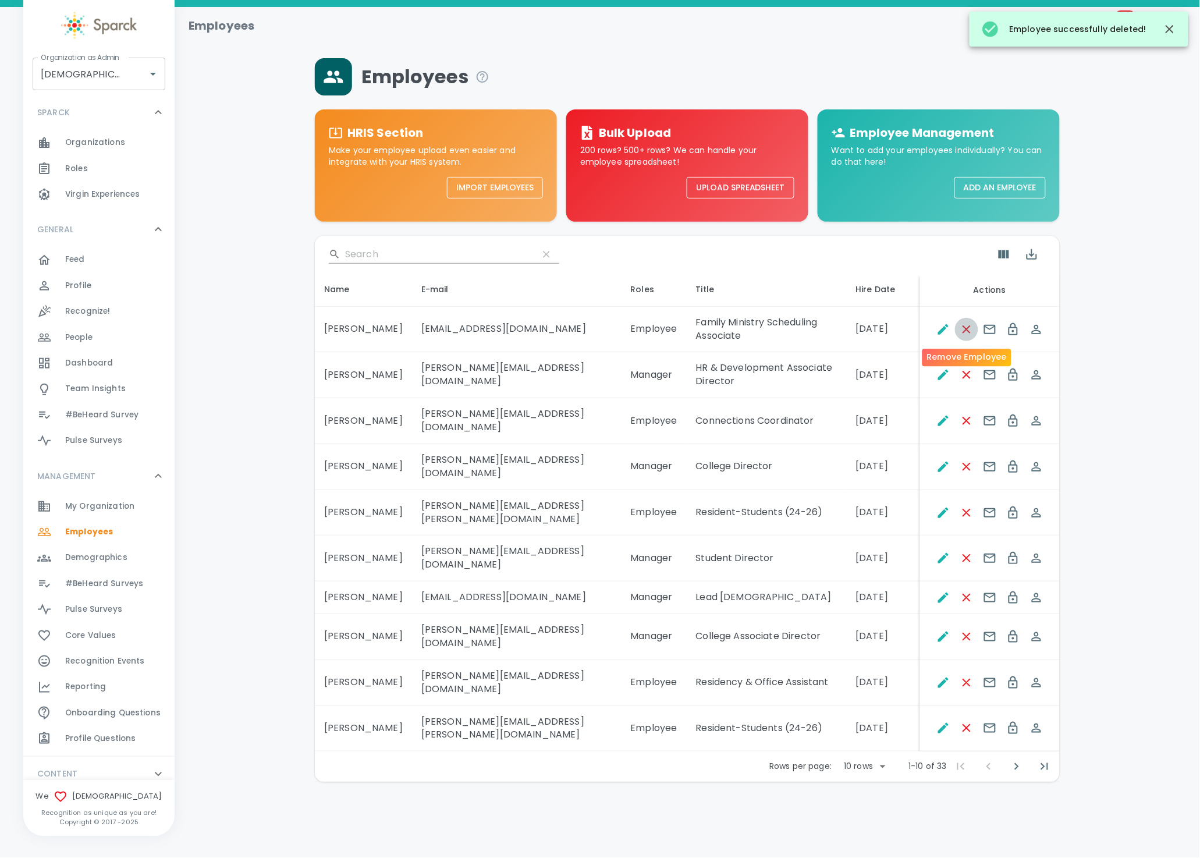
click at [966, 327] on icon "Remove Employee" at bounding box center [967, 330] width 14 height 14
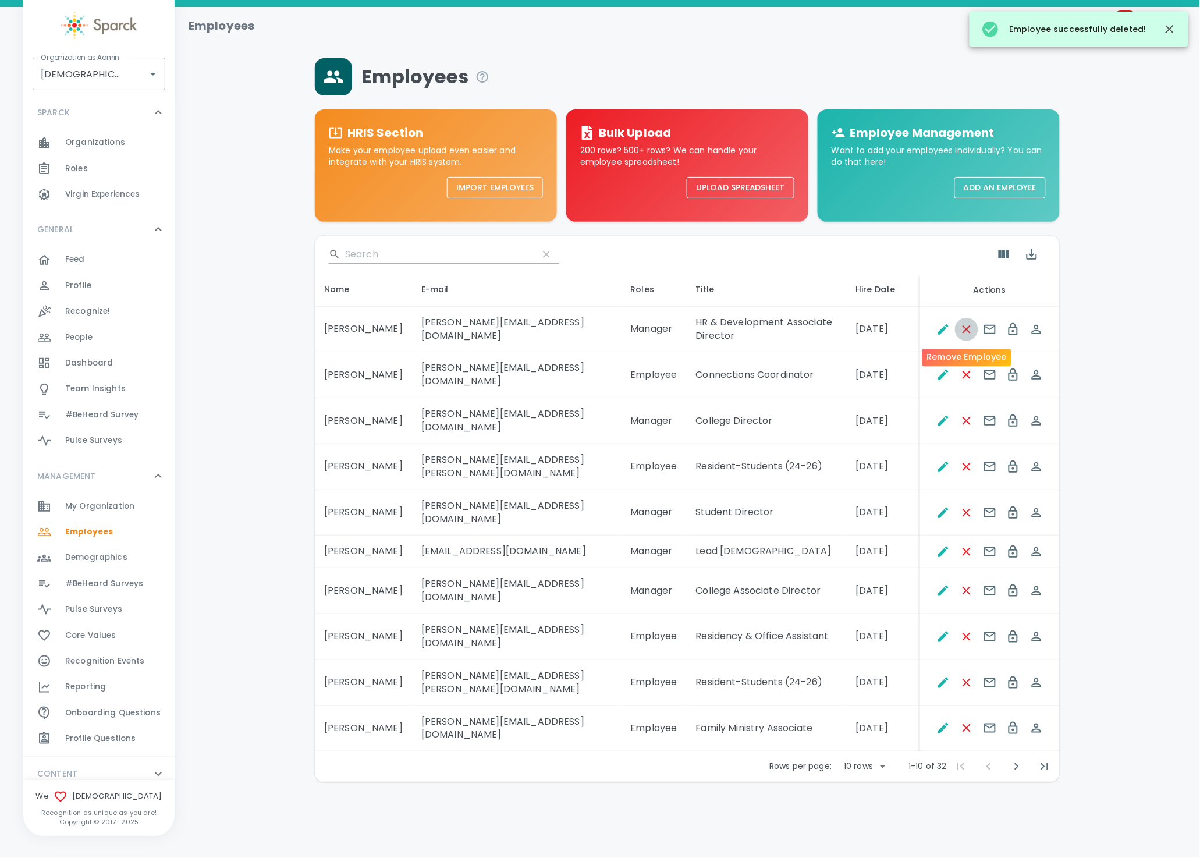
click at [966, 327] on icon "Remove Employee" at bounding box center [967, 330] width 14 height 14
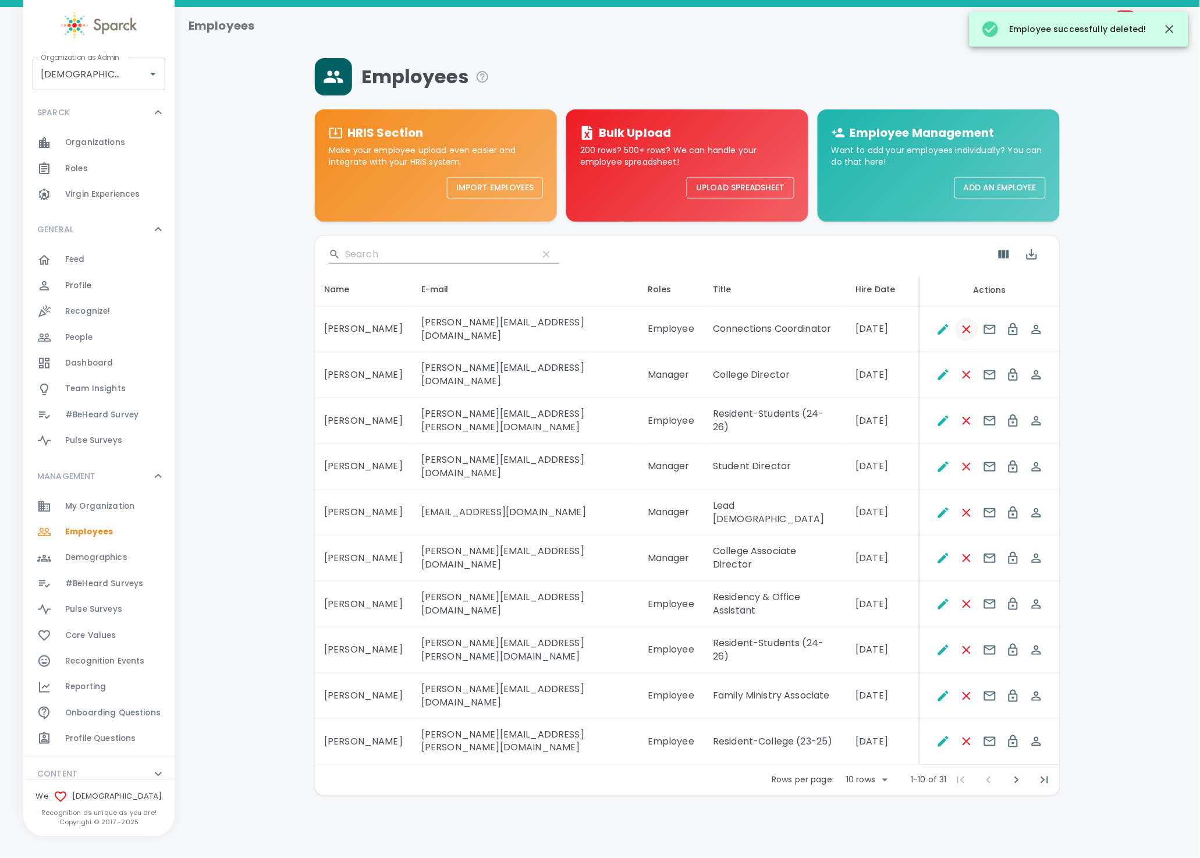
click at [965, 327] on icon "Remove Employee" at bounding box center [967, 330] width 14 height 14
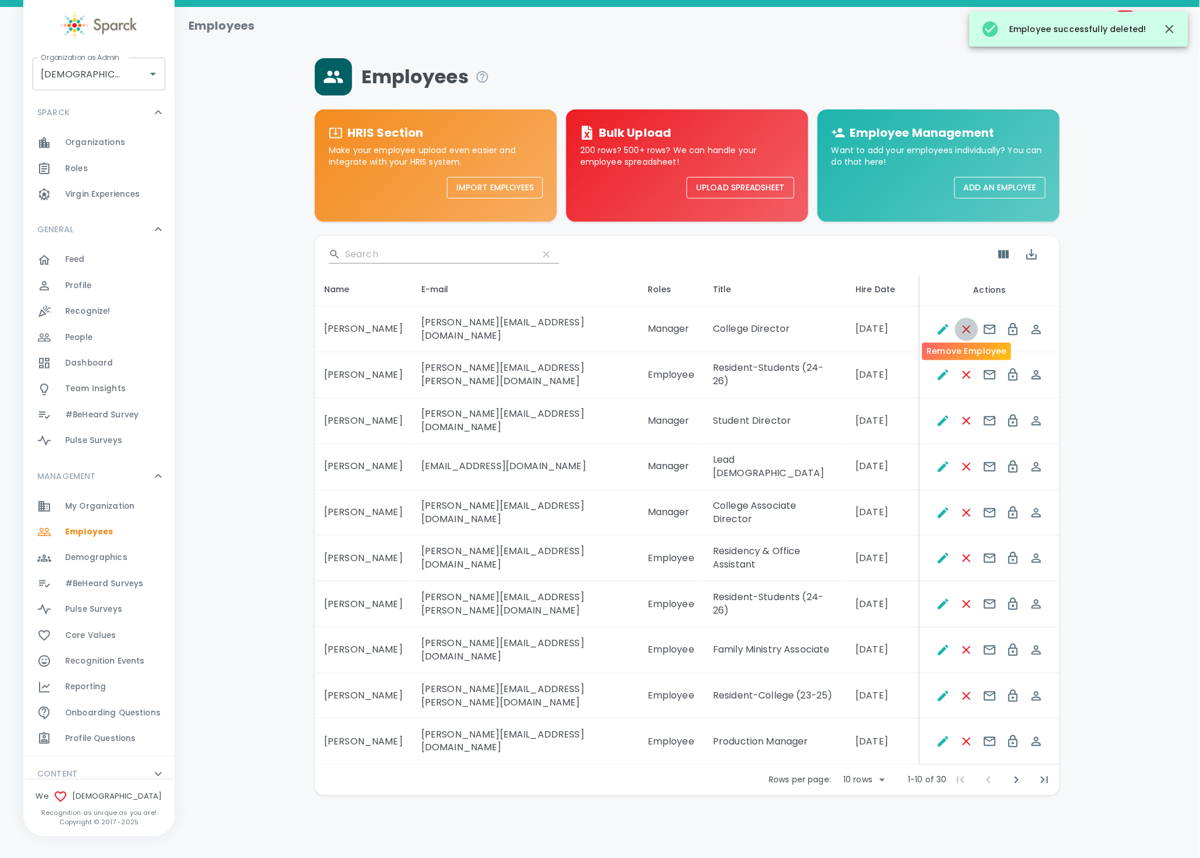
click at [965, 328] on icon "Remove Employee" at bounding box center [967, 330] width 14 height 14
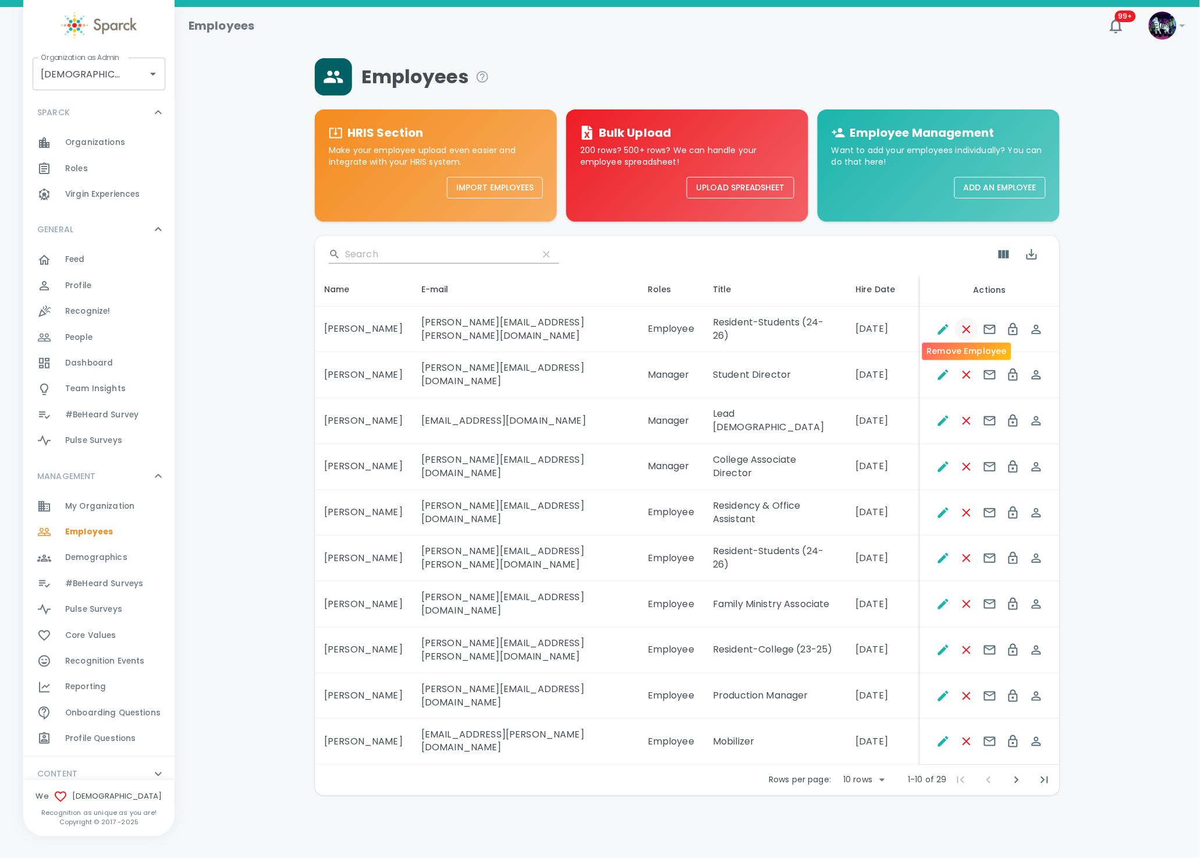
click at [965, 328] on icon "Remove Employee" at bounding box center [967, 330] width 14 height 14
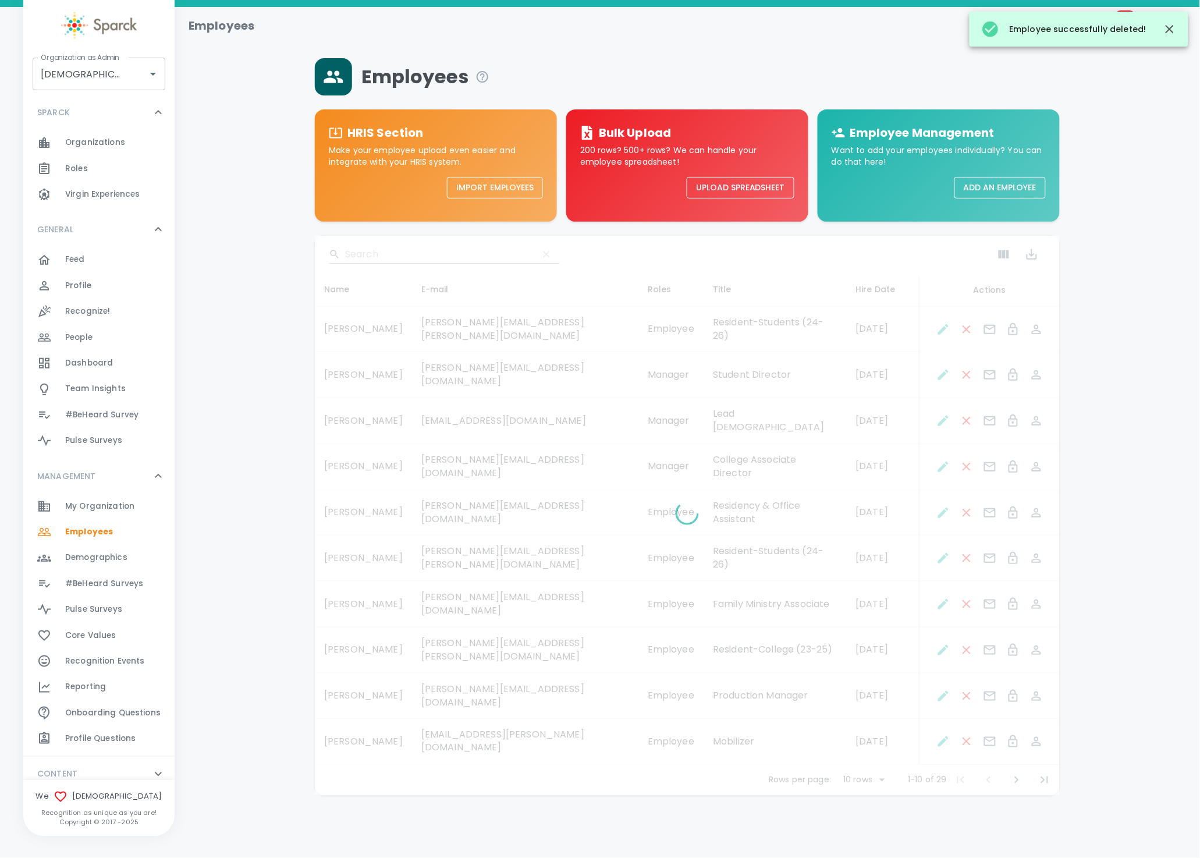
click at [963, 368] on icon "Remove Employee" at bounding box center [967, 375] width 14 height 14
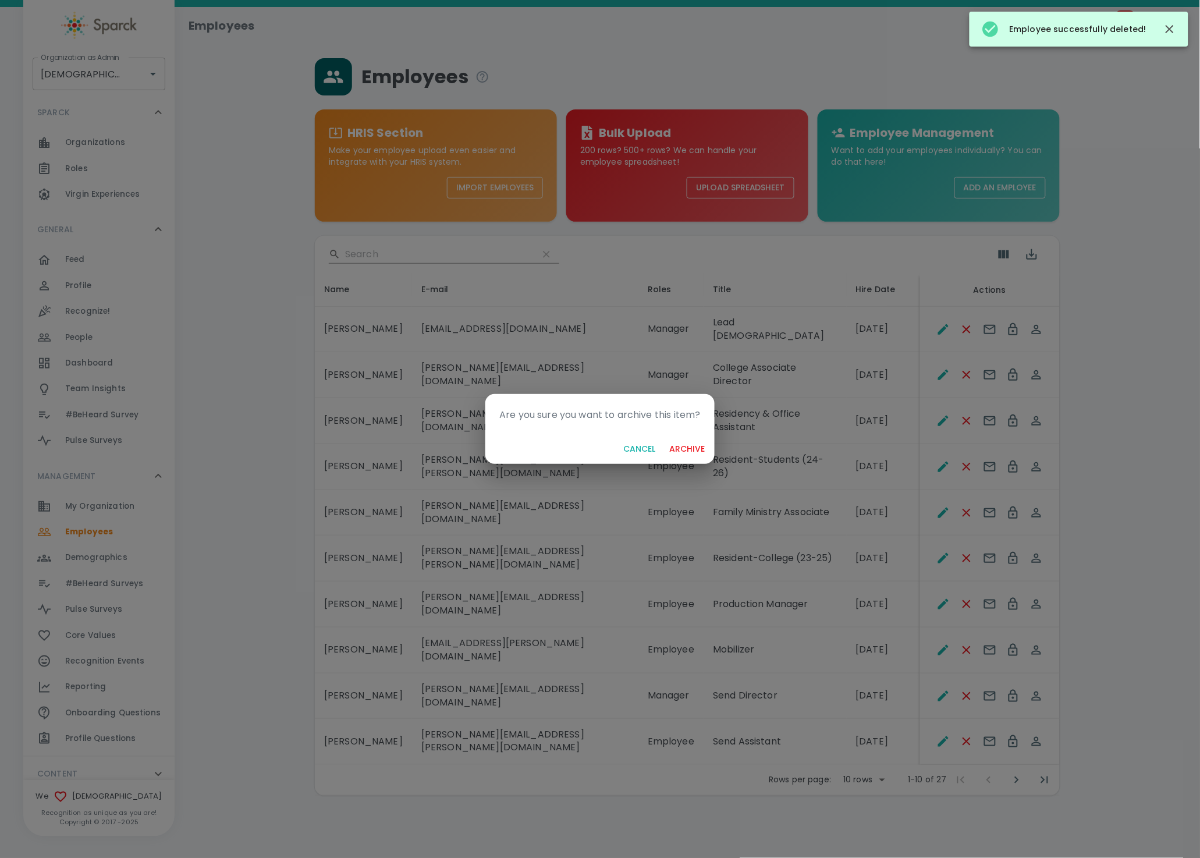
click at [665, 438] on button "archive" at bounding box center [687, 449] width 45 height 22
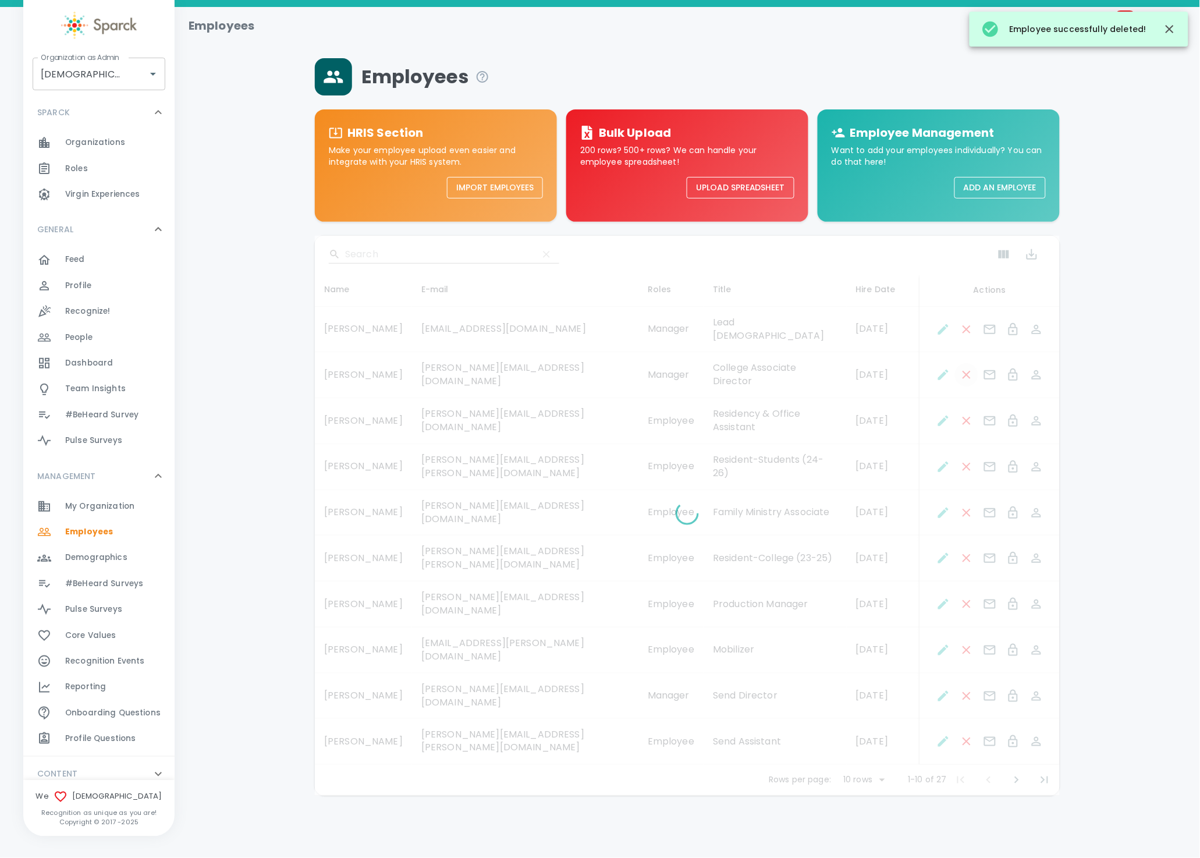
click at [964, 368] on icon "Remove Employee" at bounding box center [967, 375] width 14 height 14
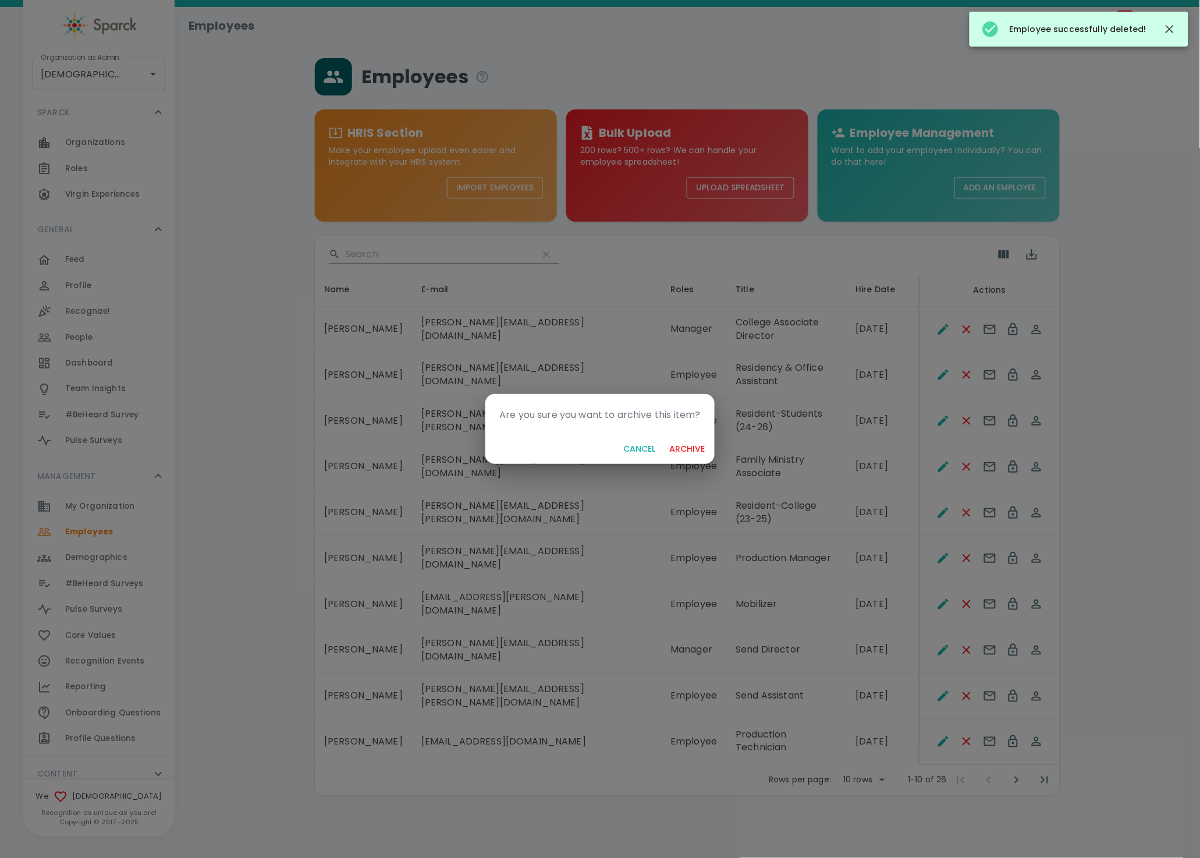
click at [665, 438] on button "archive" at bounding box center [687, 449] width 45 height 22
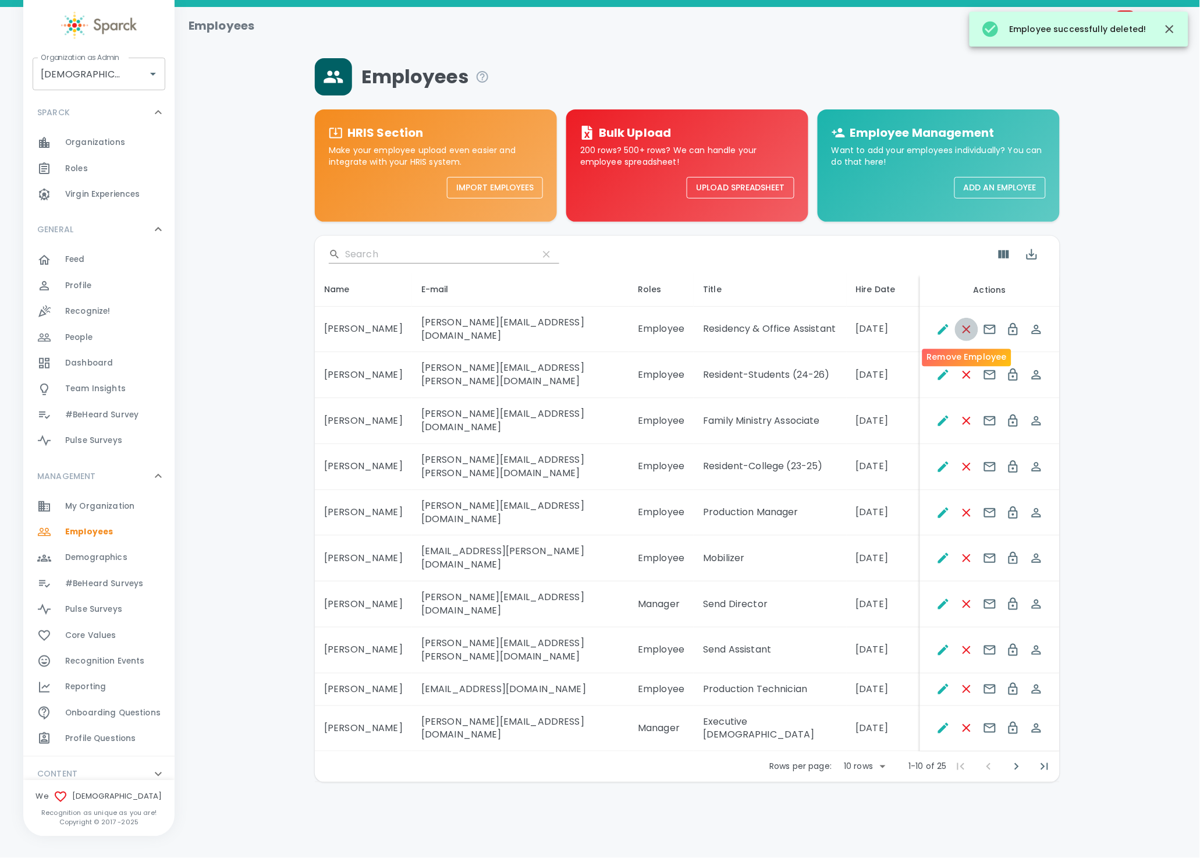
click at [959, 328] on button "Remove Employee" at bounding box center [966, 329] width 23 height 23
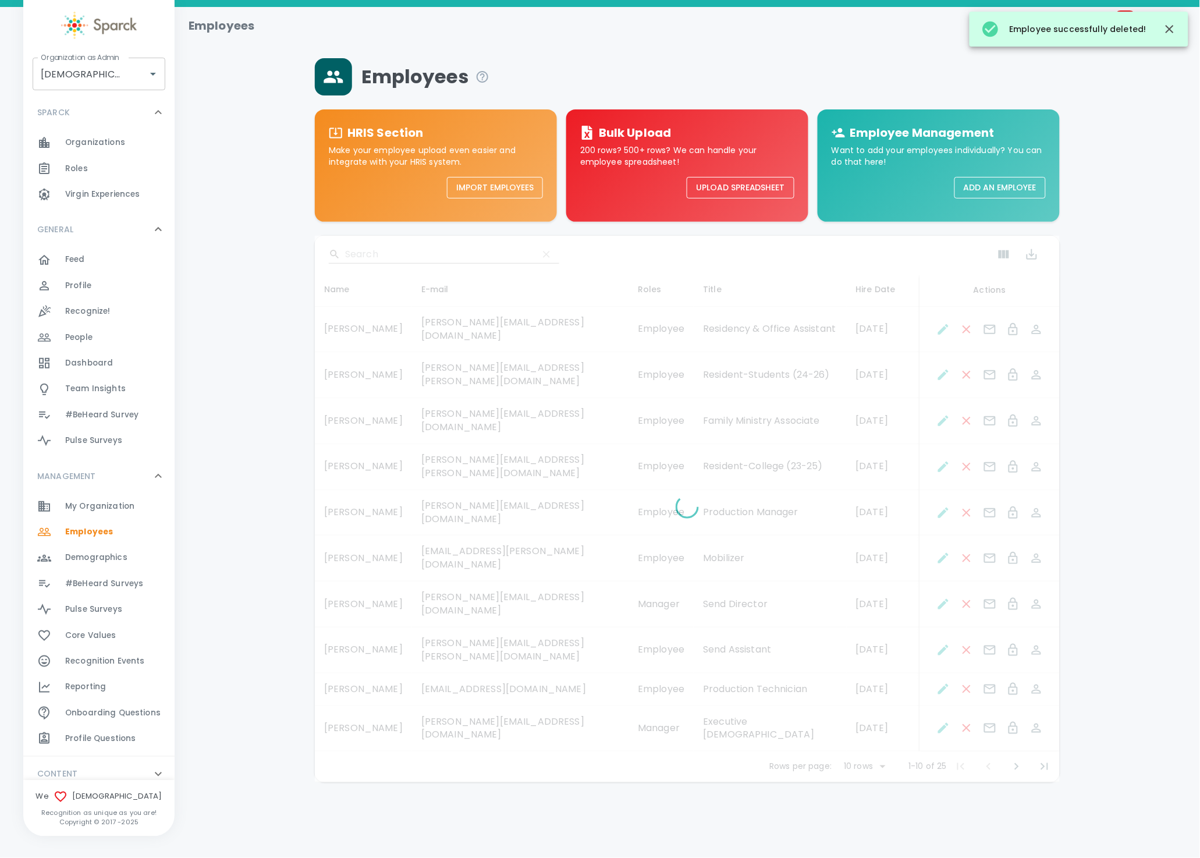
click at [962, 333] on div at bounding box center [687, 509] width 745 height 547
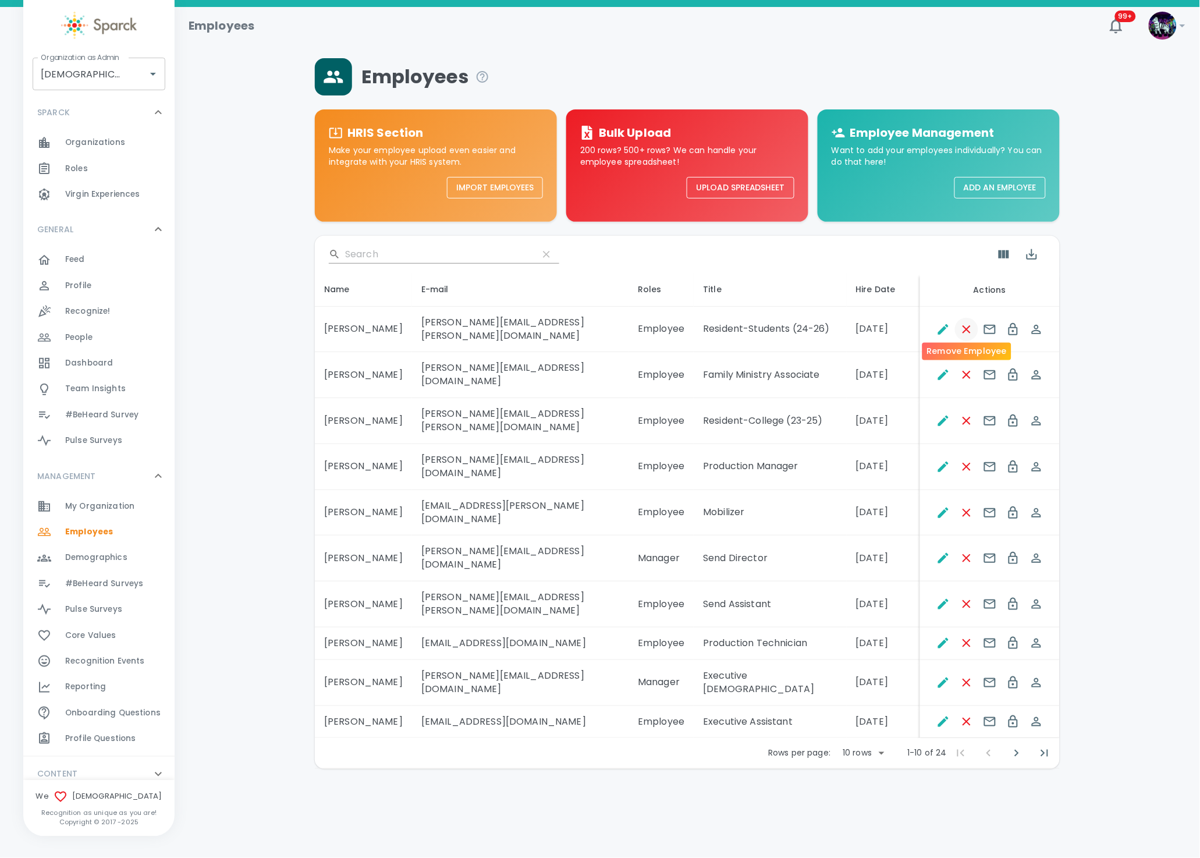
click at [966, 325] on icon "Remove Employee" at bounding box center [967, 330] width 14 height 14
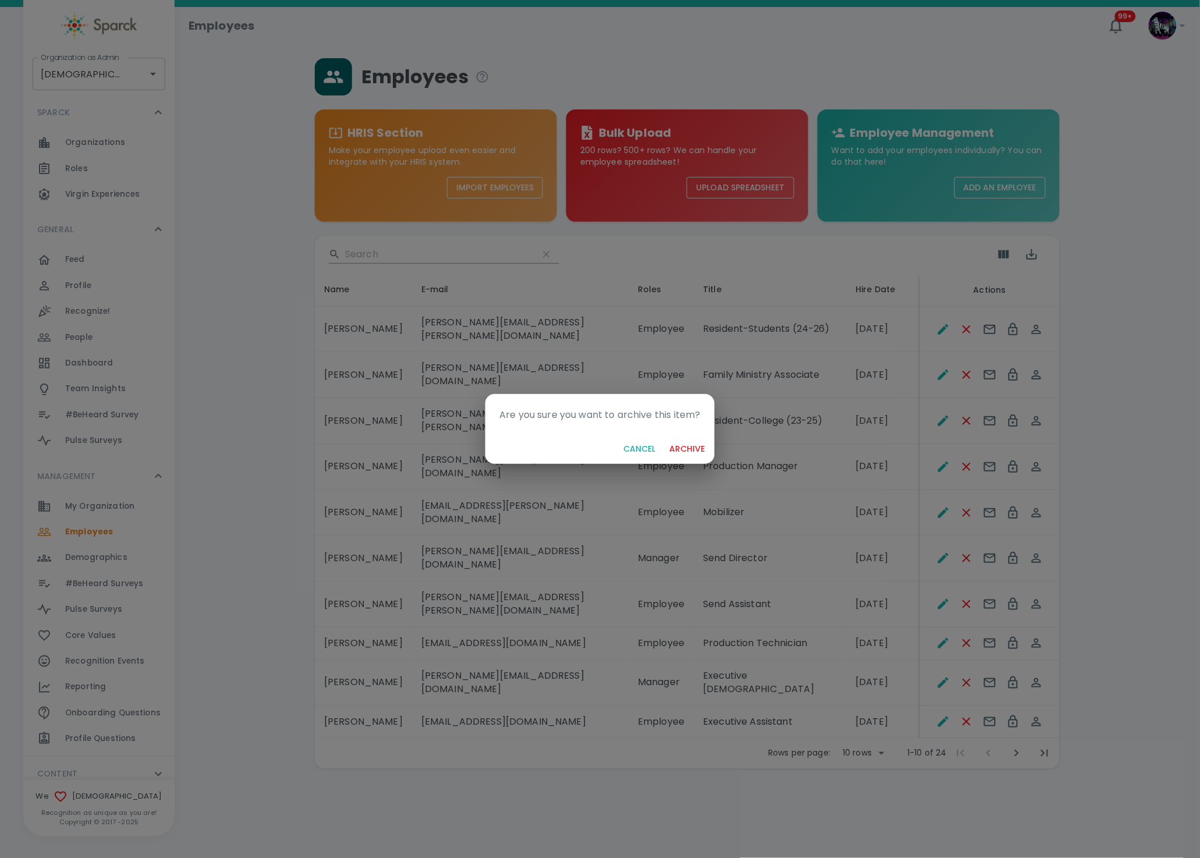
click at [665, 438] on button "archive" at bounding box center [687, 449] width 45 height 22
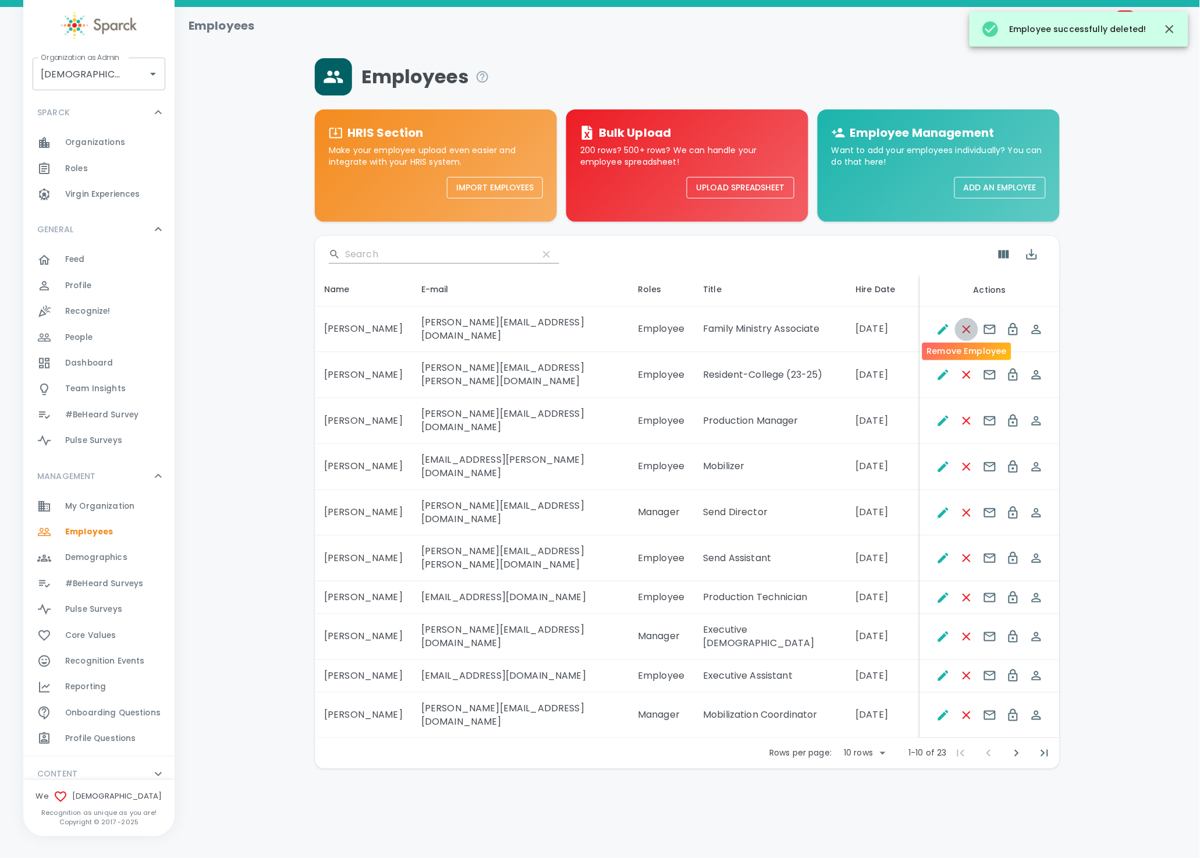
click at [965, 325] on icon "Remove Employee" at bounding box center [967, 330] width 14 height 14
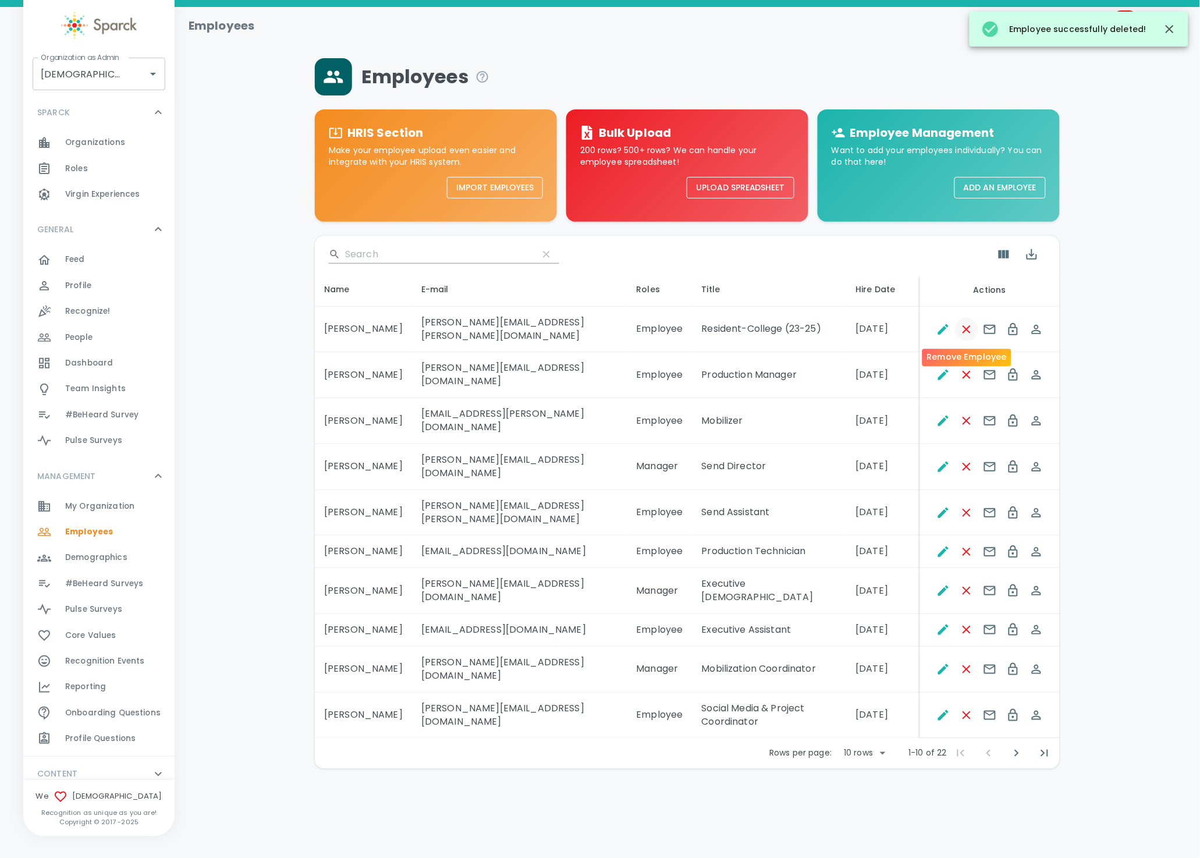
click at [963, 327] on icon "Remove Employee" at bounding box center [967, 330] width 14 height 14
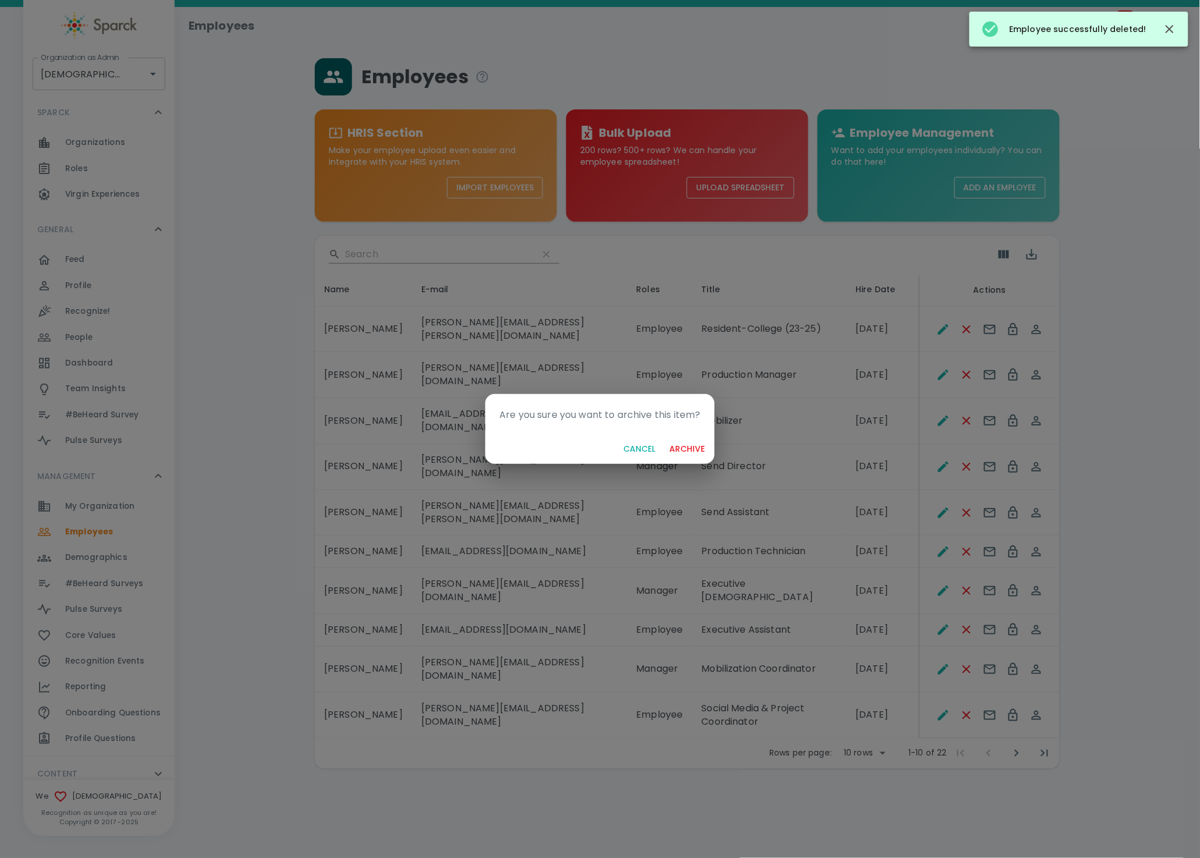
click at [665, 438] on button "archive" at bounding box center [687, 449] width 45 height 22
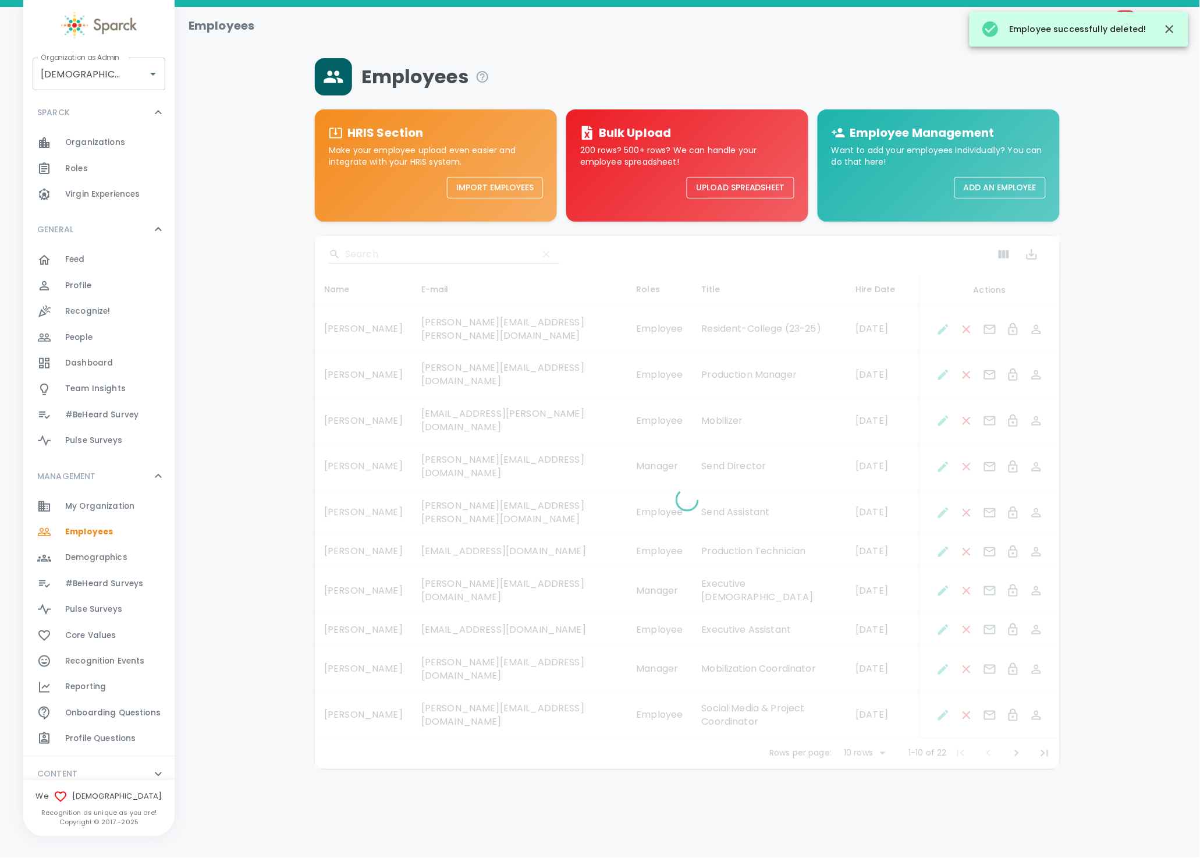
click at [966, 333] on div at bounding box center [687, 503] width 745 height 534
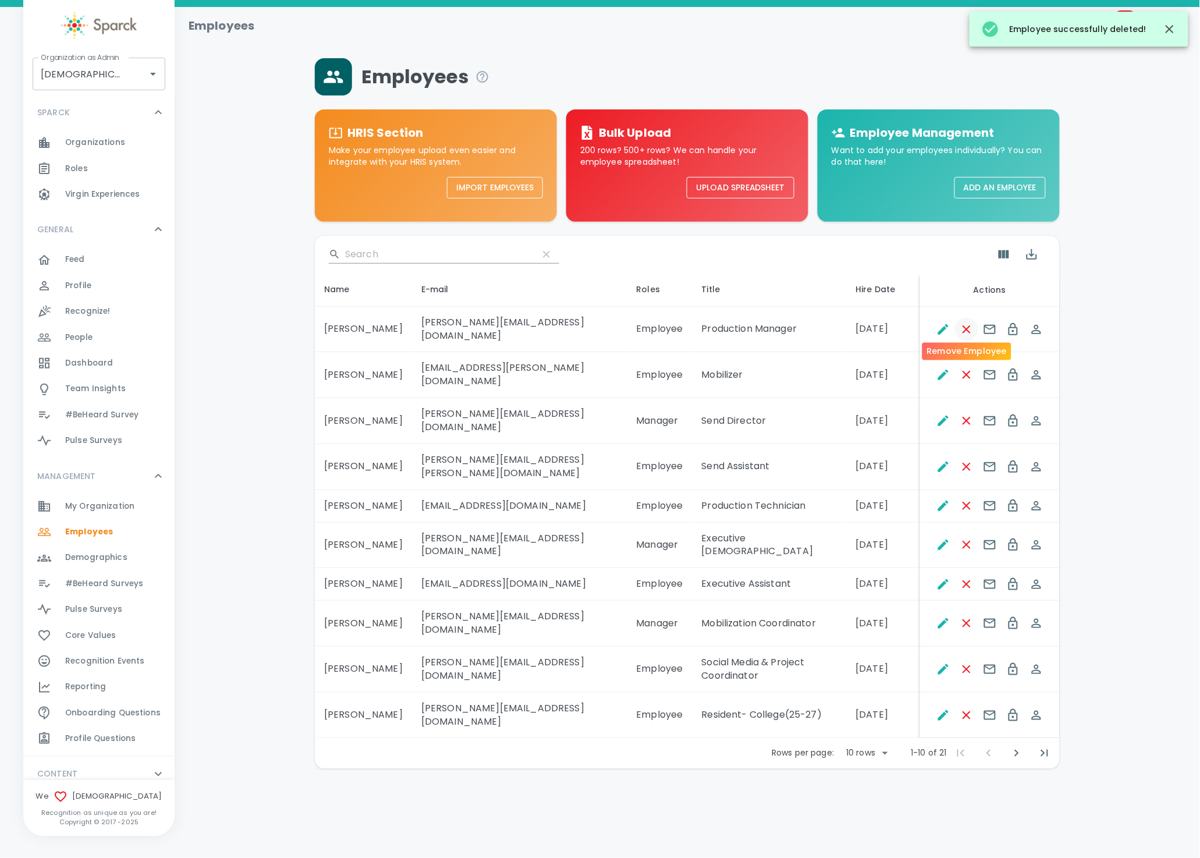
click at [968, 331] on button "Remove Employee" at bounding box center [966, 329] width 23 height 23
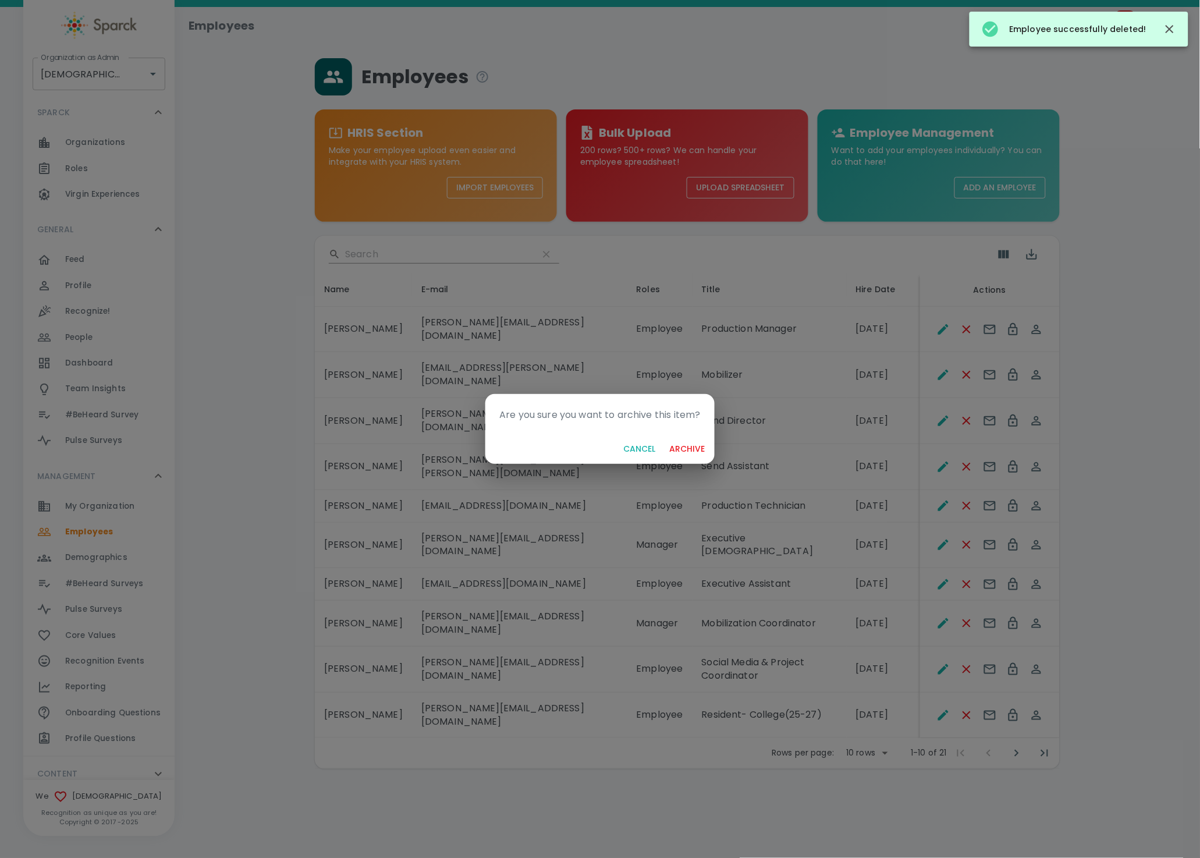
click at [665, 438] on button "archive" at bounding box center [687, 449] width 45 height 22
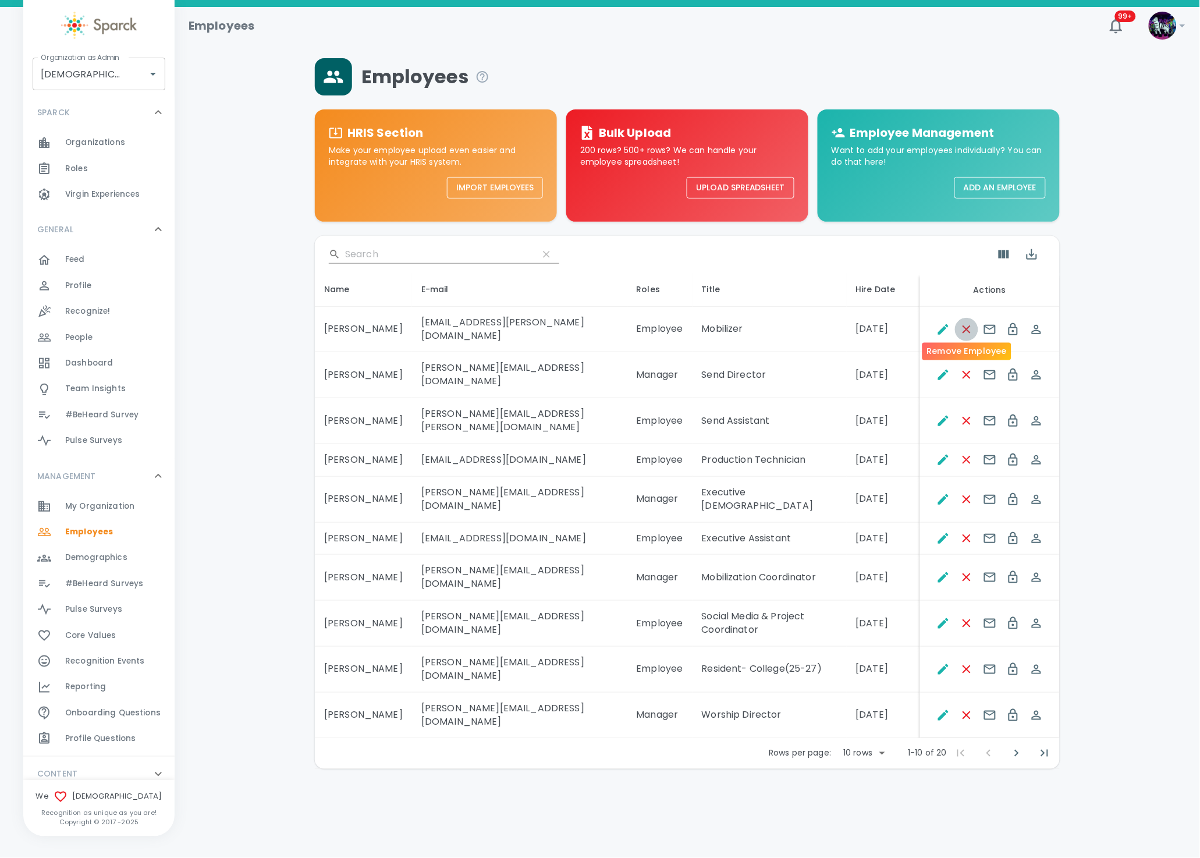
click at [967, 327] on icon "Remove Employee" at bounding box center [967, 330] width 14 height 14
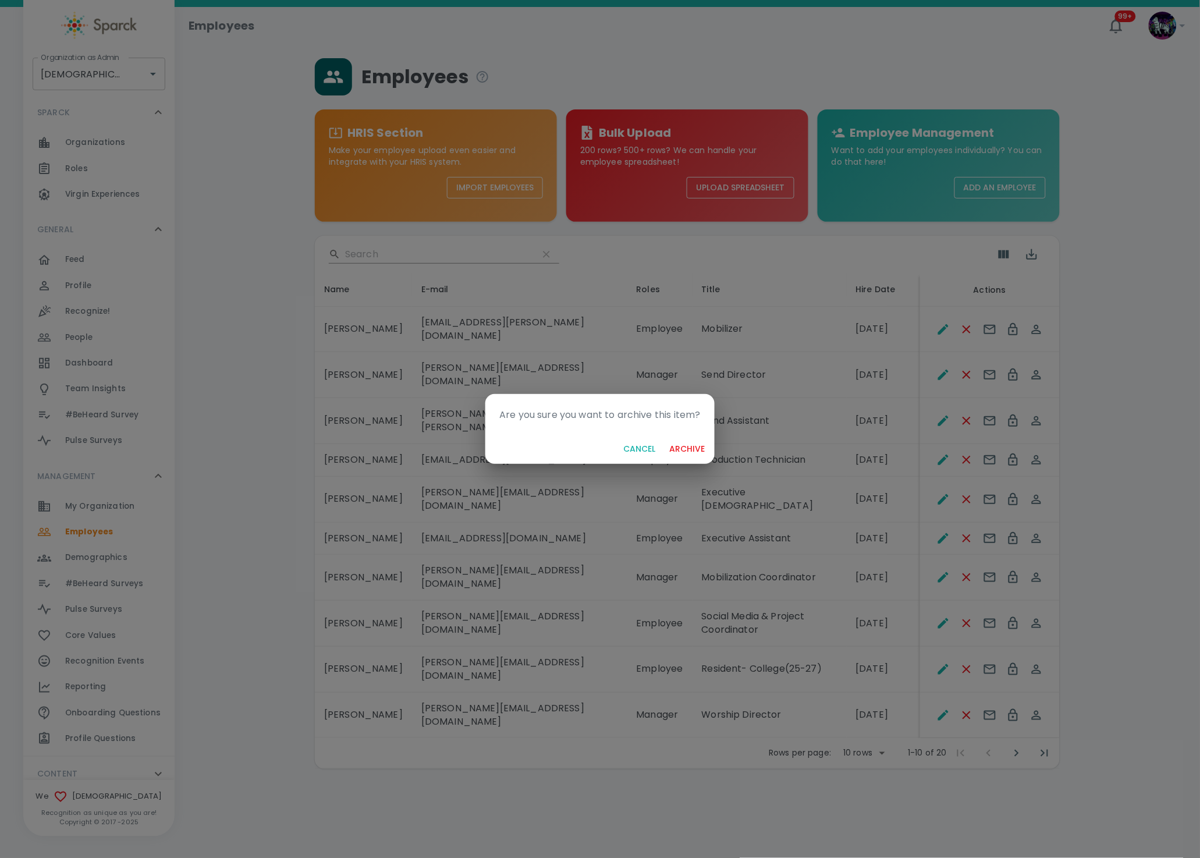
click at [665, 438] on button "archive" at bounding box center [687, 449] width 45 height 22
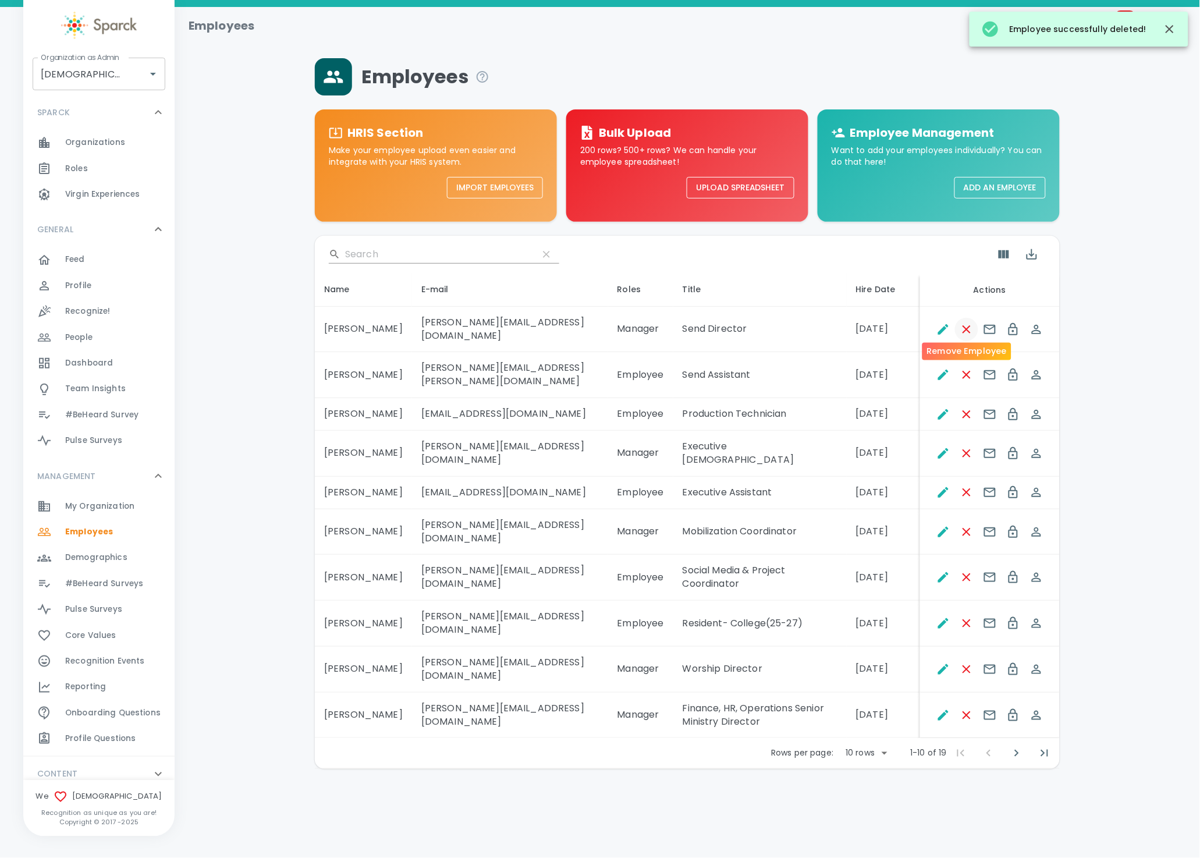
click at [966, 327] on icon "Remove Employee" at bounding box center [967, 330] width 14 height 14
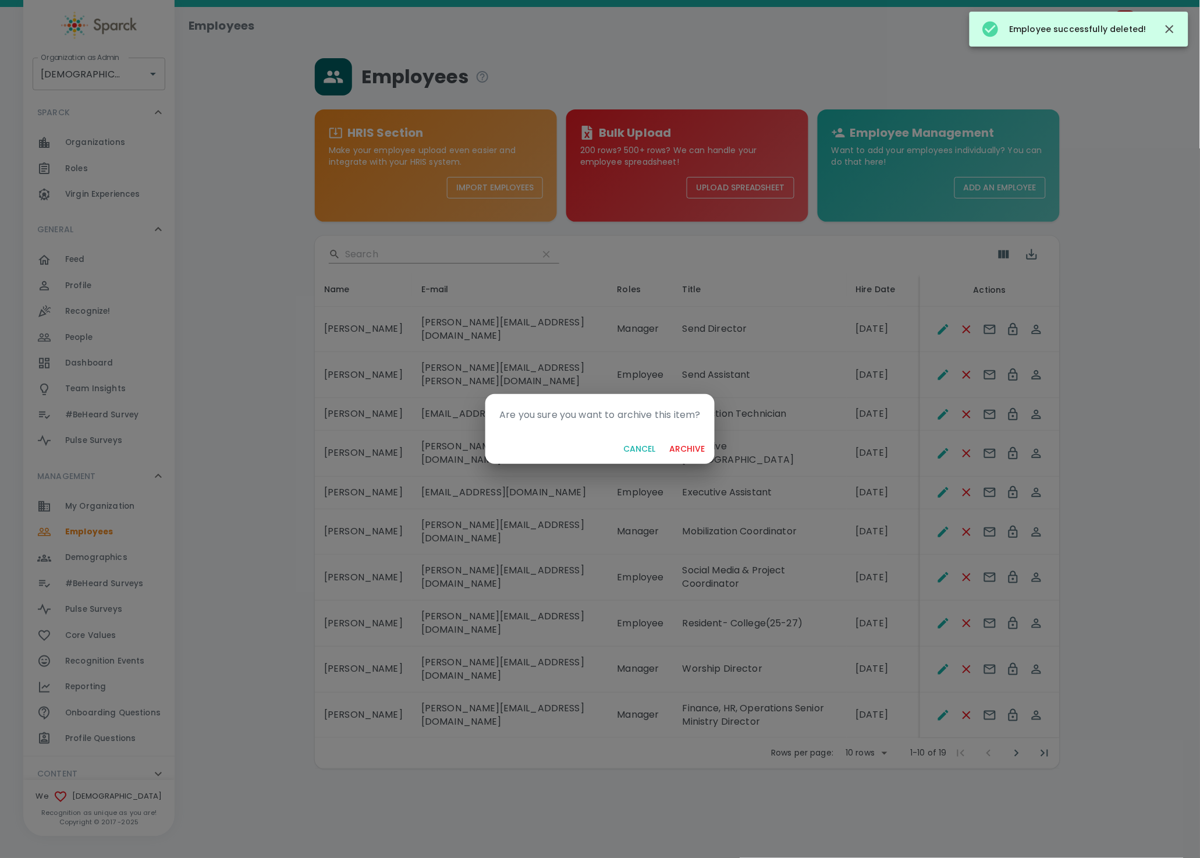
click at [665, 438] on button "archive" at bounding box center [687, 449] width 45 height 22
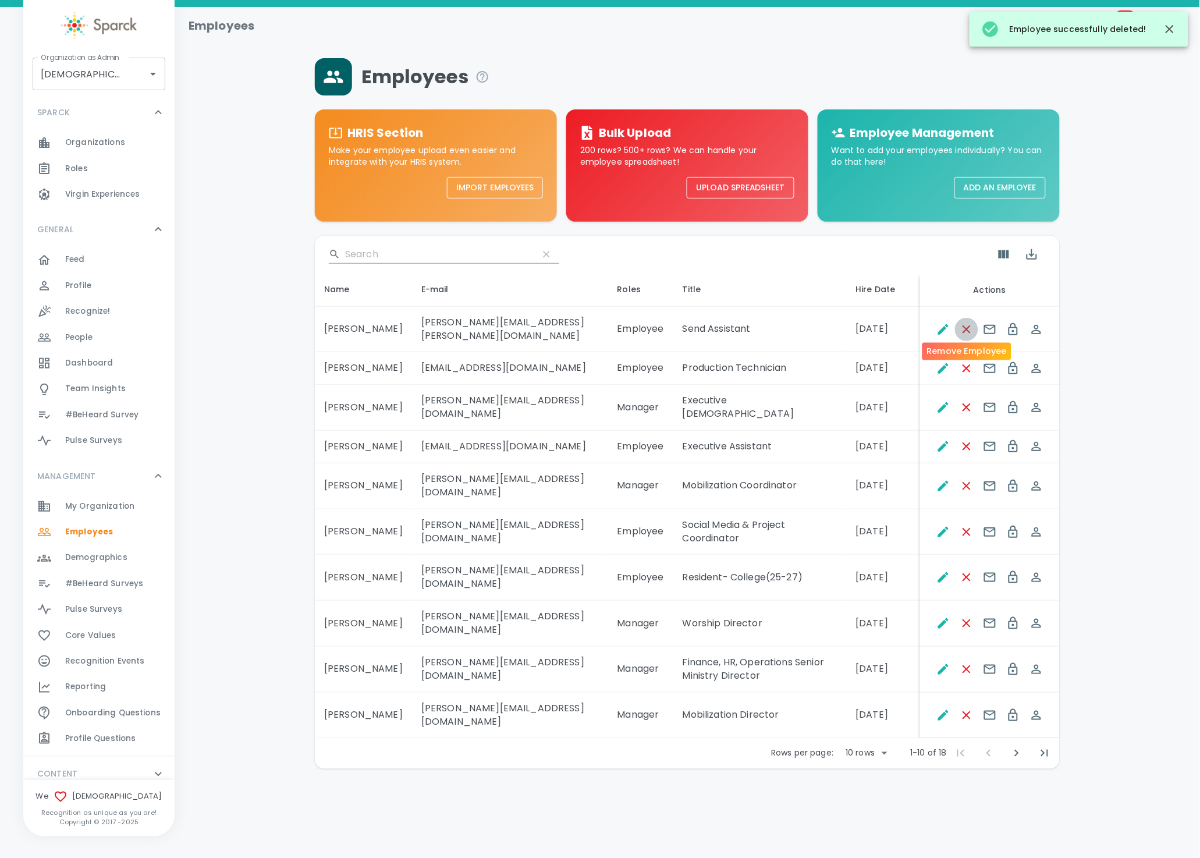
click at [966, 325] on icon "Remove Employee" at bounding box center [967, 330] width 14 height 14
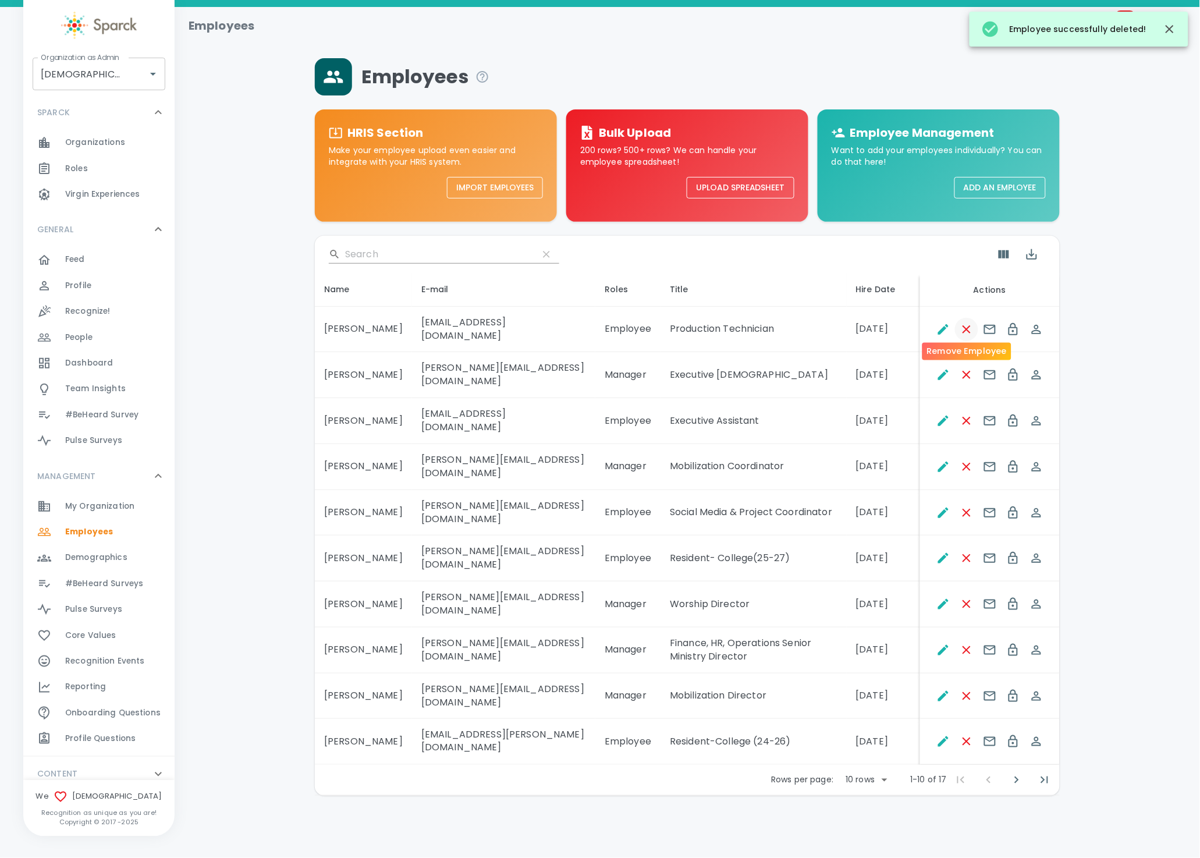
click at [965, 325] on icon "Remove Employee" at bounding box center [967, 330] width 14 height 14
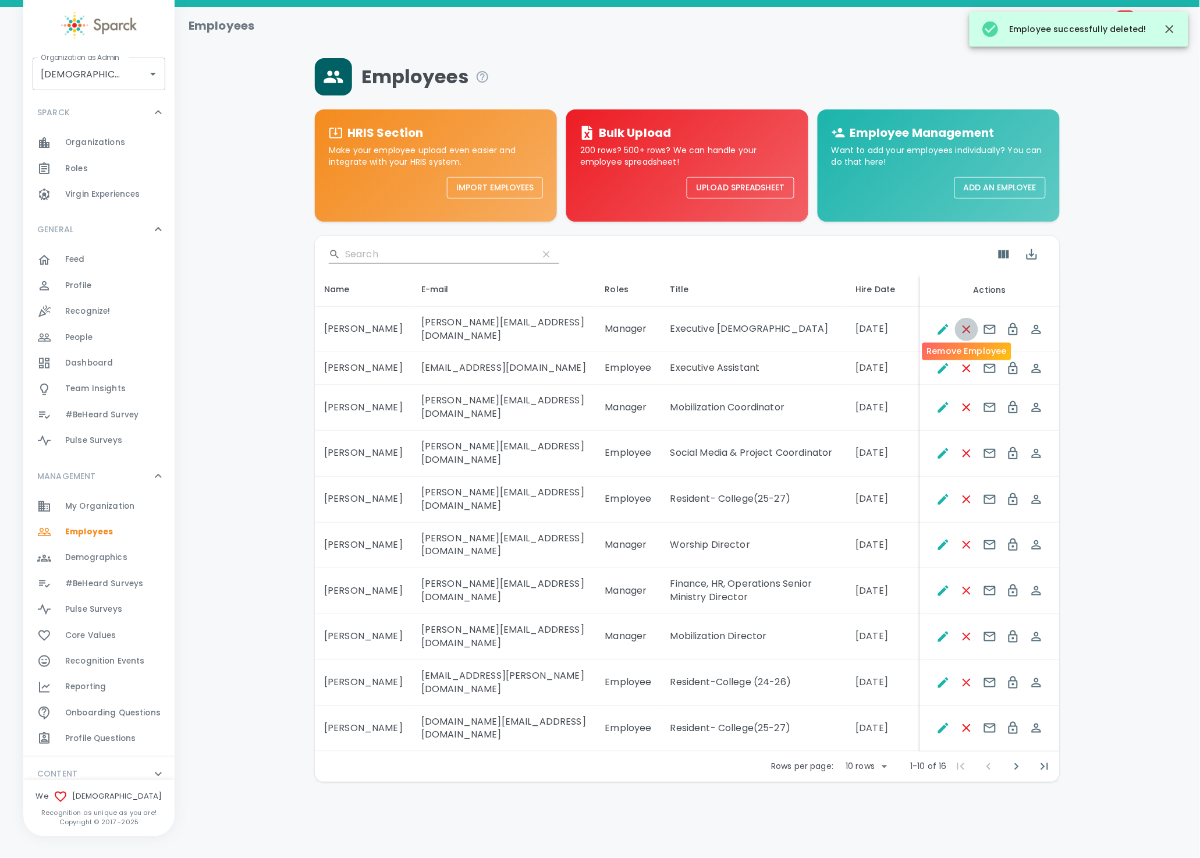
click at [965, 325] on icon "Remove Employee" at bounding box center [967, 329] width 8 height 8
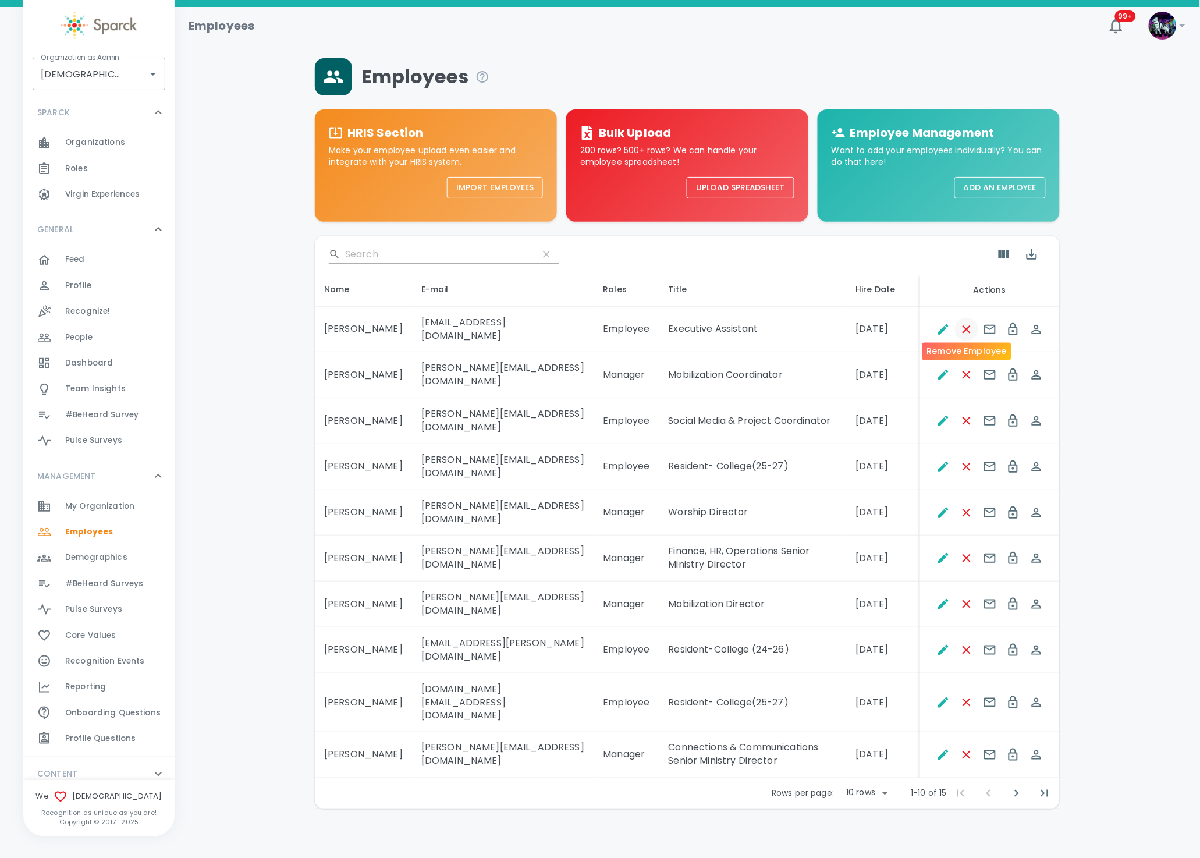
click at [964, 324] on icon "Remove Employee" at bounding box center [967, 330] width 14 height 14
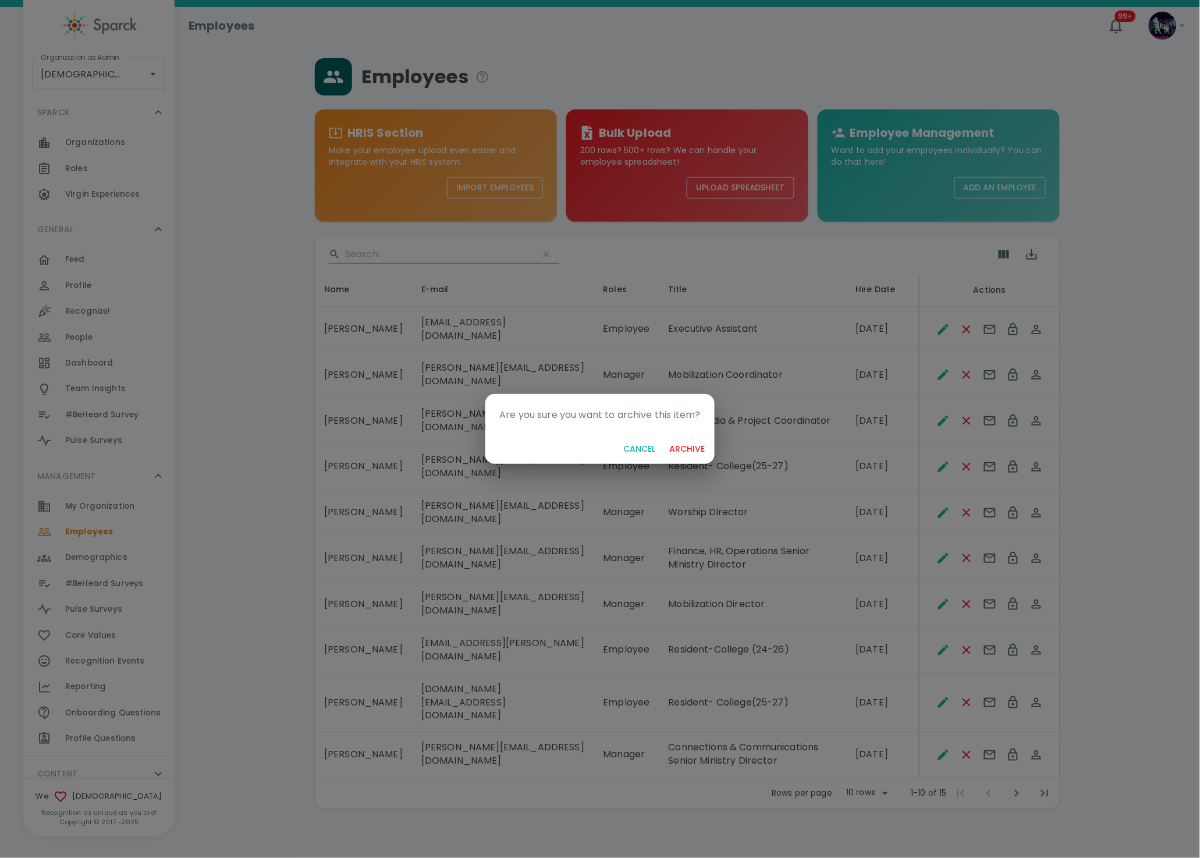
click at [665, 438] on button "archive" at bounding box center [687, 449] width 45 height 22
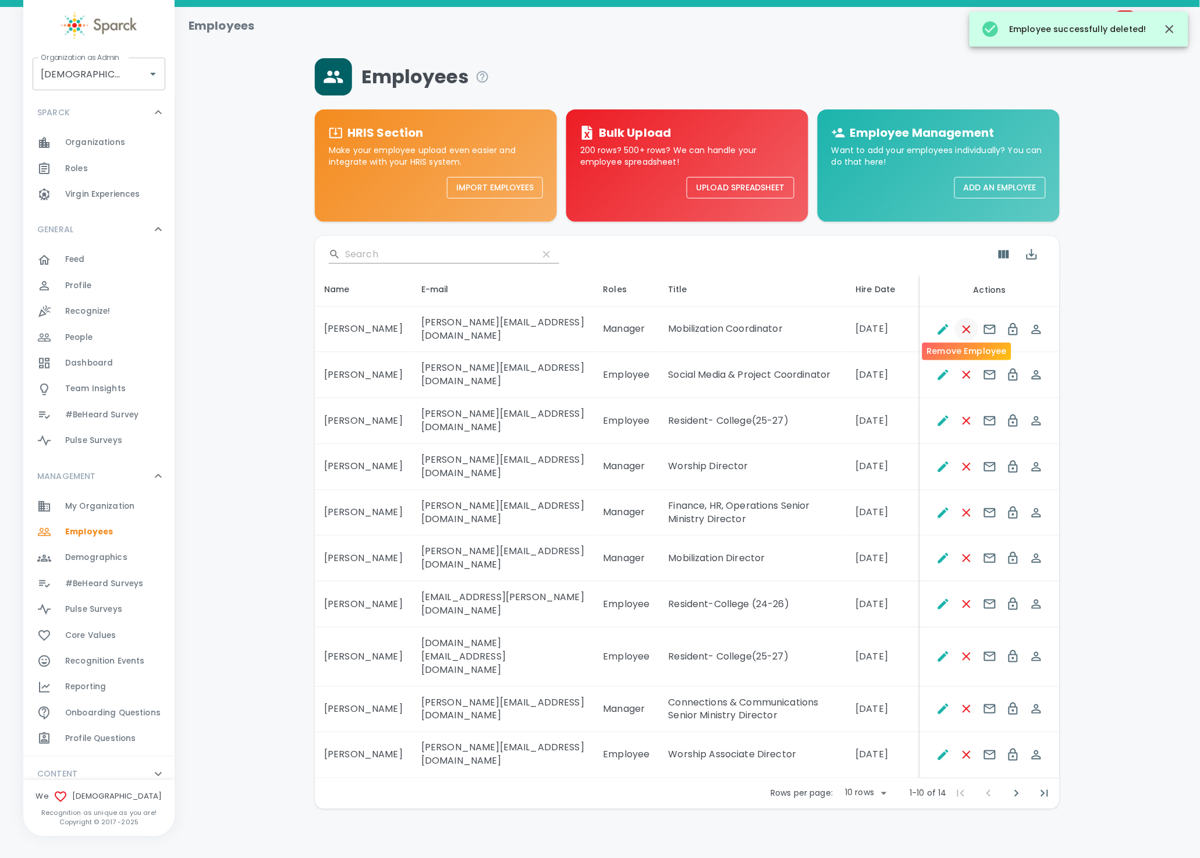
click at [967, 325] on icon "Remove Employee" at bounding box center [967, 330] width 14 height 14
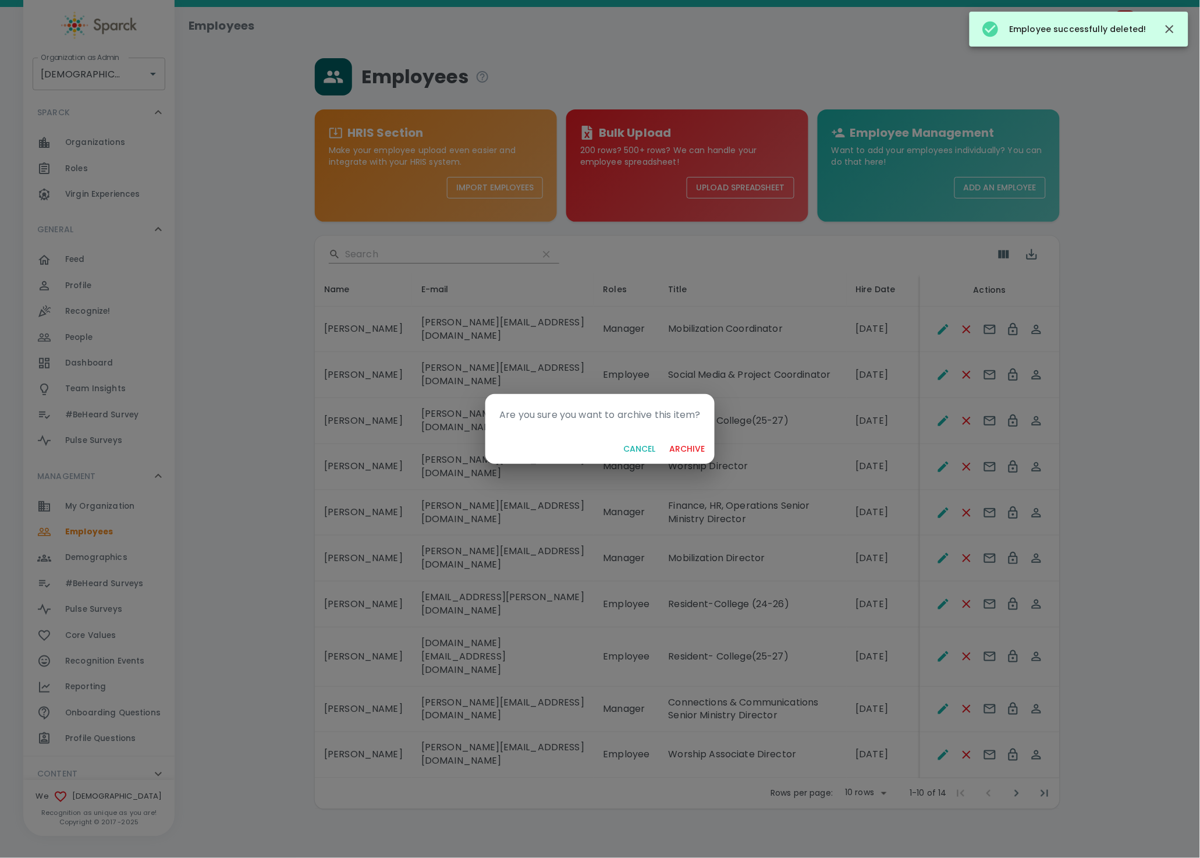
click at [665, 438] on button "archive" at bounding box center [687, 449] width 45 height 22
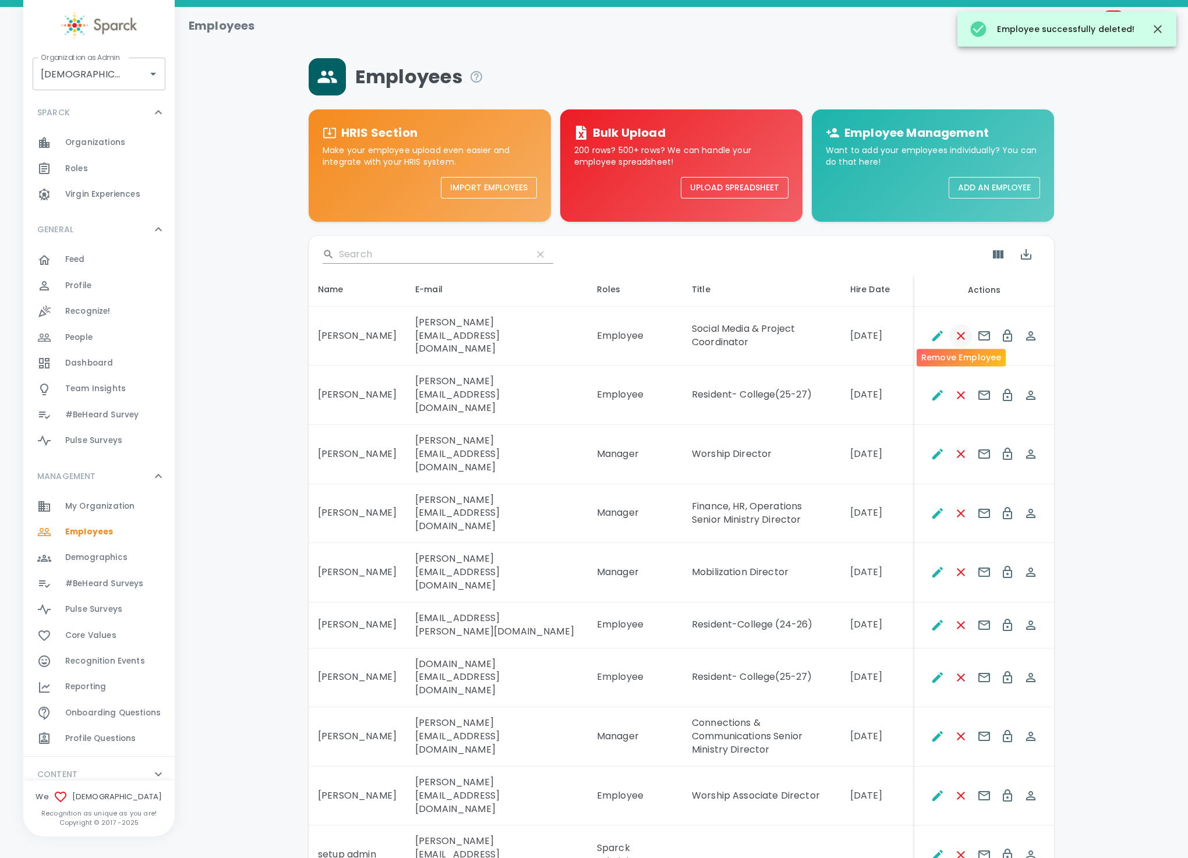
click at [956, 337] on button "Remove Employee" at bounding box center [960, 335] width 23 height 23
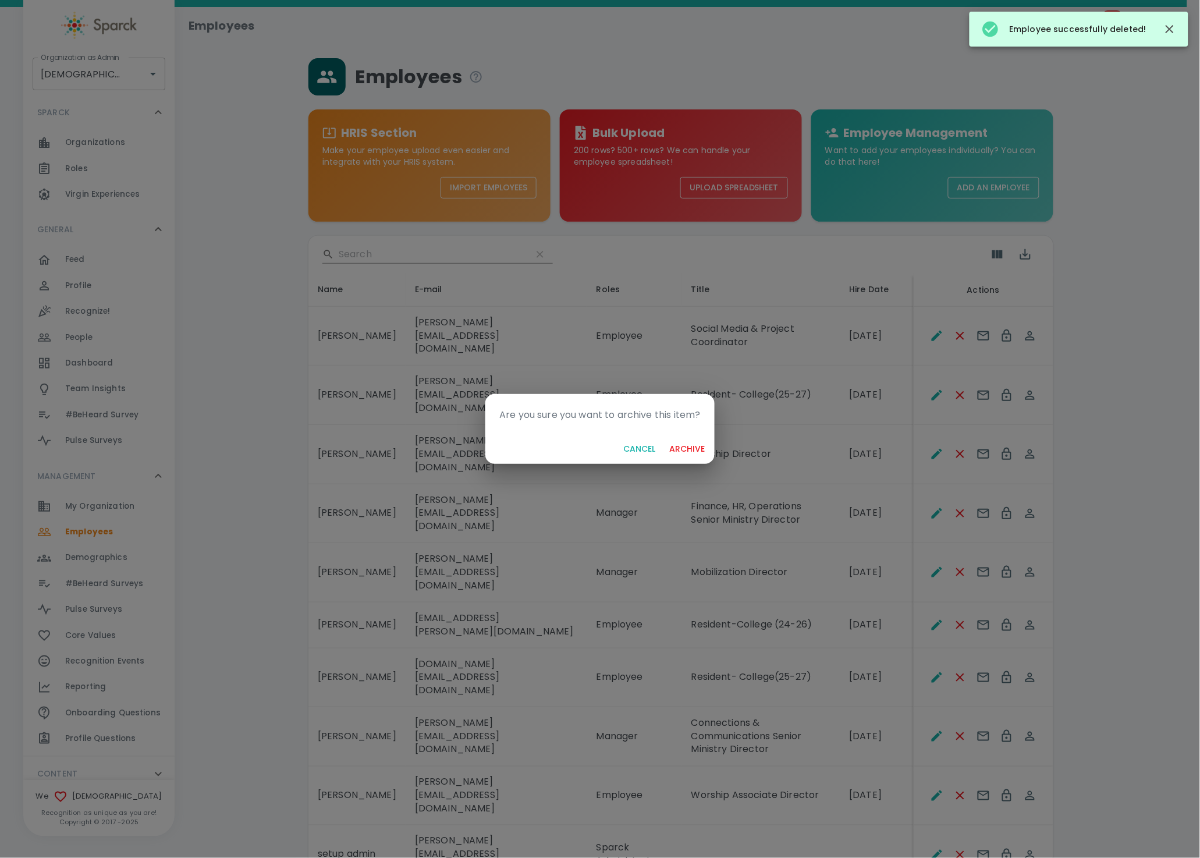
click at [665, 438] on button "archive" at bounding box center [687, 449] width 45 height 22
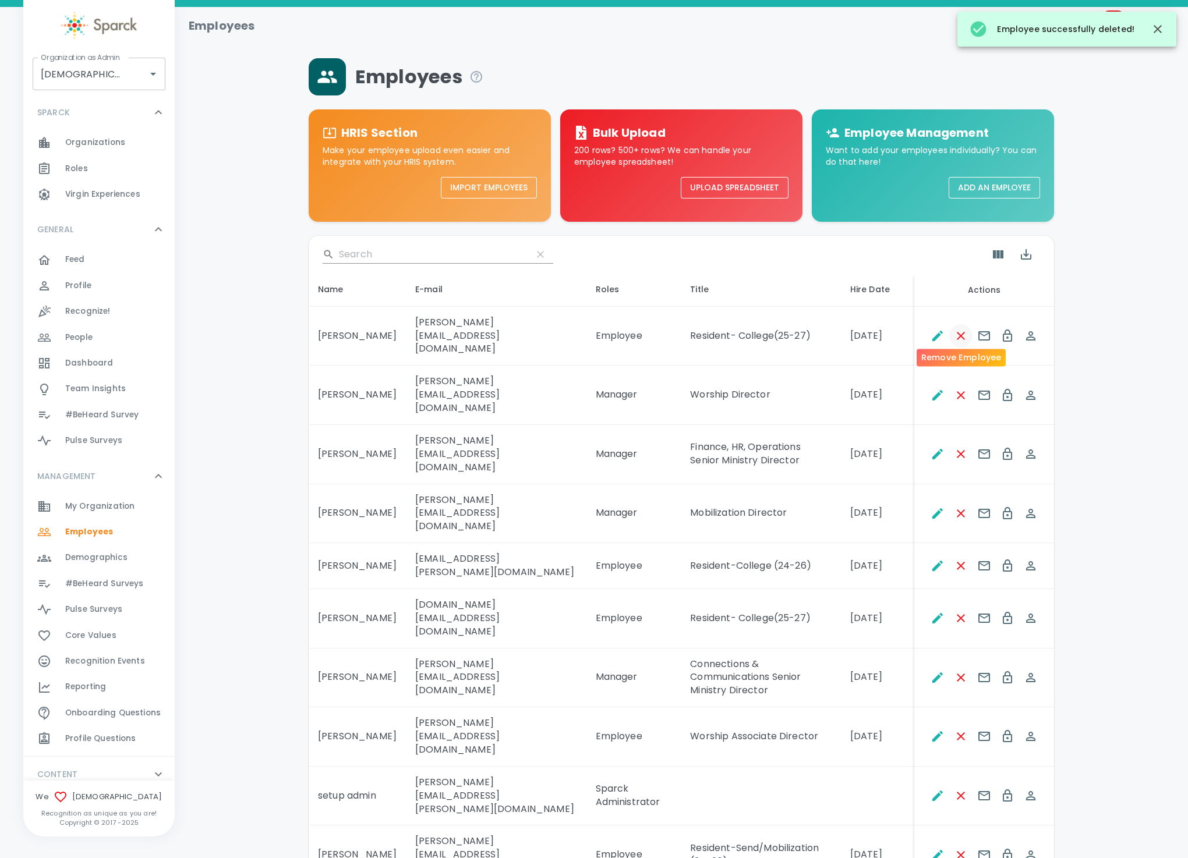
click at [959, 334] on icon "Remove Employee" at bounding box center [961, 336] width 14 height 14
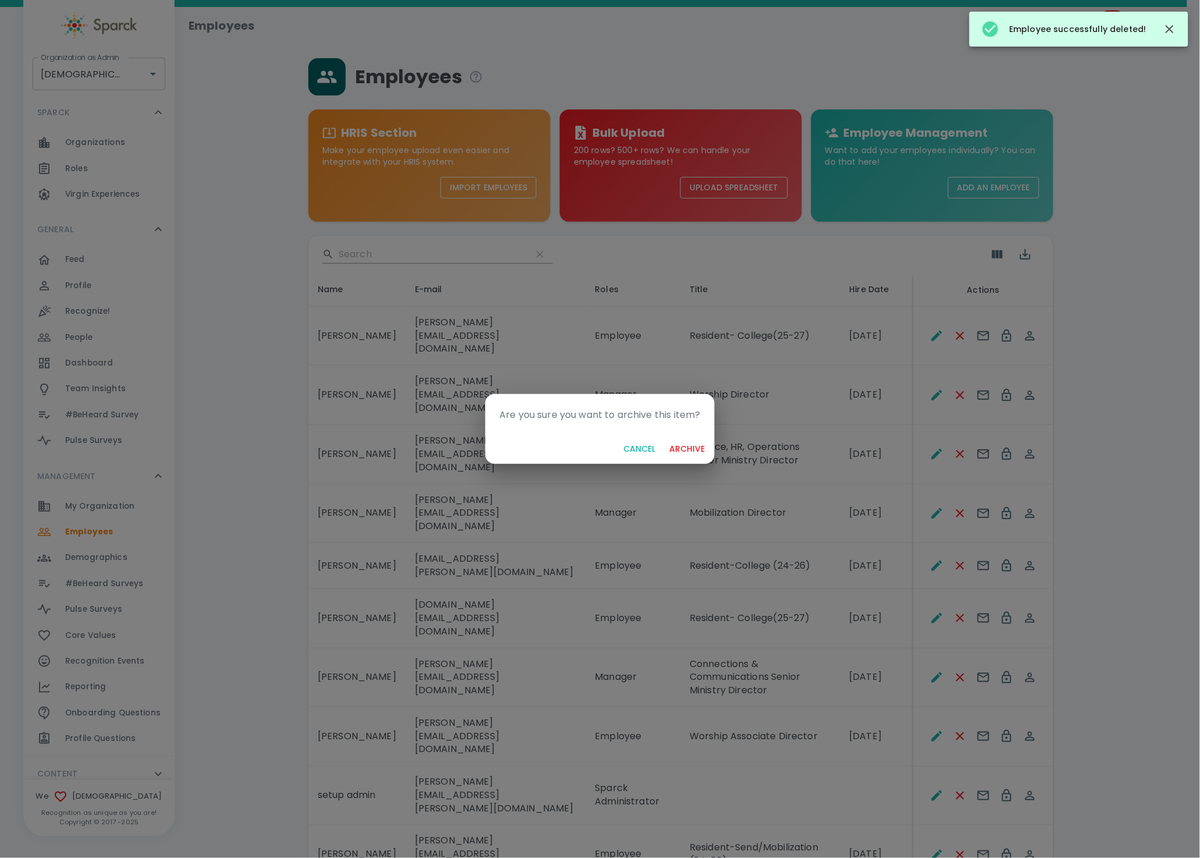
click at [665, 438] on button "archive" at bounding box center [687, 449] width 45 height 22
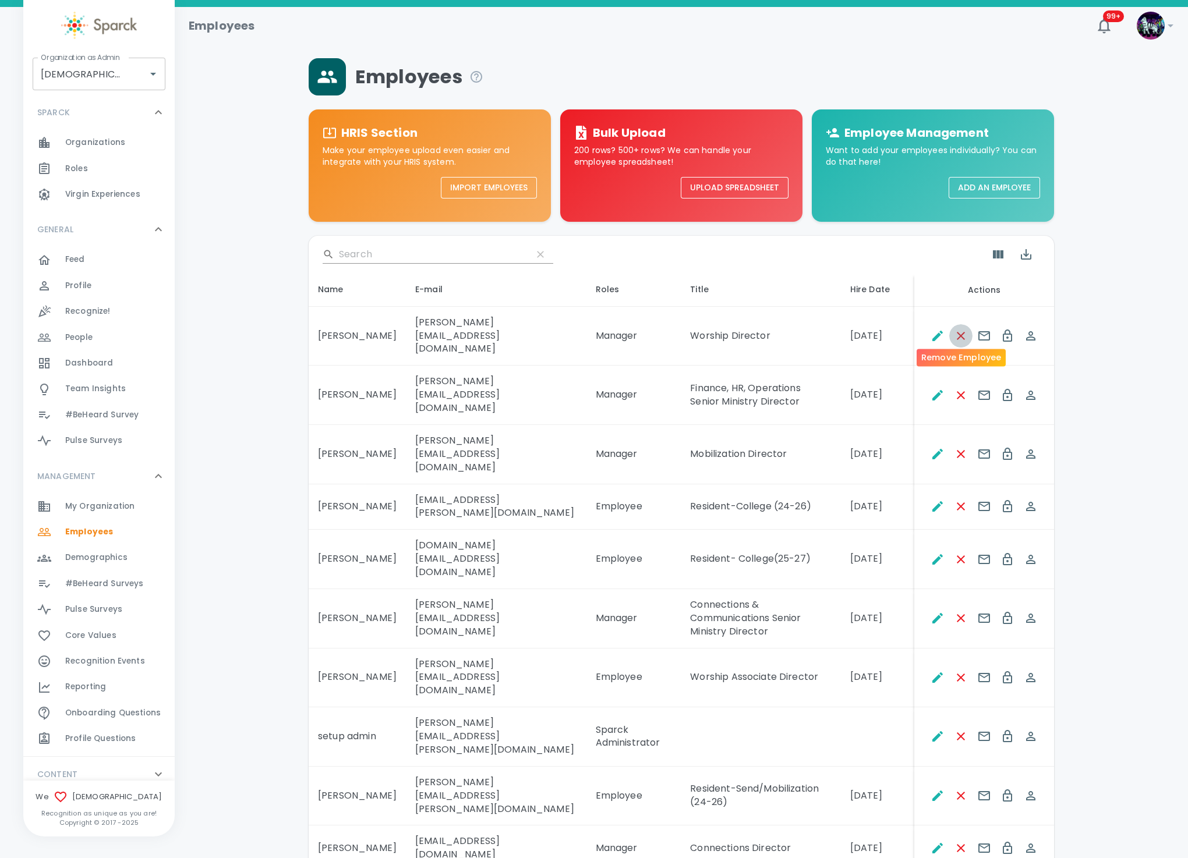
click at [959, 334] on icon "Remove Employee" at bounding box center [961, 336] width 14 height 14
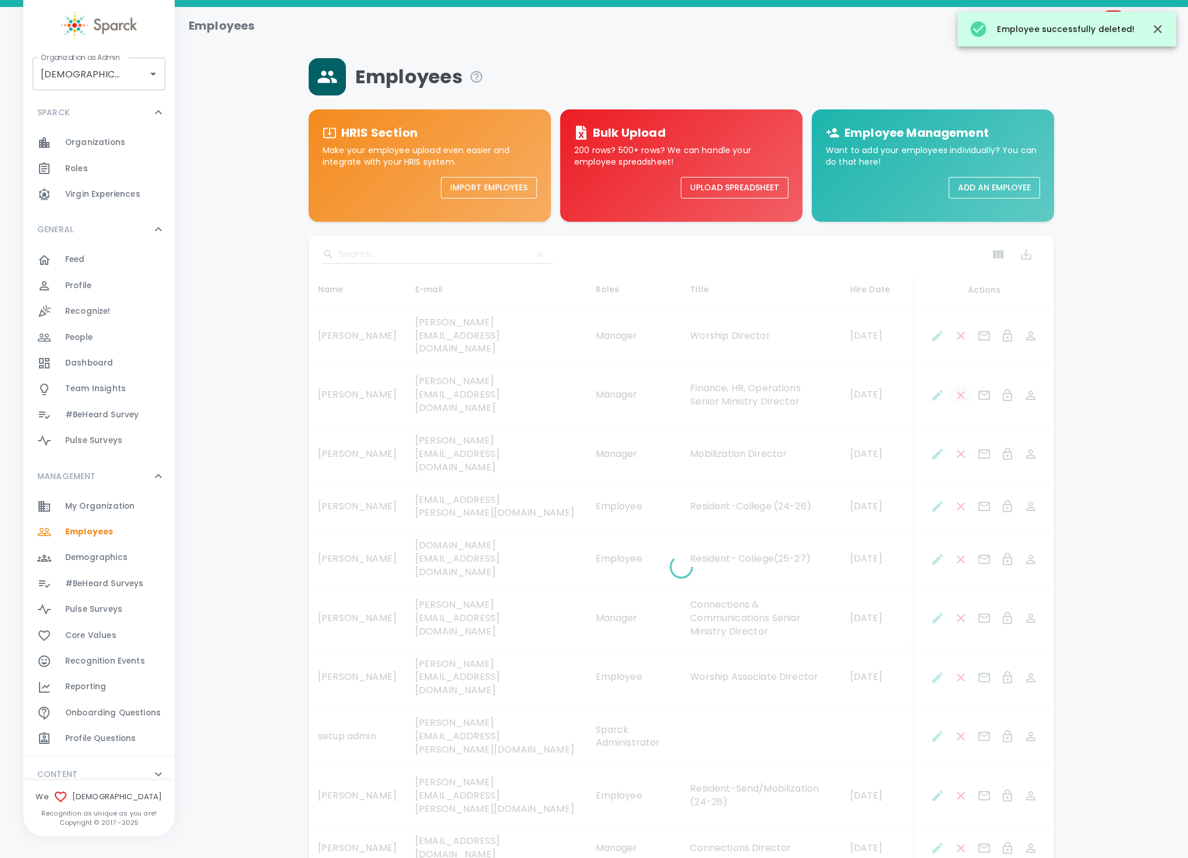
click at [959, 388] on icon "Remove Employee" at bounding box center [961, 395] width 14 height 14
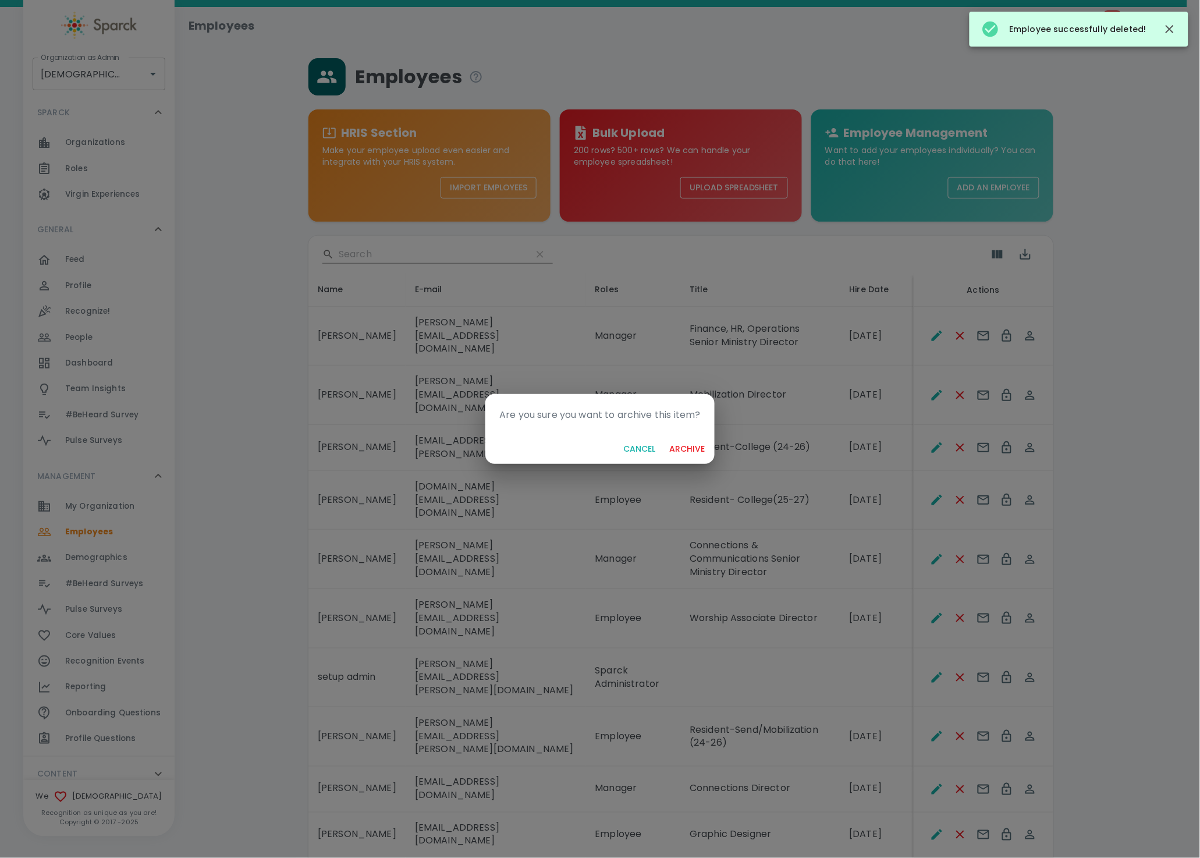
click at [665, 438] on button "archive" at bounding box center [687, 449] width 45 height 22
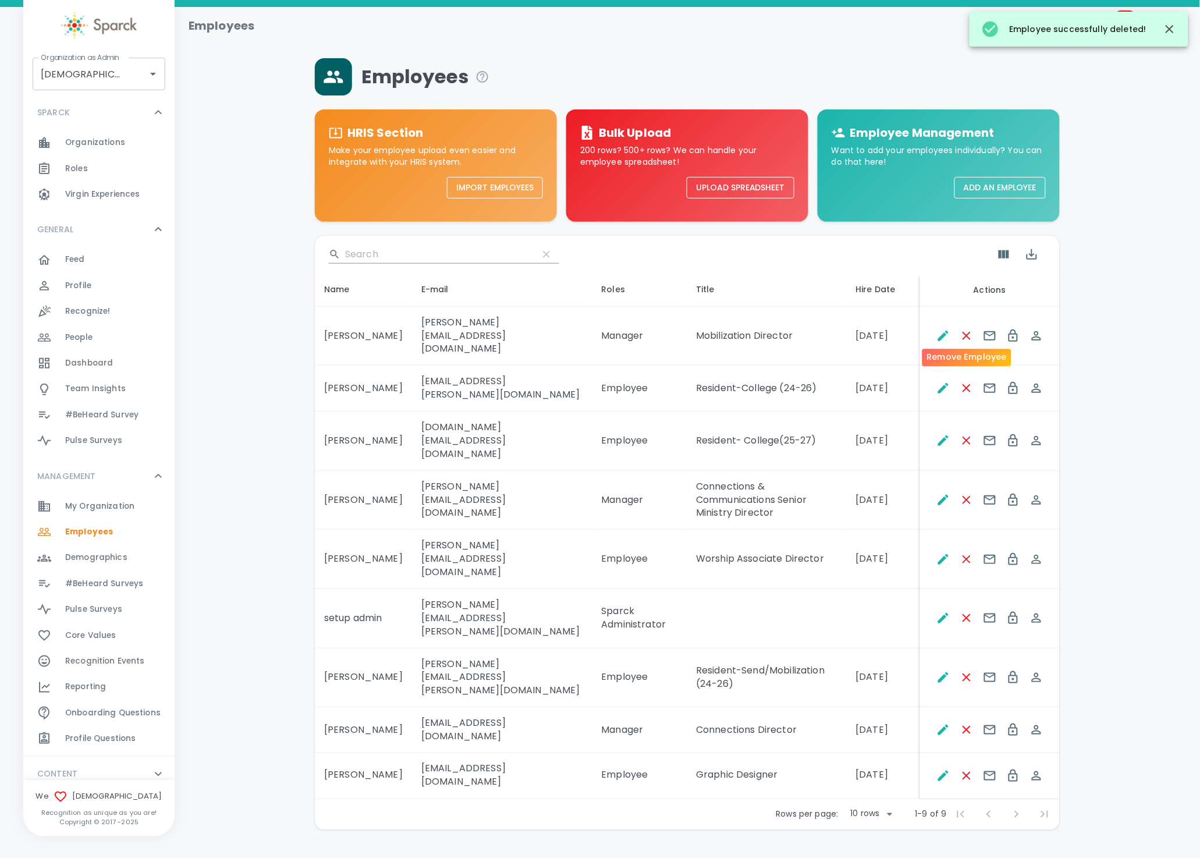
click at [959, 334] on button "Remove Employee" at bounding box center [966, 335] width 23 height 23
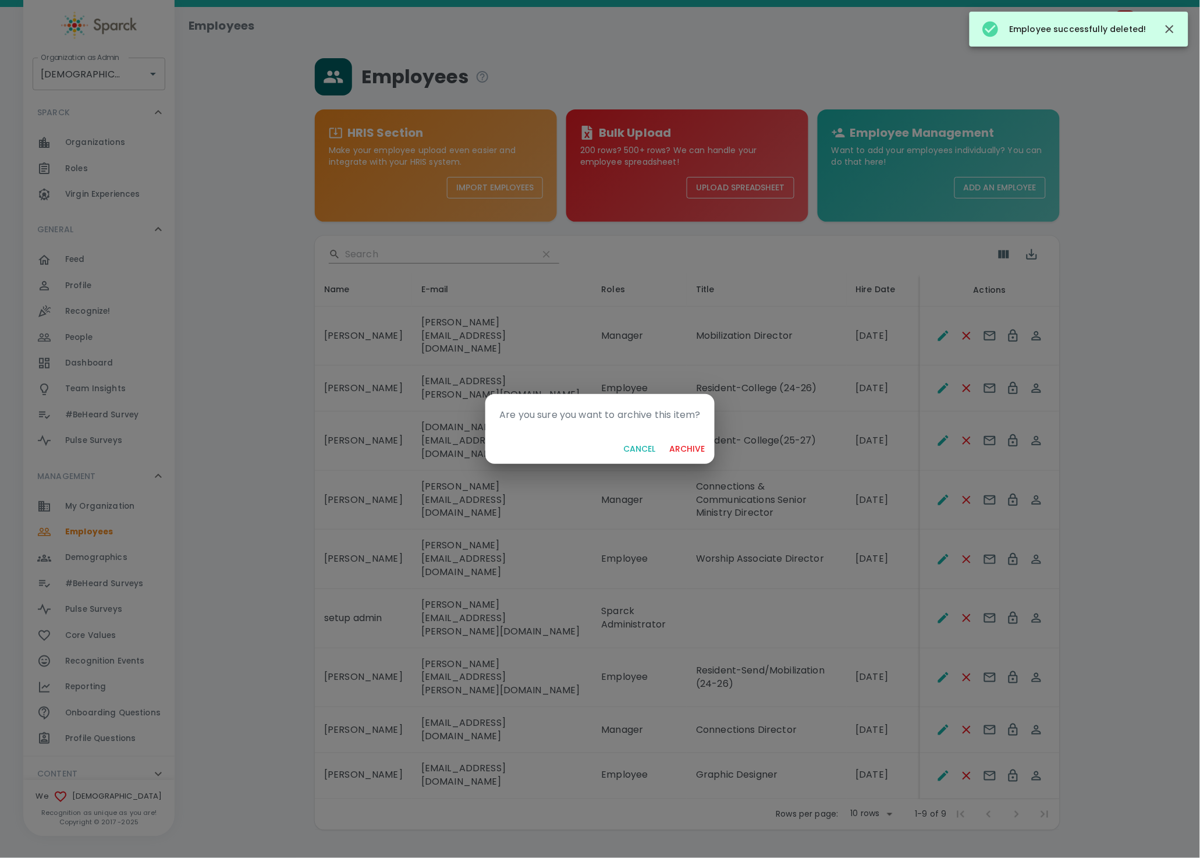
click at [665, 438] on button "archive" at bounding box center [687, 449] width 45 height 22
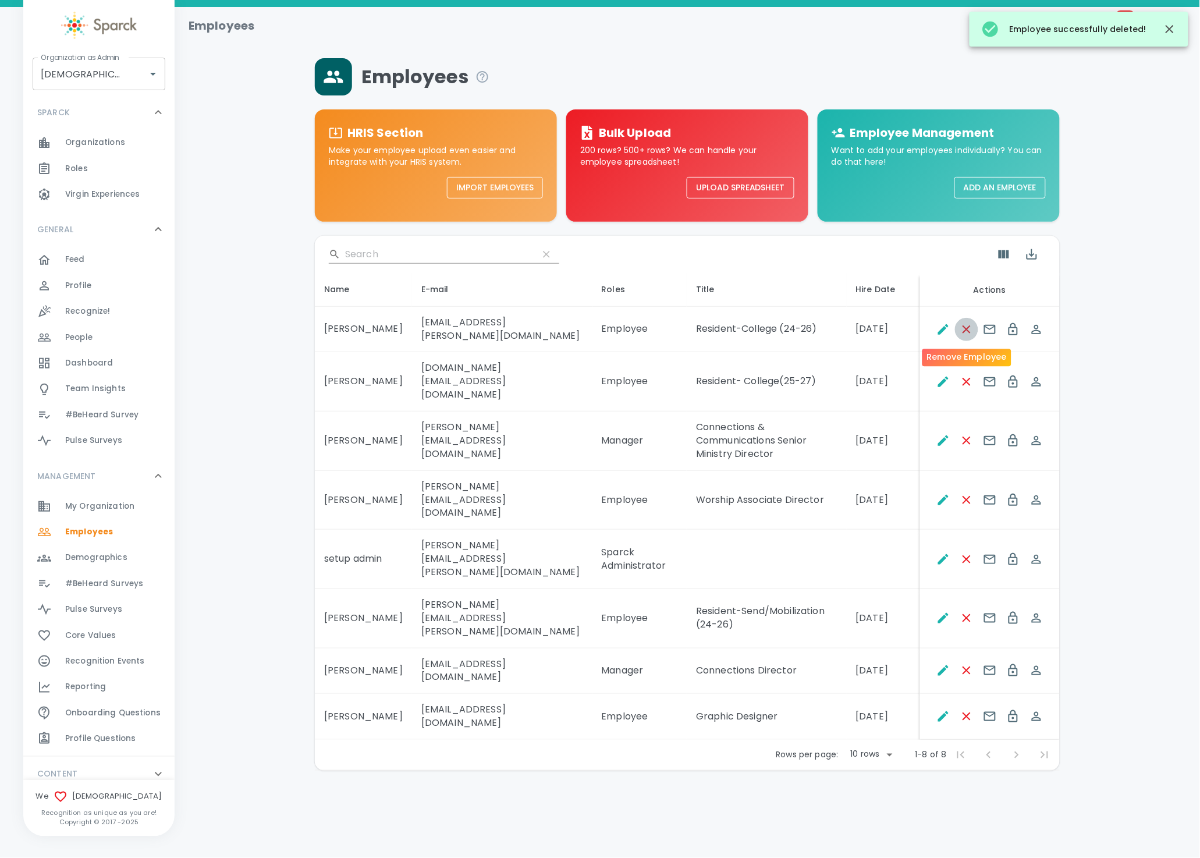
click at [969, 328] on icon "Remove Employee" at bounding box center [967, 330] width 14 height 14
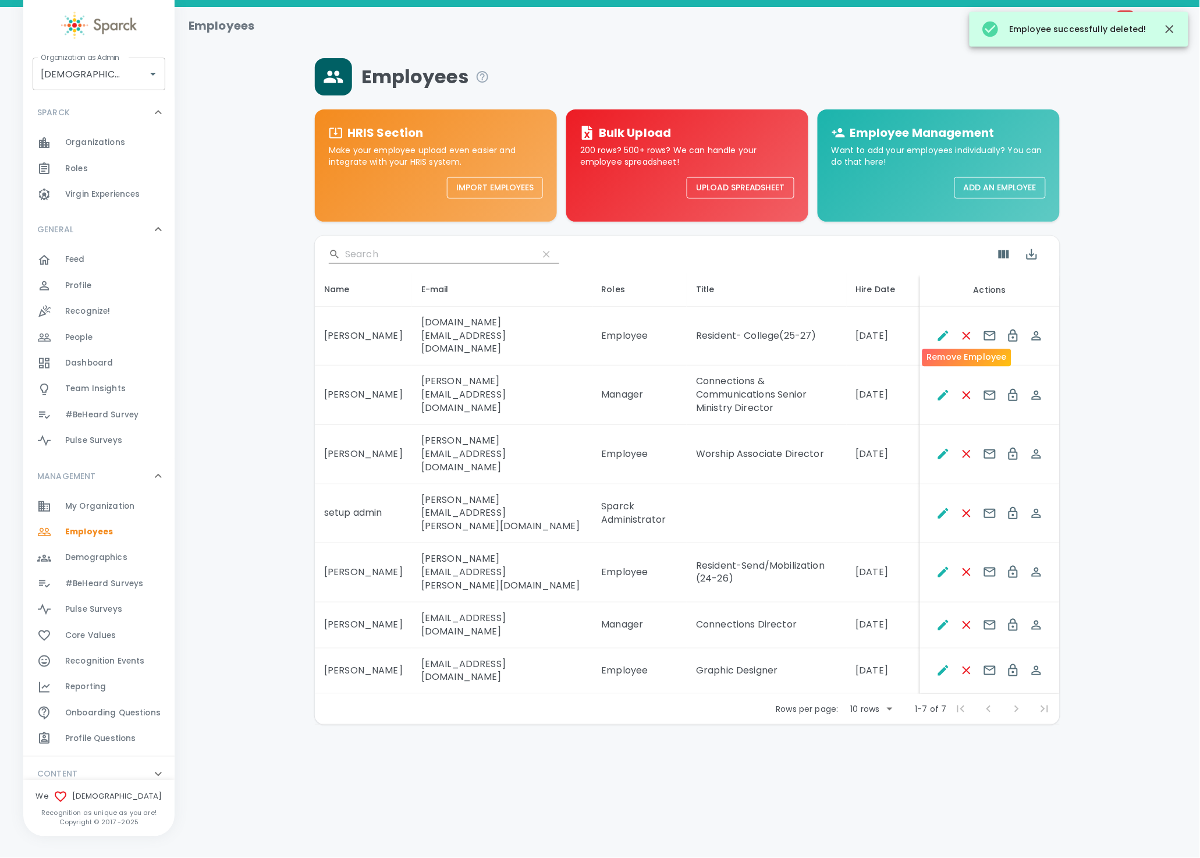
click at [969, 329] on icon "Remove Employee" at bounding box center [967, 336] width 14 height 14
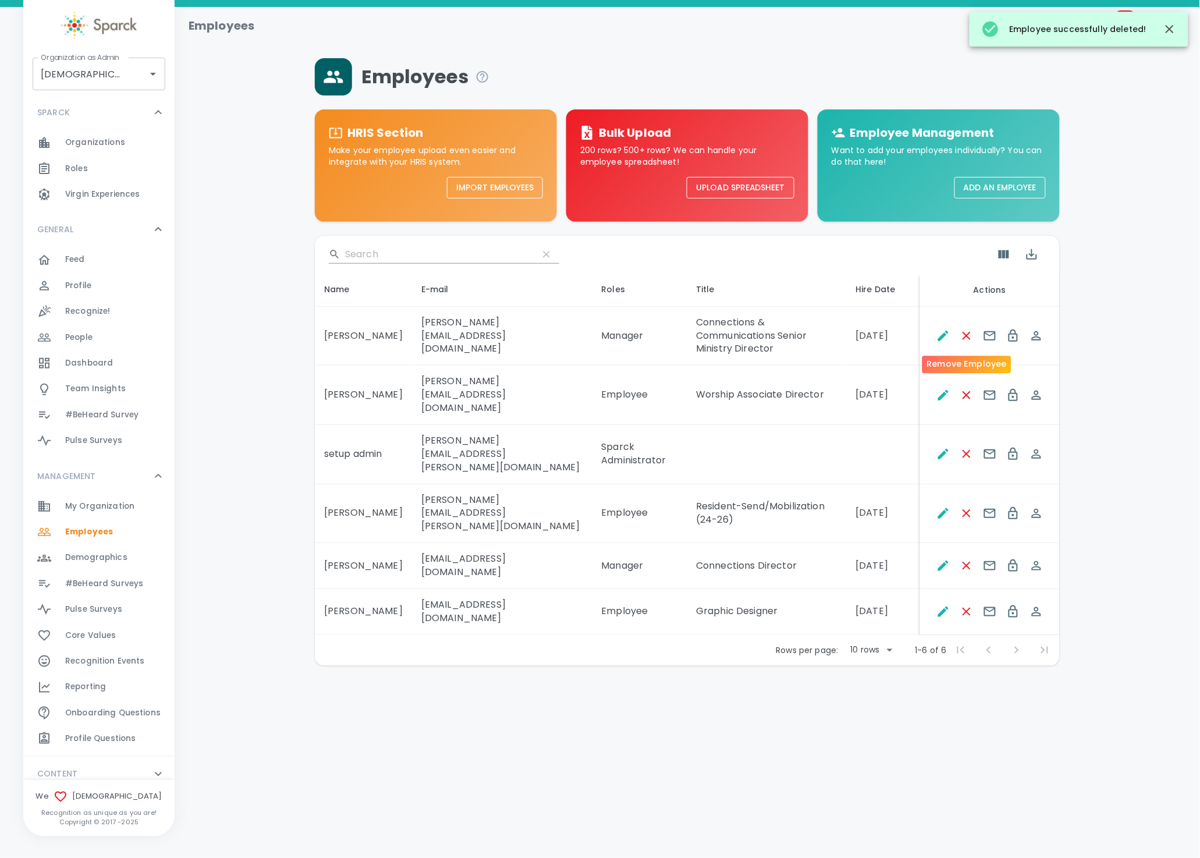
click at [969, 329] on icon "Remove Employee" at bounding box center [967, 336] width 14 height 14
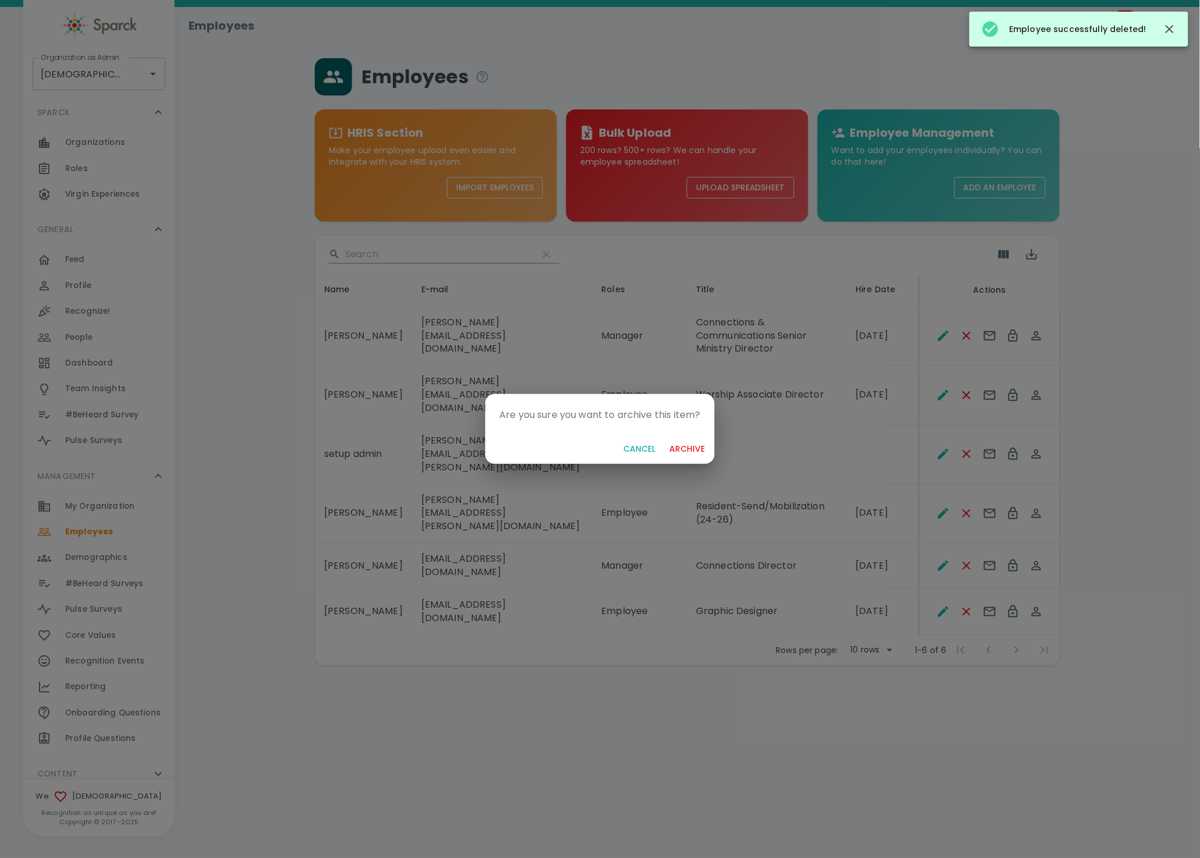
click at [665, 438] on button "archive" at bounding box center [687, 449] width 45 height 22
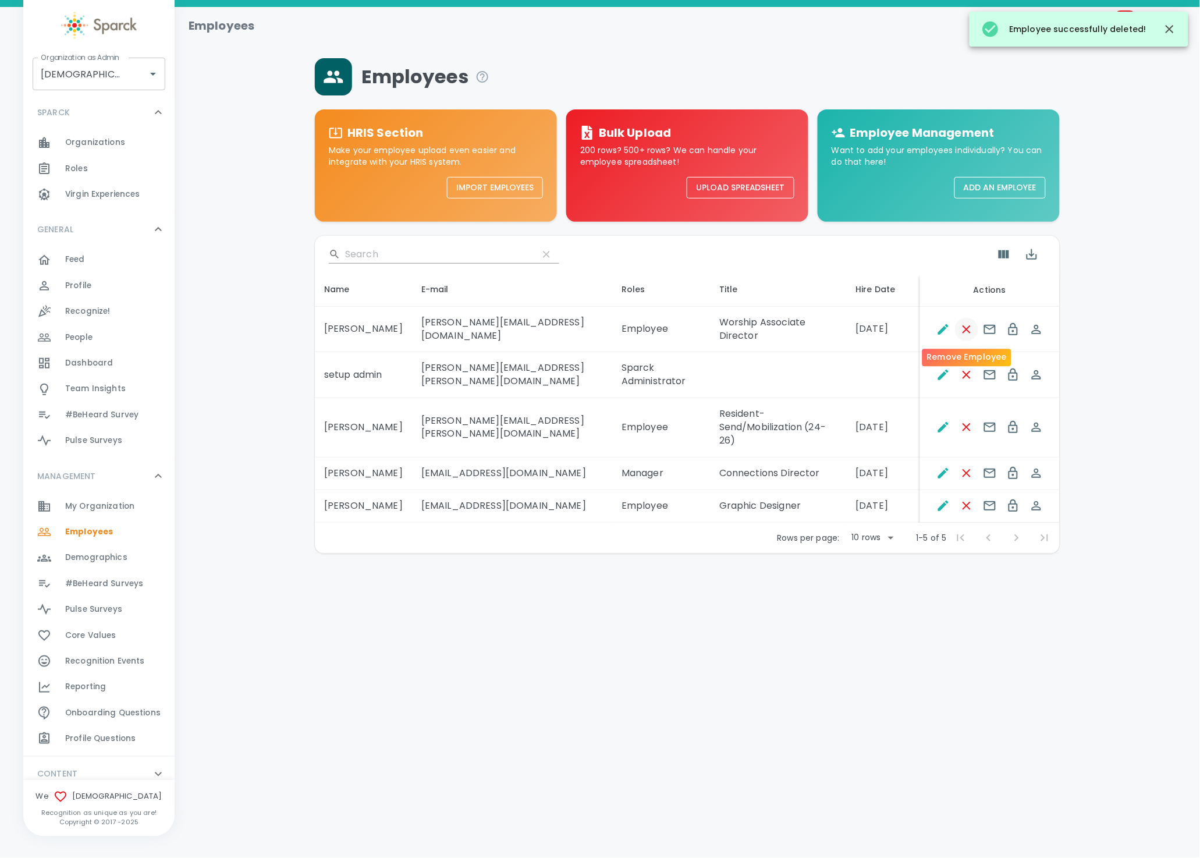
click at [969, 328] on icon "Remove Employee" at bounding box center [967, 330] width 14 height 14
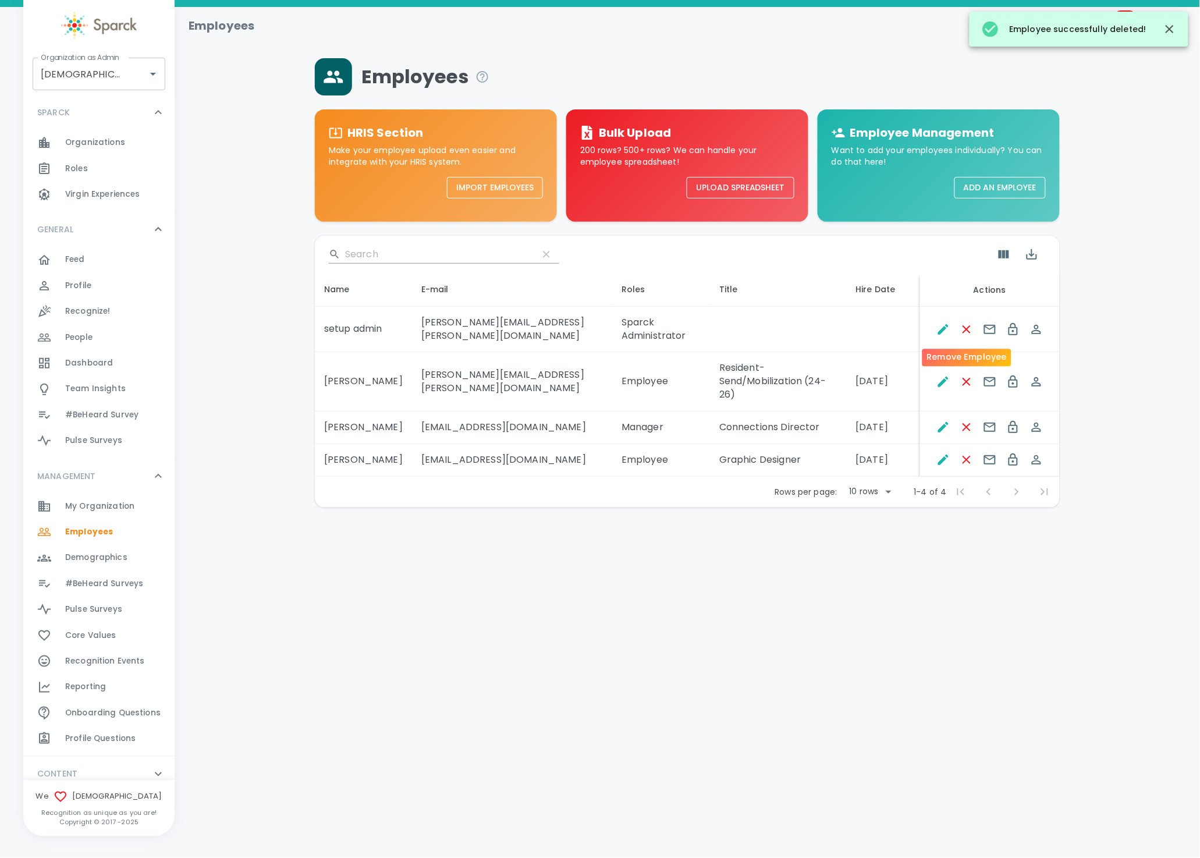
click at [969, 328] on icon "Remove Employee" at bounding box center [967, 330] width 14 height 14
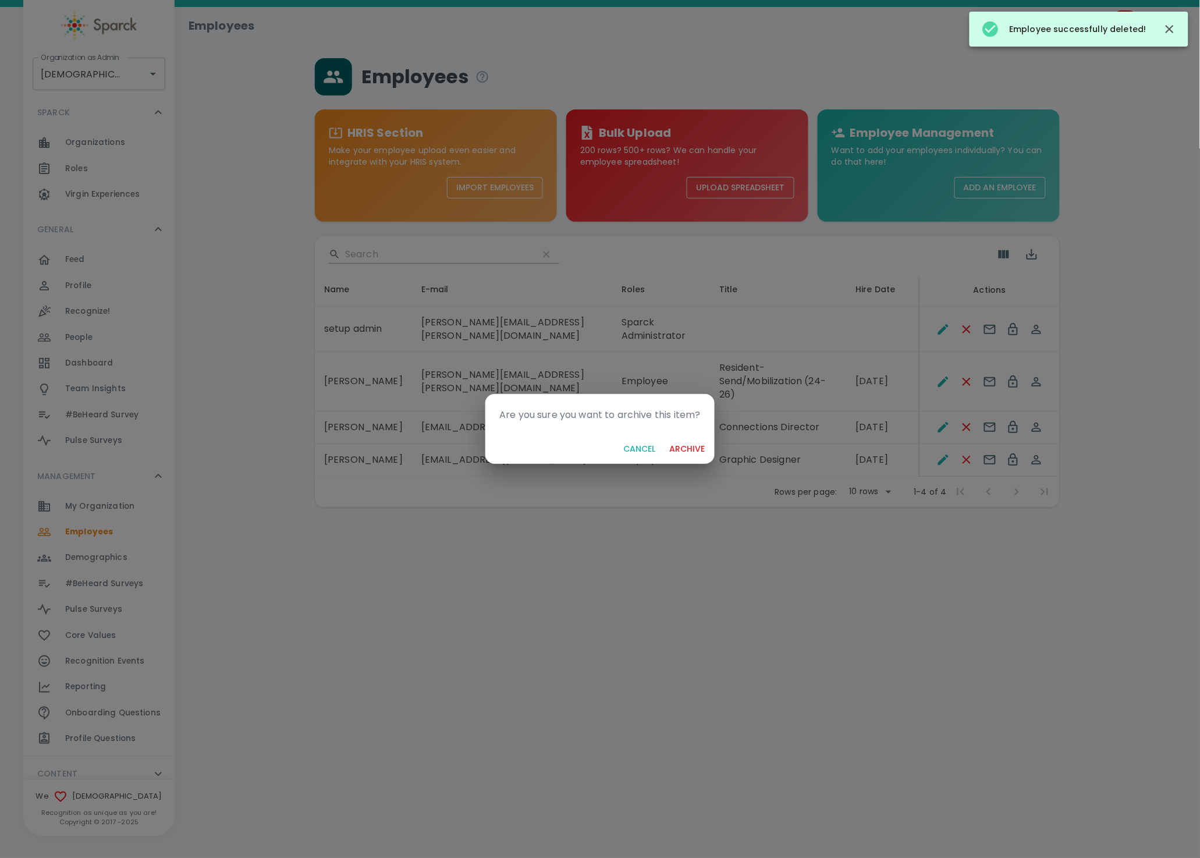
click at [665, 438] on button "archive" at bounding box center [687, 449] width 45 height 22
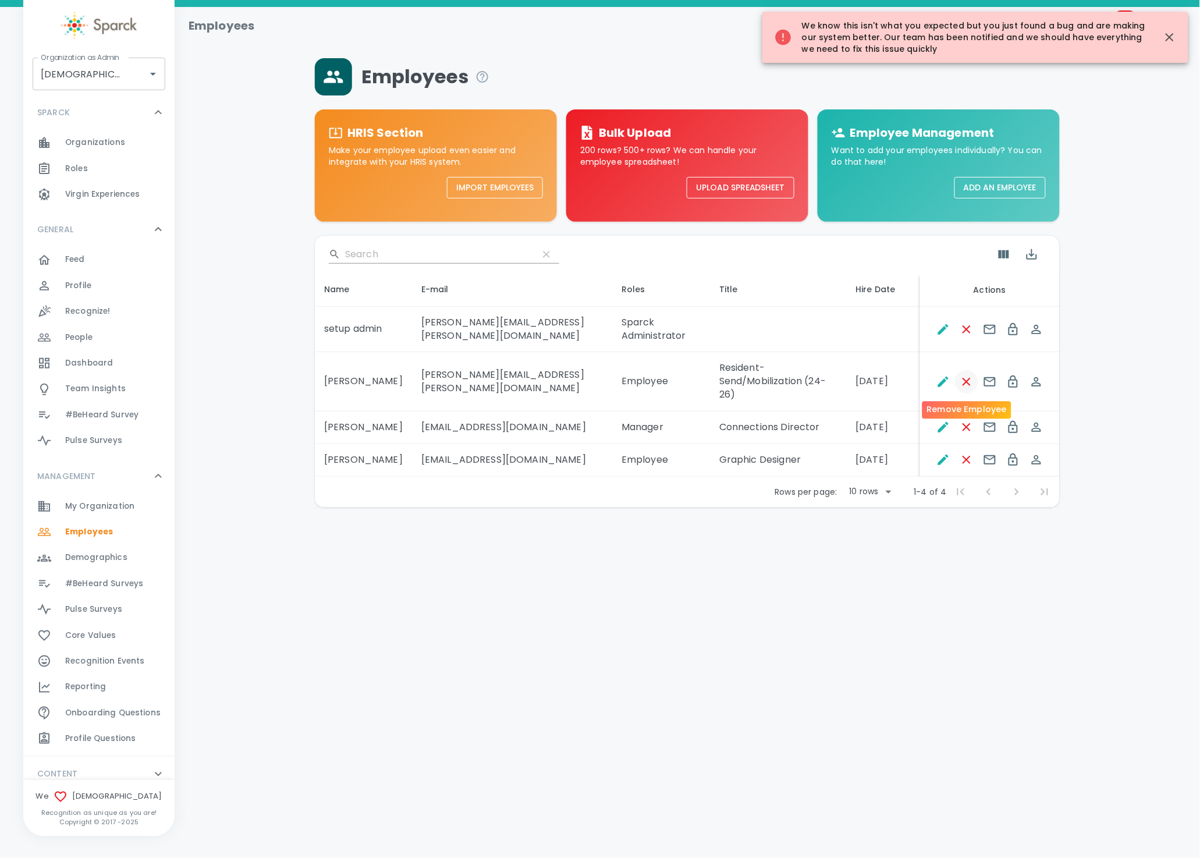
click at [967, 385] on icon "Remove Employee" at bounding box center [967, 382] width 14 height 14
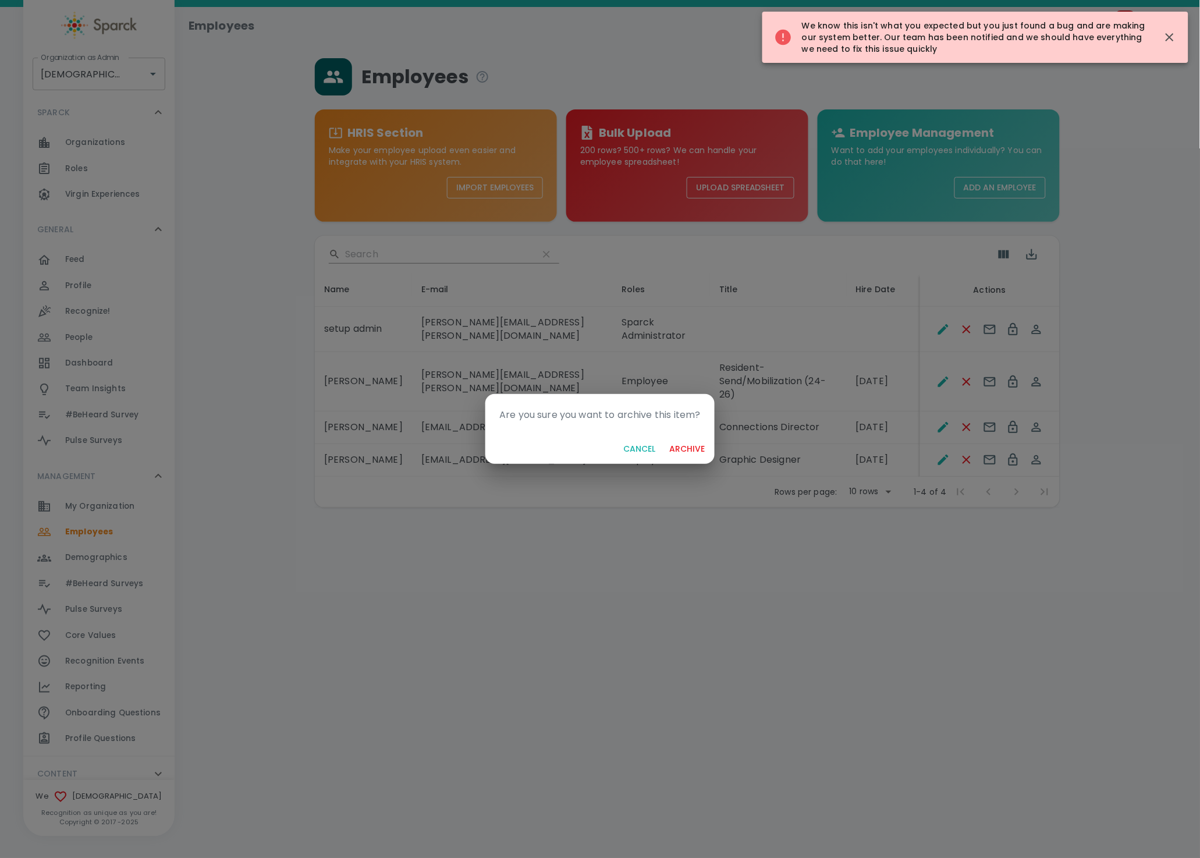
click at [665, 438] on button "archive" at bounding box center [687, 449] width 45 height 22
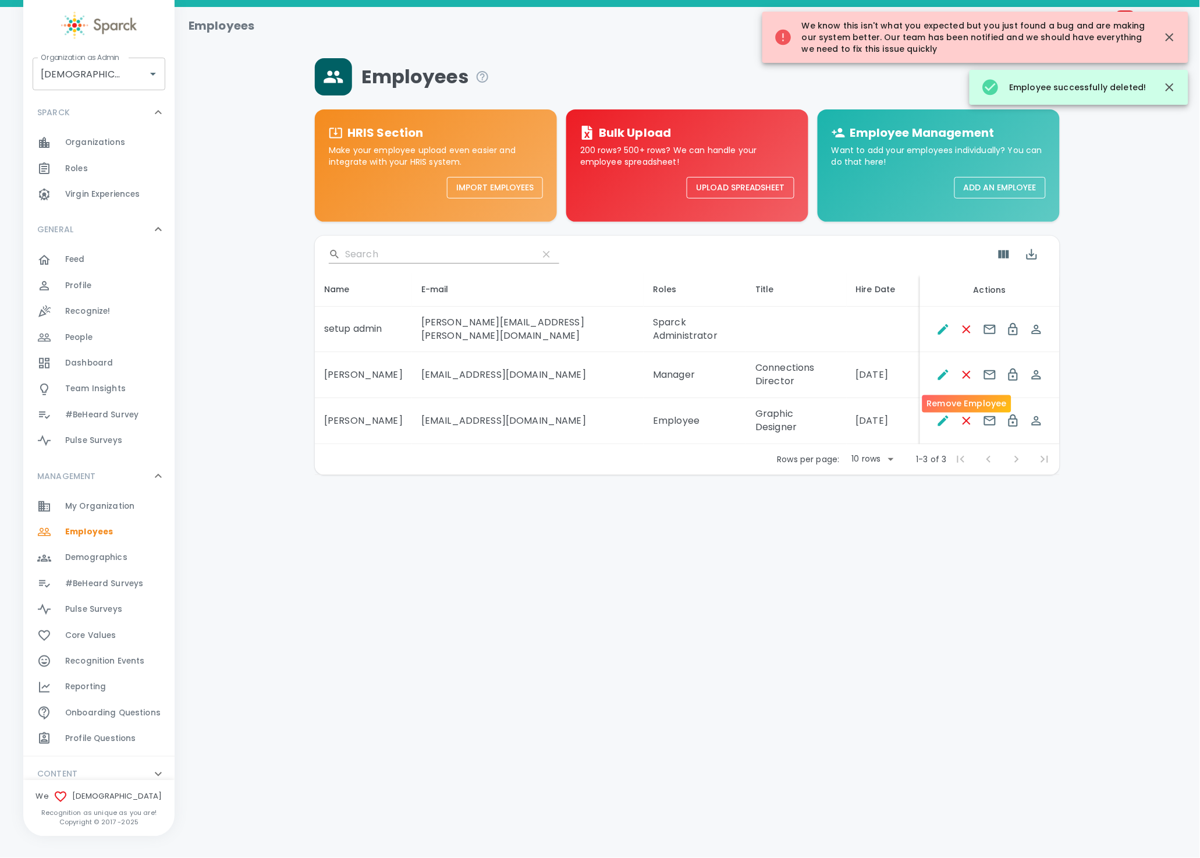
click at [967, 385] on button "Remove Employee" at bounding box center [966, 374] width 23 height 23
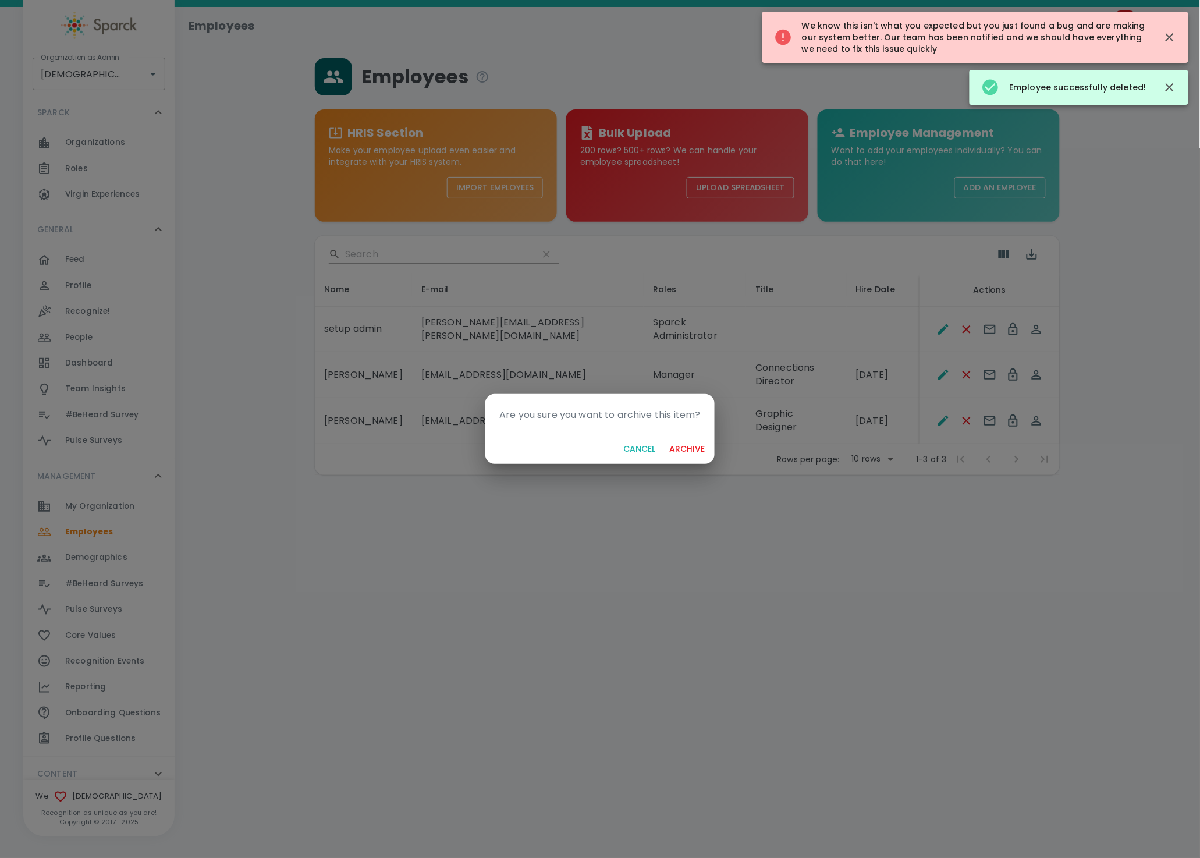
click at [665, 438] on button "archive" at bounding box center [687, 449] width 45 height 22
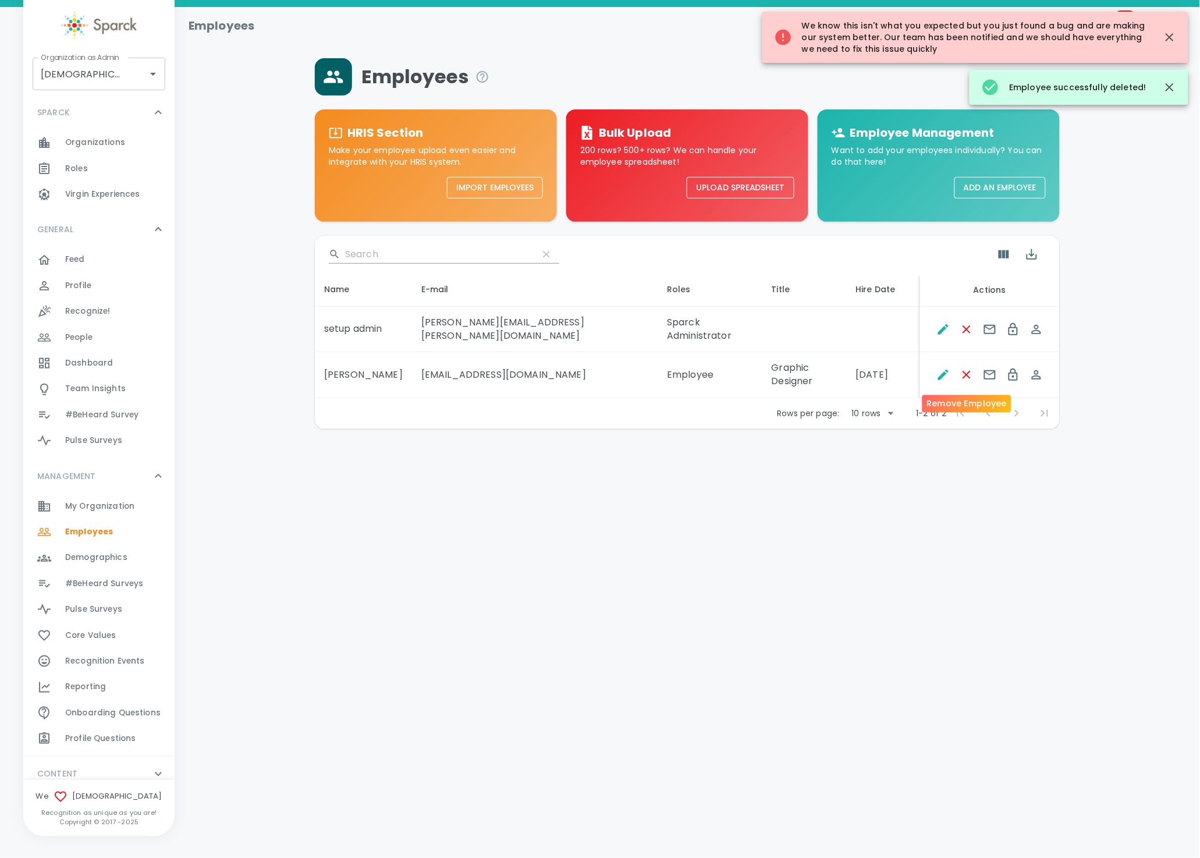
click at [967, 385] on button "Remove Employee" at bounding box center [966, 374] width 23 height 23
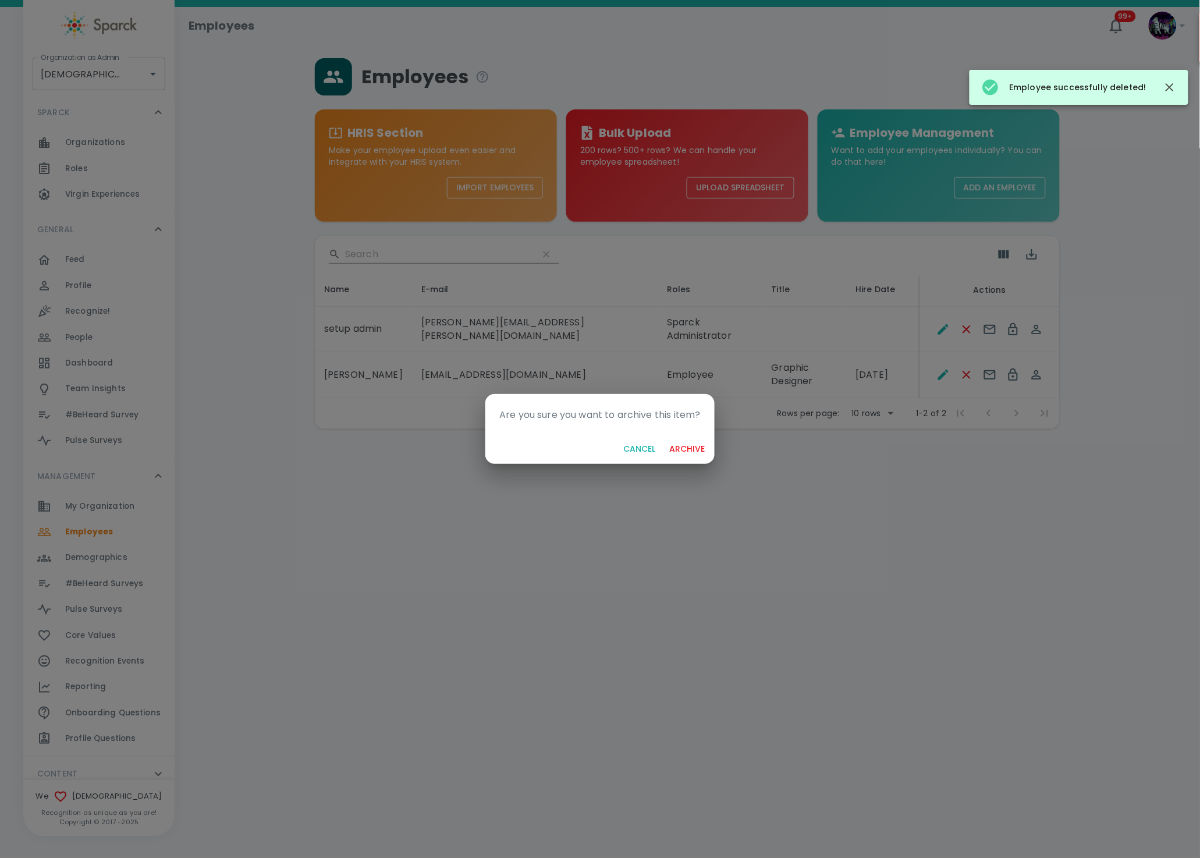
click at [665, 438] on button "archive" at bounding box center [687, 449] width 45 height 22
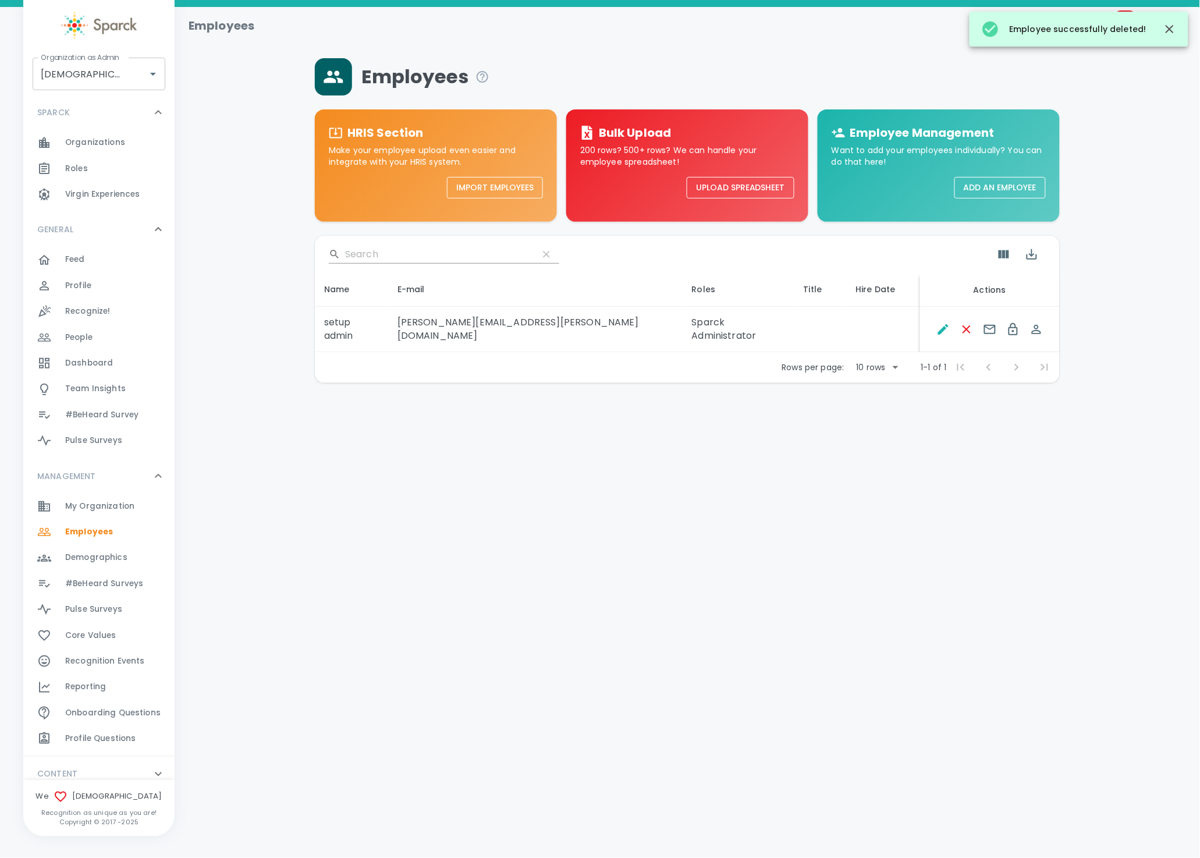
click at [584, 444] on html "Skip Navigation Employees 99+ ! Organization as Admin Redeemer Church • 265 Org…" at bounding box center [600, 222] width 1200 height 444
click at [724, 444] on html "Skip Navigation Employees 99+ ! Organization as Admin Redeemer Church • 265 Org…" at bounding box center [600, 222] width 1200 height 444
click at [116, 557] on span "Demographics" at bounding box center [96, 558] width 62 height 12
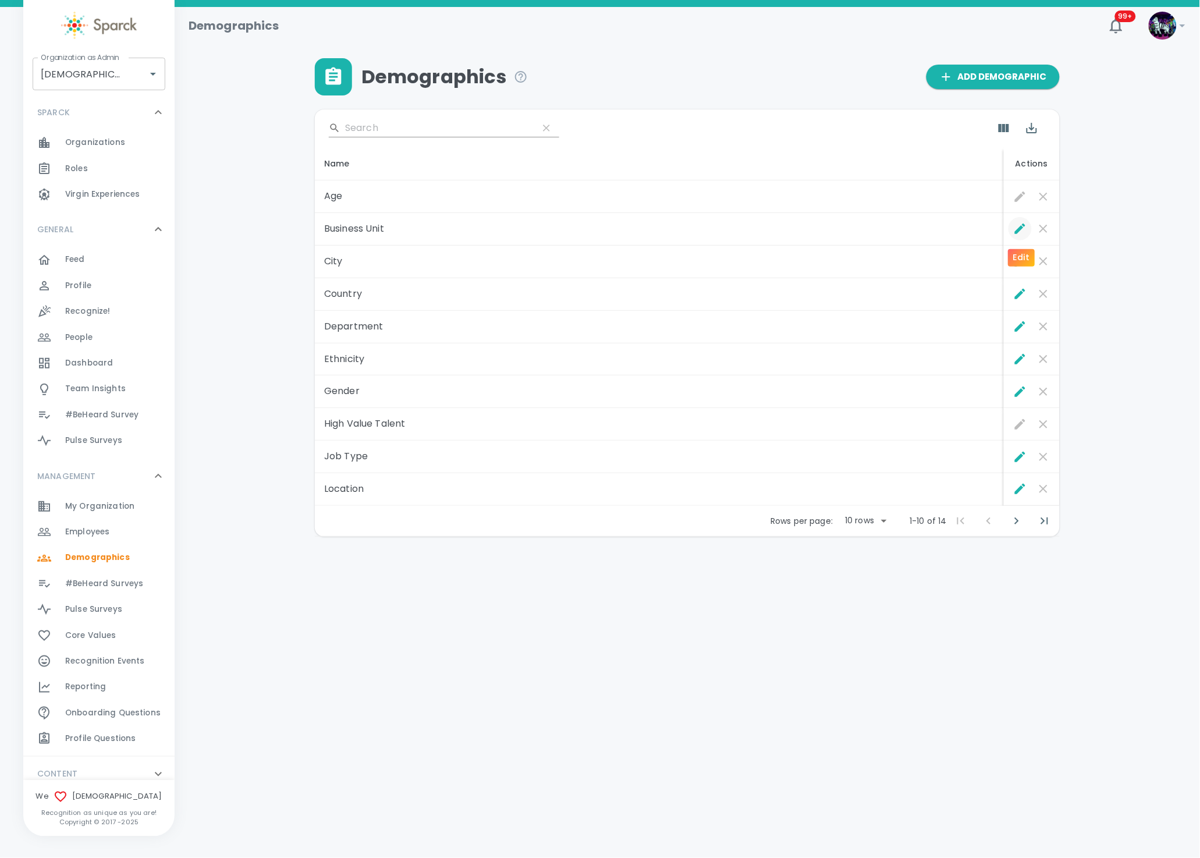
click at [1015, 229] on icon "Edit" at bounding box center [1021, 229] width 14 height 14
click at [626, 597] on html "Skip Navigation Demographics 99+ ! Organization as Admin Redeemer Church • 265 …" at bounding box center [600, 298] width 1200 height 597
click at [816, 597] on html "Skip Navigation Demographics 99+ ! Organization as Admin Redeemer Church • 265 …" at bounding box center [600, 298] width 1200 height 597
click at [119, 540] on div "Employees 0" at bounding box center [119, 532] width 109 height 16
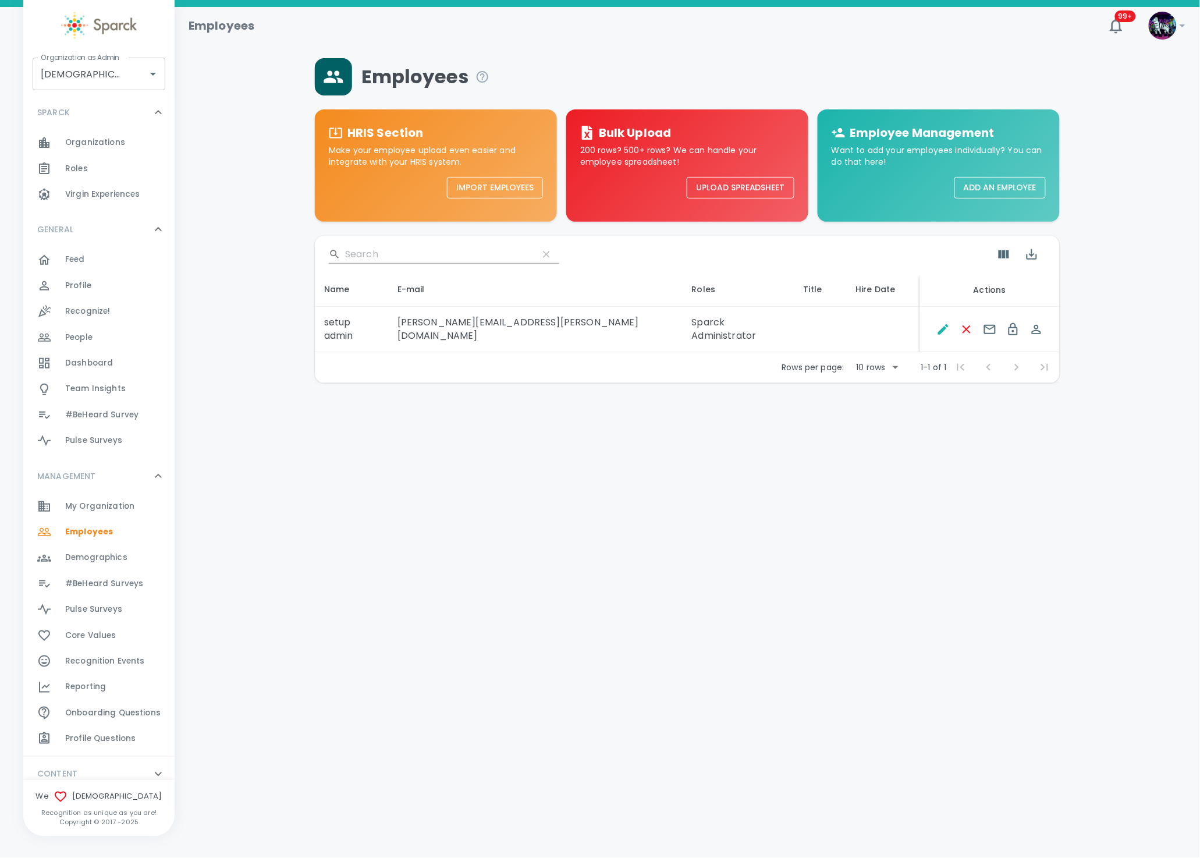
click at [841, 428] on div "Employees 99+ ! Organization as Admin Redeemer Church • 265 Organization as Adm…" at bounding box center [600, 225] width 1200 height 437
click at [757, 188] on button "Upload Spreadsheet" at bounding box center [741, 188] width 108 height 22
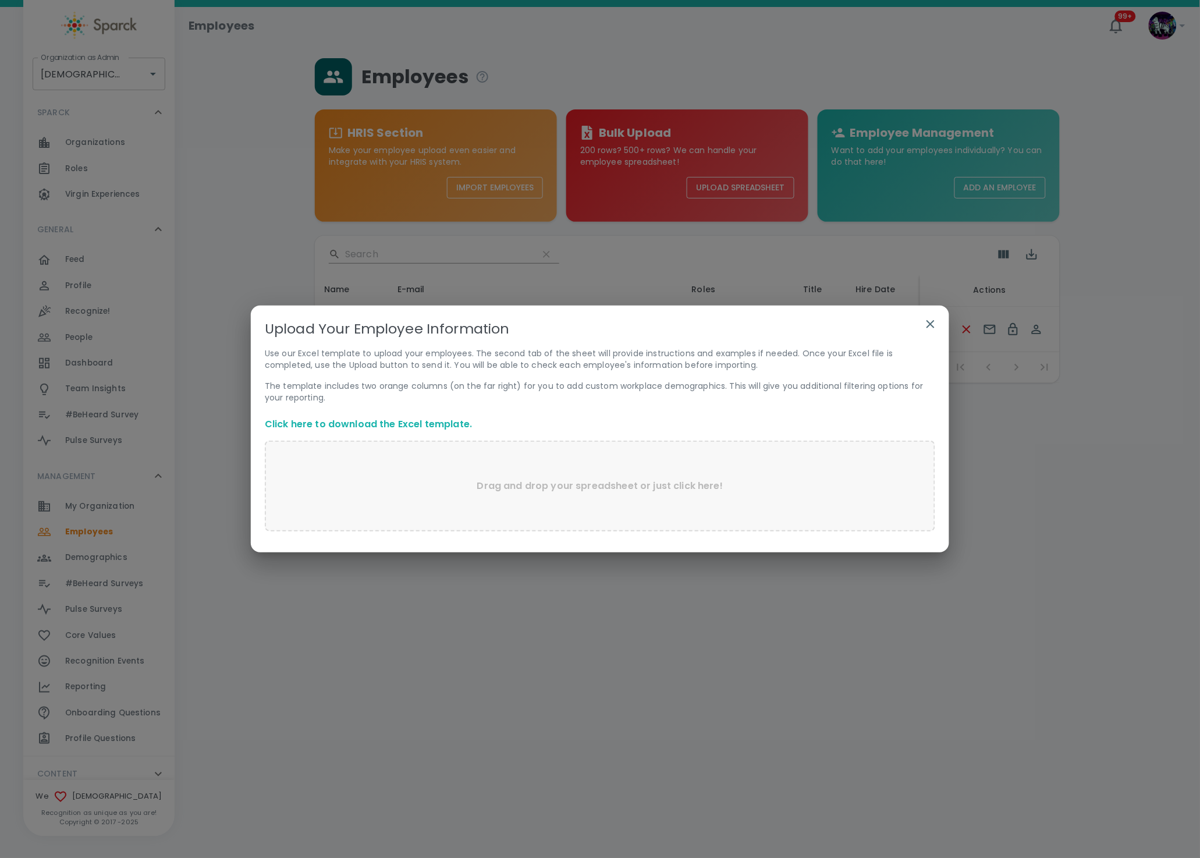
click at [424, 486] on div "Drag and drop your spreadsheet or just click here!" at bounding box center [600, 486] width 671 height 91
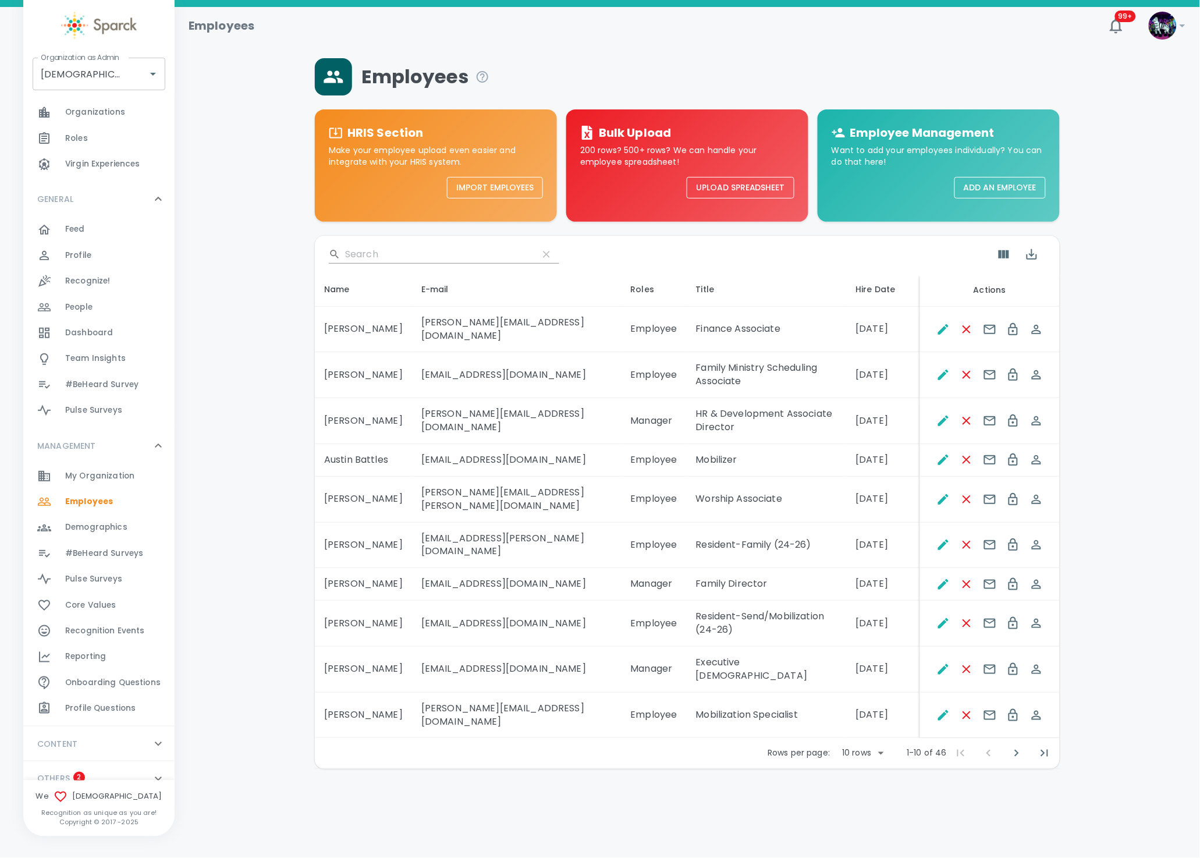
scroll to position [44, 0]
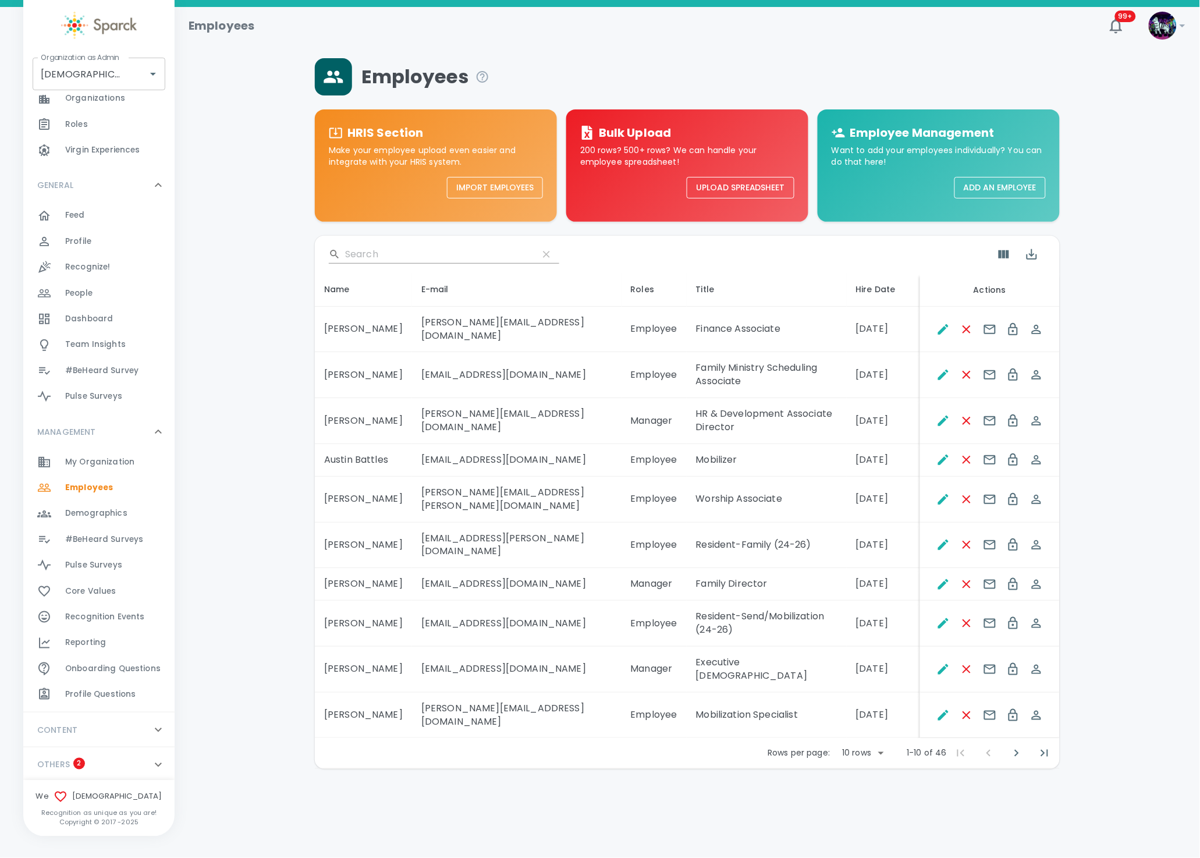
click at [72, 515] on span "Demographics" at bounding box center [96, 514] width 62 height 12
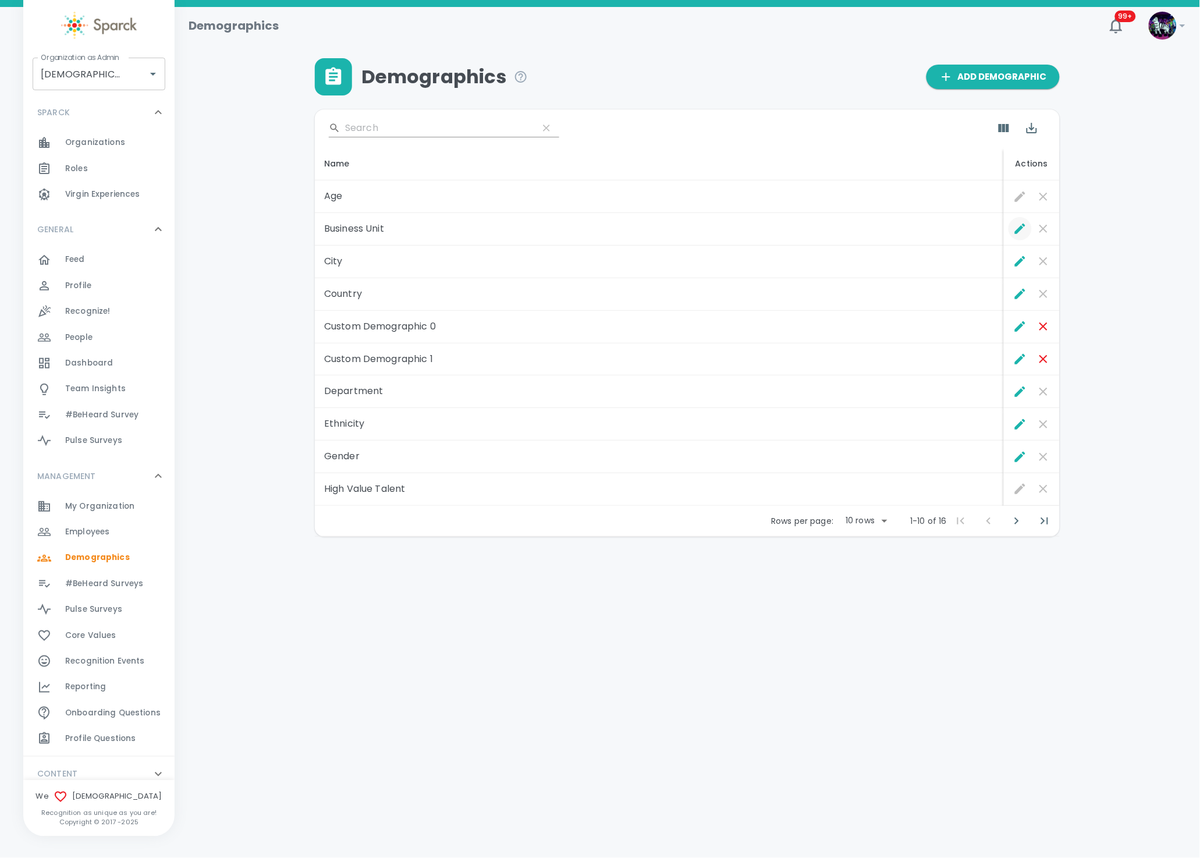
click at [1019, 225] on icon "Edit" at bounding box center [1021, 229] width 14 height 14
click at [880, 520] on body "Skip Navigation Demographics 99+ ! Organization as [DEMOGRAPHIC_DATA] • 265 Org…" at bounding box center [600, 298] width 1200 height 597
click at [855, 603] on li "50" at bounding box center [866, 608] width 54 height 21
type input "50"
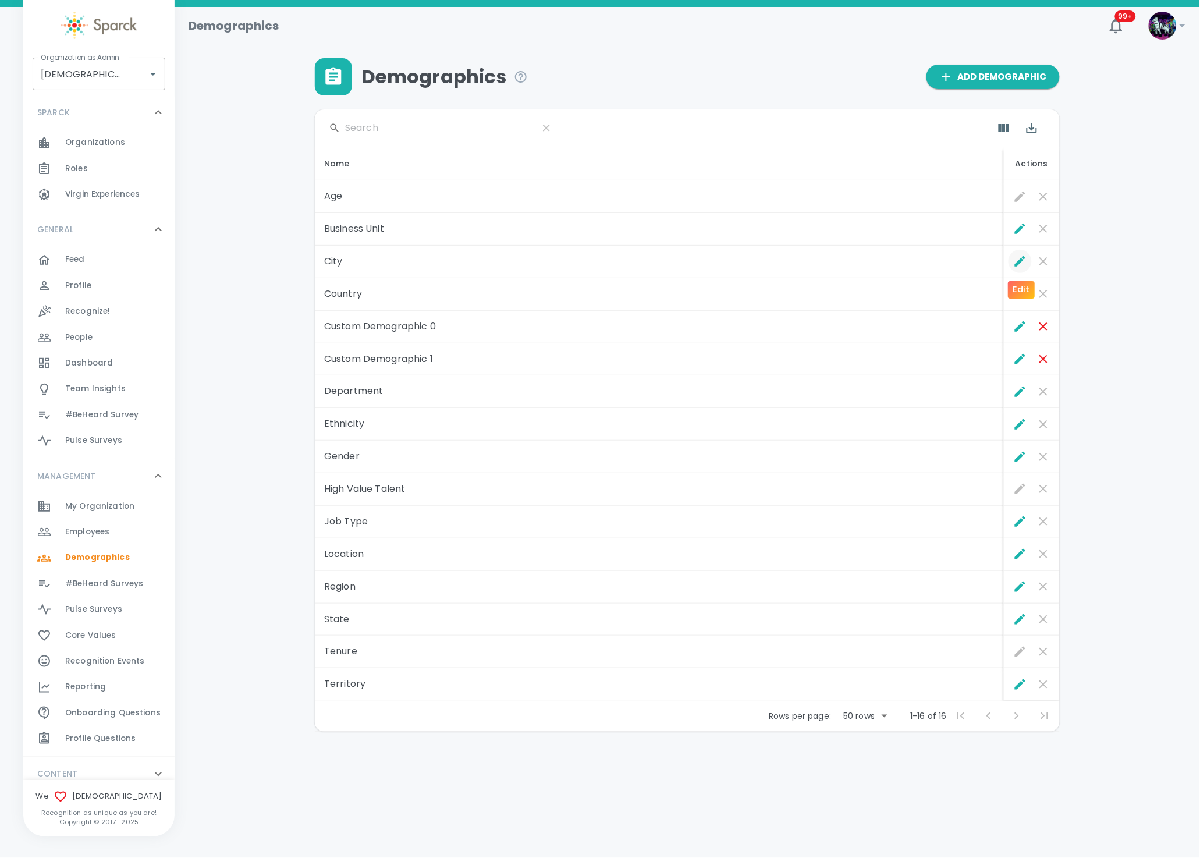
click at [1022, 262] on icon "Edit" at bounding box center [1021, 261] width 14 height 14
click at [1018, 295] on icon "Edit" at bounding box center [1020, 294] width 10 height 10
click at [1022, 387] on icon "Edit" at bounding box center [1021, 392] width 14 height 14
click at [1021, 457] on icon "Edit" at bounding box center [1020, 457] width 10 height 10
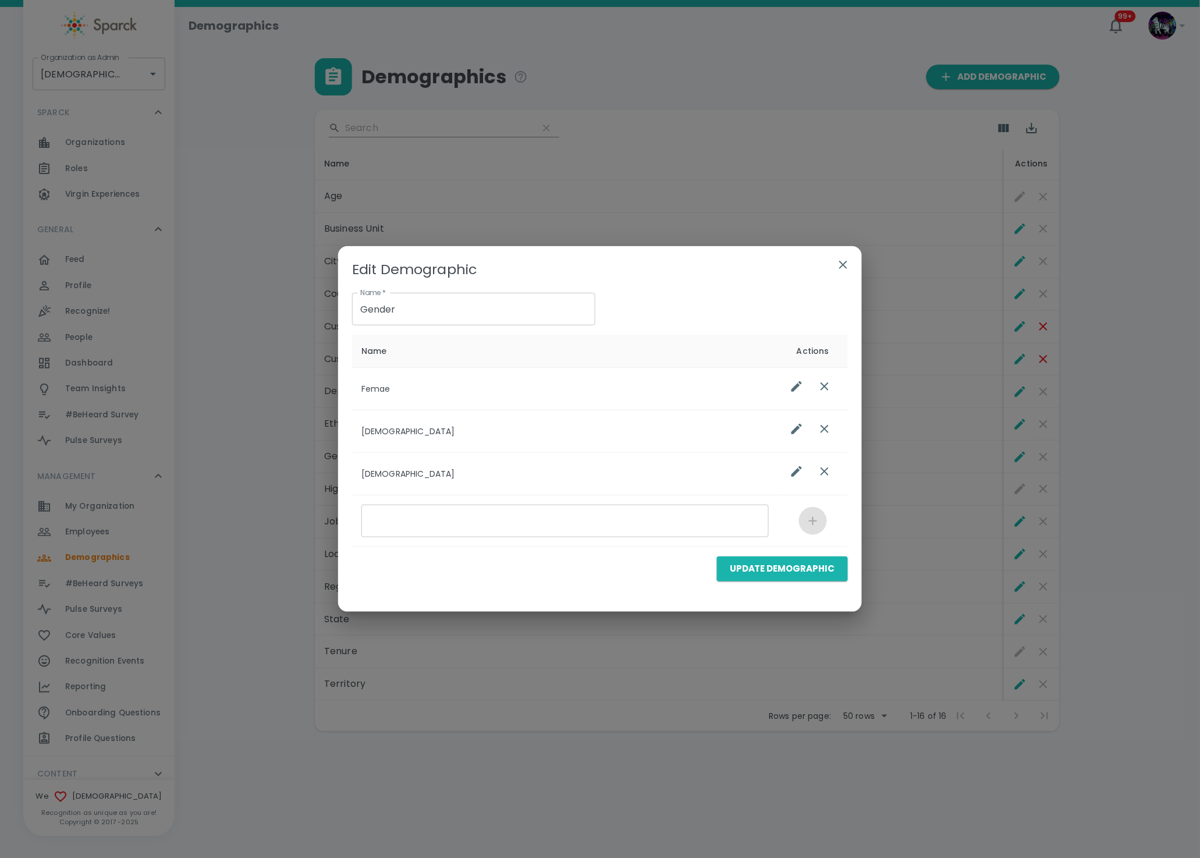
click at [729, 288] on div "Name   * Gender Name   * Name Actions Femae [DEMOGRAPHIC_DATA] [DEMOGRAPHIC_DAT…" at bounding box center [595, 416] width 505 height 264
click at [740, 271] on div "Edit Demographic Name   * Gender Name   * Name Actions Femae [DEMOGRAPHIC_DATA]…" at bounding box center [600, 425] width 496 height 330
click at [827, 384] on icon "list table" at bounding box center [825, 386] width 8 height 8
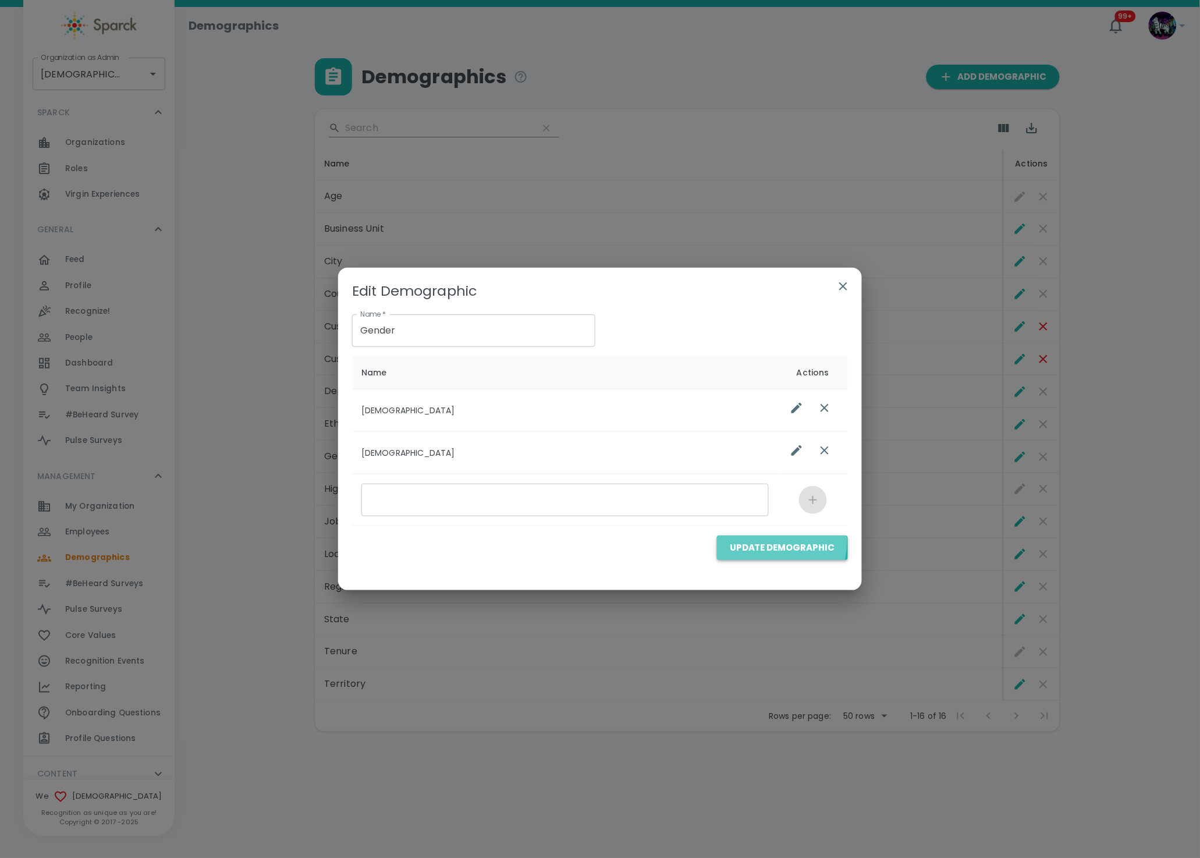
click at [763, 541] on button "Update Demographic" at bounding box center [782, 548] width 131 height 24
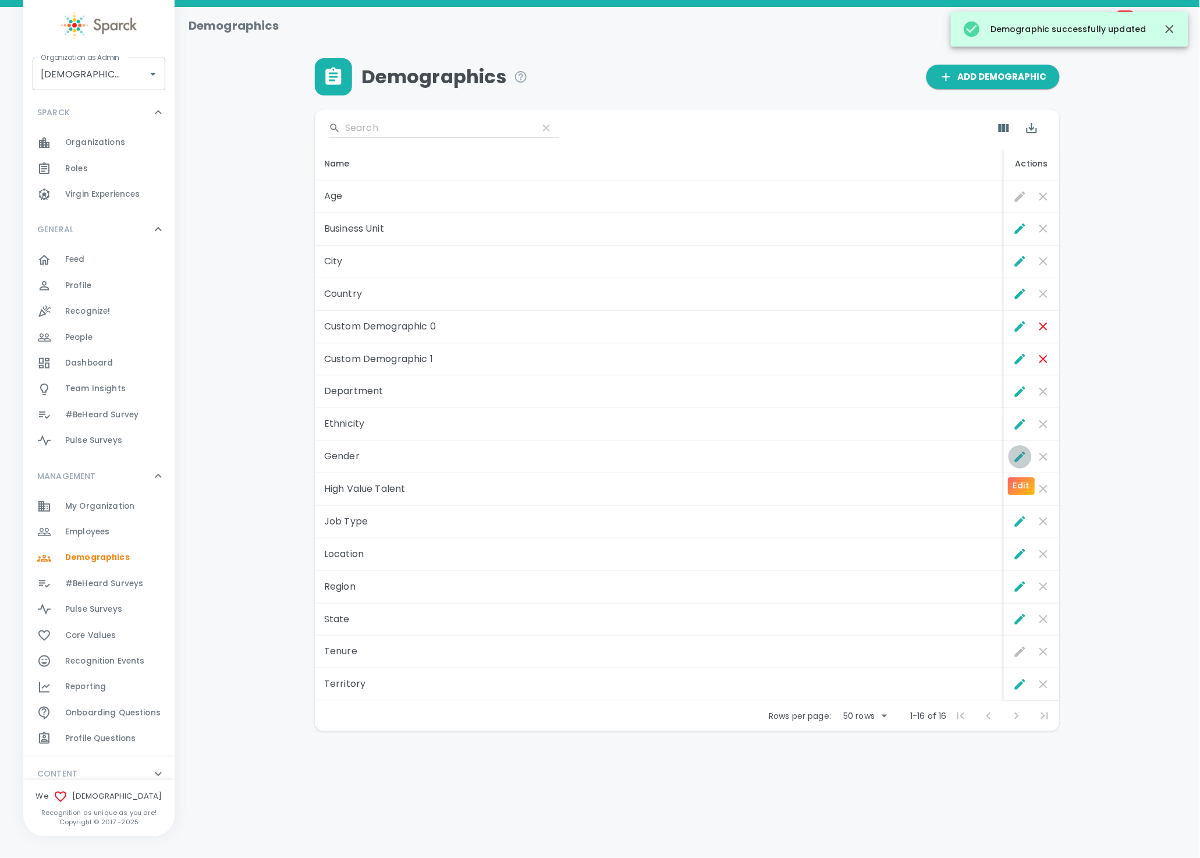
click at [1012, 454] on button "Edit" at bounding box center [1020, 456] width 23 height 23
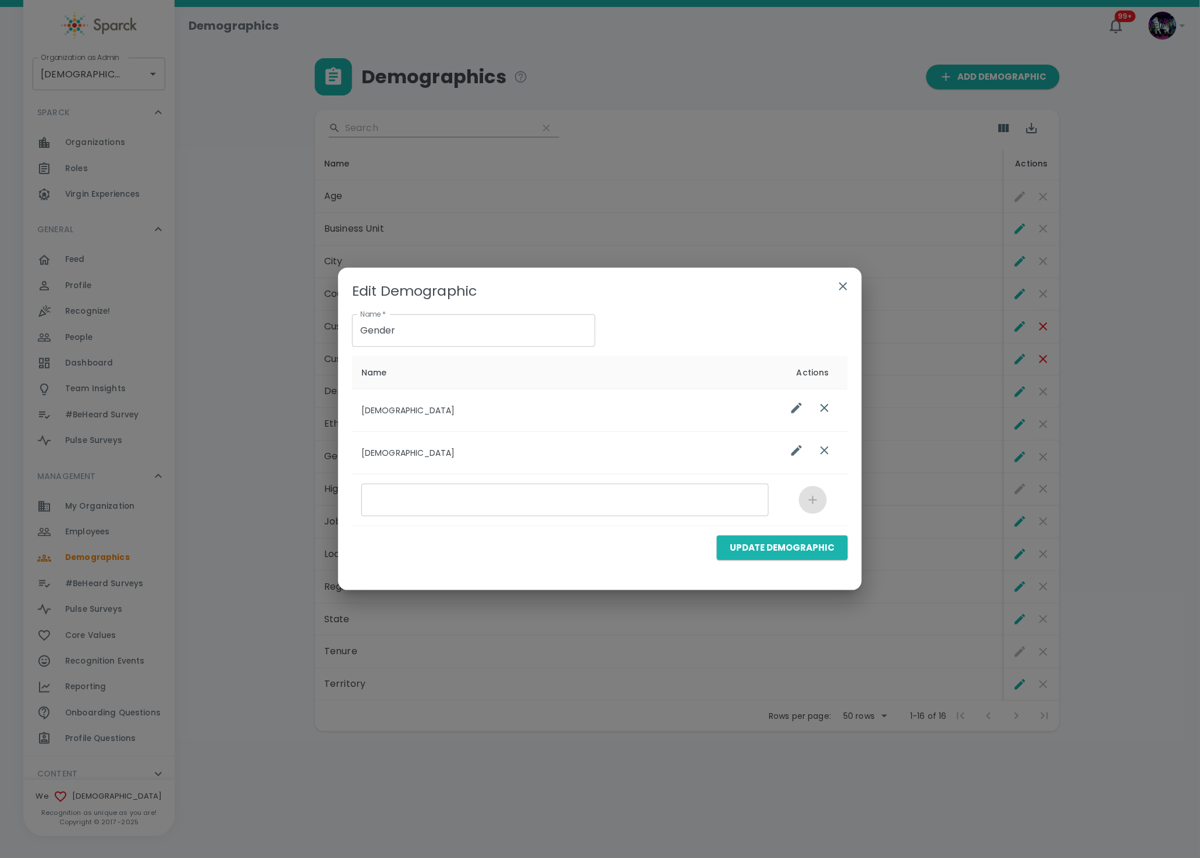
click at [840, 286] on icon "button" at bounding box center [844, 286] width 14 height 14
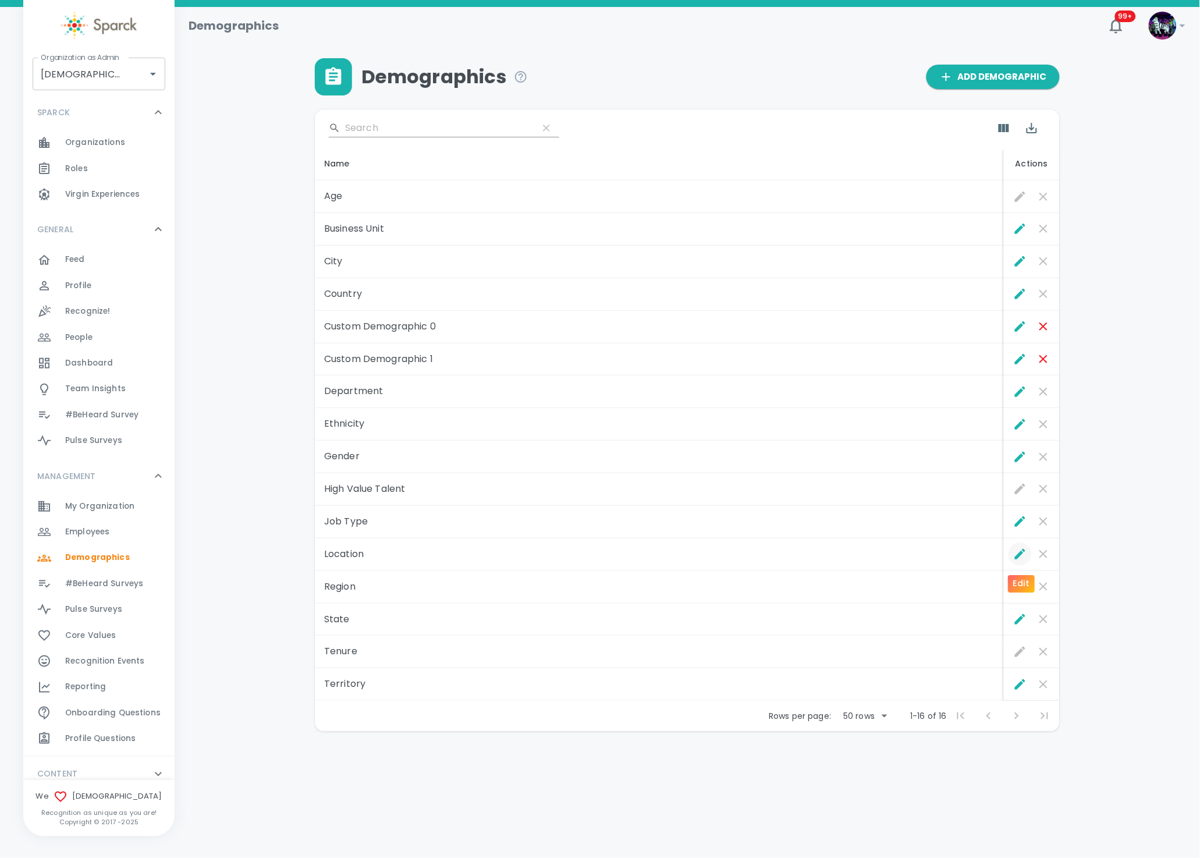
click at [1021, 557] on icon "Edit" at bounding box center [1020, 554] width 10 height 10
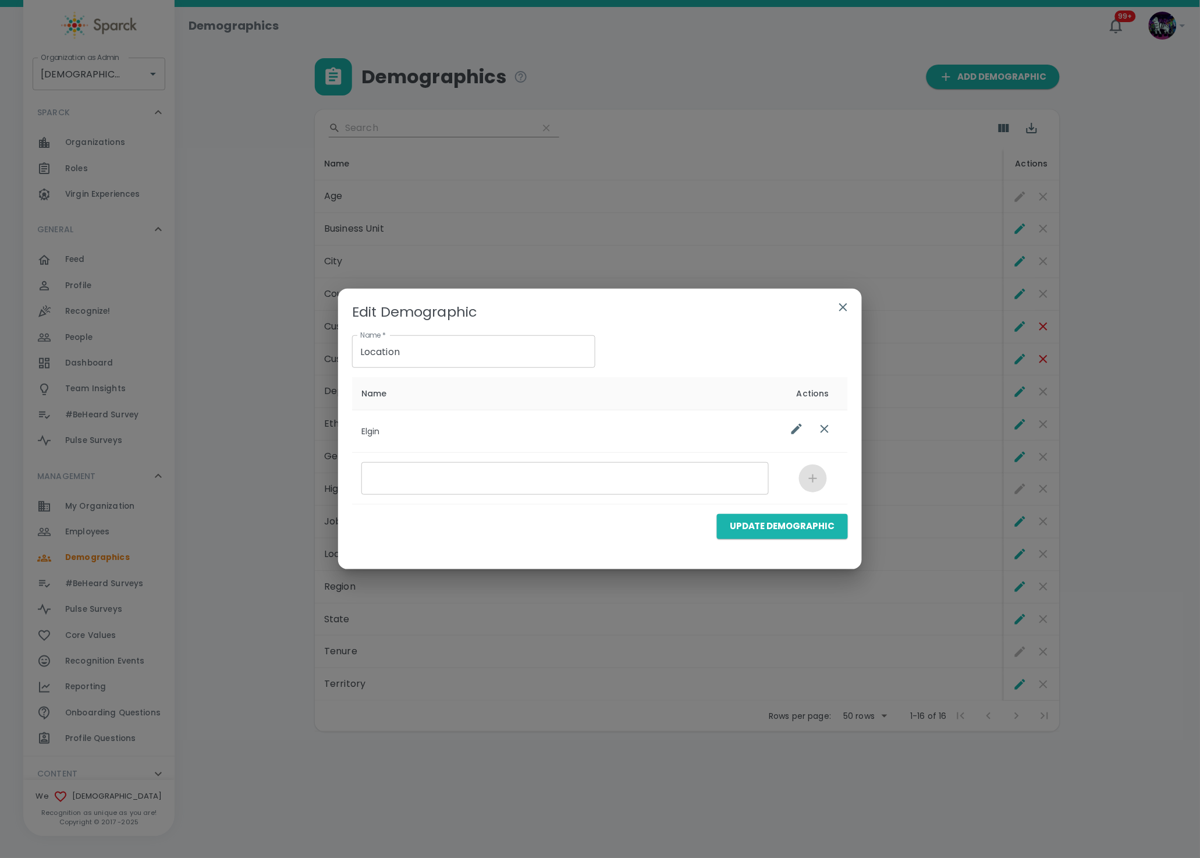
click at [840, 305] on icon "button" at bounding box center [844, 307] width 8 height 8
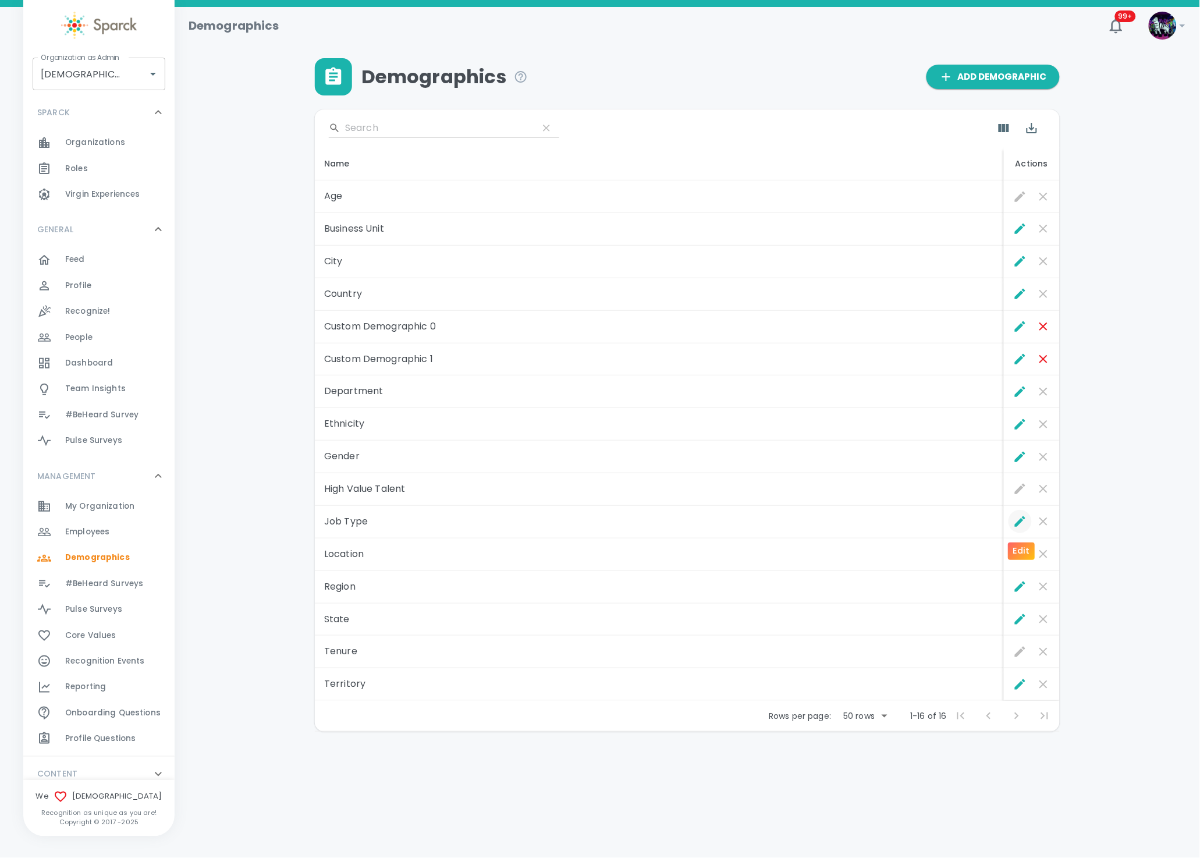
click at [1017, 526] on icon "Edit" at bounding box center [1020, 521] width 10 height 10
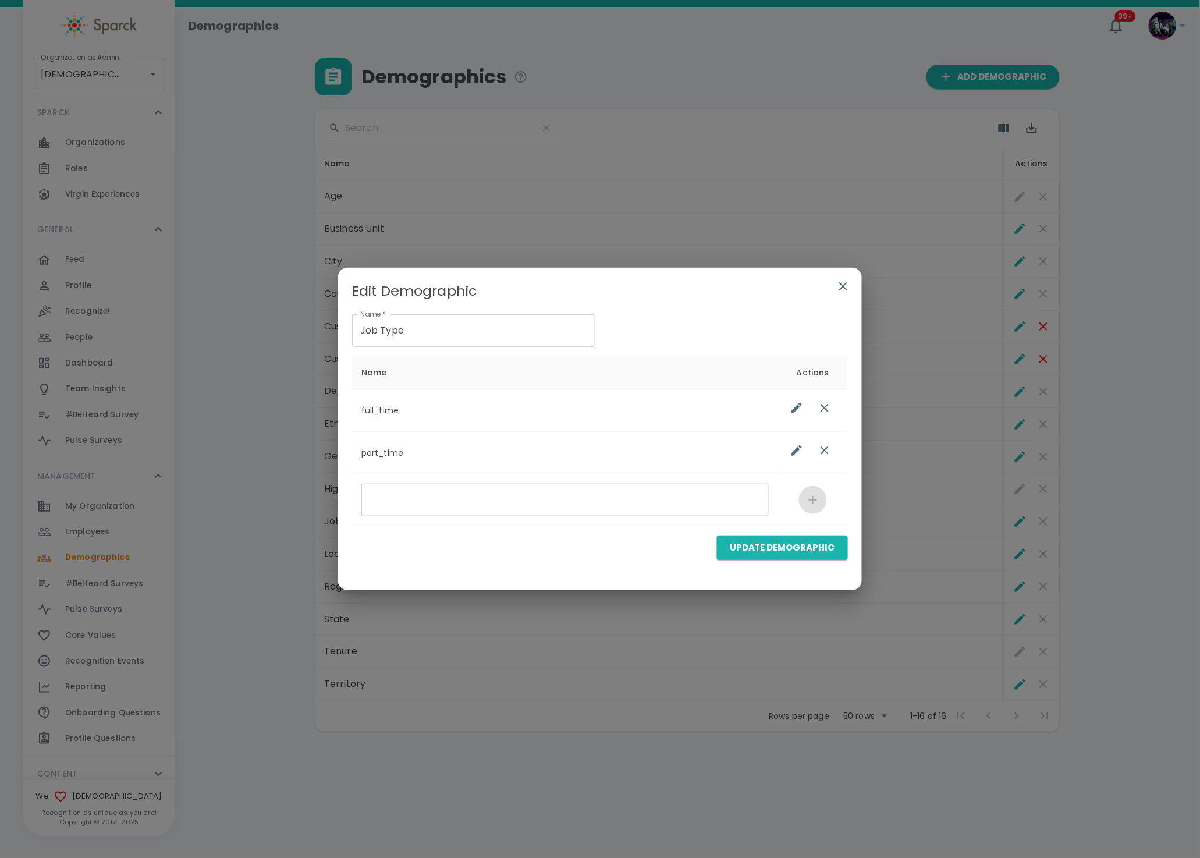
click at [841, 289] on icon "button" at bounding box center [844, 286] width 8 height 8
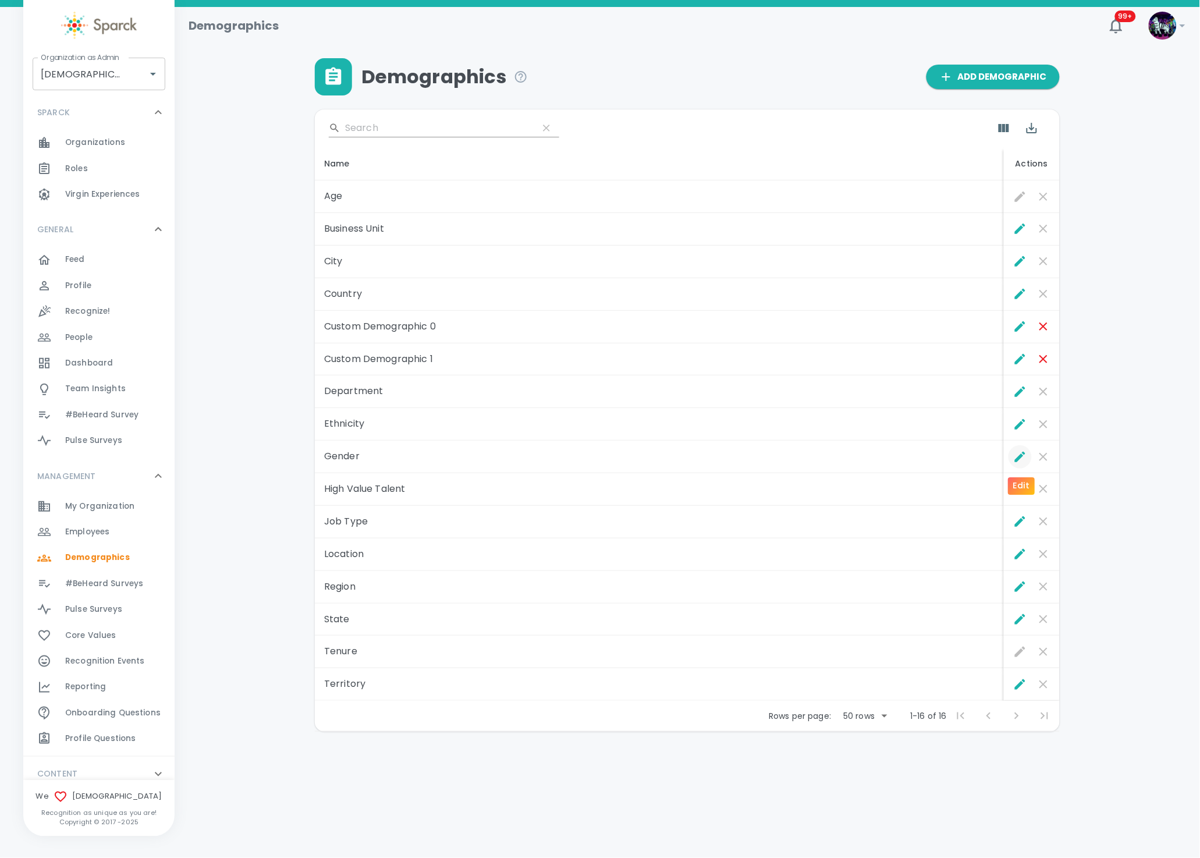
click at [1026, 456] on icon "Edit" at bounding box center [1021, 457] width 14 height 14
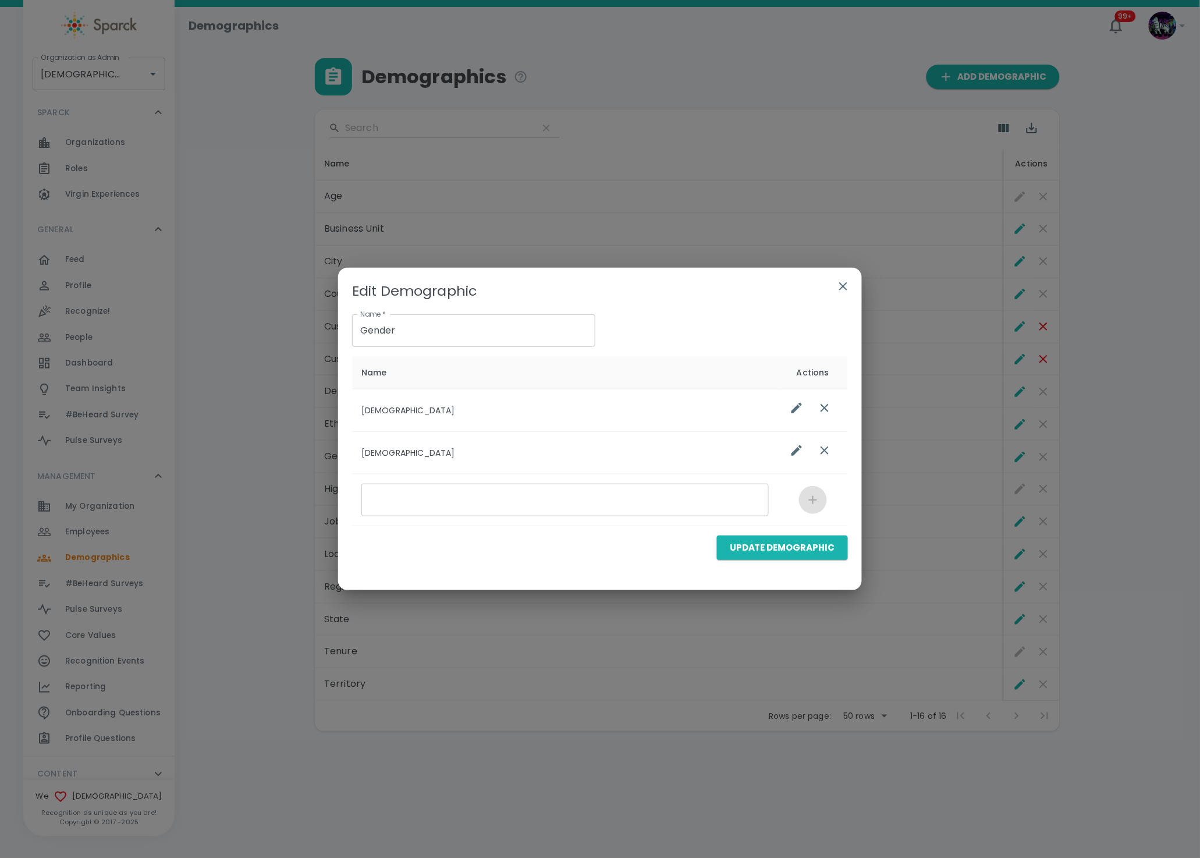
click at [846, 285] on icon "button" at bounding box center [844, 286] width 14 height 14
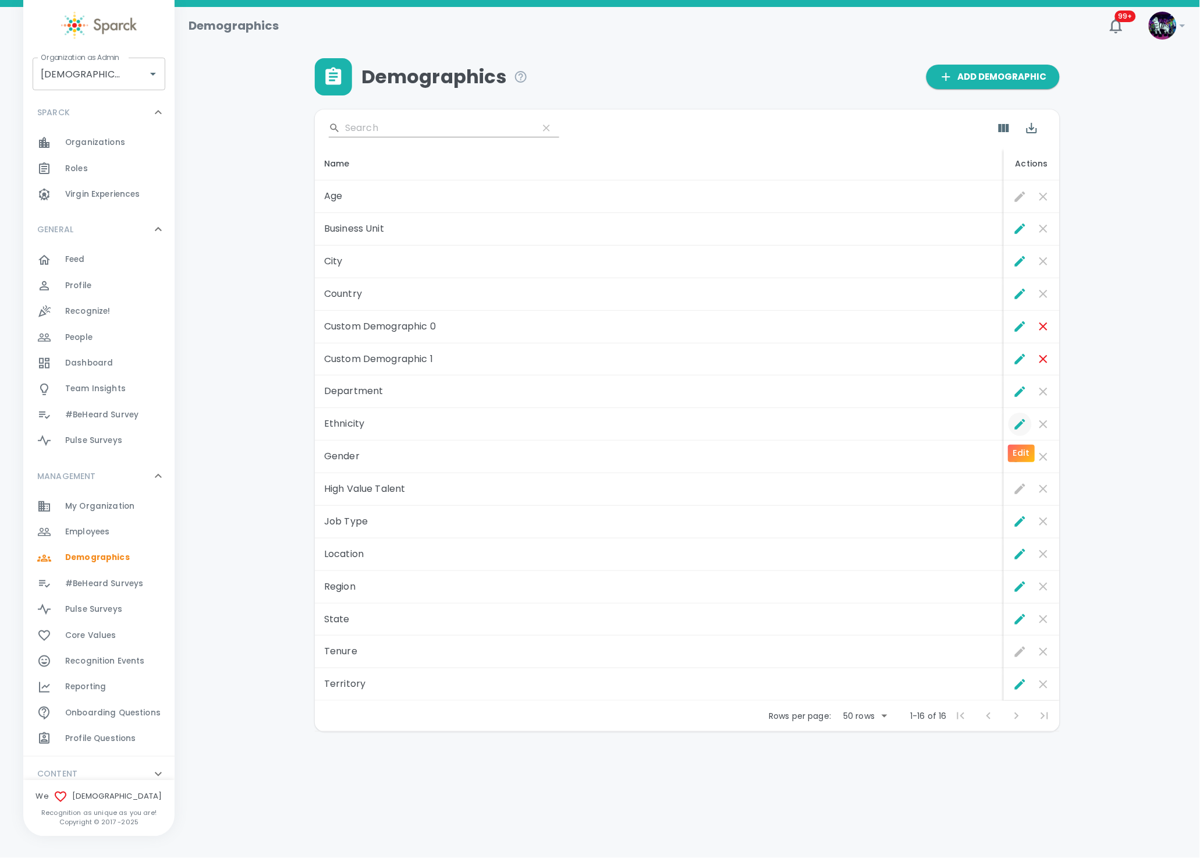
click at [1021, 426] on icon "Edit" at bounding box center [1021, 424] width 14 height 14
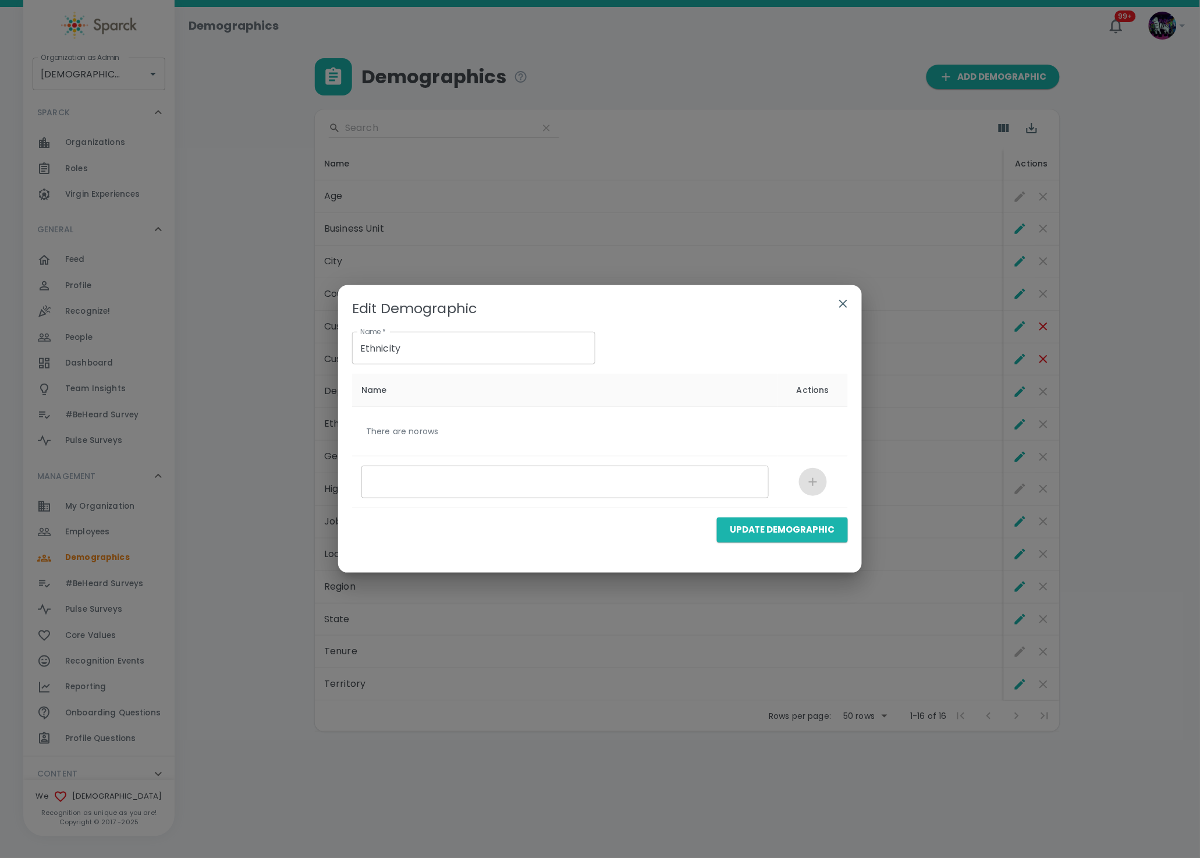
click at [841, 303] on icon "button" at bounding box center [844, 304] width 8 height 8
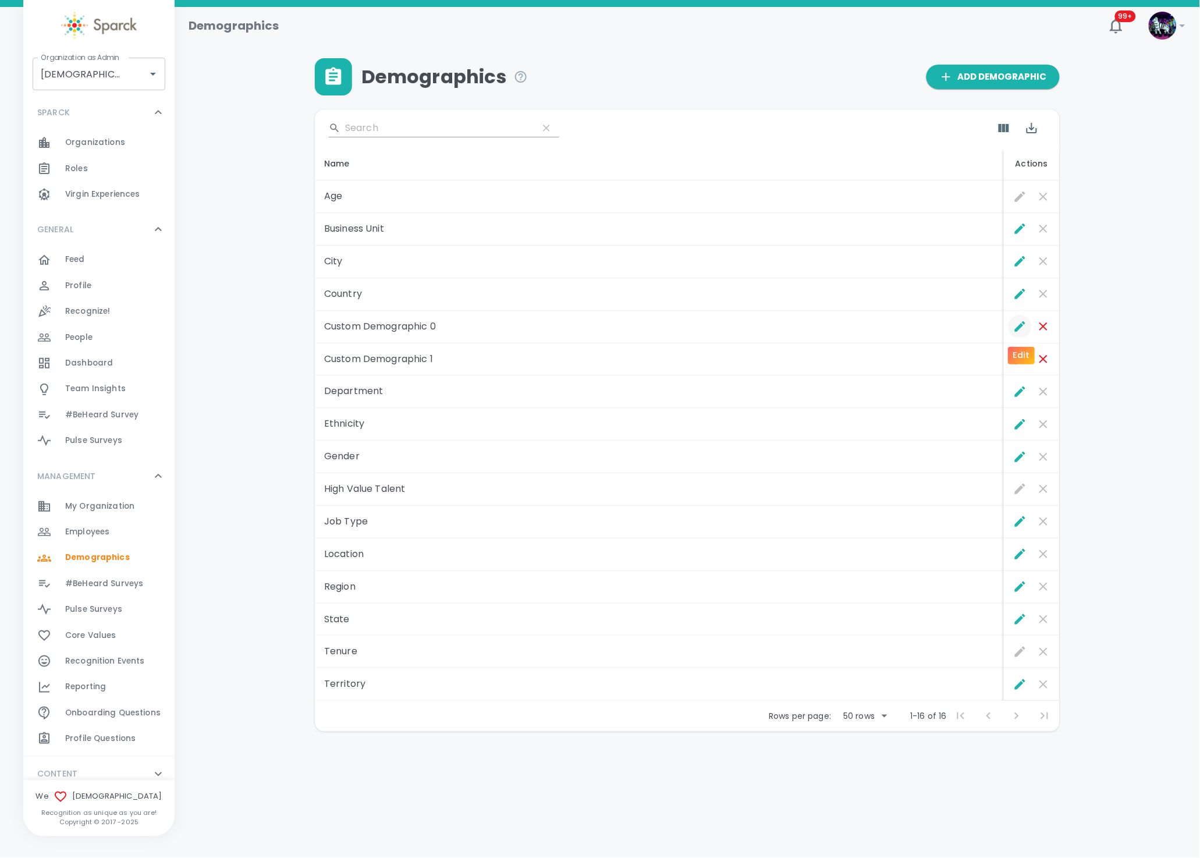
click at [1022, 328] on icon "Edit" at bounding box center [1021, 327] width 14 height 14
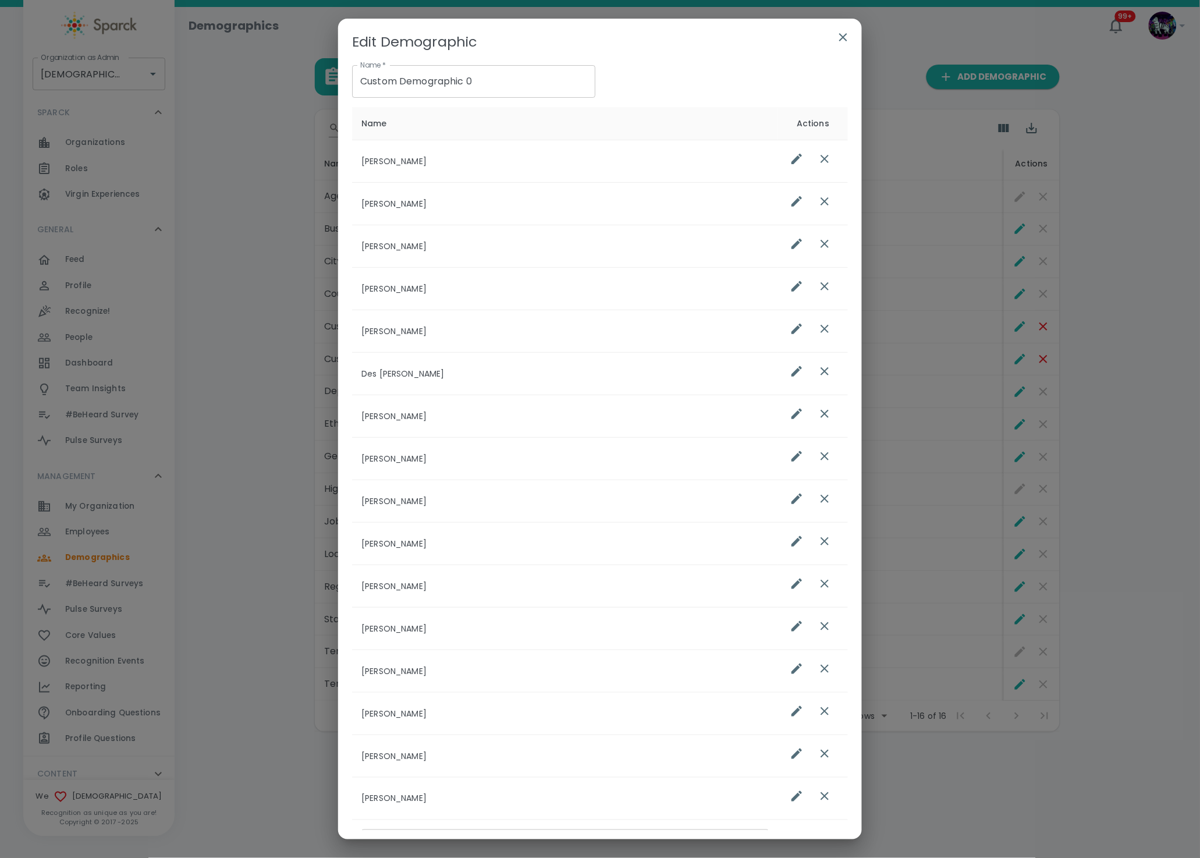
click at [508, 84] on input "Custom Demographic 0" at bounding box center [473, 81] width 243 height 33
drag, startPoint x: 491, startPoint y: 84, endPoint x: 327, endPoint y: 87, distance: 163.6
click at [327, 87] on div "Edit Demographic Name   * Custom Demographic 0 Name   * Name Actions [PERSON_NA…" at bounding box center [600, 429] width 1200 height 858
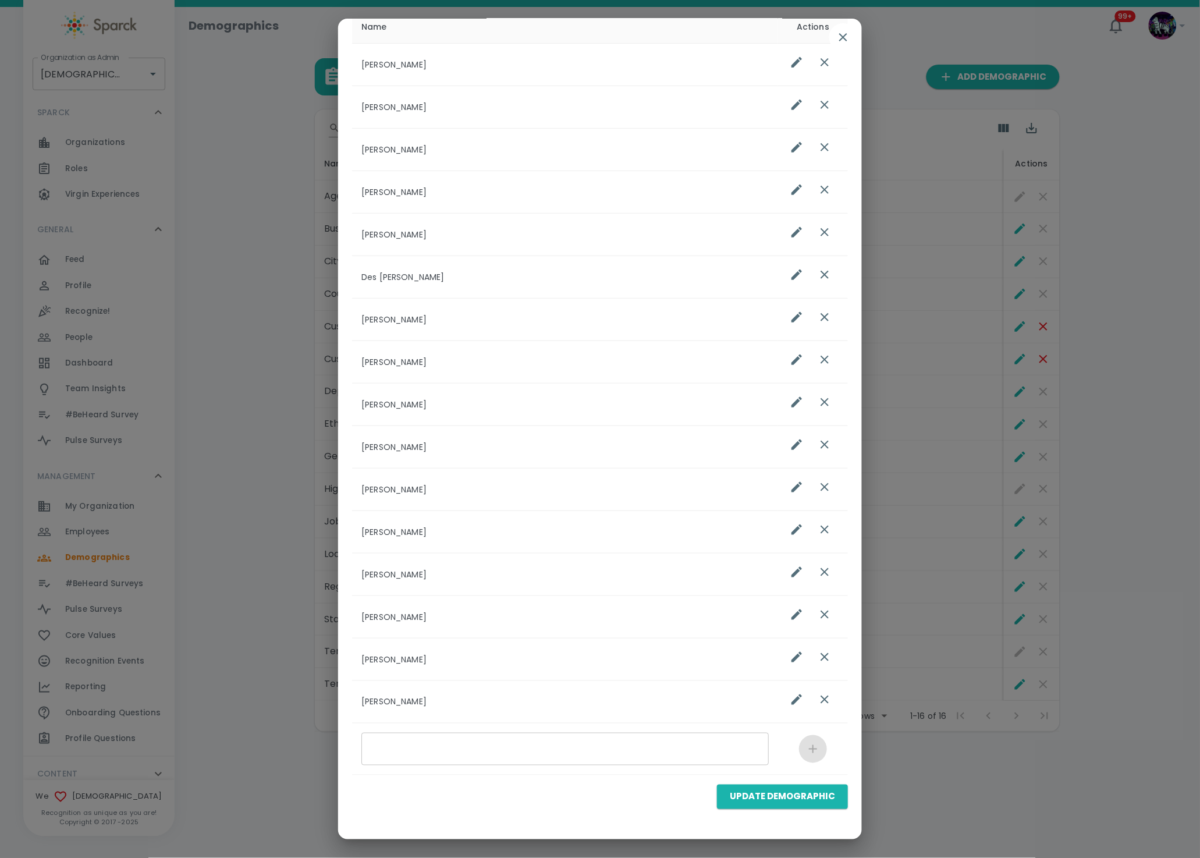
scroll to position [98, 0]
type input "Supervisor"
click at [777, 796] on button "Update Demographic" at bounding box center [782, 797] width 131 height 24
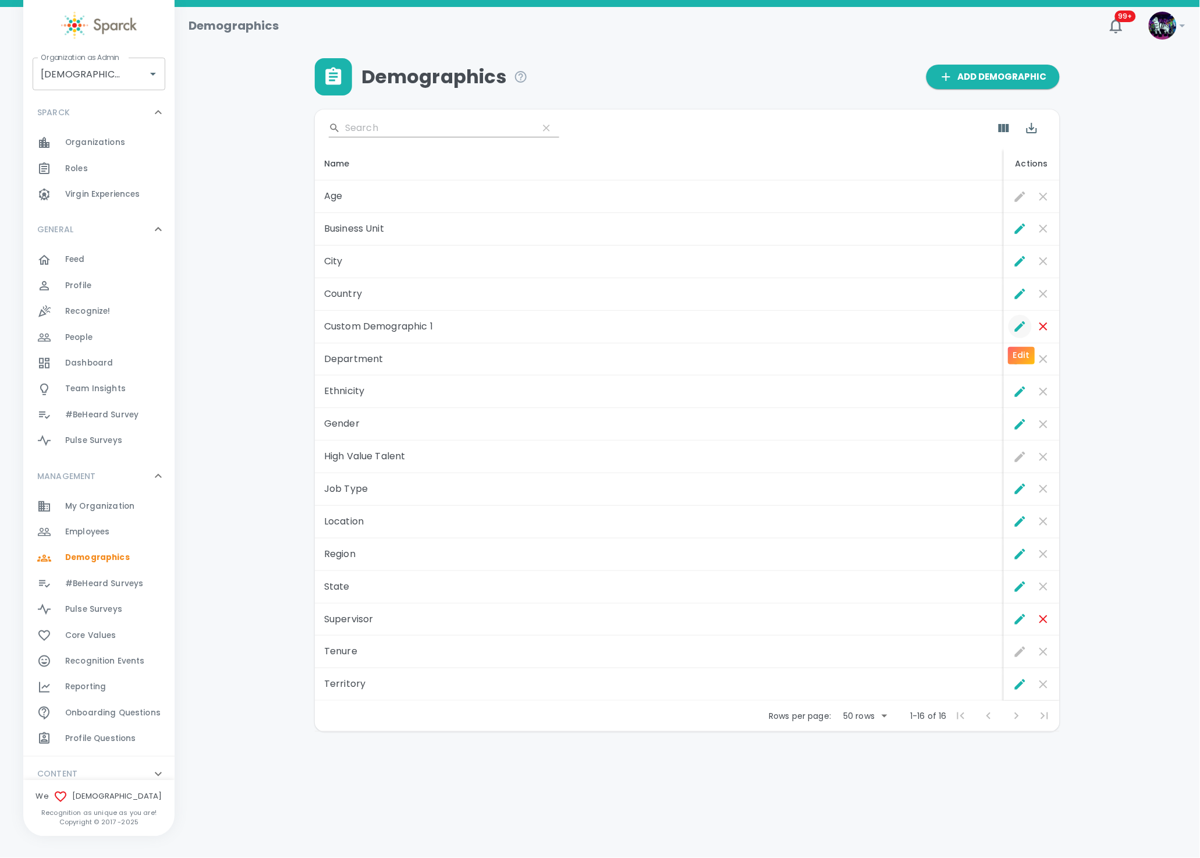
click at [1016, 333] on icon "Edit" at bounding box center [1021, 327] width 14 height 14
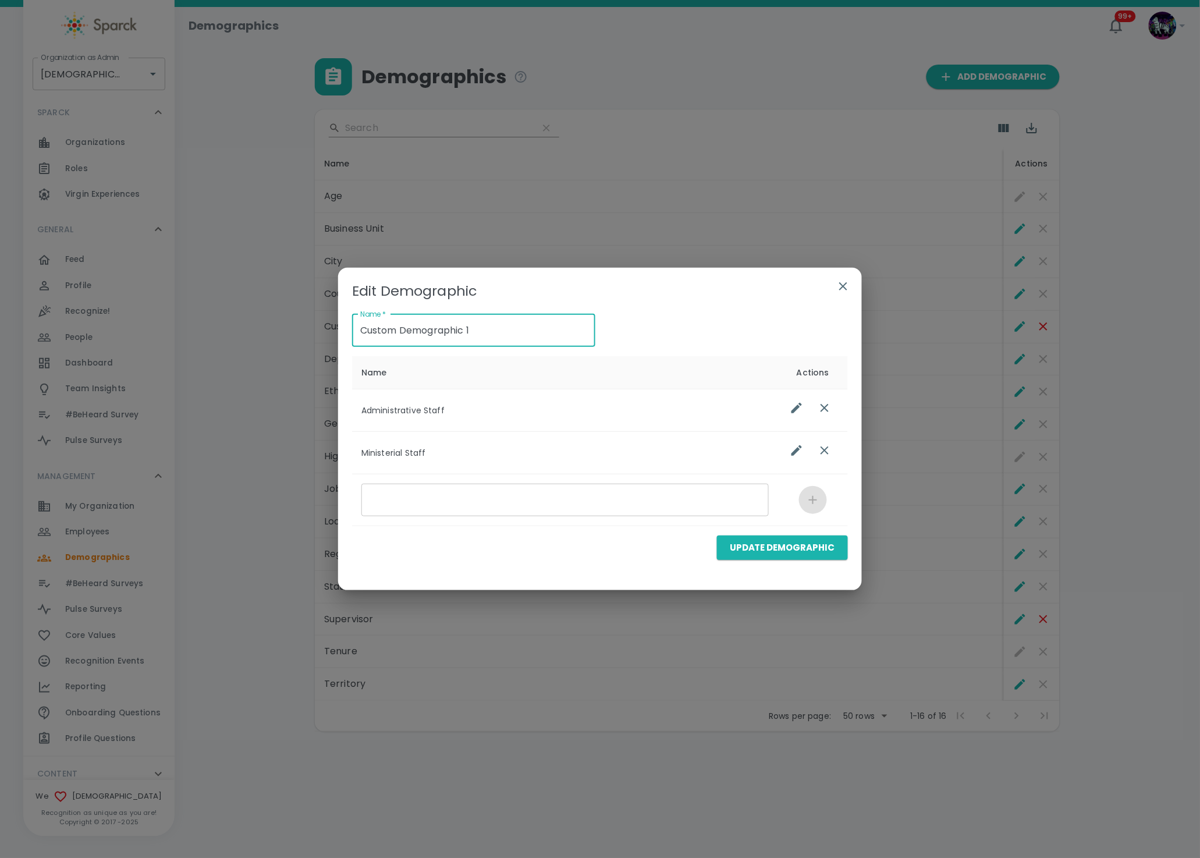
click at [491, 334] on input "Custom Demographic 1" at bounding box center [473, 330] width 243 height 33
drag, startPoint x: 495, startPoint y: 331, endPoint x: 261, endPoint y: 363, distance: 236.2
click at [260, 363] on div "Edit Demographic Name   * Custom Demographic 1 Name   * Name Actions Administra…" at bounding box center [600, 429] width 1200 height 858
type input "Redeemer Role"
click at [789, 554] on button "Update Demographic" at bounding box center [782, 548] width 131 height 24
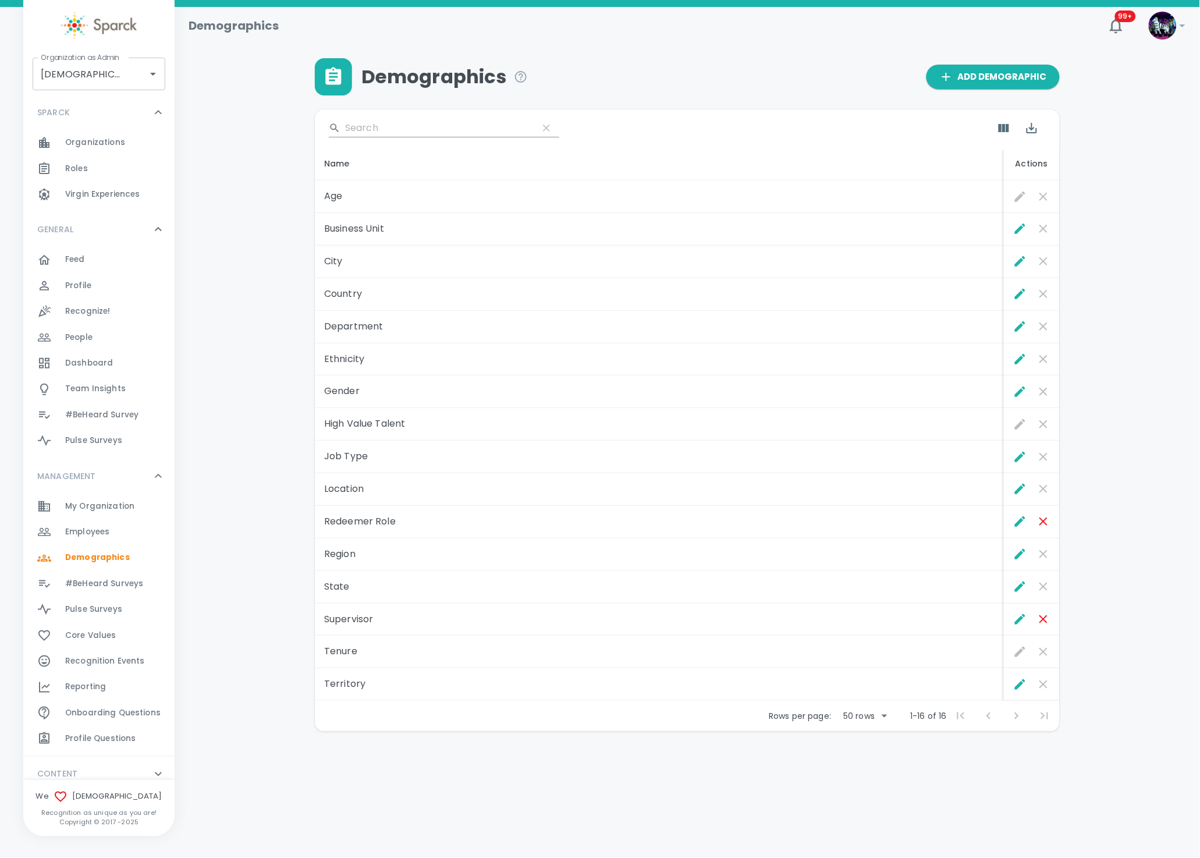
click at [239, 579] on div "Demographics Add Demographic ​ Name Actions Age Business Unit City Country Depa…" at bounding box center [688, 395] width 998 height 674
click at [68, 526] on span "Employees 0" at bounding box center [87, 532] width 44 height 16
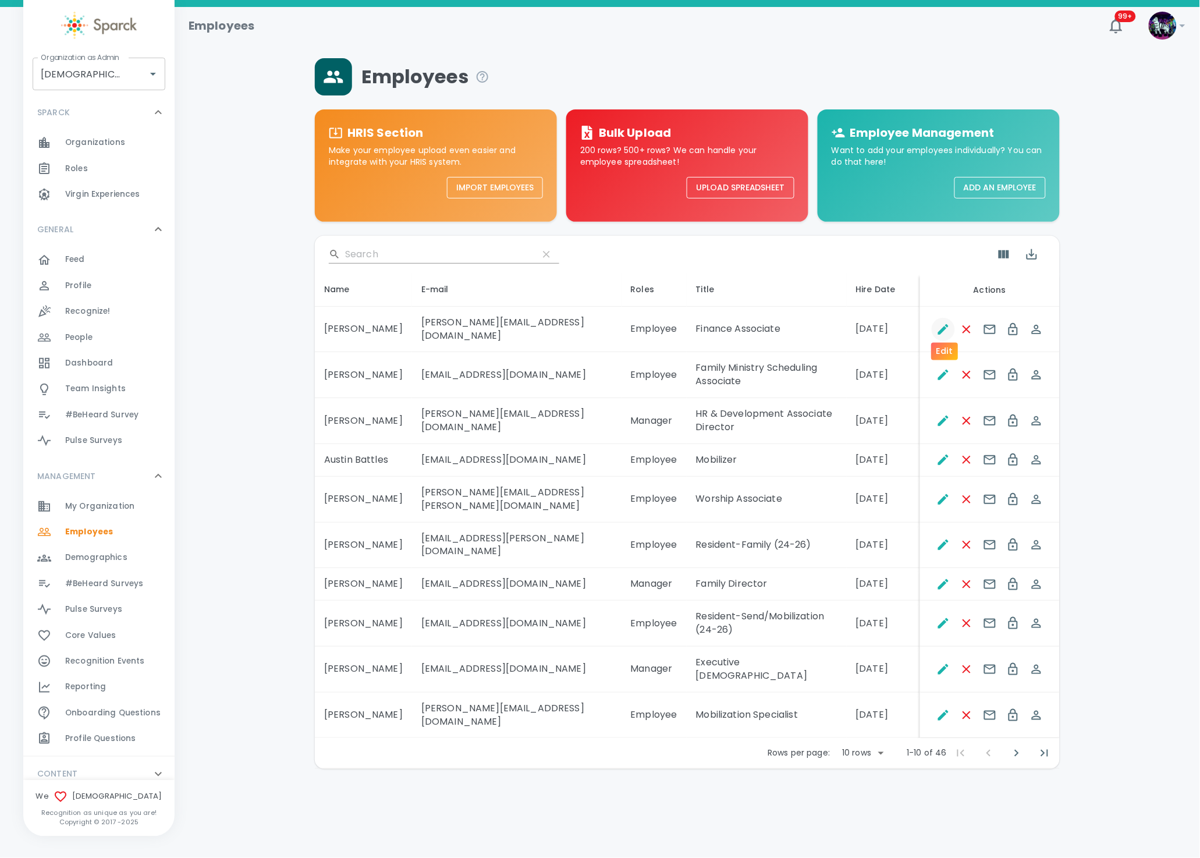
click at [939, 323] on icon "Edit" at bounding box center [944, 330] width 14 height 14
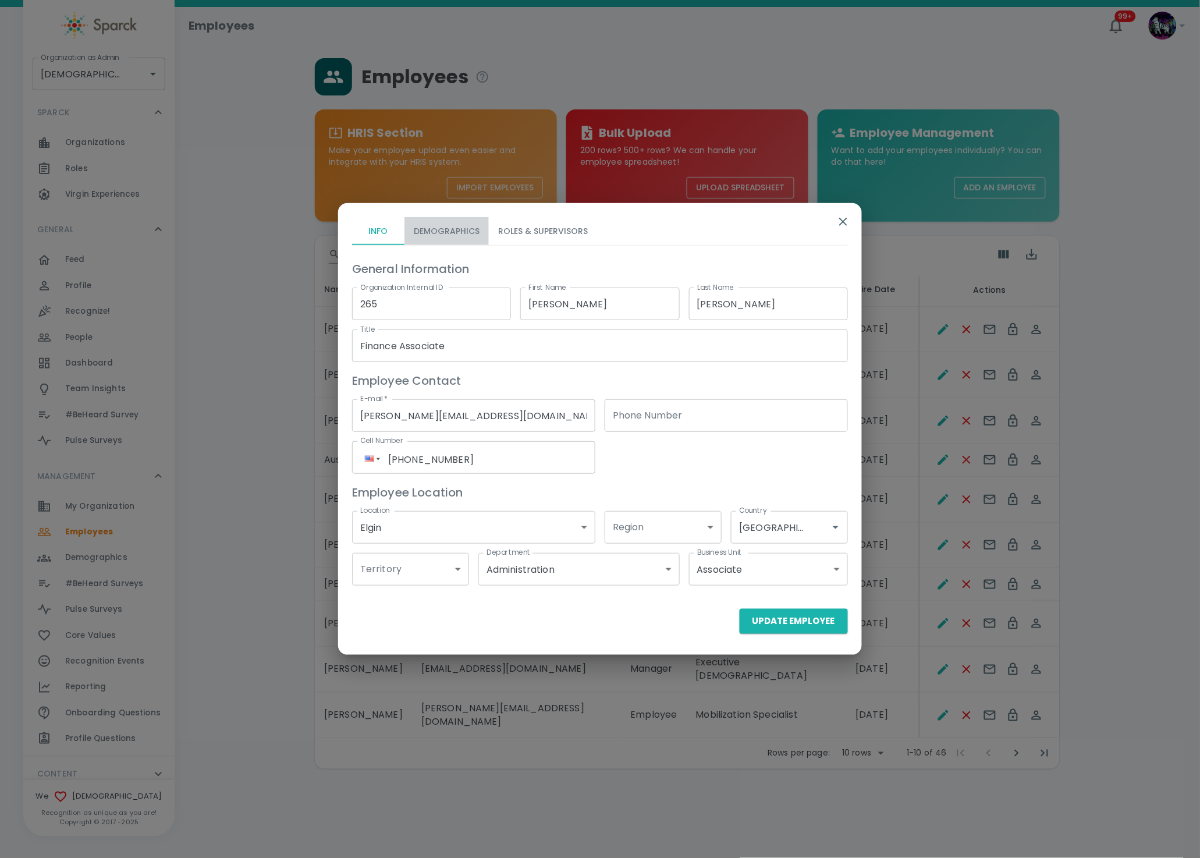
click at [472, 230] on button "Demographics" at bounding box center [447, 231] width 84 height 28
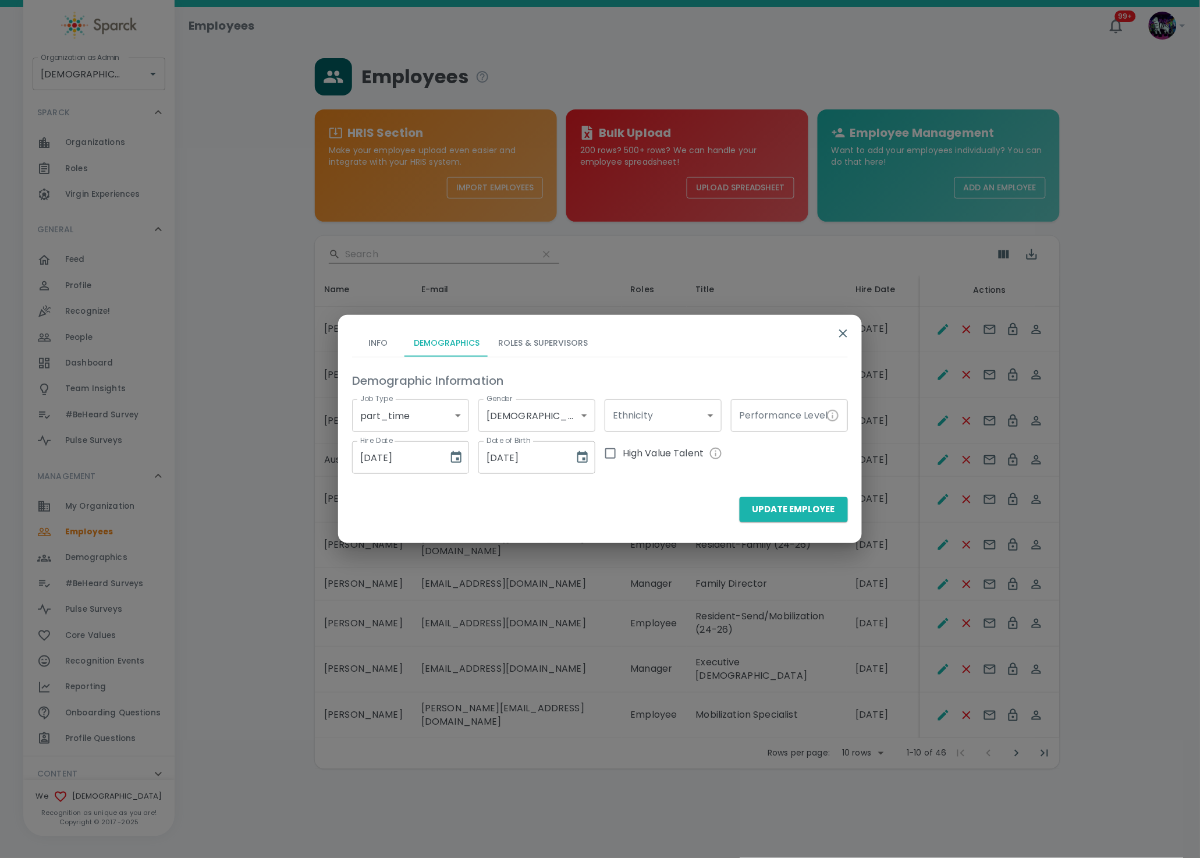
click at [458, 414] on body "Skip Navigation Employees 99+ ! Organization as [DEMOGRAPHIC_DATA] • 265 Organi…" at bounding box center [600, 415] width 1200 height 830
click at [689, 364] on div at bounding box center [600, 429] width 1200 height 858
click at [846, 335] on icon "button" at bounding box center [844, 334] width 8 height 8
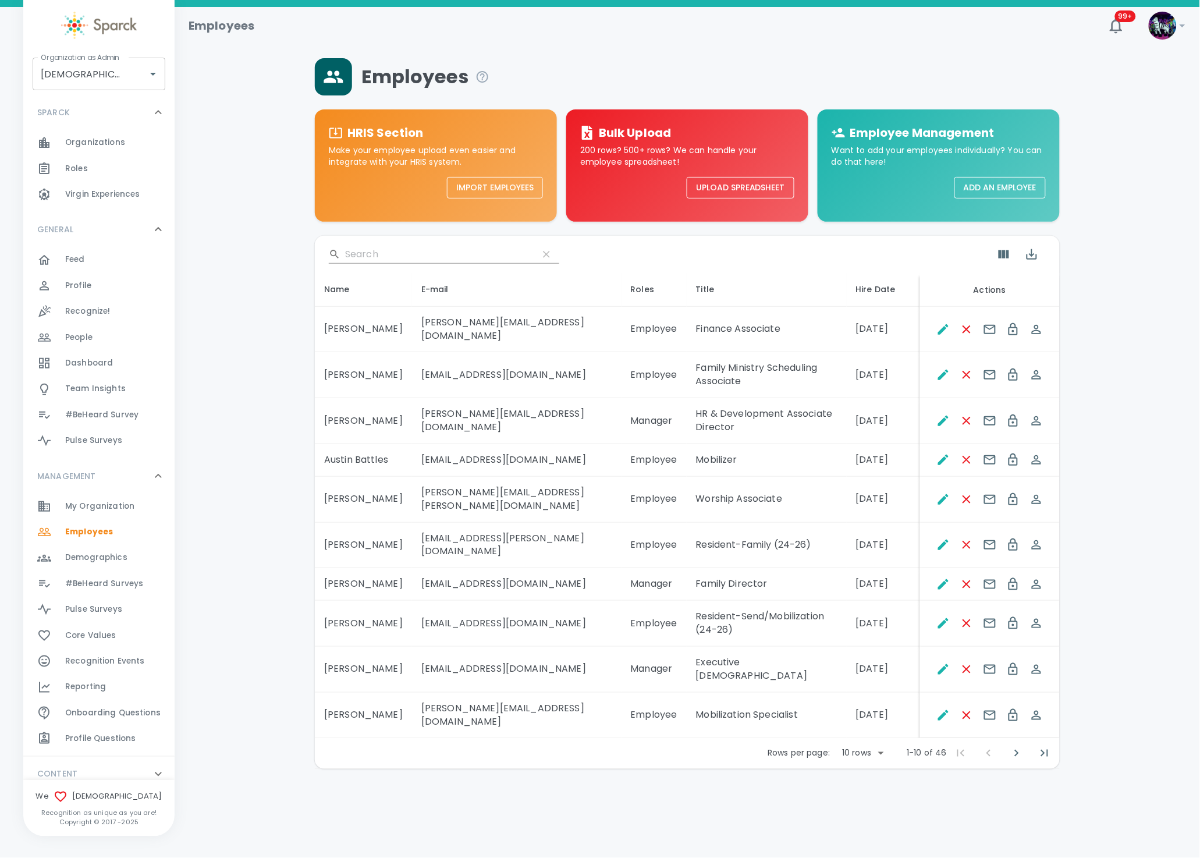
click at [125, 508] on span "My Organization" at bounding box center [99, 507] width 69 height 12
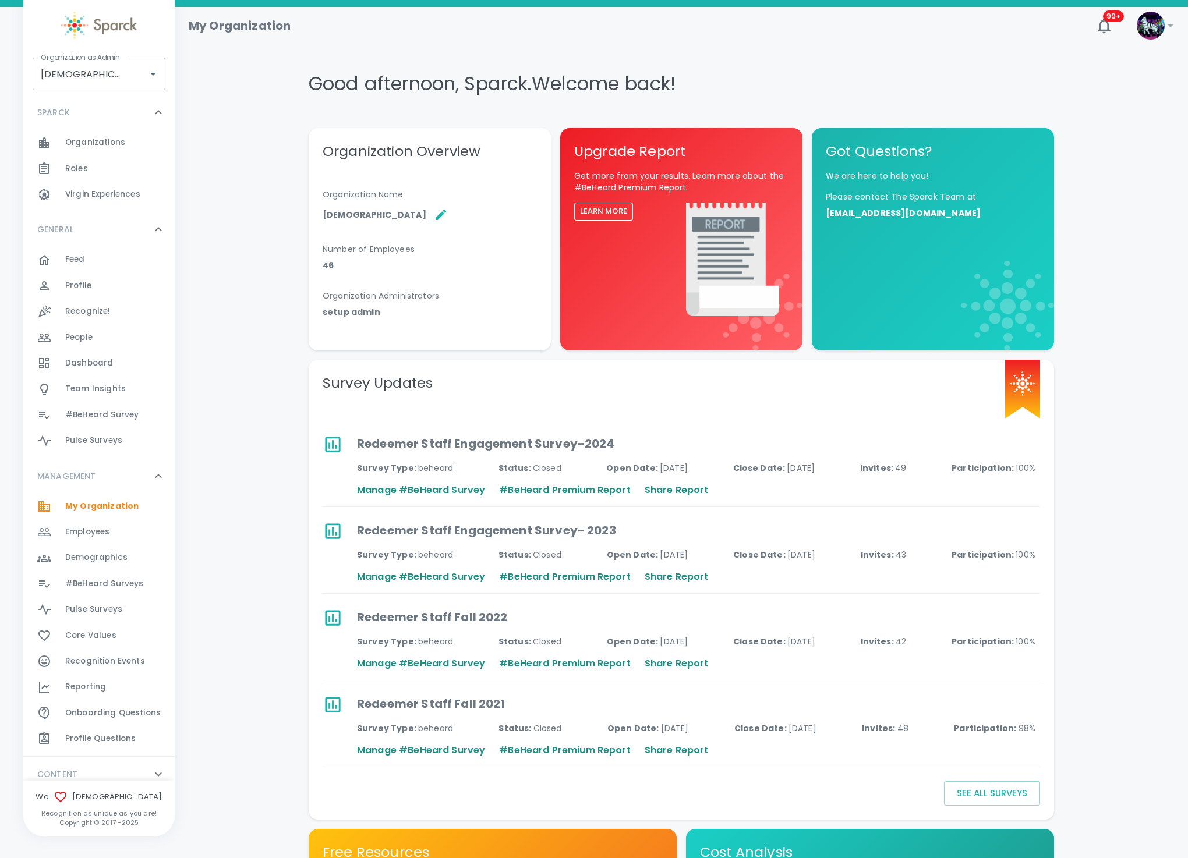
click at [112, 534] on div "Employees 0" at bounding box center [119, 532] width 109 height 16
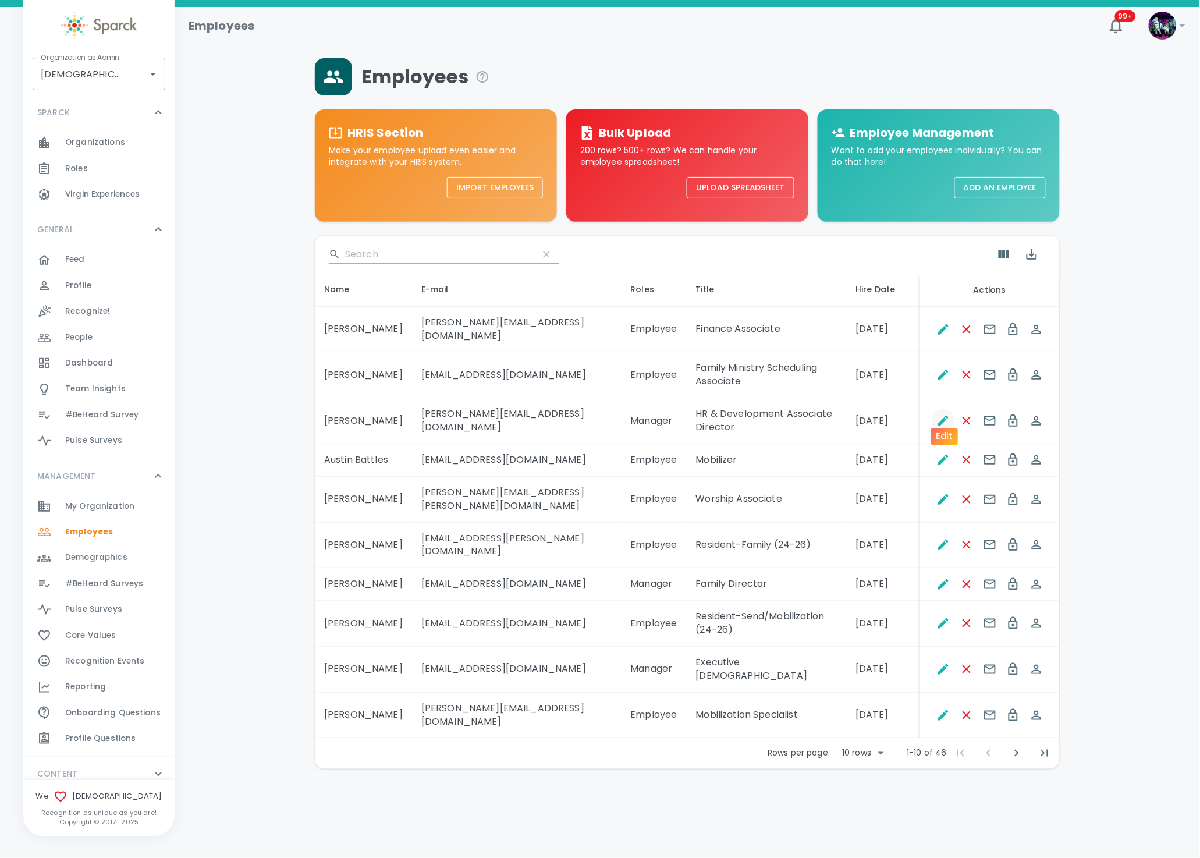
click at [937, 414] on icon "Edit" at bounding box center [944, 421] width 14 height 14
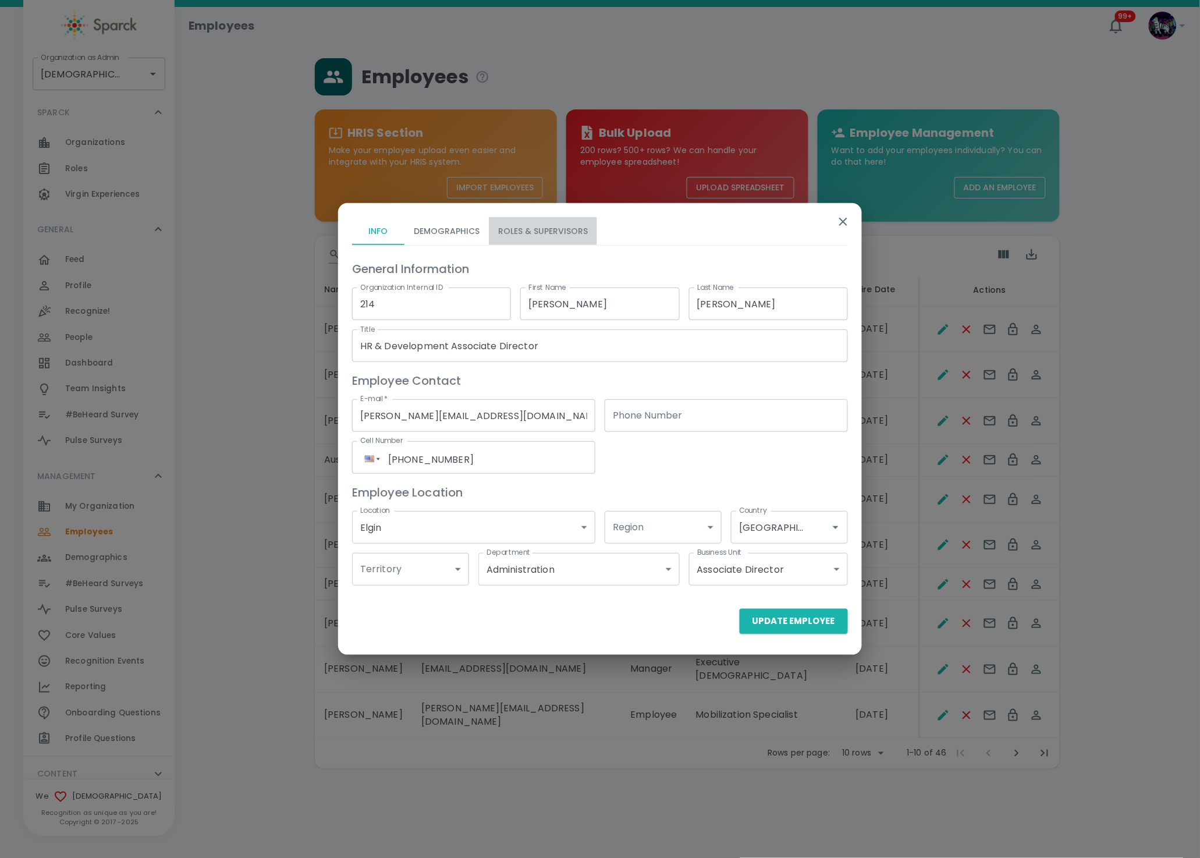
click at [526, 226] on button "Roles & Supervisors" at bounding box center [543, 231] width 108 height 28
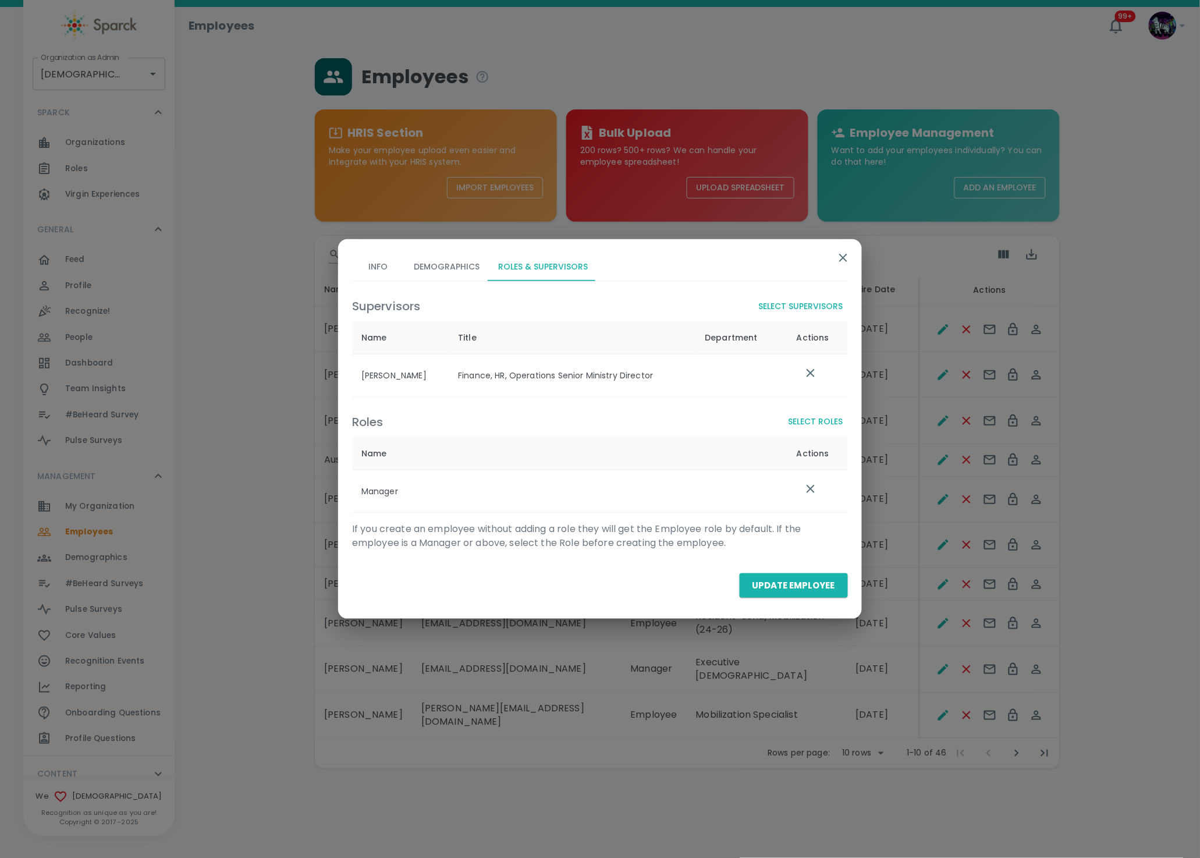
click at [828, 424] on button "Select Roles" at bounding box center [816, 422] width 64 height 22
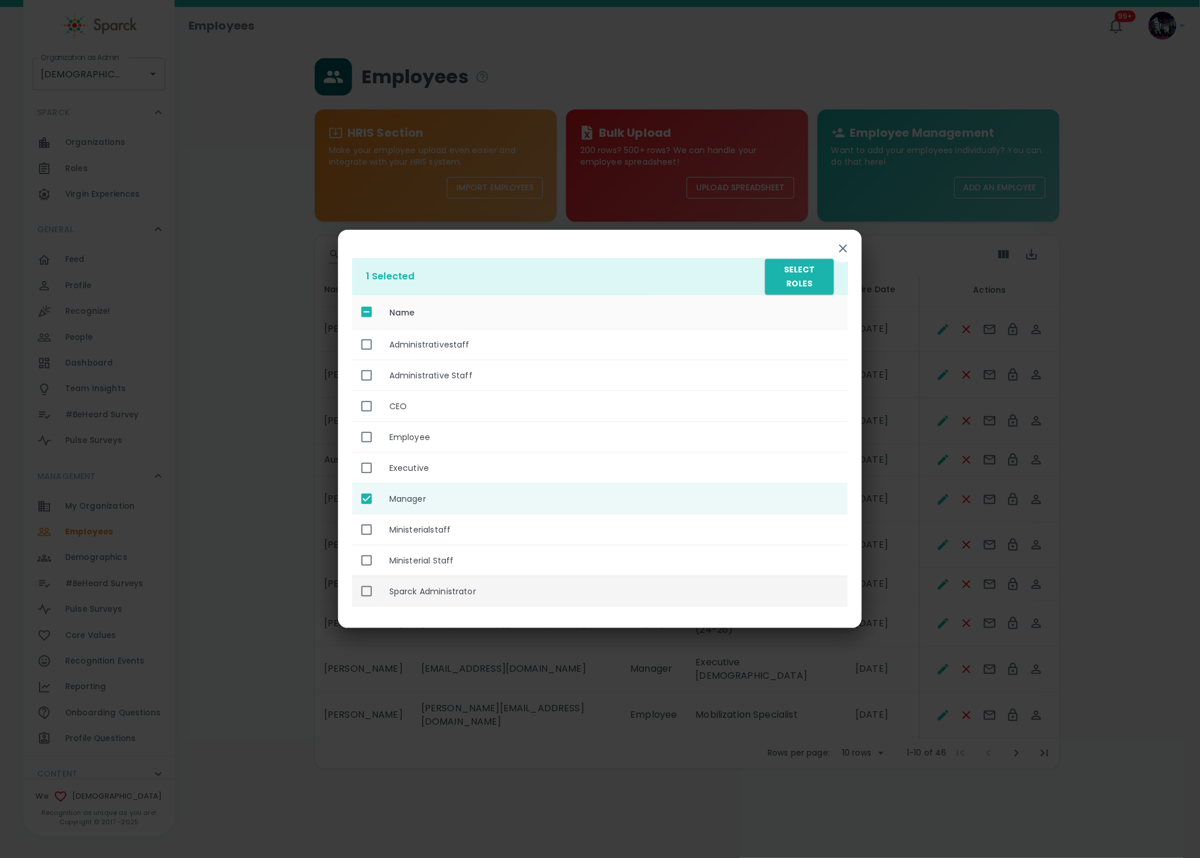
click at [438, 590] on th "Sparck Administrator" at bounding box center [614, 591] width 468 height 31
checkbox input "true"
click at [819, 289] on button "Select Roles" at bounding box center [800, 277] width 69 height 36
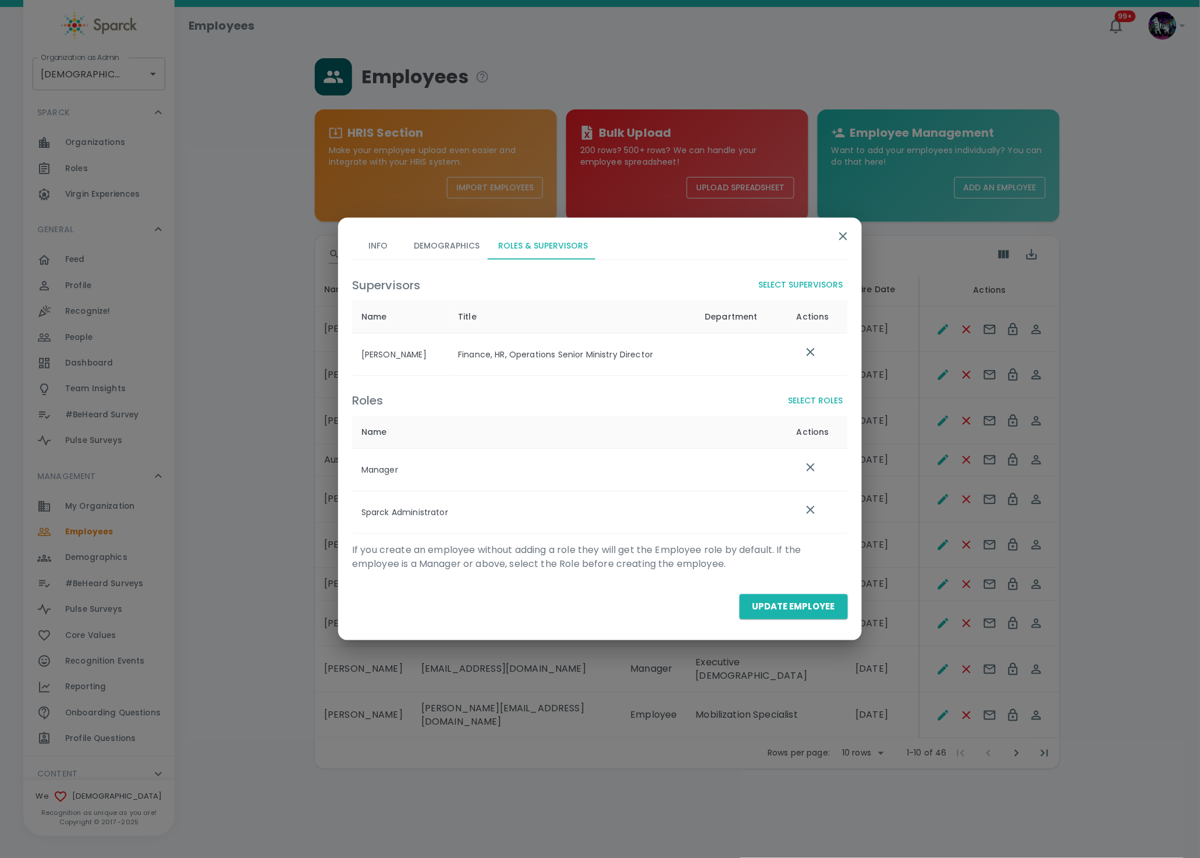
click at [785, 611] on button "Update Employee" at bounding box center [794, 606] width 108 height 24
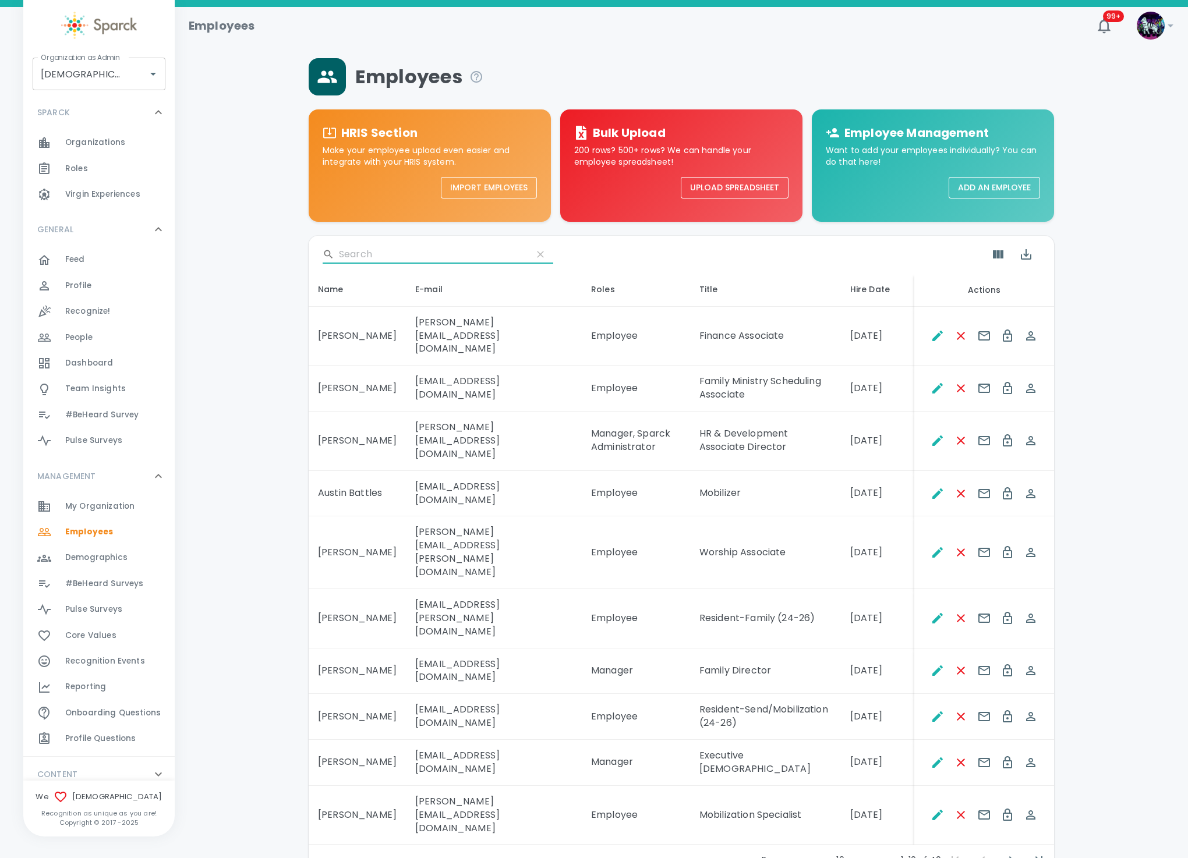
click at [375, 250] on input "Search" at bounding box center [431, 254] width 184 height 19
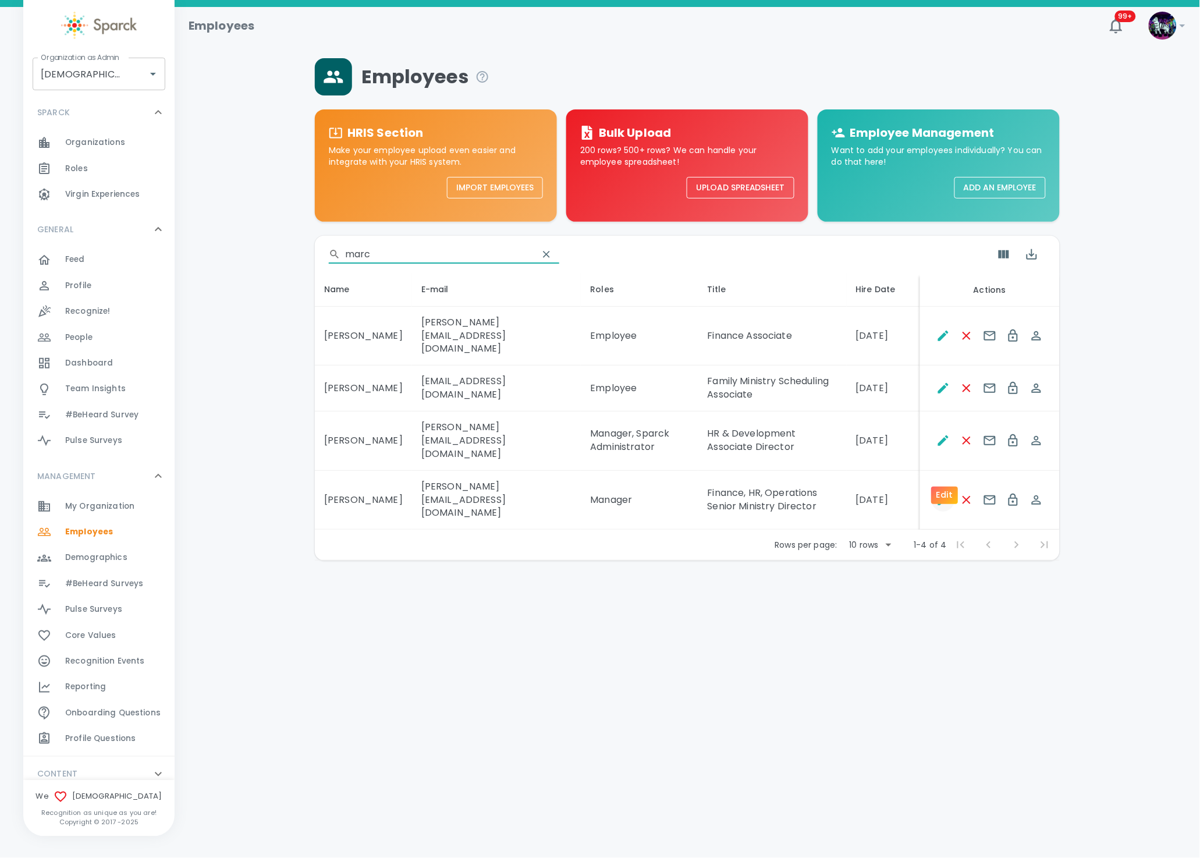
type input "marc"
click at [942, 493] on icon "Edit" at bounding box center [944, 500] width 14 height 14
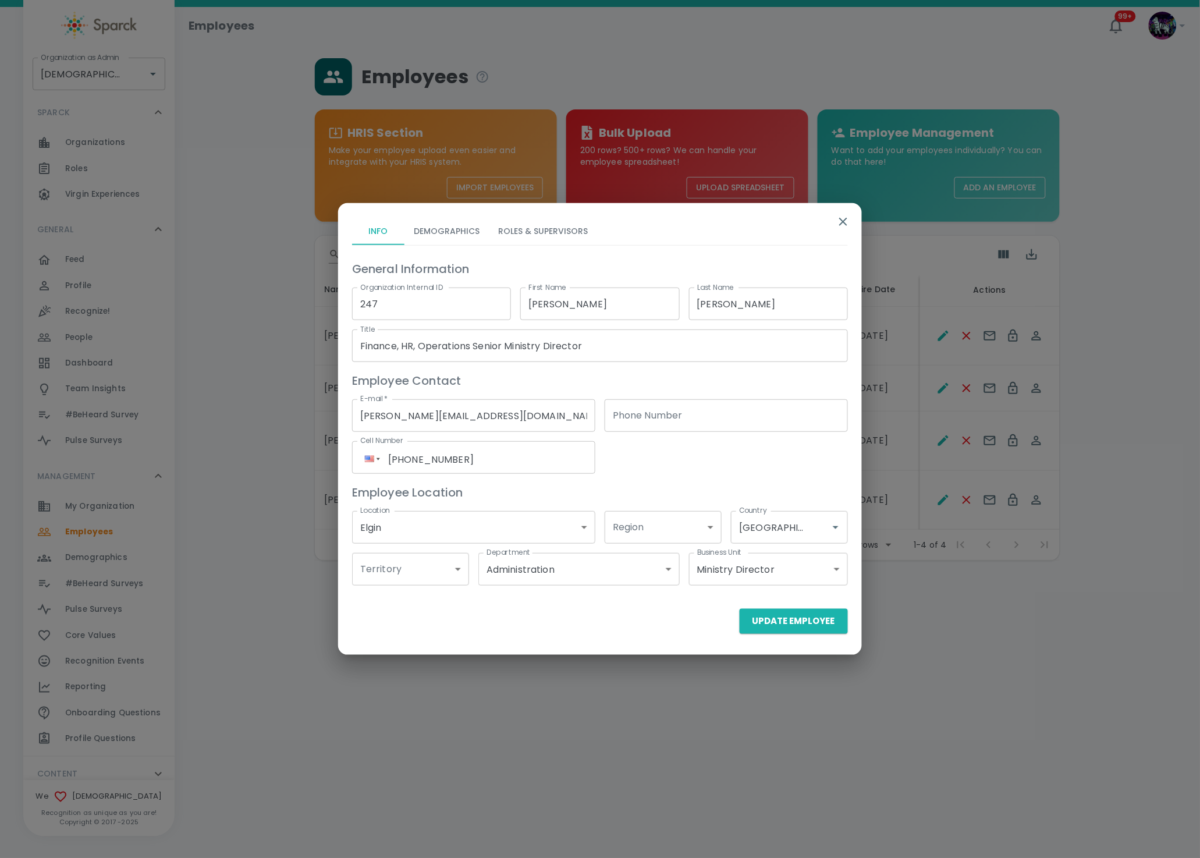
click at [511, 219] on button "Roles & Supervisors" at bounding box center [543, 231] width 108 height 28
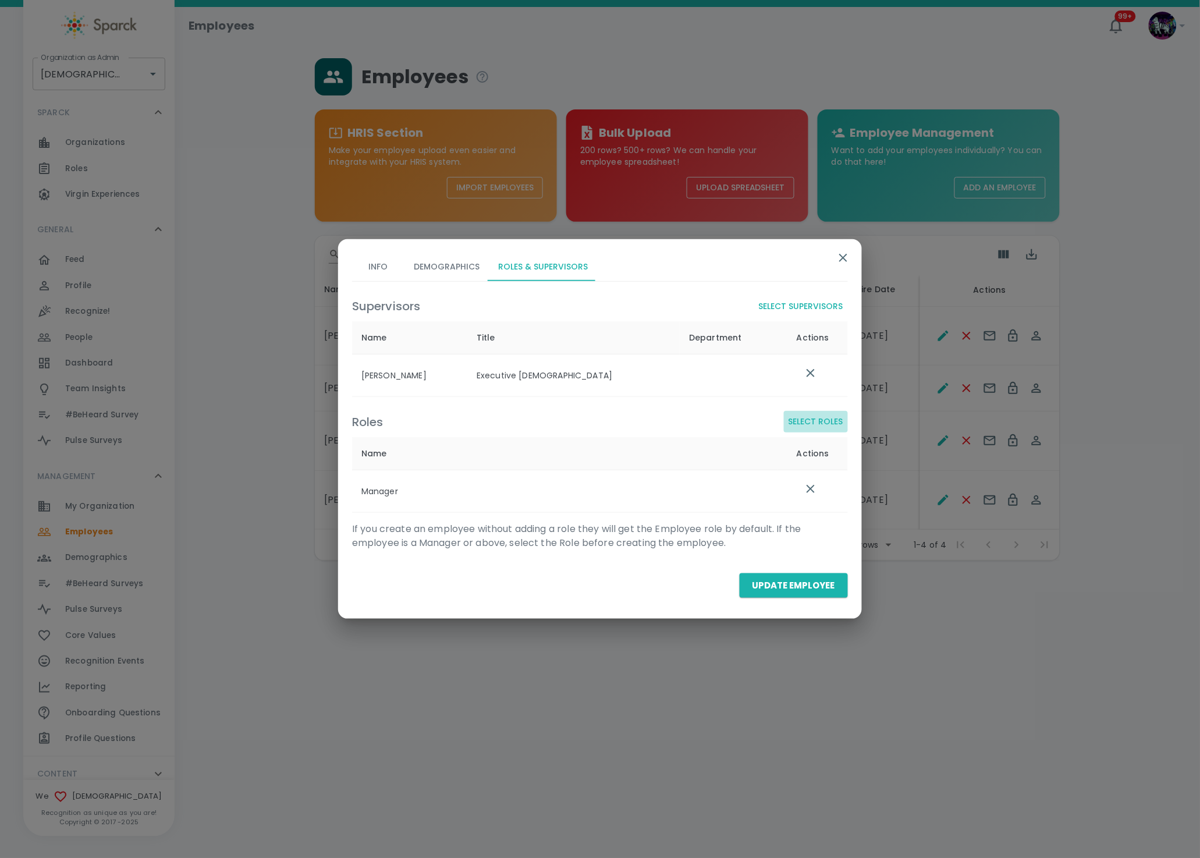
click at [821, 424] on button "Select Roles" at bounding box center [816, 422] width 64 height 22
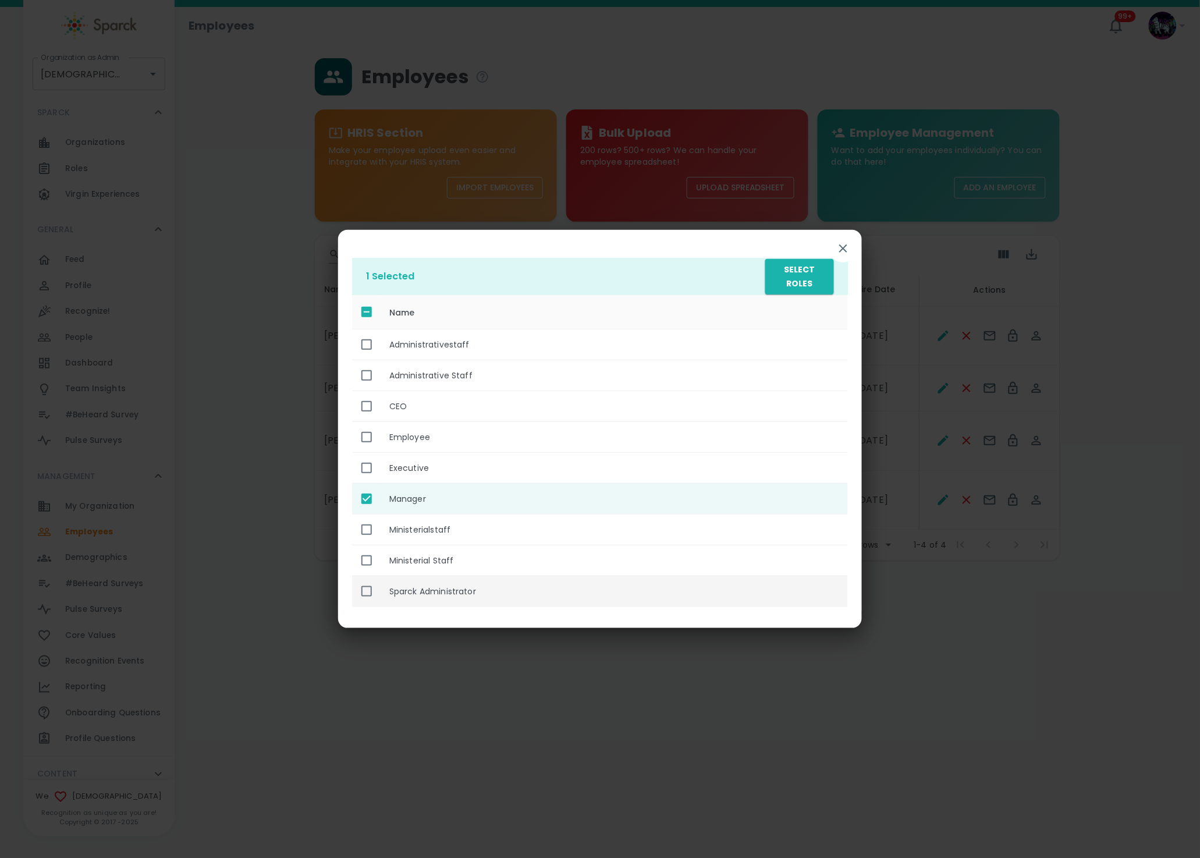
click at [379, 592] on td "enhanced table" at bounding box center [366, 591] width 28 height 31
checkbox input "true"
click at [807, 285] on button "Select Roles" at bounding box center [800, 277] width 69 height 36
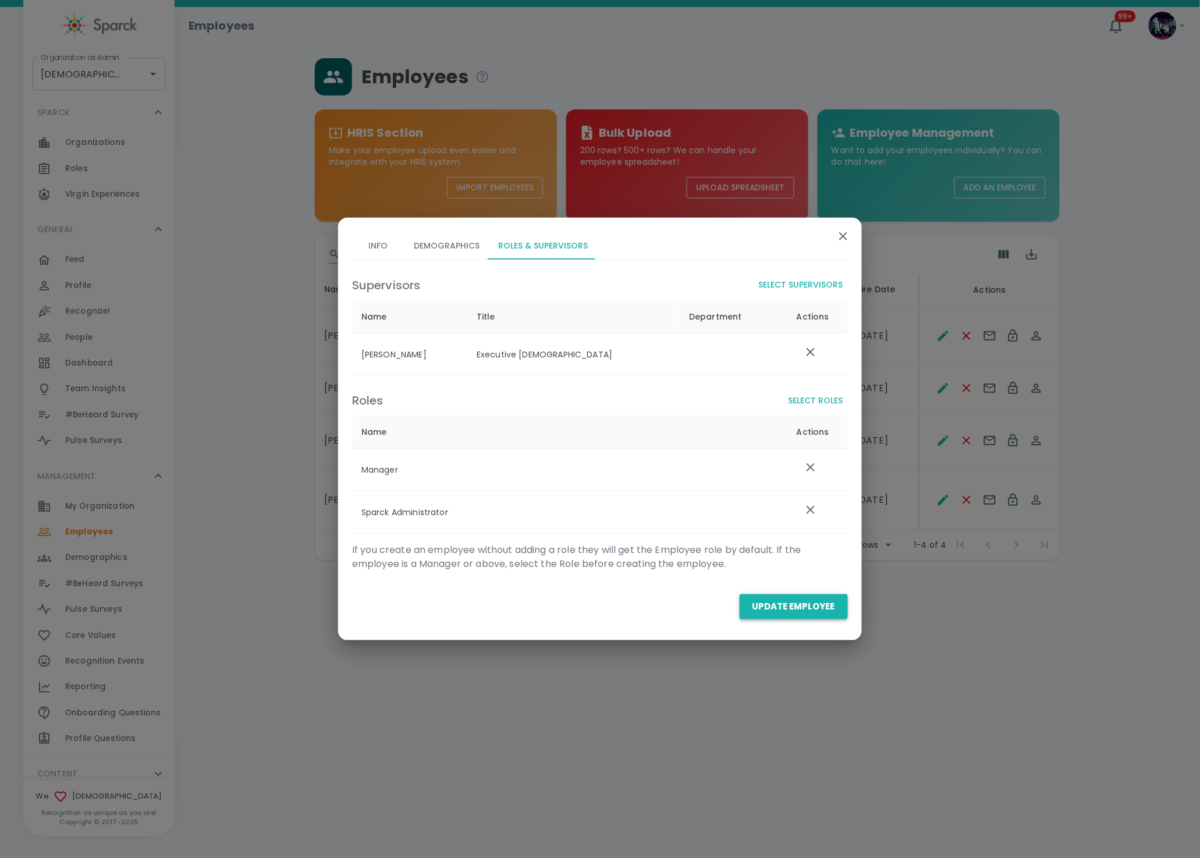
click at [776, 612] on button "Update Employee" at bounding box center [794, 606] width 108 height 24
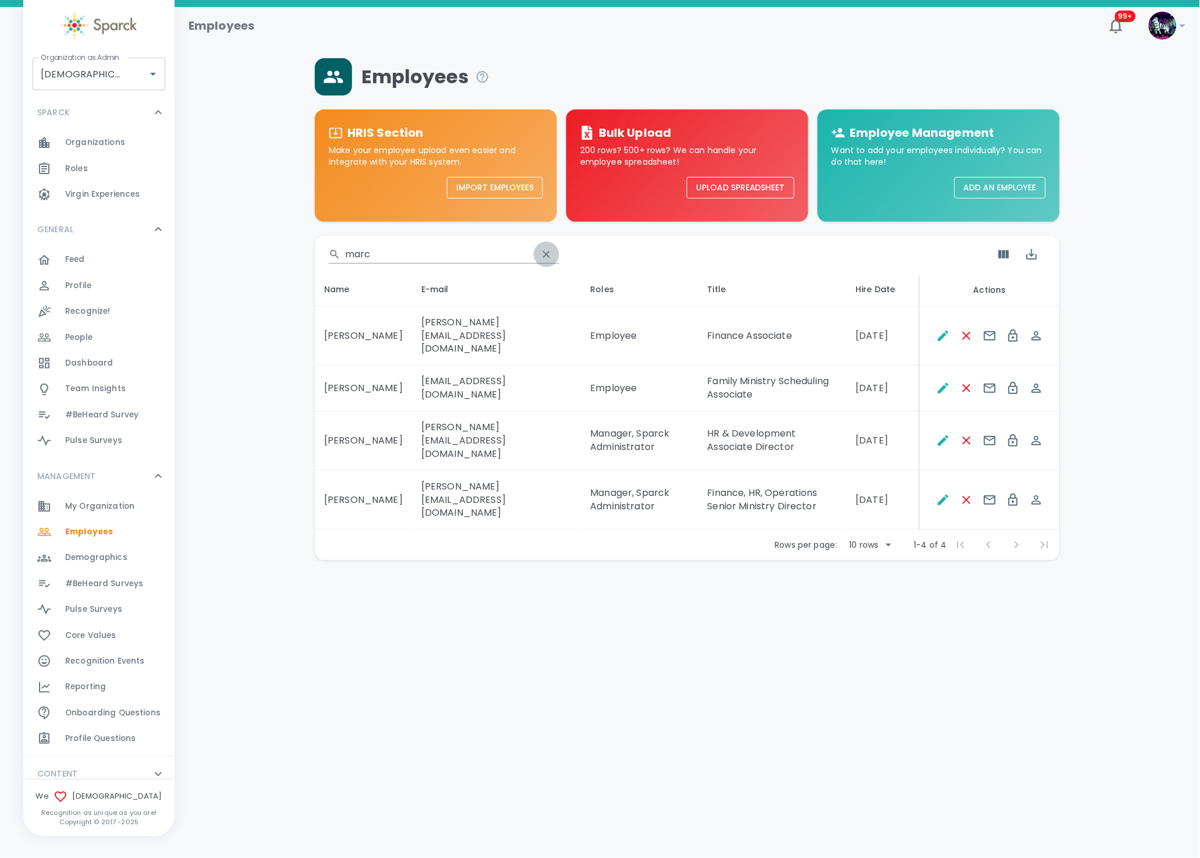
click at [541, 254] on icon "clear" at bounding box center [547, 255] width 12 height 12
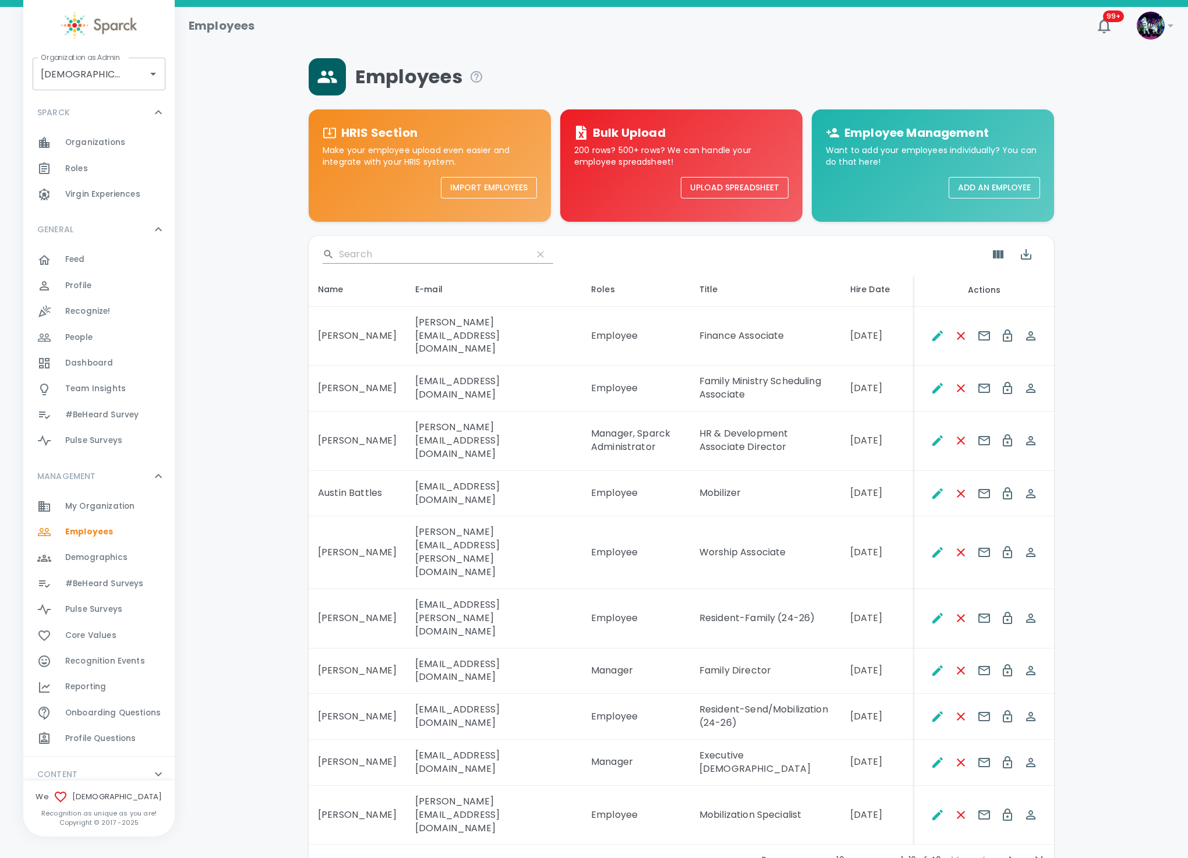
click at [239, 624] on div "Employees HRIS Section Make your employee upload even easier and integrate with…" at bounding box center [681, 466] width 985 height 817
click at [1025, 258] on icon "Export" at bounding box center [1026, 254] width 14 height 14
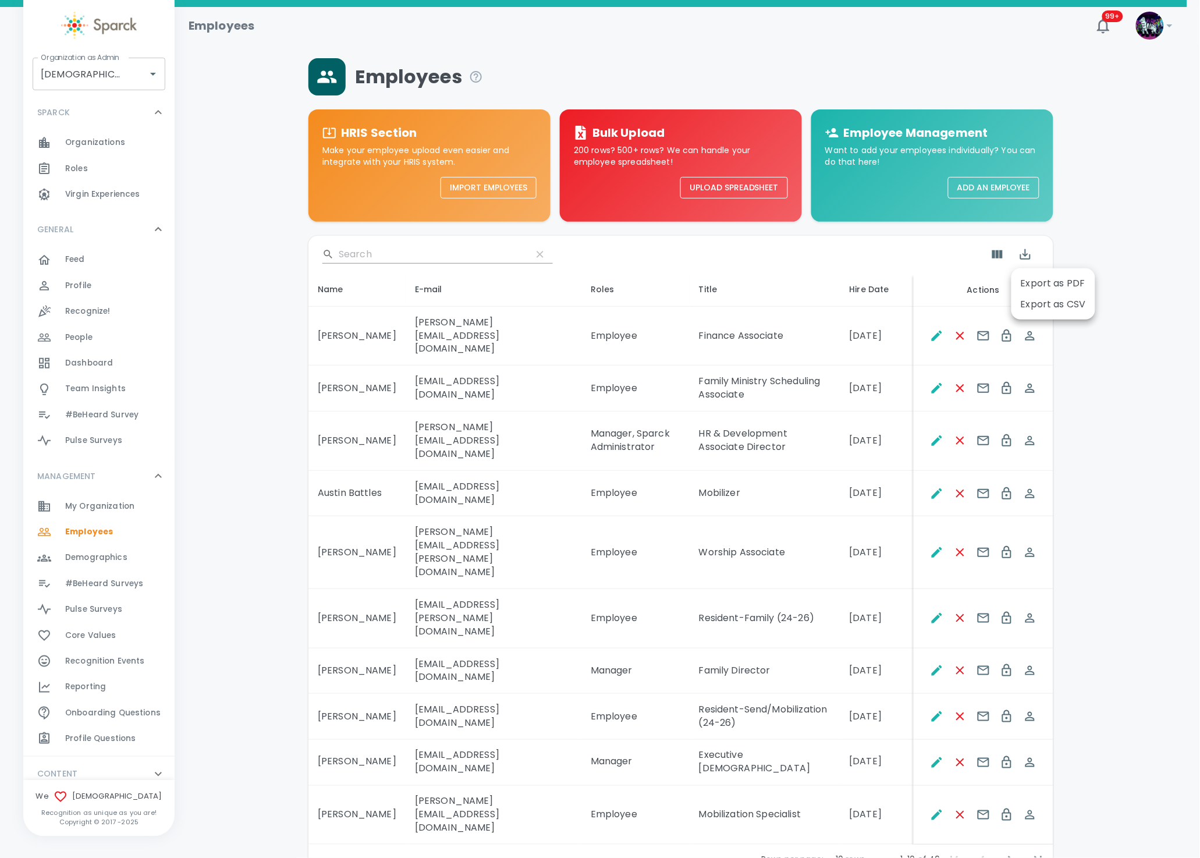
click at [1038, 307] on li "Export as CSV" at bounding box center [1054, 304] width 84 height 21
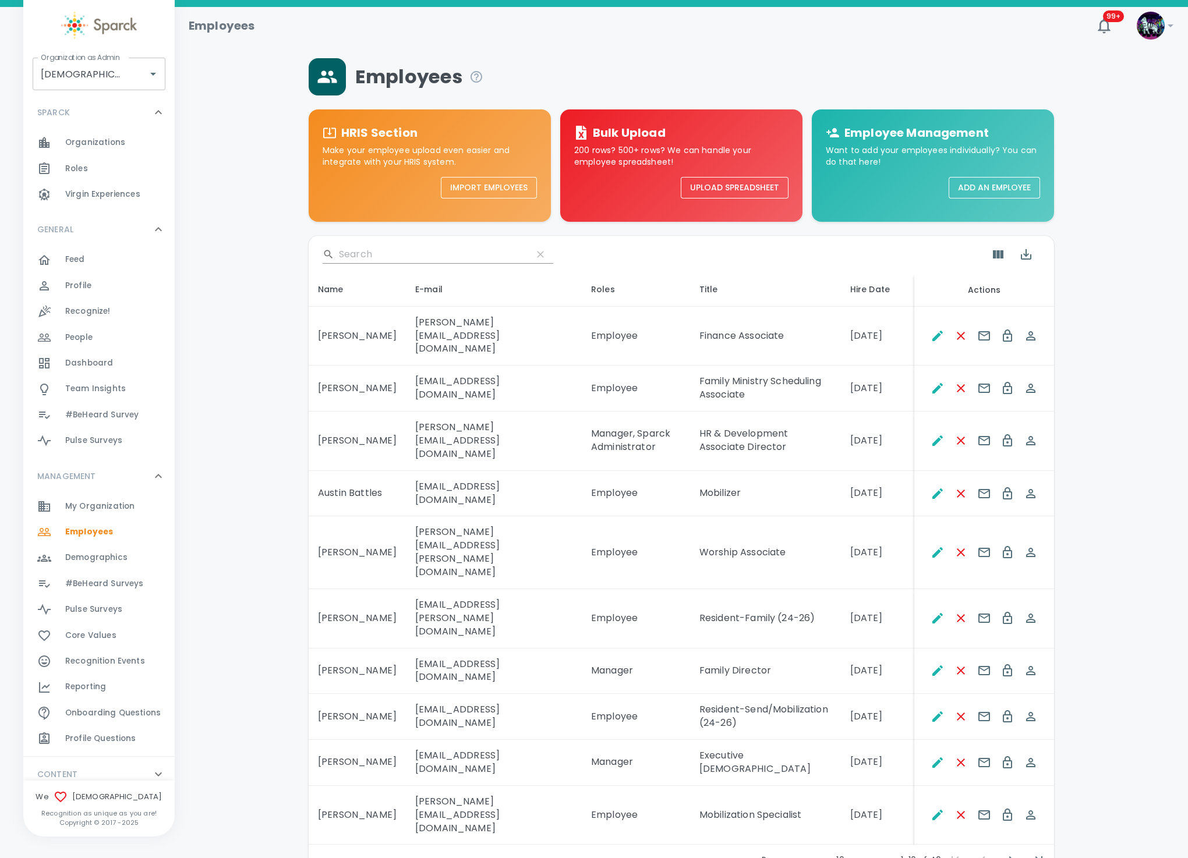
click at [116, 505] on span "My Organization" at bounding box center [99, 507] width 69 height 12
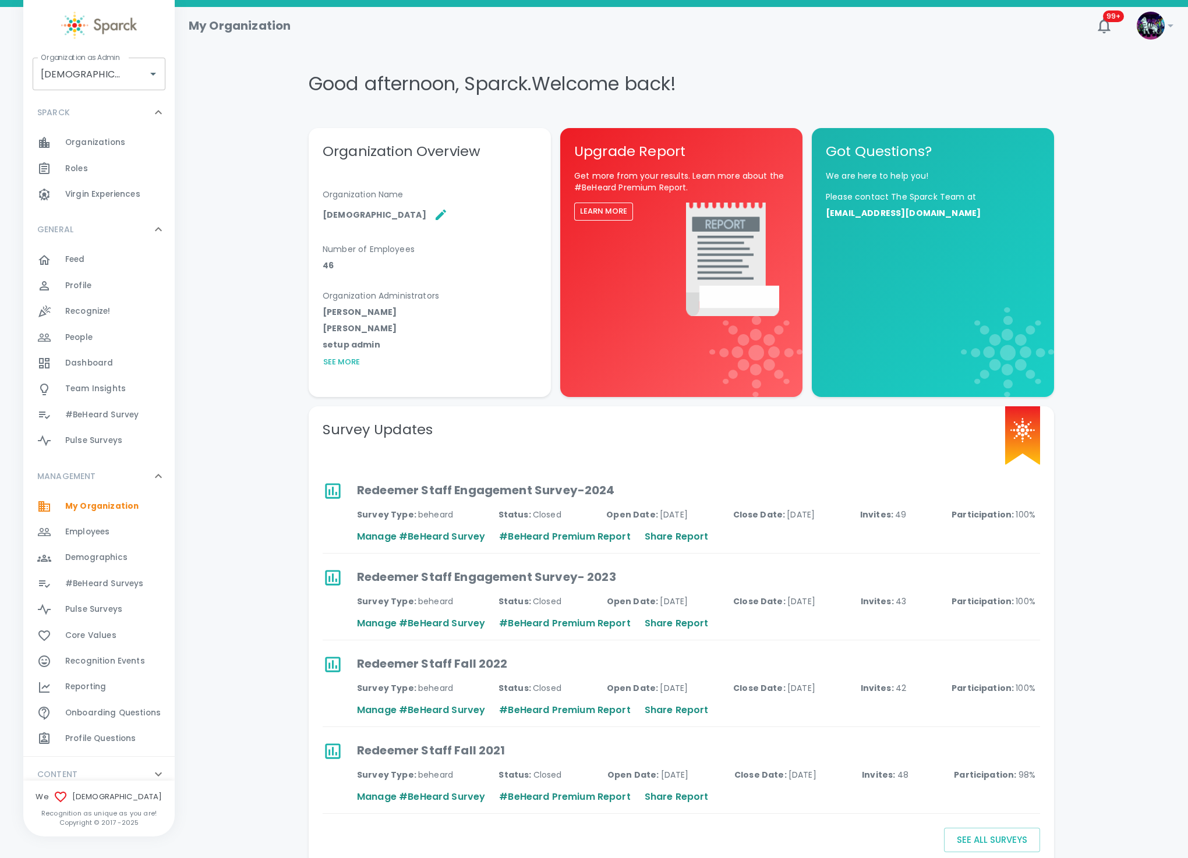
click at [88, 537] on span "Employees" at bounding box center [87, 532] width 44 height 12
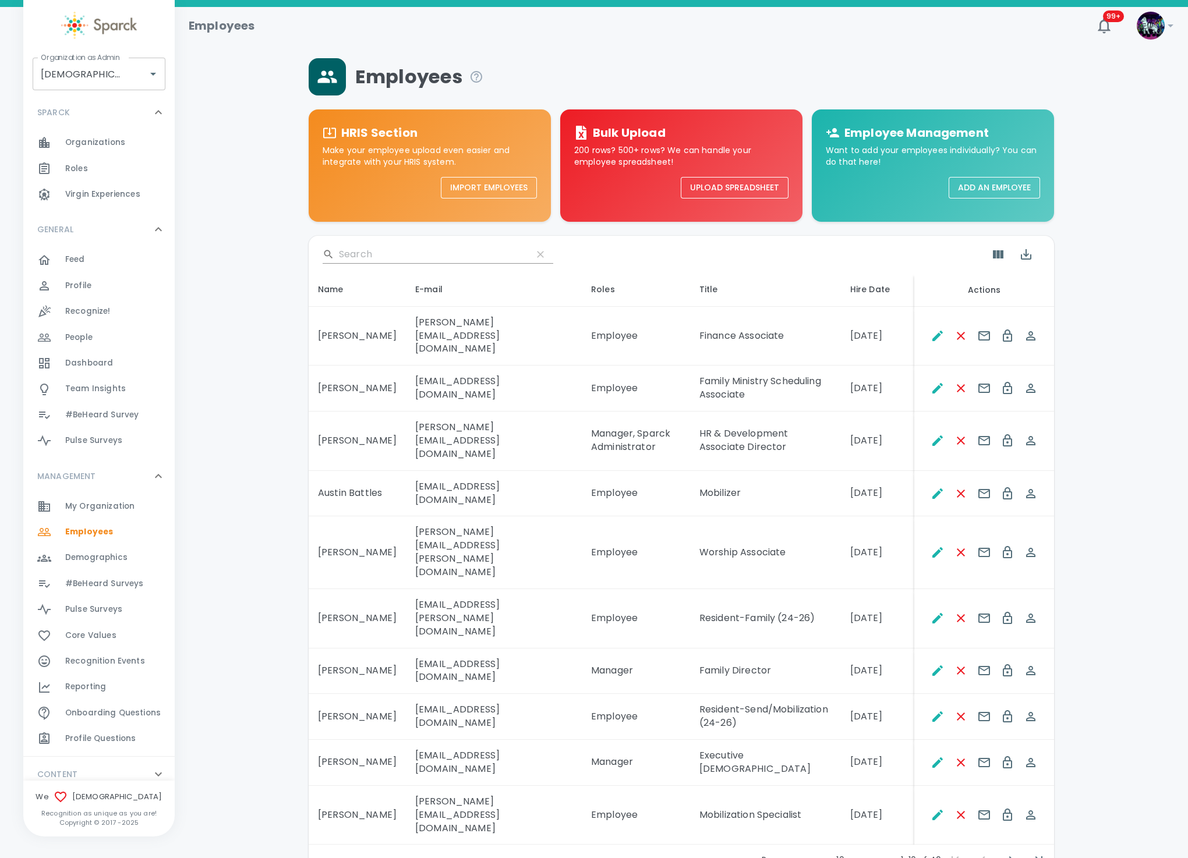
click at [380, 252] on input "Search" at bounding box center [431, 254] width 184 height 19
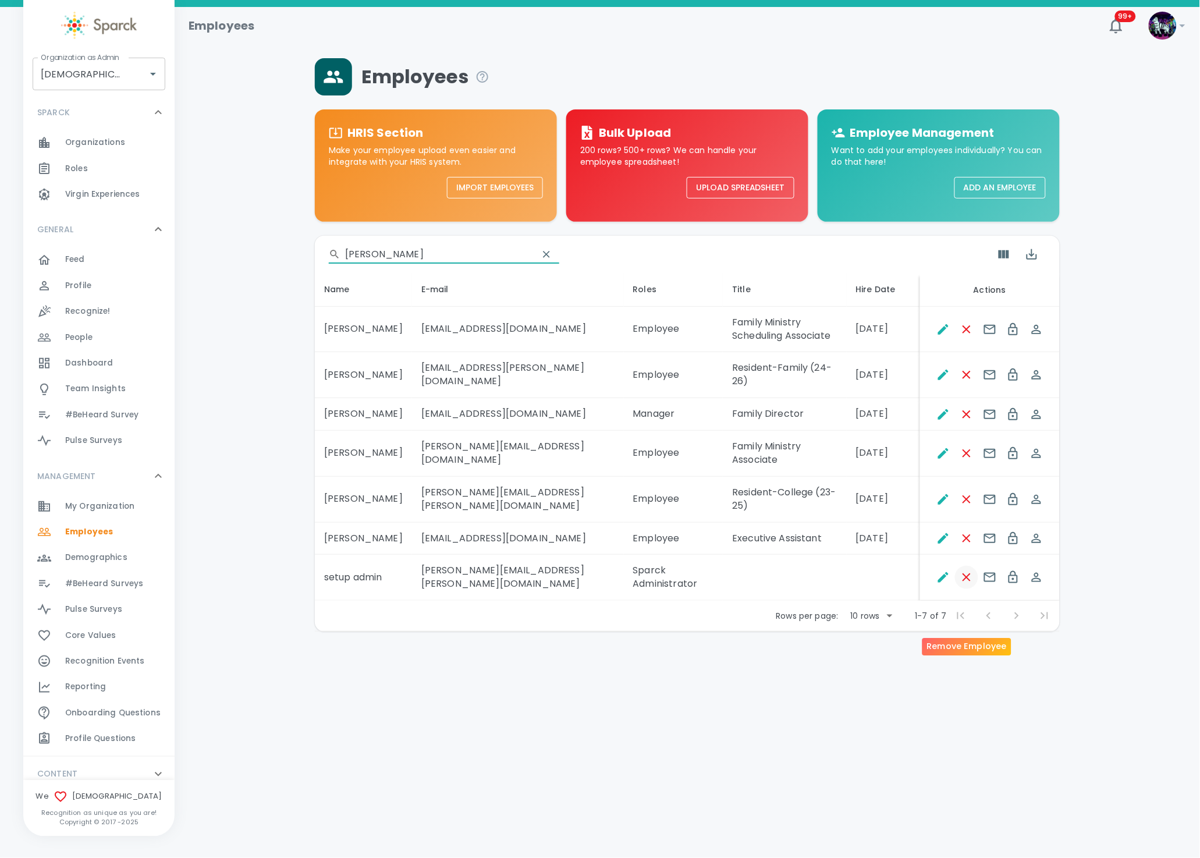
type input "ron"
click at [967, 582] on icon "Remove Employee" at bounding box center [967, 577] width 8 height 8
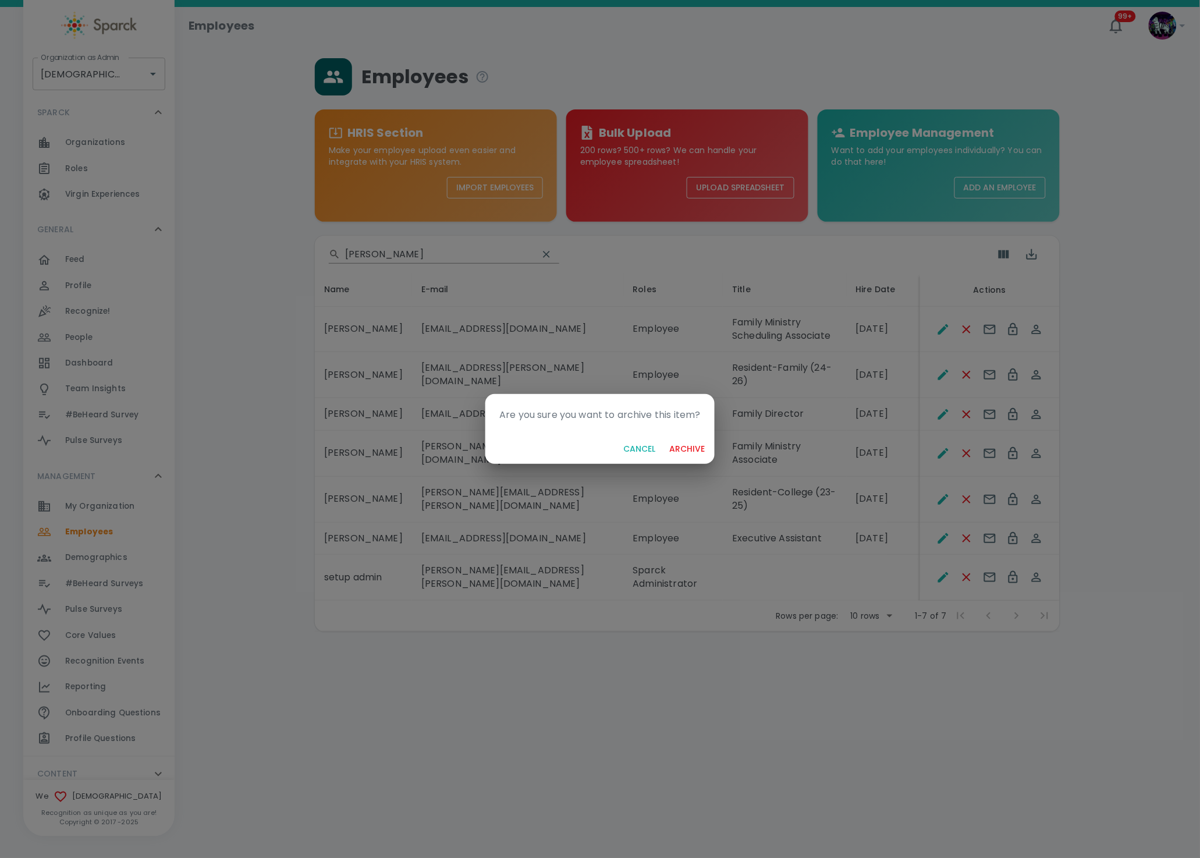
click at [690, 456] on button "archive" at bounding box center [687, 449] width 45 height 22
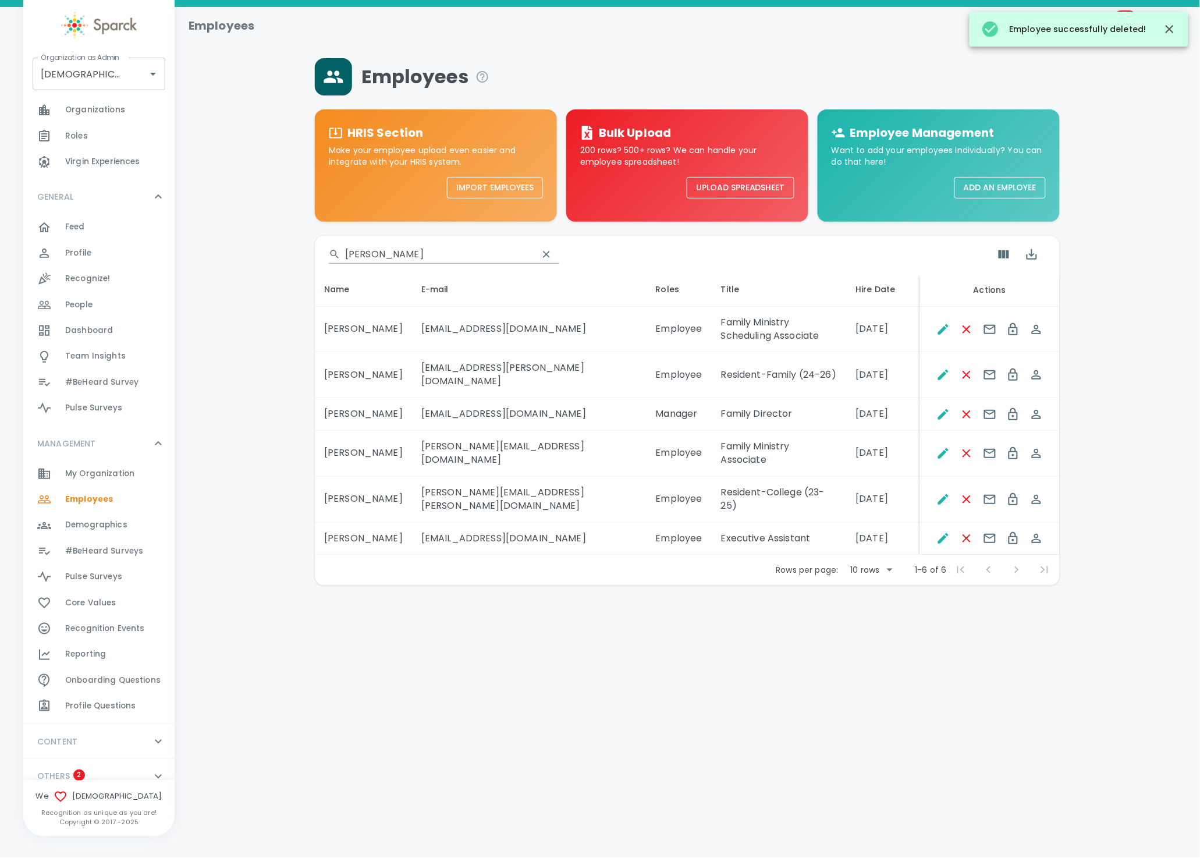
scroll to position [44, 0]
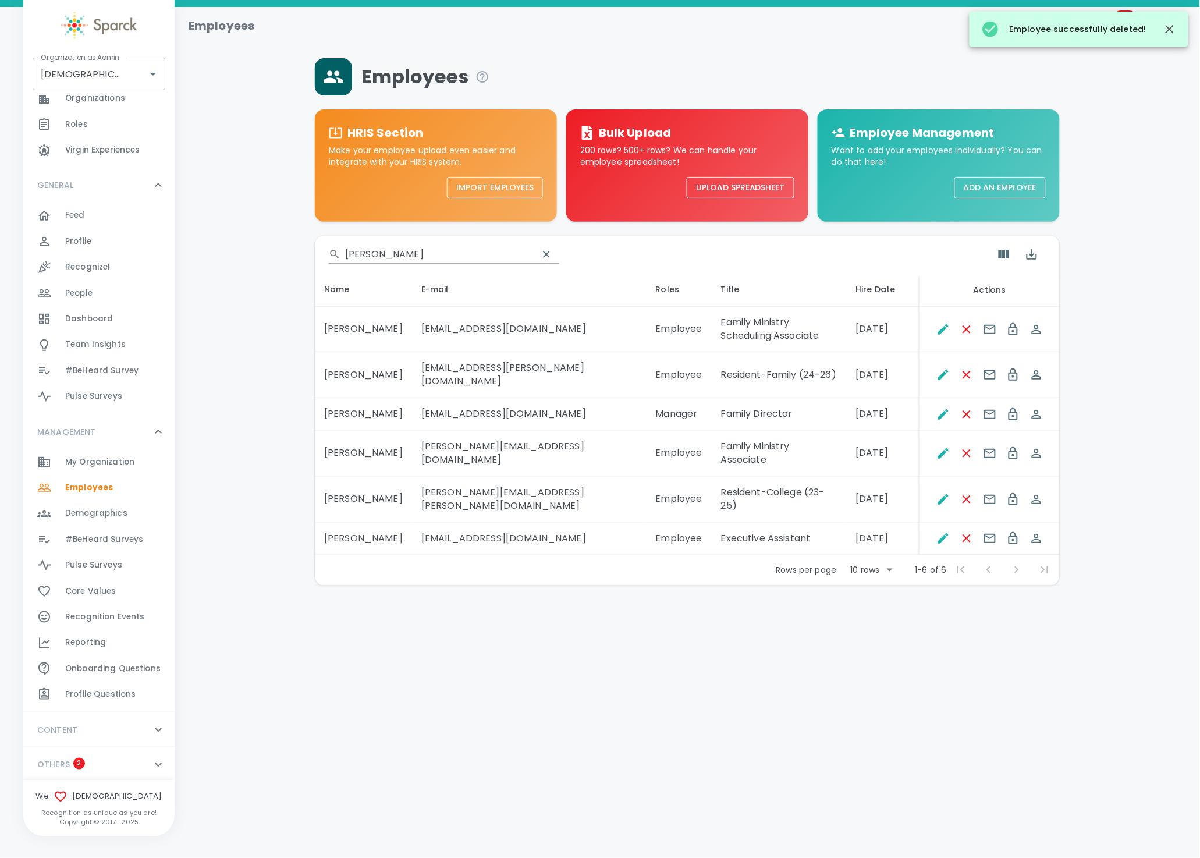
click at [151, 765] on icon at bounding box center [158, 765] width 14 height 14
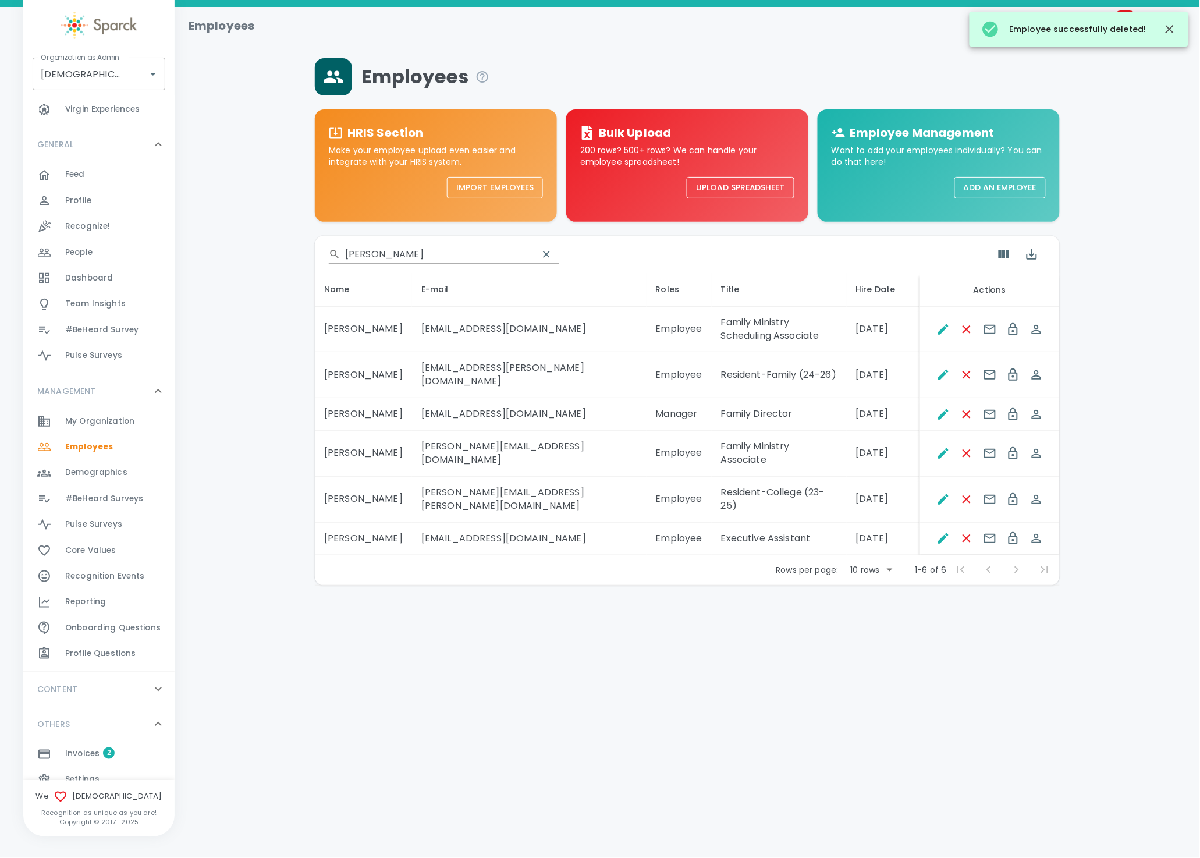
scroll to position [101, 0]
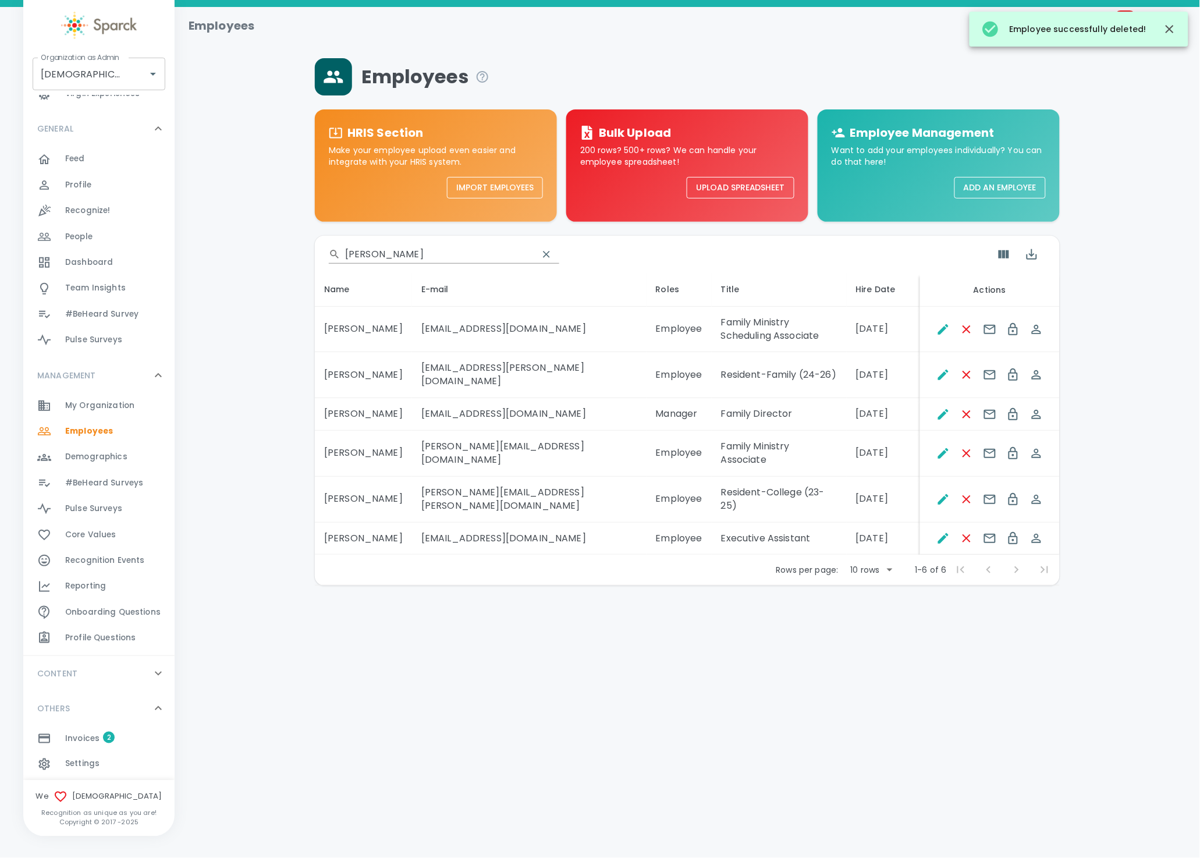
click at [127, 767] on div "Settings 0" at bounding box center [119, 764] width 109 height 16
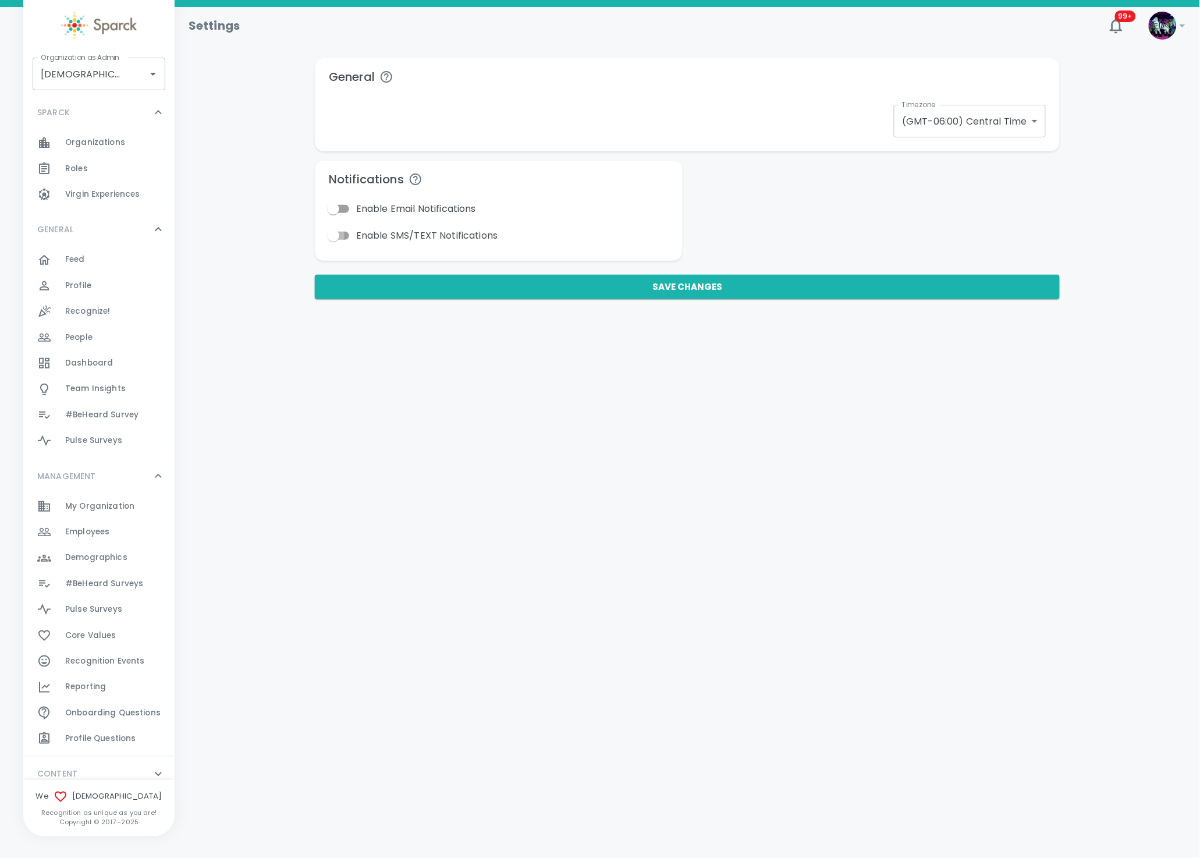
click at [341, 239] on input "Enable SMS/TEXT Notifications" at bounding box center [333, 236] width 66 height 22
checkbox input "true"
click at [346, 215] on input "Enable Email Notifications" at bounding box center [333, 209] width 66 height 22
checkbox input "true"
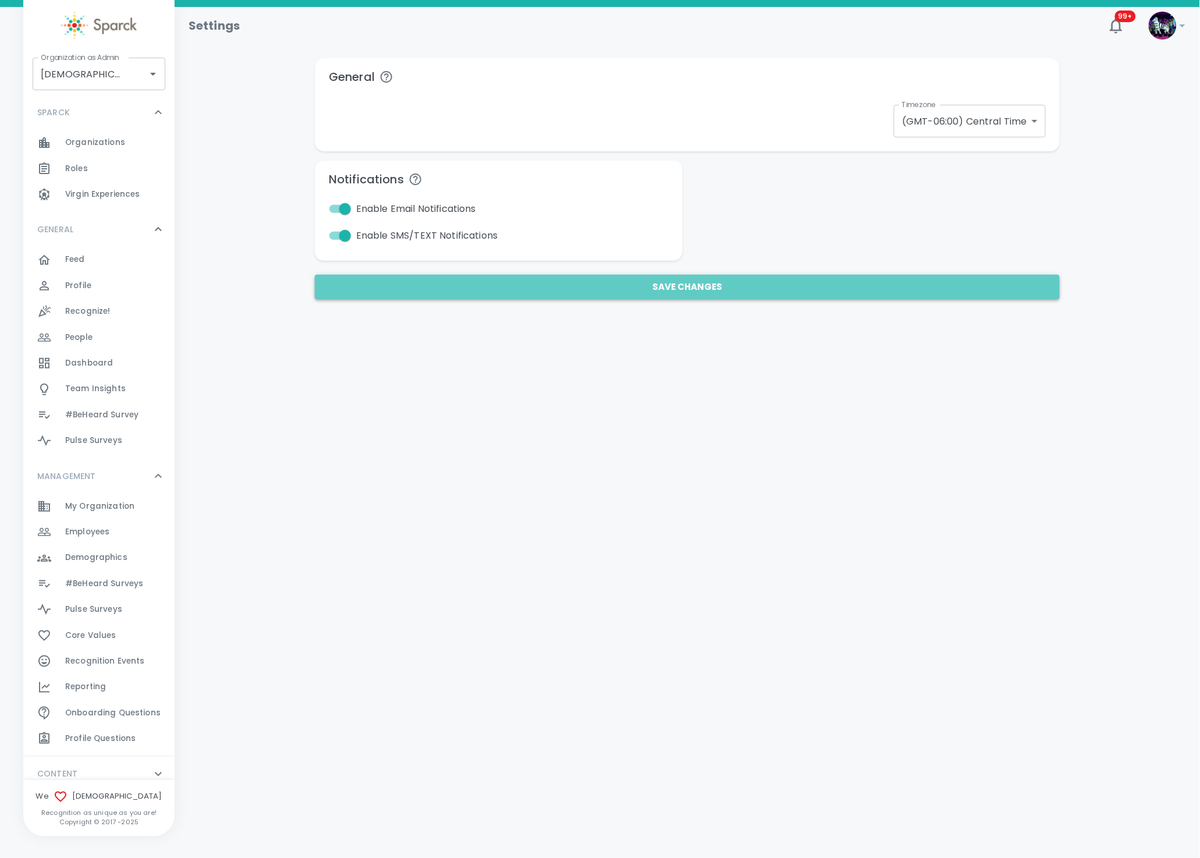
click at [504, 278] on button "Save Changes" at bounding box center [687, 287] width 745 height 24
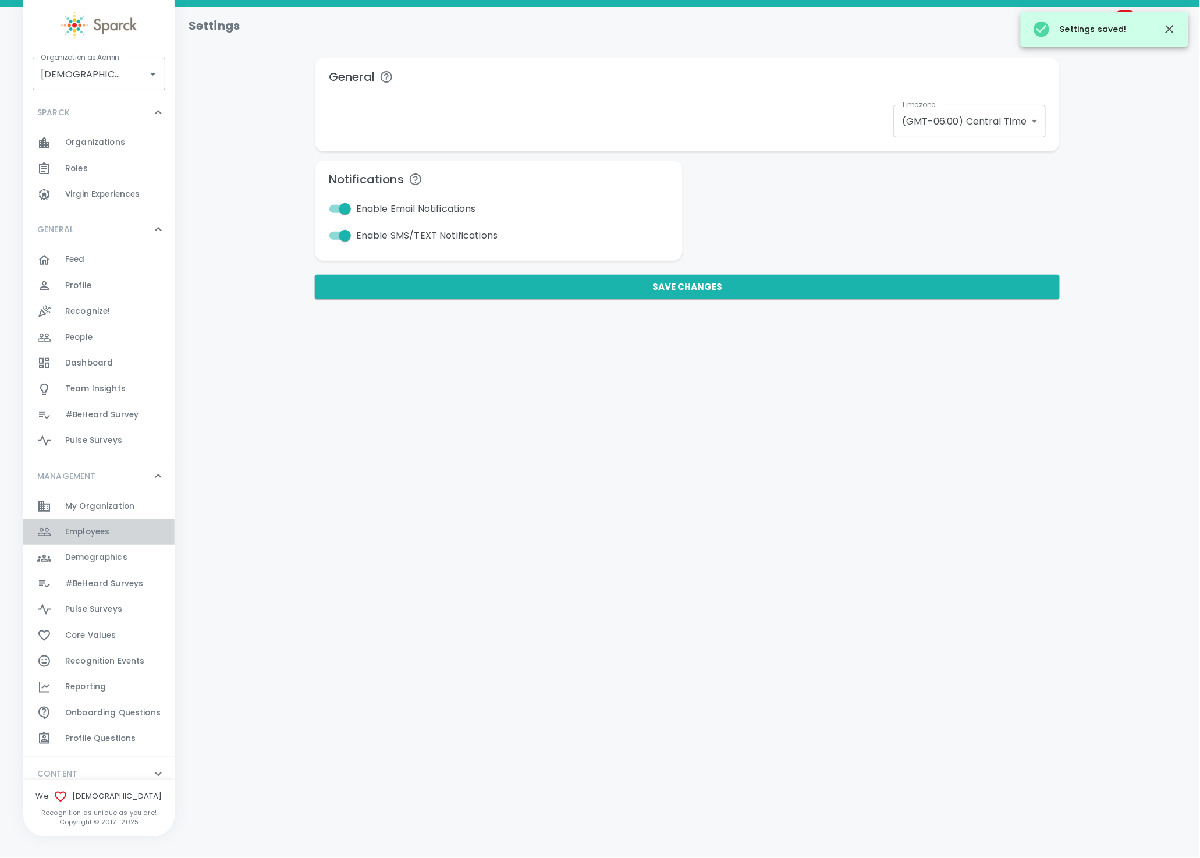
click at [99, 539] on span "Employees 0" at bounding box center [87, 532] width 44 height 16
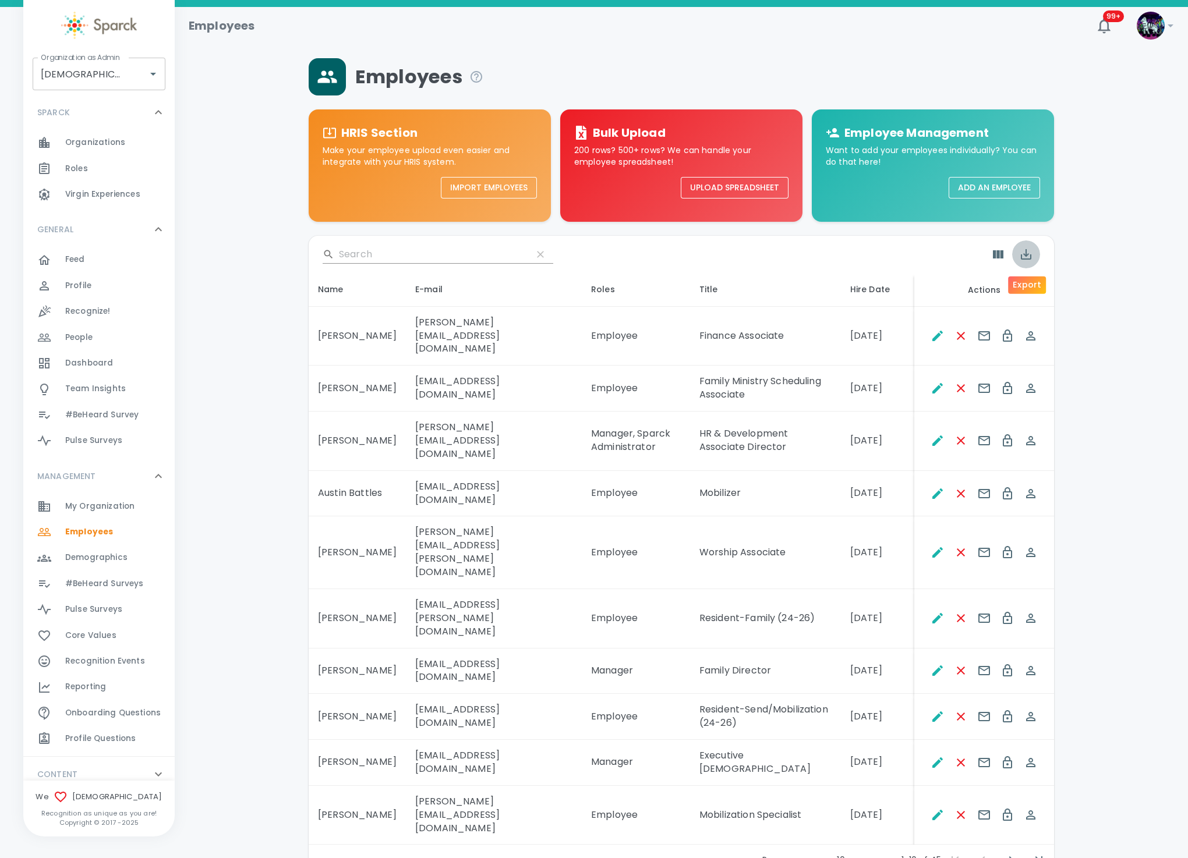
click at [1030, 258] on icon "Export" at bounding box center [1026, 254] width 10 height 10
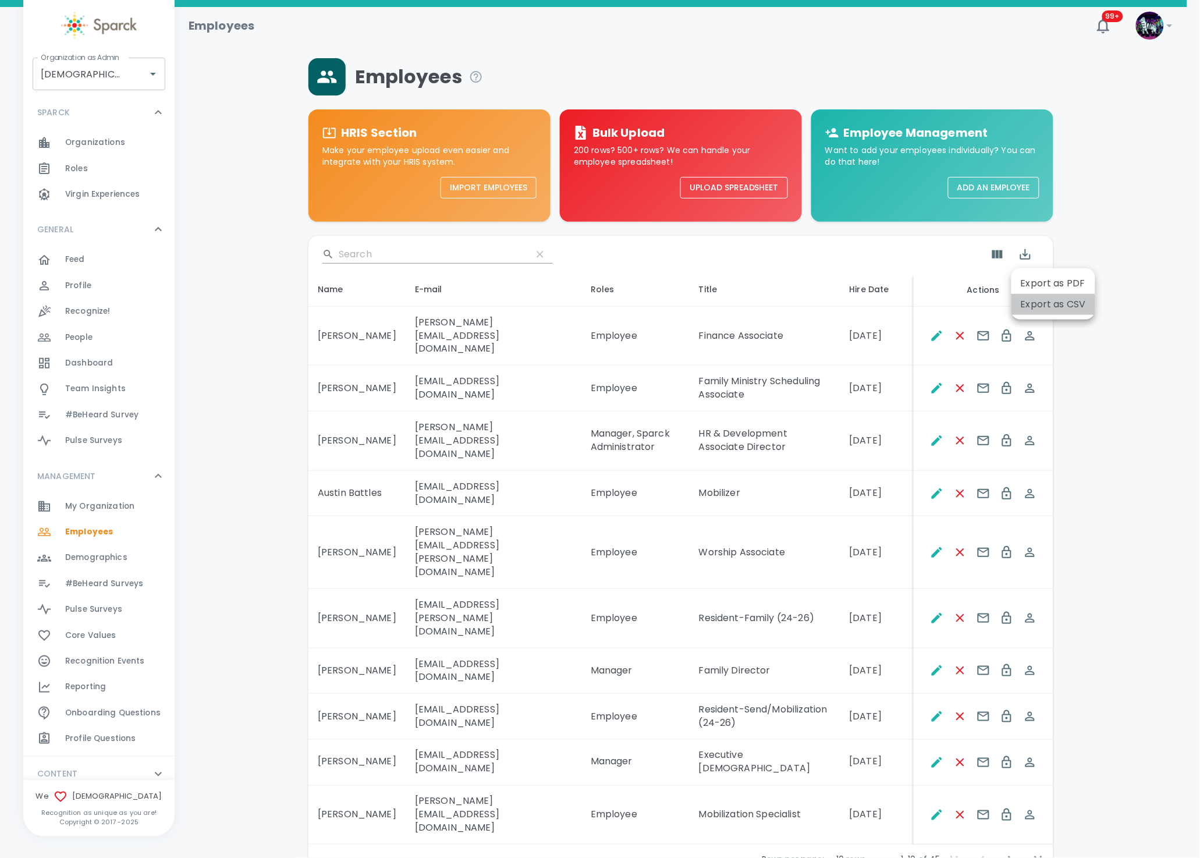
click at [1045, 303] on li "Export as CSV" at bounding box center [1054, 304] width 84 height 21
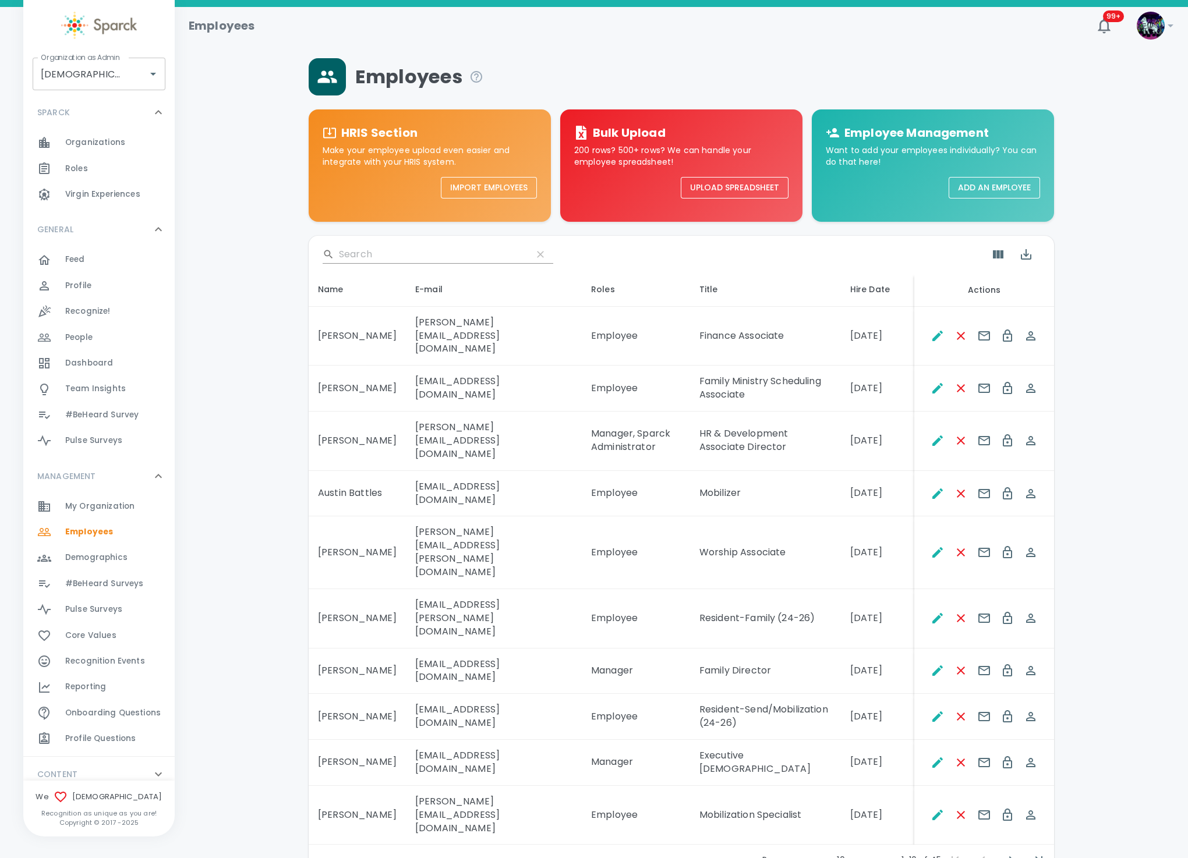
click at [246, 471] on div "Employees HRIS Section Make your employee upload even easier and integrate with…" at bounding box center [681, 466] width 985 height 817
click at [104, 582] on span "#BeHeard Surveys" at bounding box center [104, 584] width 78 height 12
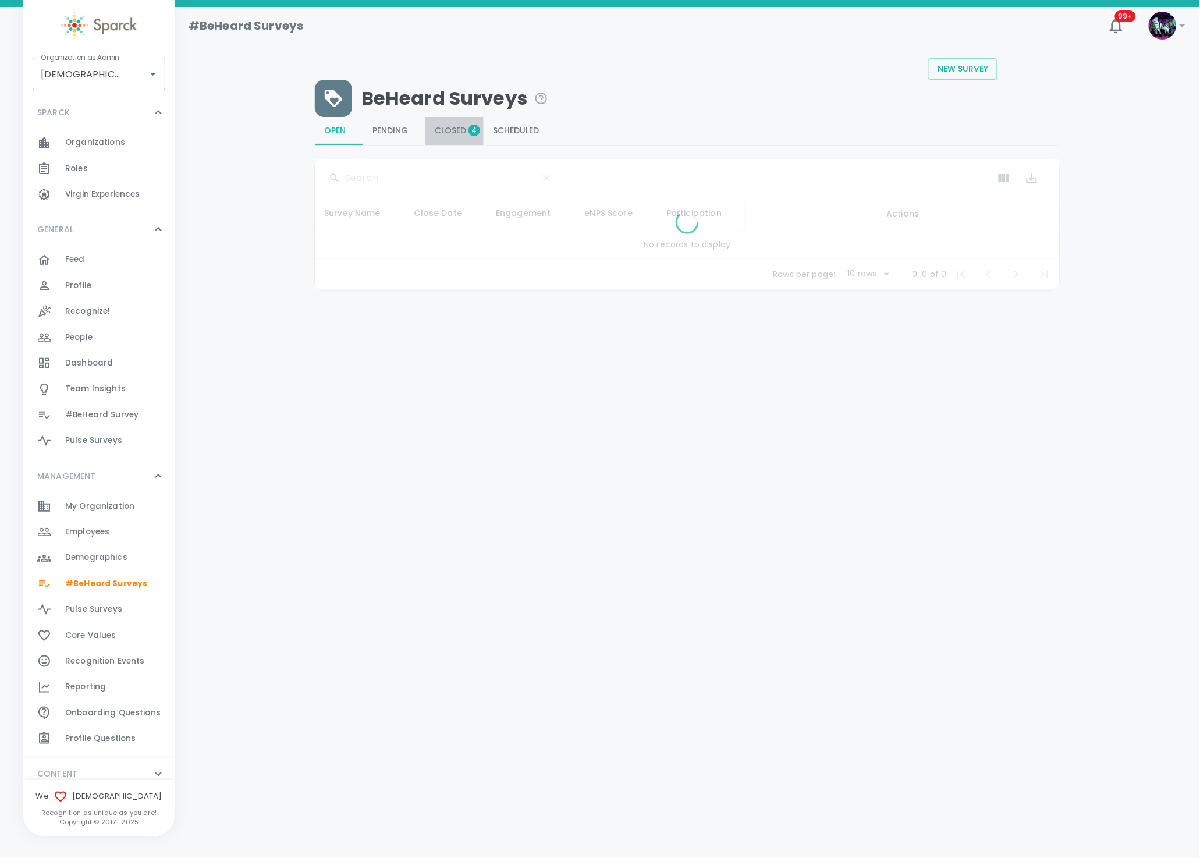
click at [456, 129] on span "Closed 4" at bounding box center [455, 131] width 40 height 10
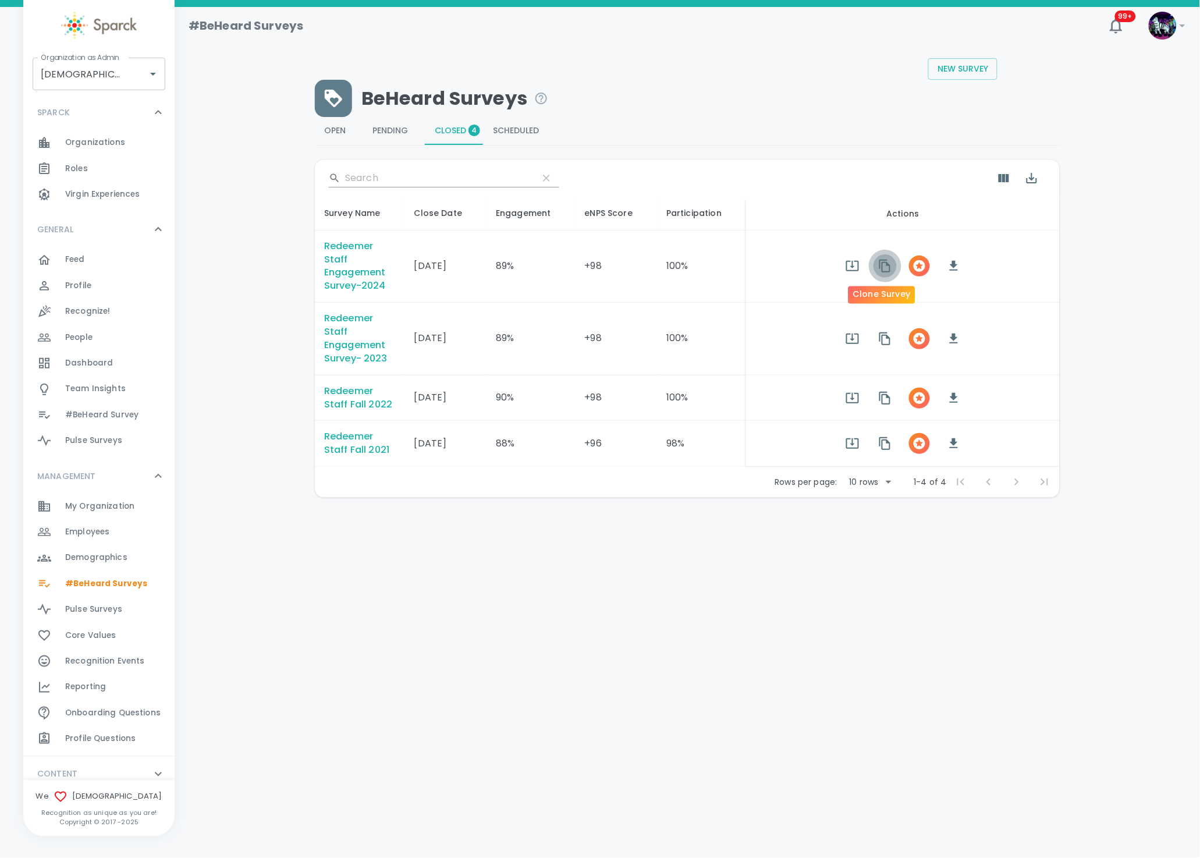
click at [880, 265] on icon "button" at bounding box center [885, 266] width 11 height 13
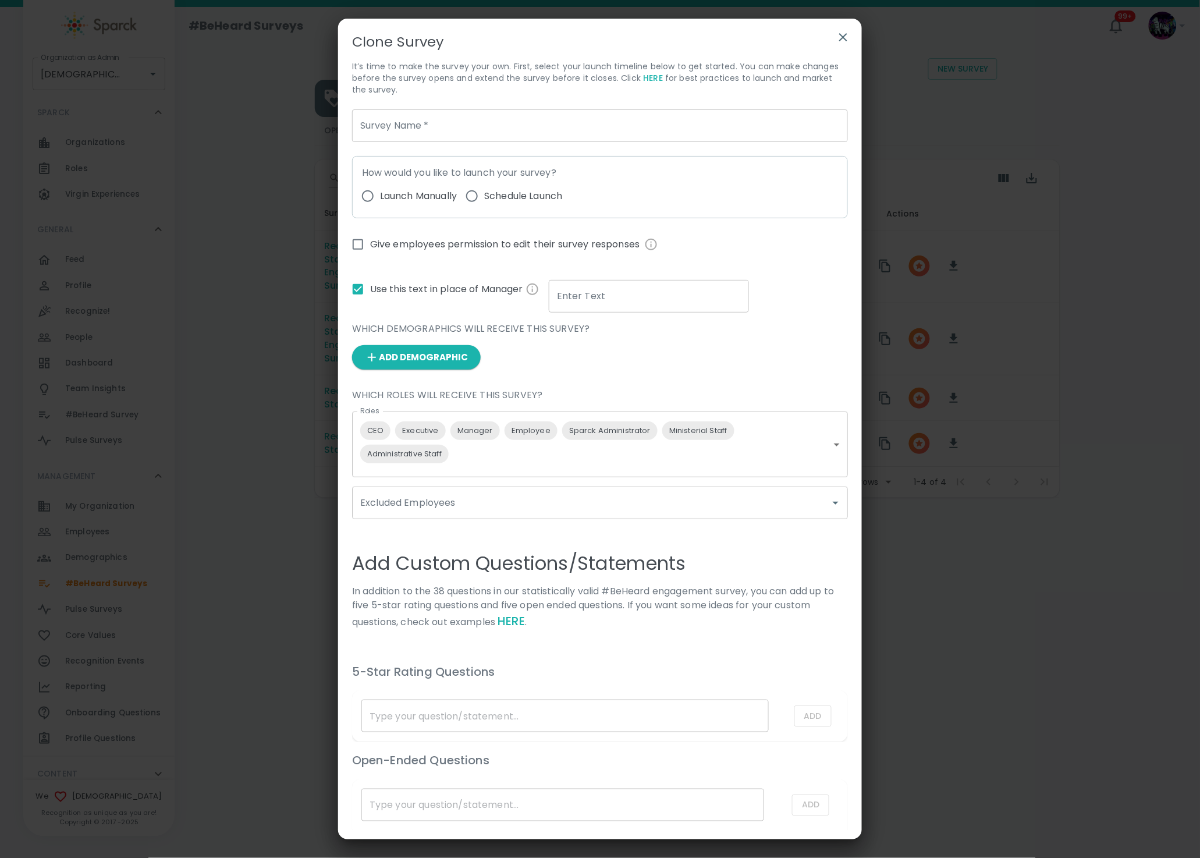
click at [845, 36] on icon "button" at bounding box center [844, 37] width 14 height 14
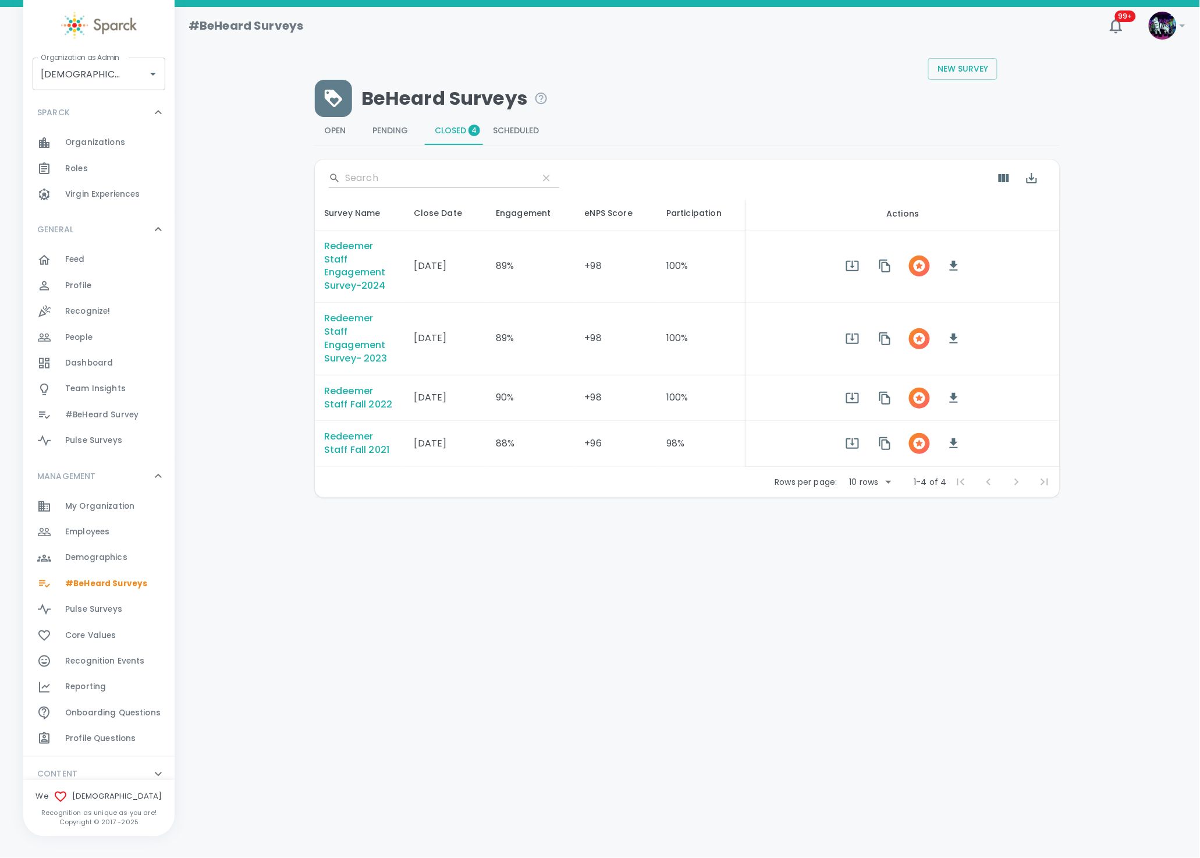
click at [104, 537] on span "Employees" at bounding box center [87, 532] width 44 height 12
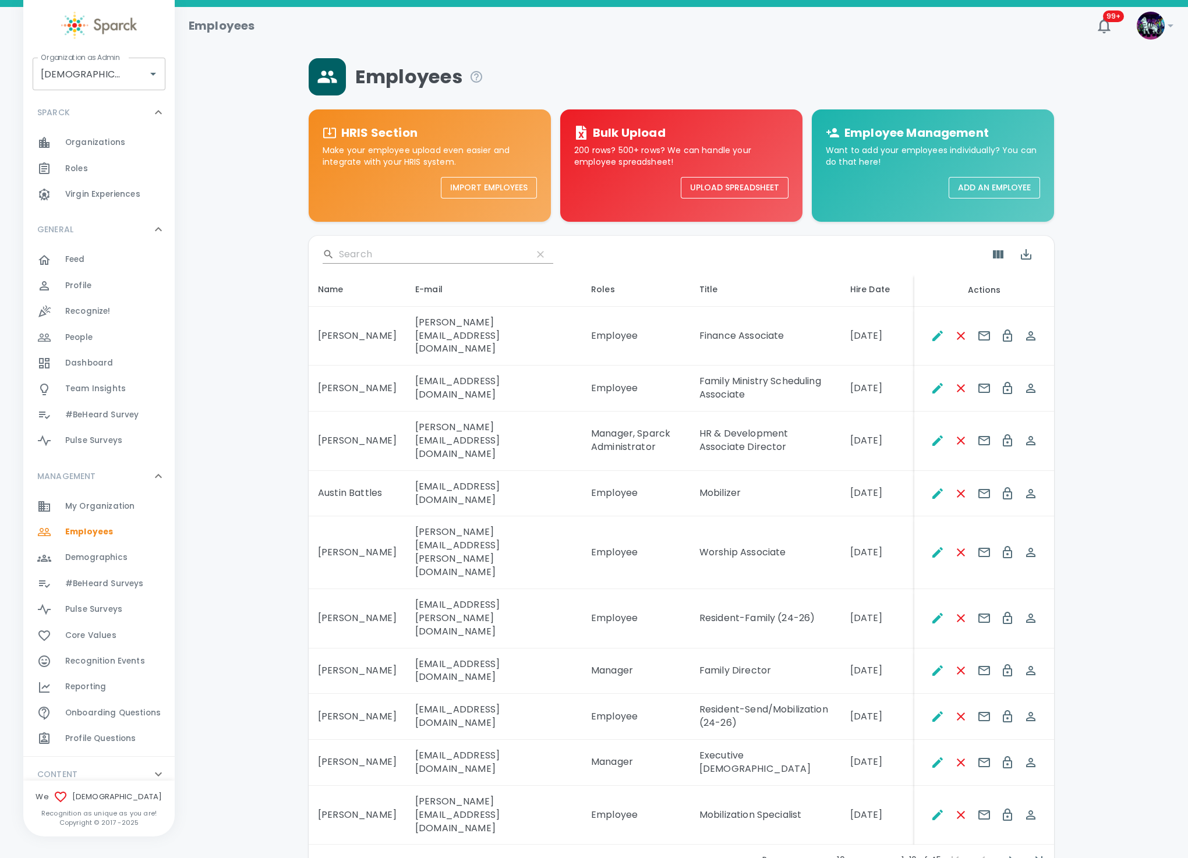
click at [116, 511] on span "My Organization" at bounding box center [99, 507] width 69 height 12
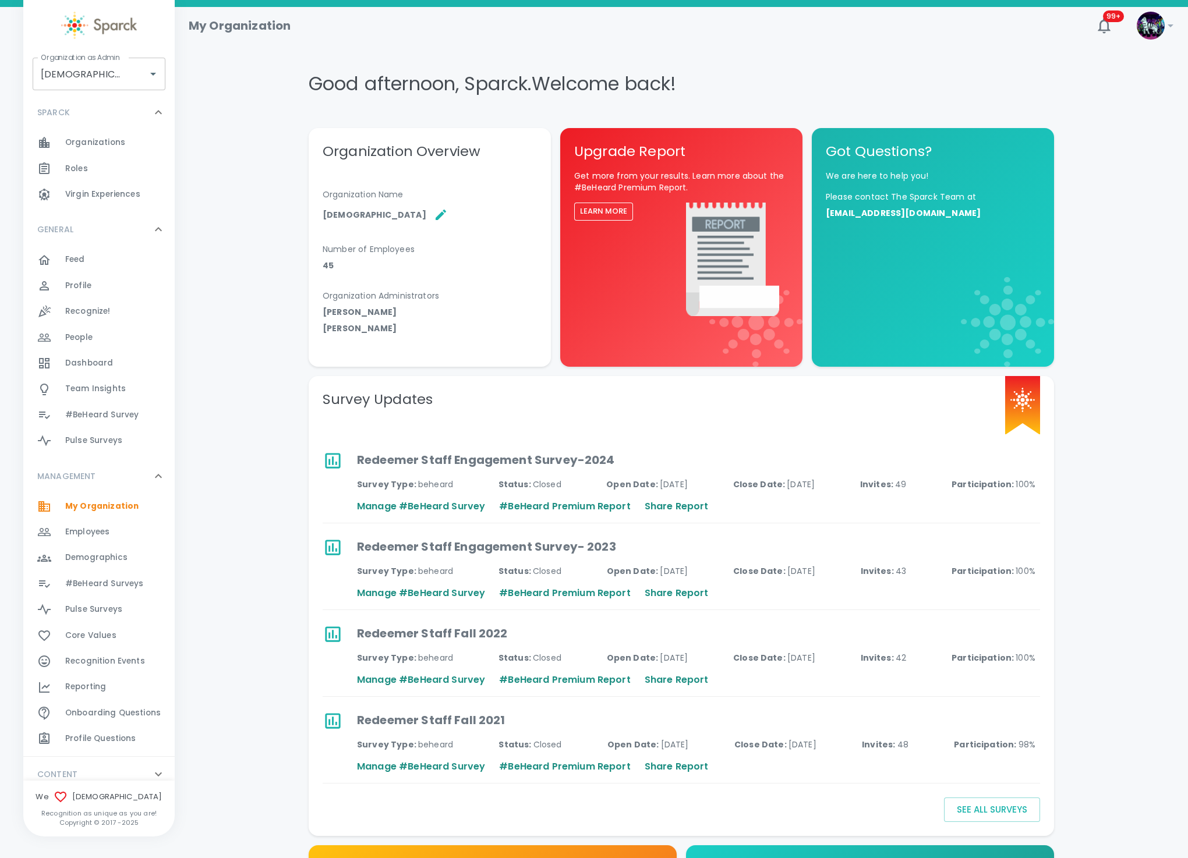
click at [117, 564] on span "Demographics 0" at bounding box center [96, 558] width 62 height 16
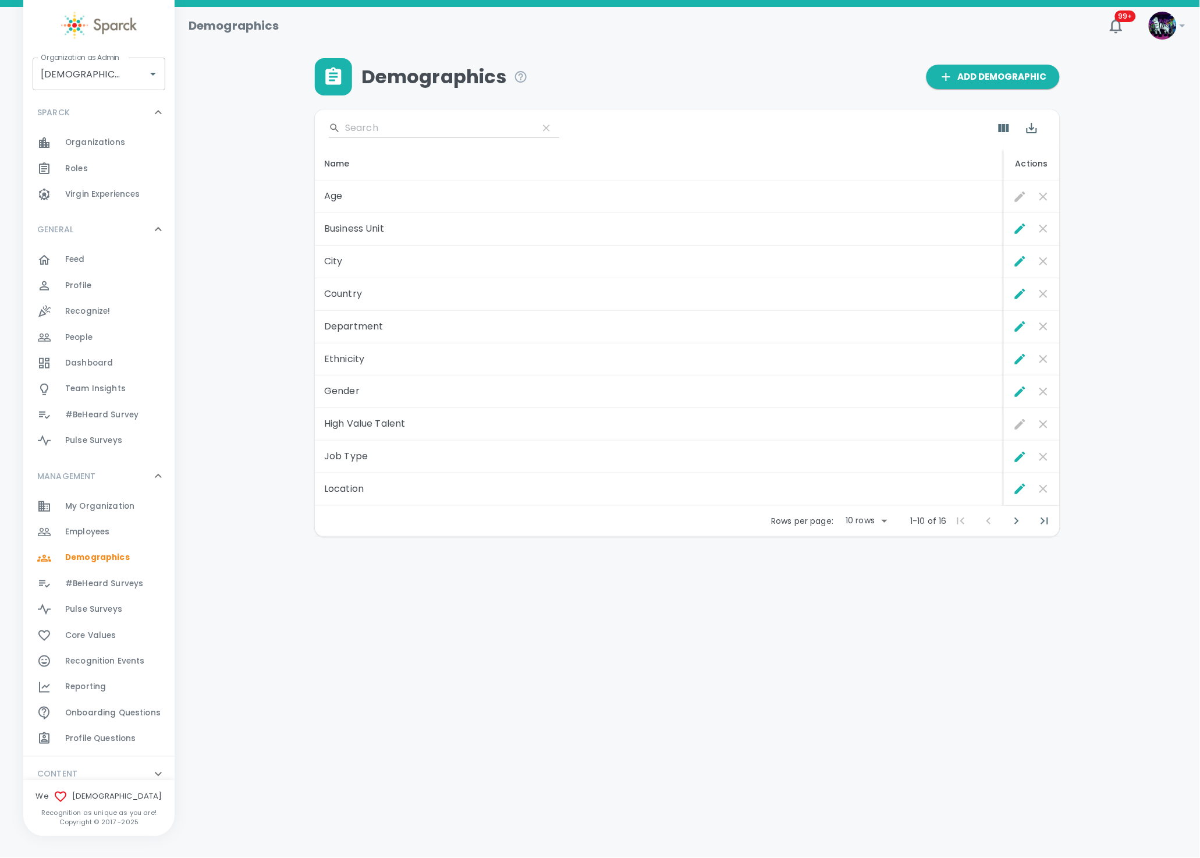
click at [887, 527] on body "Skip Navigation Demographics 99+ ! Organization as Admin Redeemer Church • 265 …" at bounding box center [600, 298] width 1200 height 597
click at [868, 603] on li "50" at bounding box center [866, 608] width 54 height 21
type input "50"
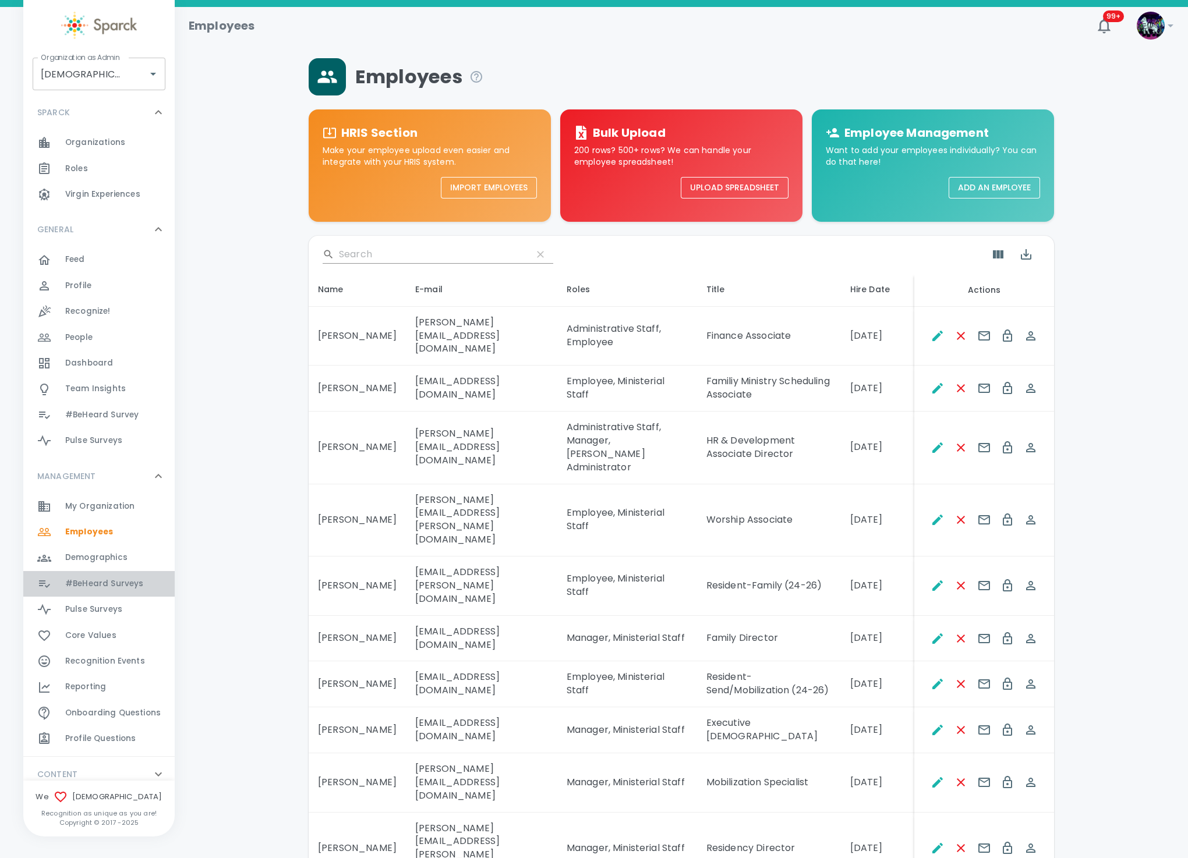
click at [119, 583] on span "#BeHeard Surveys" at bounding box center [104, 584] width 78 height 12
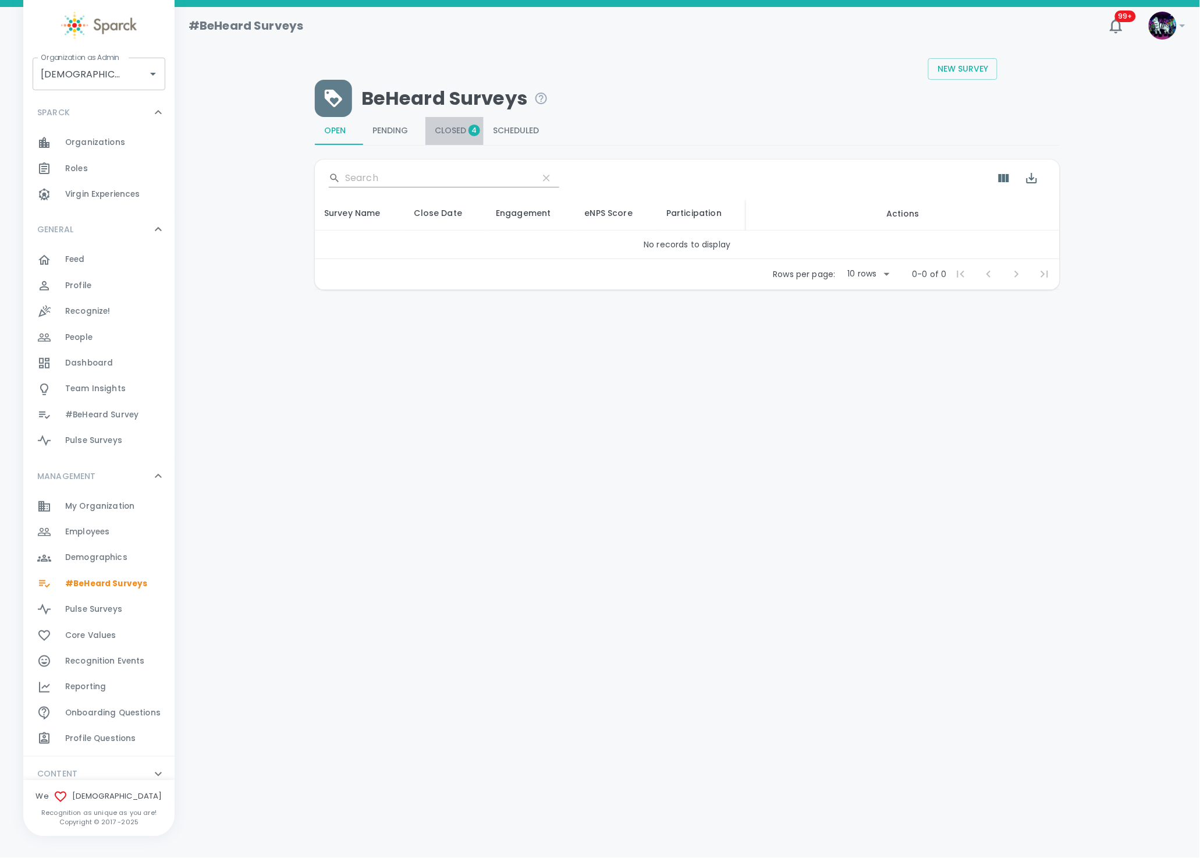
click at [455, 127] on span "Closed 4" at bounding box center [455, 131] width 40 height 10
